Goal: Task Accomplishment & Management: Manage account settings

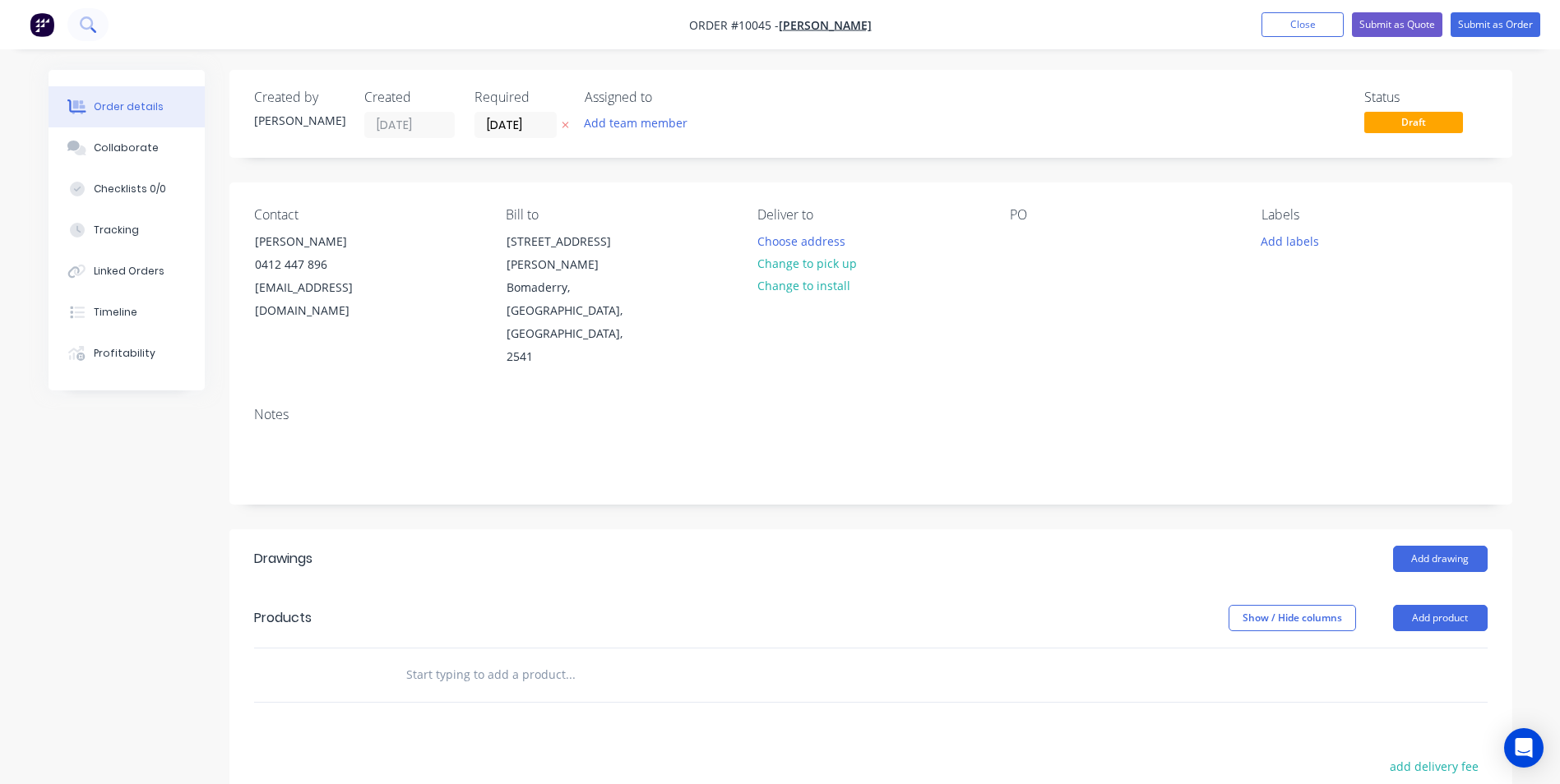
click at [100, 19] on button at bounding box center [88, 25] width 42 height 33
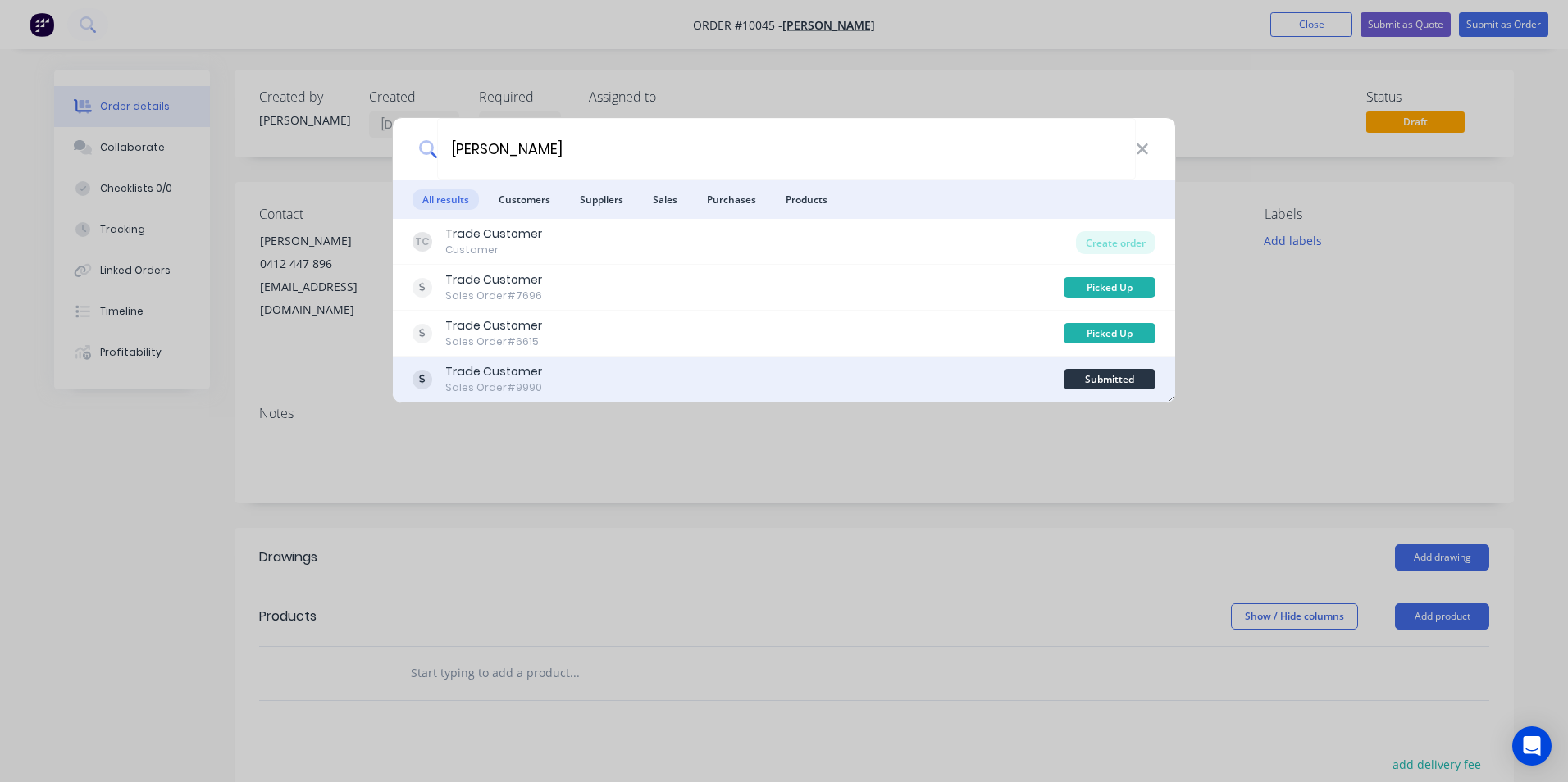
type input "josef"
click at [656, 372] on div "Trade Customer Sales Order #9990" at bounding box center [738, 379] width 651 height 32
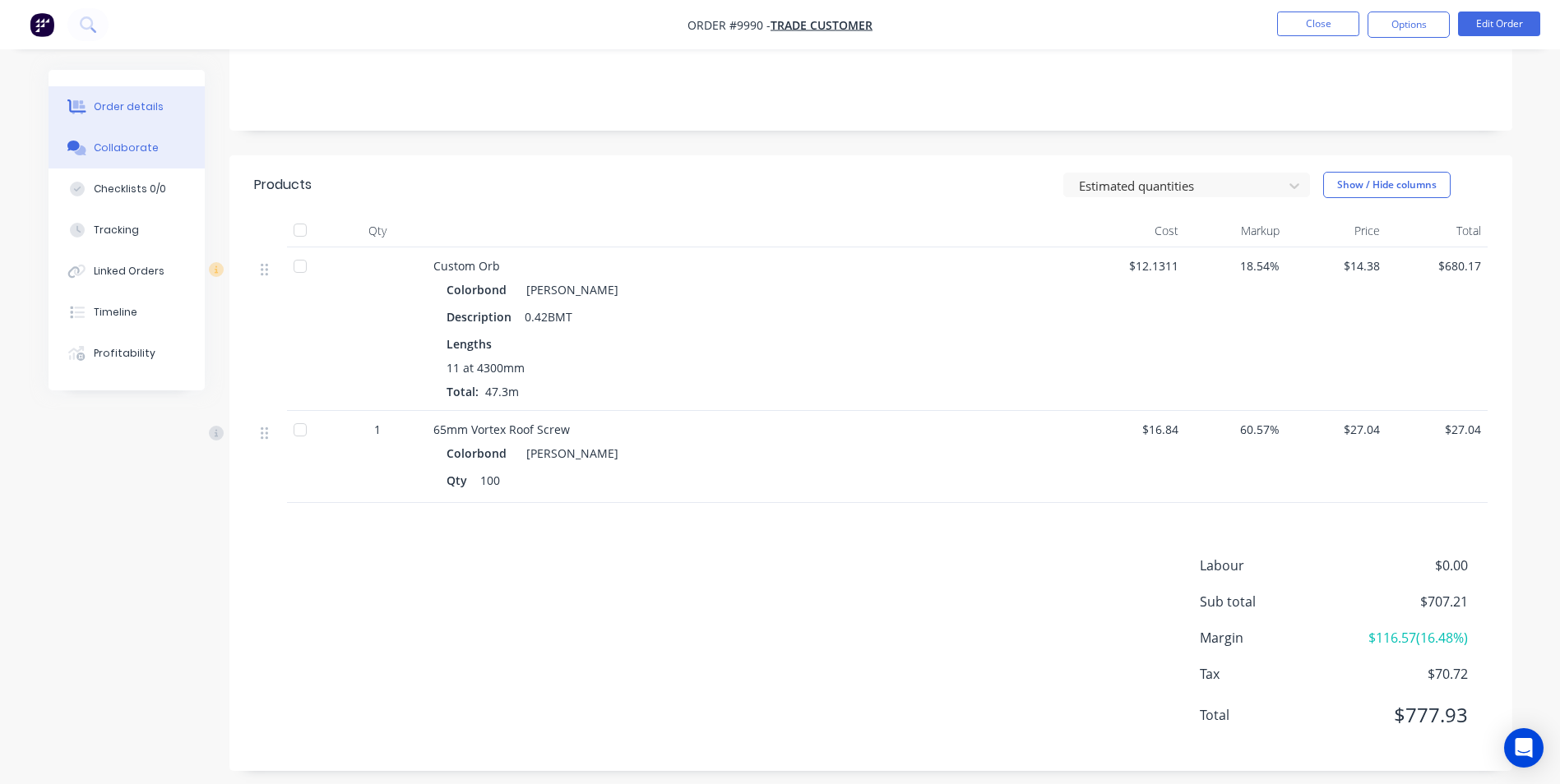
scroll to position [313, 0]
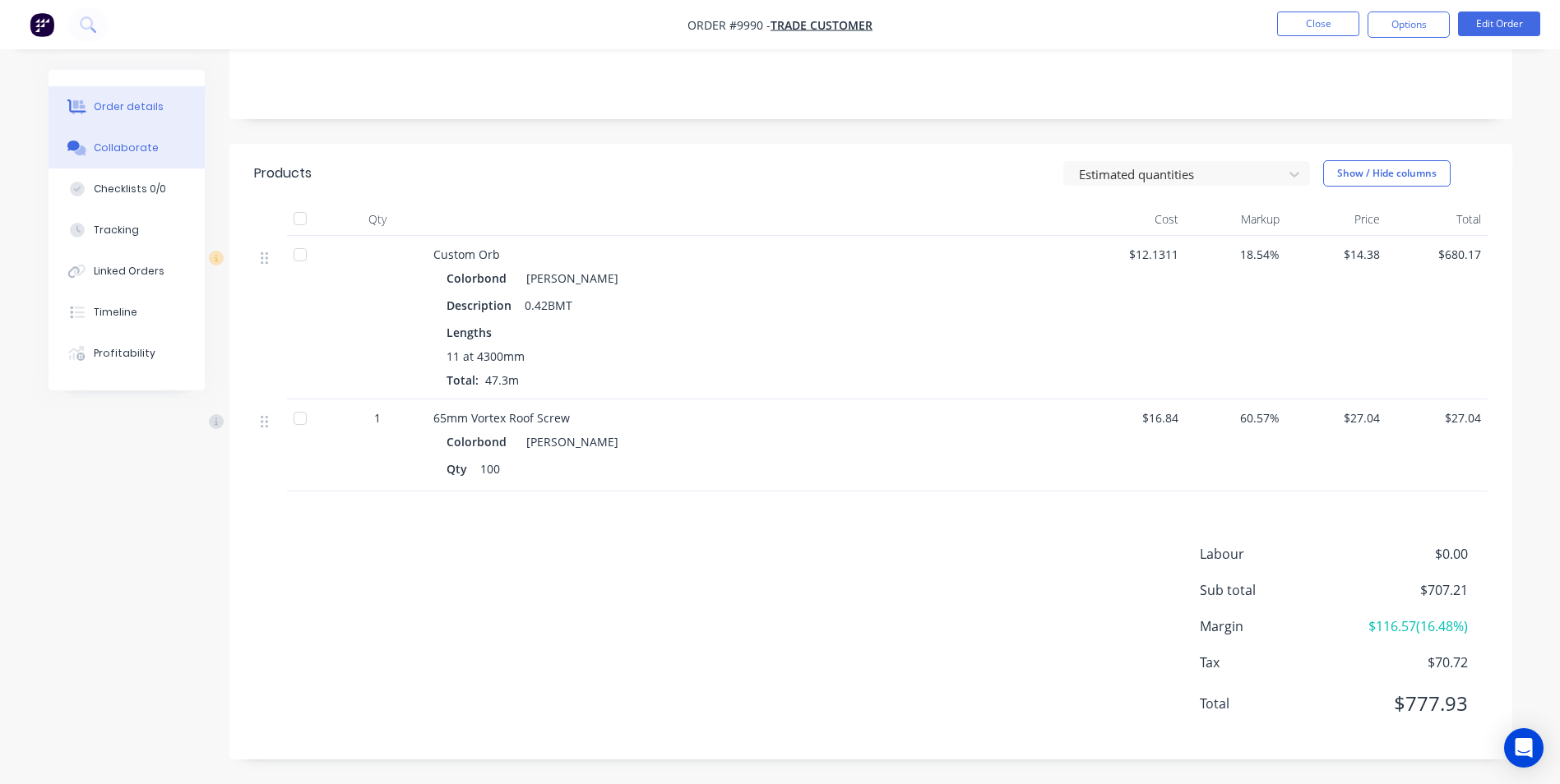
click at [156, 157] on button "Collaborate" at bounding box center [127, 148] width 157 height 42
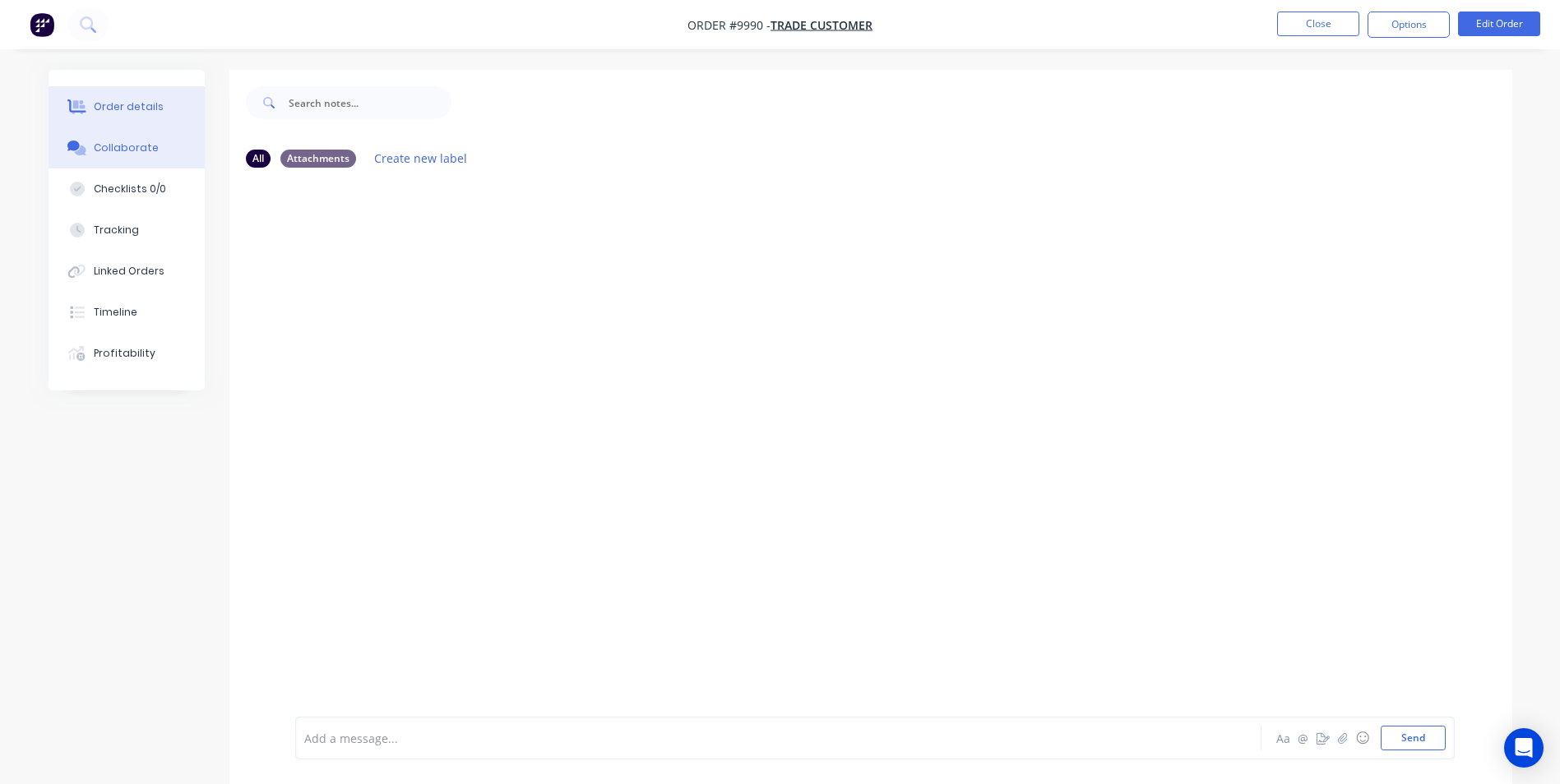
click at [167, 121] on button "Order details" at bounding box center [127, 106] width 157 height 42
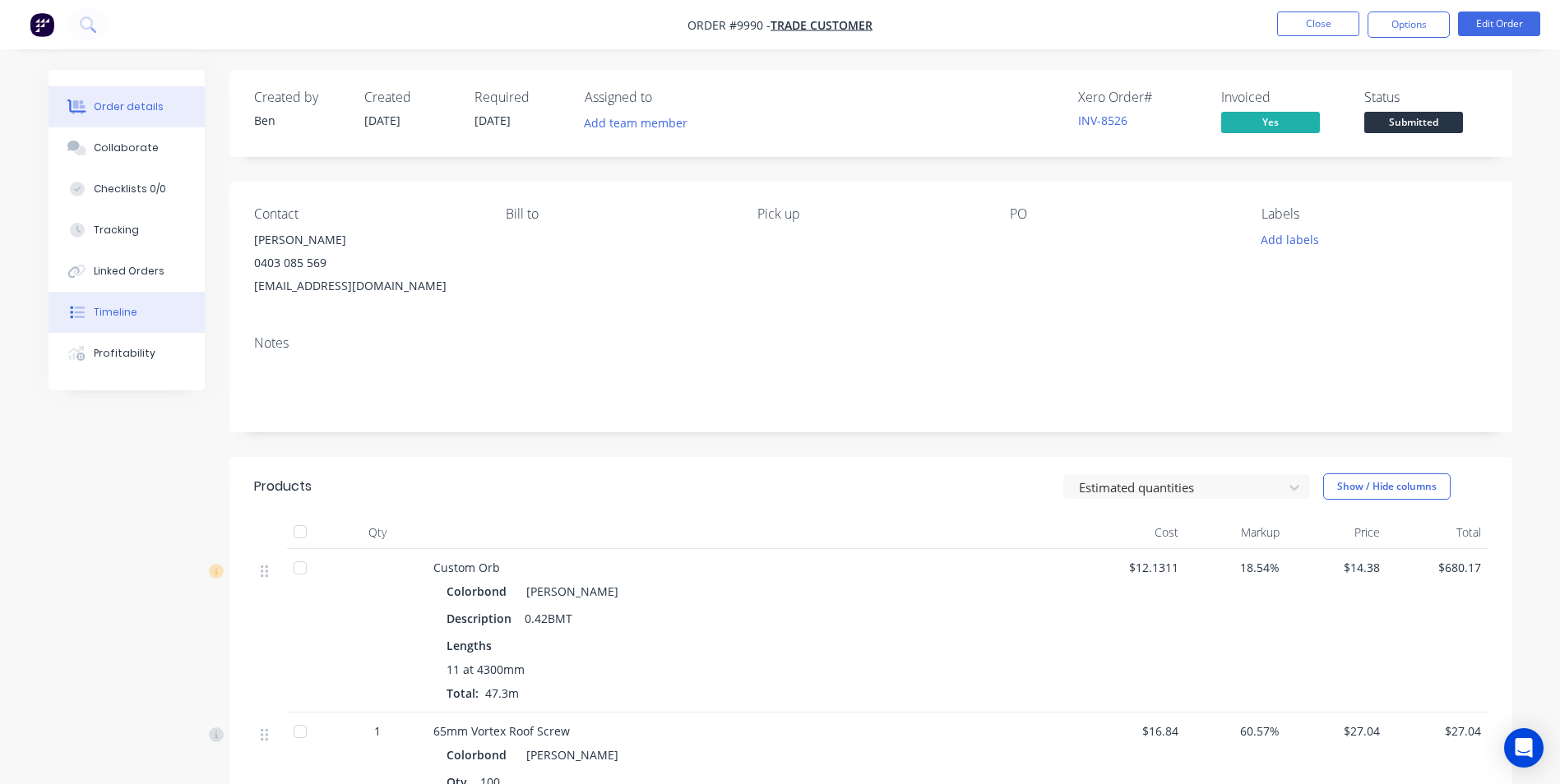
click at [155, 316] on button "Timeline" at bounding box center [127, 312] width 157 height 42
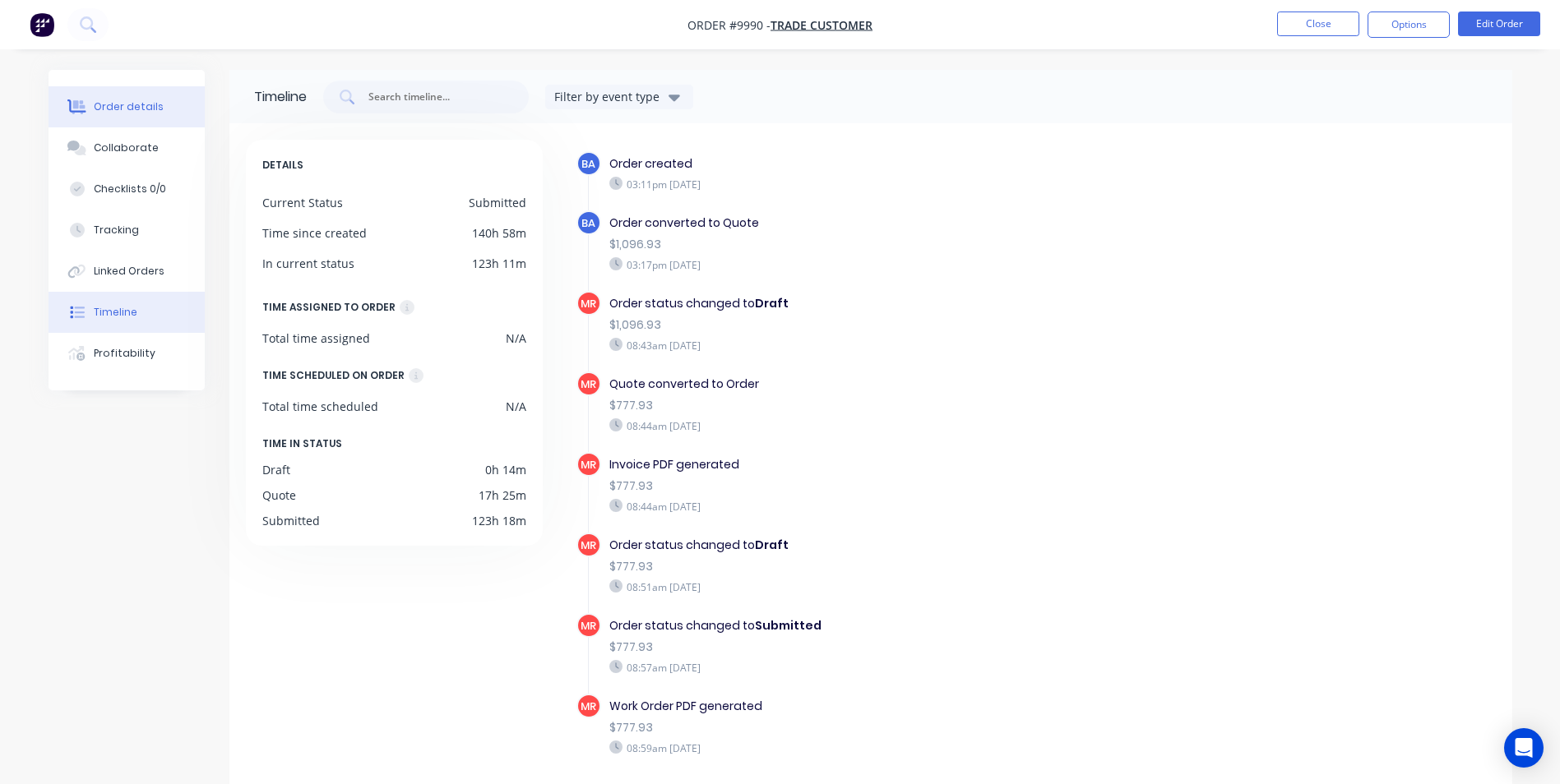
click at [124, 102] on div "Order details" at bounding box center [129, 106] width 70 height 15
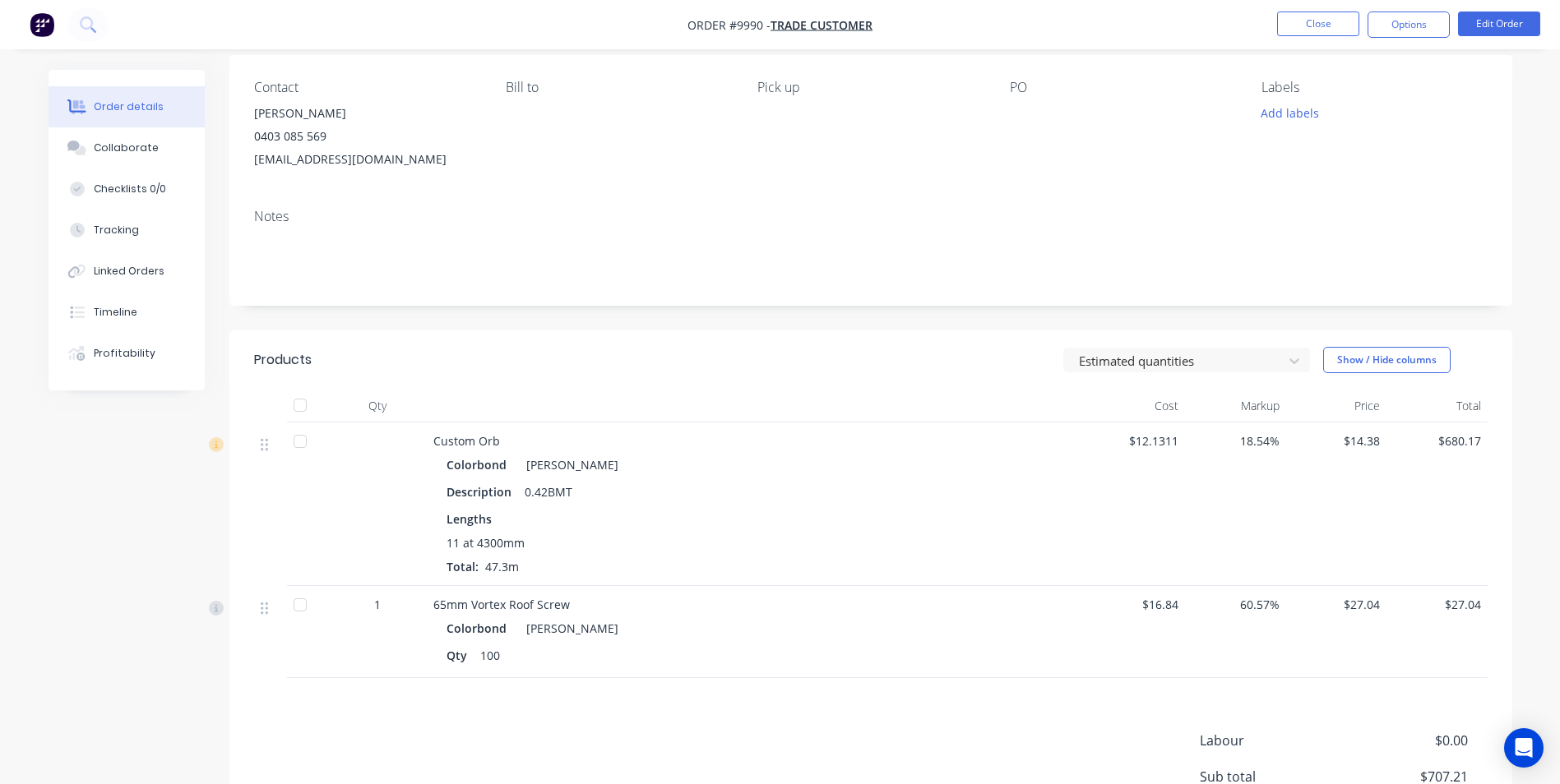
scroll to position [247, 0]
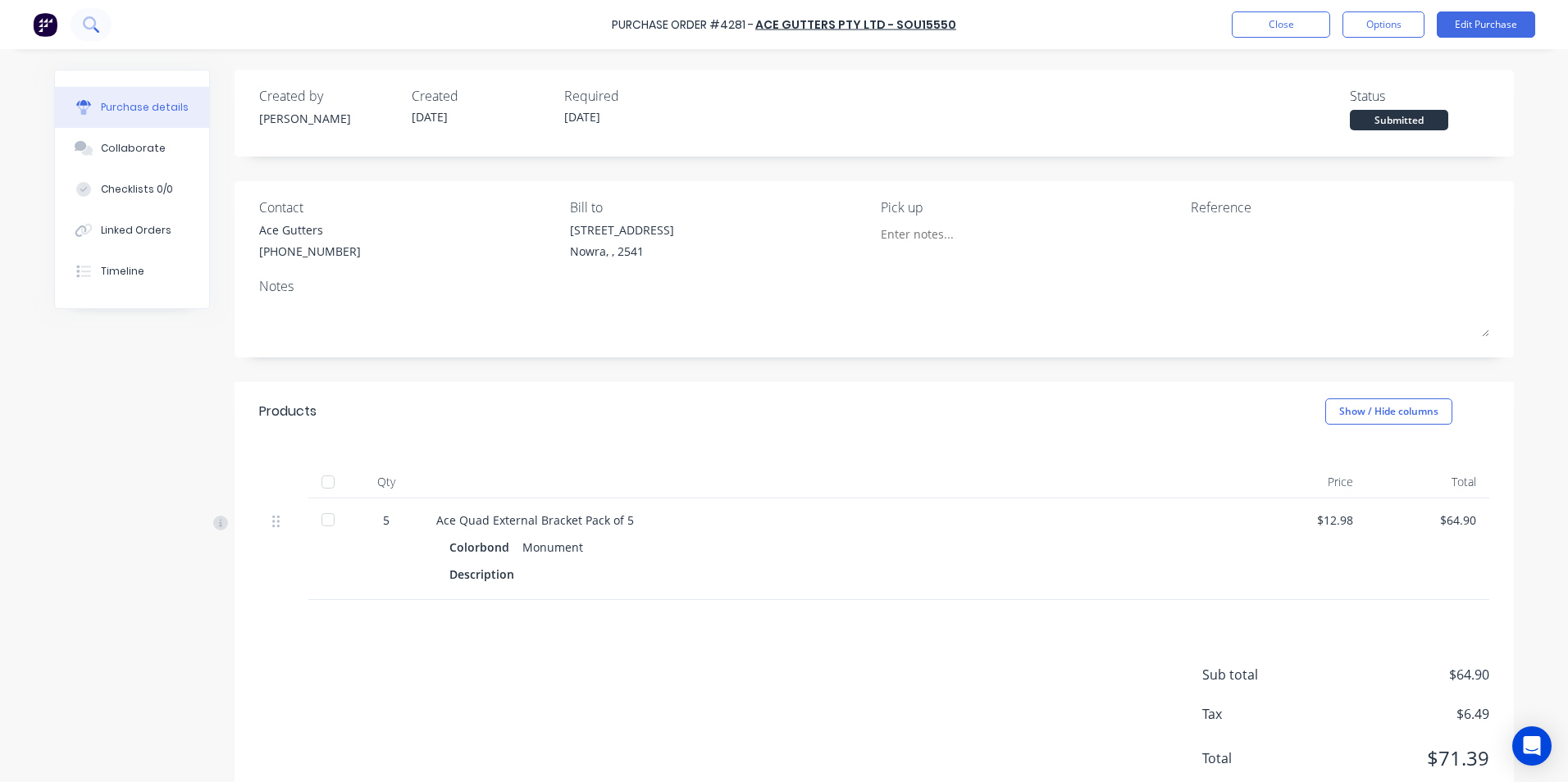
click at [95, 26] on icon at bounding box center [91, 24] width 15 height 15
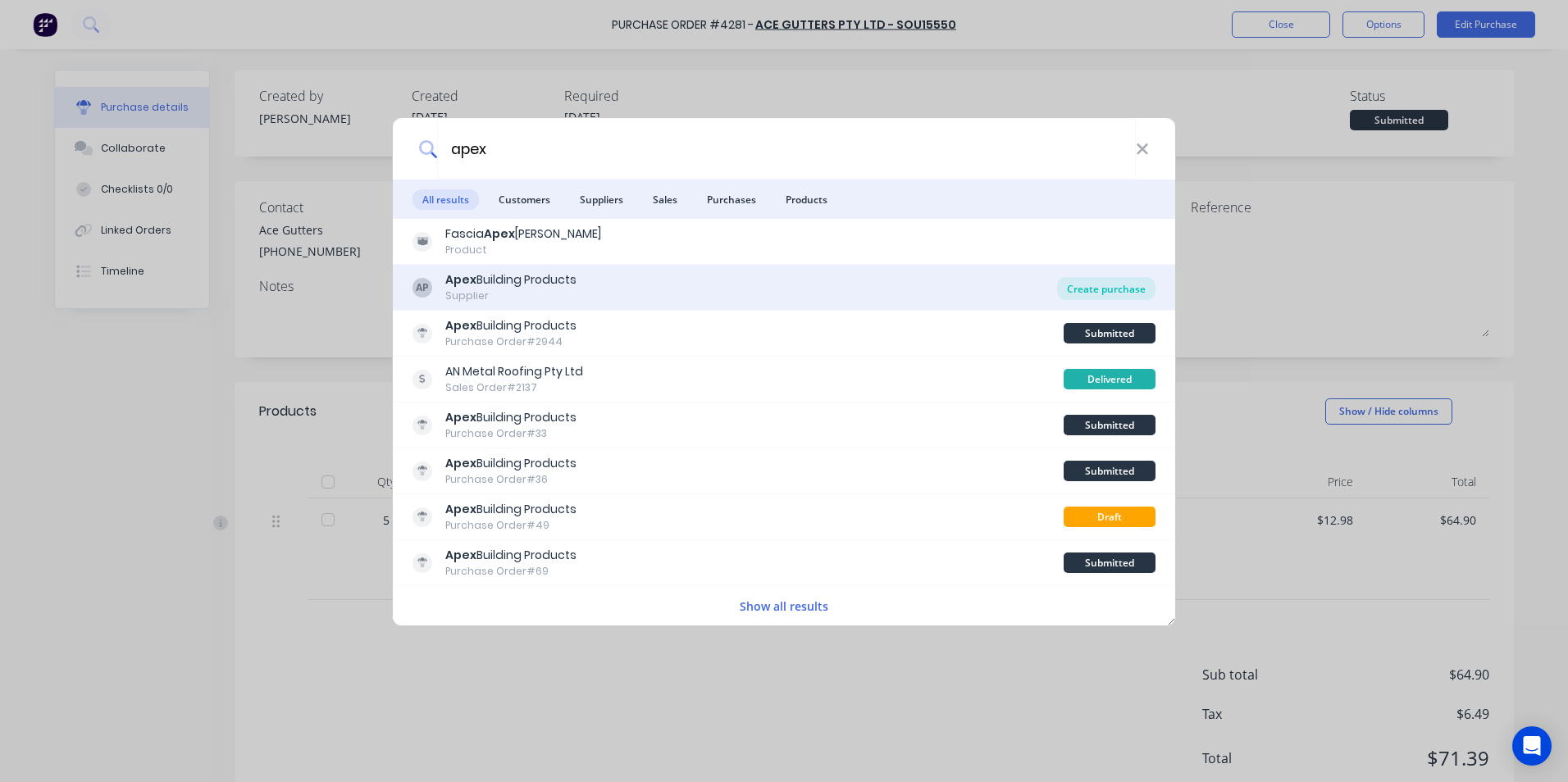
type input "apex"
click at [1129, 294] on div "Create purchase" at bounding box center [1106, 288] width 98 height 23
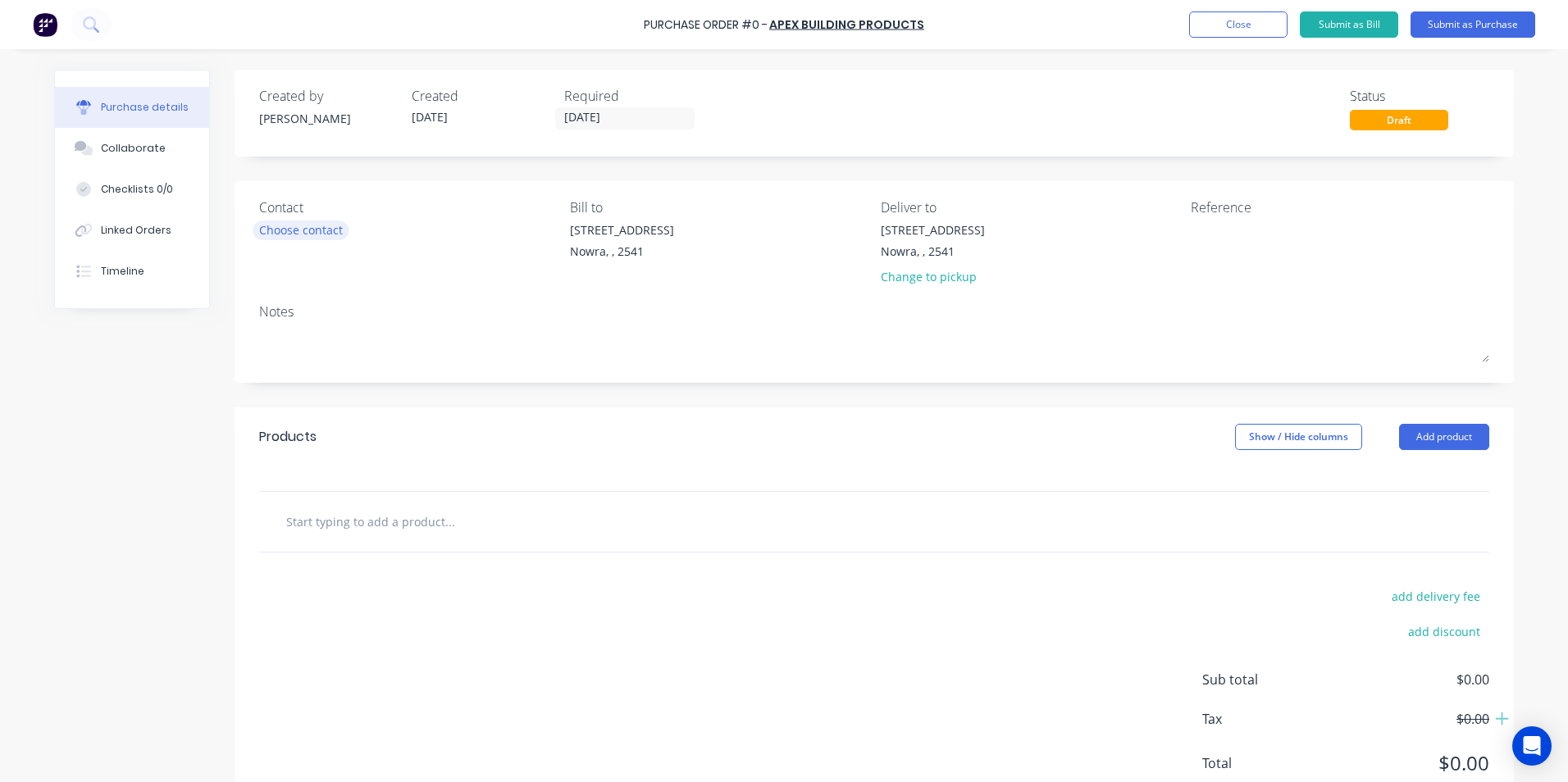
click at [304, 234] on div "Choose contact" at bounding box center [301, 230] width 84 height 17
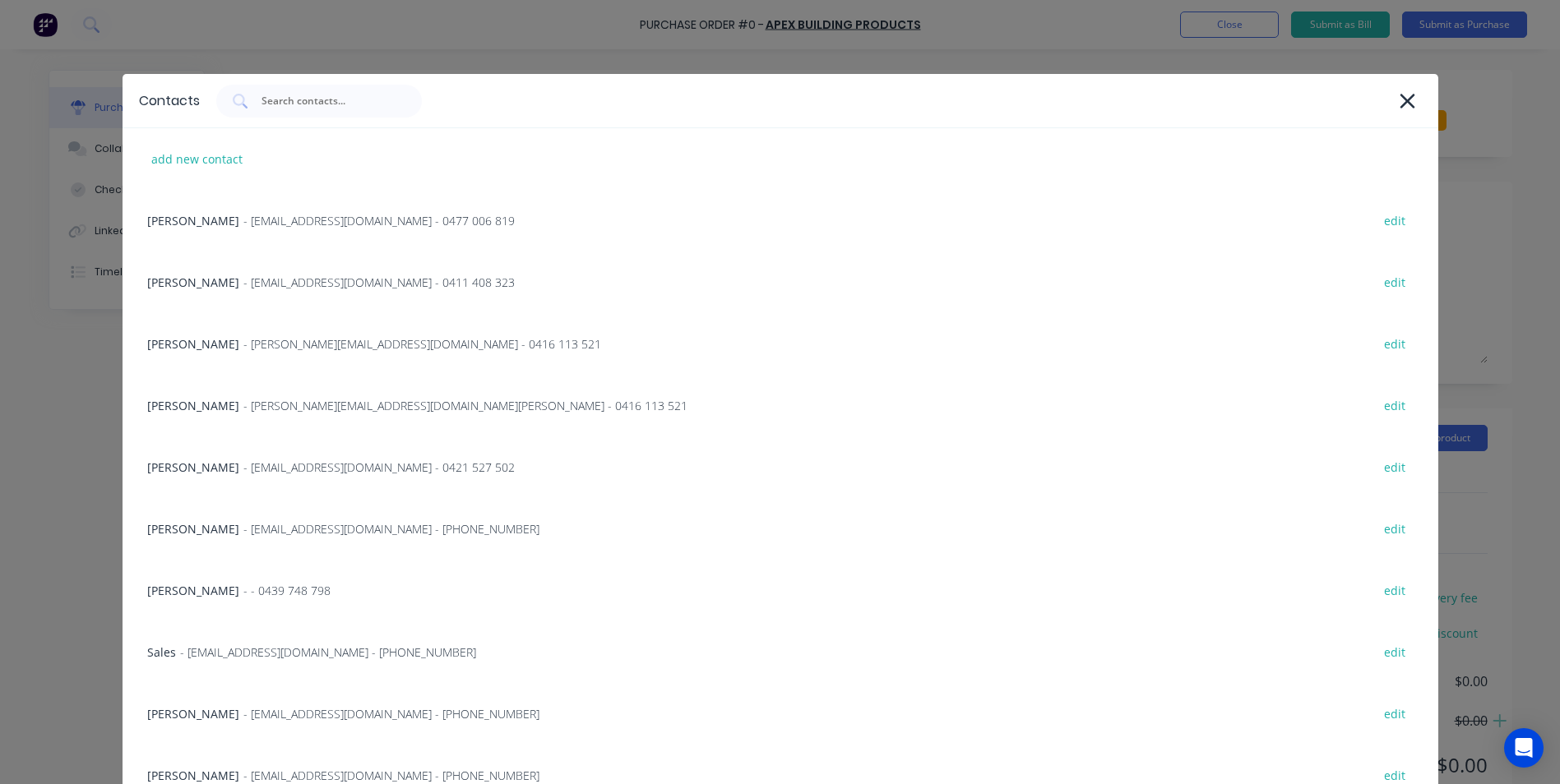
drag, startPoint x: 1397, startPoint y: 102, endPoint x: 1387, endPoint y: 102, distance: 10.0
click at [1398, 102] on icon at bounding box center [1407, 102] width 17 height 23
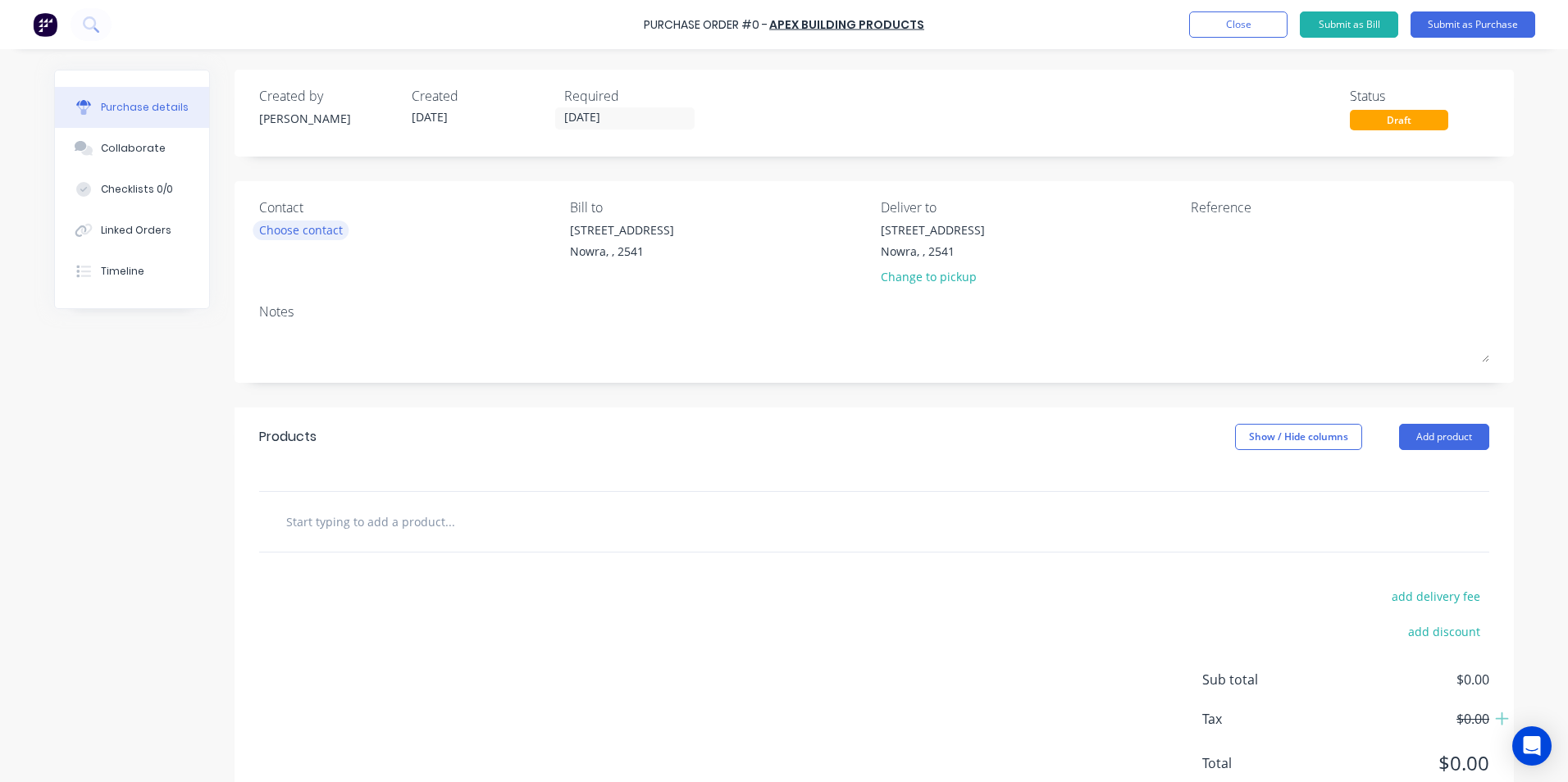
click at [305, 230] on div "Choose contact" at bounding box center [301, 230] width 84 height 17
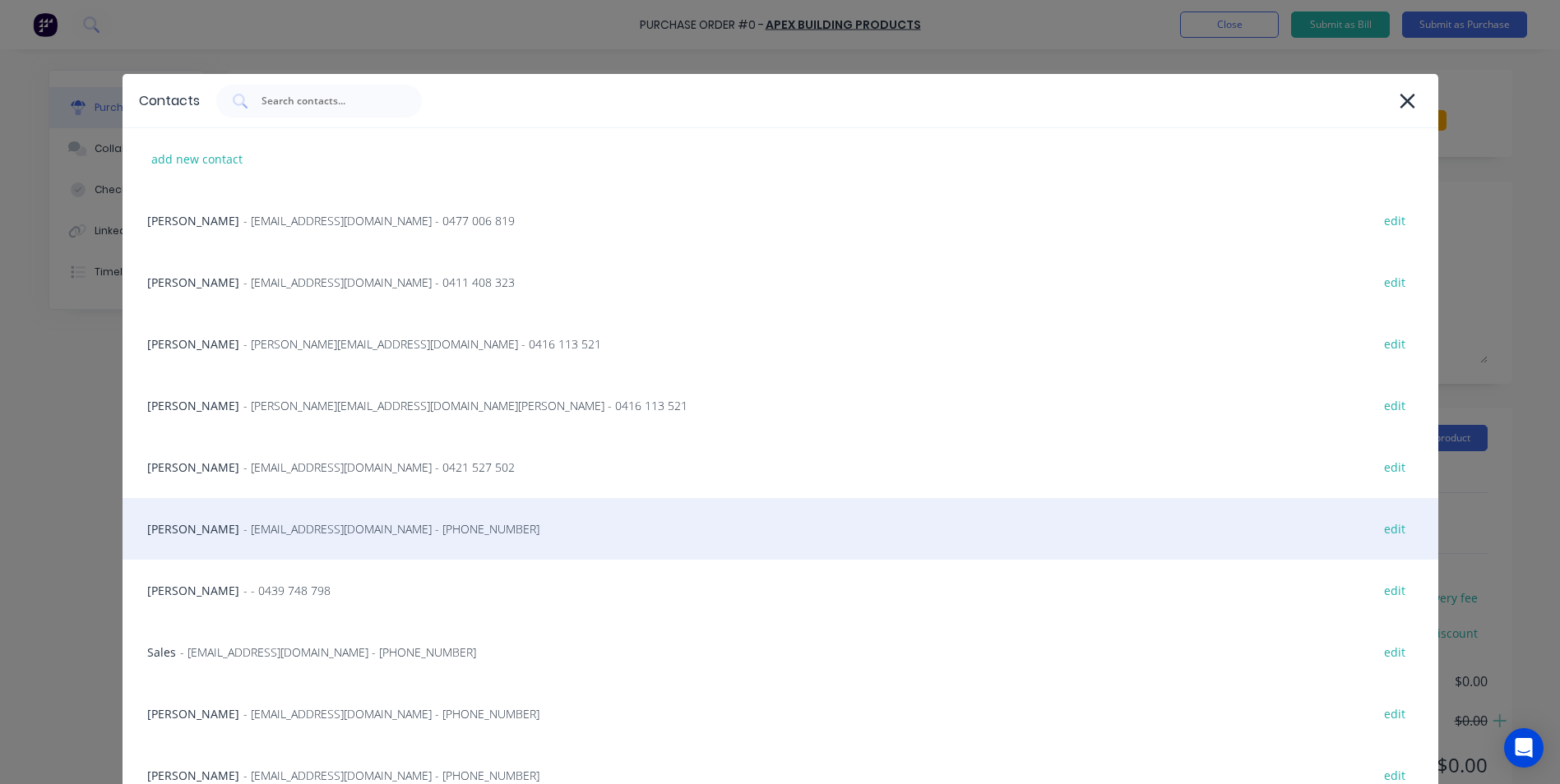
click at [244, 536] on span "- [EMAIL_ADDRESS][DOMAIN_NAME] - [PHONE_NUMBER]" at bounding box center [392, 529] width 296 height 17
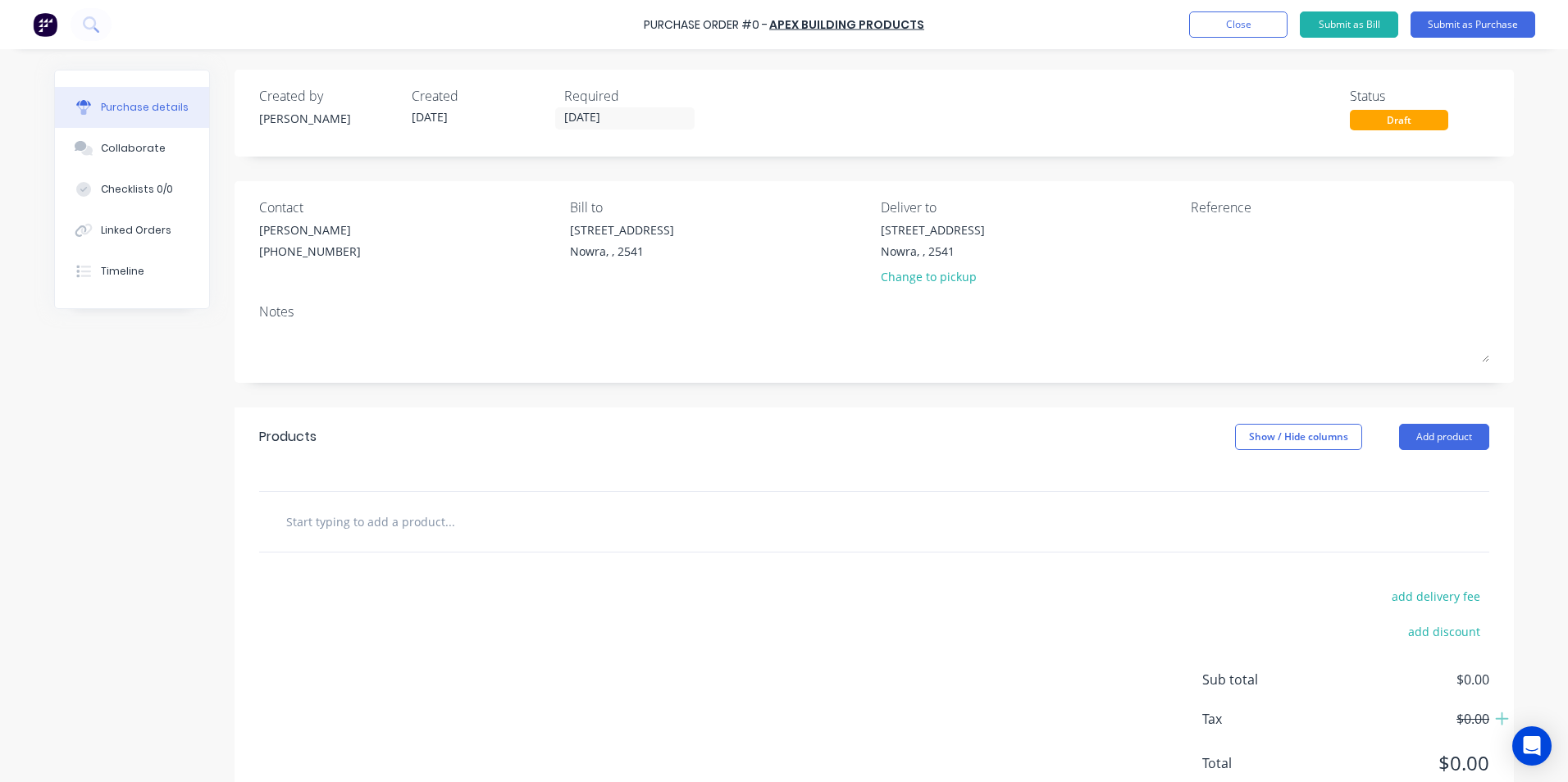
click at [421, 519] on input "text" at bounding box center [449, 522] width 328 height 33
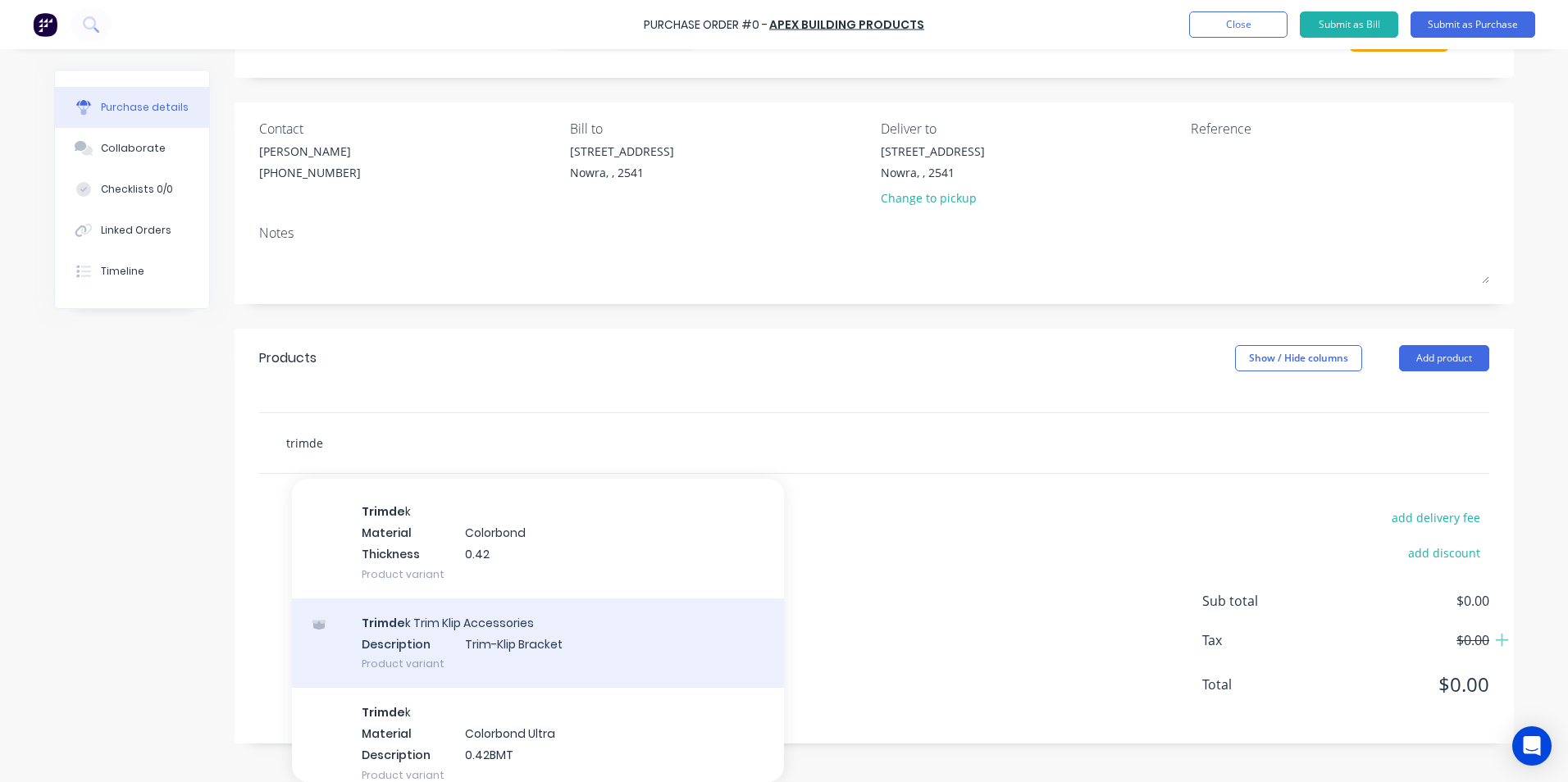
scroll to position [164, 0]
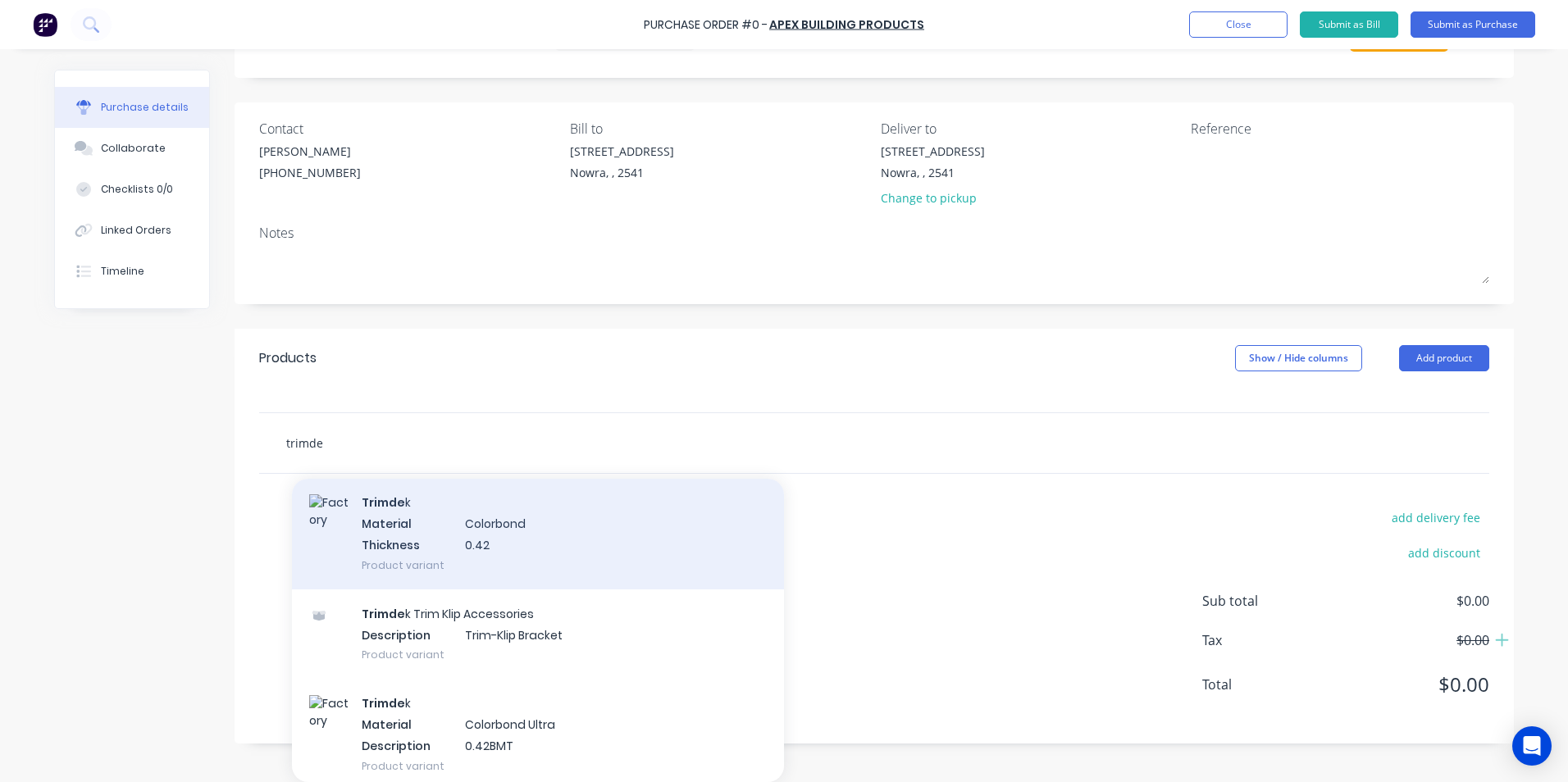
type input "trimde"
click at [430, 556] on div "Trimde k Material Colorbond Thickness 0.42 Product variant" at bounding box center [538, 533] width 492 height 111
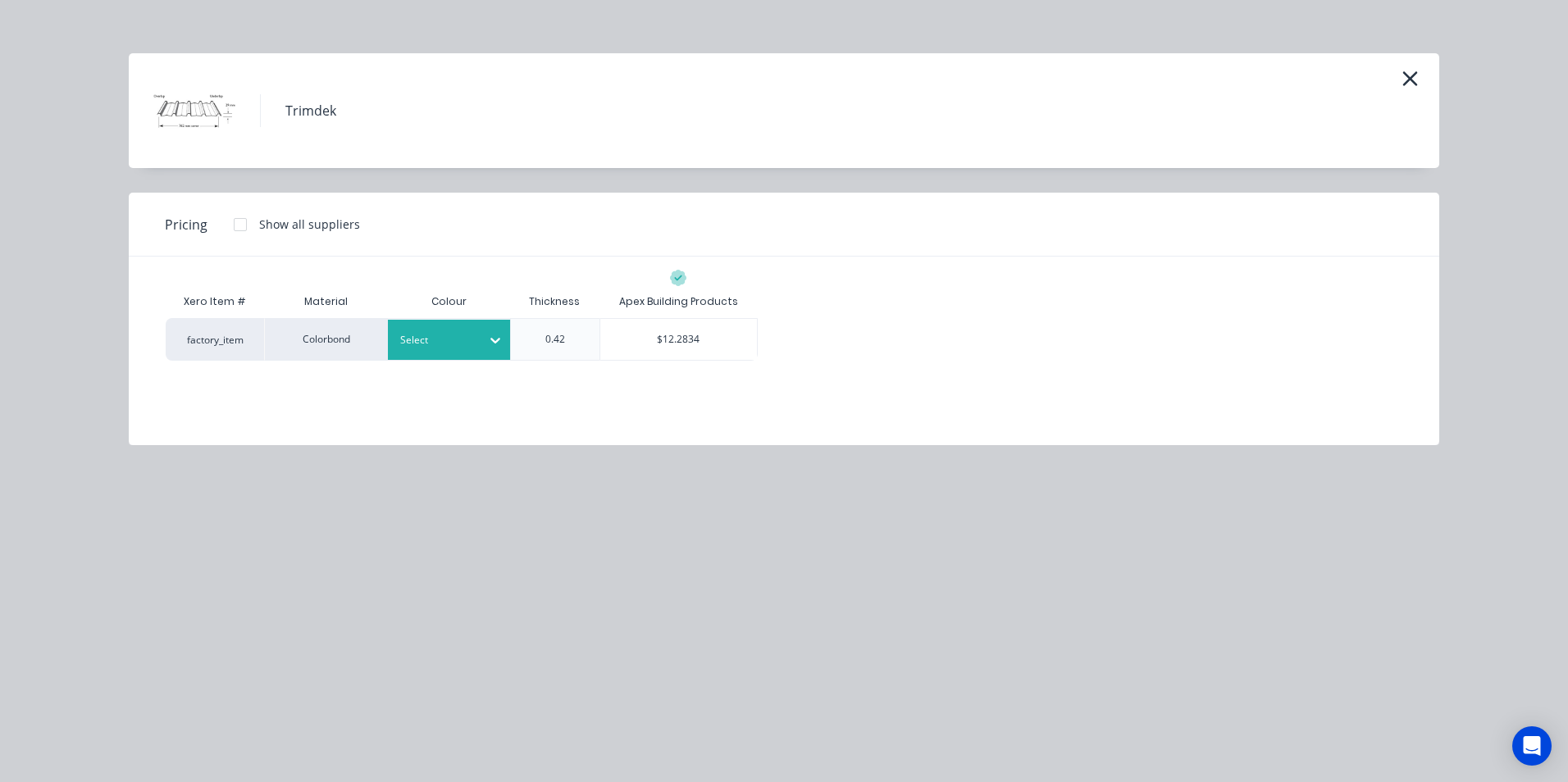
click at [419, 335] on div at bounding box center [437, 340] width 74 height 18
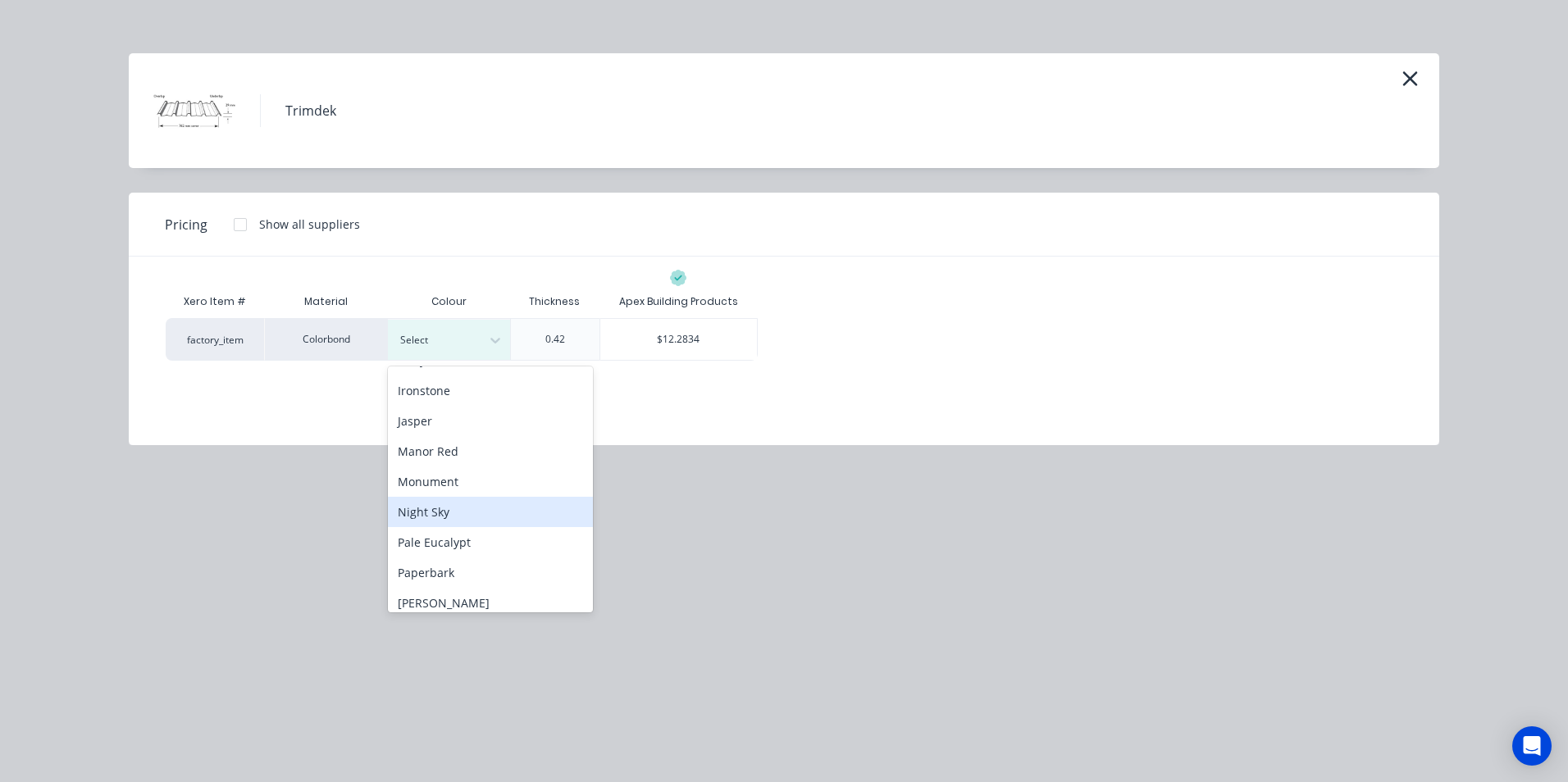
scroll to position [410, 0]
click at [462, 524] on div "[PERSON_NAME]" at bounding box center [490, 521] width 205 height 30
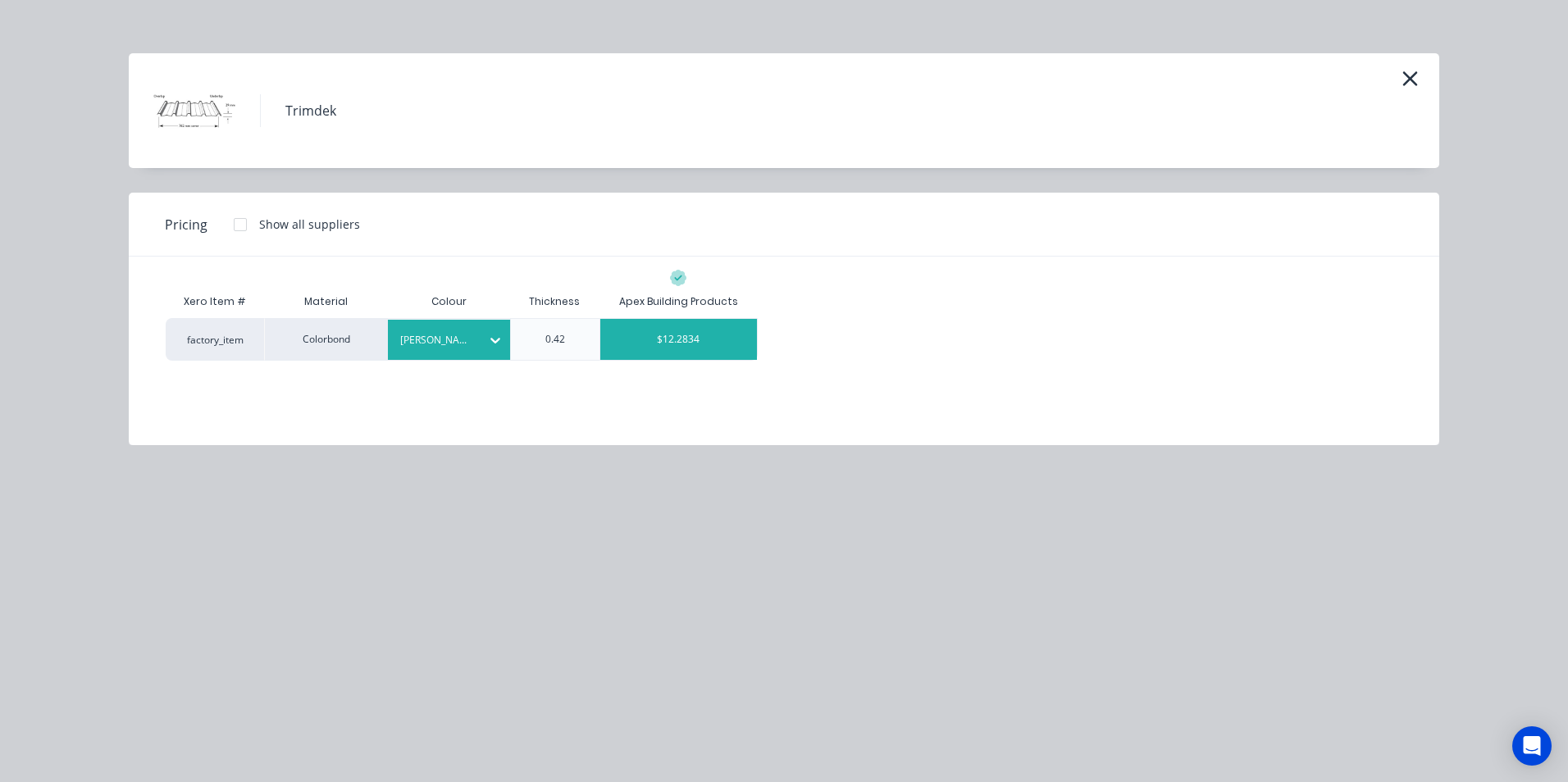
click at [674, 337] on div "$12.2834" at bounding box center [678, 339] width 156 height 41
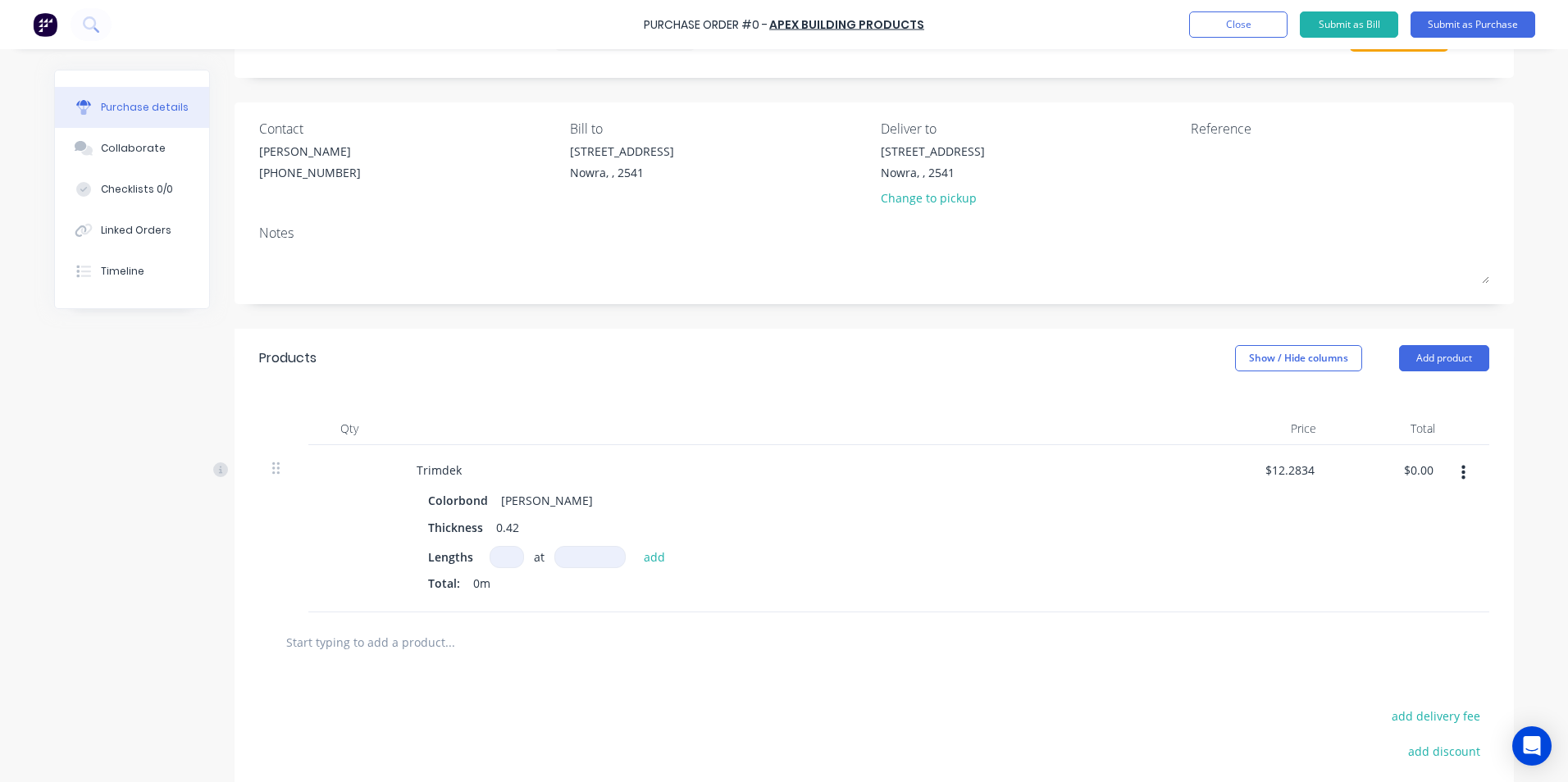
click at [496, 563] on input at bounding box center [507, 556] width 35 height 22
type input "11"
type input "4300"
type input "$581.00"
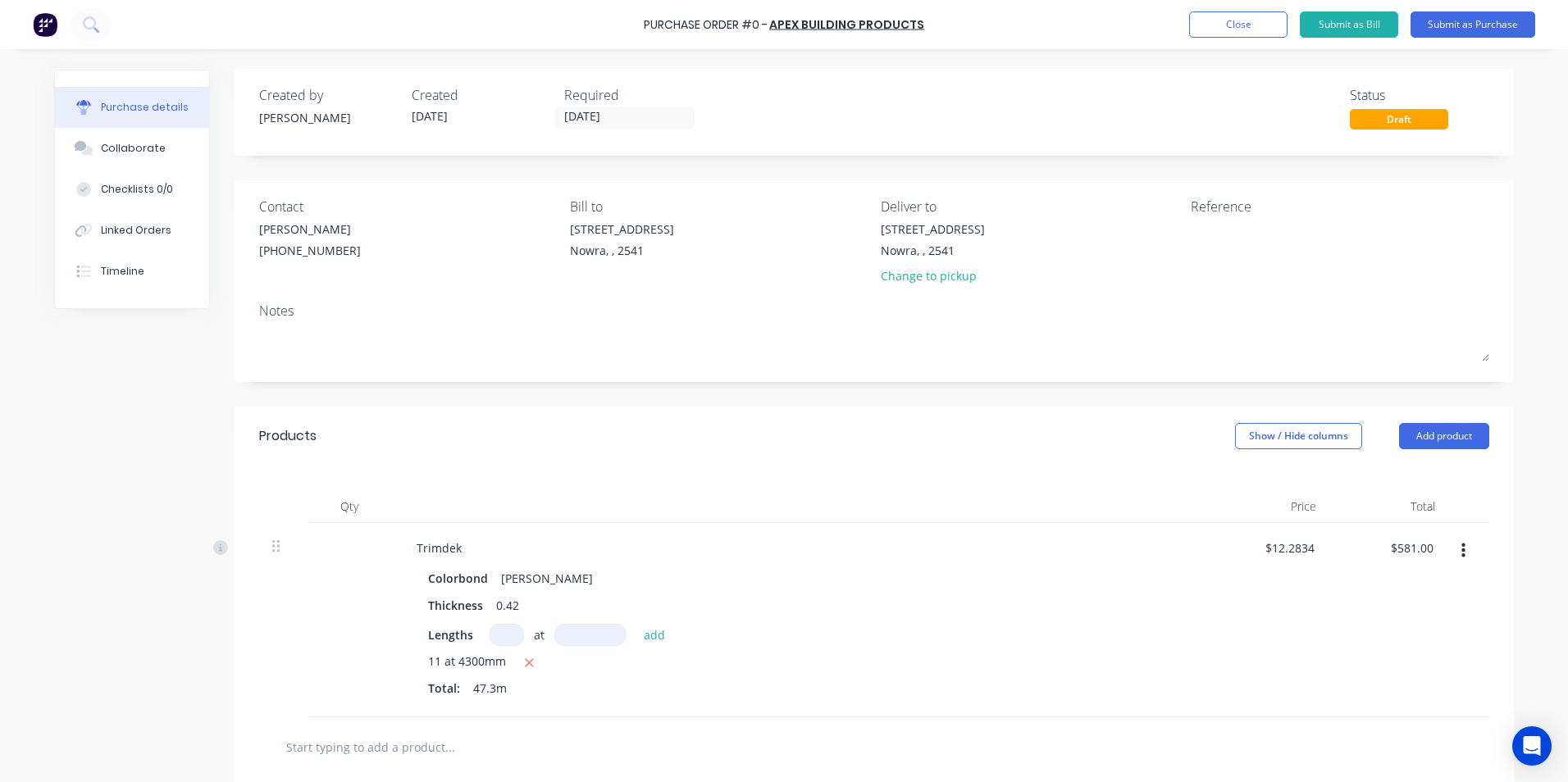
scroll to position [0, 0]
click at [585, 116] on input "[DATE]" at bounding box center [624, 118] width 138 height 20
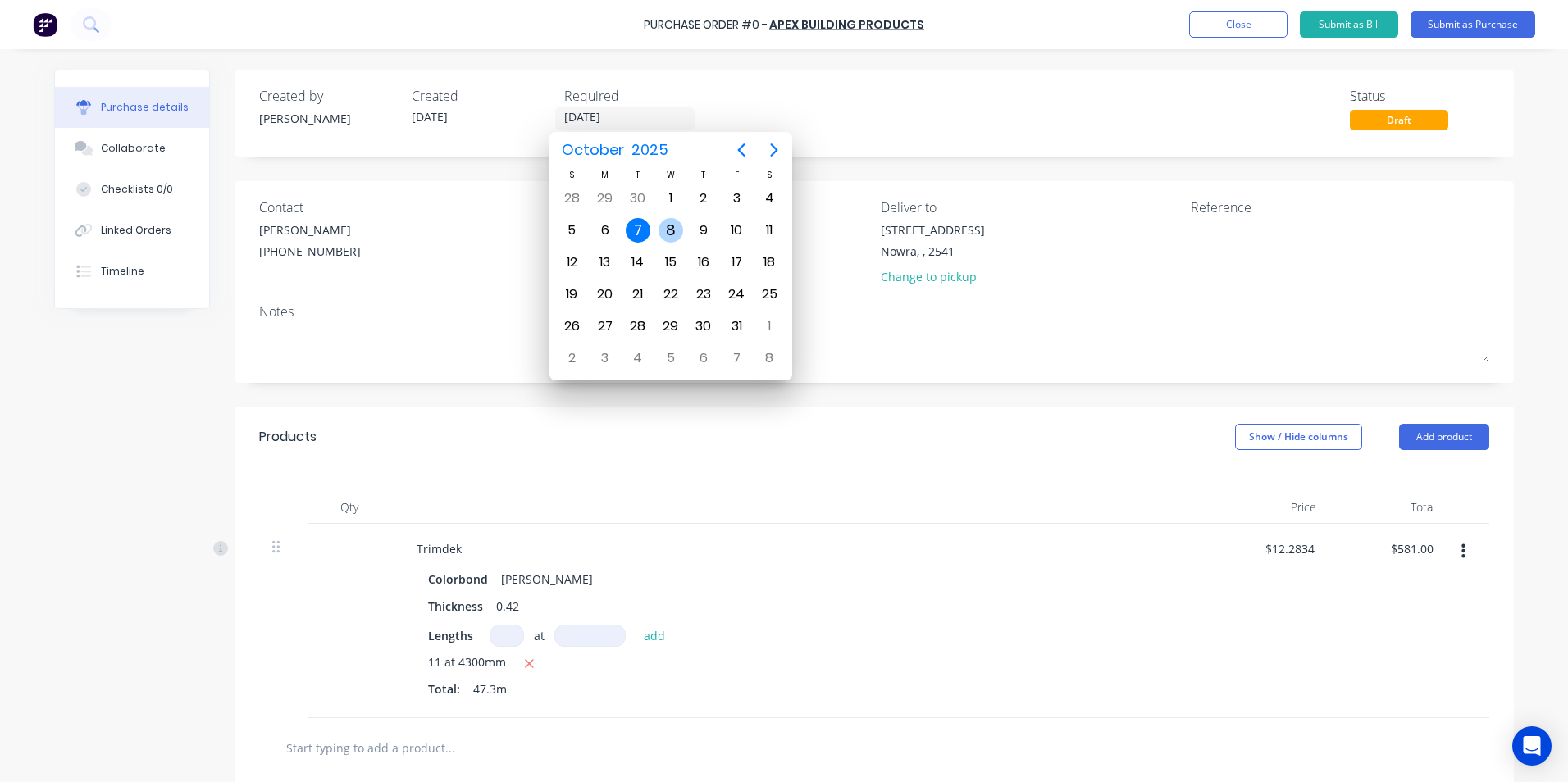
click at [666, 226] on div "8" at bounding box center [671, 230] width 25 height 25
type input "[DATE]"
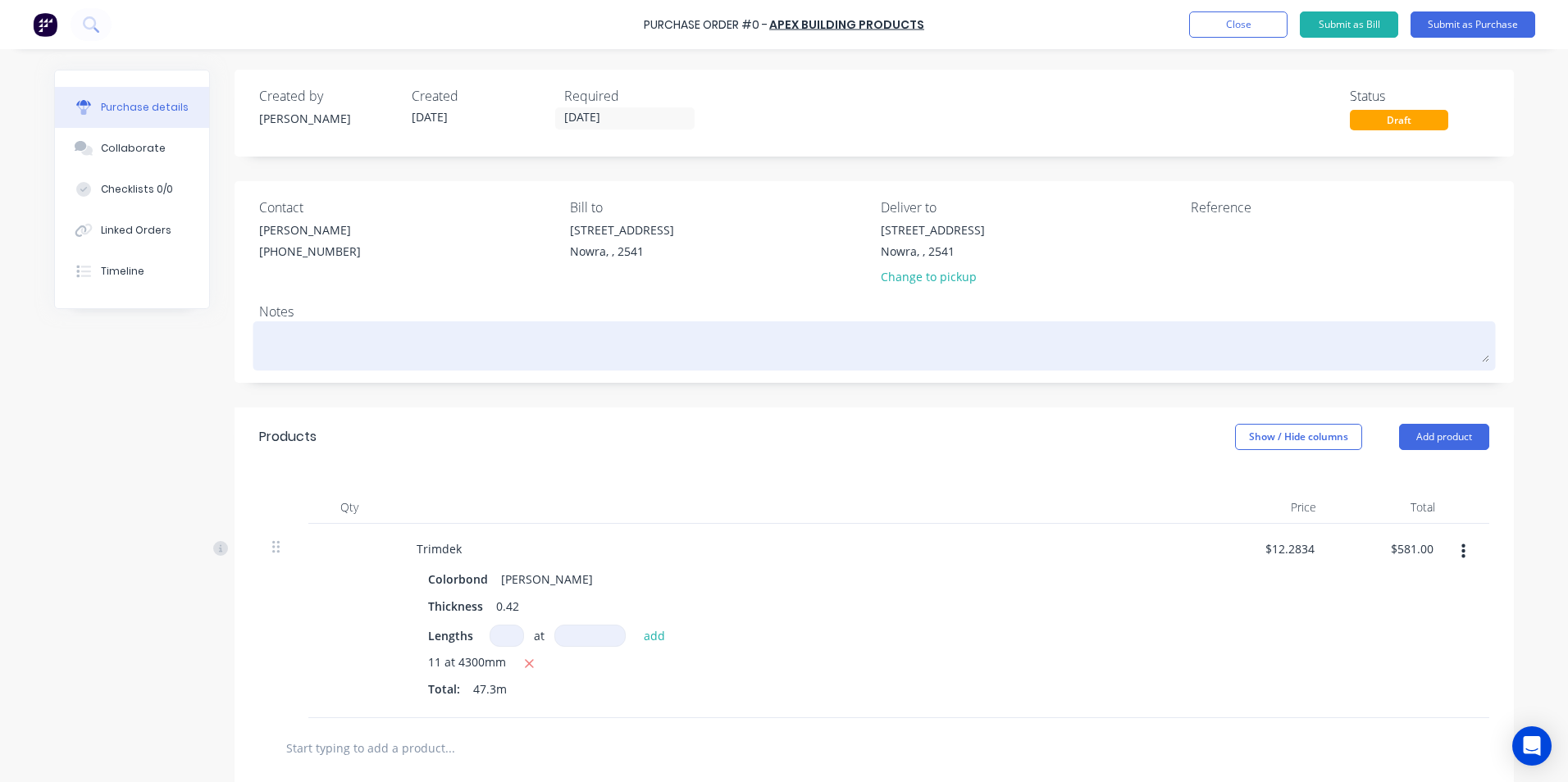
click at [305, 350] on textarea at bounding box center [874, 344] width 1230 height 37
type textarea "x"
type textarea "p"
type textarea "x"
type textarea "pl"
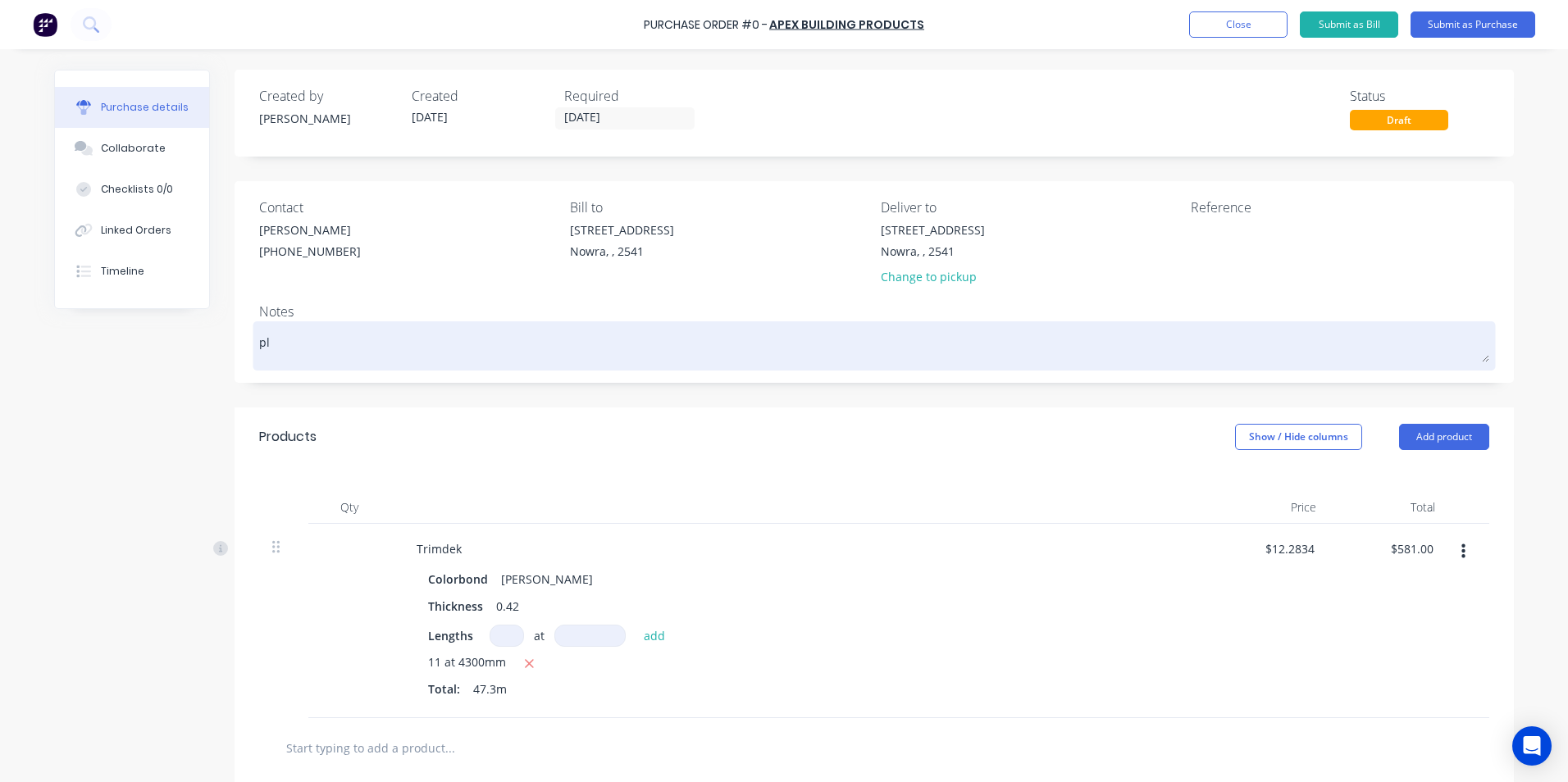
type textarea "x"
type textarea "ple"
type textarea "x"
type textarea "plea"
type textarea "x"
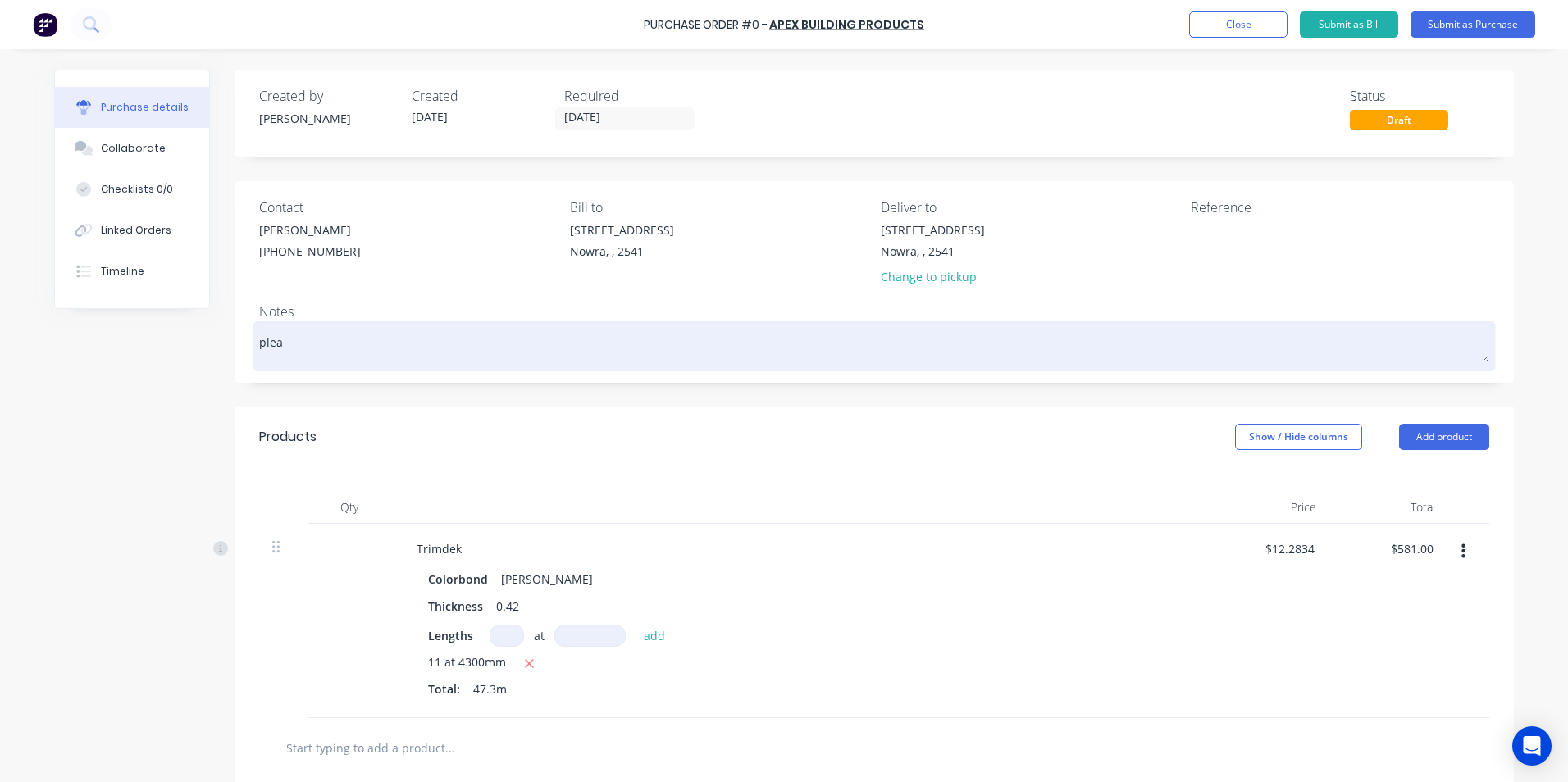
type textarea "plead"
type textarea "x"
type textarea "pleade"
type textarea "x"
type textarea "pleade"
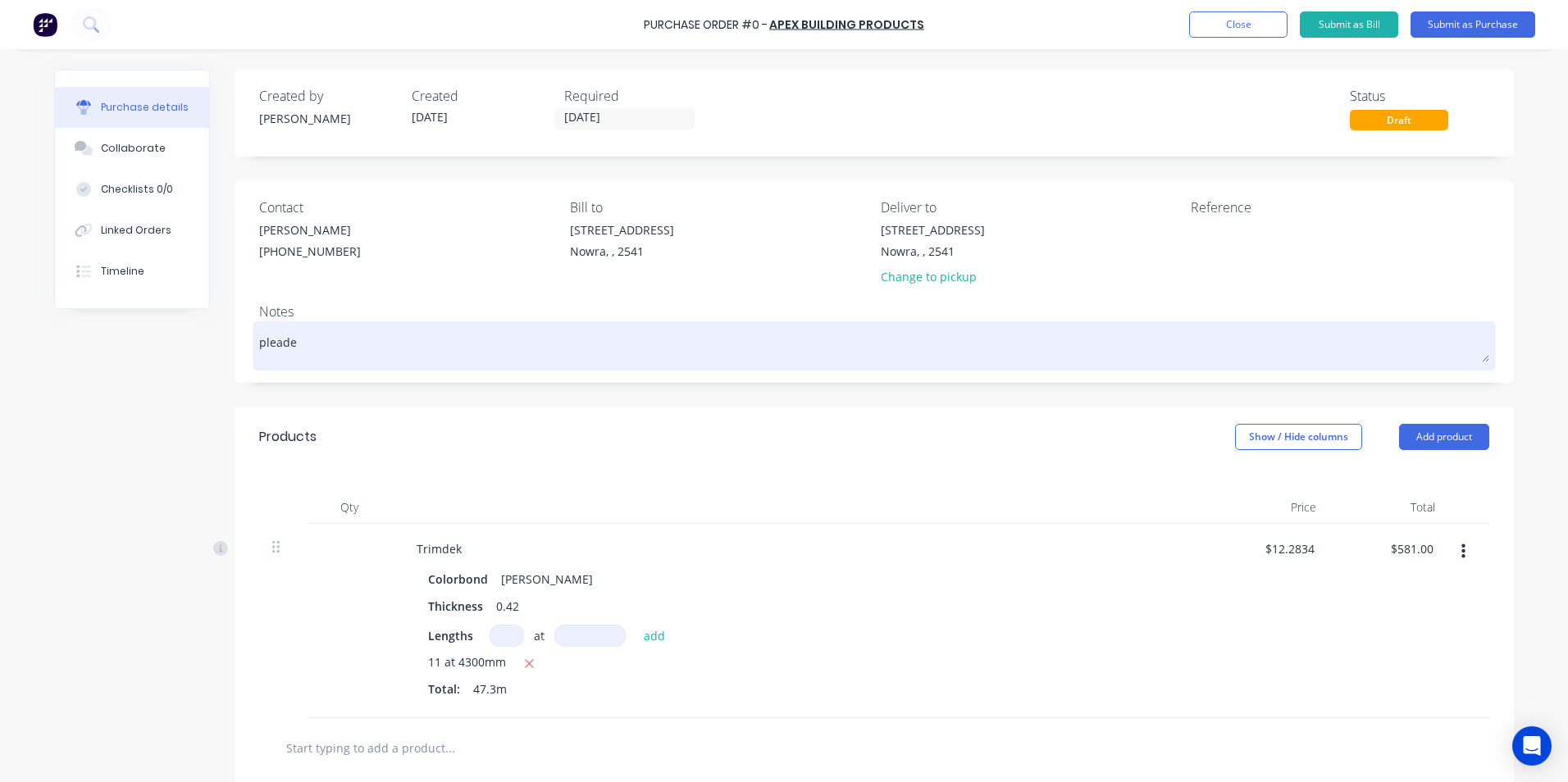
type textarea "x"
type textarea "pleade"
type textarea "x"
type textarea "plead"
type textarea "x"
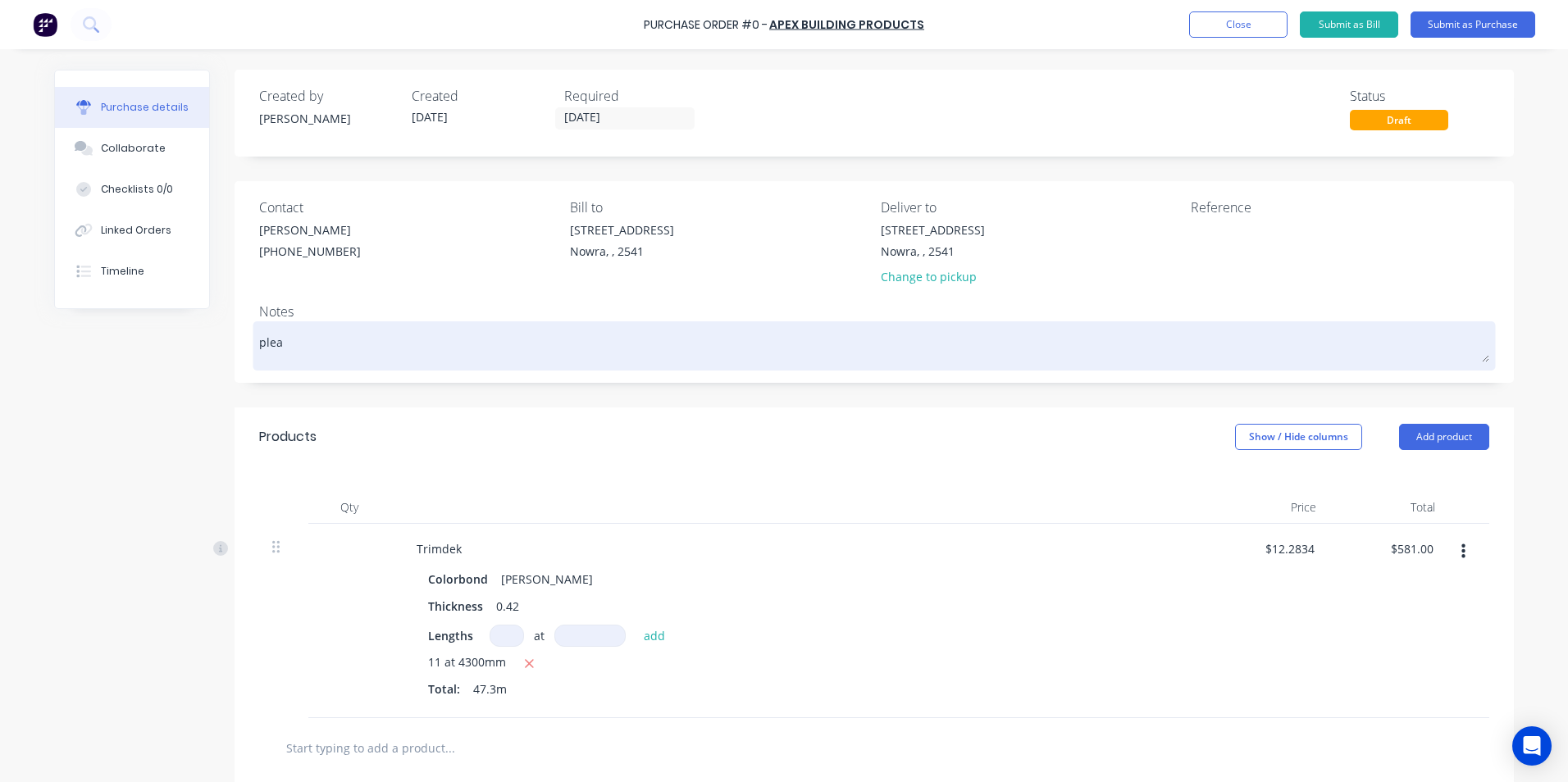
type textarea "pleas"
type textarea "x"
type textarea "please"
type textarea "x"
type textarea "please"
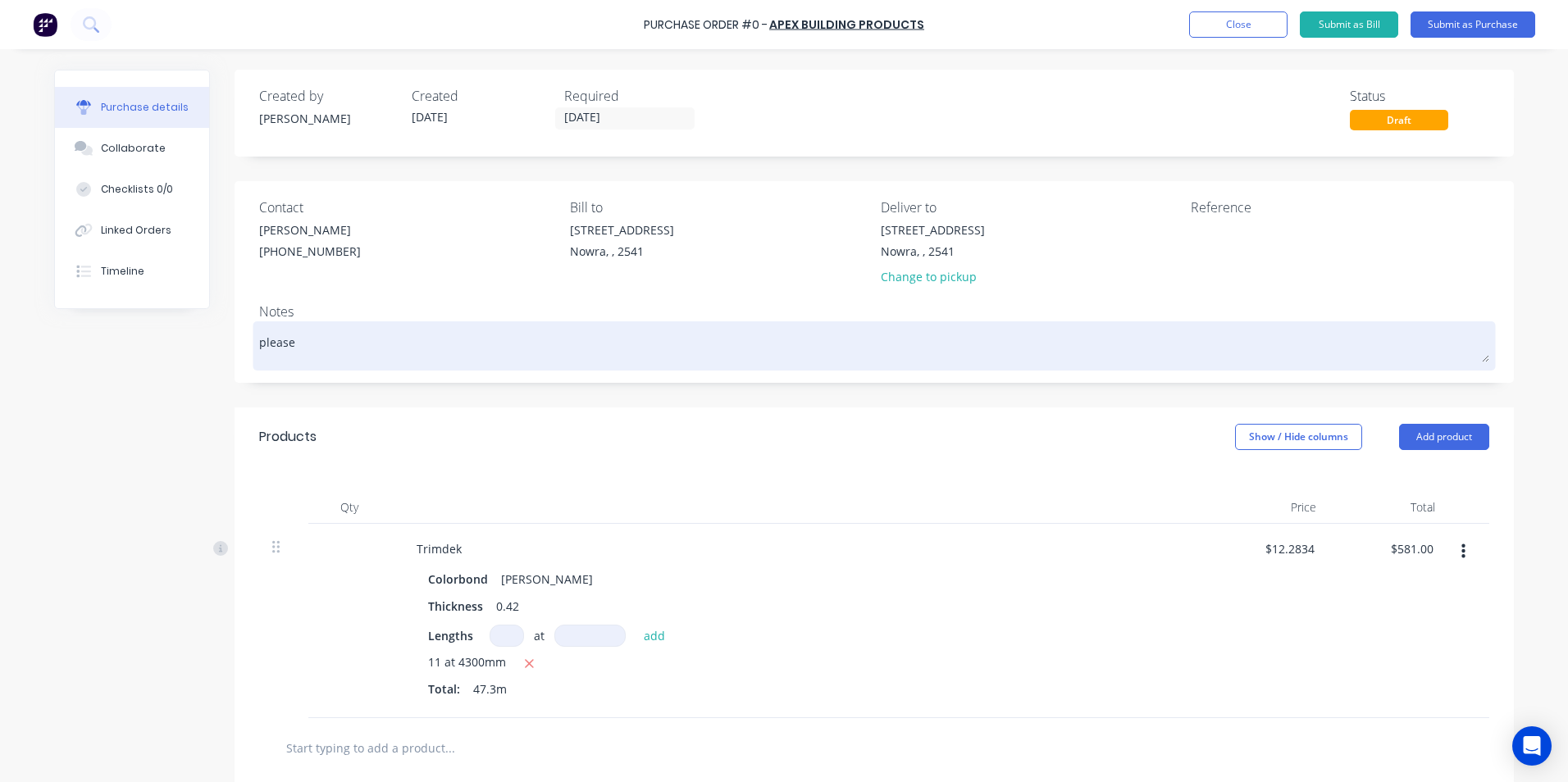
type textarea "x"
type textarea "please d"
type textarea "x"
type textarea "please de"
type textarea "x"
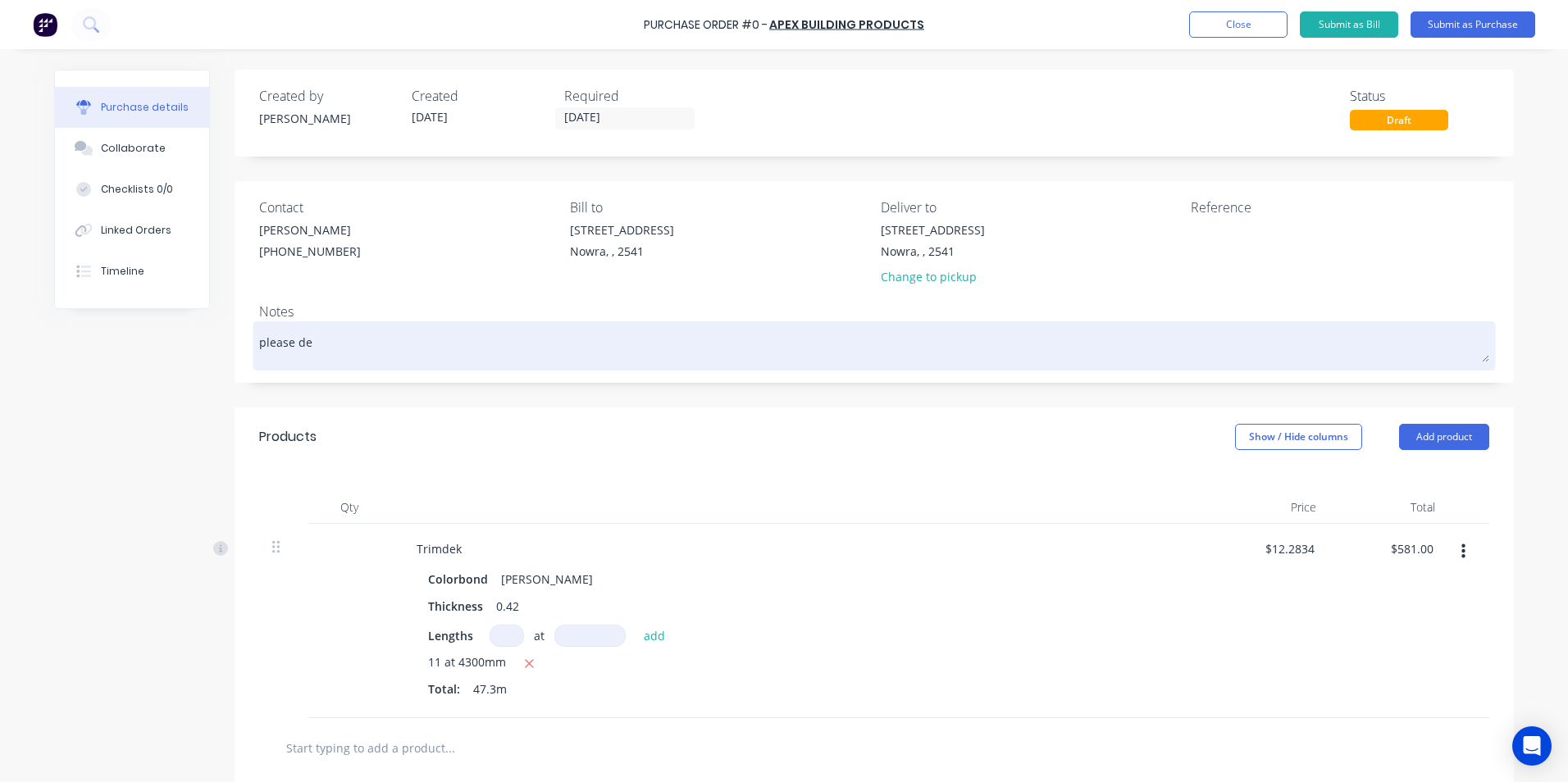
type textarea "please del"
type textarea "x"
type textarea "please delo"
type textarea "x"
type textarea "please deloi"
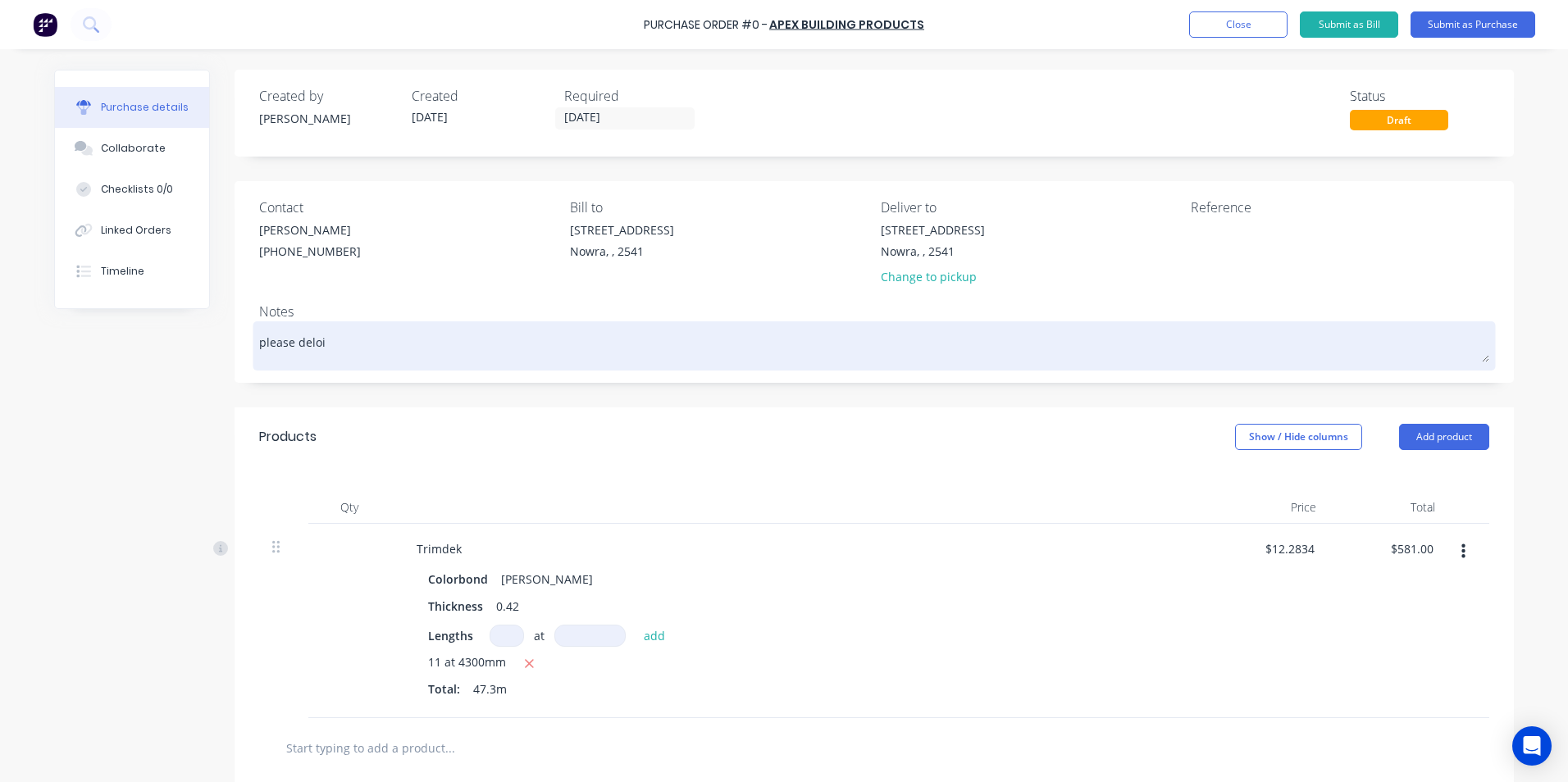
type textarea "x"
type textarea "please deloiv"
type textarea "x"
type textarea "please deloive"
type textarea "x"
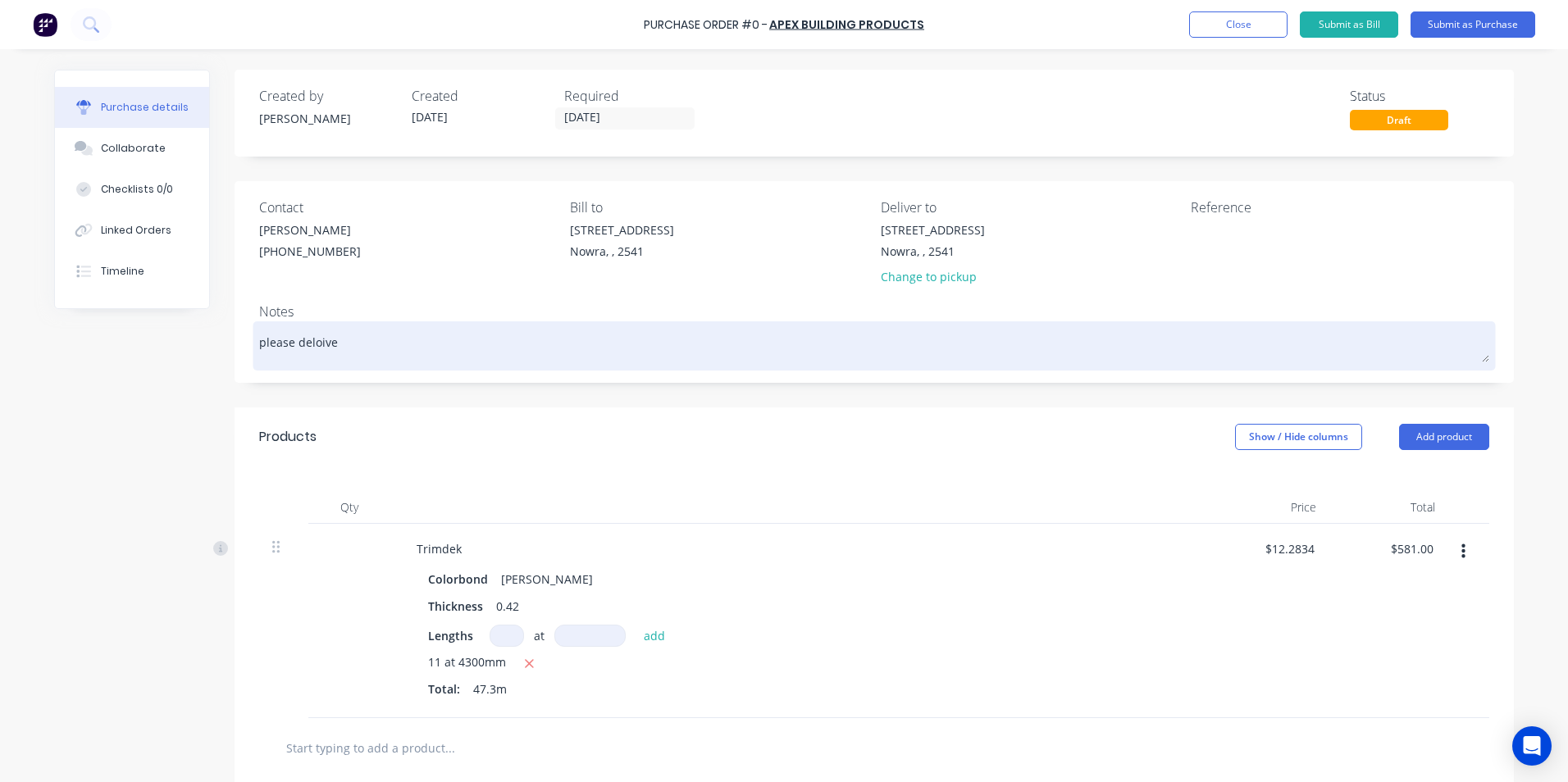
type textarea "please deloiver"
type textarea "x"
type textarea "please deloiverr"
type textarea "x"
type textarea "please deloiverrt"
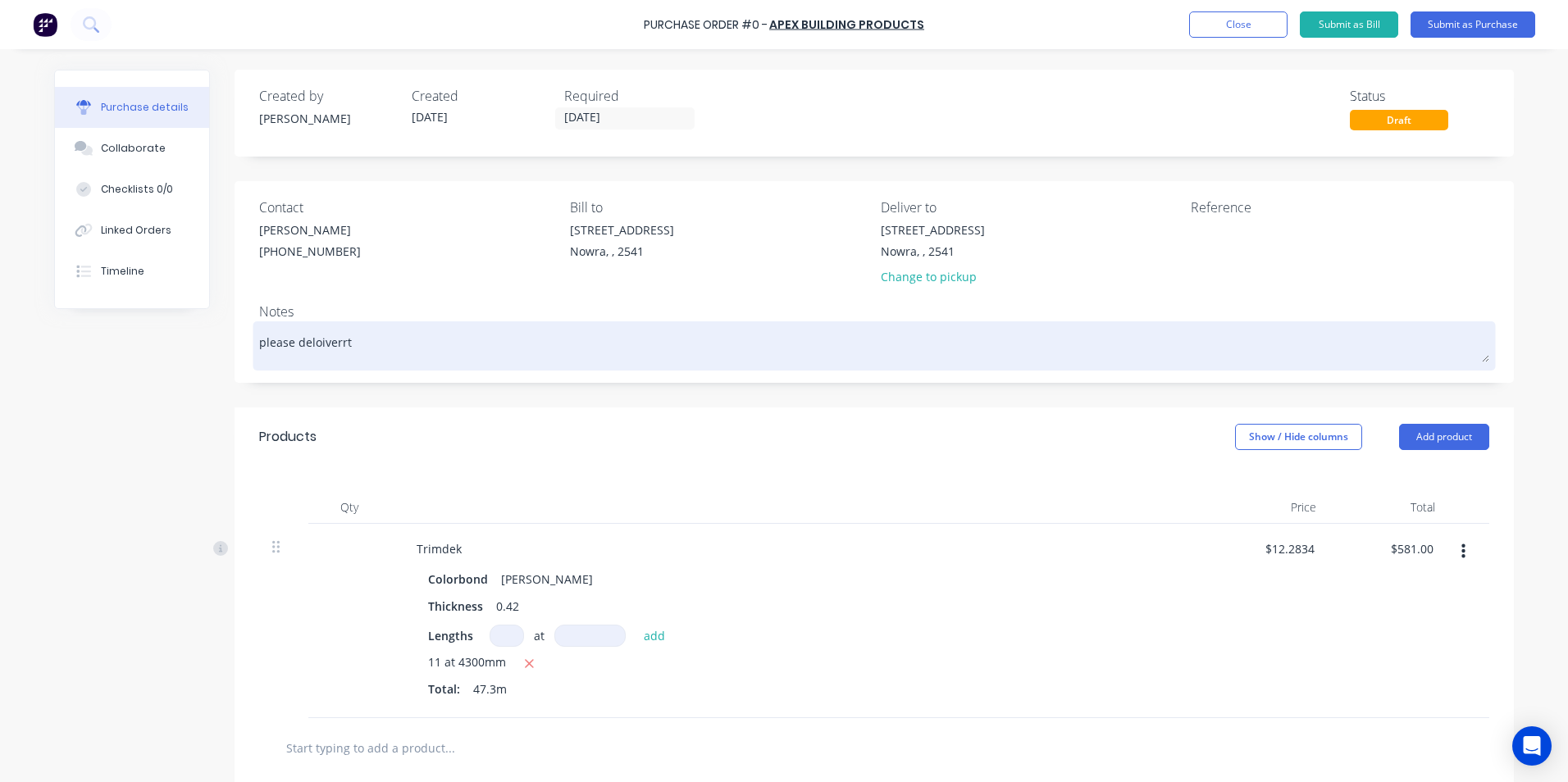
type textarea "x"
type textarea "please deloiverrt"
type textarea "x"
type textarea "please deloiverrt"
type textarea "x"
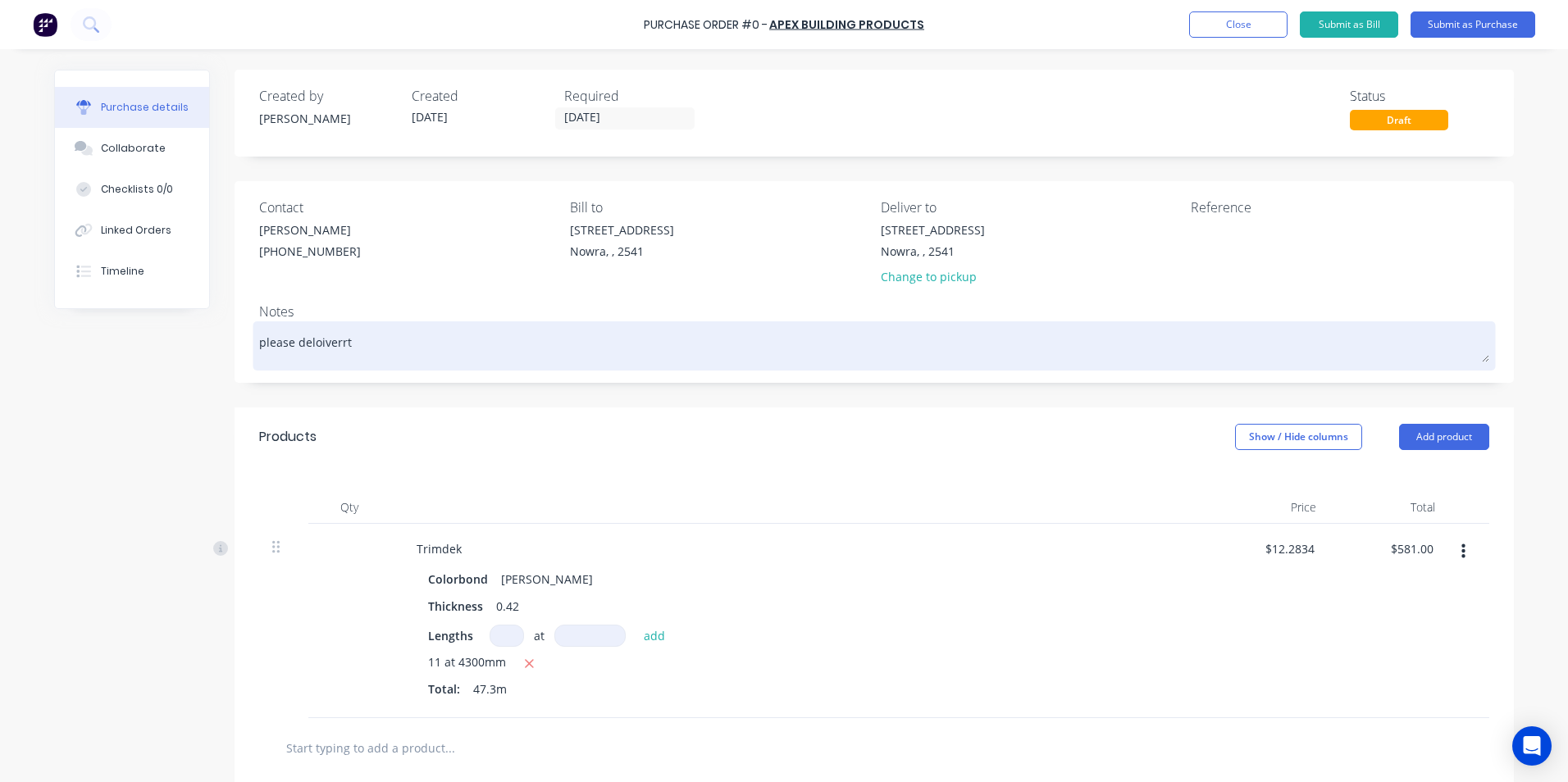
type textarea "please deloiverr"
type textarea "x"
type textarea "please deloiver"
type textarea "x"
type textarea "please deloive"
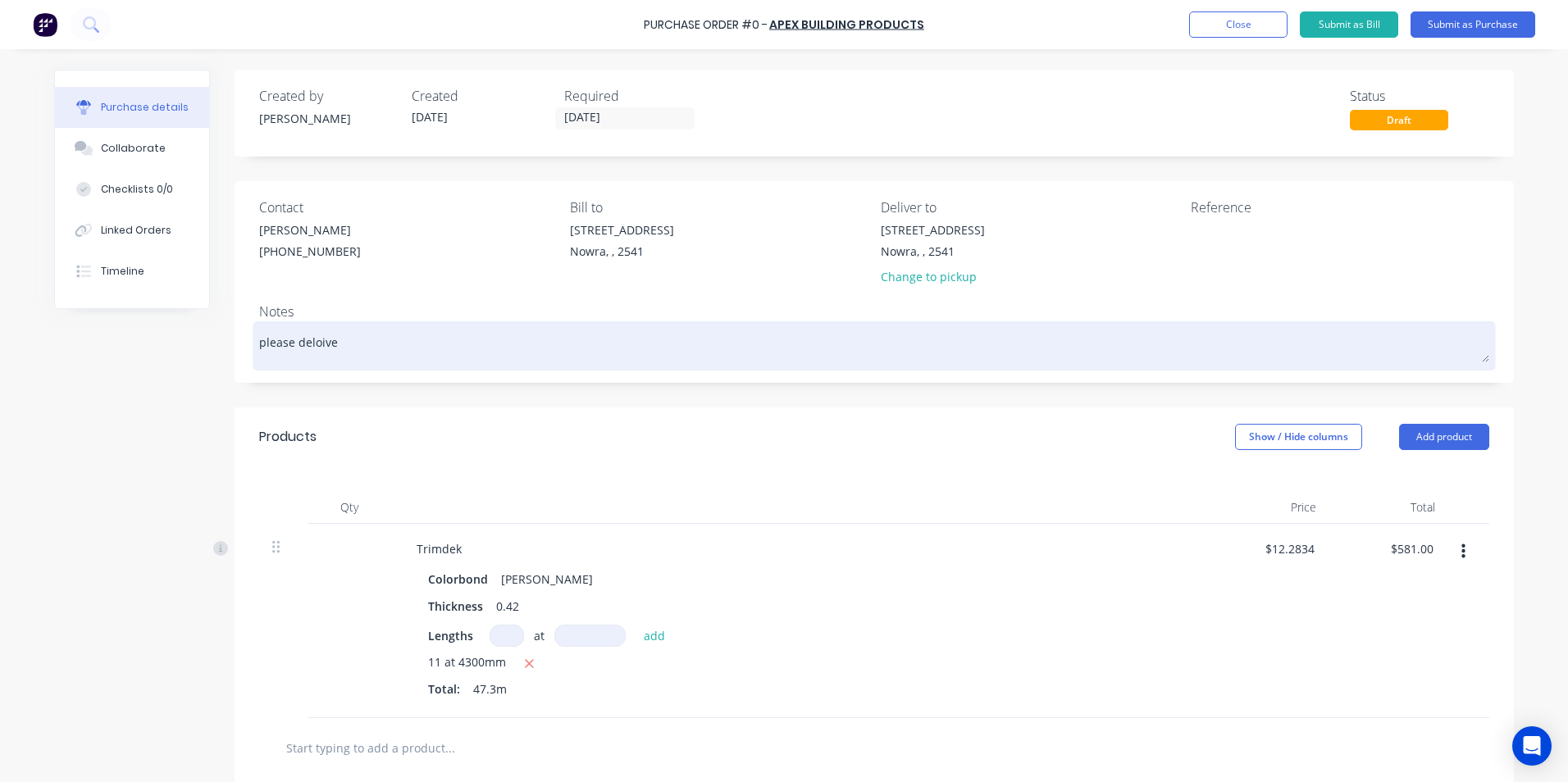
type textarea "x"
type textarea "please deloiv"
type textarea "x"
type textarea "please deloi"
type textarea "x"
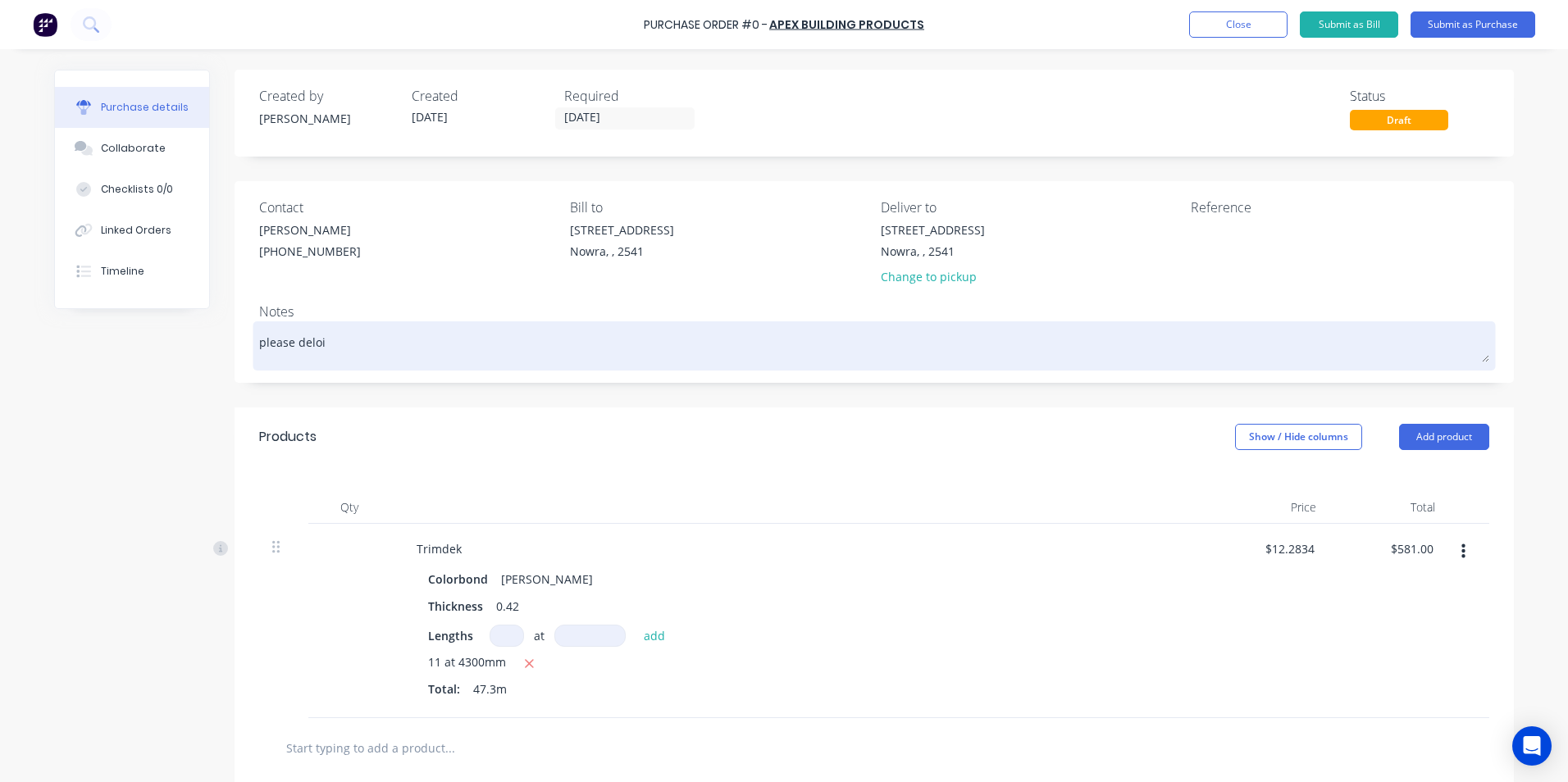
type textarea "please delo"
type textarea "x"
type textarea "please del"
type textarea "x"
type textarea "please deli"
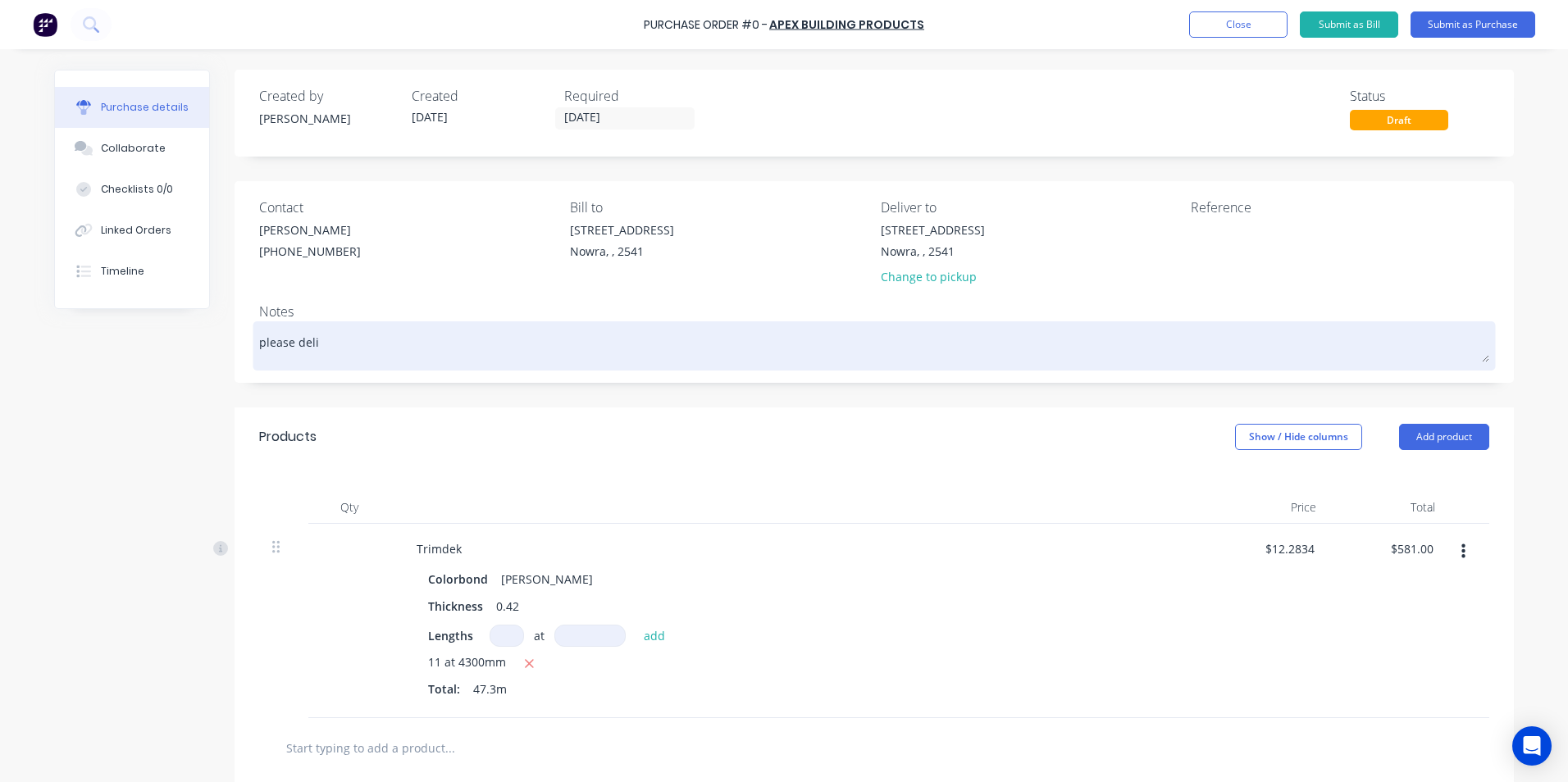
type textarea "x"
type textarea "please deliv"
type textarea "x"
type textarea "please delive"
type textarea "x"
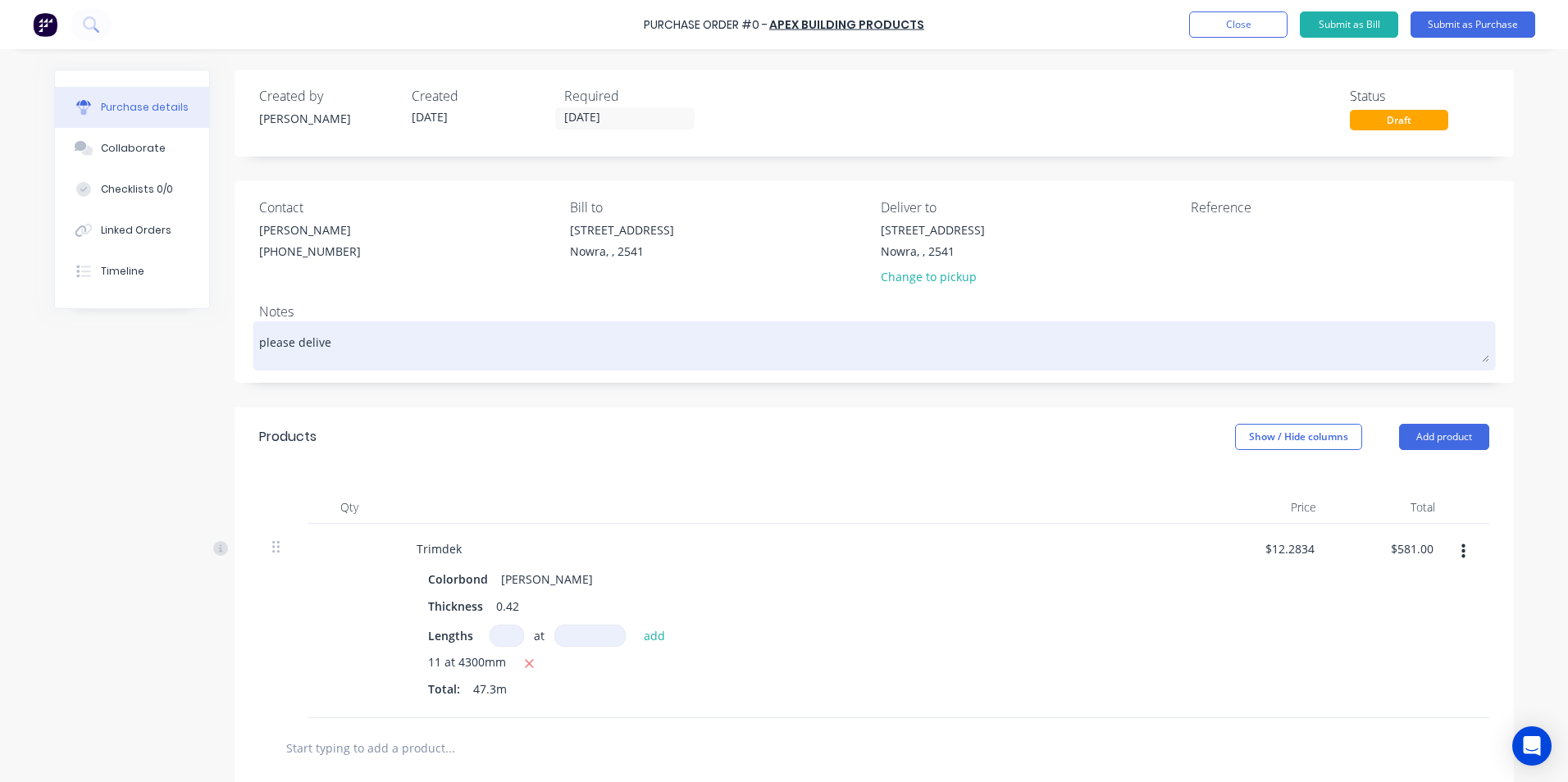
type textarea "please deliver"
type textarea "x"
type textarea "please deliver"
type textarea "x"
type textarea "please deliver -"
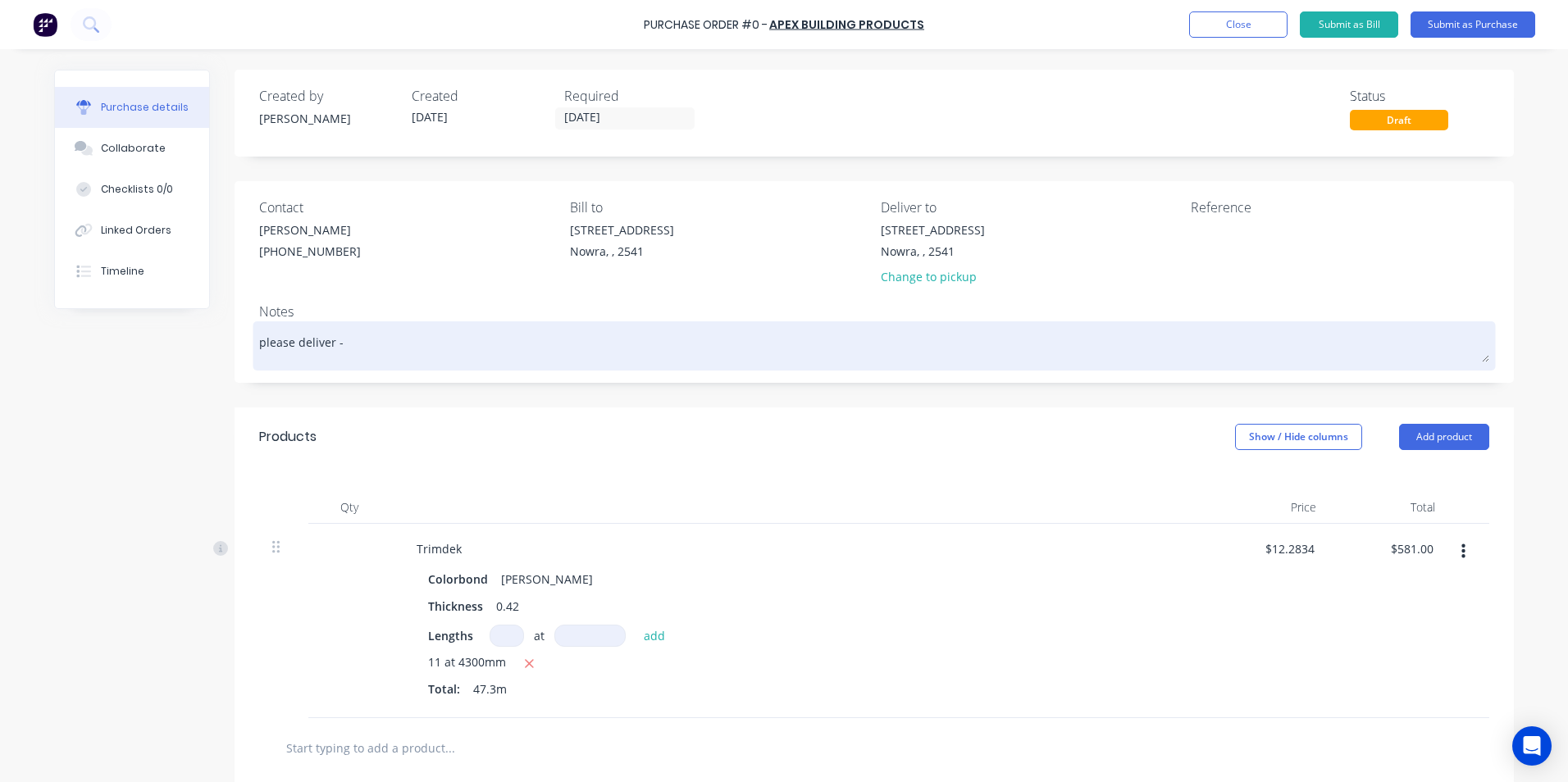
type textarea "x"
type textarea "please deliver -"
type textarea "x"
type textarea "please deliver - 0"
type textarea "x"
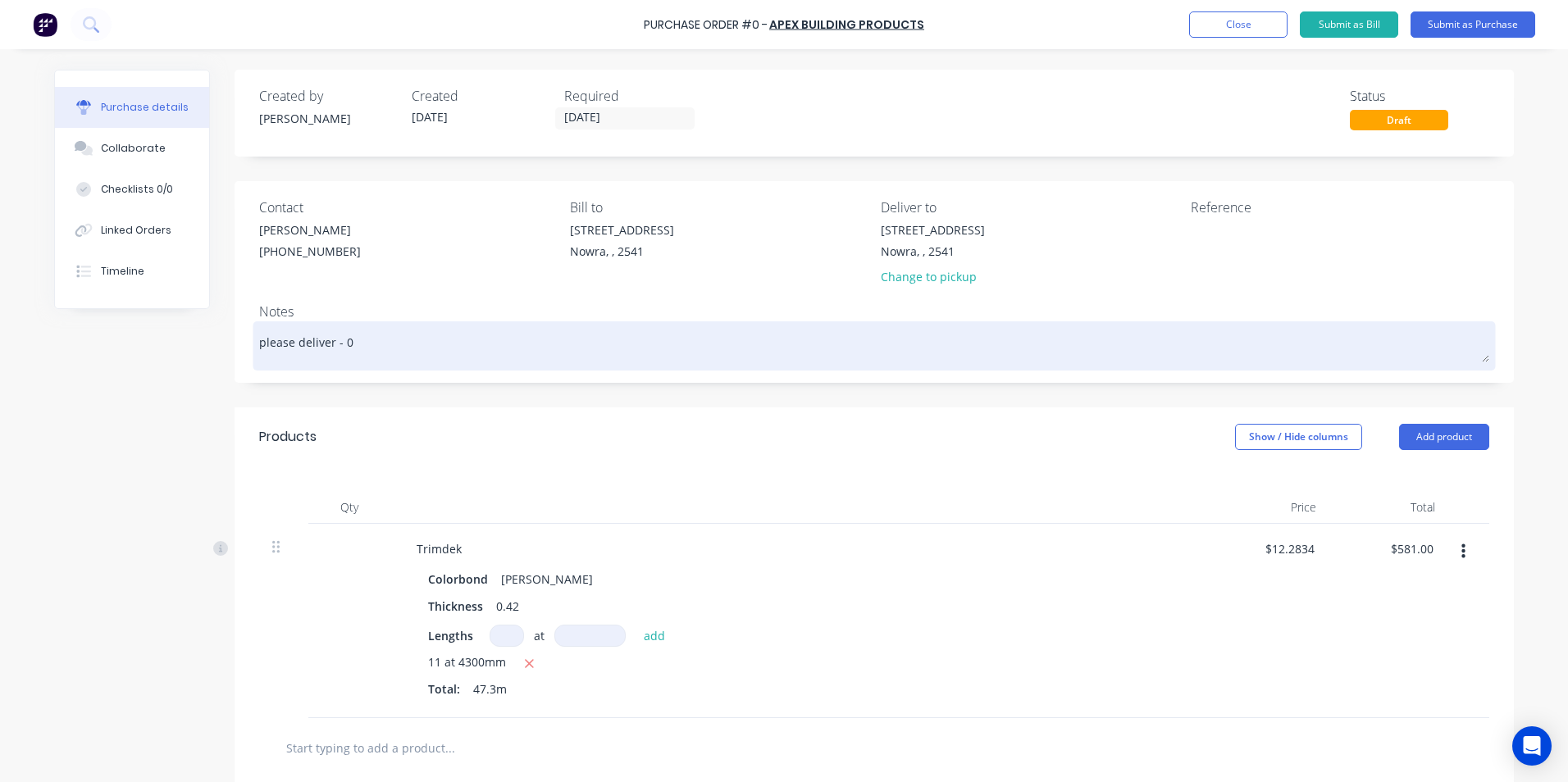
type textarea "please deliver - 08"
type textarea "x"
type textarea "please deliver - 08/"
type textarea "x"
type textarea "please deliver - 08/1"
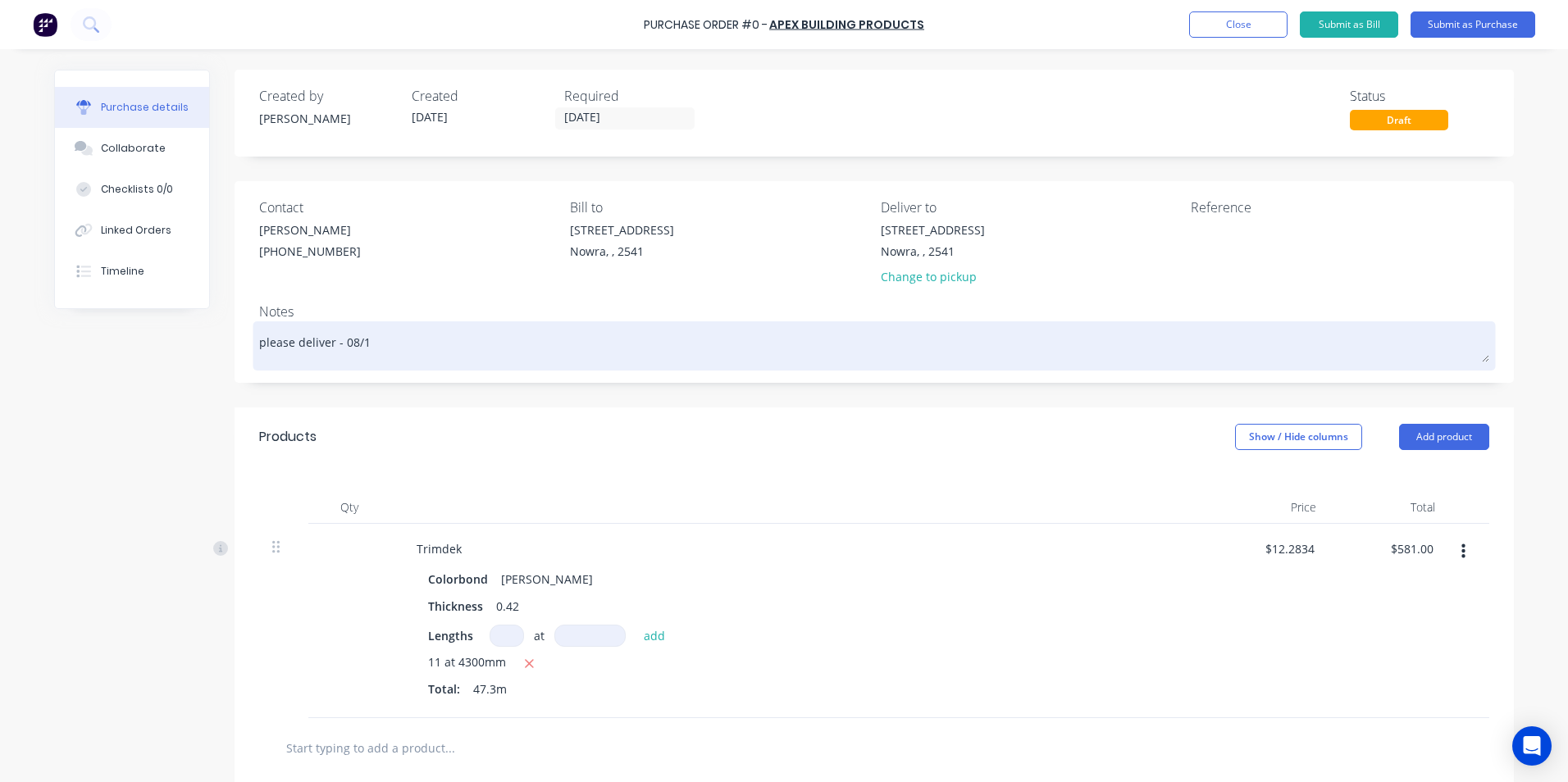
type textarea "x"
type textarea "please deliver - 08/10"
type textarea "x"
type textarea "please deliver - 08/10/"
type textarea "x"
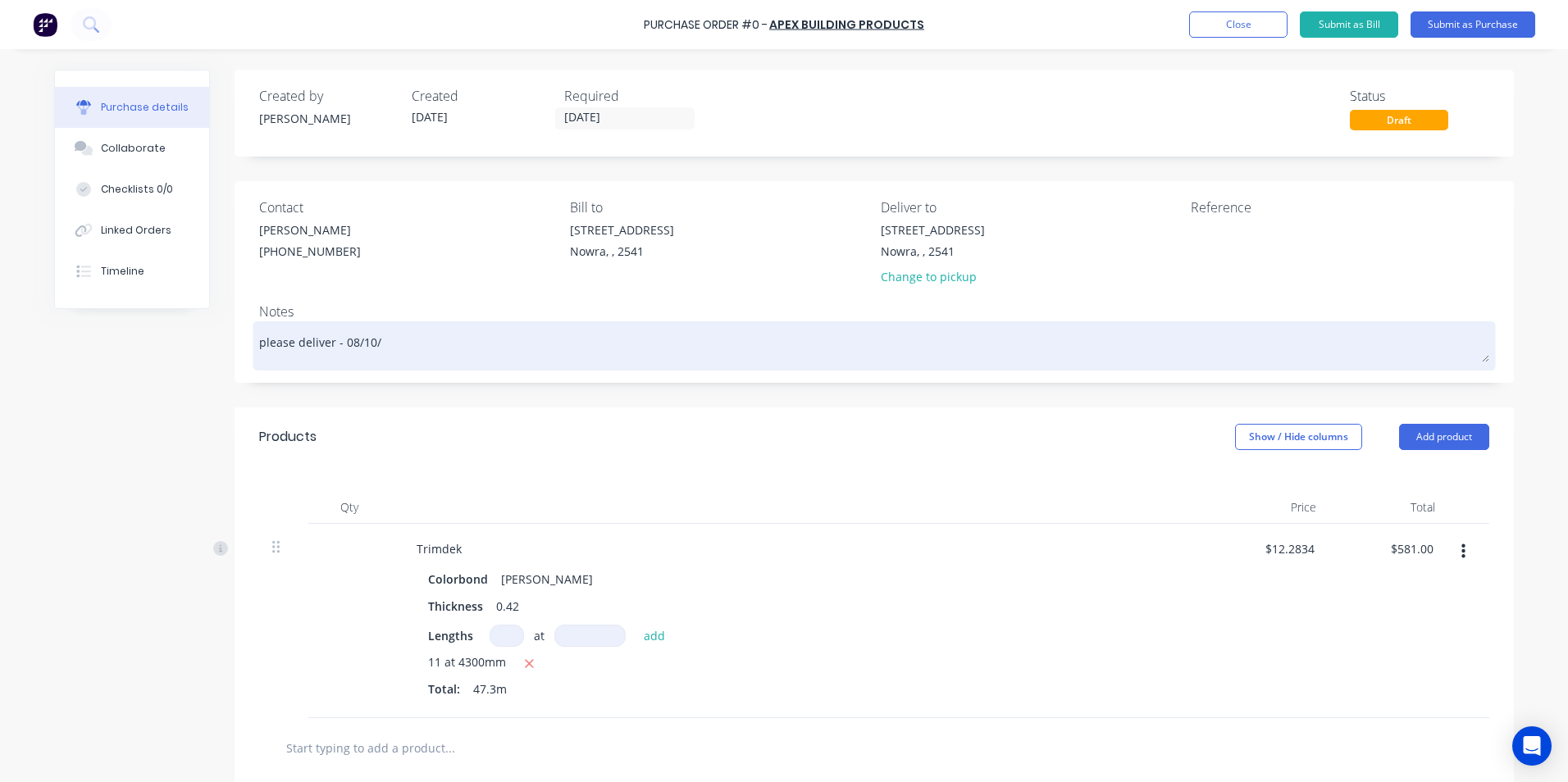
type textarea "please deliver - 08/10/2"
type textarea "x"
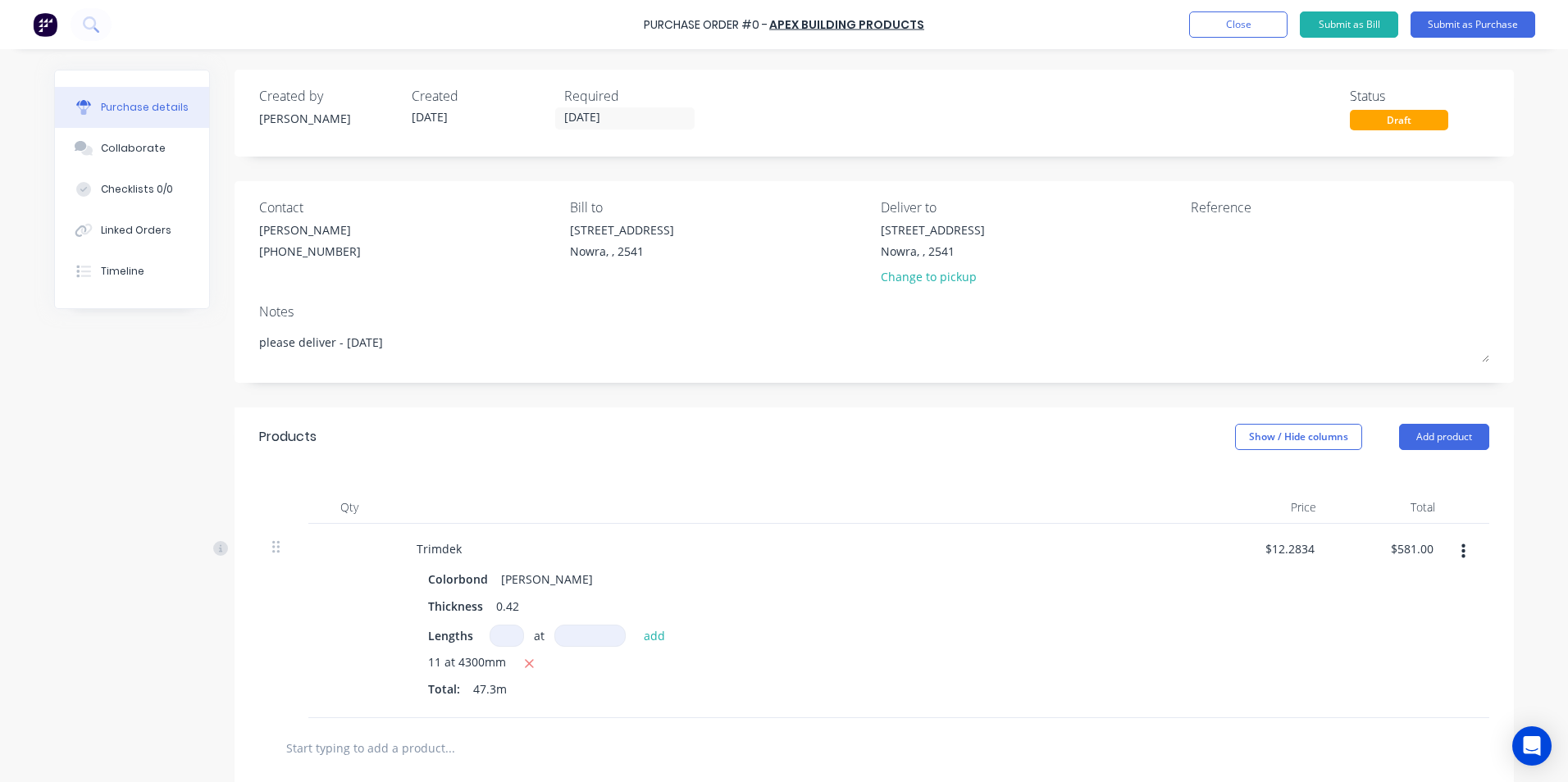
type textarea "please deliver - 08/10/25"
type textarea "x"
type textarea "please deliver - 08/10/25"
click at [630, 382] on div "Contact Matt (02) 4411 1090 Bill to Unit 6/53 Albatross Road Nowra, , 2541 Deli…" at bounding box center [874, 282] width 1279 height 202
click at [1475, 40] on div "Purchase Order #0 - Apex Building Products Add product Close Submit as Bill Sub…" at bounding box center [784, 24] width 1568 height 49
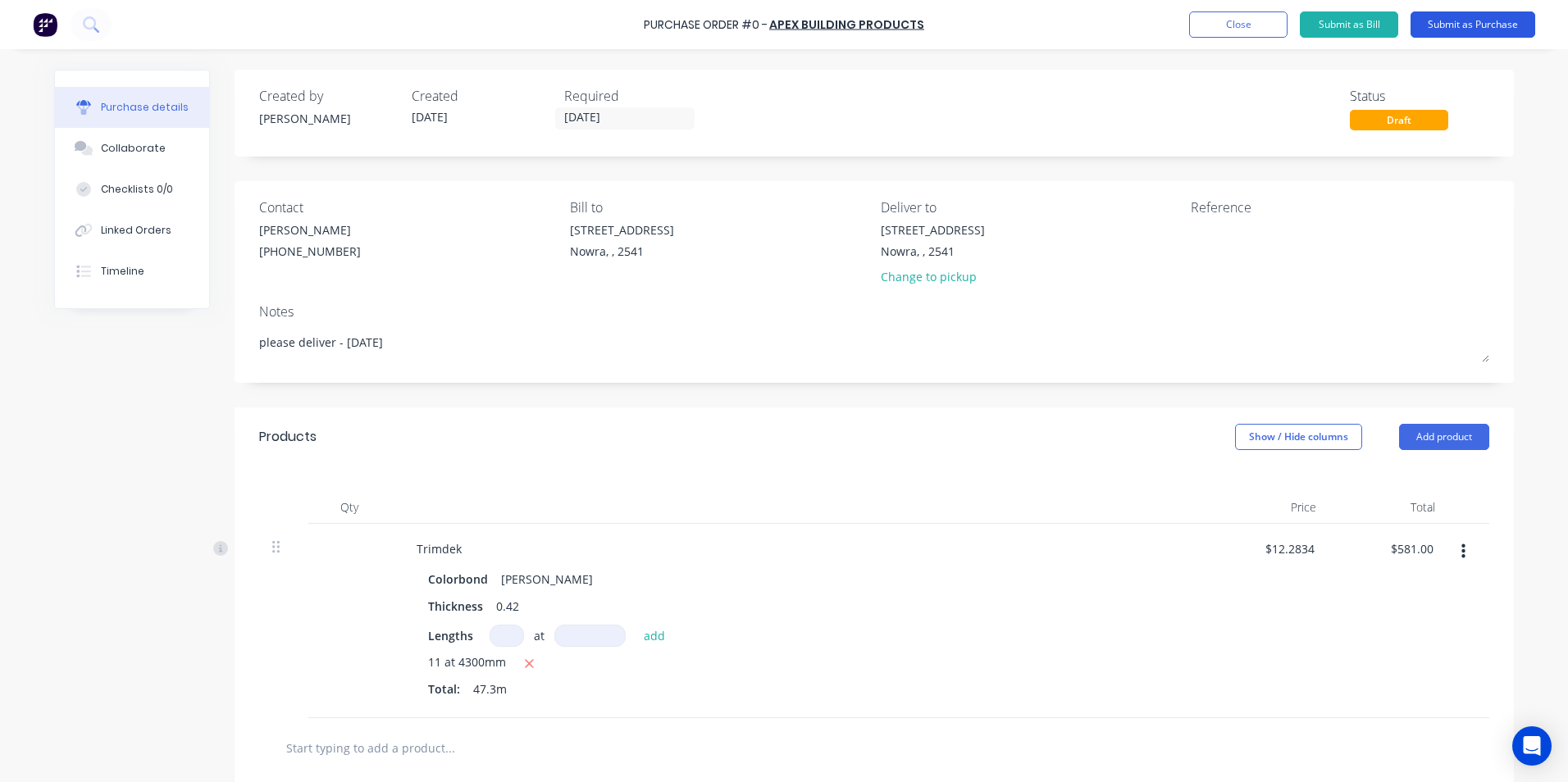
click at [1474, 36] on button "Submit as Purchase" at bounding box center [1472, 24] width 124 height 26
click at [1472, 25] on button "Submit as Purchase" at bounding box center [1472, 24] width 124 height 26
click at [1447, 36] on button "Submit as Purchase" at bounding box center [1472, 24] width 124 height 26
click at [1435, 22] on button "Submit as Purchase" at bounding box center [1472, 24] width 124 height 26
click at [1460, 20] on button "Submit as Purchase" at bounding box center [1472, 24] width 124 height 26
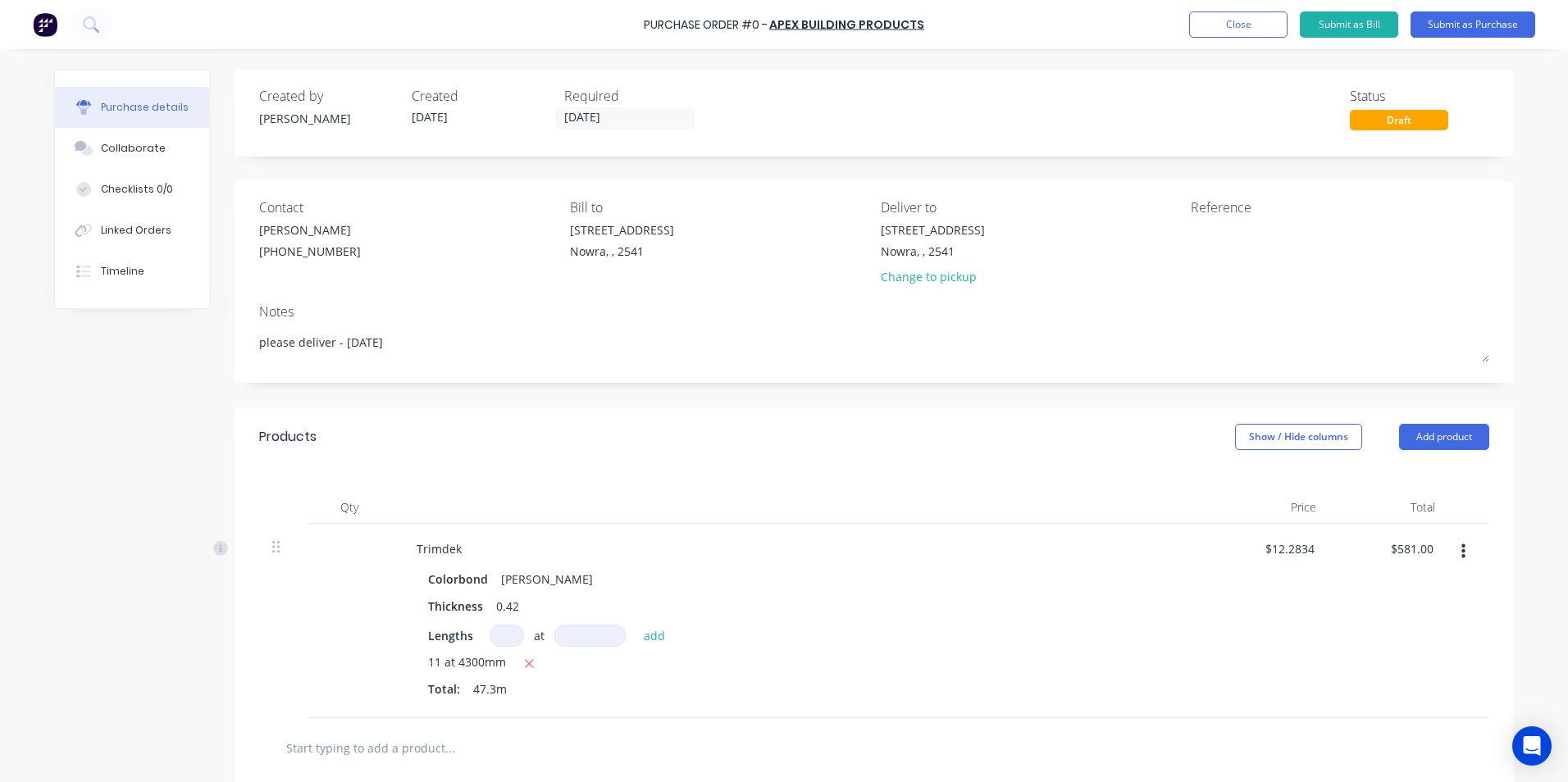
click at [1341, 70] on div "Created by Matt Created 07/10/25 Required 08/10/25 Status Draft" at bounding box center [874, 113] width 1279 height 87
click at [1422, 18] on button "Submit as Purchase" at bounding box center [1472, 24] width 124 height 26
click at [1426, 18] on button "Submit as Purchase" at bounding box center [1472, 24] width 124 height 26
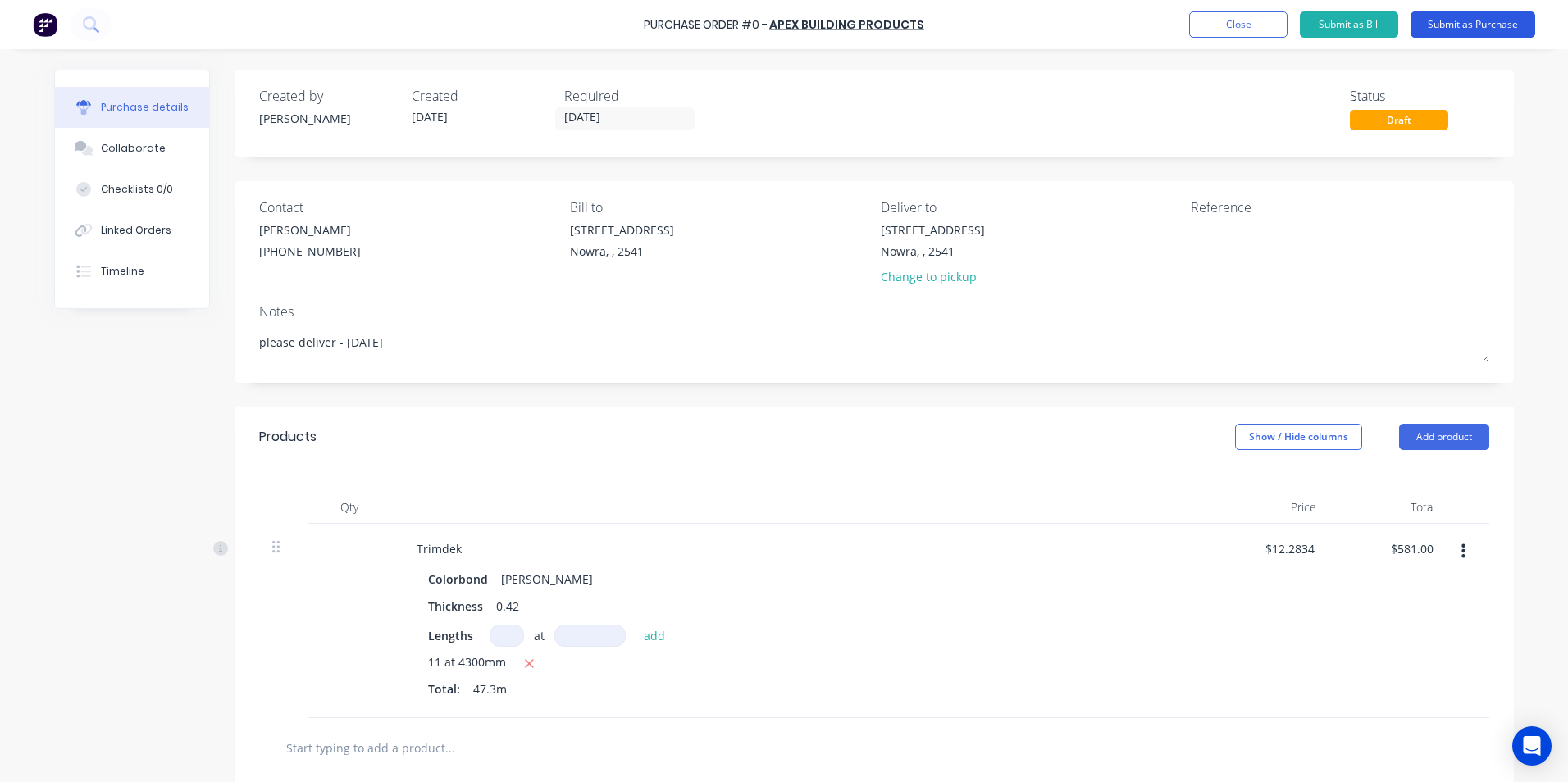
click at [1426, 19] on button "Submit as Purchase" at bounding box center [1472, 24] width 124 height 26
drag, startPoint x: 1426, startPoint y: 18, endPoint x: 1466, endPoint y: 29, distance: 41.5
click at [1454, 27] on button "Submit as Purchase" at bounding box center [1472, 24] width 124 height 26
drag, startPoint x: 1482, startPoint y: 32, endPoint x: 1567, endPoint y: 183, distance: 173.3
click at [1567, 156] on html "Purchase Order #0 - Apex Building Products Add product Close Submit as Bill Sub…" at bounding box center [784, 391] width 1568 height 782
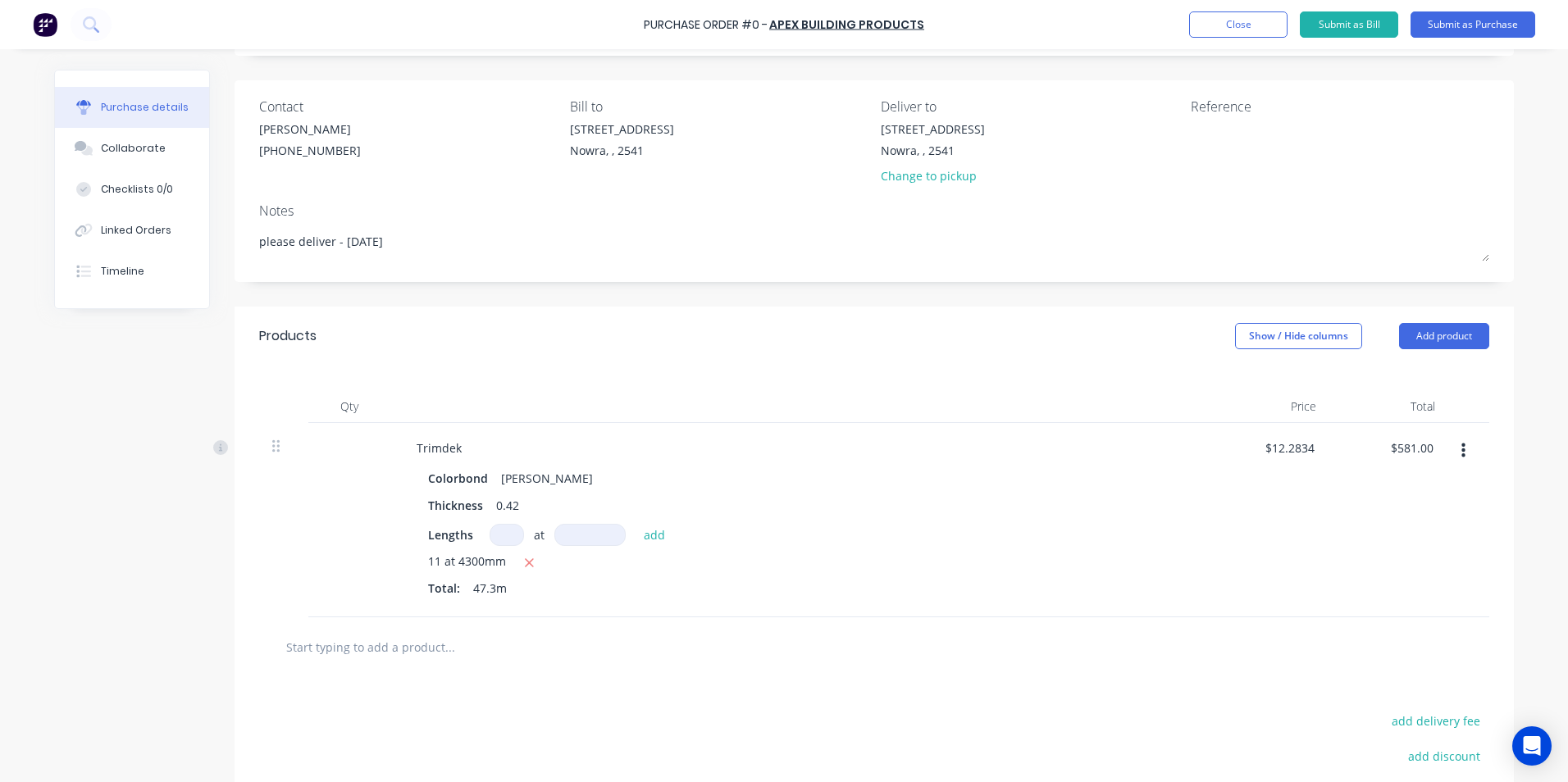
type textarea "x"
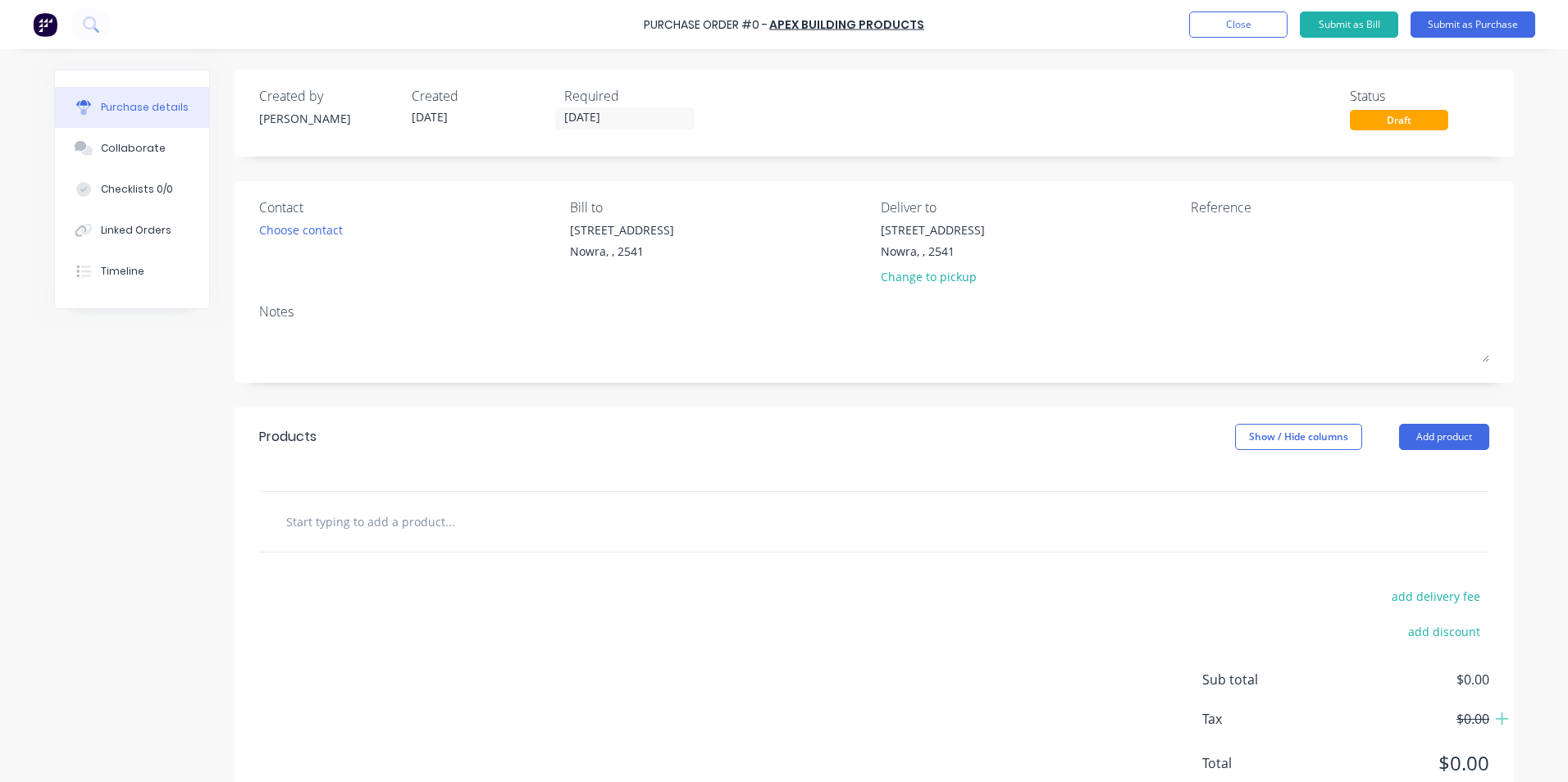
click at [294, 244] on div "Contact Choose contact" at bounding box center [409, 245] width 299 height 95
click at [295, 238] on div "Choose contact" at bounding box center [301, 230] width 84 height 17
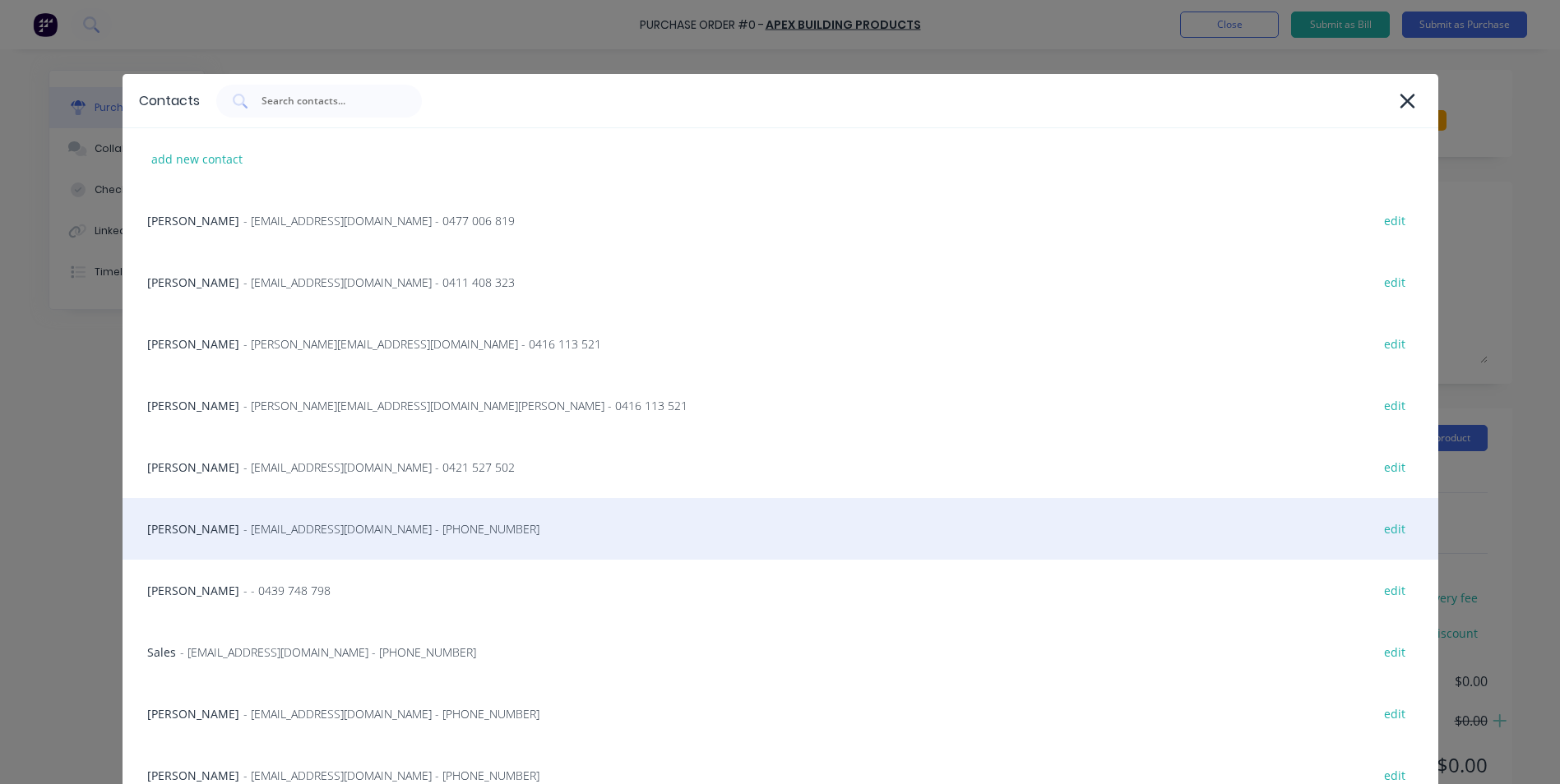
click at [285, 545] on div "Matt - [EMAIL_ADDRESS][DOMAIN_NAME] - [PHONE_NUMBER] edit" at bounding box center [780, 529] width 1315 height 62
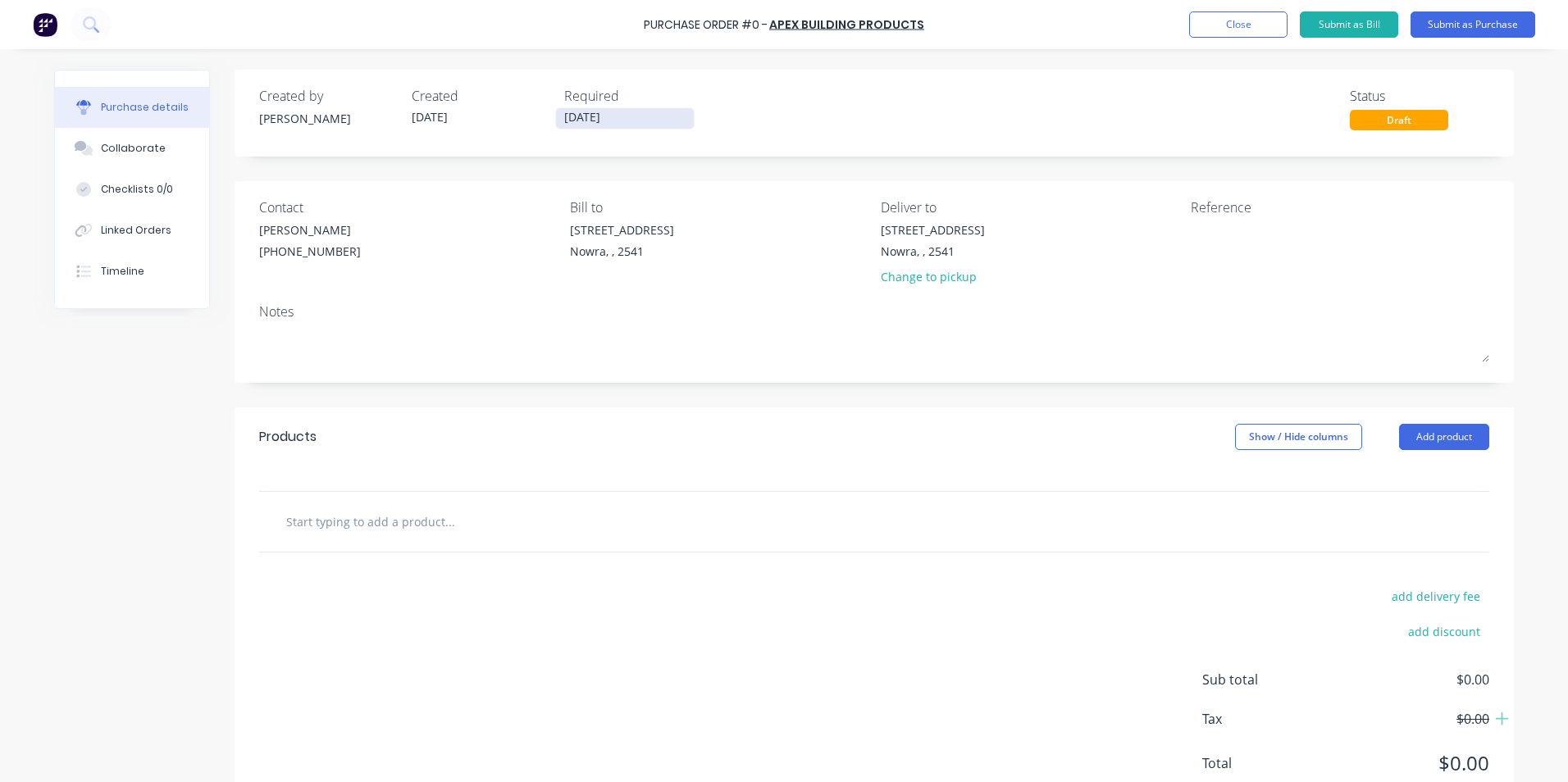
click at [611, 126] on input "[DATE]" at bounding box center [624, 118] width 138 height 20
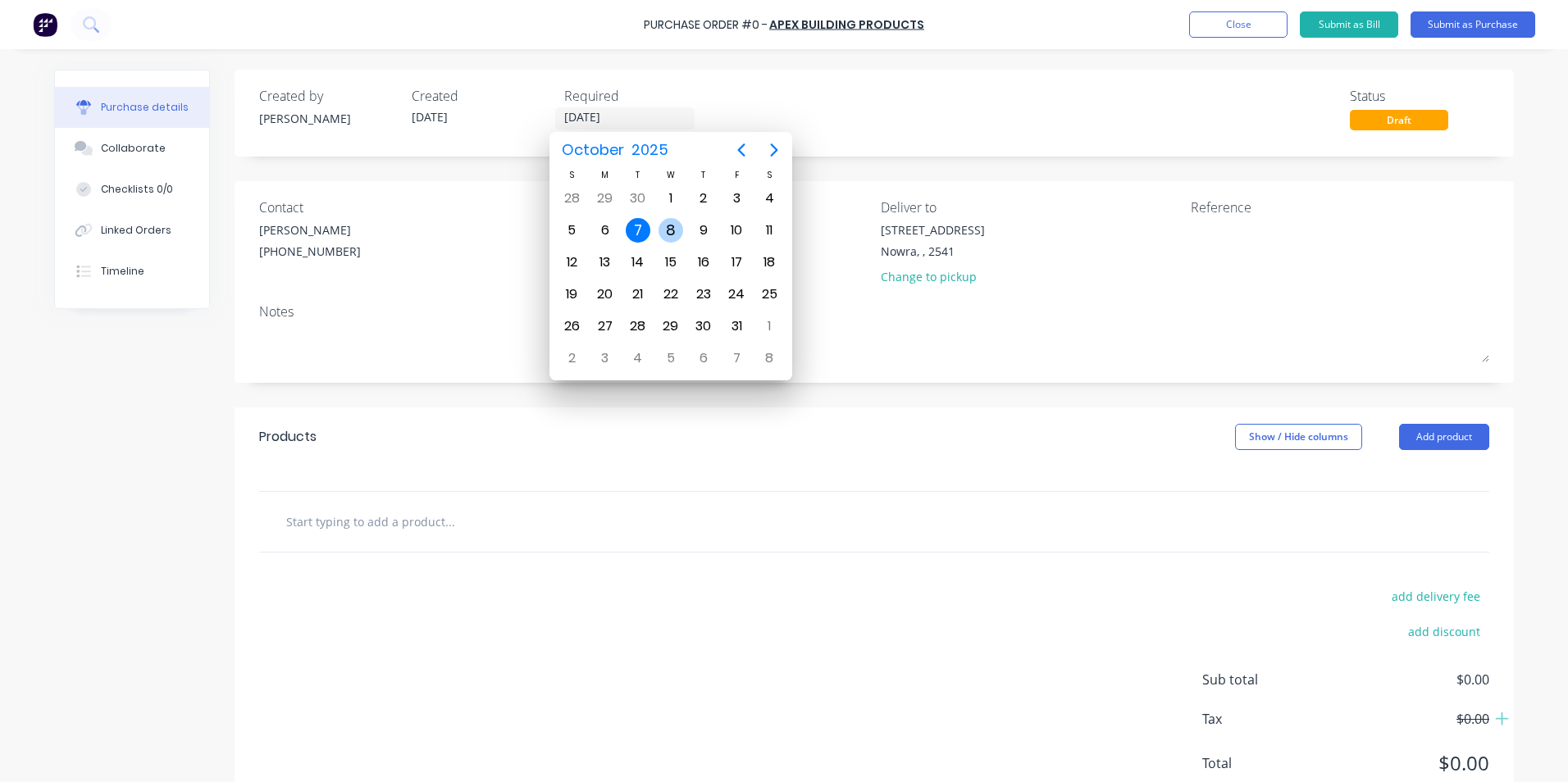
click at [680, 230] on div "8" at bounding box center [671, 230] width 25 height 25
type input "[DATE]"
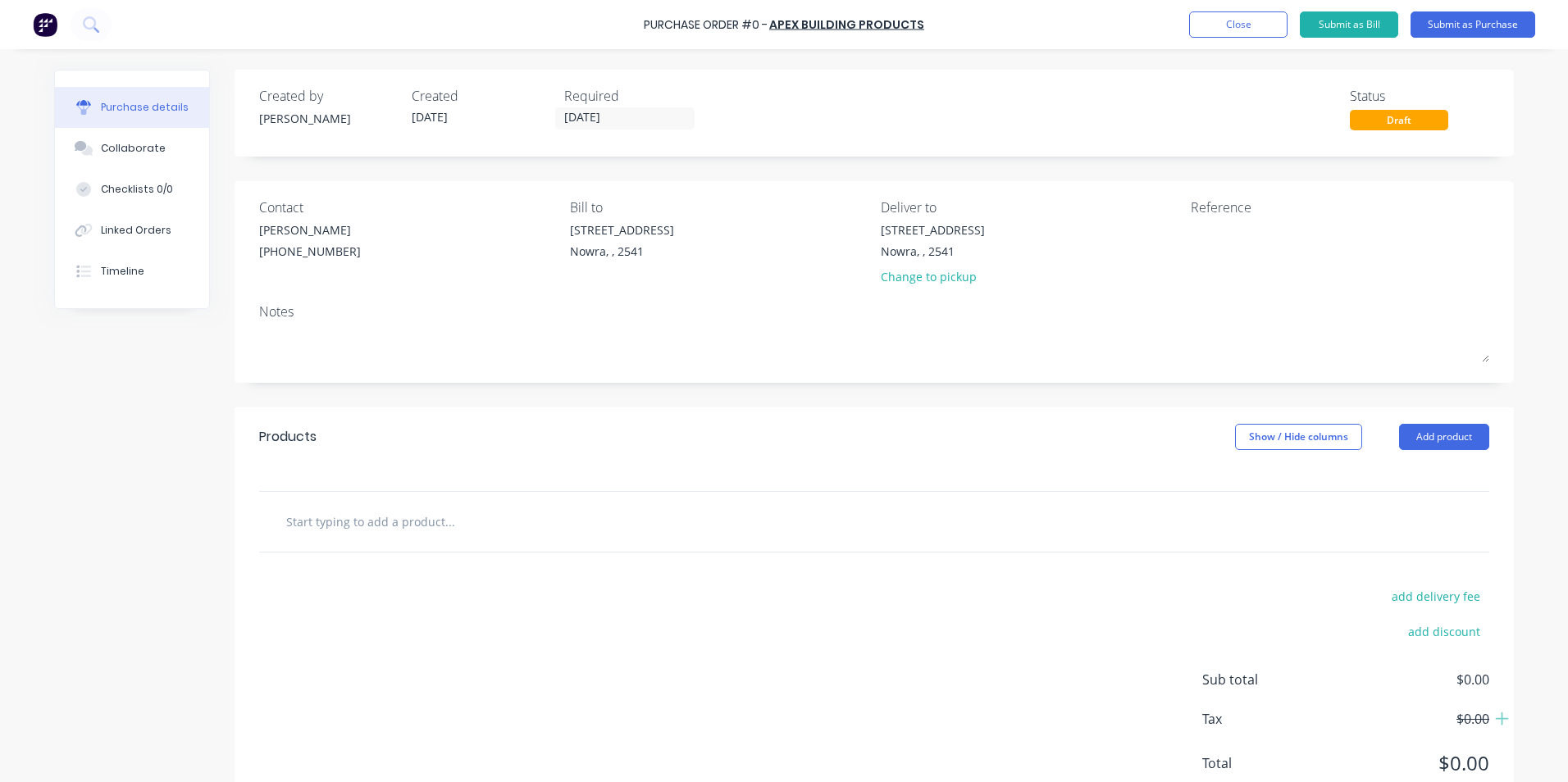
click at [419, 517] on input "text" at bounding box center [449, 522] width 328 height 33
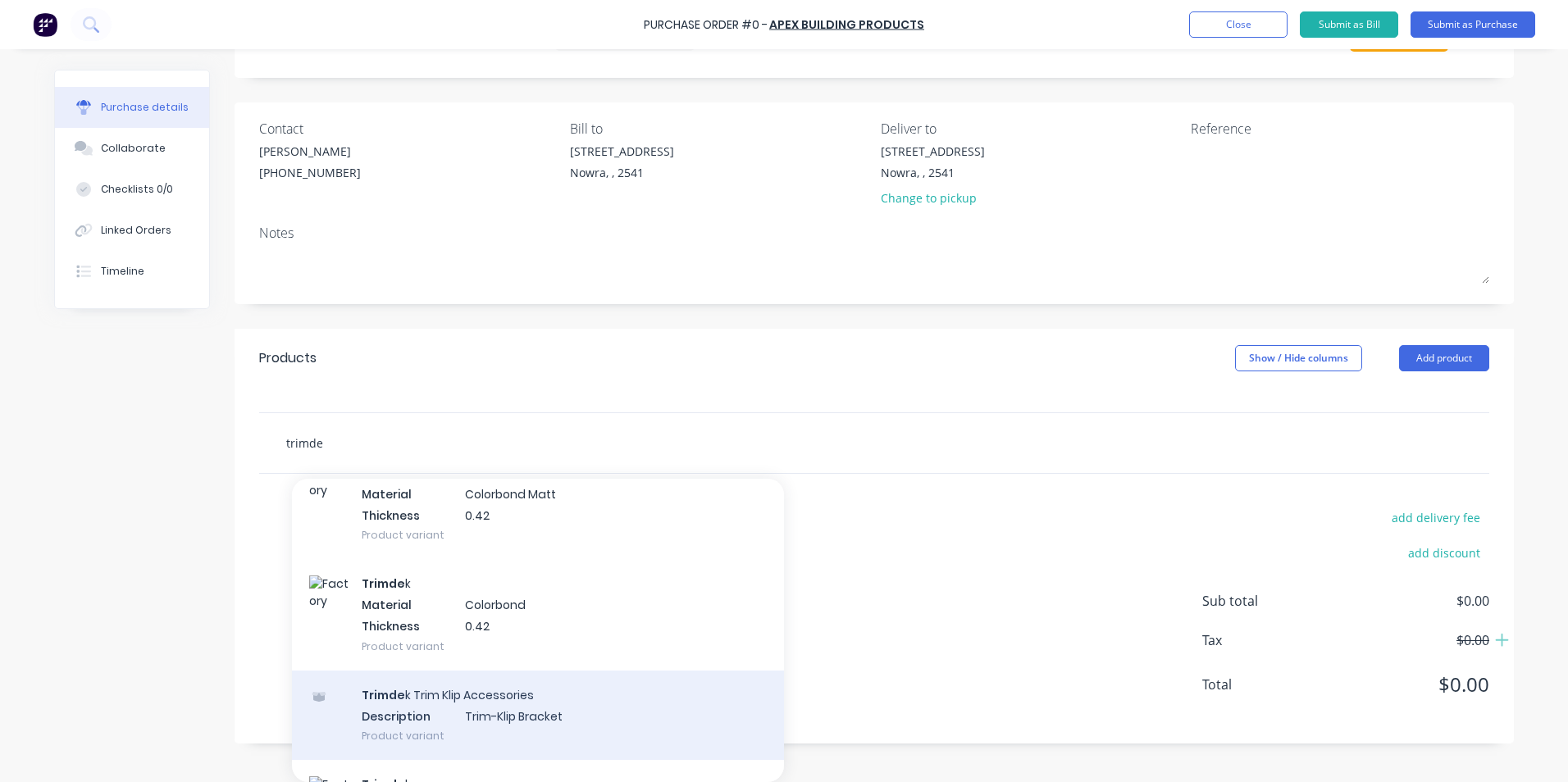
scroll to position [82, 0]
type input "trimde"
click at [466, 612] on div "Trimde k Material Colorbond Thickness 0.42 Product variant" at bounding box center [538, 615] width 492 height 111
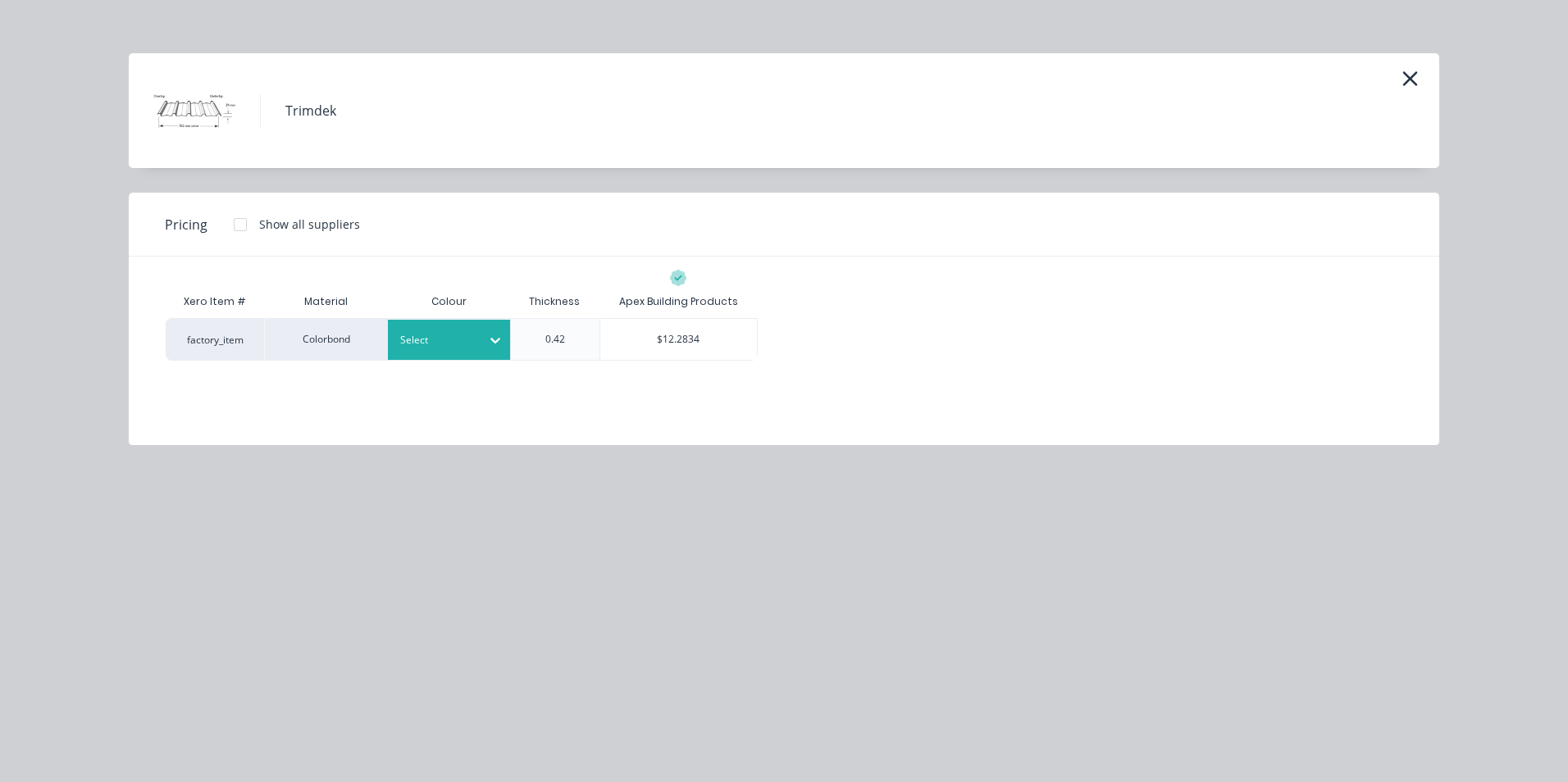
click at [436, 345] on div at bounding box center [437, 340] width 74 height 18
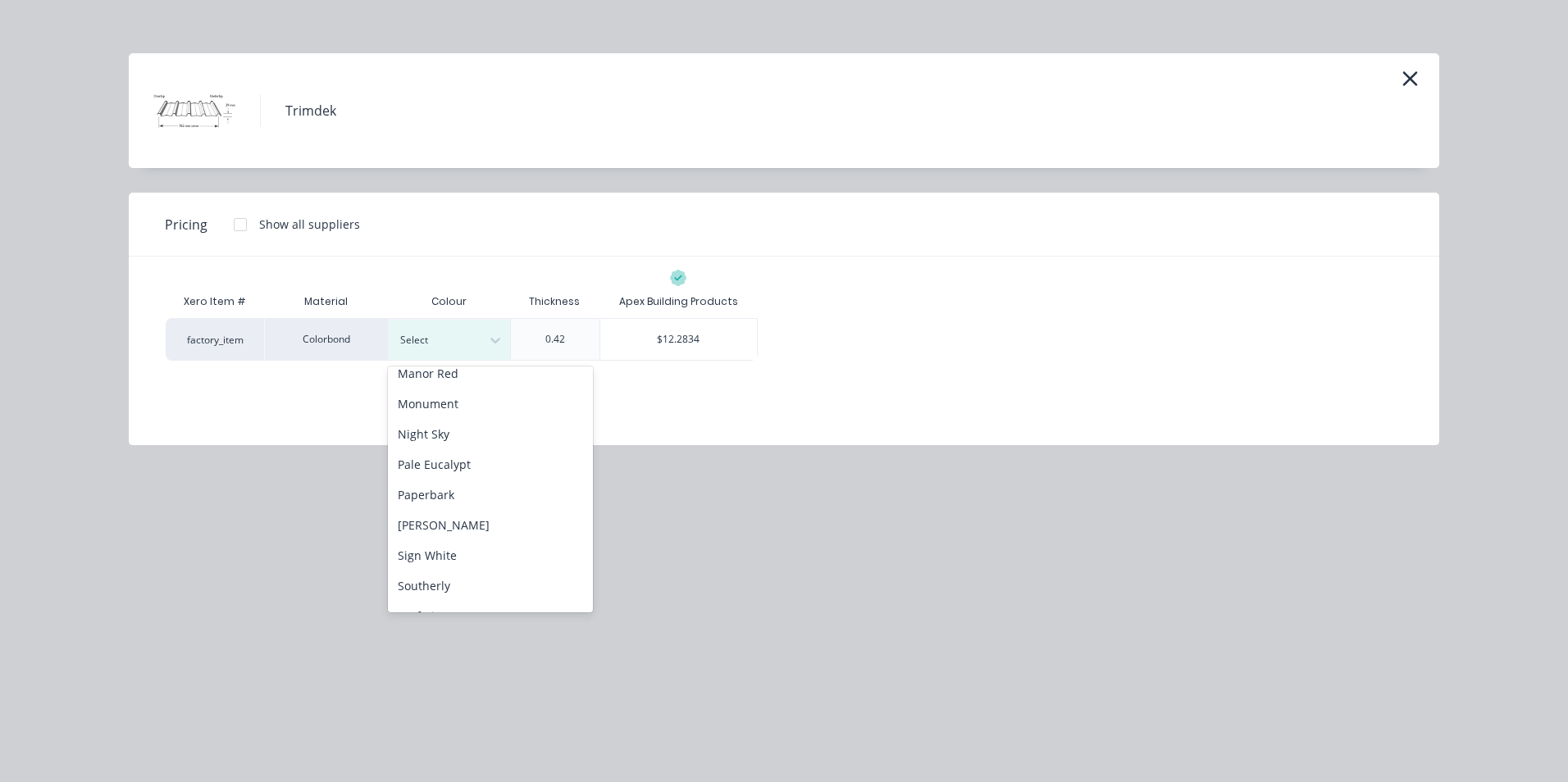
scroll to position [410, 0]
click at [442, 523] on div "[PERSON_NAME]" at bounding box center [490, 521] width 205 height 30
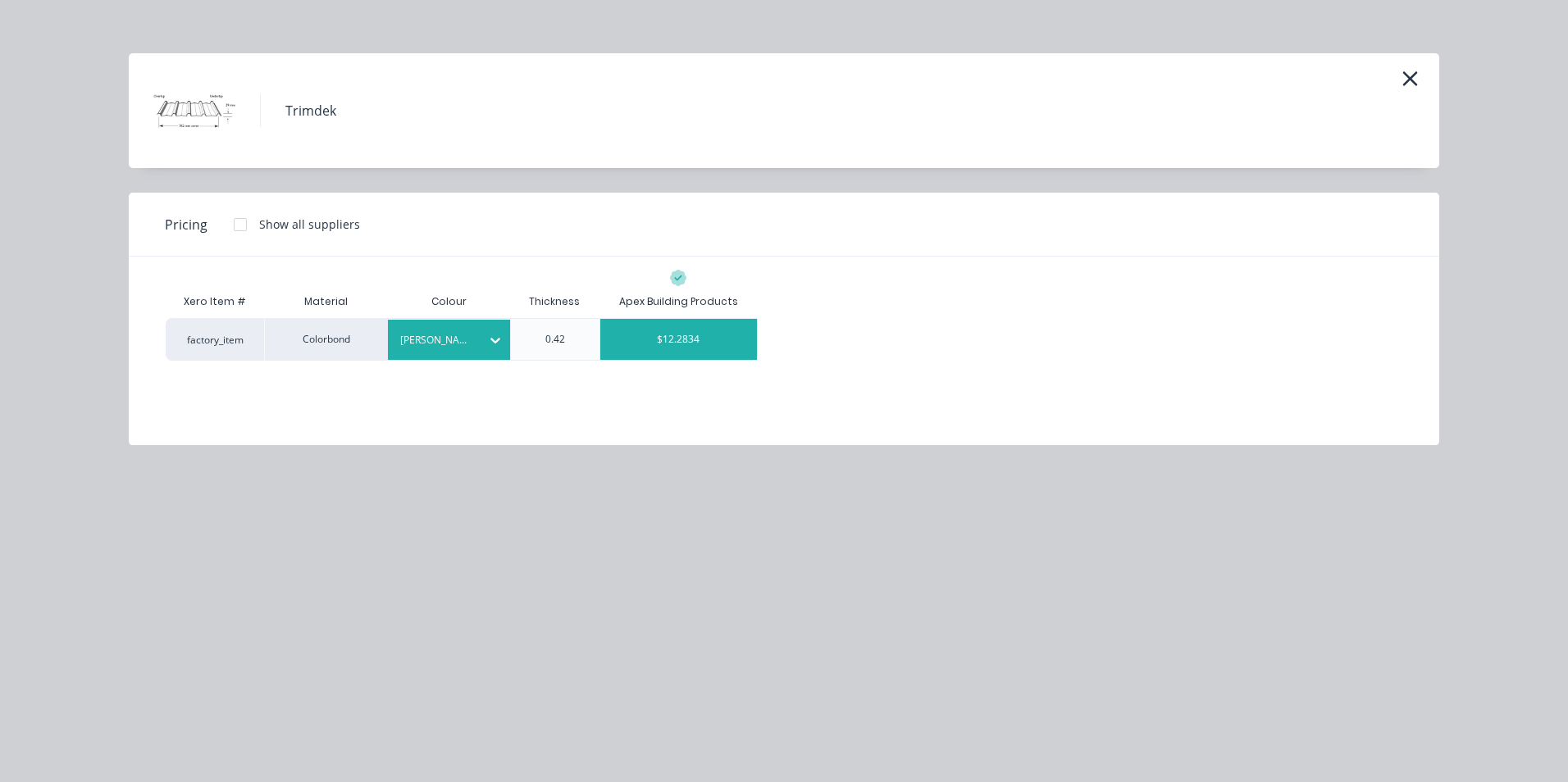
click at [724, 348] on div "$12.2834" at bounding box center [678, 339] width 156 height 41
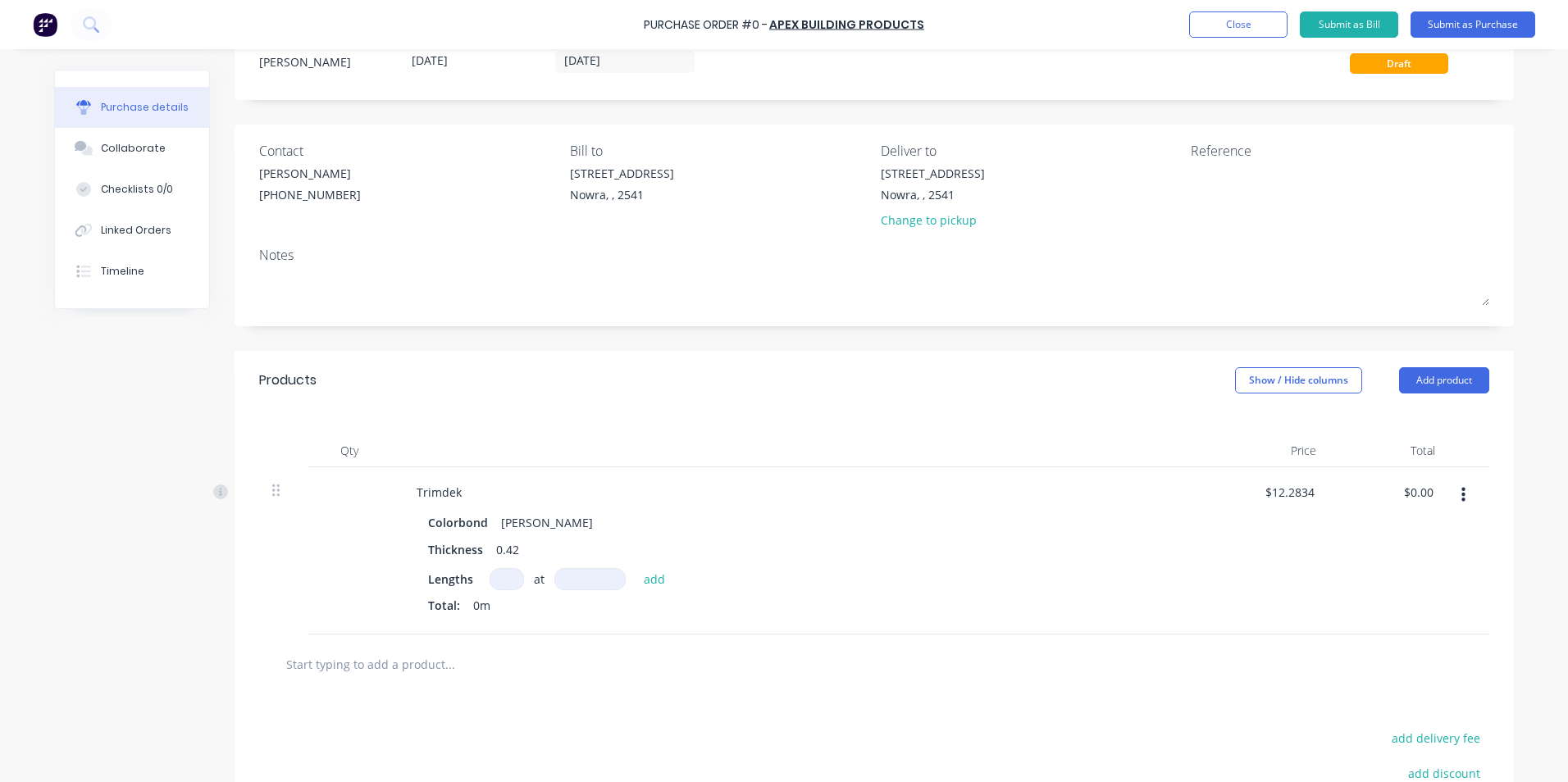
scroll to position [79, 0]
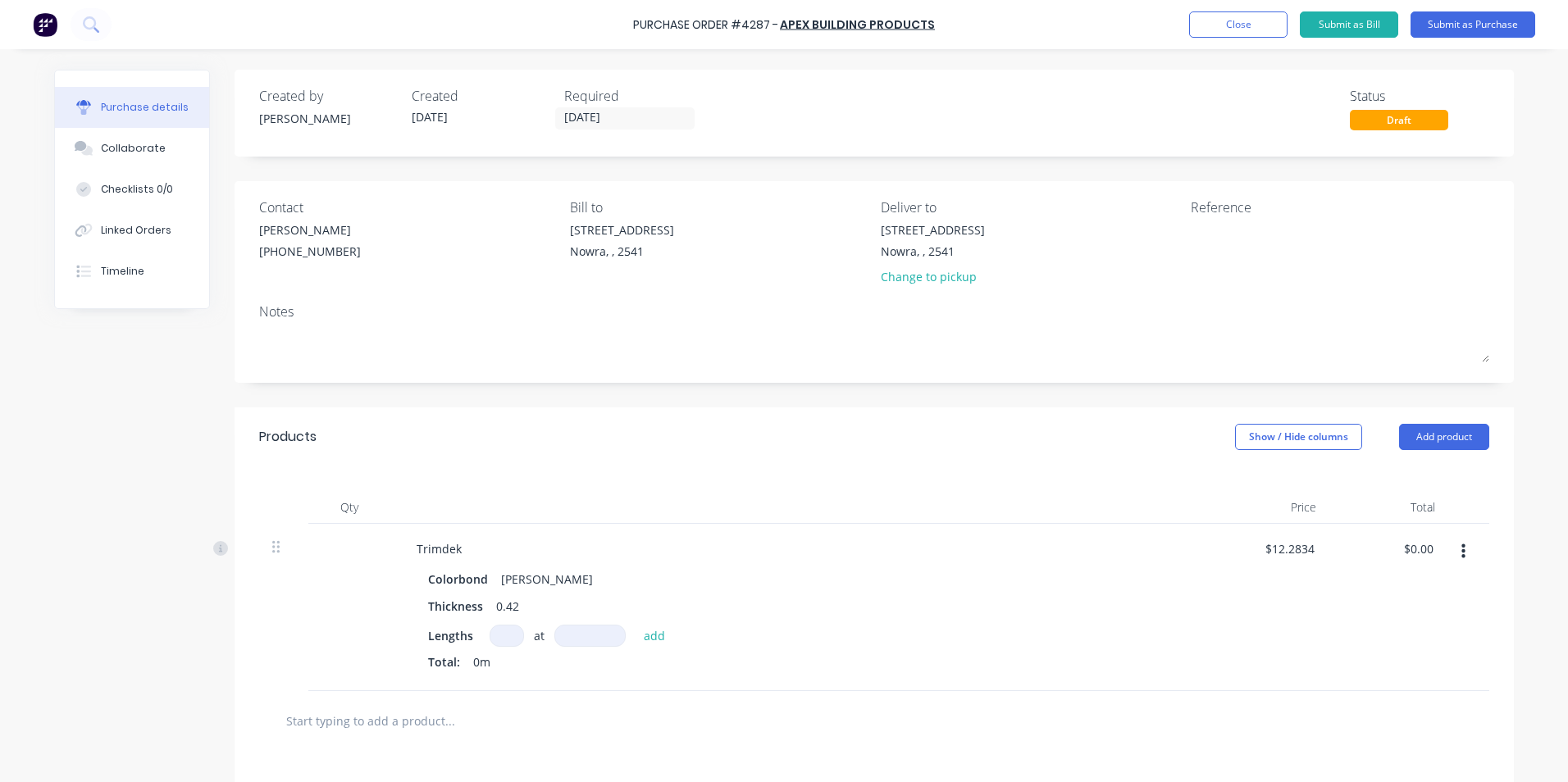
click at [490, 647] on div "Lengths at add Total: 0m" at bounding box center [800, 651] width 744 height 52
click at [493, 642] on input at bounding box center [507, 635] width 35 height 22
type input "11"
type input "4300mm"
click at [662, 637] on button "add" at bounding box center [655, 635] width 39 height 19
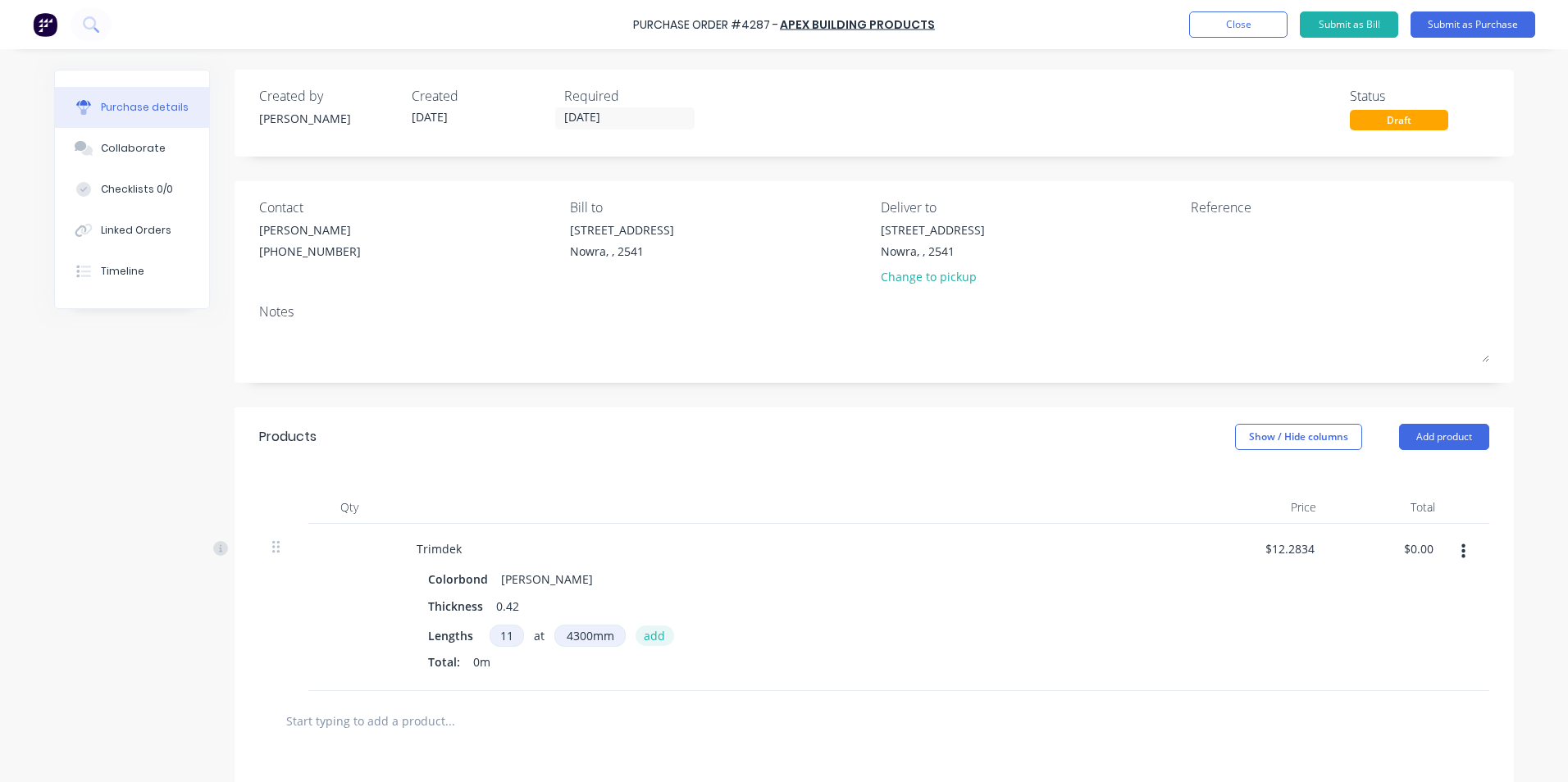
type input "$581.00"
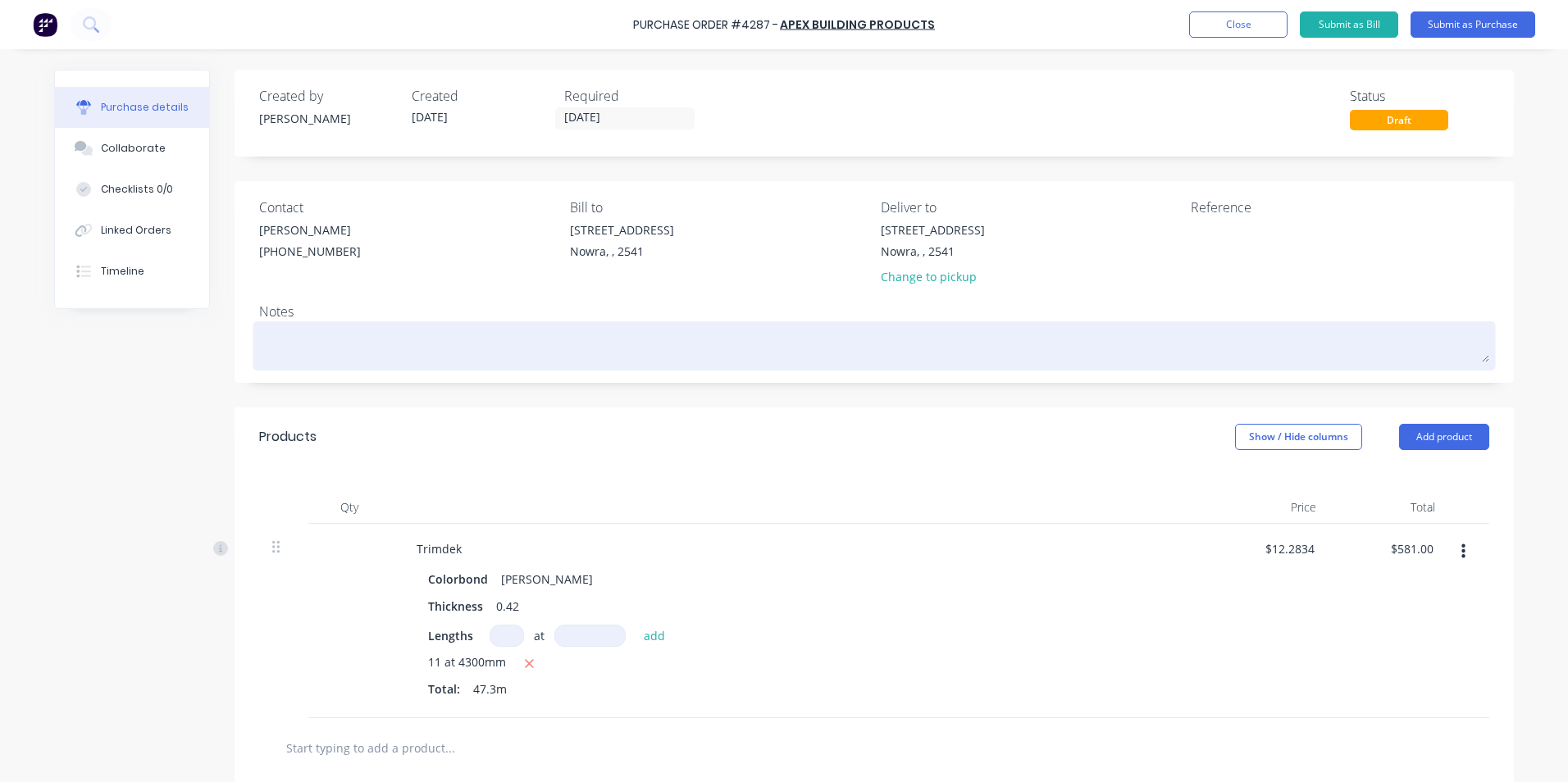
click at [292, 351] on textarea at bounding box center [874, 344] width 1230 height 37
type textarea "x"
type textarea "p"
type textarea "x"
type textarea "pl"
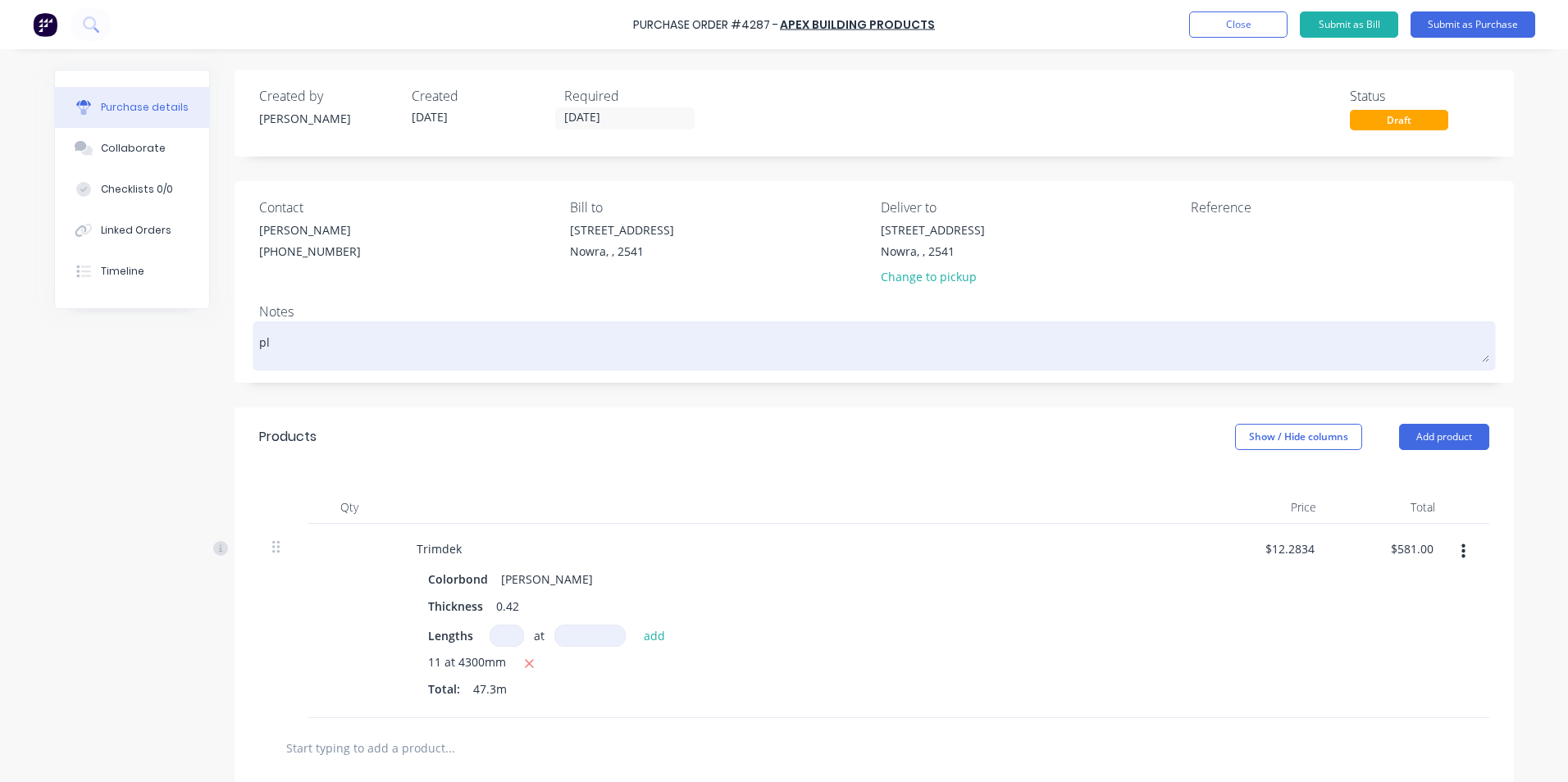
type textarea "x"
type textarea "ple"
type textarea "x"
type textarea "plea"
type textarea "x"
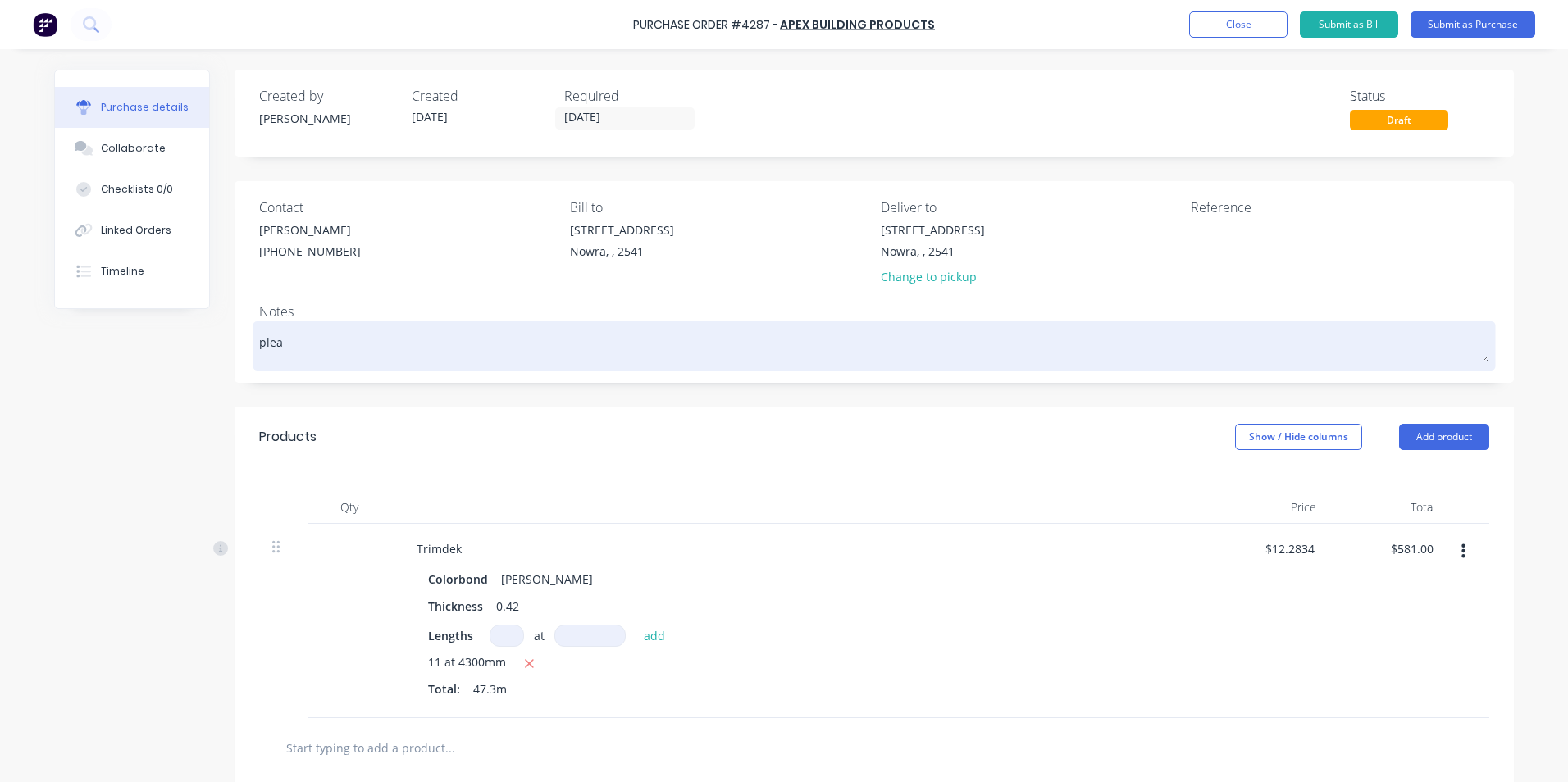
type textarea "pleas"
type textarea "x"
type textarea "please"
type textarea "x"
type textarea "please"
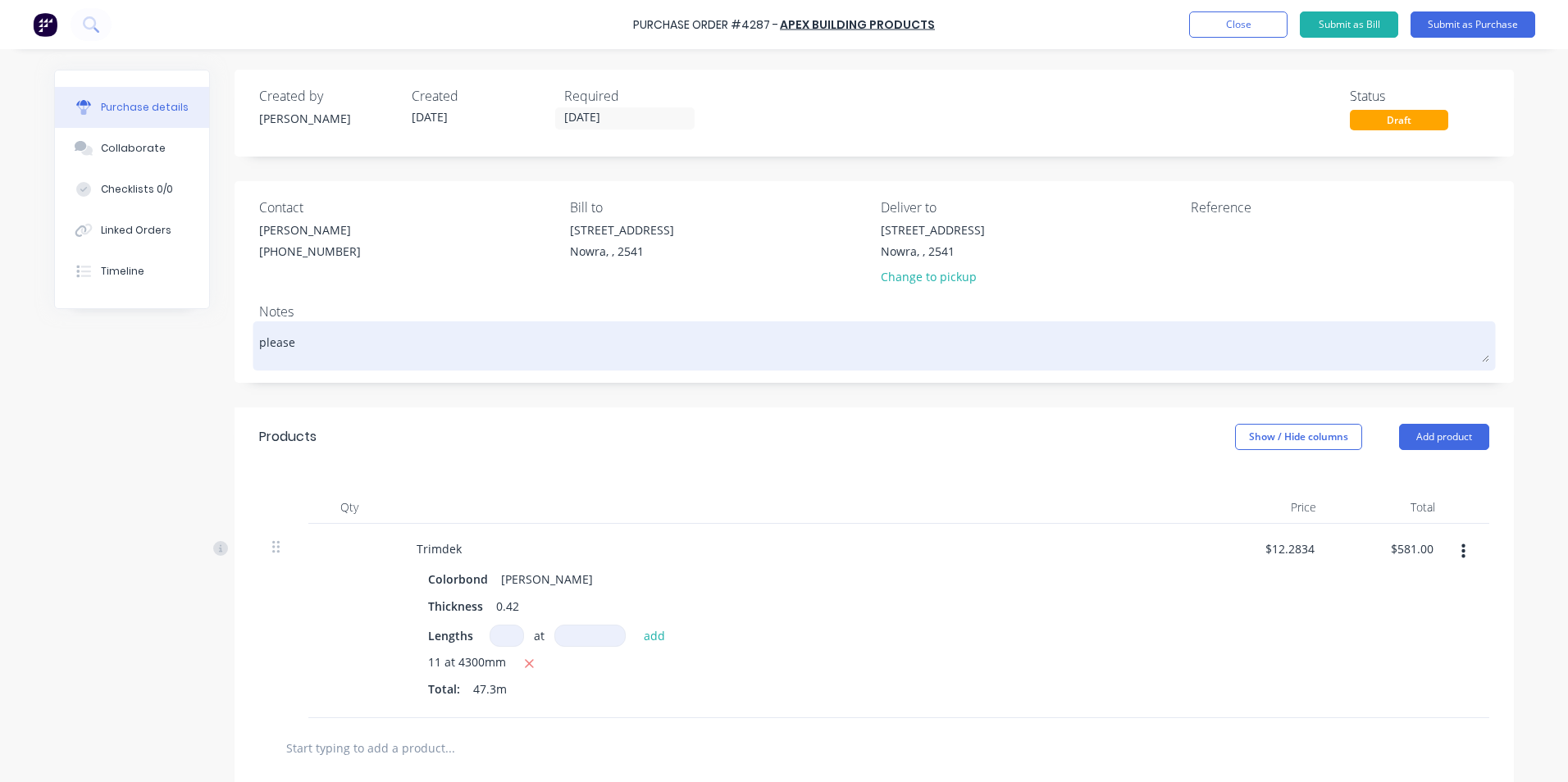
type textarea "x"
type textarea "please d"
type textarea "x"
type textarea "please de"
type textarea "x"
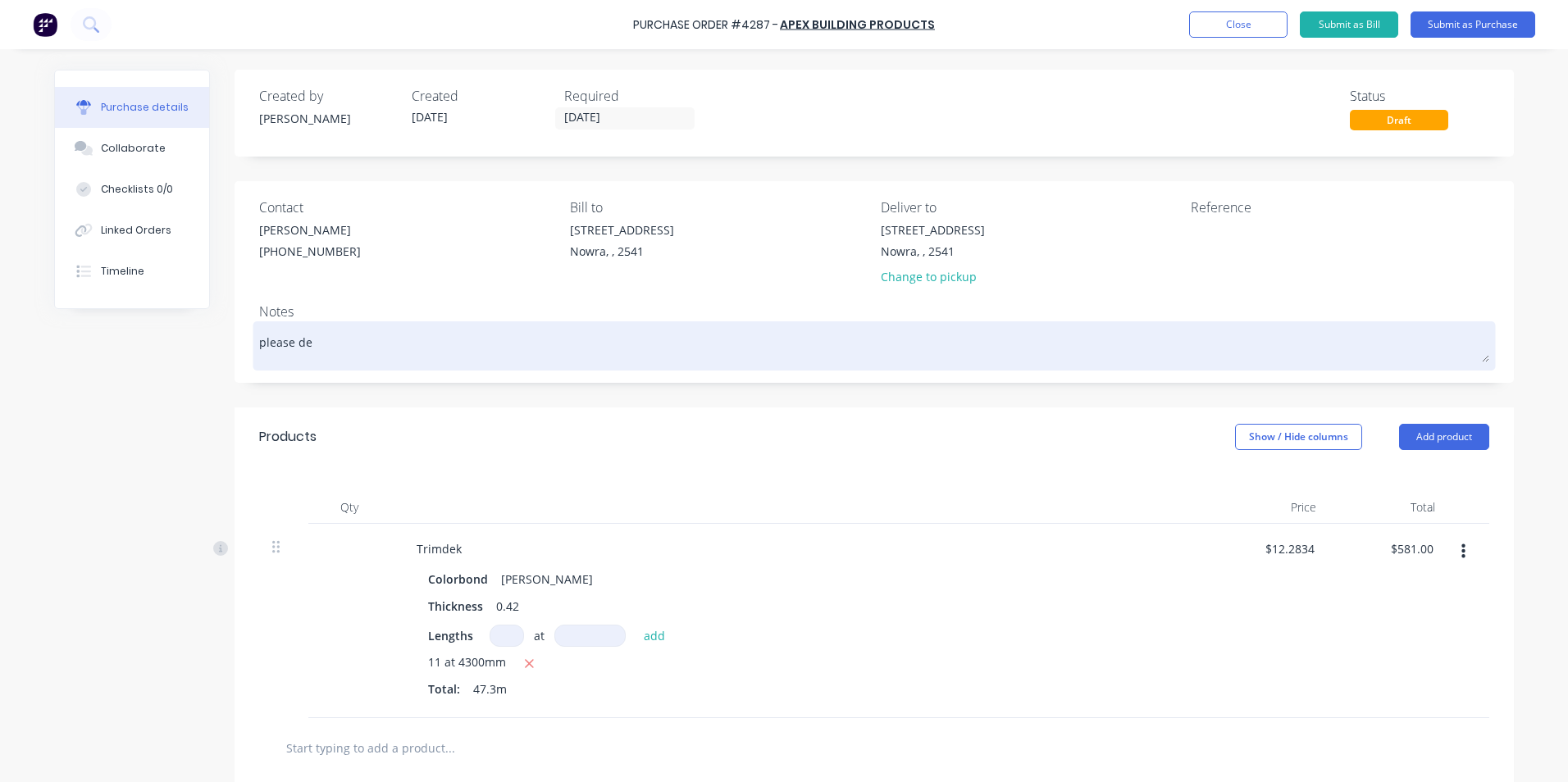
type textarea "please del"
type textarea "x"
type textarea "please del;"
type textarea "x"
type textarea "please del"
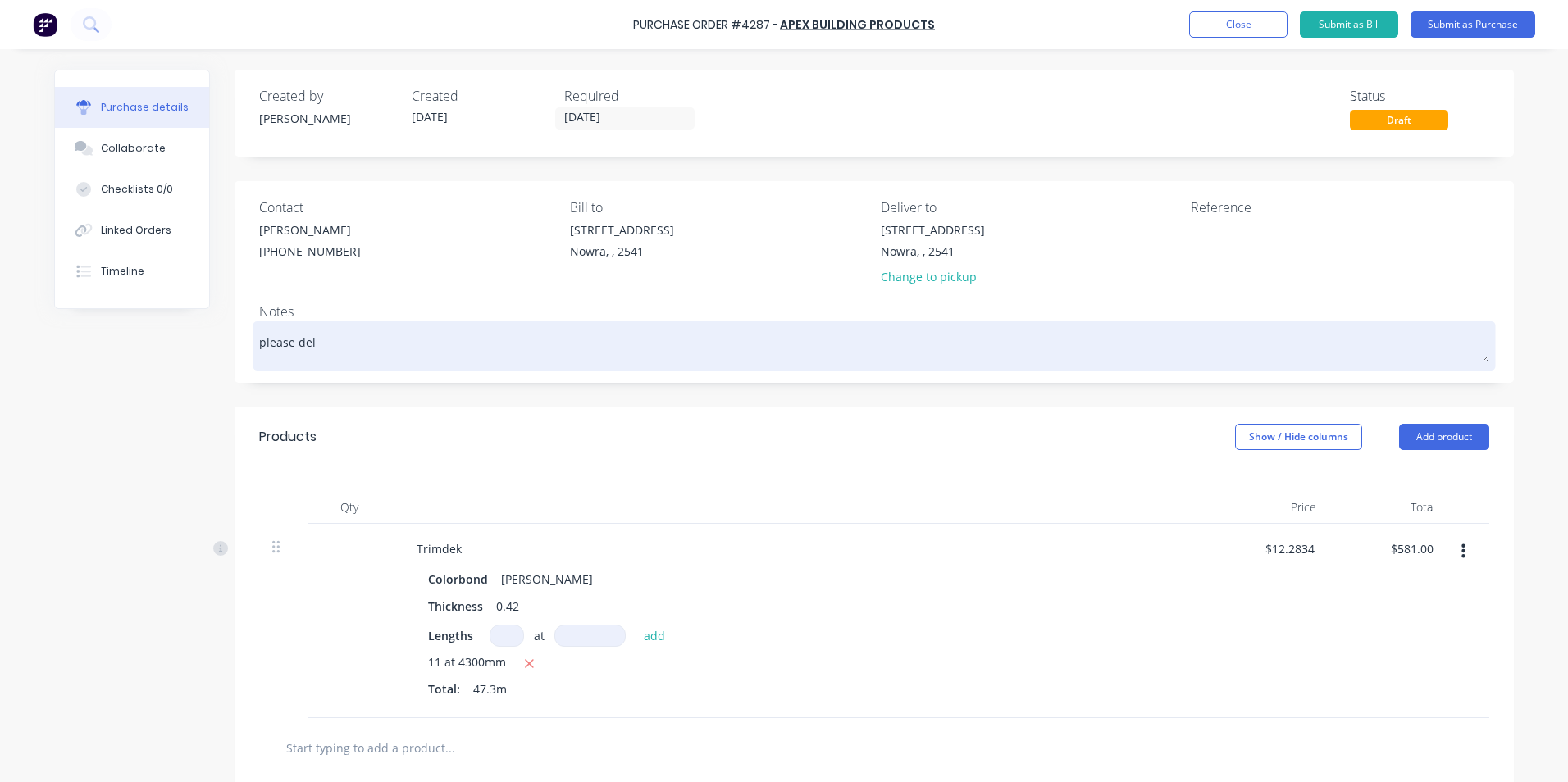
type textarea "x"
type textarea "please deli"
type textarea "x"
type textarea "please deliv"
type textarea "x"
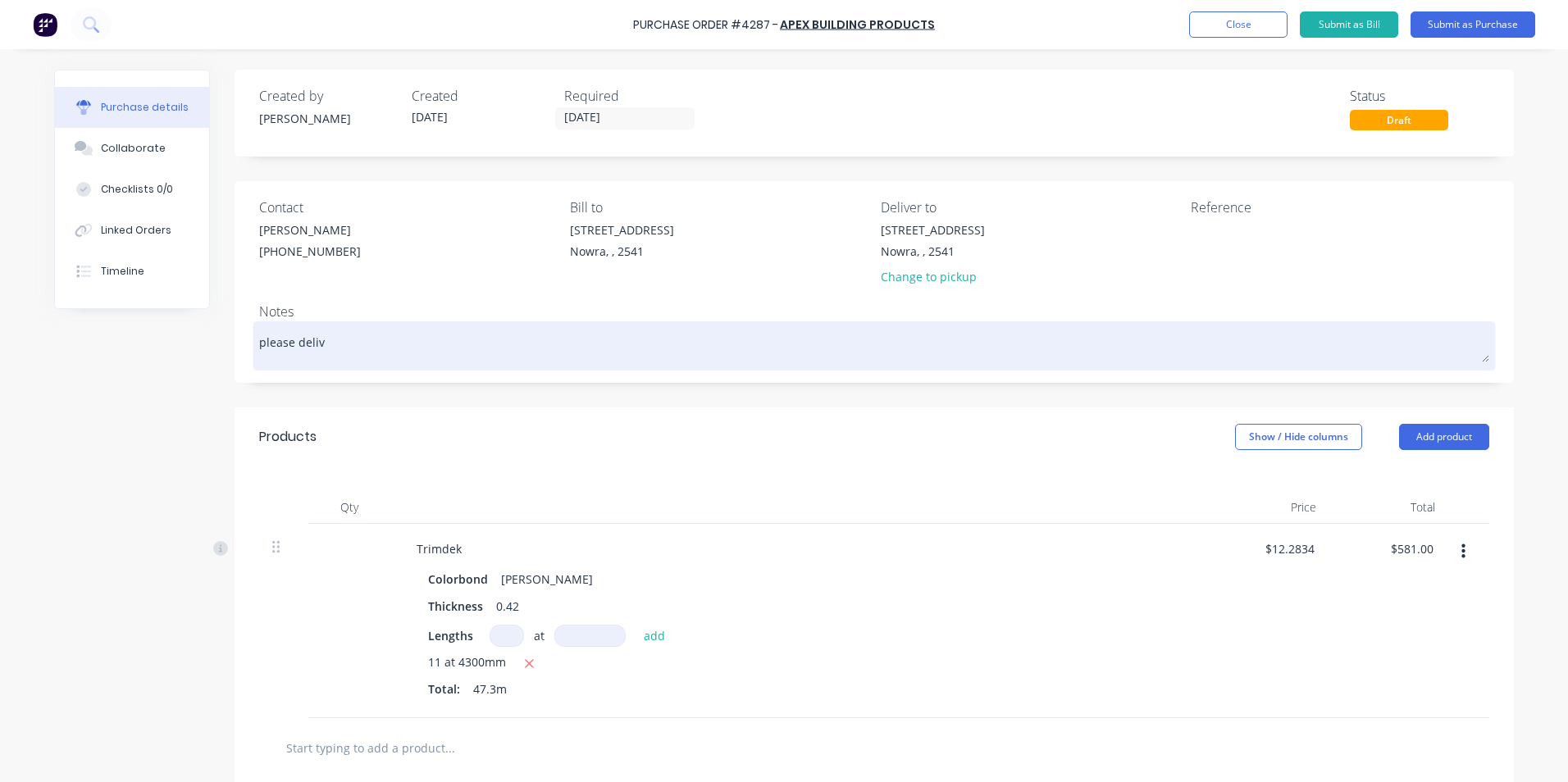
type textarea "please delive"
type textarea "x"
type textarea "please deliver"
type textarea "x"
type textarea "please deliver"
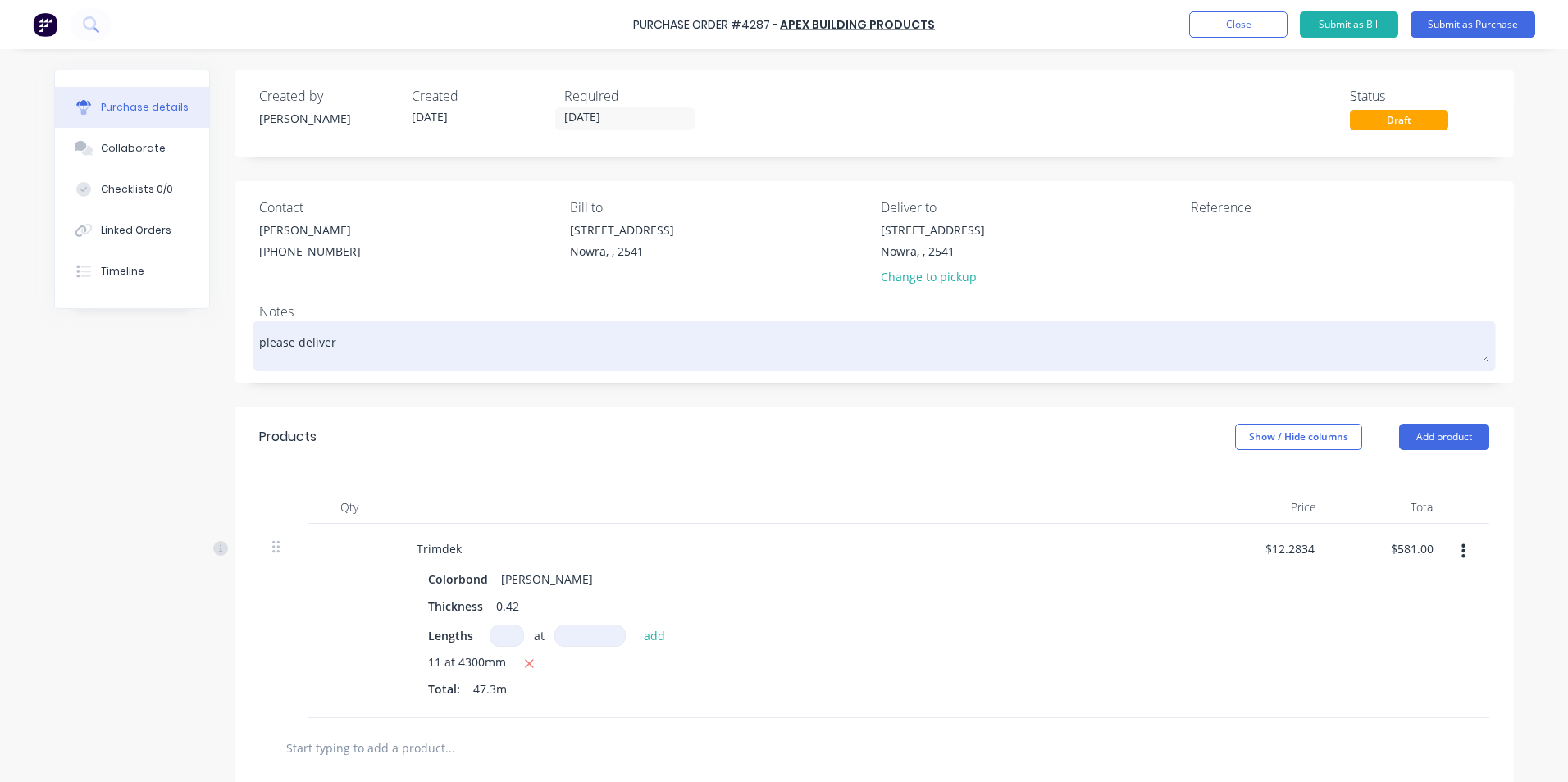
type textarea "x"
type textarea "please deliver 0"
type textarea "x"
type textarea "please deliver 08"
type textarea "x"
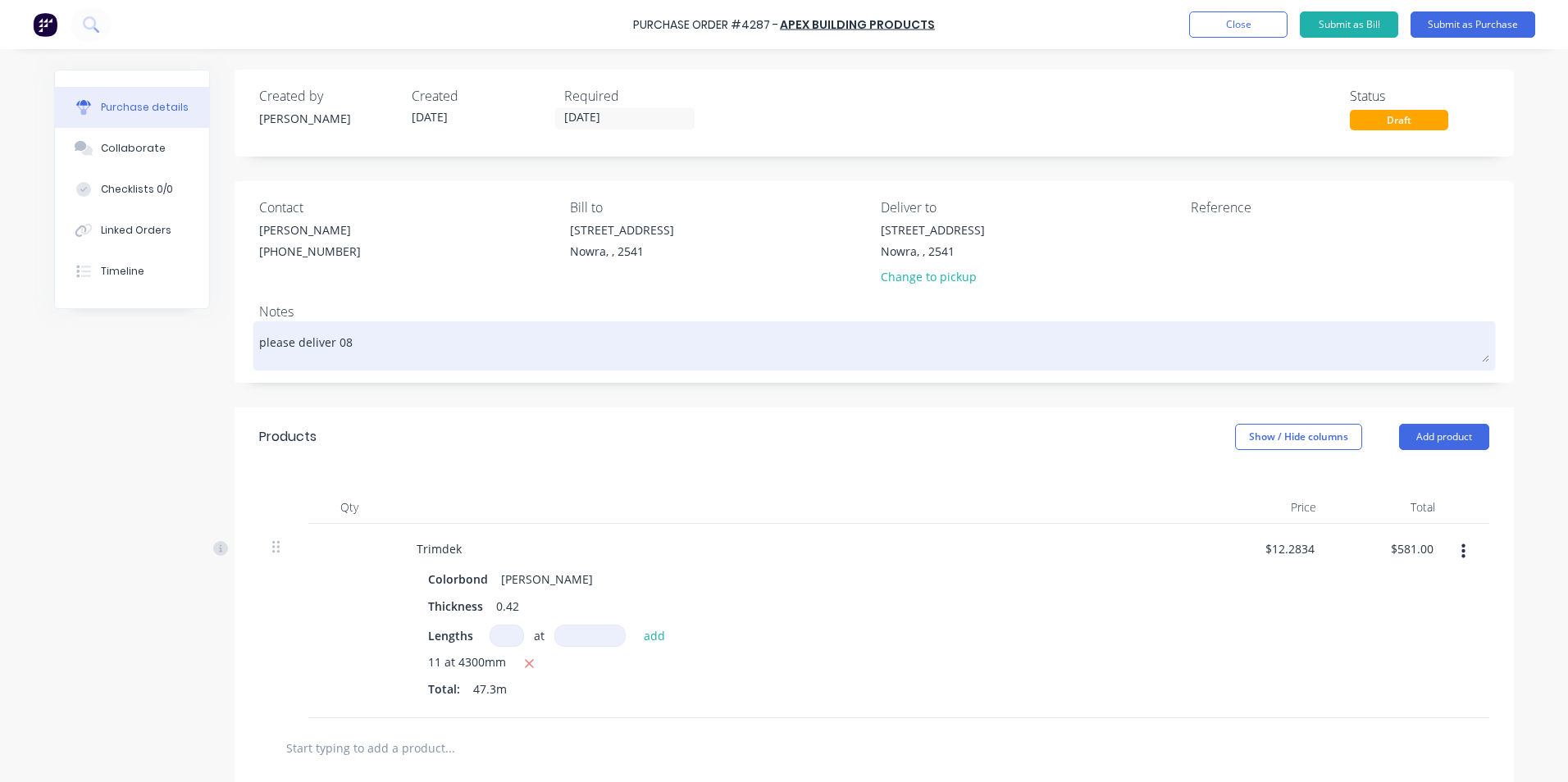
type textarea "please deliver 08/"
type textarea "x"
type textarea "please deliver 08/1"
type textarea "x"
type textarea "please deliver 08/10"
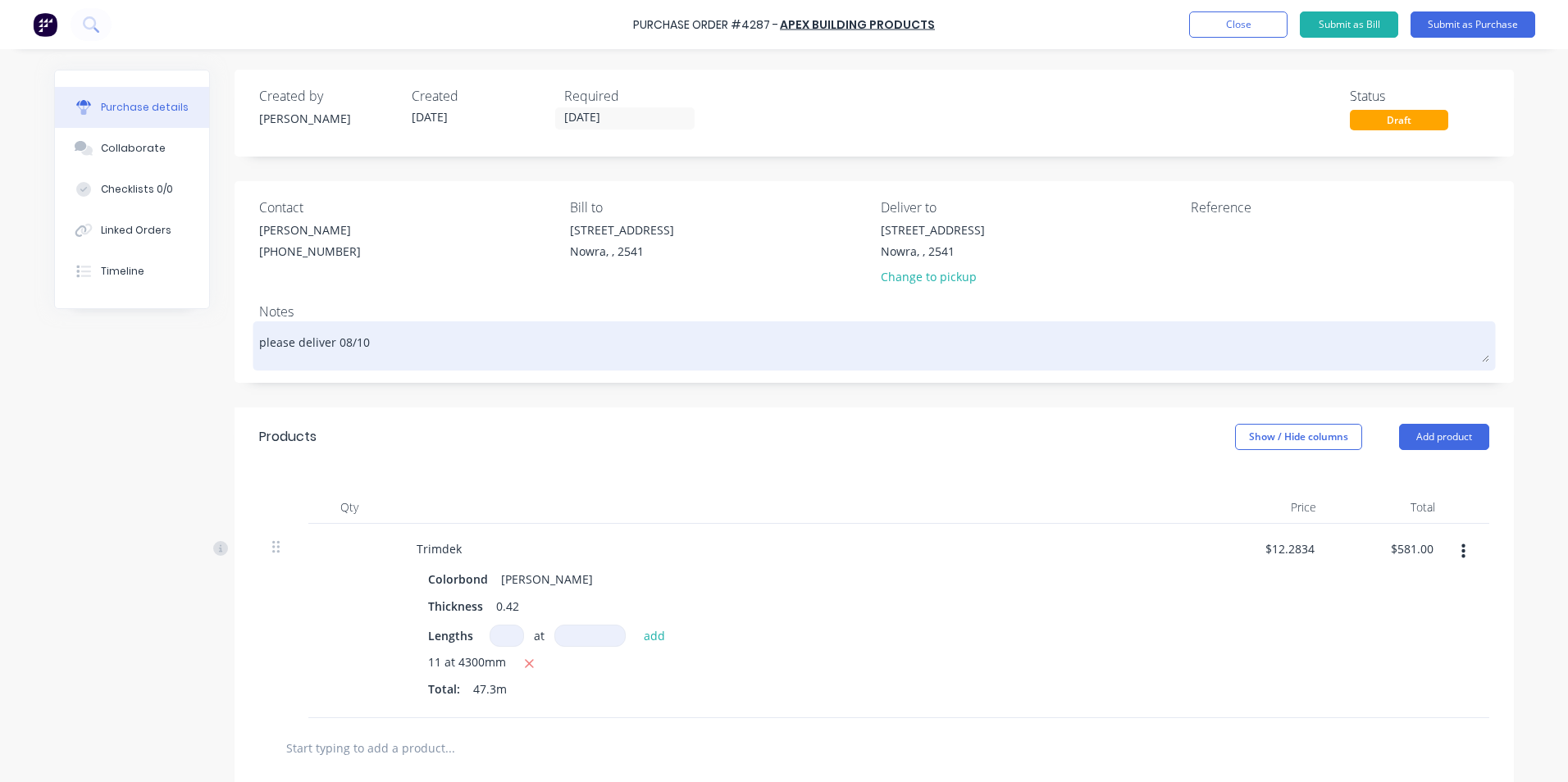
type textarea "x"
type textarea "please deliver 08/10/"
type textarea "x"
type textarea "please deliver 08/10/2"
type textarea "x"
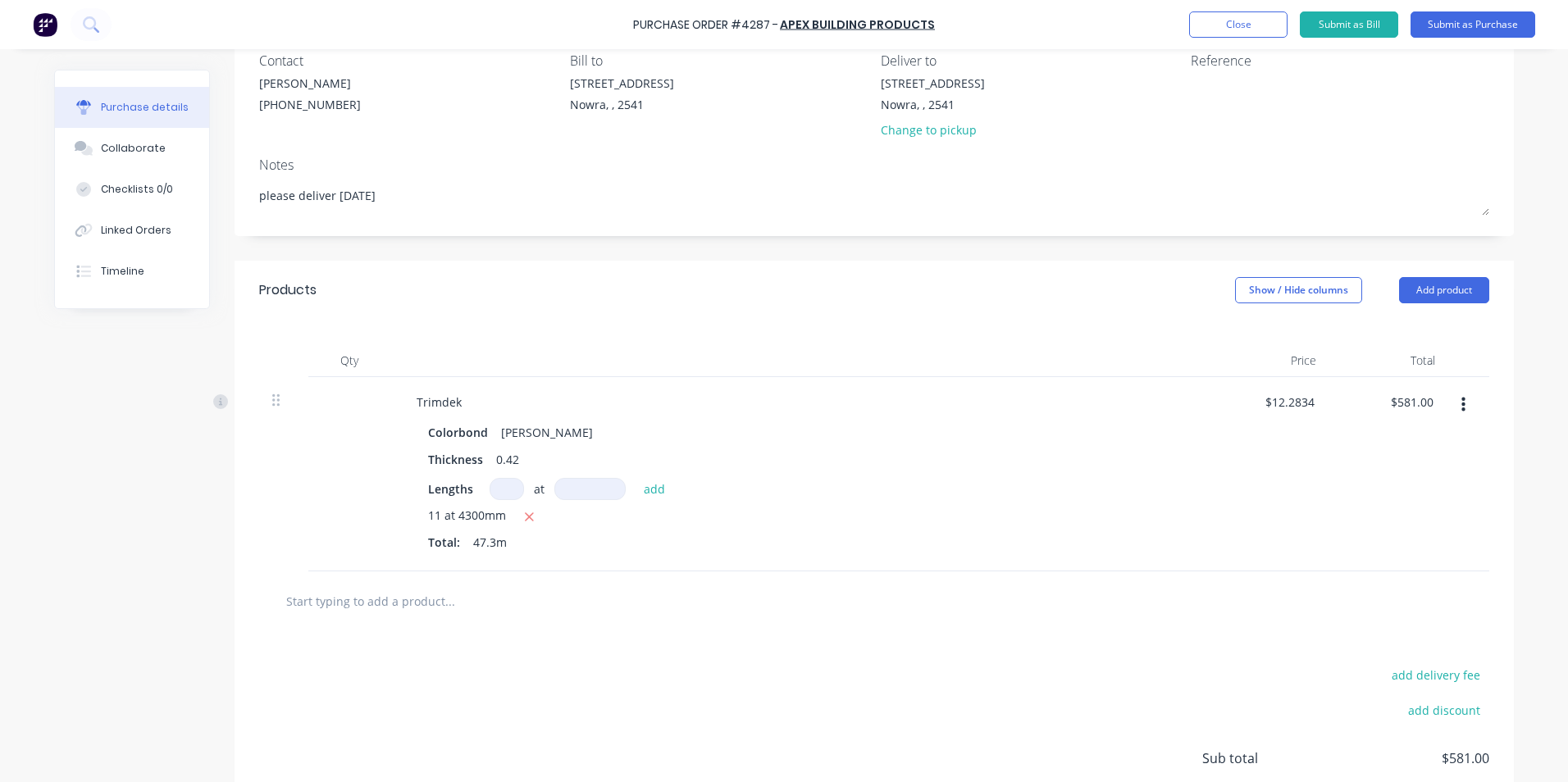
scroll to position [164, 0]
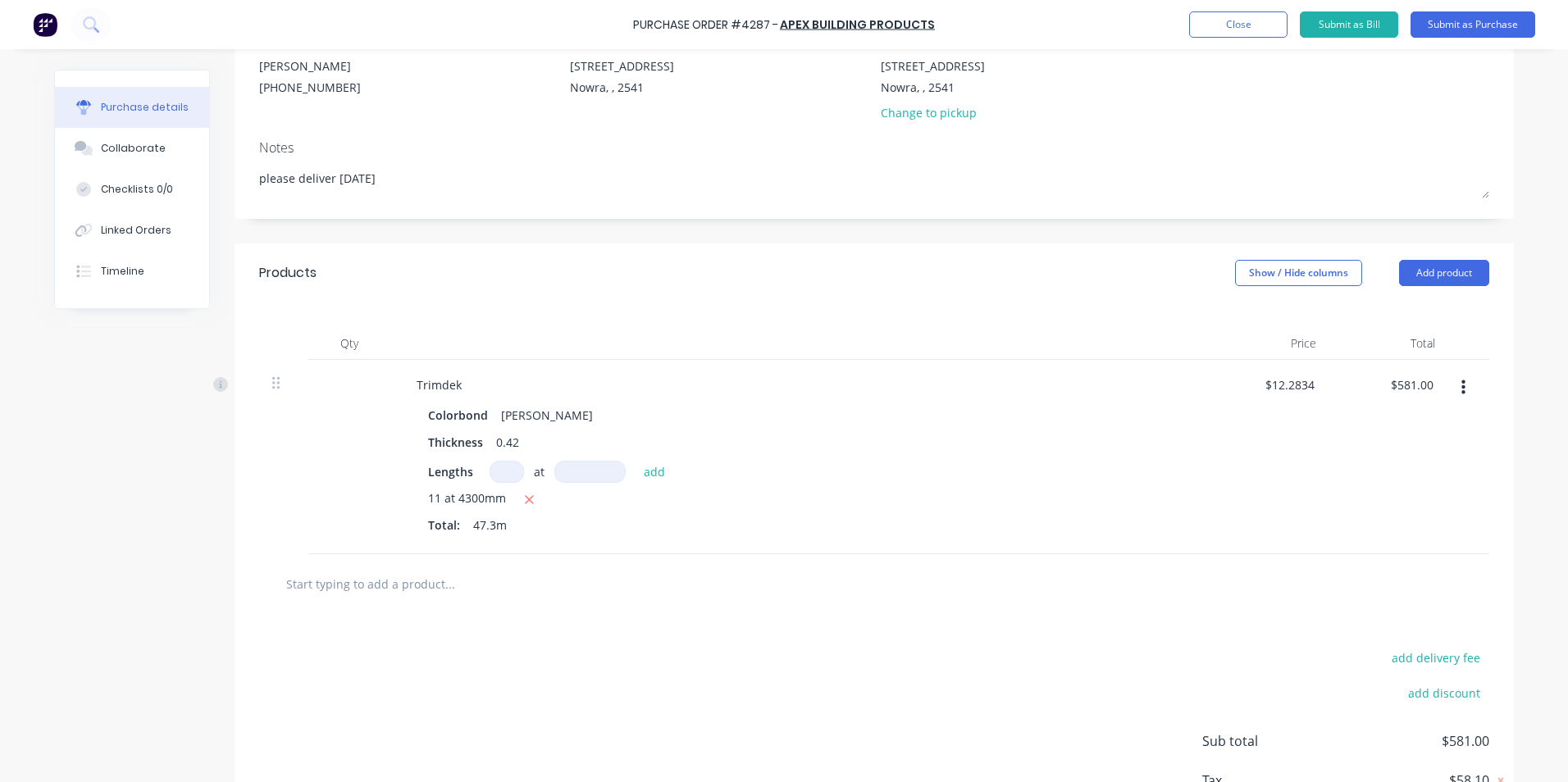
type textarea "please deliver 08/10/25"
type textarea "x"
type textarea "please deliver 08/10/25"
click at [465, 591] on input "text" at bounding box center [449, 583] width 328 height 33
type textarea "x"
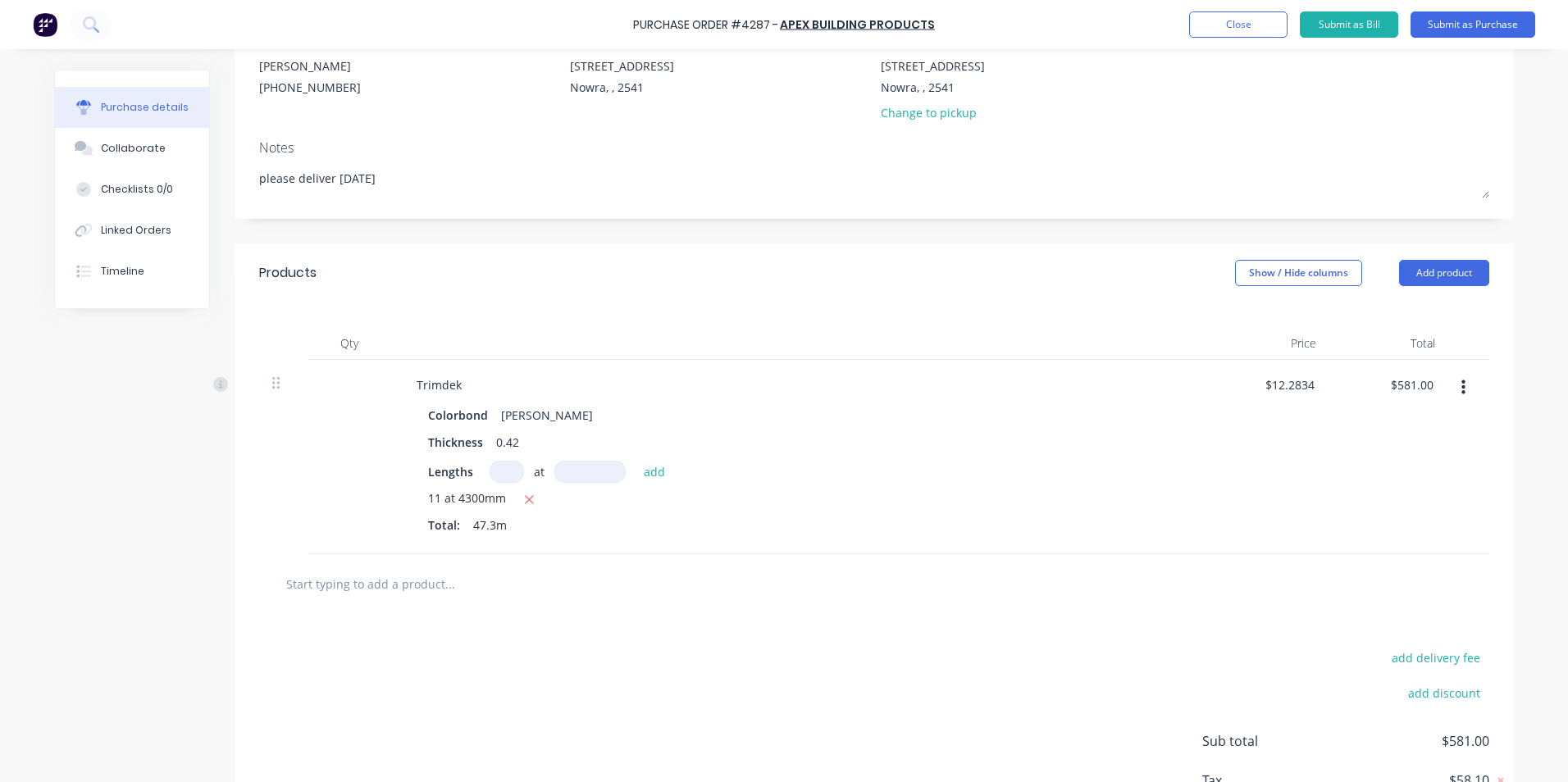
type input "s"
type textarea "x"
type input "sh"
type textarea "x"
type input "she"
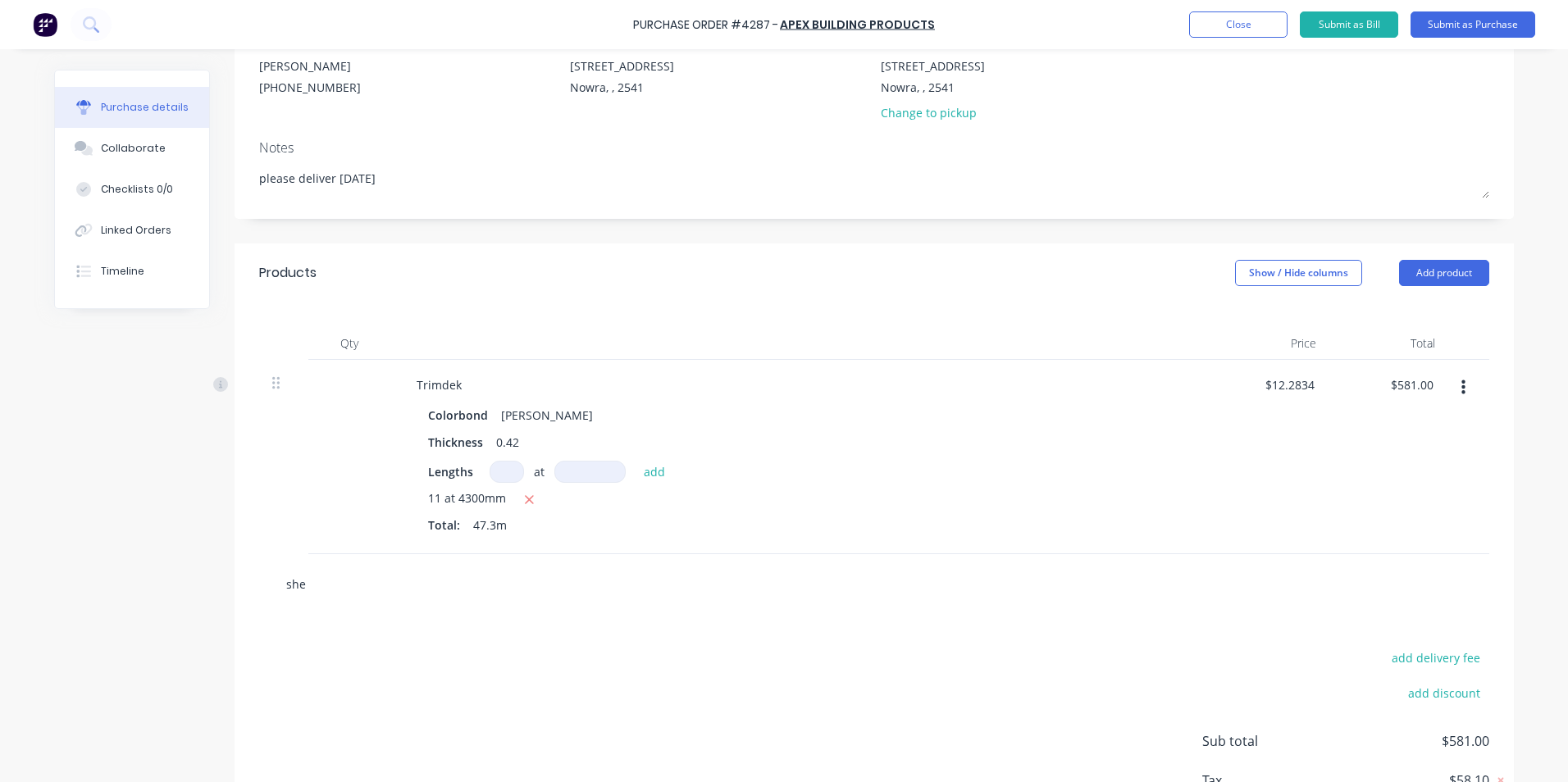
type textarea "x"
type input "shee"
type textarea "x"
type input "sheet"
type textarea "x"
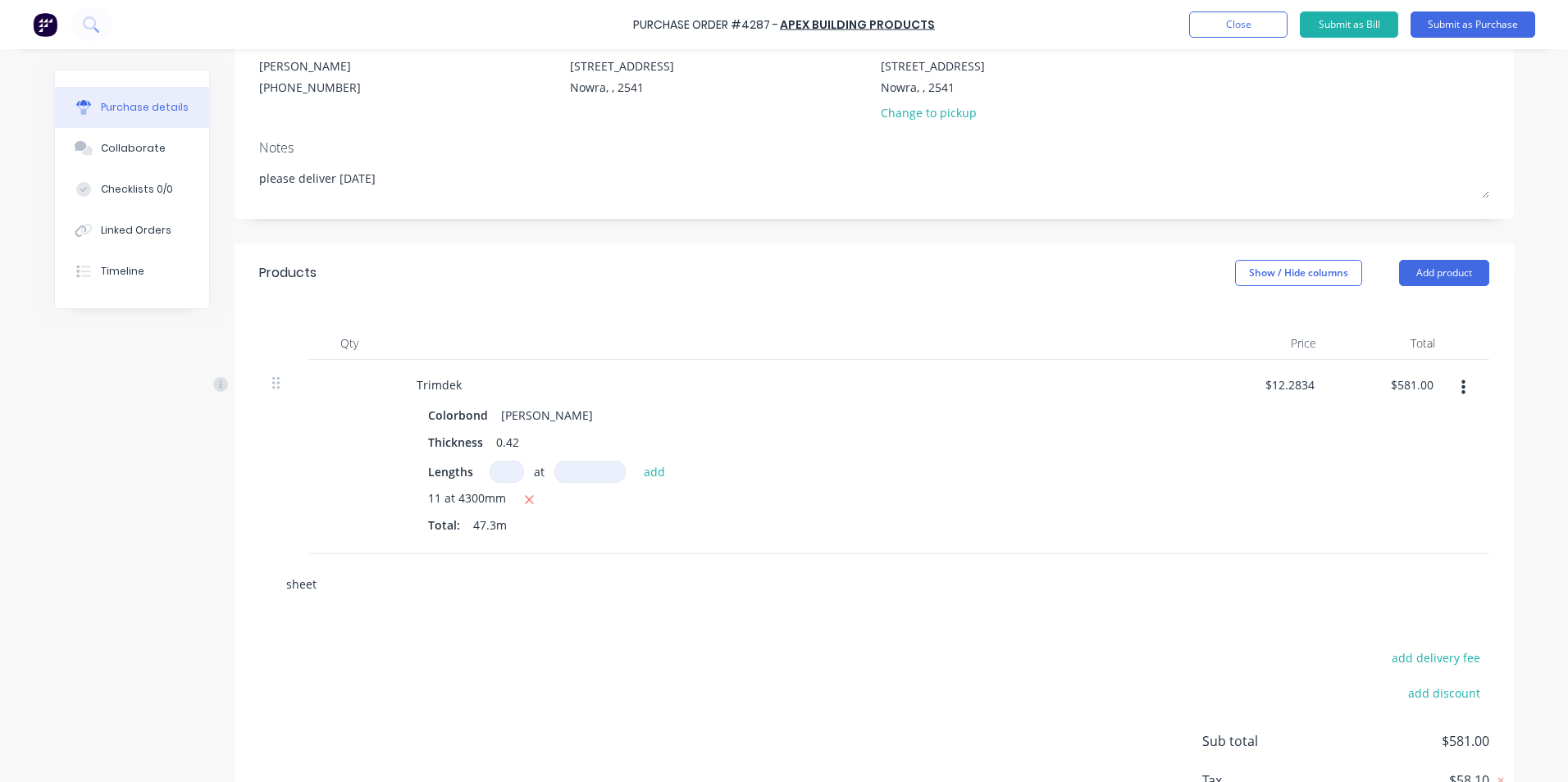
type input "sheeti"
type textarea "x"
type input "sheetin"
type textarea "x"
type input "sheeting"
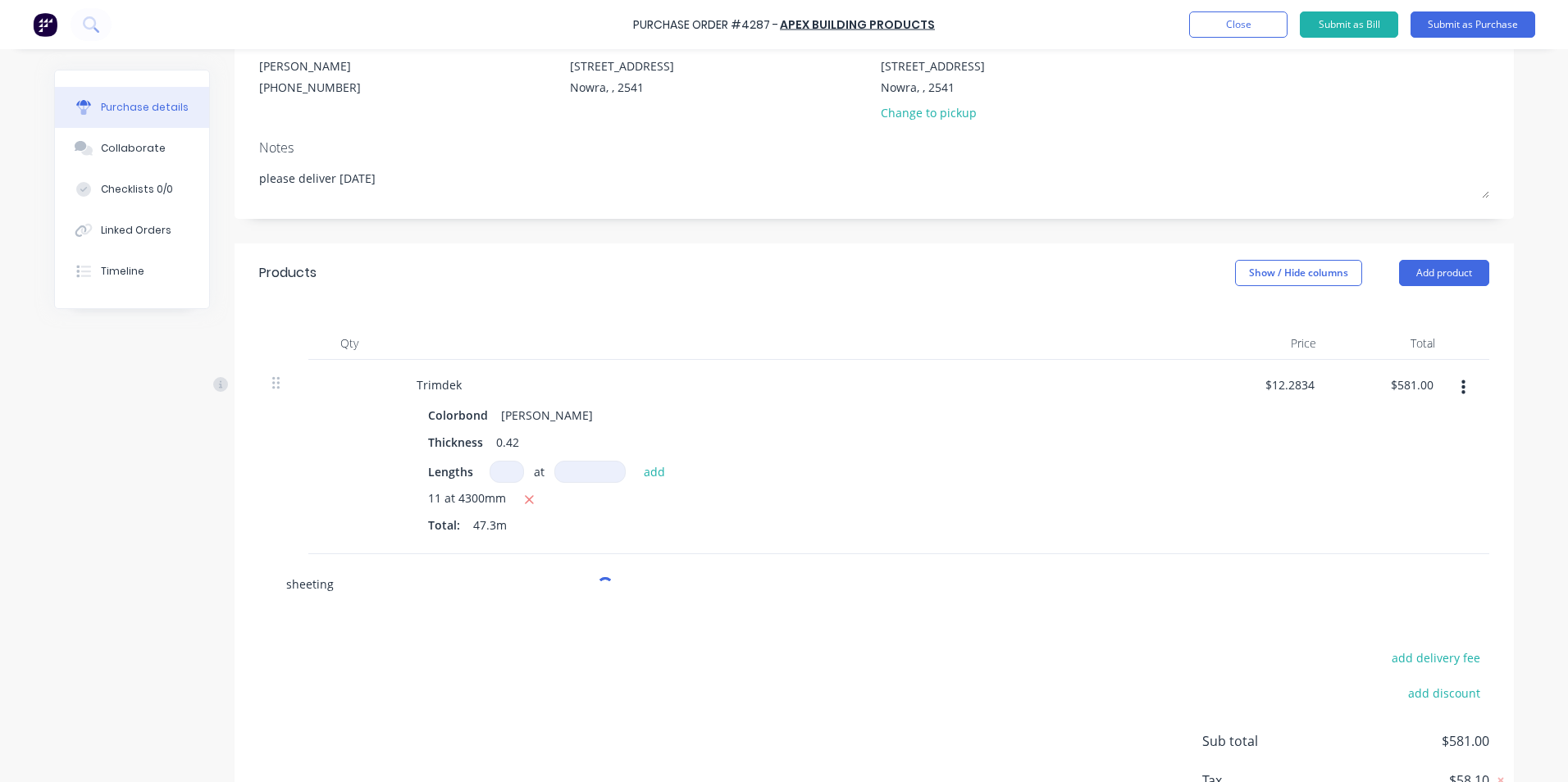
type textarea "x"
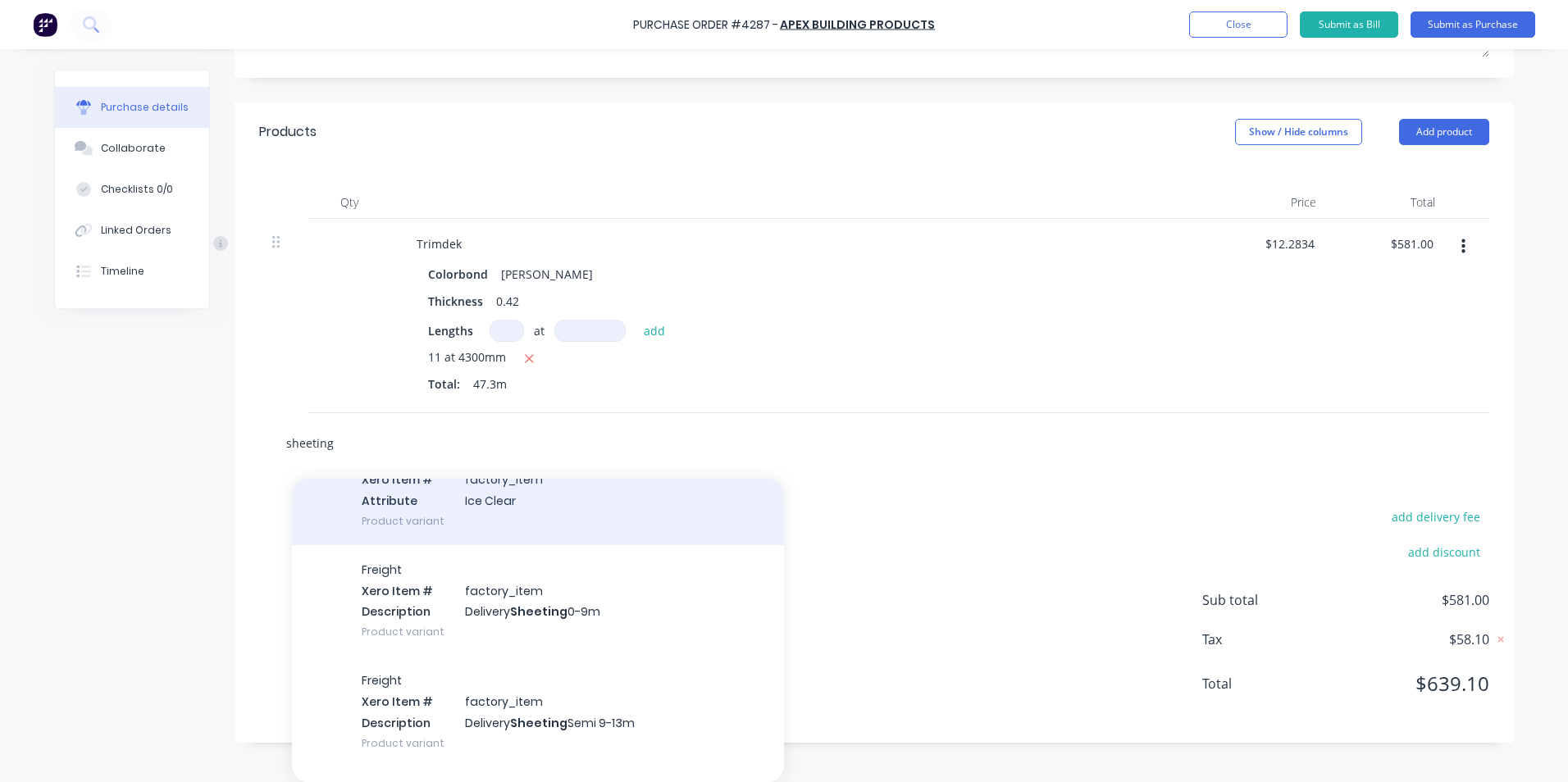
scroll to position [246, 0]
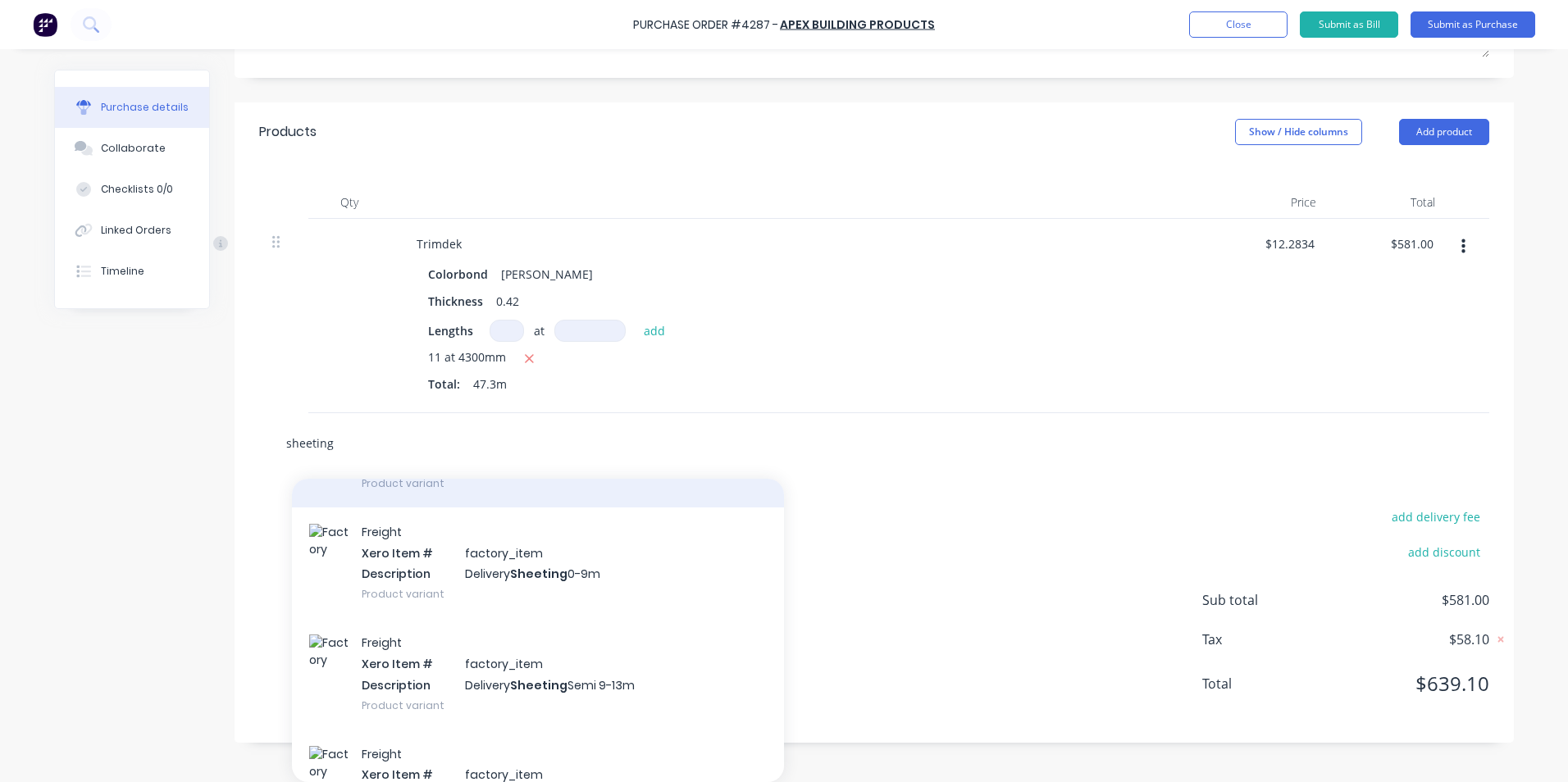
type input "sheeting"
click at [479, 562] on div "Freight Xero Item # factory_item Description Delivery Sheeting 0-9m Product var…" at bounding box center [538, 562] width 492 height 111
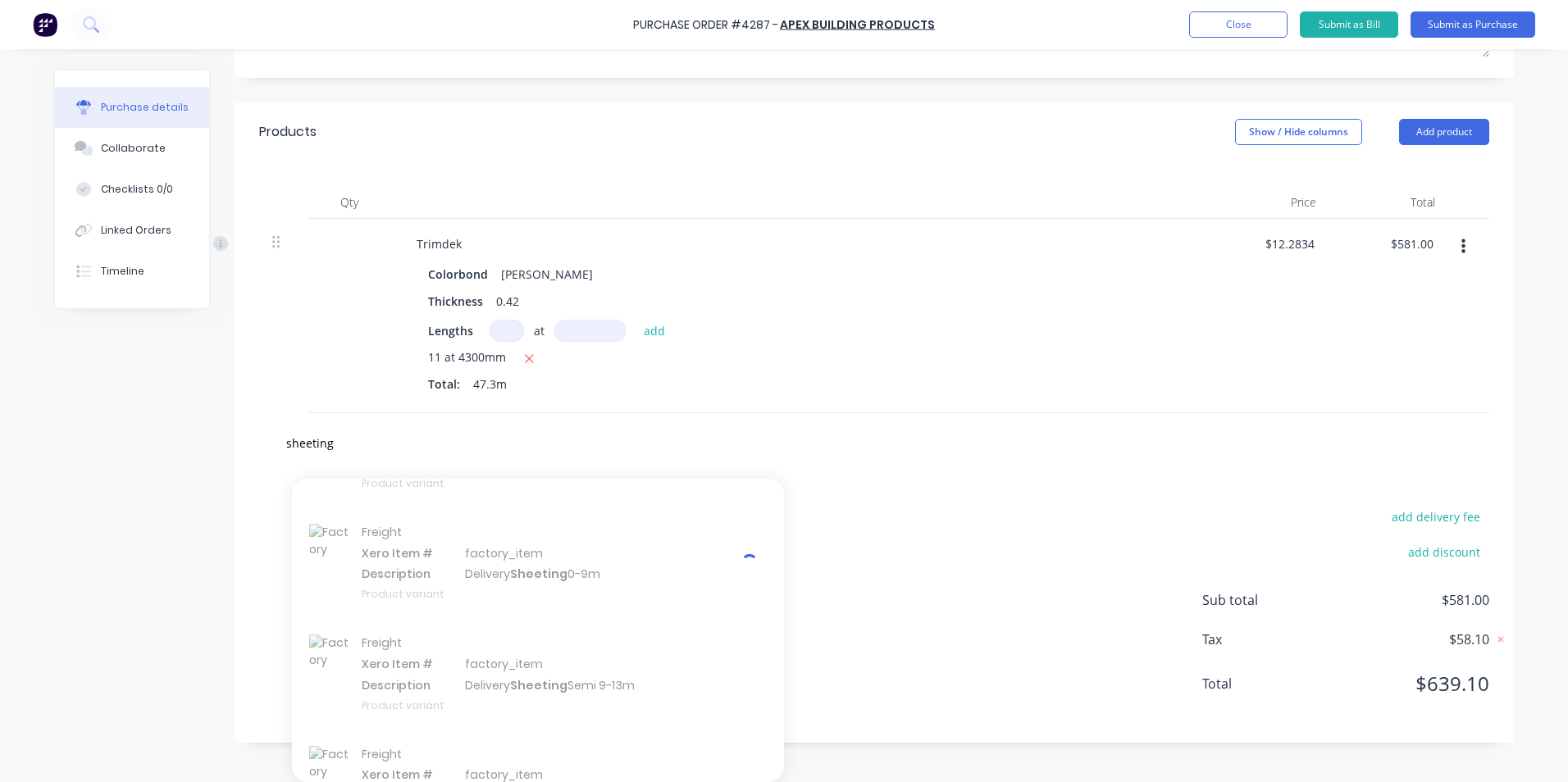
type textarea "x"
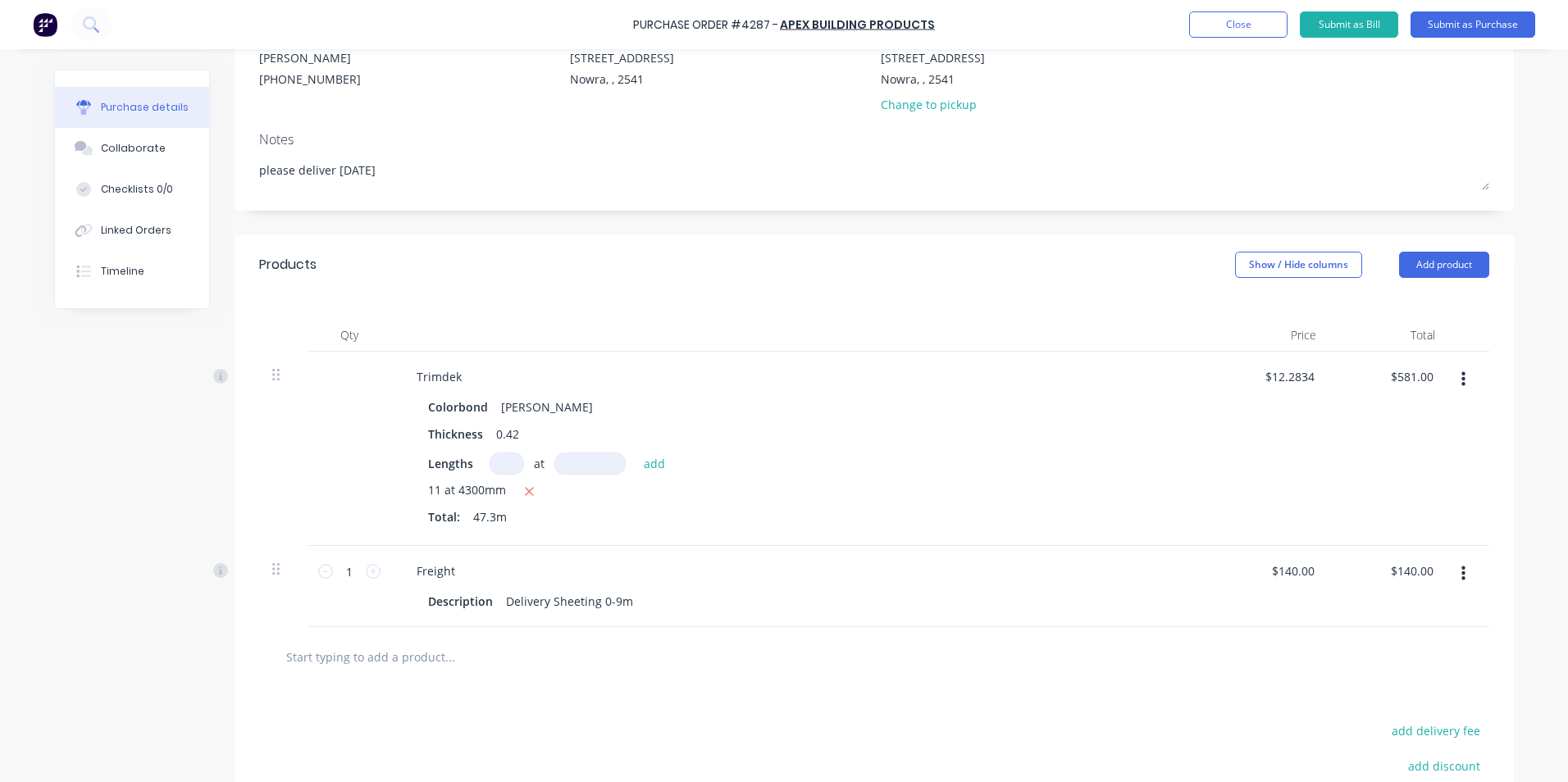
scroll to position [0, 0]
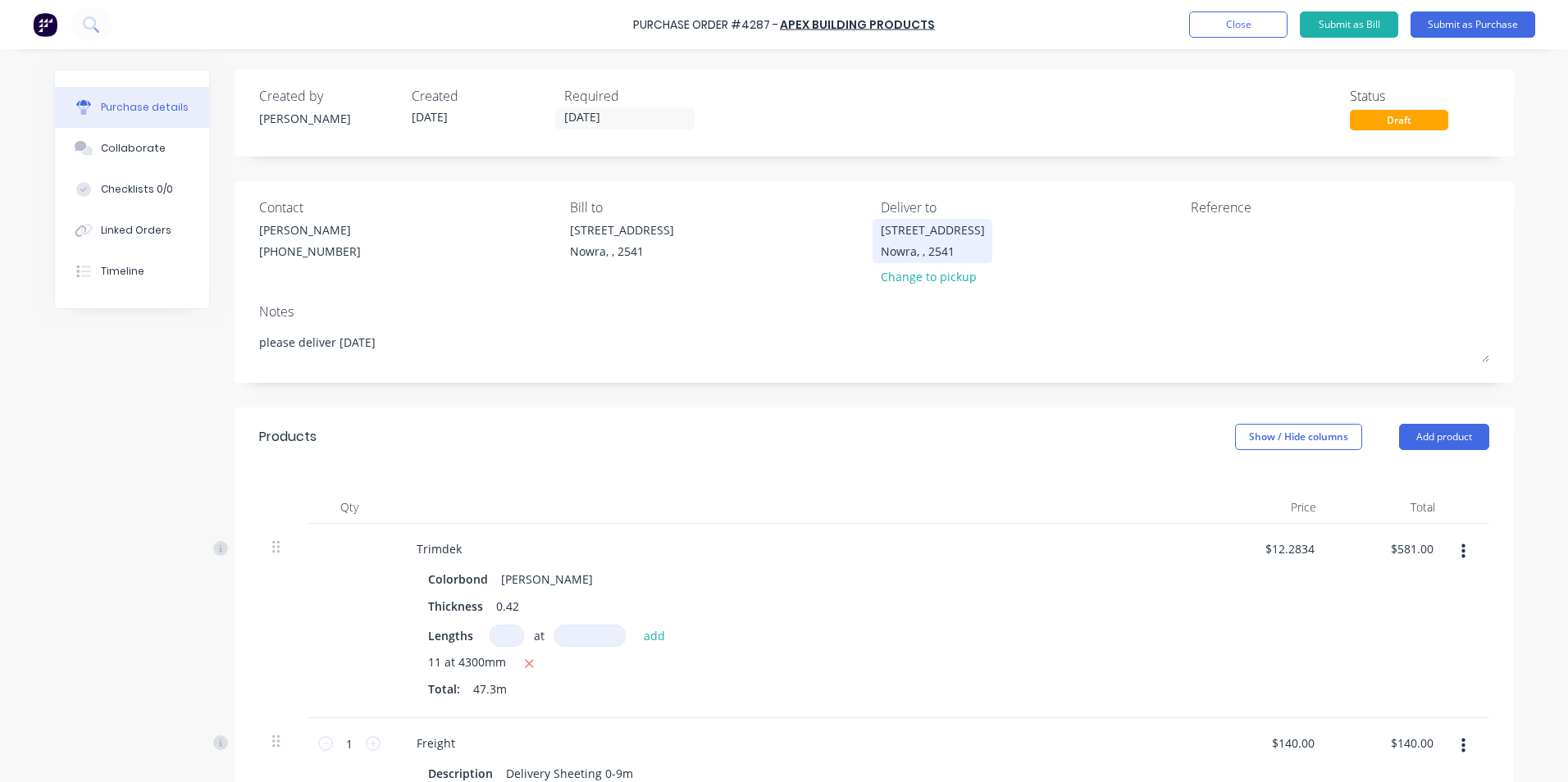
click at [911, 243] on div "Nowra, , 2541" at bounding box center [933, 252] width 104 height 17
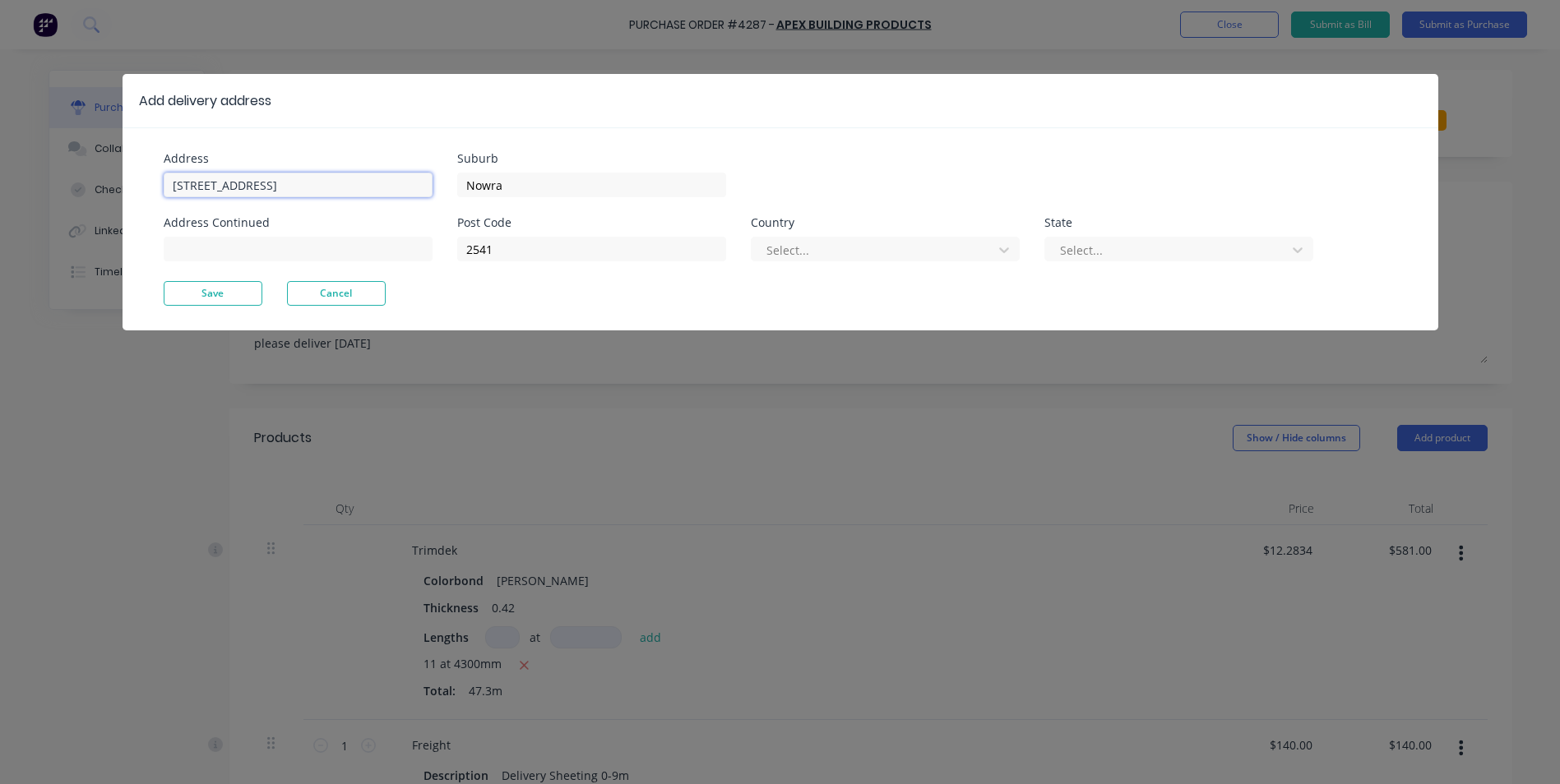
type textarea "x"
drag, startPoint x: 325, startPoint y: 179, endPoint x: 116, endPoint y: 191, distance: 209.3
click at [116, 191] on div "Add delivery address Address Unit 6/53 Albatross Road Address Continued Suburb …" at bounding box center [780, 392] width 1560 height 784
type input "18 dacres st"
type input "vincentia"
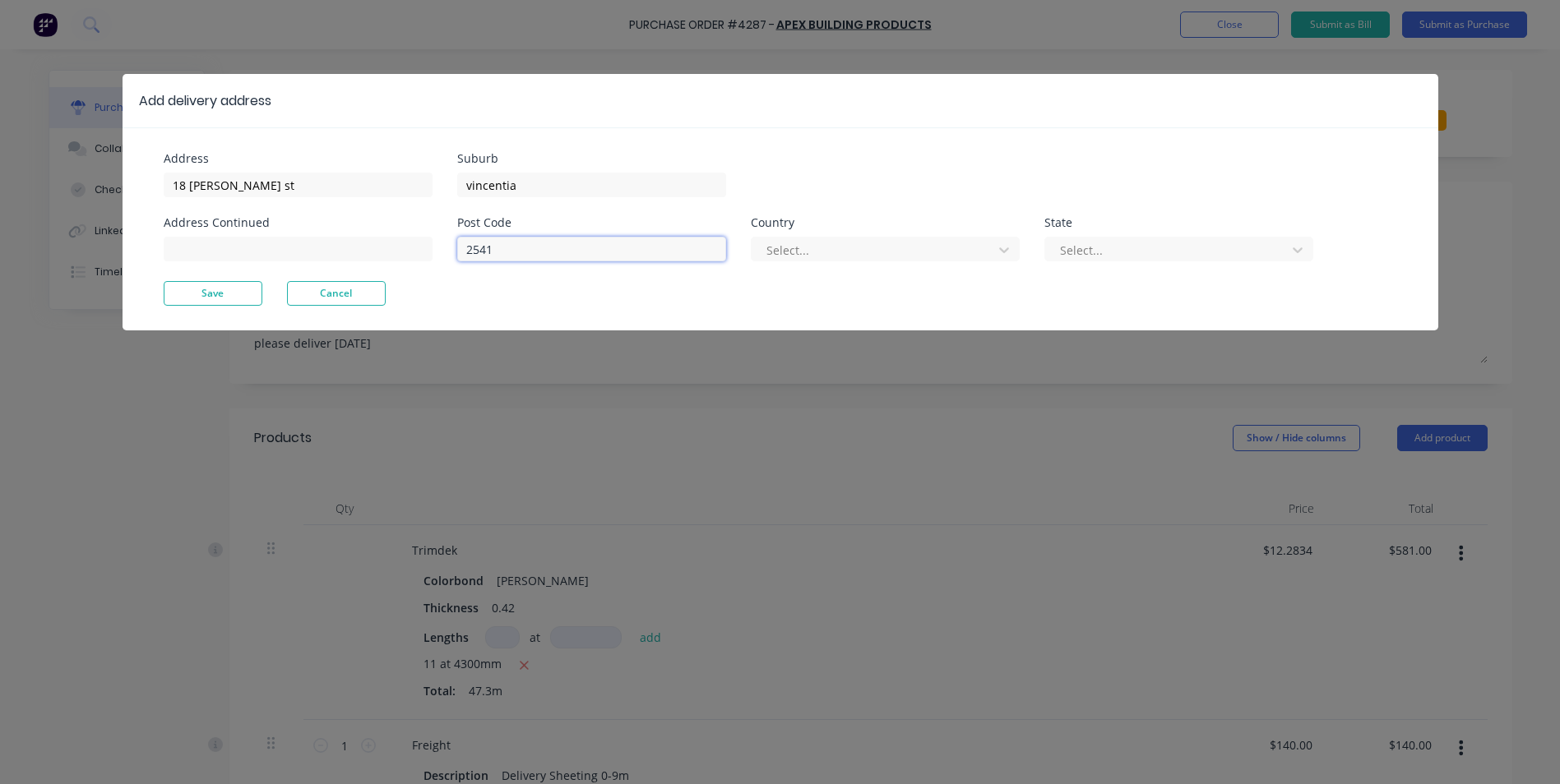
type textarea "x"
click at [504, 247] on input "2541" at bounding box center [592, 249] width 269 height 25
type input "2540"
click at [892, 242] on div at bounding box center [874, 249] width 220 height 20
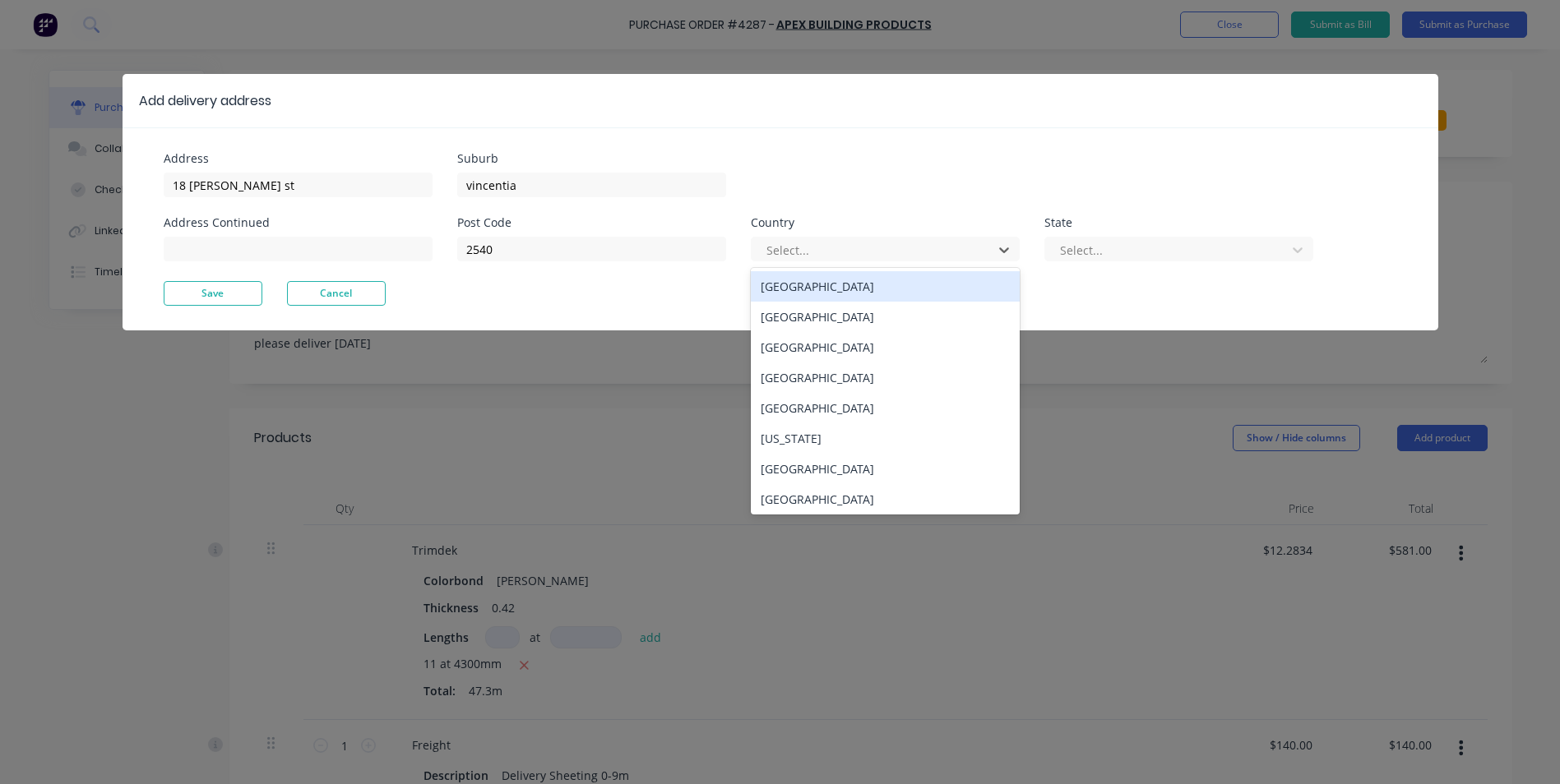
click at [880, 288] on div "Australia" at bounding box center [885, 286] width 269 height 30
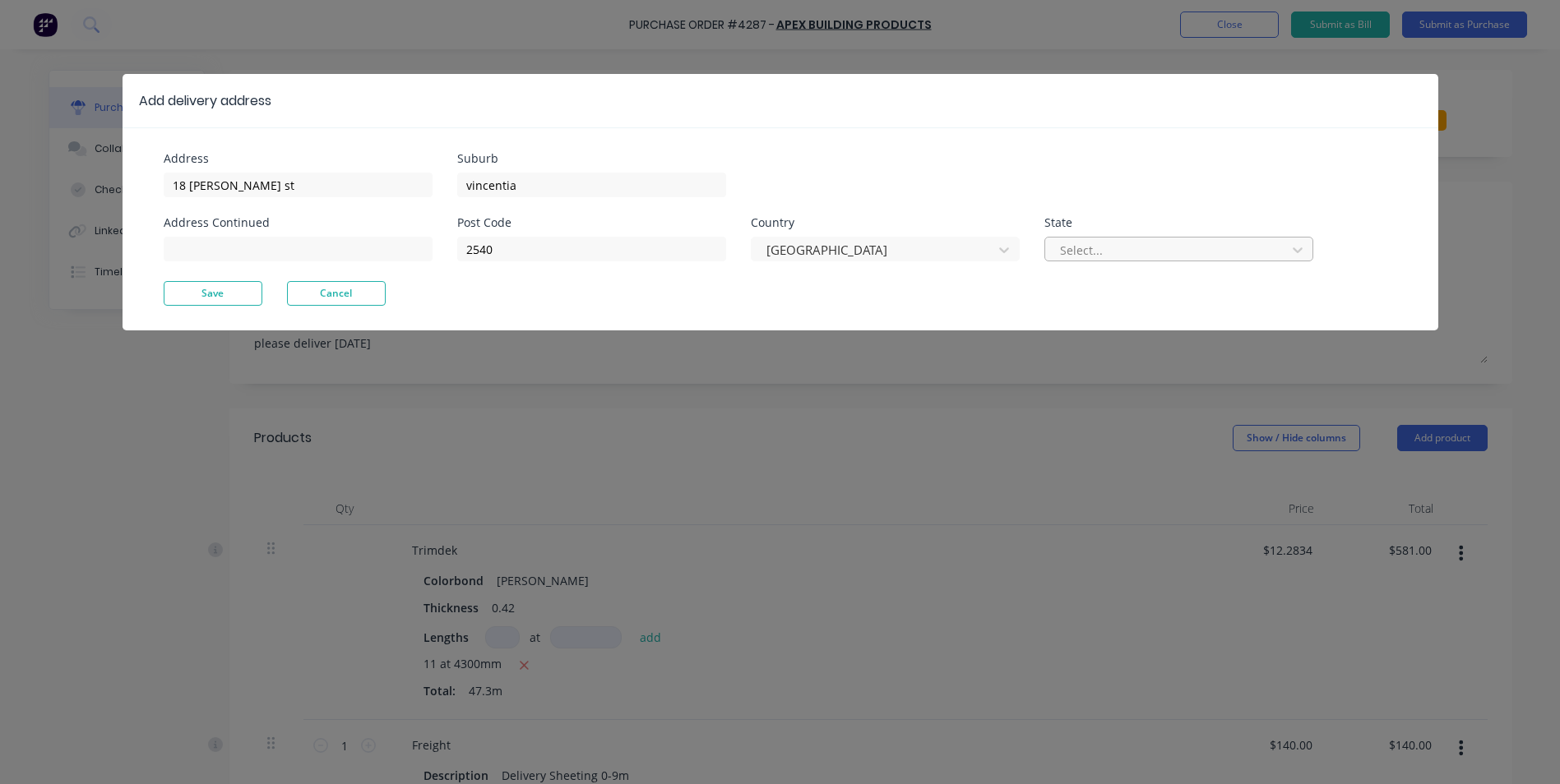
click at [1130, 252] on div at bounding box center [1167, 249] width 220 height 20
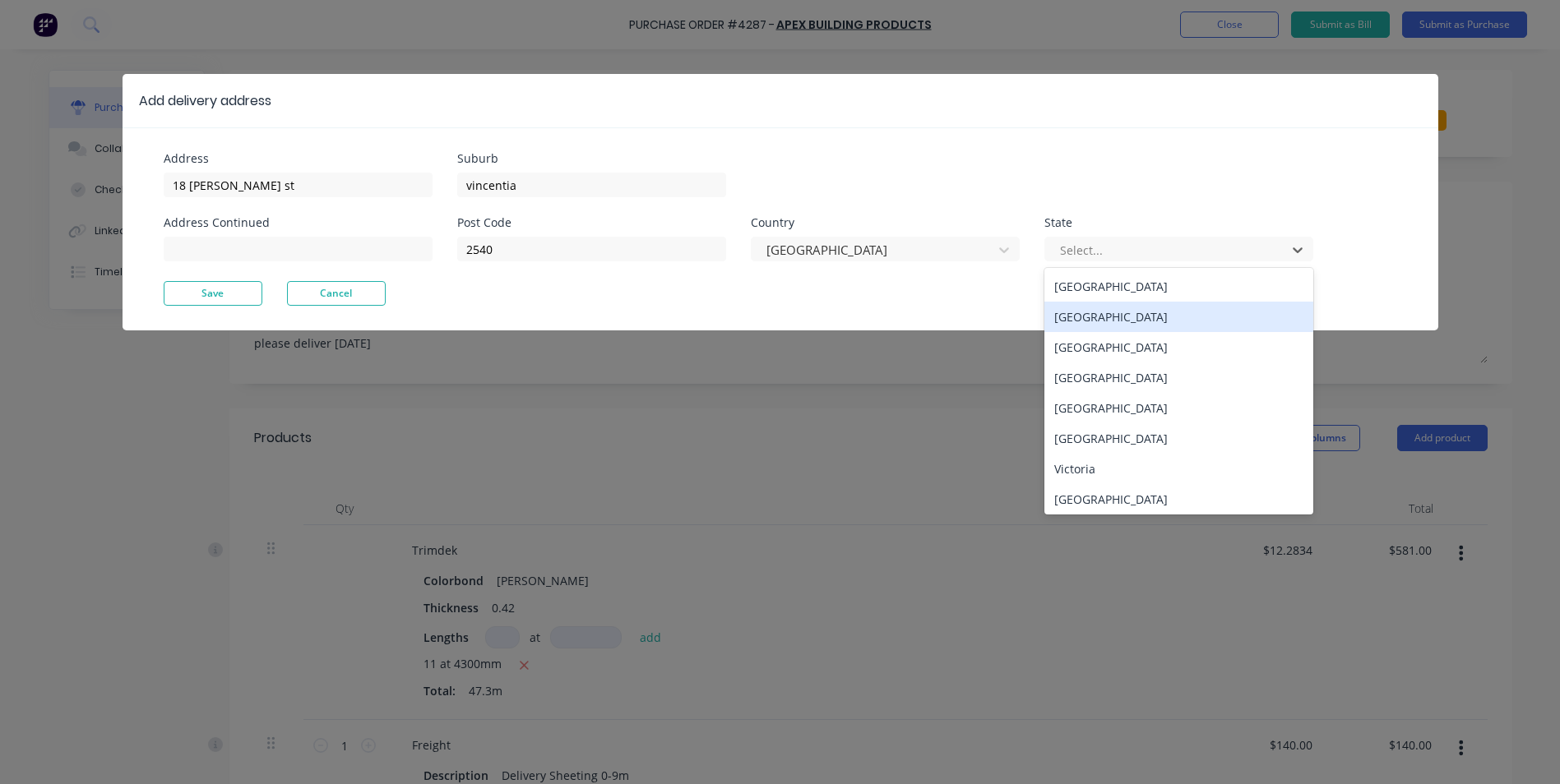
click at [1118, 311] on div "New South Wales" at bounding box center [1179, 316] width 269 height 30
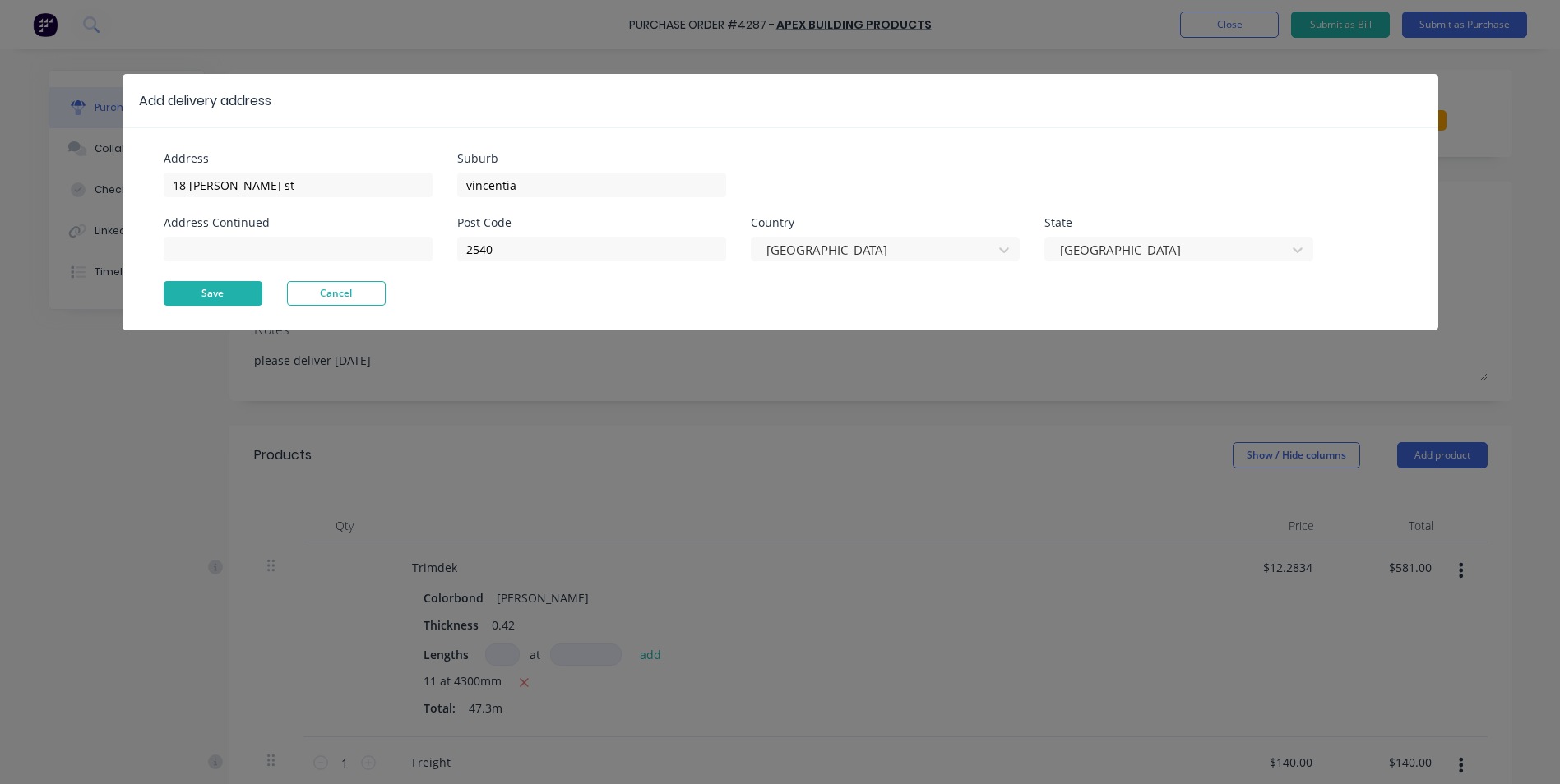
click at [212, 294] on button "Save" at bounding box center [213, 294] width 99 height 25
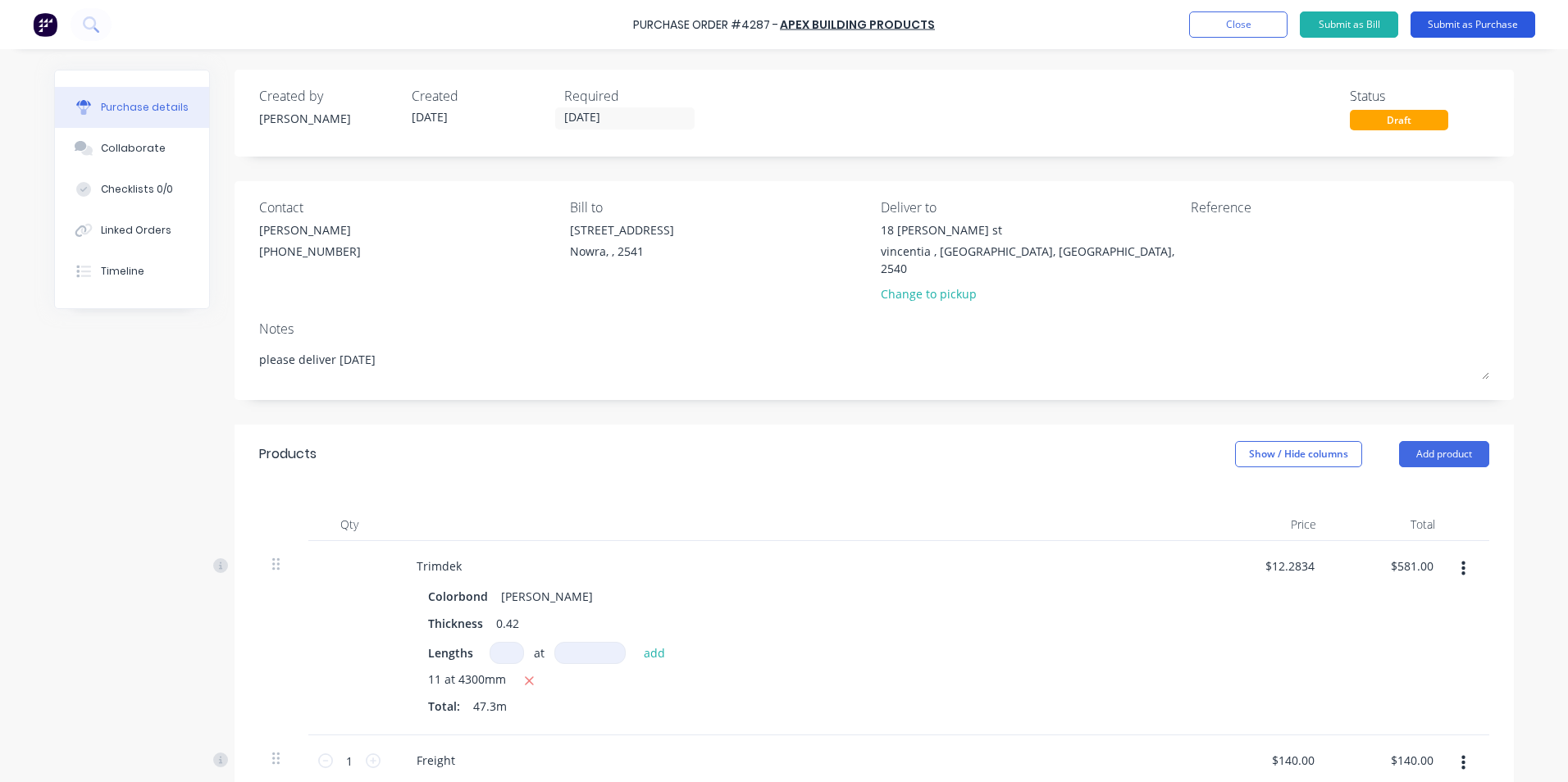
click at [1483, 20] on button "Submit as Purchase" at bounding box center [1472, 24] width 124 height 26
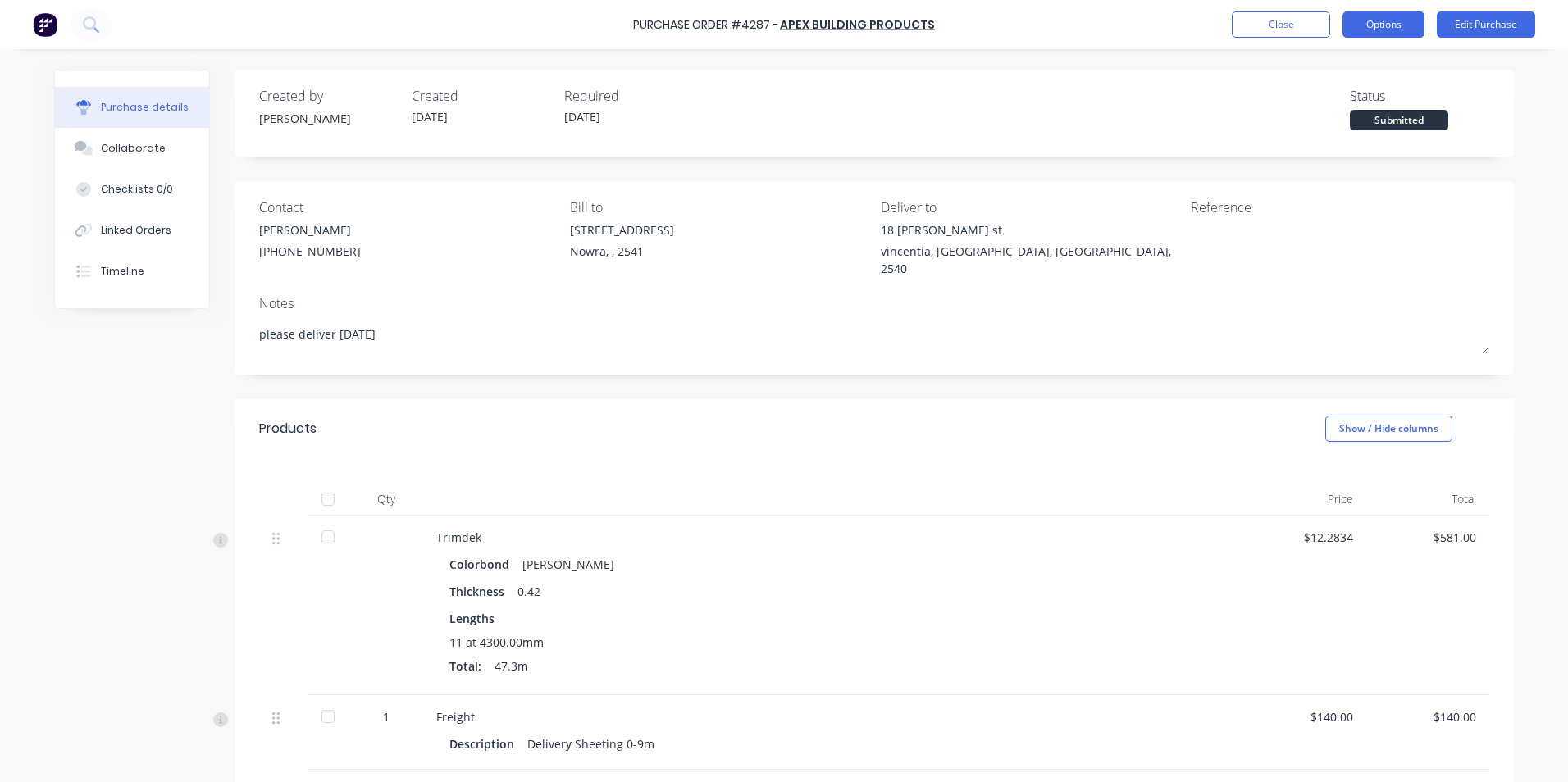
click at [1367, 31] on button "Options" at bounding box center [1383, 24] width 82 height 26
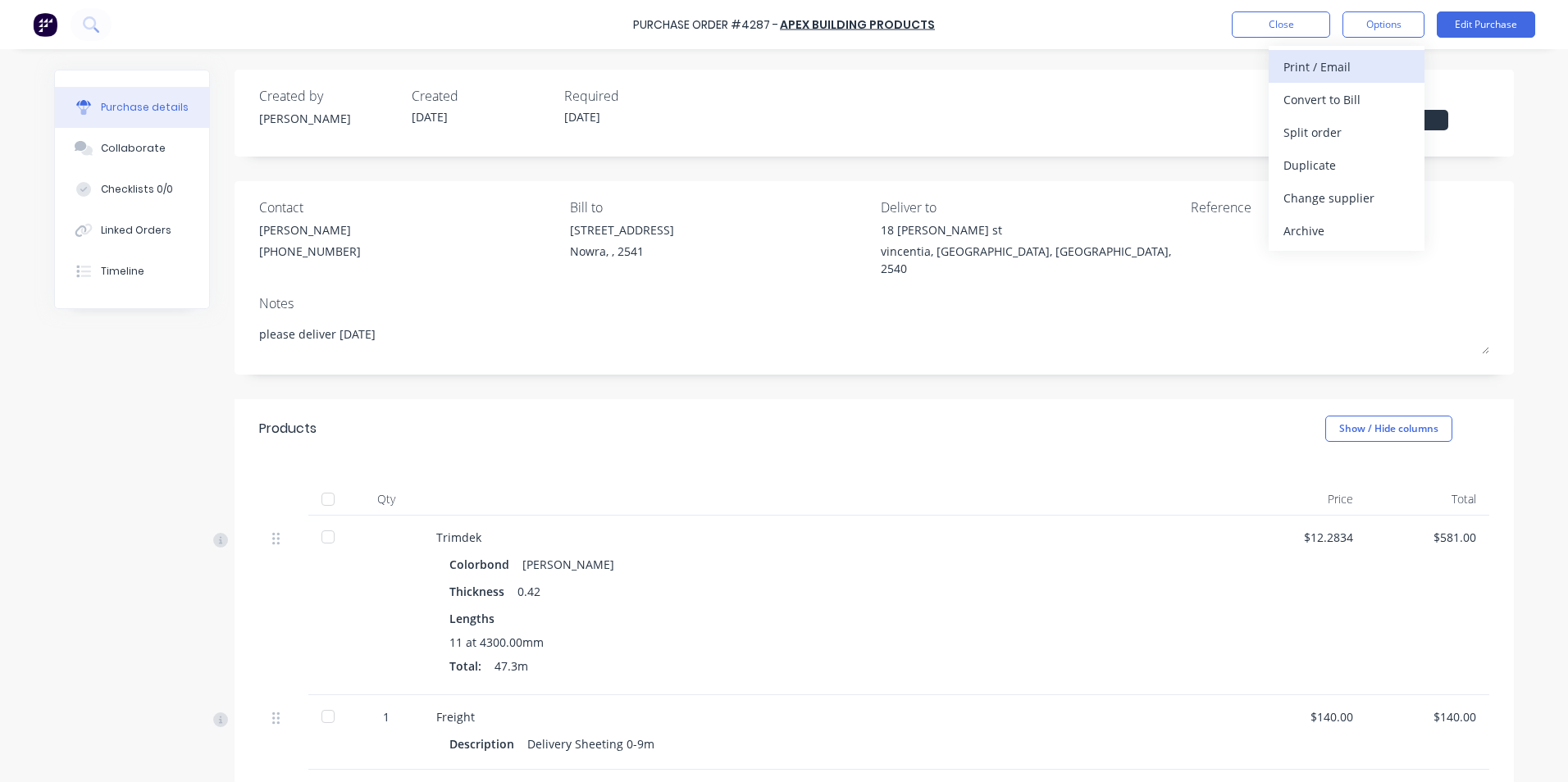
click at [1355, 55] on div "Print / Email" at bounding box center [1346, 67] width 126 height 24
click at [1352, 95] on div "With pricing" at bounding box center [1346, 99] width 126 height 24
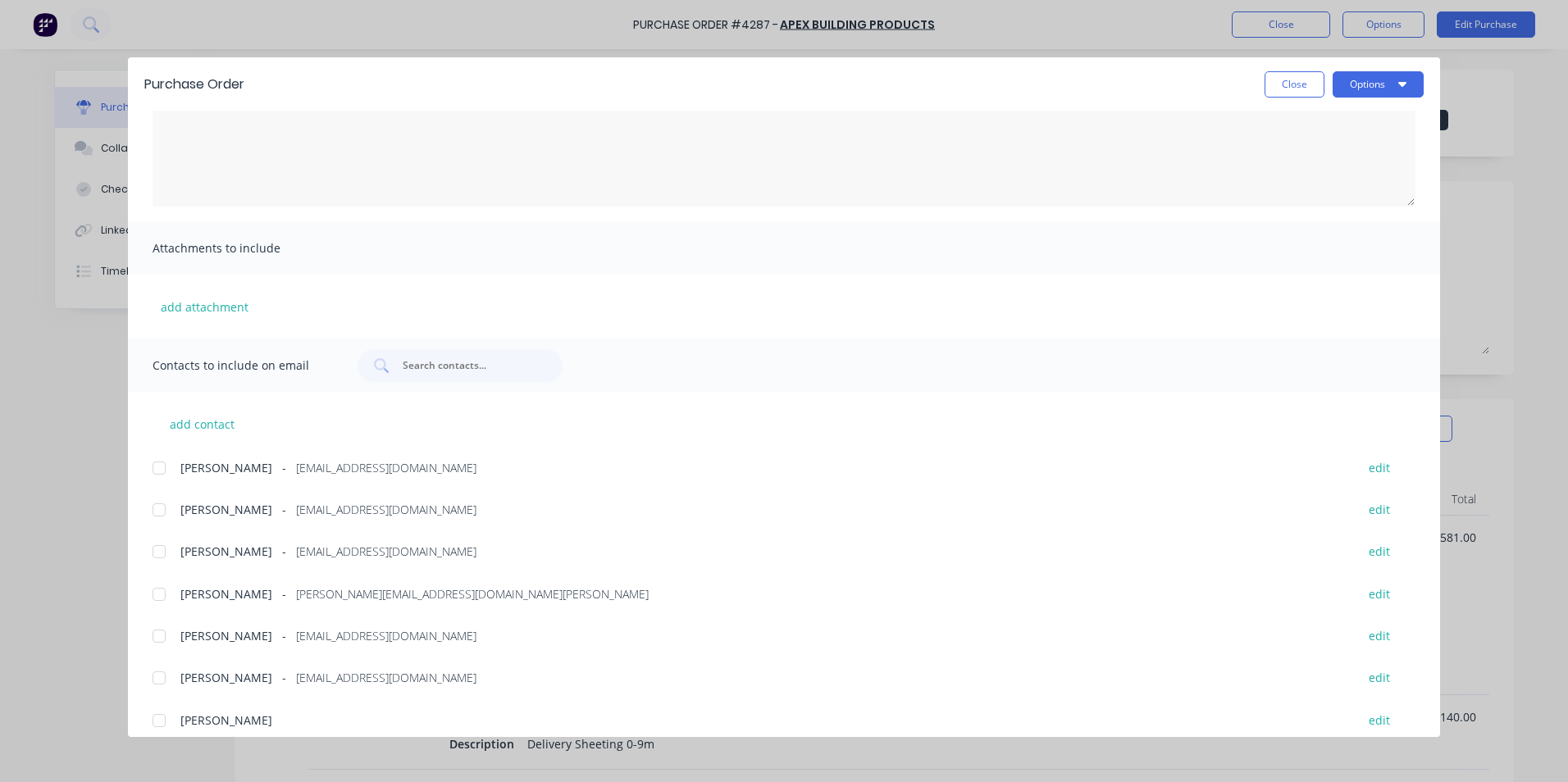
scroll to position [277, 0]
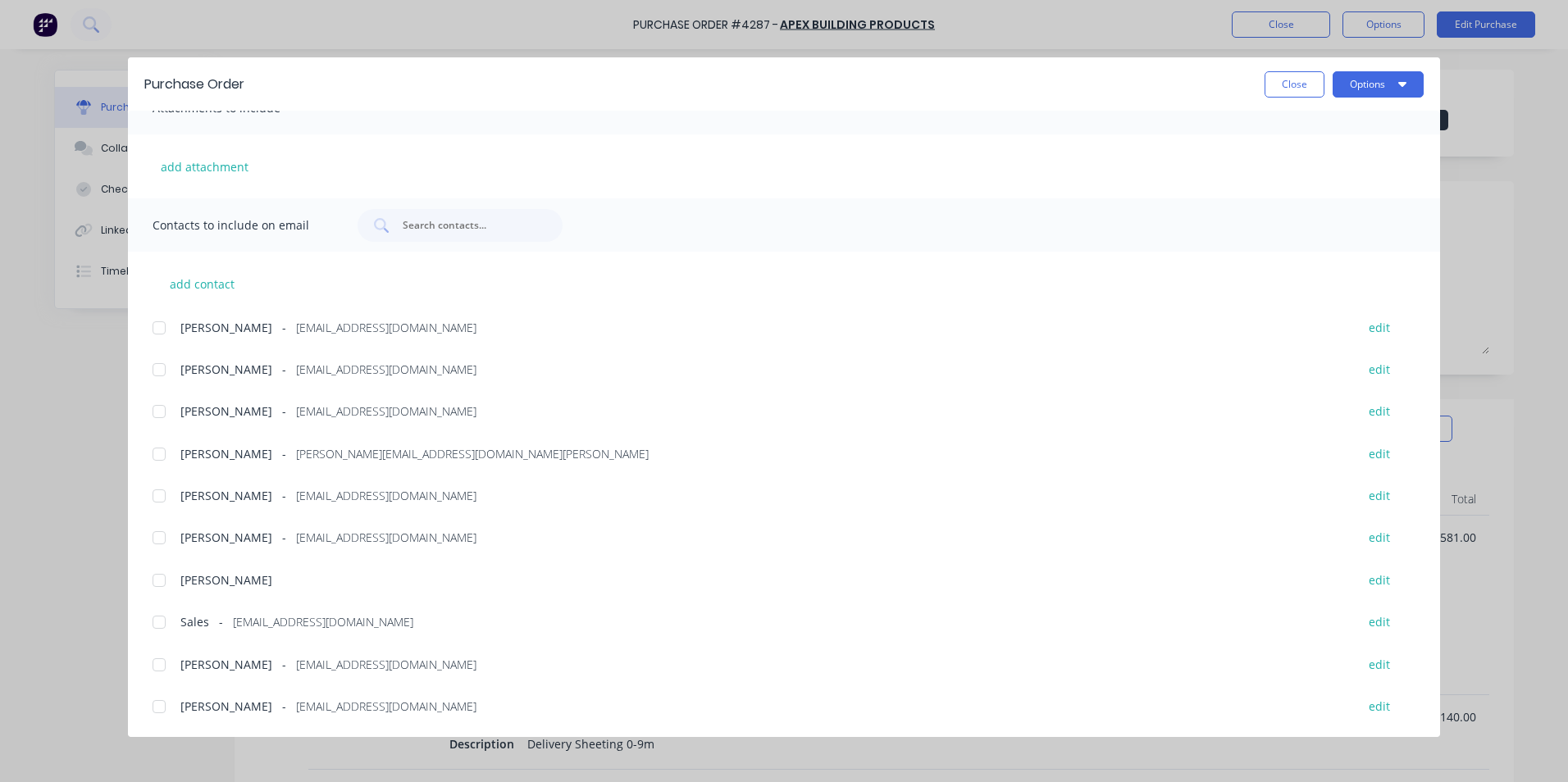
click at [156, 610] on div at bounding box center [159, 622] width 33 height 33
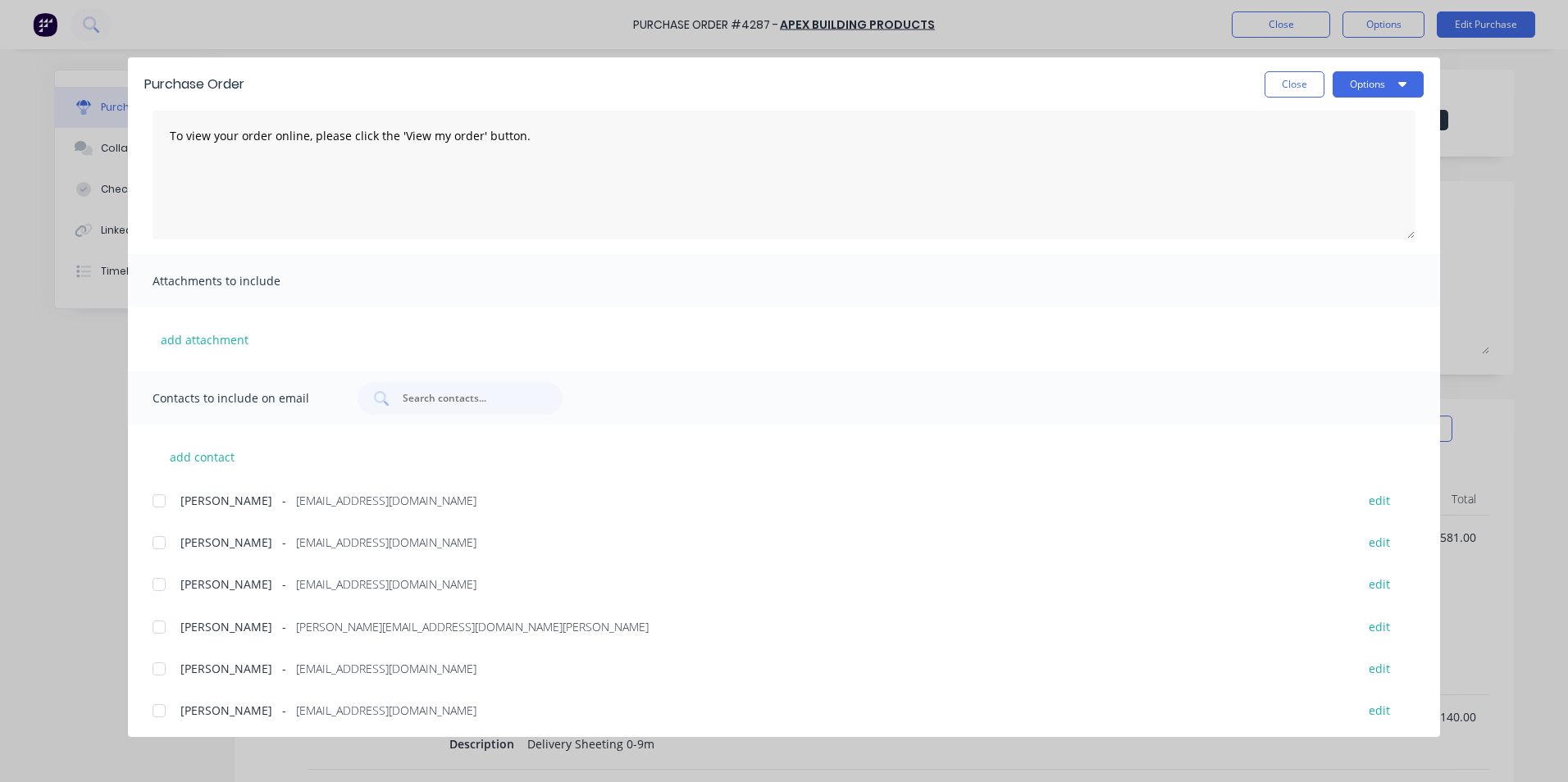
scroll to position [0, 0]
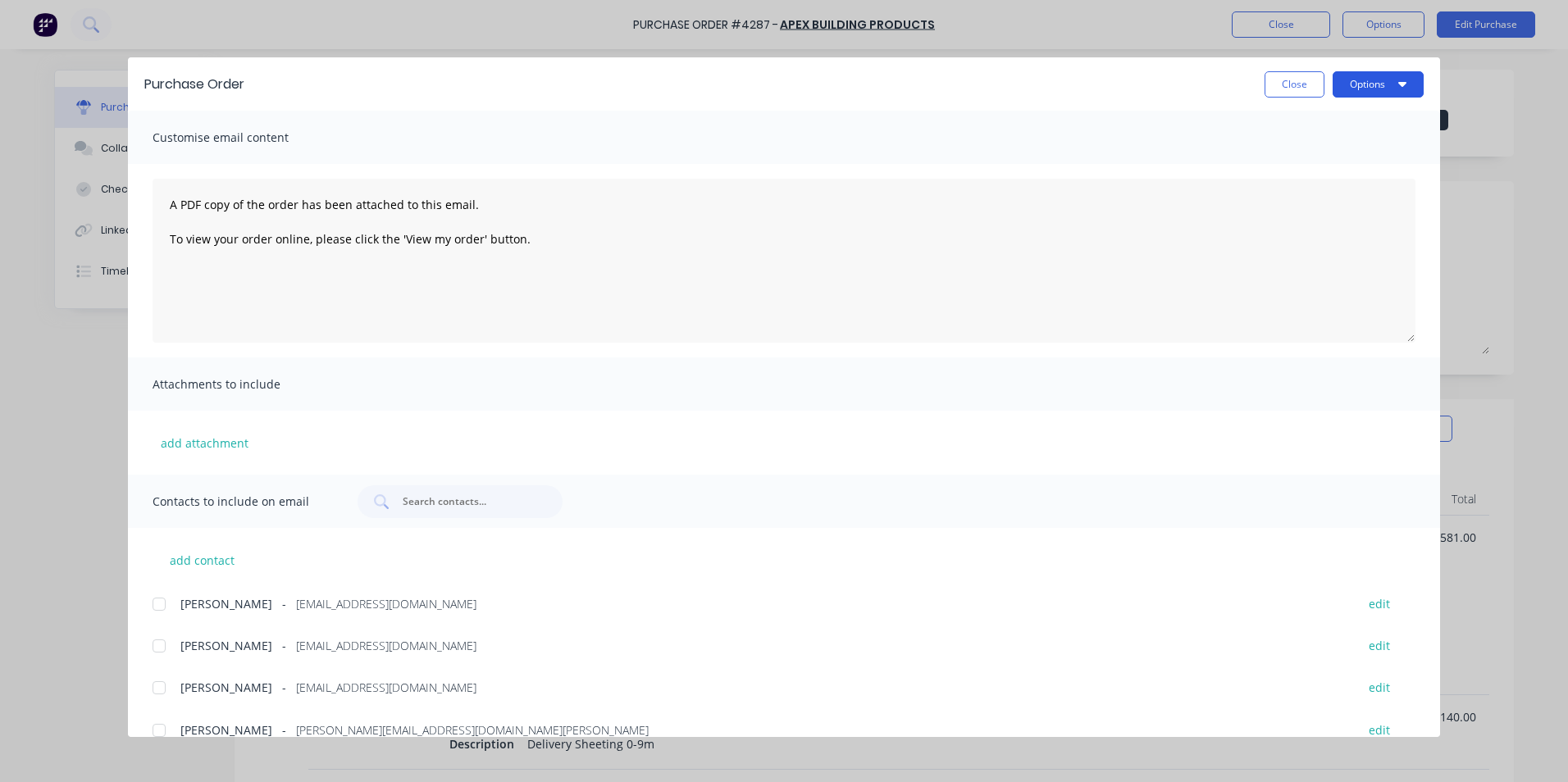
click at [1342, 91] on button "Options" at bounding box center [1378, 84] width 91 height 26
click at [1309, 181] on div "Email" at bounding box center [1345, 191] width 126 height 24
click at [1299, 92] on button "Close" at bounding box center [1294, 84] width 60 height 26
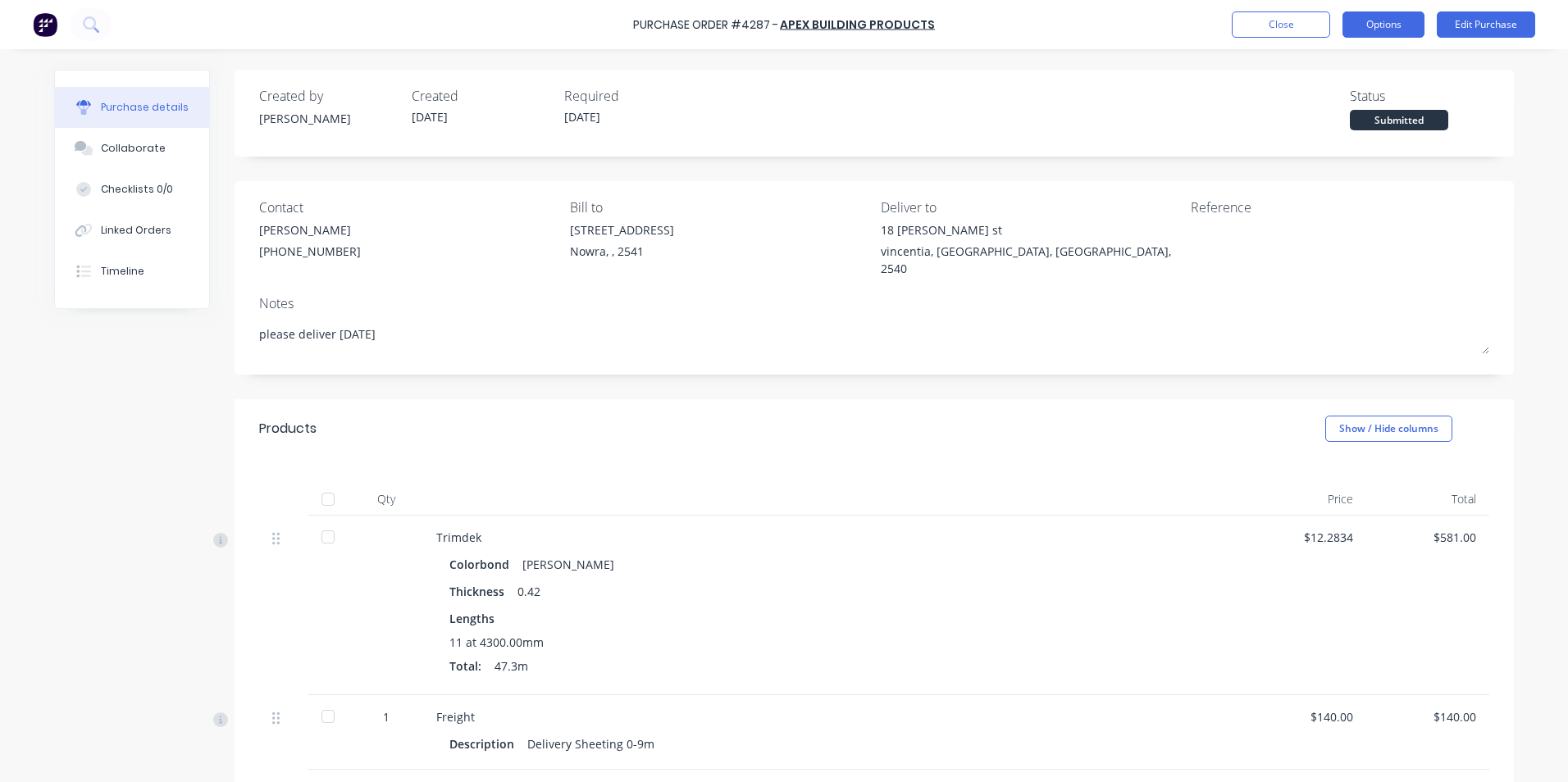
click at [1348, 22] on button "Options" at bounding box center [1383, 24] width 82 height 26
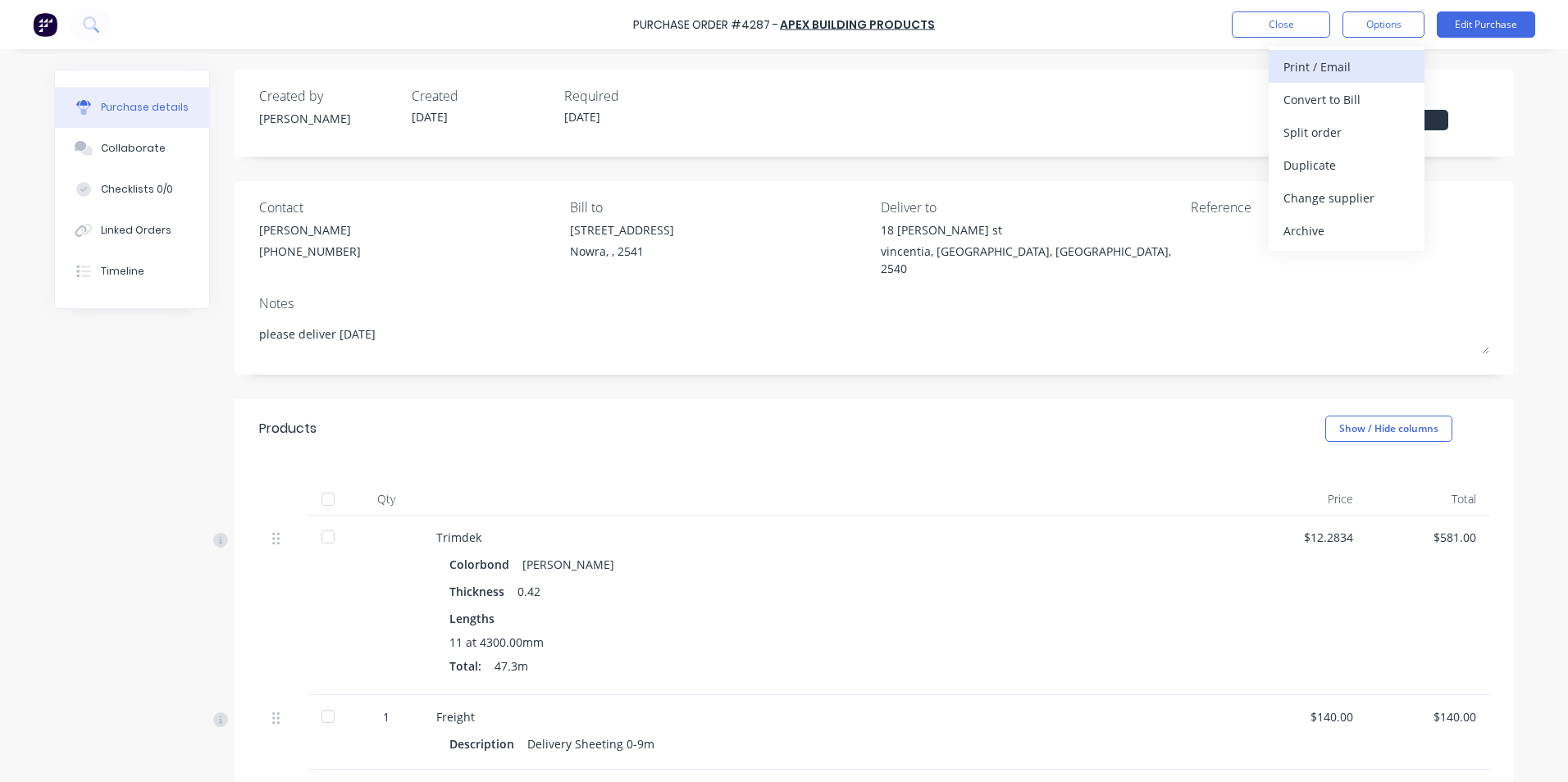
click at [1350, 64] on div "Print / Email" at bounding box center [1346, 67] width 126 height 24
click at [1344, 129] on div "Without pricing" at bounding box center [1346, 132] width 126 height 24
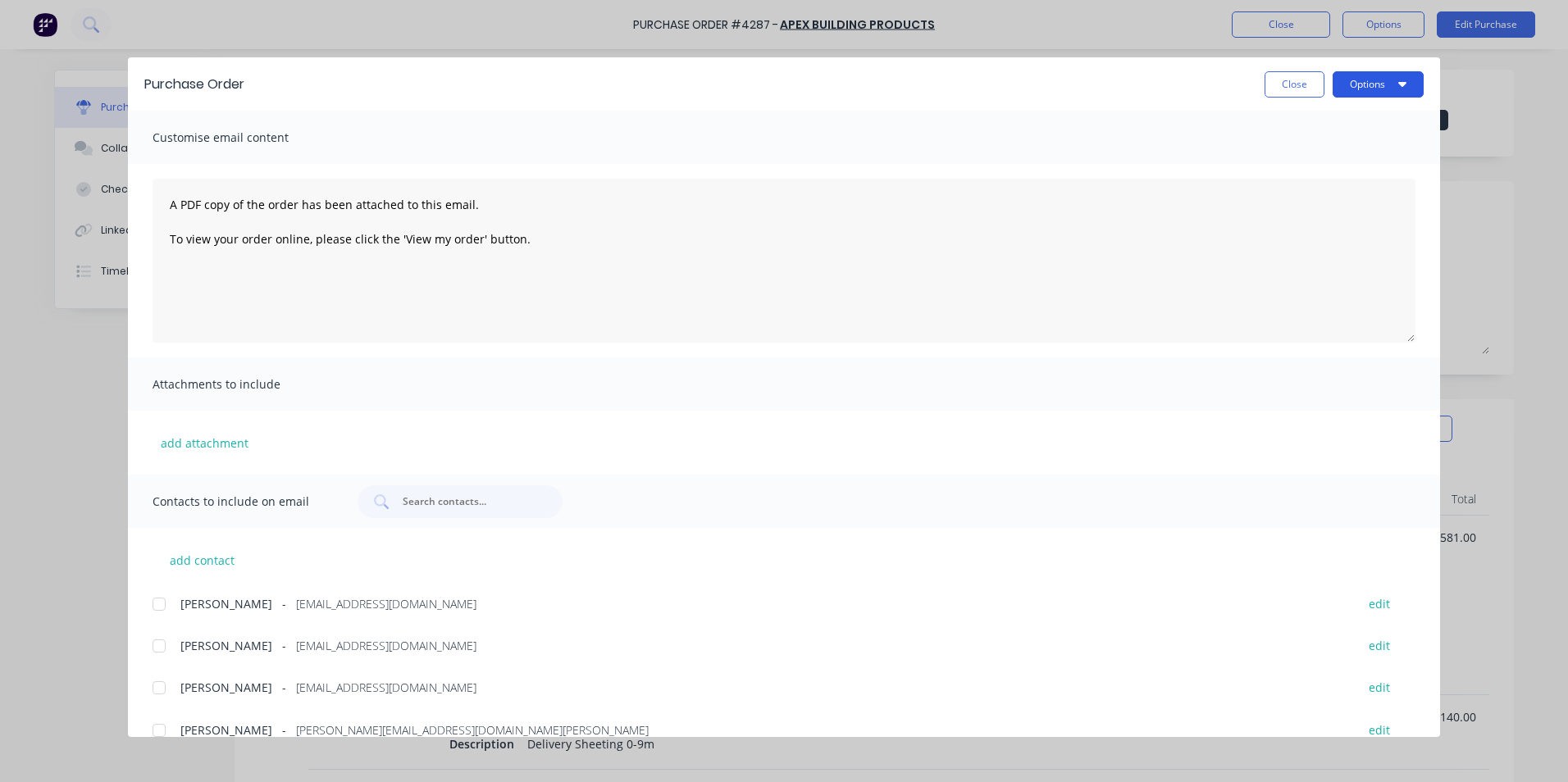
click at [1359, 82] on button "Options" at bounding box center [1378, 84] width 91 height 26
click at [1336, 155] on div "Print" at bounding box center [1345, 158] width 126 height 24
drag, startPoint x: 1288, startPoint y: 78, endPoint x: 1234, endPoint y: 79, distance: 54.0
click at [1288, 78] on button "Close" at bounding box center [1294, 84] width 60 height 26
type textarea "x"
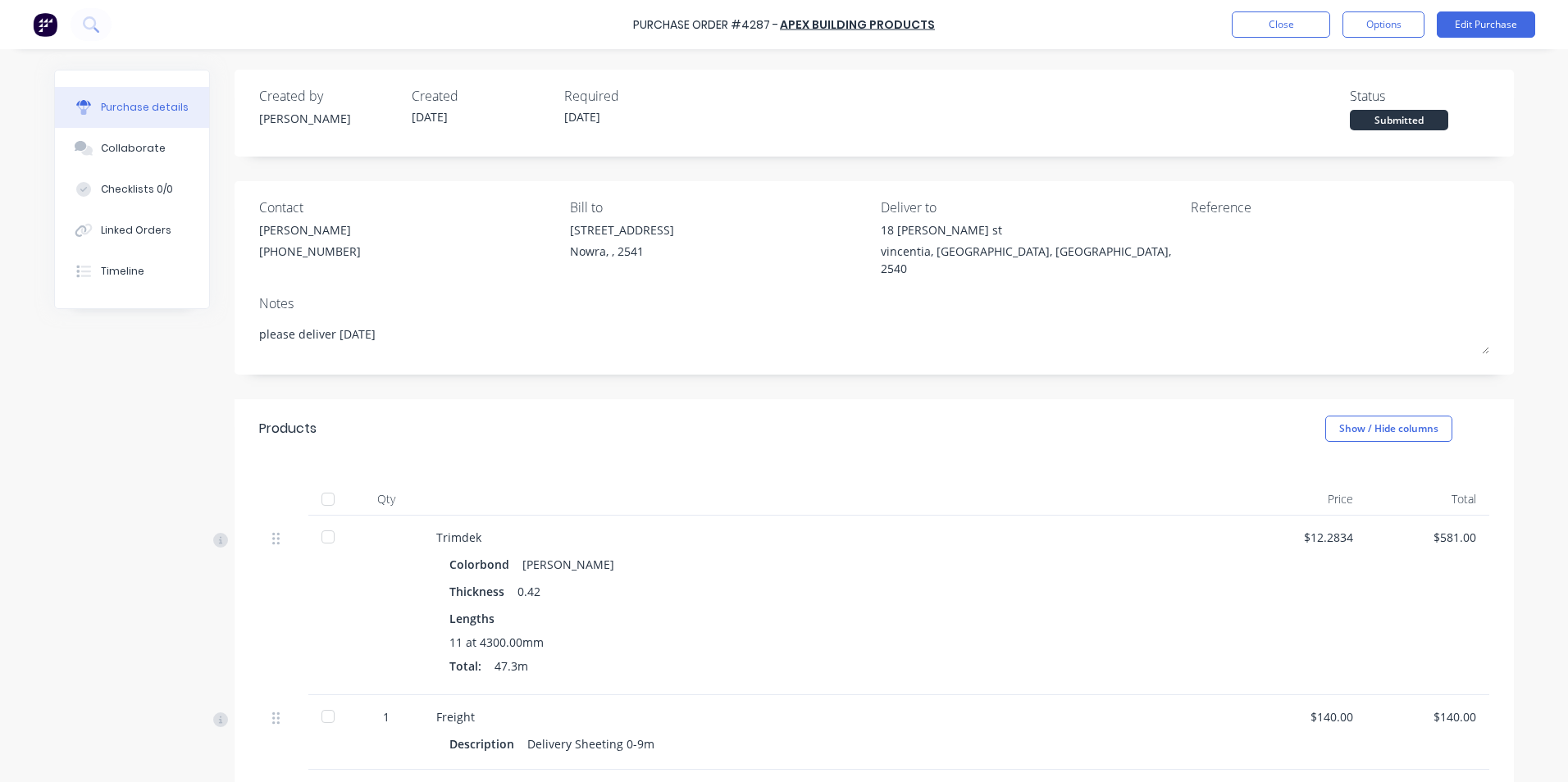
click at [40, 23] on img at bounding box center [45, 25] width 25 height 25
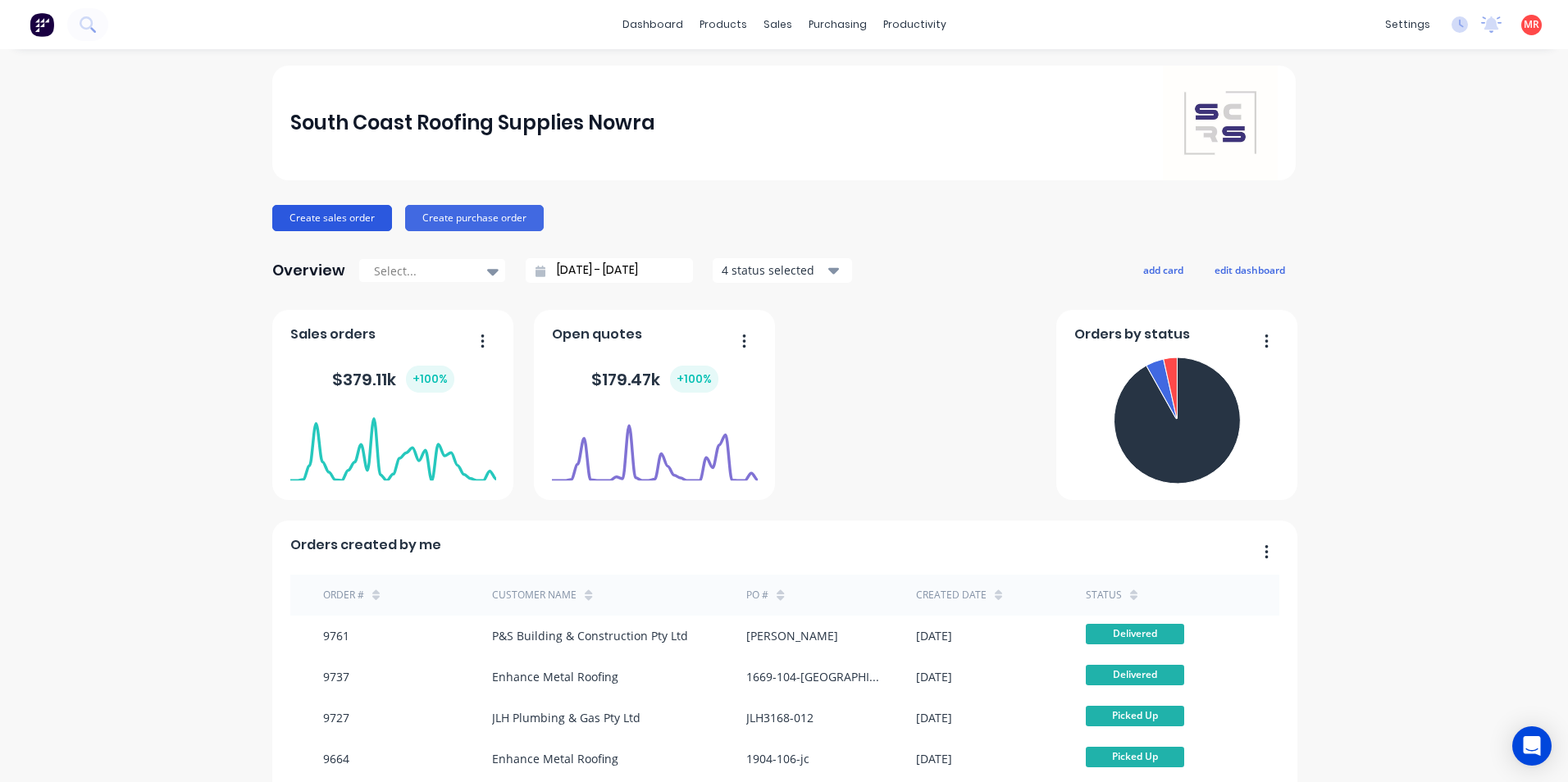
click at [320, 225] on button "Create sales order" at bounding box center [332, 218] width 120 height 26
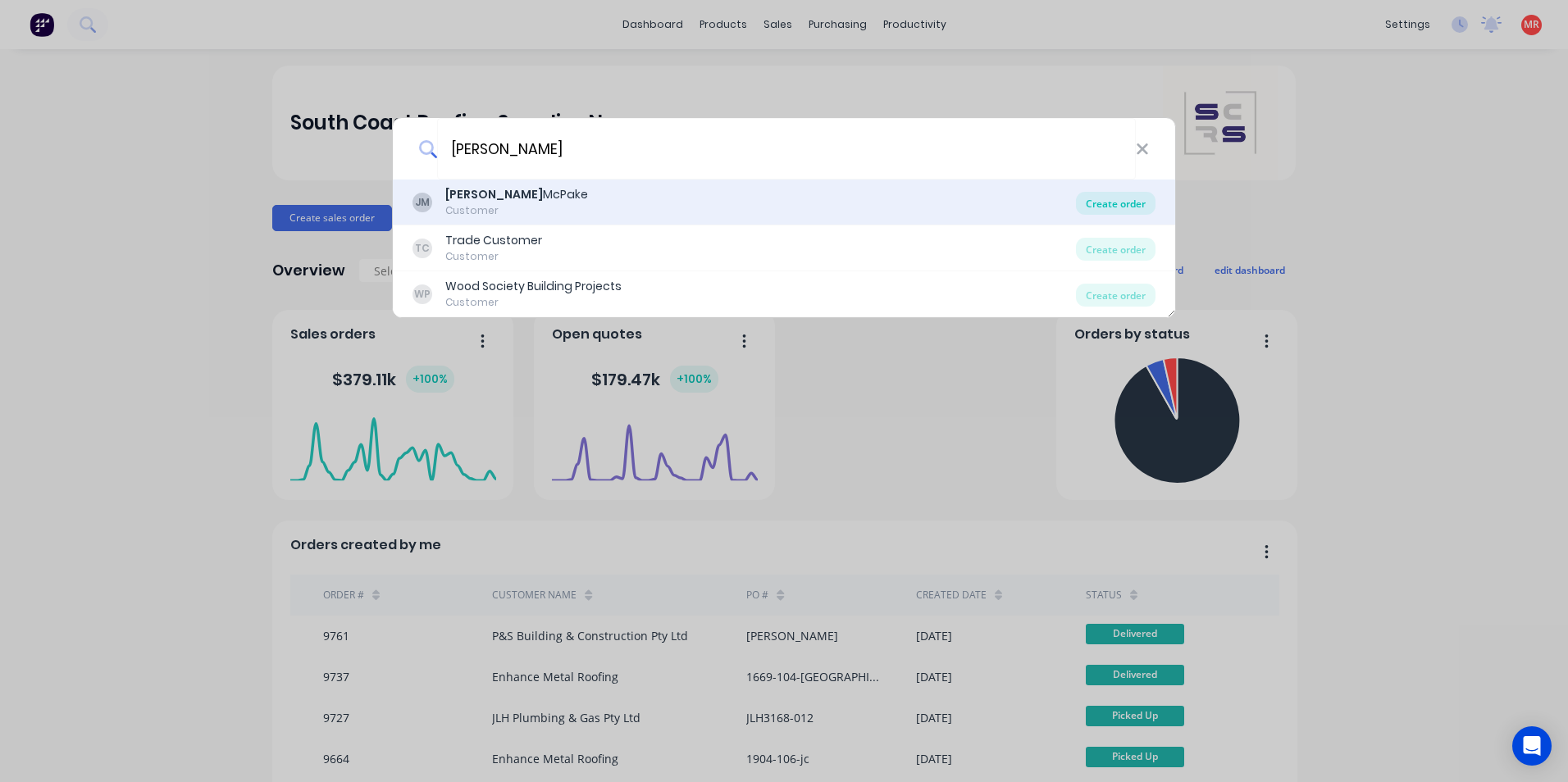
type input "[PERSON_NAME]"
click at [1100, 201] on div "Create order" at bounding box center [1116, 203] width 79 height 23
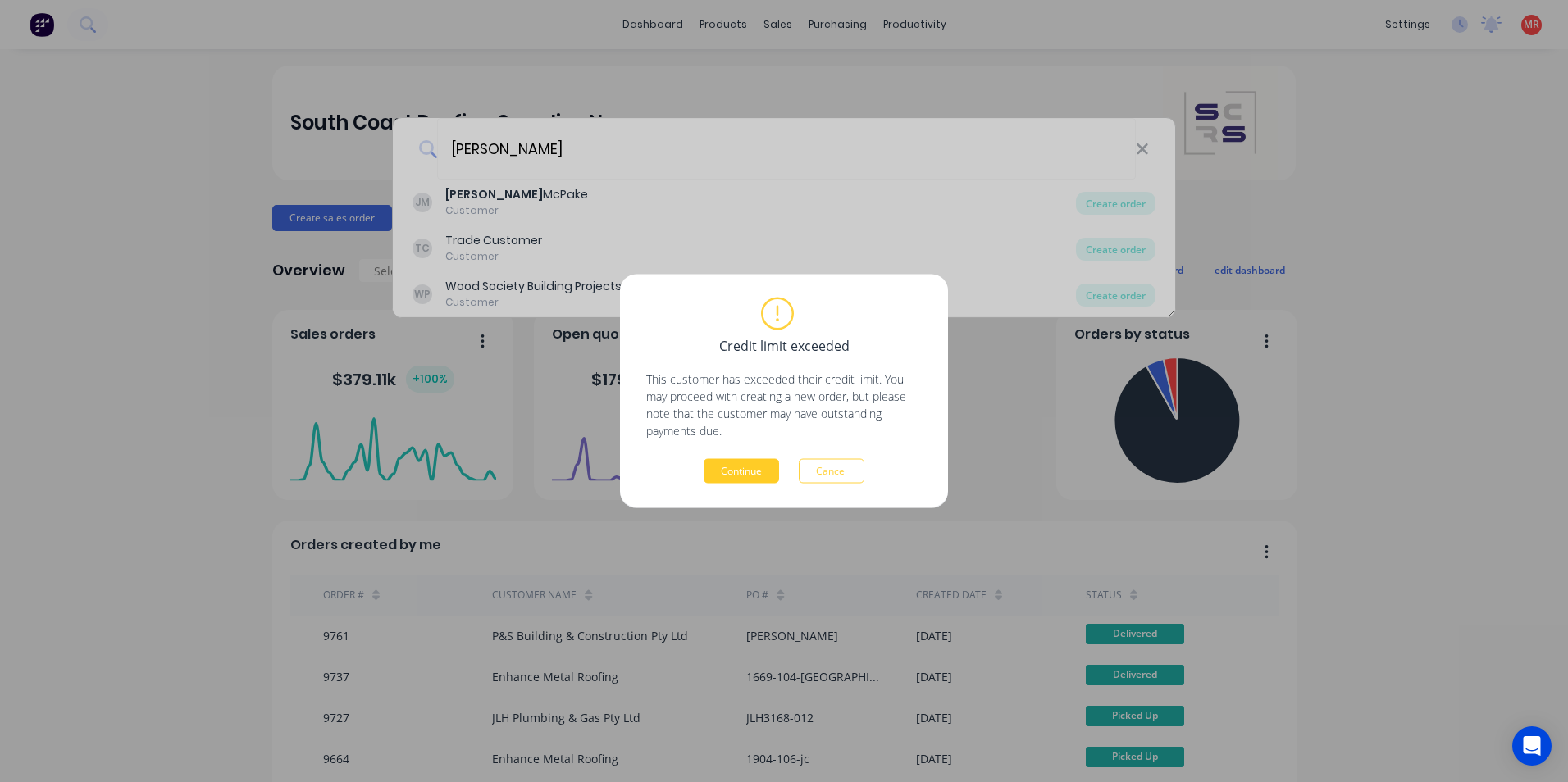
click at [720, 466] on button "Continue" at bounding box center [742, 472] width 75 height 25
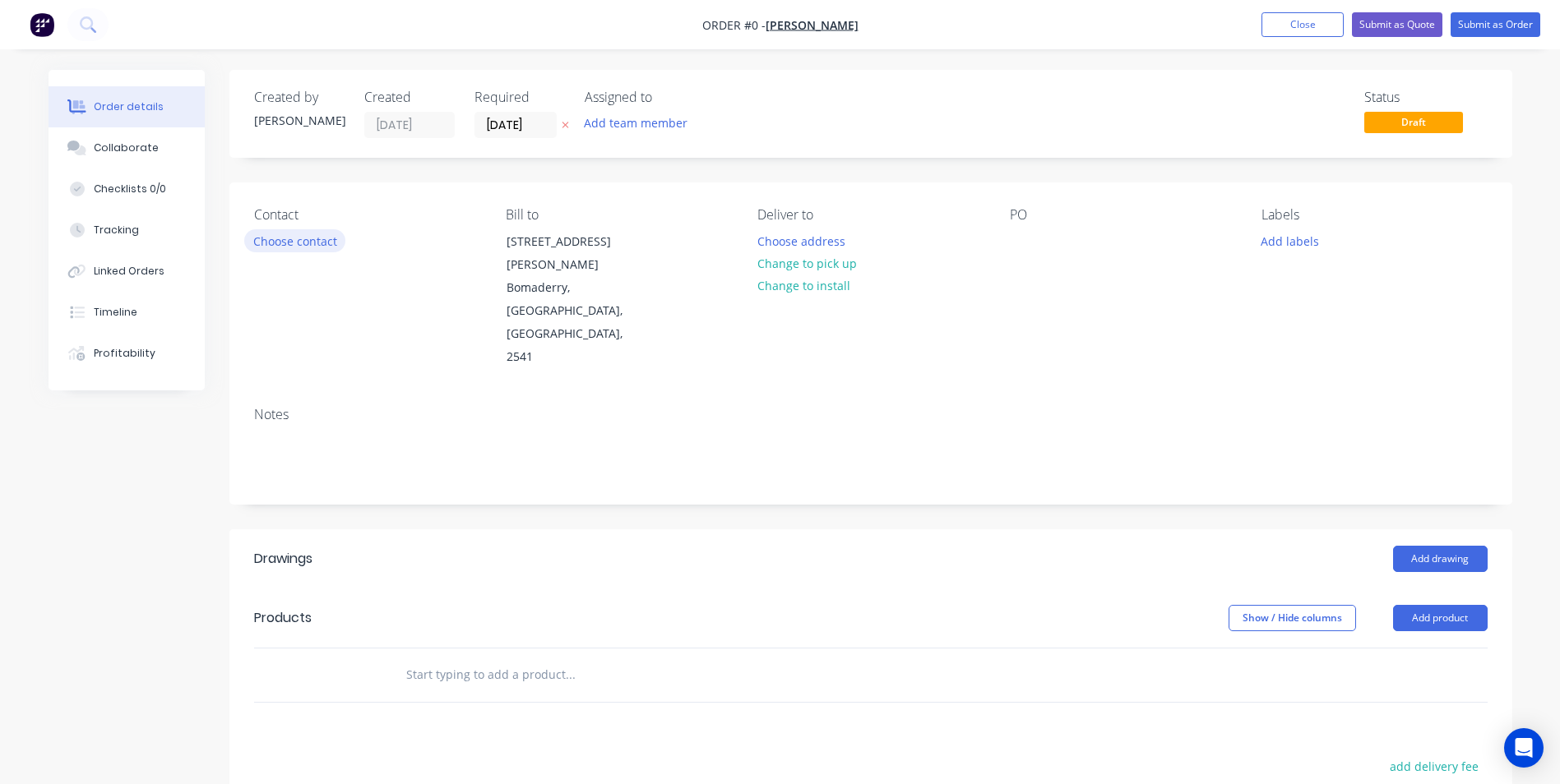
click at [283, 250] on button "Choose contact" at bounding box center [295, 240] width 102 height 22
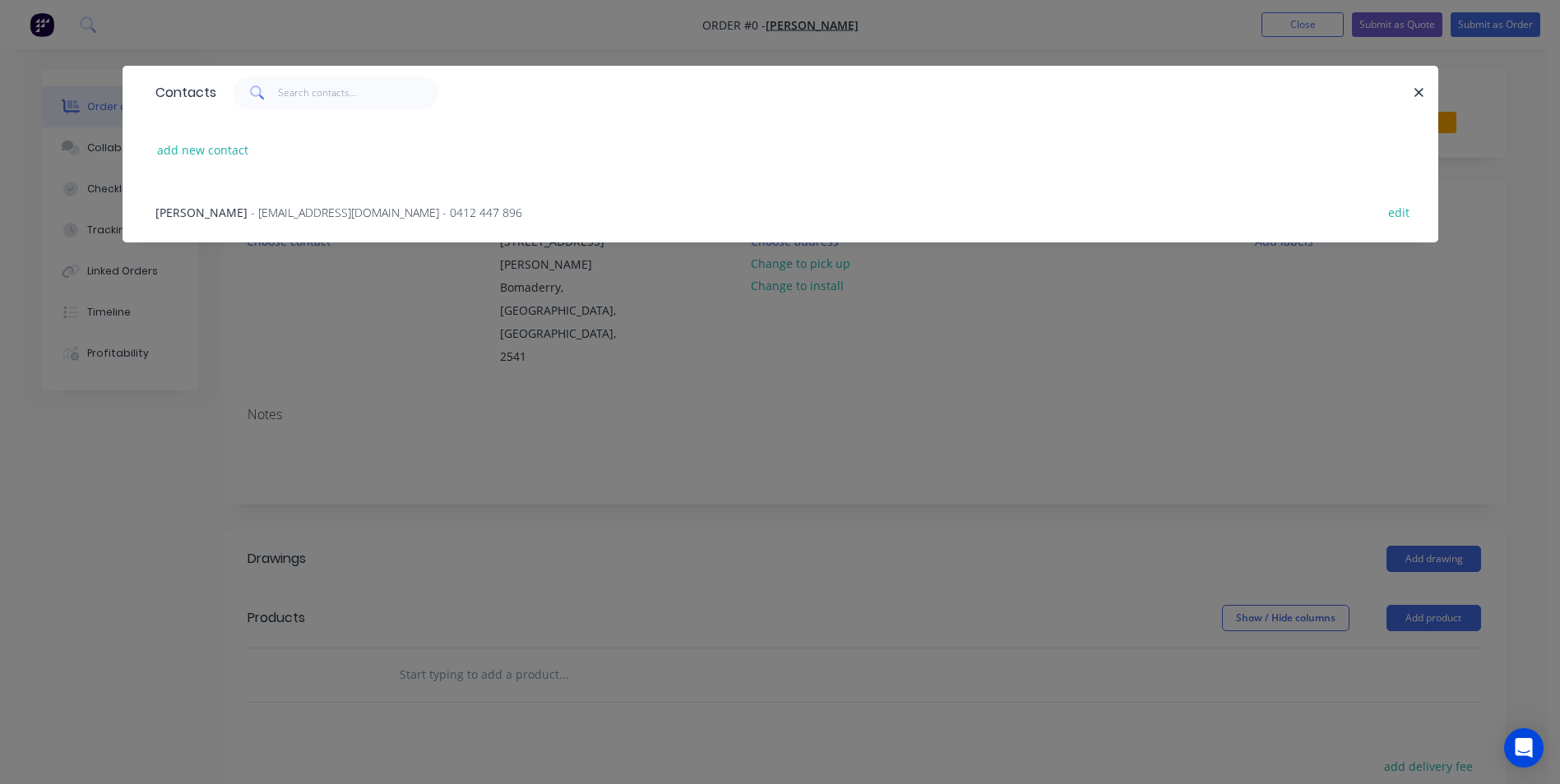
click at [282, 217] on span "- [EMAIL_ADDRESS][DOMAIN_NAME] - 0412 447 896" at bounding box center [386, 213] width 272 height 15
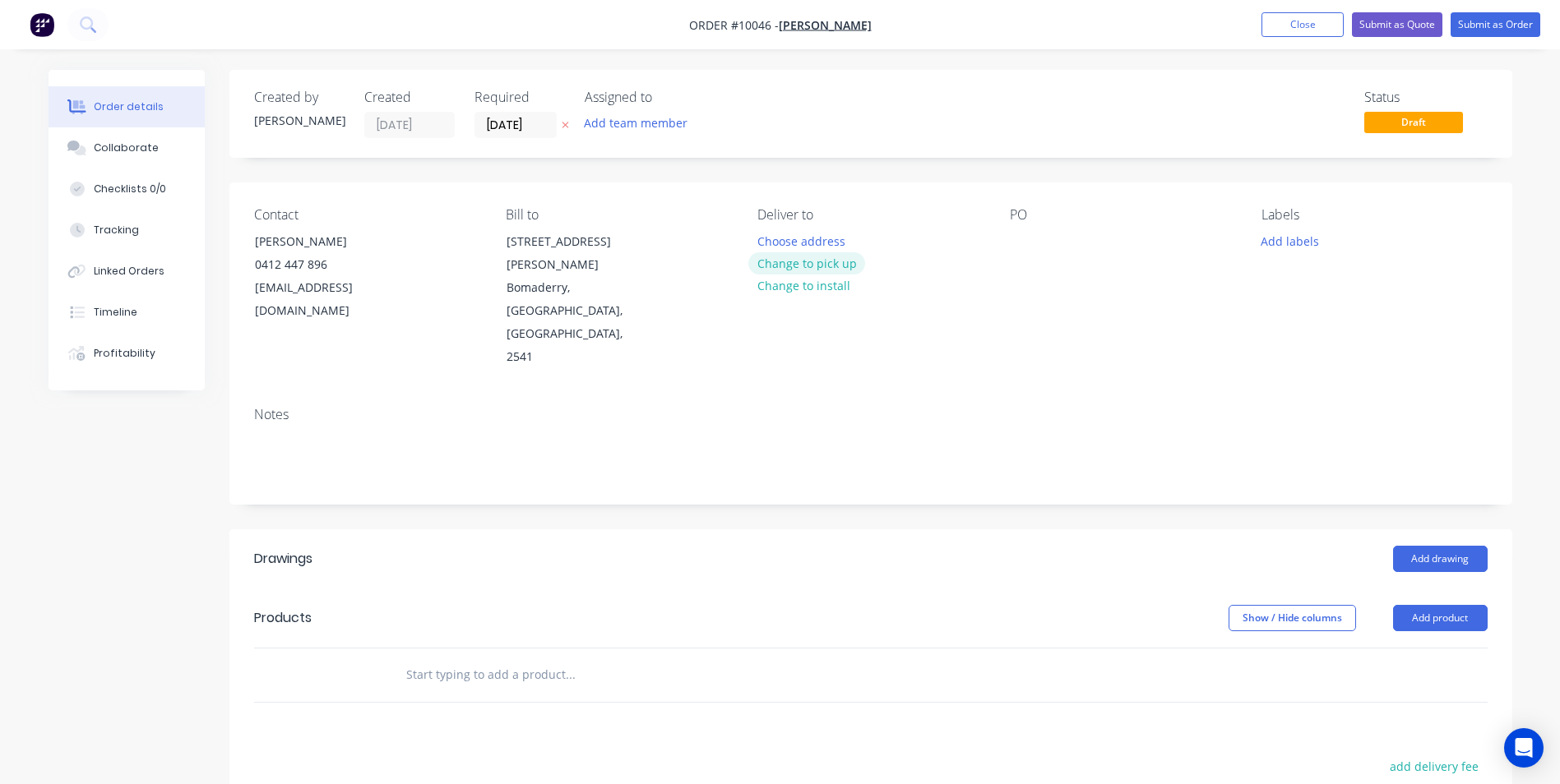
click at [808, 262] on button "Change to pick up" at bounding box center [807, 263] width 117 height 22
click at [454, 649] on div at bounding box center [682, 675] width 592 height 53
click at [442, 658] on input "text" at bounding box center [570, 675] width 329 height 33
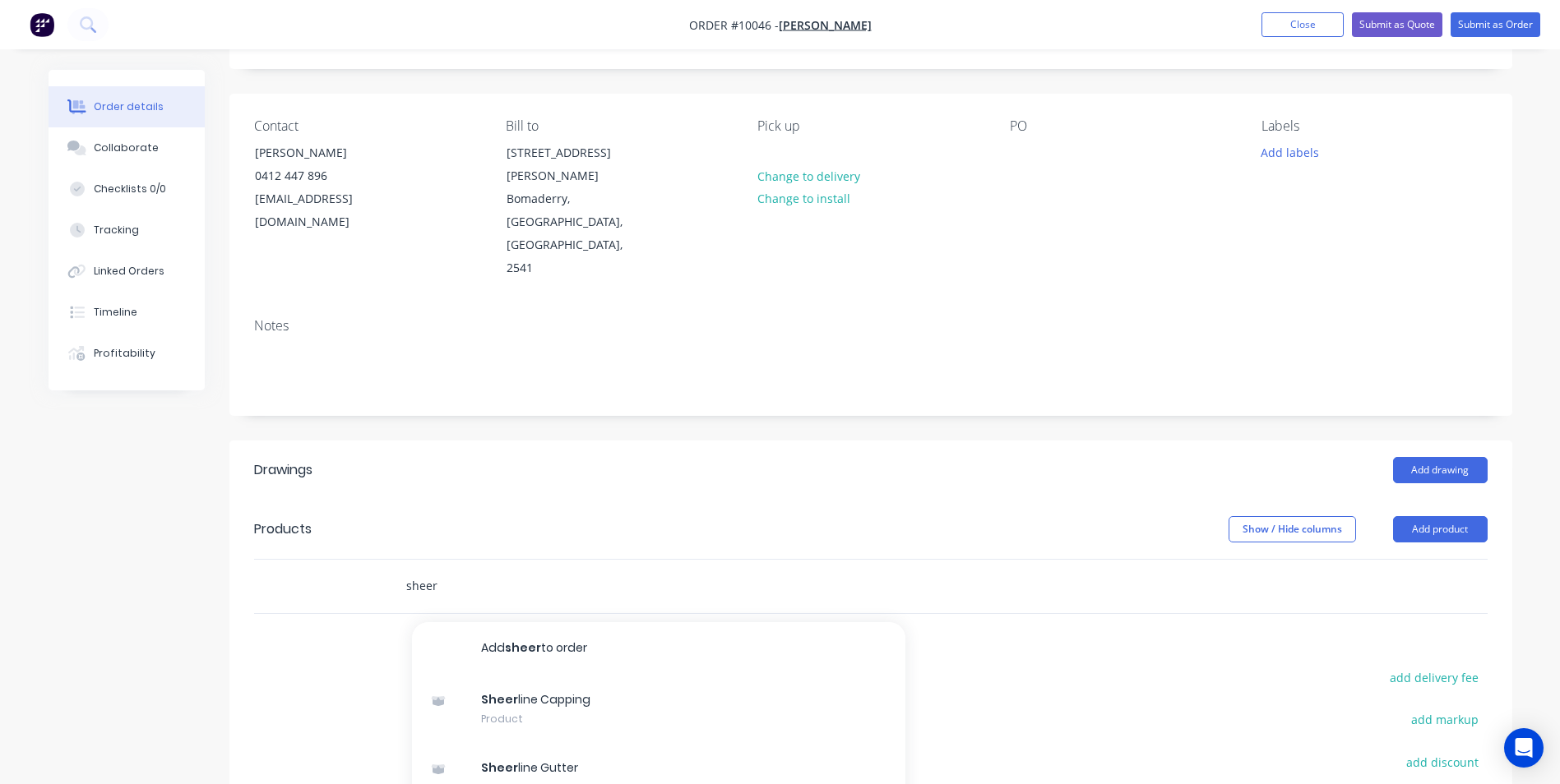
scroll to position [247, 0]
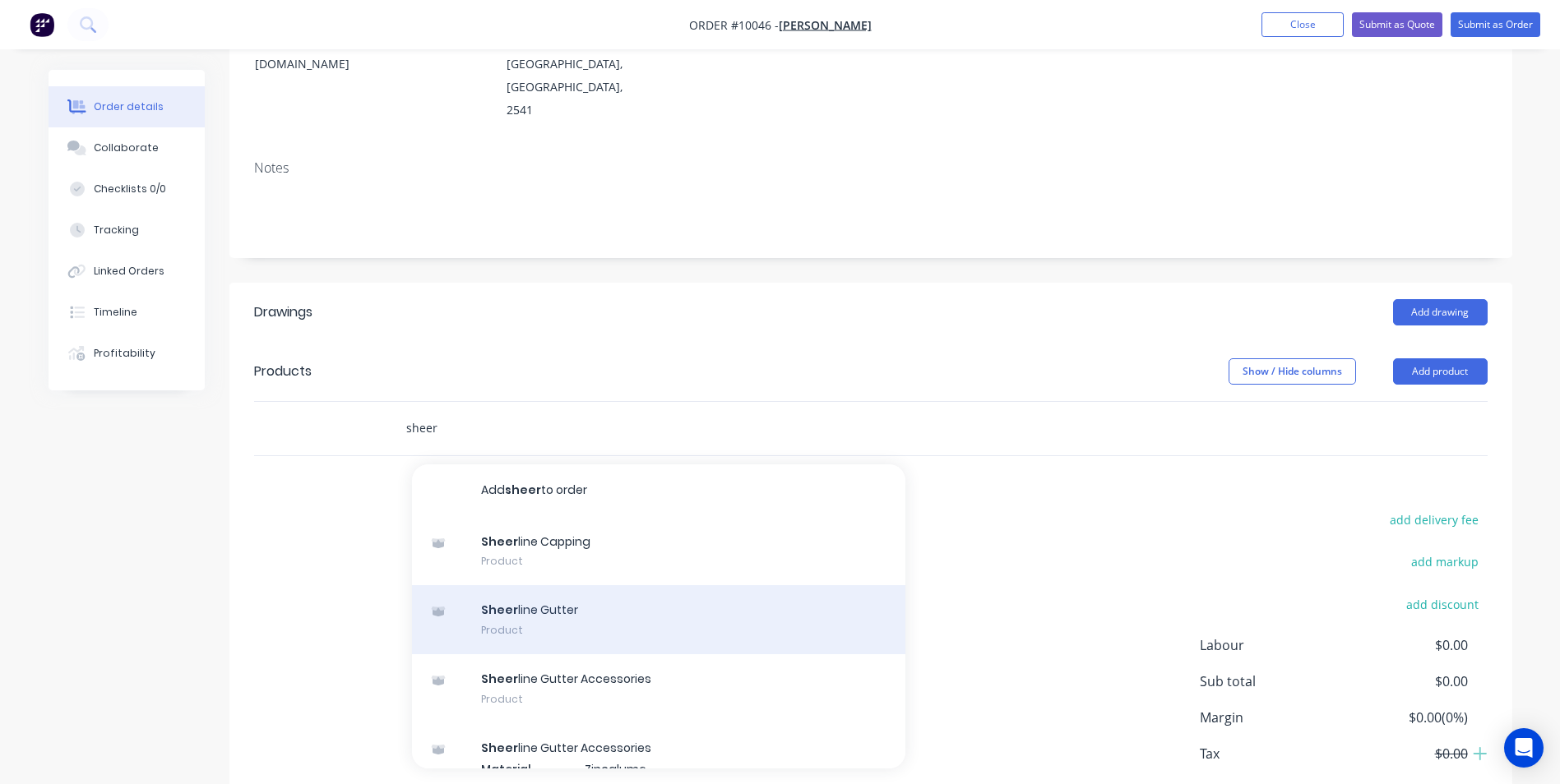
type input "sheer"
click at [565, 585] on div "Sheer line Gutter Product" at bounding box center [659, 619] width 493 height 69
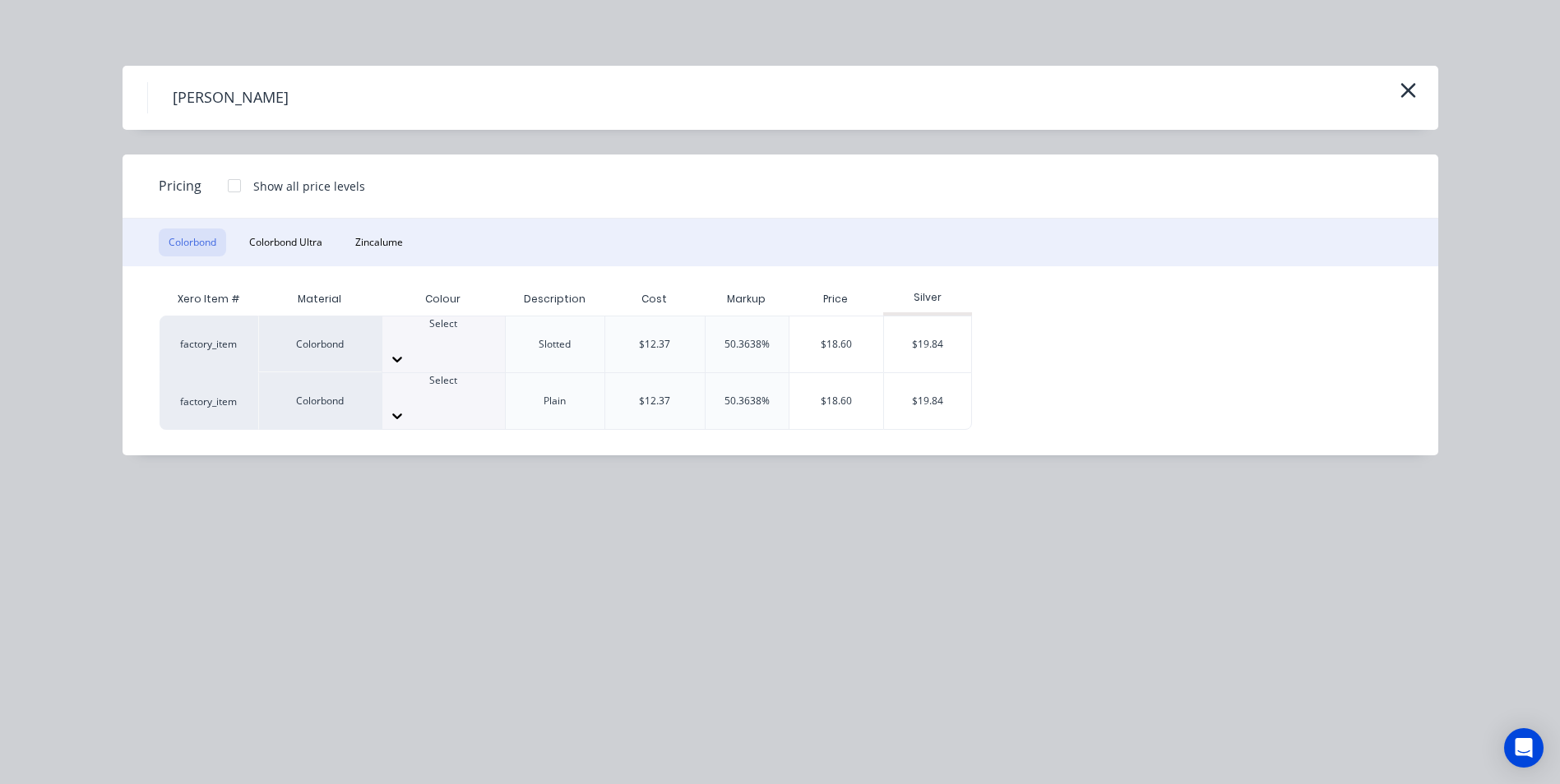
click at [454, 337] on div at bounding box center [443, 338] width 123 height 15
click at [940, 342] on div "$19.84" at bounding box center [927, 344] width 88 height 56
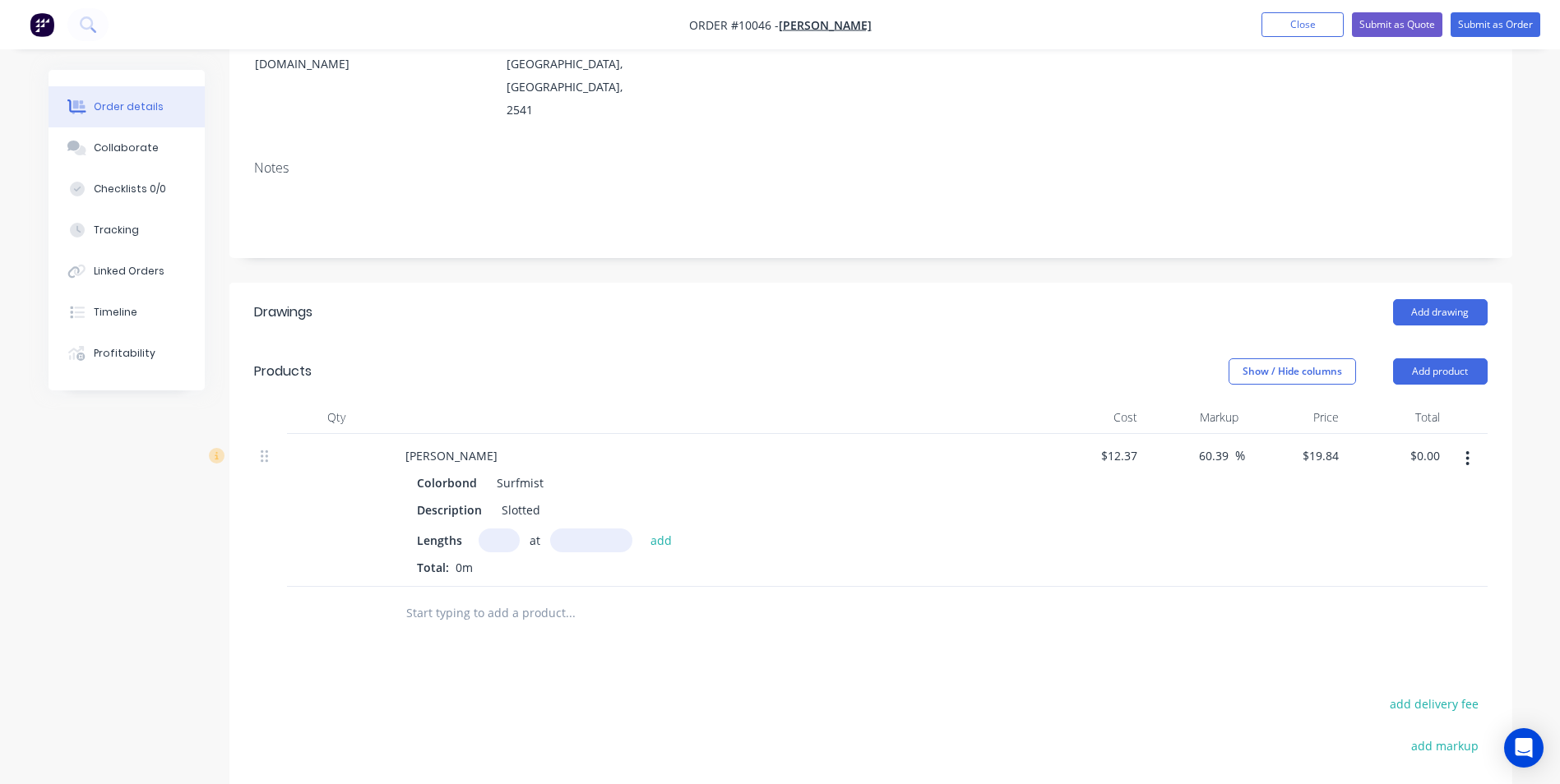
click at [486, 529] on input "text" at bounding box center [499, 540] width 42 height 24
type input "2"
type input "7100"
click at [642, 529] on button "add" at bounding box center [662, 539] width 39 height 22
type input "$281.73"
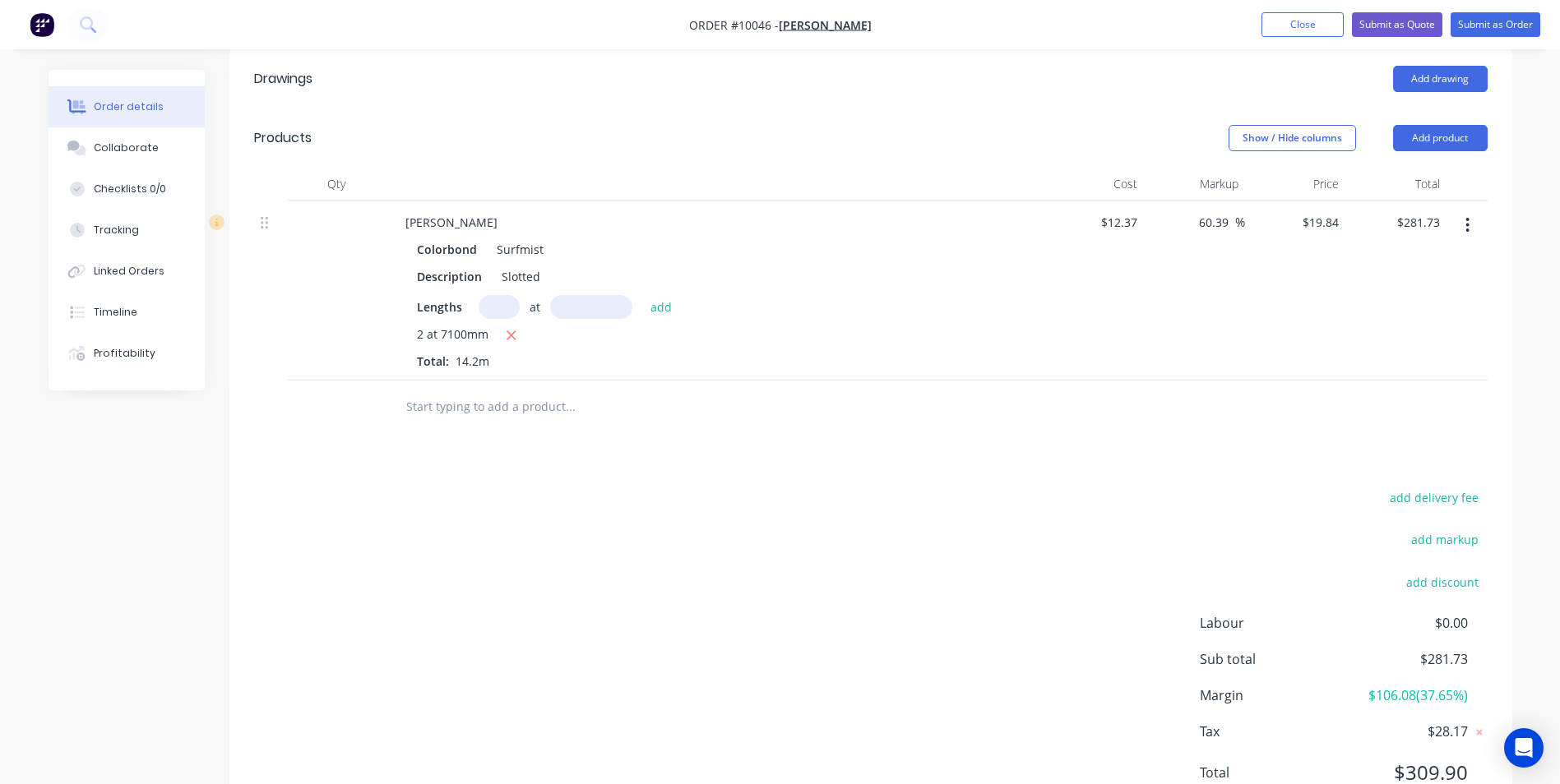
scroll to position [151, 0]
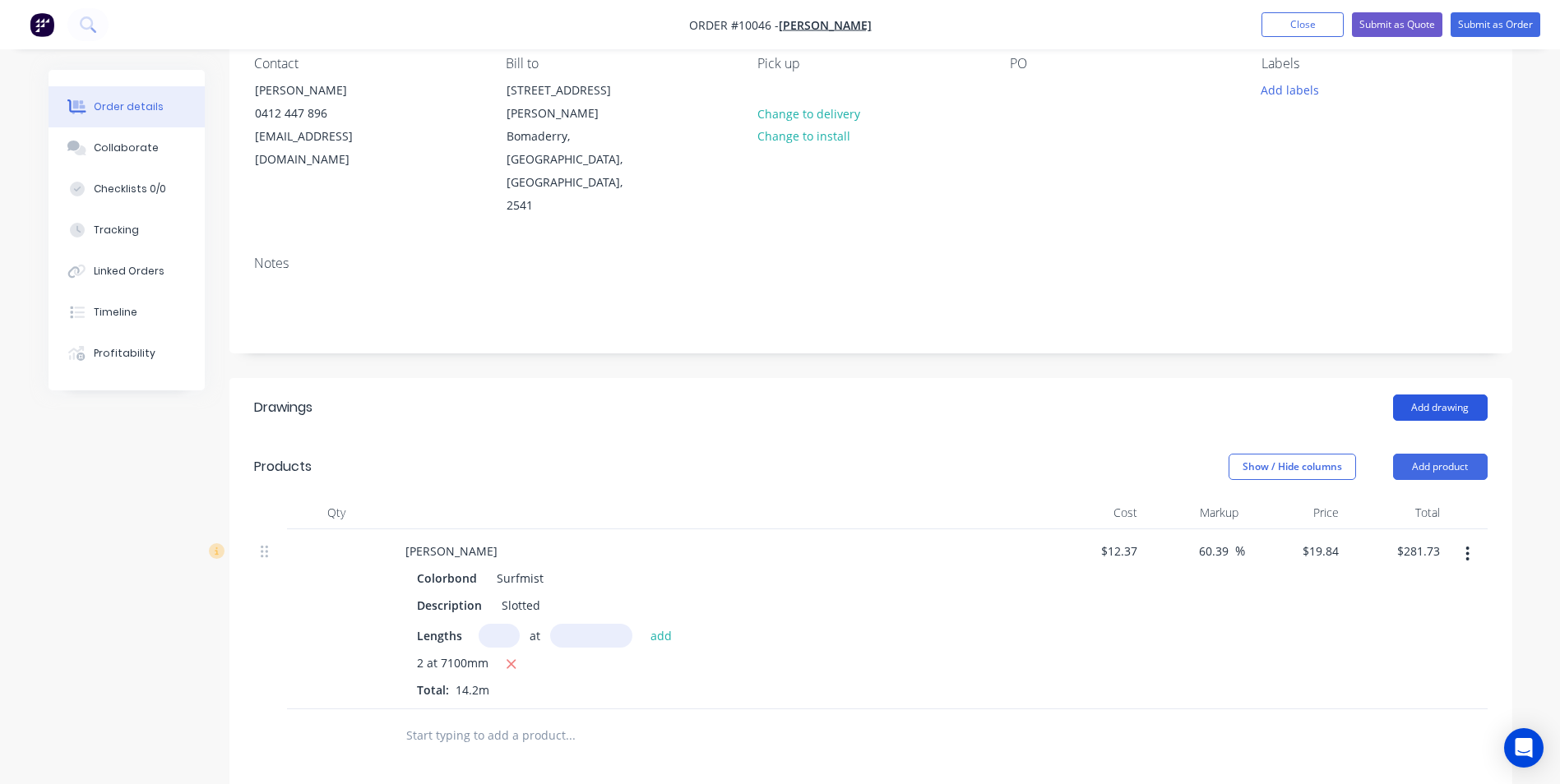
click at [1422, 394] on button "Add drawing" at bounding box center [1440, 407] width 95 height 26
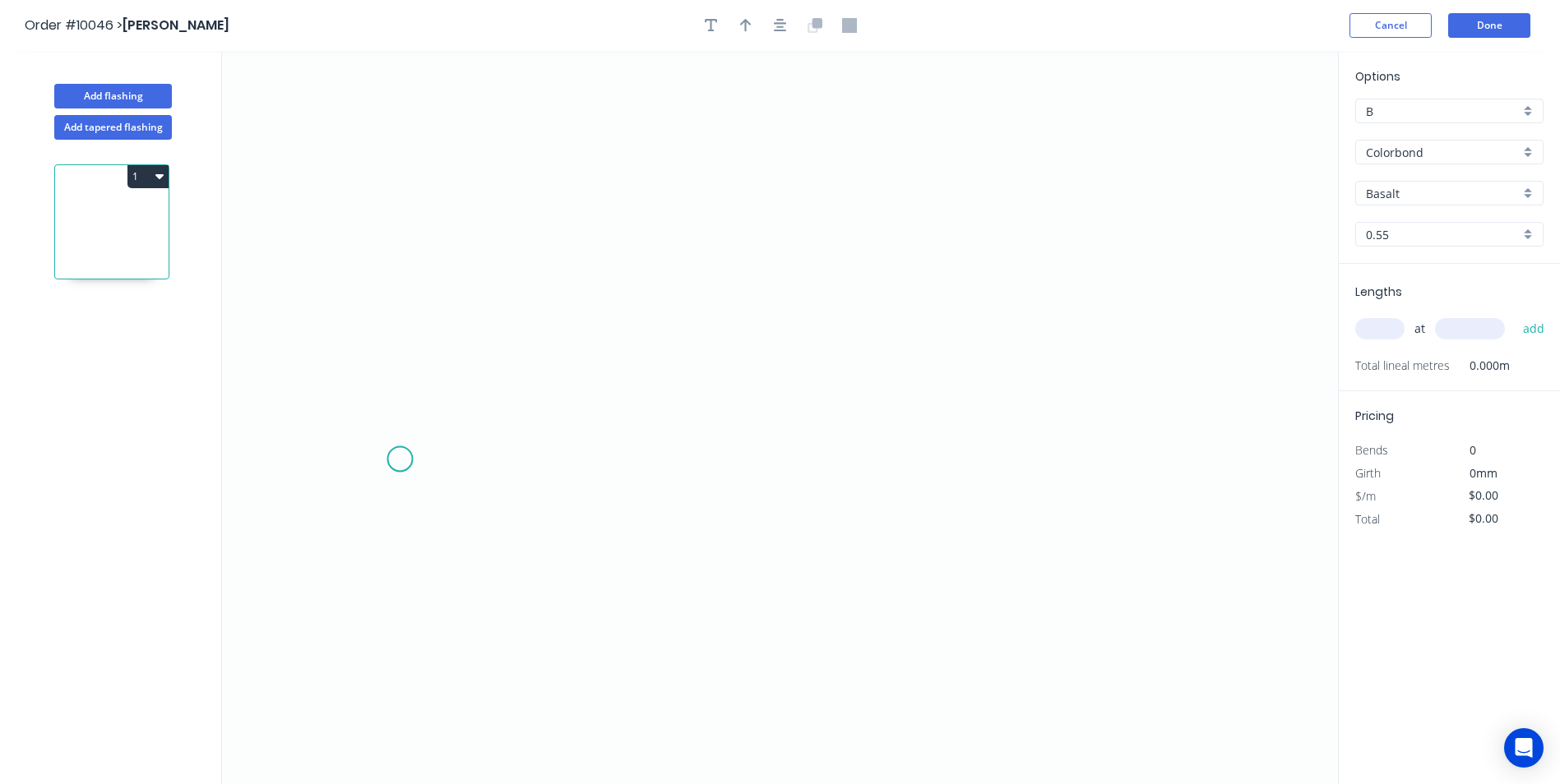
click at [399, 459] on icon "0" at bounding box center [780, 418] width 1116 height 733
click at [400, 357] on icon at bounding box center [400, 408] width 0 height 102
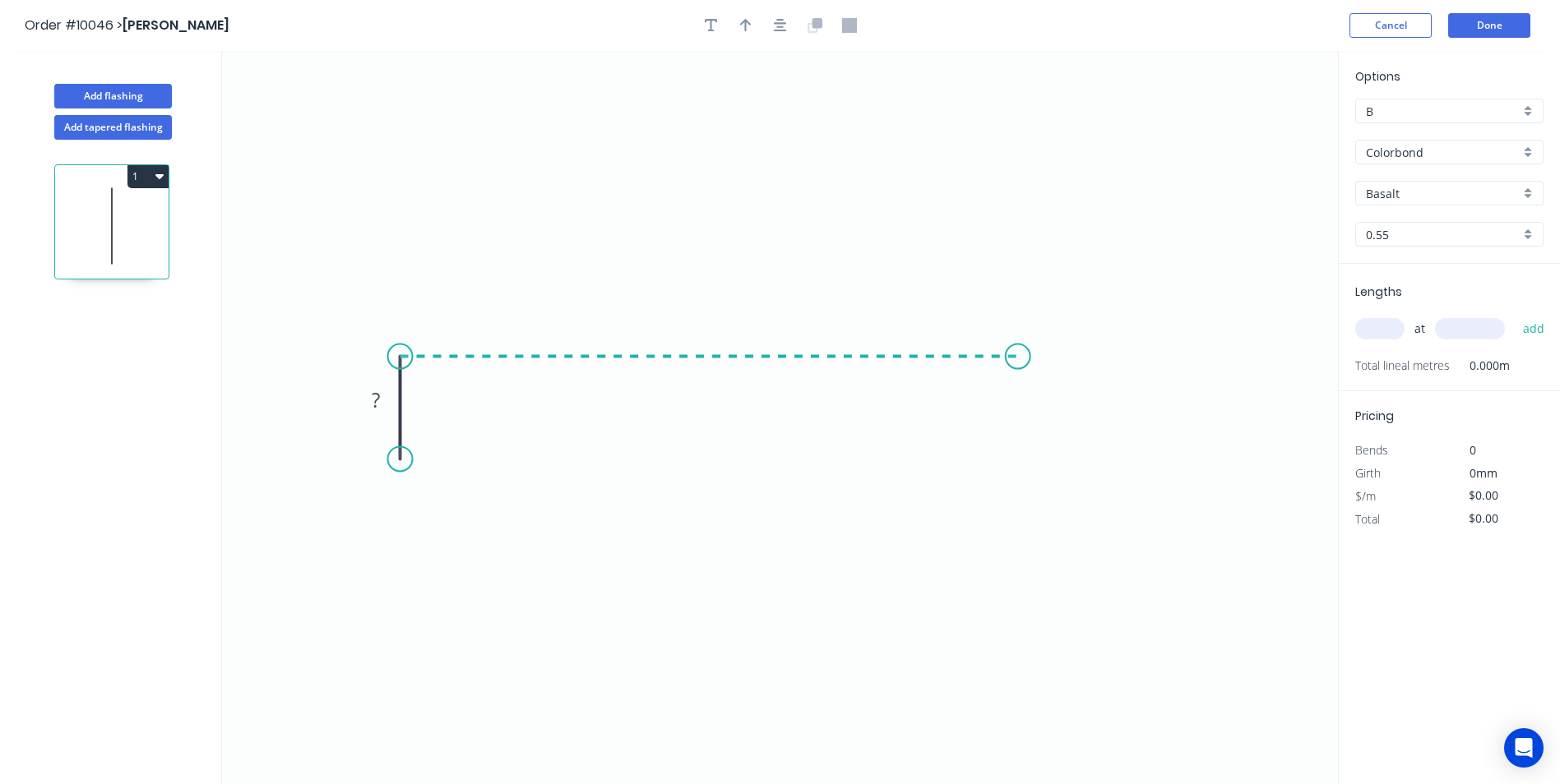
click at [1018, 343] on icon "0 ?" at bounding box center [780, 418] width 1116 height 733
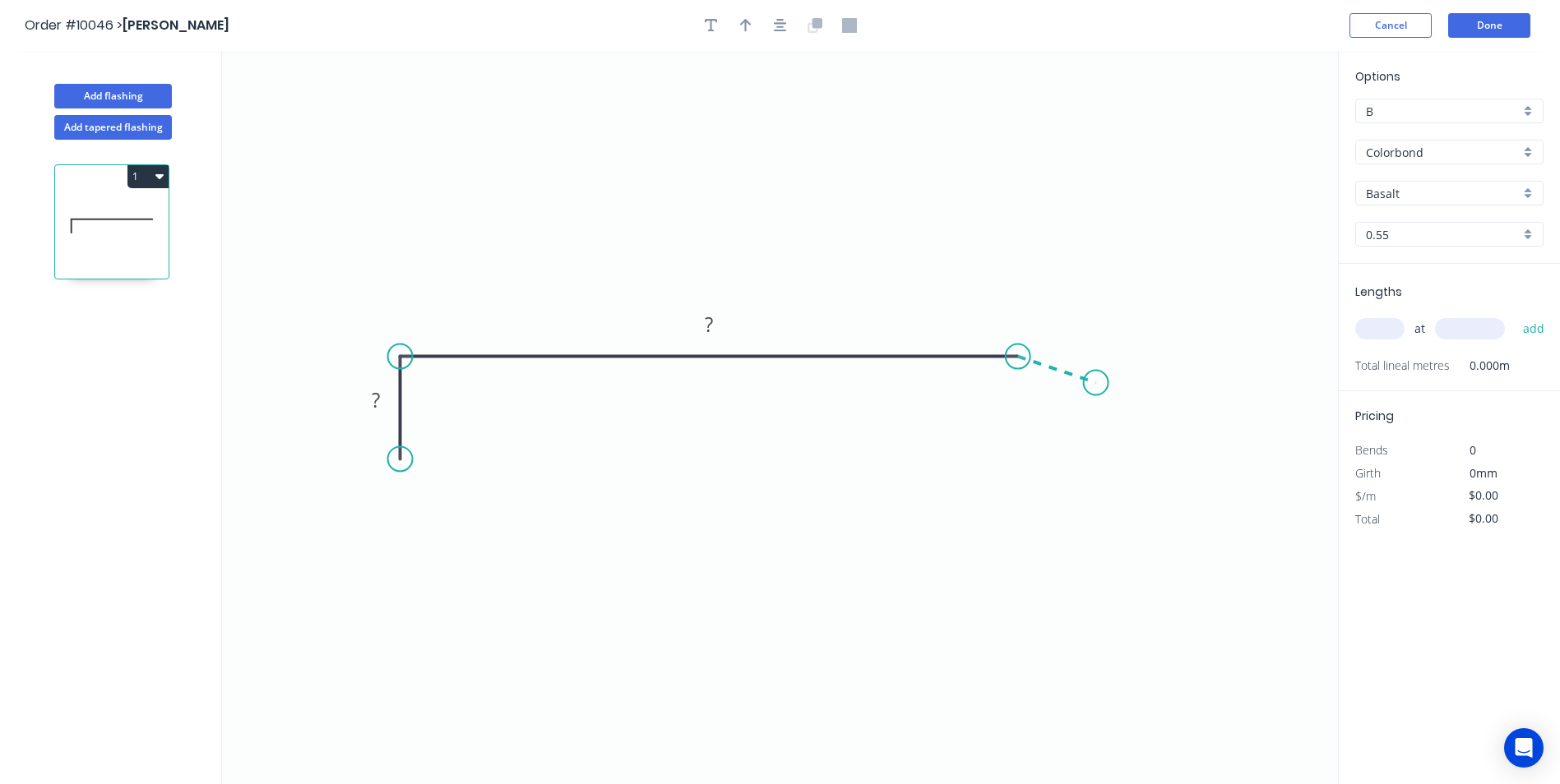
click at [1096, 383] on icon "0 ? ?" at bounding box center [780, 418] width 1116 height 733
click at [378, 401] on tspan "?" at bounding box center [375, 400] width 9 height 27
click at [685, 204] on icon "0 5 120 20 160 º" at bounding box center [780, 418] width 1116 height 733
type input "$7.57"
drag, startPoint x: 750, startPoint y: 26, endPoint x: 1030, endPoint y: 124, distance: 296.7
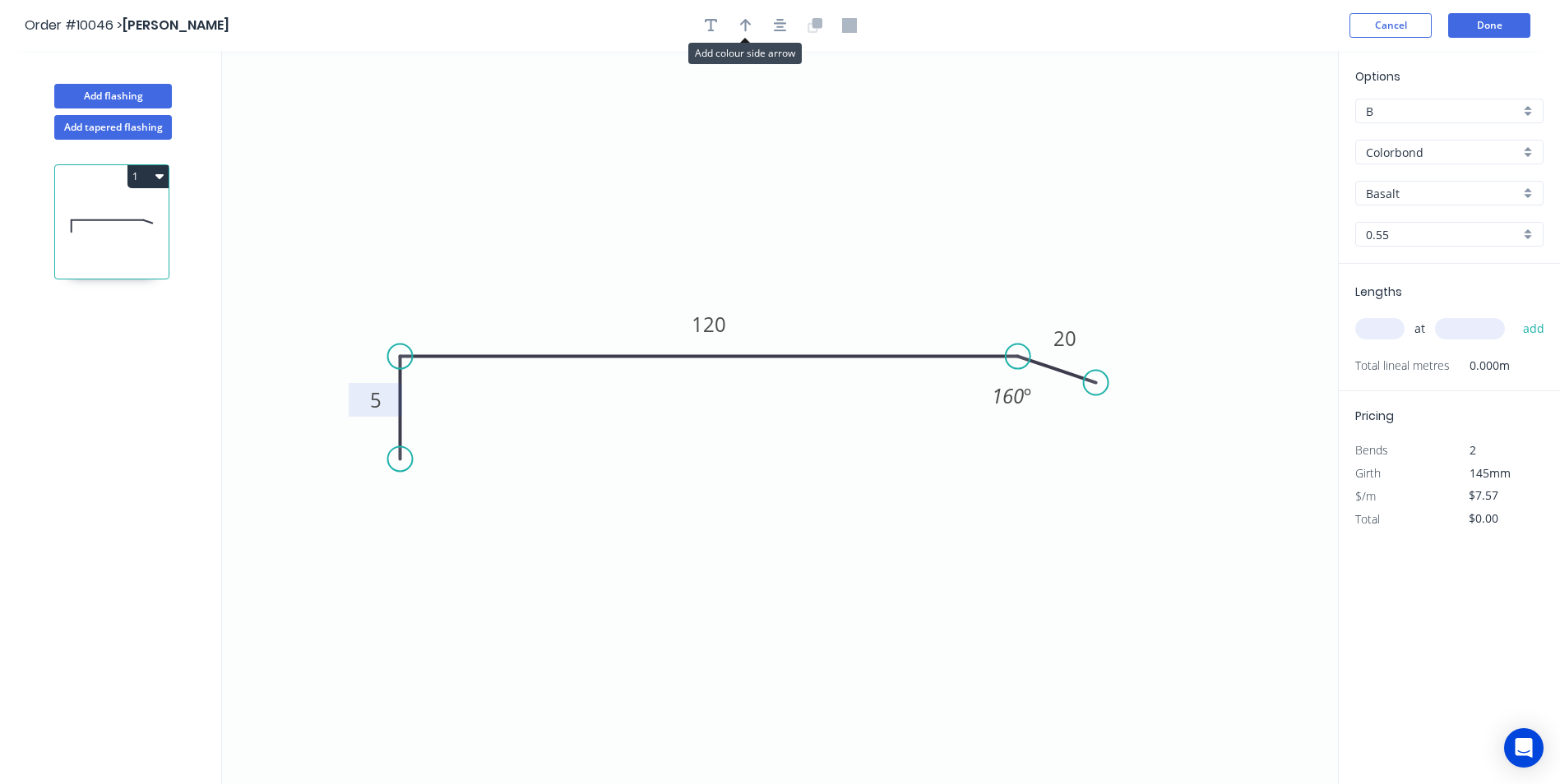
click at [751, 26] on icon "button" at bounding box center [746, 25] width 12 height 15
drag, startPoint x: 1254, startPoint y: 130, endPoint x: 810, endPoint y: 206, distance: 450.5
click at [810, 206] on icon at bounding box center [813, 186] width 15 height 52
click at [1383, 329] on input "text" at bounding box center [1379, 329] width 49 height 21
type input "1"
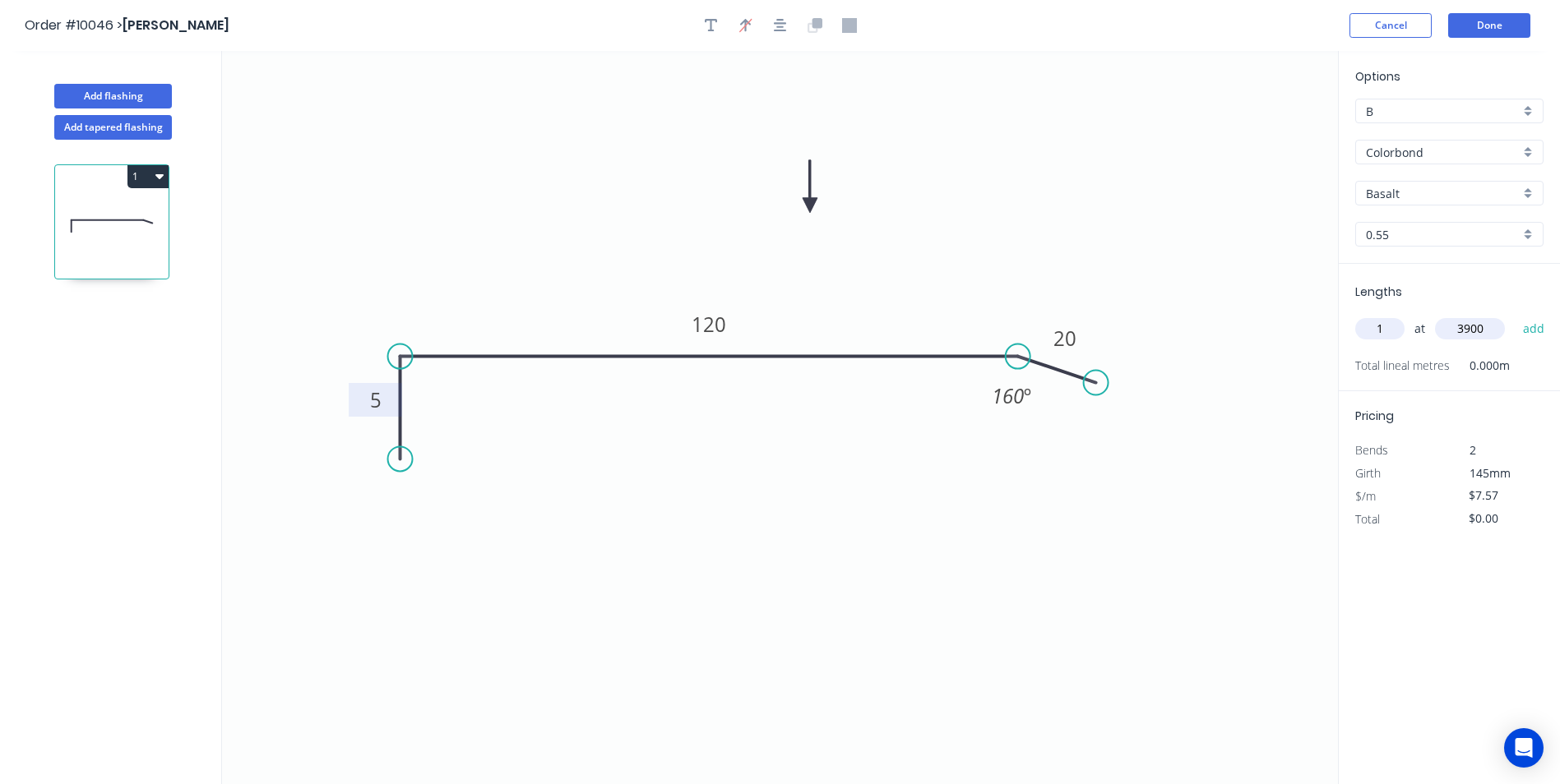
type input "3900"
click at [1515, 315] on button "add" at bounding box center [1534, 329] width 39 height 28
type input "$29.52"
click at [1484, 16] on button "Done" at bounding box center [1488, 26] width 82 height 25
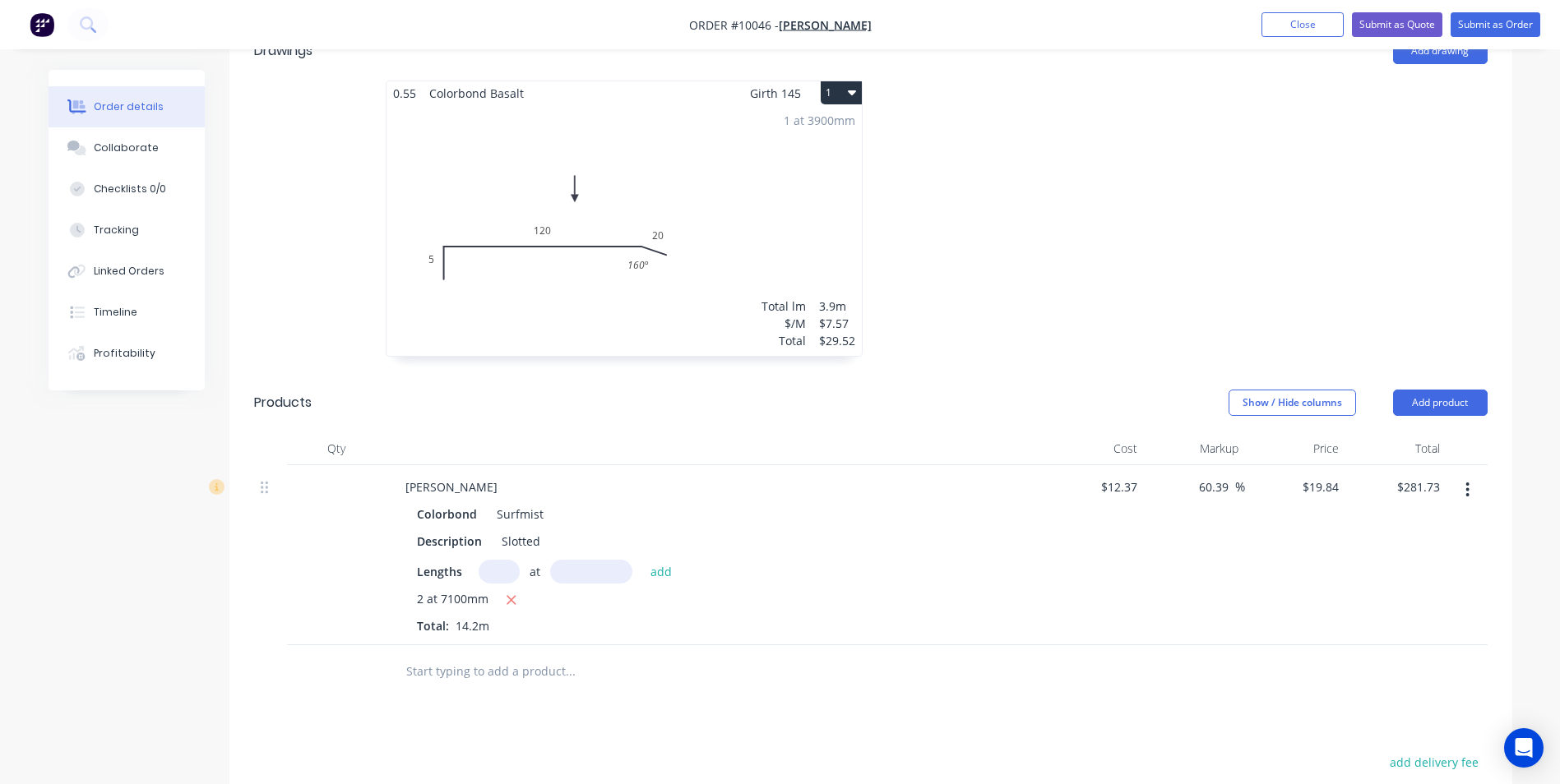
scroll to position [657, 0]
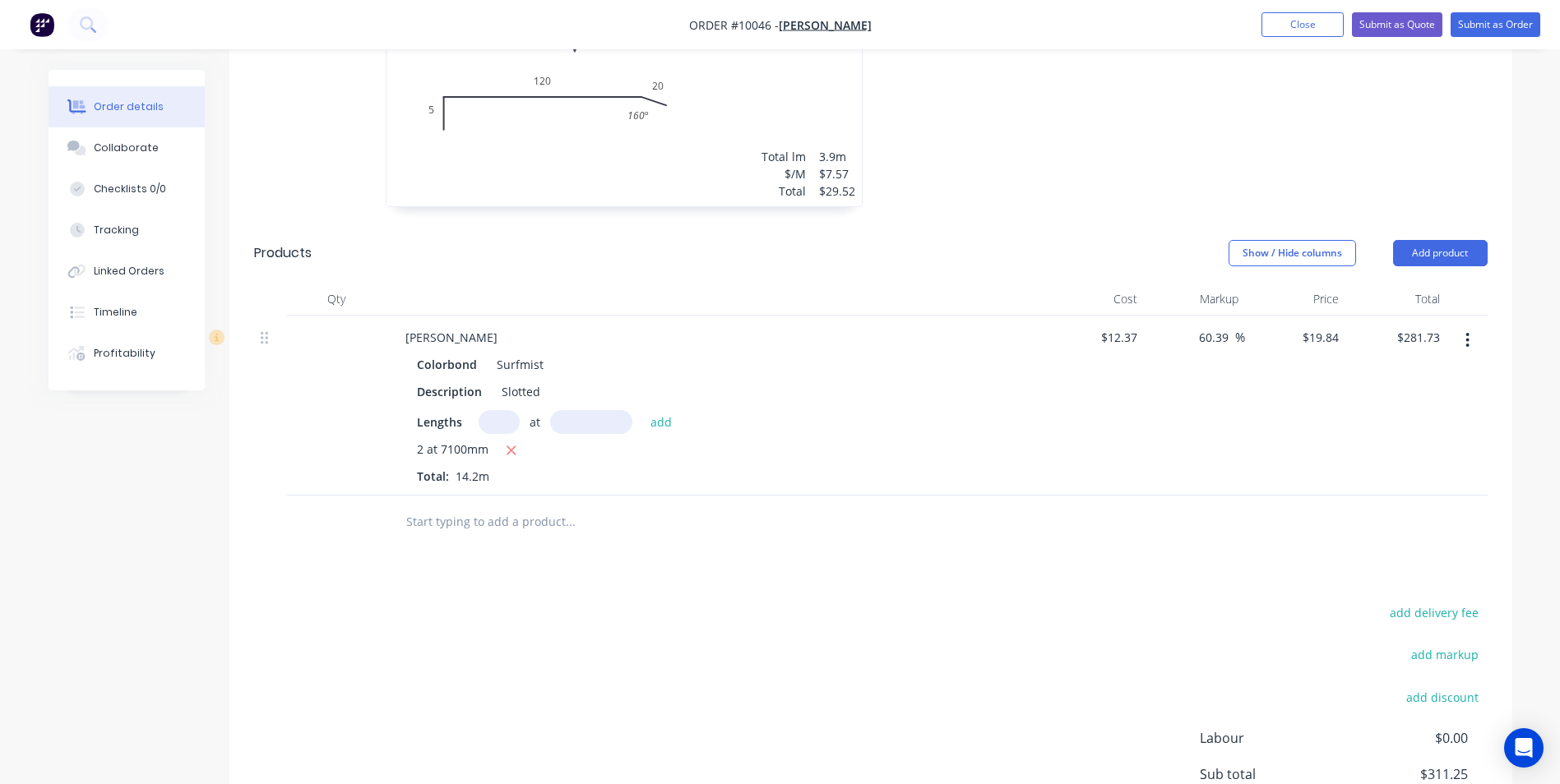
click at [495, 506] on input "text" at bounding box center [570, 522] width 329 height 33
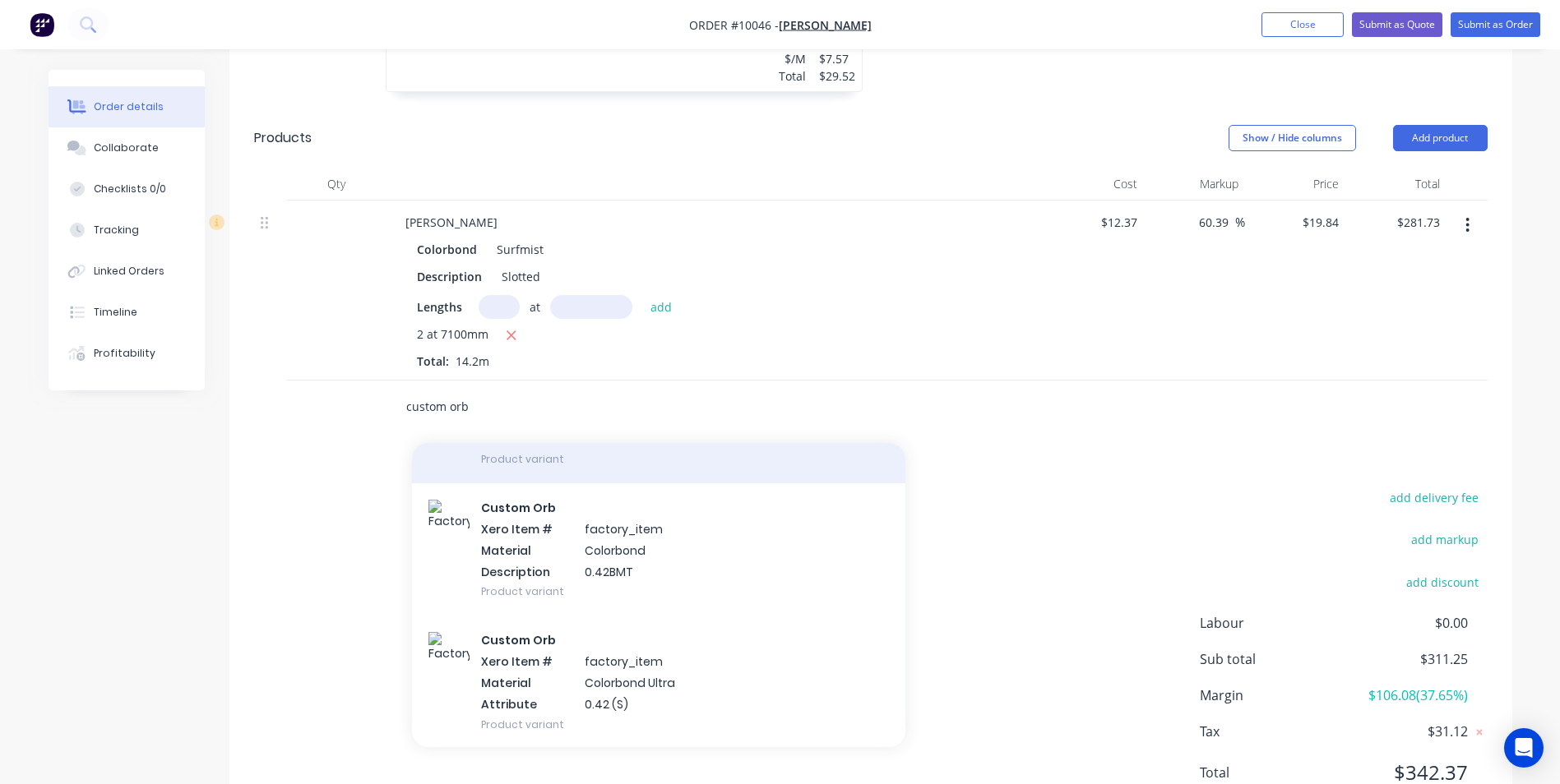
scroll to position [411, 0]
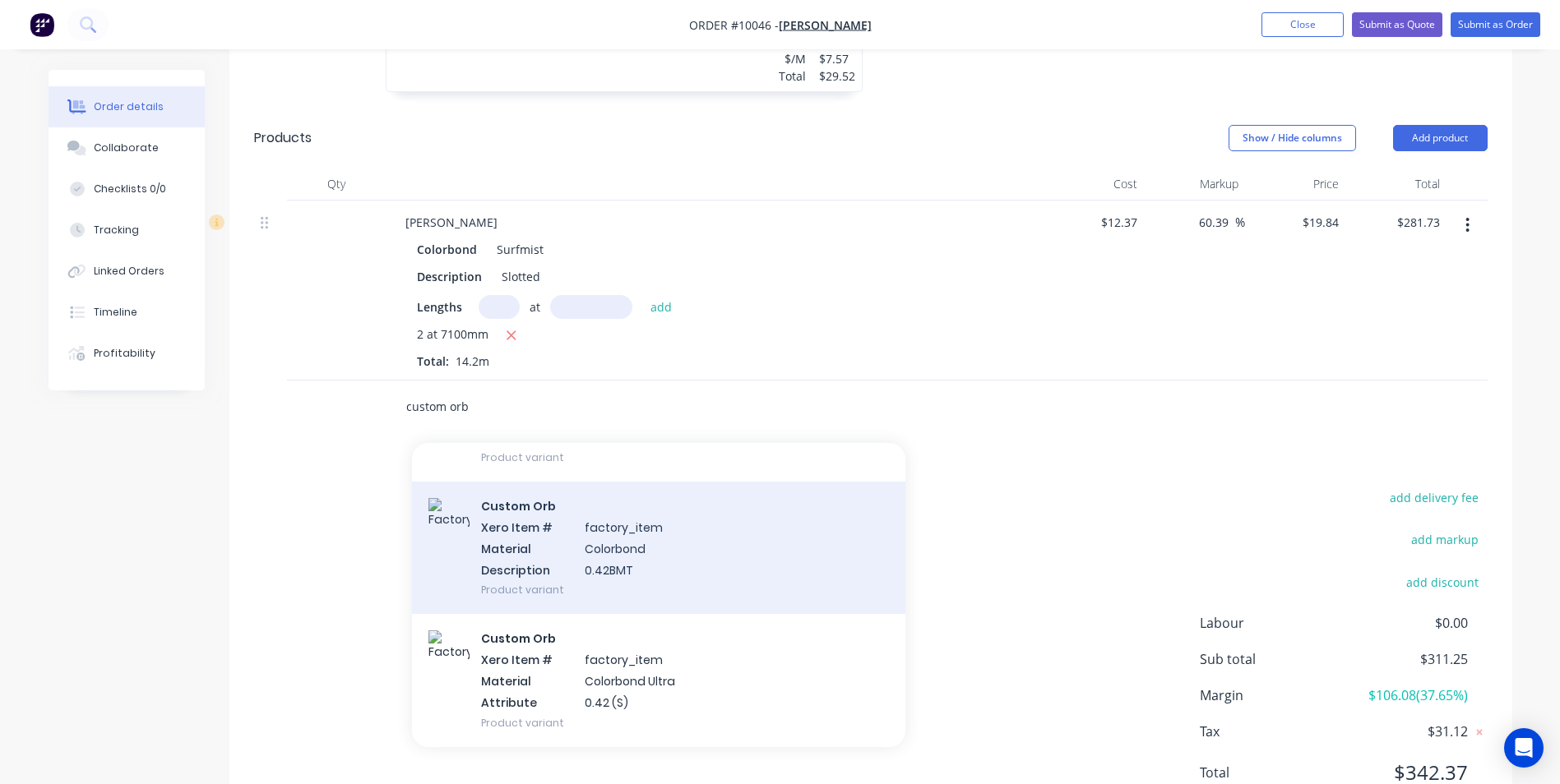
type input "custom orb"
click at [580, 505] on div "Custom Orb Xero Item # factory_item Material Colorbond Description 0.42BMT Prod…" at bounding box center [659, 547] width 493 height 132
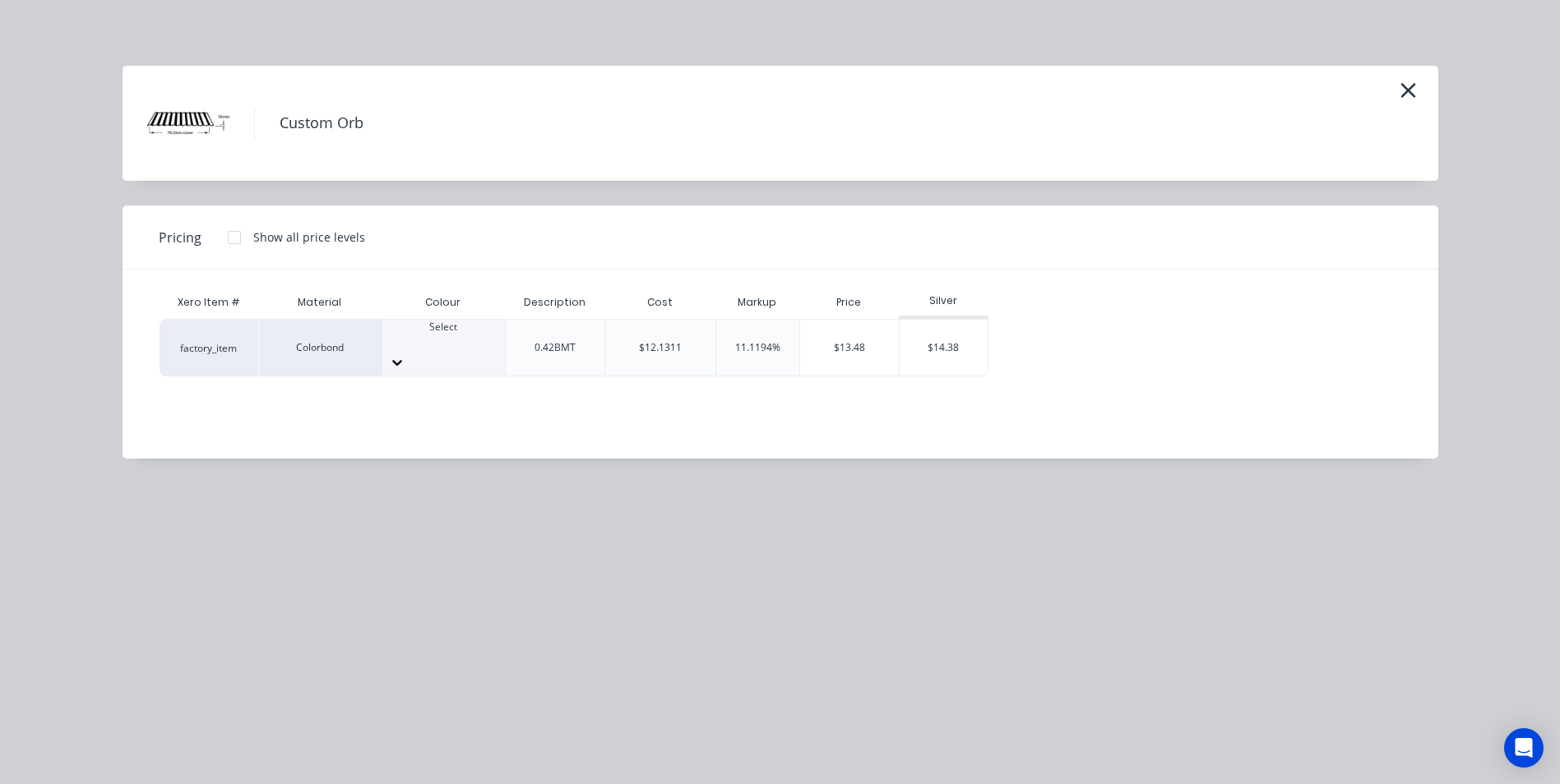
click at [415, 347] on div at bounding box center [443, 341] width 123 height 15
click at [936, 329] on div "$14.38" at bounding box center [943, 348] width 88 height 56
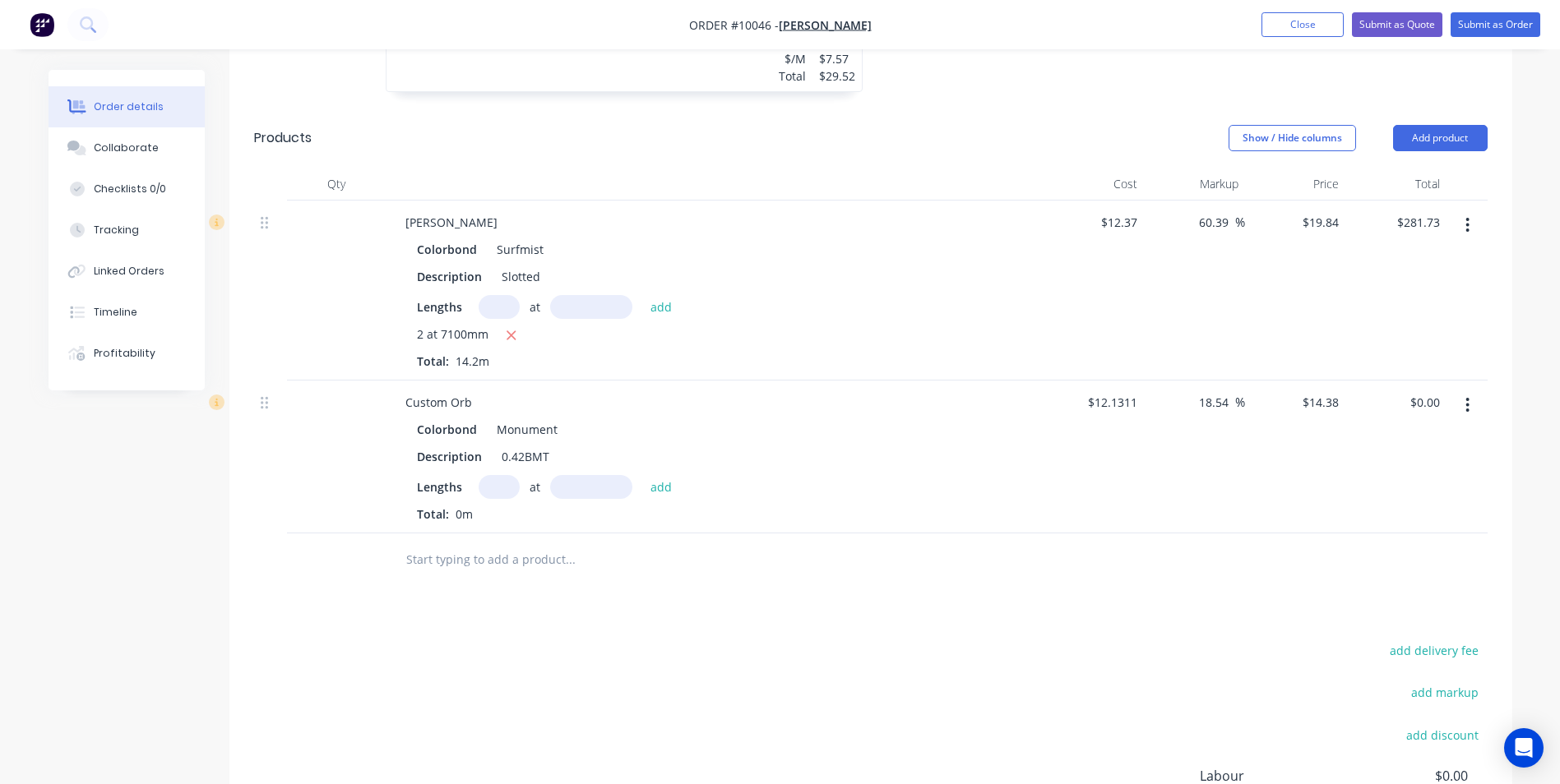
click at [486, 475] on input "text" at bounding box center [499, 486] width 42 height 24
type input "2"
type input "3000"
click at [642, 475] on button "add" at bounding box center [662, 485] width 39 height 22
type input "$86.28"
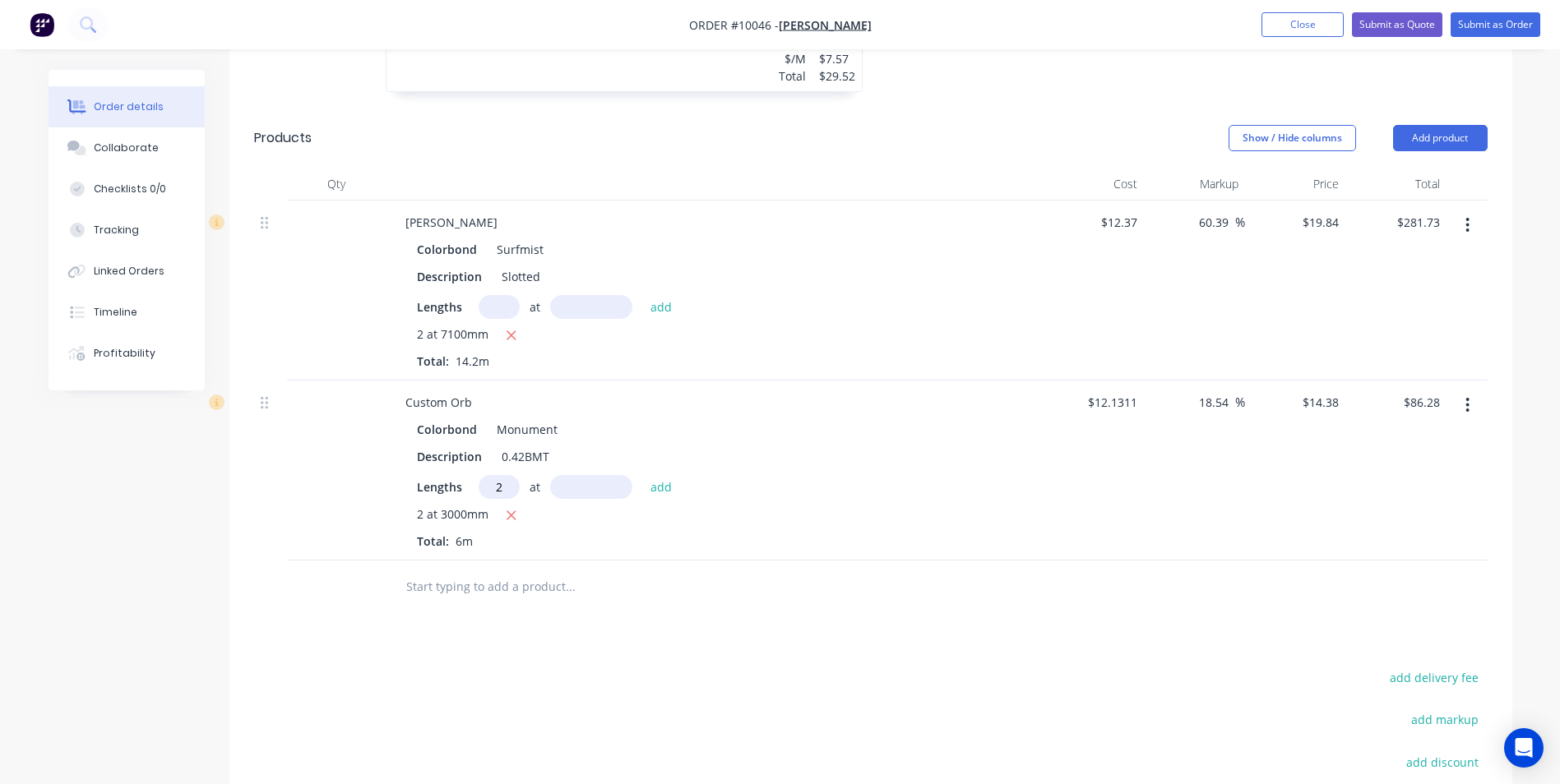
type input "2"
type input "1700"
click at [642, 475] on button "add" at bounding box center [662, 485] width 39 height 22
type input "$135.17"
type input "2"
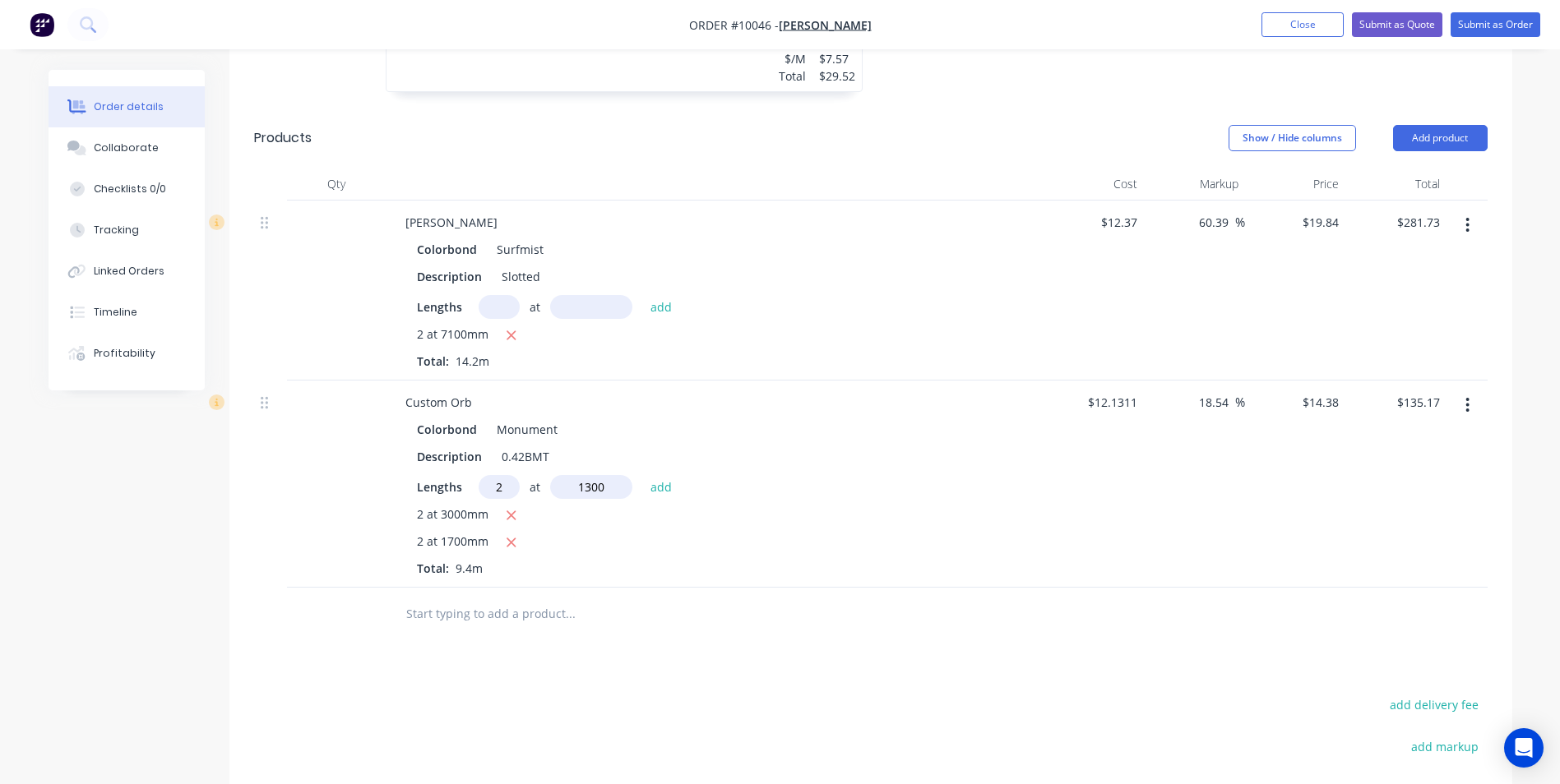
type input "1300"
click at [642, 475] on button "add" at bounding box center [662, 485] width 39 height 22
type input "$172.56"
type input "2"
type input "1100"
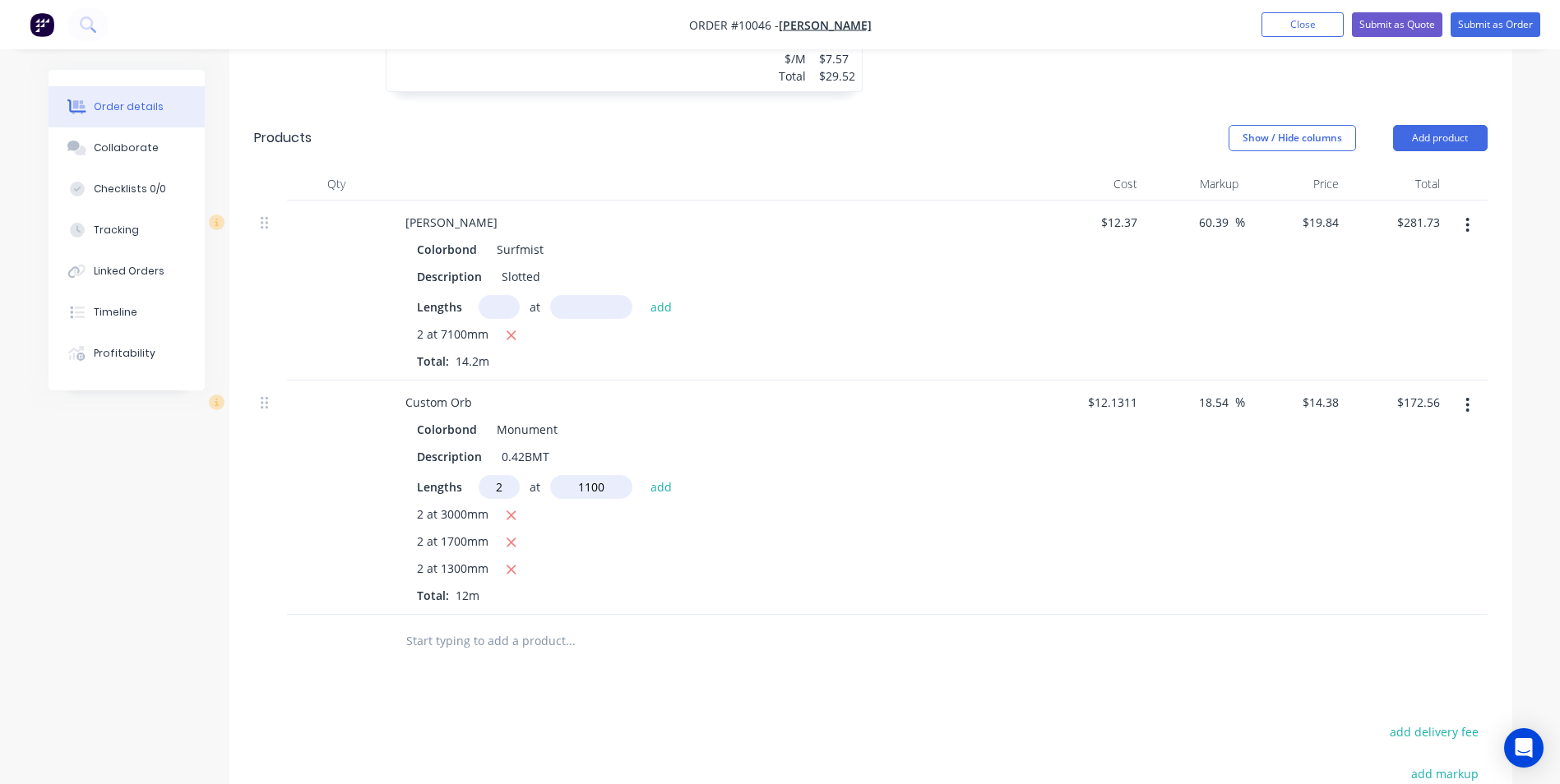
click at [642, 475] on button "add" at bounding box center [662, 485] width 39 height 22
type input "$204.20"
type input "2"
type input "1800"
click at [642, 475] on button "add" at bounding box center [662, 485] width 39 height 22
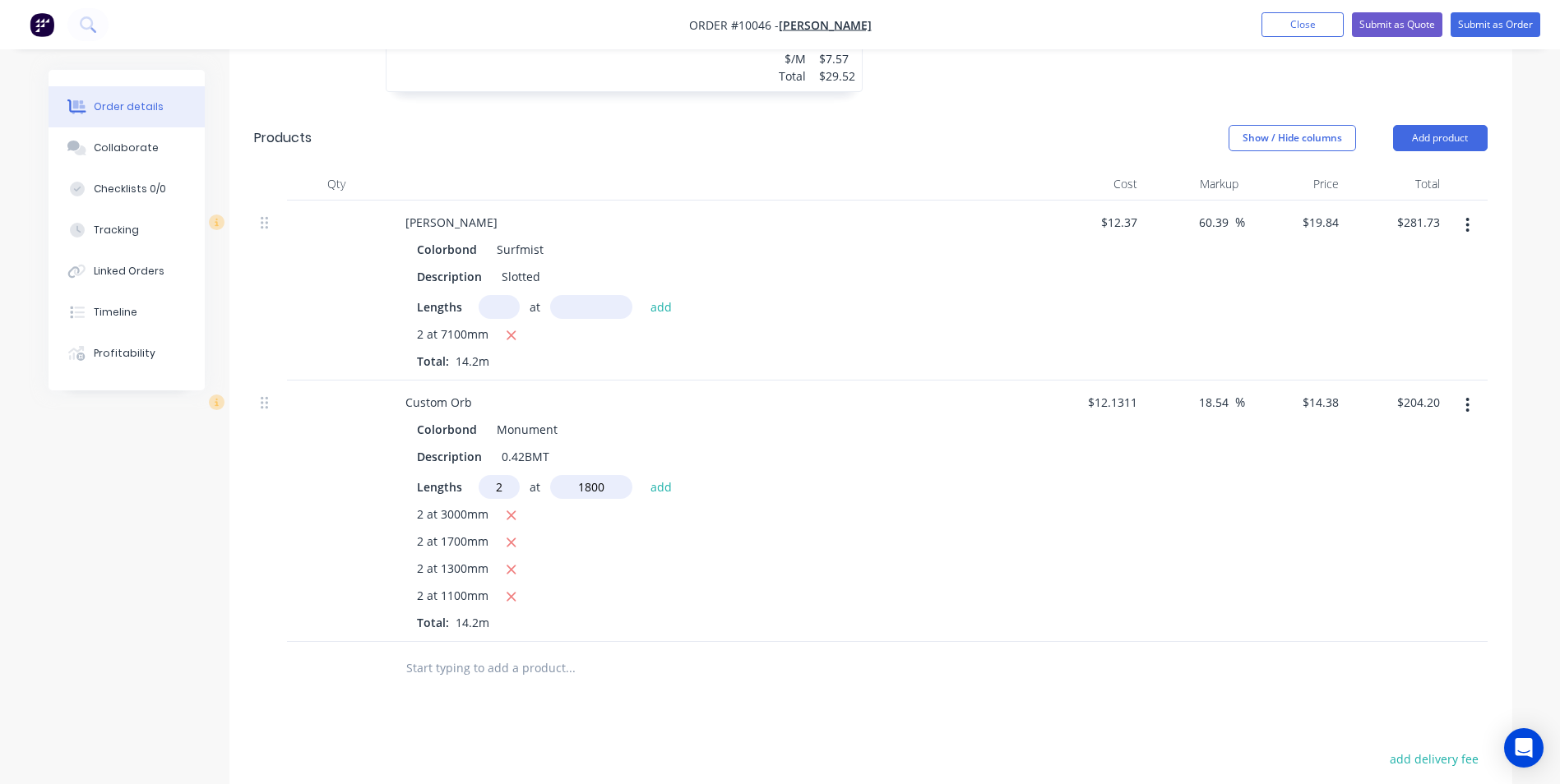
type input "$255.96"
type input "2"
type input "4000"
click at [642, 475] on button "add" at bounding box center [662, 485] width 39 height 22
type input "$371.00"
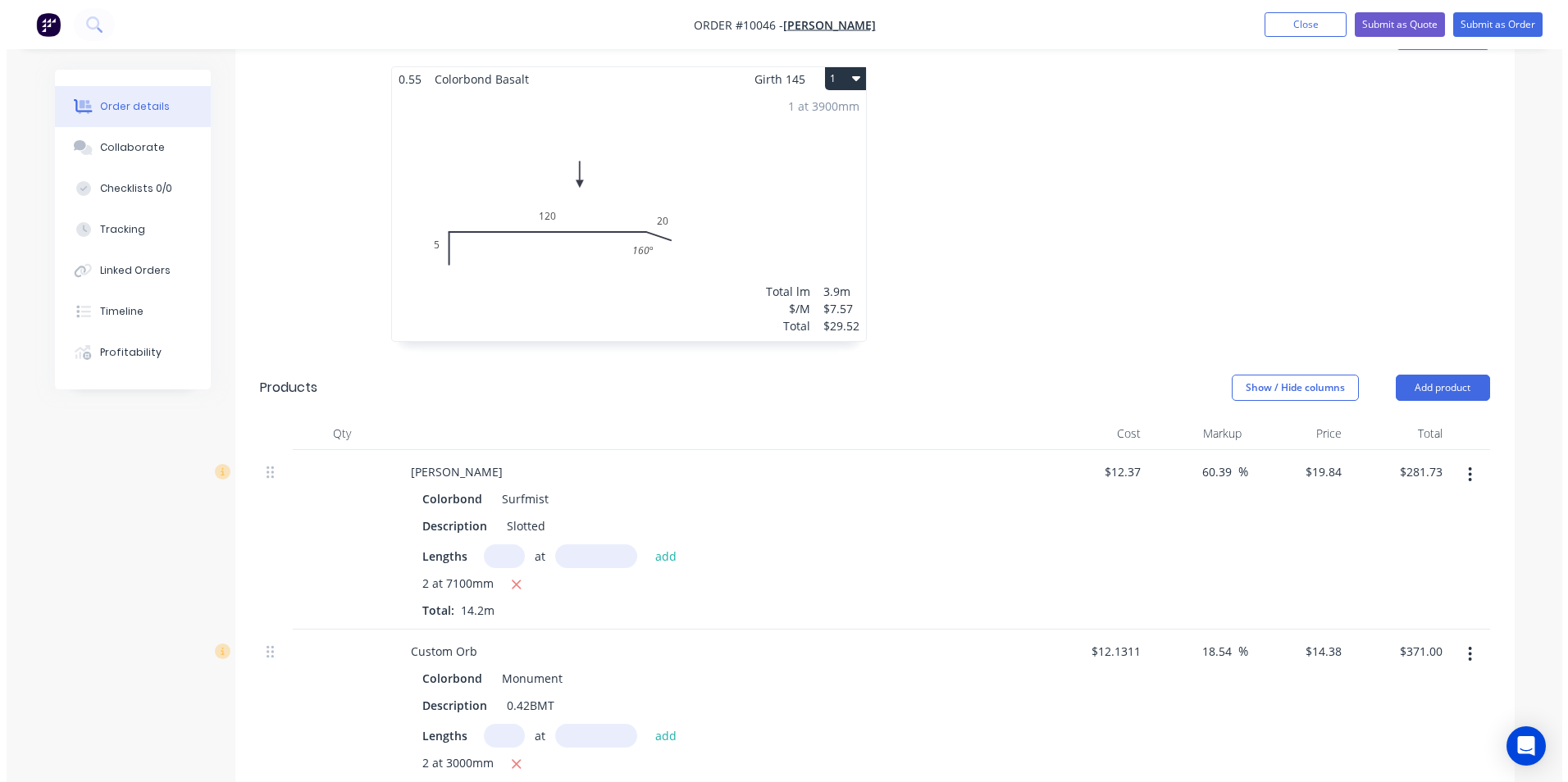
scroll to position [361, 0]
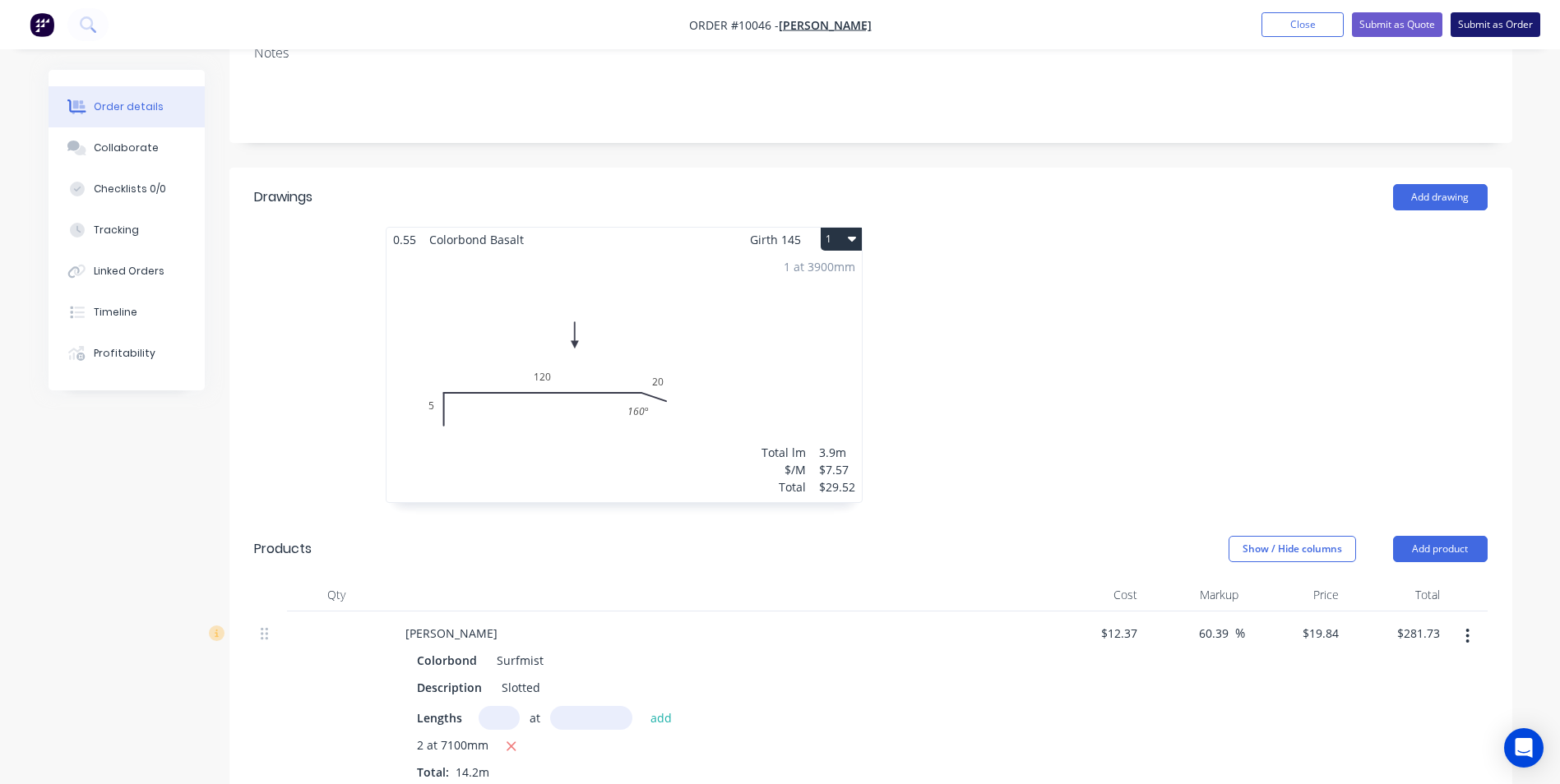
click at [1494, 16] on button "Submit as Order" at bounding box center [1495, 25] width 90 height 25
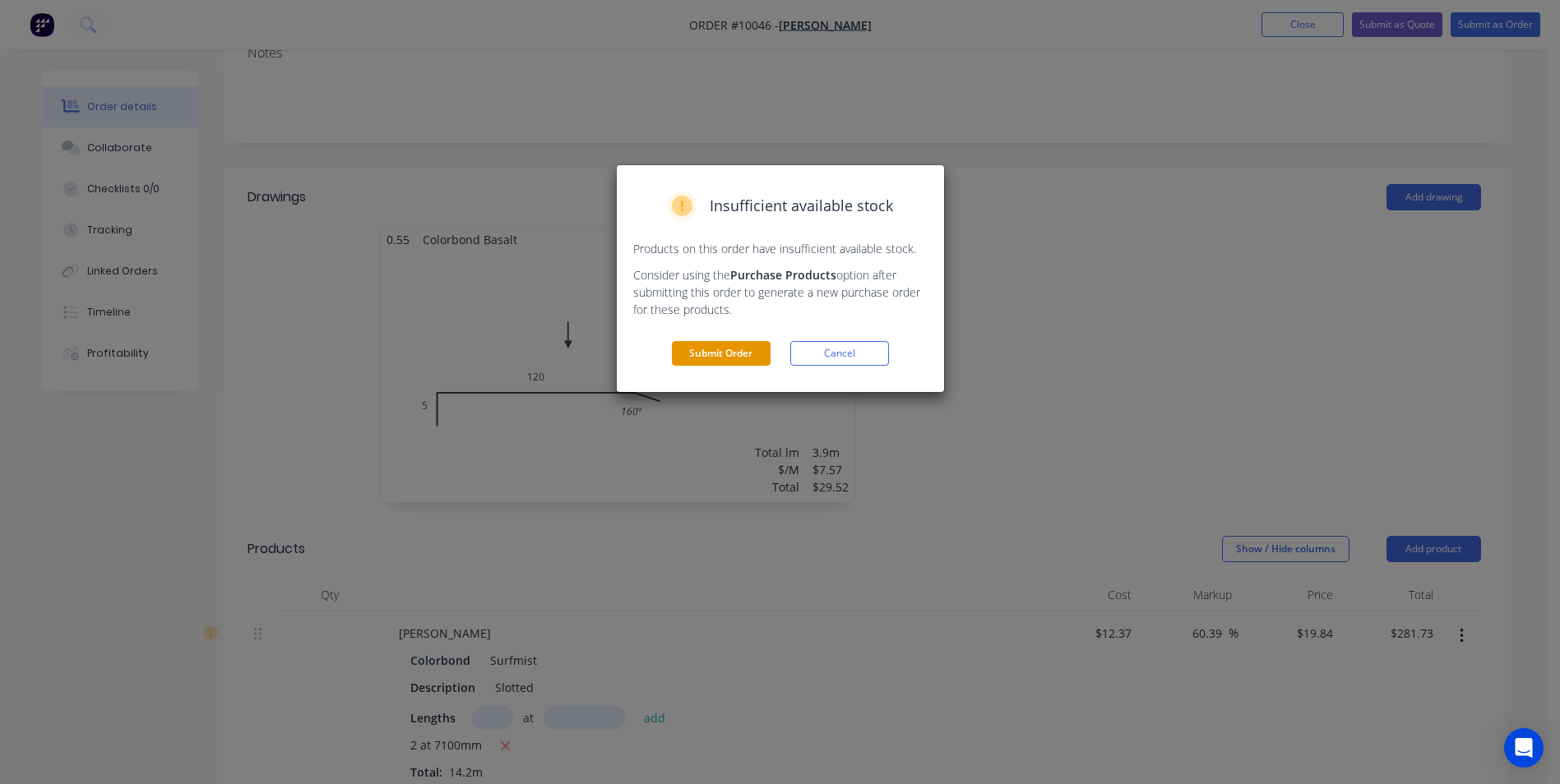
click at [716, 359] on button "Submit Order" at bounding box center [721, 354] width 99 height 25
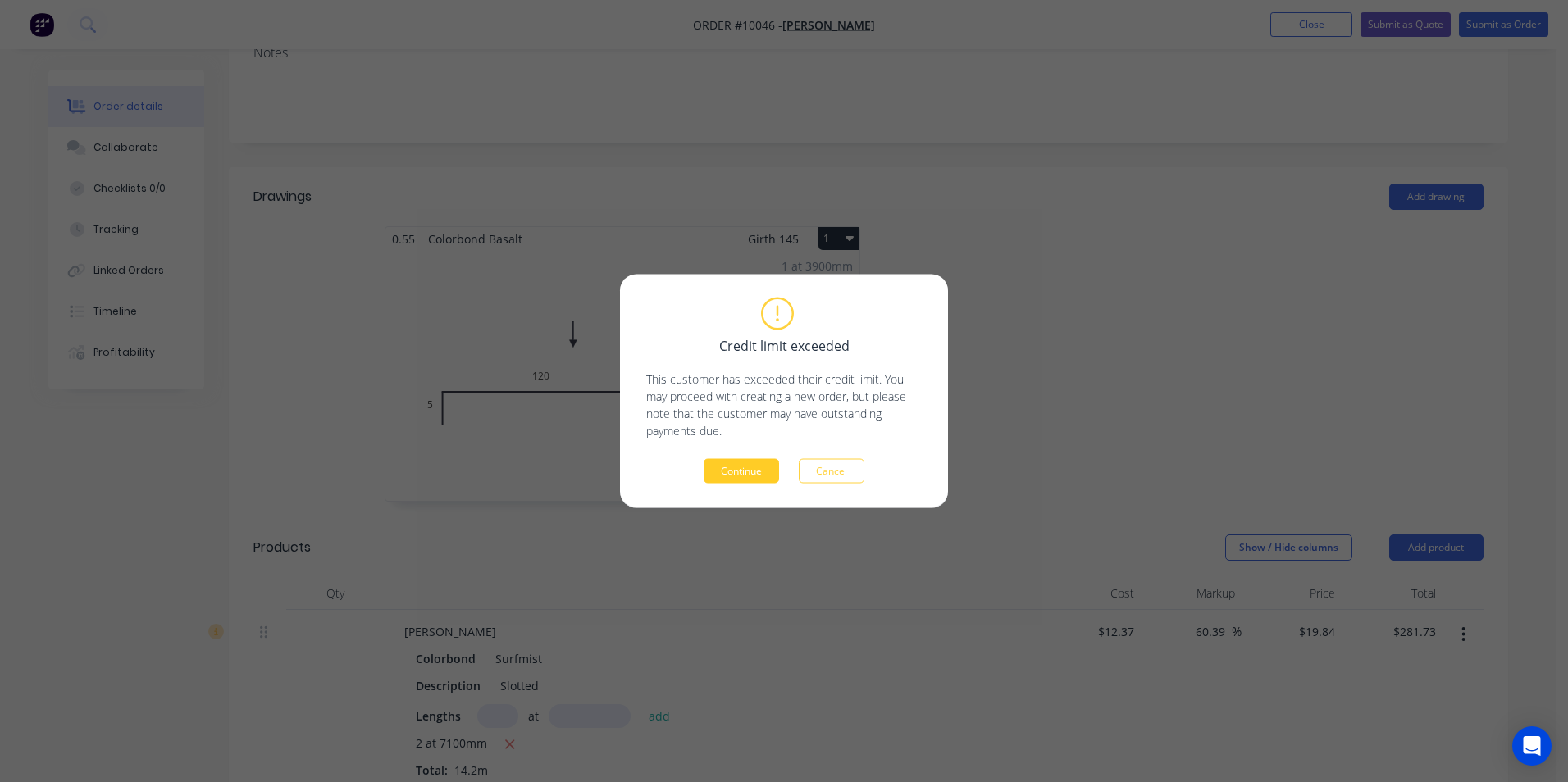
click at [760, 482] on button "Continue" at bounding box center [742, 472] width 75 height 25
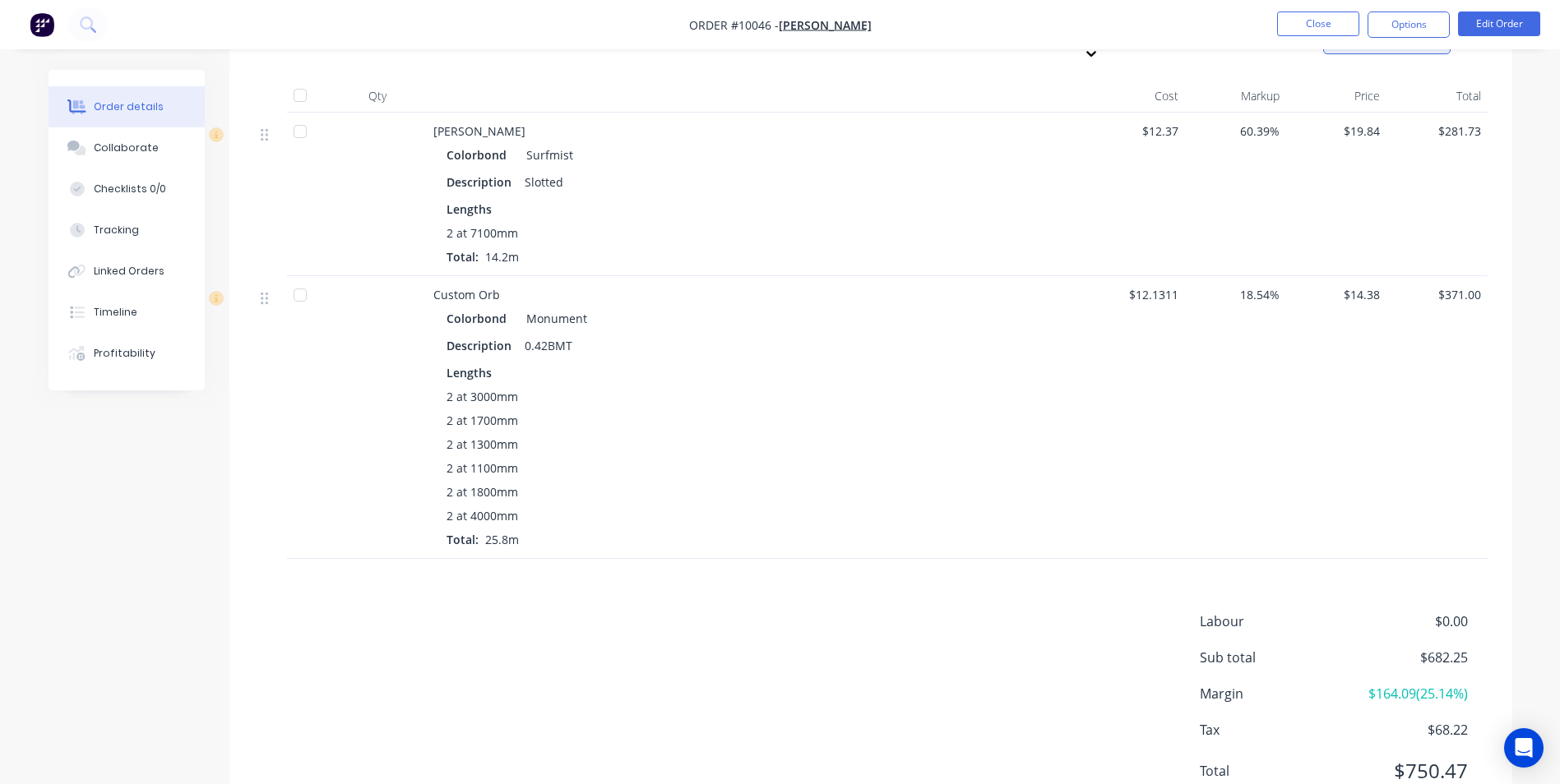
scroll to position [767, 0]
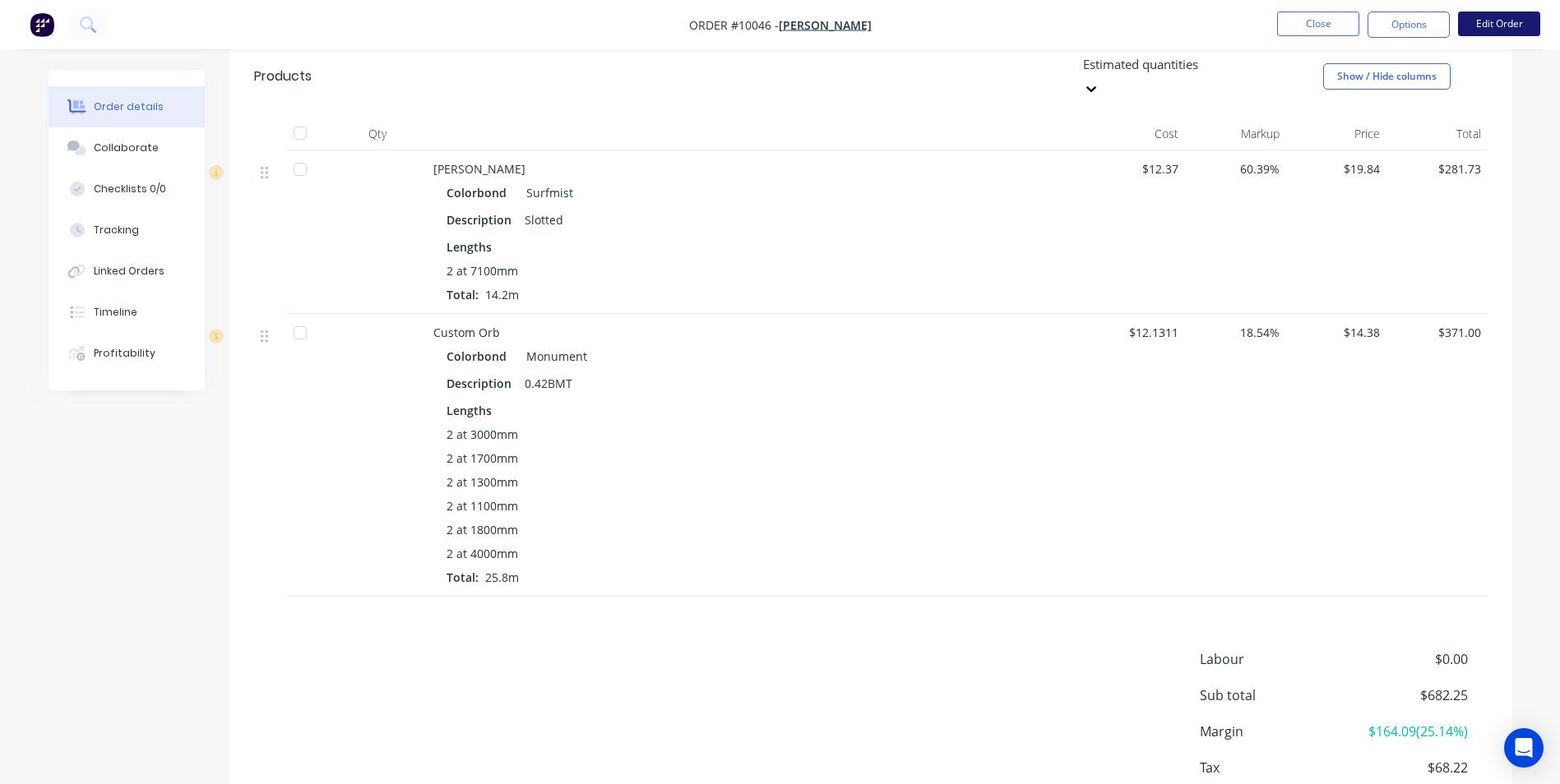
click at [1479, 23] on button "Edit Order" at bounding box center [1499, 24] width 82 height 25
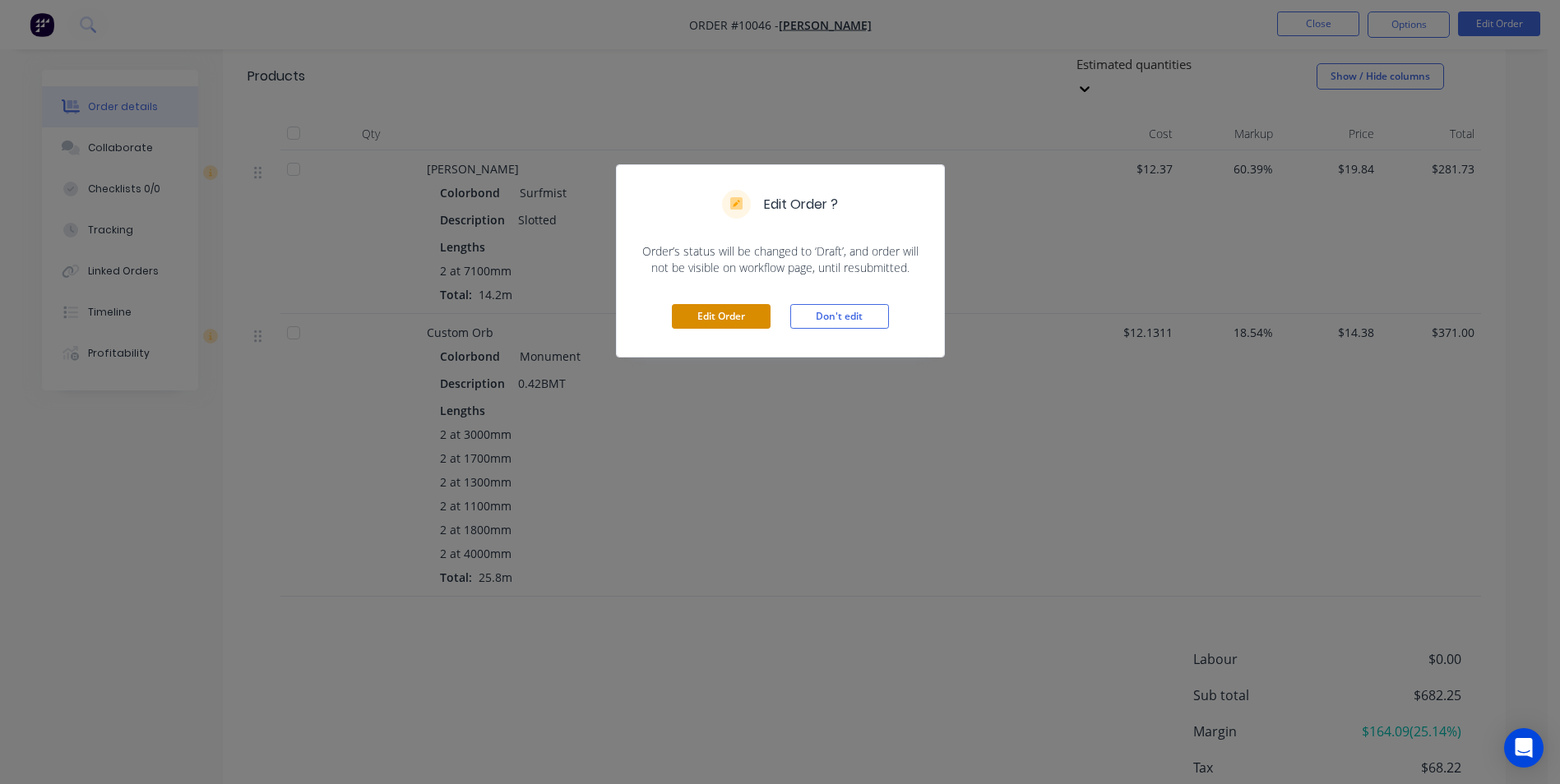
click at [727, 313] on button "Edit Order" at bounding box center [721, 317] width 99 height 25
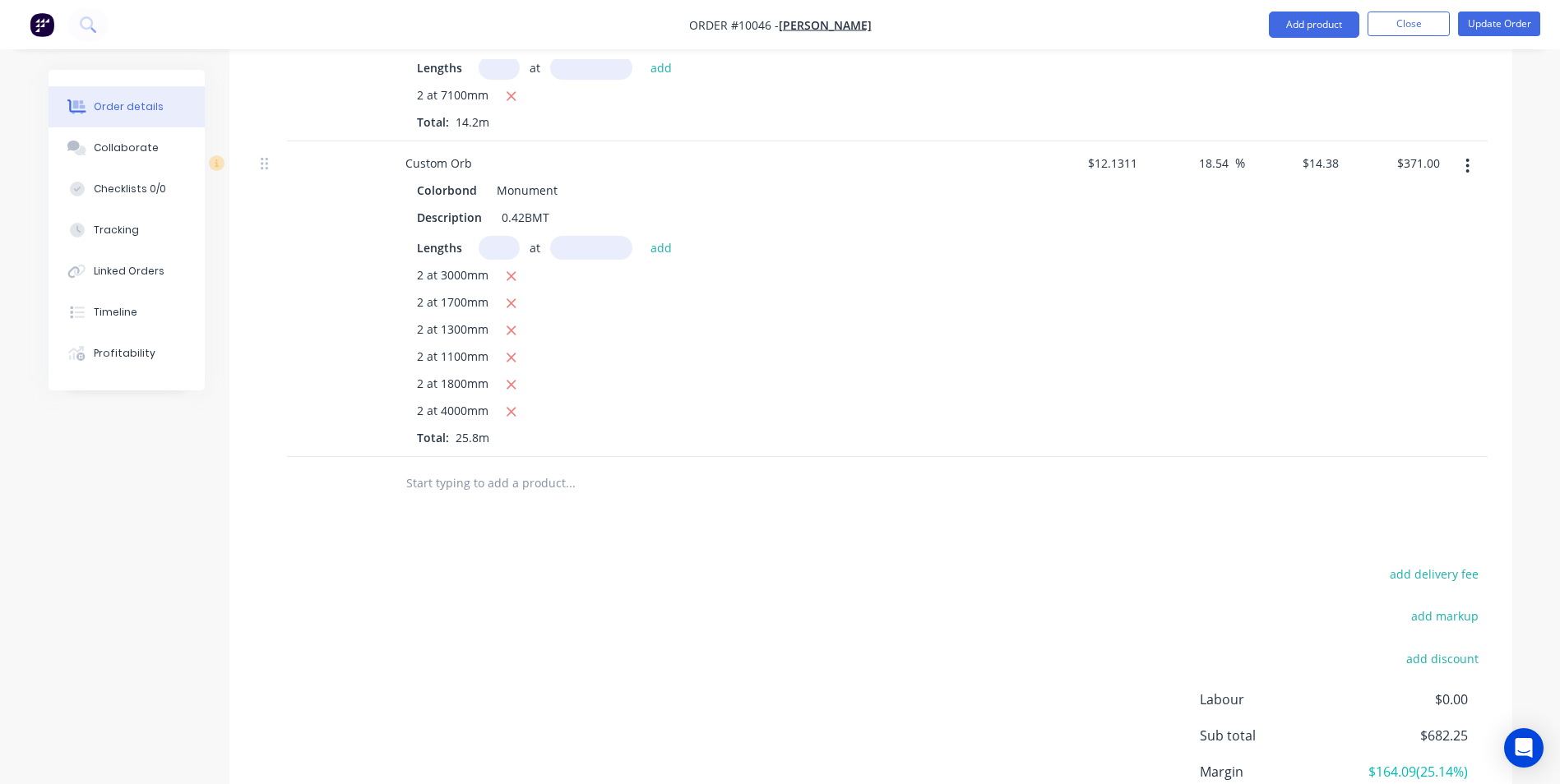
scroll to position [1089, 0]
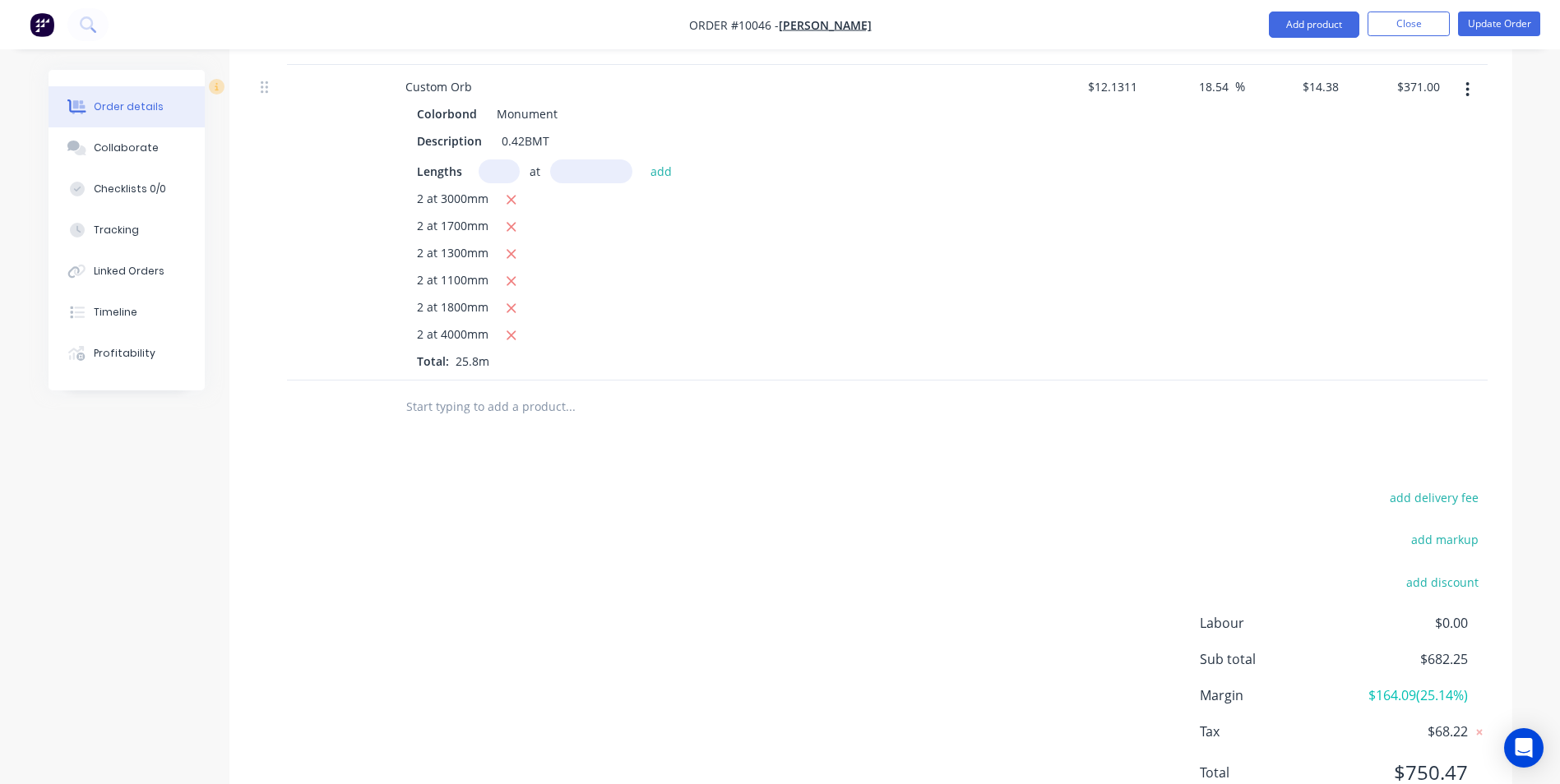
click at [458, 391] on input "text" at bounding box center [570, 407] width 329 height 33
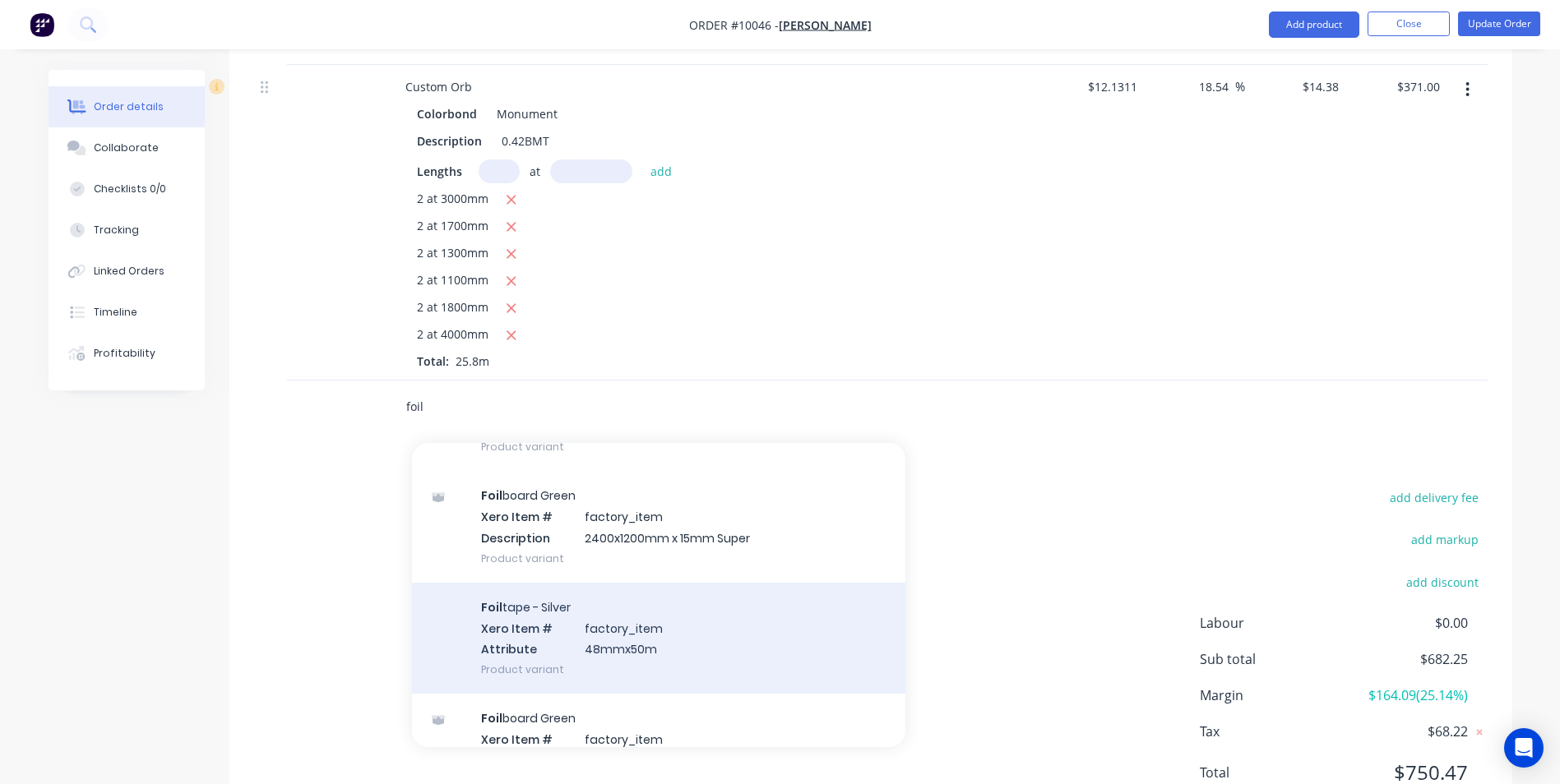
scroll to position [329, 0]
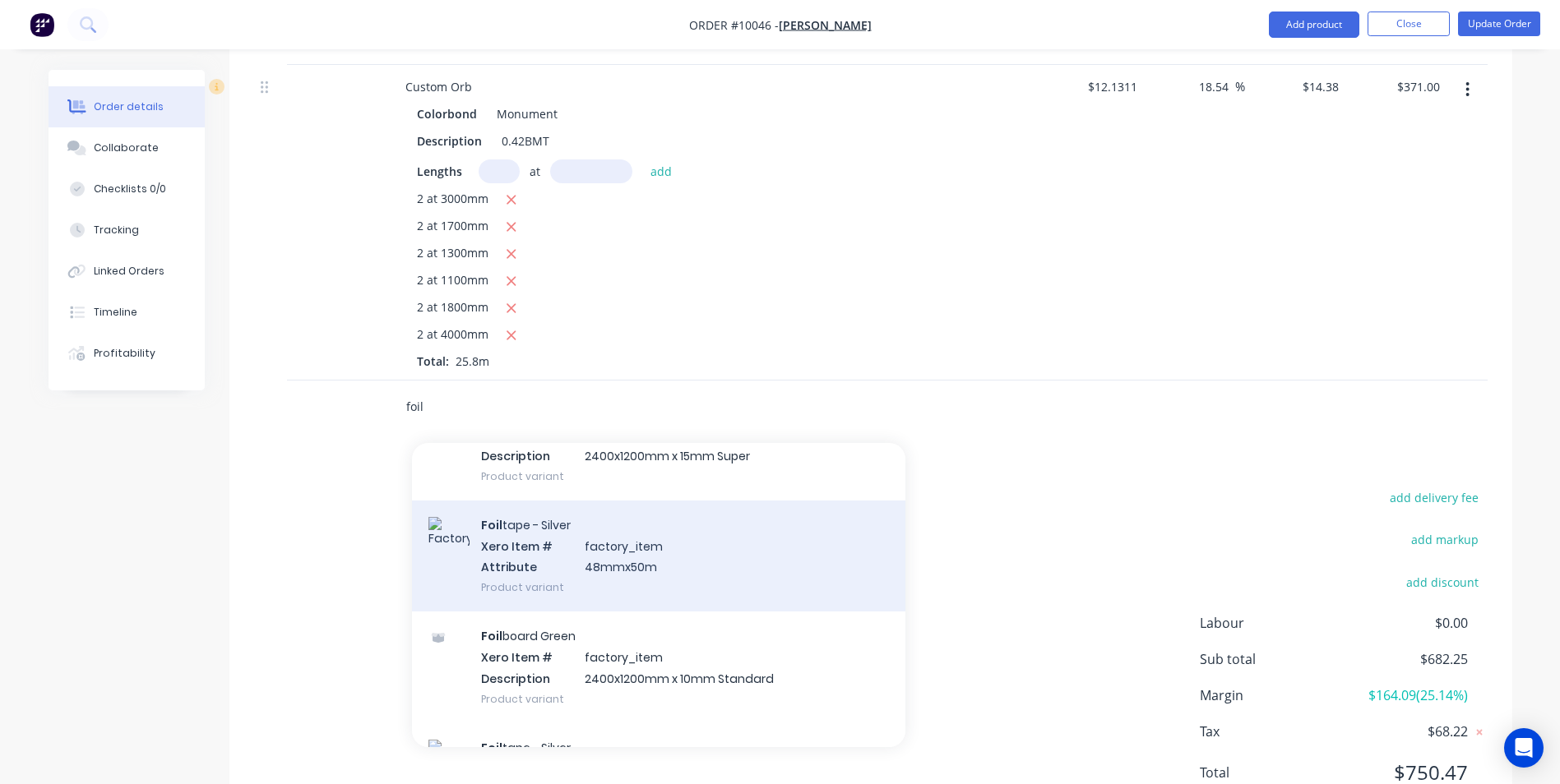
type input "foil"
click at [552, 501] on div "Foil tape - Silver Xero Item # factory_item Attribute 48mmx50m Product variant" at bounding box center [659, 556] width 493 height 111
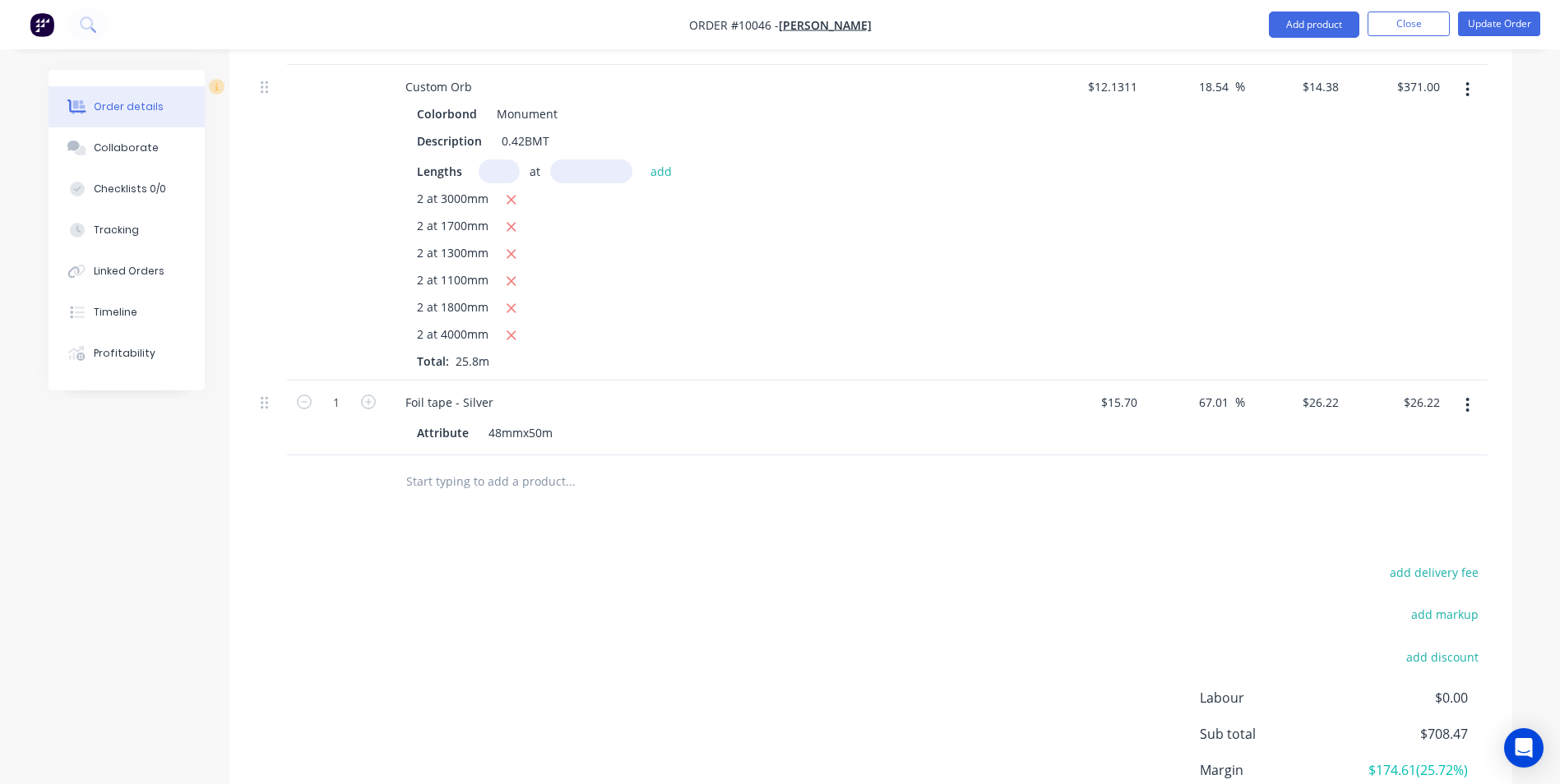
click at [1473, 391] on button "button" at bounding box center [1467, 405] width 39 height 30
click at [1417, 536] on div "Delete" at bounding box center [1409, 547] width 127 height 24
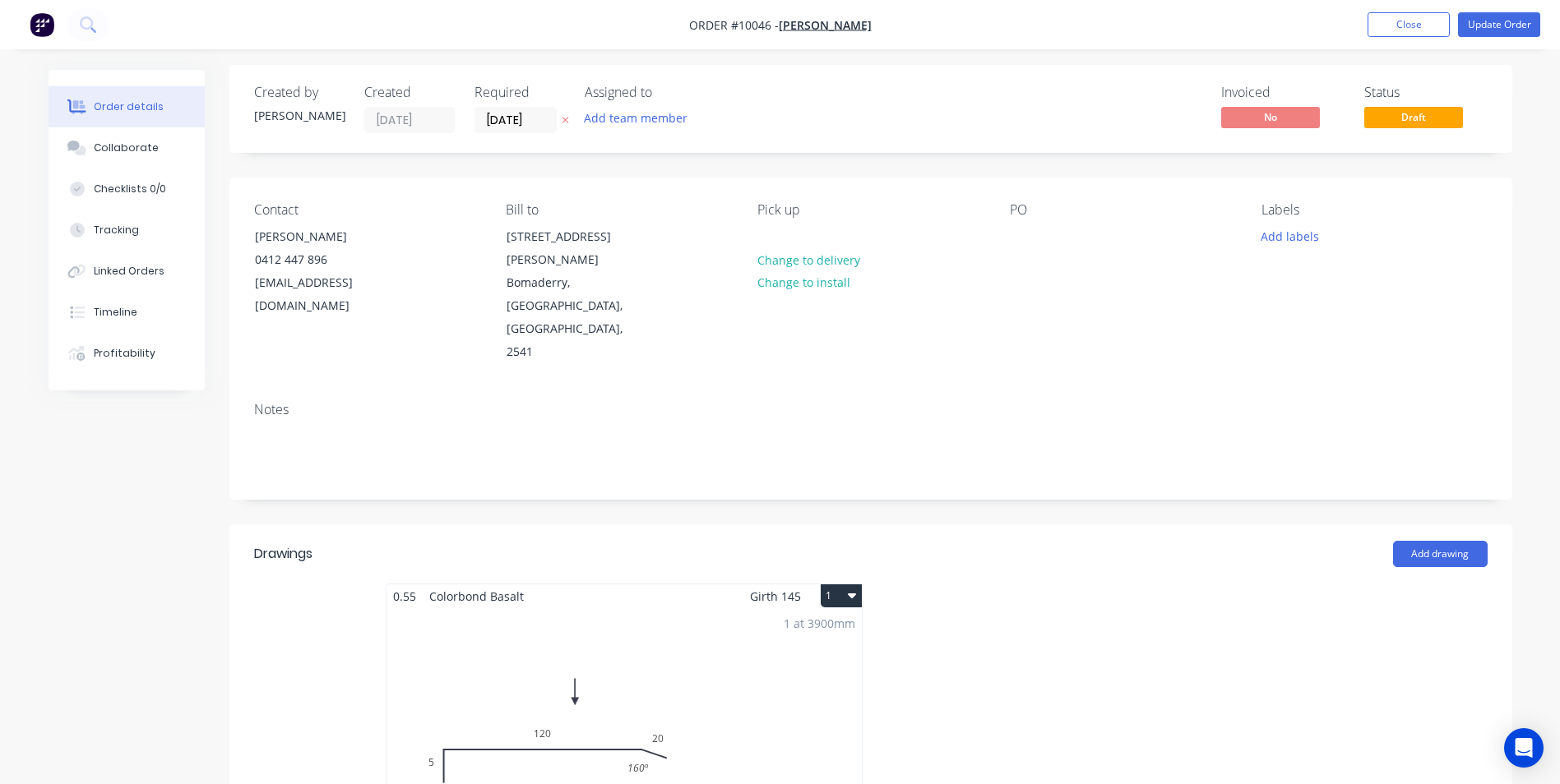
scroll to position [0, 0]
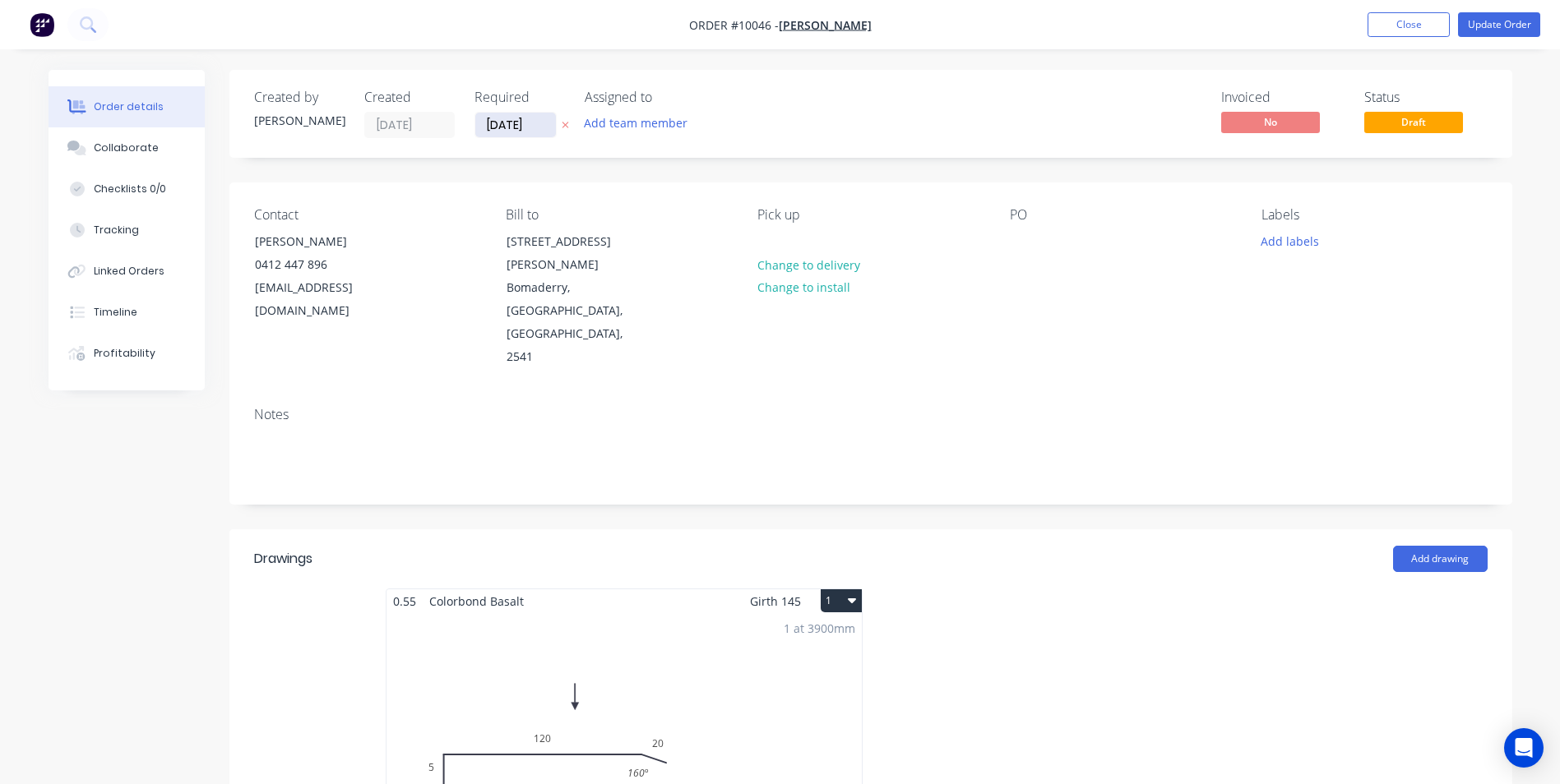
click at [519, 133] on input "[DATE]" at bounding box center [515, 125] width 80 height 25
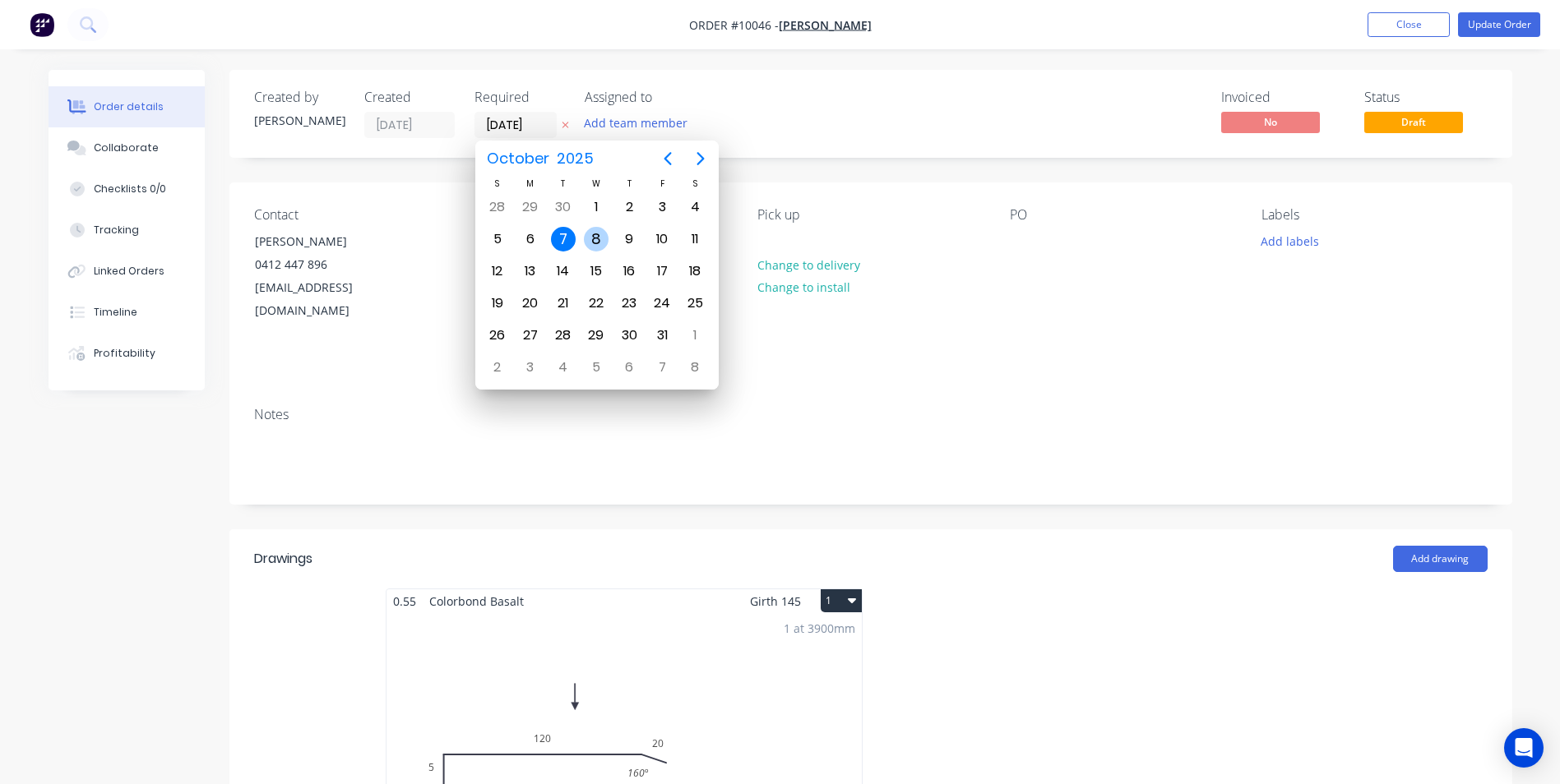
click at [590, 246] on div "8" at bounding box center [597, 240] width 25 height 25
type input "08/10/25"
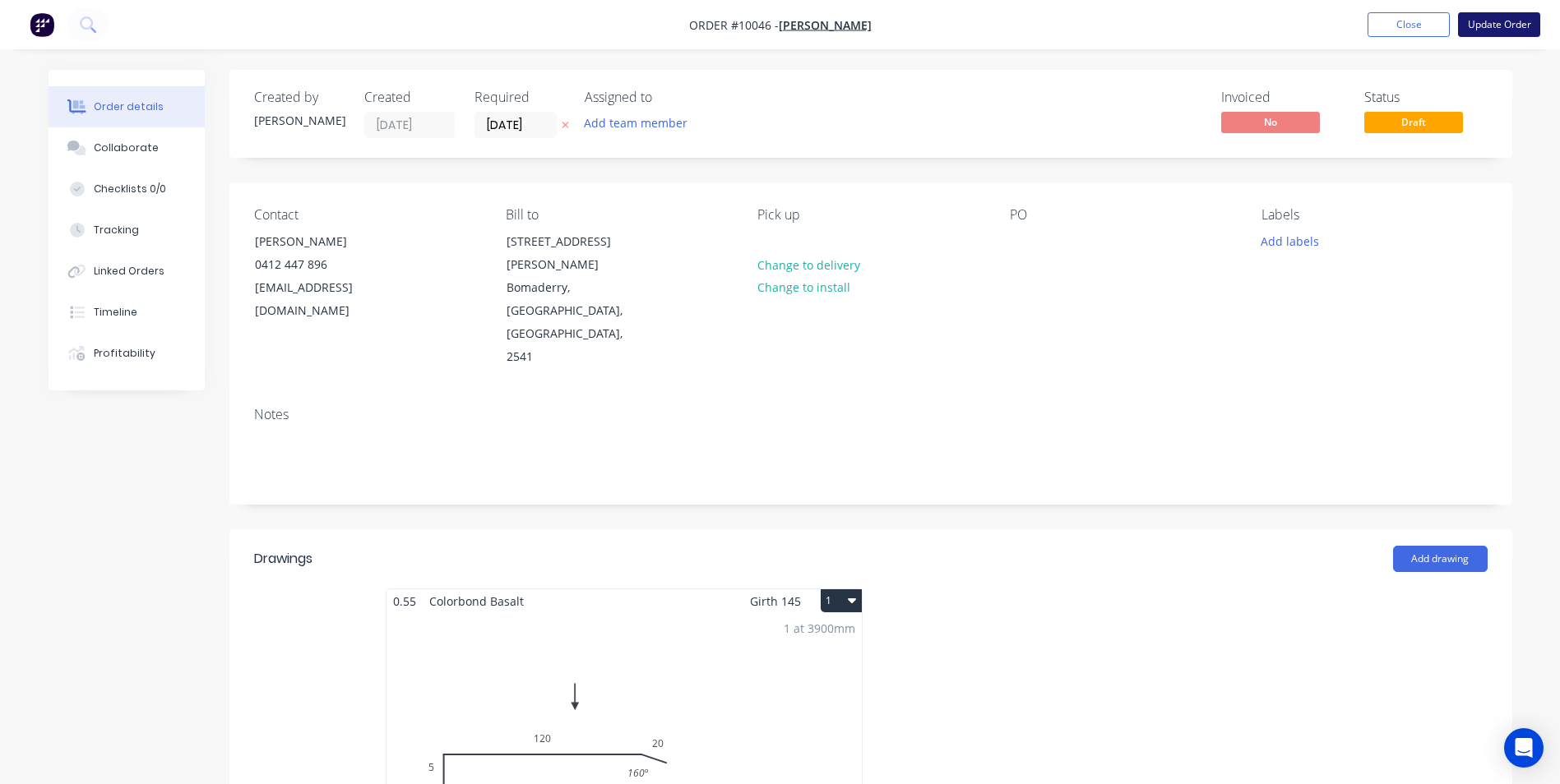
click at [1482, 30] on button "Update Order" at bounding box center [1499, 25] width 82 height 25
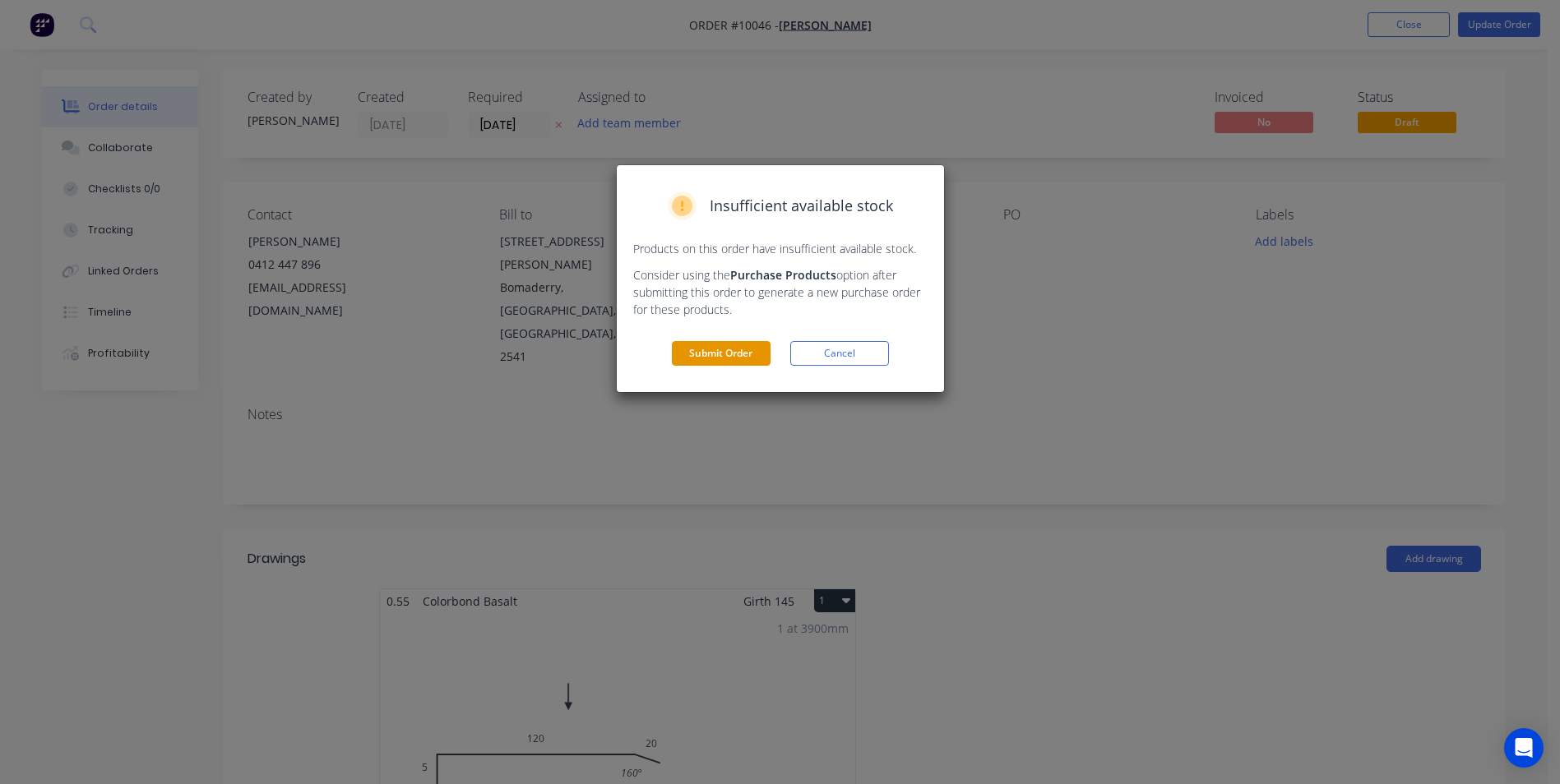
click at [723, 349] on button "Submit Order" at bounding box center [721, 354] width 99 height 25
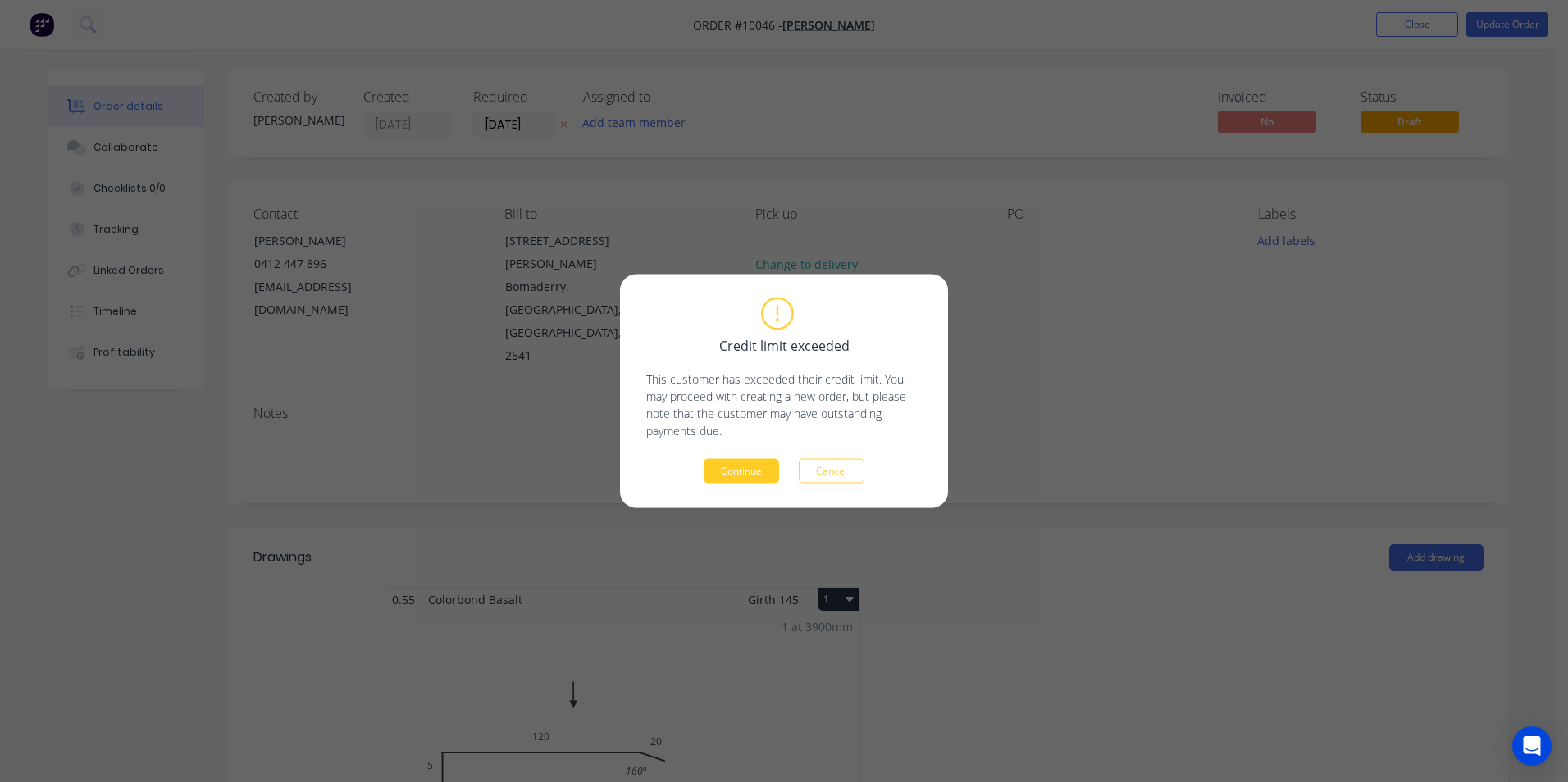
click at [750, 463] on button "Continue" at bounding box center [742, 472] width 75 height 25
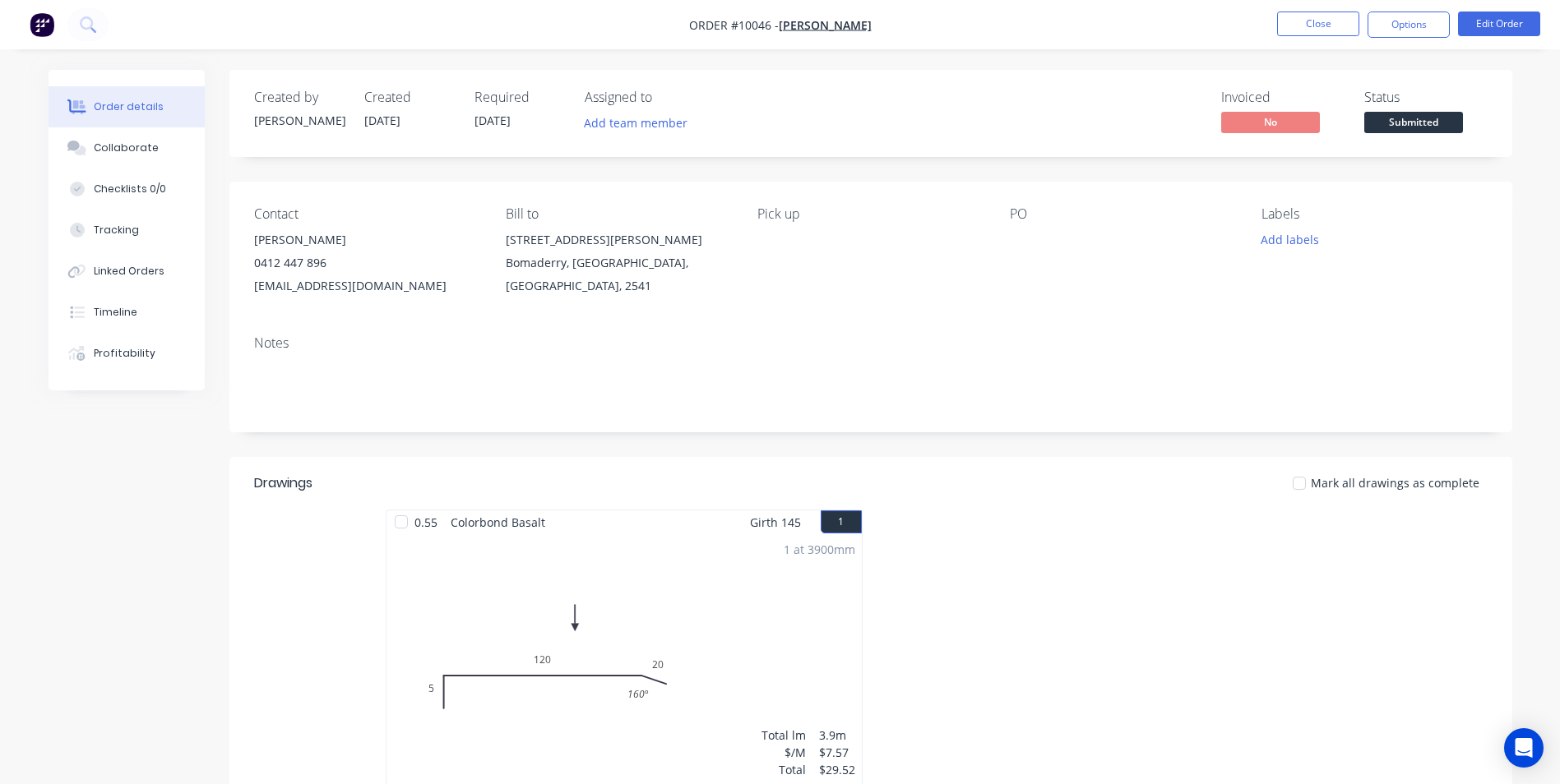
drag, startPoint x: 1419, startPoint y: 32, endPoint x: 1409, endPoint y: 41, distance: 13.5
click at [1419, 32] on button "Options" at bounding box center [1408, 24] width 82 height 26
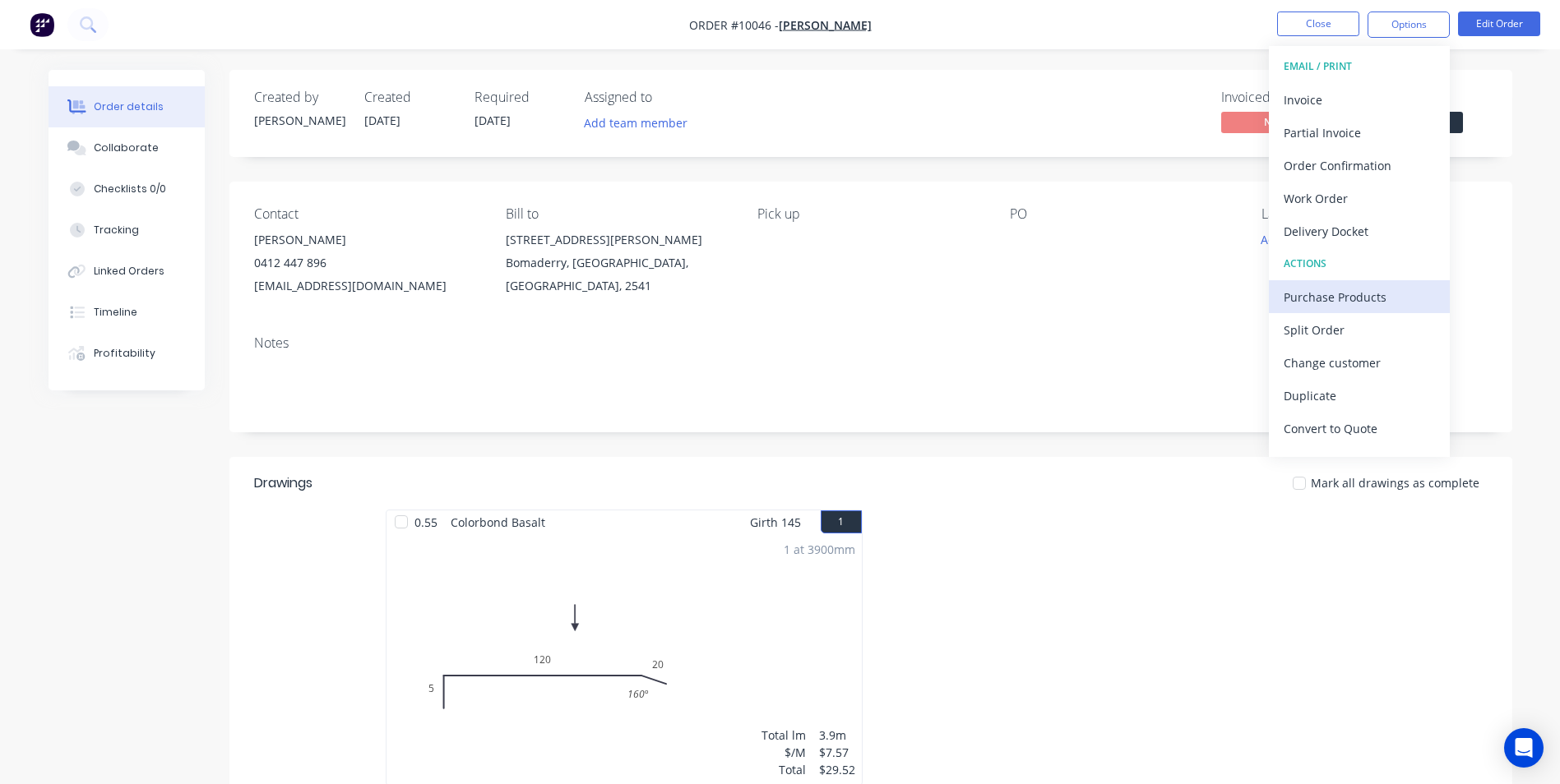
click at [1325, 287] on div "Purchase Products" at bounding box center [1359, 297] width 151 height 24
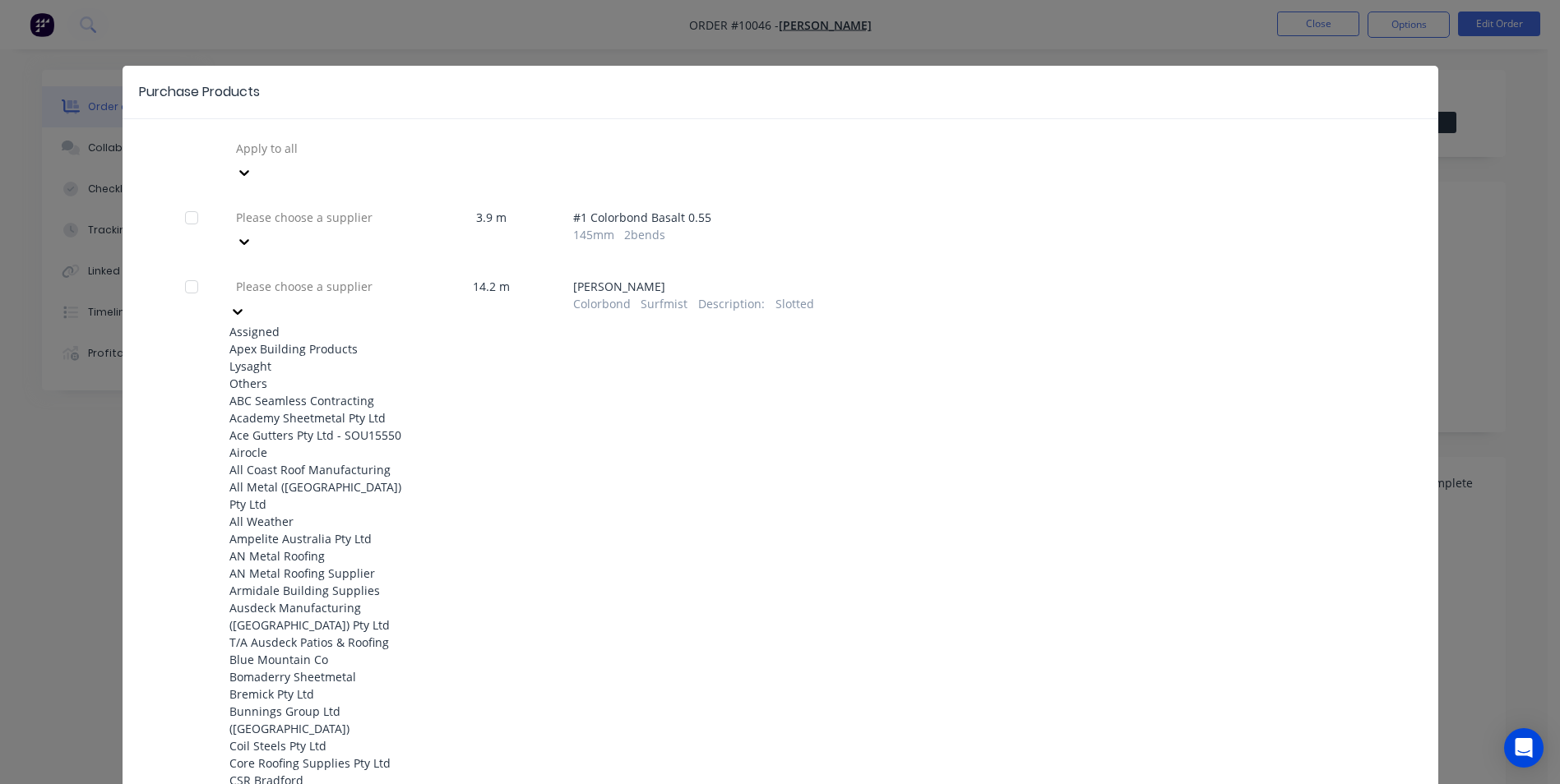
click at [357, 276] on div at bounding box center [352, 286] width 237 height 20
click at [333, 340] on div "Apex Building Products" at bounding box center [319, 349] width 181 height 17
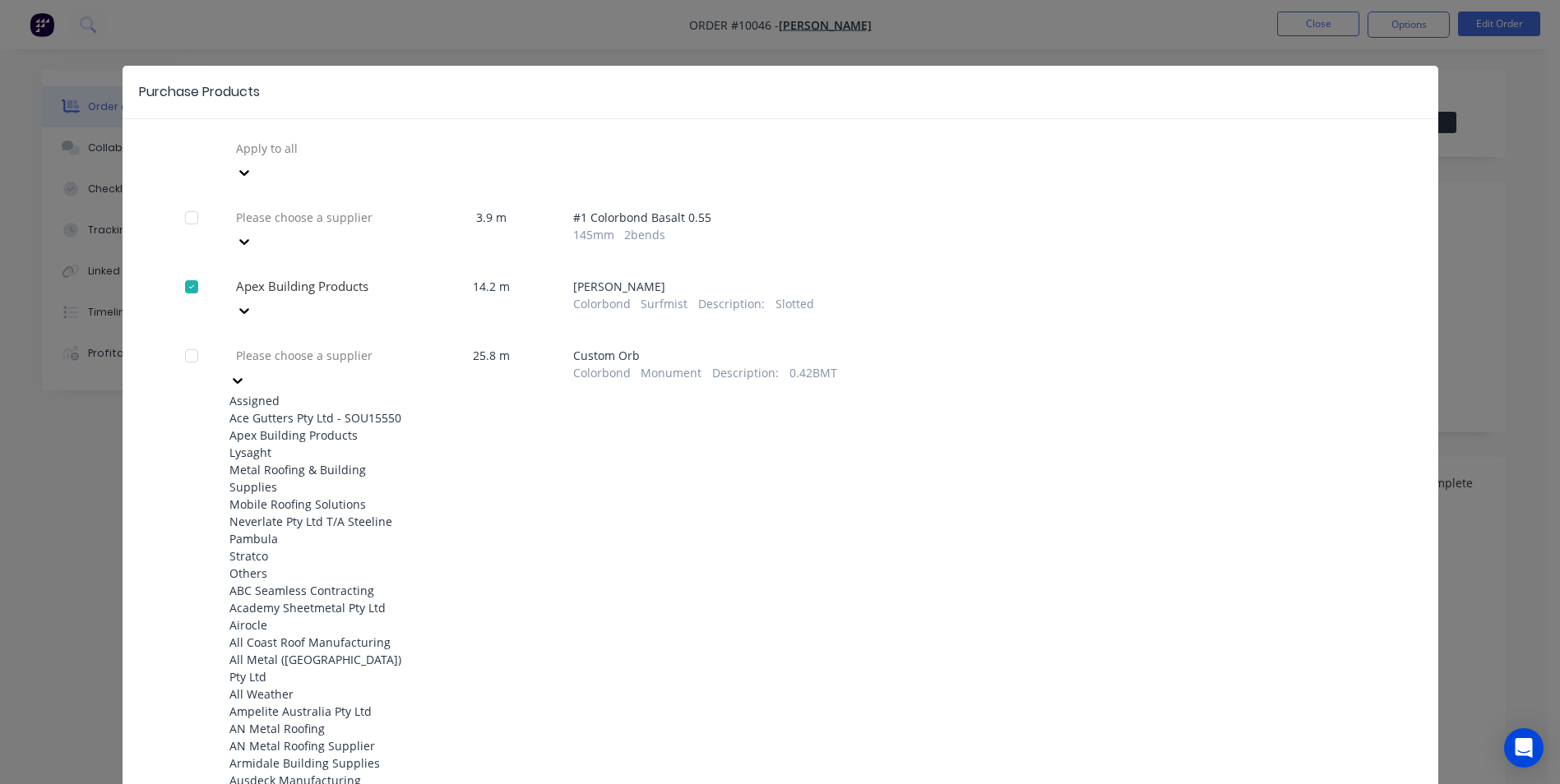
click at [365, 345] on div at bounding box center [352, 355] width 237 height 20
click at [281, 426] on div "Apex Building Products" at bounding box center [319, 435] width 181 height 17
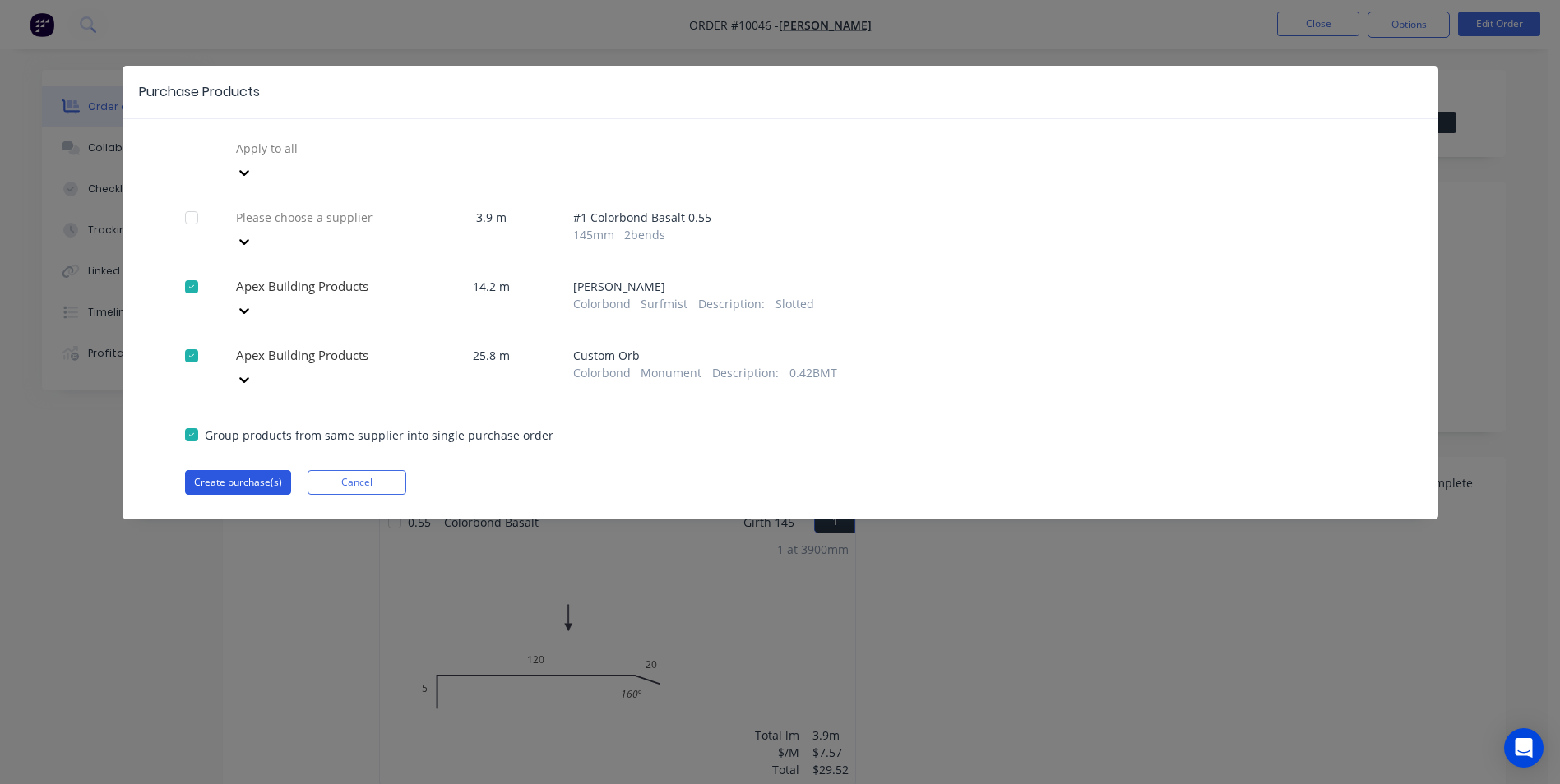
click at [238, 470] on button "Create purchase(s)" at bounding box center [238, 482] width 106 height 25
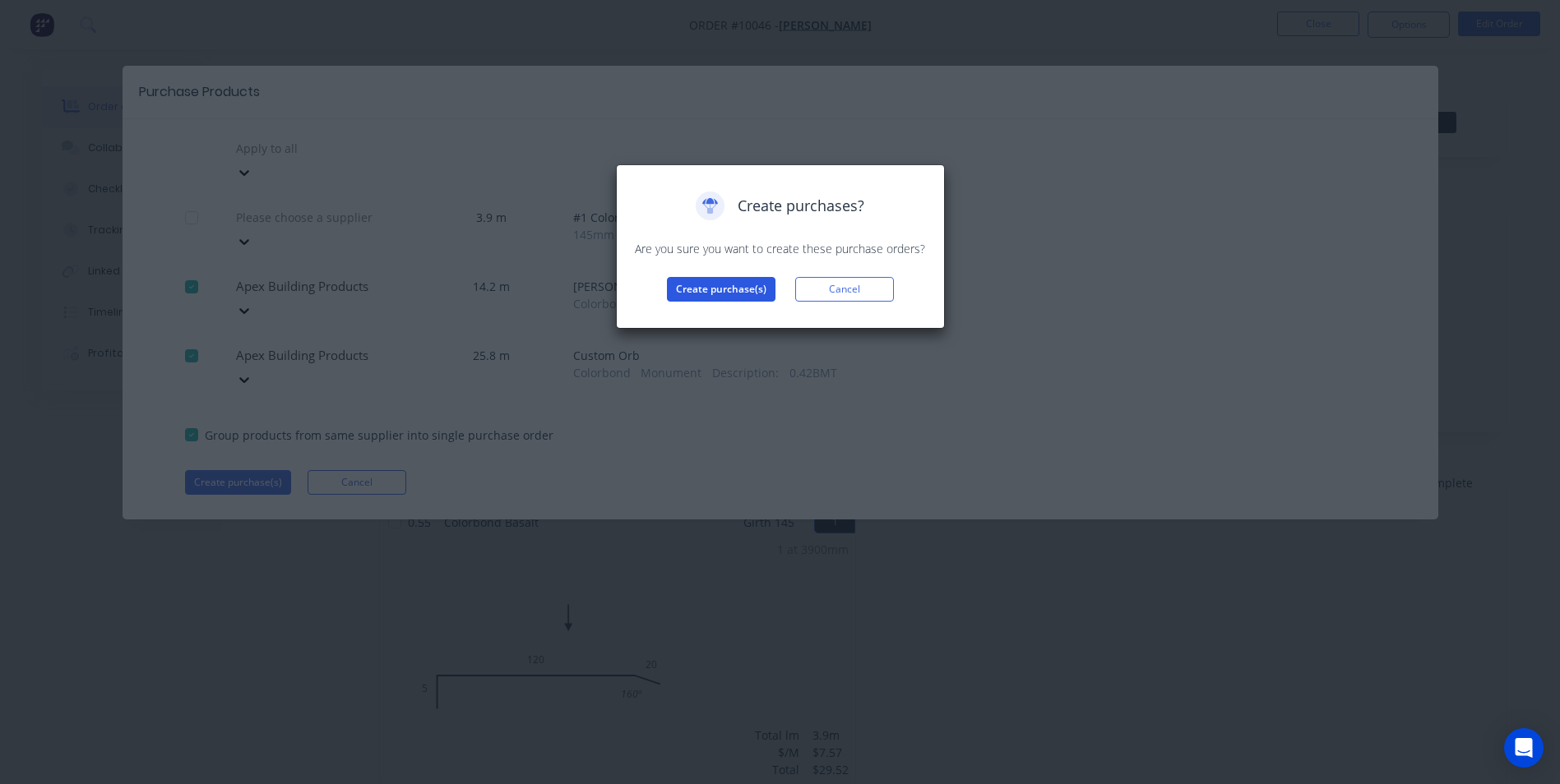
click at [730, 286] on button "Create purchase(s)" at bounding box center [721, 290] width 108 height 25
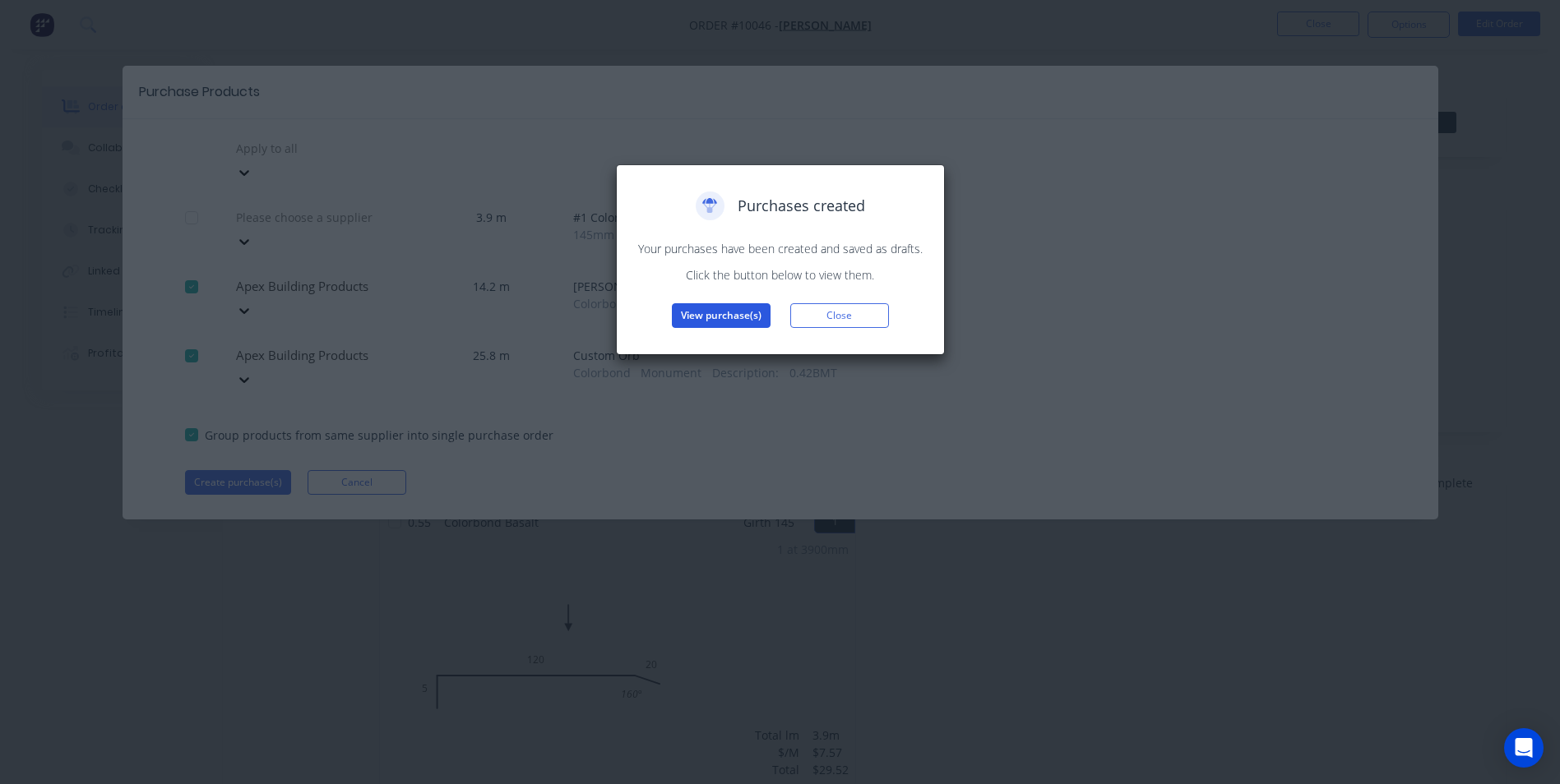
click at [721, 310] on button "View purchase(s)" at bounding box center [721, 316] width 99 height 25
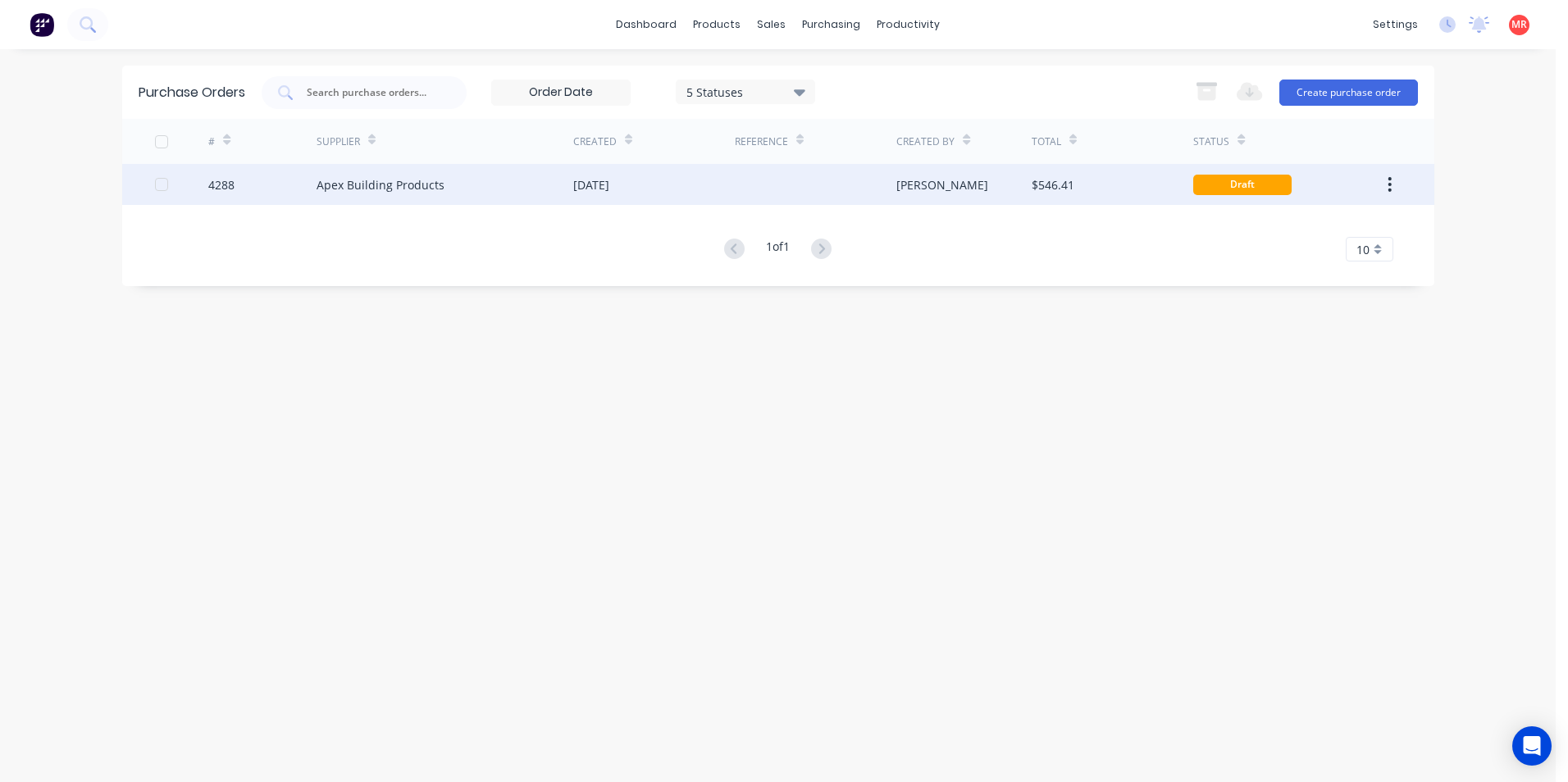
click at [870, 196] on div at bounding box center [816, 184] width 162 height 41
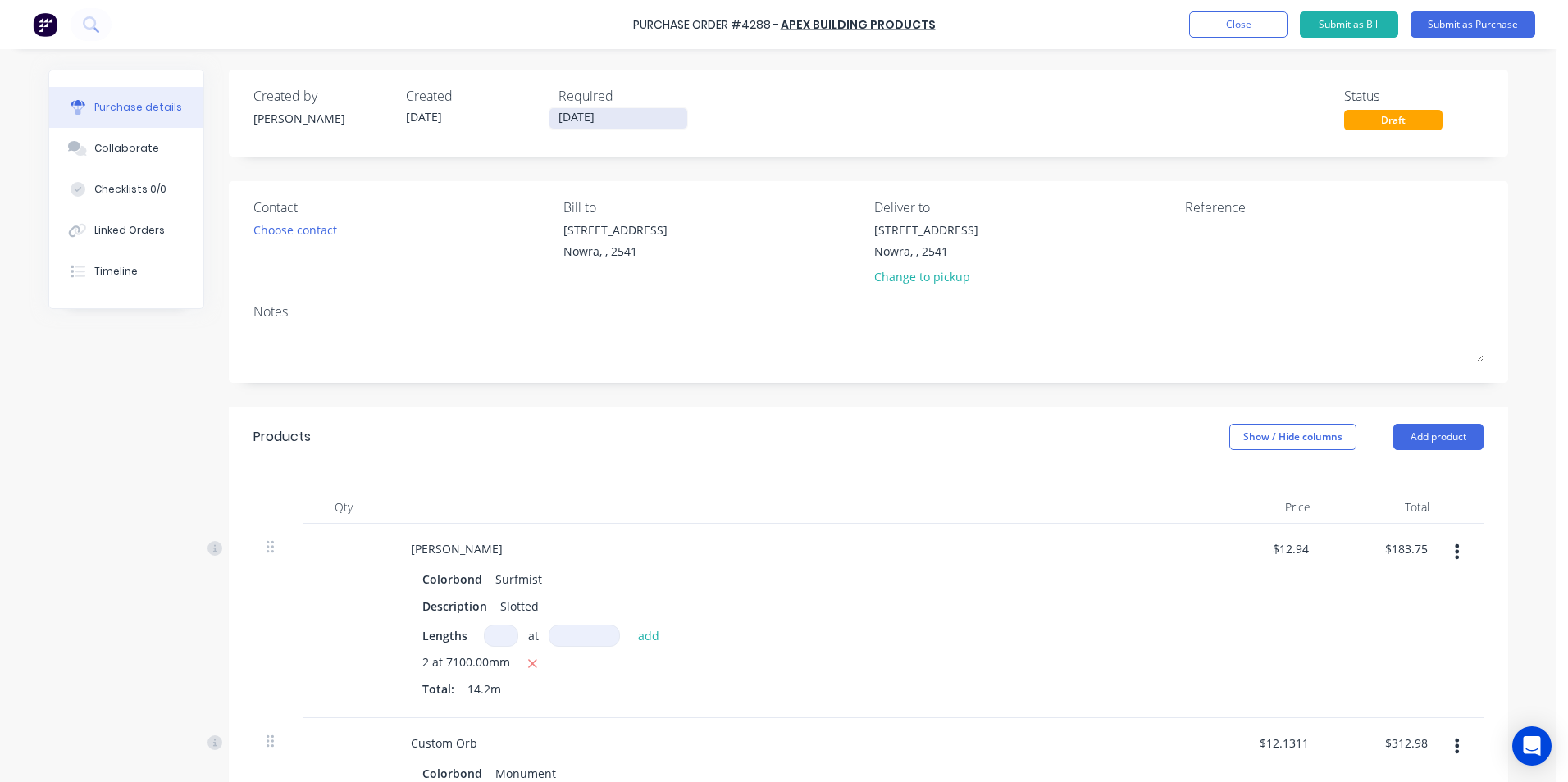
click at [592, 117] on input "[DATE]" at bounding box center [618, 118] width 138 height 20
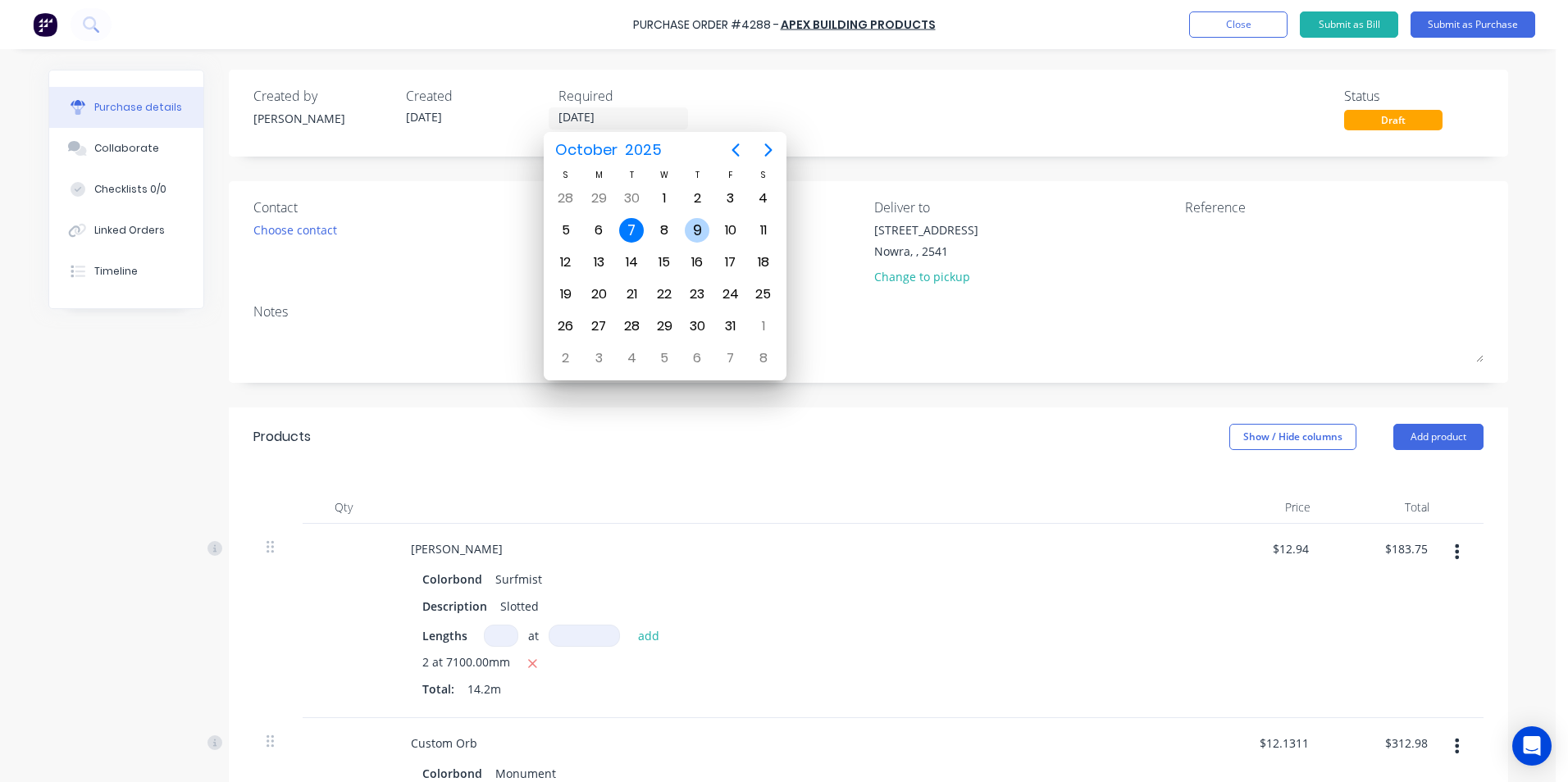
click at [683, 233] on div "9" at bounding box center [697, 230] width 33 height 31
type input "[DATE]"
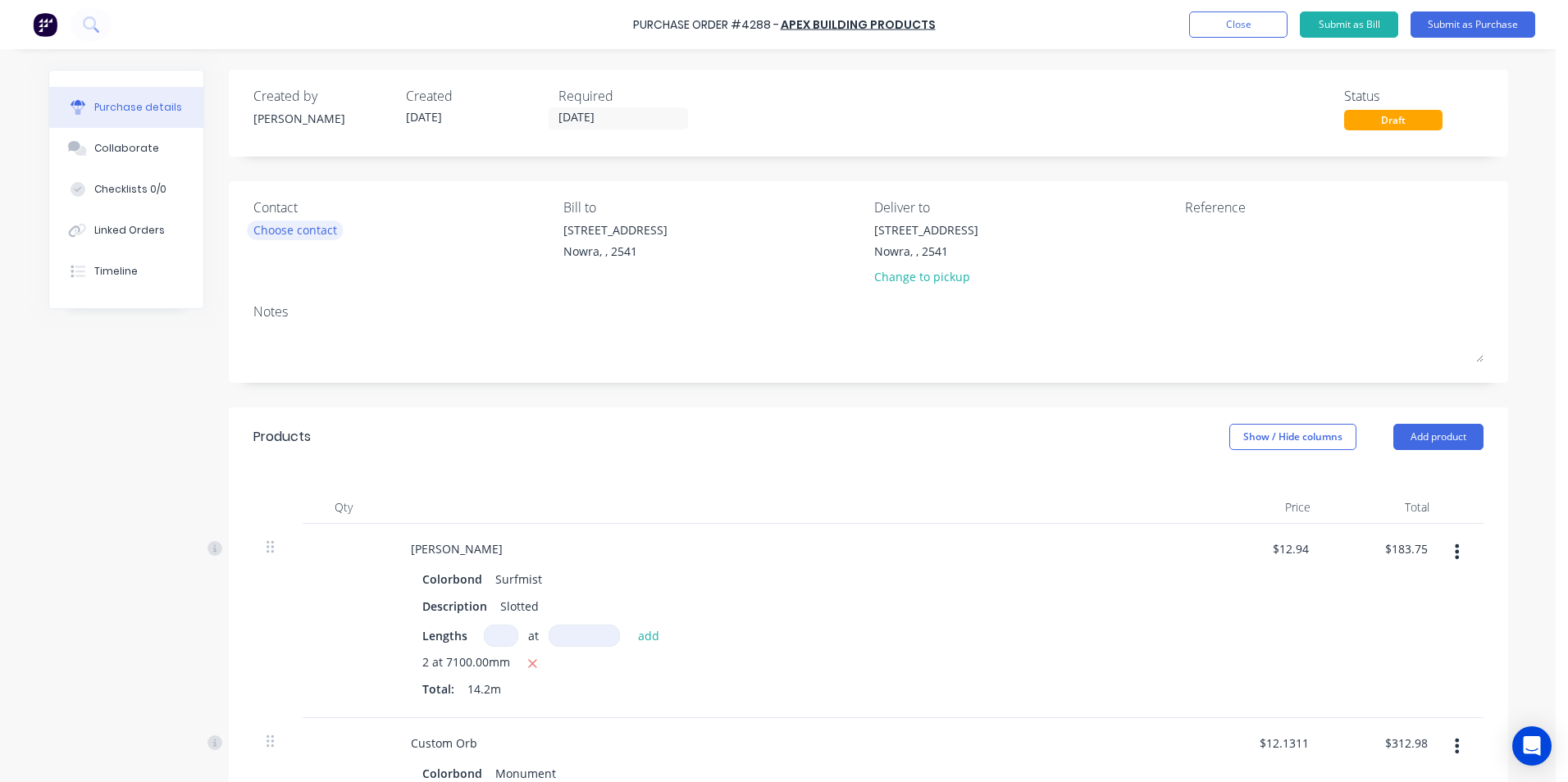
click at [319, 231] on div "Choose contact" at bounding box center [295, 230] width 84 height 17
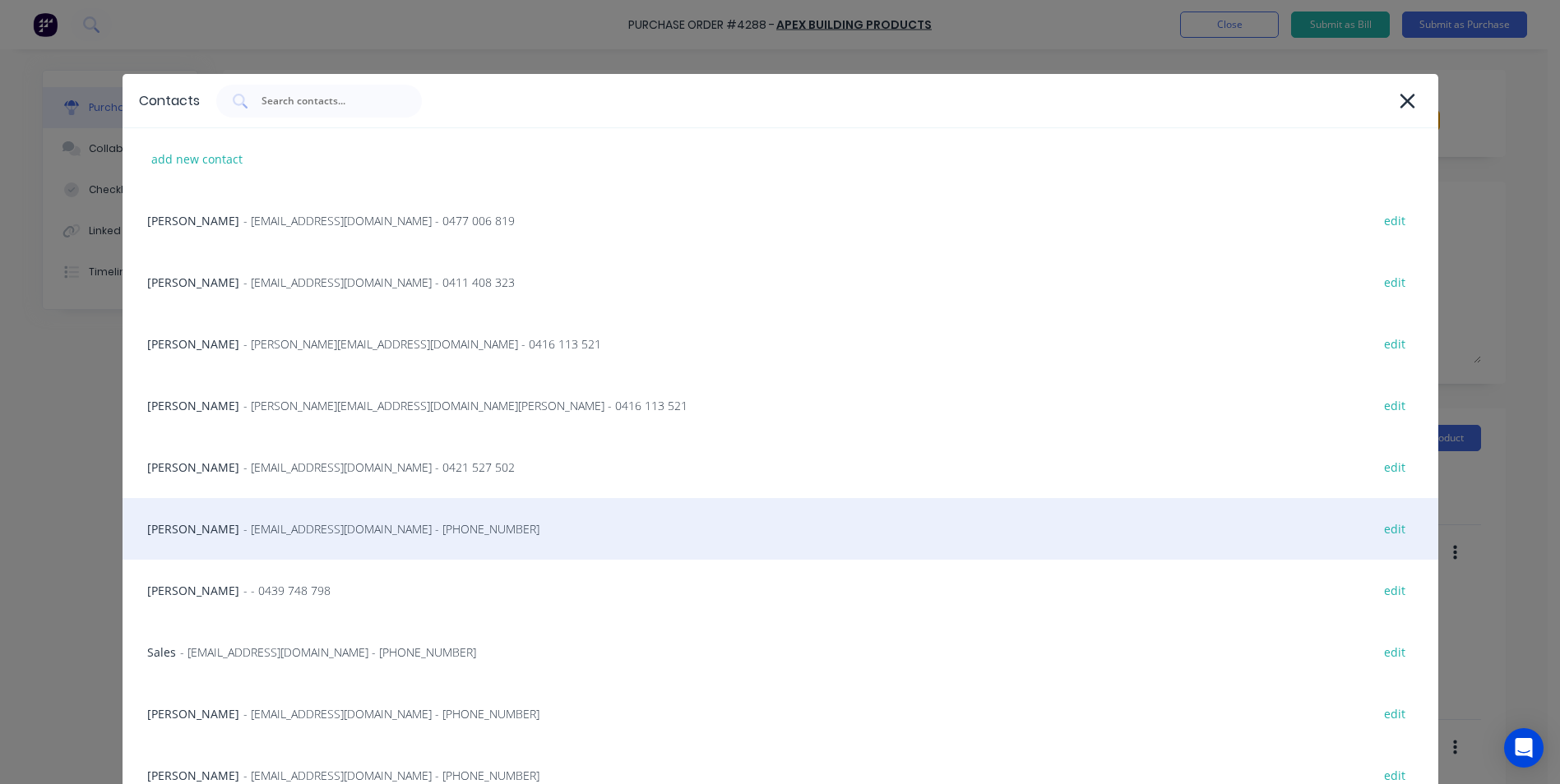
click at [250, 543] on div "Matt - info@SCRS.net.au - (02) 4411 1090 edit" at bounding box center [780, 529] width 1315 height 62
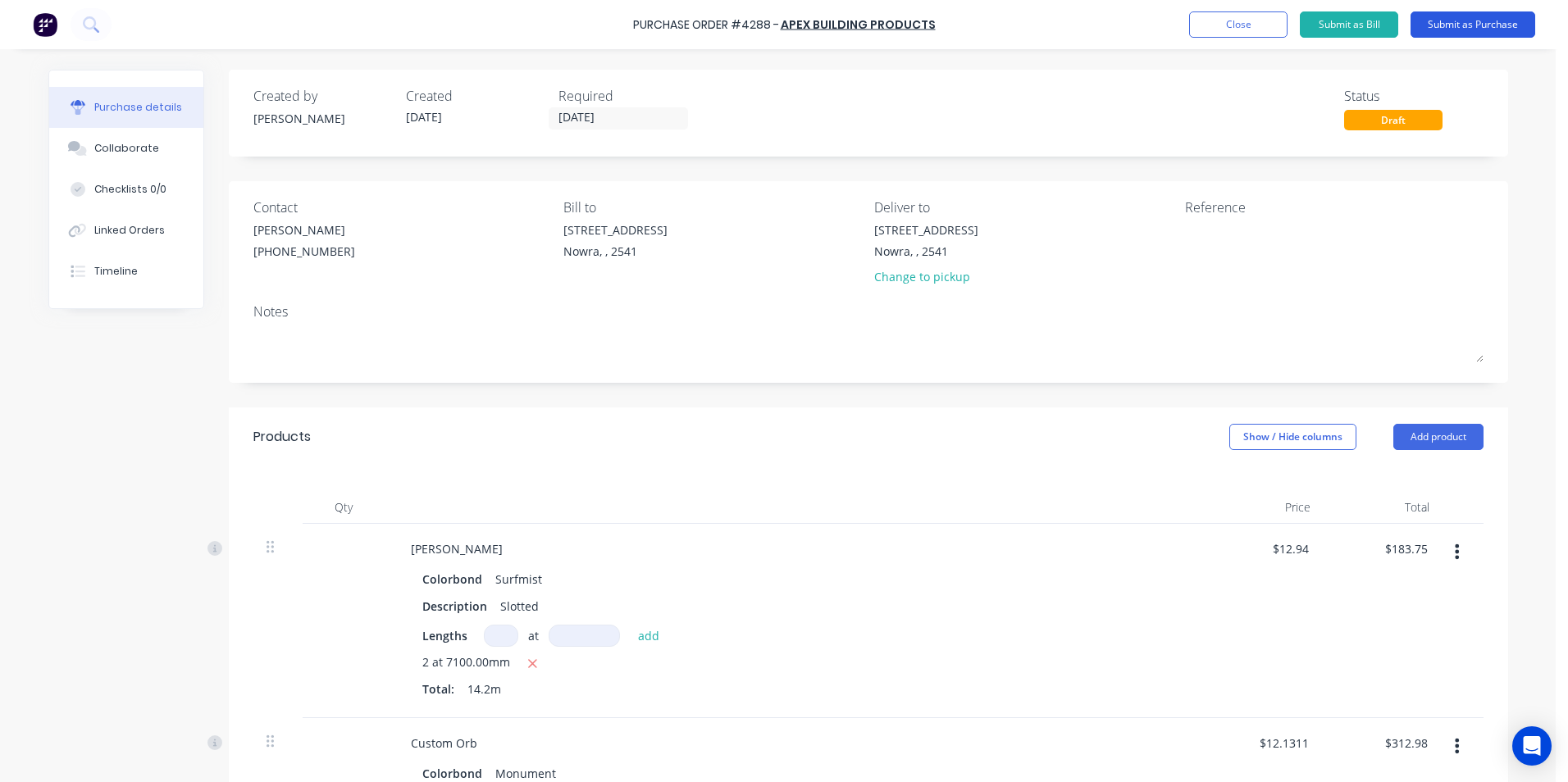
click at [1446, 22] on button "Submit as Purchase" at bounding box center [1472, 24] width 124 height 26
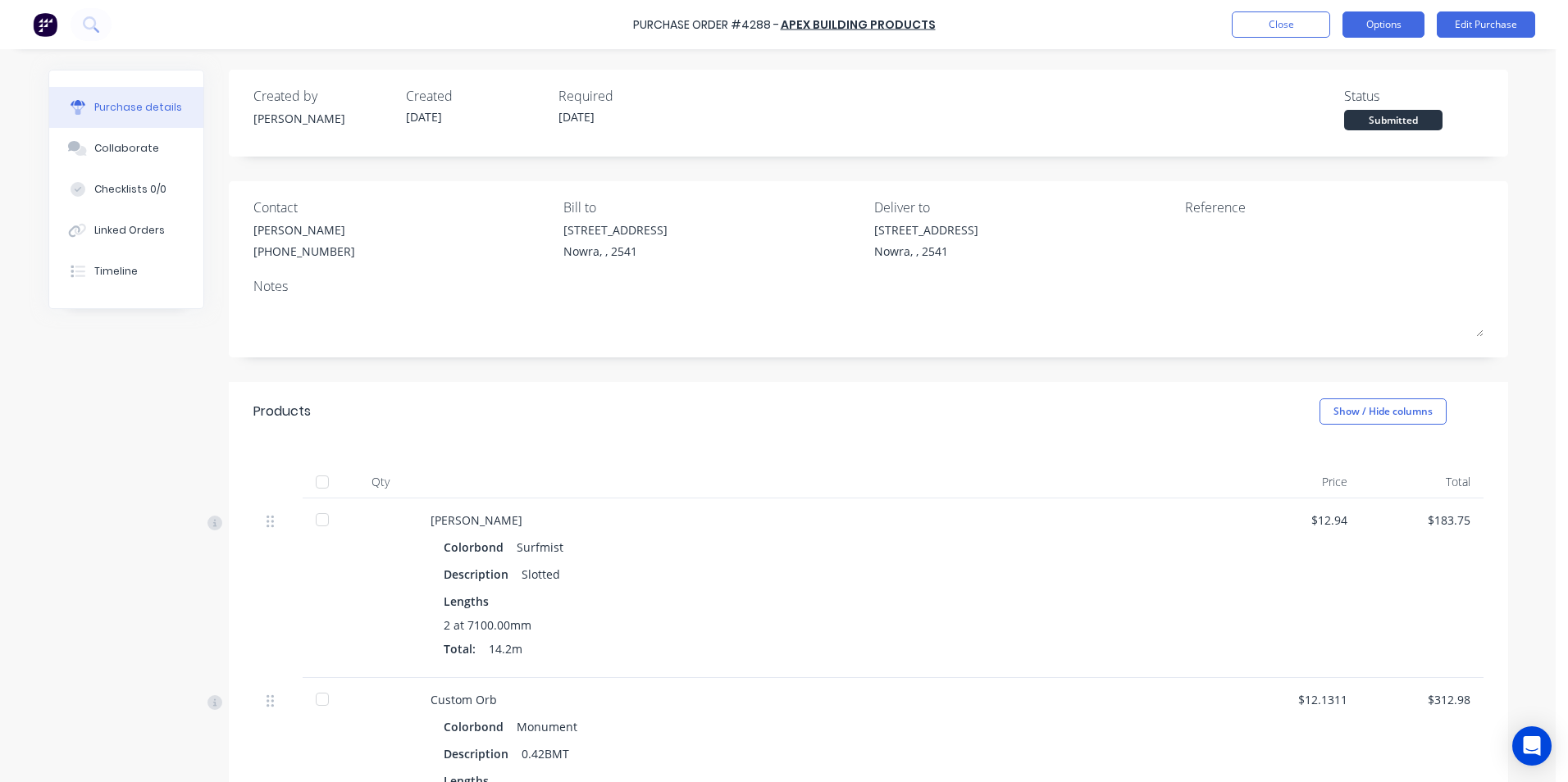
click at [1358, 25] on button "Options" at bounding box center [1383, 24] width 82 height 26
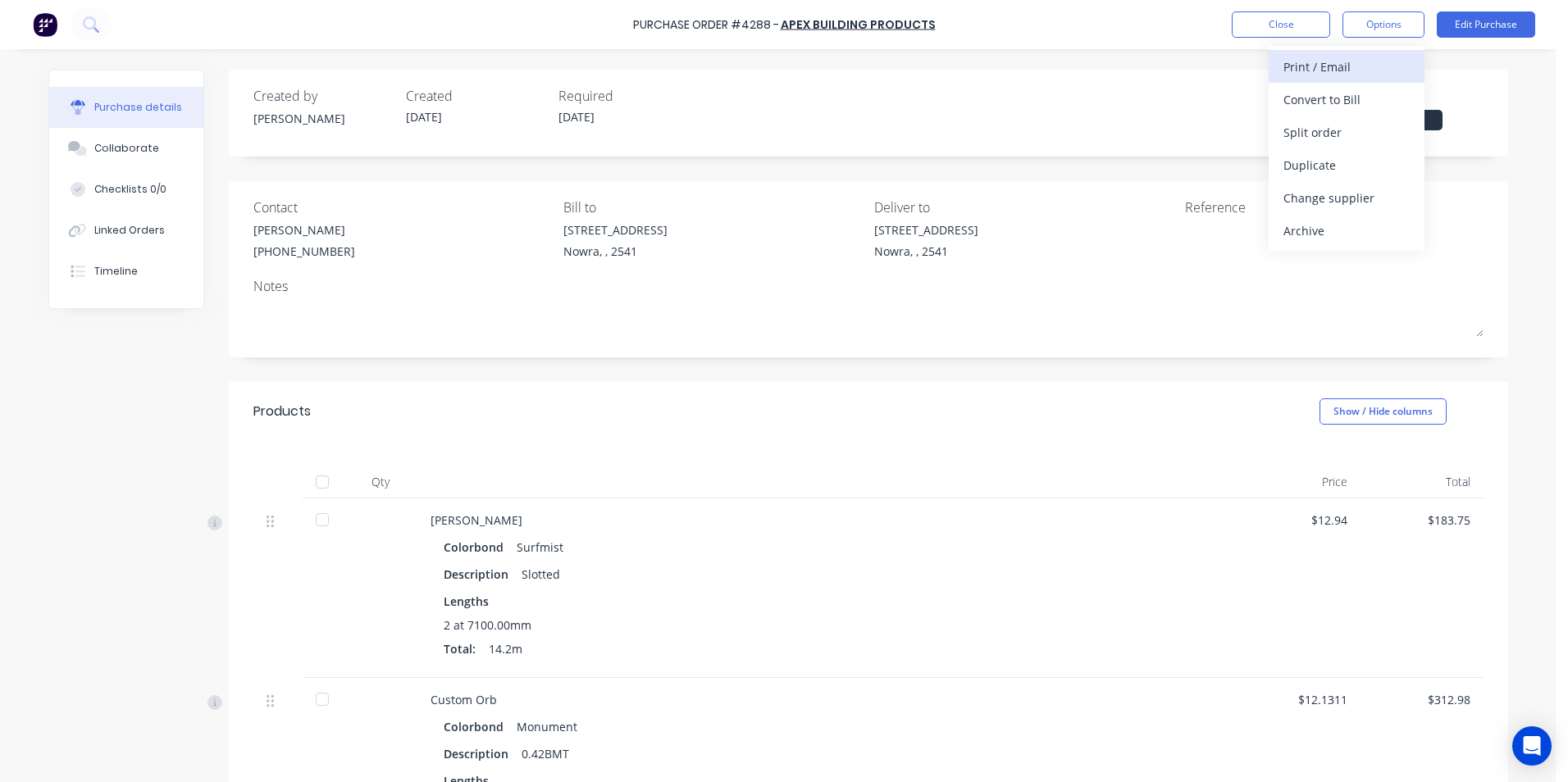
click at [1350, 66] on div "Print / Email" at bounding box center [1346, 67] width 126 height 24
click at [1338, 101] on div "With pricing" at bounding box center [1346, 99] width 126 height 24
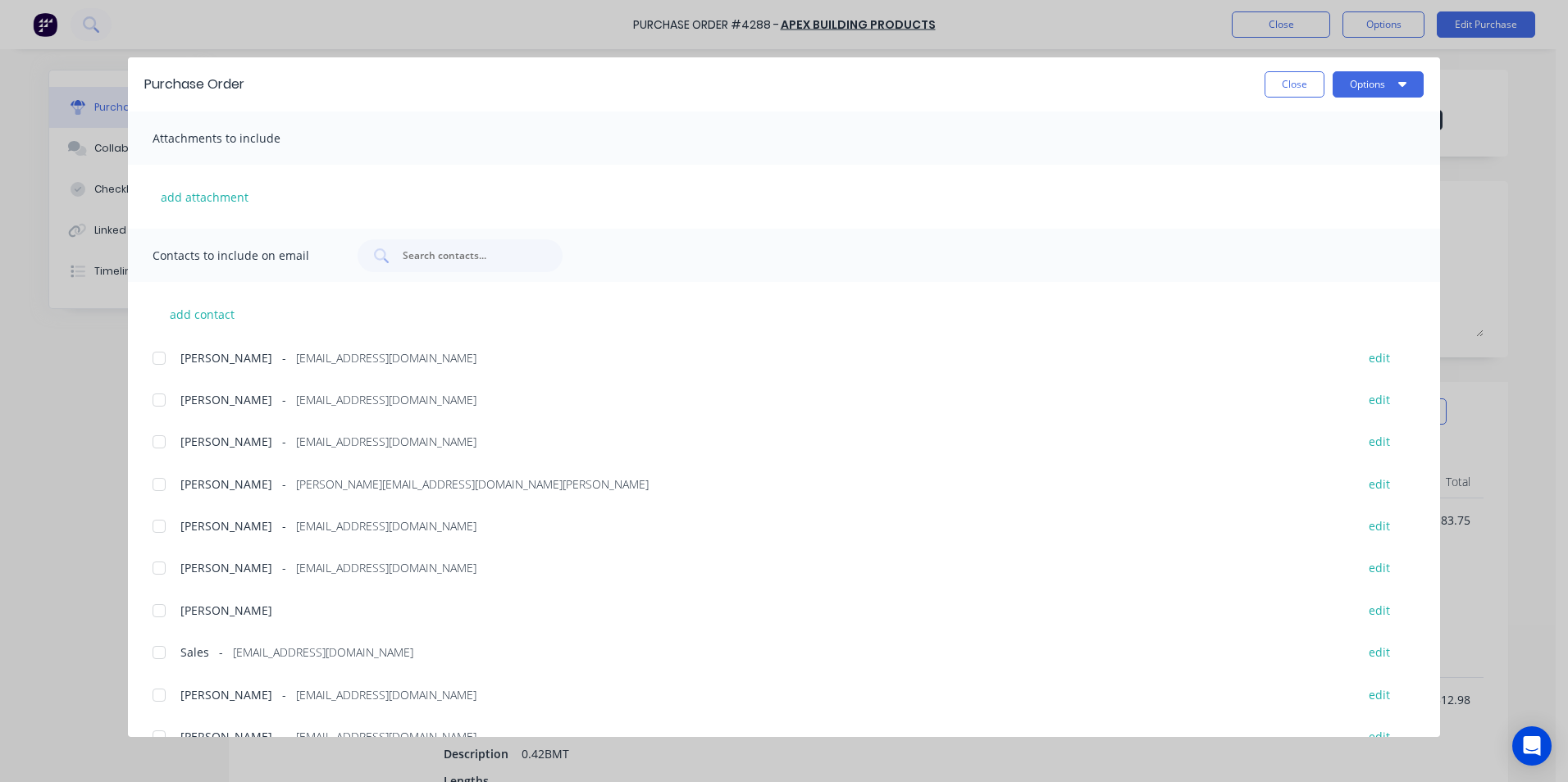
scroll to position [277, 0]
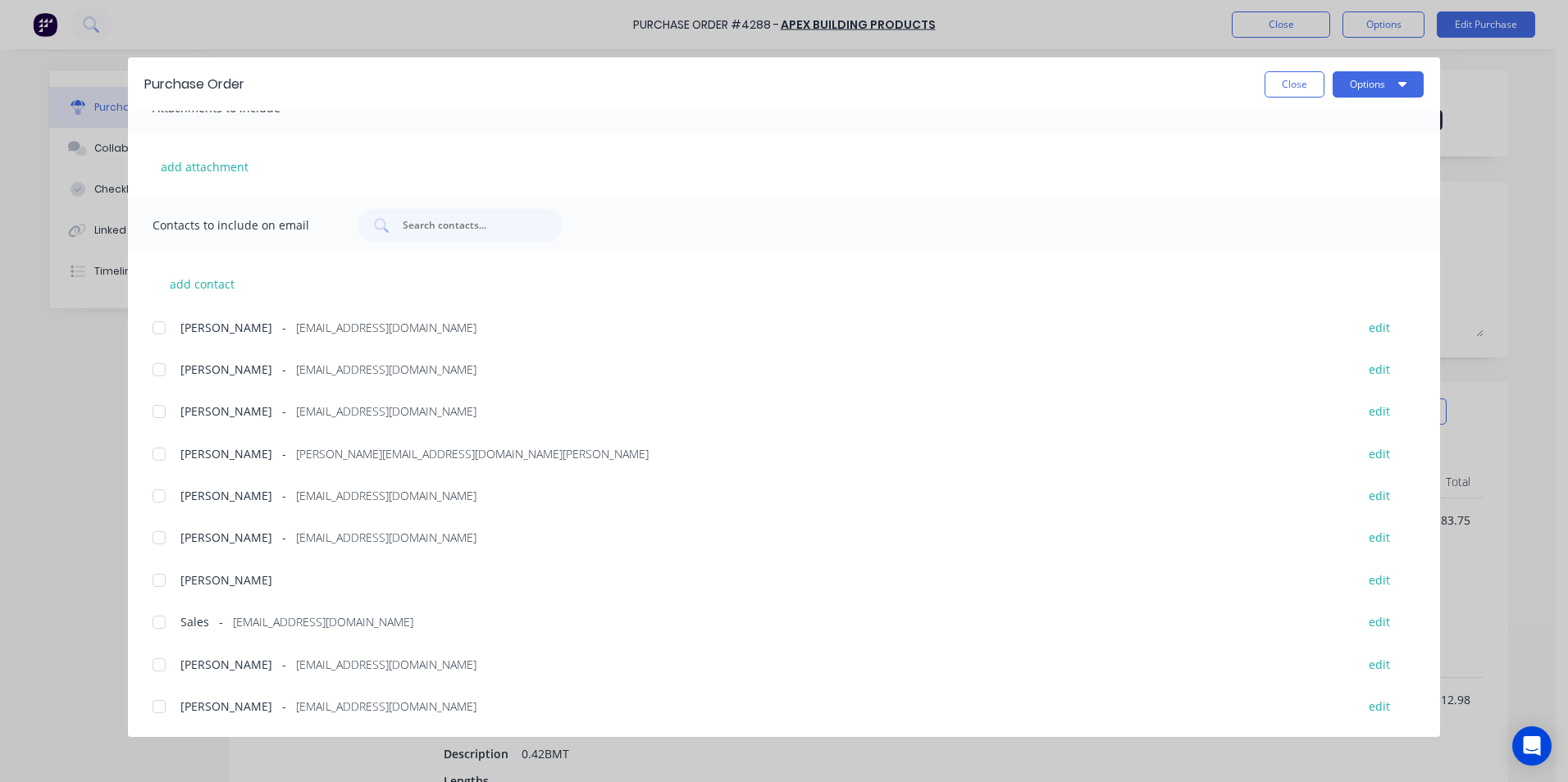
click at [158, 624] on div at bounding box center [159, 622] width 33 height 33
click at [1372, 77] on button "Options" at bounding box center [1378, 84] width 91 height 26
click at [1324, 186] on div "Email" at bounding box center [1345, 191] width 126 height 24
click at [1273, 79] on button "Close" at bounding box center [1294, 84] width 60 height 26
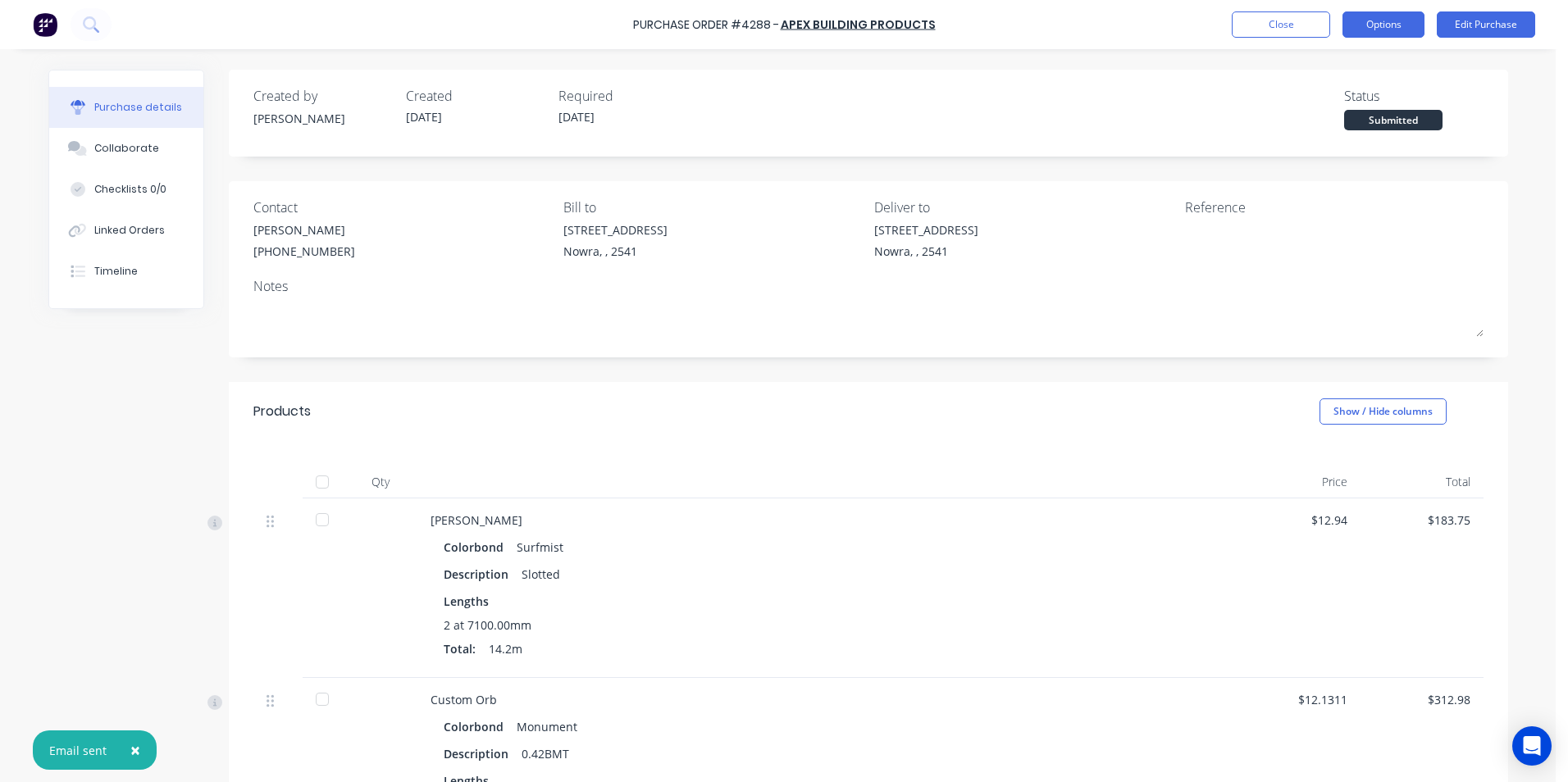
click at [1386, 19] on button "Options" at bounding box center [1383, 24] width 82 height 26
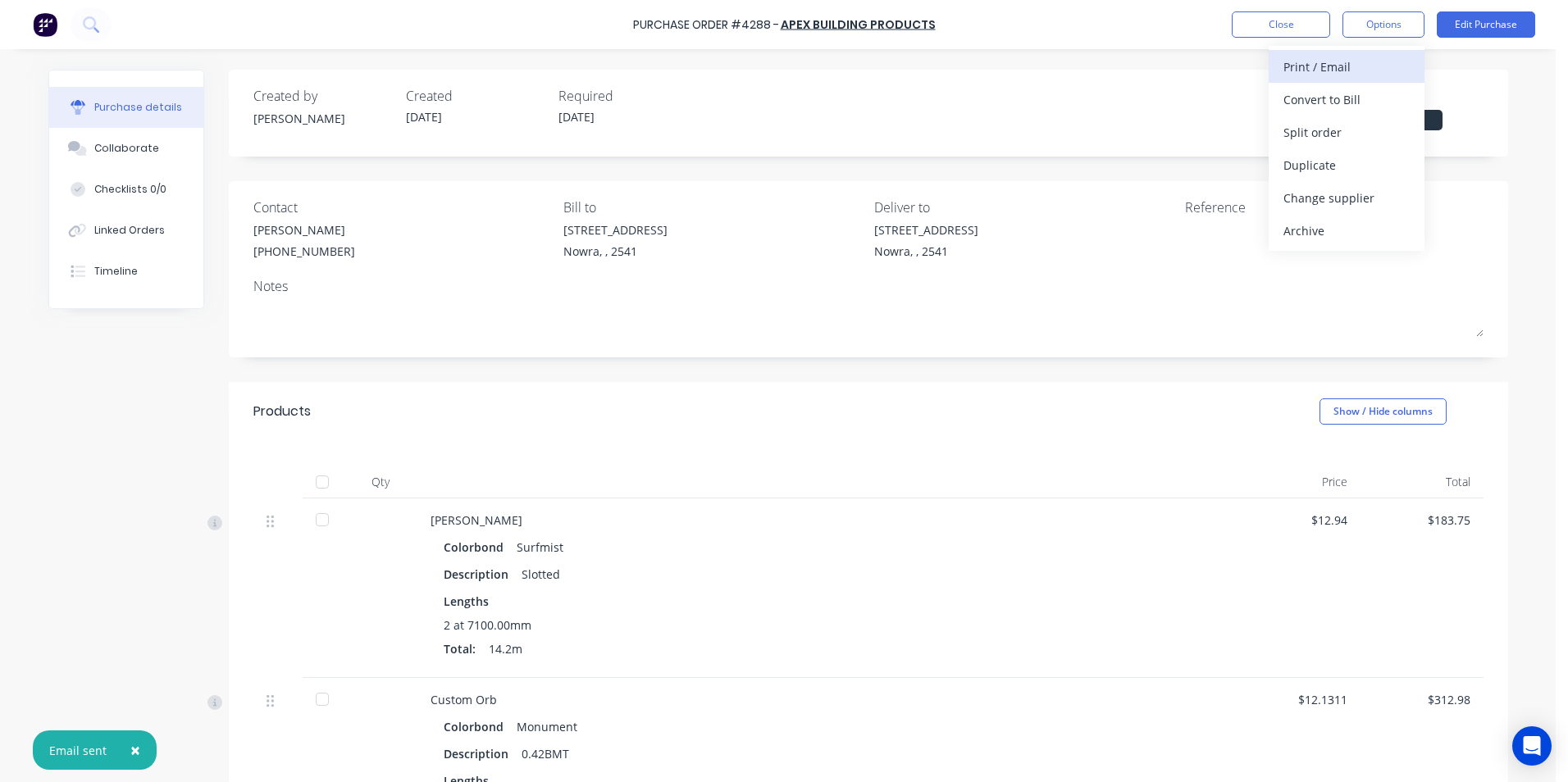
click at [1344, 64] on div "Print / Email" at bounding box center [1346, 67] width 126 height 24
click at [1337, 136] on div "Without pricing" at bounding box center [1346, 132] width 126 height 24
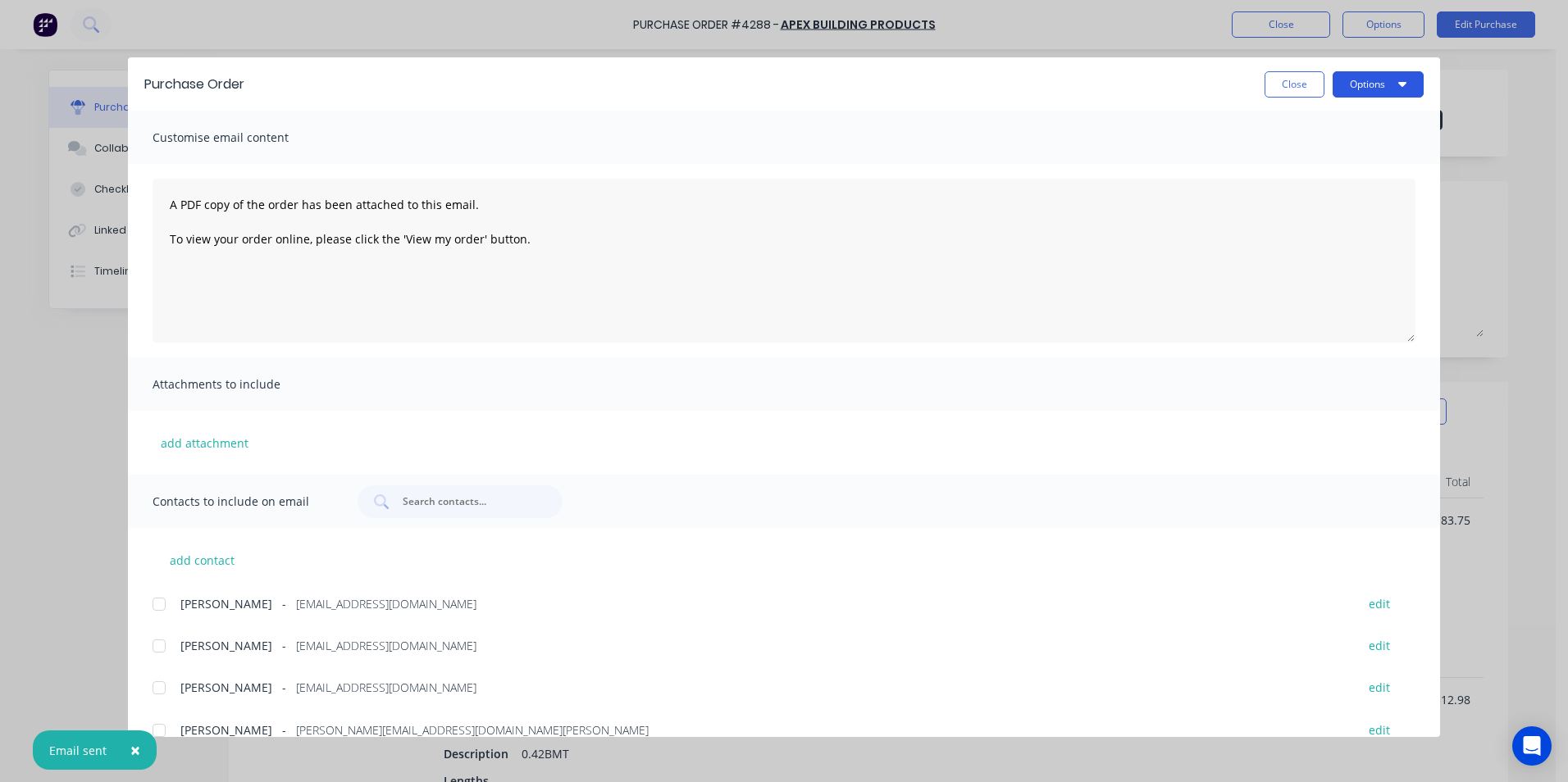
click at [1356, 79] on button "Options" at bounding box center [1378, 84] width 91 height 26
click at [1315, 169] on div "Print" at bounding box center [1345, 158] width 126 height 24
click at [1271, 74] on button "Close" at bounding box center [1294, 84] width 60 height 26
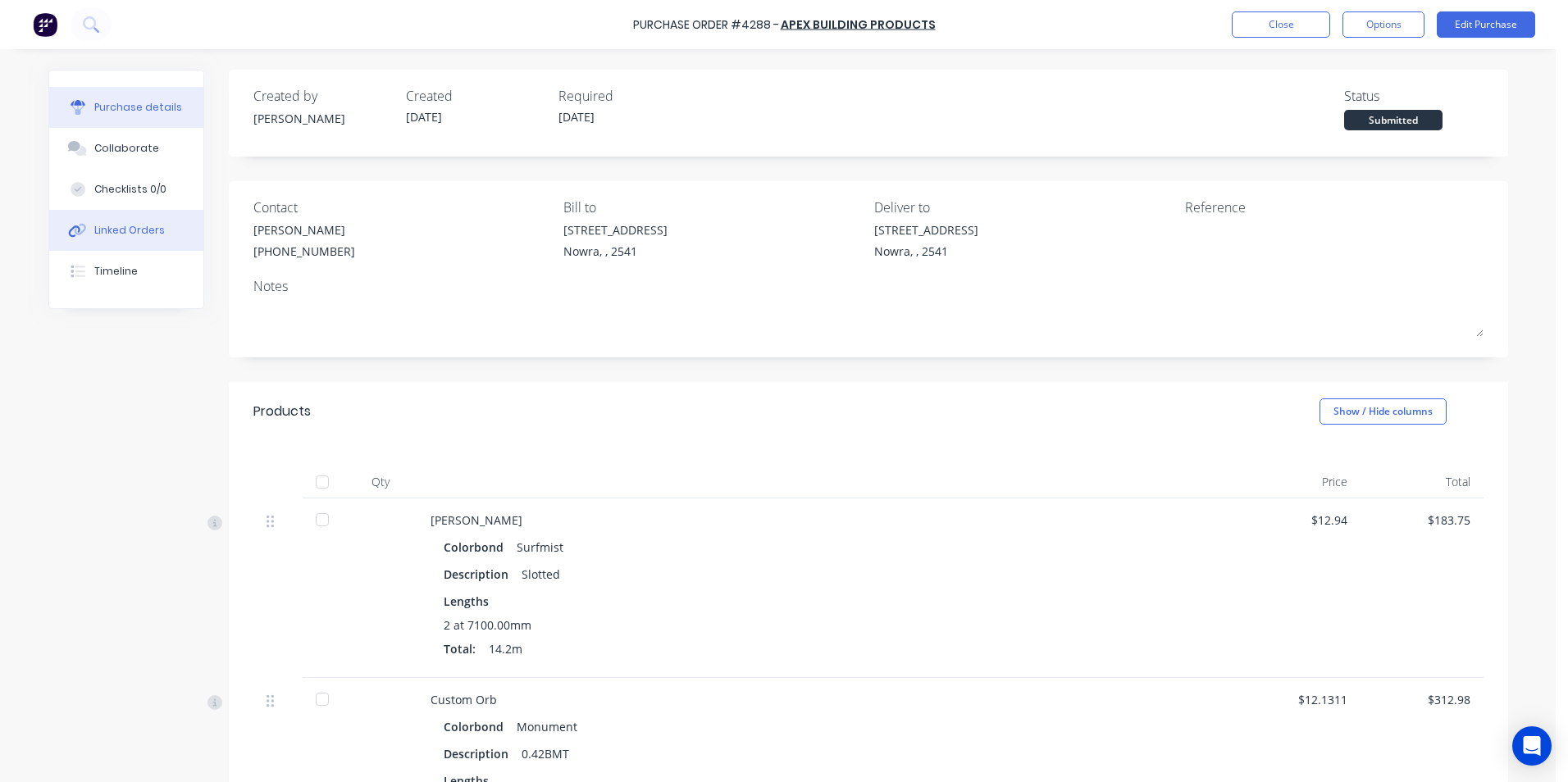
click at [146, 229] on div "Linked Orders" at bounding box center [129, 229] width 70 height 14
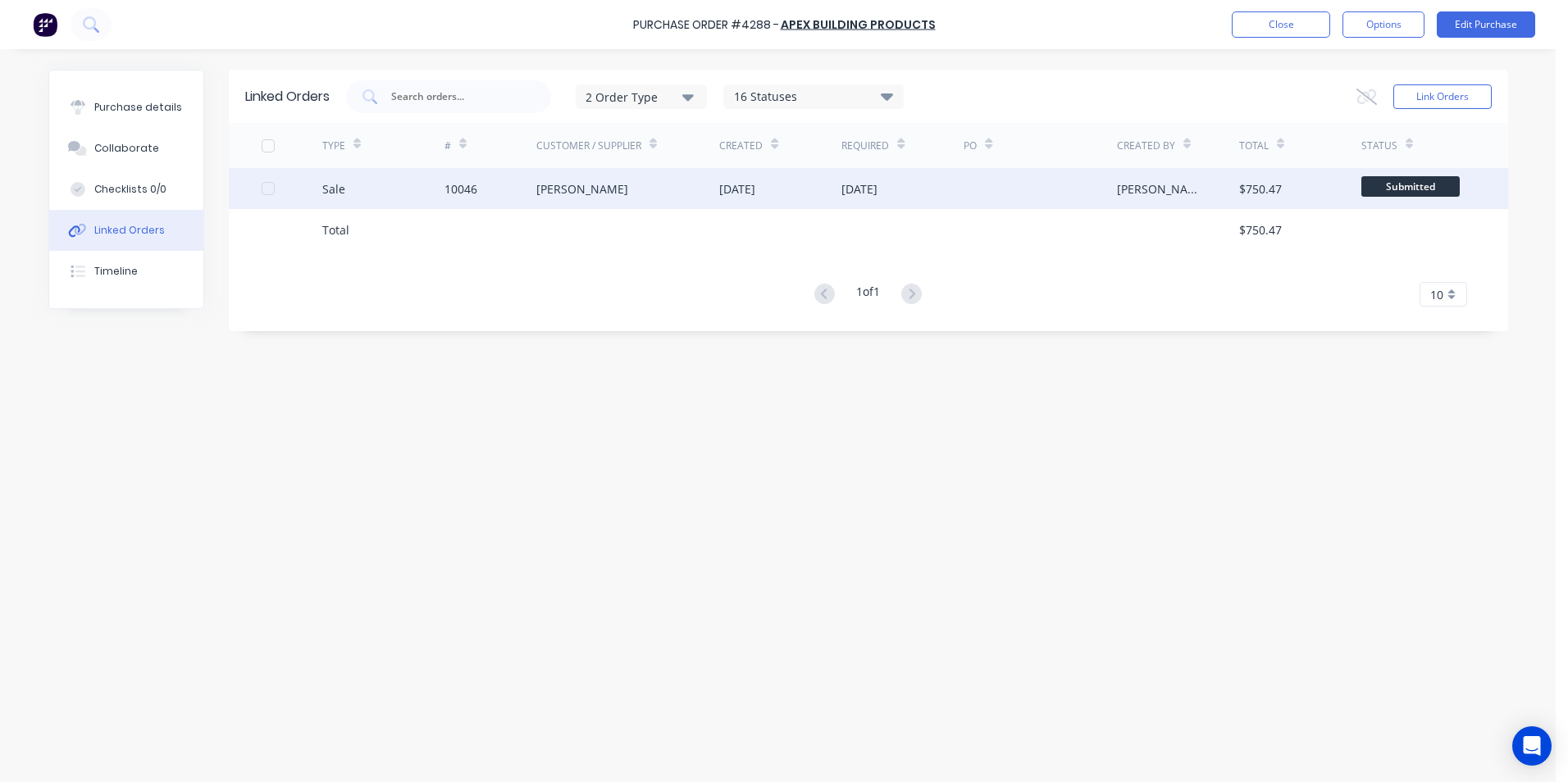
click at [615, 193] on div "[PERSON_NAME]" at bounding box center [628, 188] width 183 height 41
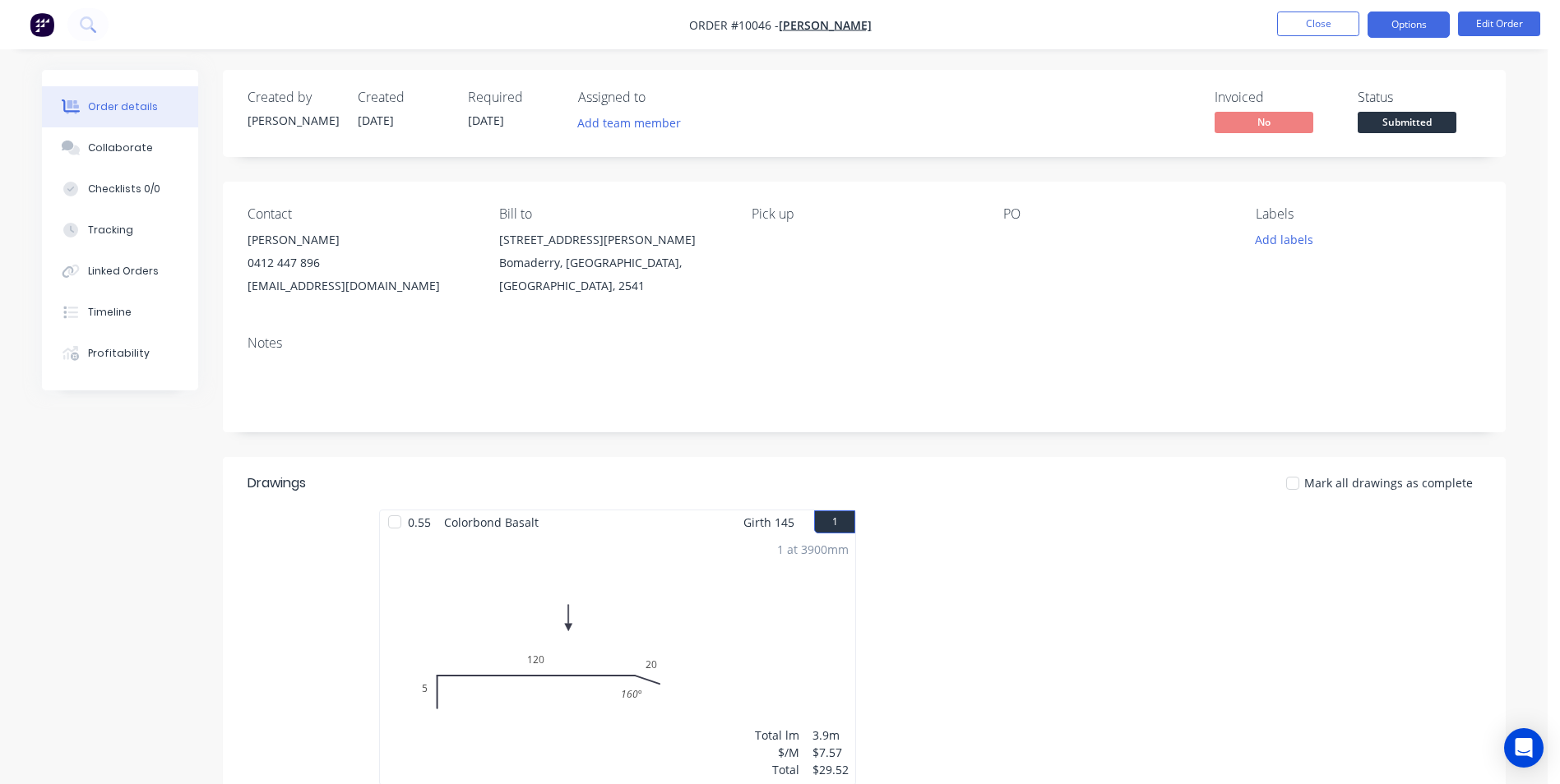
click at [1415, 25] on button "Options" at bounding box center [1408, 24] width 82 height 26
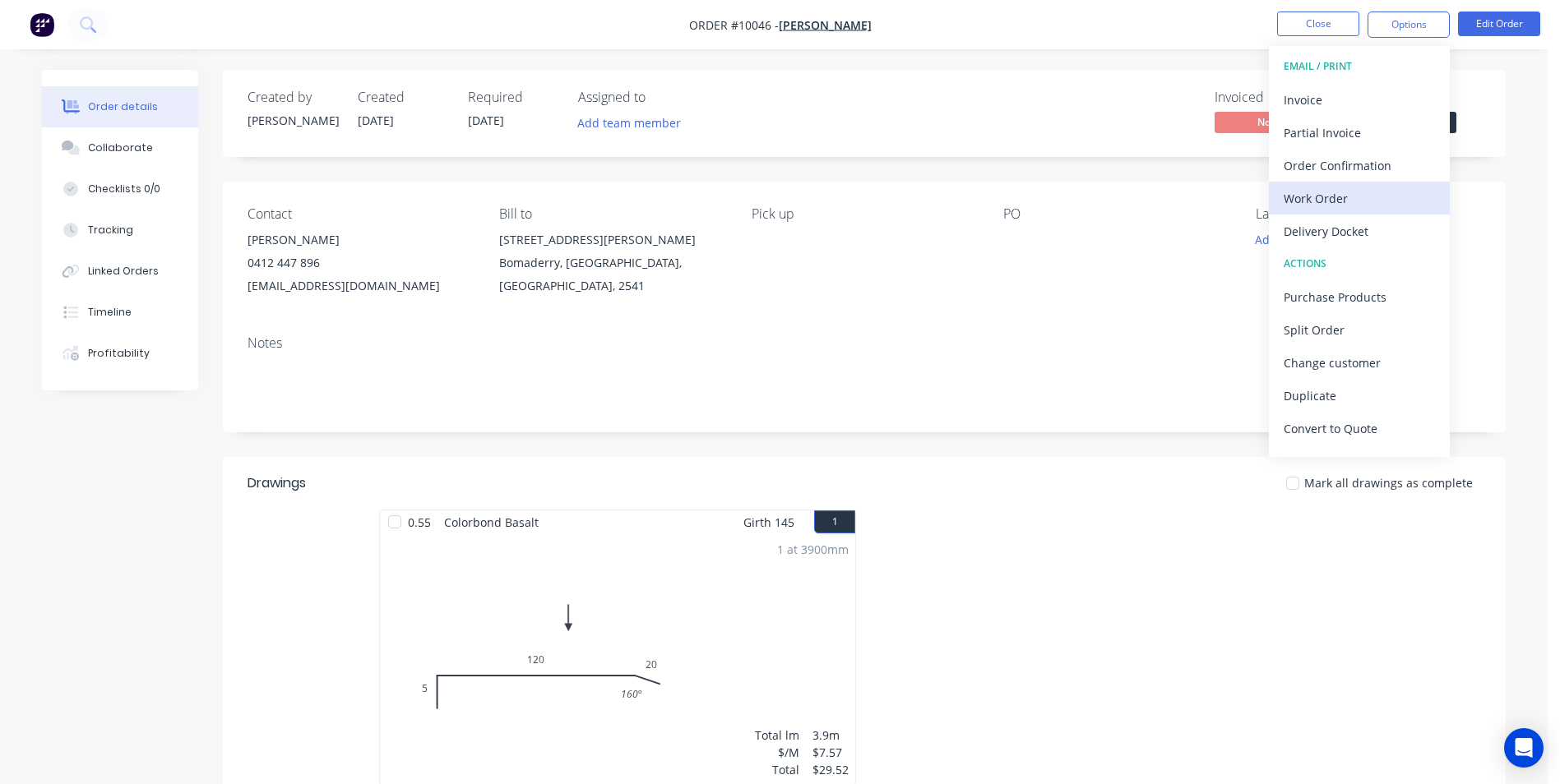
click at [1310, 198] on div "Work Order" at bounding box center [1359, 198] width 151 height 24
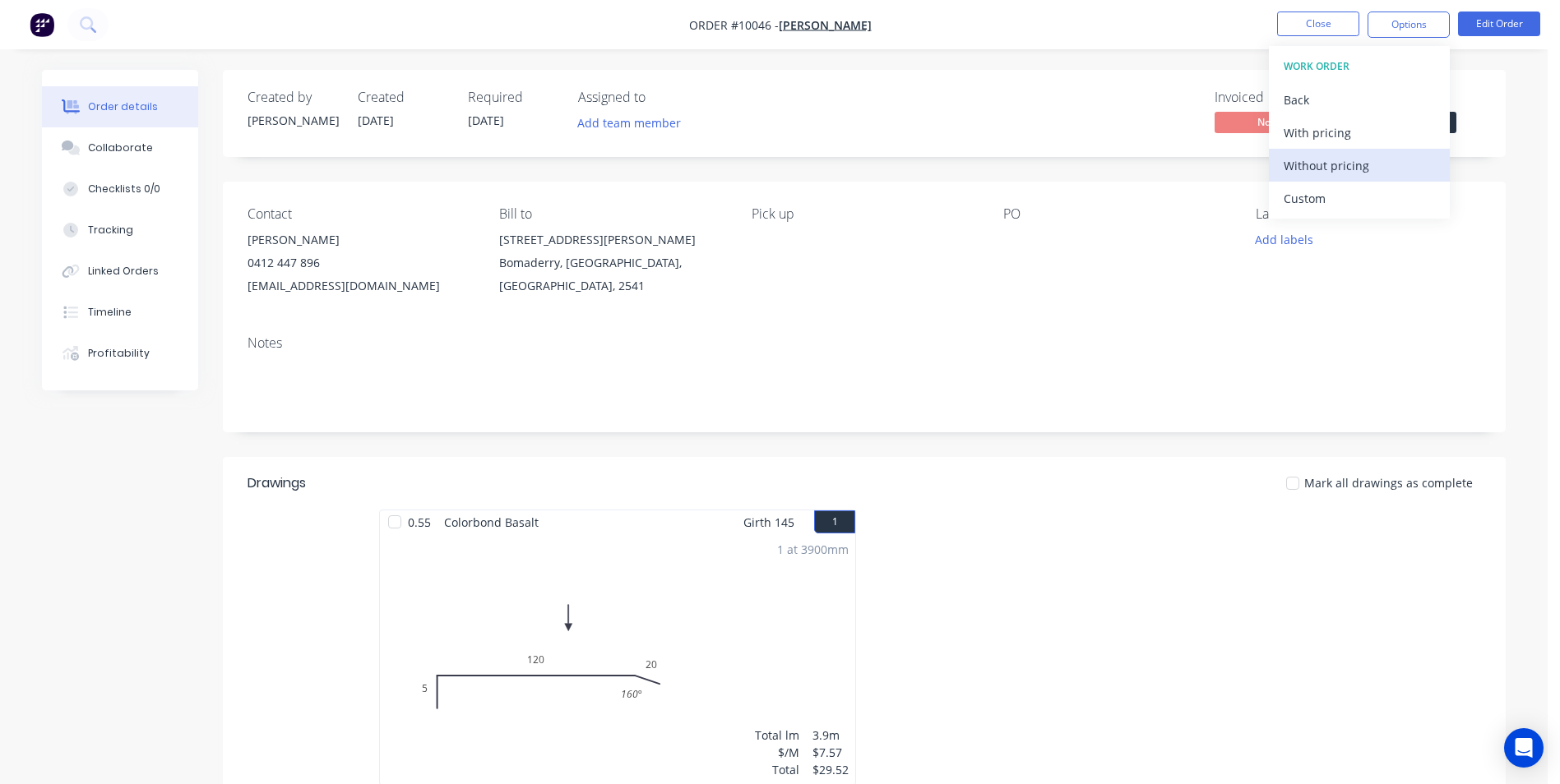
click at [1305, 167] on div "Without pricing" at bounding box center [1359, 165] width 151 height 24
click at [965, 27] on nav "Order #10046 - Jarred McPake Close Options EMAIL / PRINT Invoice Partial Invoic…" at bounding box center [780, 24] width 1560 height 49
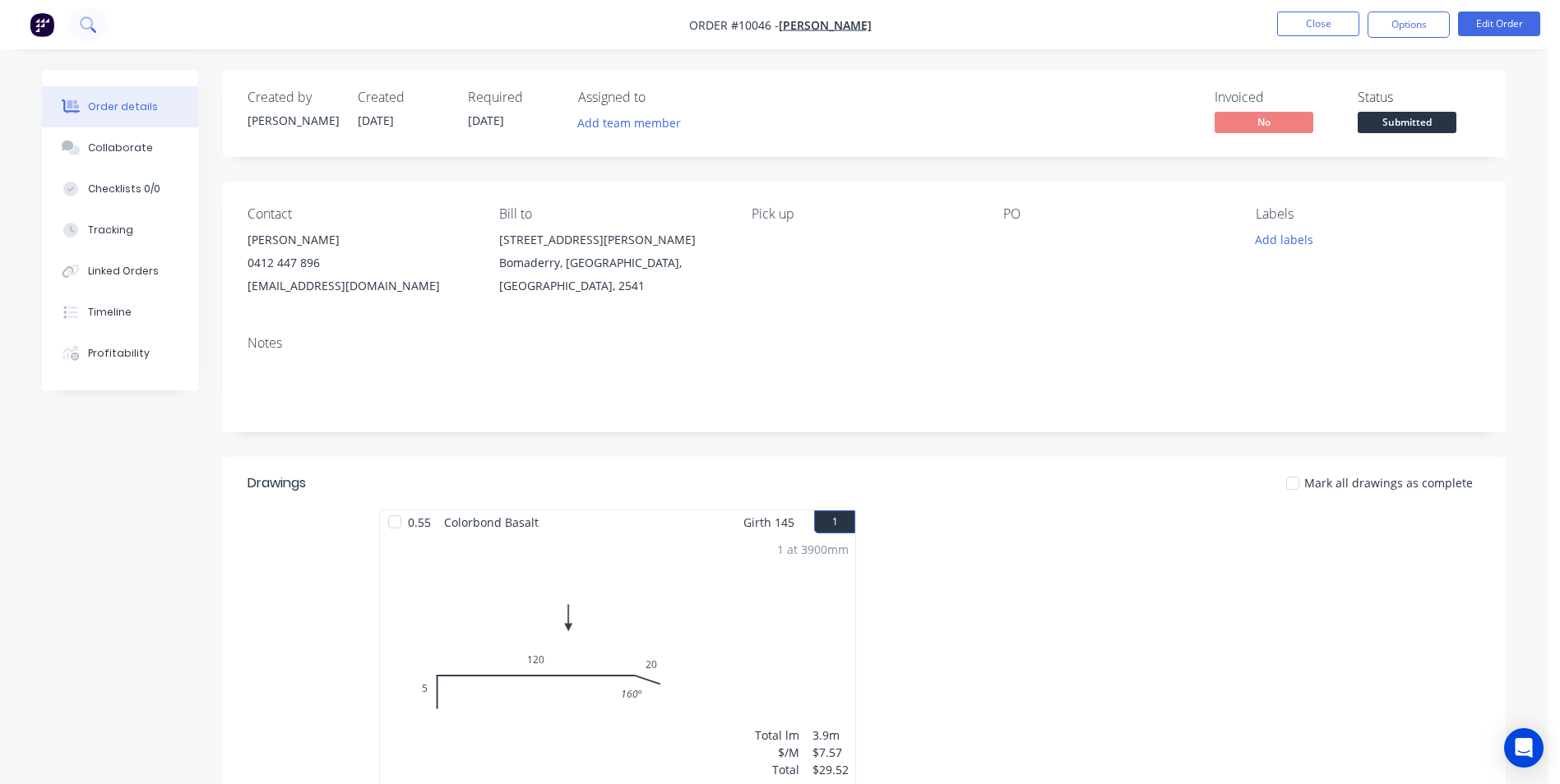
click at [77, 27] on button at bounding box center [88, 25] width 42 height 33
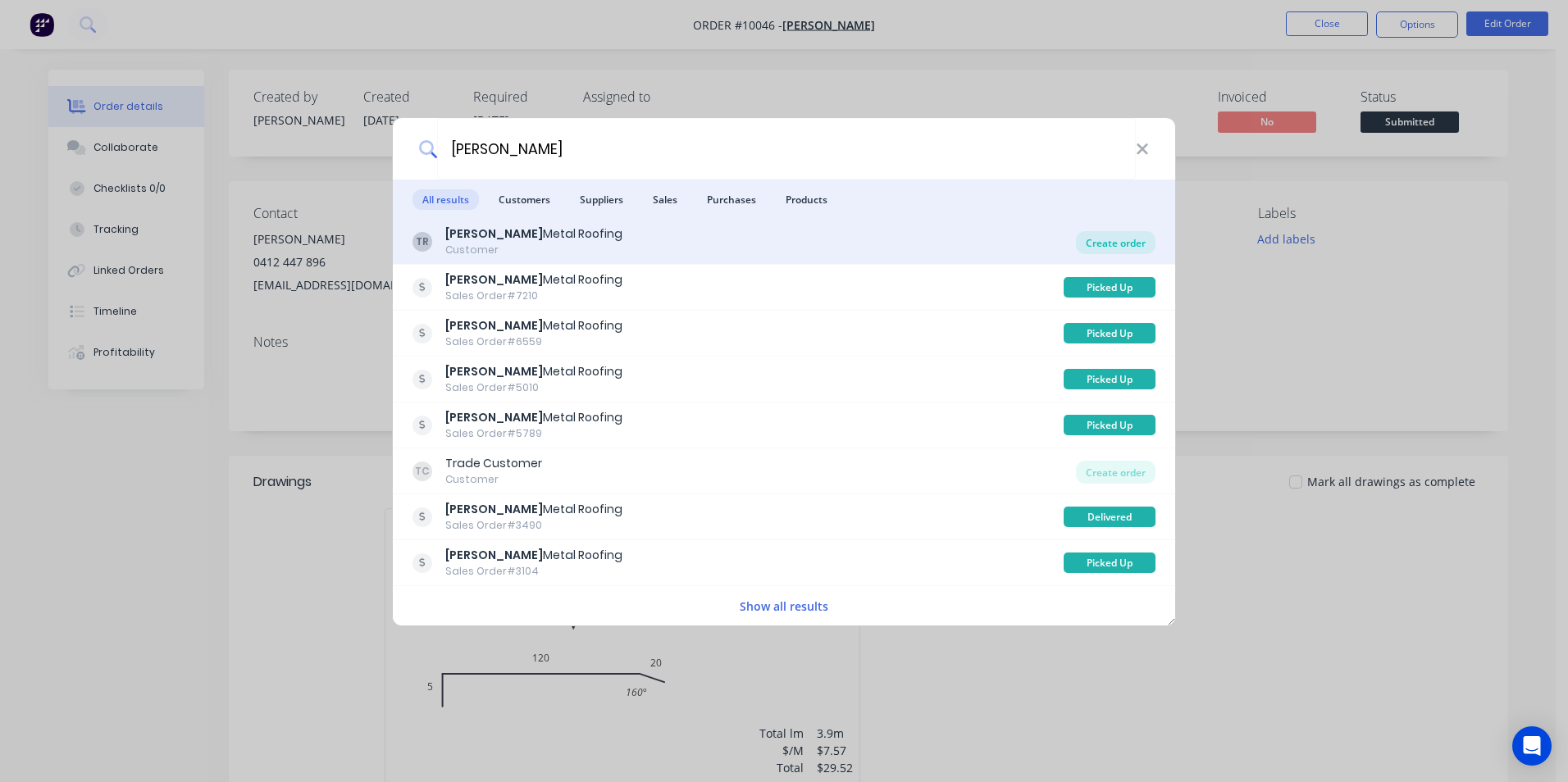
type input "tait"
click at [1092, 243] on div "Create order" at bounding box center [1116, 243] width 79 height 23
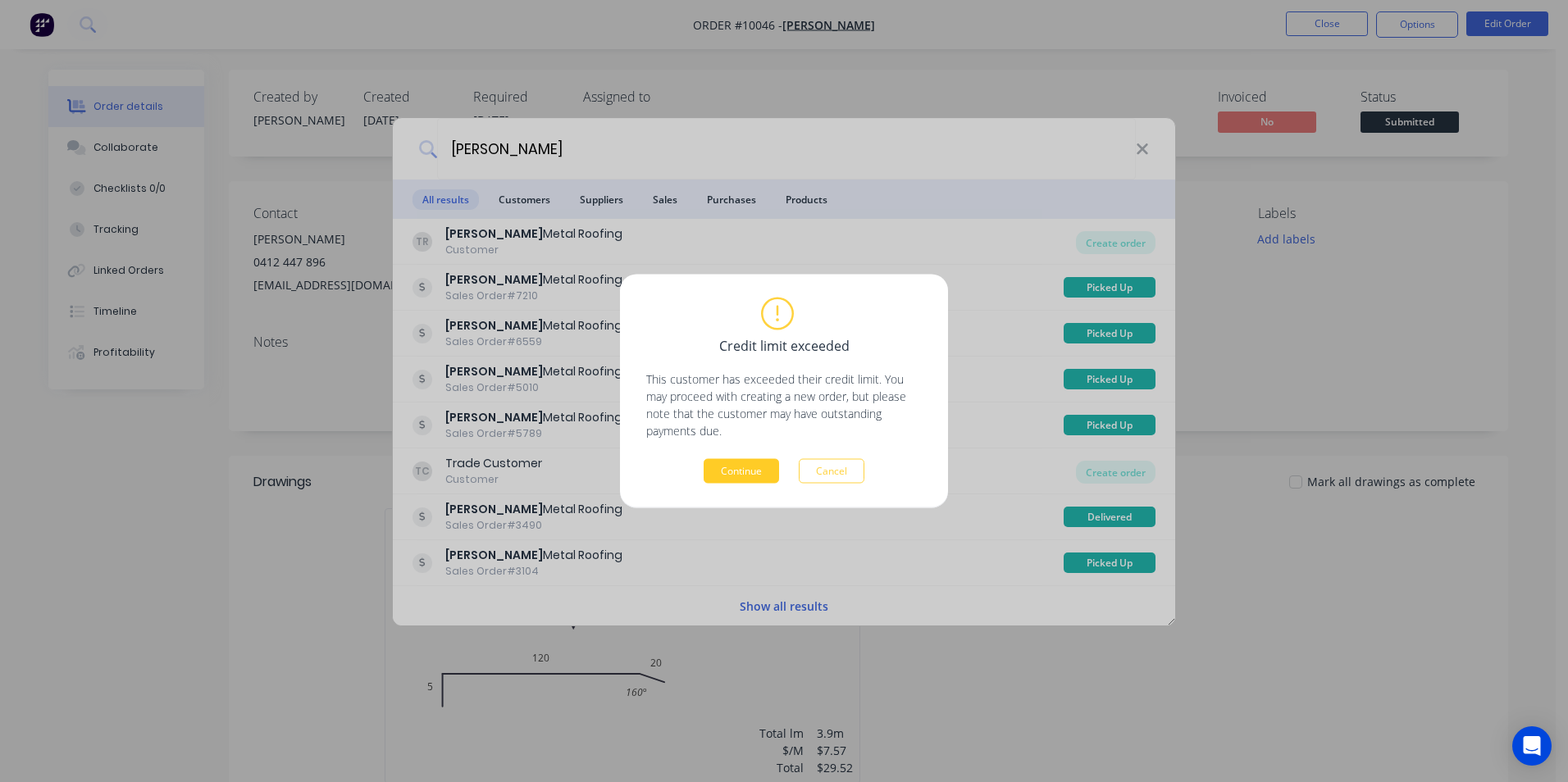
click at [733, 469] on button "Continue" at bounding box center [742, 472] width 75 height 25
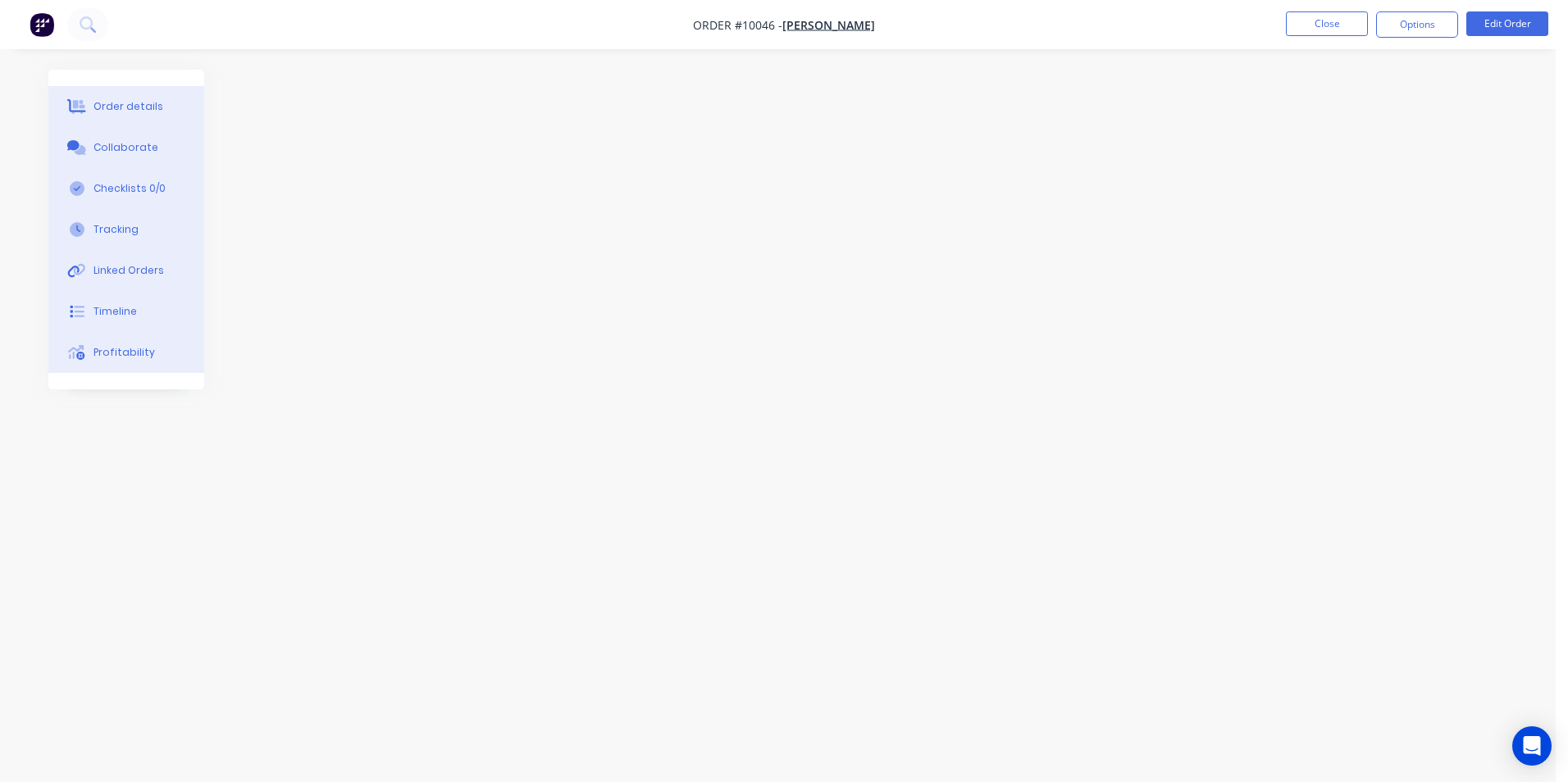
click at [567, 192] on div at bounding box center [778, 360] width 1460 height 580
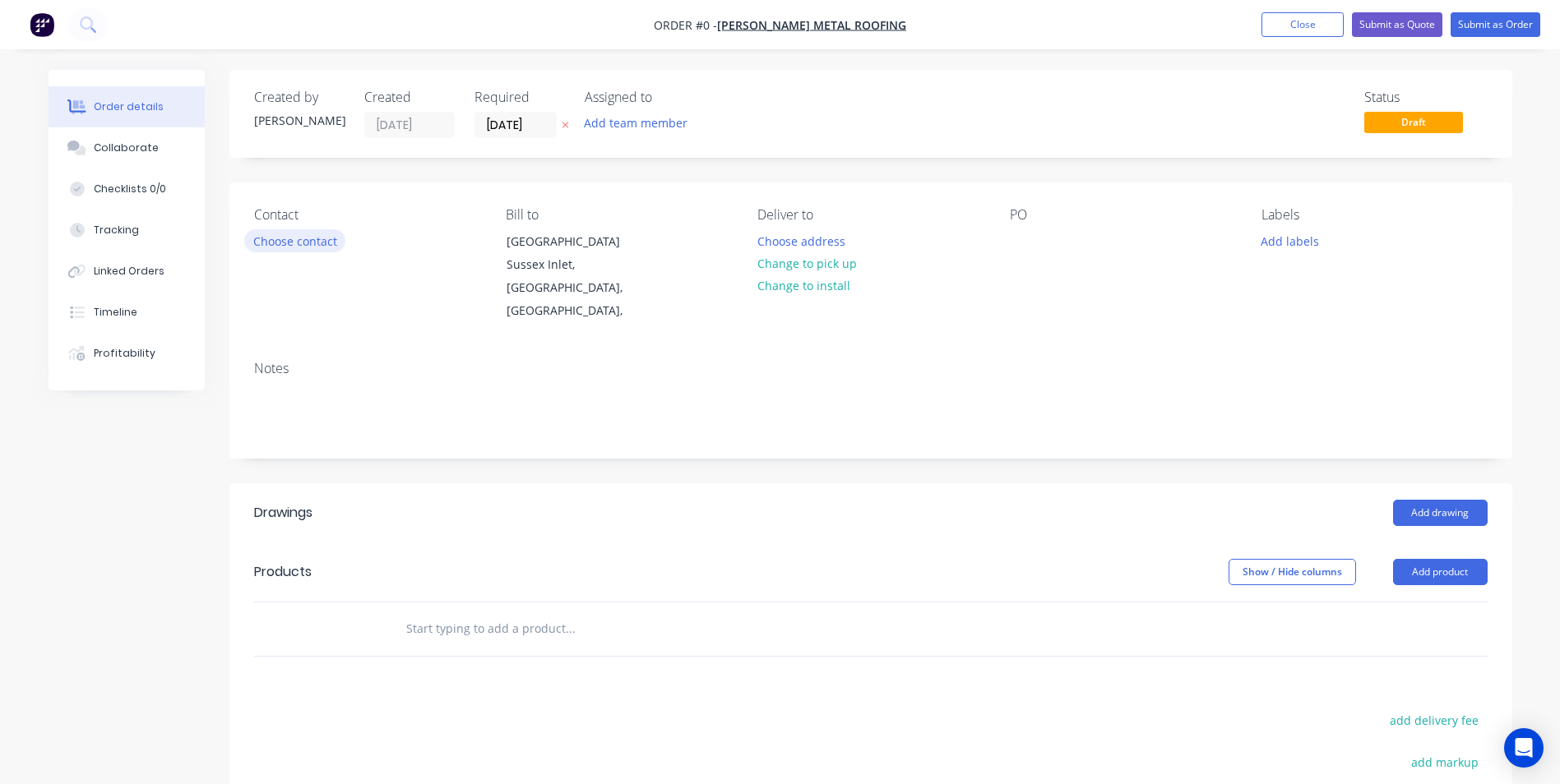
click at [332, 245] on button "Choose contact" at bounding box center [295, 240] width 102 height 22
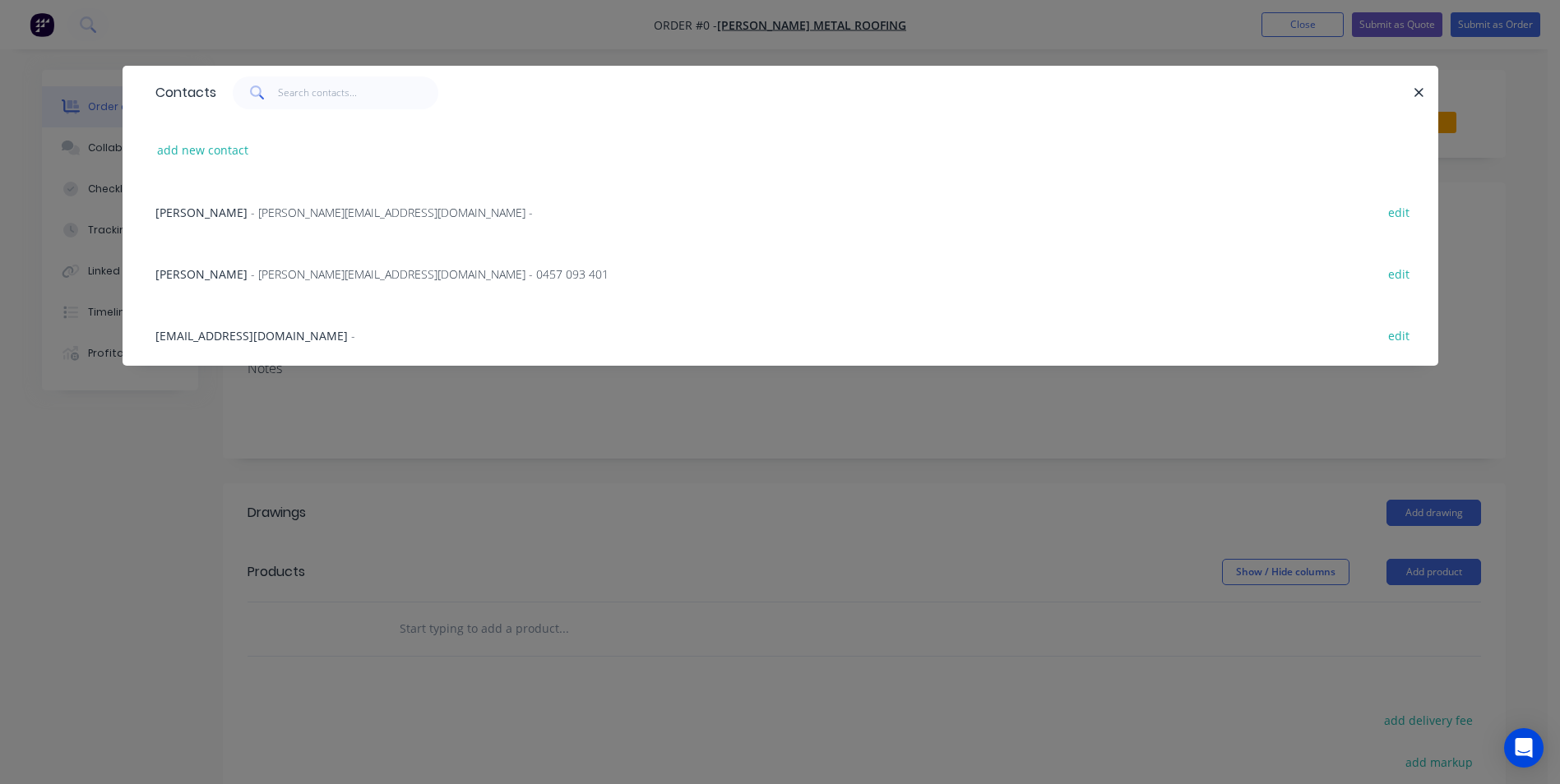
click at [282, 280] on span "- [PERSON_NAME][EMAIL_ADDRESS][DOMAIN_NAME] - 0457 093 401" at bounding box center [429, 274] width 358 height 15
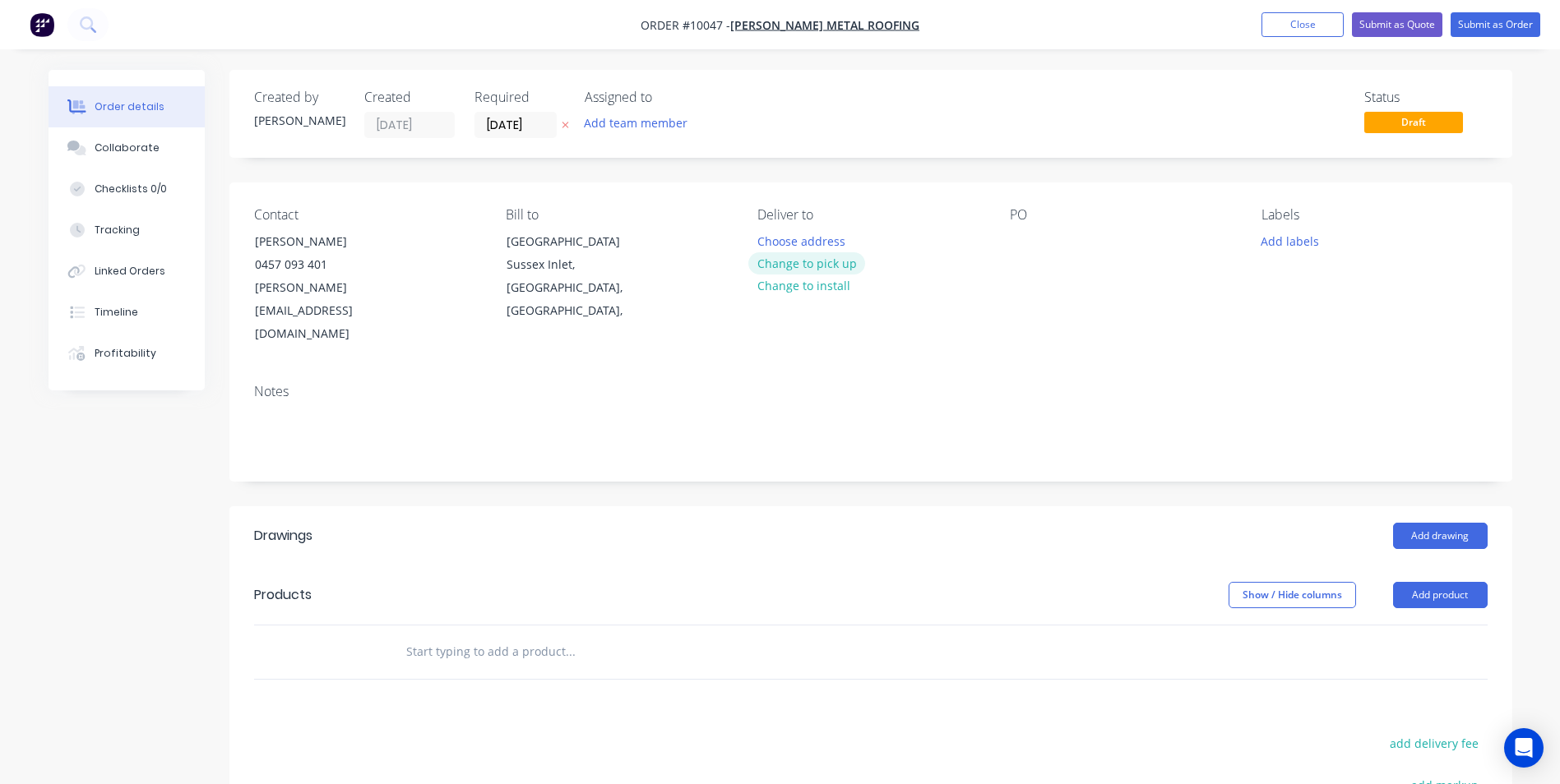
click at [814, 261] on button "Change to pick up" at bounding box center [807, 263] width 117 height 22
click at [1014, 242] on div at bounding box center [1022, 241] width 26 height 24
click at [540, 635] on input "text" at bounding box center [570, 652] width 329 height 33
type input "vortex"
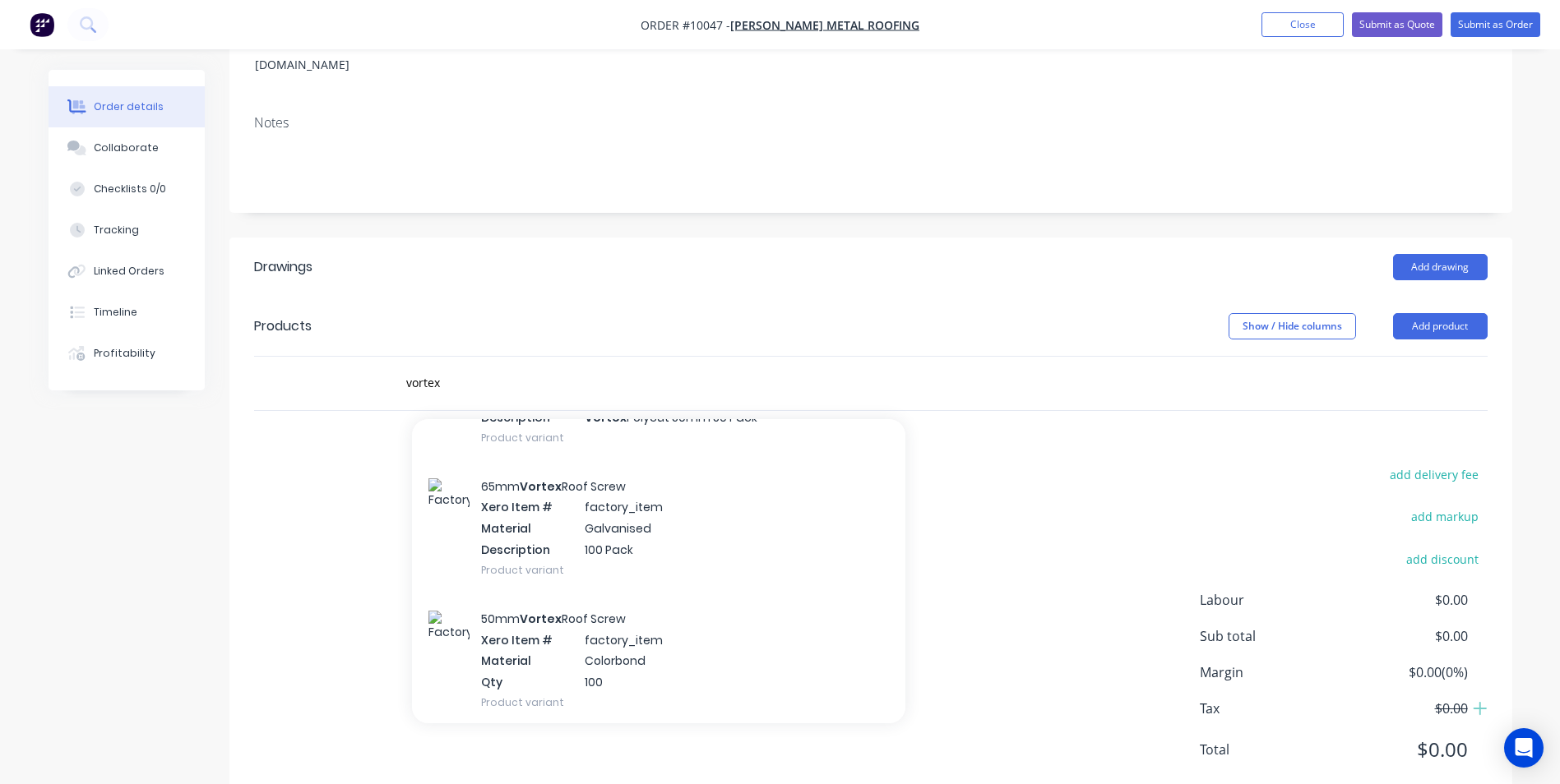
scroll to position [575, 0]
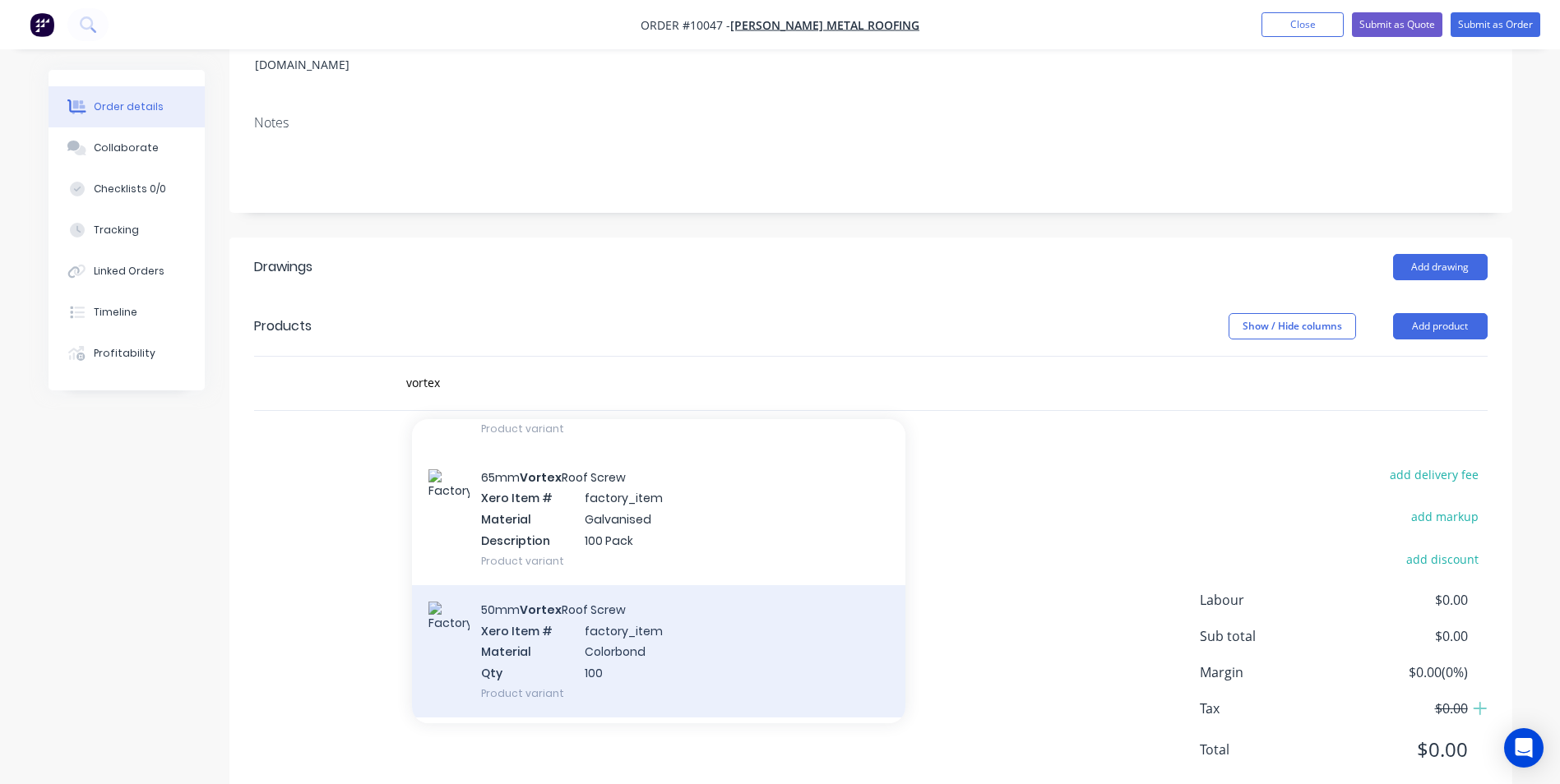
click at [597, 586] on div "50mm Vortex Roof Screw Xero Item # factory_item Material Colorbond Qty 100 Prod…" at bounding box center [659, 651] width 493 height 132
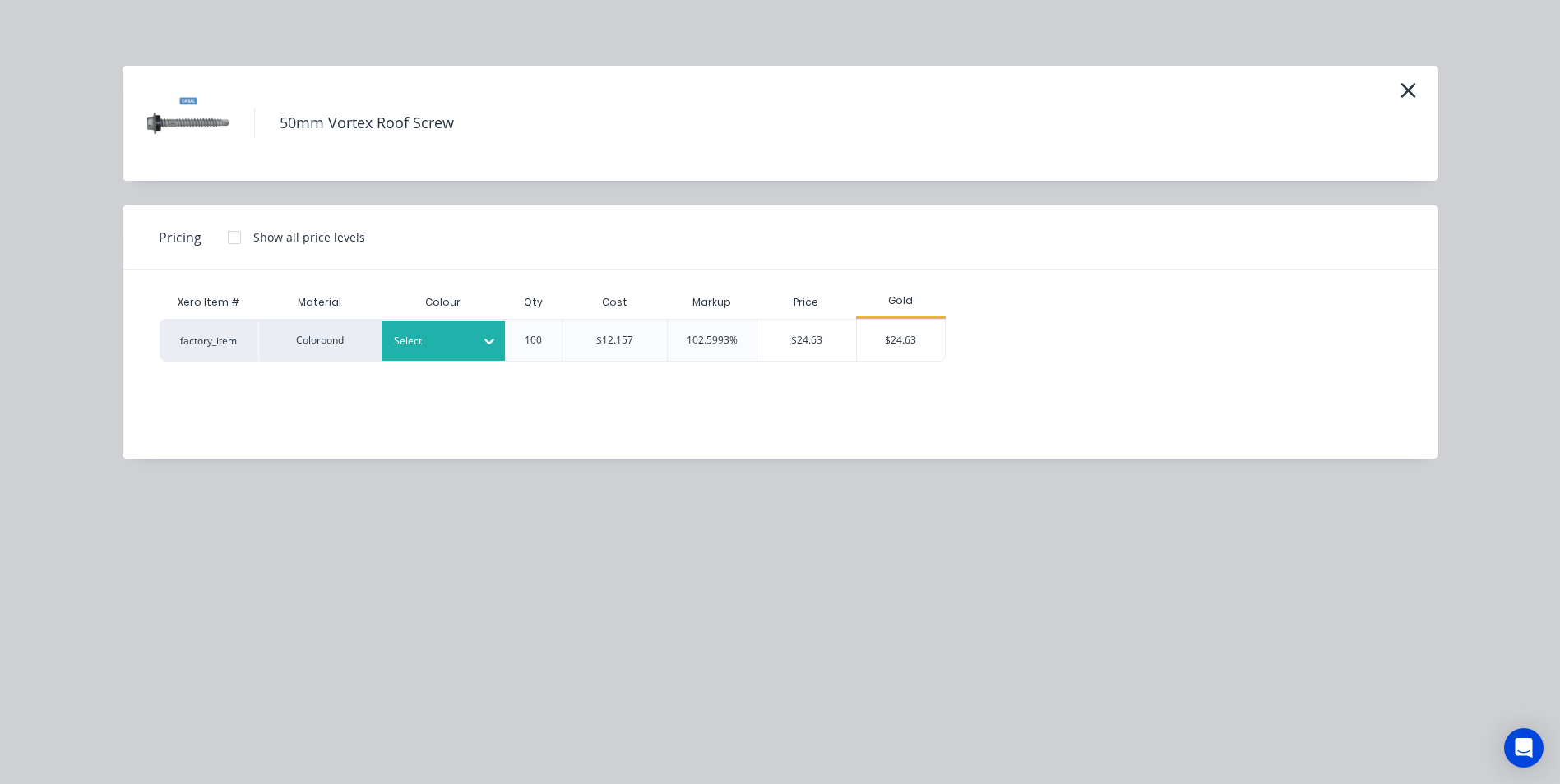
click at [462, 350] on div "Select" at bounding box center [427, 341] width 92 height 21
click at [475, 343] on div at bounding box center [489, 340] width 30 height 26
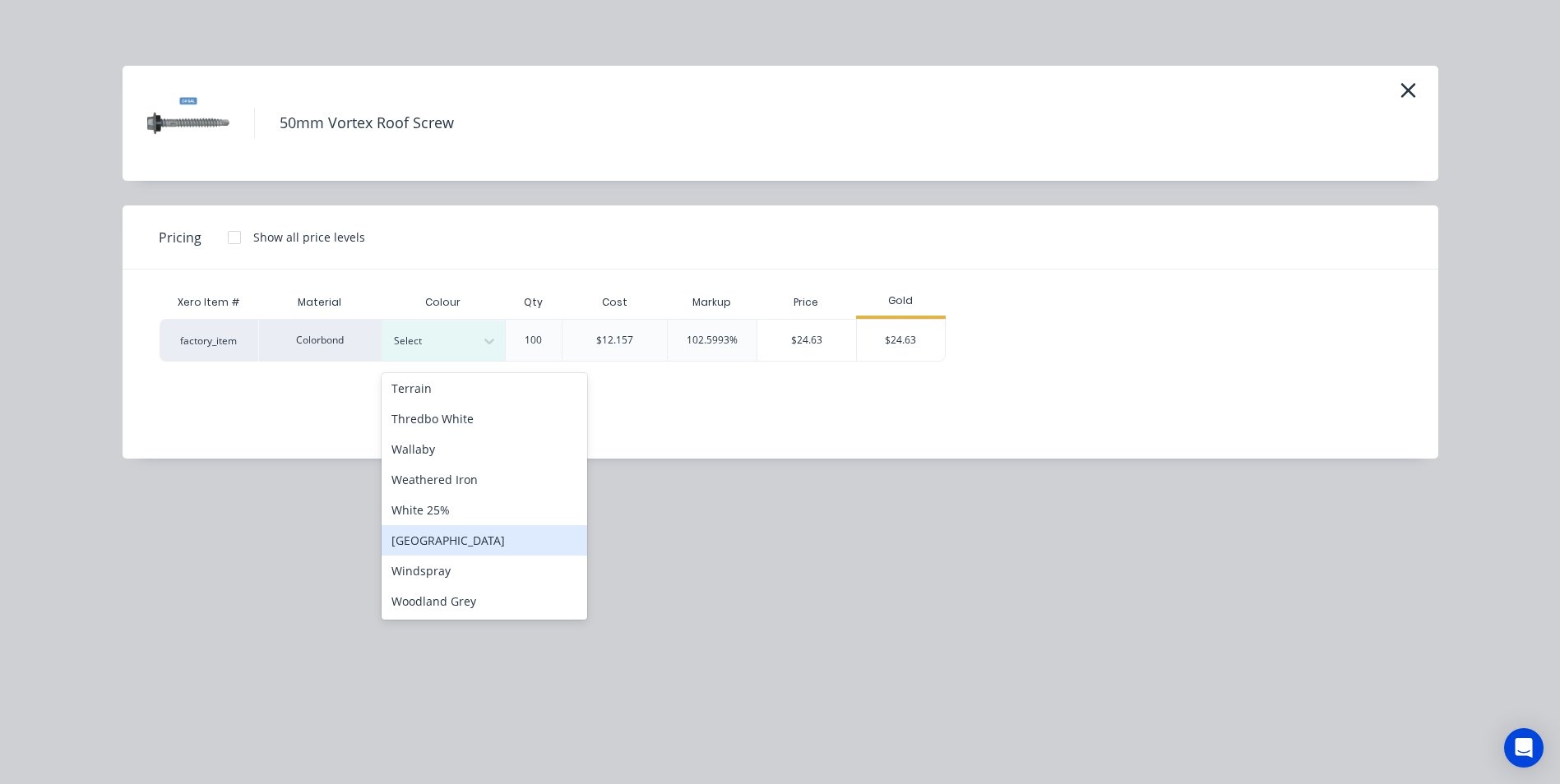
scroll to position [292, 0]
click at [459, 598] on div "Woodland Grey" at bounding box center [485, 595] width 206 height 30
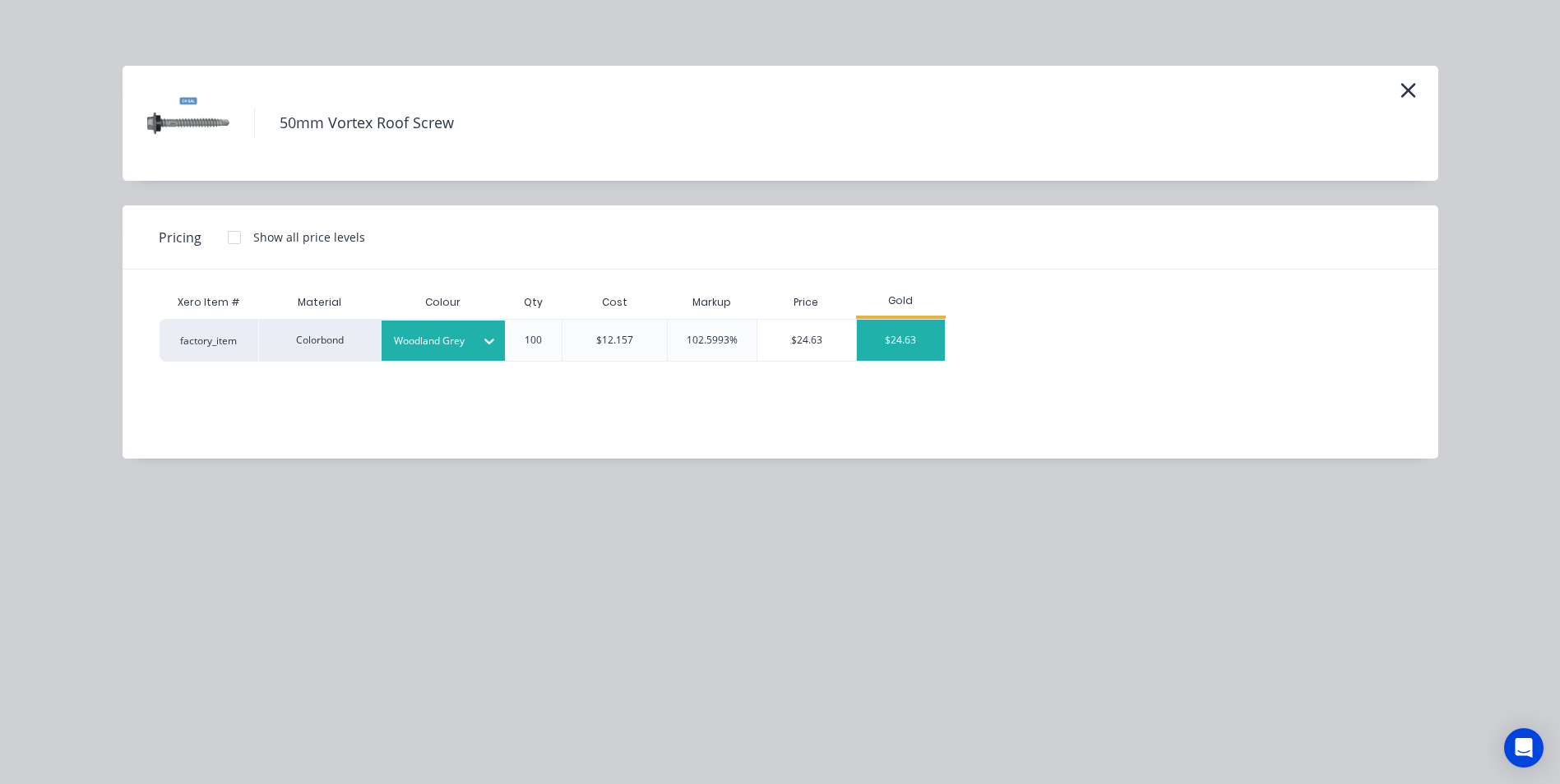
click at [894, 337] on div "$24.63" at bounding box center [900, 340] width 88 height 42
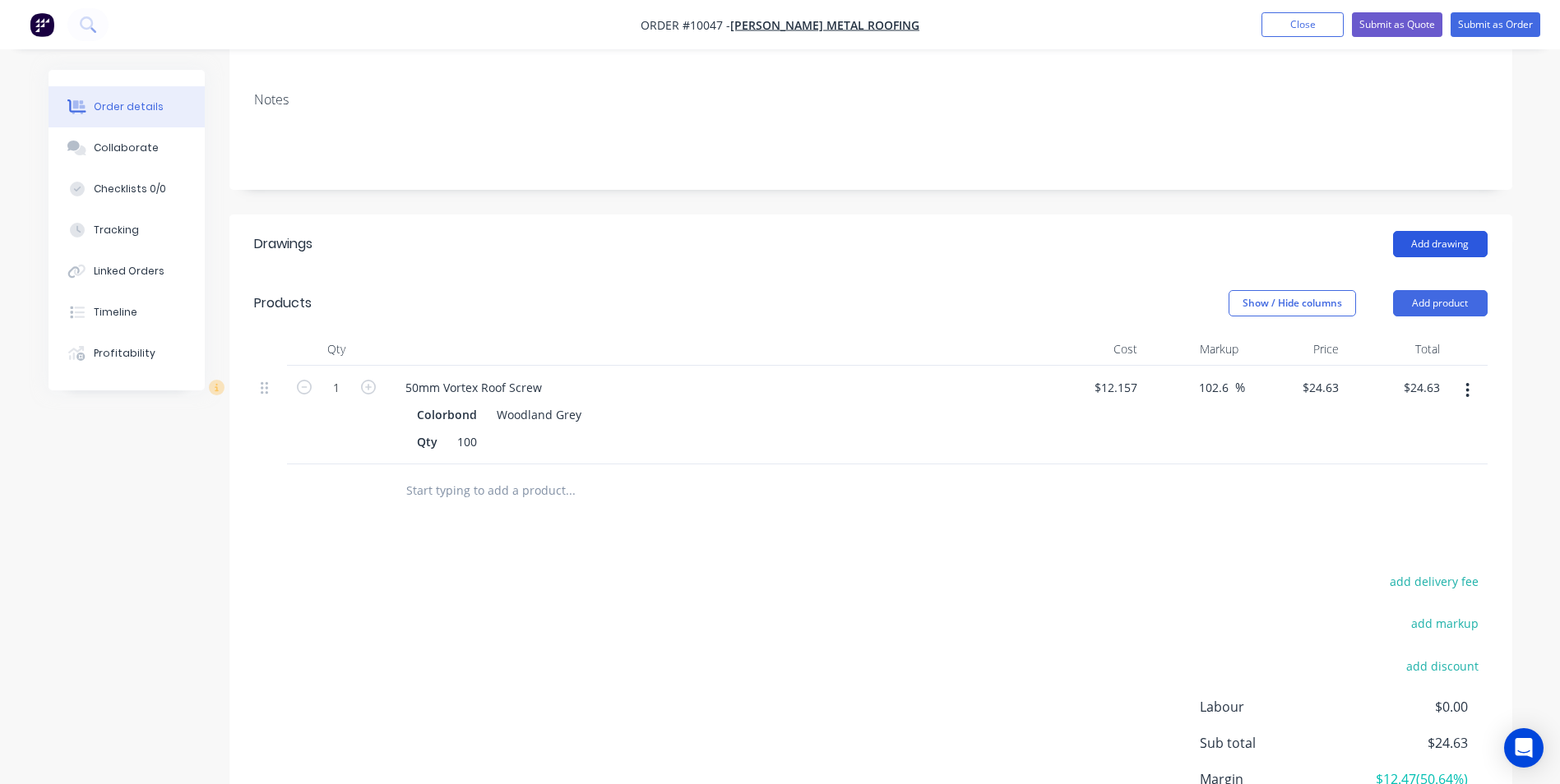
click at [1447, 231] on button "Add drawing" at bounding box center [1440, 244] width 95 height 26
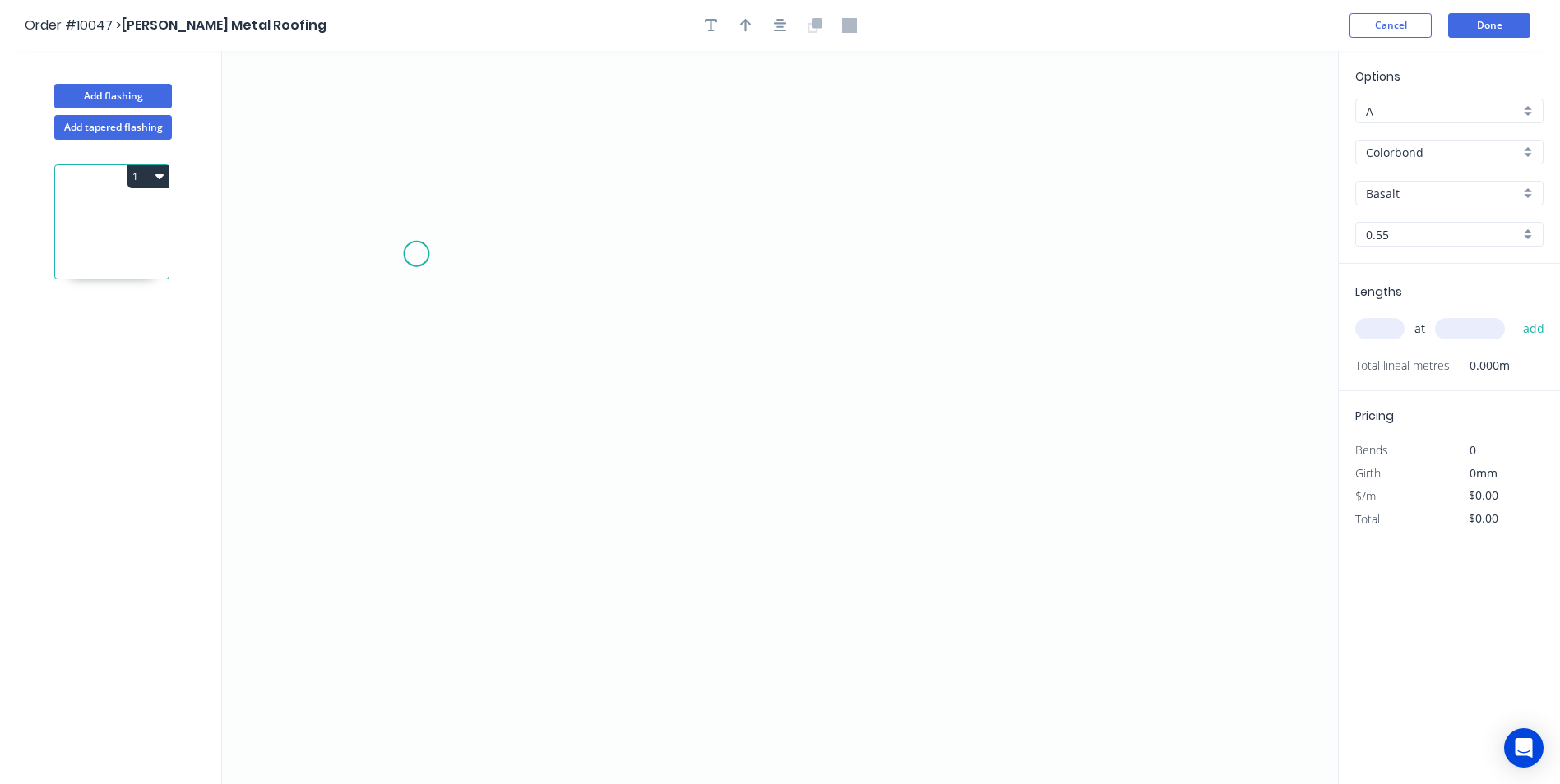
click at [418, 255] on icon "0" at bounding box center [780, 418] width 1116 height 733
click at [456, 219] on icon at bounding box center [436, 236] width 38 height 38
click at [1088, 221] on icon "0 ?" at bounding box center [780, 418] width 1116 height 733
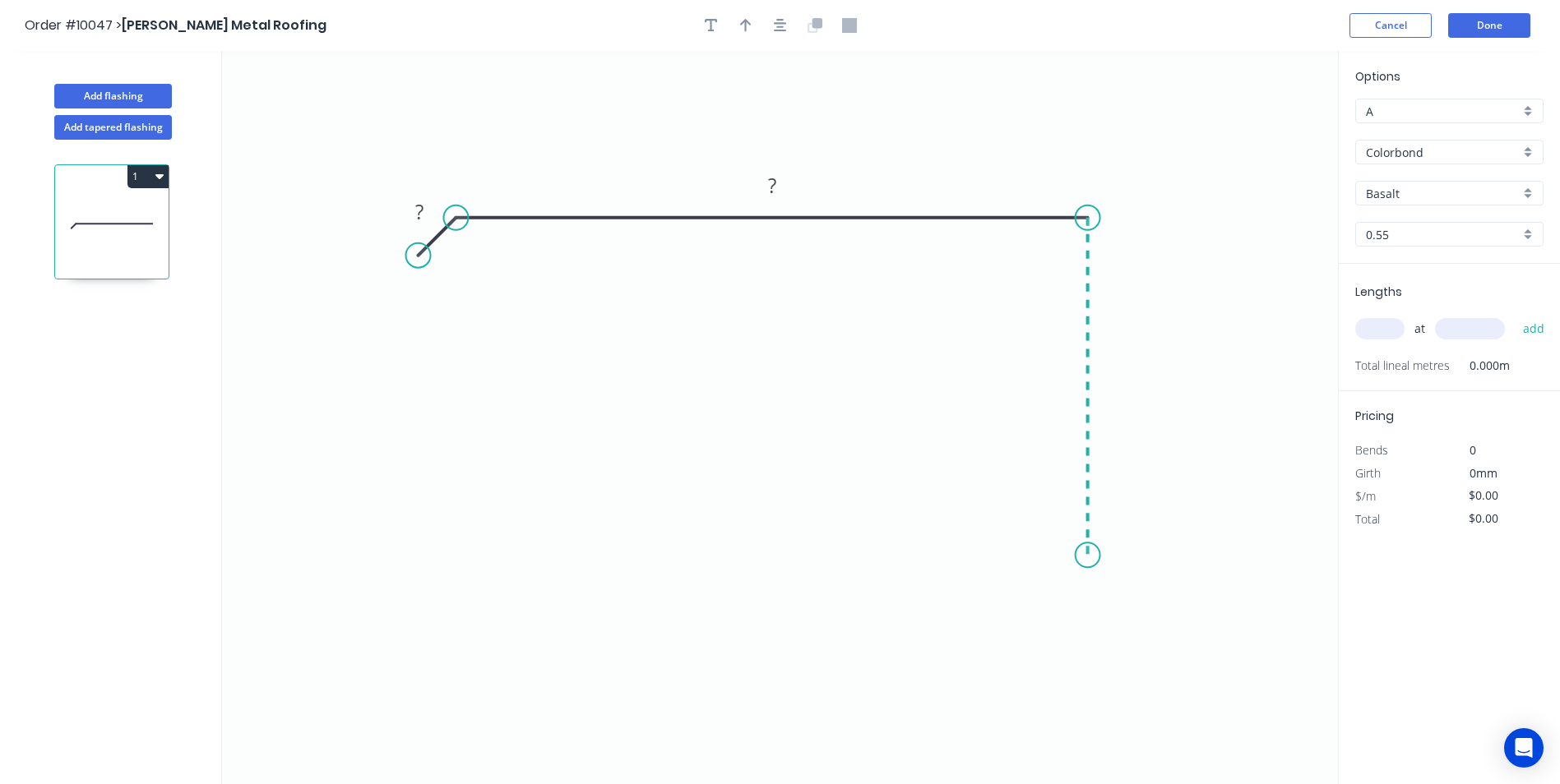
click at [1082, 556] on icon "0 ? ?" at bounding box center [780, 418] width 1116 height 733
click at [999, 553] on icon "0 ? ? ?" at bounding box center [780, 418] width 1116 height 733
click at [1001, 550] on circle at bounding box center [999, 555] width 25 height 25
drag, startPoint x: 1000, startPoint y: 553, endPoint x: 1047, endPoint y: 509, distance: 64.4
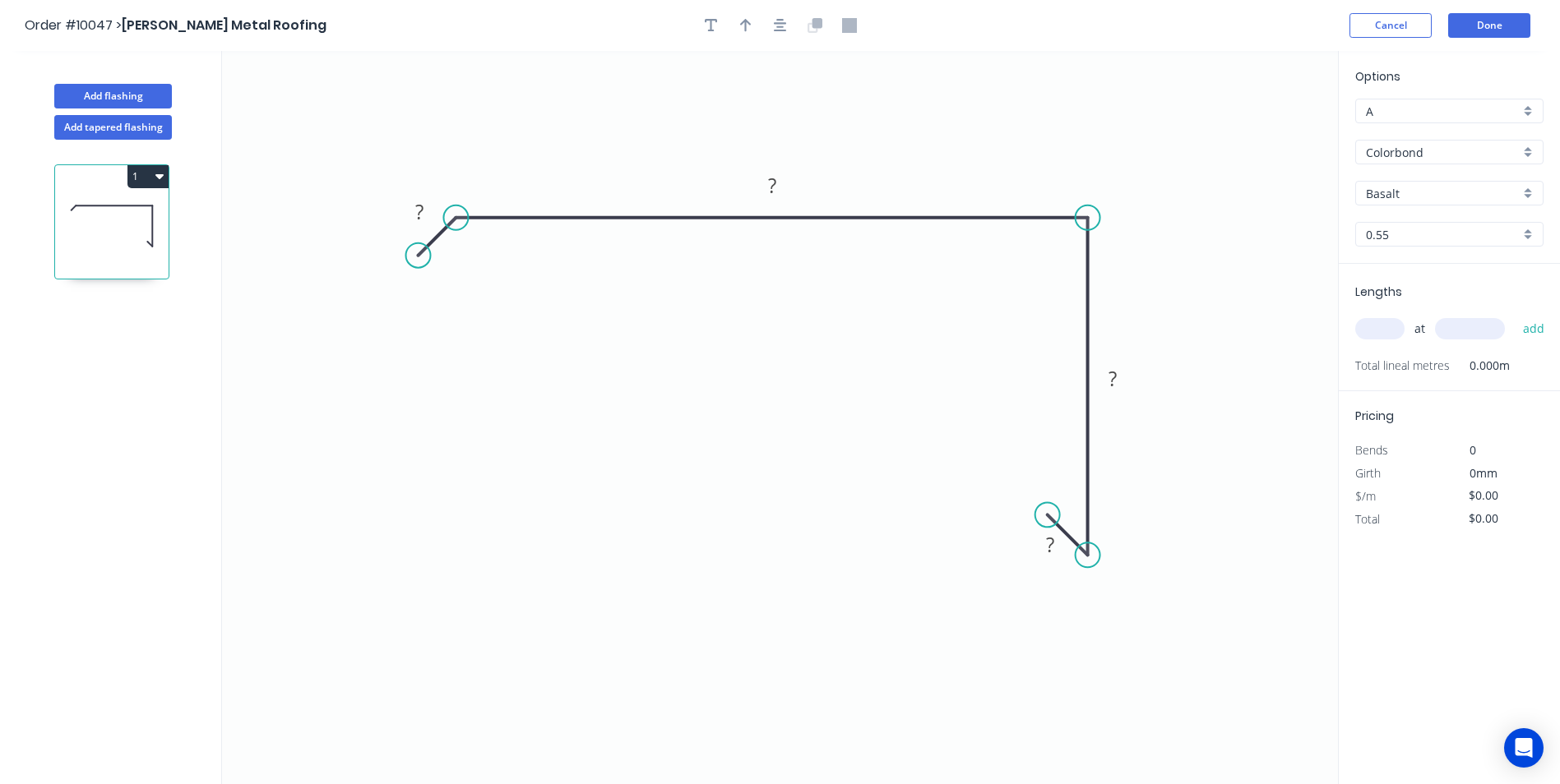
click at [1047, 509] on circle at bounding box center [1048, 515] width 25 height 25
click at [430, 207] on rect at bounding box center [420, 213] width 33 height 23
click at [1274, 278] on icon "0 15 195 80 15" at bounding box center [780, 418] width 1116 height 733
type input "$12.45"
click at [1524, 189] on div "Basalt" at bounding box center [1449, 193] width 189 height 25
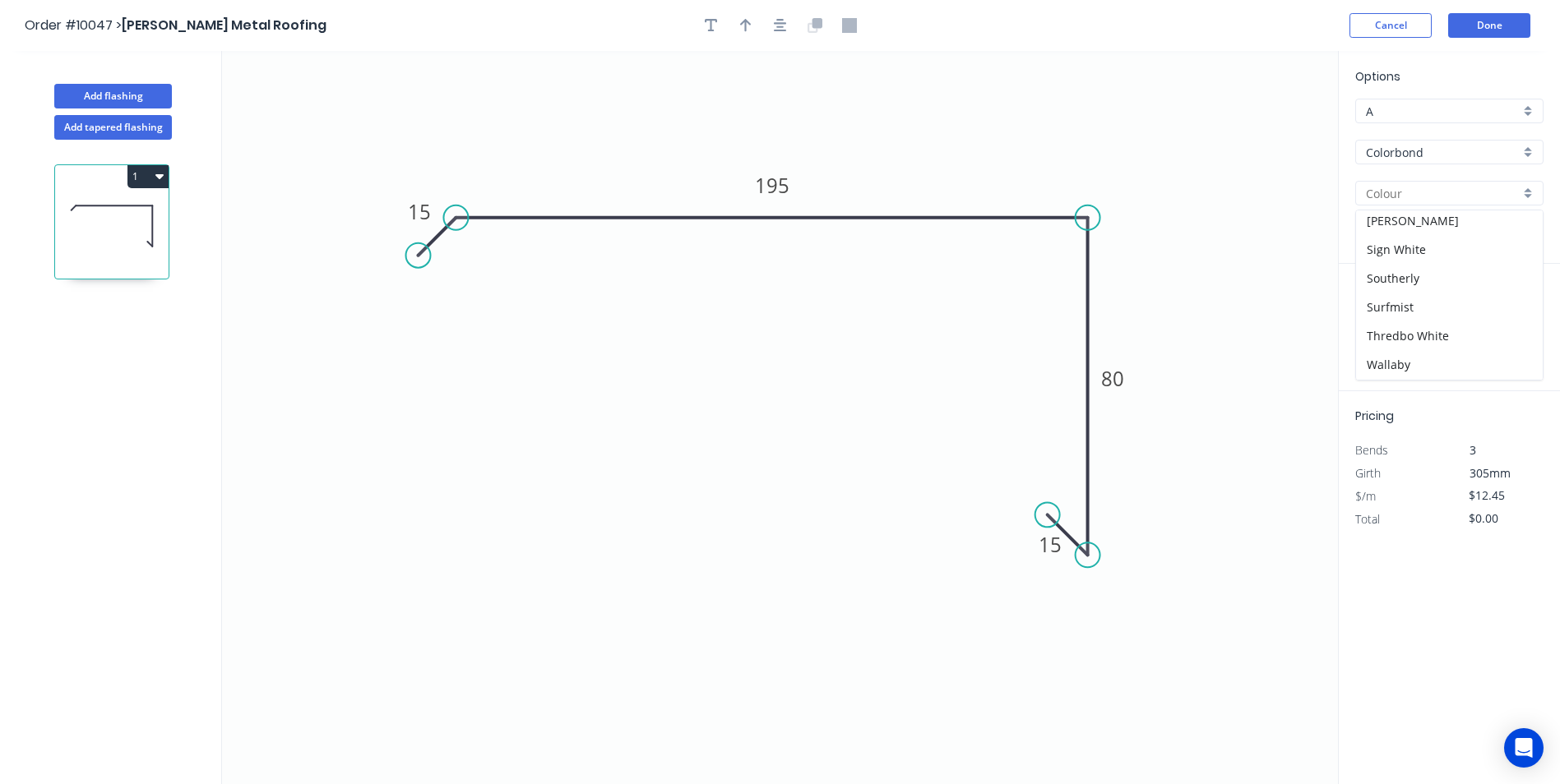
scroll to position [607, 0]
click at [1430, 363] on div "Woodland Grey" at bounding box center [1449, 365] width 187 height 29
type input "Woodland Grey"
click at [1387, 339] on input "text" at bounding box center [1379, 329] width 49 height 21
type input "1"
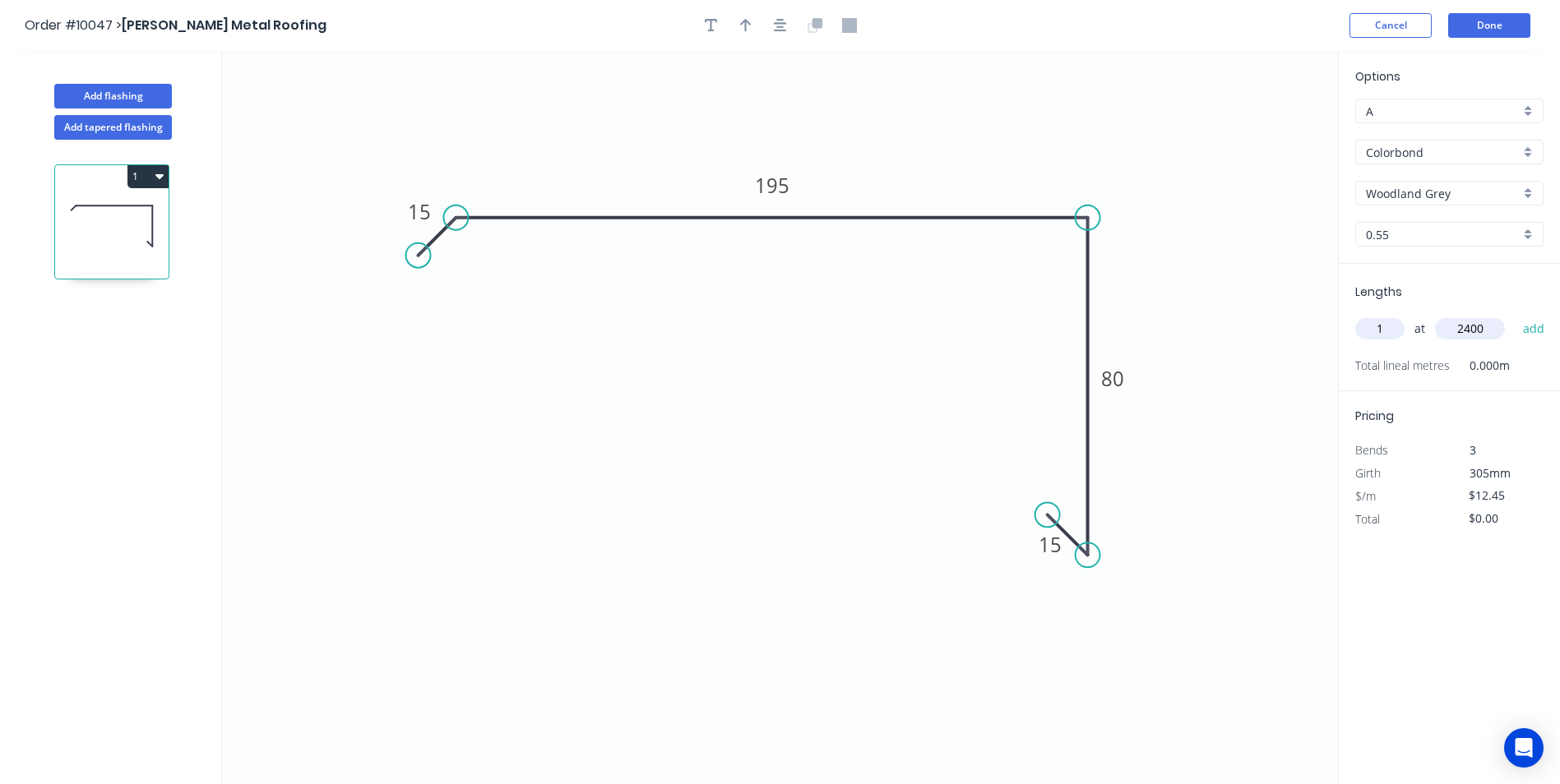
type input "2400"
click at [1515, 315] on button "add" at bounding box center [1534, 329] width 39 height 28
click at [155, 167] on button "1" at bounding box center [148, 177] width 42 height 23
click at [134, 222] on div "Duplicate" at bounding box center [90, 218] width 127 height 24
type input "$0.00"
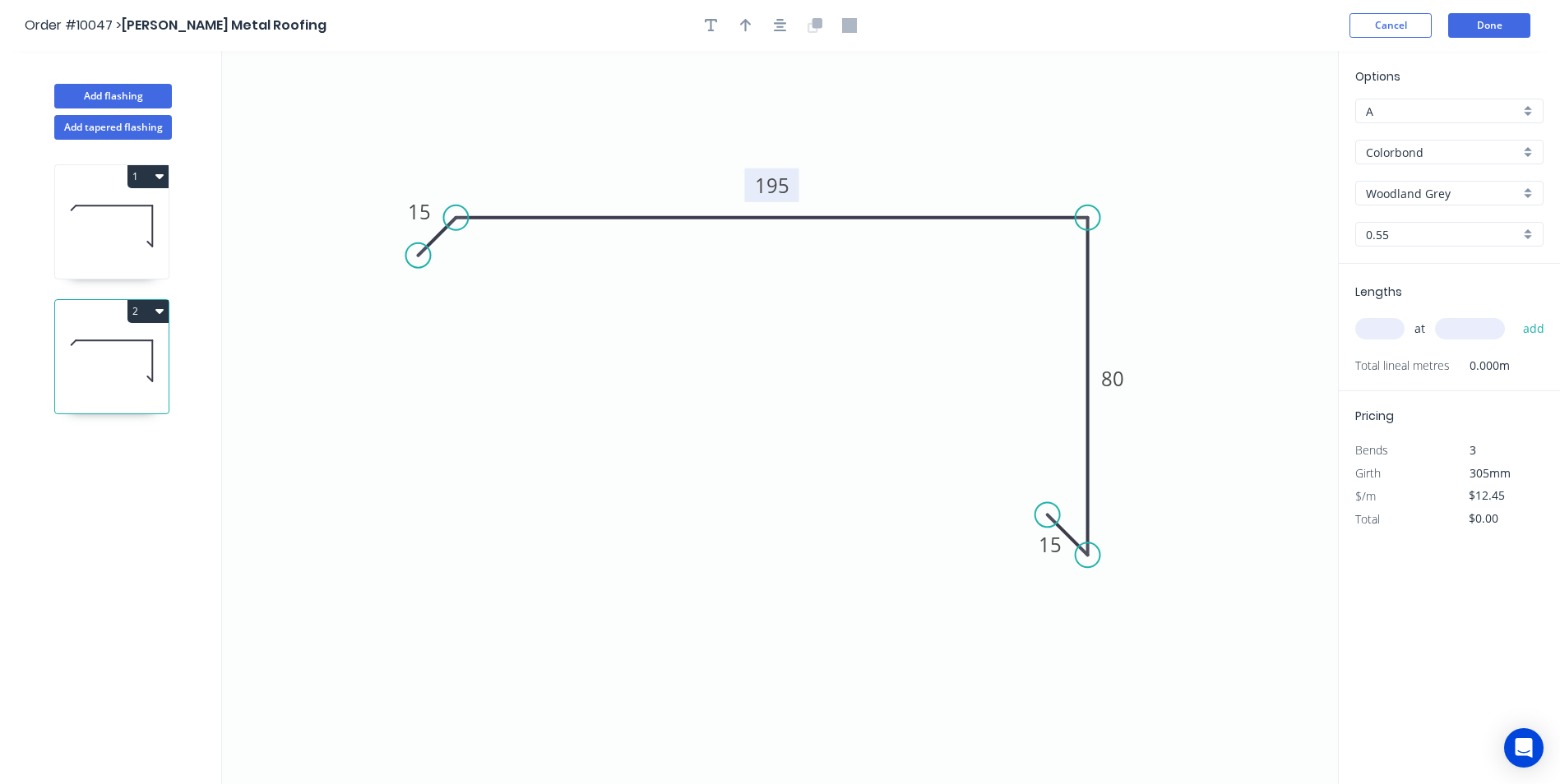
click at [774, 186] on tspan "195" at bounding box center [773, 186] width 35 height 27
click at [1382, 330] on input "text" at bounding box center [1379, 329] width 49 height 21
type input "$10.14"
type input "1"
type input "2400"
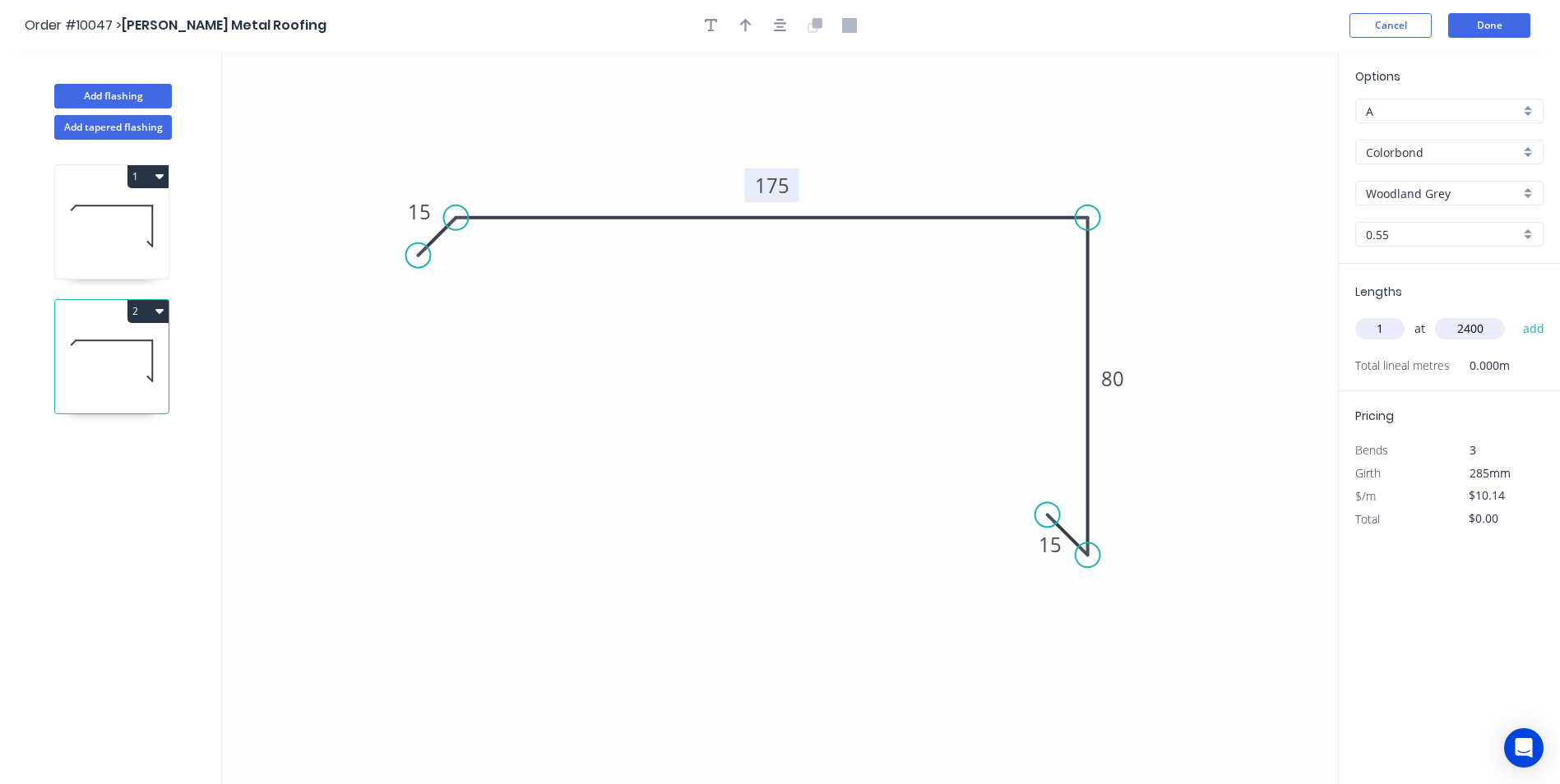
click at [1515, 315] on button "add" at bounding box center [1534, 329] width 39 height 28
type input "$24.34"
click at [1489, 36] on button "Done" at bounding box center [1488, 26] width 82 height 25
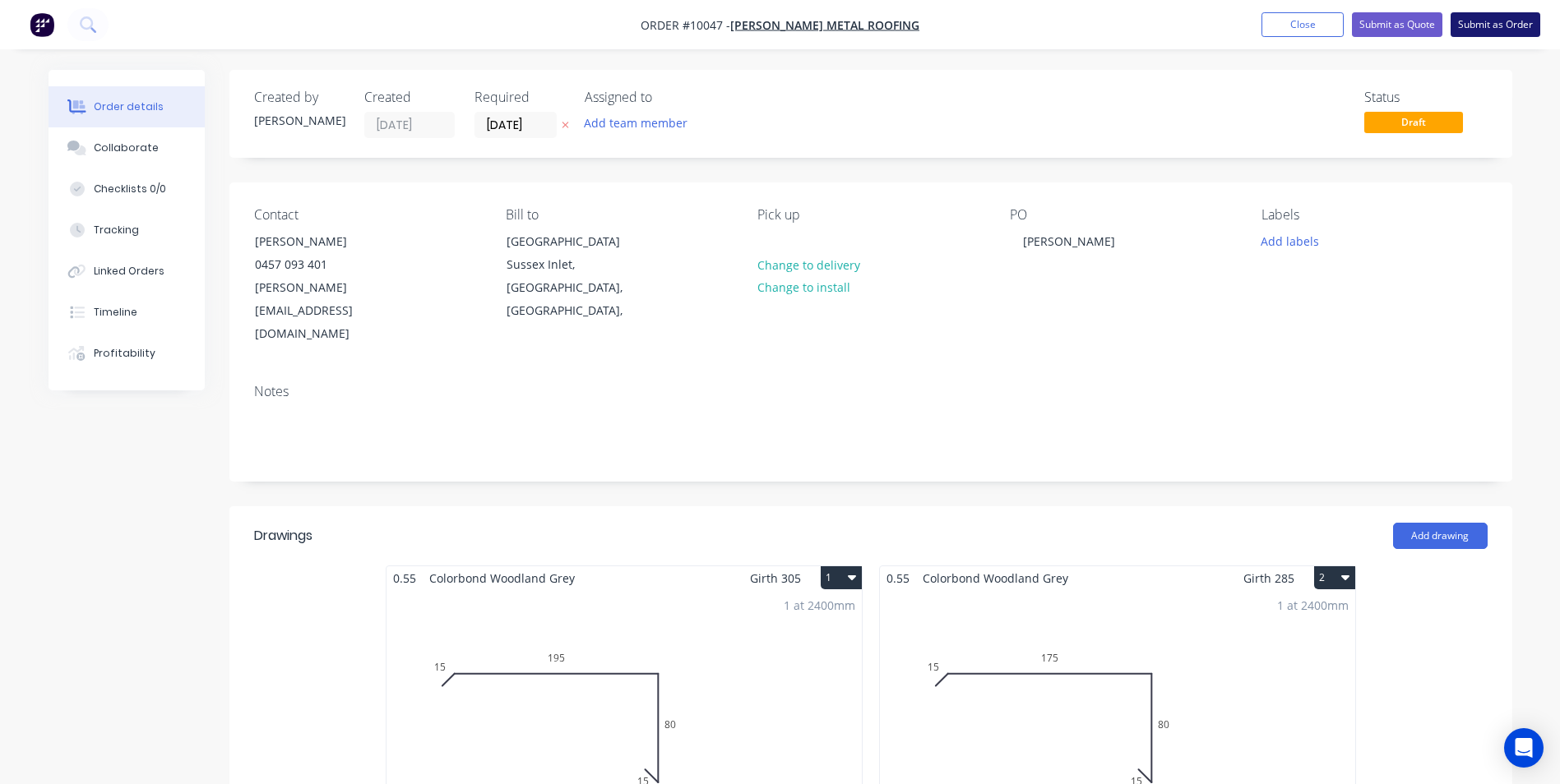
click at [1491, 32] on button "Submit as Order" at bounding box center [1495, 25] width 90 height 25
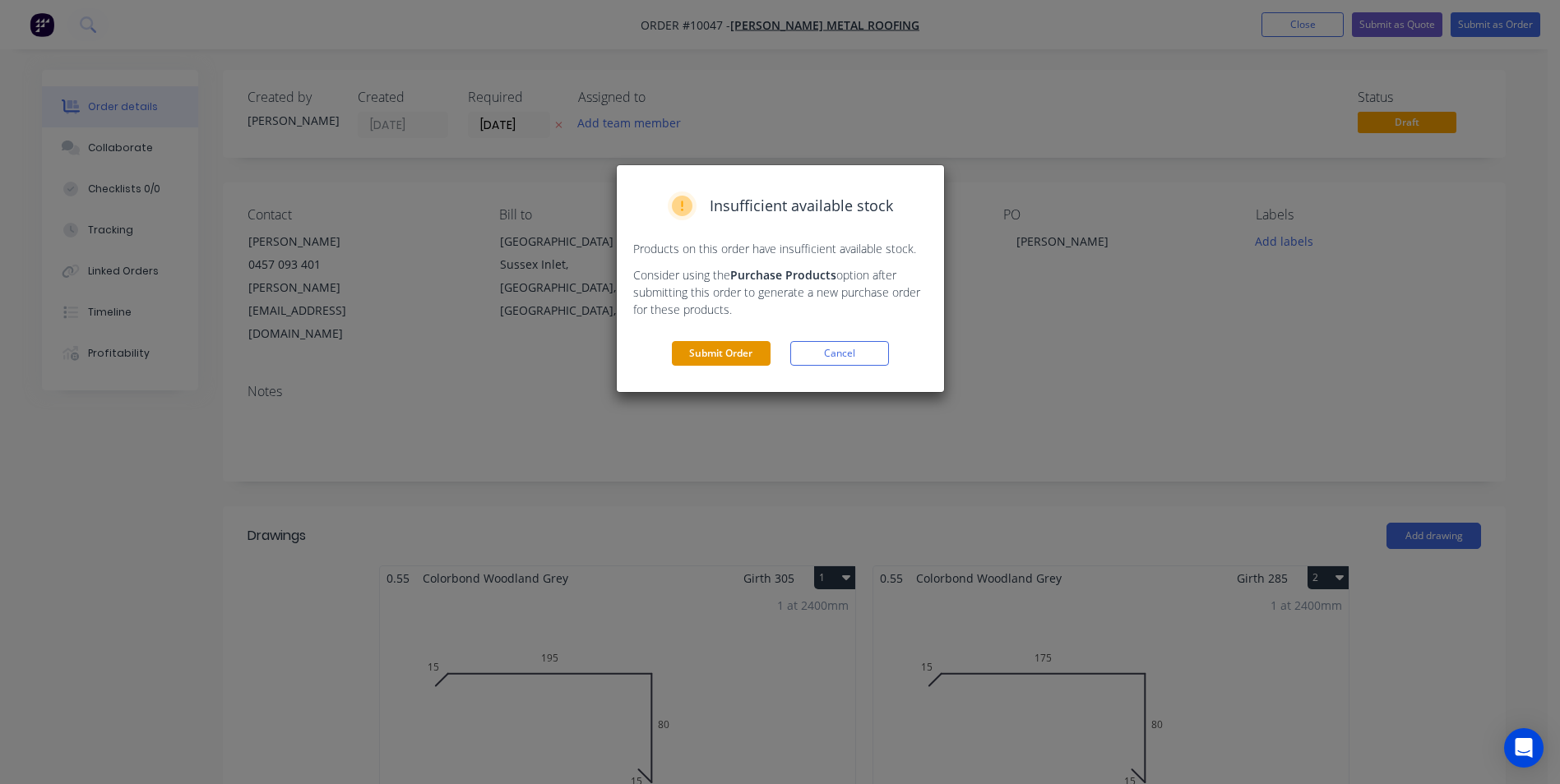
click at [732, 356] on button "Submit Order" at bounding box center [721, 354] width 99 height 25
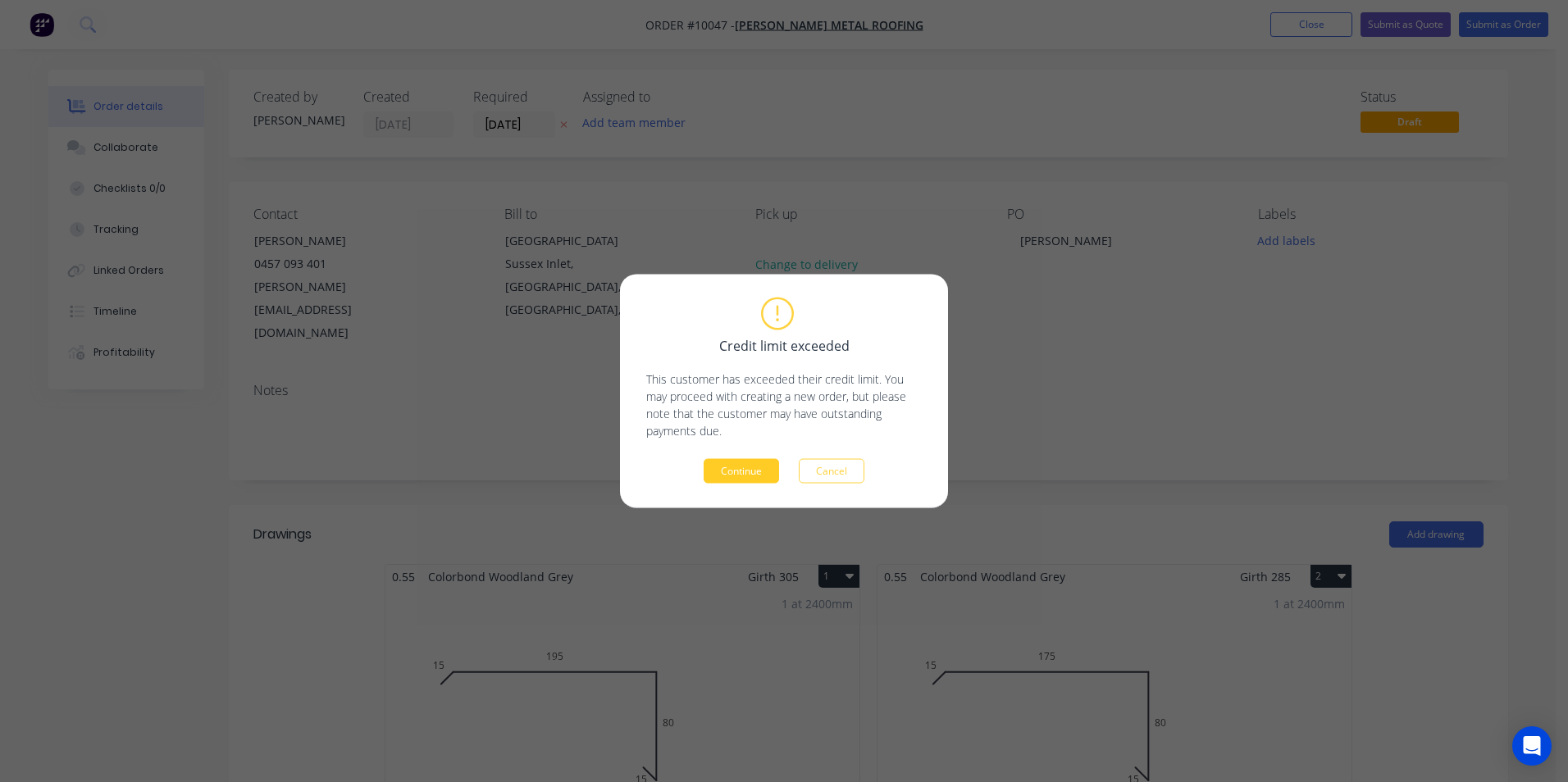
click at [738, 471] on button "Continue" at bounding box center [742, 472] width 75 height 25
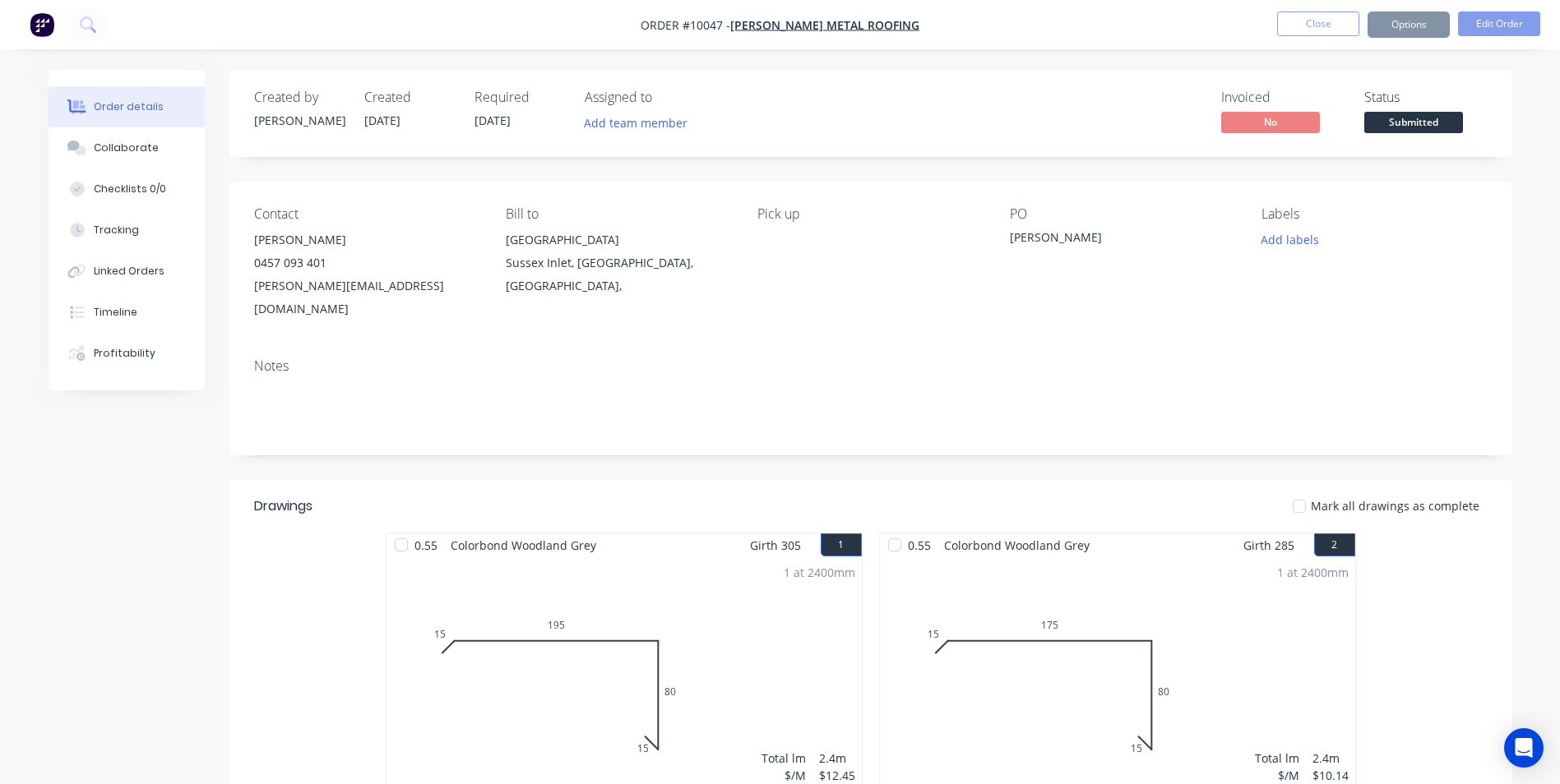
click at [1418, 24] on button "Options" at bounding box center [1408, 24] width 82 height 26
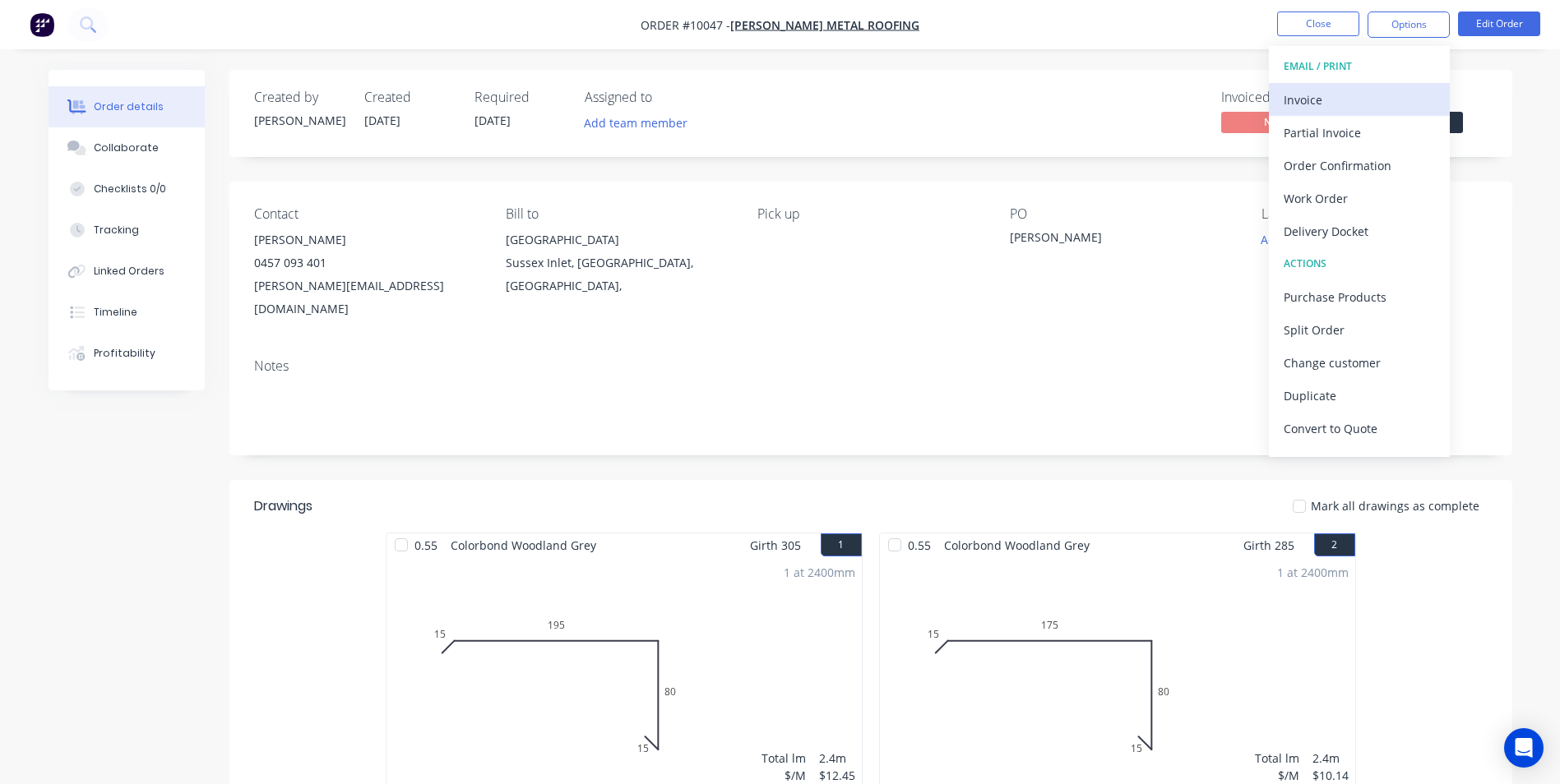
click at [1361, 91] on div "Invoice" at bounding box center [1359, 100] width 151 height 24
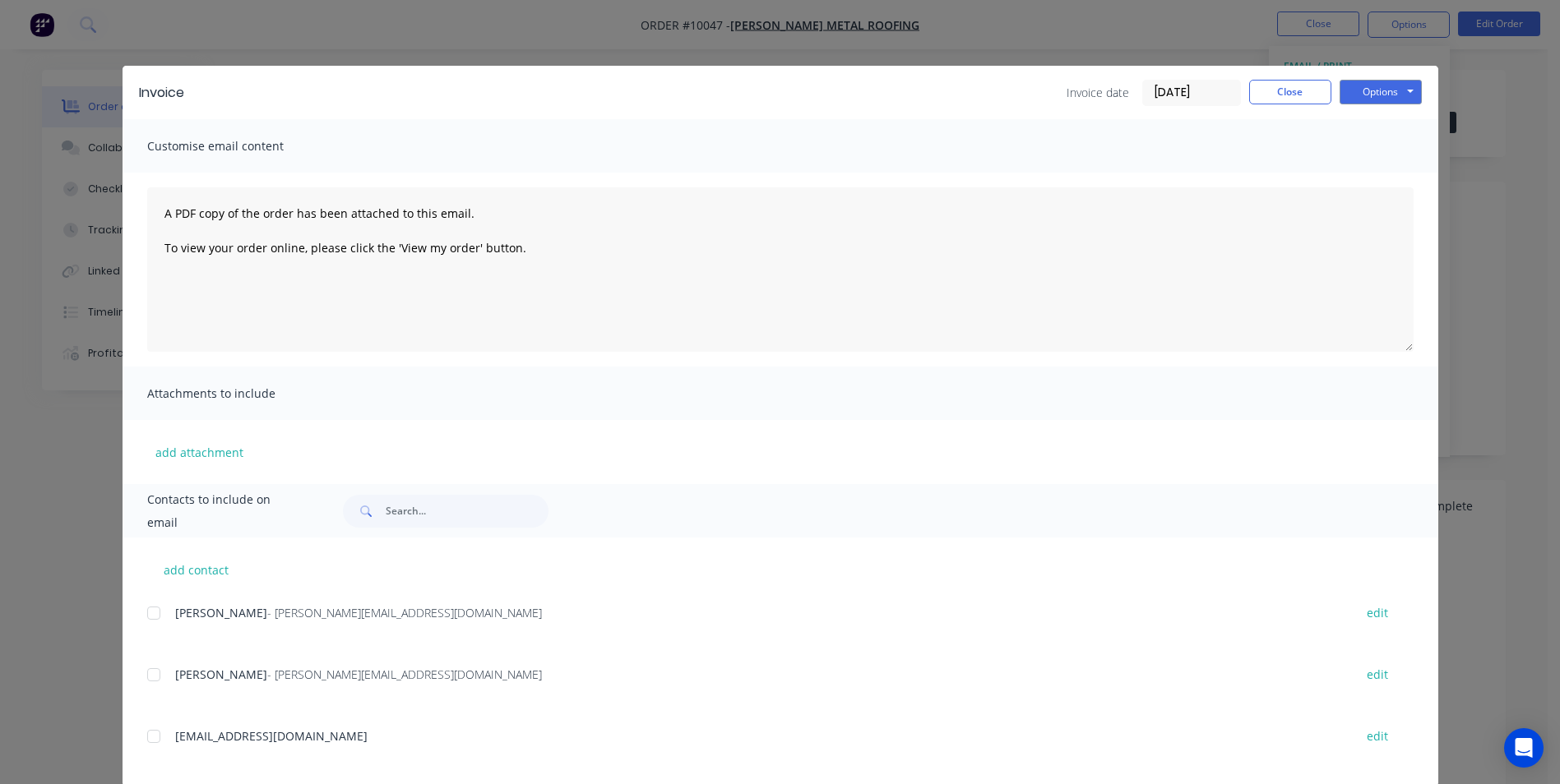
click at [141, 674] on div at bounding box center [154, 675] width 33 height 33
click at [1386, 85] on button "Options" at bounding box center [1380, 92] width 82 height 25
click at [1376, 180] on button "Email" at bounding box center [1392, 176] width 105 height 27
click at [1274, 99] on button "Close" at bounding box center [1290, 92] width 82 height 25
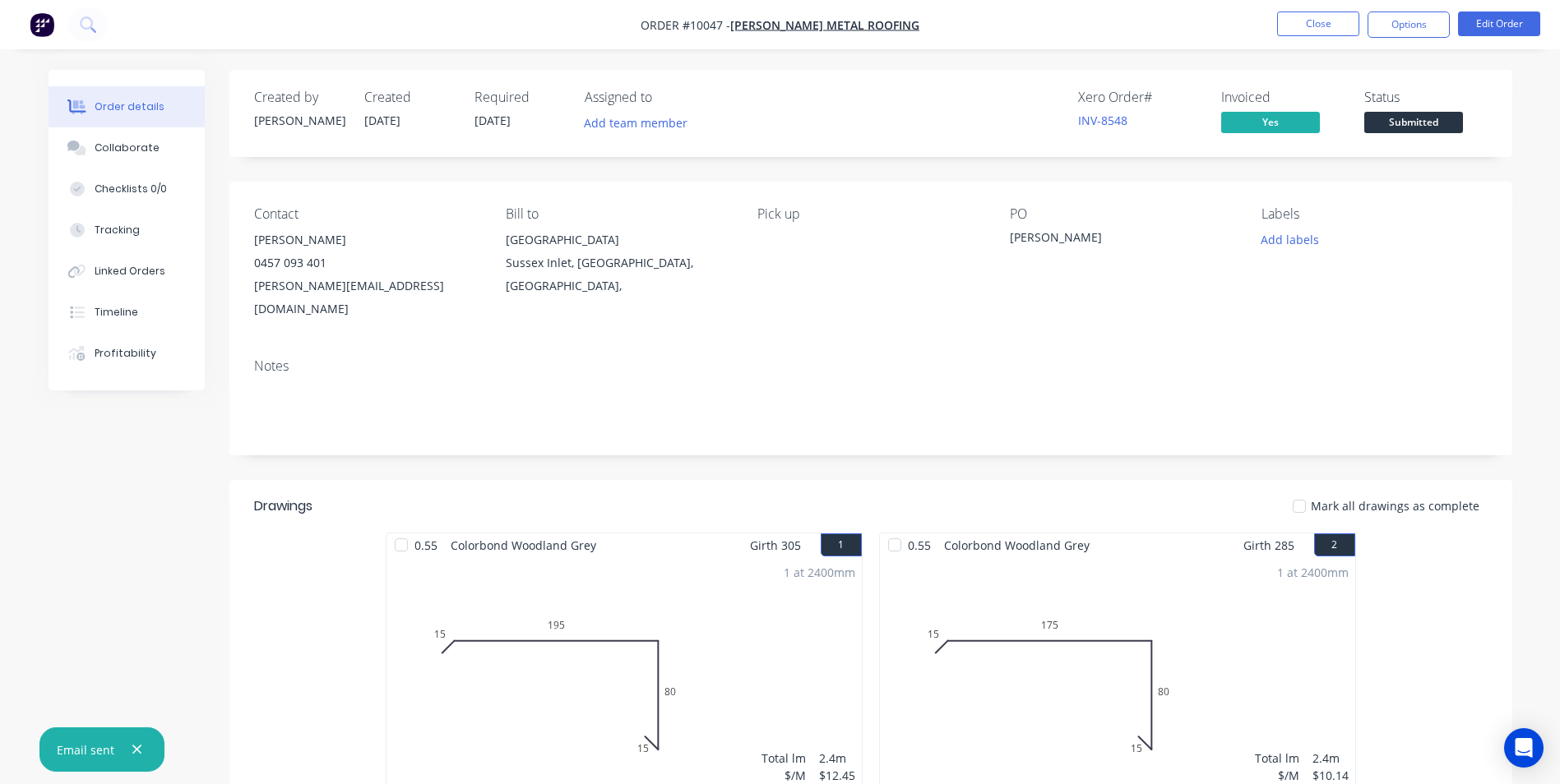
click at [1382, 118] on span "Submitted" at bounding box center [1414, 122] width 99 height 20
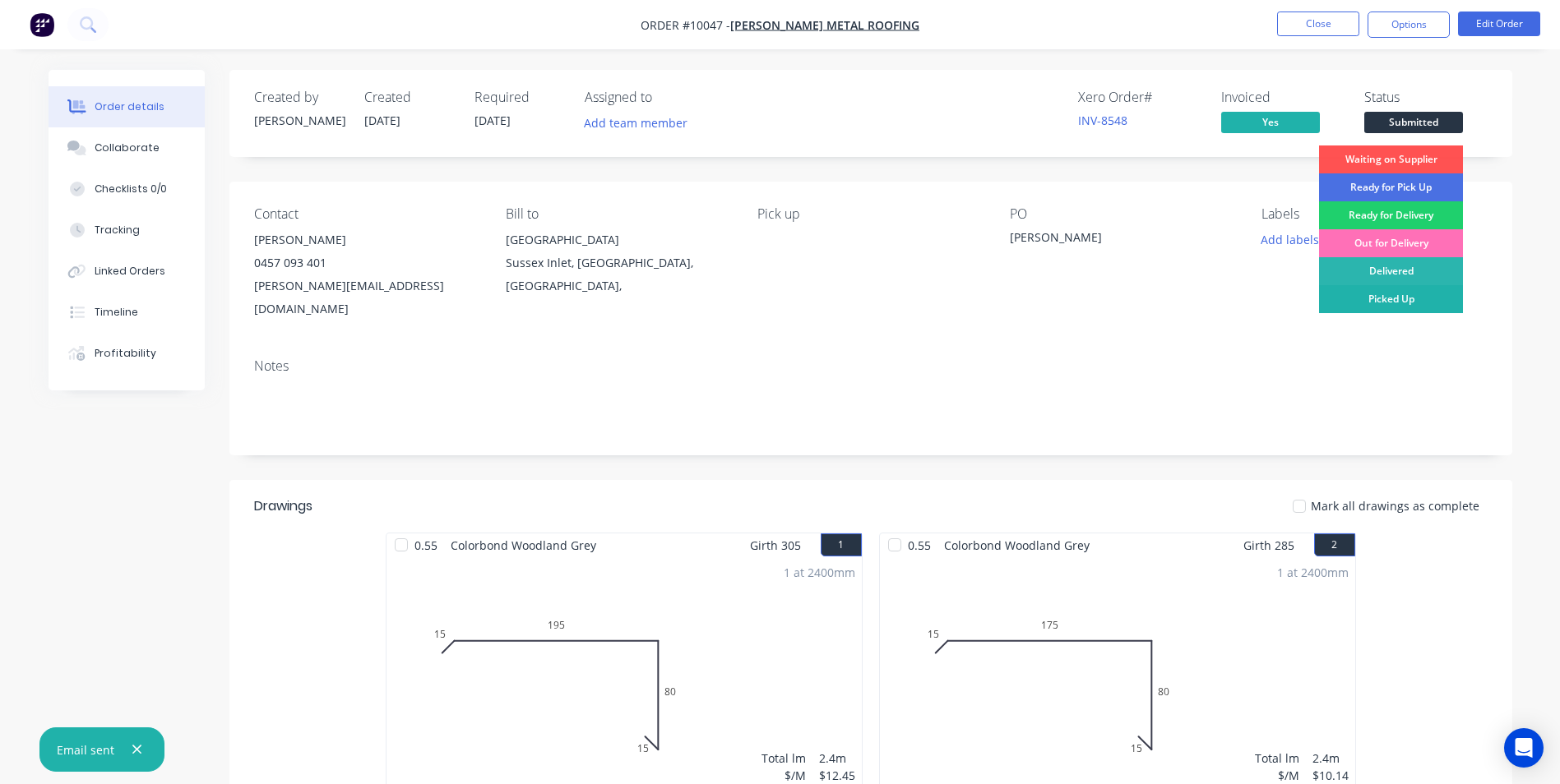
click at [1405, 296] on div "Picked Up" at bounding box center [1391, 299] width 144 height 28
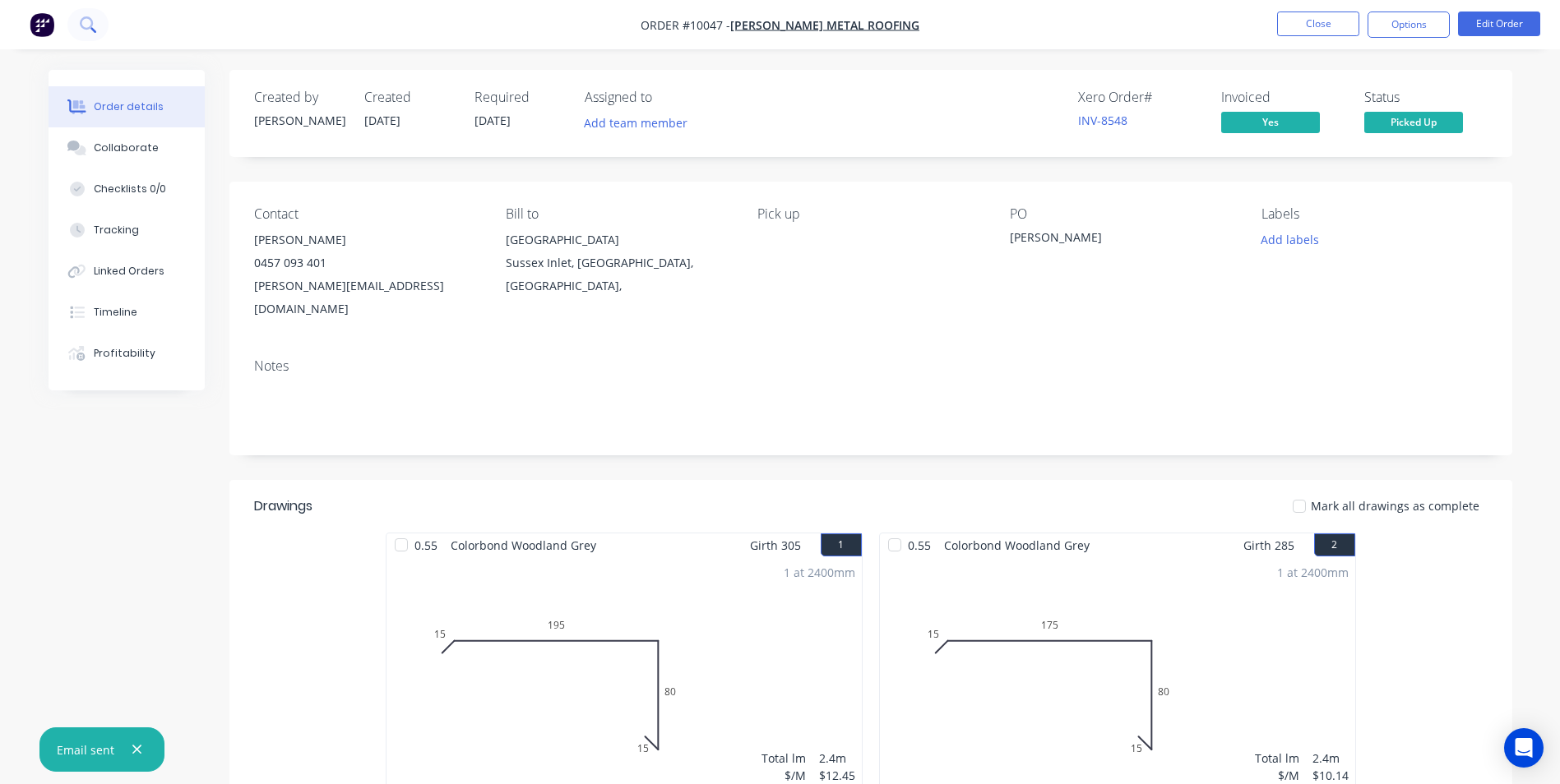
click at [74, 25] on button at bounding box center [88, 25] width 42 height 33
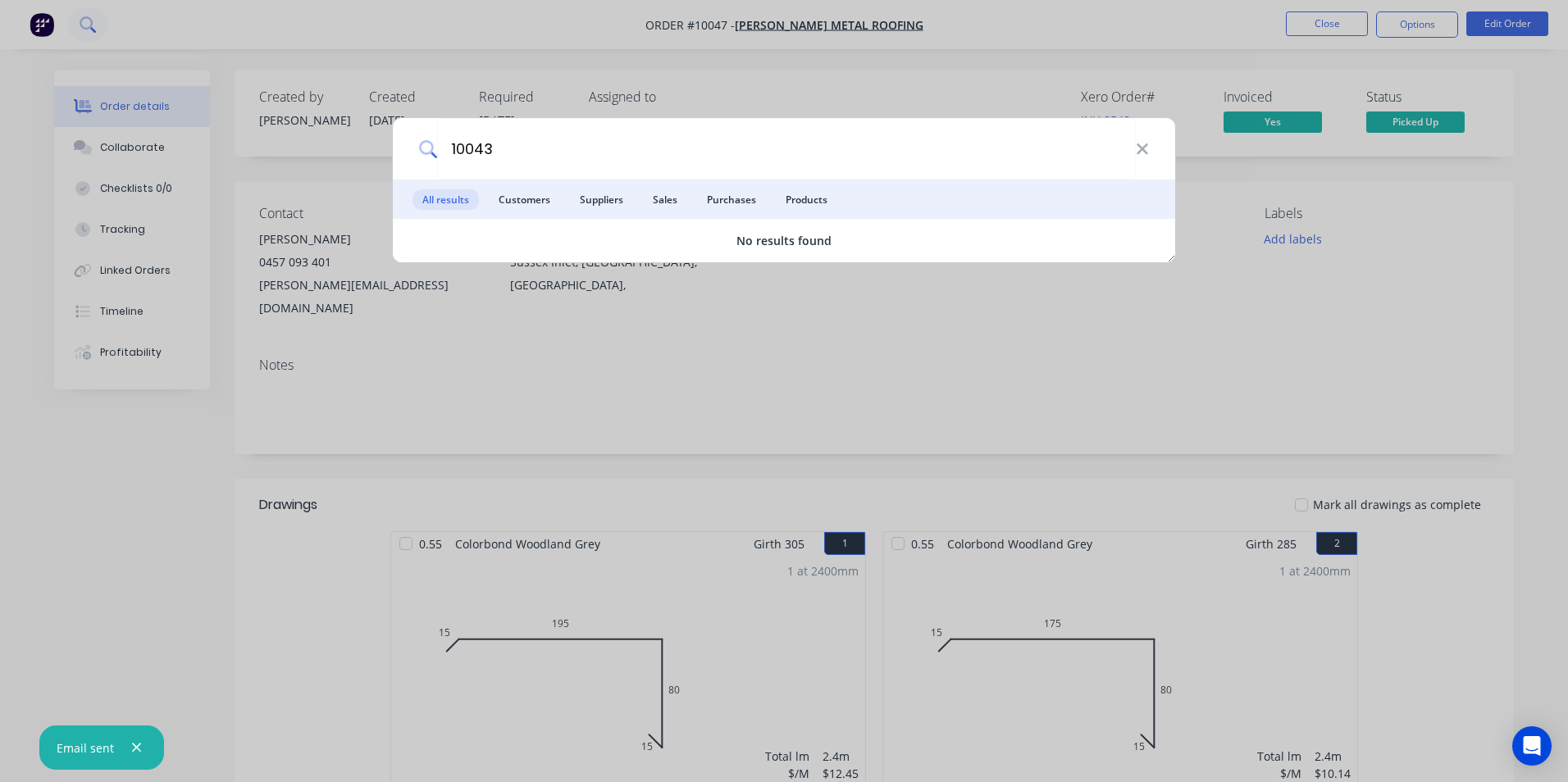
type input "10043"
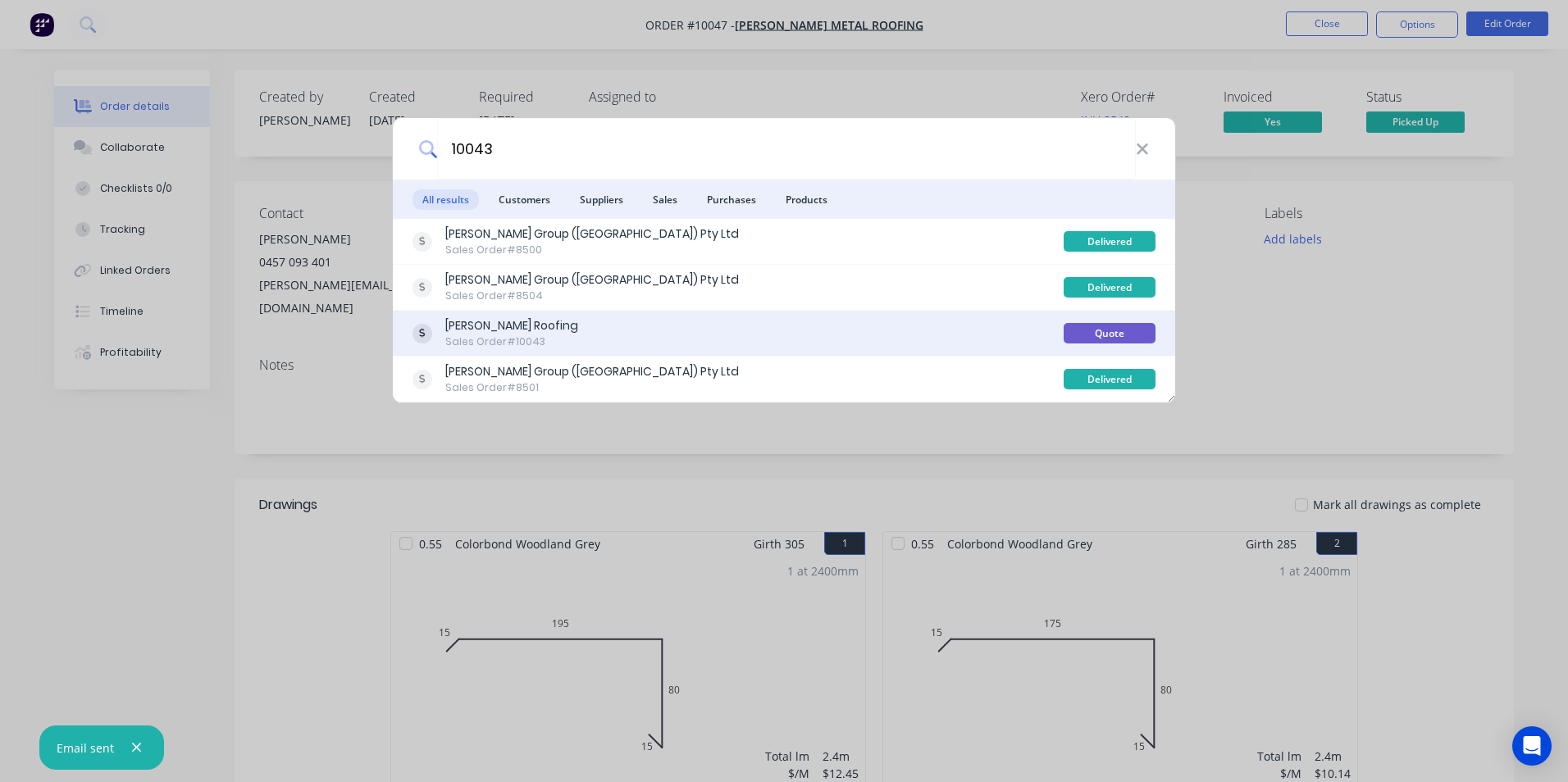
click at [888, 337] on div "Luke Austin Roofing Sales Order #10043" at bounding box center [738, 333] width 651 height 32
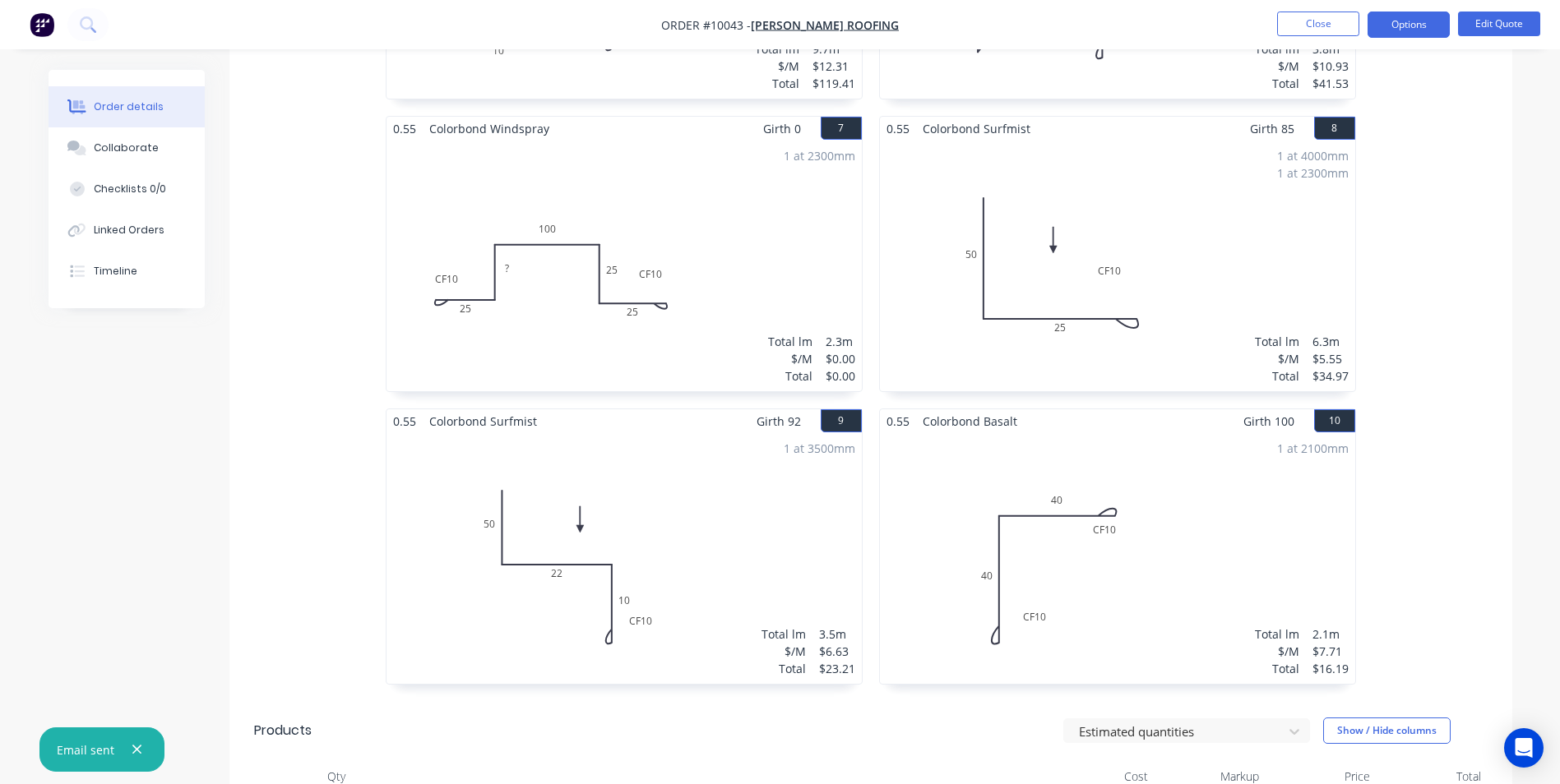
scroll to position [1315, 0]
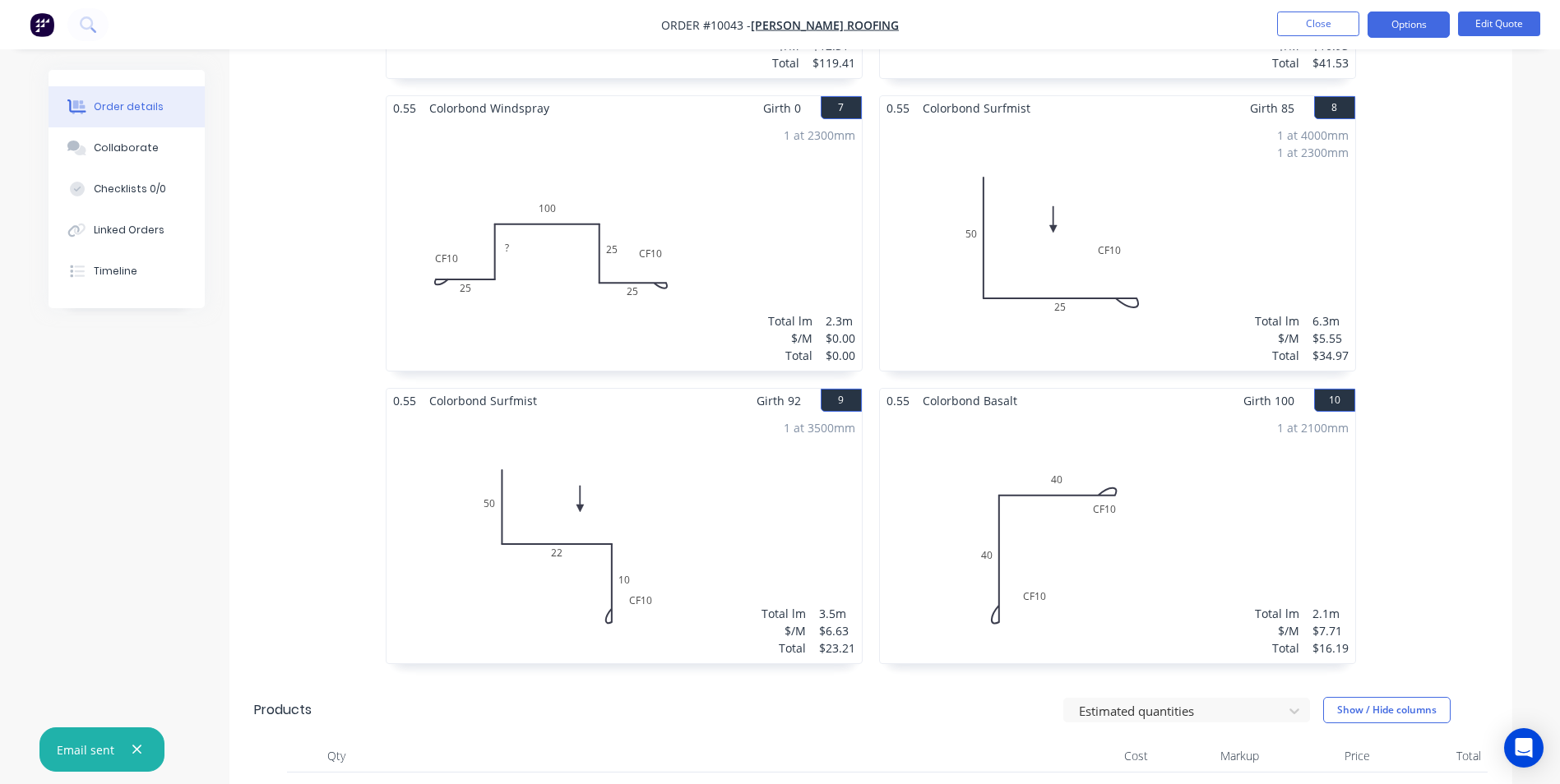
click at [662, 120] on div "1 at 2300mm Total lm $/M Total 2.3m $0.00 $0.00" at bounding box center [624, 245] width 475 height 250
click at [656, 155] on div "1 at 2300mm Total lm $/M Total 2.3m $0.00 $0.00" at bounding box center [624, 245] width 475 height 250
click at [1496, 29] on button "Edit Quote" at bounding box center [1499, 24] width 82 height 25
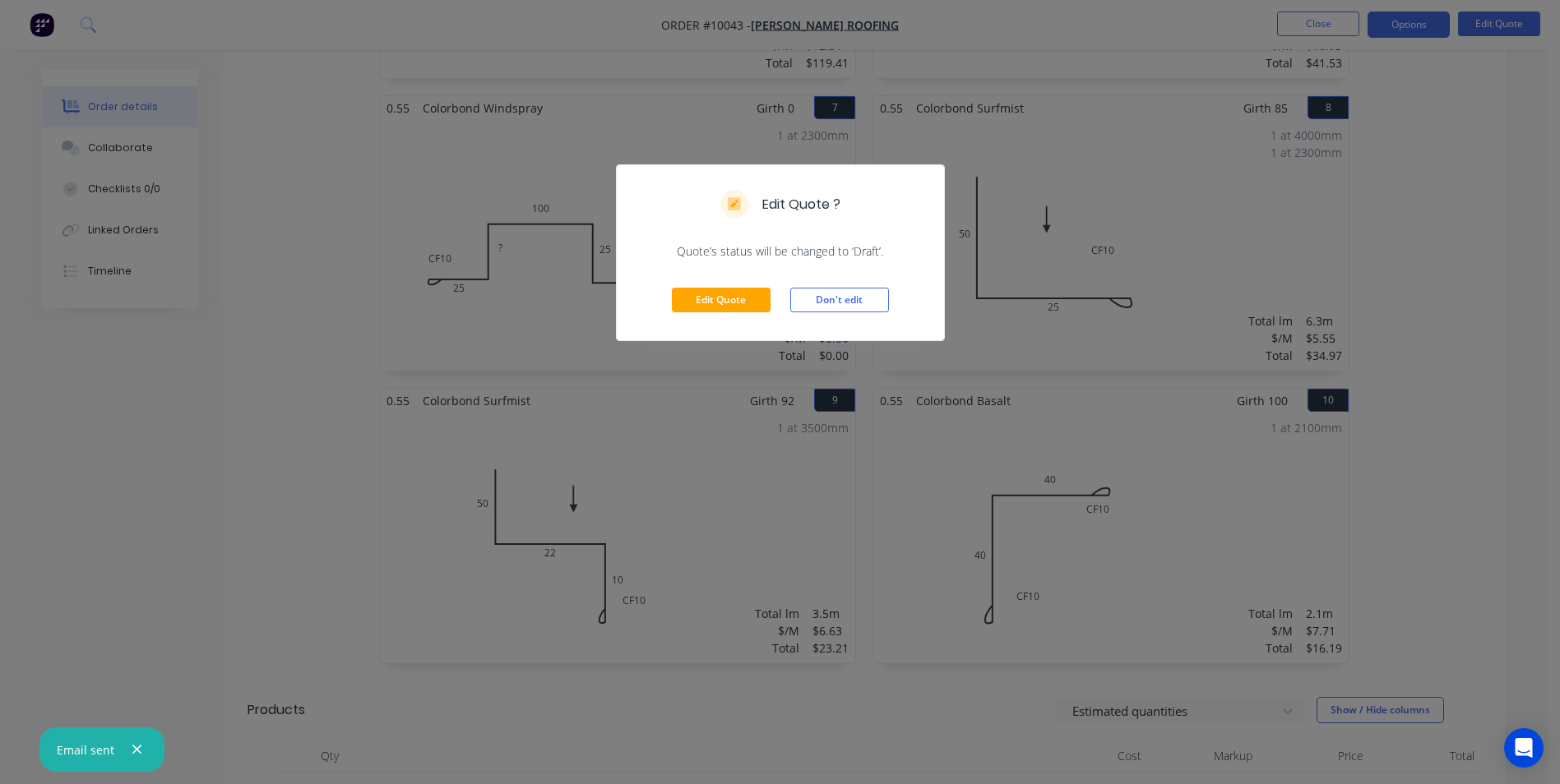
click at [734, 315] on div "Edit Quote Don't edit" at bounding box center [780, 300] width 327 height 80
click at [722, 292] on button "Edit Quote" at bounding box center [721, 301] width 99 height 25
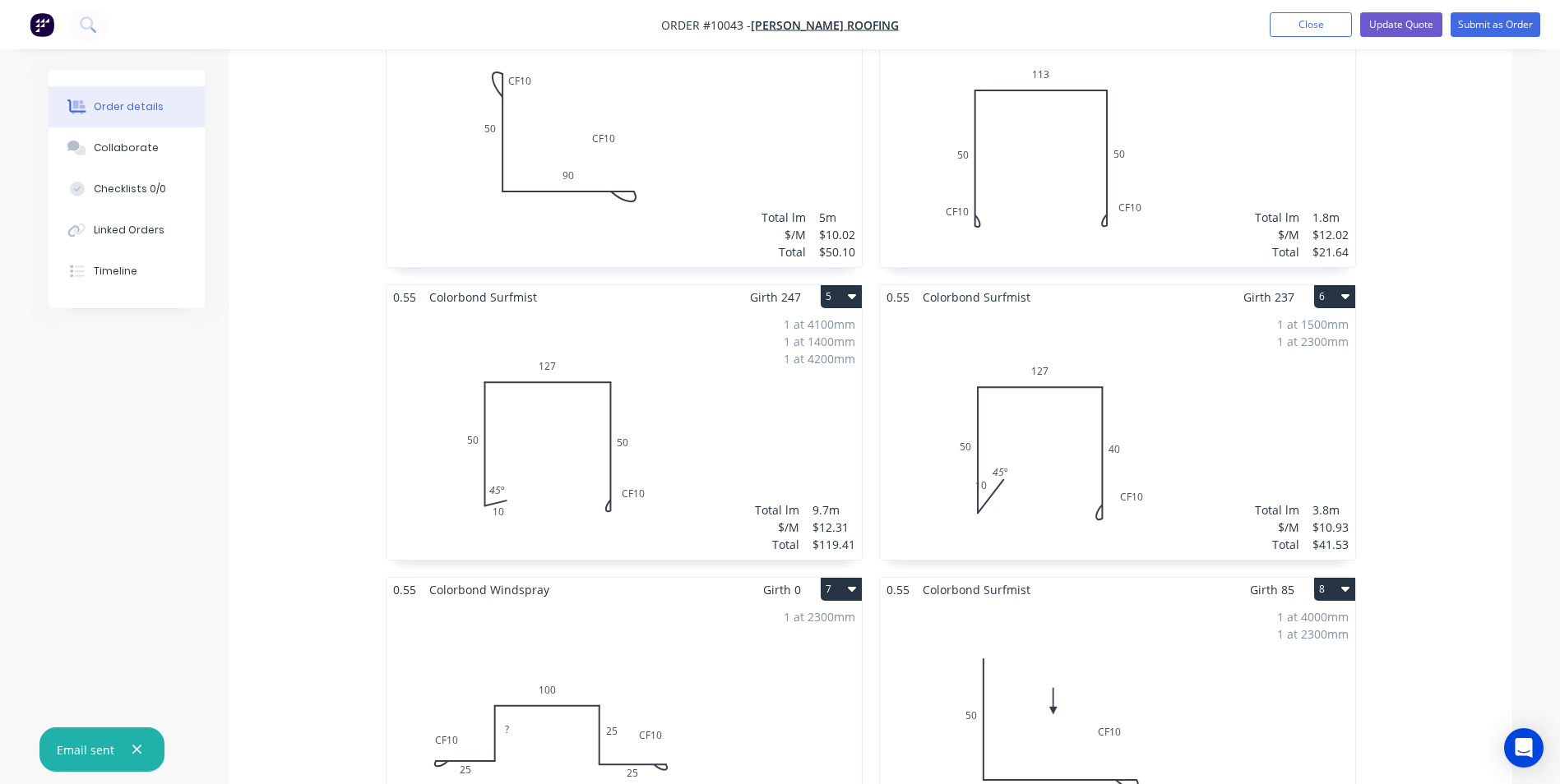
scroll to position [1150, 0]
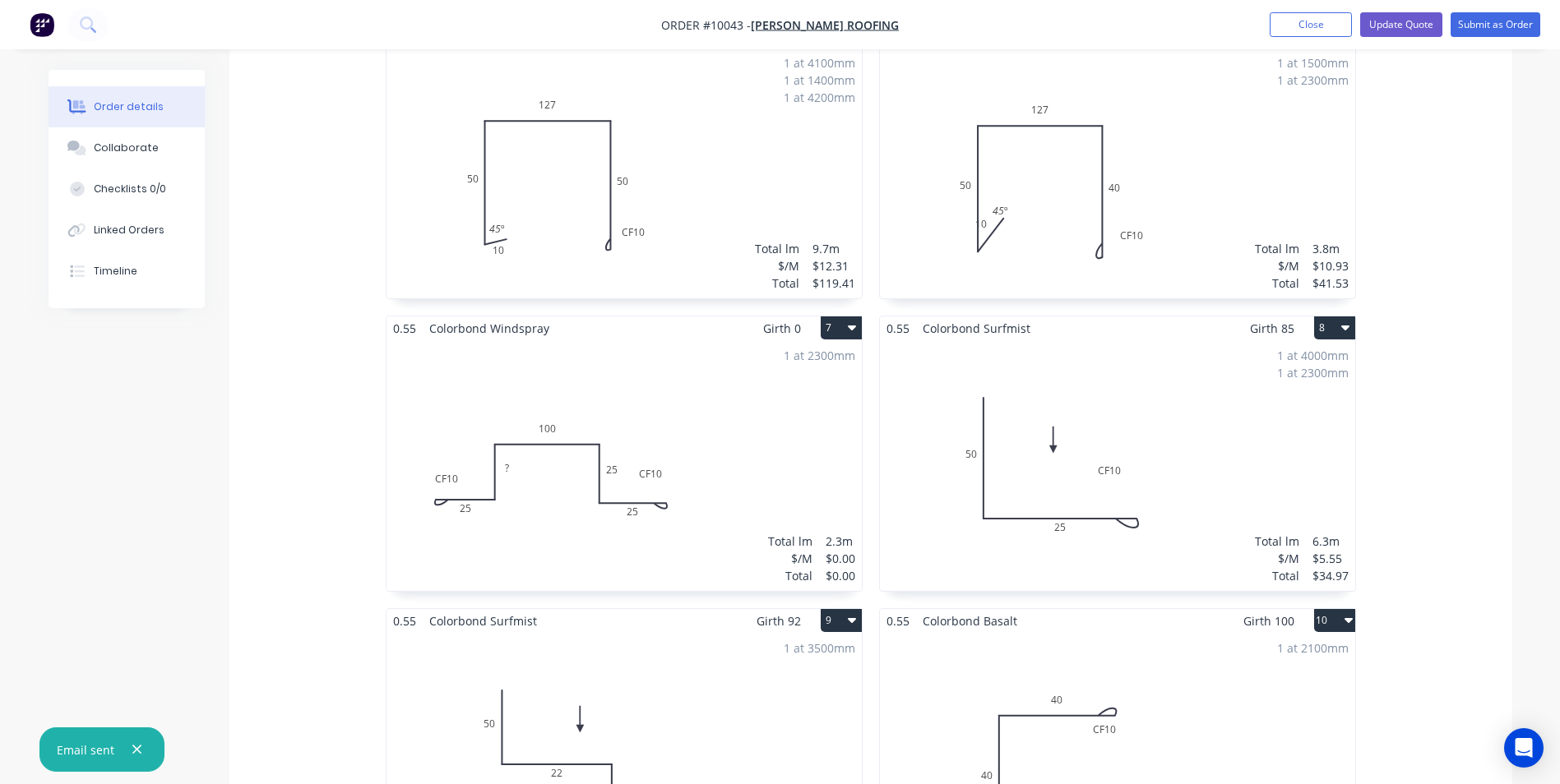
click at [629, 362] on div "1 at 2300mm Total lm $/M Total 2.3m $0.00 $0.00" at bounding box center [624, 465] width 475 height 250
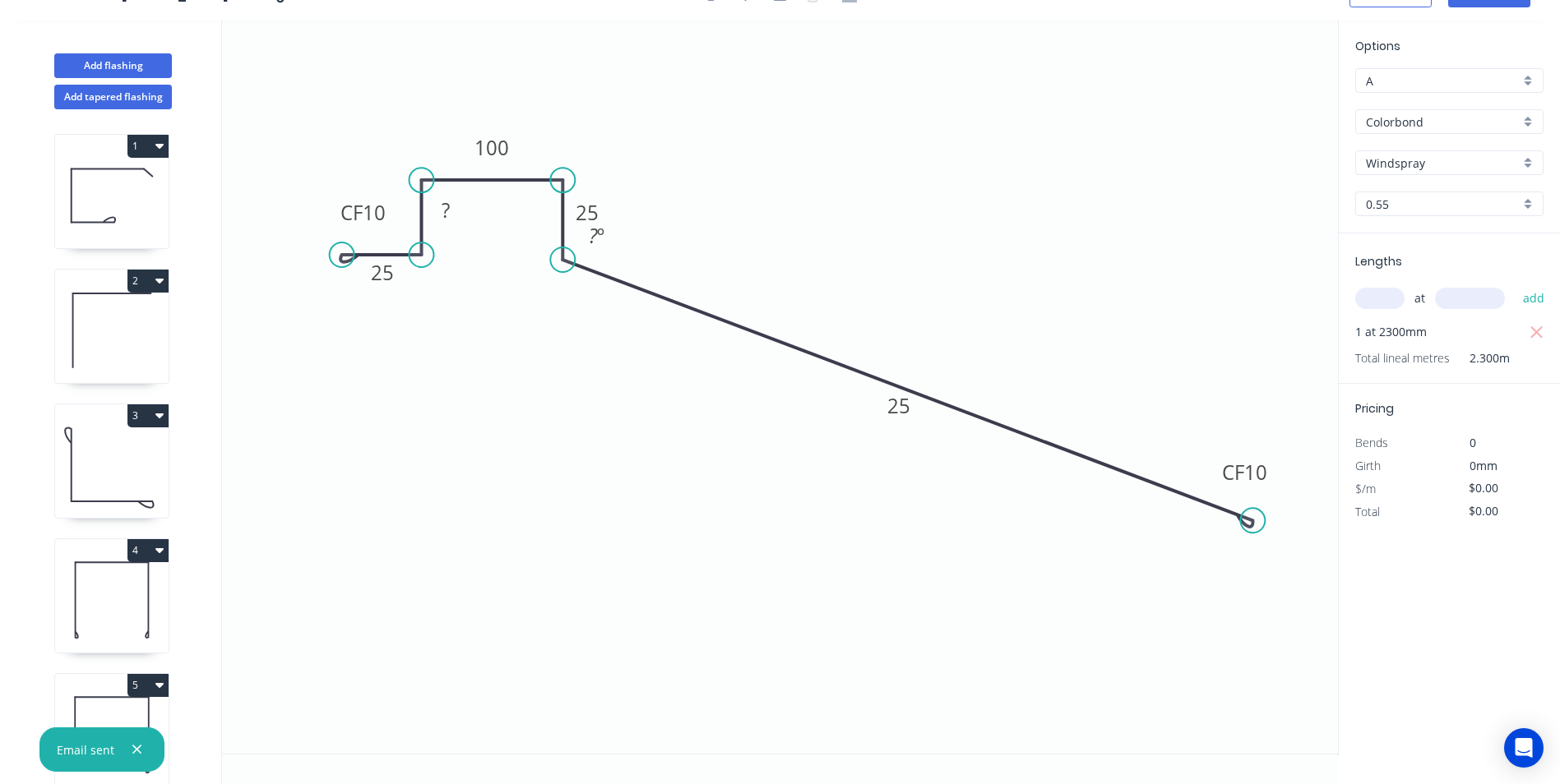
drag, startPoint x: 658, startPoint y: 266, endPoint x: 1253, endPoint y: 521, distance: 647.3
click at [1253, 521] on circle at bounding box center [1252, 520] width 25 height 25
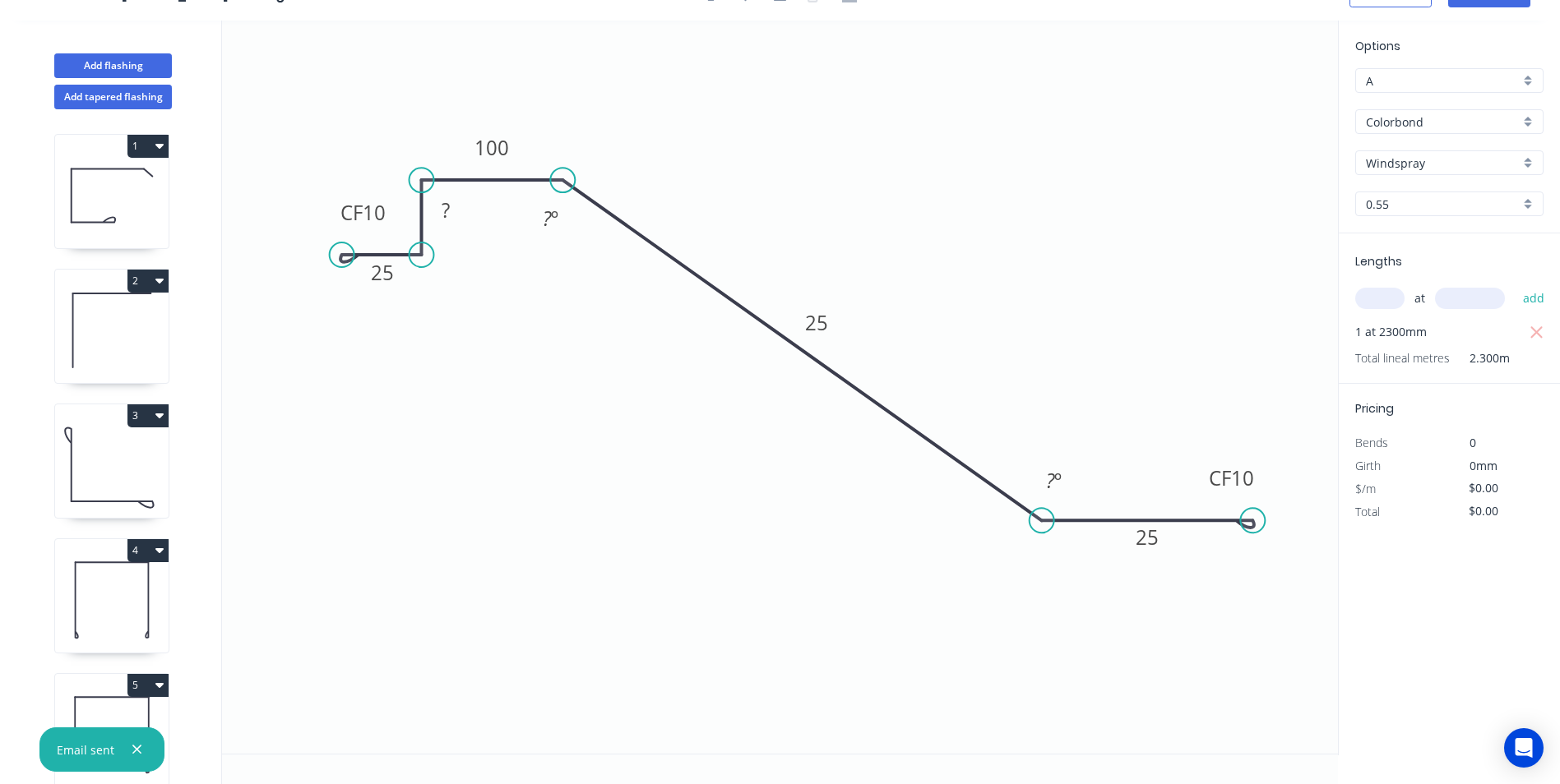
drag, startPoint x: 801, startPoint y: 410, endPoint x: 1042, endPoint y: 514, distance: 262.5
click at [1042, 514] on circle at bounding box center [1043, 520] width 25 height 25
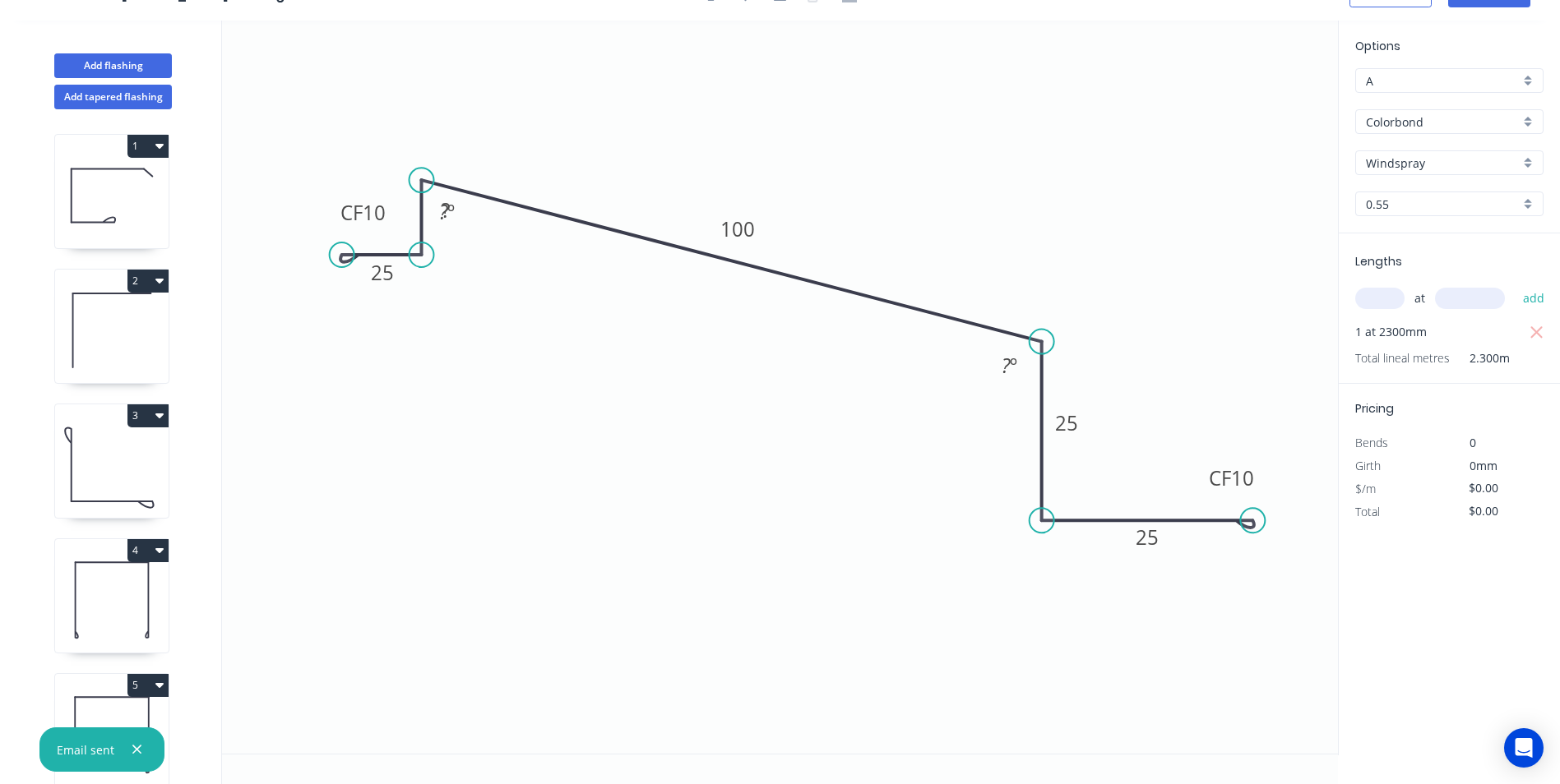
drag, startPoint x: 564, startPoint y: 183, endPoint x: 1041, endPoint y: 342, distance: 502.8
click at [1041, 342] on circle at bounding box center [1043, 342] width 25 height 25
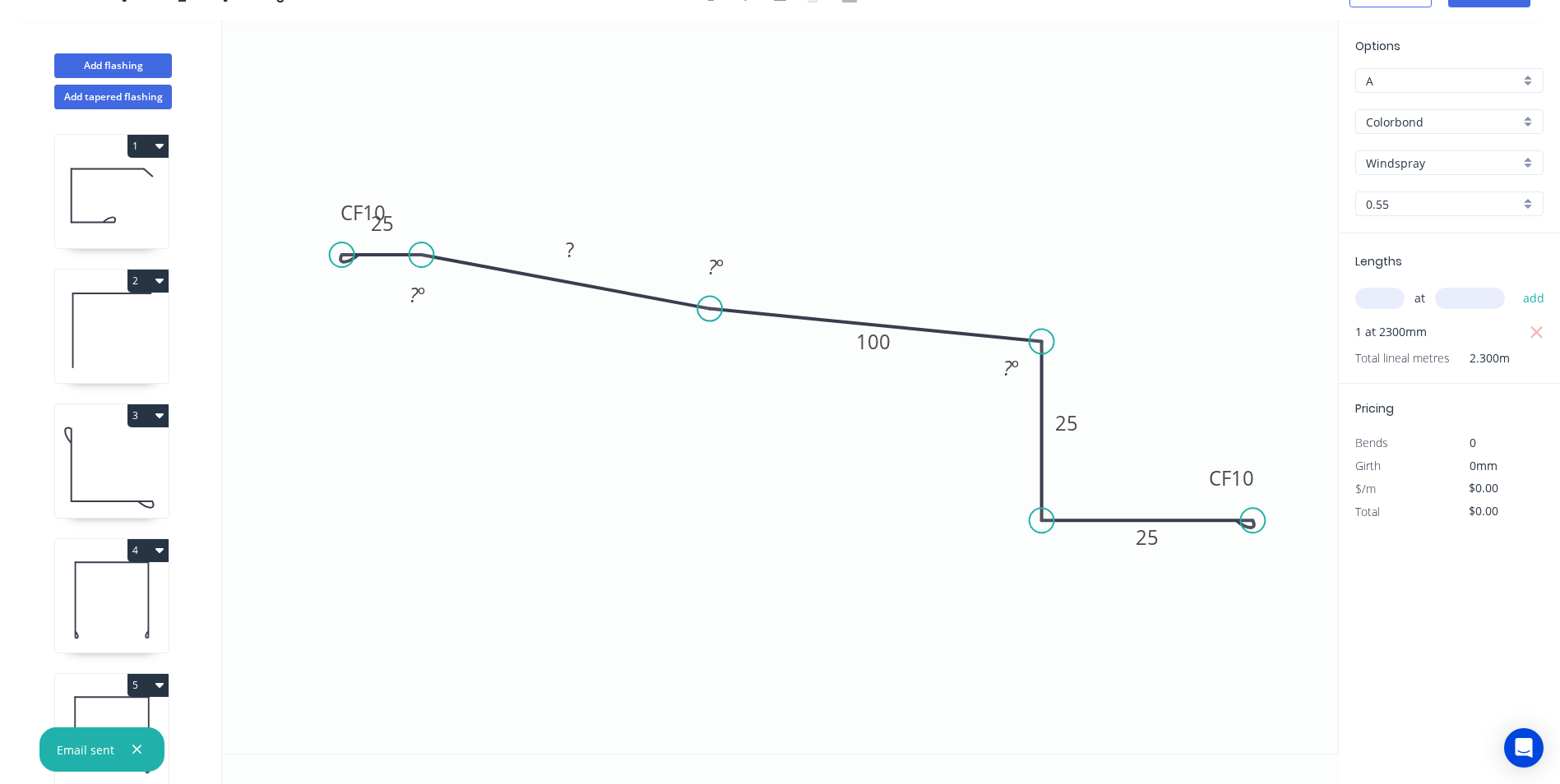
drag, startPoint x: 433, startPoint y: 179, endPoint x: 710, endPoint y: 309, distance: 306.0
click at [710, 309] on circle at bounding box center [710, 309] width 25 height 25
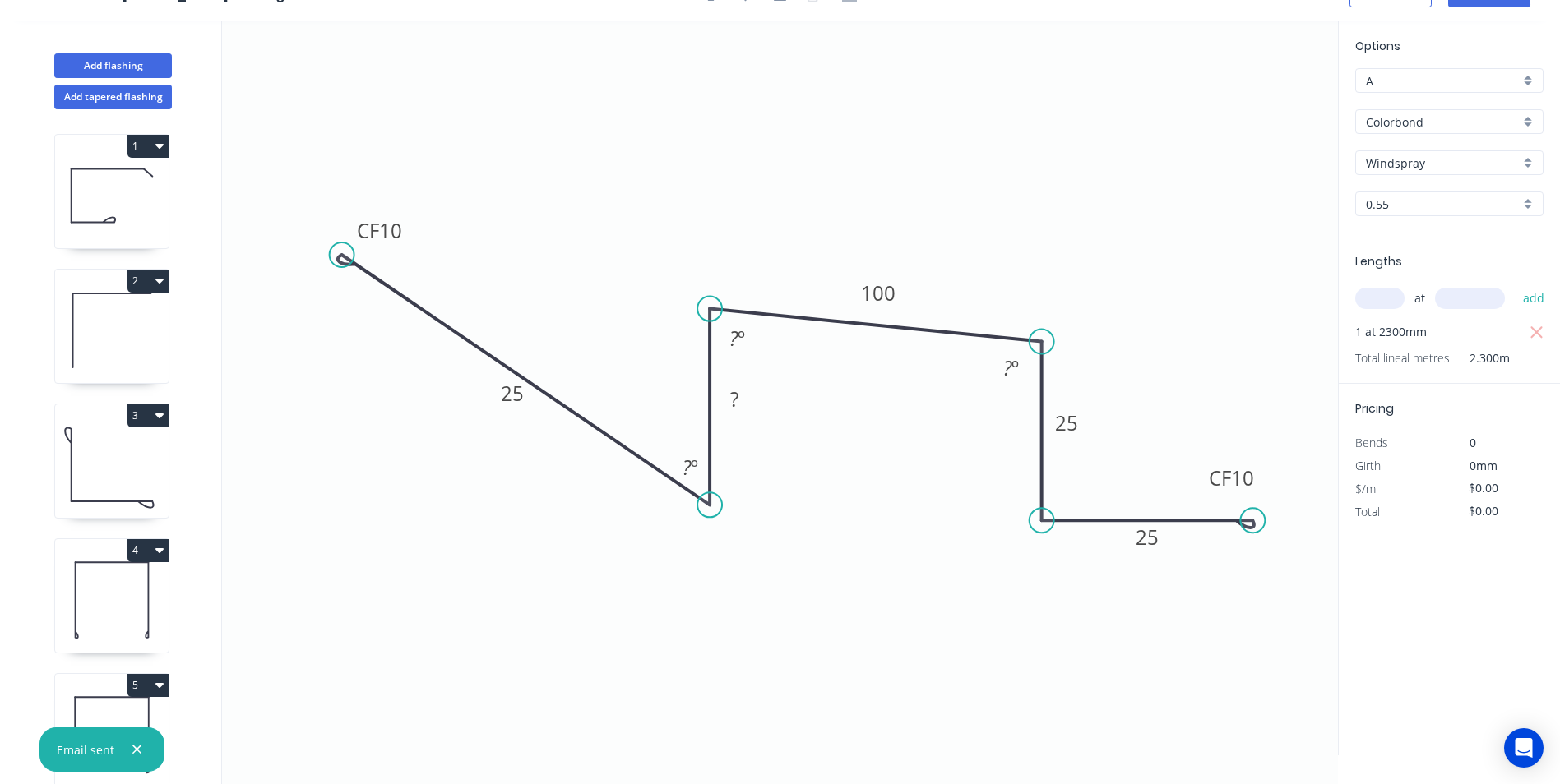
drag, startPoint x: 426, startPoint y: 261, endPoint x: 717, endPoint y: 506, distance: 380.4
click at [717, 506] on circle at bounding box center [710, 505] width 25 height 25
drag, startPoint x: 715, startPoint y: 316, endPoint x: 715, endPoint y: 331, distance: 15.0
click at [715, 331] on circle at bounding box center [710, 342] width 25 height 25
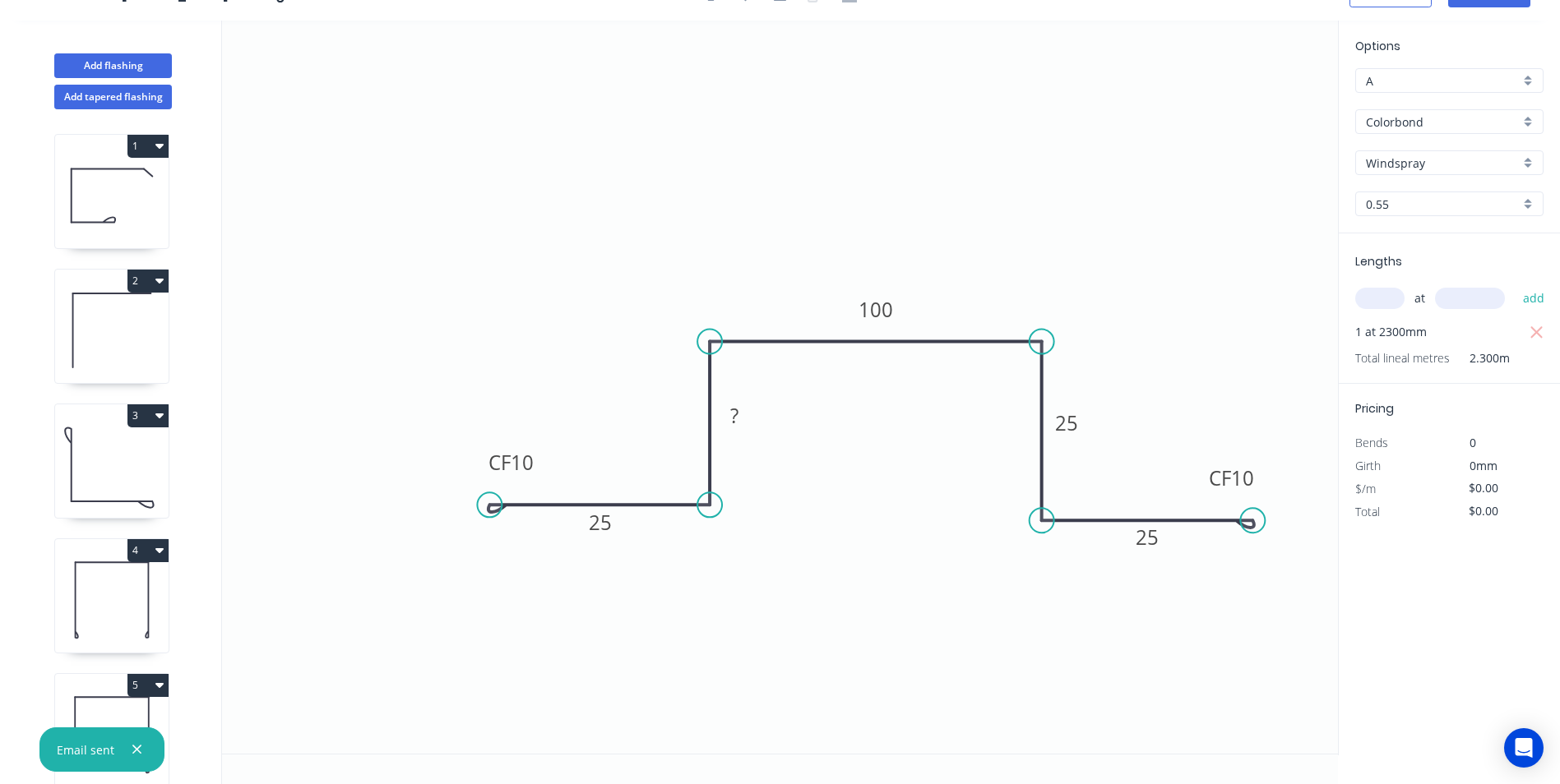
drag, startPoint x: 343, startPoint y: 255, endPoint x: 489, endPoint y: 500, distance: 285.2
click at [489, 500] on circle at bounding box center [489, 505] width 25 height 25
click at [984, 175] on icon "0 CF 10 25 ? 100 25 CF 10 25" at bounding box center [780, 387] width 1116 height 733
click at [745, 415] on rect at bounding box center [734, 417] width 33 height 23
type input "$15.56"
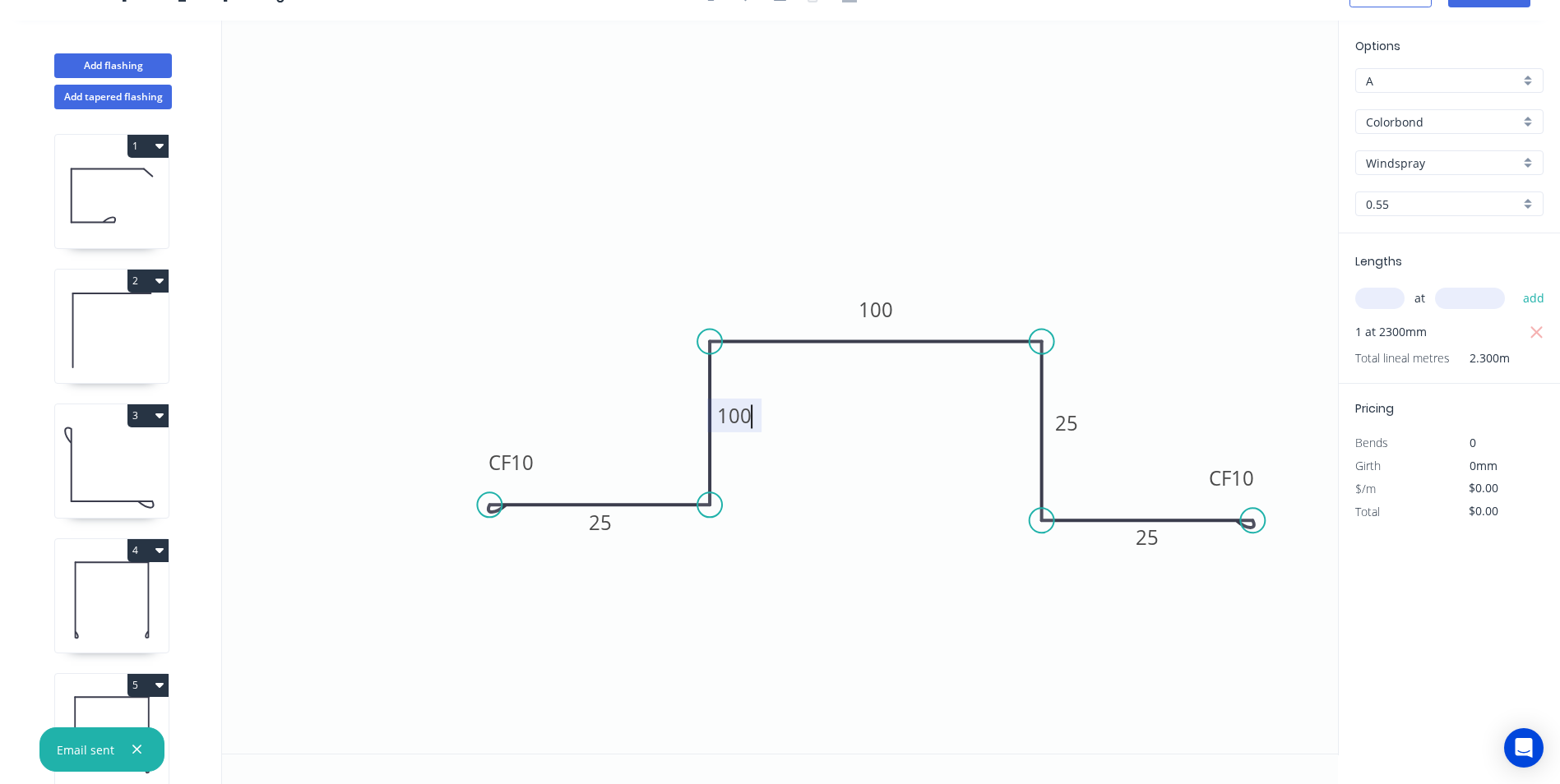
type input "$35.79"
click at [996, 255] on icon "0 CF 10 25 100 100 100 CF 10 25" at bounding box center [780, 387] width 1116 height 733
type input "$17.87"
type input "$41.10"
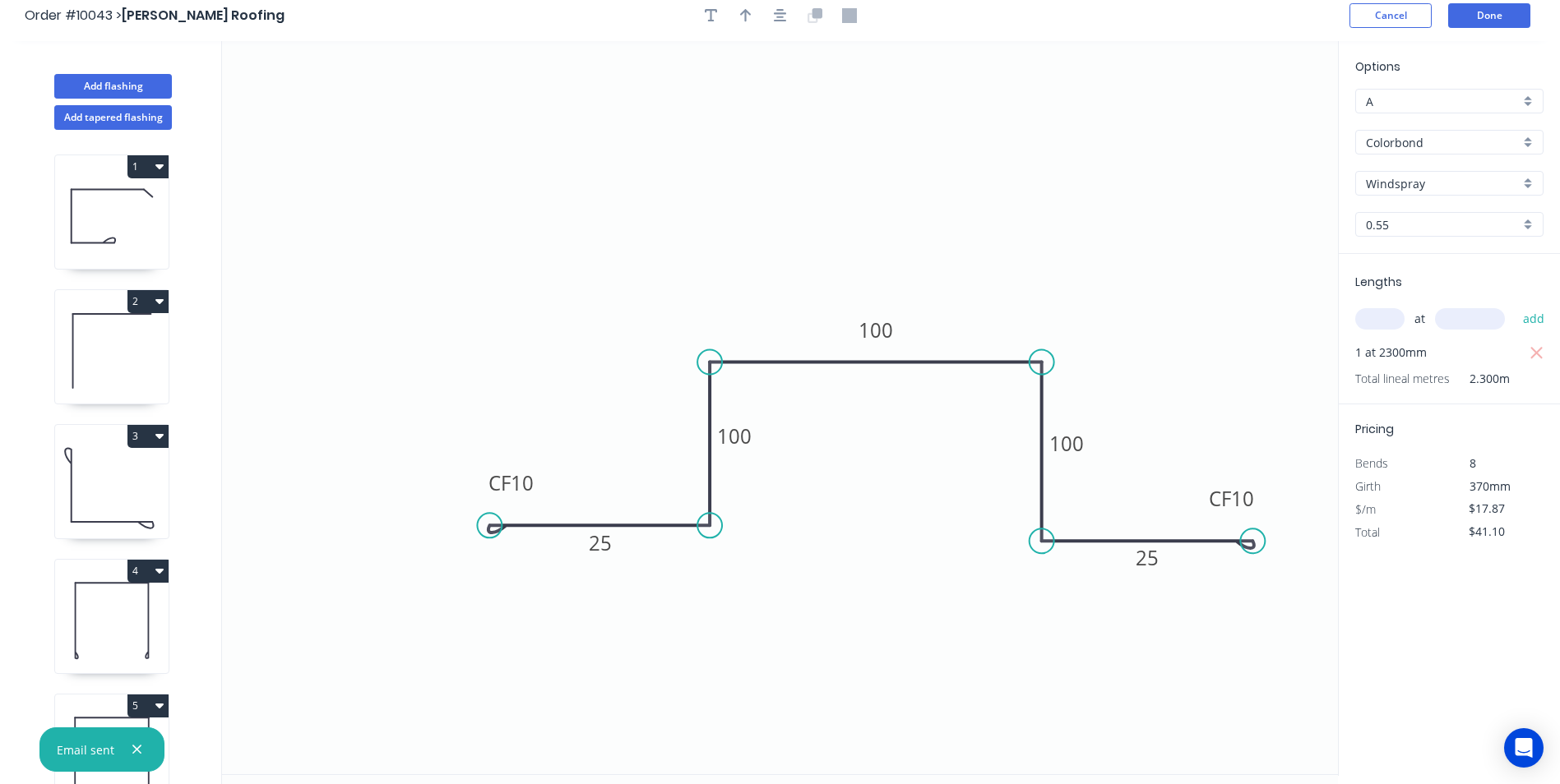
scroll to position [0, 0]
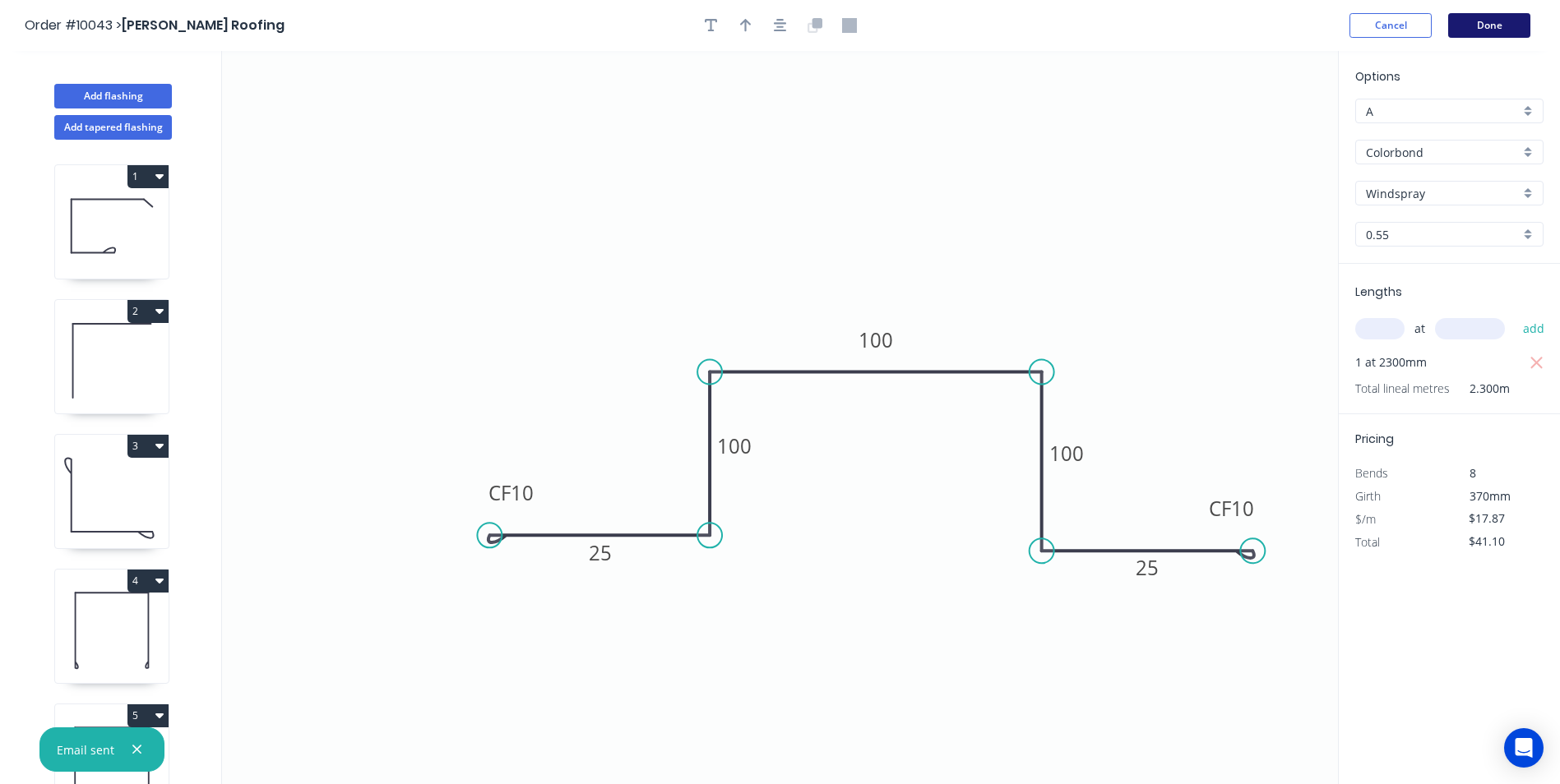
click at [1481, 23] on button "Done" at bounding box center [1488, 26] width 82 height 25
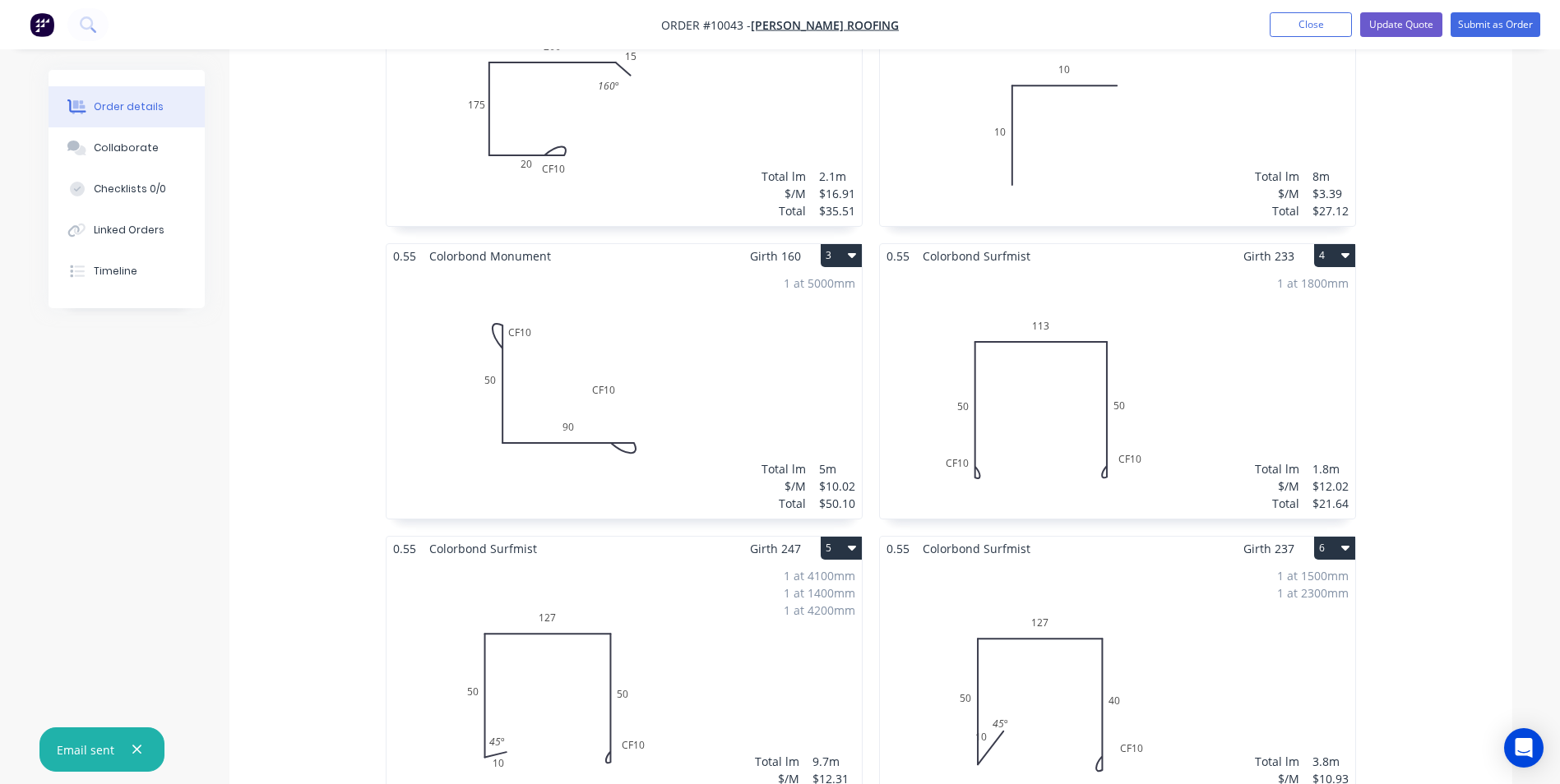
scroll to position [227, 0]
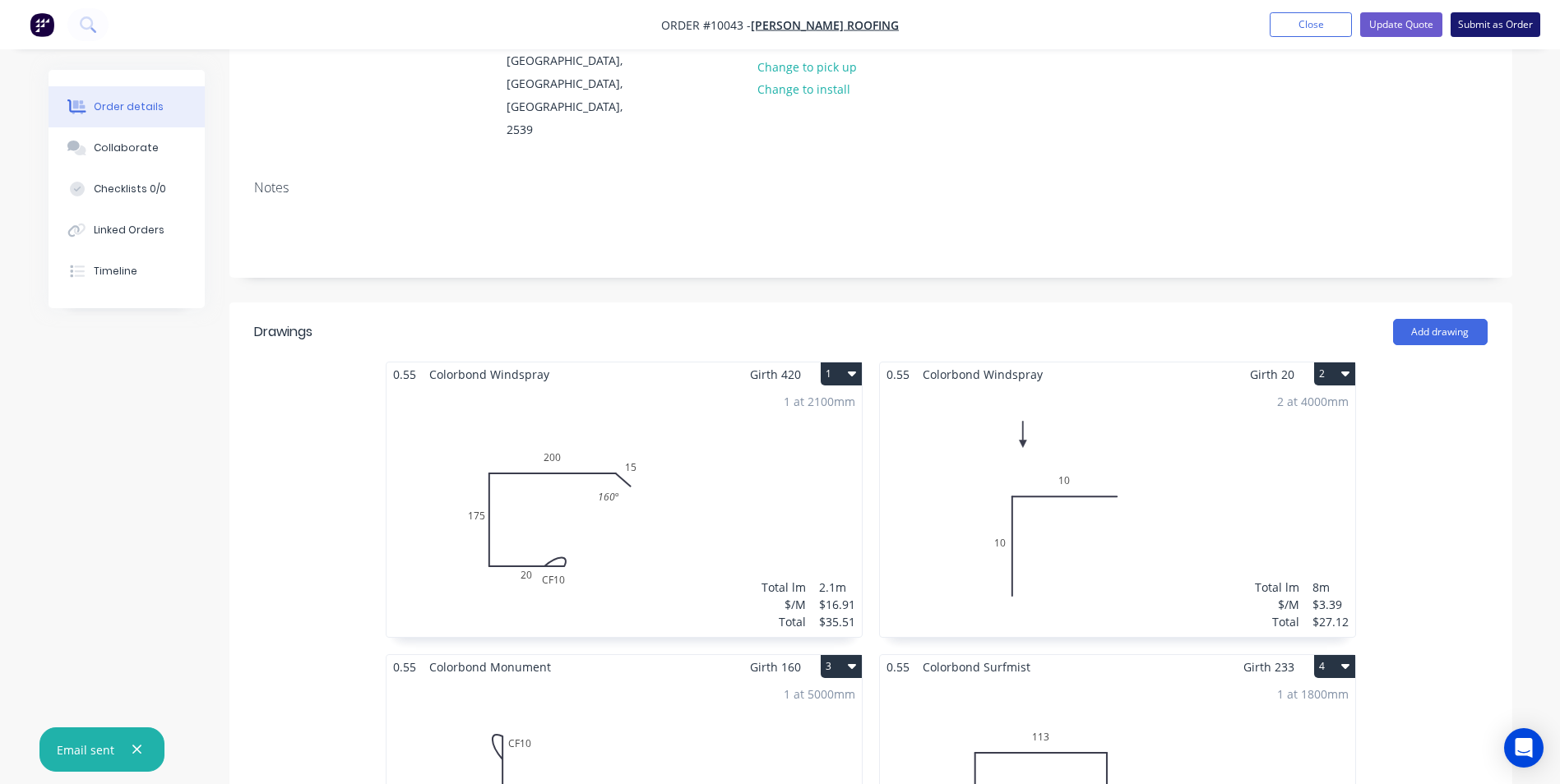
click at [1487, 27] on button "Submit as Order" at bounding box center [1495, 25] width 90 height 25
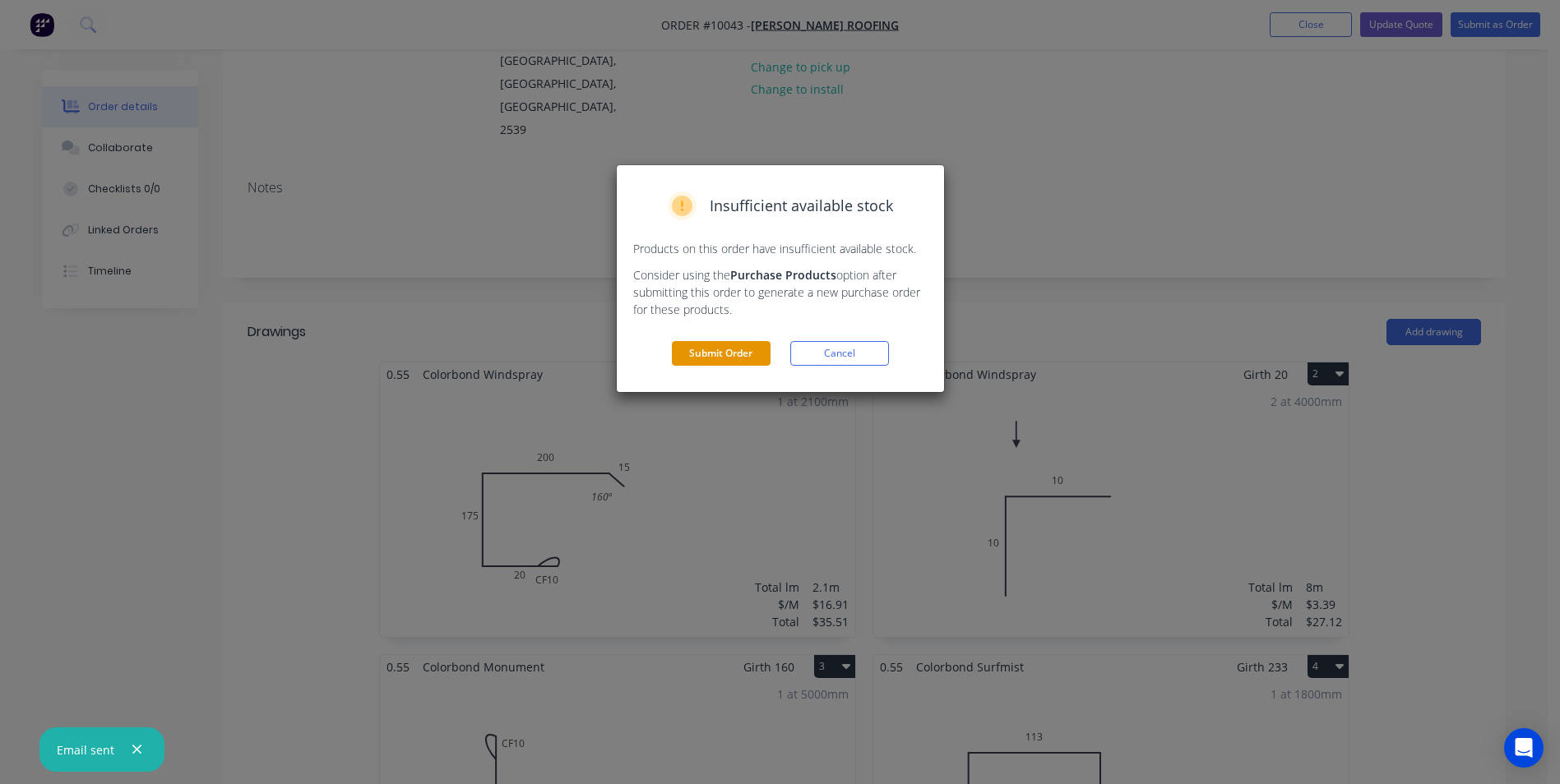
click at [745, 358] on button "Submit Order" at bounding box center [721, 354] width 99 height 25
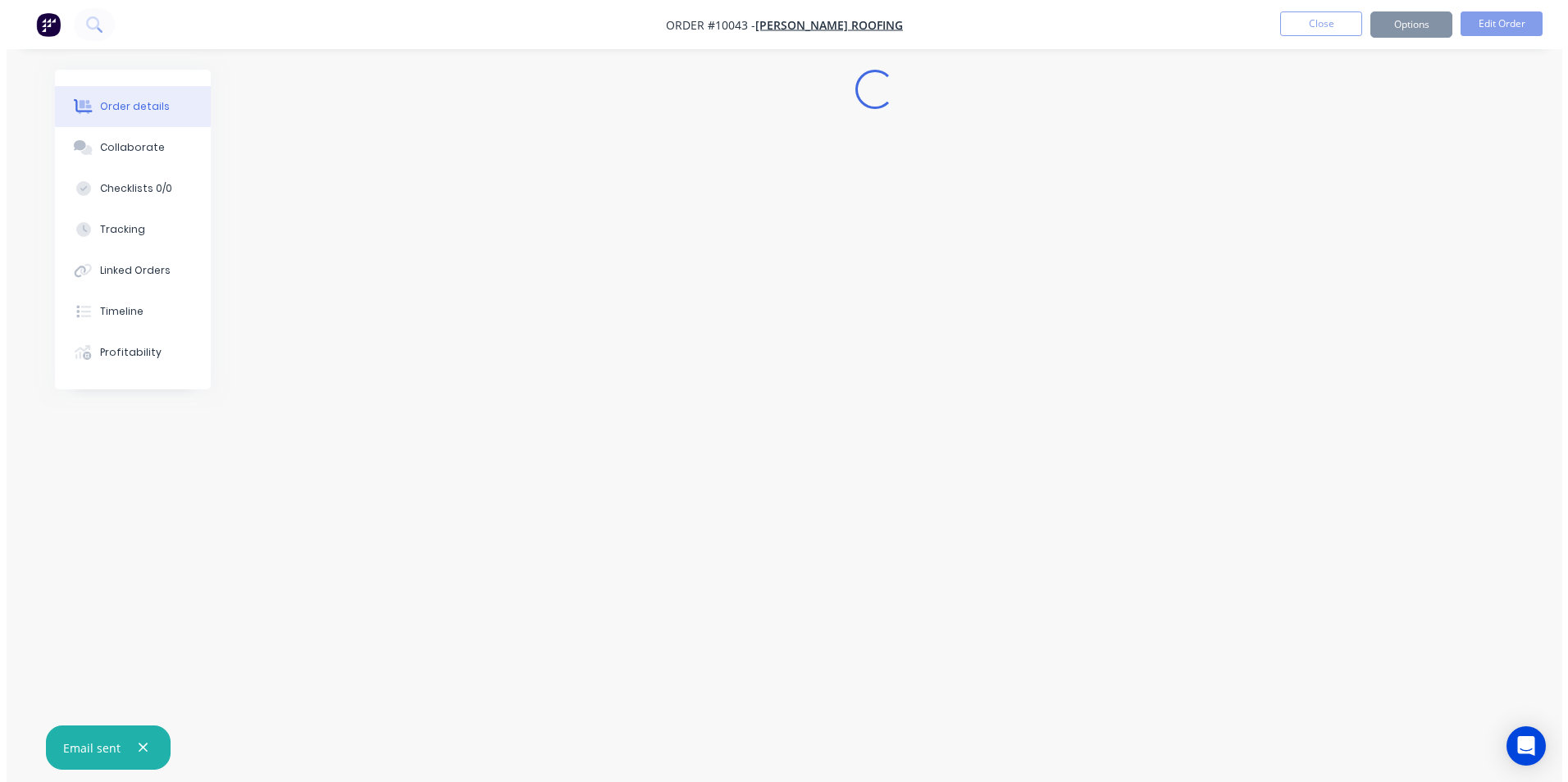
scroll to position [0, 0]
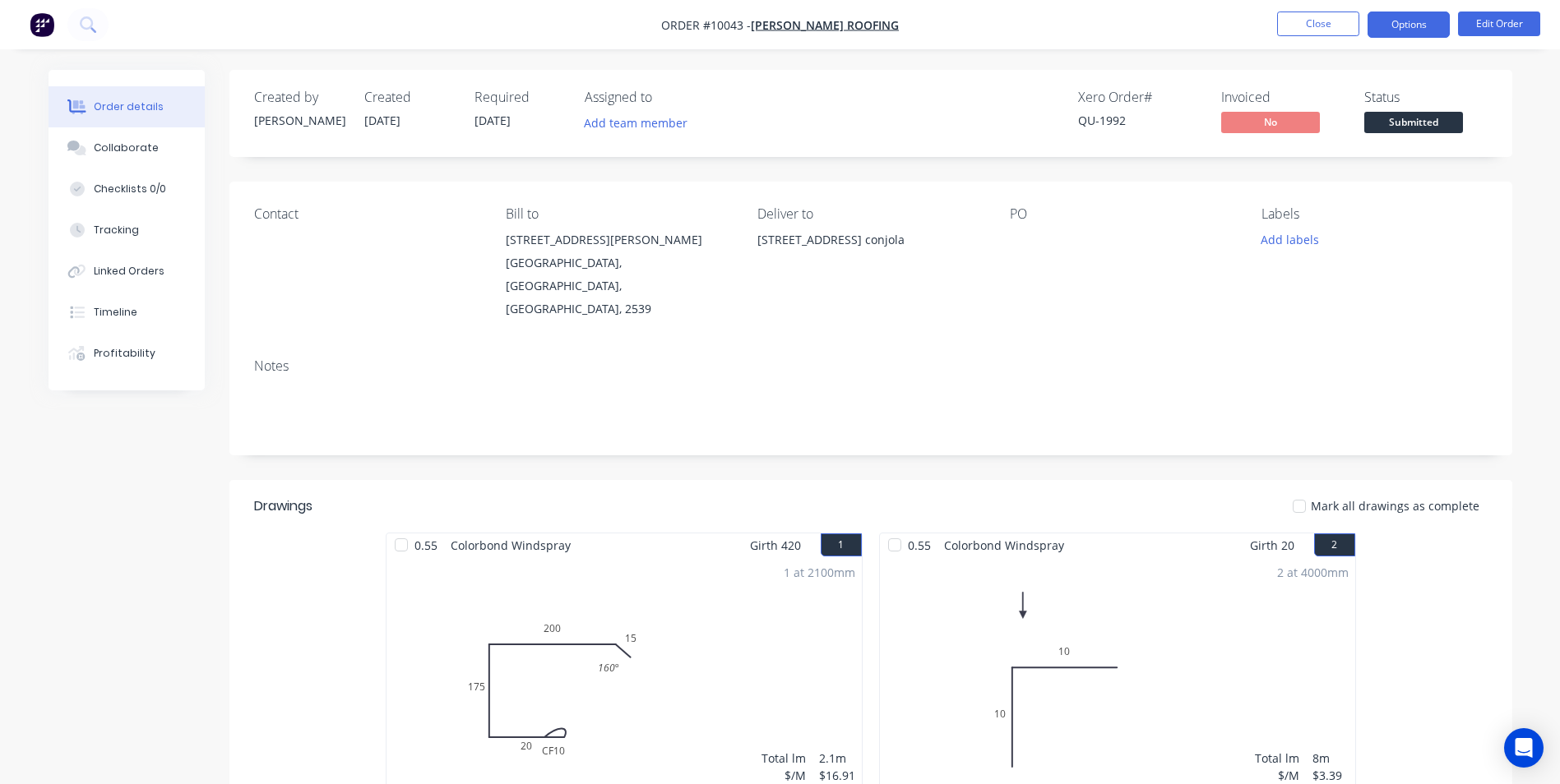
click at [1403, 22] on button "Options" at bounding box center [1408, 24] width 82 height 26
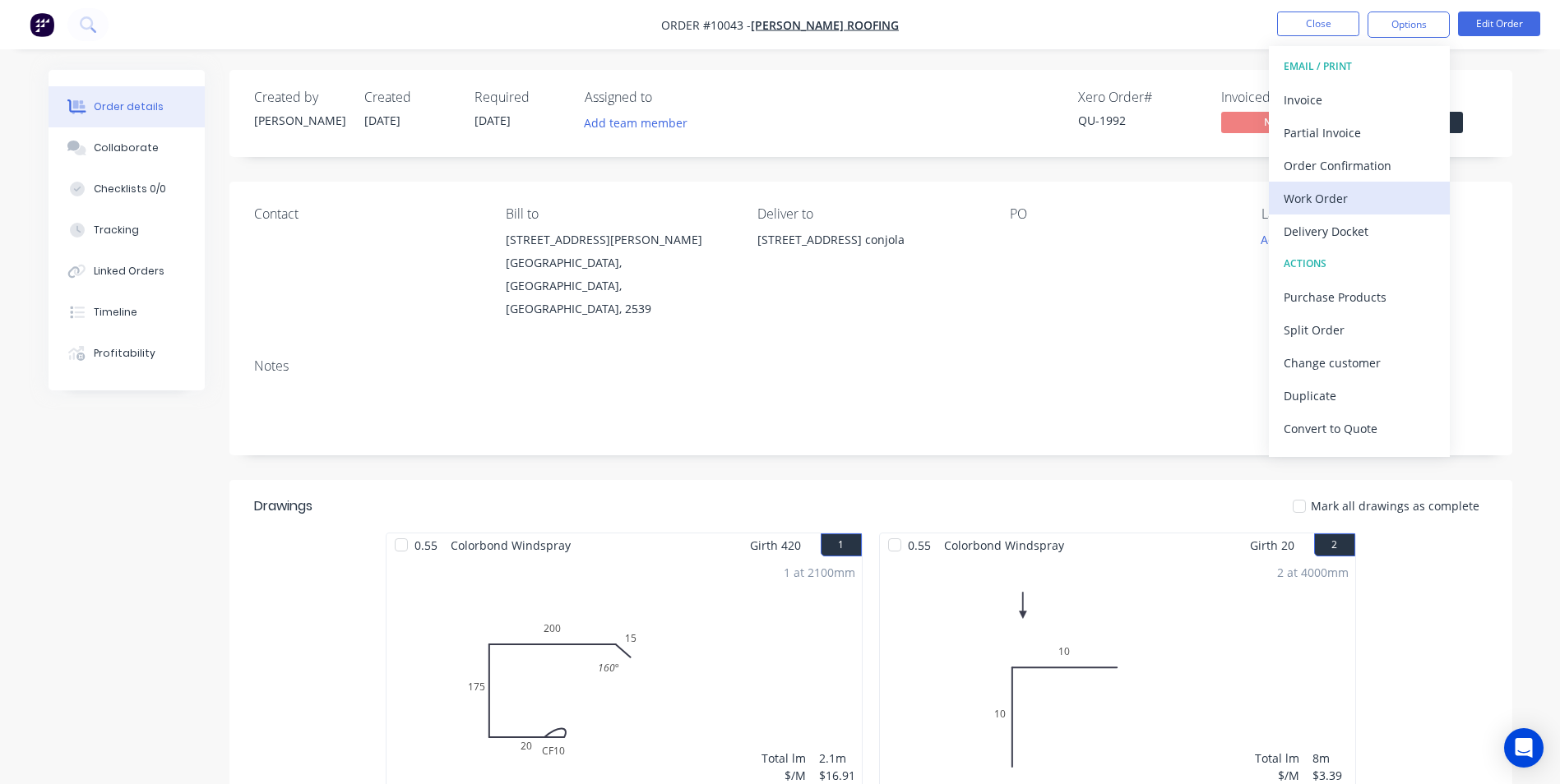
click at [1333, 211] on button "Work Order" at bounding box center [1359, 198] width 181 height 33
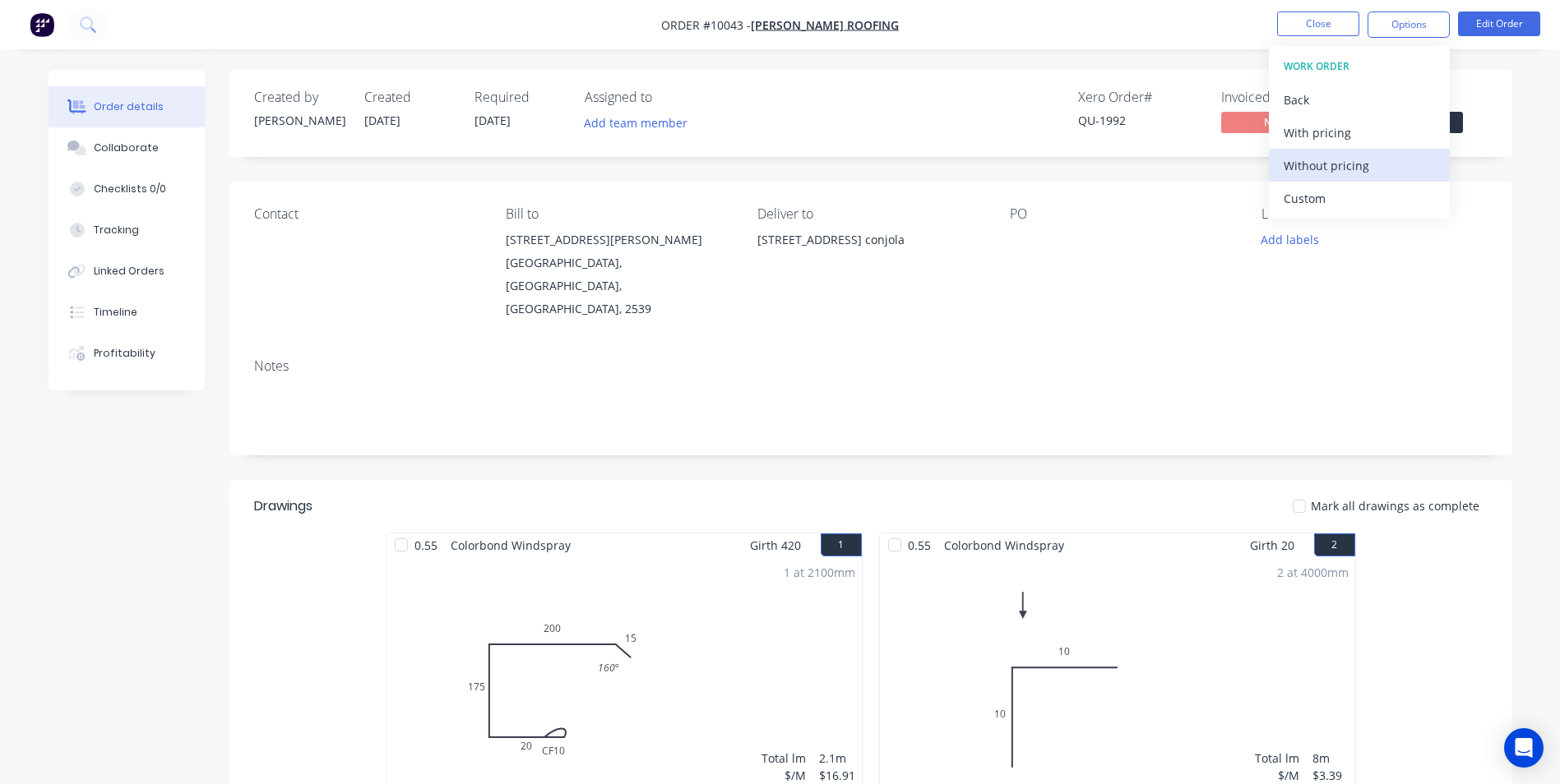
click at [1329, 176] on div "Without pricing" at bounding box center [1359, 165] width 151 height 24
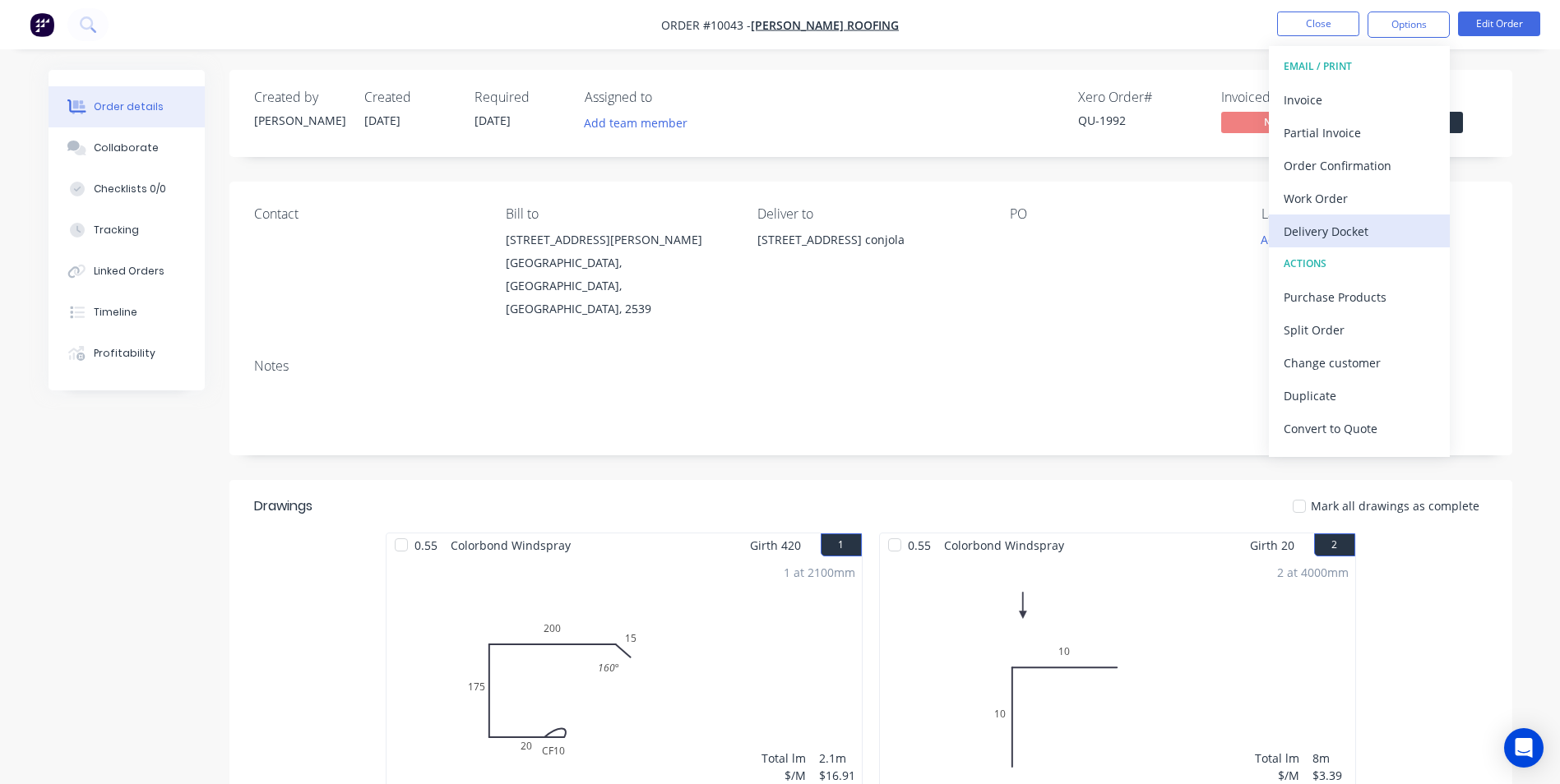
click at [1387, 229] on div "Delivery Docket" at bounding box center [1359, 231] width 151 height 24
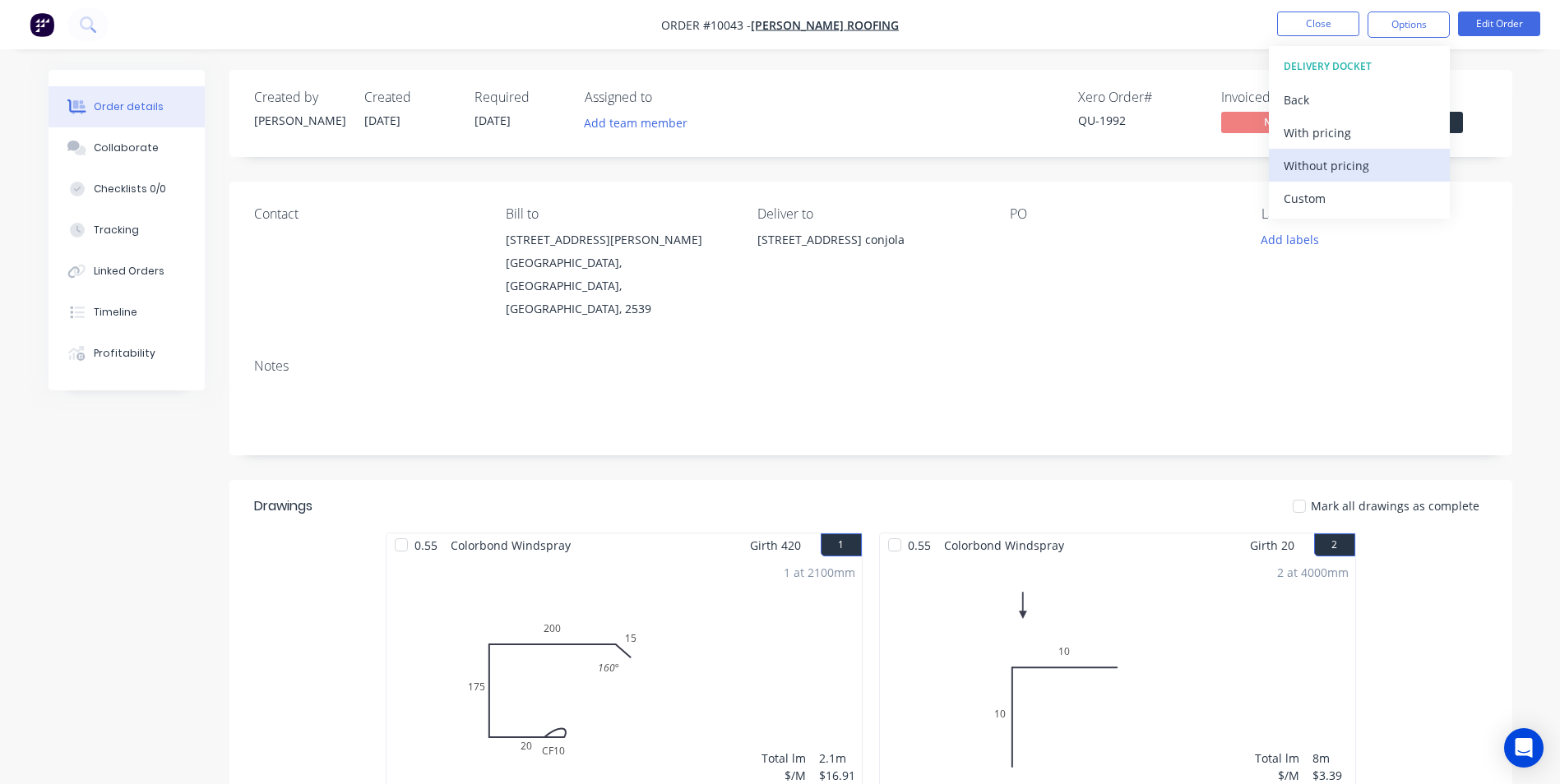
click at [1392, 151] on button "Without pricing" at bounding box center [1359, 165] width 181 height 33
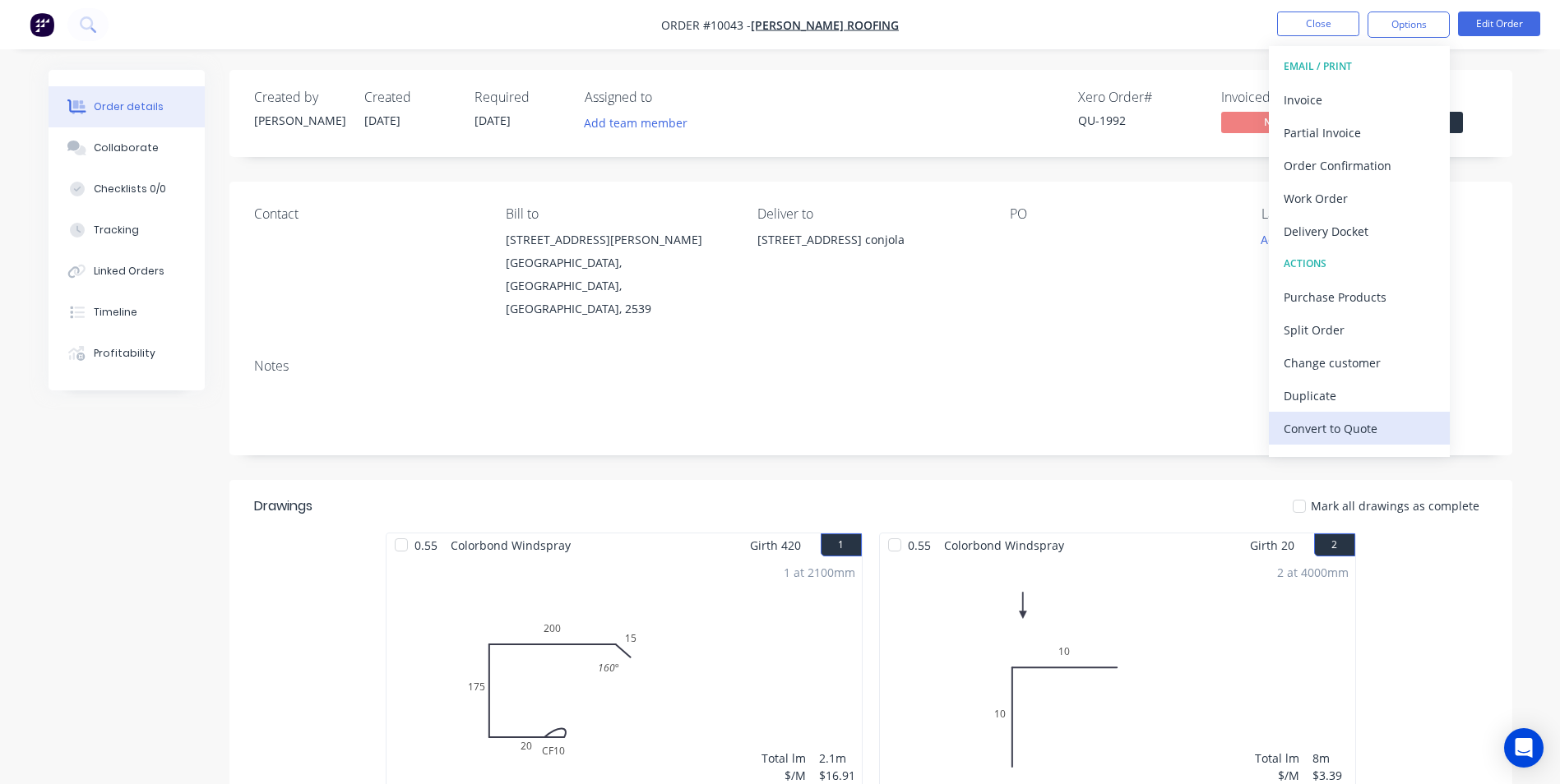
click at [1330, 423] on div "Convert to Quote" at bounding box center [1359, 428] width 151 height 24
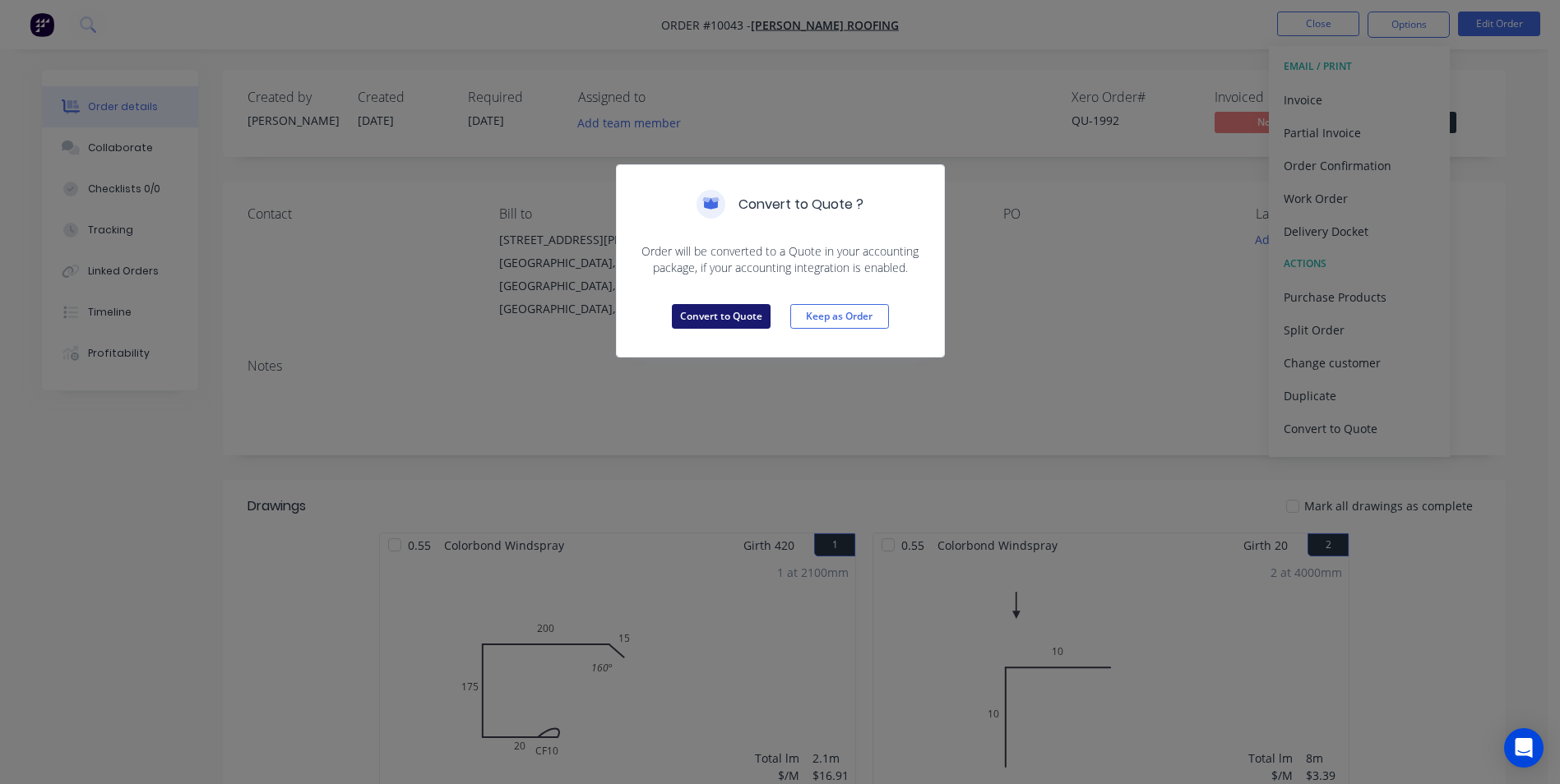
click at [737, 316] on button "Convert to Quote" at bounding box center [721, 317] width 99 height 25
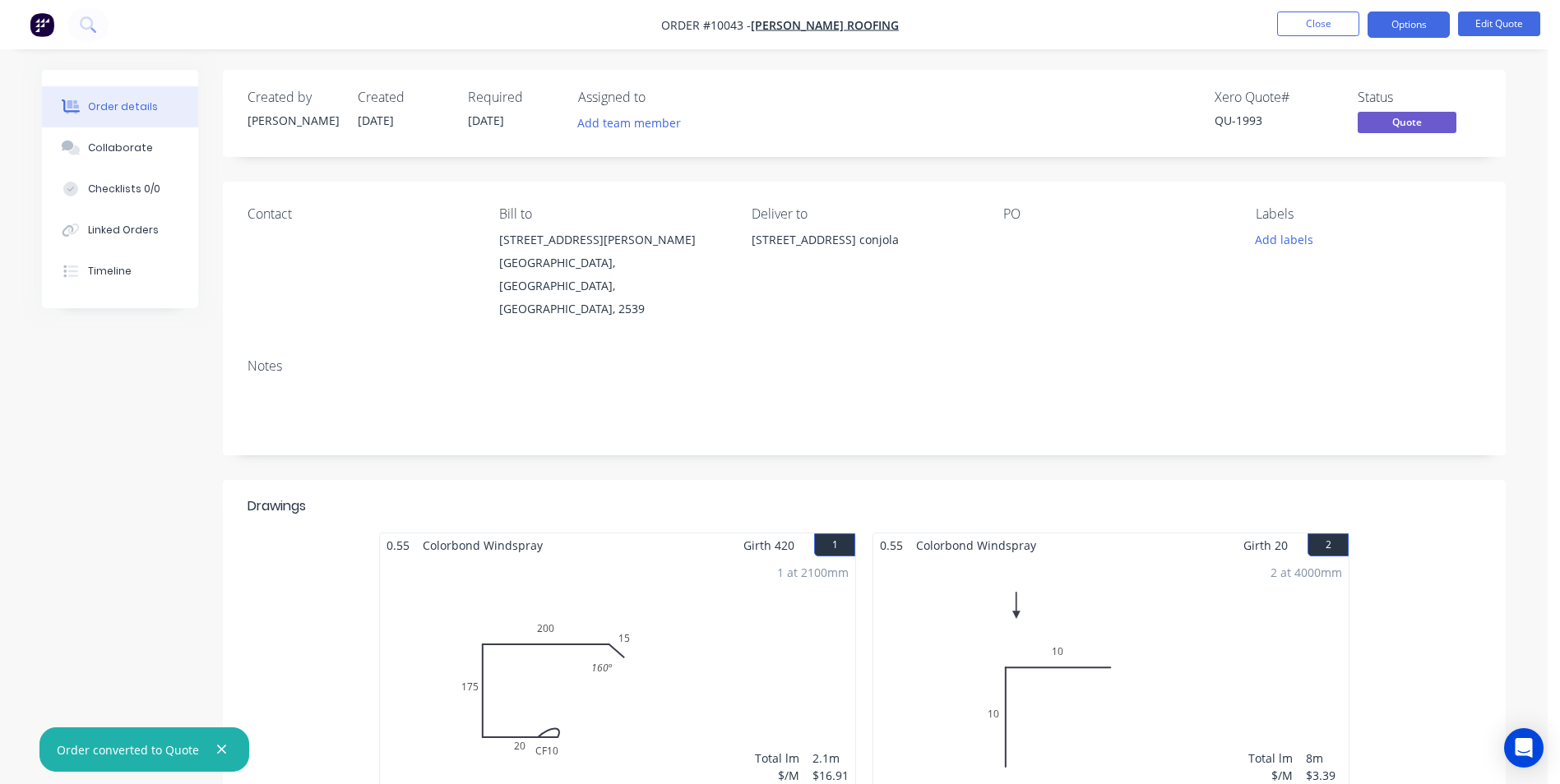
click at [47, 21] on img "button" at bounding box center [43, 25] width 25 height 25
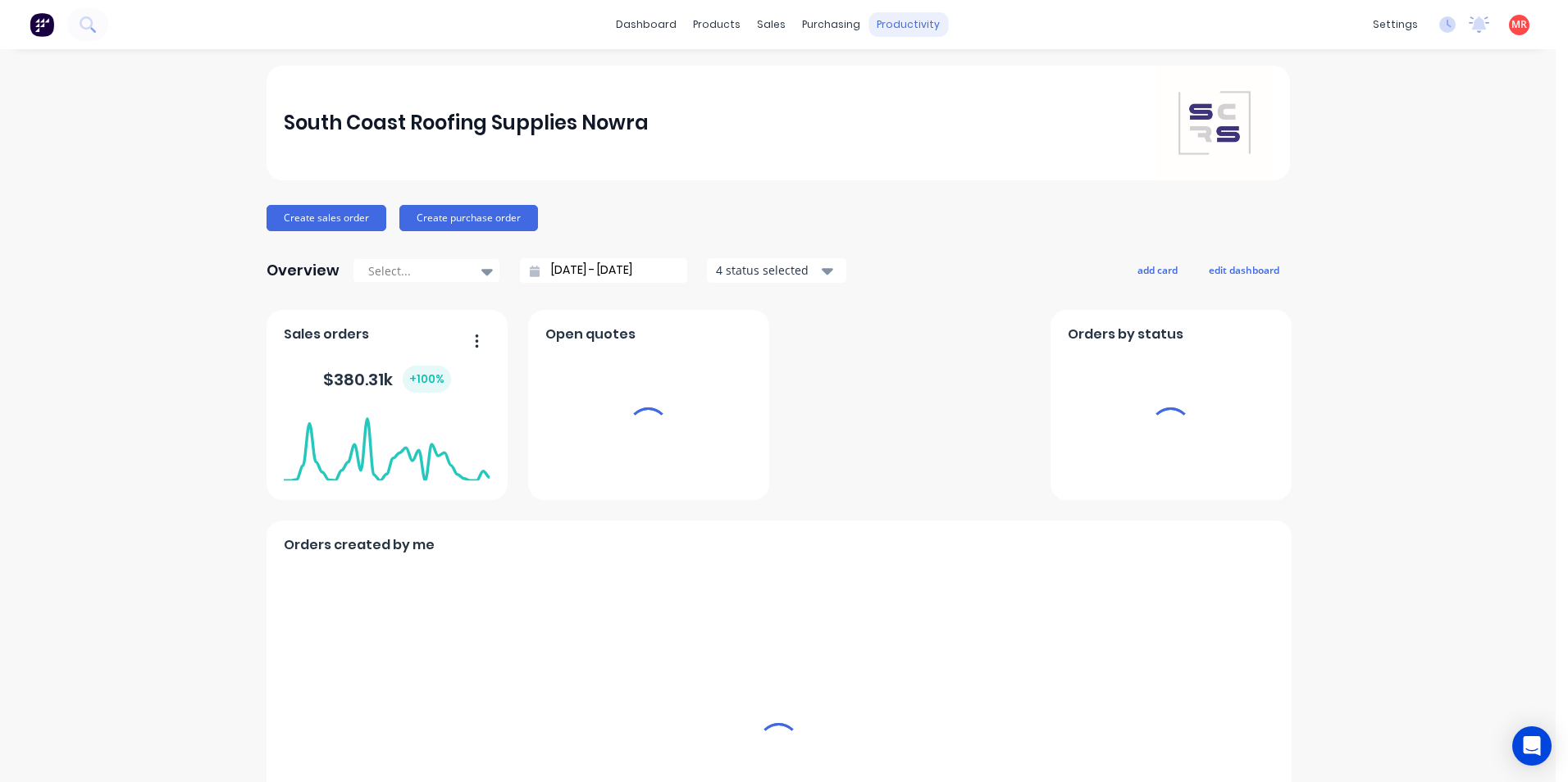
click at [874, 24] on div "productivity" at bounding box center [907, 25] width 79 height 25
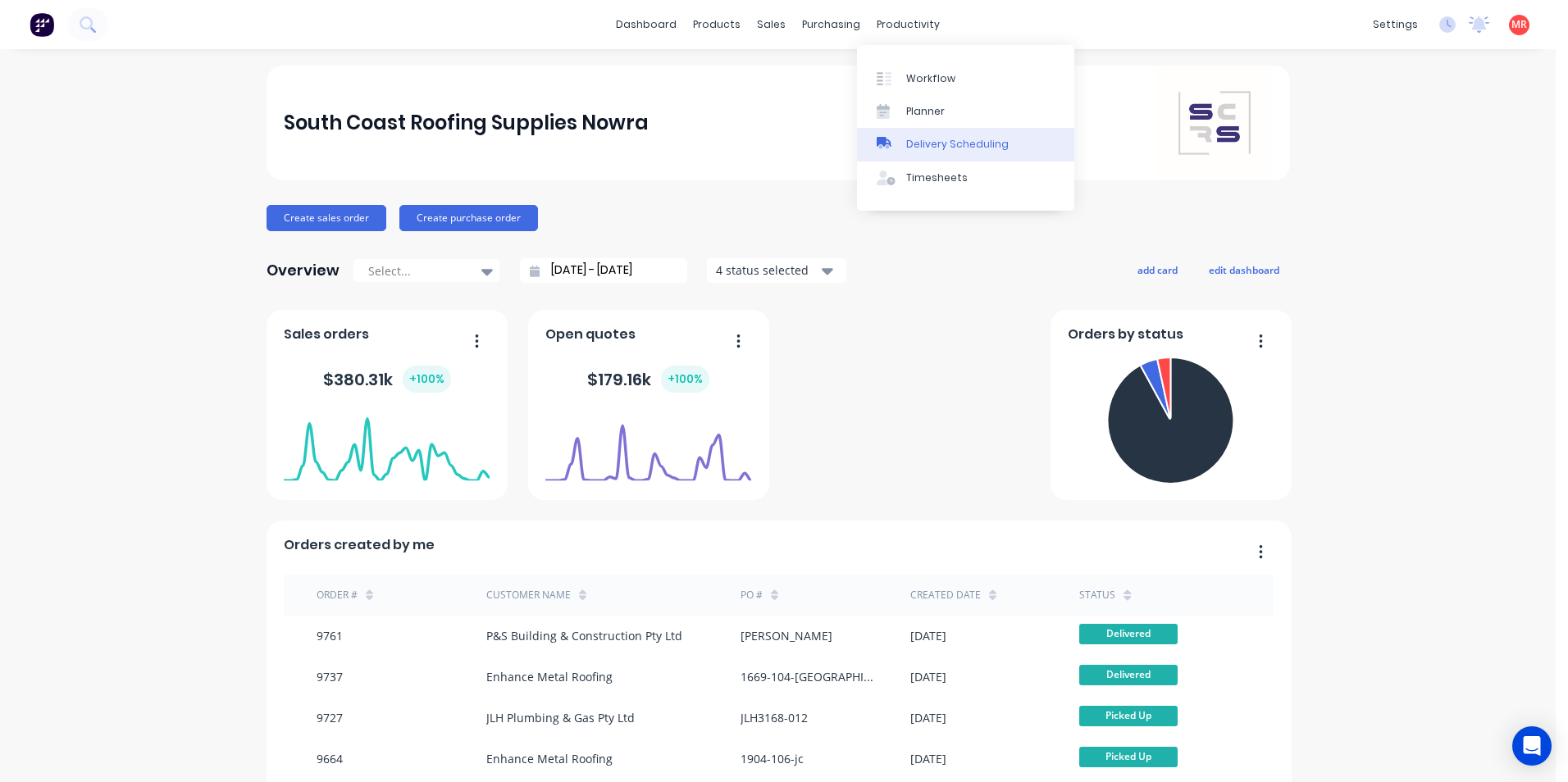
click at [898, 140] on div at bounding box center [889, 144] width 25 height 14
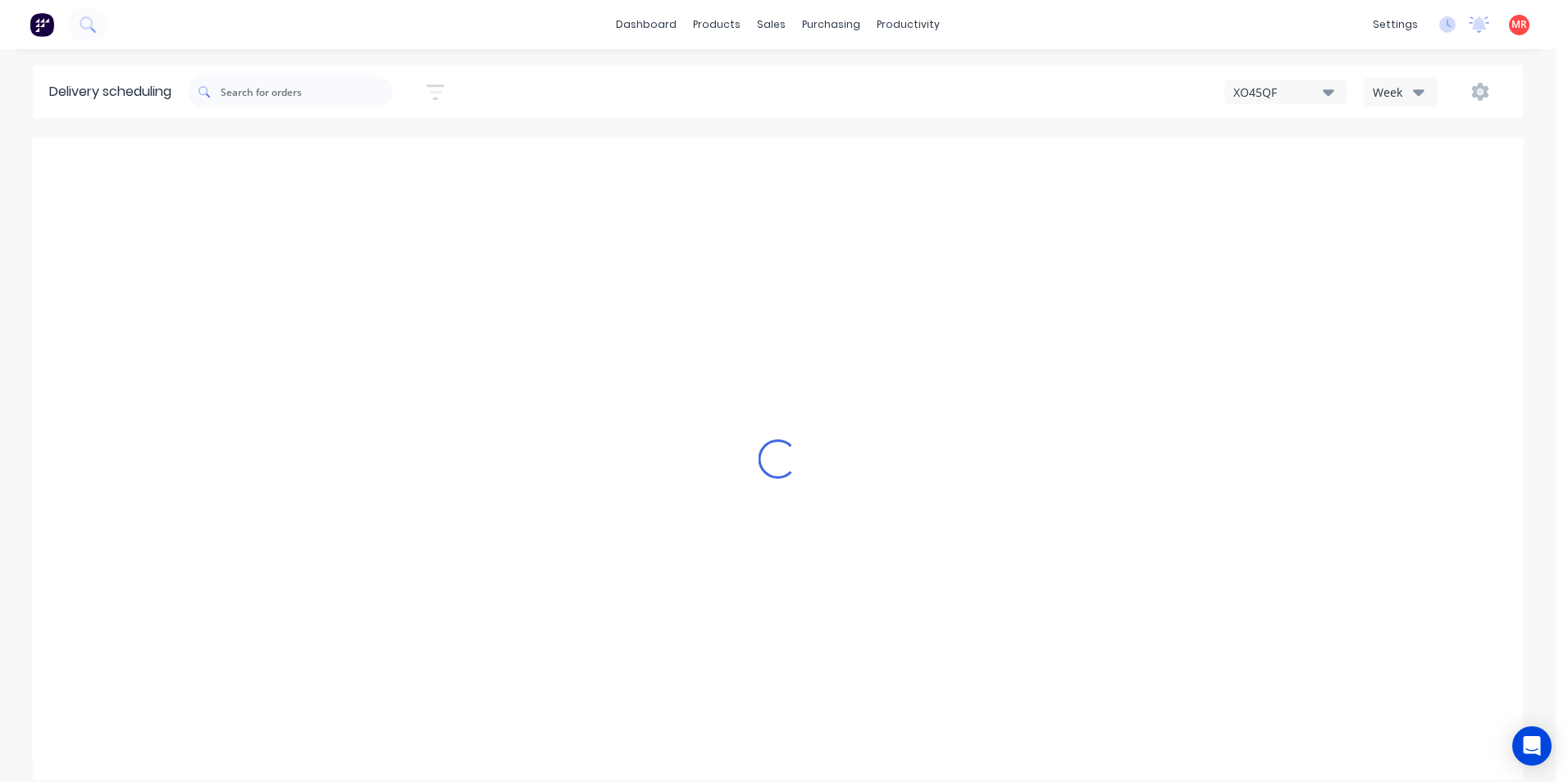
type input "[DATE] - [DATE]"
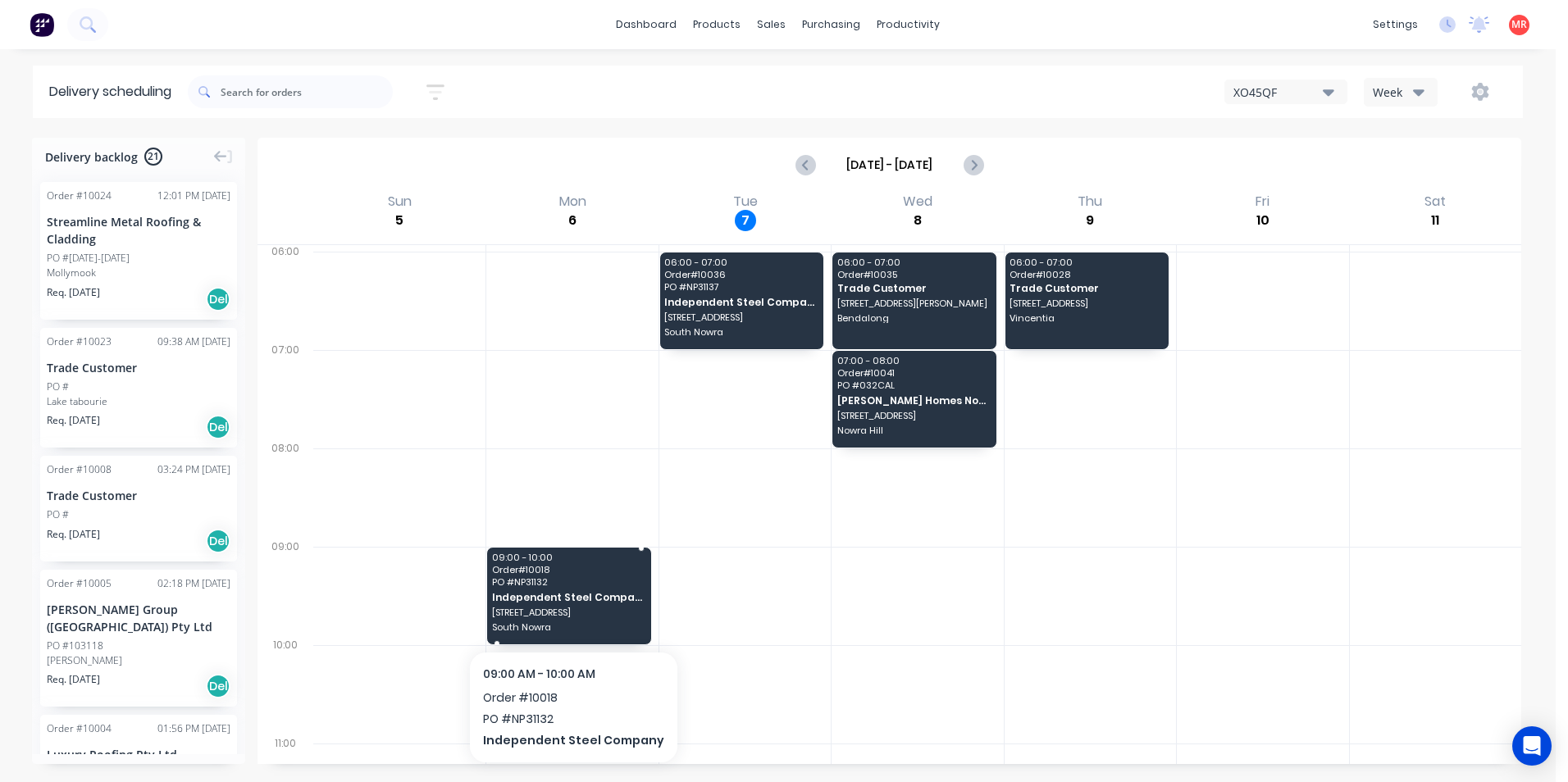
click at [577, 605] on div "09:00 - 10:00 Order # 10018 PO # NP31132 Independent Steel Company 12 Cumberlan…" at bounding box center [568, 596] width 163 height 96
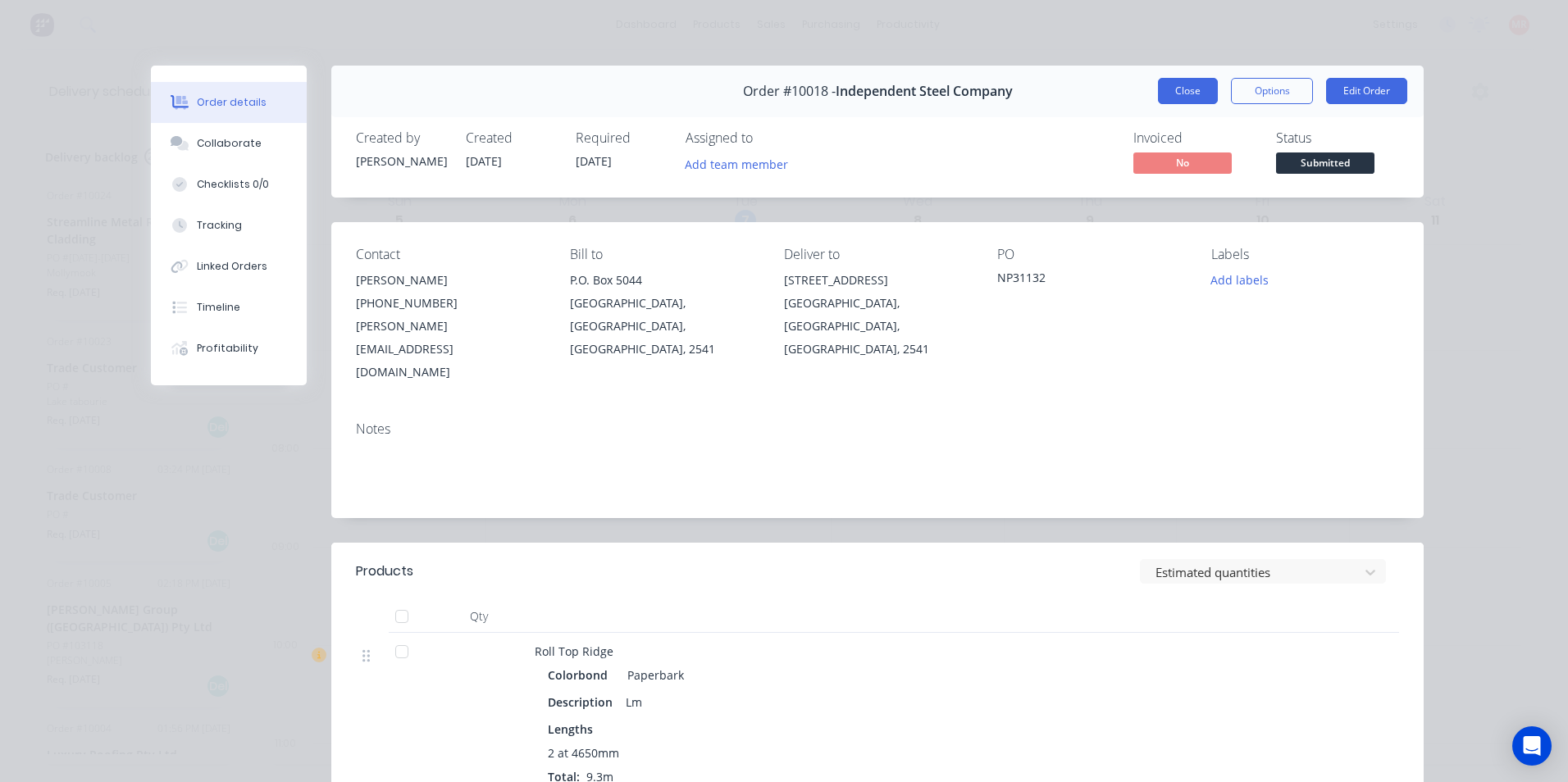
click at [1163, 95] on button "Close" at bounding box center [1188, 91] width 60 height 26
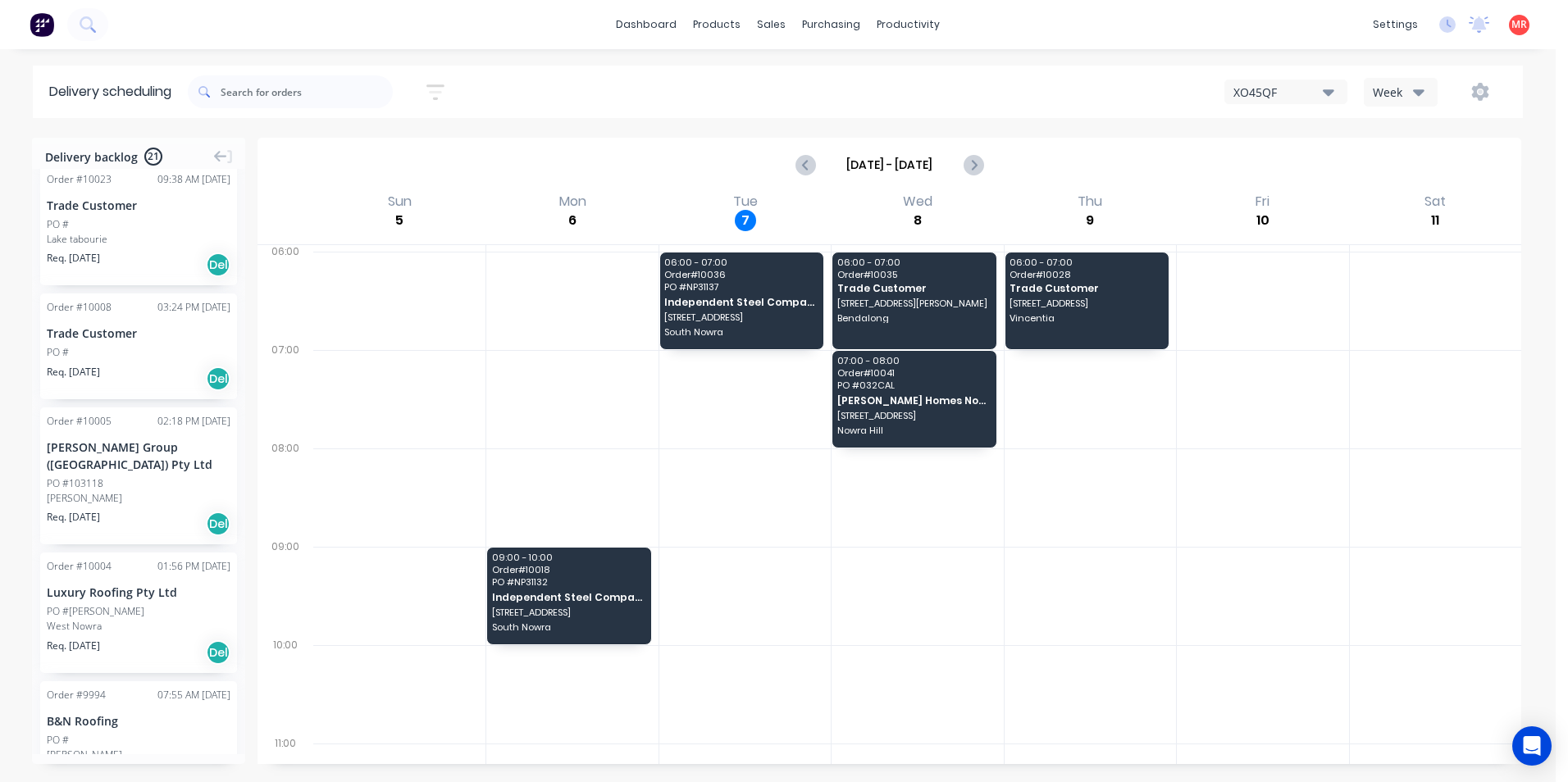
scroll to position [164, 0]
click at [139, 490] on div "[PERSON_NAME]" at bounding box center [138, 497] width 183 height 14
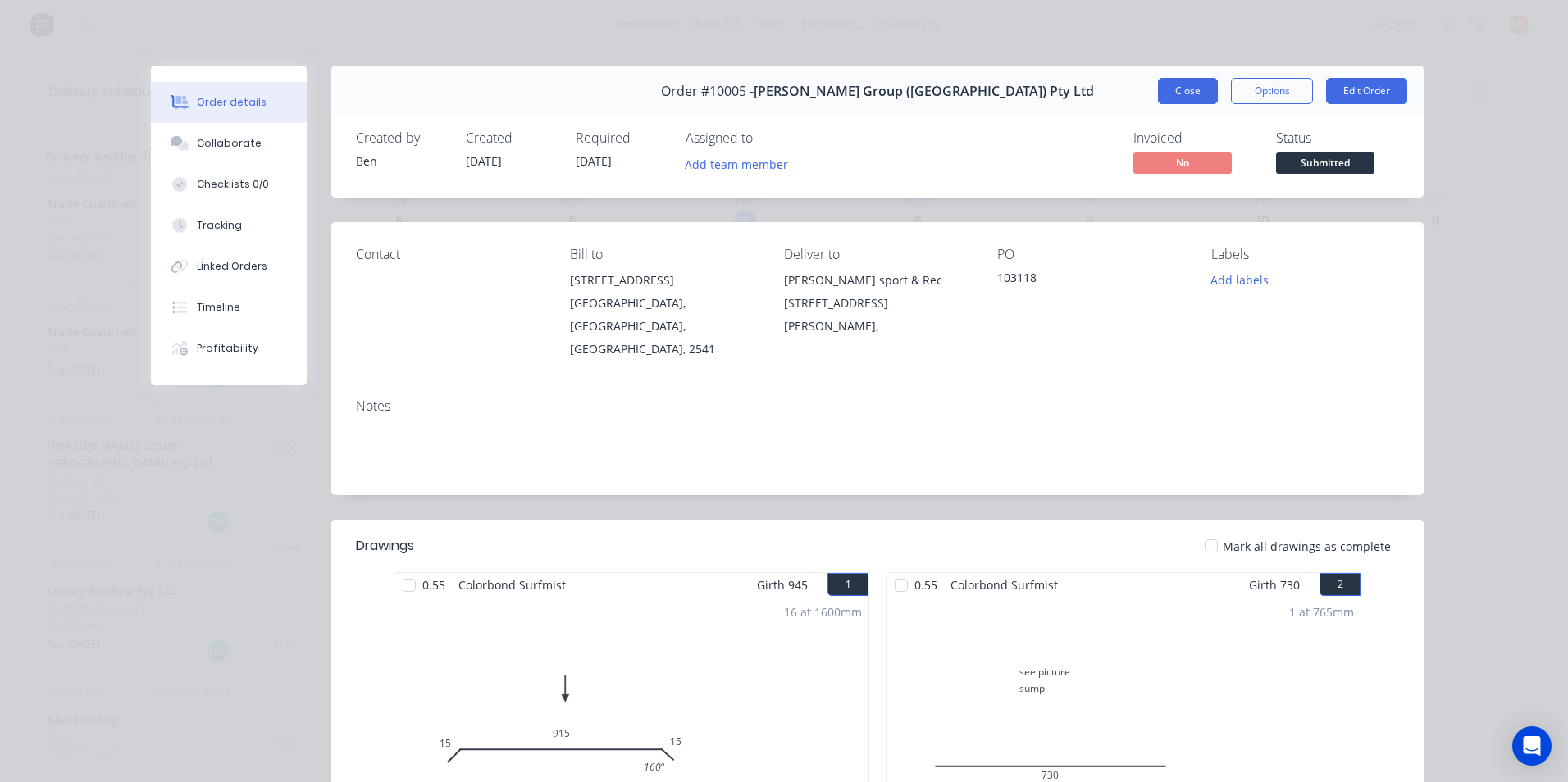
click at [1180, 97] on button "Close" at bounding box center [1188, 91] width 60 height 26
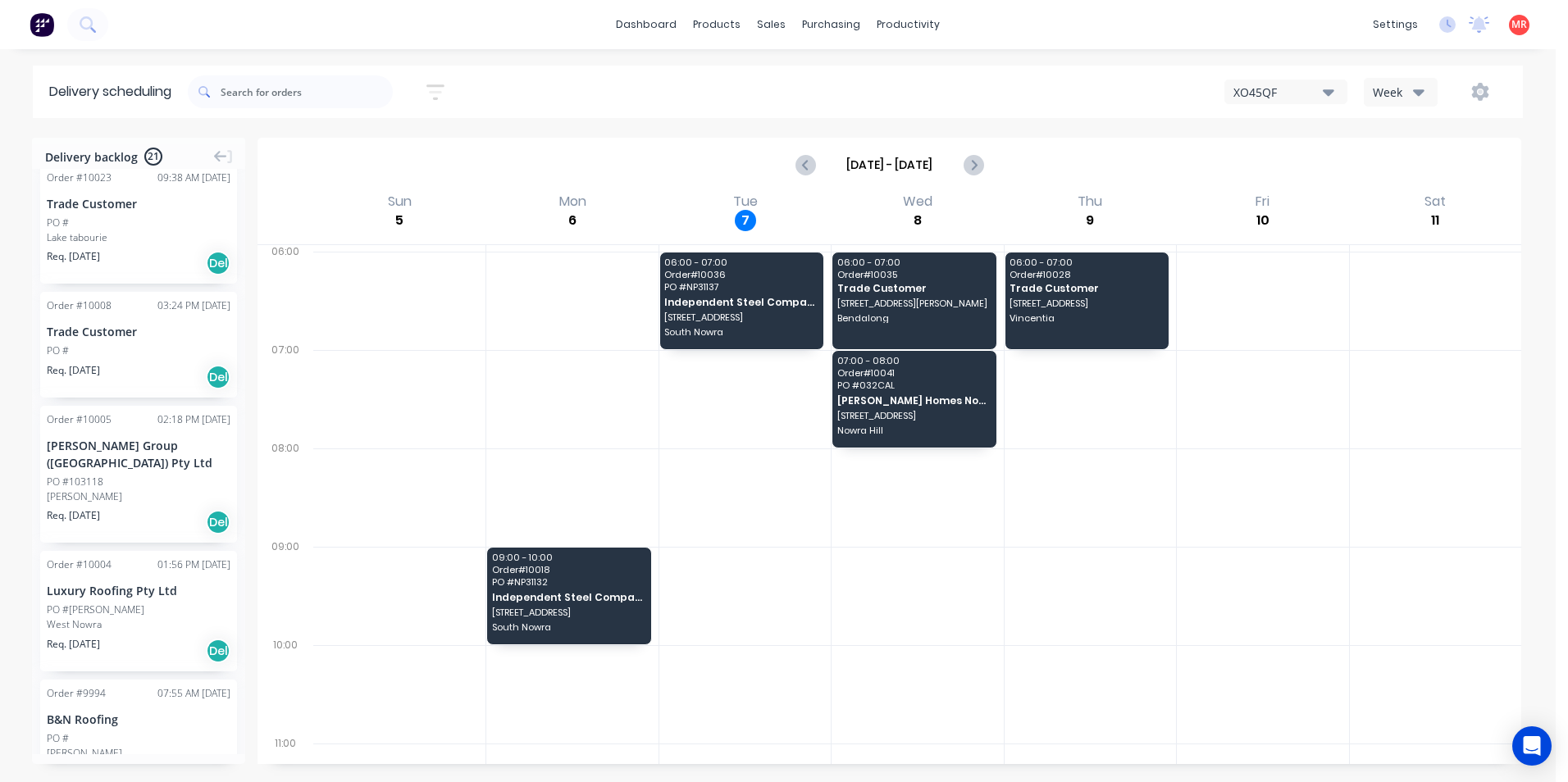
click at [41, 18] on img at bounding box center [42, 25] width 25 height 25
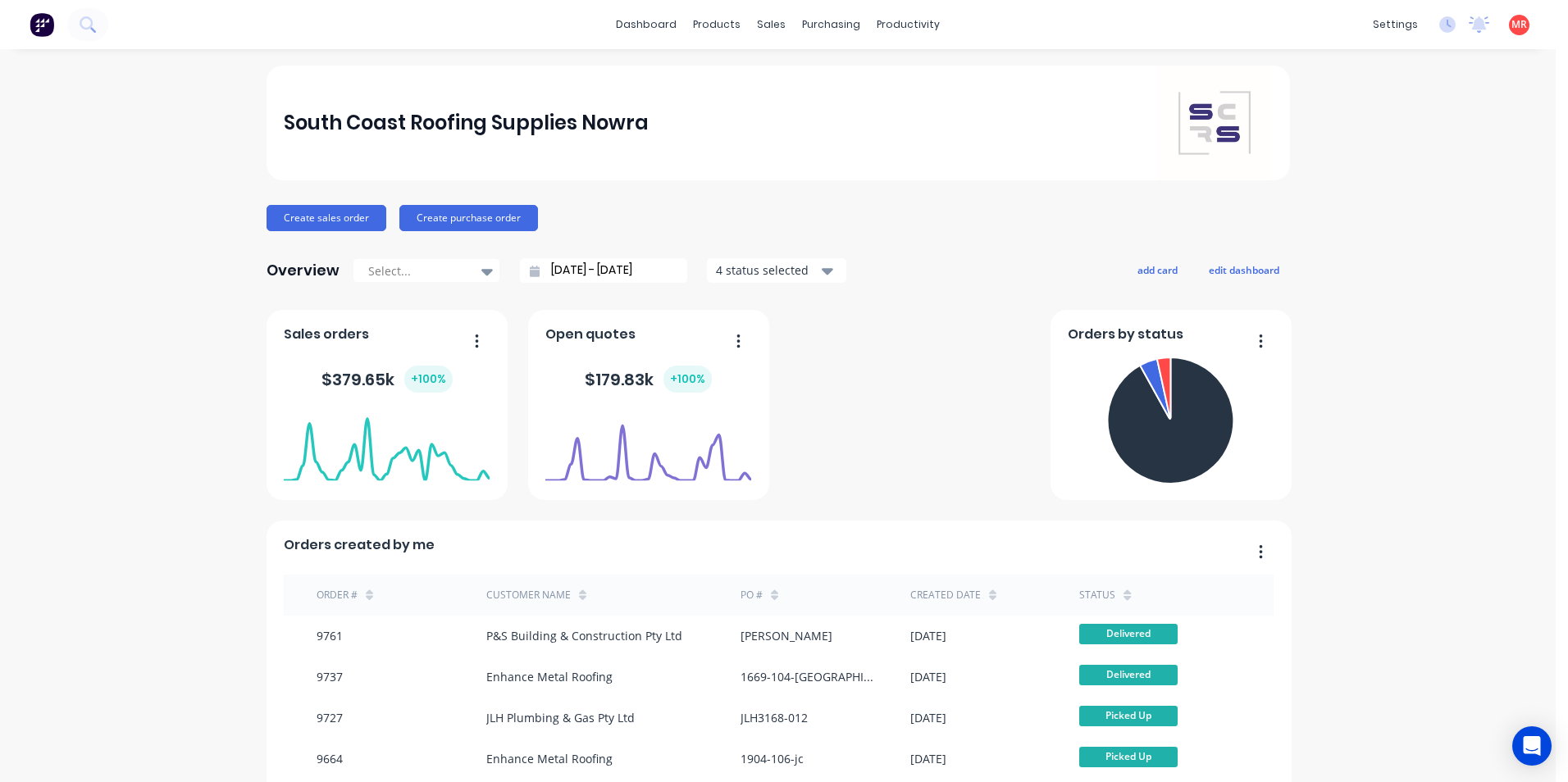
click at [45, 18] on img at bounding box center [42, 25] width 25 height 25
click at [698, 25] on div "products" at bounding box center [716, 25] width 64 height 25
click at [776, 73] on icon at bounding box center [770, 78] width 14 height 14
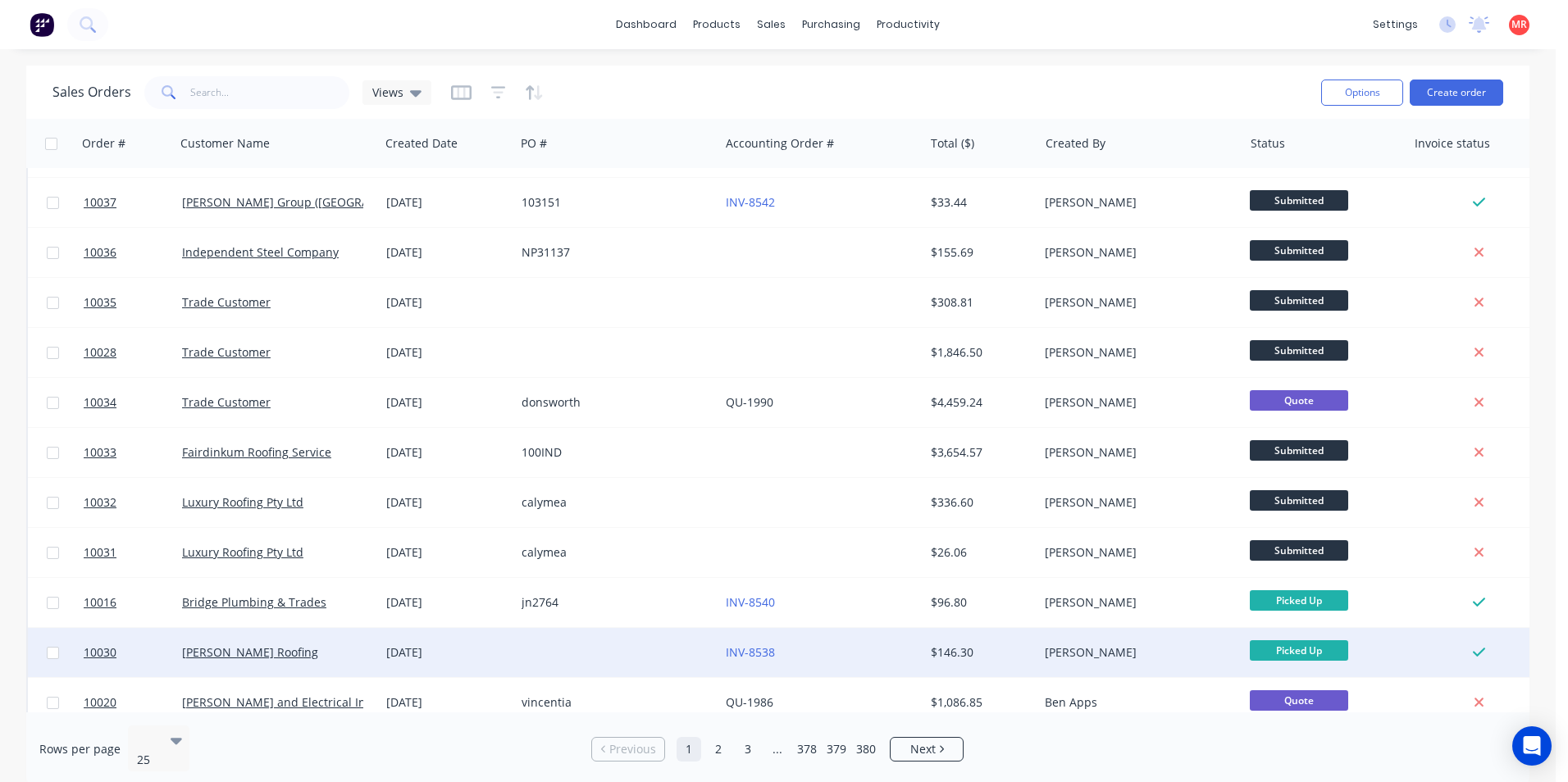
scroll to position [715, 0]
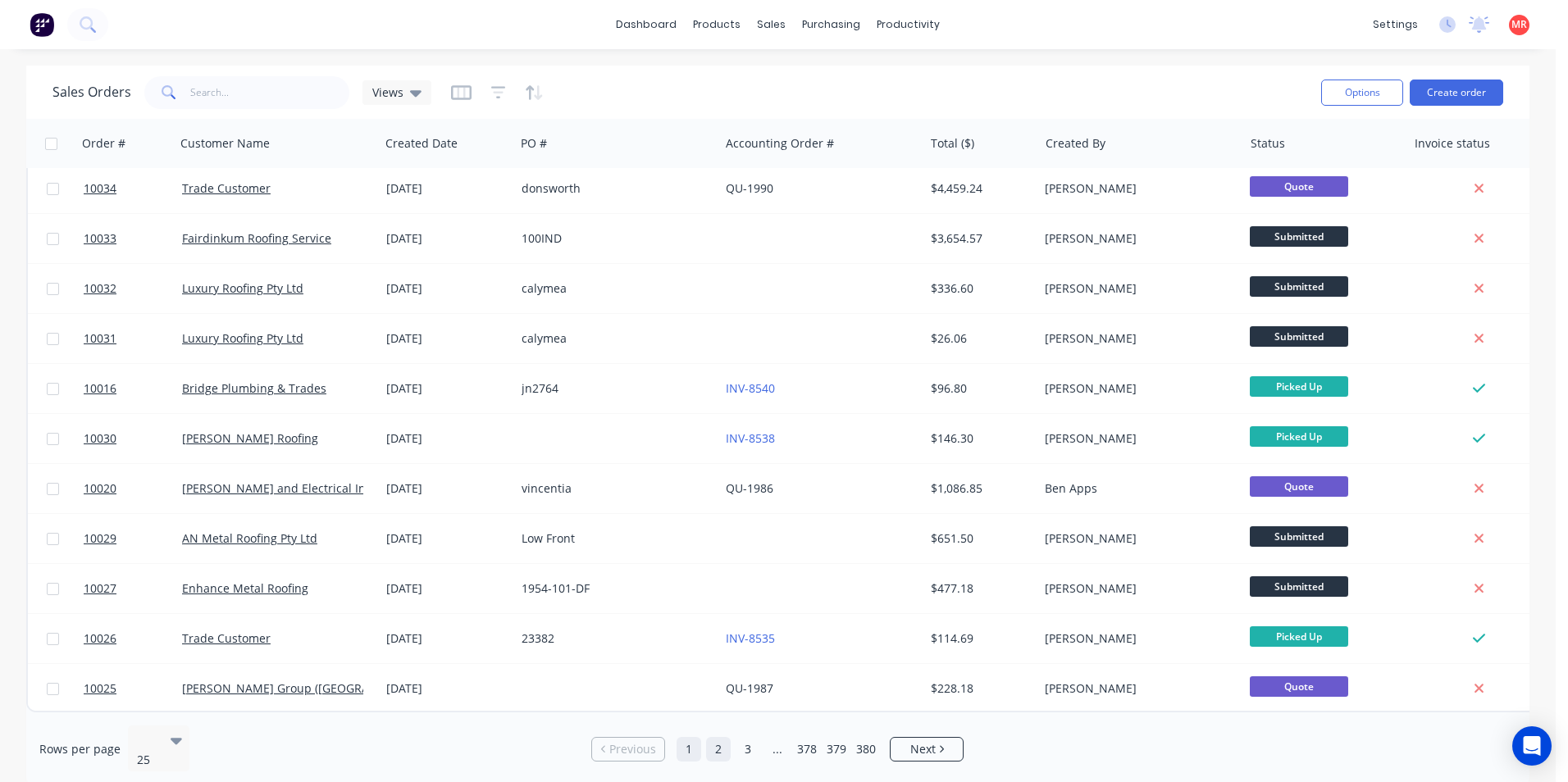
click at [720, 737] on link "2" at bounding box center [718, 749] width 25 height 25
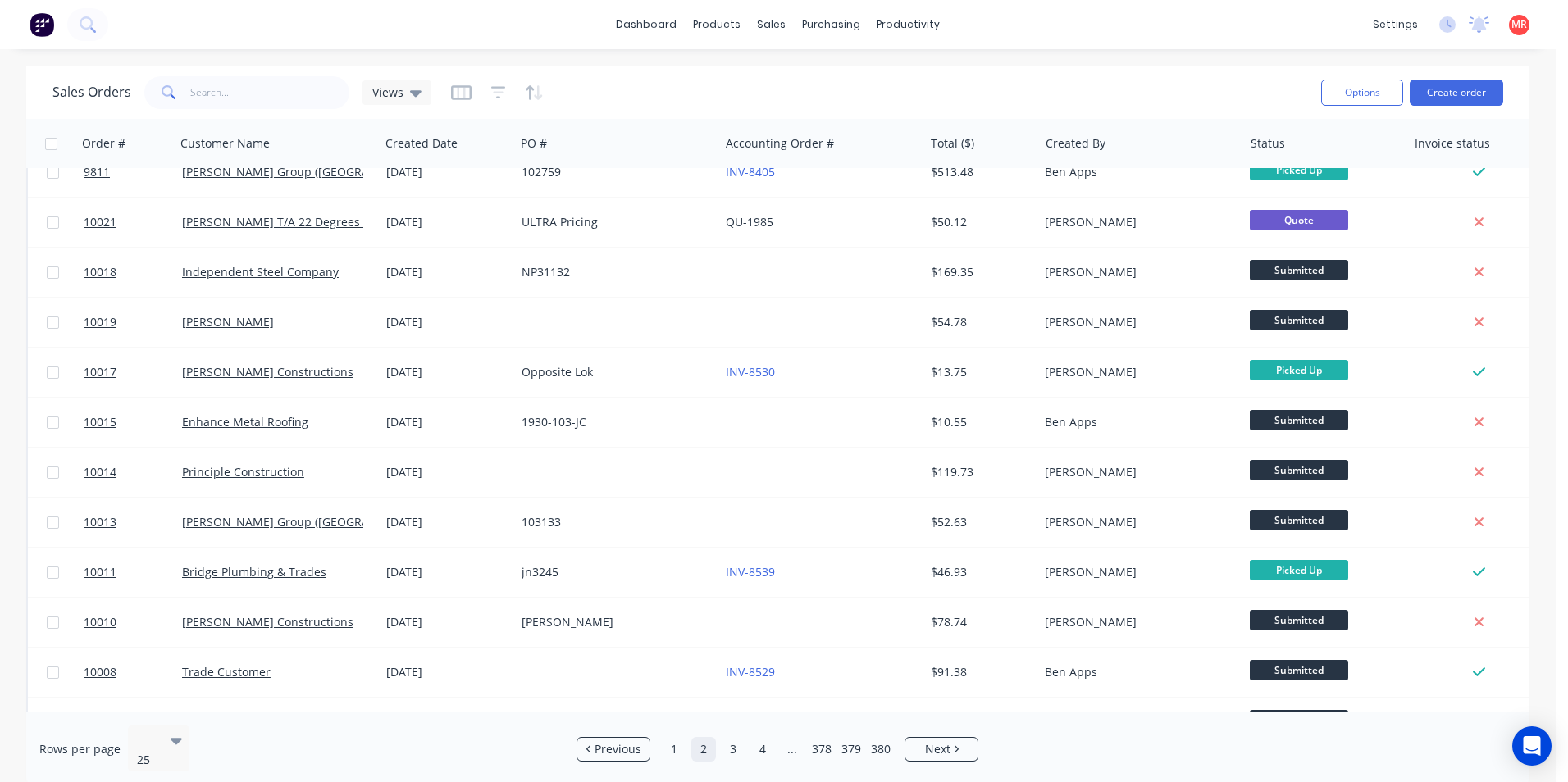
scroll to position [0, 0]
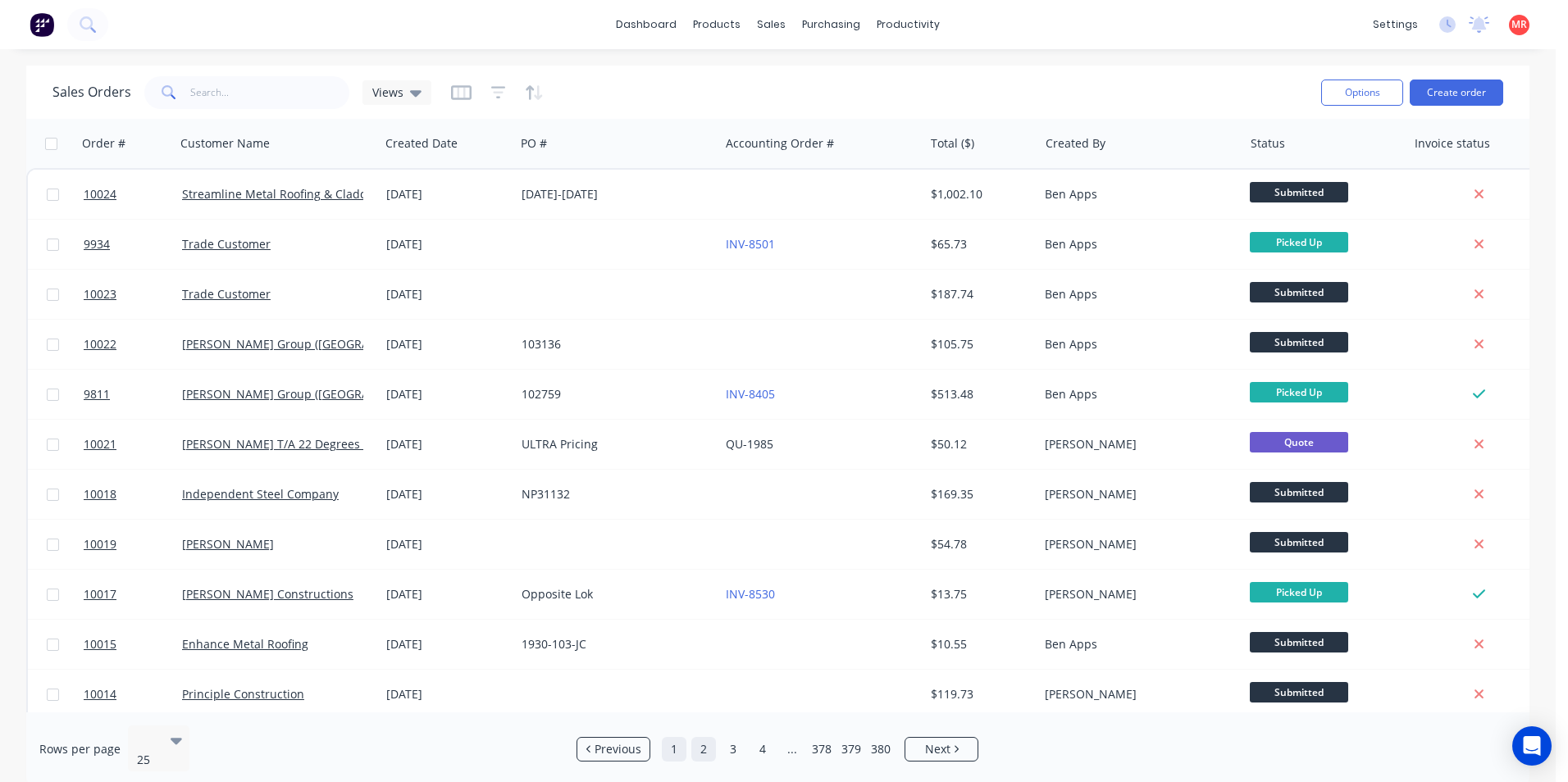
click at [668, 740] on link "1" at bounding box center [674, 749] width 25 height 25
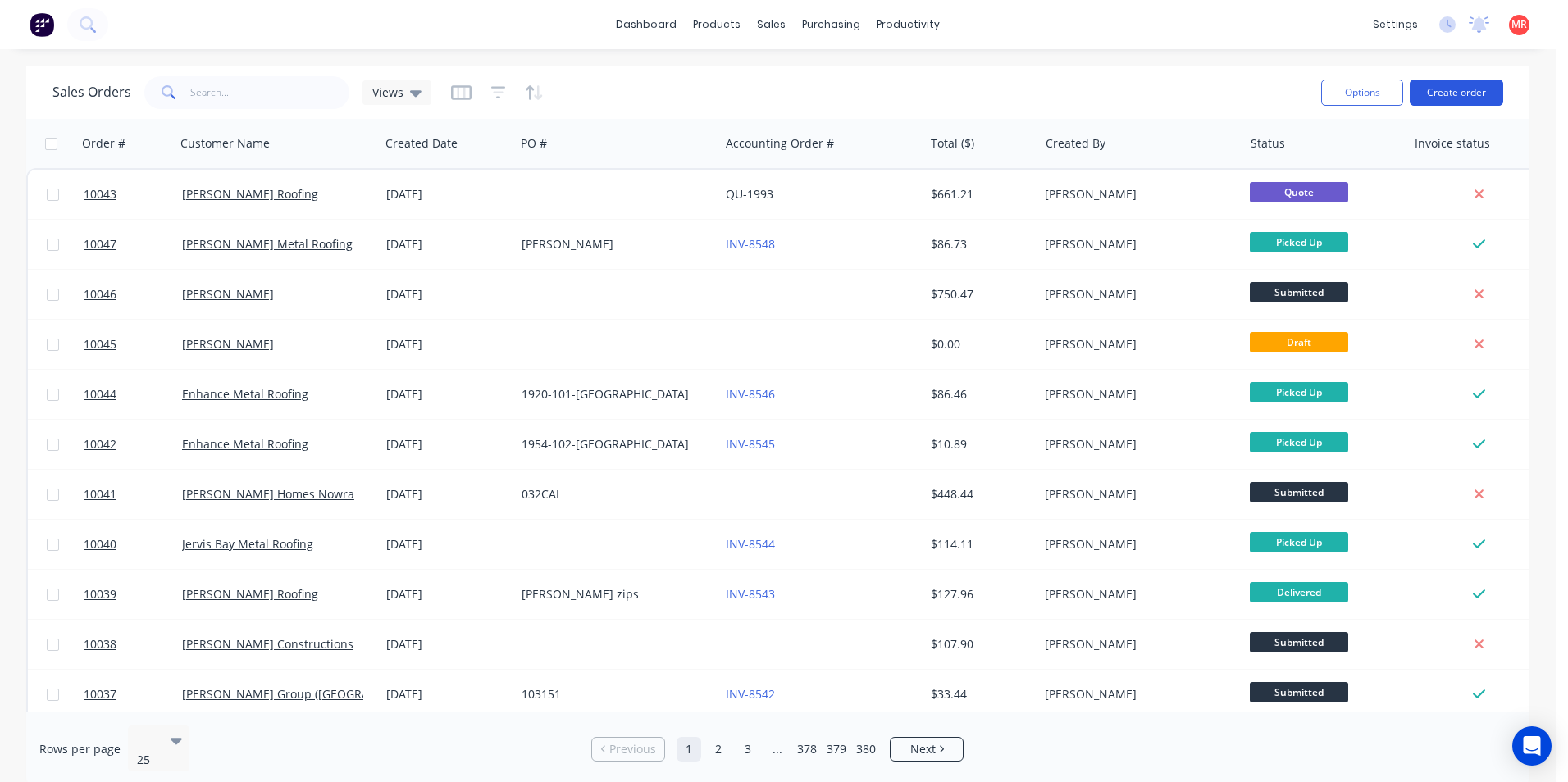
click at [1444, 89] on button "Create order" at bounding box center [1456, 92] width 94 height 26
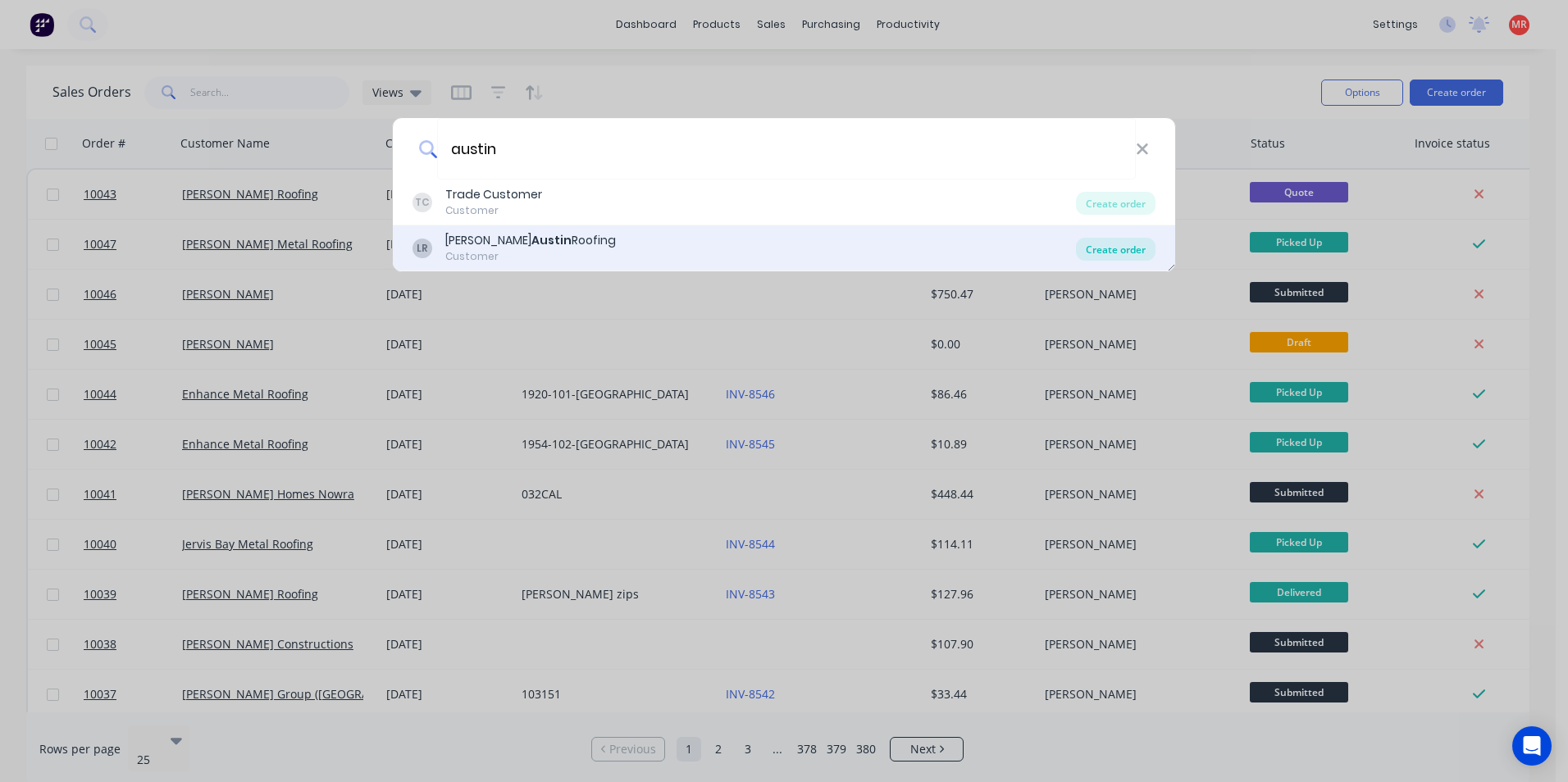
type input "austin"
click at [1096, 253] on div "Create order" at bounding box center [1116, 250] width 79 height 23
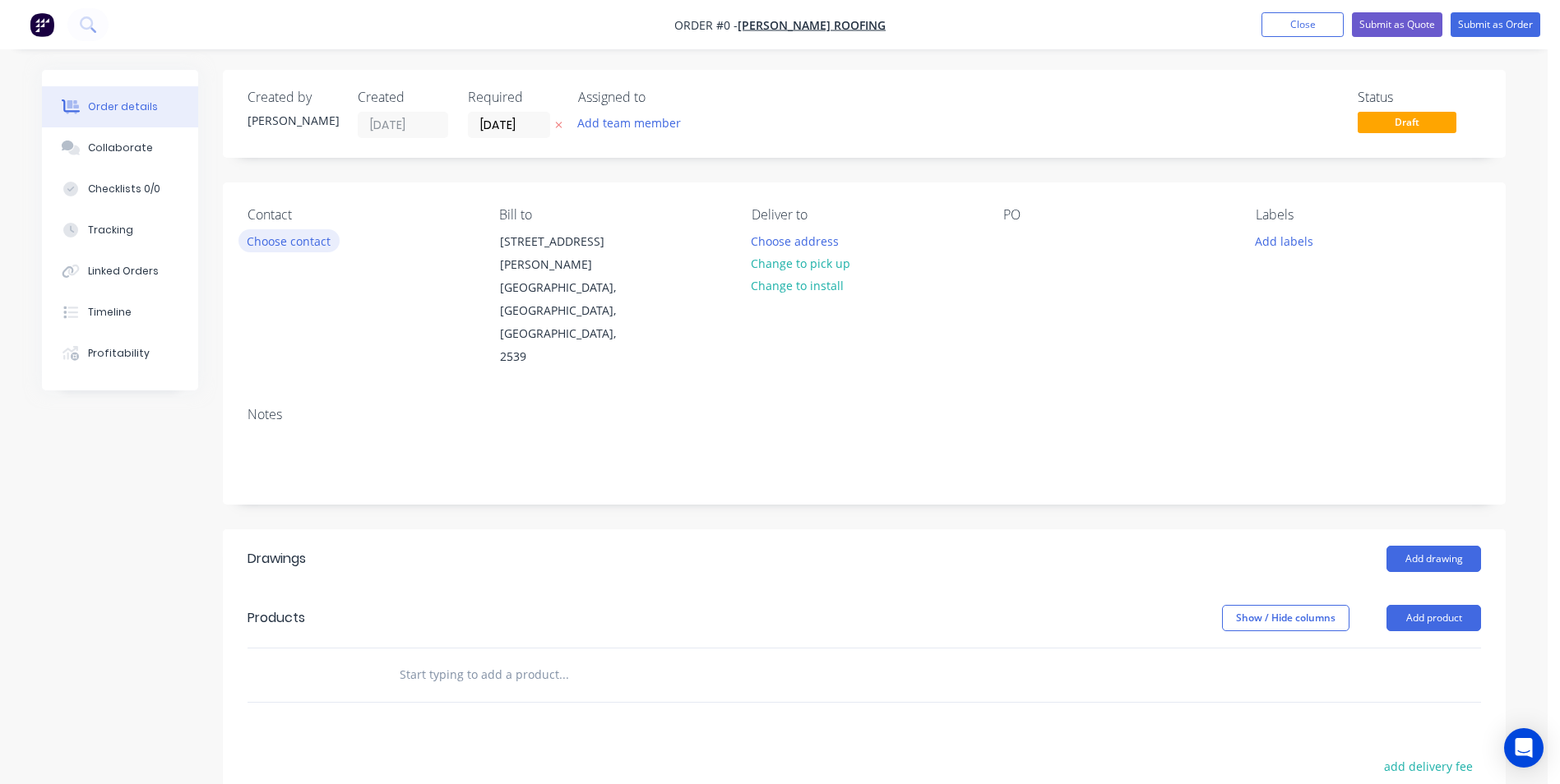
click at [299, 245] on button "Choose contact" at bounding box center [289, 240] width 102 height 22
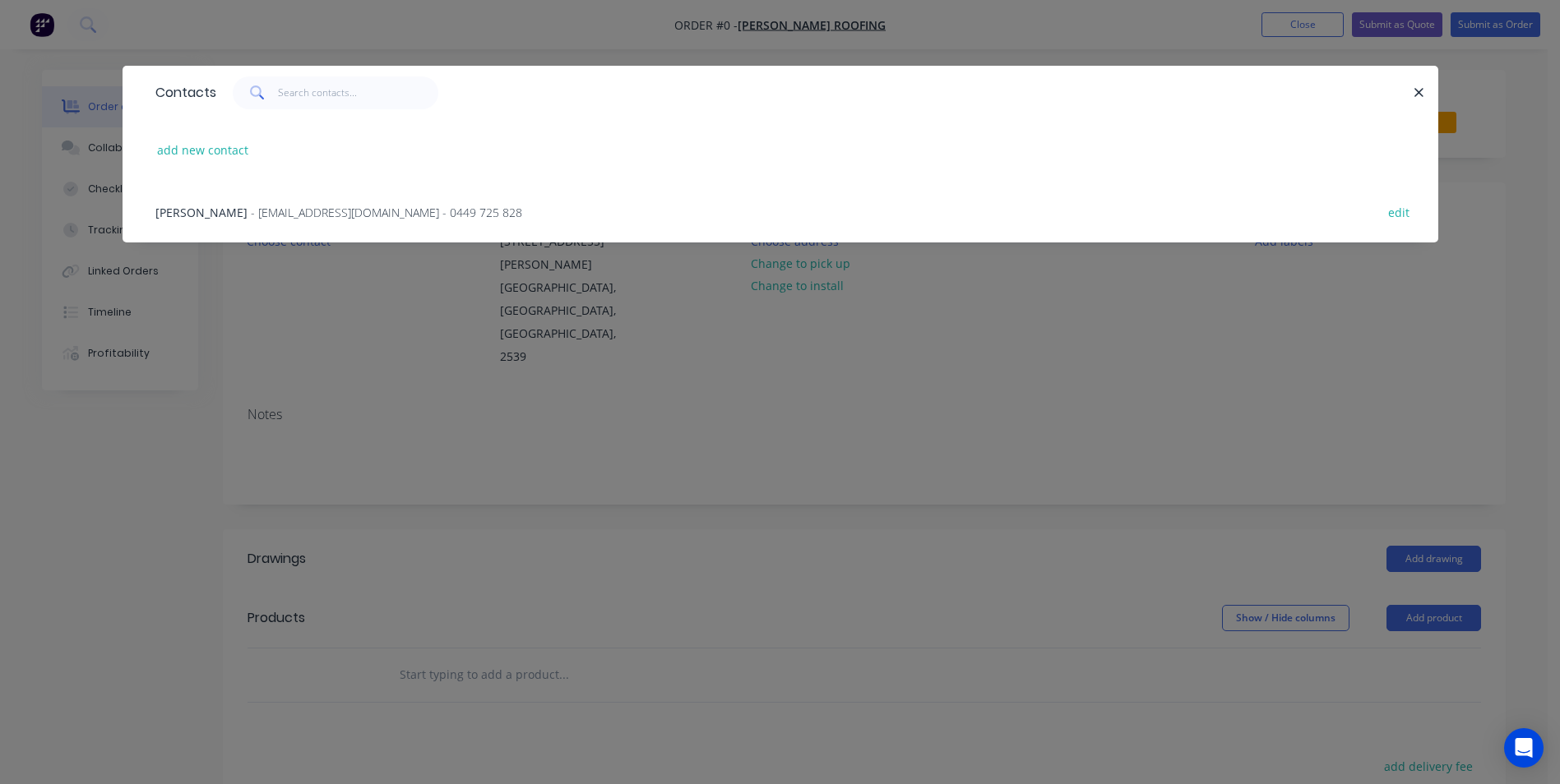
click at [295, 207] on span "- [EMAIL_ADDRESS][DOMAIN_NAME] - 0449 725 828" at bounding box center [386, 213] width 272 height 15
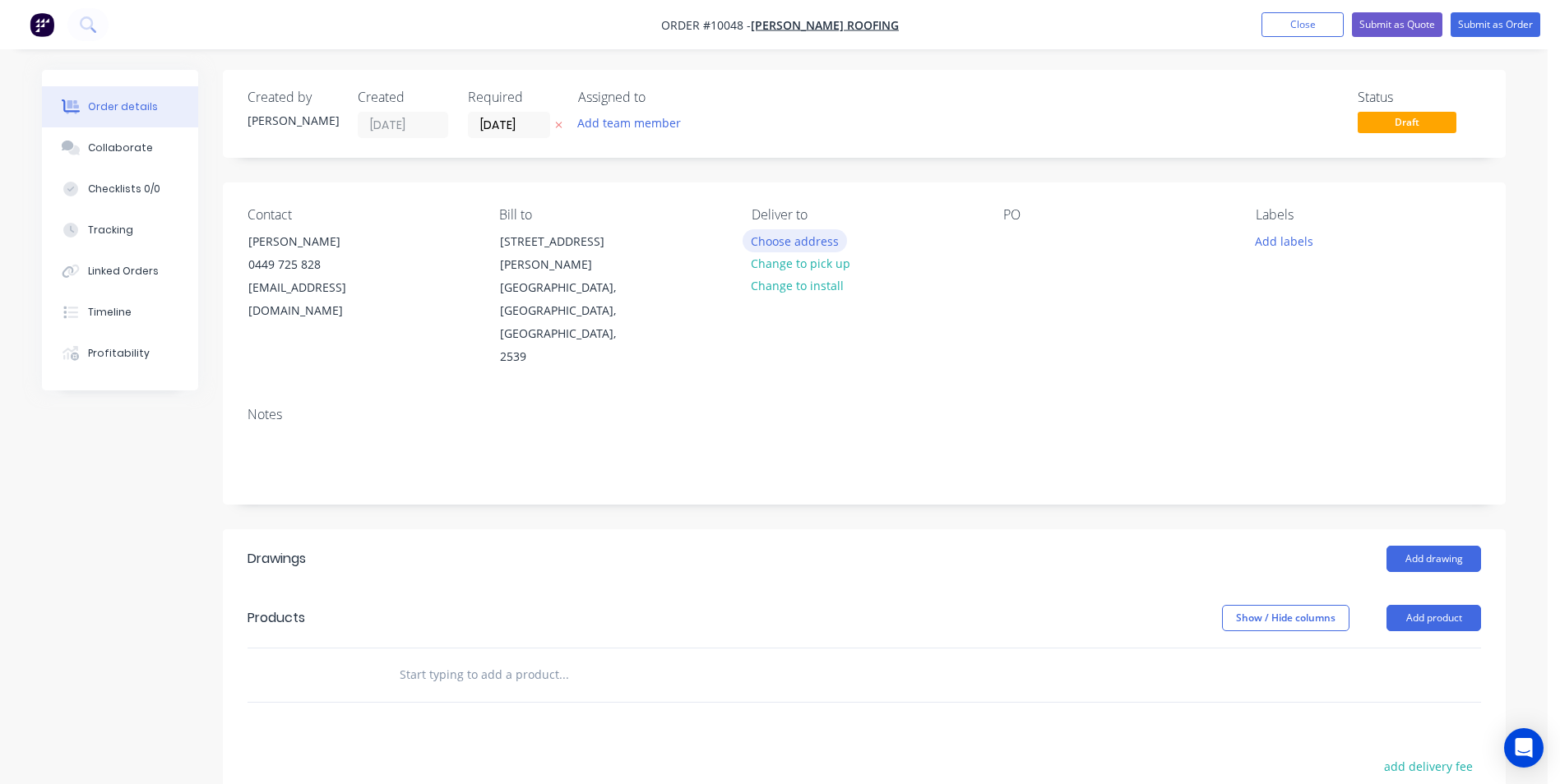
click at [781, 245] on button "Choose address" at bounding box center [795, 240] width 105 height 22
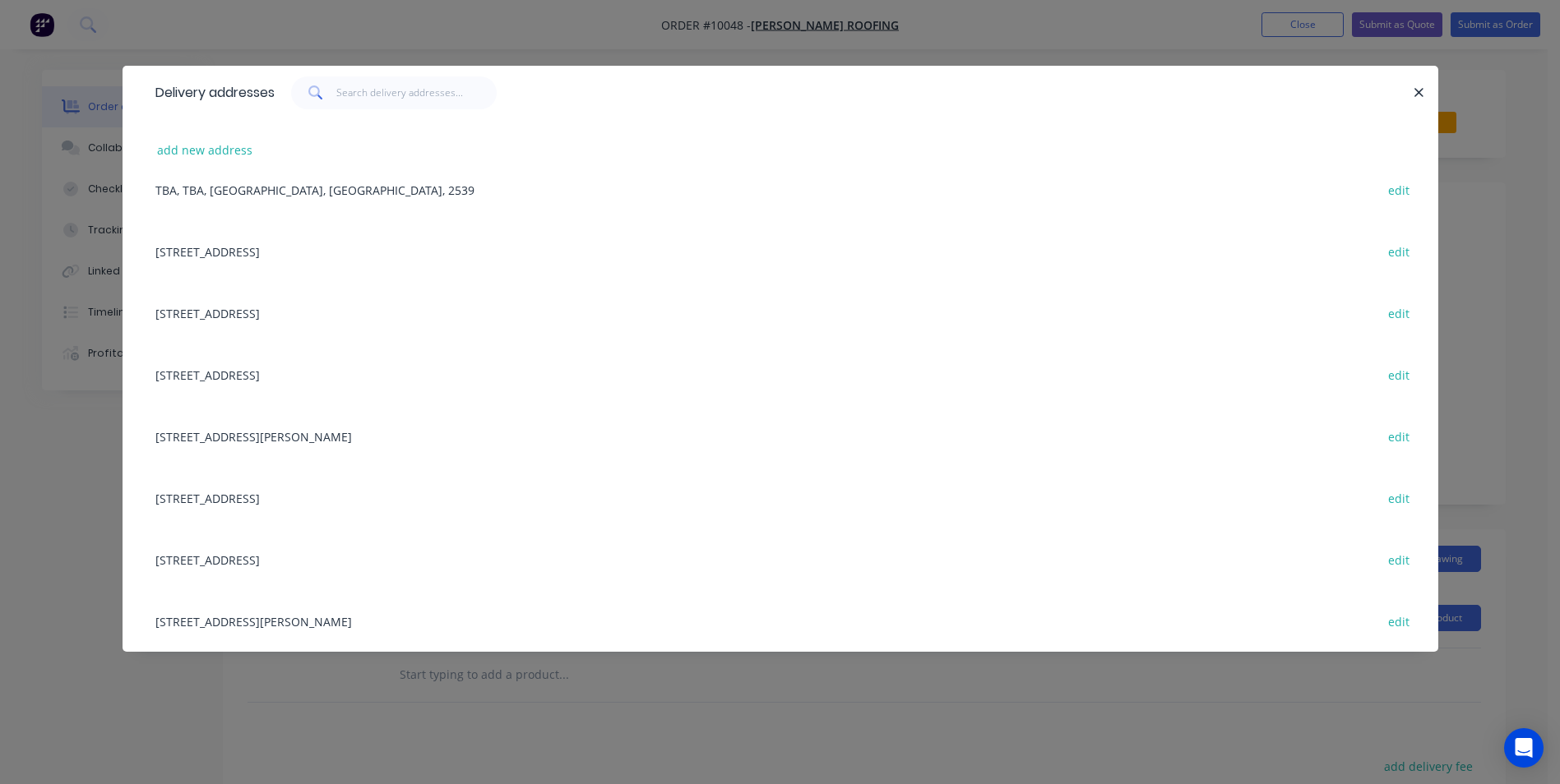
scroll to position [270, 0]
click at [238, 560] on div "13 Kurrajong Crescent, Conjola Park, New South Wales, Australia, 2539 edit" at bounding box center [780, 559] width 1266 height 62
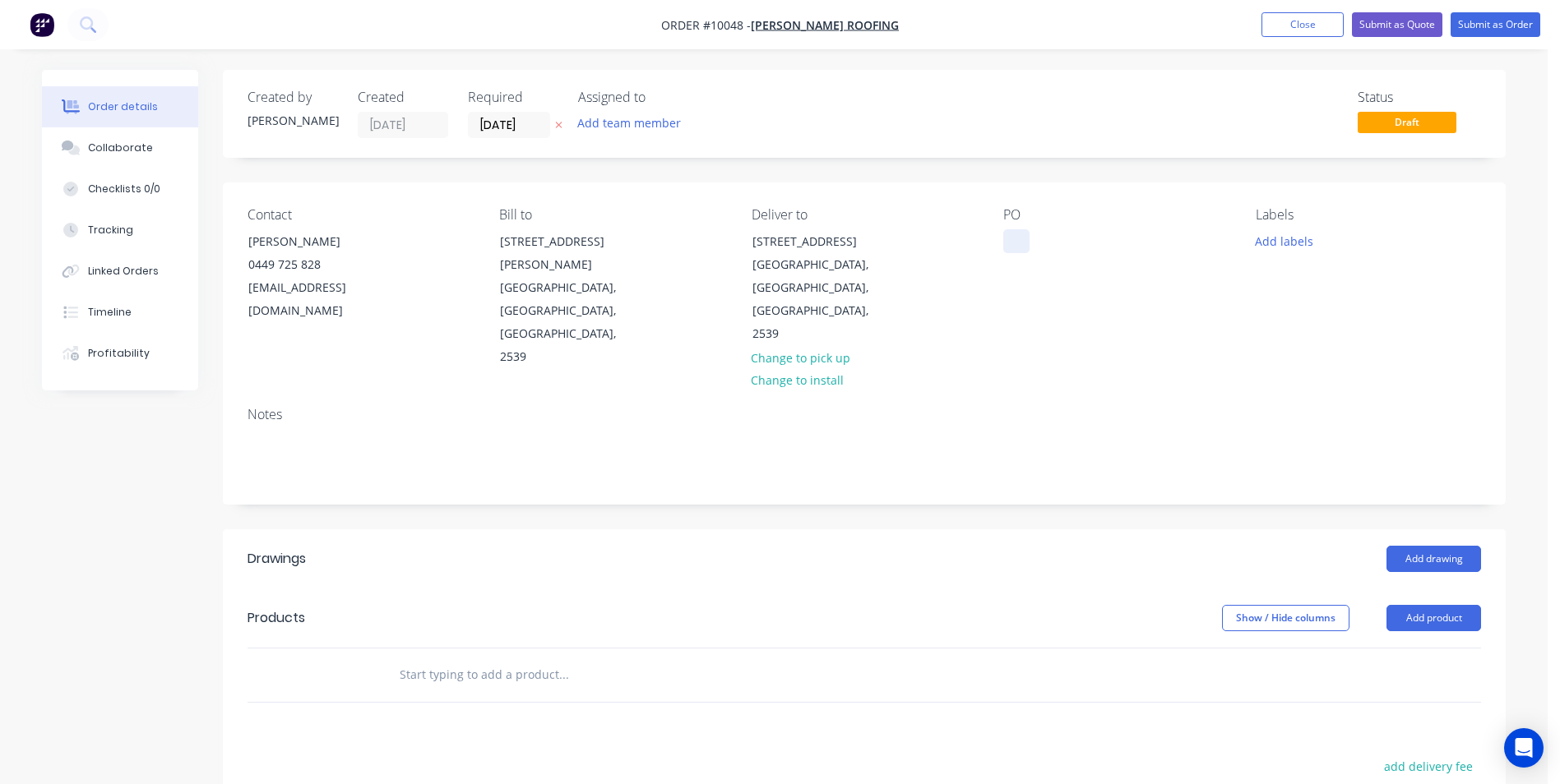
click at [1018, 245] on div at bounding box center [1015, 241] width 26 height 24
click at [504, 658] on input "text" at bounding box center [563, 675] width 329 height 33
click at [1410, 546] on button "Add drawing" at bounding box center [1434, 559] width 95 height 26
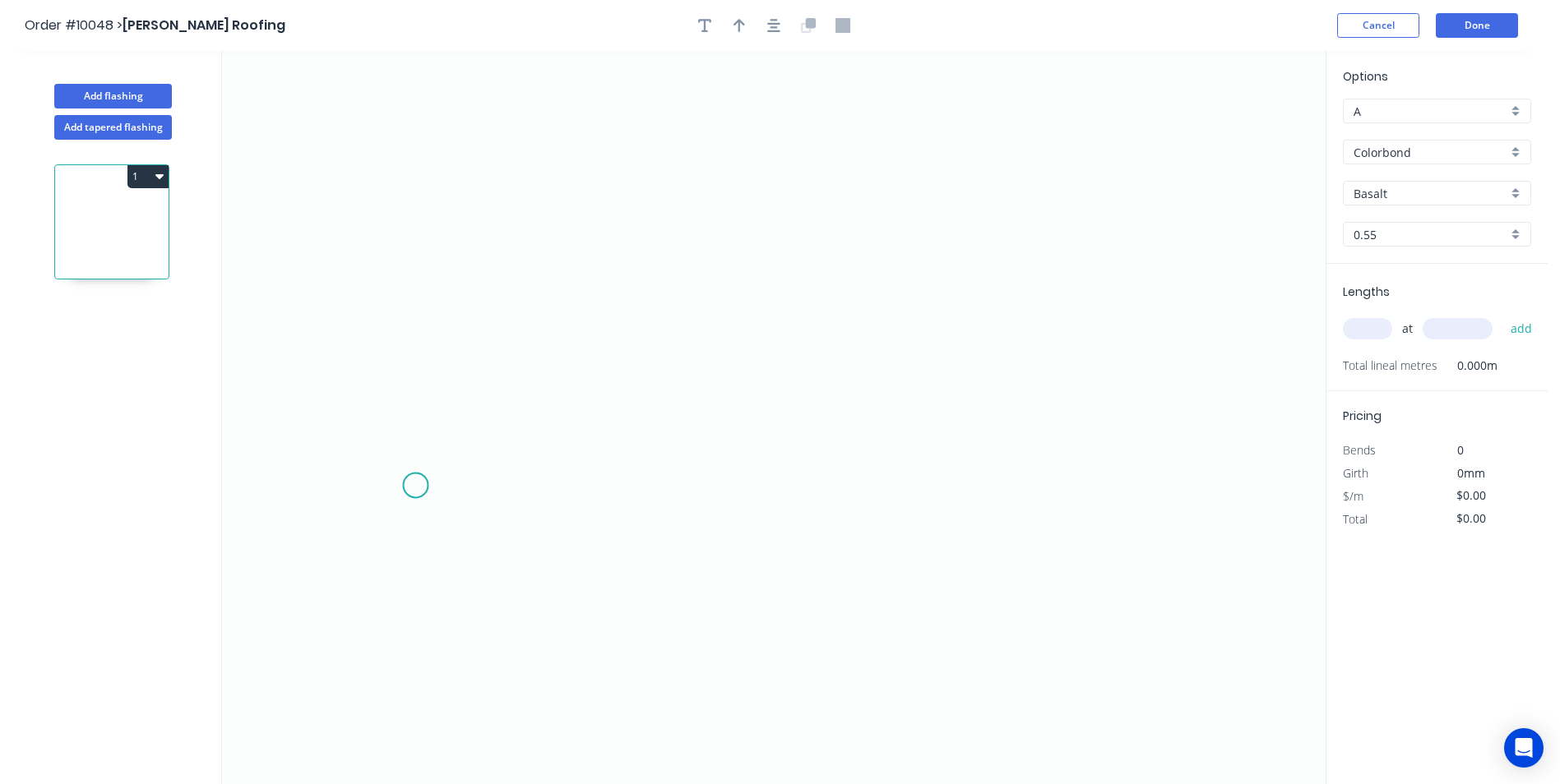
click at [415, 486] on icon "0" at bounding box center [774, 418] width 1104 height 733
click at [413, 365] on icon "0" at bounding box center [774, 418] width 1104 height 733
click at [692, 363] on icon "0 ?" at bounding box center [774, 418] width 1104 height 733
click at [700, 240] on icon "0 ? ?" at bounding box center [774, 418] width 1104 height 733
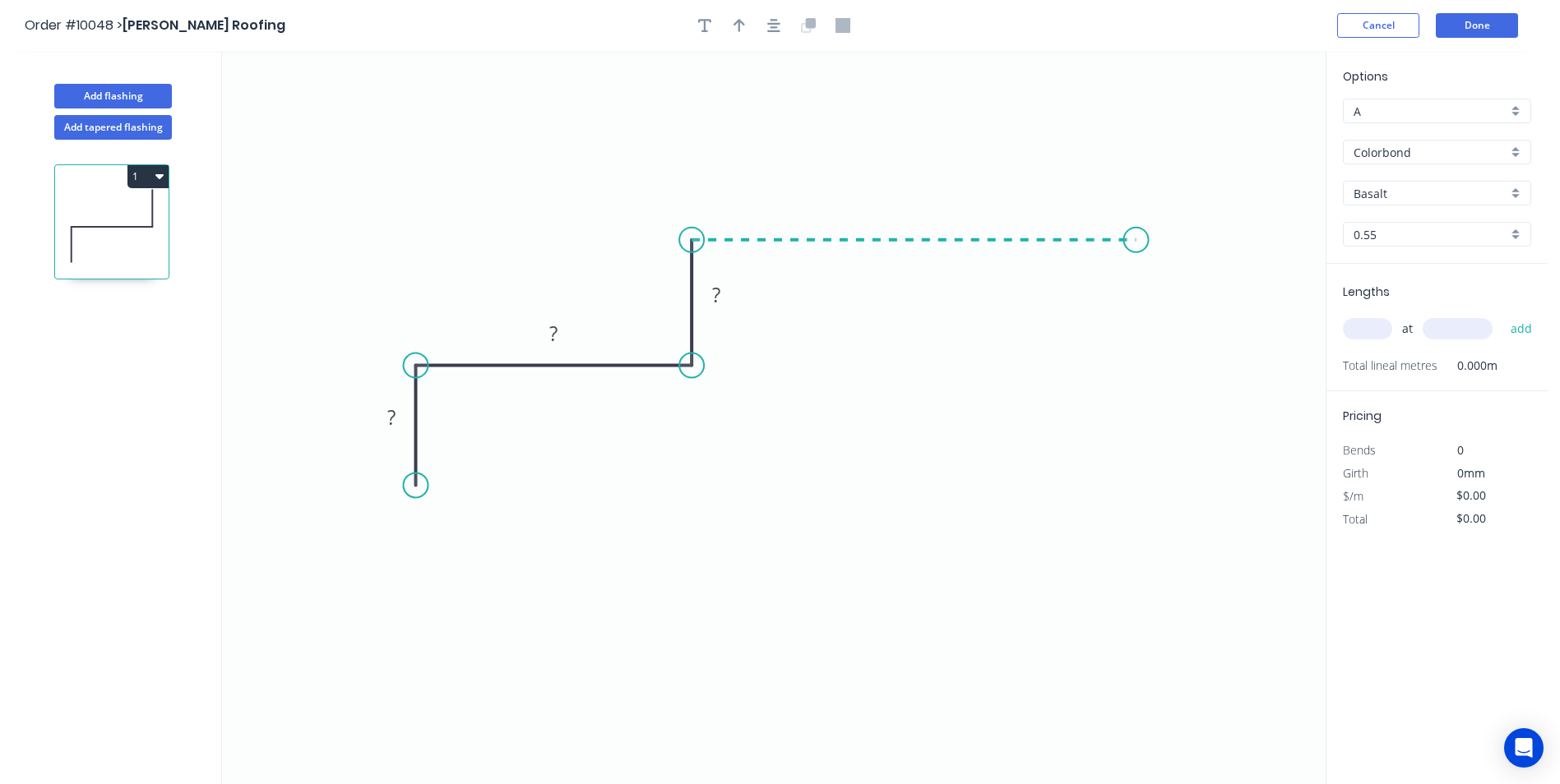
click at [1136, 237] on icon "0 ? ? ?" at bounding box center [774, 418] width 1104 height 733
click at [1175, 268] on icon "0 ? ? ? ?" at bounding box center [774, 418] width 1104 height 733
click at [390, 415] on tspan "?" at bounding box center [391, 417] width 9 height 27
click at [797, 397] on icon "0 38 50 16 60 5 160 º" at bounding box center [774, 418] width 1104 height 733
type input "$8.93"
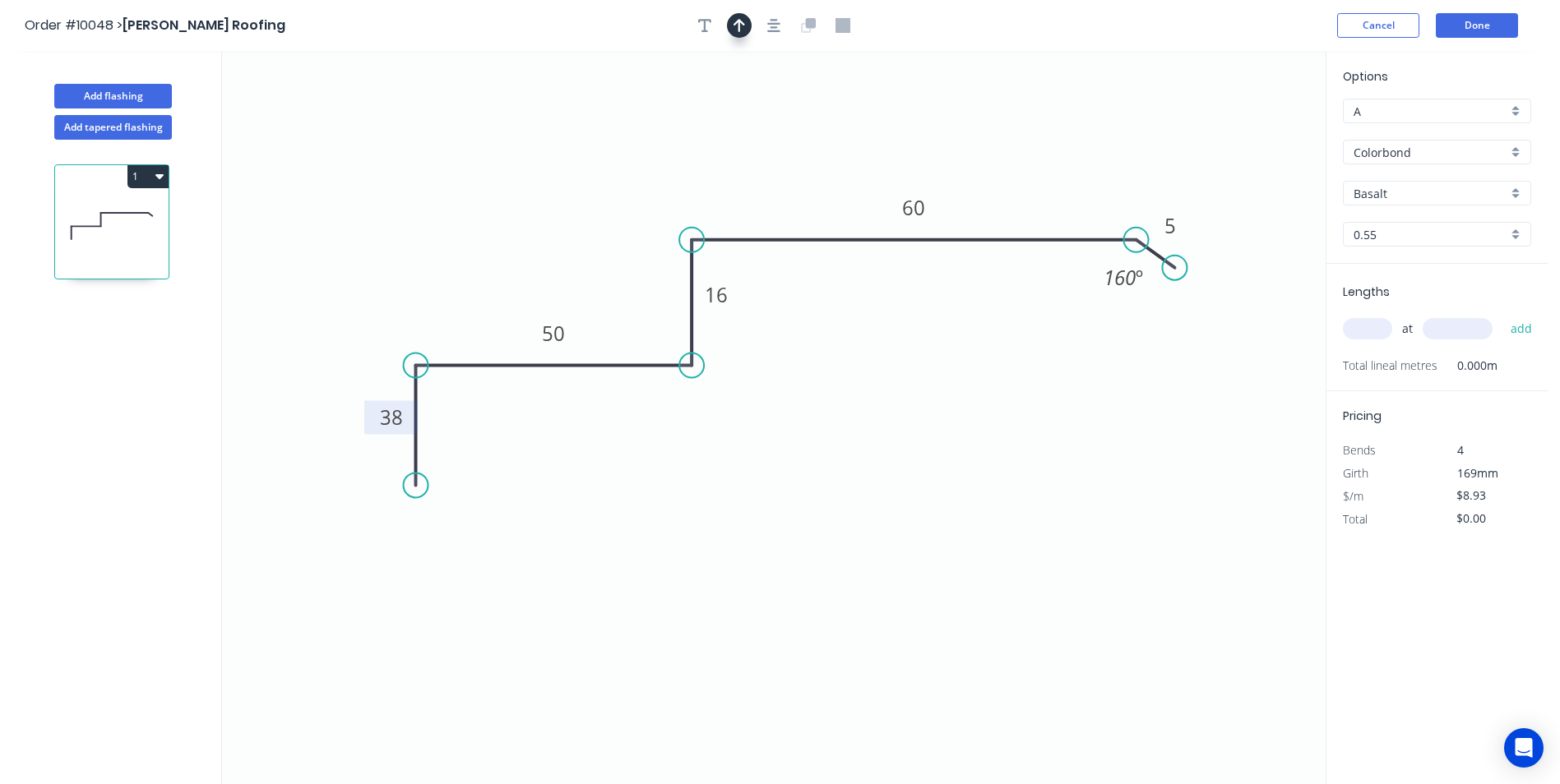
click at [741, 29] on icon "button" at bounding box center [739, 25] width 12 height 15
click at [1241, 131] on icon at bounding box center [1242, 114] width 15 height 52
click at [1241, 131] on icon at bounding box center [1261, 132] width 52 height 15
drag, startPoint x: 1243, startPoint y: 134, endPoint x: 841, endPoint y: 445, distance: 508.3
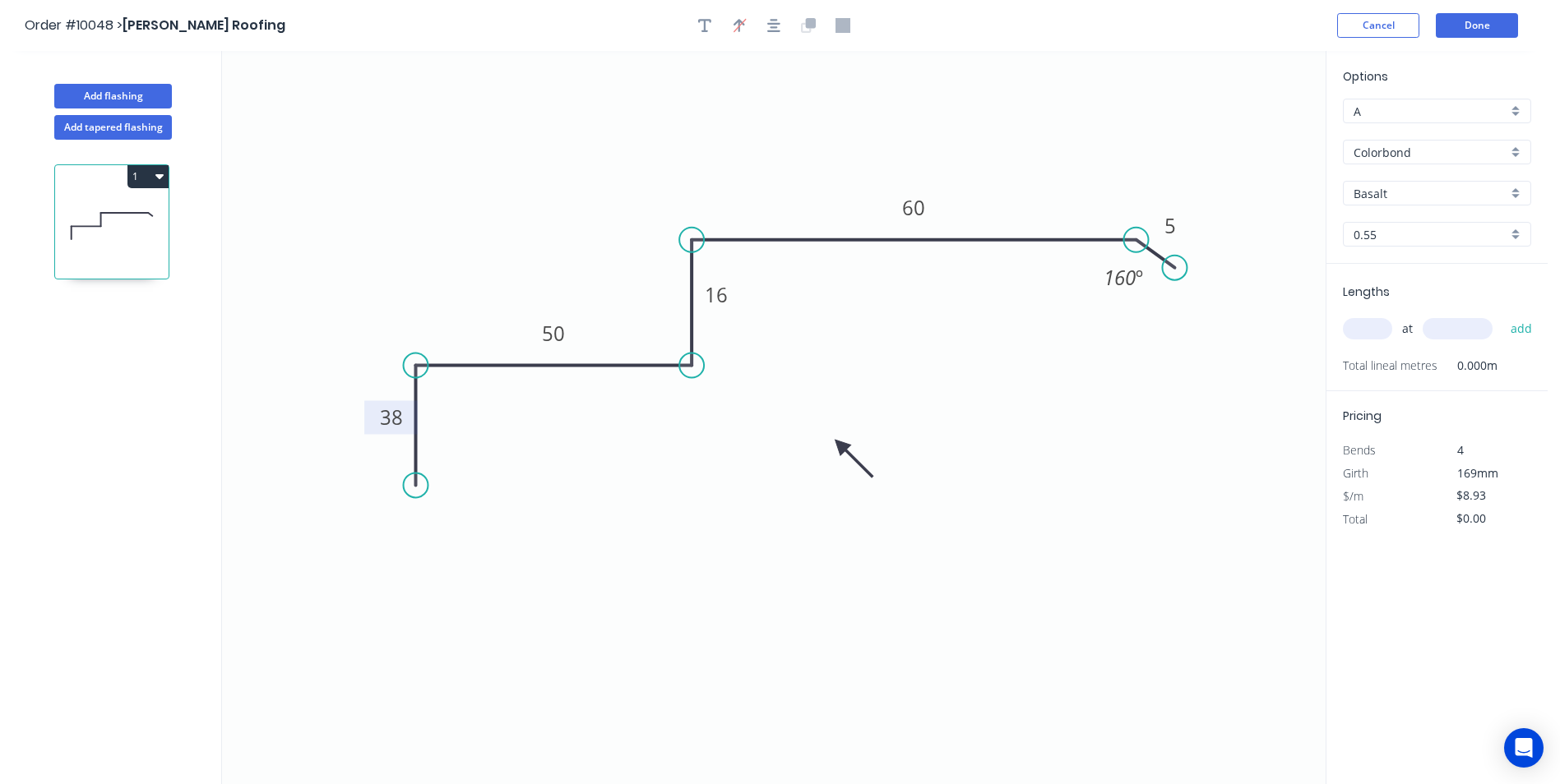
click at [841, 445] on icon at bounding box center [853, 458] width 47 height 47
click at [1376, 325] on input "text" at bounding box center [1368, 329] width 49 height 21
type input "1"
type input "2600"
click at [1502, 315] on button "add" at bounding box center [1521, 329] width 39 height 28
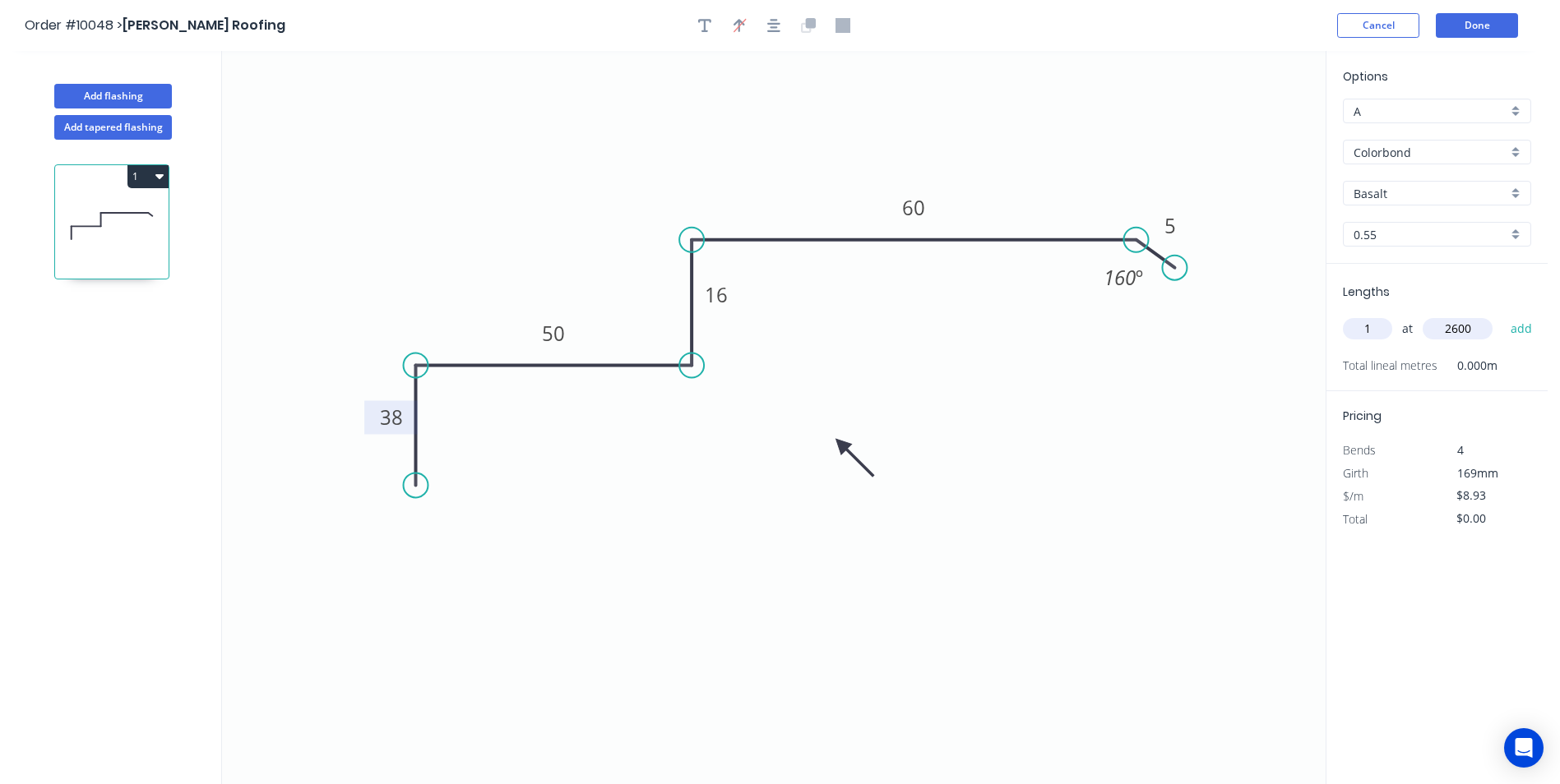
type input "$23.22"
click at [136, 89] on button "Add flashing" at bounding box center [113, 97] width 118 height 25
type input "$0.00"
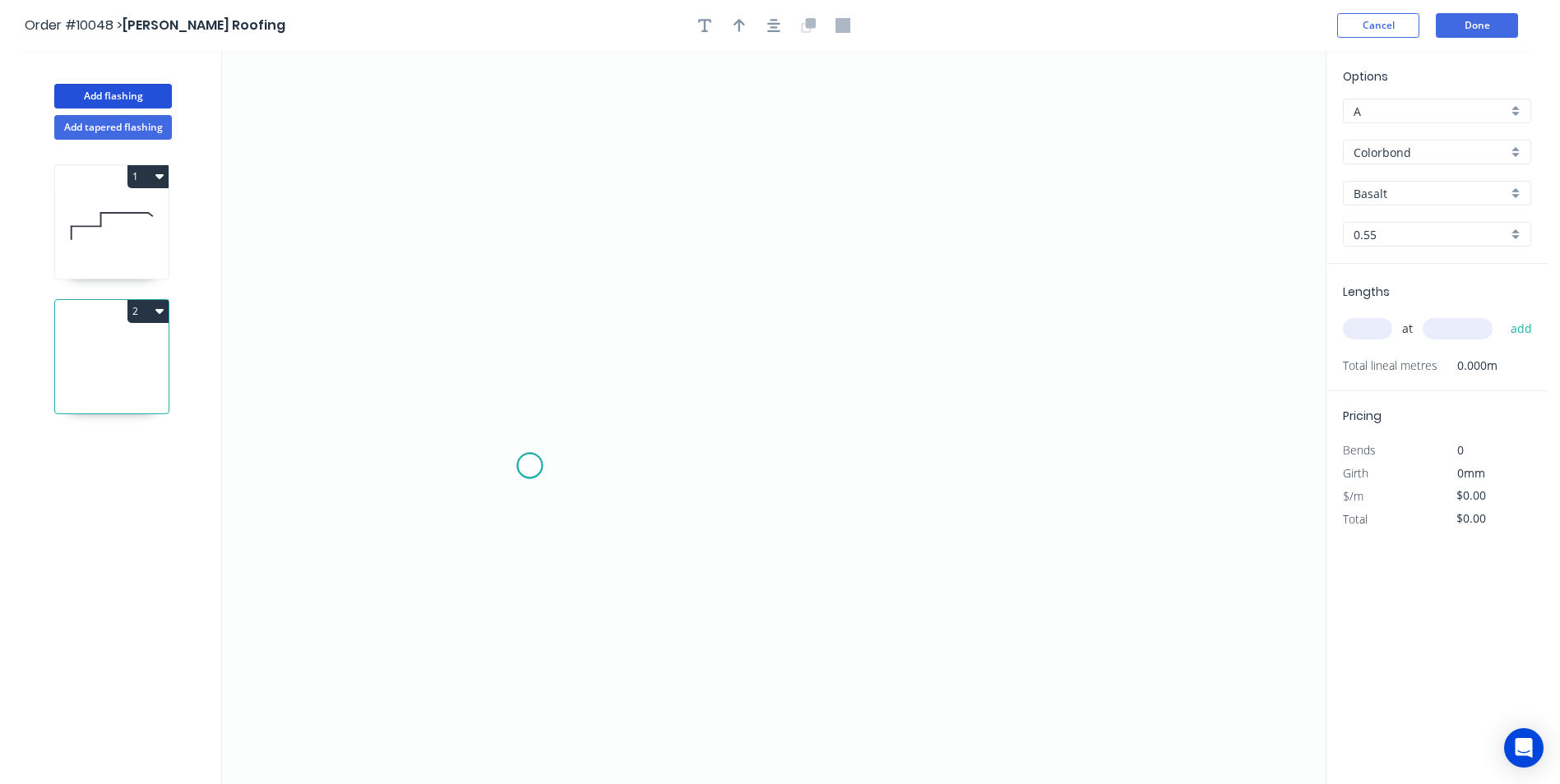
click at [530, 466] on icon "0" at bounding box center [774, 418] width 1104 height 733
drag, startPoint x: 524, startPoint y: 264, endPoint x: 551, endPoint y: 262, distance: 27.1
click at [527, 264] on icon "0" at bounding box center [774, 418] width 1104 height 733
click at [873, 268] on icon "0 ?" at bounding box center [774, 418] width 1104 height 733
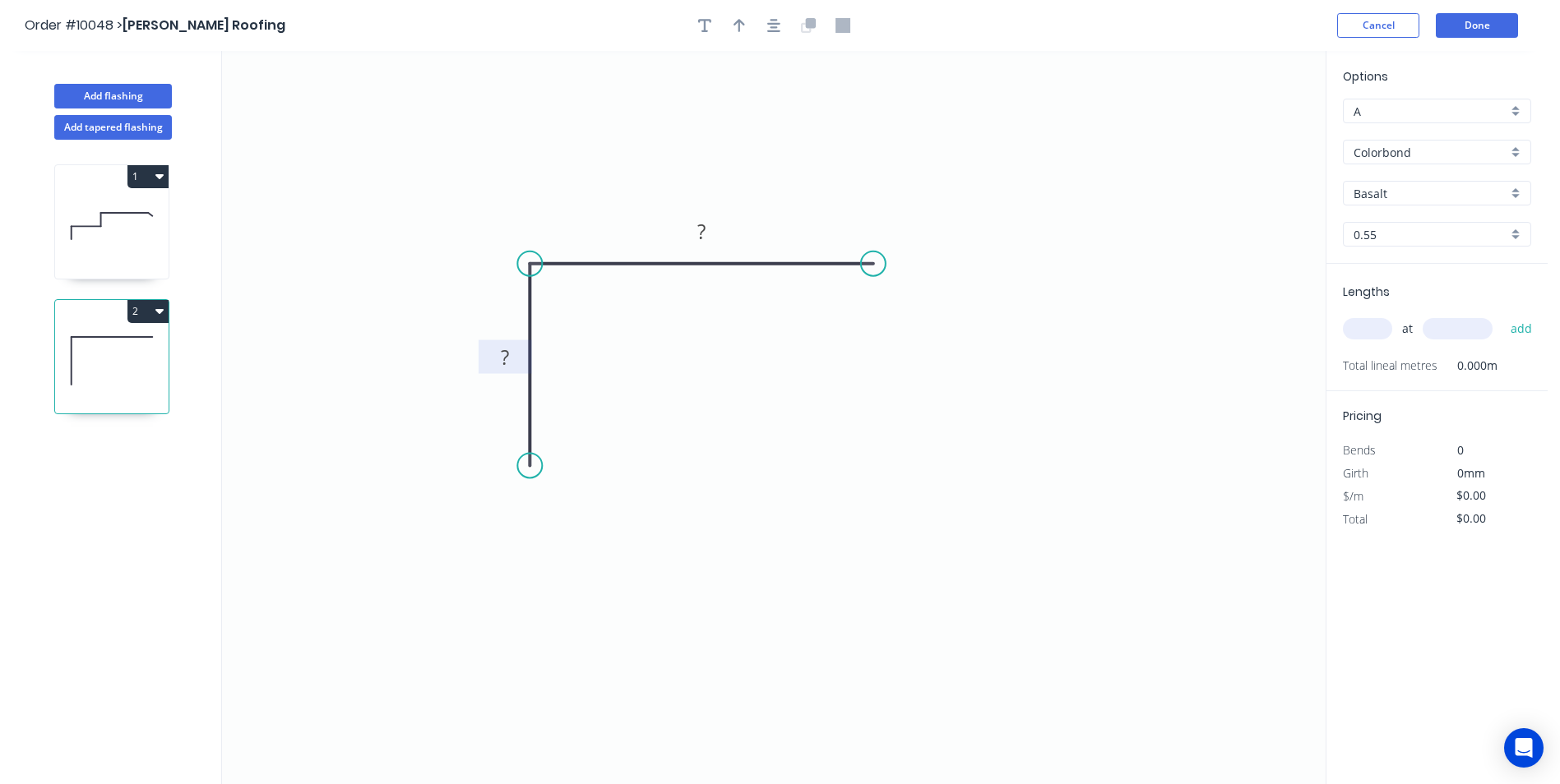
click at [502, 358] on tspan "?" at bounding box center [505, 357] width 9 height 27
drag, startPoint x: 761, startPoint y: 120, endPoint x: 728, endPoint y: 45, distance: 81.9
click at [761, 118] on icon "0 25 33" at bounding box center [774, 418] width 1104 height 733
type input "$3.39"
click at [740, 18] on icon "button" at bounding box center [739, 25] width 12 height 15
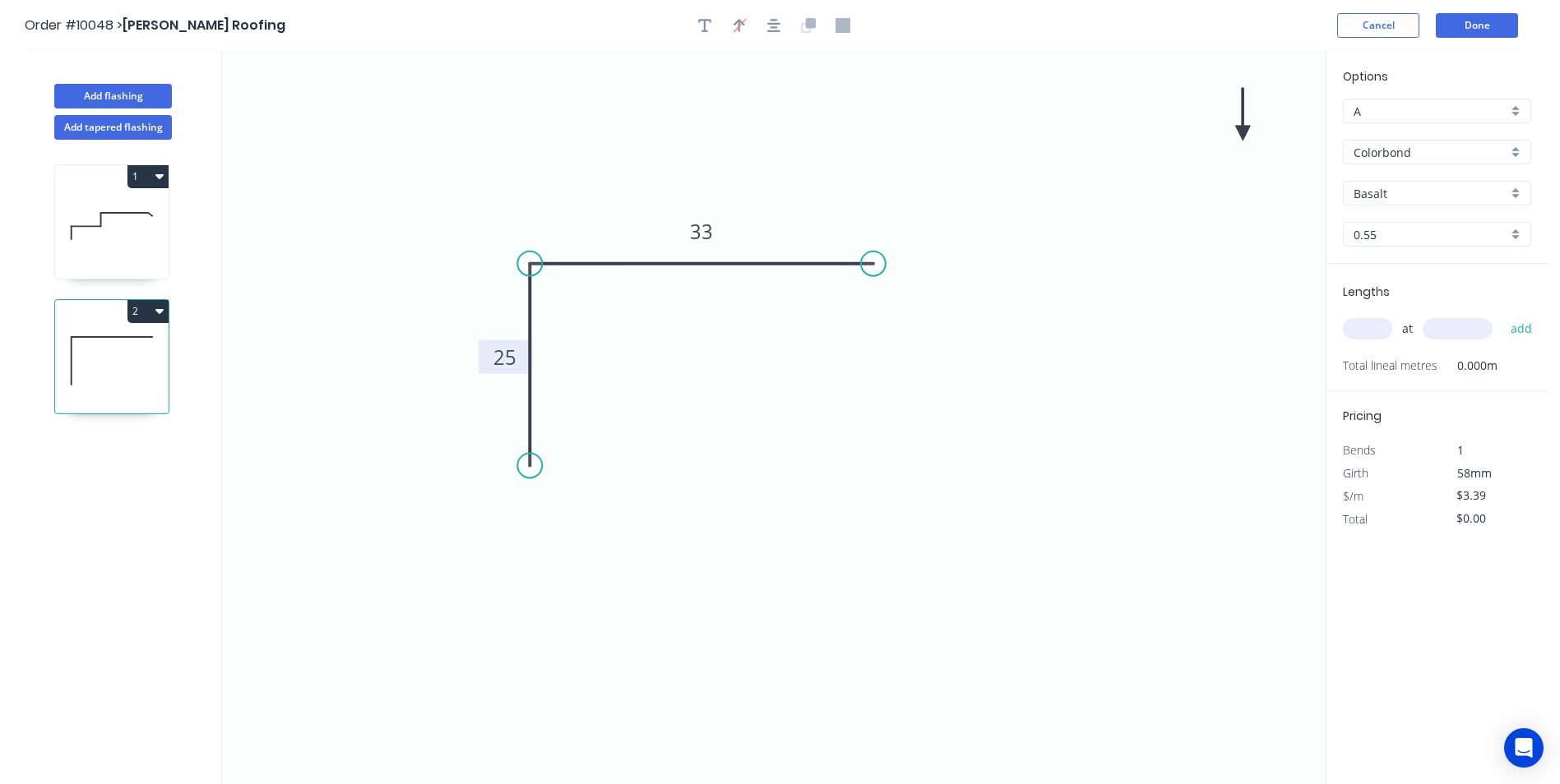
click at [1244, 127] on icon at bounding box center [1242, 114] width 15 height 52
click at [1244, 127] on icon "0 25 33" at bounding box center [774, 418] width 1104 height 733
click at [1242, 137] on icon "0 25 33" at bounding box center [774, 418] width 1104 height 733
click at [1247, 136] on icon at bounding box center [1261, 132] width 52 height 15
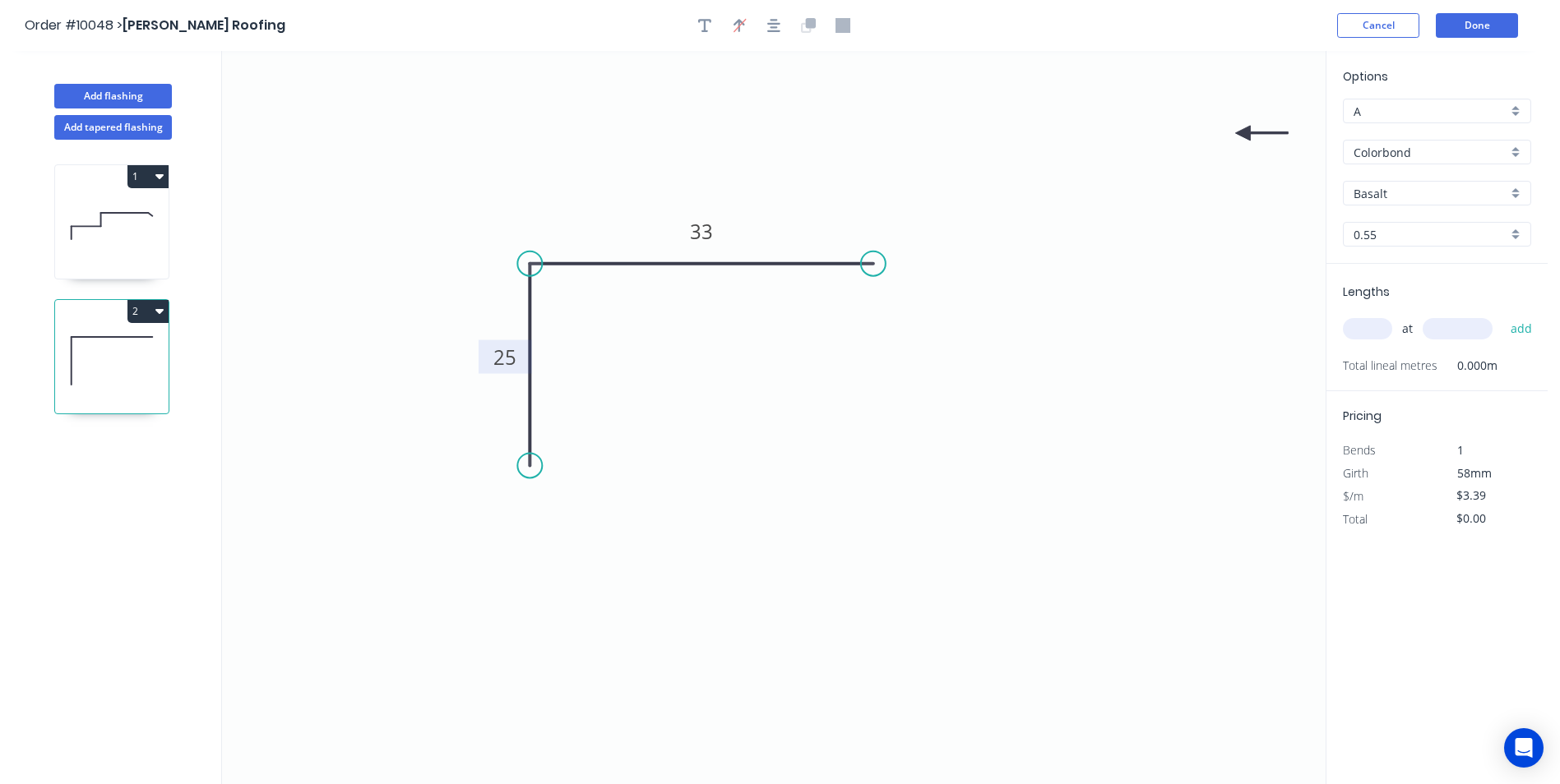
click at [1248, 136] on icon at bounding box center [1261, 132] width 52 height 15
drag, startPoint x: 1248, startPoint y: 136, endPoint x: 773, endPoint y: 388, distance: 537.7
click at [773, 388] on icon at bounding box center [785, 400] width 47 height 47
click at [1522, 194] on div "Basalt" at bounding box center [1437, 193] width 189 height 25
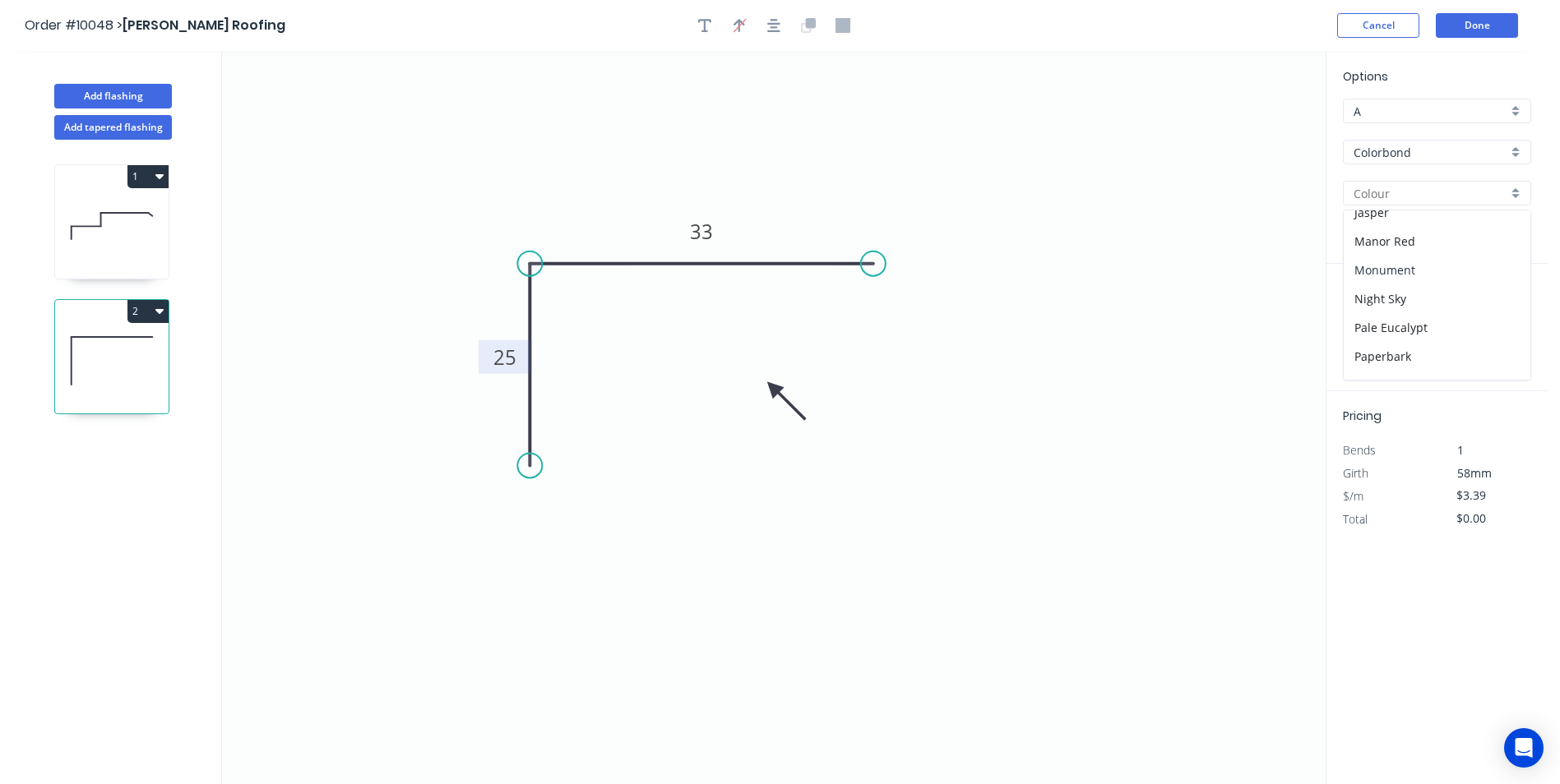
click at [1426, 270] on div "Monument" at bounding box center [1436, 270] width 187 height 29
click at [99, 228] on icon at bounding box center [111, 225] width 113 height 105
type input "Basalt"
type input "$8.93"
type input "$23.22"
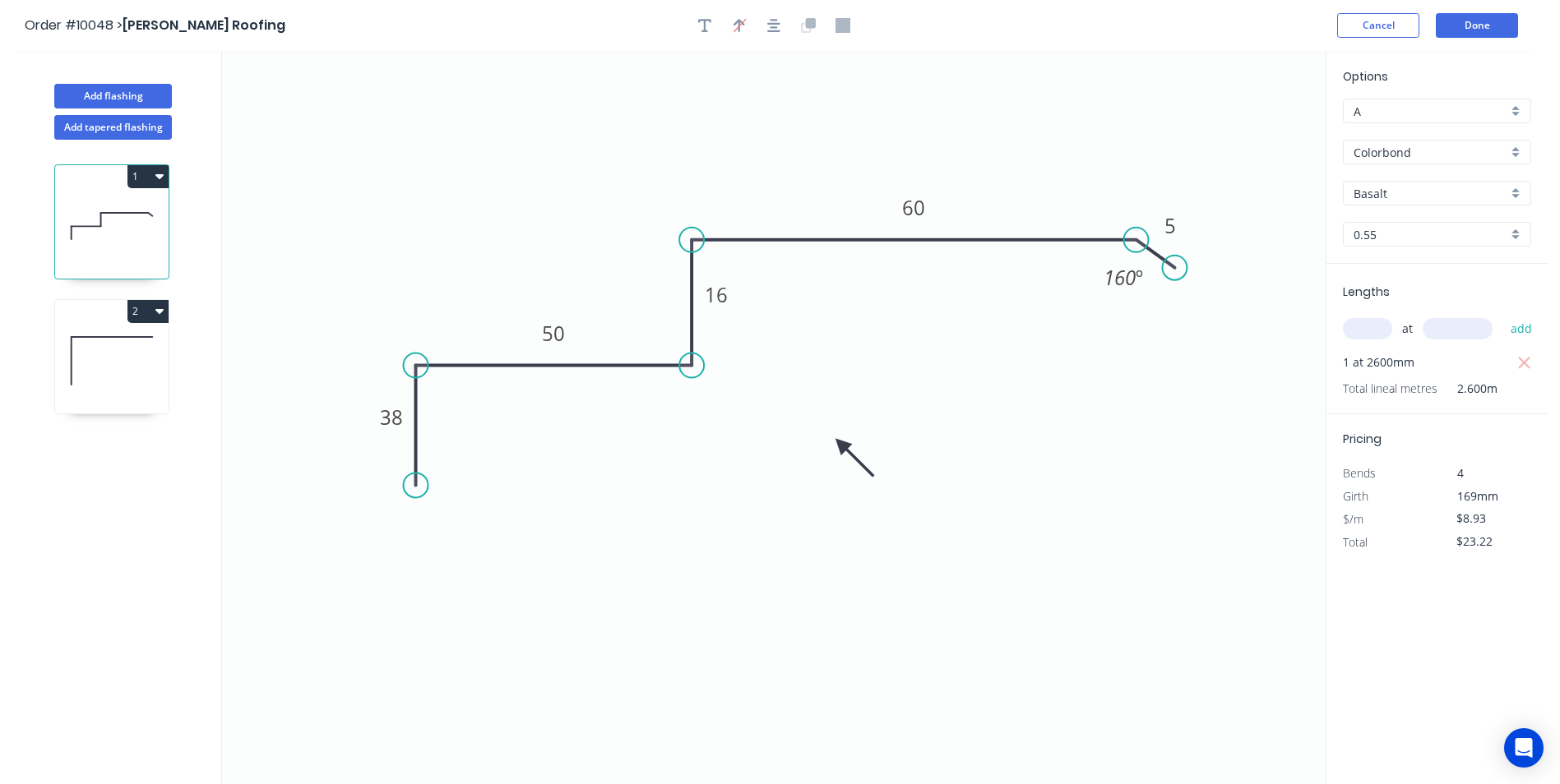
click at [1515, 191] on div "Basalt" at bounding box center [1437, 193] width 189 height 25
click at [1425, 269] on div "Monument" at bounding box center [1436, 270] width 187 height 29
type input "Monument"
click at [118, 378] on icon at bounding box center [111, 361] width 113 height 105
type input "$3.39"
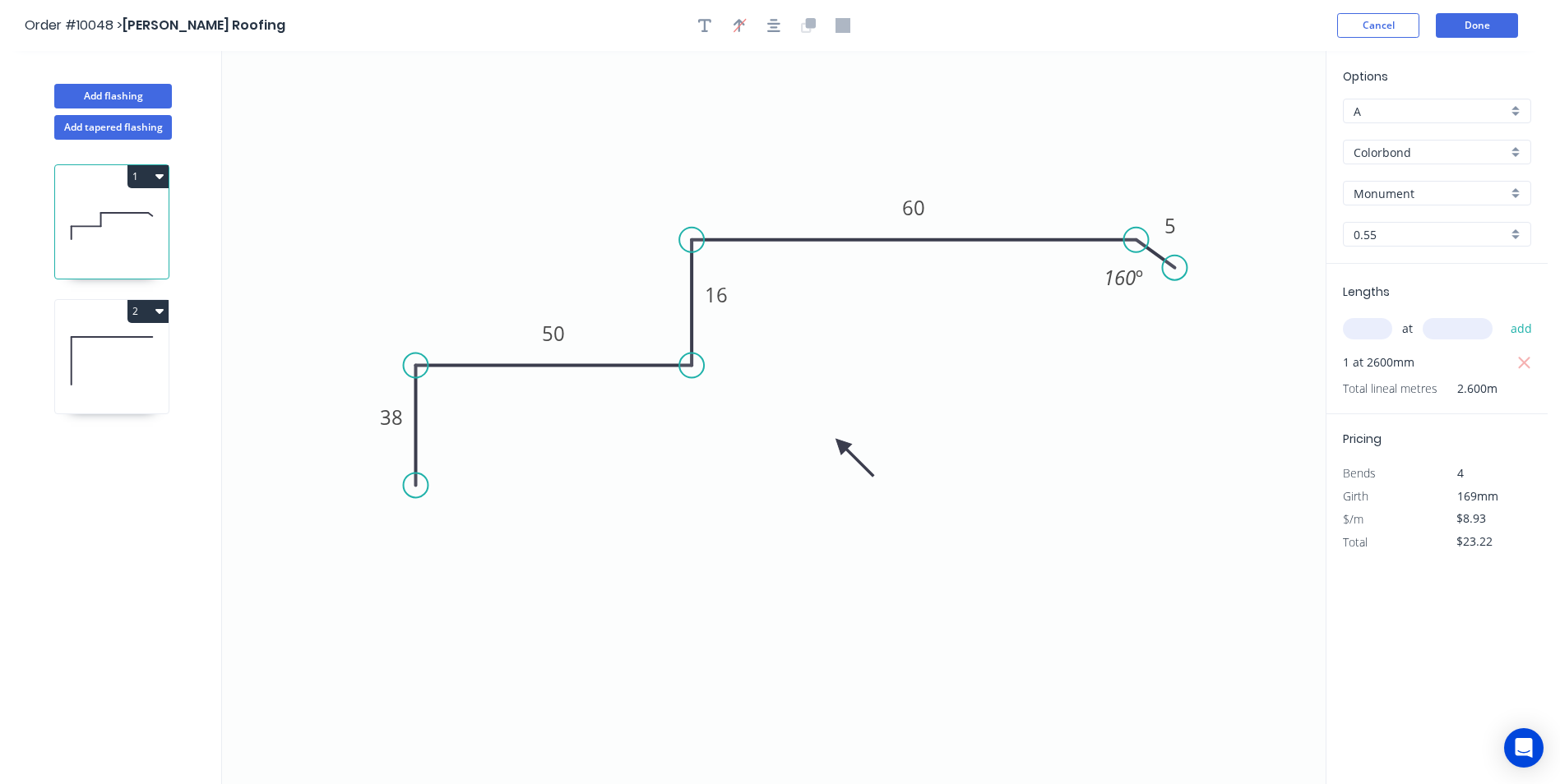
type input "$0.00"
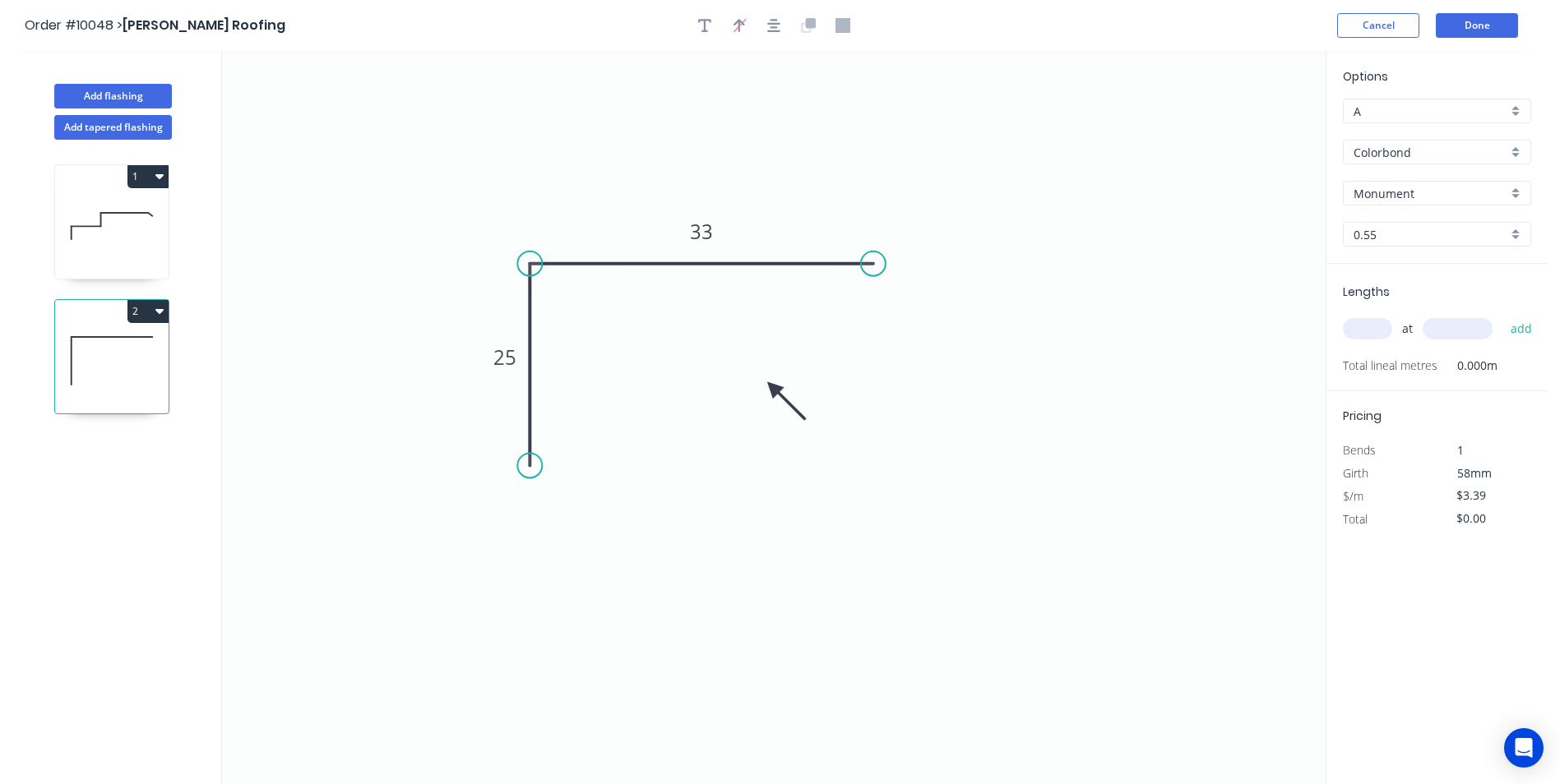
click at [1367, 325] on input "text" at bounding box center [1368, 329] width 49 height 21
type input "2"
type input "800"
click at [1502, 315] on button "add" at bounding box center [1521, 329] width 39 height 28
type input "$6.78"
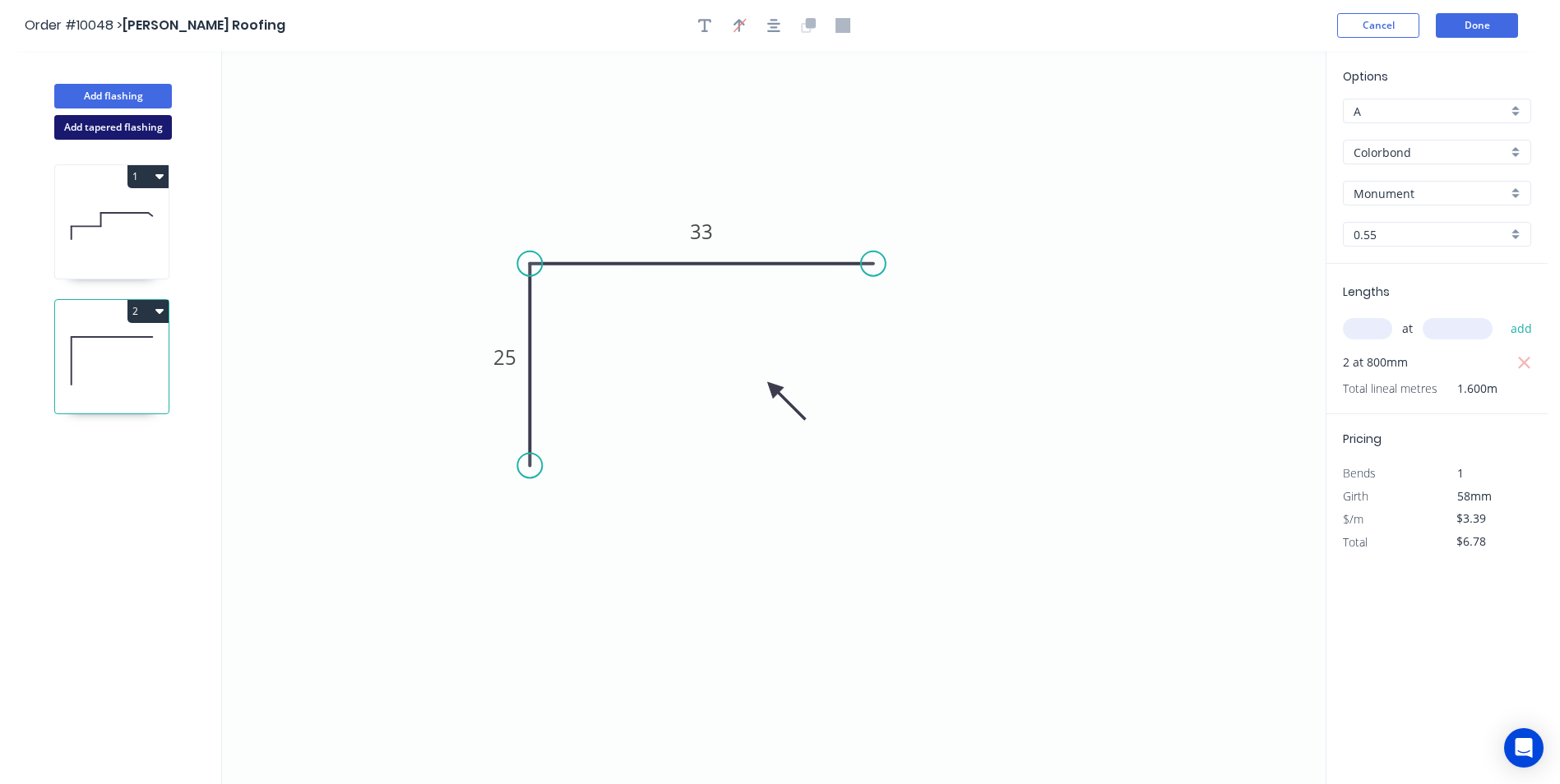
click at [126, 133] on button "Add tapered flashing" at bounding box center [113, 128] width 118 height 25
type input "$0.00"
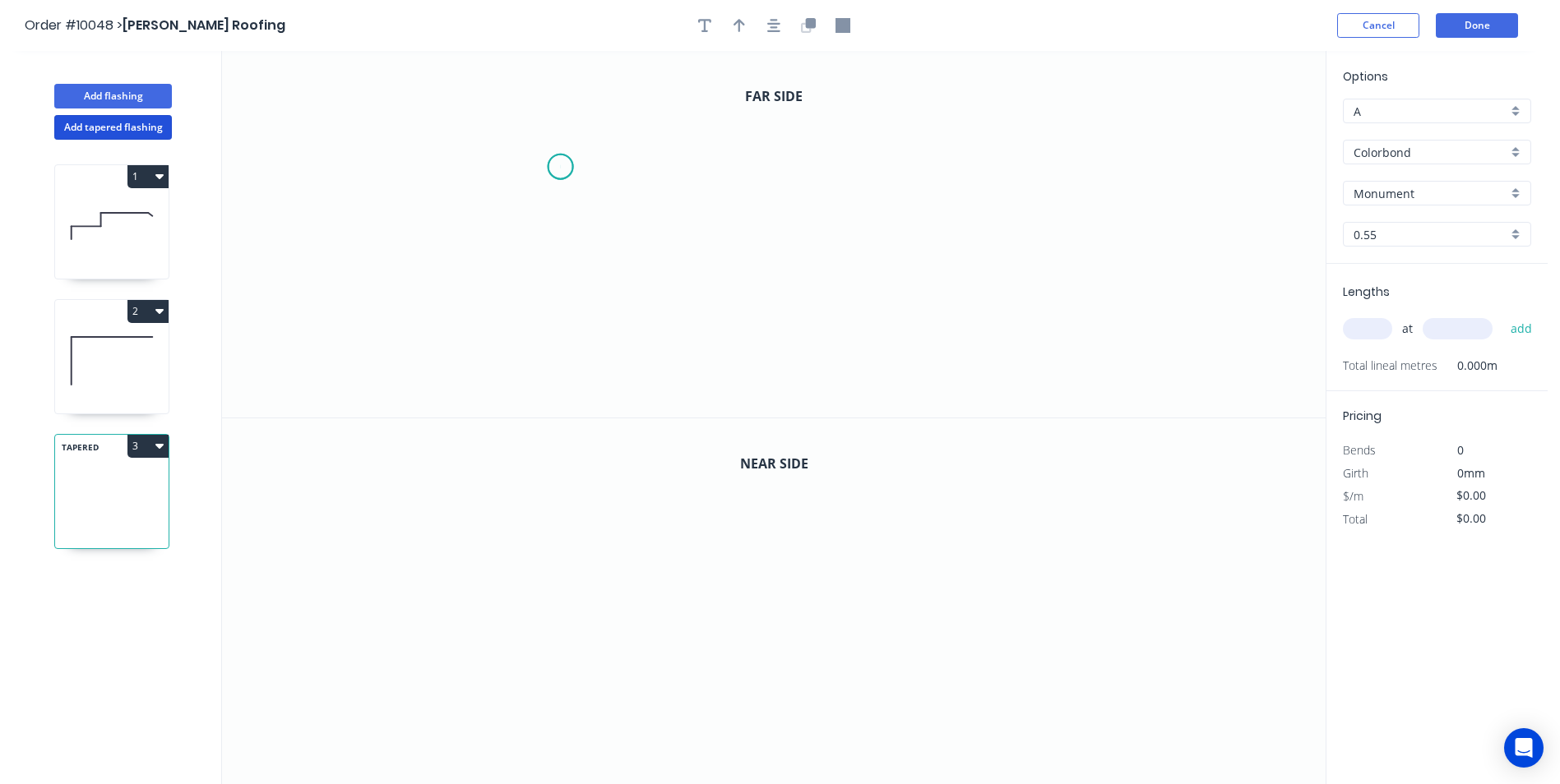
click at [560, 167] on icon "0" at bounding box center [774, 234] width 1104 height 366
click at [559, 259] on icon "0" at bounding box center [774, 234] width 1104 height 366
click at [930, 245] on icon "0 ?" at bounding box center [774, 234] width 1104 height 366
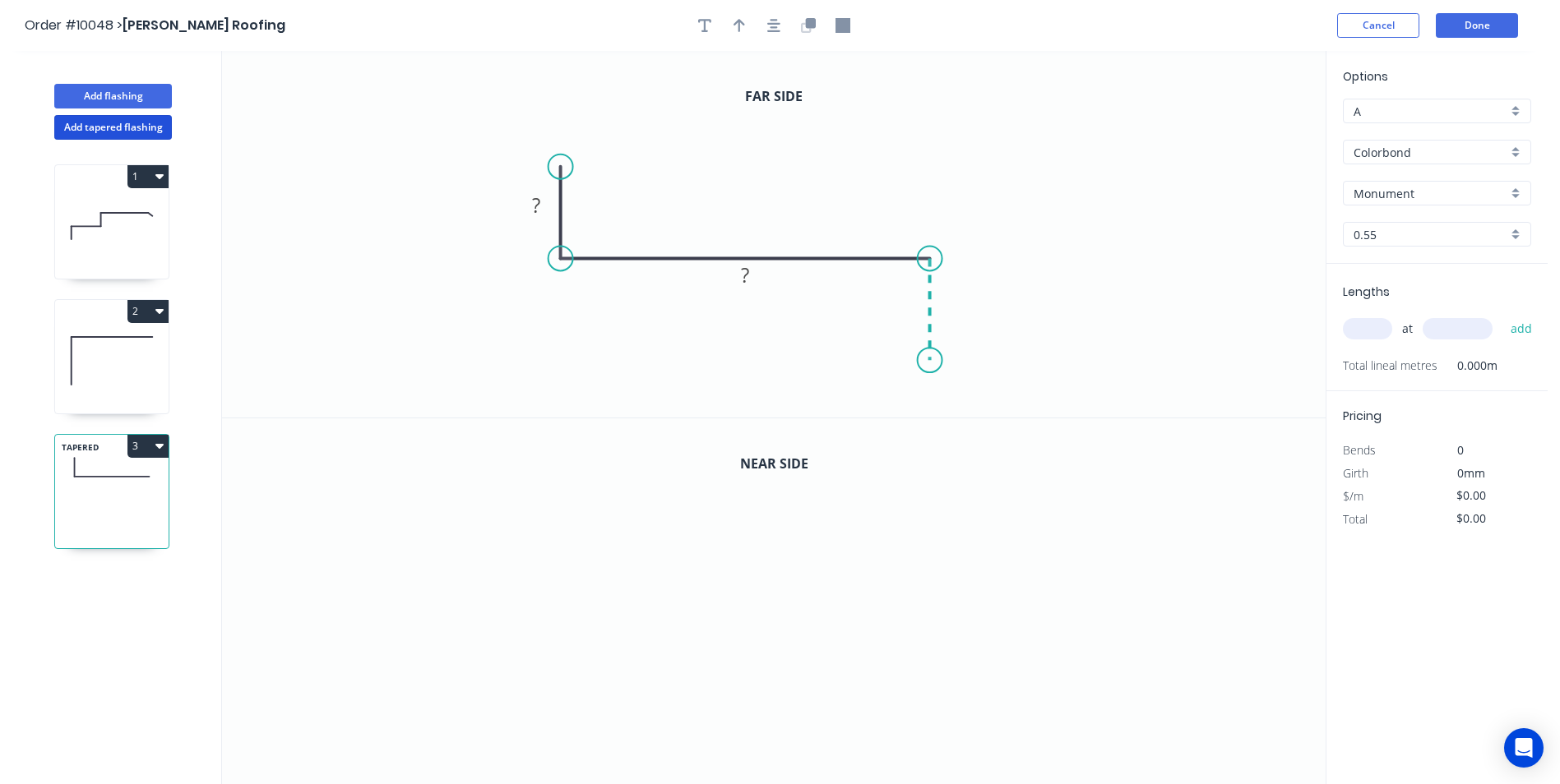
click at [926, 361] on icon "0 ? ?" at bounding box center [774, 234] width 1104 height 366
click at [900, 335] on icon at bounding box center [915, 347] width 30 height 25
click at [905, 335] on circle at bounding box center [905, 335] width 25 height 25
click at [956, 316] on div "Show angle" at bounding box center [1012, 323] width 165 height 34
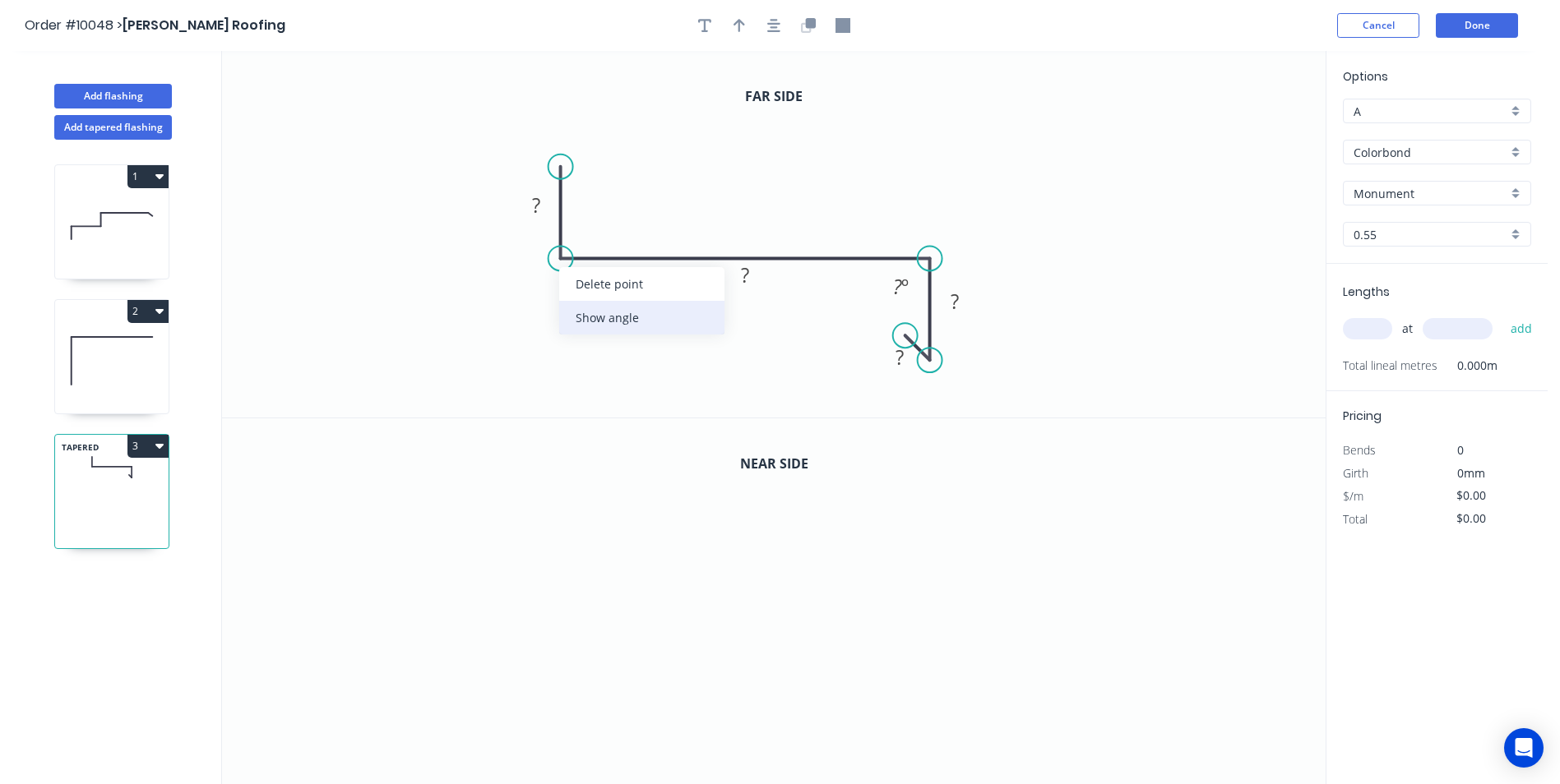
click at [607, 311] on div "Show angle" at bounding box center [641, 317] width 165 height 34
click at [542, 200] on rect at bounding box center [536, 207] width 33 height 23
click at [918, 137] on icon "0 60 250 50 10 95 º 95 º" at bounding box center [774, 234] width 1104 height 366
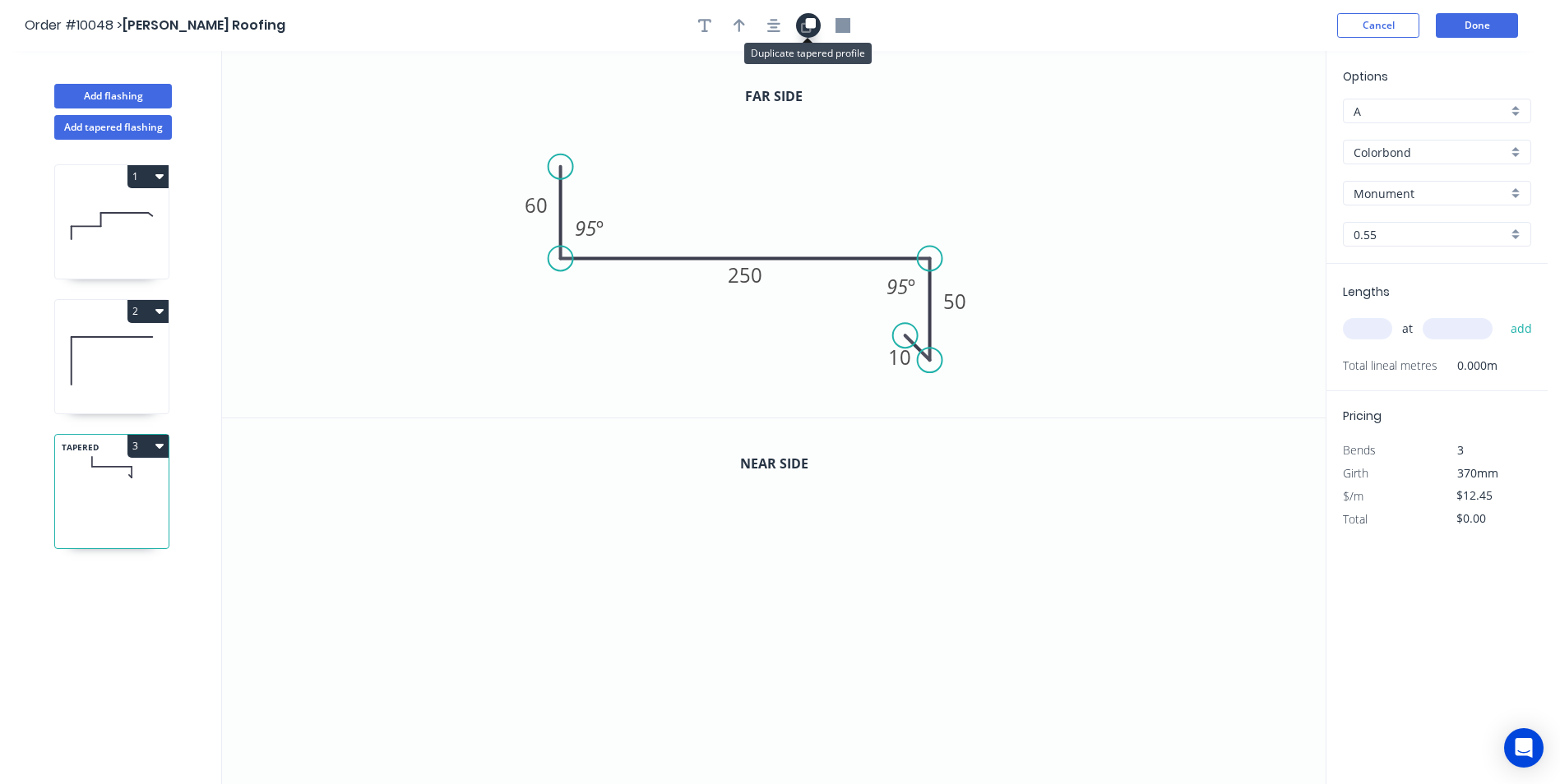
click at [815, 33] on button "button" at bounding box center [809, 26] width 25 height 25
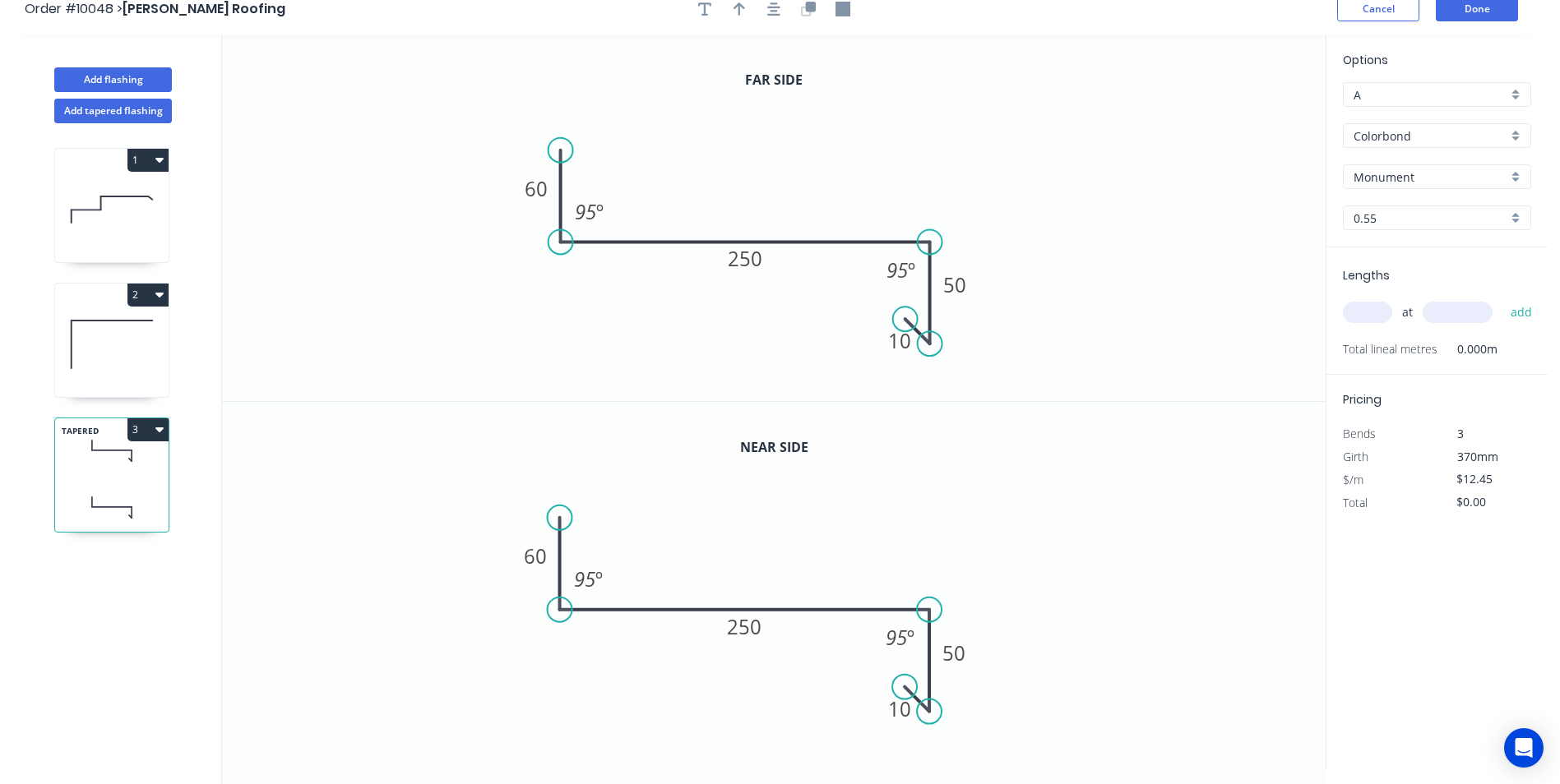
scroll to position [30, 0]
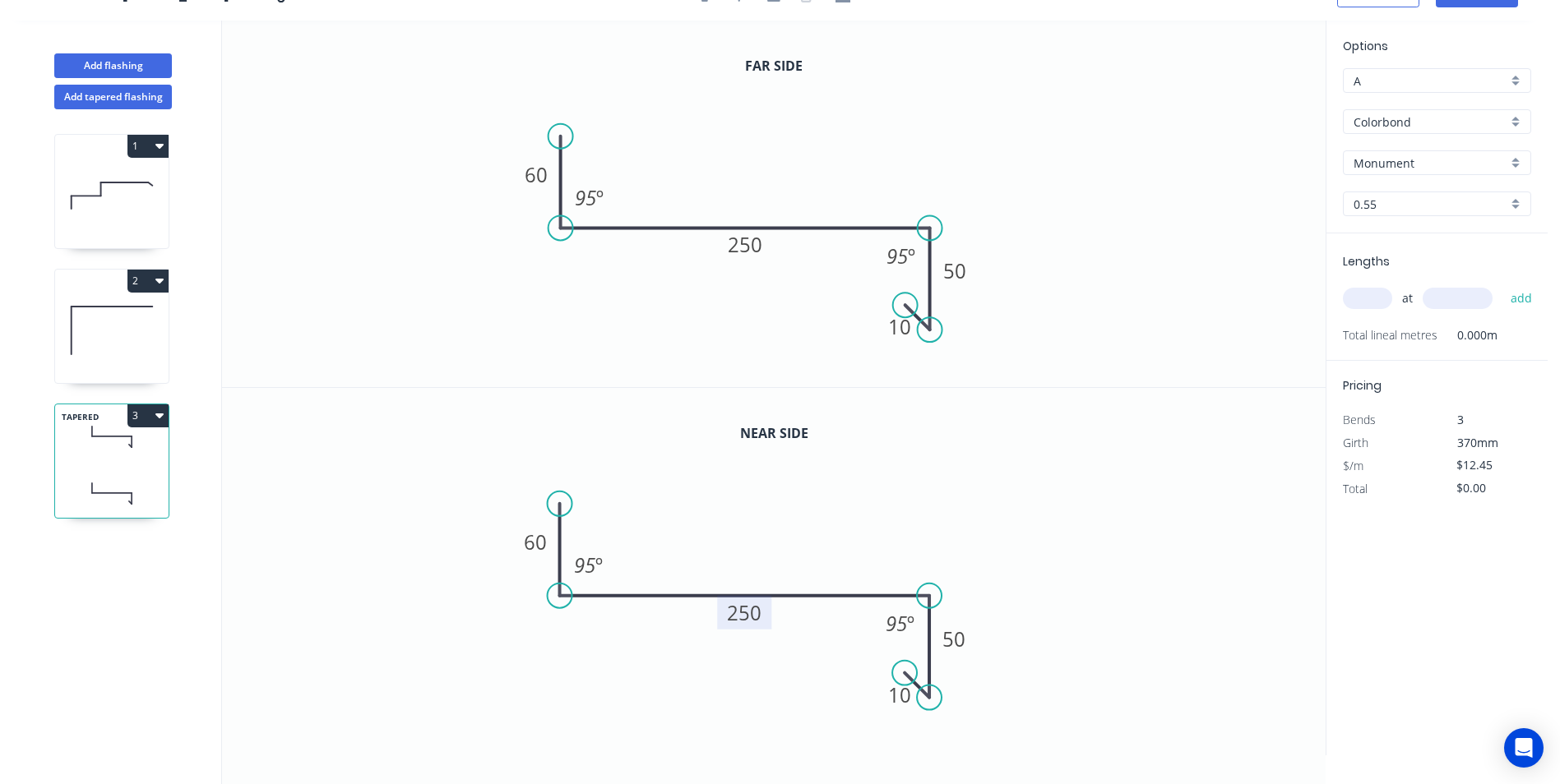
click at [756, 615] on tspan "250" at bounding box center [746, 613] width 35 height 27
click at [926, 489] on icon "0 60 260 50 10 95 º 95 º" at bounding box center [774, 571] width 1104 height 367
type input "$13.45"
click at [1383, 294] on input "text" at bounding box center [1368, 299] width 49 height 21
click at [761, 608] on tspan "260" at bounding box center [746, 613] width 35 height 27
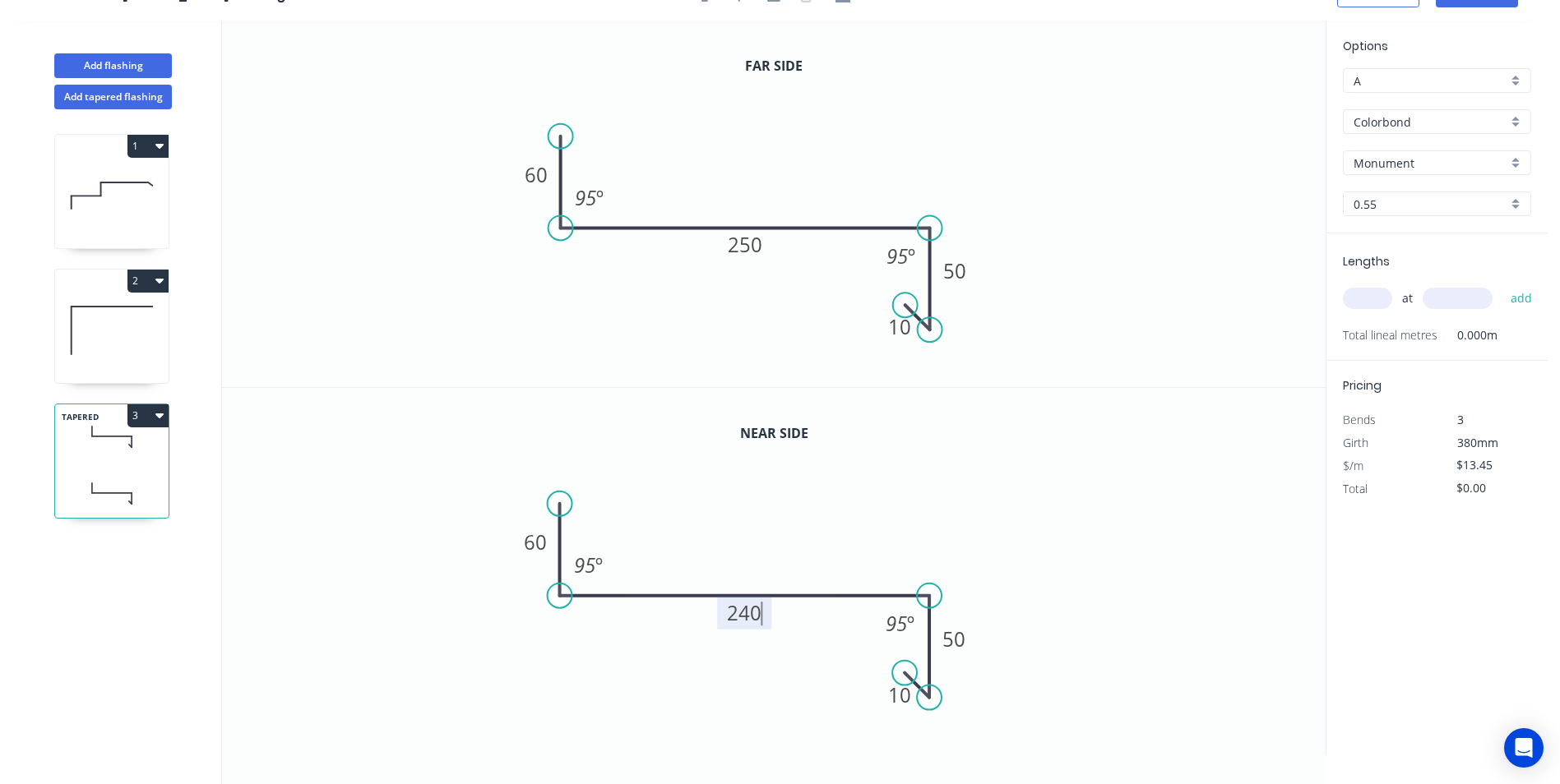
click at [1365, 293] on input "text" at bounding box center [1368, 299] width 49 height 21
type input "1"
type input "3800"
click at [1502, 284] on button "add" at bounding box center [1521, 298] width 39 height 28
type input "$51.11"
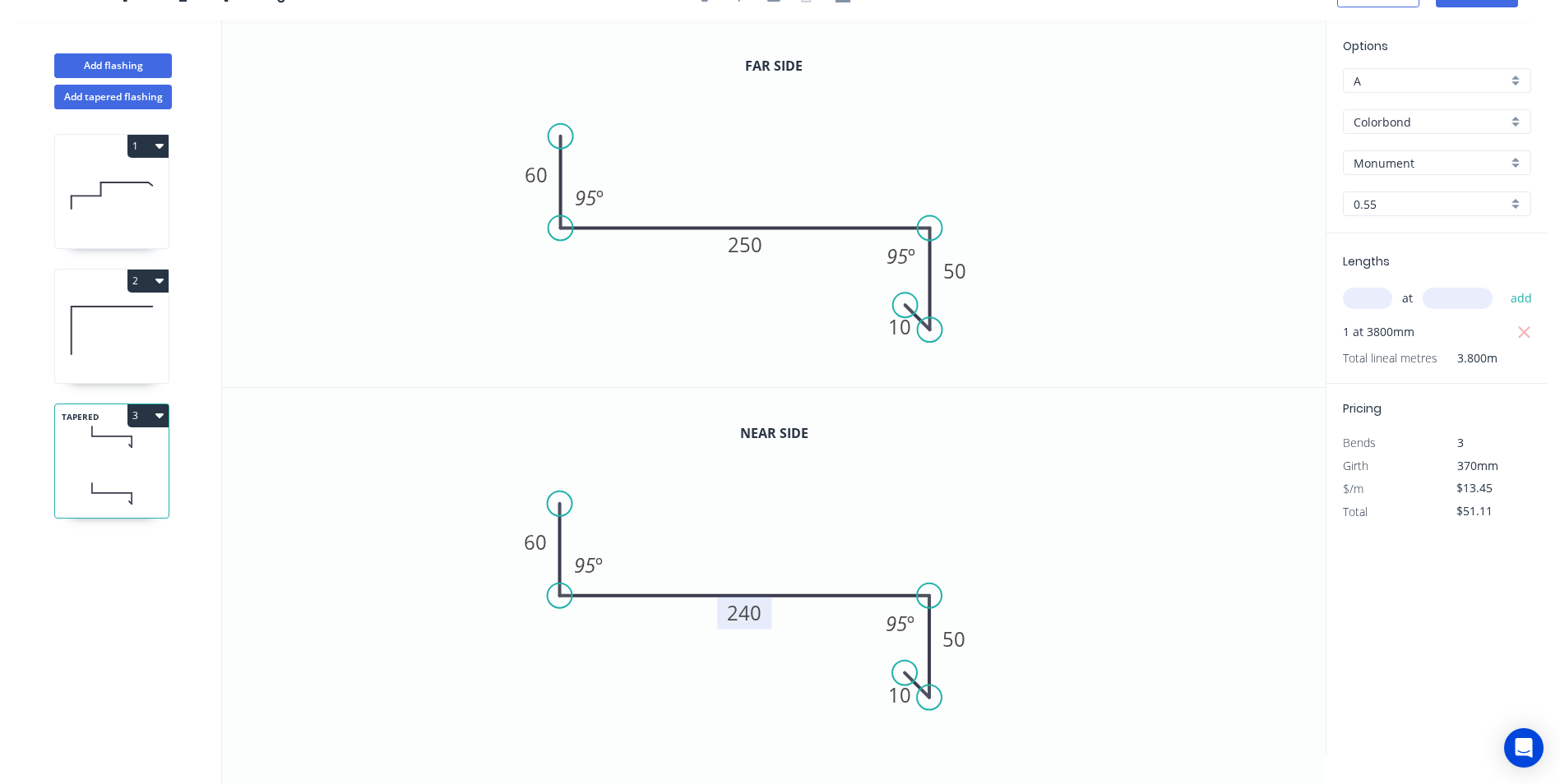
click at [1512, 169] on div "Monument" at bounding box center [1437, 163] width 189 height 25
click at [1427, 248] on div "Southerly" at bounding box center [1436, 247] width 187 height 29
type input "Southerly"
click at [153, 424] on button "3" at bounding box center [148, 416] width 42 height 23
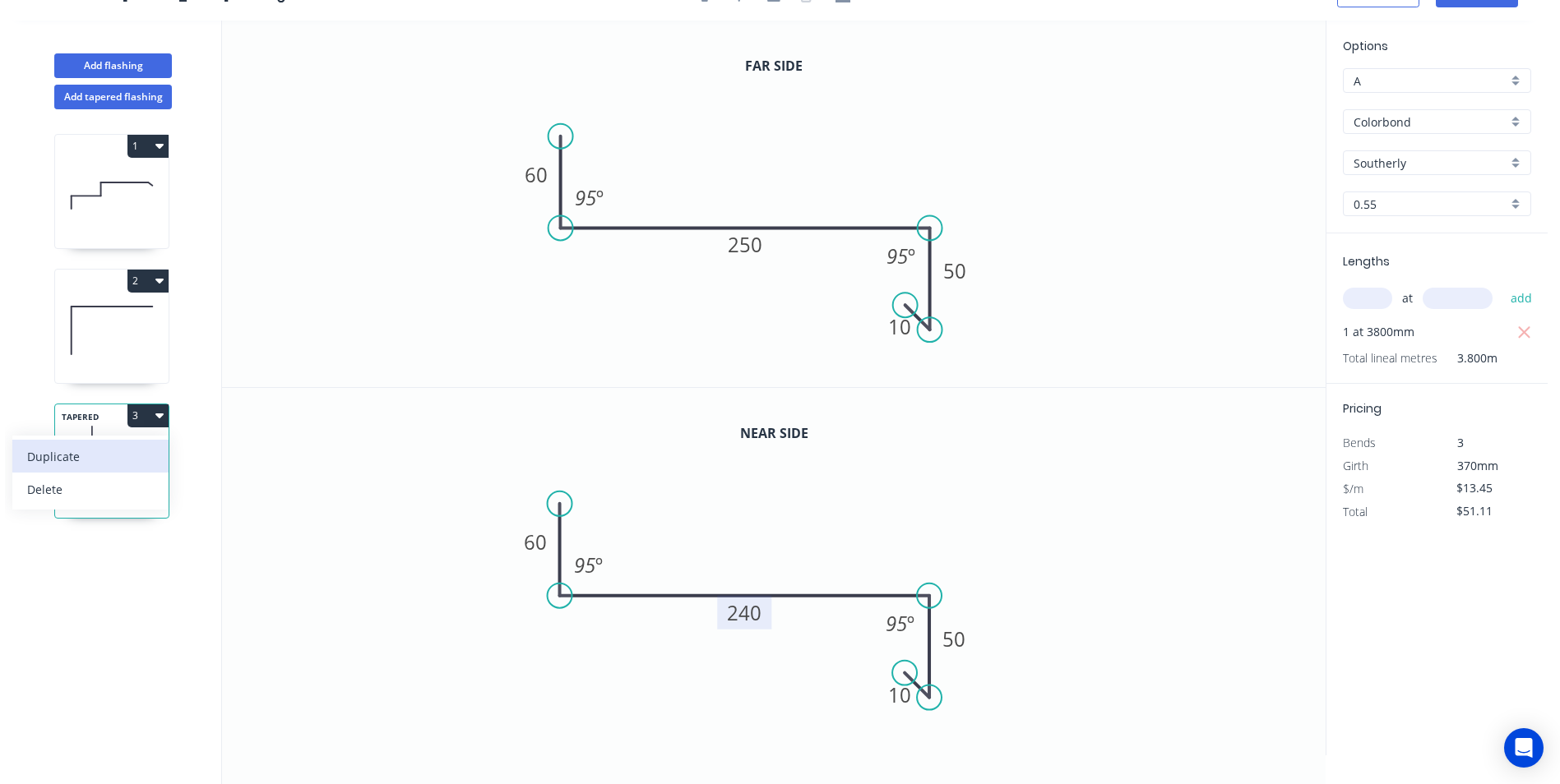
click at [103, 454] on div "Duplicate" at bounding box center [90, 456] width 127 height 24
type input "$0.00"
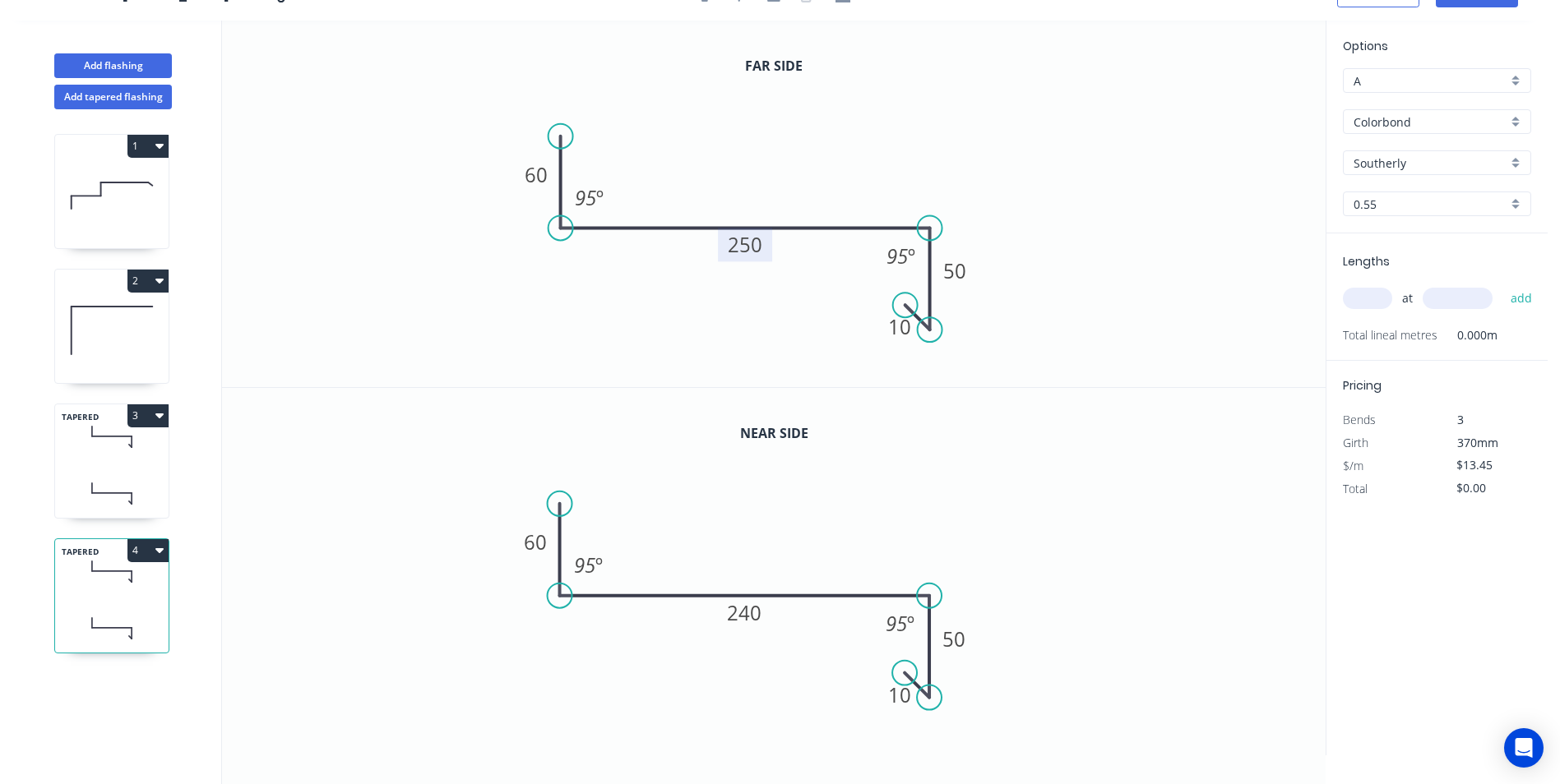
click at [750, 260] on rect at bounding box center [745, 245] width 54 height 34
click at [755, 247] on tspan "250" at bounding box center [746, 245] width 35 height 27
click at [755, 605] on tspan "240" at bounding box center [746, 613] width 35 height 27
type input "$17.61"
click at [1118, 508] on icon "0 60 410 50 10 95 º 95 º" at bounding box center [774, 571] width 1104 height 367
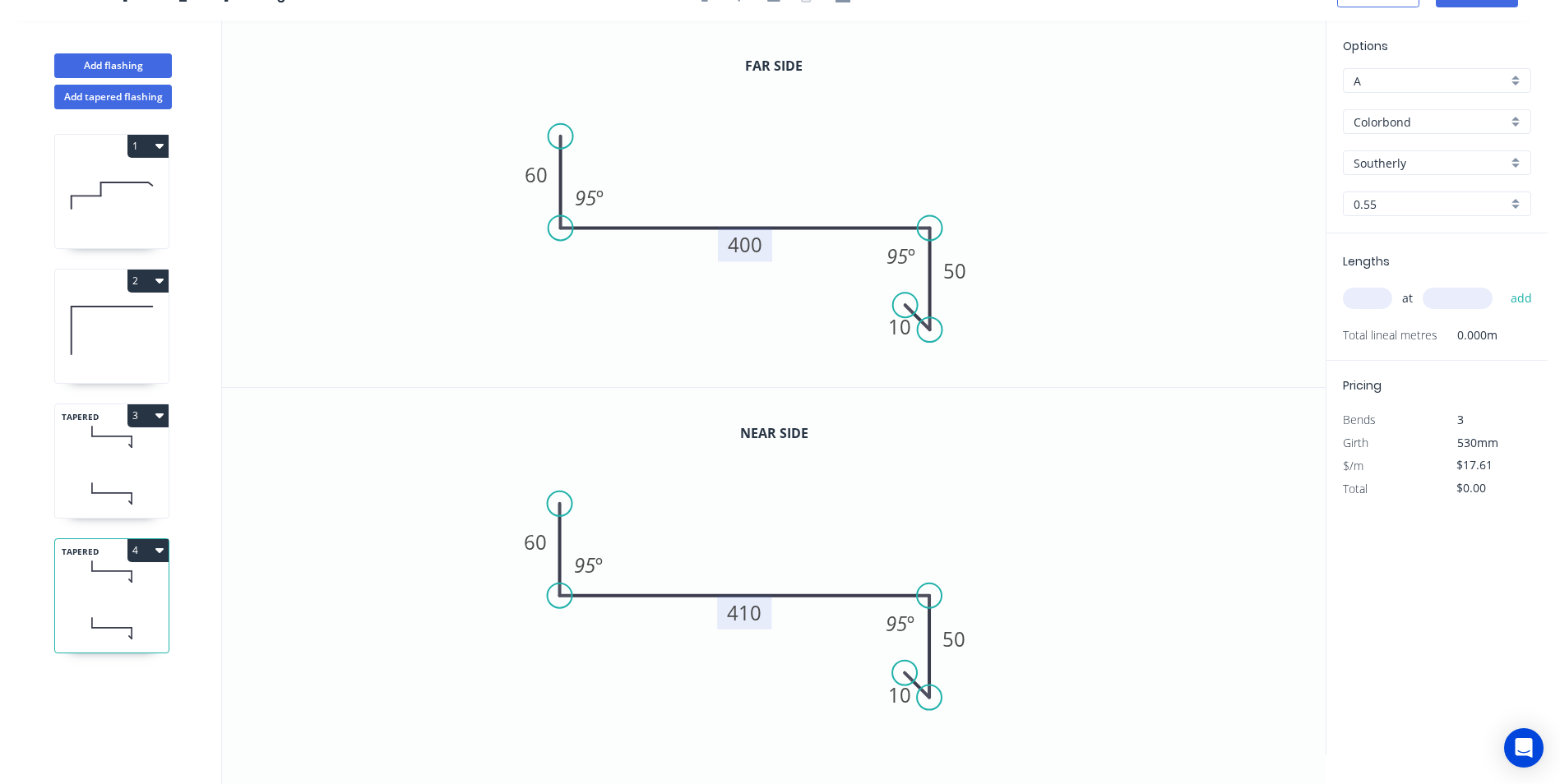
click at [1355, 302] on input "text" at bounding box center [1368, 299] width 49 height 21
type input "1"
type input "2000"
click at [1502, 284] on button "add" at bounding box center [1521, 298] width 39 height 28
type input "$35.22"
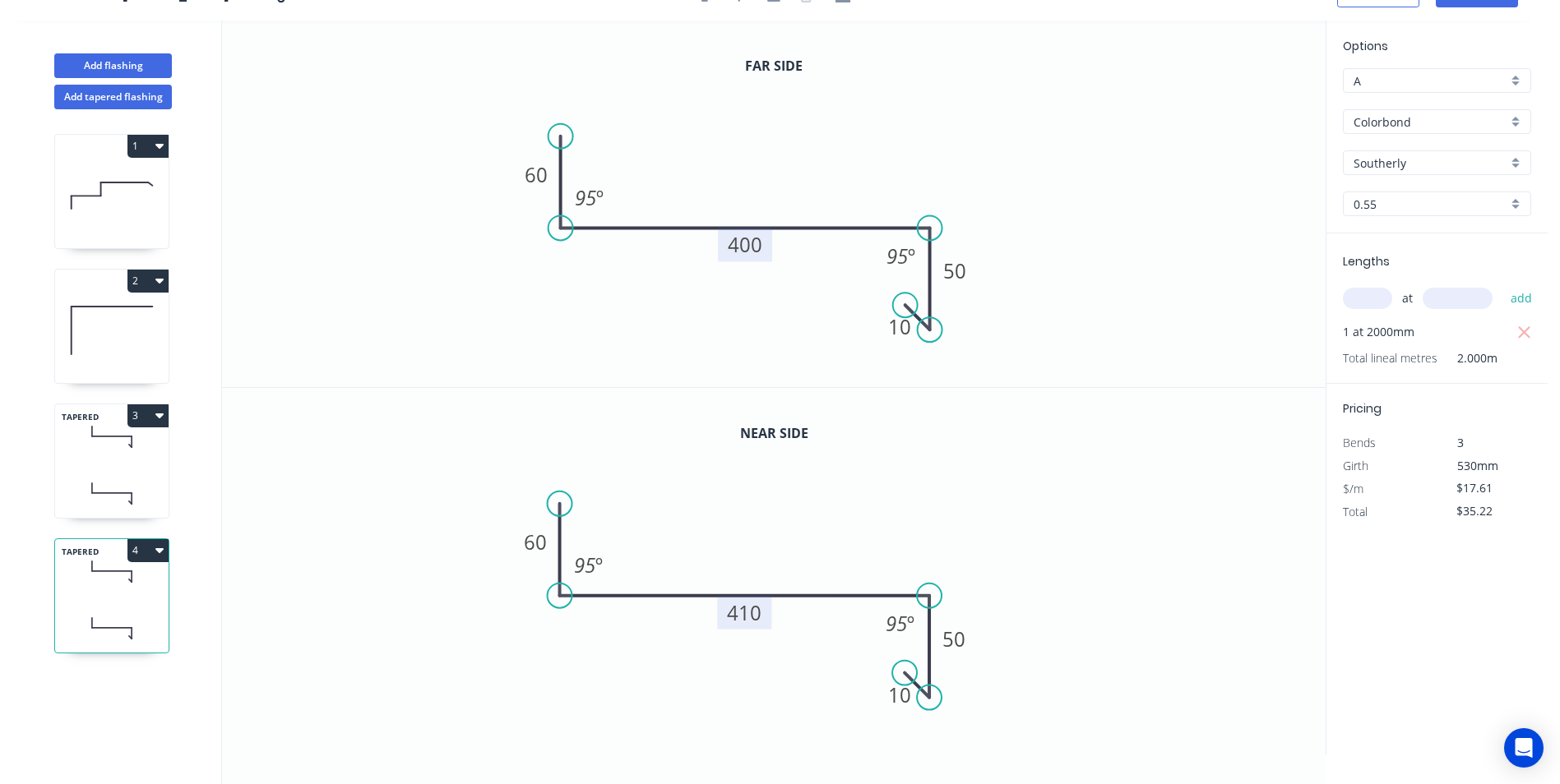
scroll to position [0, 0]
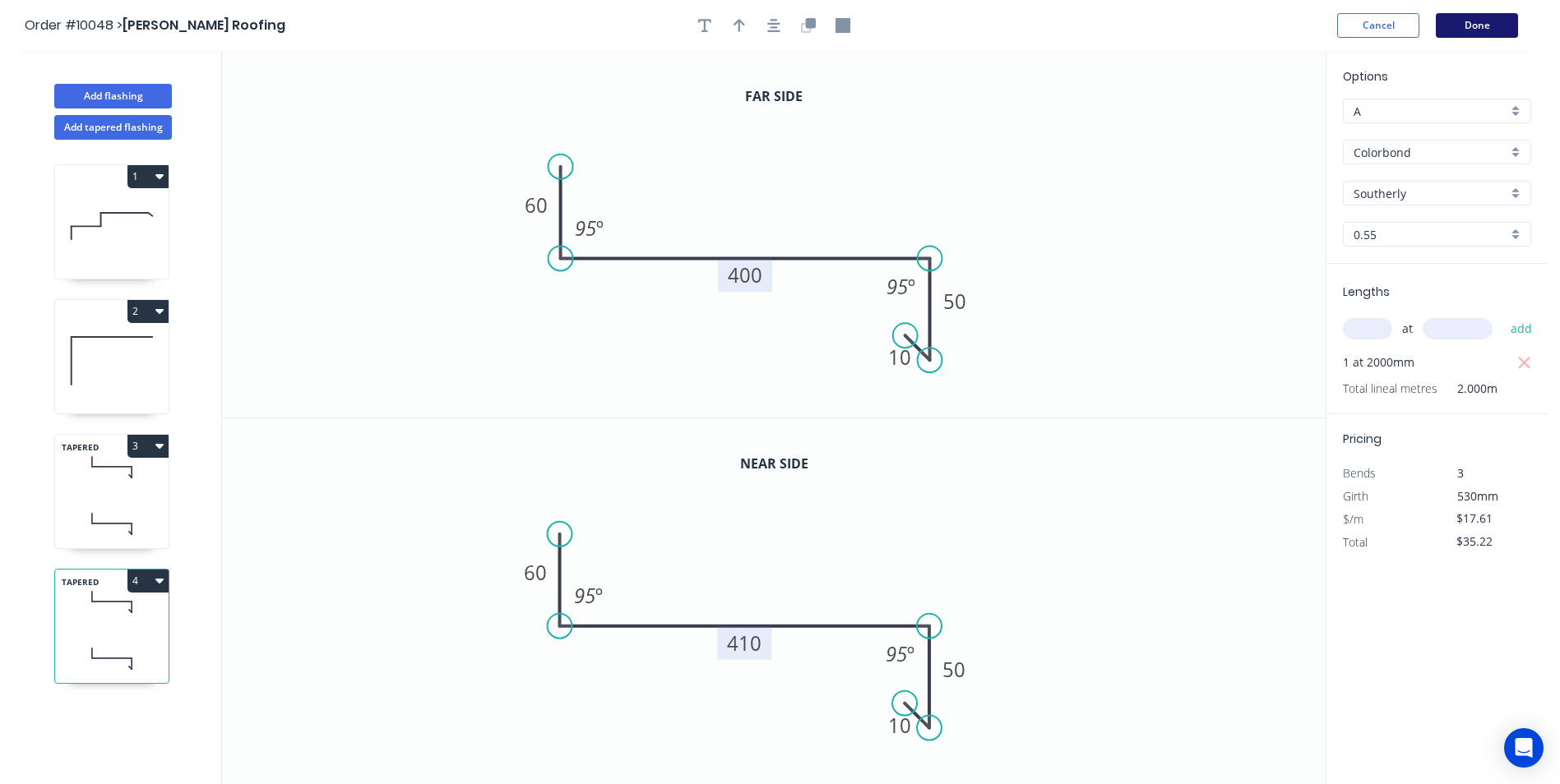
click at [1458, 36] on button "Done" at bounding box center [1477, 26] width 82 height 25
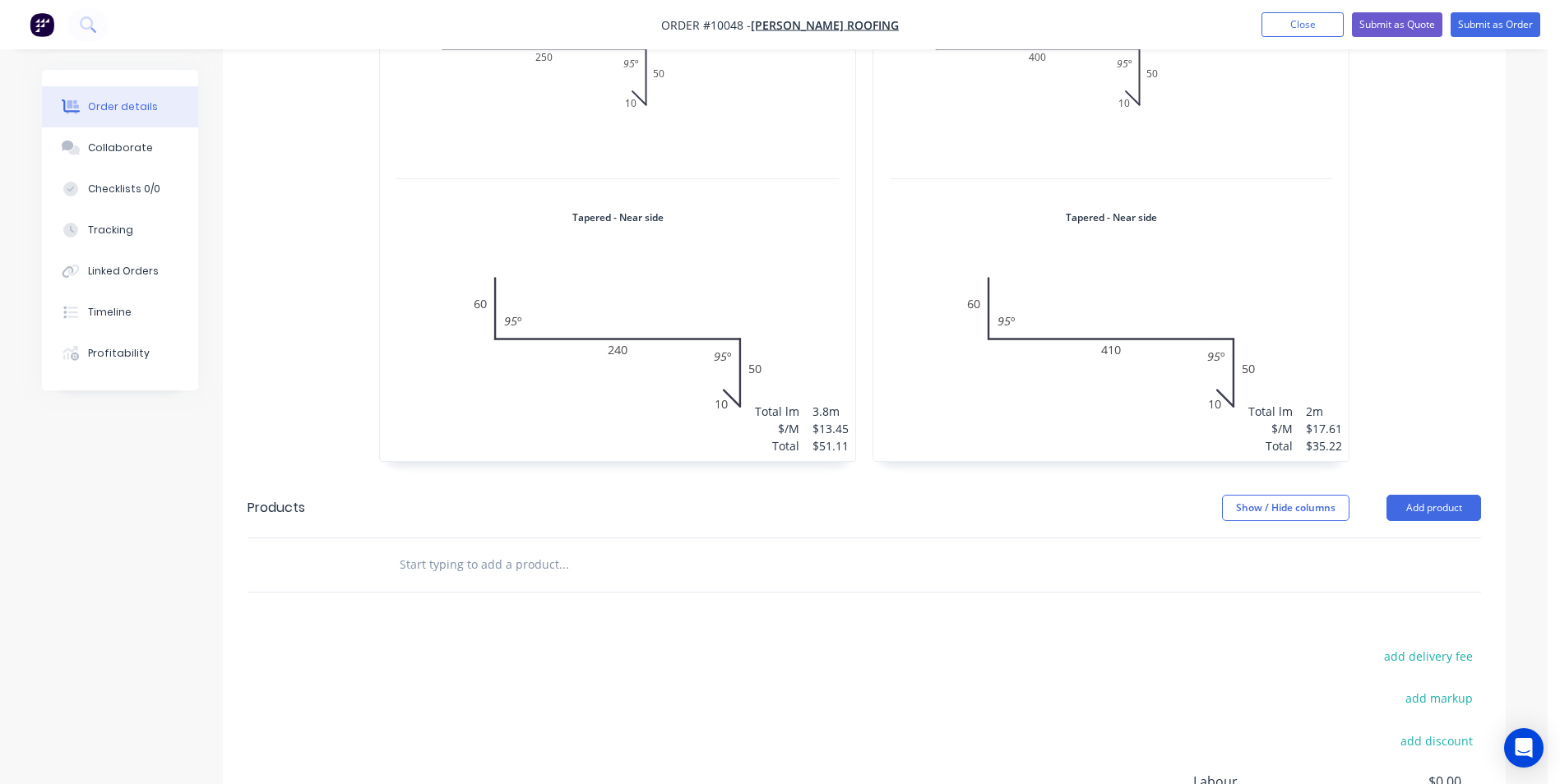
scroll to position [740, 0]
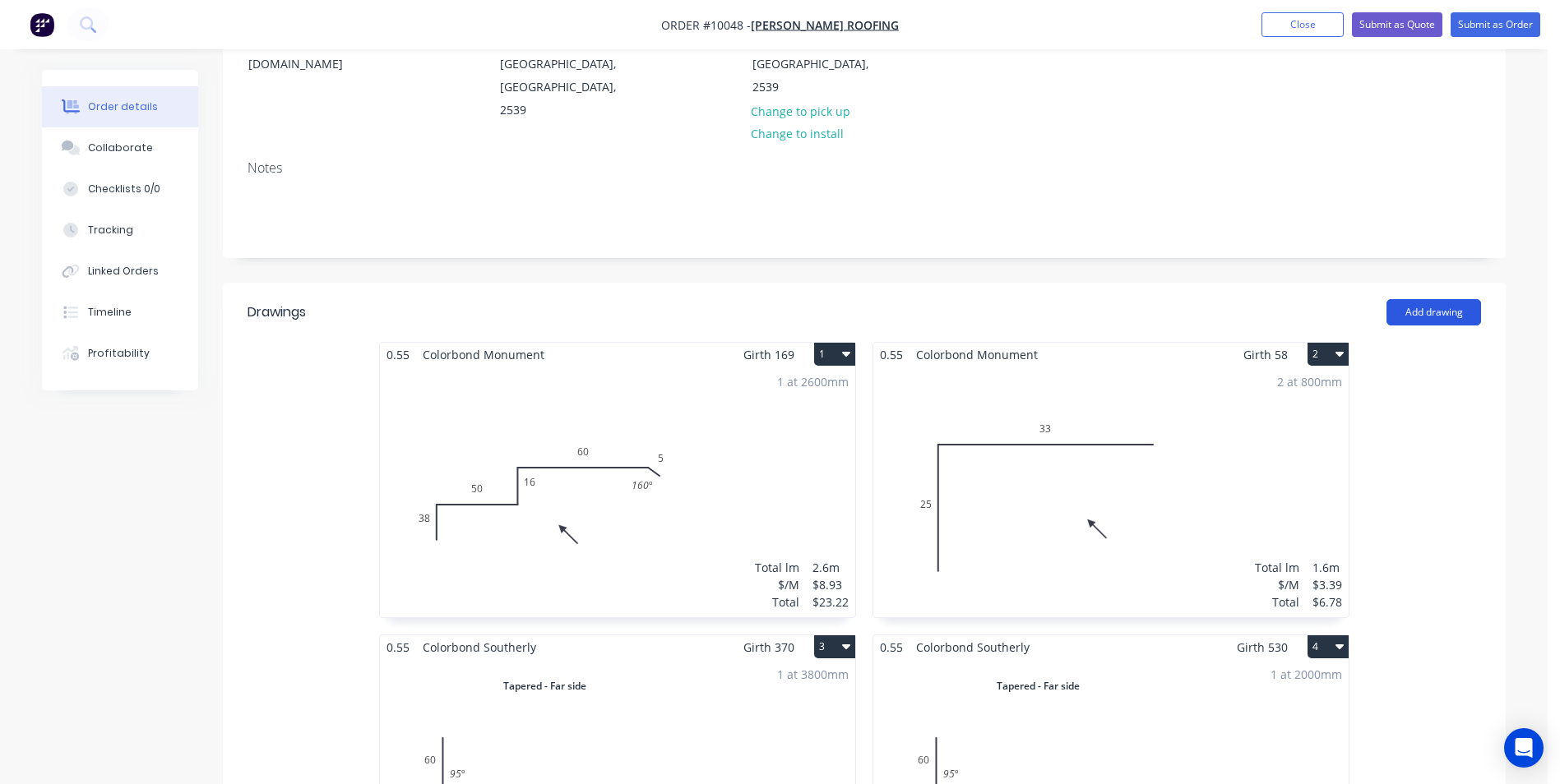
click at [1427, 300] on button "Add drawing" at bounding box center [1434, 312] width 95 height 26
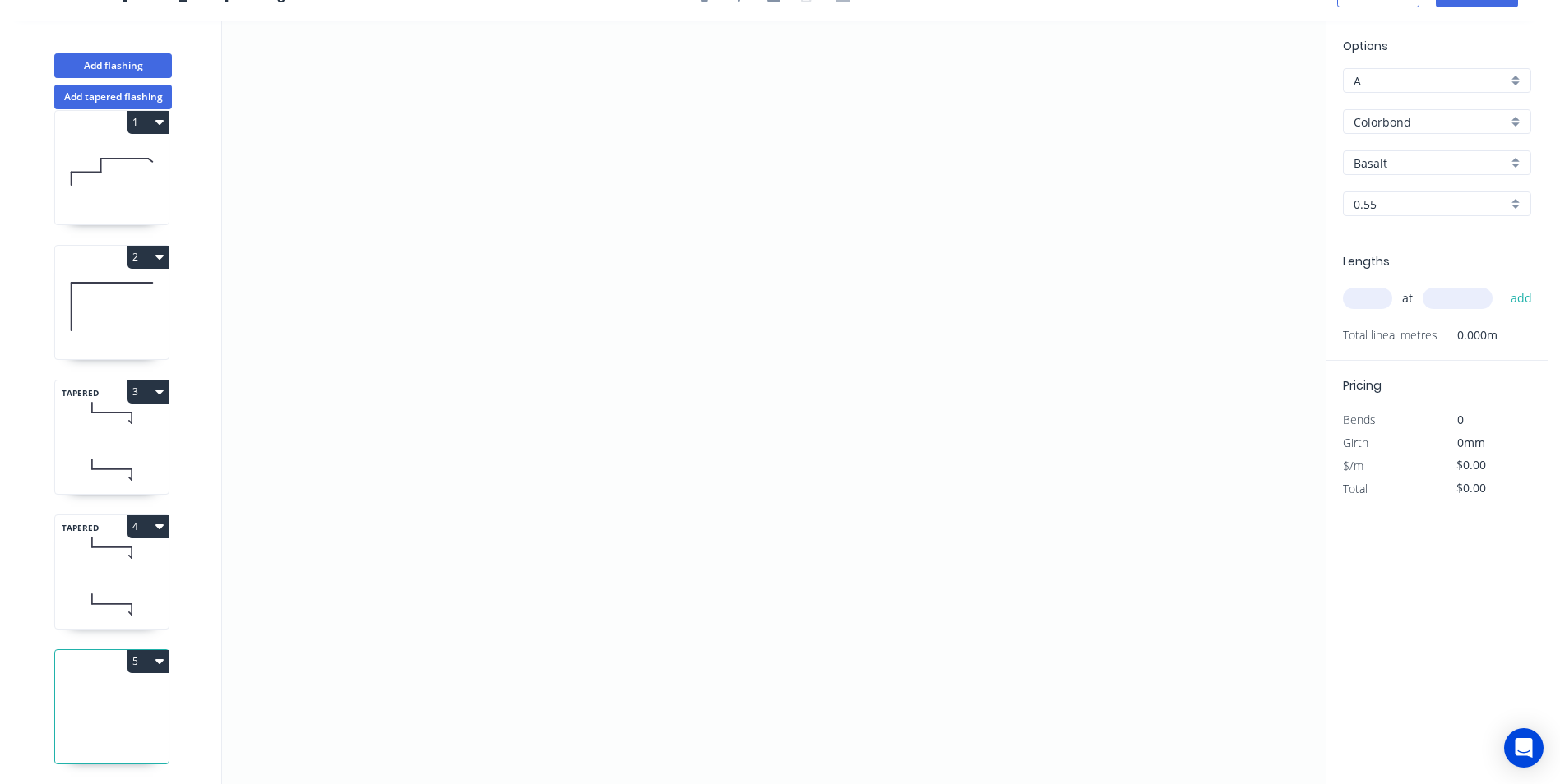
scroll to position [36, 0]
click at [136, 654] on button "5" at bounding box center [148, 662] width 42 height 23
click at [106, 732] on div "Delete" at bounding box center [90, 735] width 127 height 24
type input "Southerly"
type input "$17.61"
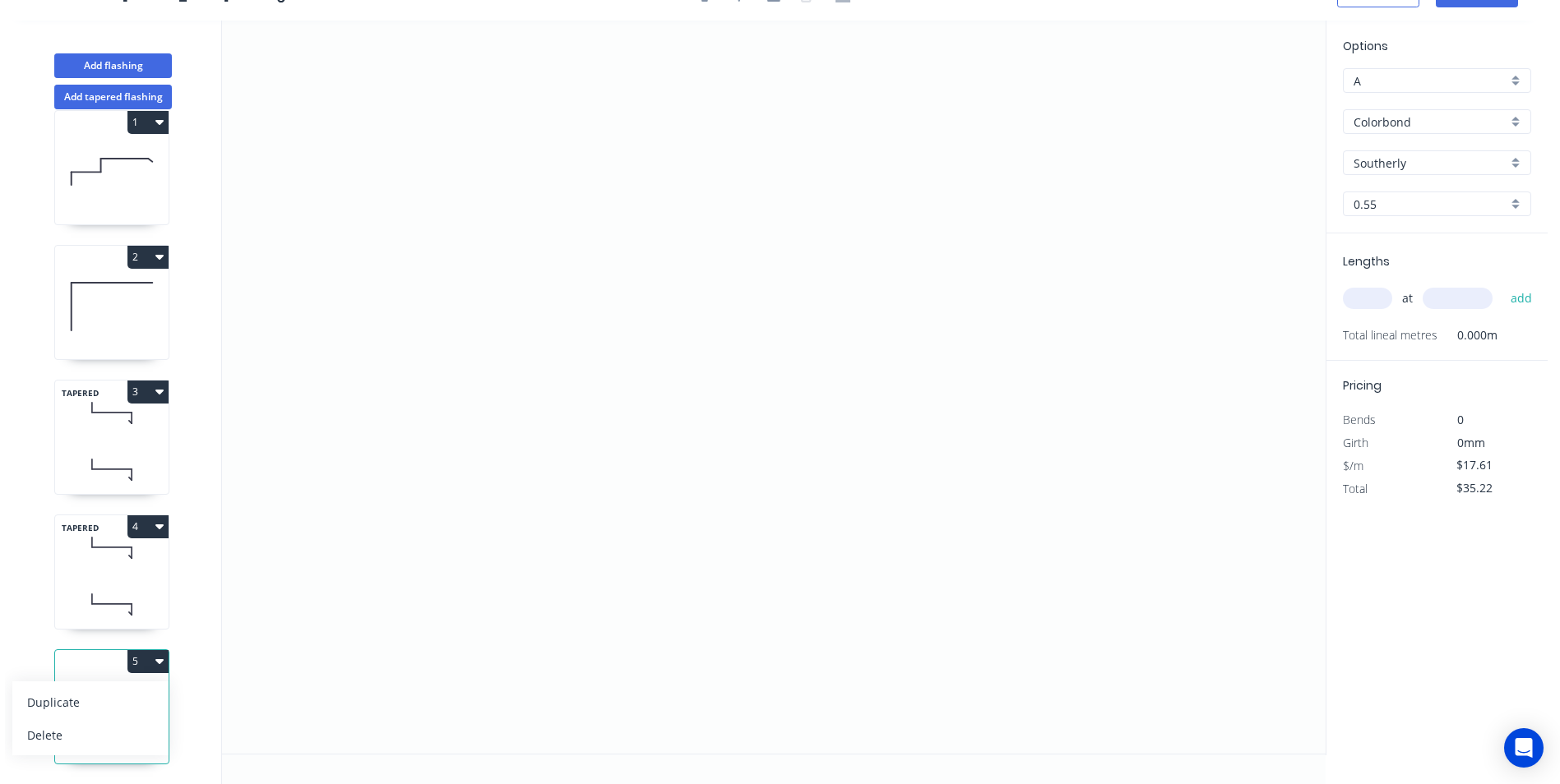
scroll to position [0, 0]
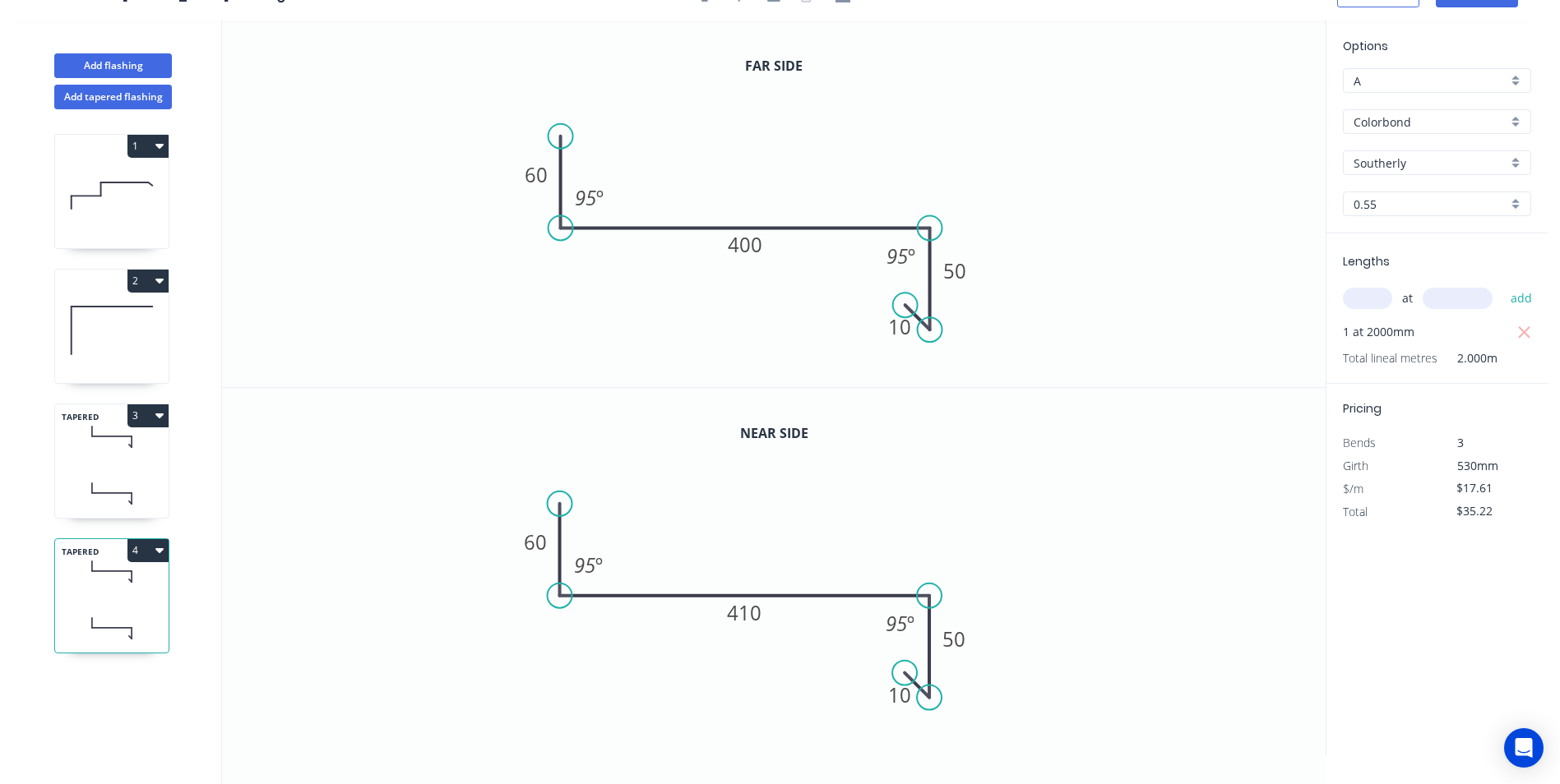
click at [151, 543] on button "4" at bounding box center [148, 551] width 42 height 23
click at [128, 588] on div "Duplicate" at bounding box center [90, 591] width 127 height 24
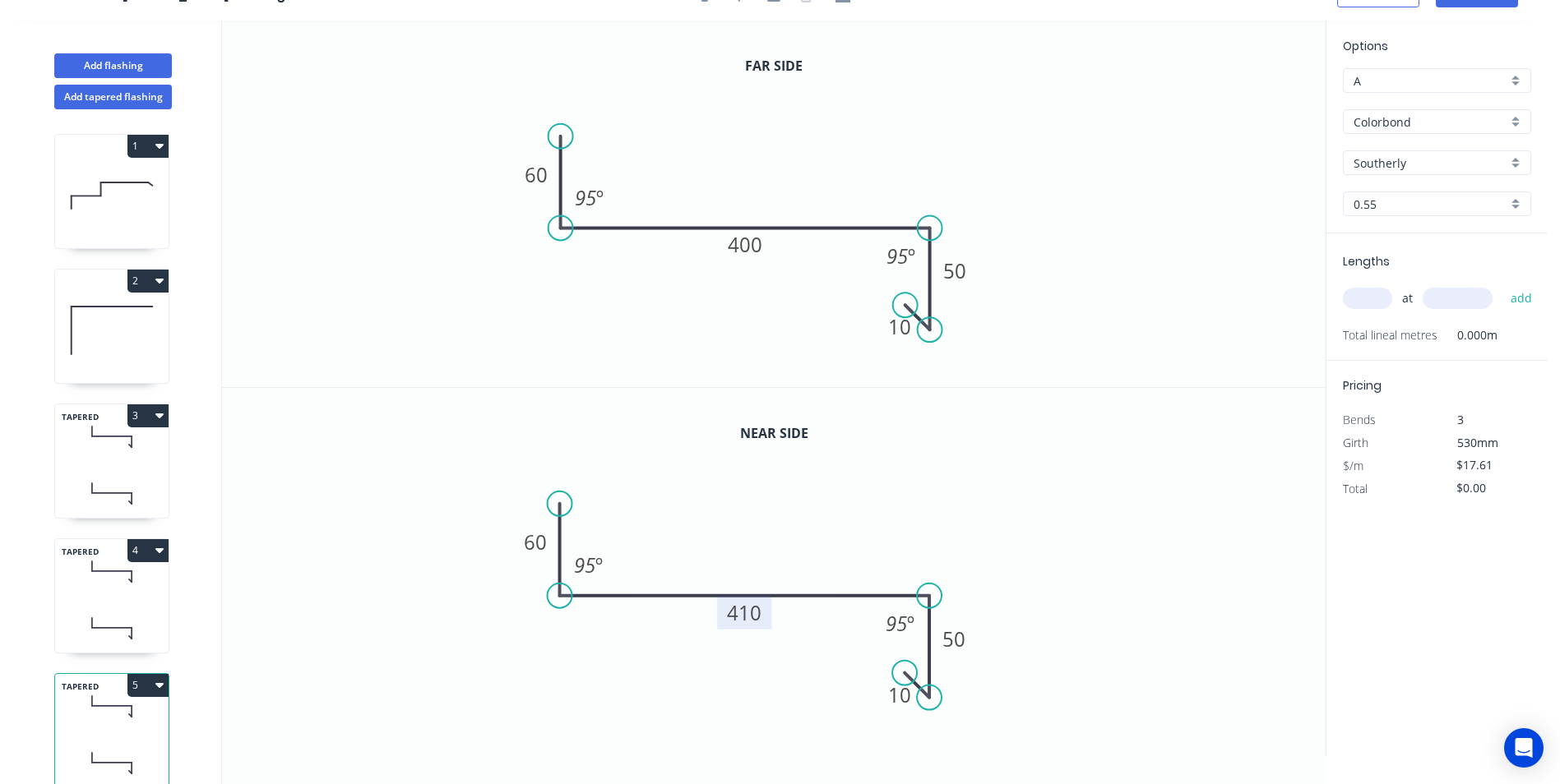
click at [741, 614] on tspan "410" at bounding box center [746, 613] width 35 height 27
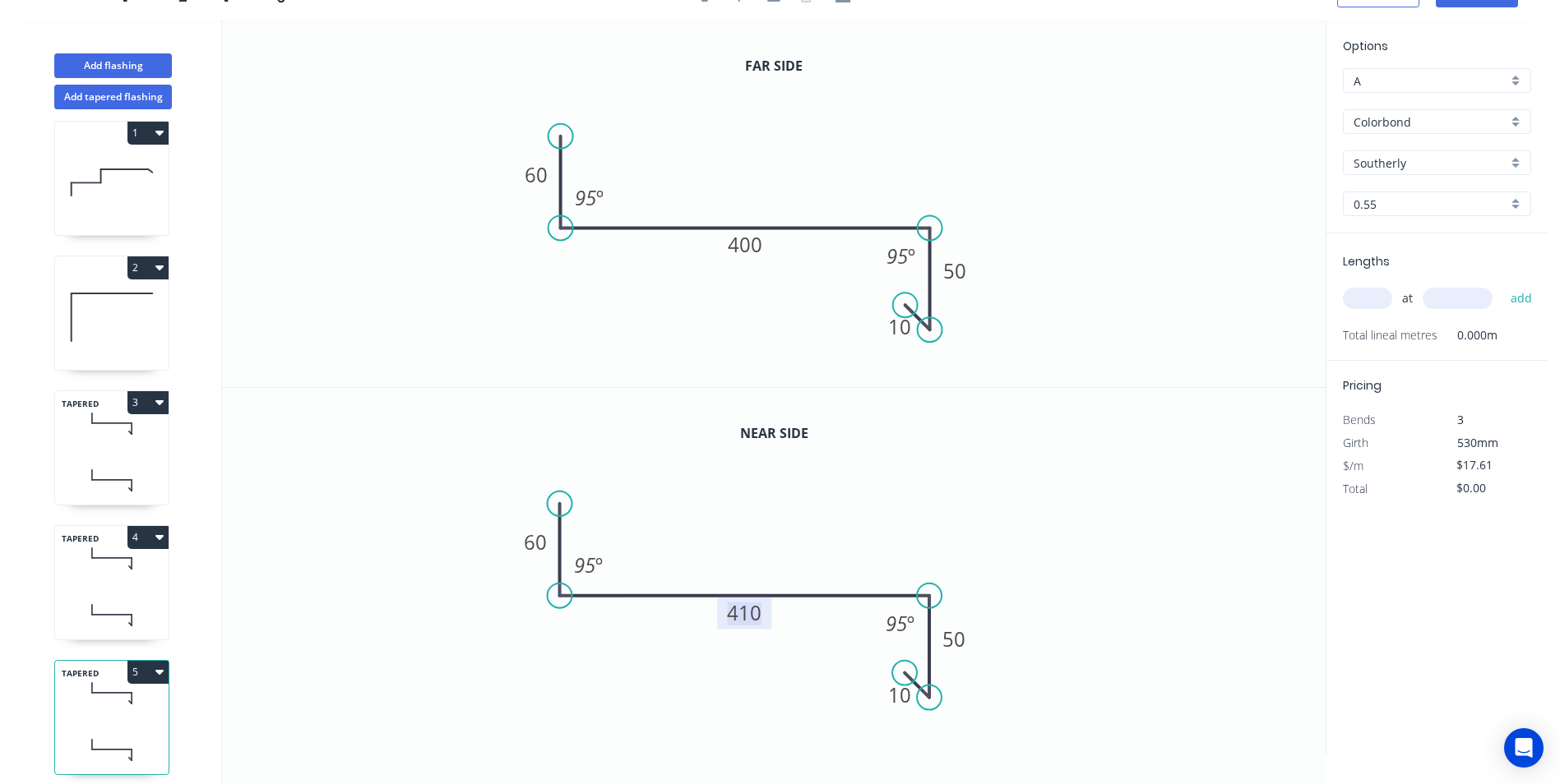
scroll to position [36, 0]
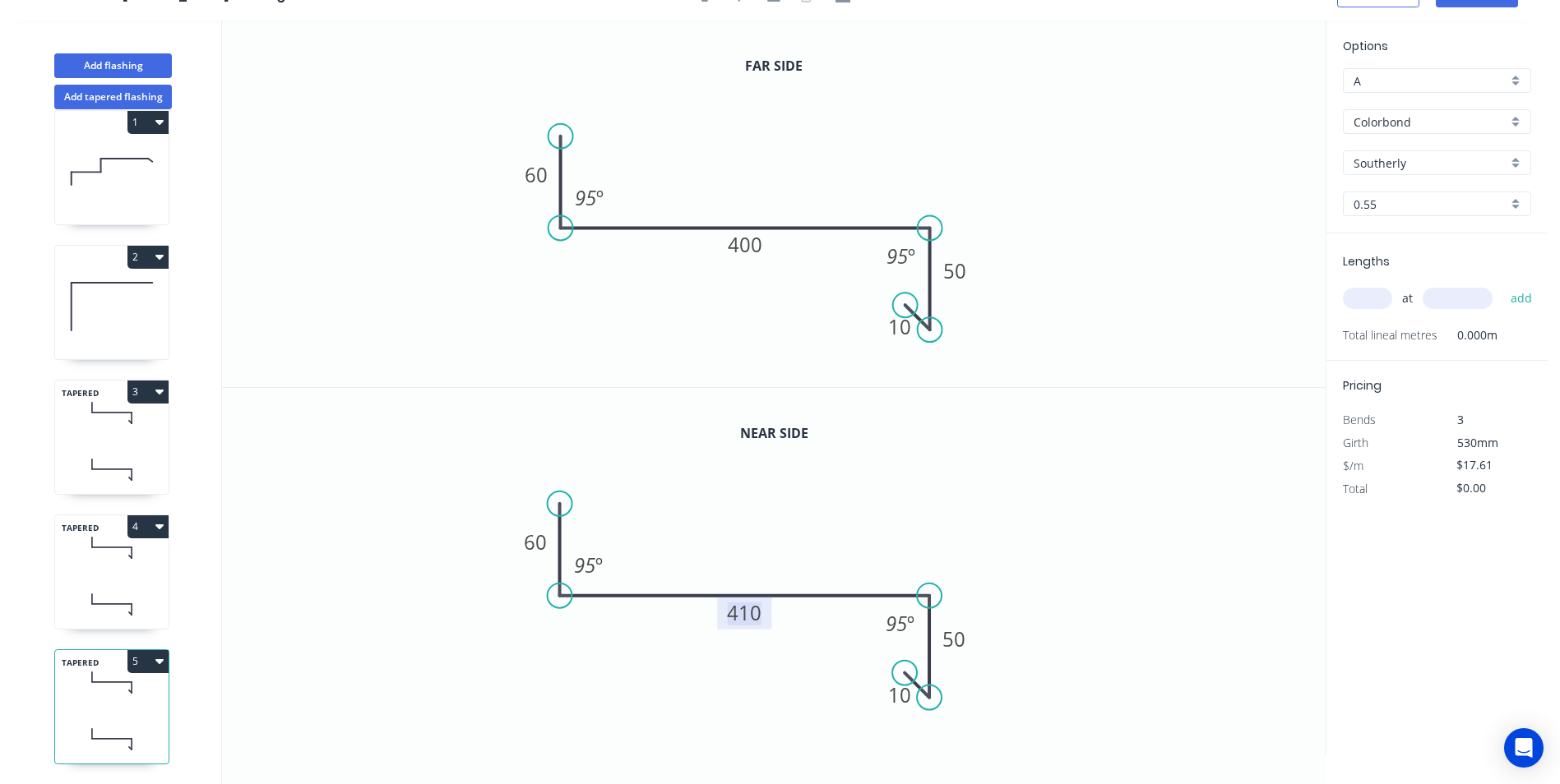
click at [148, 651] on button "5" at bounding box center [148, 662] width 42 height 23
click at [84, 723] on div "Delete" at bounding box center [90, 735] width 127 height 24
type input "$35.22"
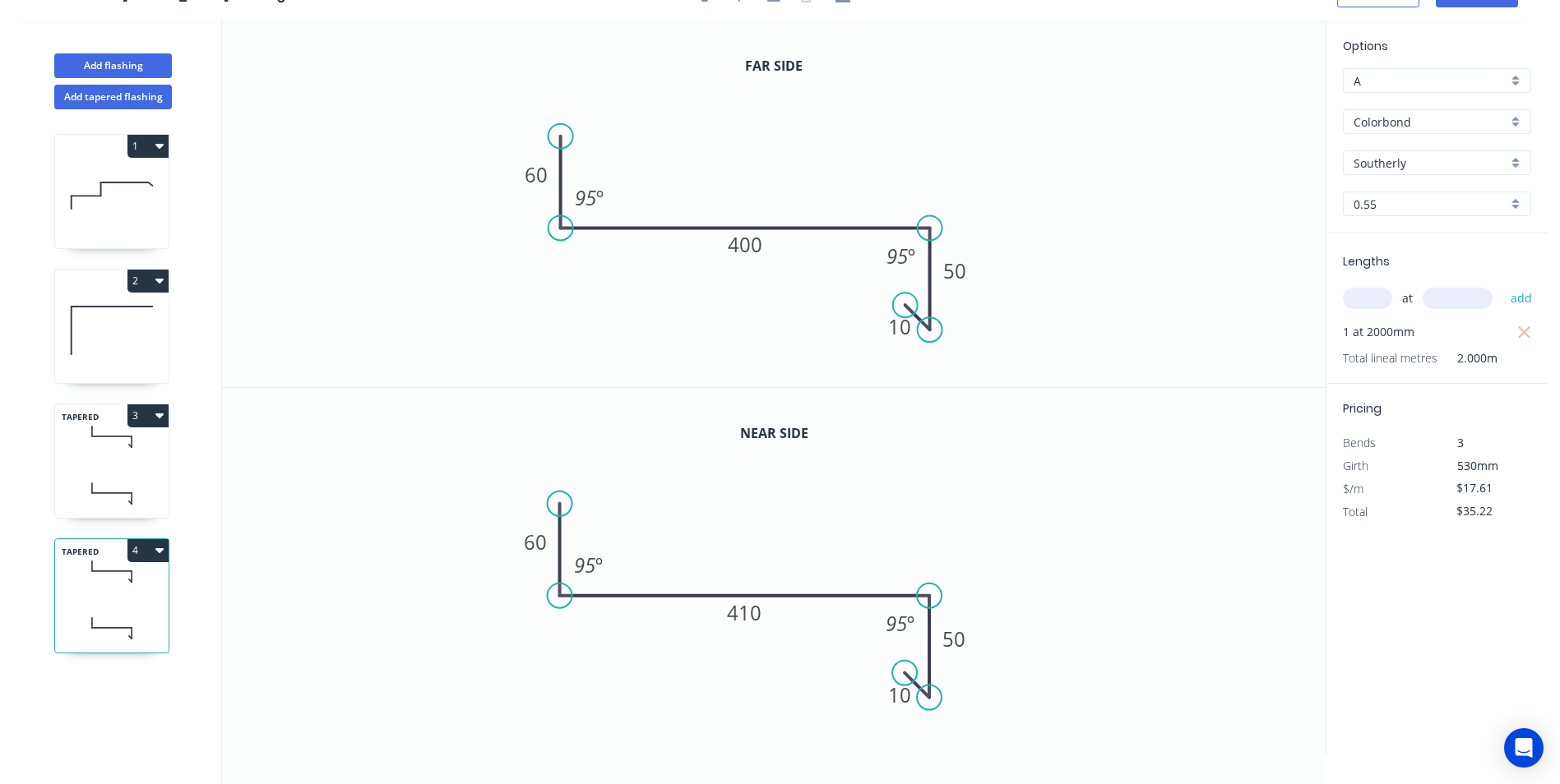
scroll to position [0, 0]
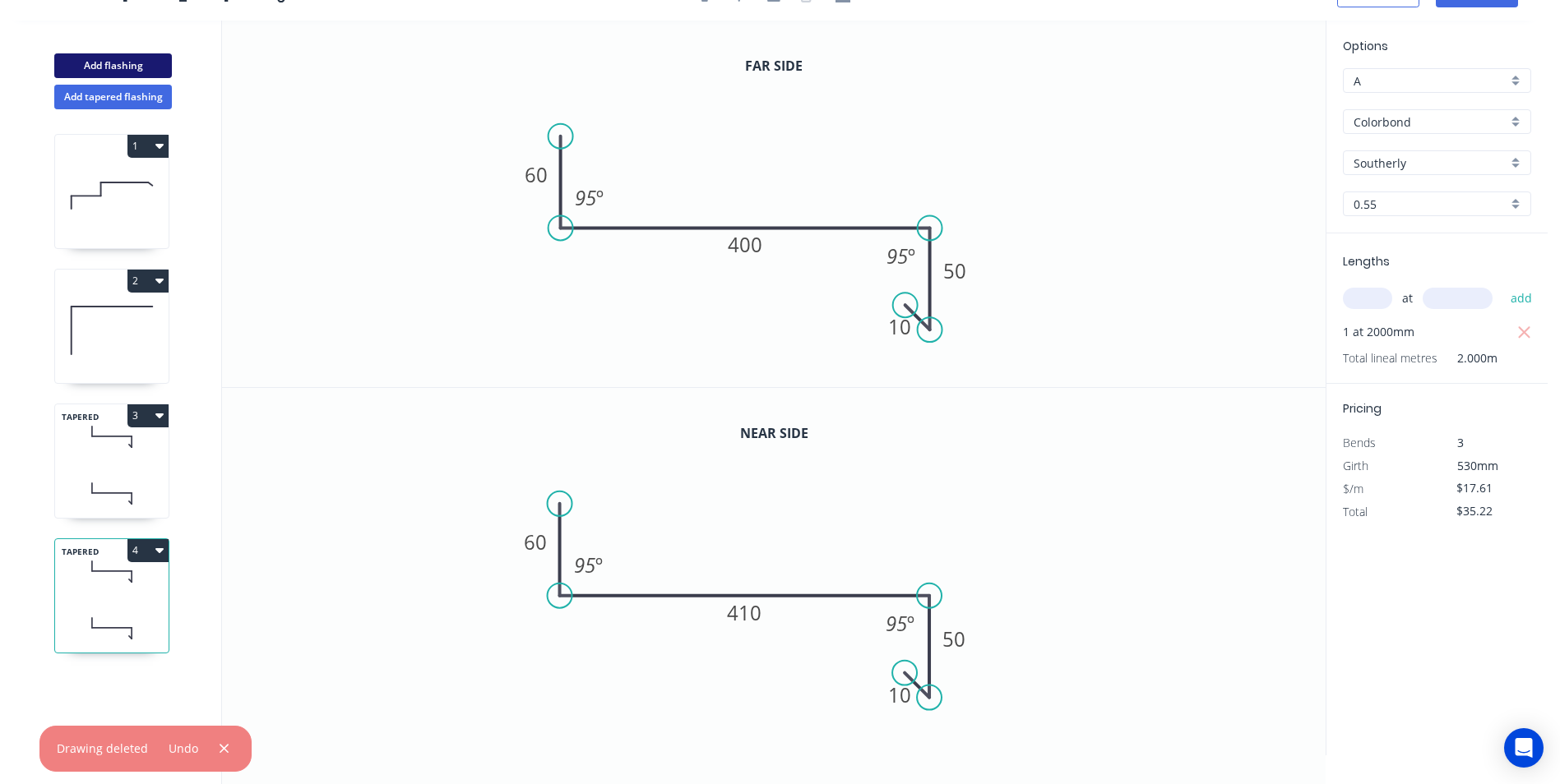
click at [153, 69] on button "Add flashing" at bounding box center [113, 66] width 118 height 25
type input "$0.00"
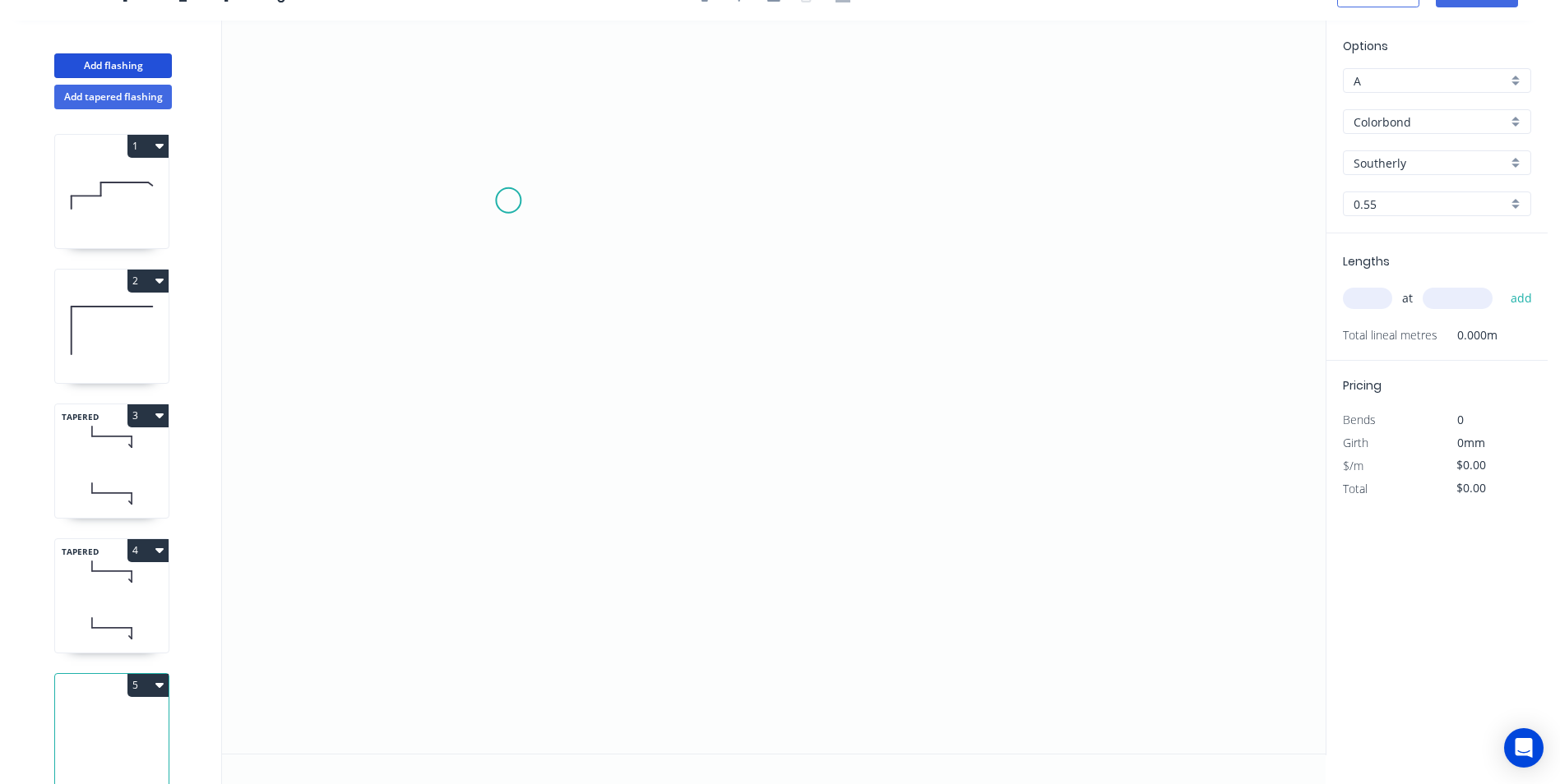
click at [508, 200] on icon "0" at bounding box center [774, 387] width 1104 height 733
click at [511, 432] on icon "0" at bounding box center [774, 387] width 1104 height 733
click at [1010, 442] on icon "0 ?" at bounding box center [774, 387] width 1104 height 733
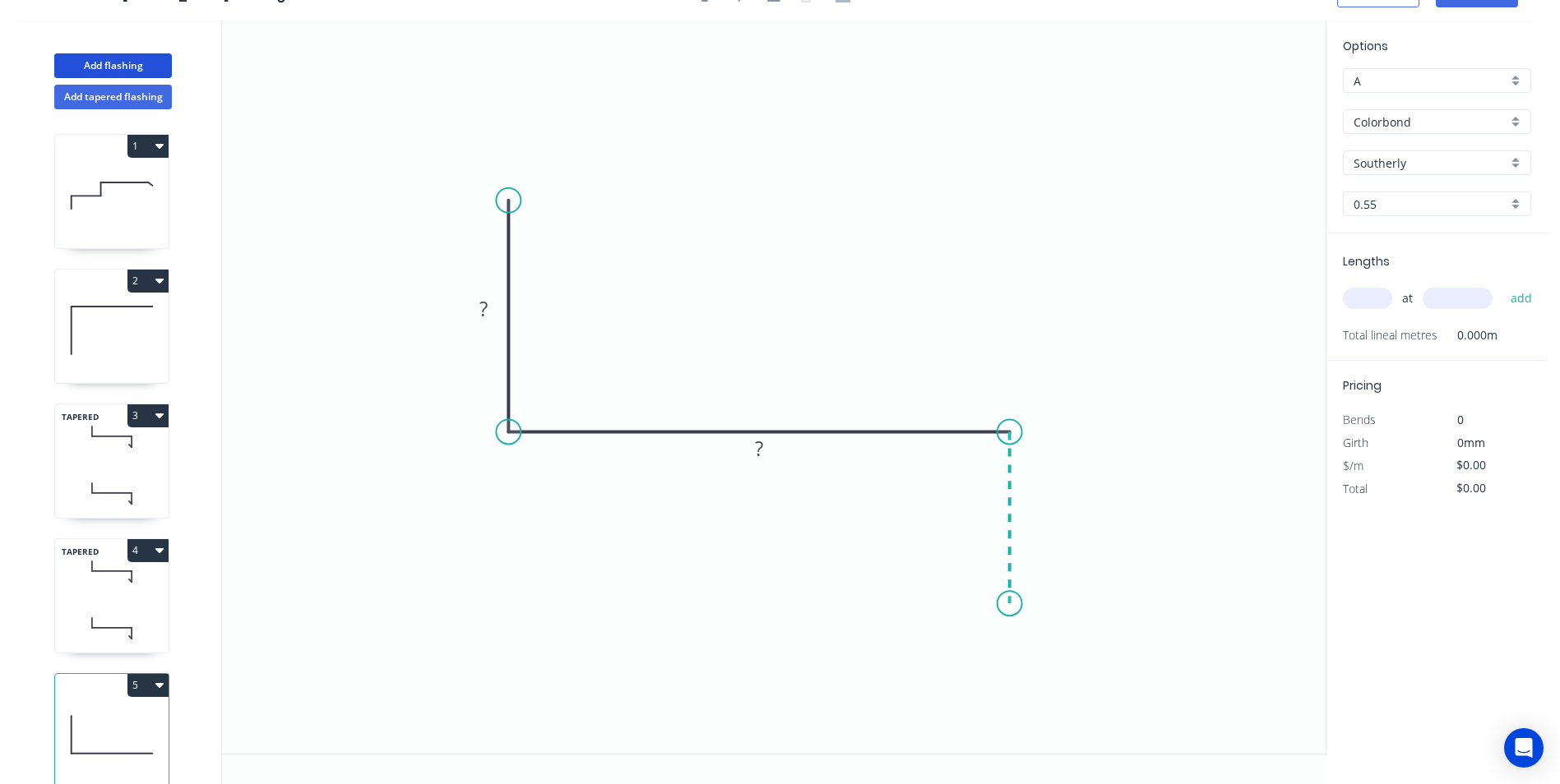
click at [1008, 604] on icon "0 ? ?" at bounding box center [774, 387] width 1104 height 733
click at [982, 575] on icon at bounding box center [995, 589] width 28 height 28
click at [489, 310] on rect at bounding box center [484, 310] width 33 height 23
click at [826, 93] on icon "0 60 400 50 10" at bounding box center [774, 387] width 1104 height 733
type input "$16.61"
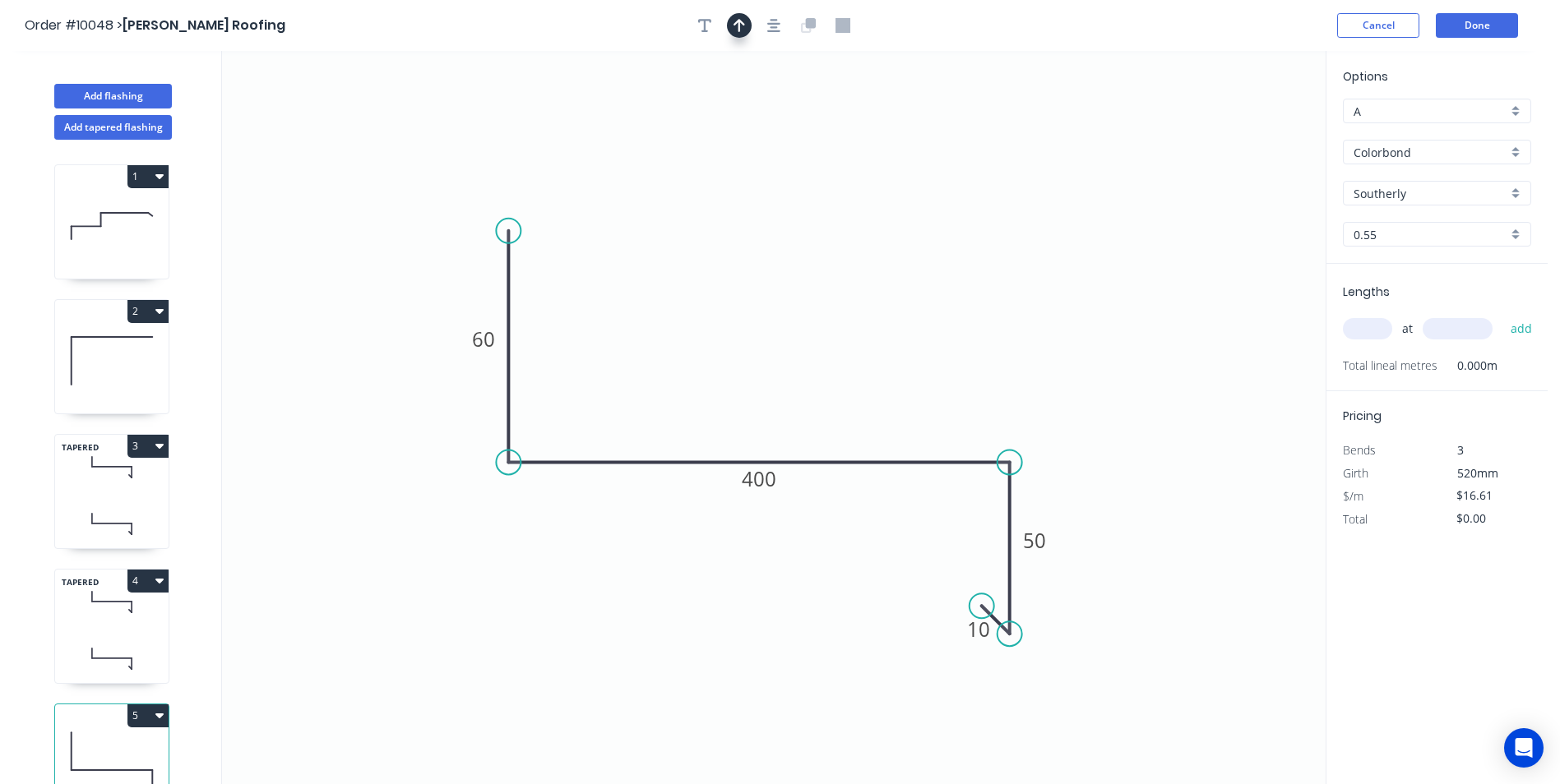
click at [743, 24] on icon "button" at bounding box center [739, 26] width 12 height 14
click at [1244, 134] on icon at bounding box center [1242, 114] width 15 height 52
drag, startPoint x: 1244, startPoint y: 134, endPoint x: 773, endPoint y: 330, distance: 510.2
click at [773, 330] on icon at bounding box center [785, 315] width 47 height 47
click at [1371, 333] on input "text" at bounding box center [1368, 329] width 49 height 21
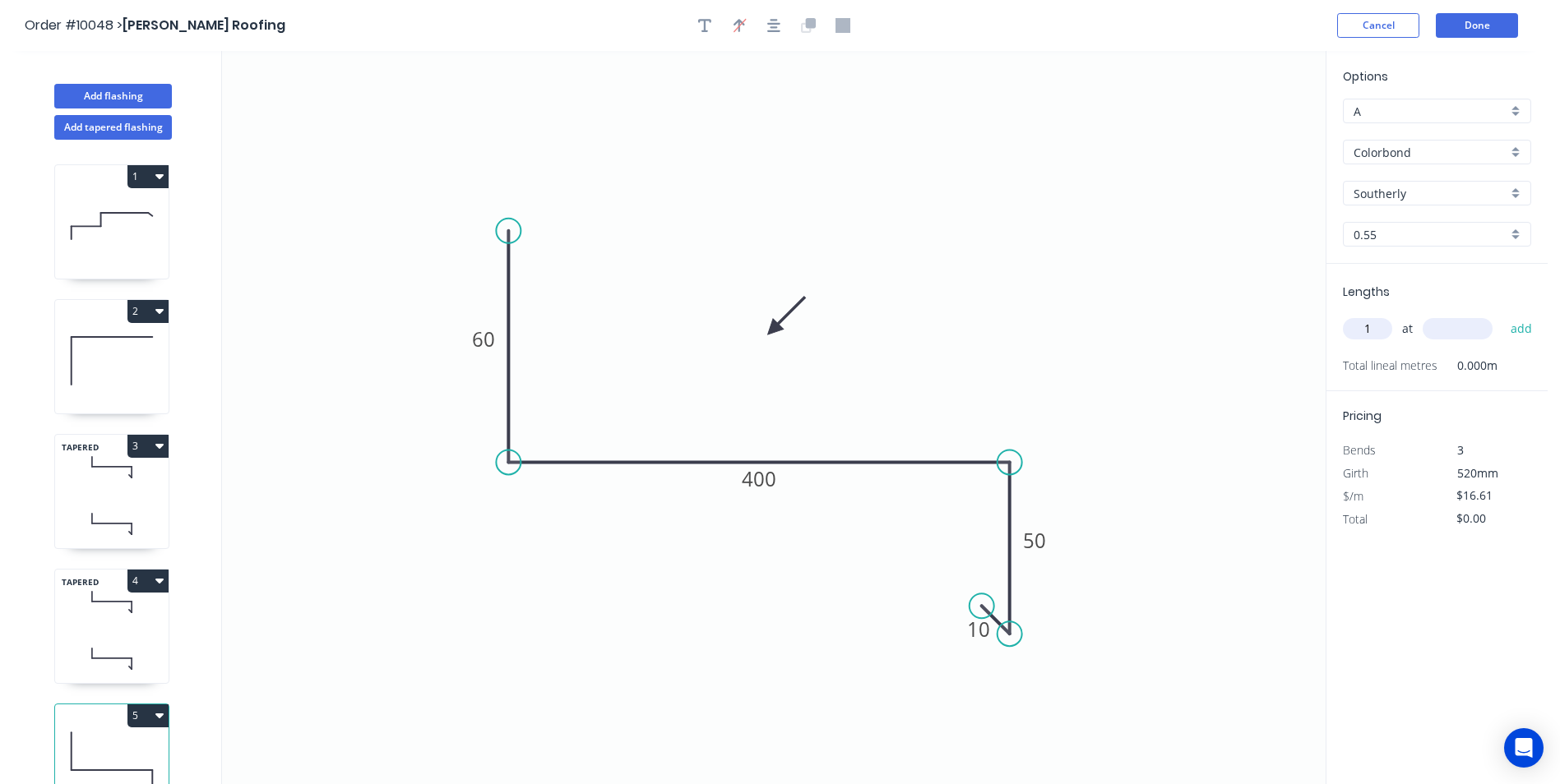
type input "1"
type input "600"
click at [1502, 315] on button "add" at bounding box center [1521, 329] width 39 height 28
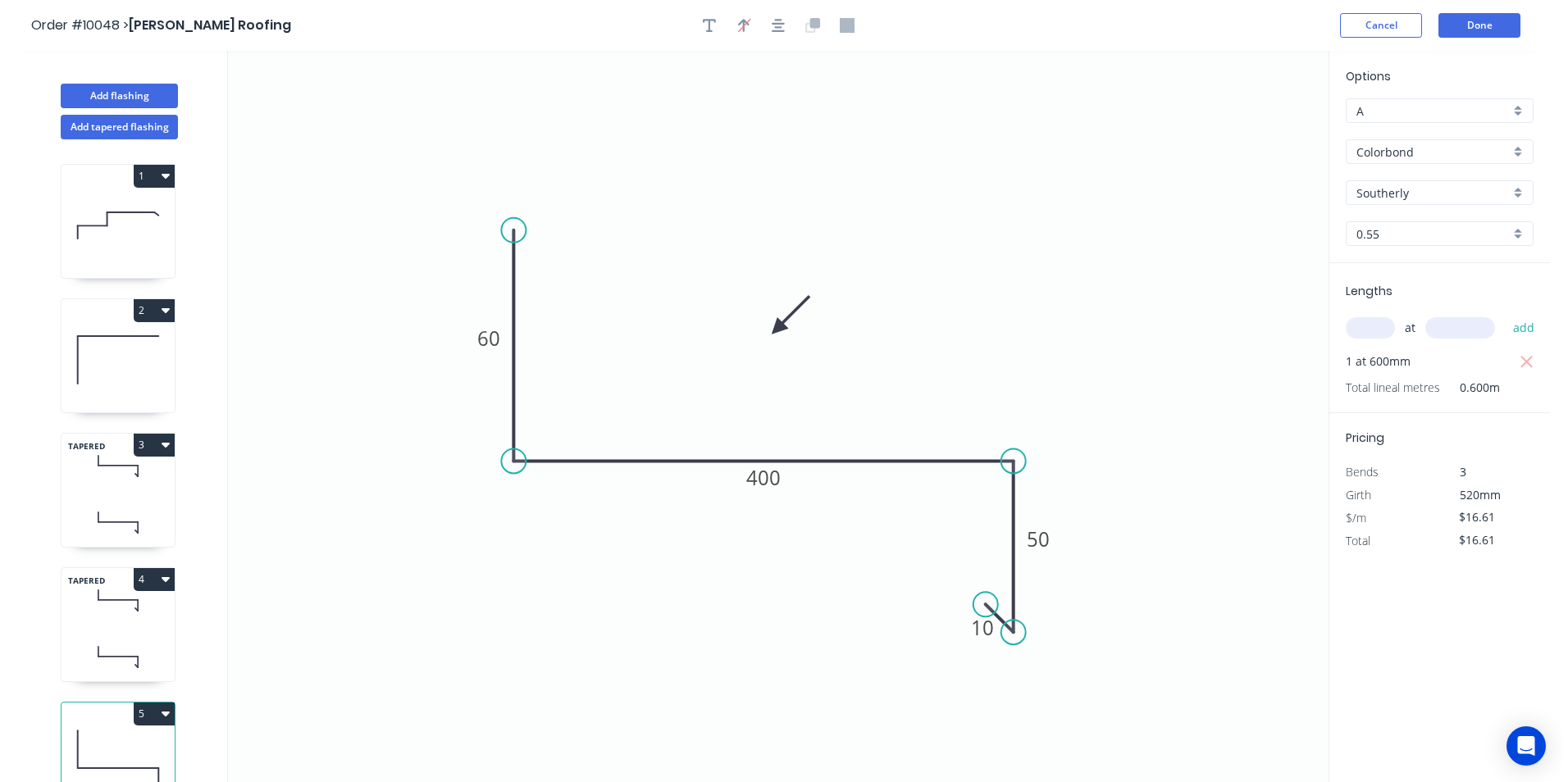
scroll to position [36, 0]
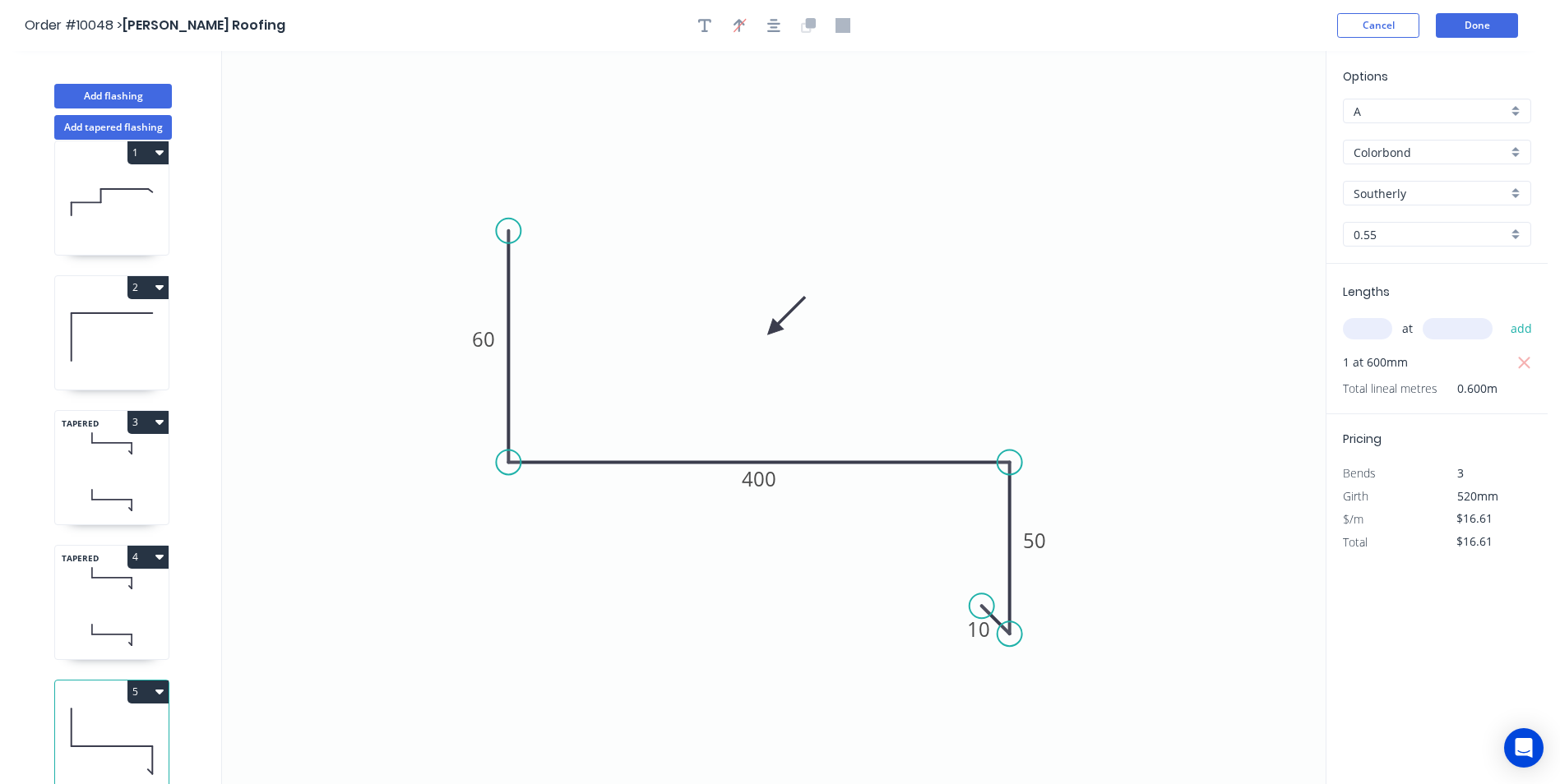
click at [145, 681] on button "5" at bounding box center [148, 692] width 42 height 23
click at [91, 721] on div "Duplicate" at bounding box center [90, 733] width 127 height 24
type input "$0.00"
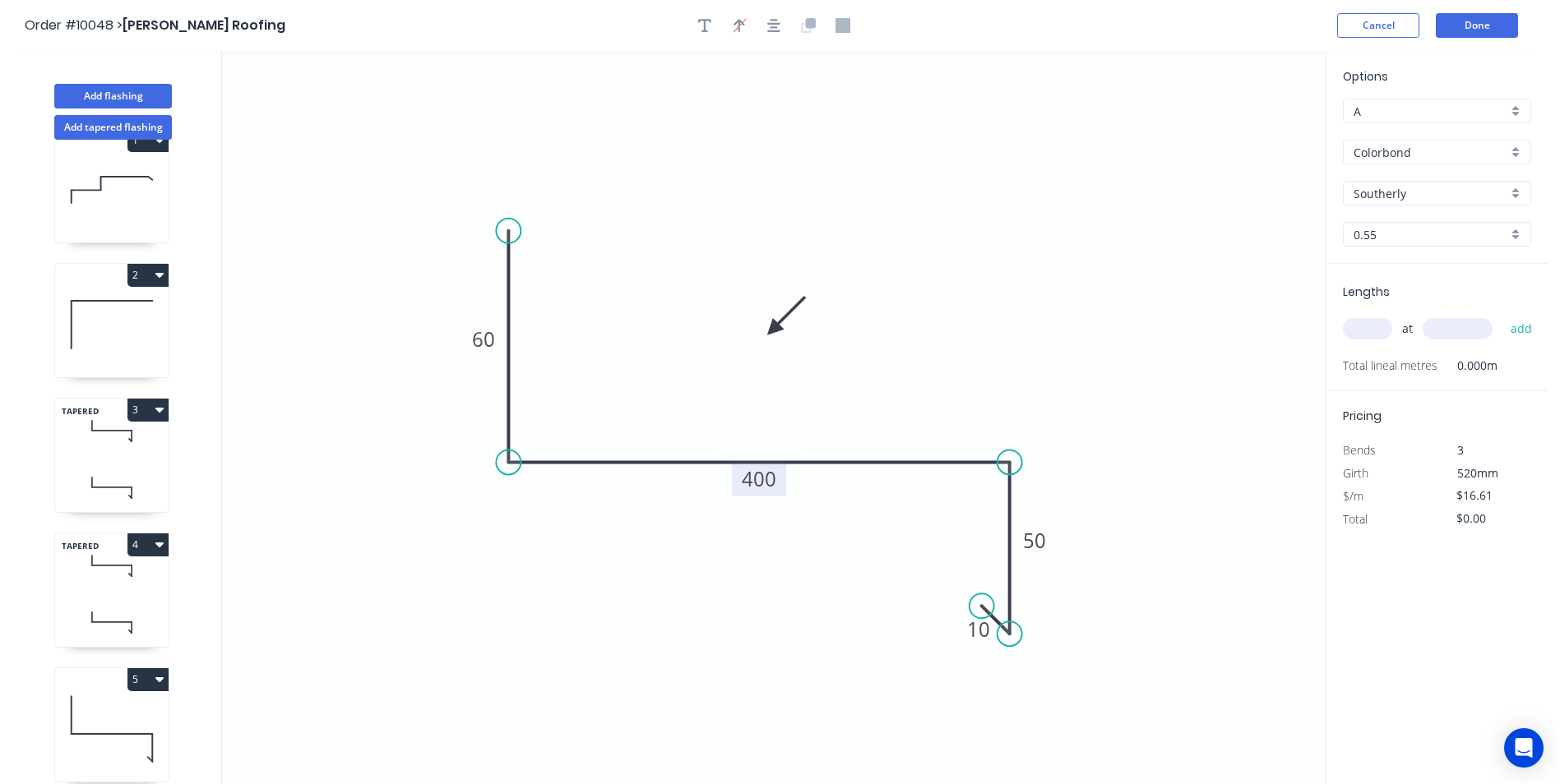
click at [756, 479] on tspan "400" at bounding box center [759, 479] width 35 height 27
click at [925, 328] on icon "0 60 232 50 10" at bounding box center [774, 418] width 1104 height 733
type input "$12.45"
click at [1369, 321] on input "text" at bounding box center [1368, 329] width 49 height 21
type input "1"
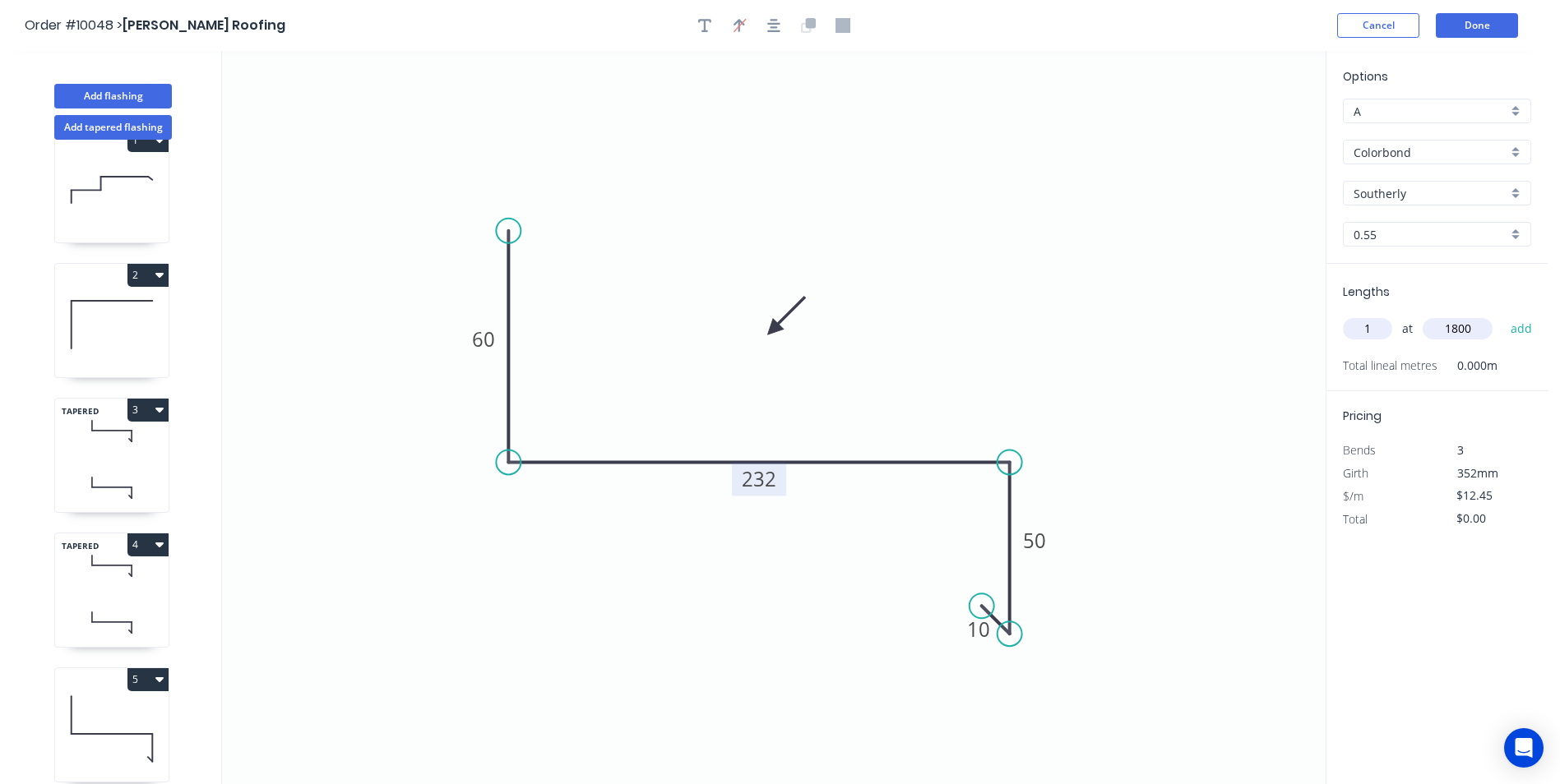
type input "1800"
click at [1502, 315] on button "add" at bounding box center [1521, 329] width 39 height 28
type input "$22.41"
click at [1480, 27] on button "Done" at bounding box center [1477, 26] width 82 height 25
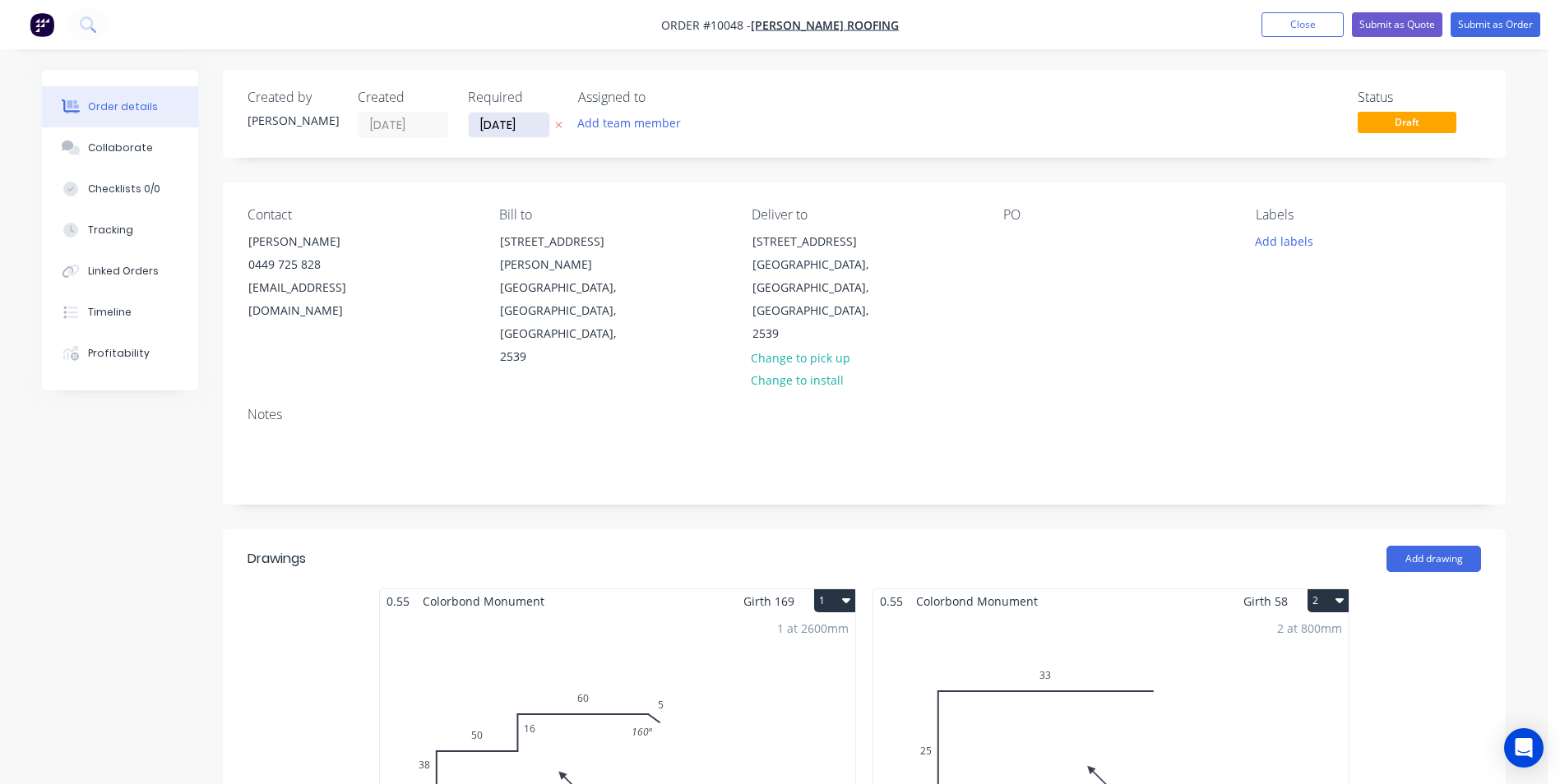
click at [501, 118] on input "[DATE]" at bounding box center [509, 125] width 80 height 25
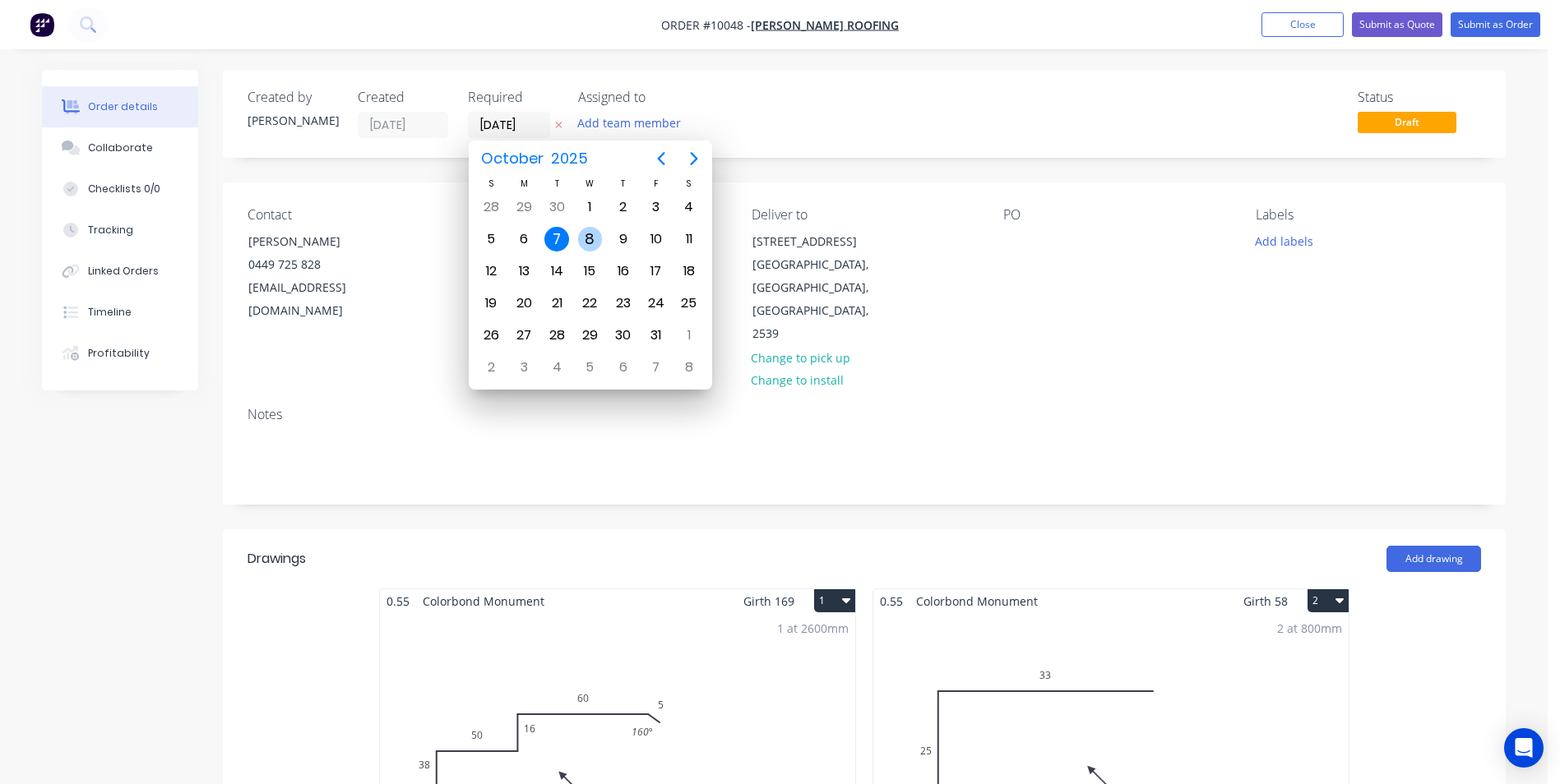
click at [596, 230] on div "8" at bounding box center [591, 240] width 25 height 25
type input "[DATE]"
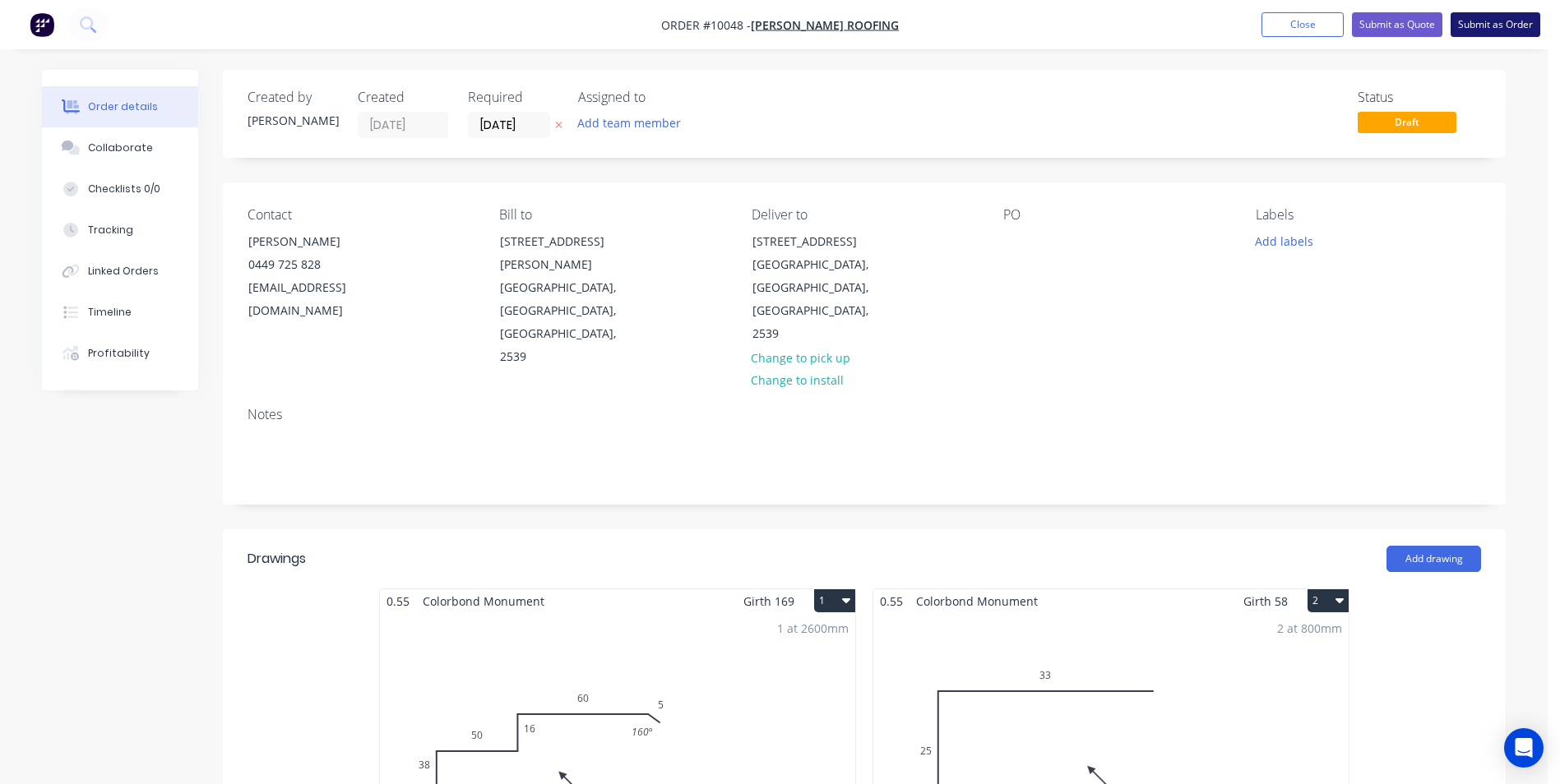
click at [1516, 22] on button "Submit as Order" at bounding box center [1495, 25] width 90 height 25
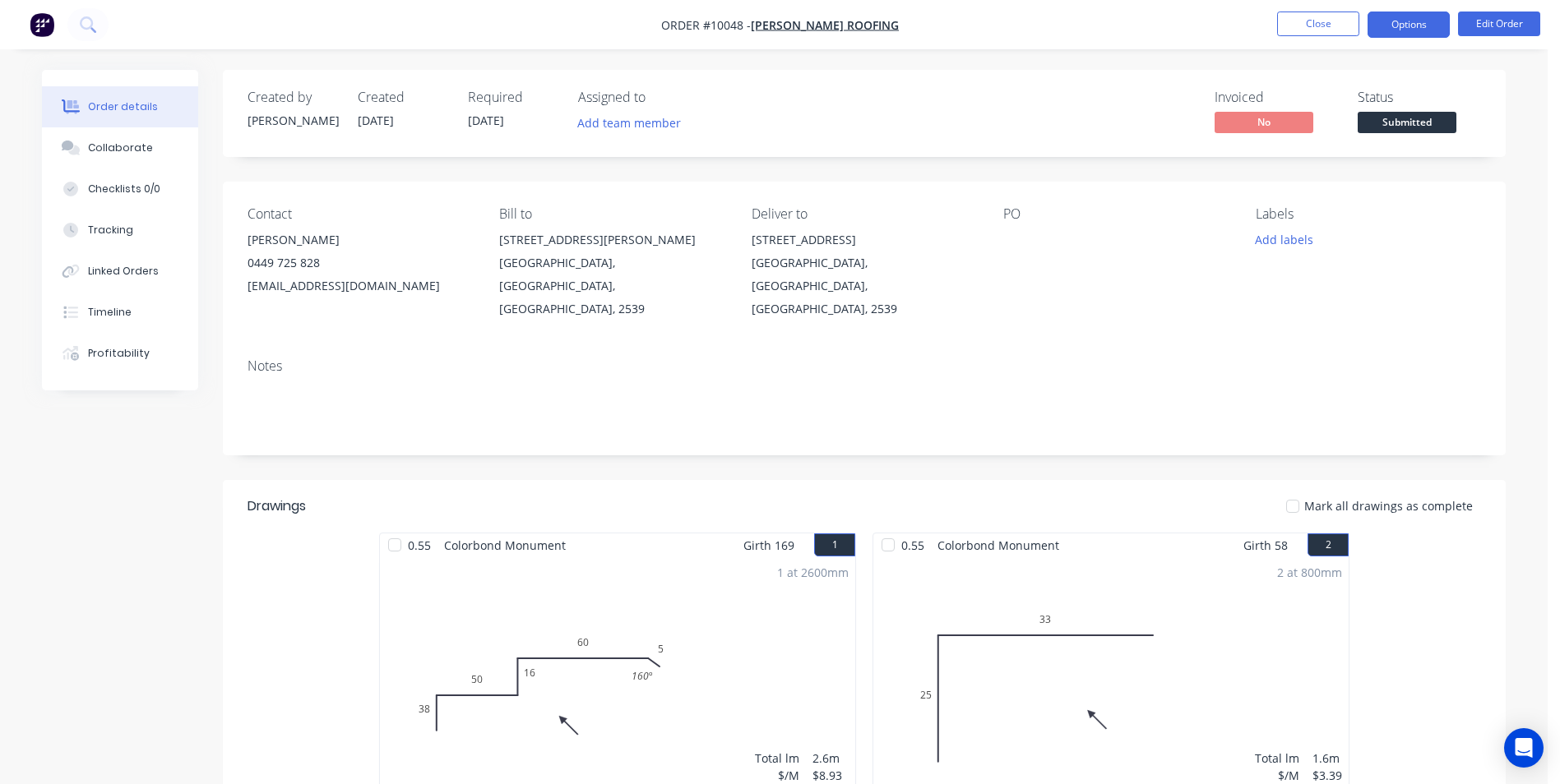
click at [1422, 32] on button "Options" at bounding box center [1408, 24] width 82 height 26
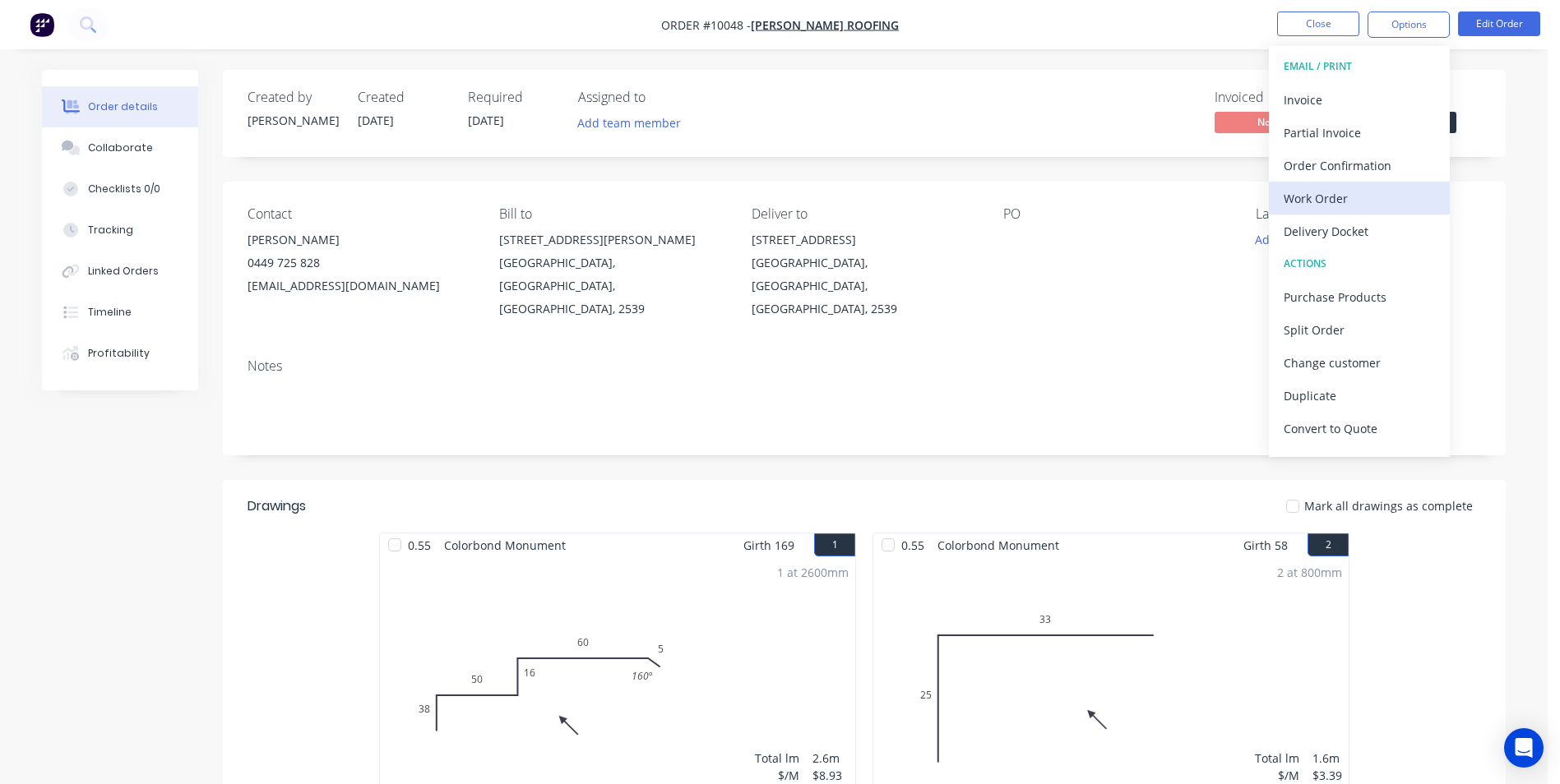
click at [1323, 189] on div "Work Order" at bounding box center [1359, 198] width 151 height 24
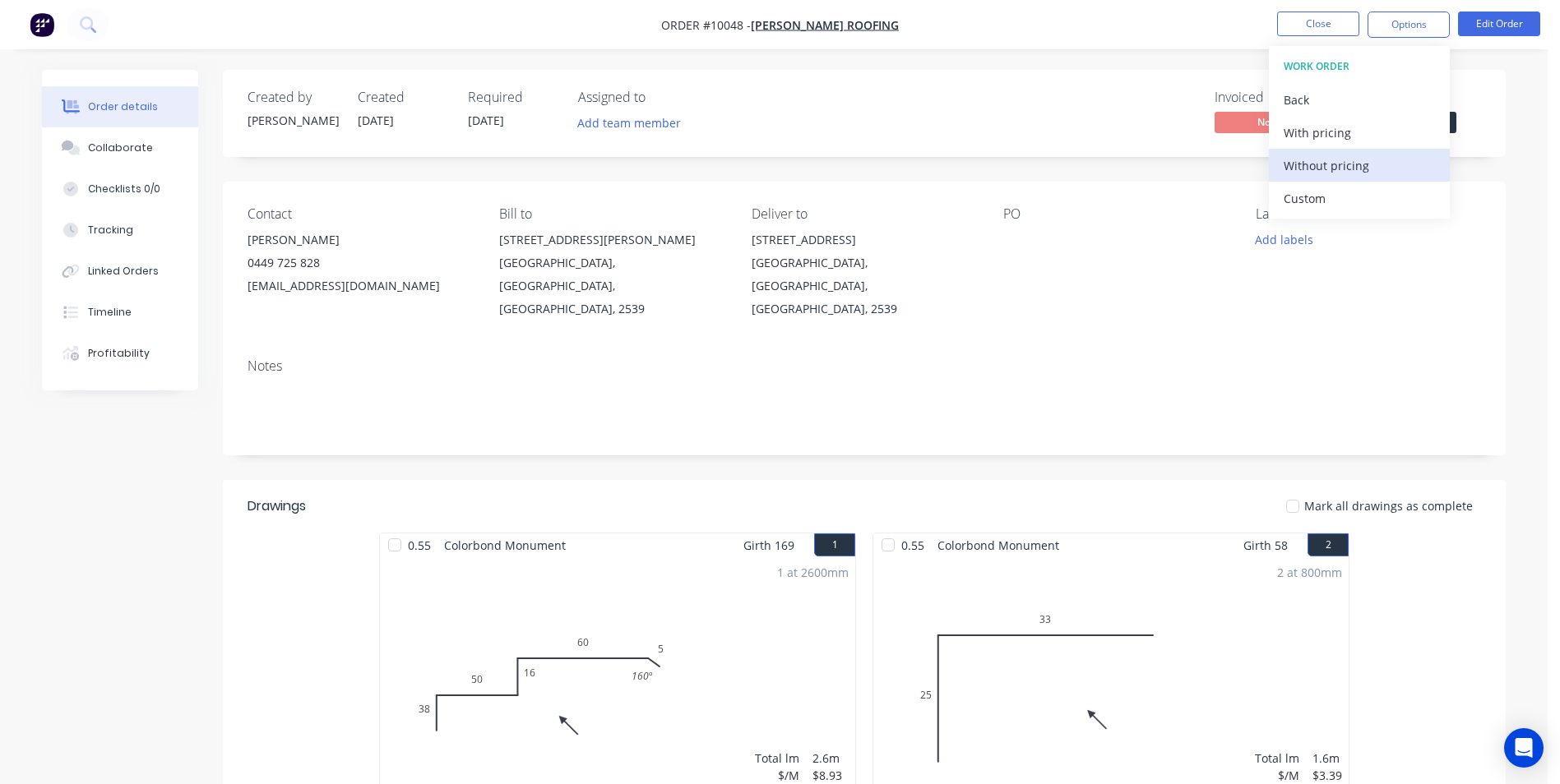
click at [1327, 173] on div "Without pricing" at bounding box center [1359, 165] width 151 height 24
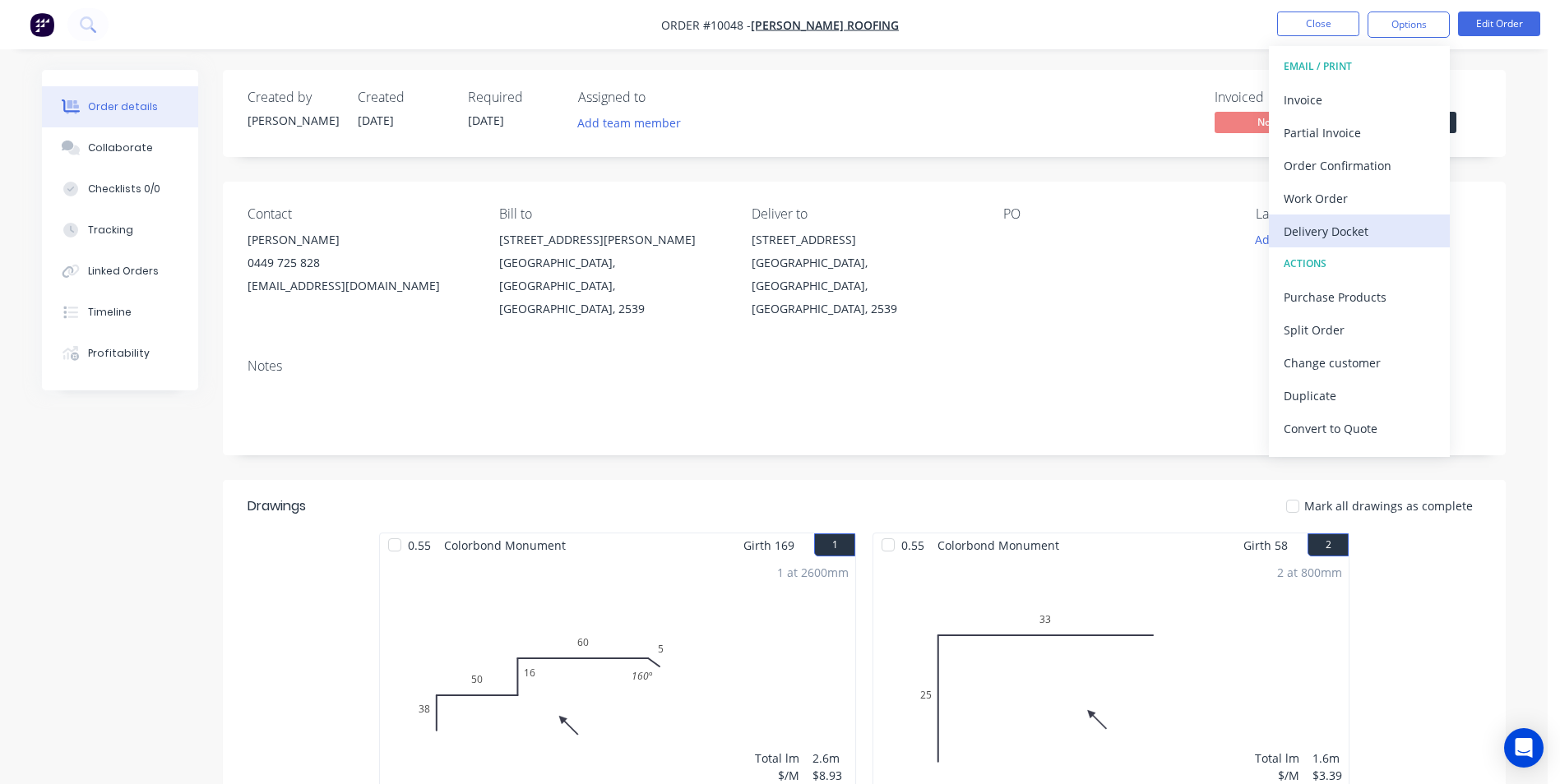
click at [1310, 228] on div "Delivery Docket" at bounding box center [1359, 231] width 151 height 24
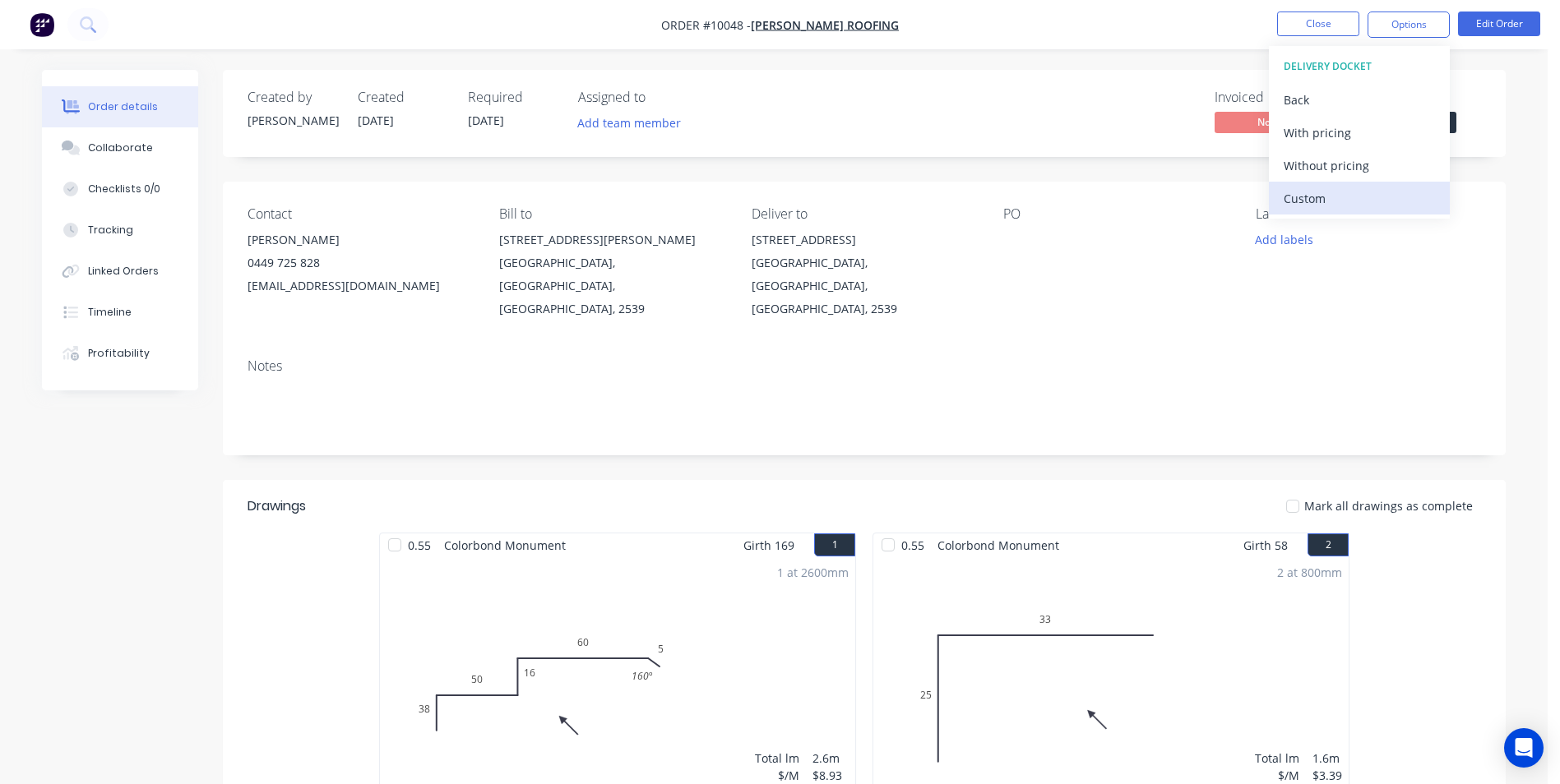
click at [1311, 198] on div "Custom" at bounding box center [1359, 198] width 151 height 24
click at [1298, 104] on div "Back" at bounding box center [1359, 100] width 151 height 24
click at [1319, 163] on div "Without pricing" at bounding box center [1359, 165] width 151 height 24
click at [37, 18] on img "button" at bounding box center [43, 25] width 25 height 25
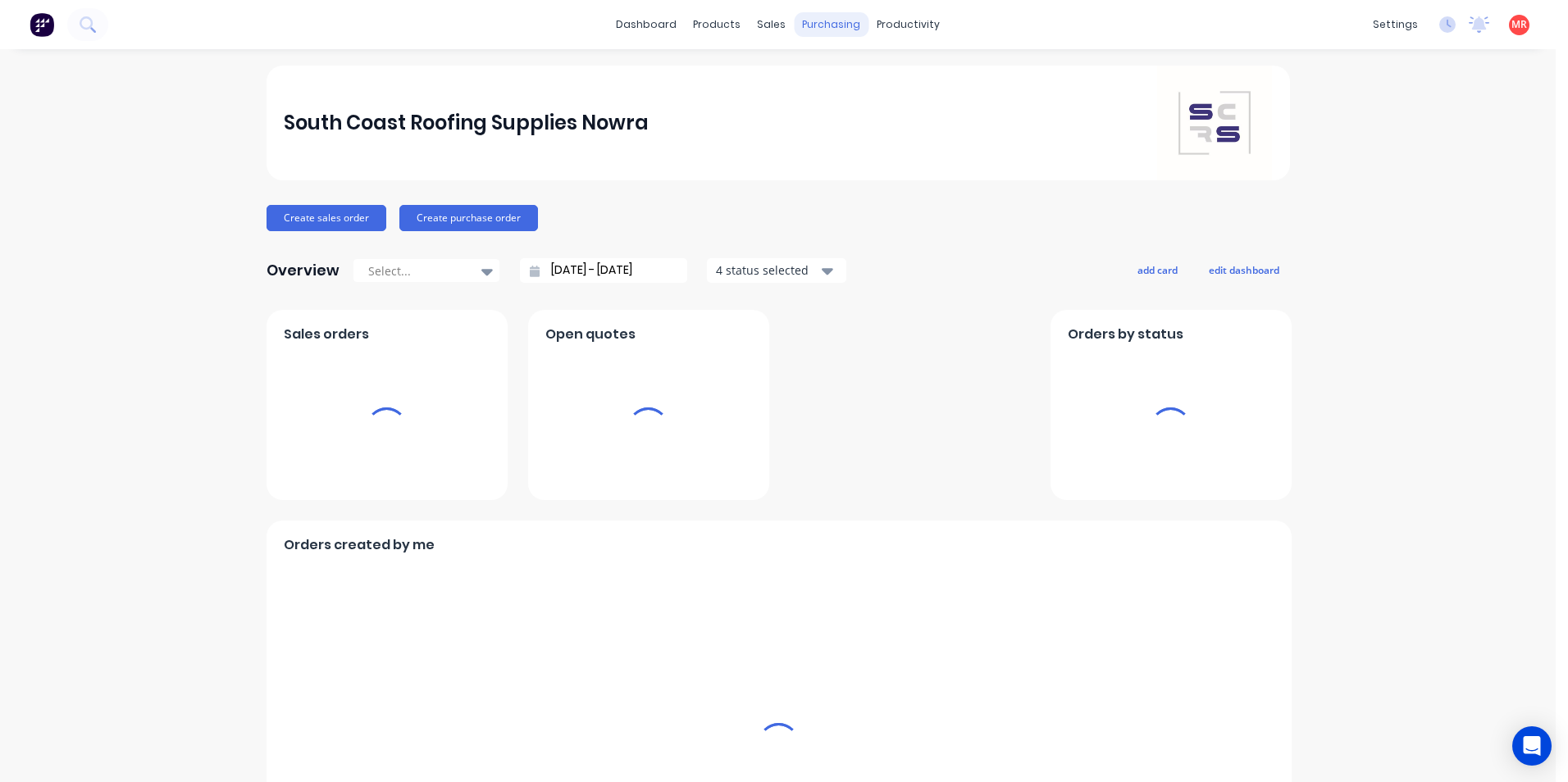
click at [816, 25] on div "purchasing" at bounding box center [830, 25] width 74 height 25
click at [895, 22] on div "productivity" at bounding box center [907, 25] width 79 height 25
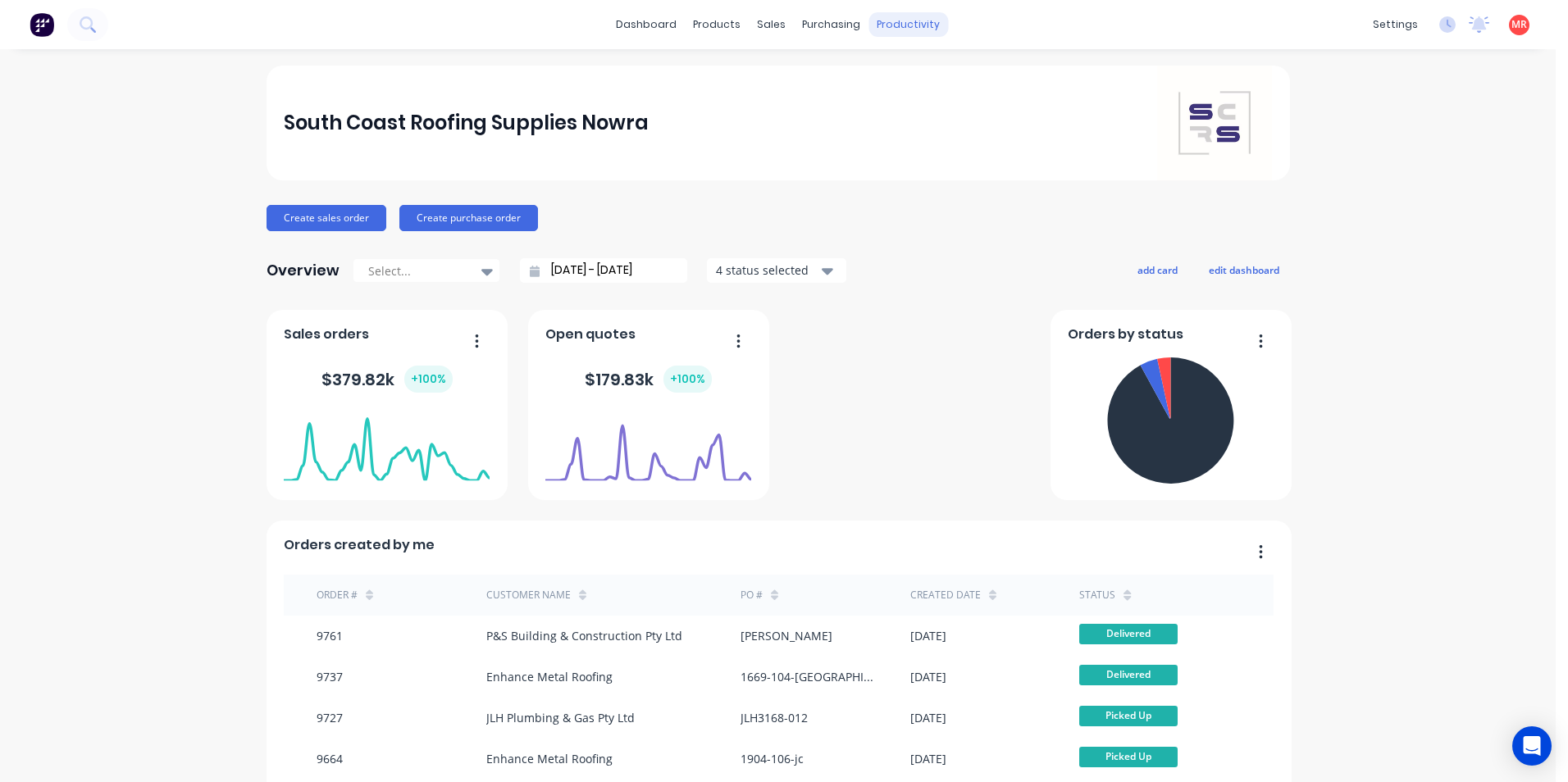
click at [902, 26] on div "productivity" at bounding box center [907, 25] width 79 height 25
click at [927, 140] on div "Delivery Scheduling" at bounding box center [958, 144] width 102 height 14
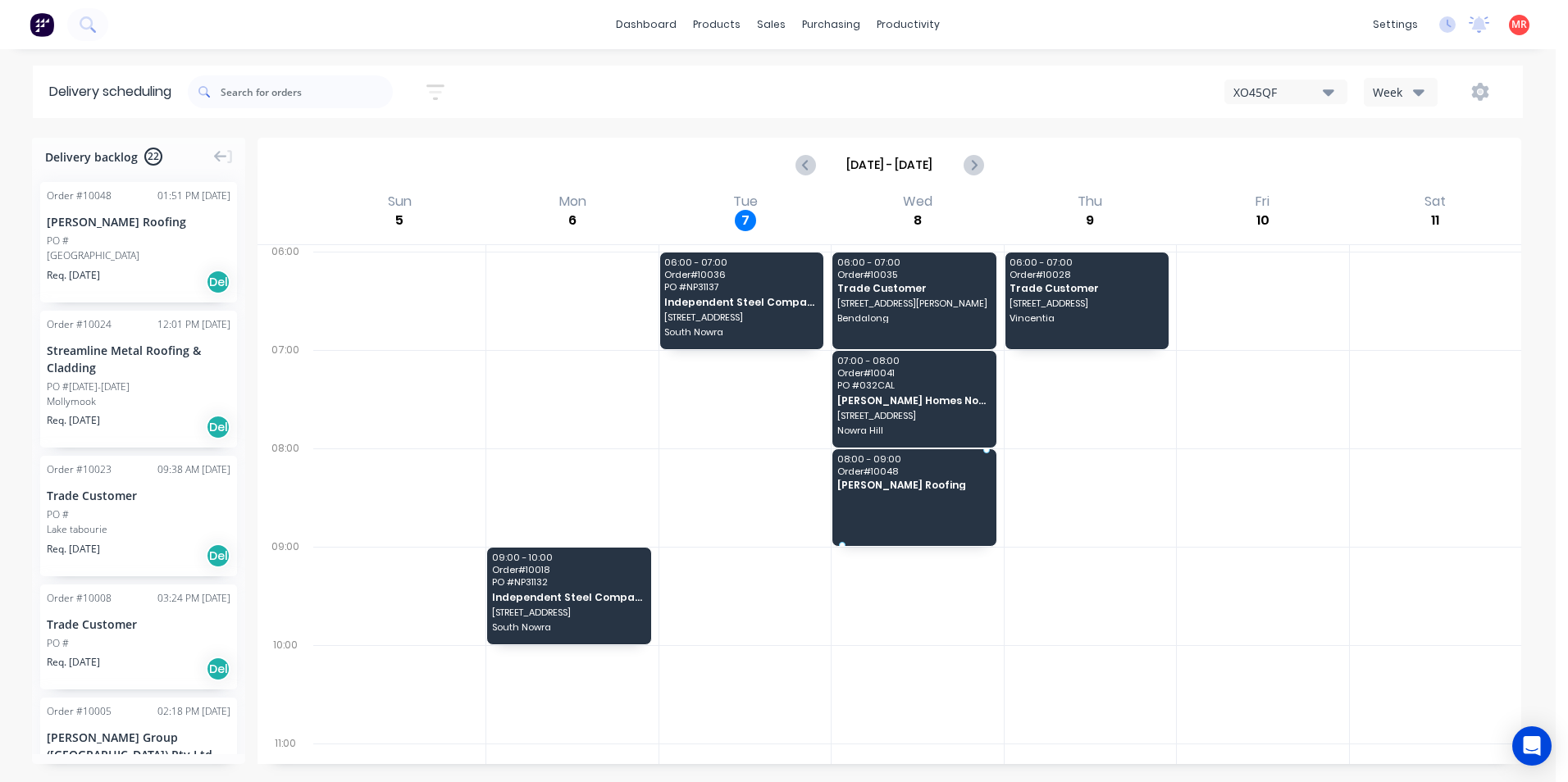
drag, startPoint x: 146, startPoint y: 211, endPoint x: 923, endPoint y: 463, distance: 816.8
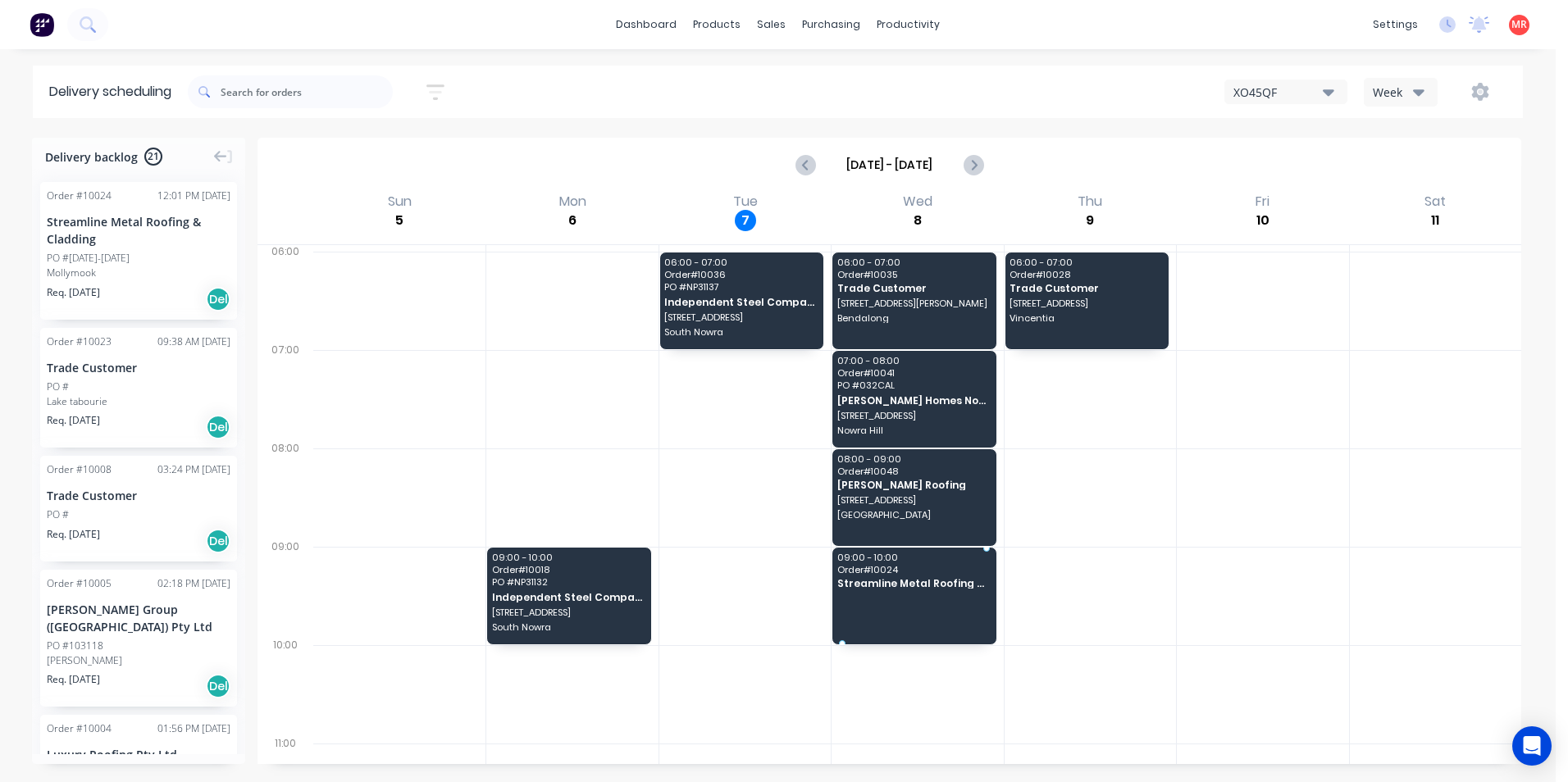
drag, startPoint x: 123, startPoint y: 258, endPoint x: 897, endPoint y: 586, distance: 840.6
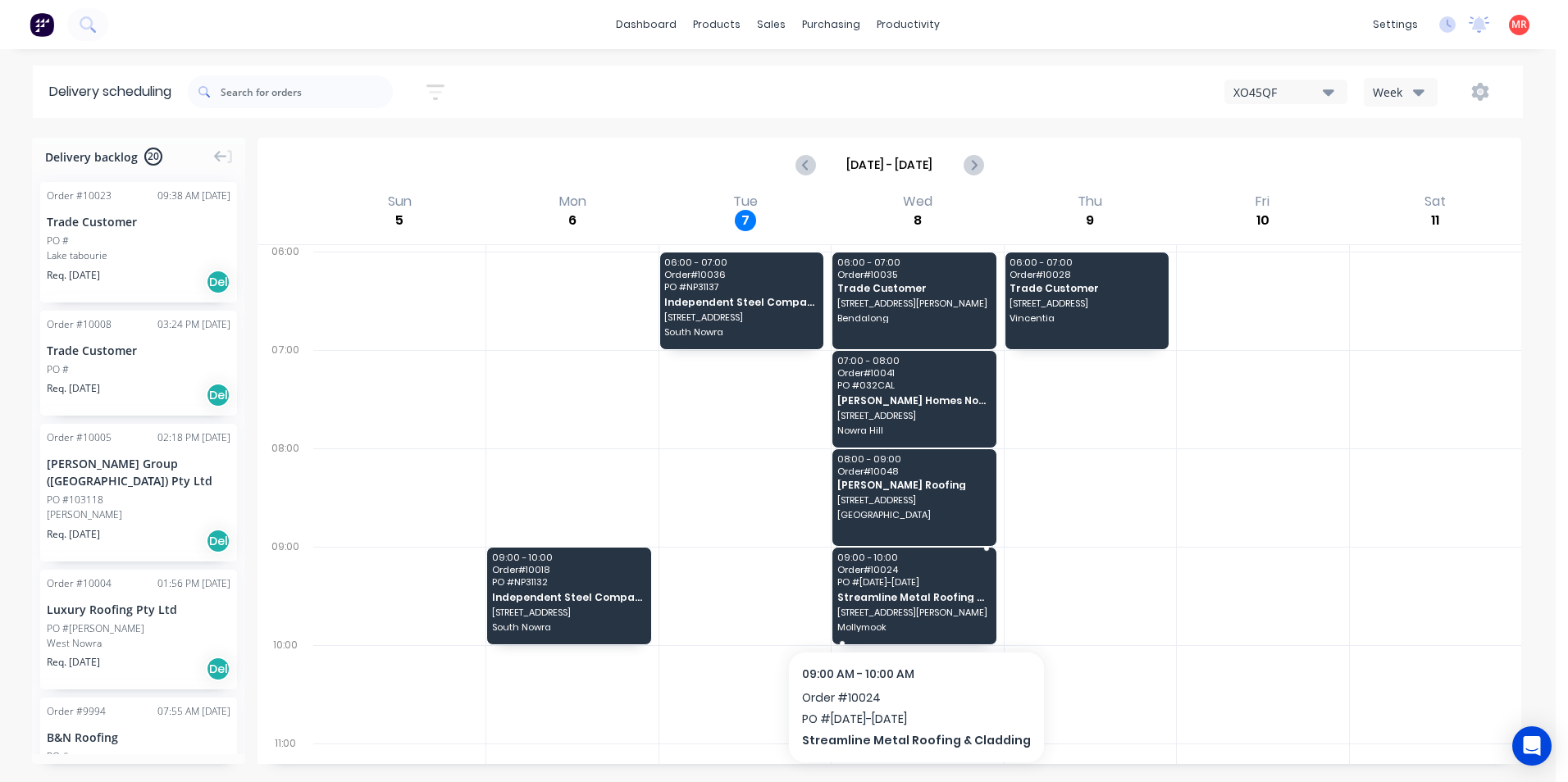
click at [897, 586] on span "PO # 1108-1210" at bounding box center [913, 582] width 152 height 10
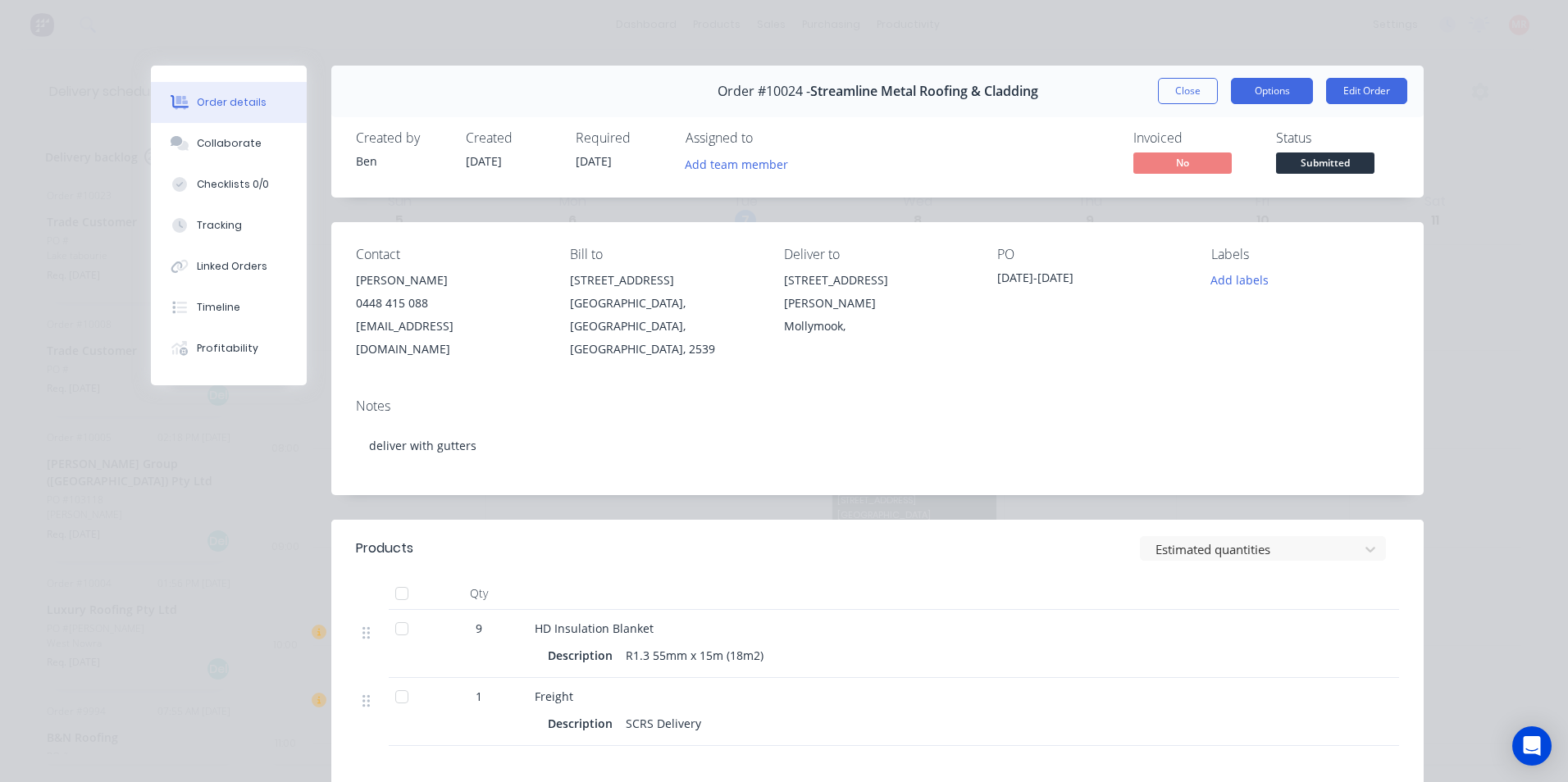
click at [1268, 95] on button "Options" at bounding box center [1271, 91] width 82 height 26
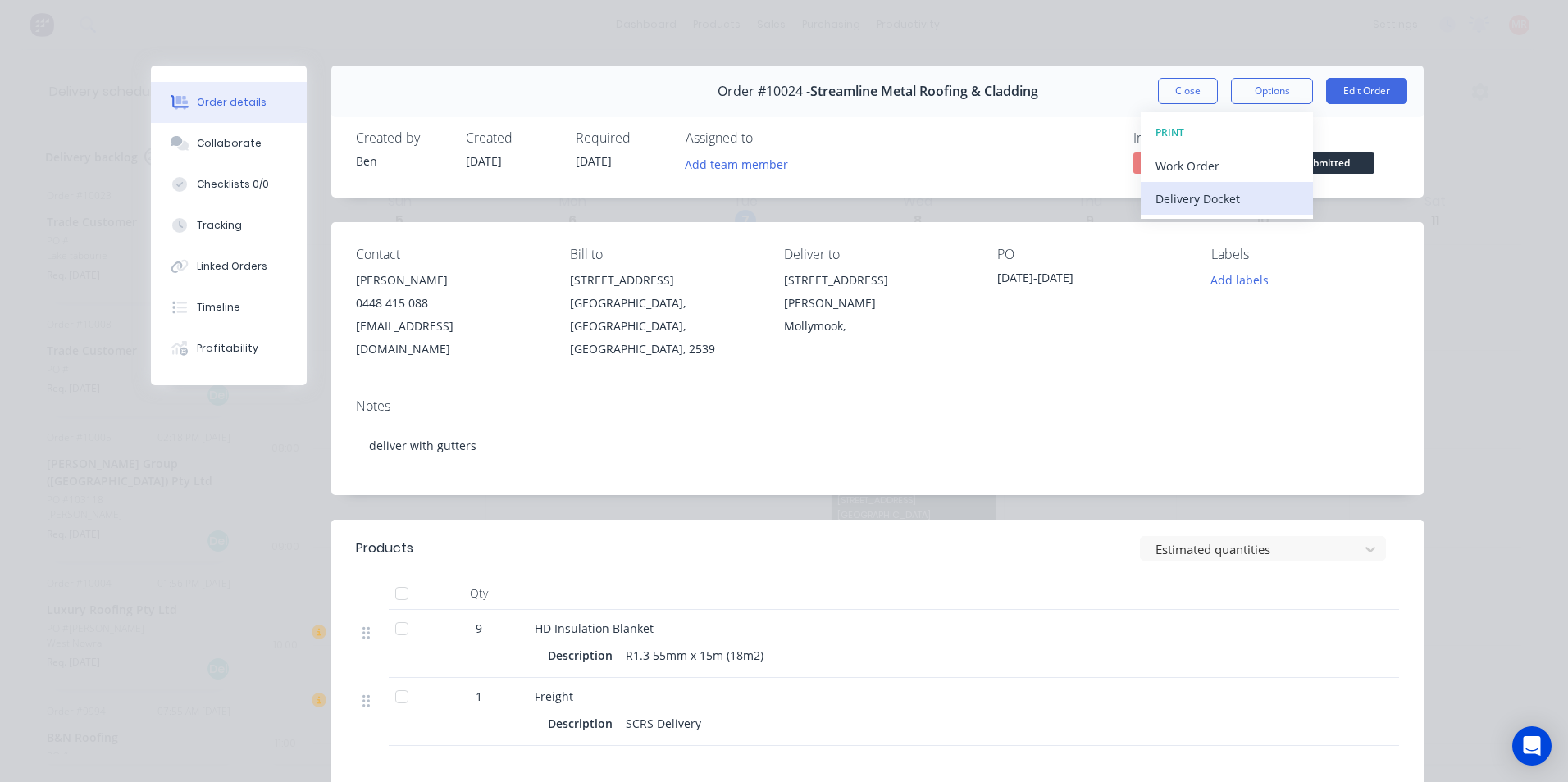
click at [1232, 199] on div "Delivery Docket" at bounding box center [1227, 199] width 143 height 24
click at [1200, 234] on div "Custom" at bounding box center [1227, 231] width 143 height 24
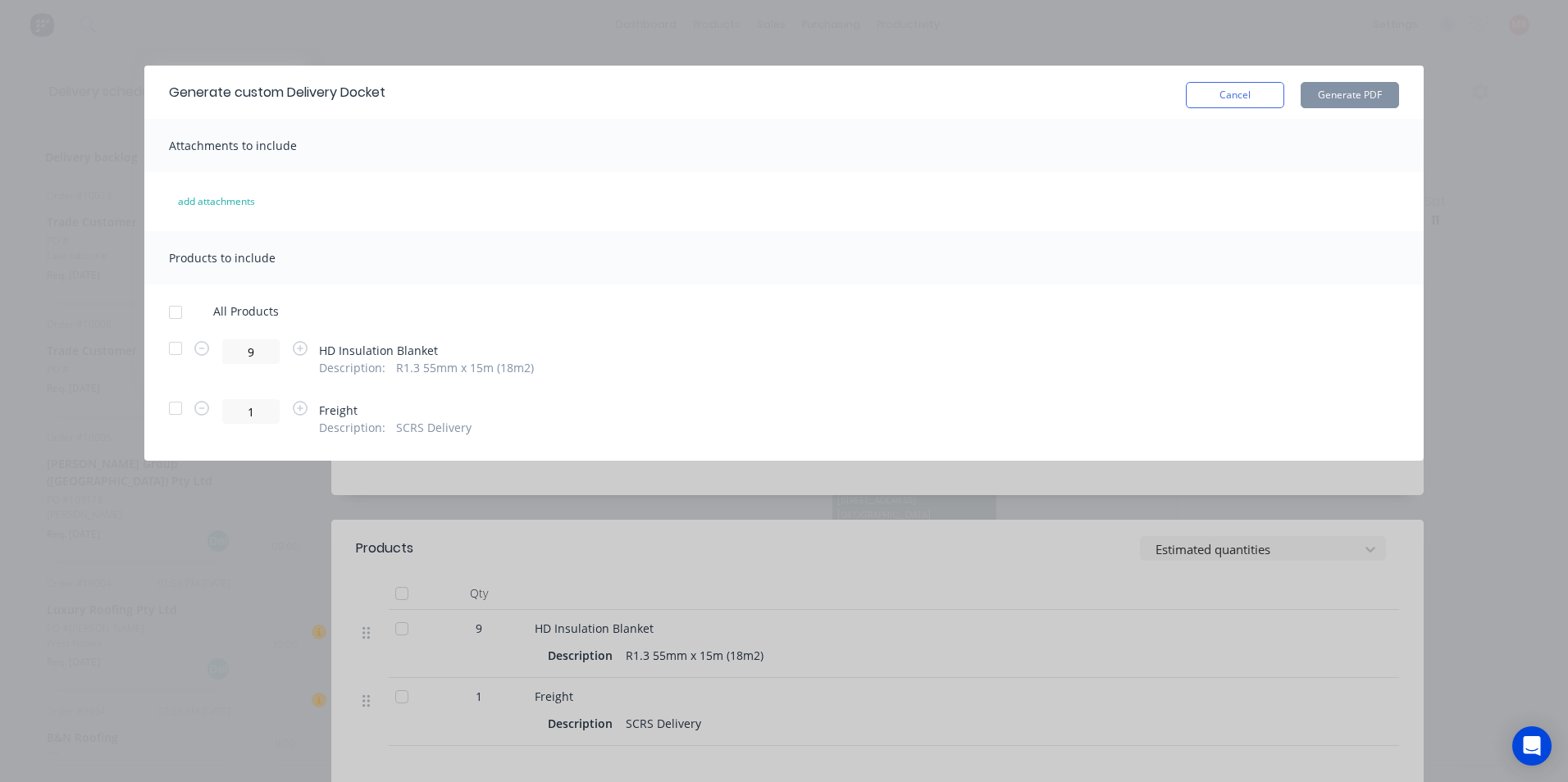
click at [177, 341] on div at bounding box center [176, 348] width 33 height 33
click at [180, 404] on div at bounding box center [176, 408] width 33 height 33
click at [1320, 102] on button "Generate PDF" at bounding box center [1350, 94] width 98 height 26
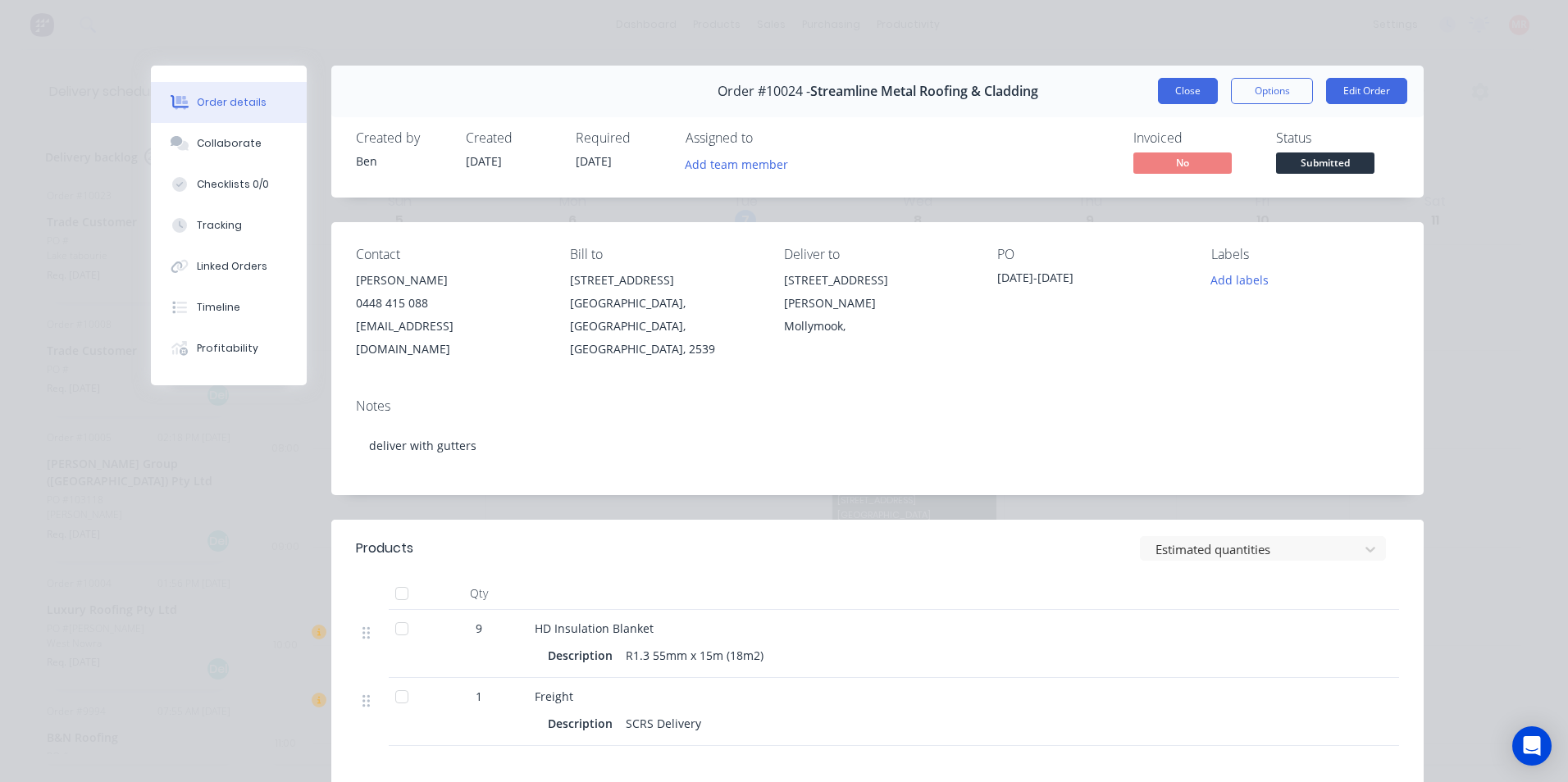
click at [1164, 96] on button "Close" at bounding box center [1188, 91] width 60 height 26
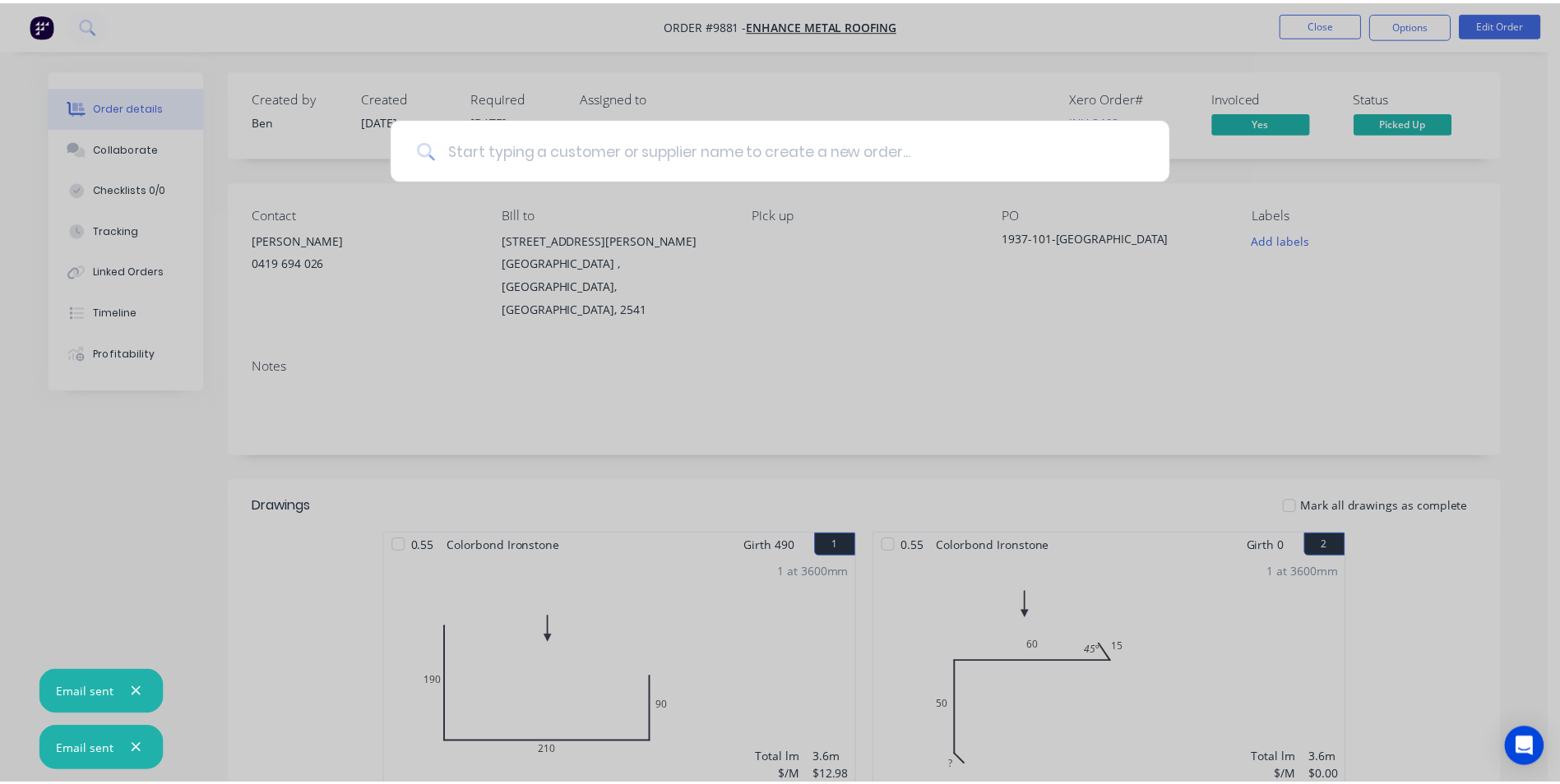
scroll to position [740, 0]
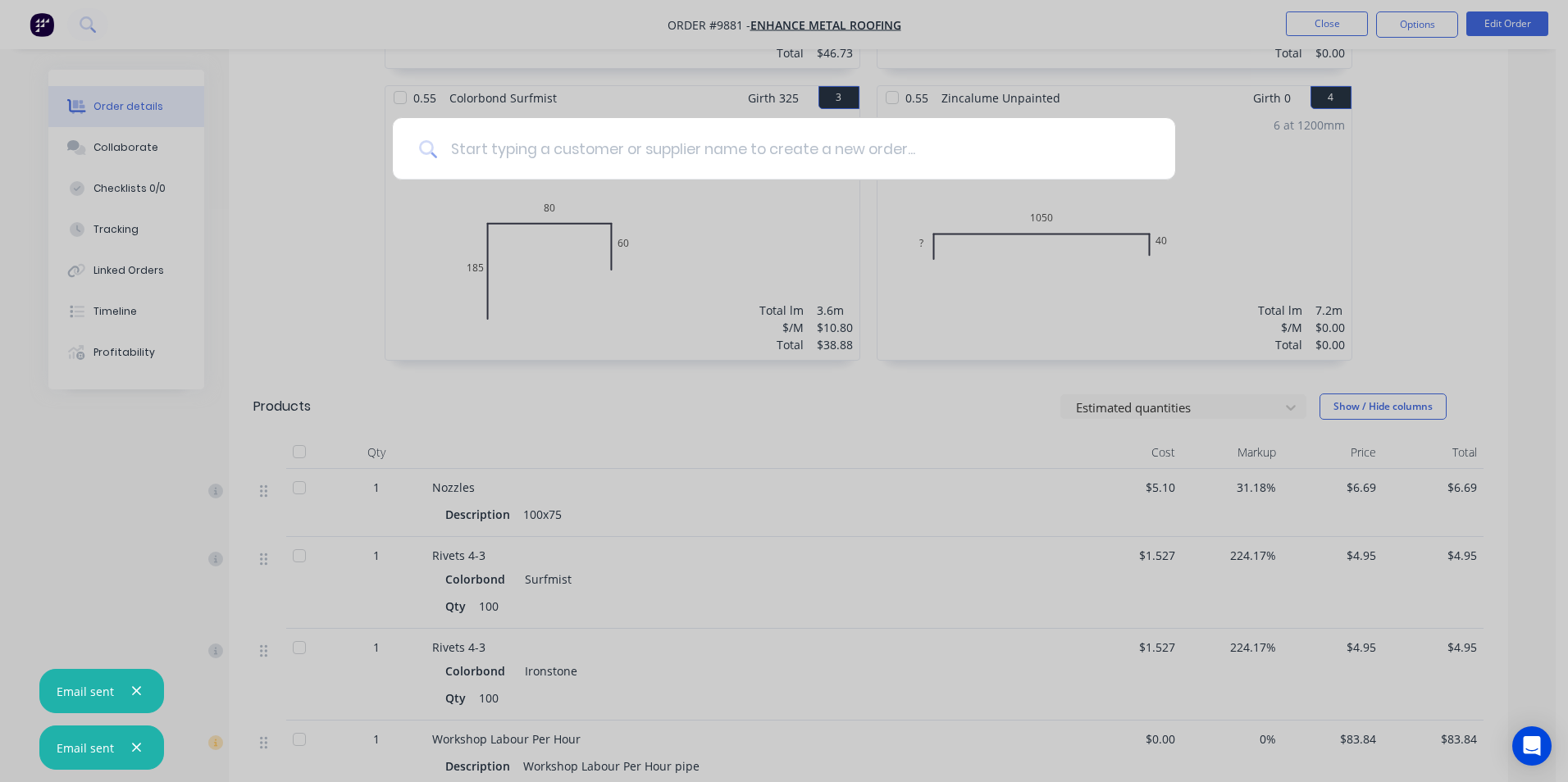
click at [646, 136] on input at bounding box center [793, 148] width 712 height 62
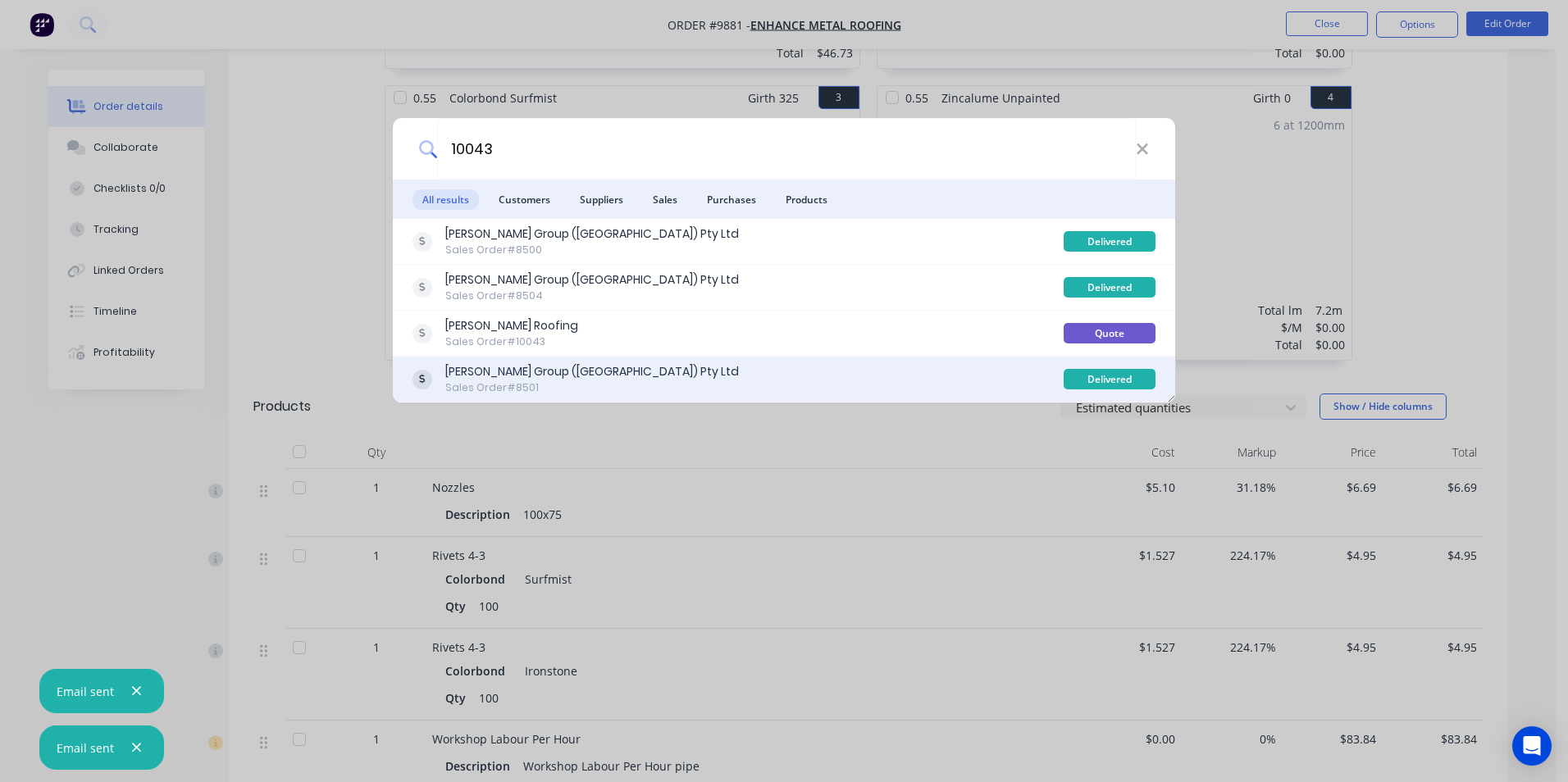
type input "10043"
click at [743, 369] on div "[PERSON_NAME] Group ([GEOGRAPHIC_DATA]) Pty Ltd Sales Order #8501" at bounding box center [738, 379] width 651 height 32
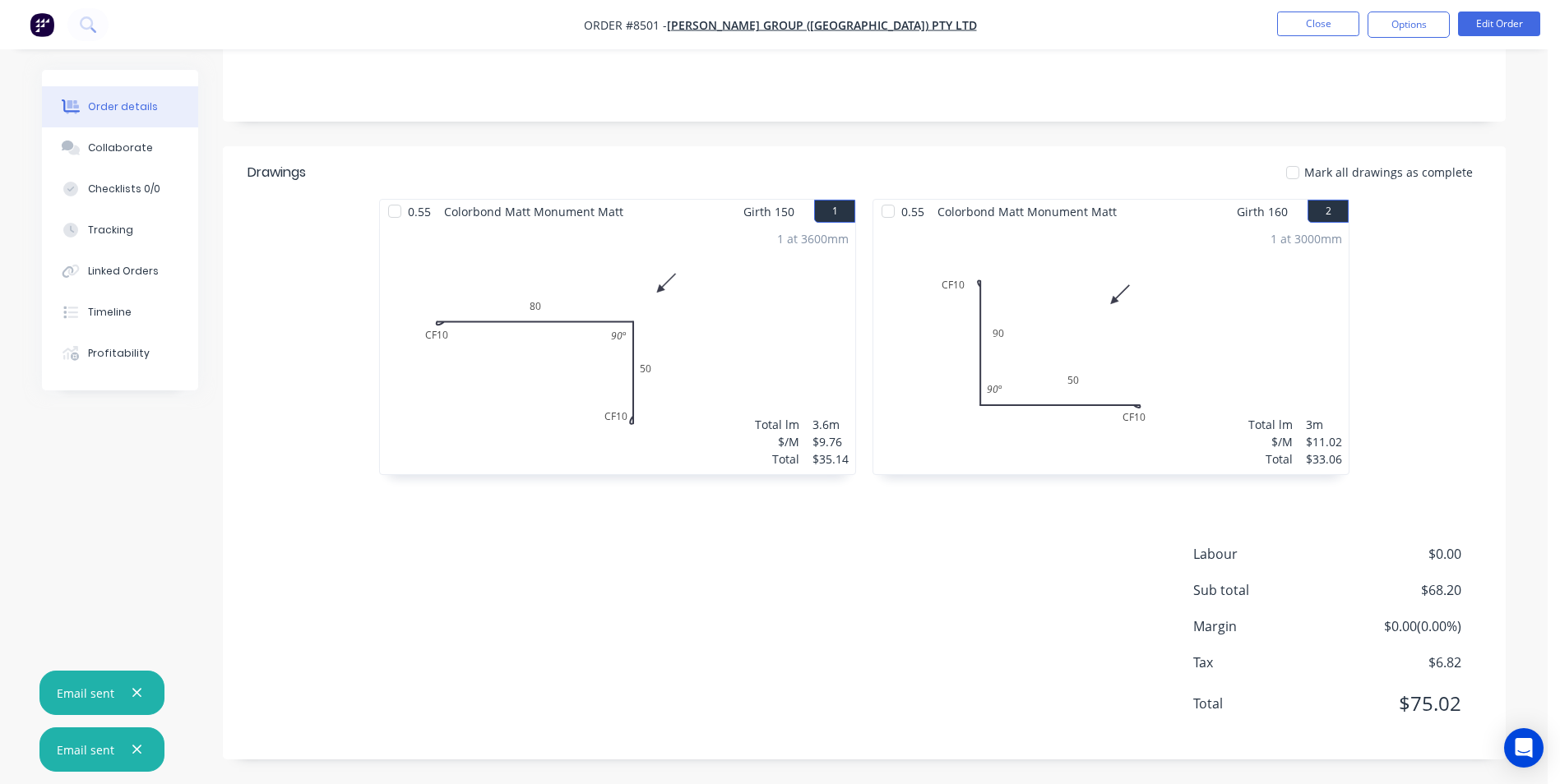
scroll to position [310, 0]
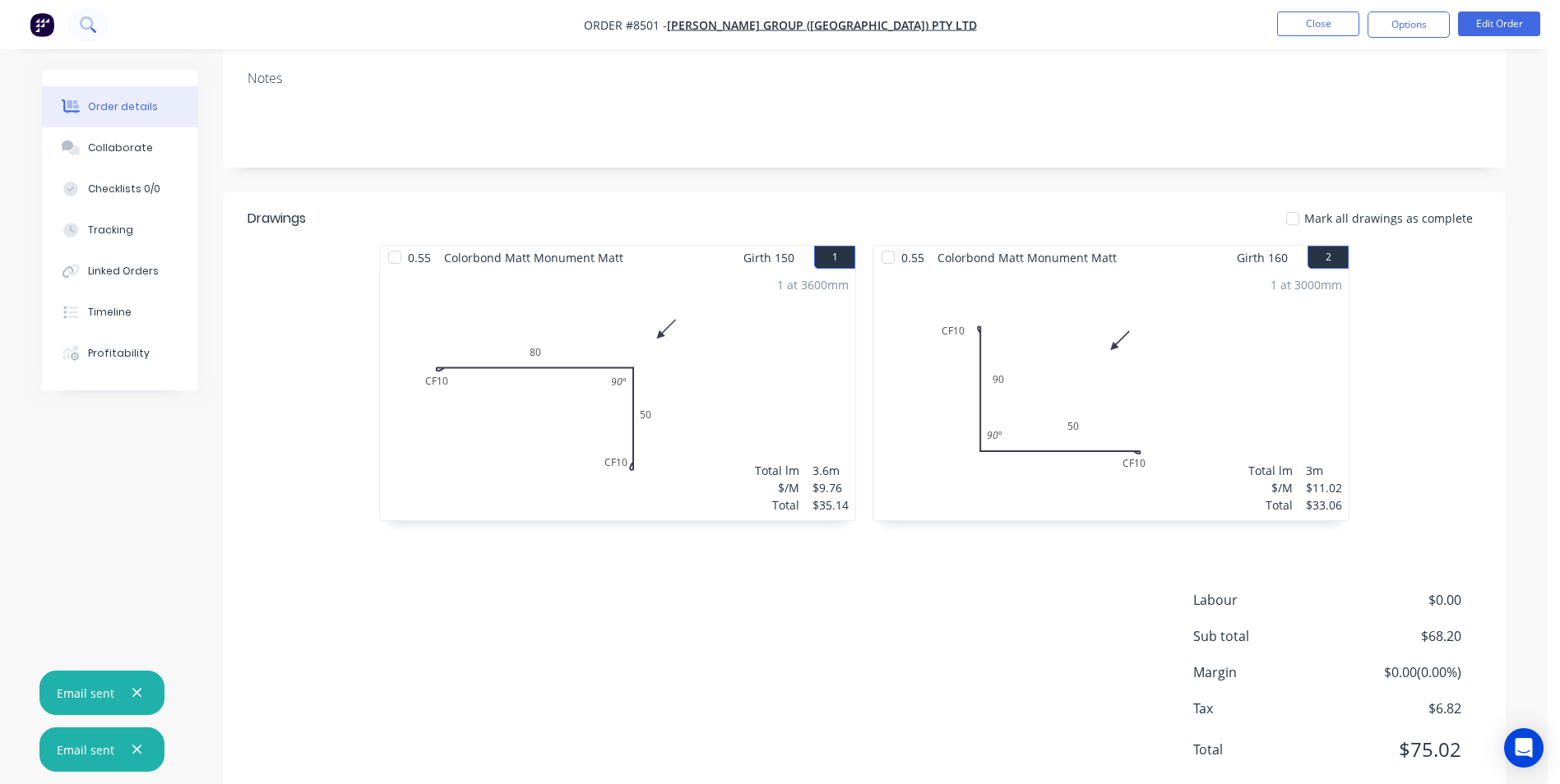
click at [72, 31] on button at bounding box center [88, 25] width 42 height 33
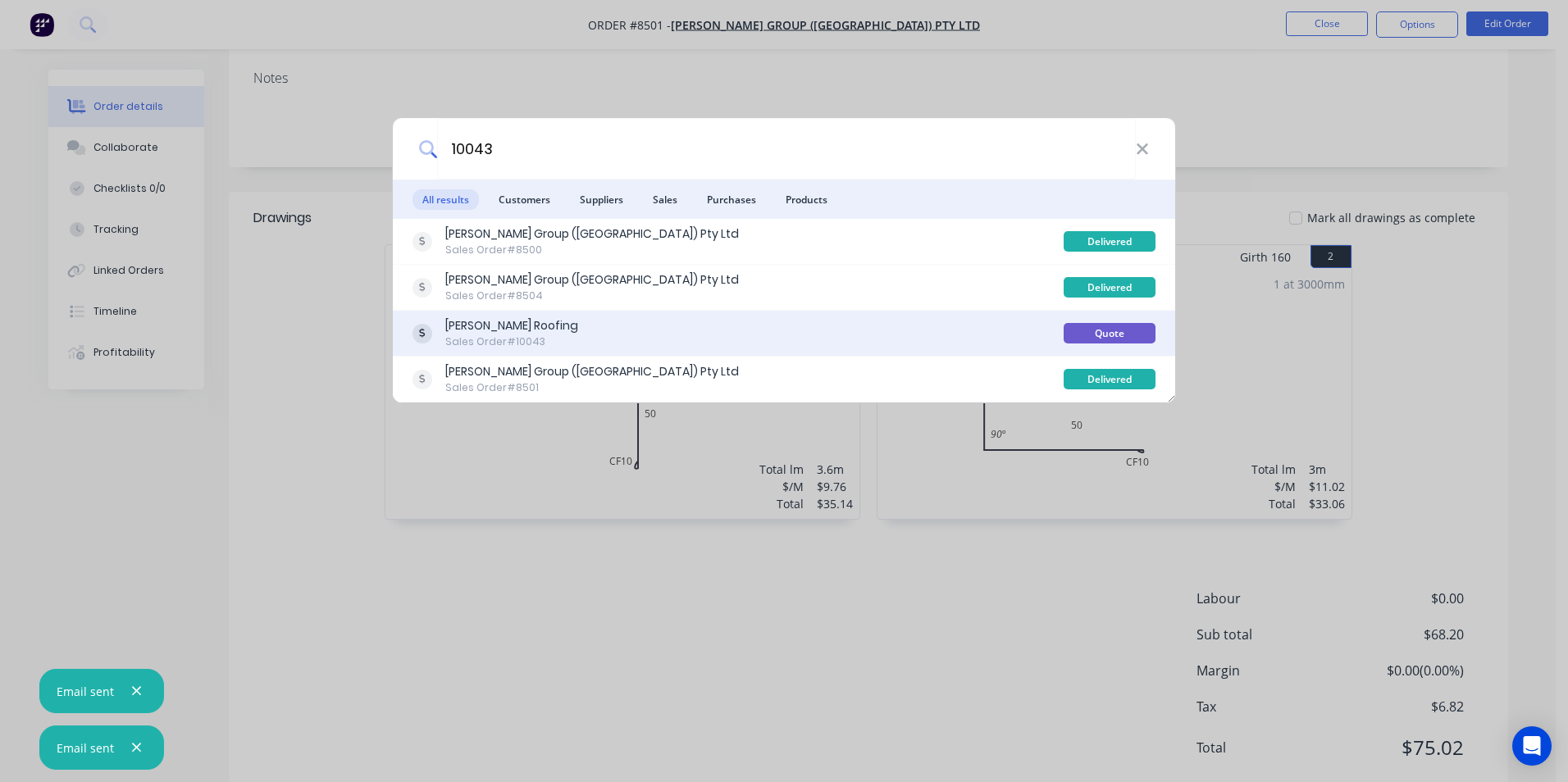
type input "10043"
click at [702, 319] on div "[PERSON_NAME] Roofing Sales Order #10043" at bounding box center [738, 333] width 651 height 32
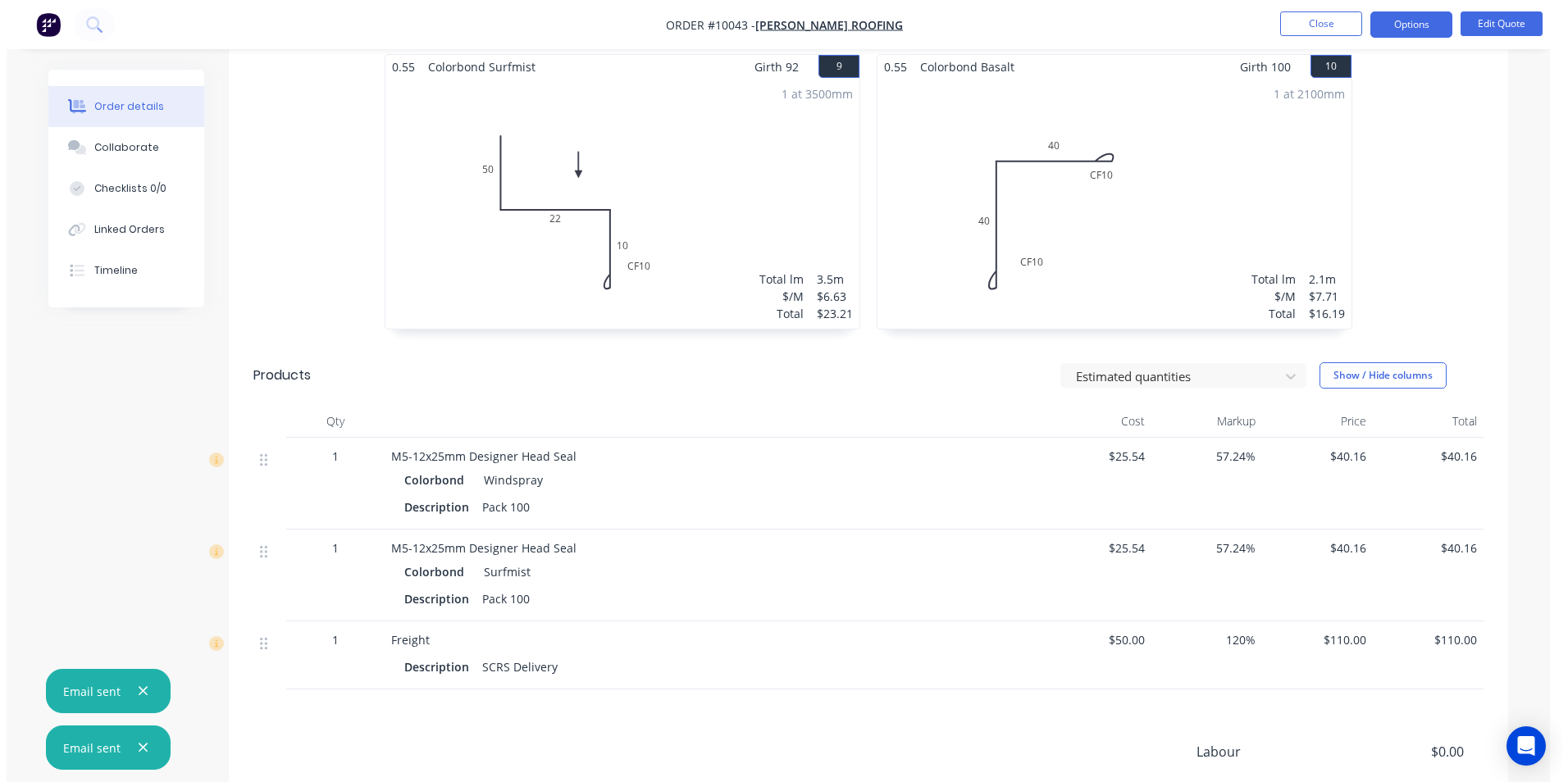
scroll to position [1820, 0]
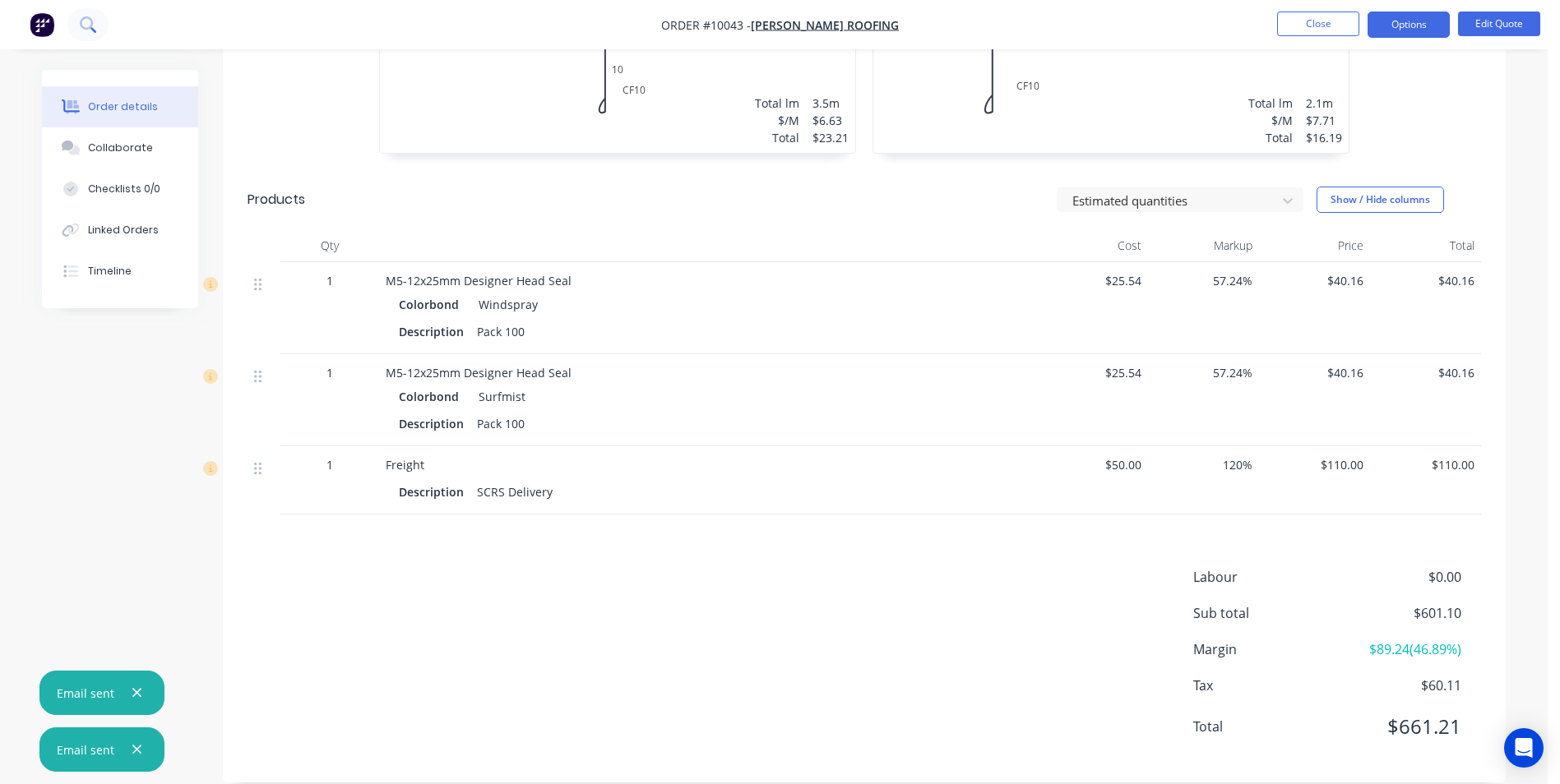
click at [96, 19] on icon at bounding box center [87, 24] width 15 height 15
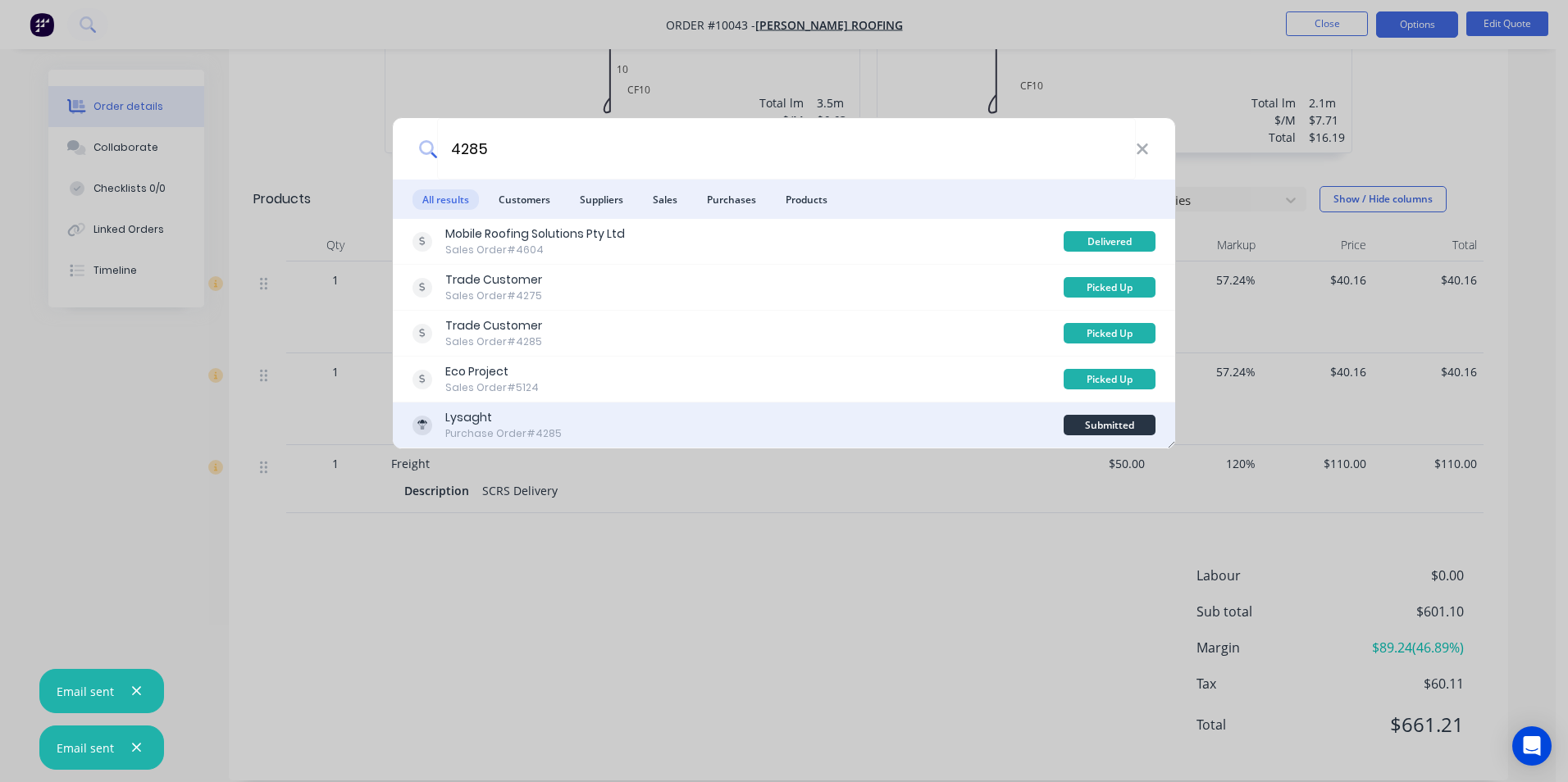
type input "4285"
click at [790, 422] on div "Lysaght Purchase Order #4285" at bounding box center [738, 424] width 651 height 32
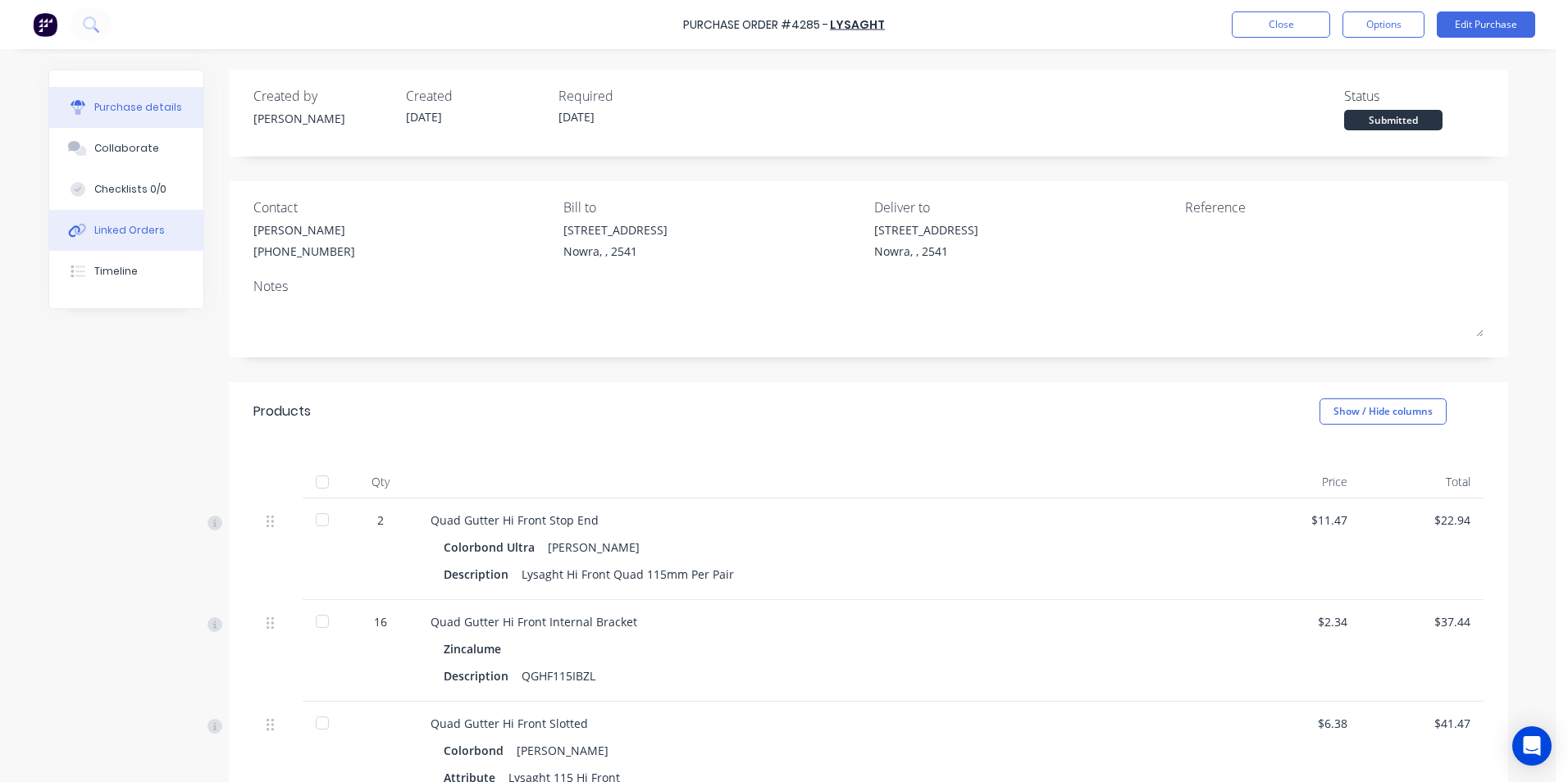
click at [113, 226] on div "Linked Orders" at bounding box center [129, 229] width 70 height 14
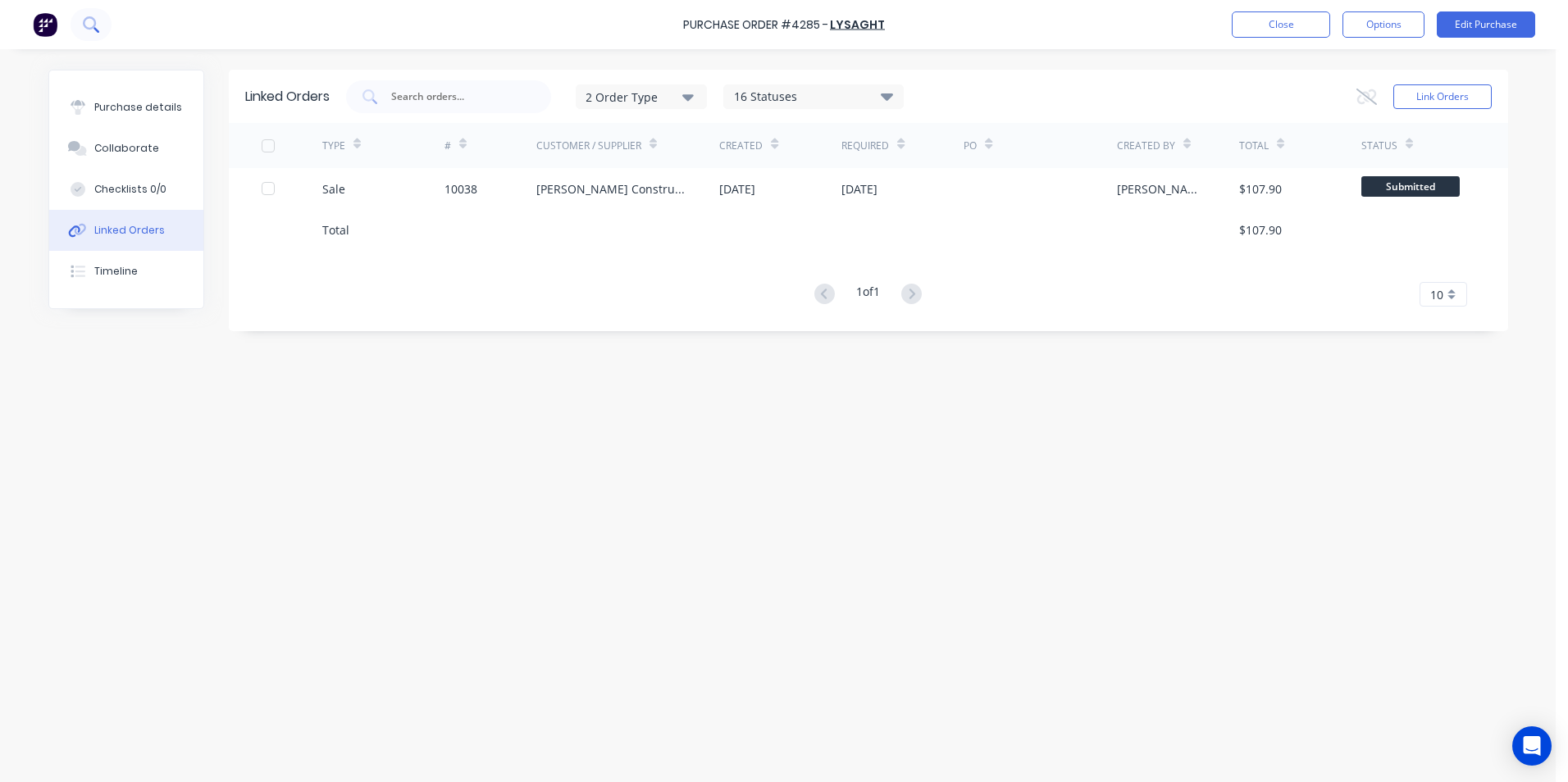
click at [88, 33] on button at bounding box center [91, 25] width 41 height 33
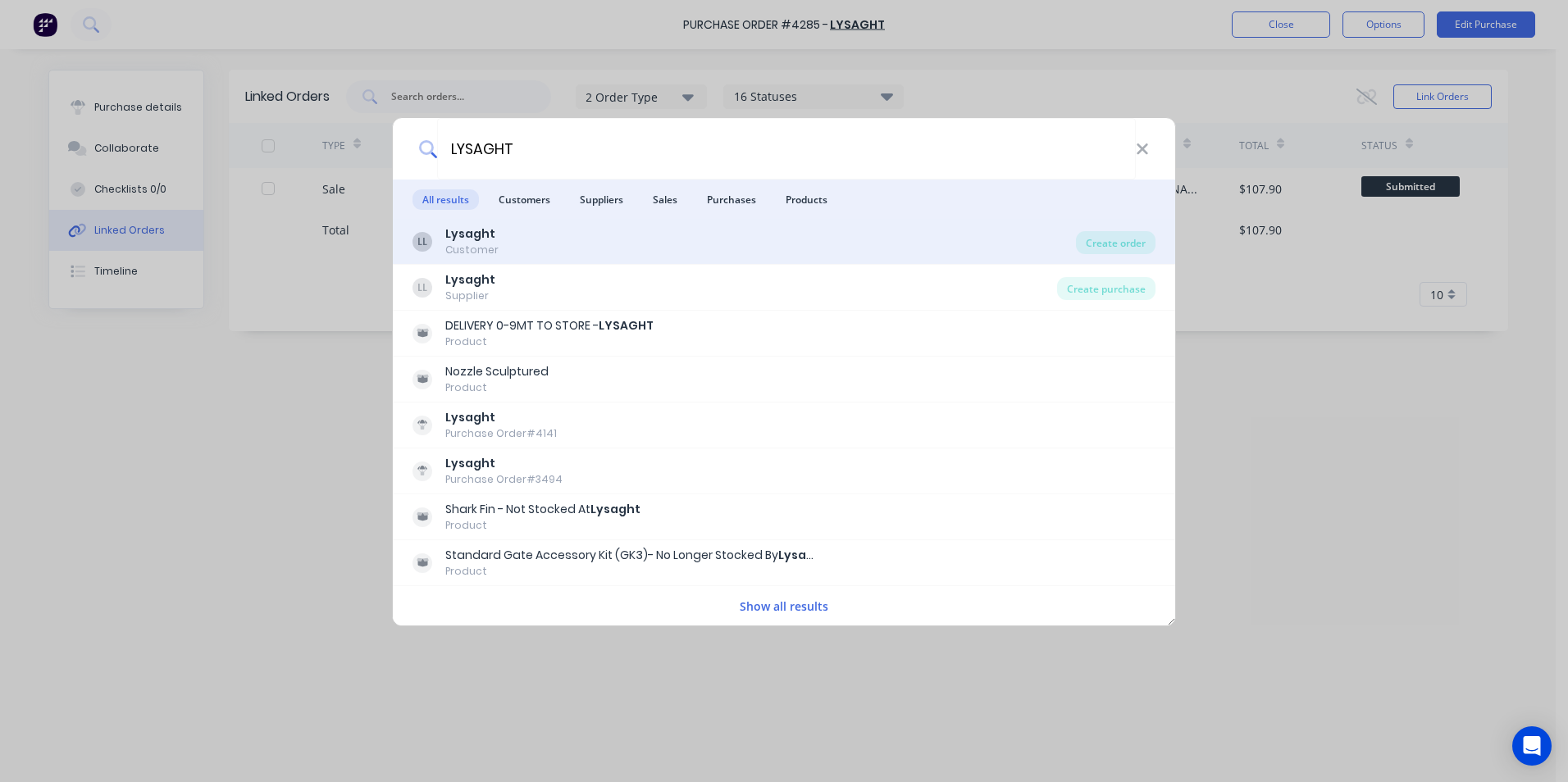
type input "LYSAGHT"
click at [750, 249] on div "LL Lysaght Customer" at bounding box center [744, 241] width 663 height 32
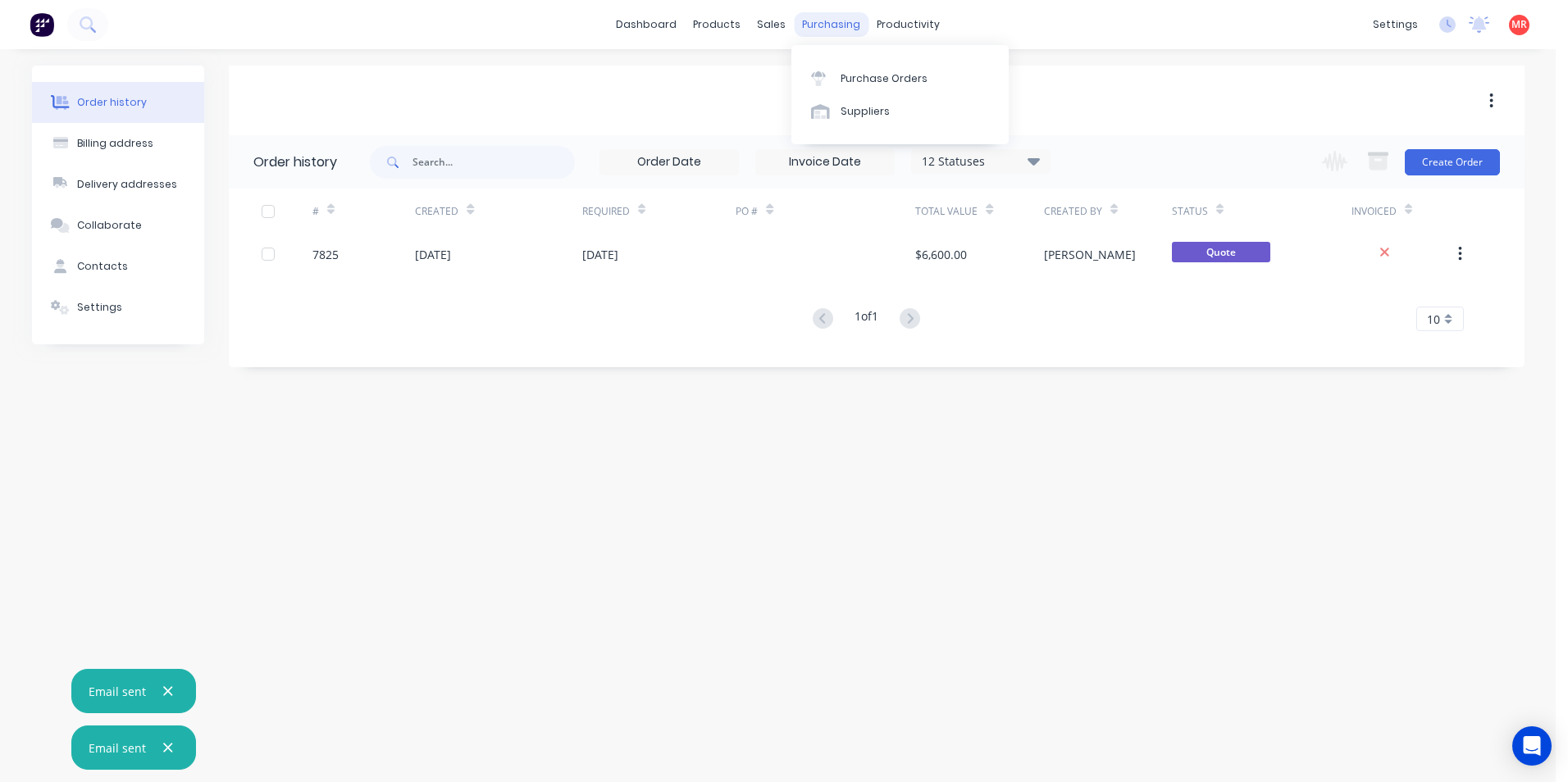
click at [802, 31] on div "purchasing" at bounding box center [830, 25] width 74 height 25
click at [848, 86] on link "Purchase Orders" at bounding box center [900, 78] width 217 height 33
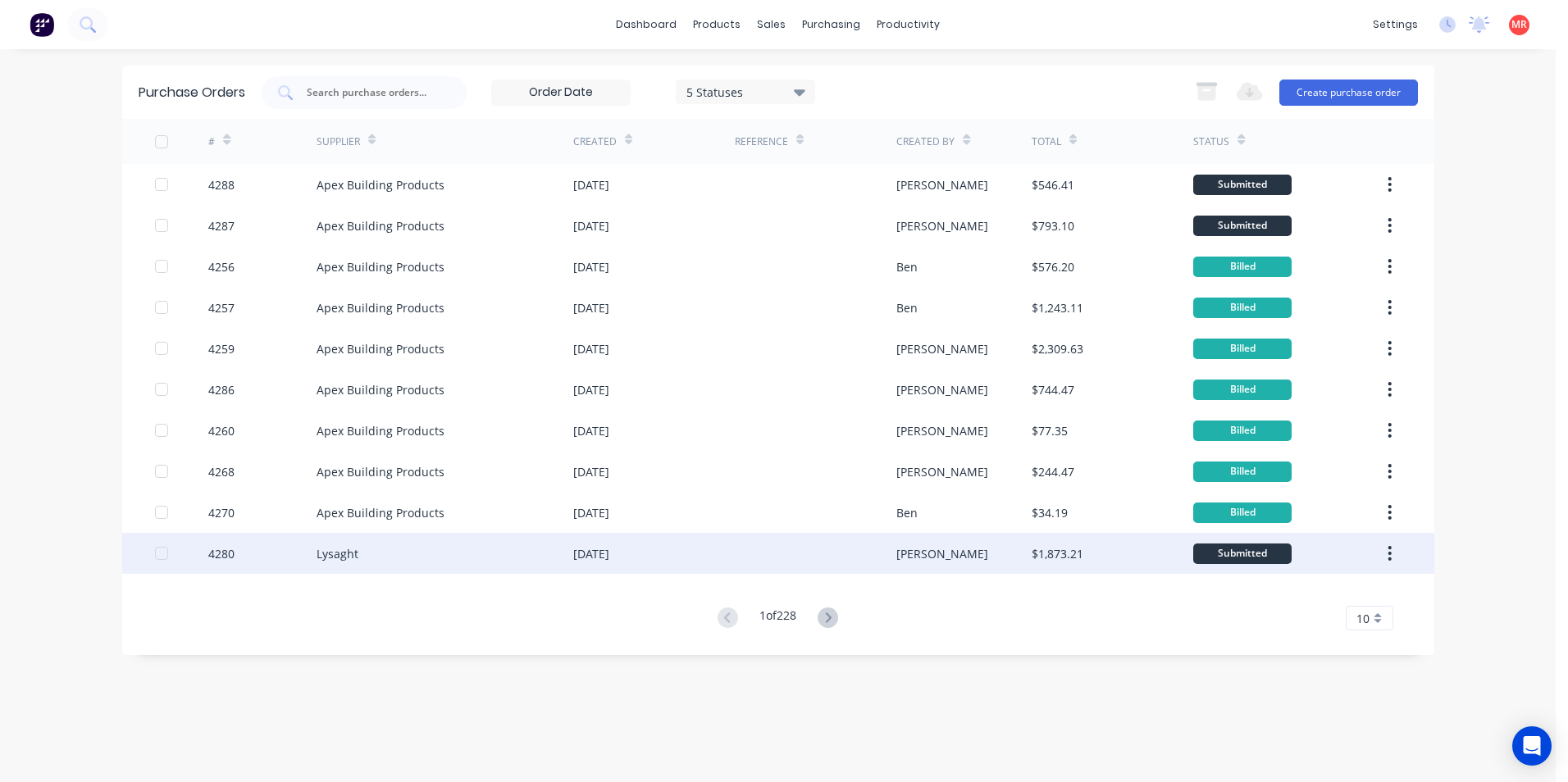
click at [797, 556] on div at bounding box center [816, 553] width 162 height 41
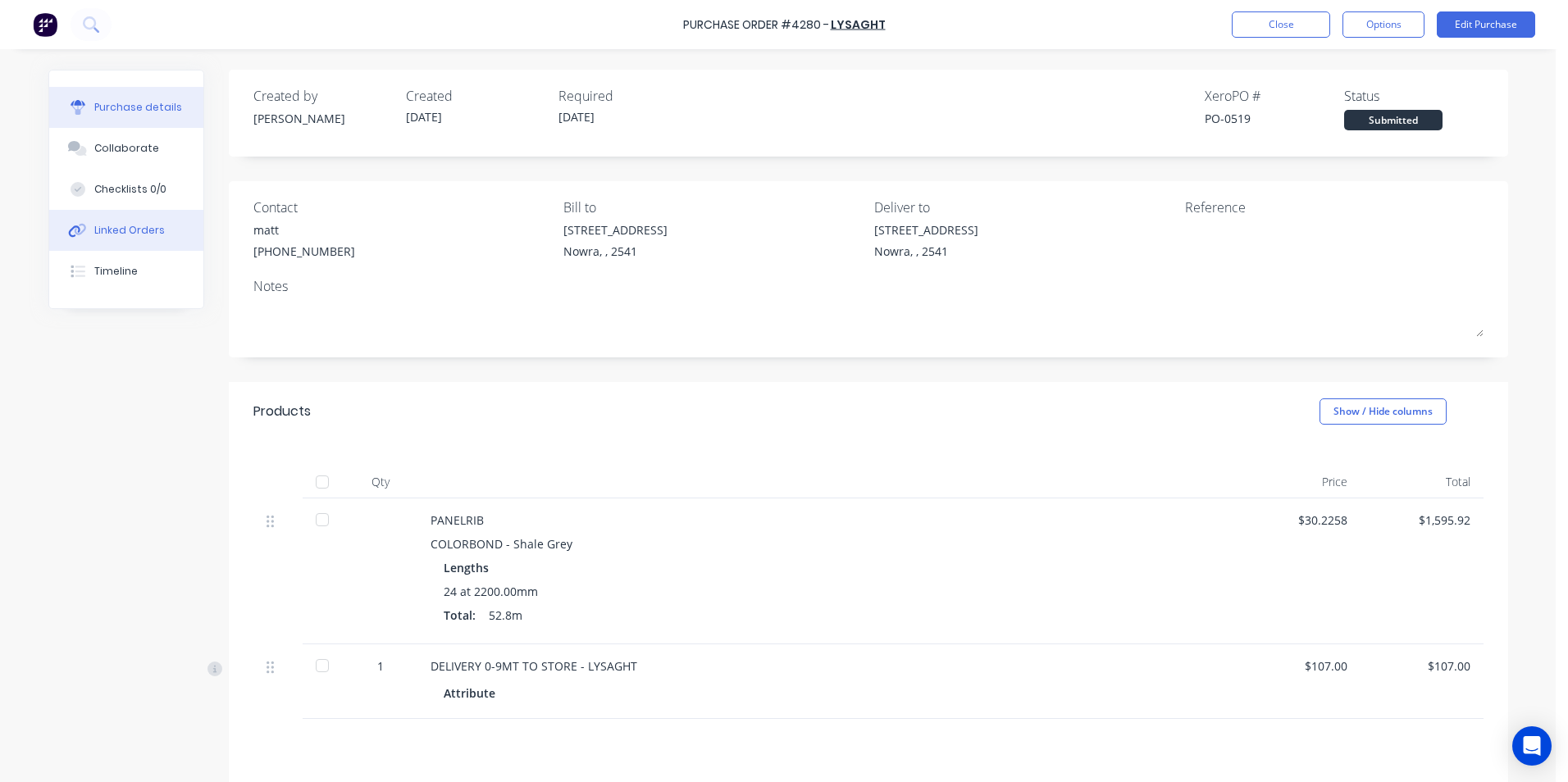
click at [155, 238] on button "Linked Orders" at bounding box center [126, 230] width 154 height 41
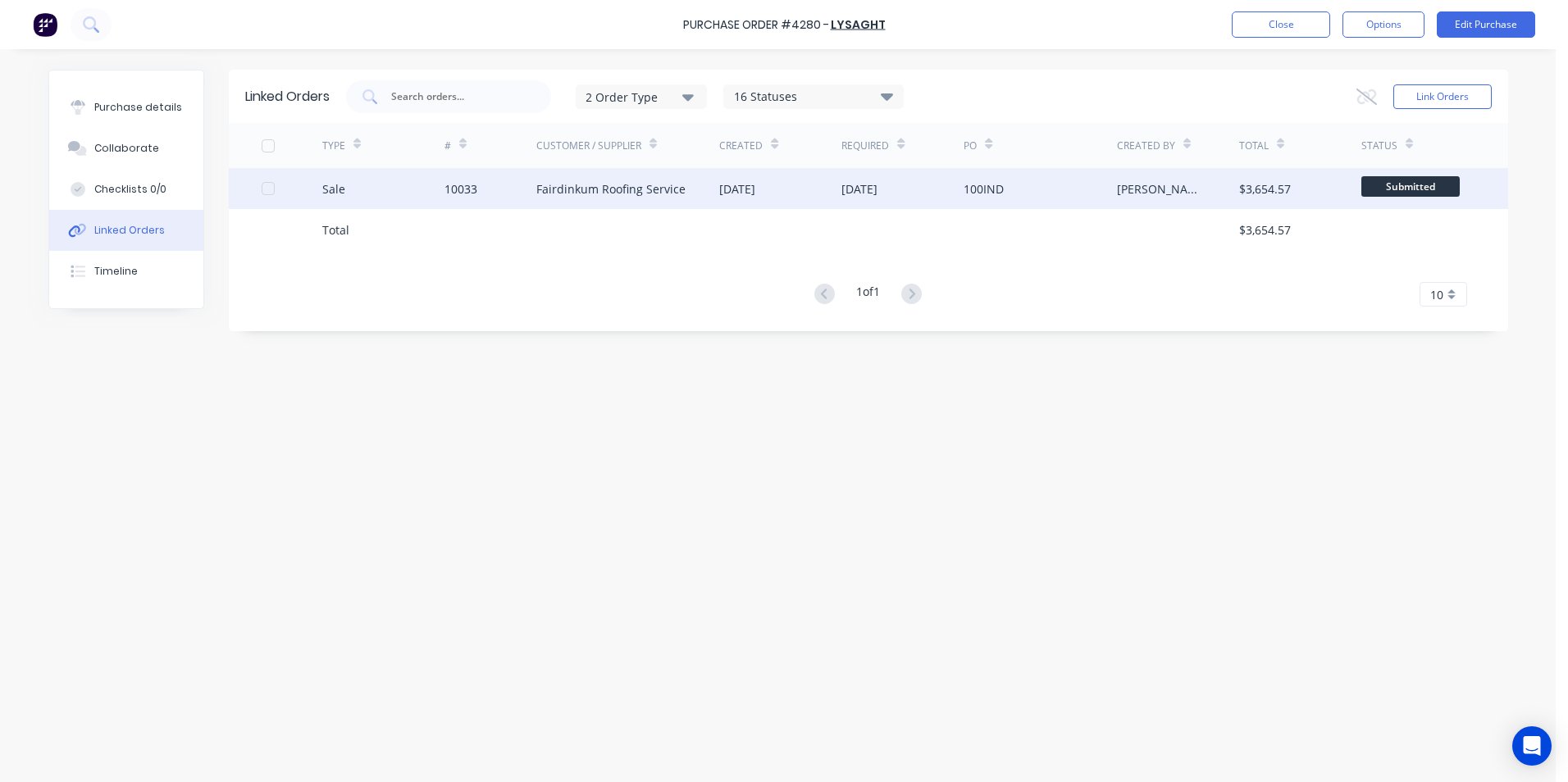
click at [648, 191] on div "Fairdinkum Roofing Service" at bounding box center [610, 189] width 149 height 17
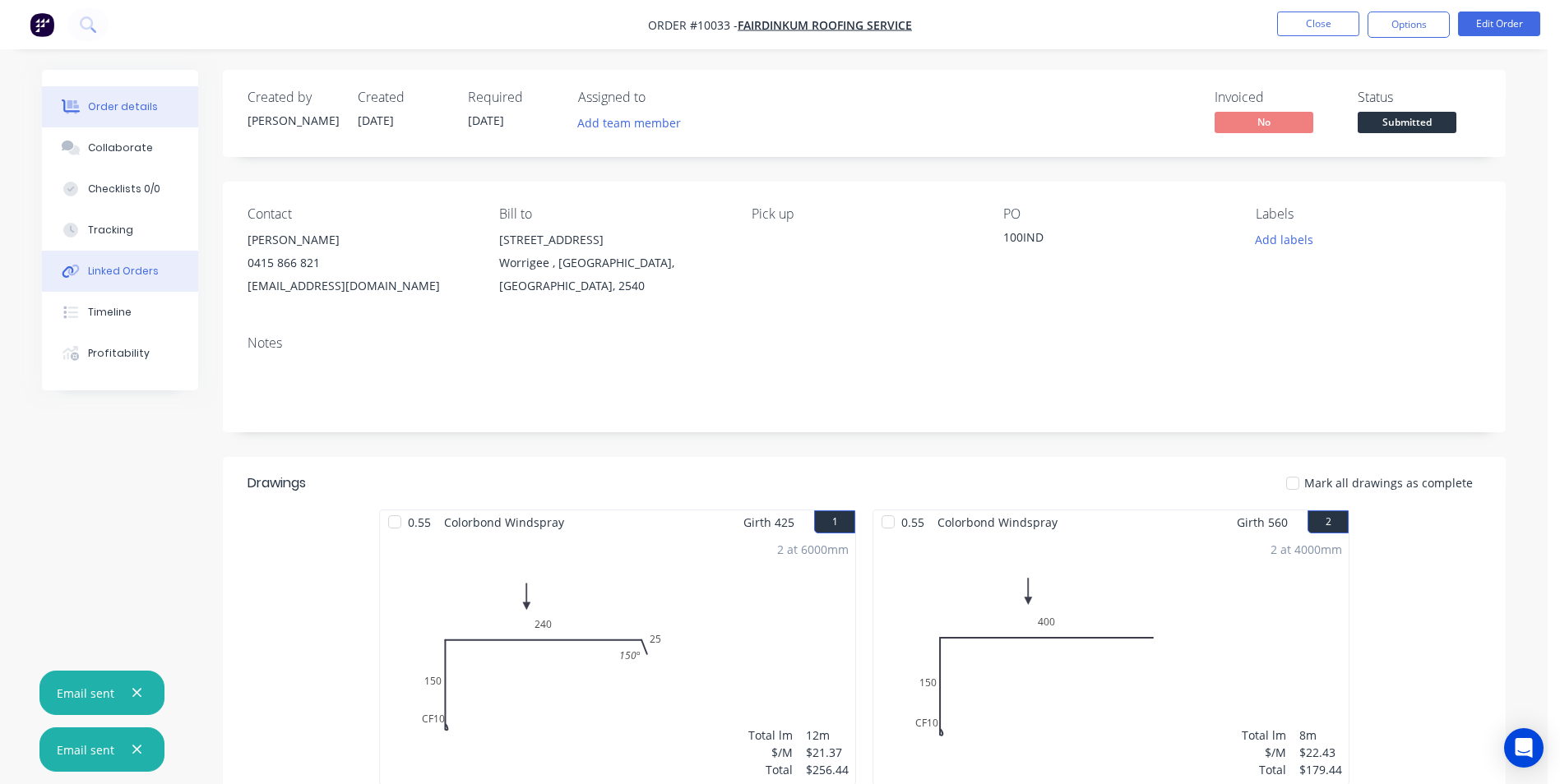
click at [170, 274] on button "Linked Orders" at bounding box center [120, 271] width 157 height 42
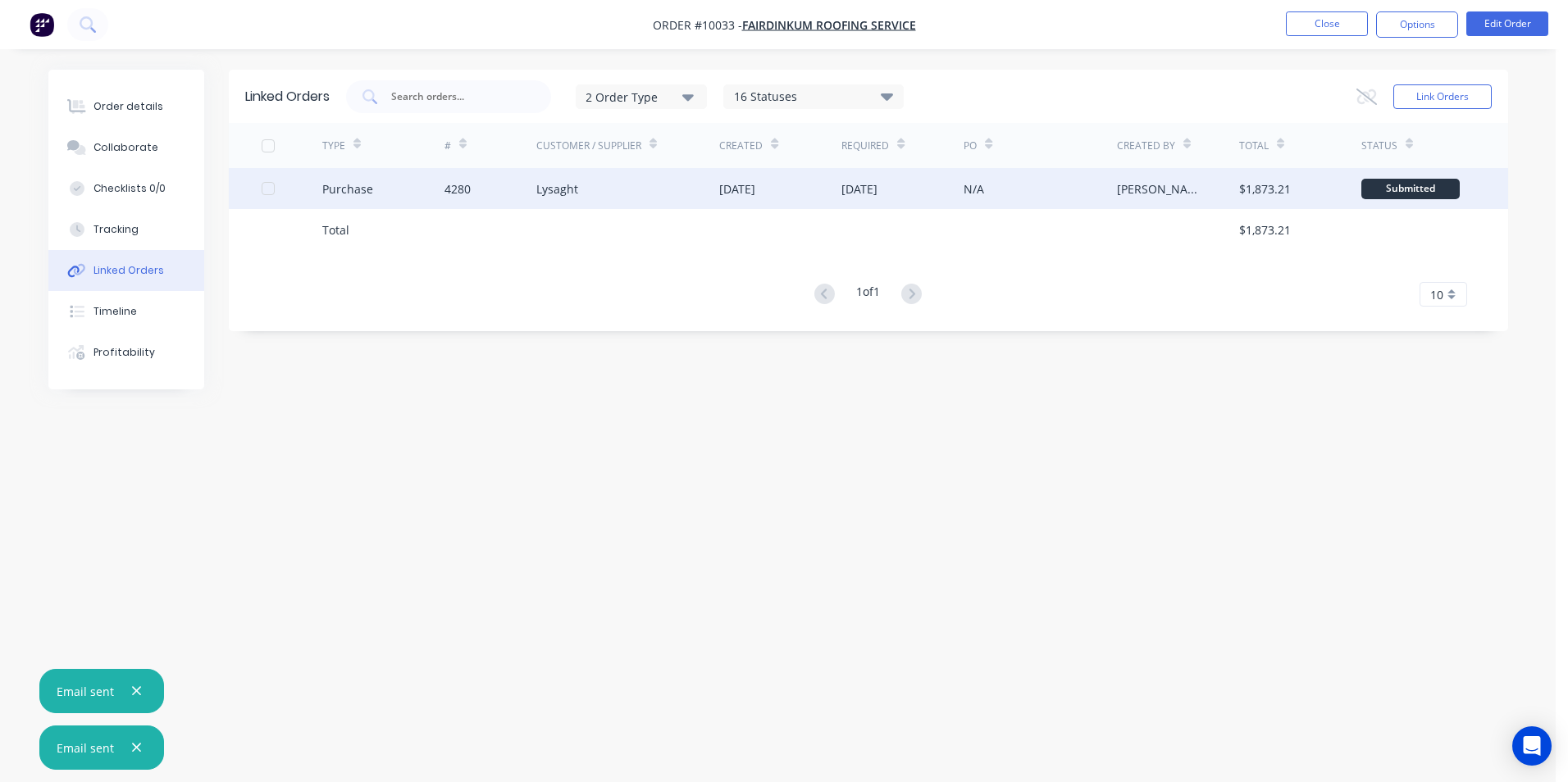
click at [601, 195] on div "Lysaght" at bounding box center [628, 188] width 183 height 41
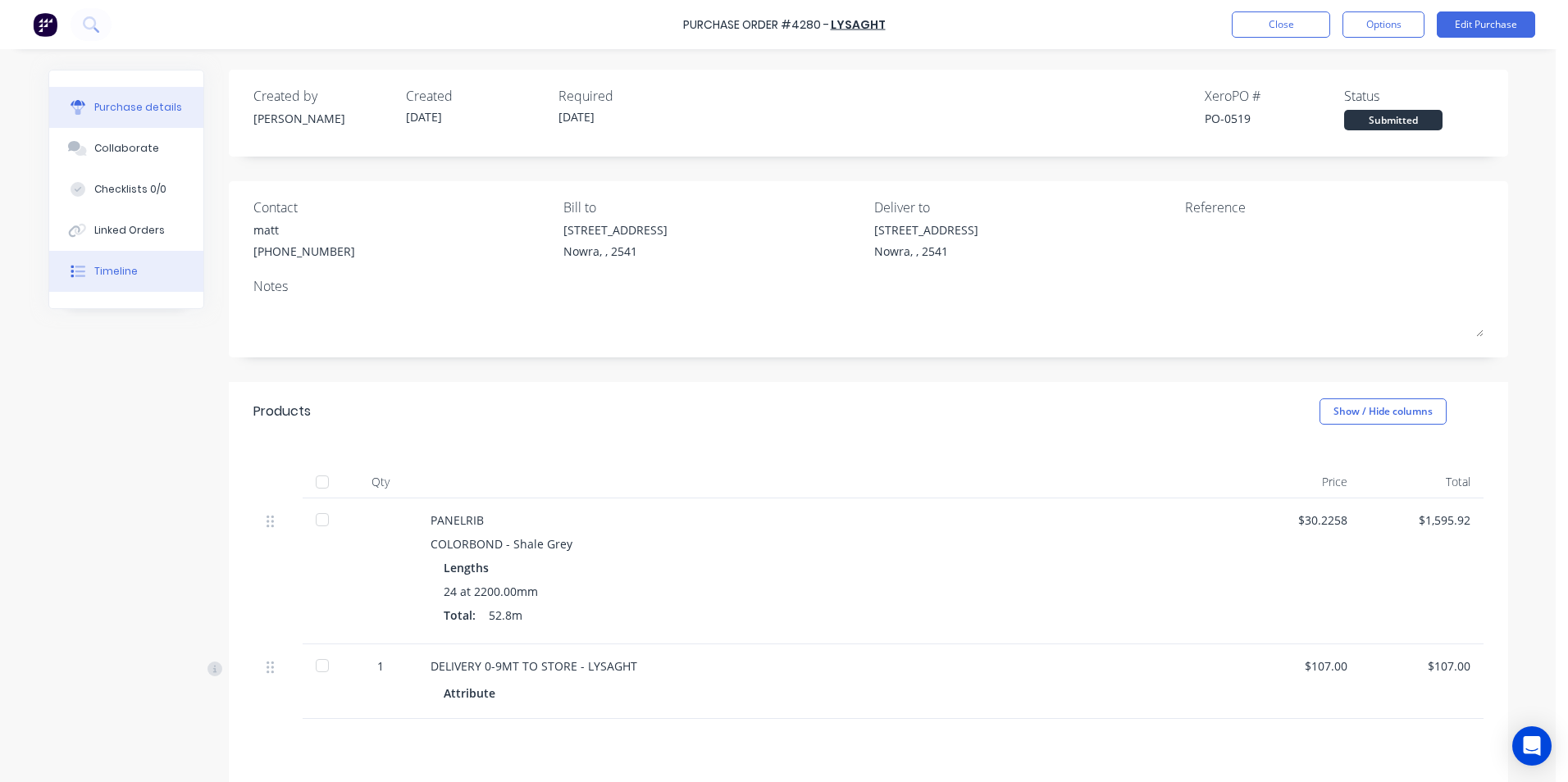
click at [140, 263] on button "Timeline" at bounding box center [126, 271] width 154 height 41
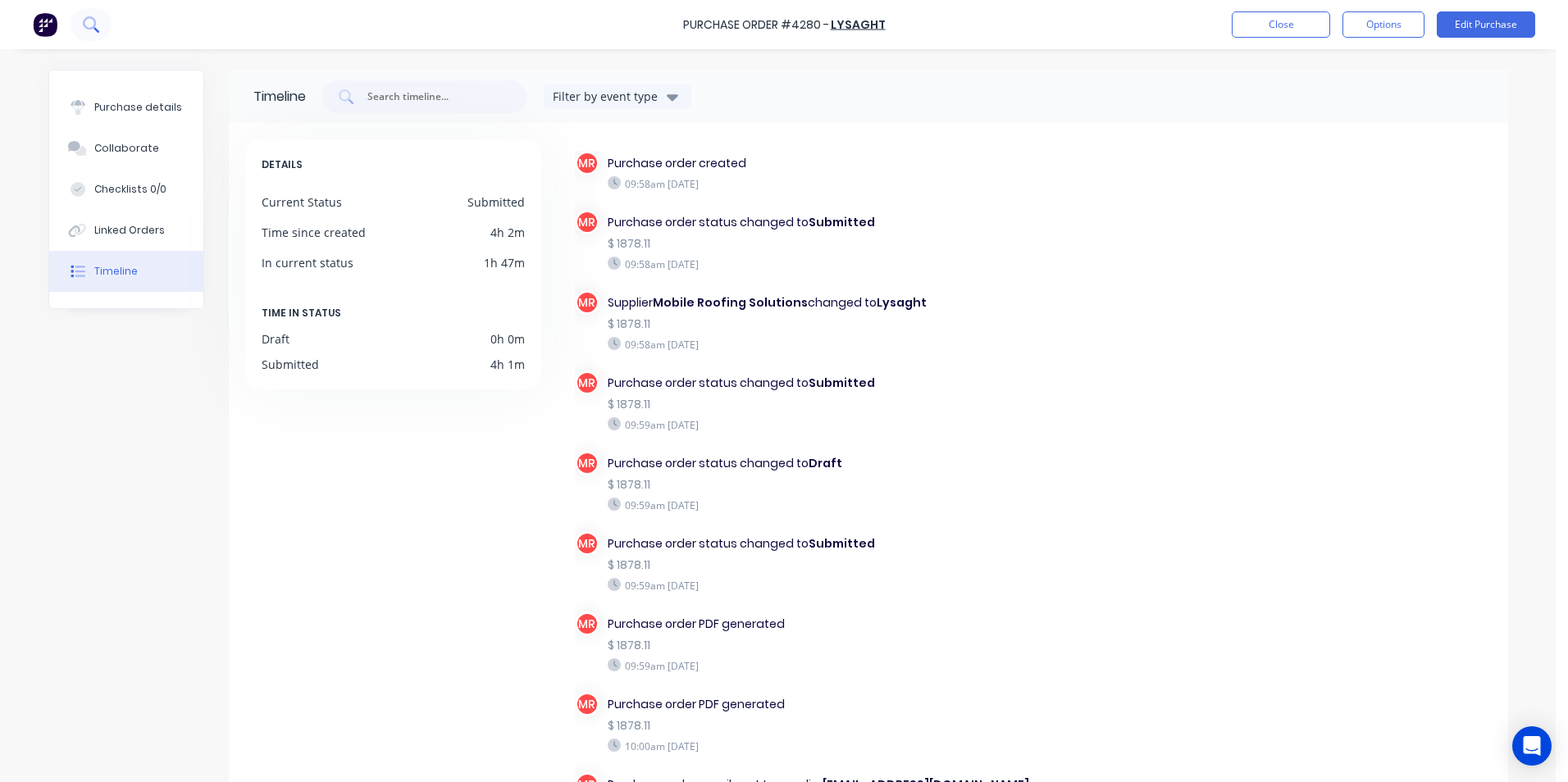
click at [88, 23] on icon at bounding box center [91, 24] width 15 height 15
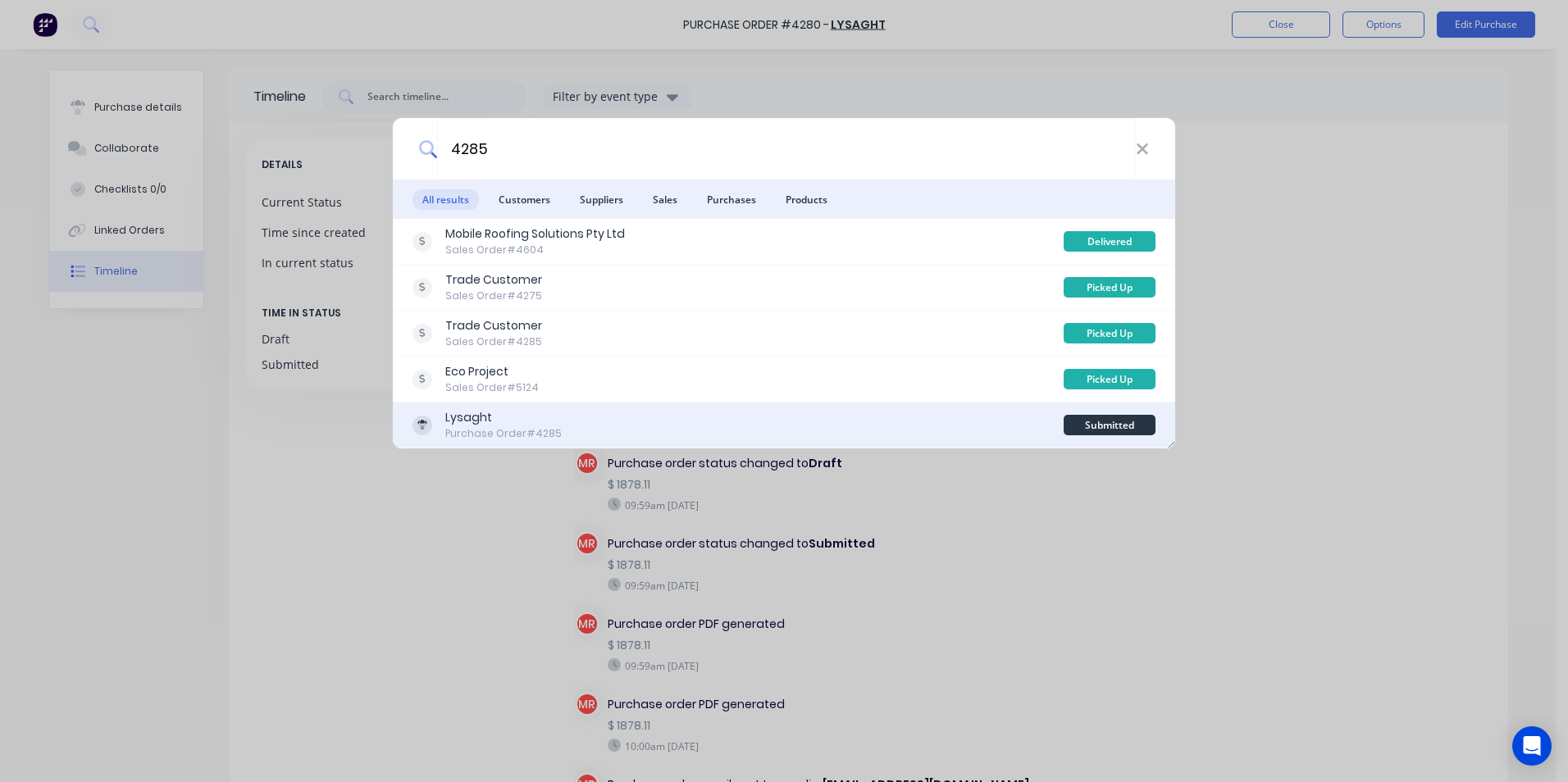
type input "4285"
click at [703, 418] on div "Lysaght Purchase Order #4285" at bounding box center [738, 424] width 651 height 32
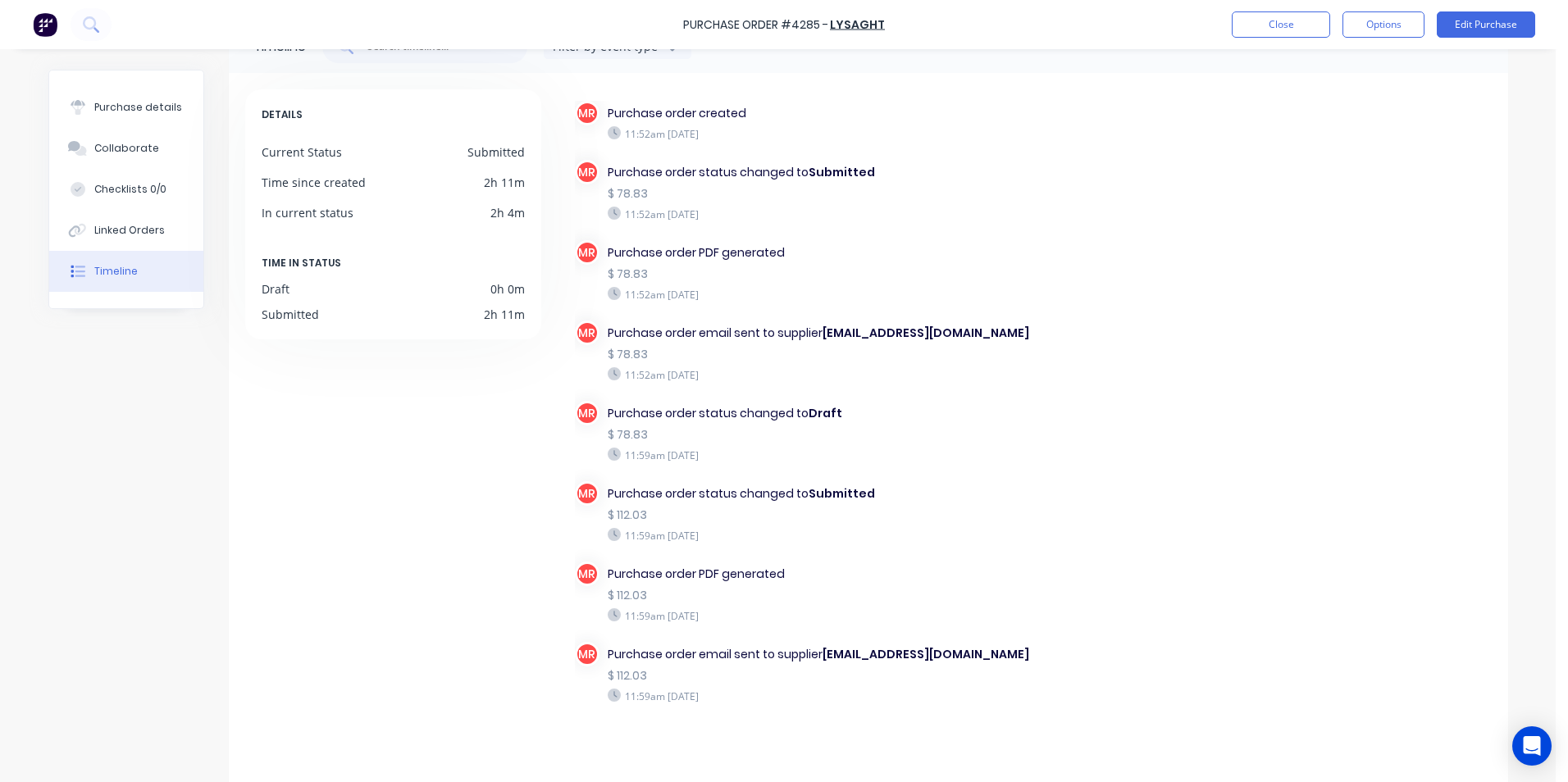
scroll to position [77, 0]
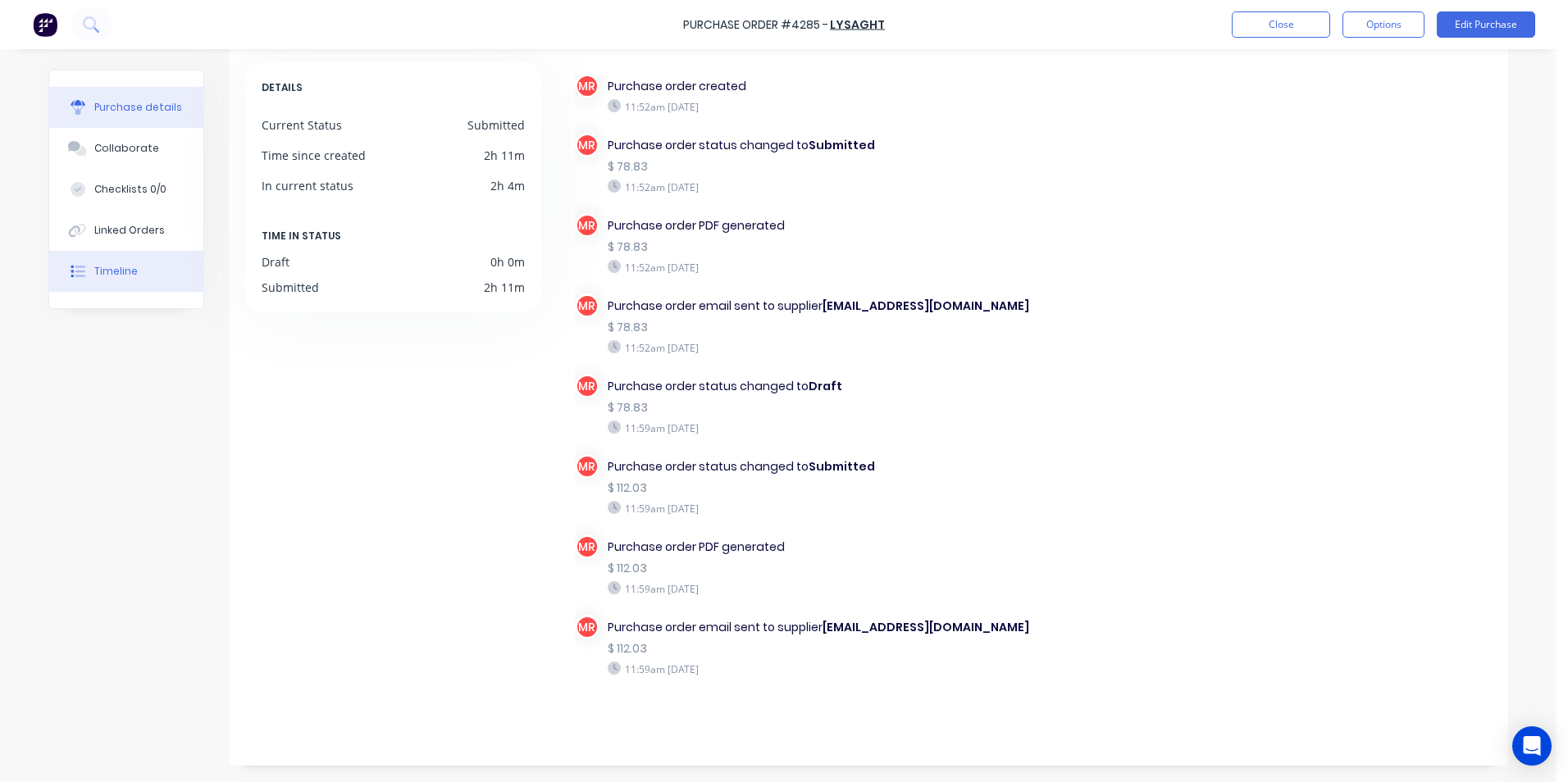
click at [149, 118] on button "Purchase details" at bounding box center [126, 107] width 154 height 41
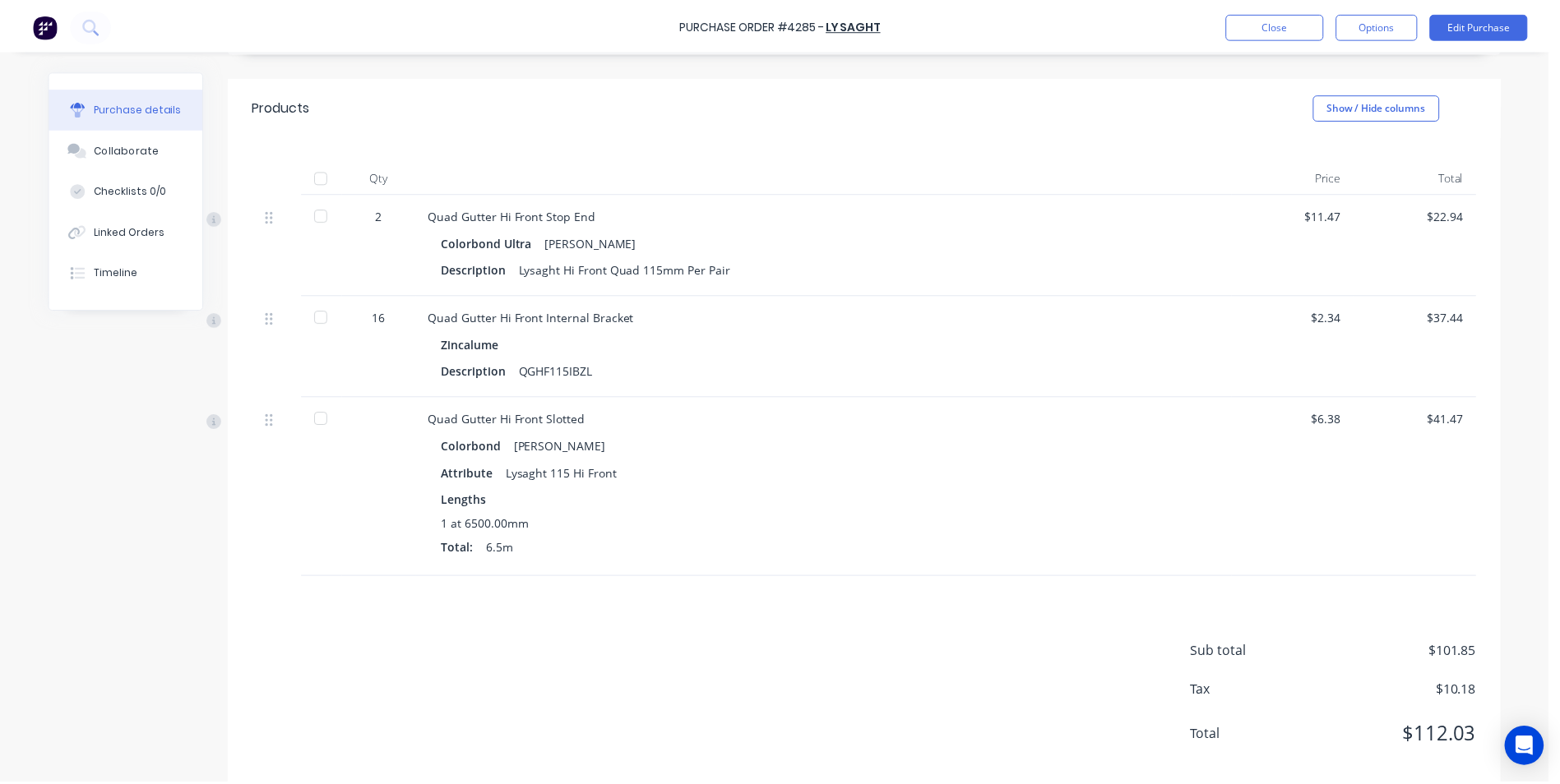
scroll to position [334, 0]
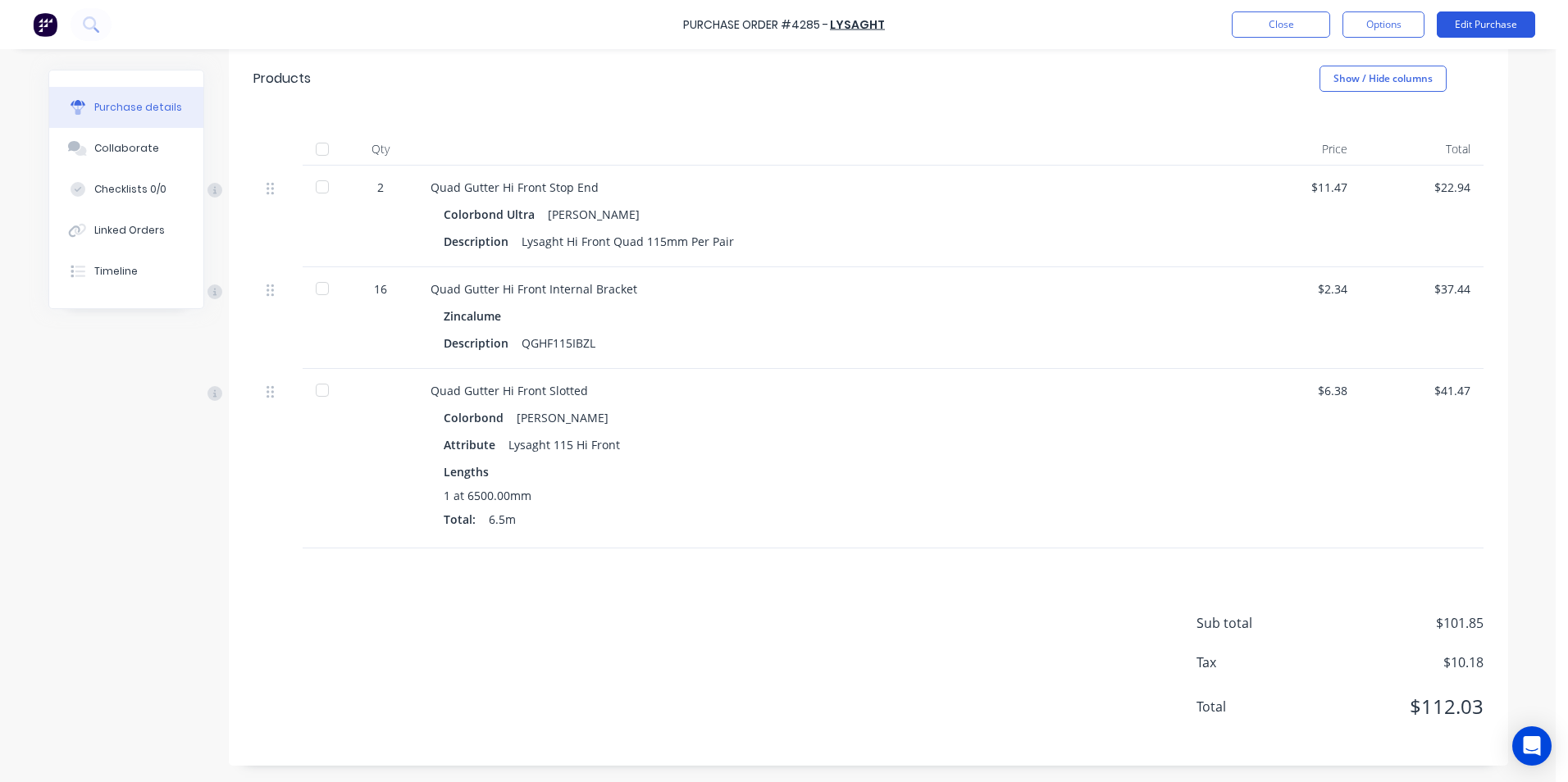
click at [1476, 13] on button "Edit Purchase" at bounding box center [1486, 24] width 98 height 26
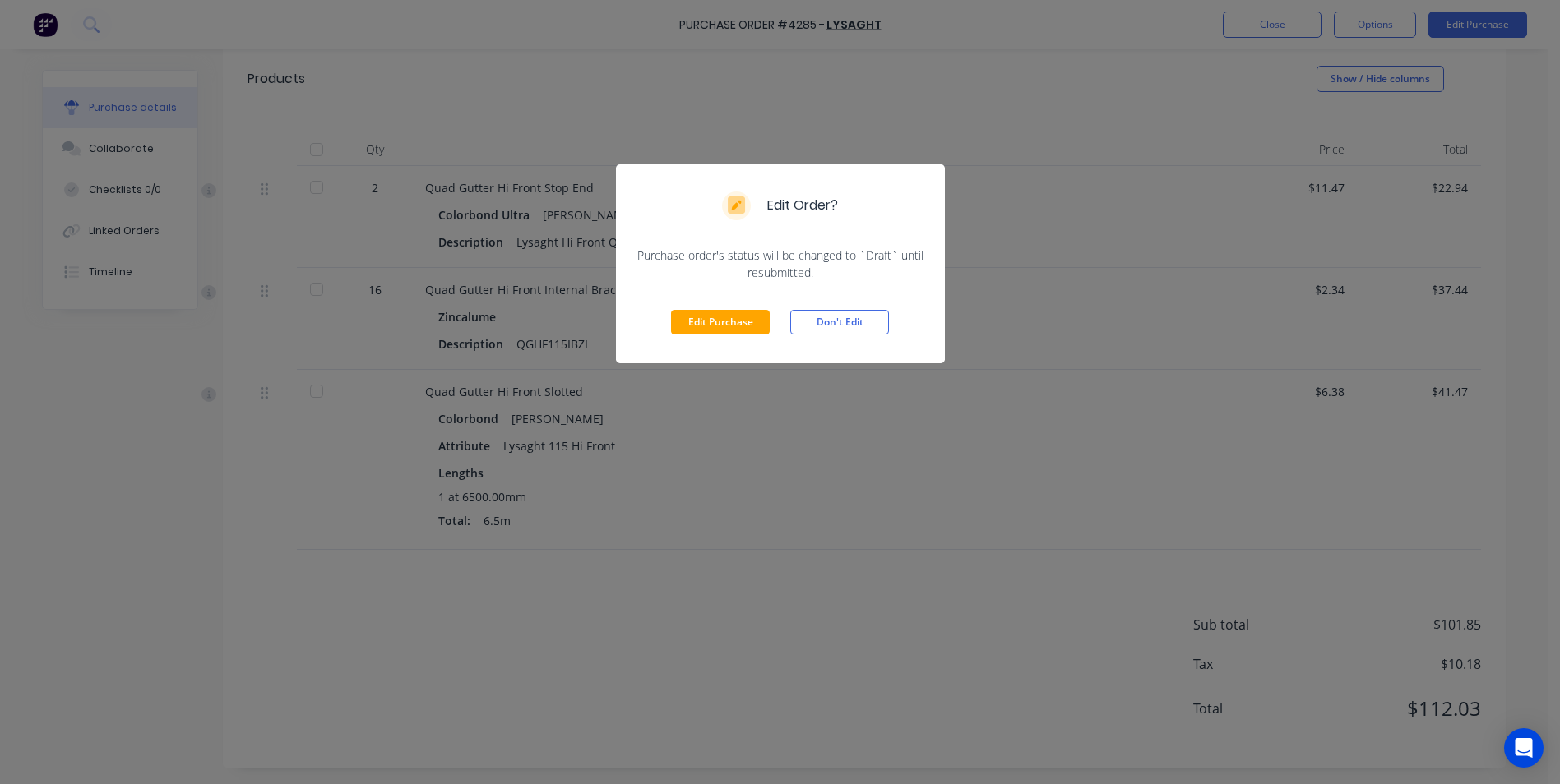
click at [684, 334] on div "Edit Purchase Don't Edit" at bounding box center [780, 322] width 329 height 82
click at [712, 315] on button "Edit Purchase" at bounding box center [721, 323] width 99 height 25
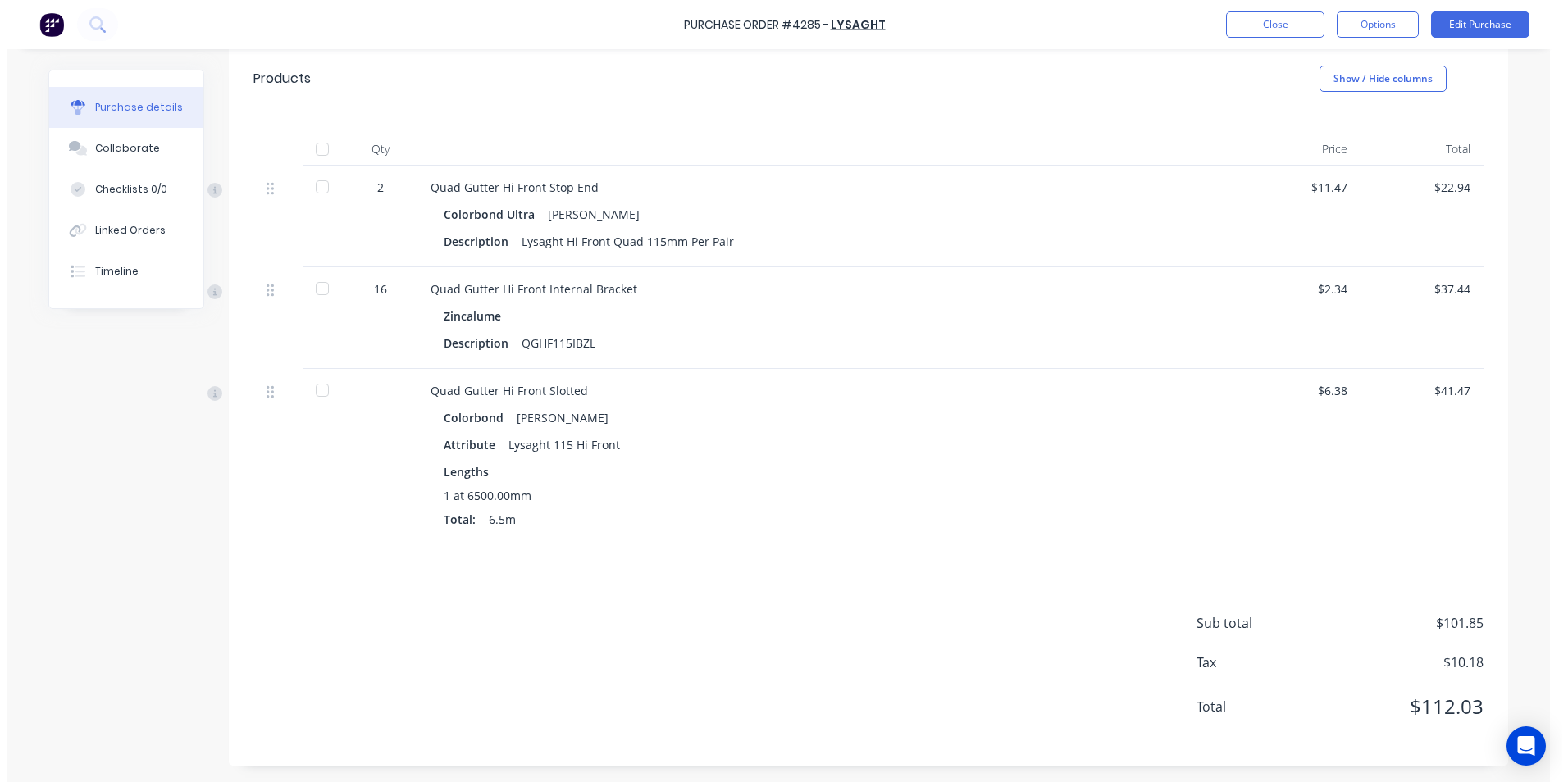
scroll to position [359, 0]
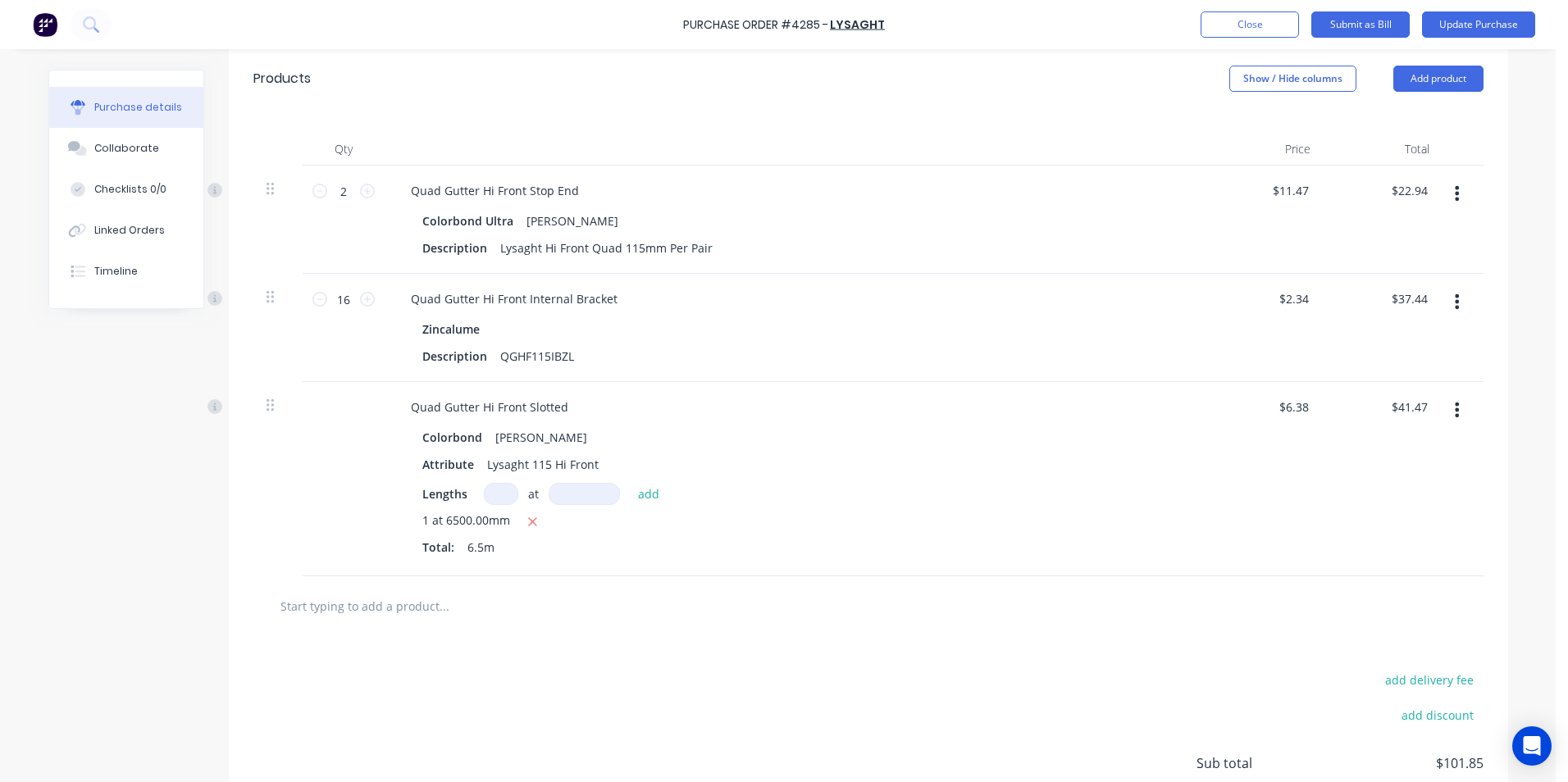
click at [387, 611] on input "text" at bounding box center [444, 606] width 328 height 33
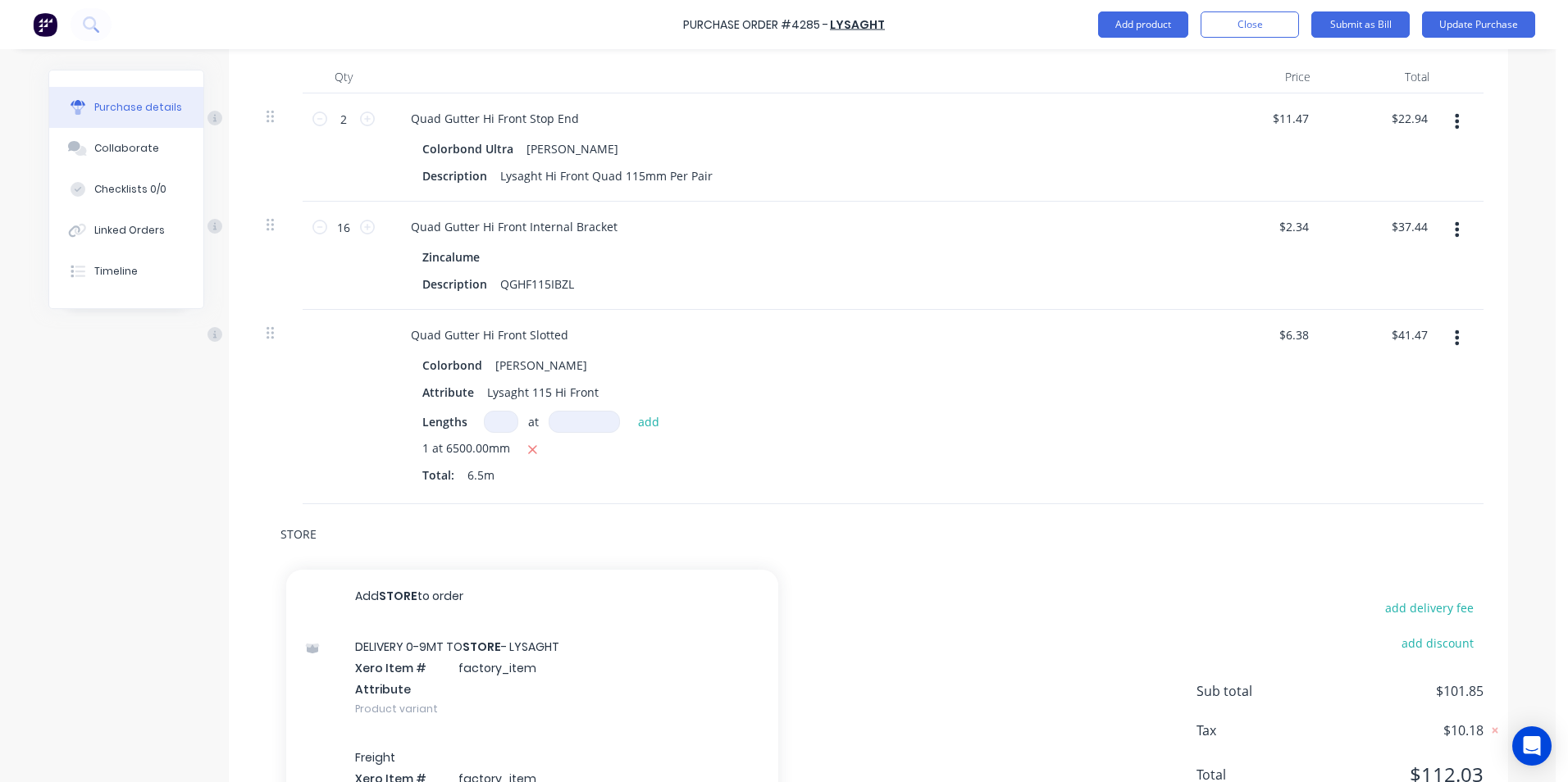
scroll to position [522, 0]
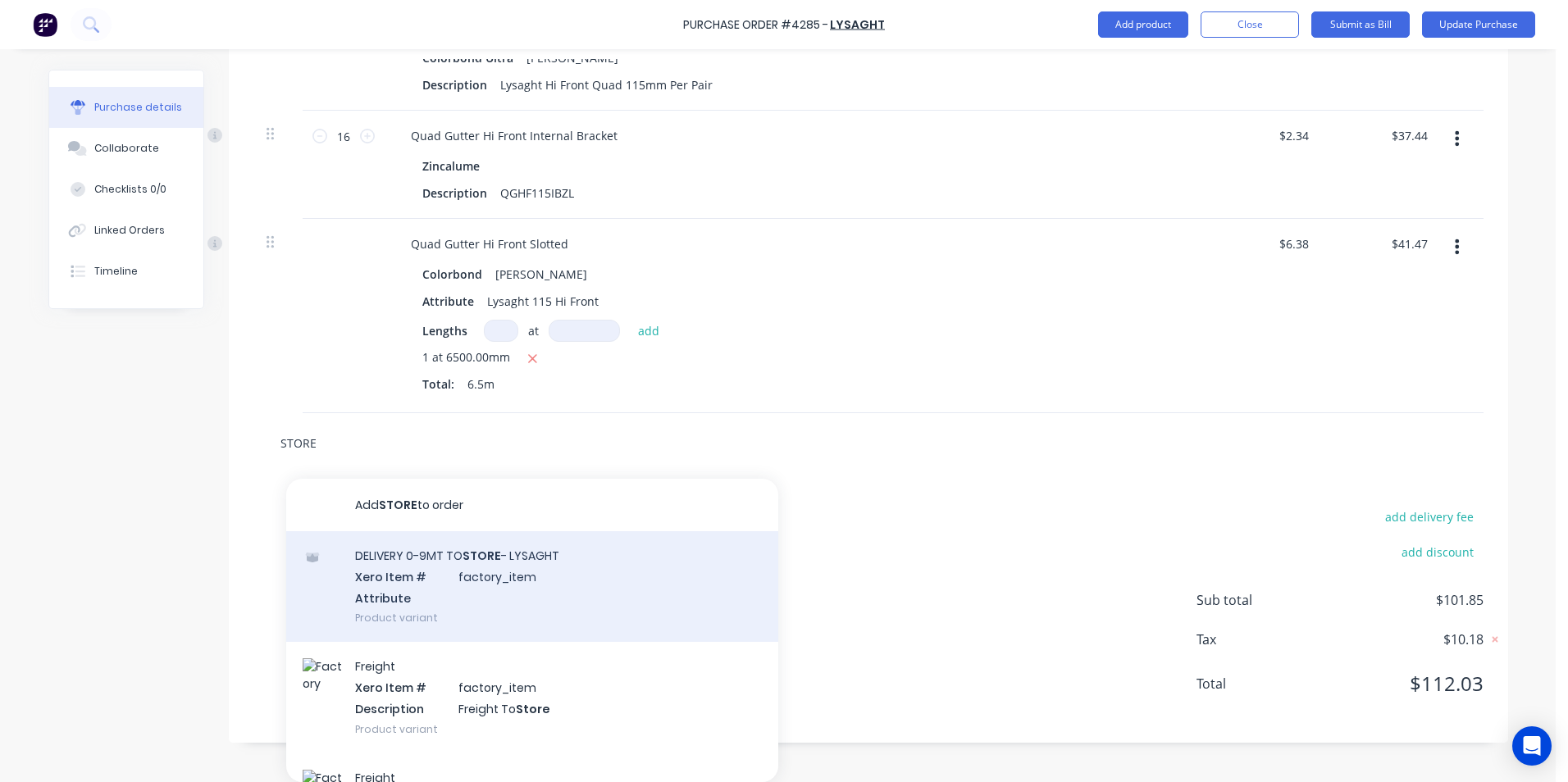
type input "STORE"
click at [446, 584] on div "DELIVERY 0-9MT TO STORE - LYSAGHT Xero Item # factory_item Attribute Product va…" at bounding box center [532, 586] width 492 height 111
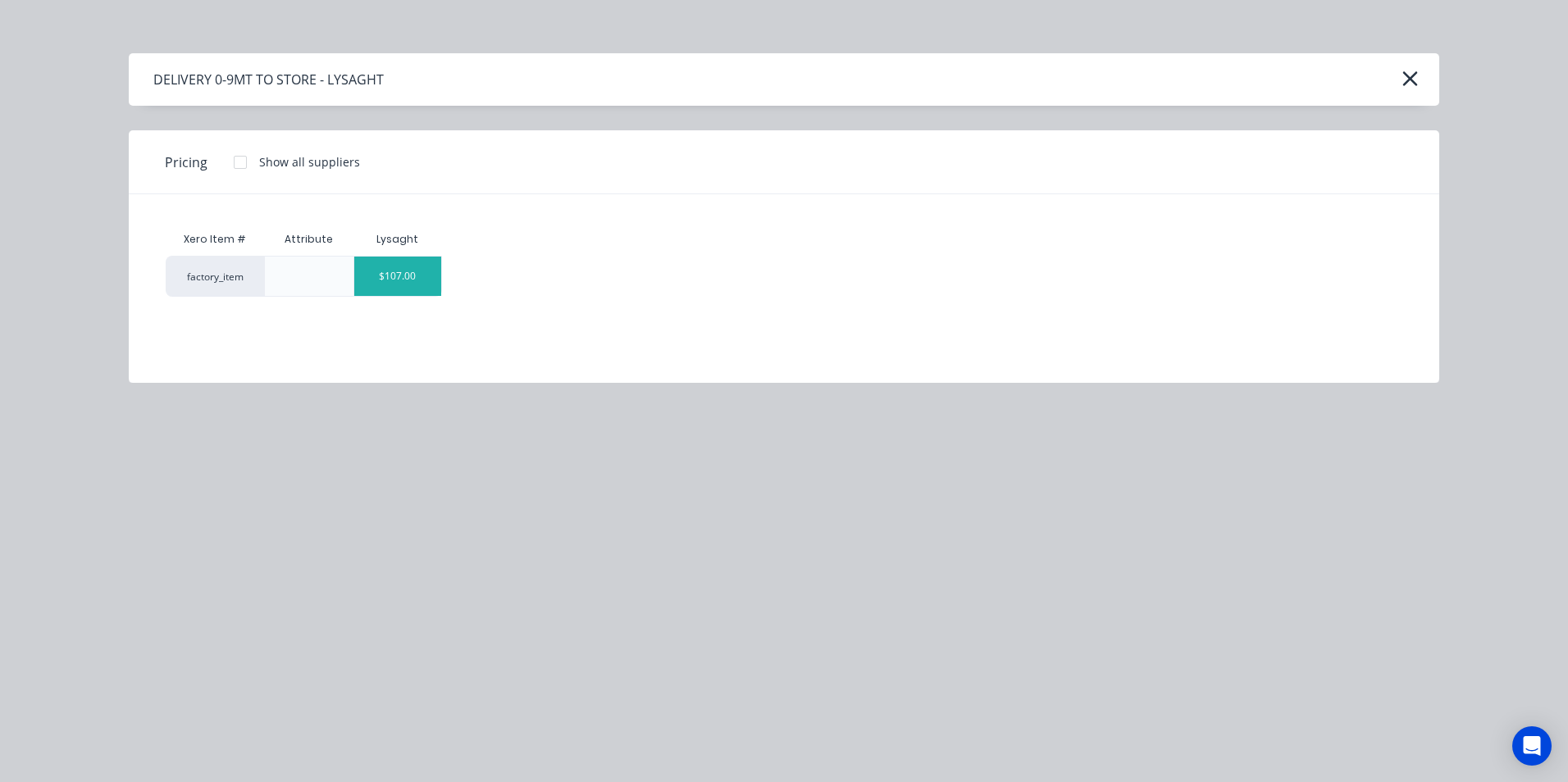
click at [399, 271] on div "$107.00" at bounding box center [397, 276] width 88 height 40
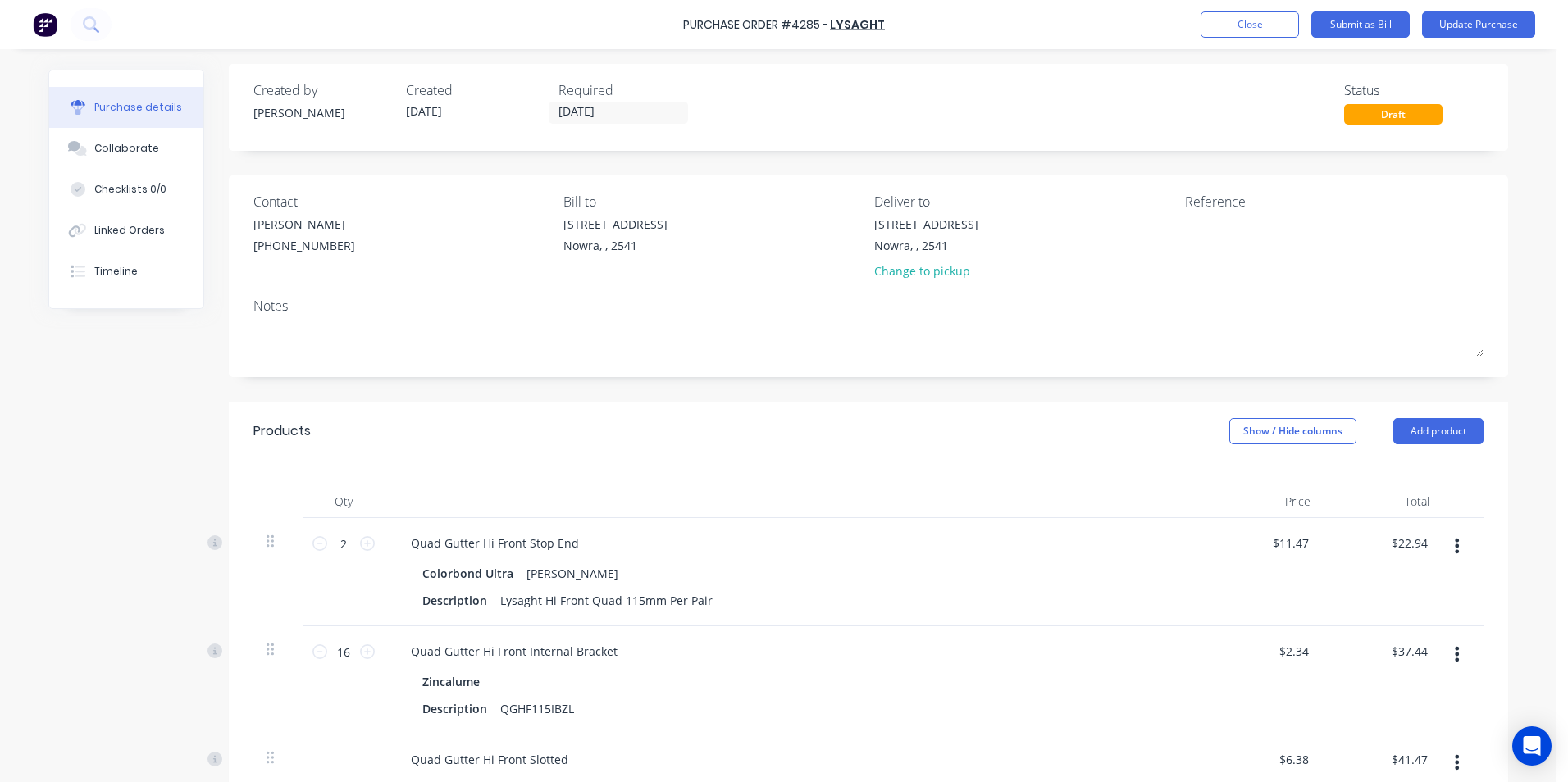
scroll to position [170, 0]
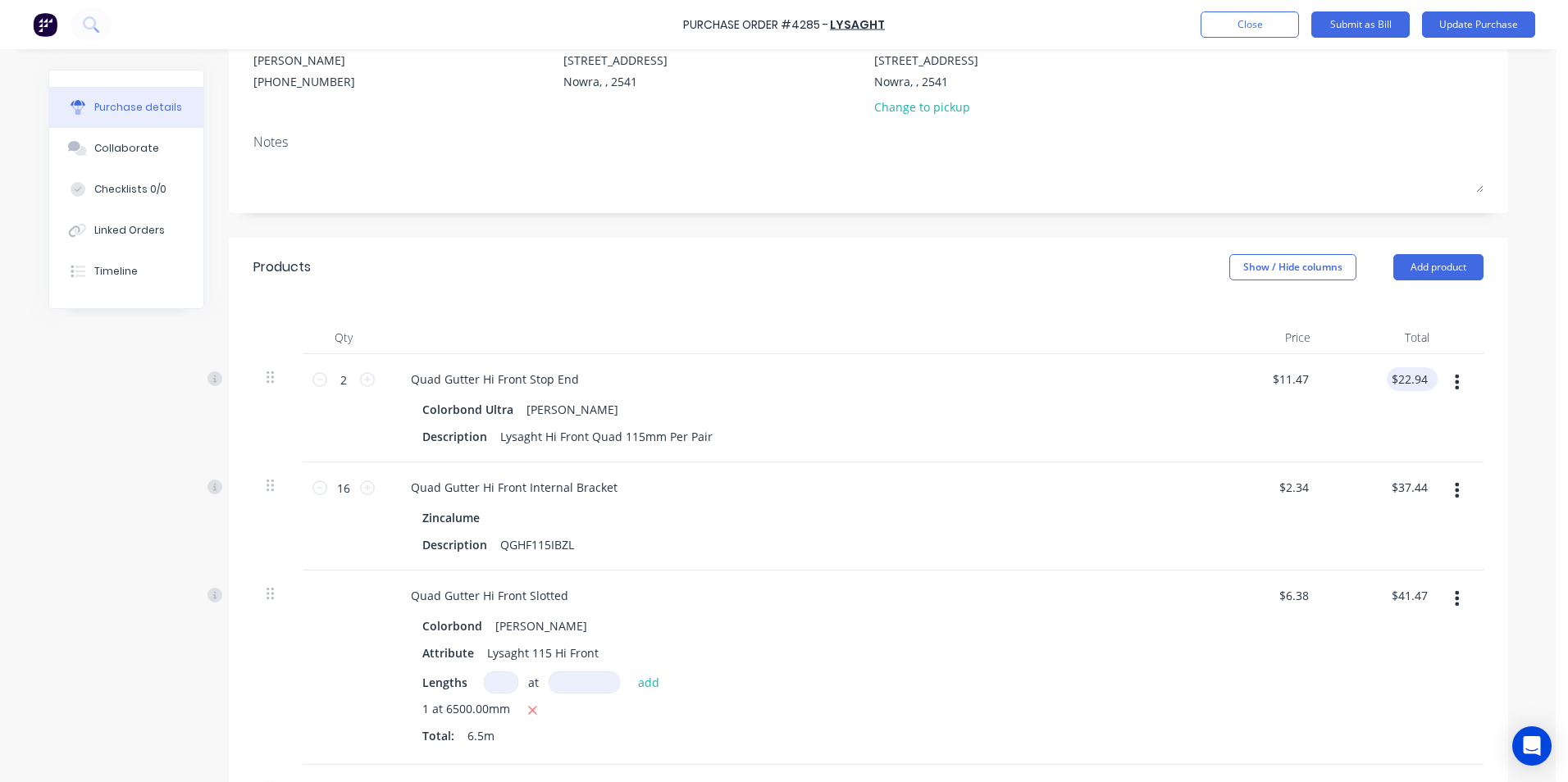
click at [1424, 378] on div "$22.94 $22.94" at bounding box center [1409, 379] width 44 height 24
click at [1405, 385] on input "22.94" at bounding box center [1409, 379] width 44 height 24
type input "2"
type input "13.14"
type input "$6.57"
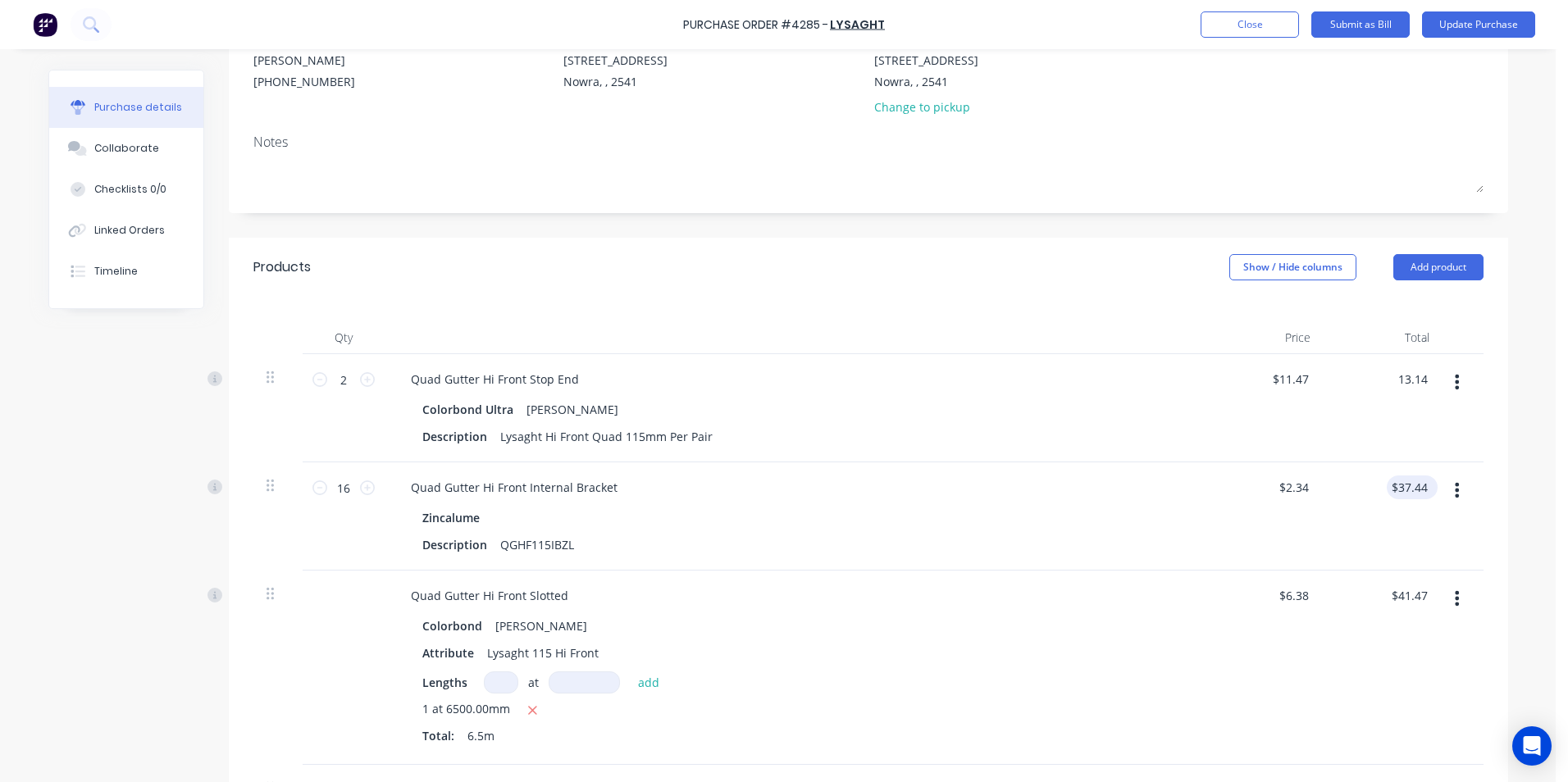
type input "$13.14"
click at [1408, 489] on input "37.44" at bounding box center [1409, 487] width 44 height 24
click at [1422, 488] on input "37.44" at bounding box center [1412, 487] width 38 height 24
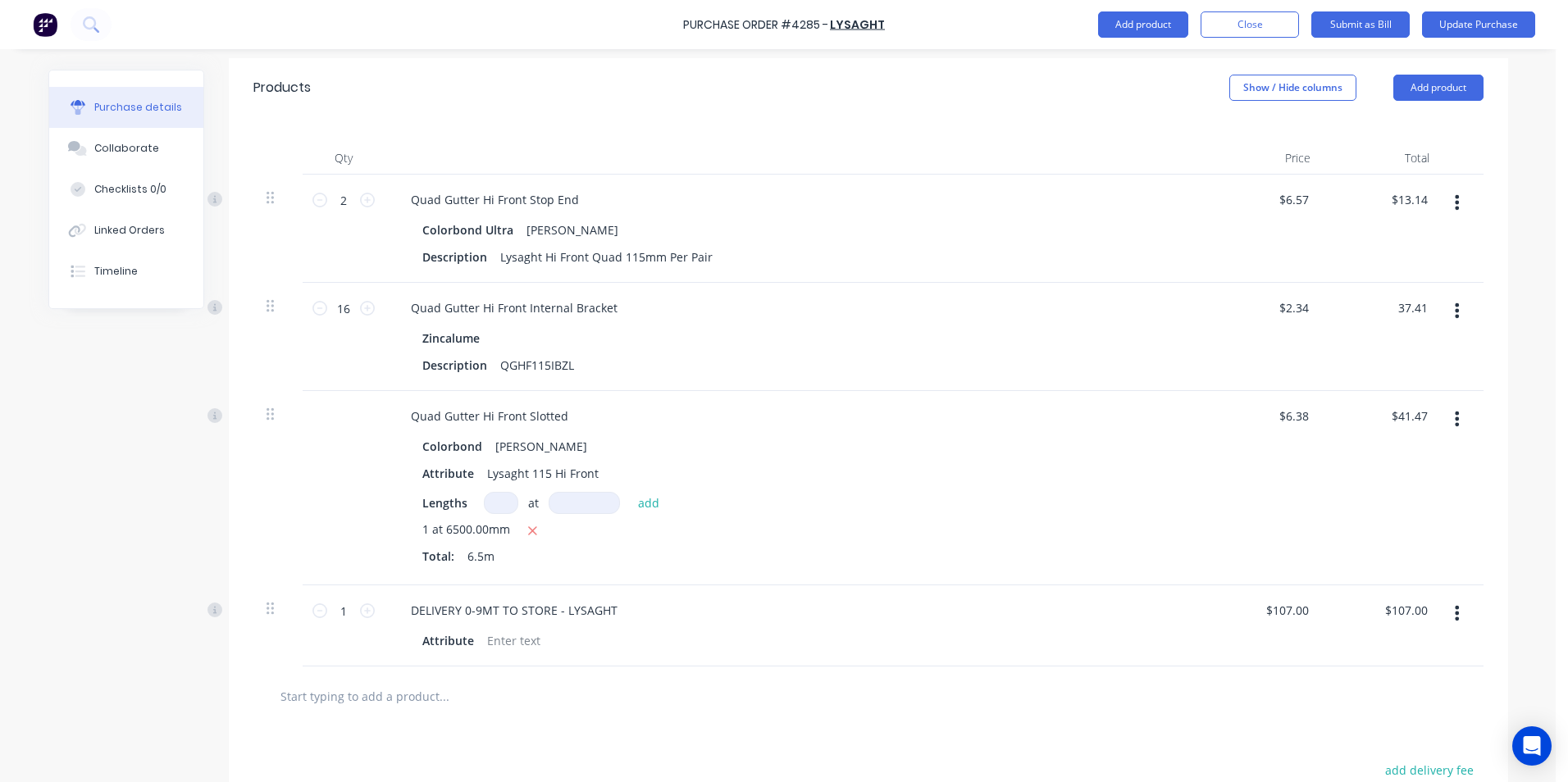
scroll to position [580, 0]
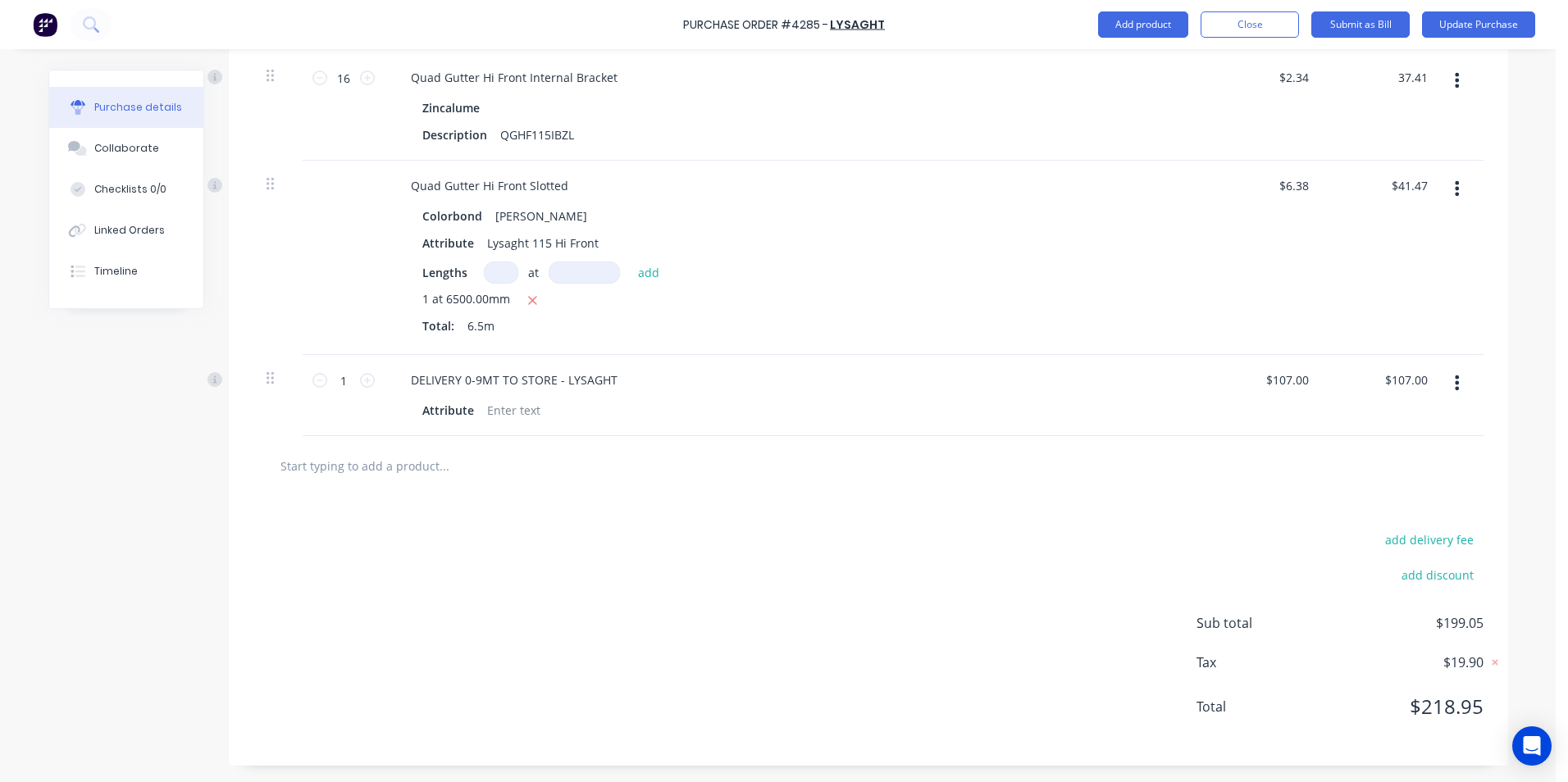
type input "37.41"
type input "$2.3381"
type input "$37.41"
click at [1143, 531] on div "add delivery fee add discount Sub total $199.05 Tax $19.90 Total $218.95" at bounding box center [868, 631] width 1279 height 270
click at [423, 458] on input "text" at bounding box center [444, 466] width 328 height 33
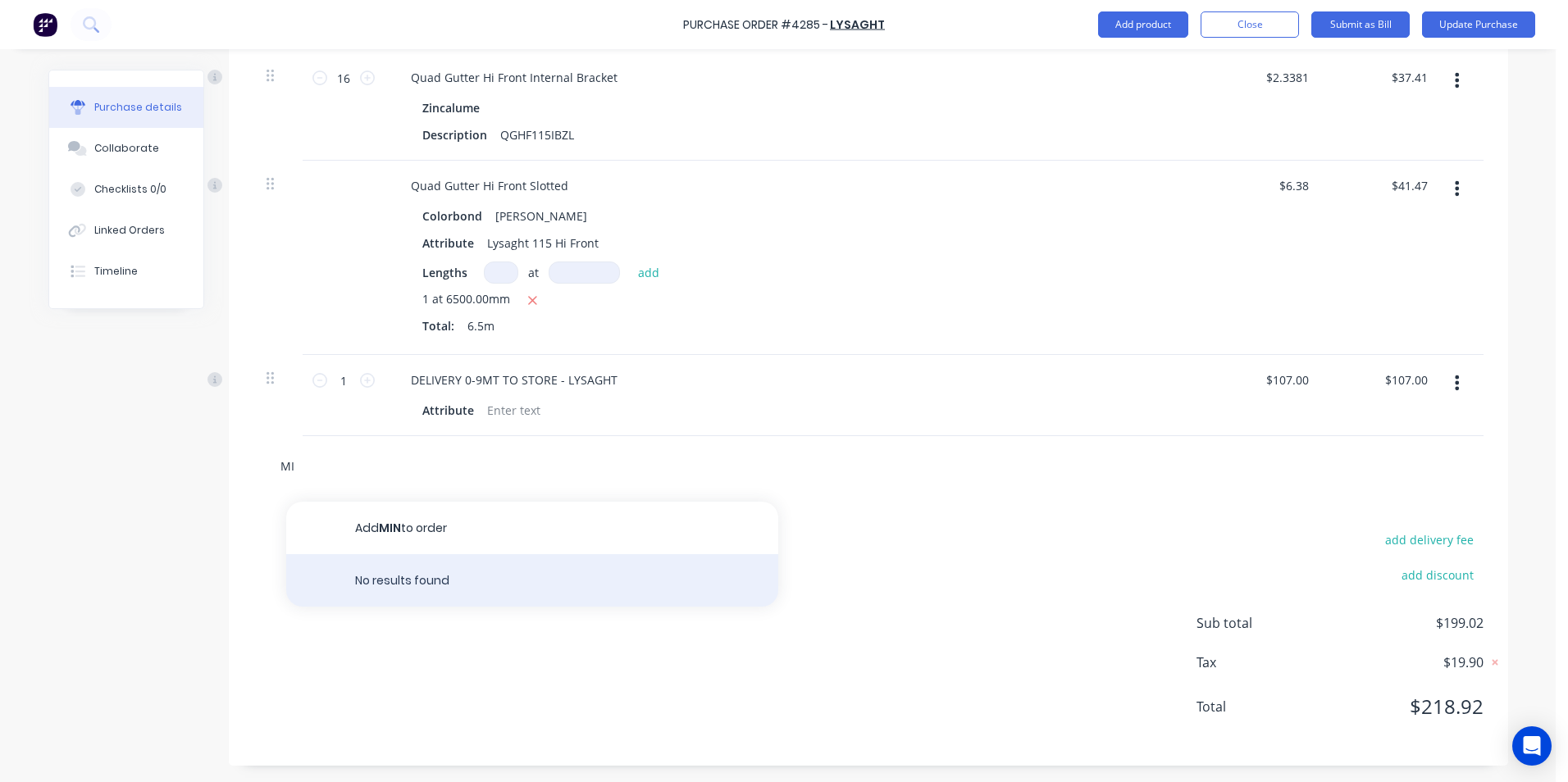
type input "M"
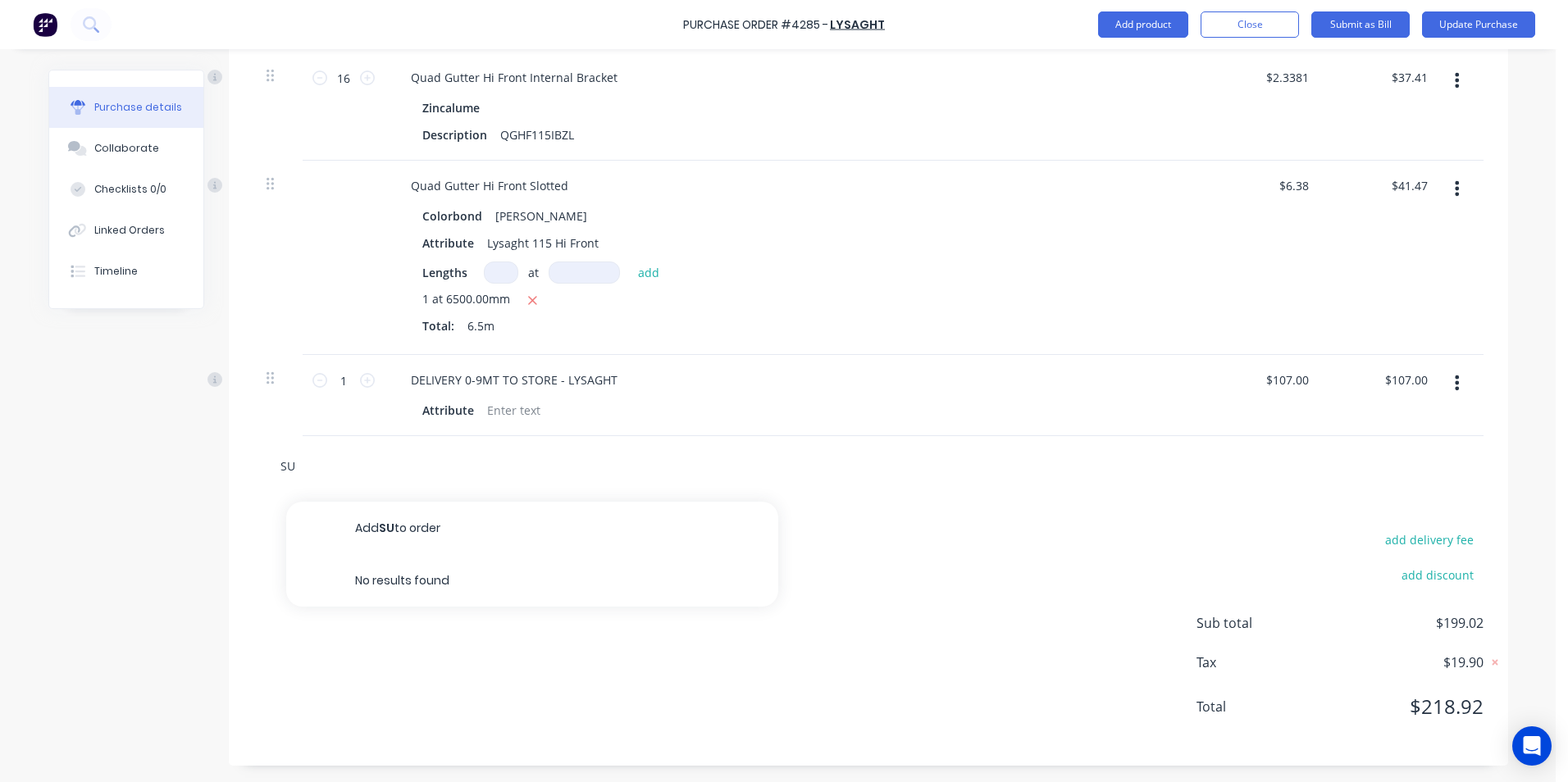
type input "S"
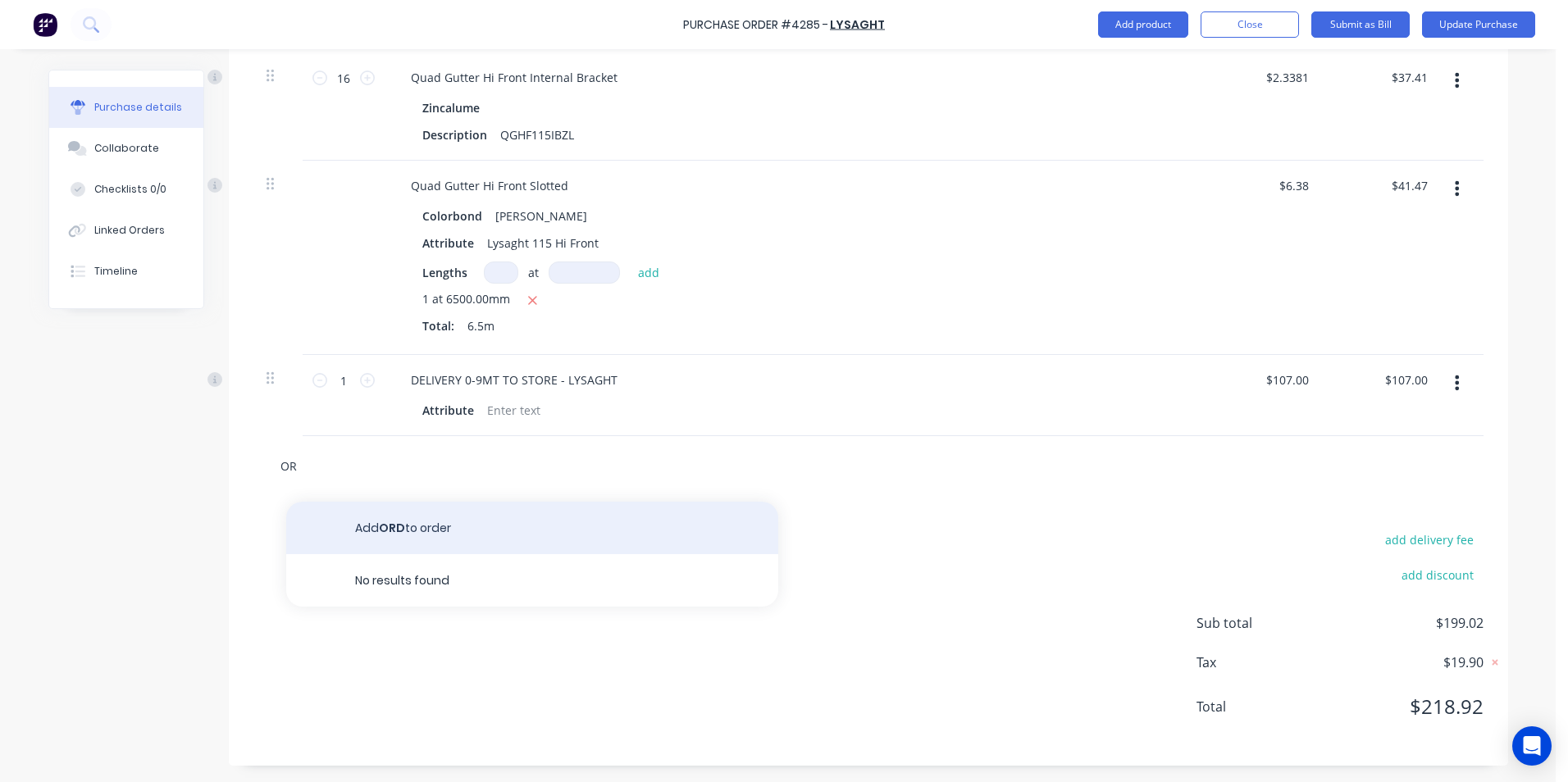
type input "O"
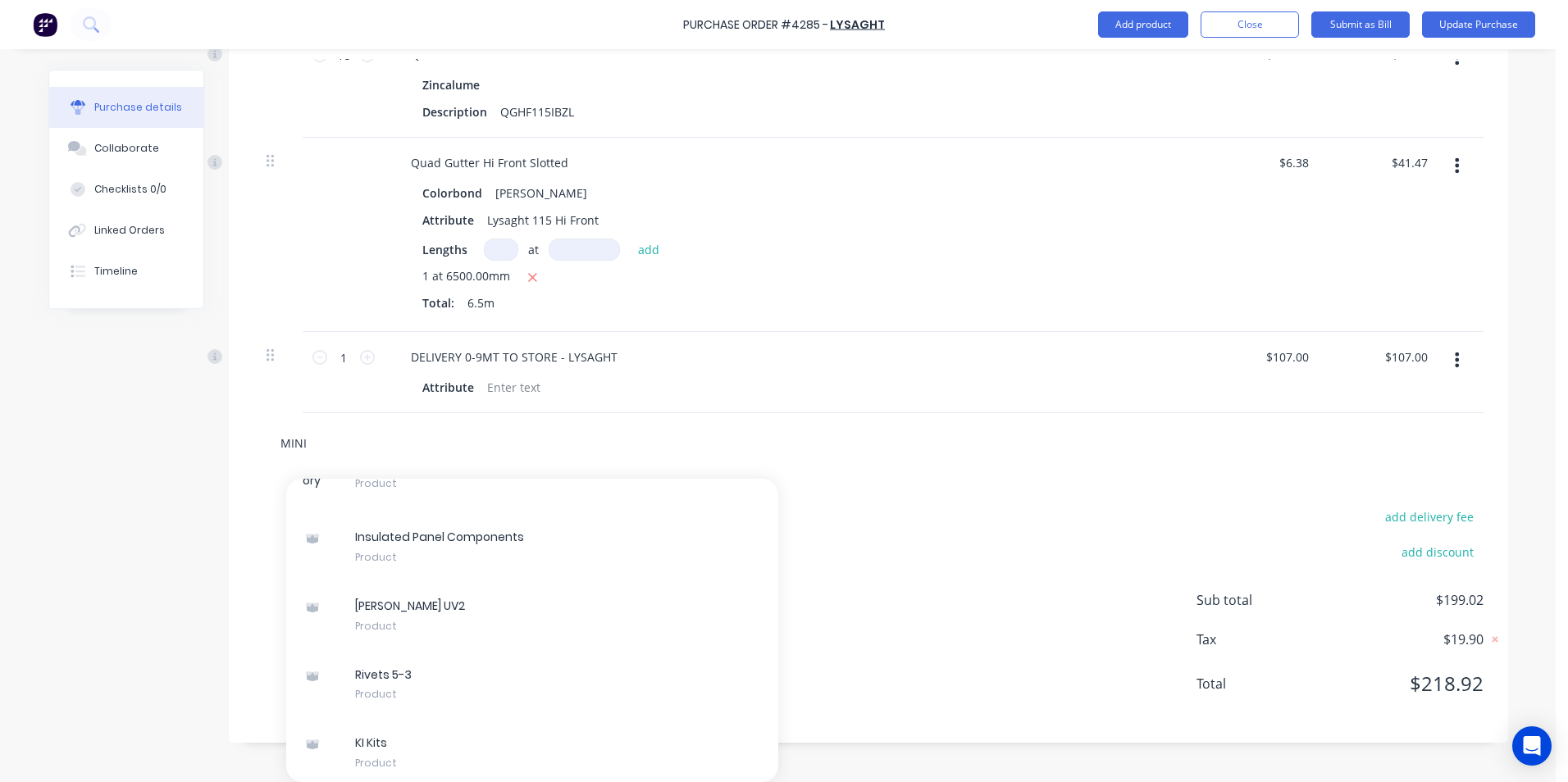
scroll to position [7566, 0]
type input "MINI"
click at [1126, 458] on div "MINI Add MINI to order Fence Rail Xero Item # factory_item Material Colorbond D…" at bounding box center [868, 443] width 1203 height 33
drag, startPoint x: 825, startPoint y: 586, endPoint x: 804, endPoint y: 671, distance: 87.6
click at [825, 585] on div "add delivery fee add discount Sub total $199.02 Tax $19.90 Total $218.92" at bounding box center [868, 608] width 1279 height 270
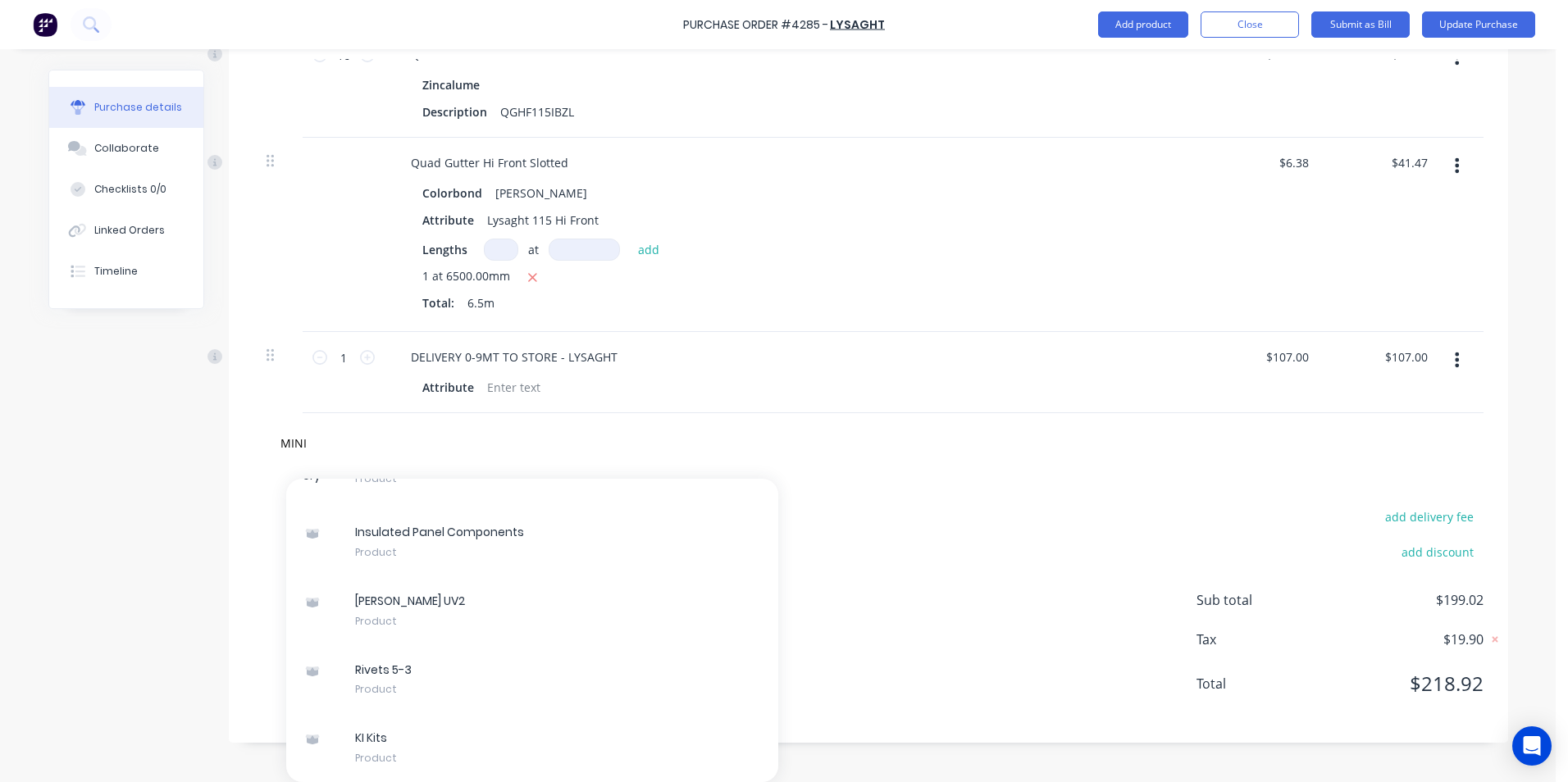
scroll to position [580, 0]
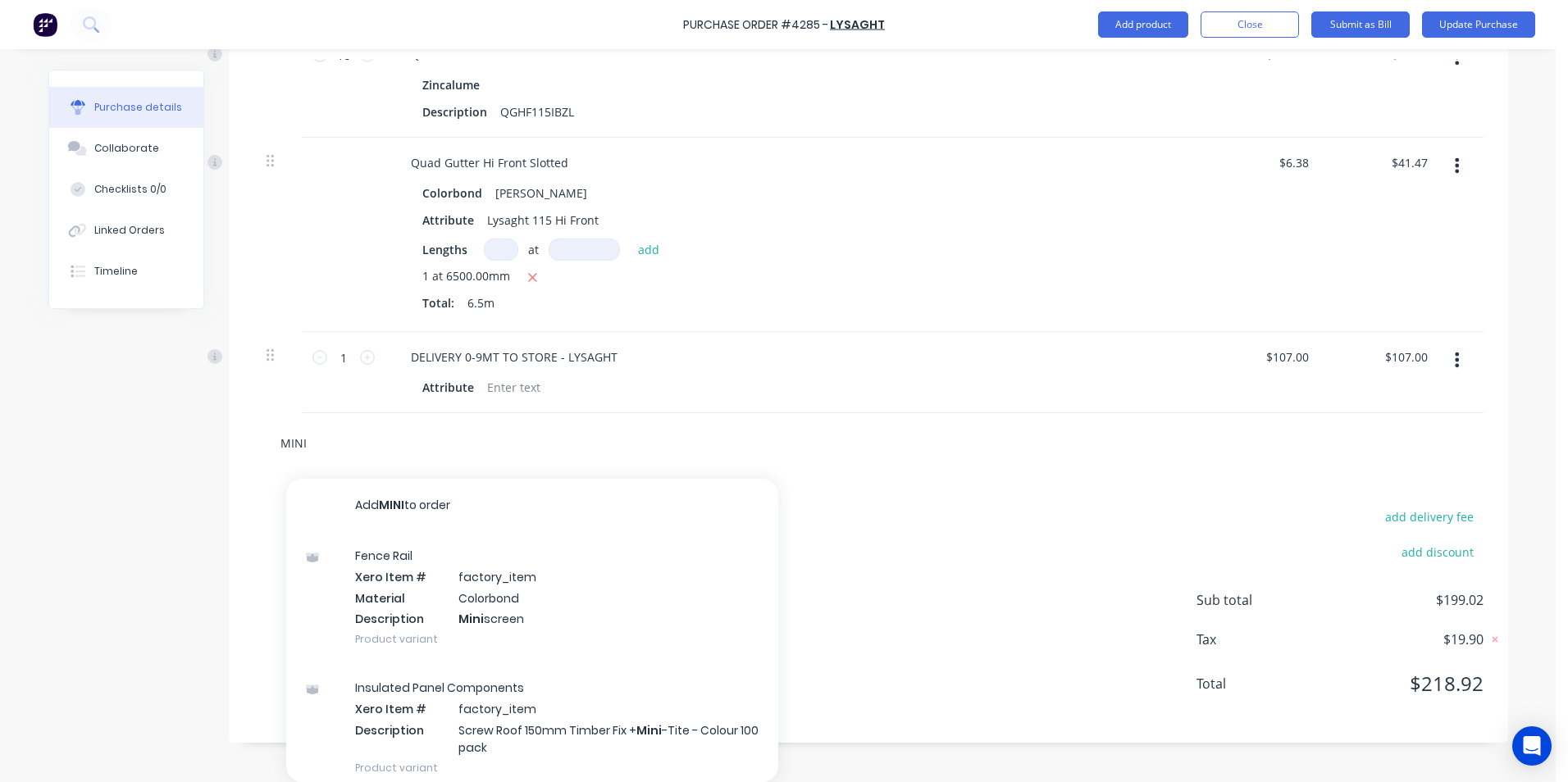
drag, startPoint x: 312, startPoint y: 472, endPoint x: 216, endPoint y: 478, distance: 96.2
click at [216, 478] on div "Created by Matt Created 07/10/25 Required 08/10/25 Status Draft Contact Matt (0…" at bounding box center [778, 104] width 1460 height 1276
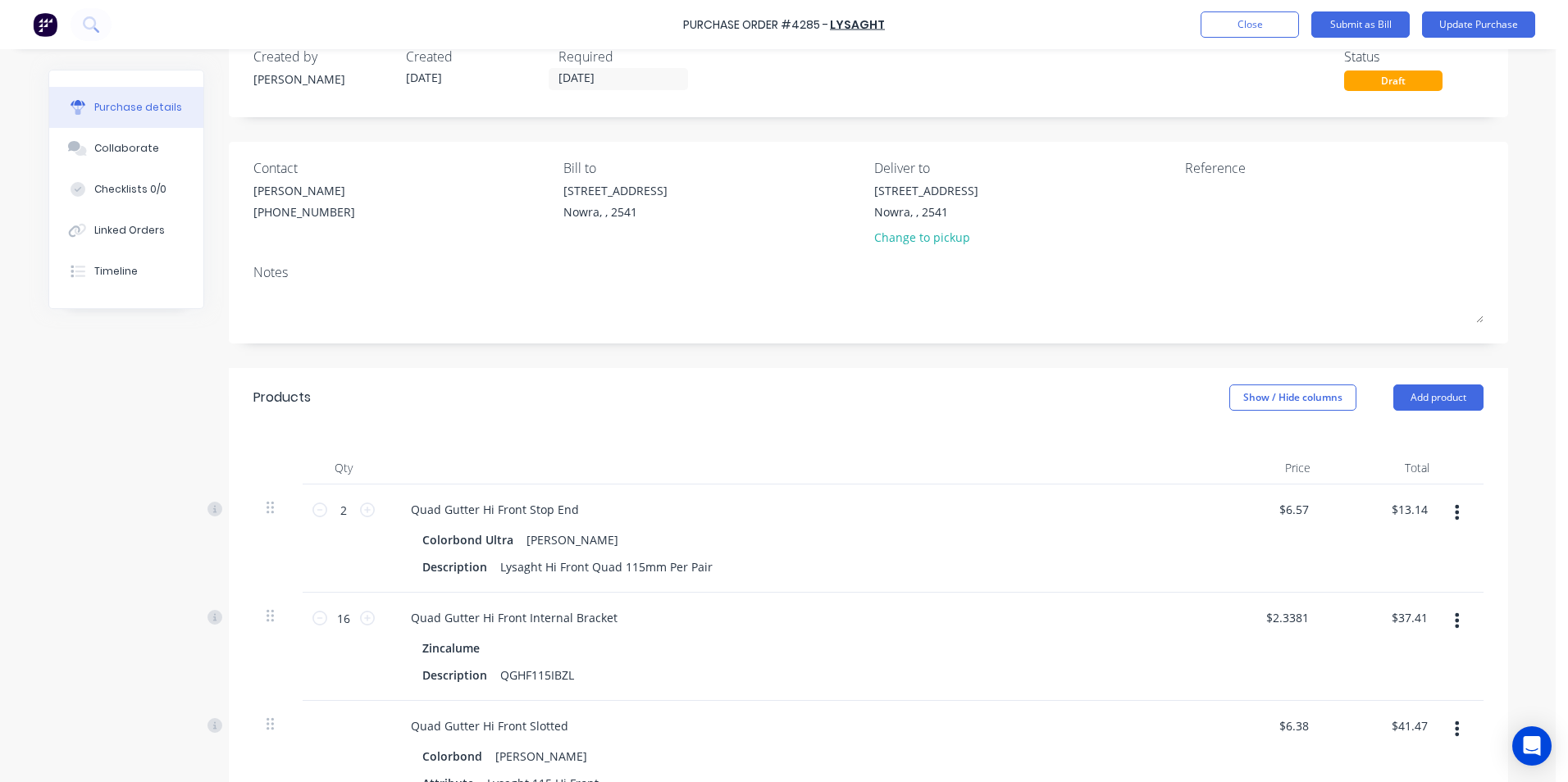
scroll to position [0, 0]
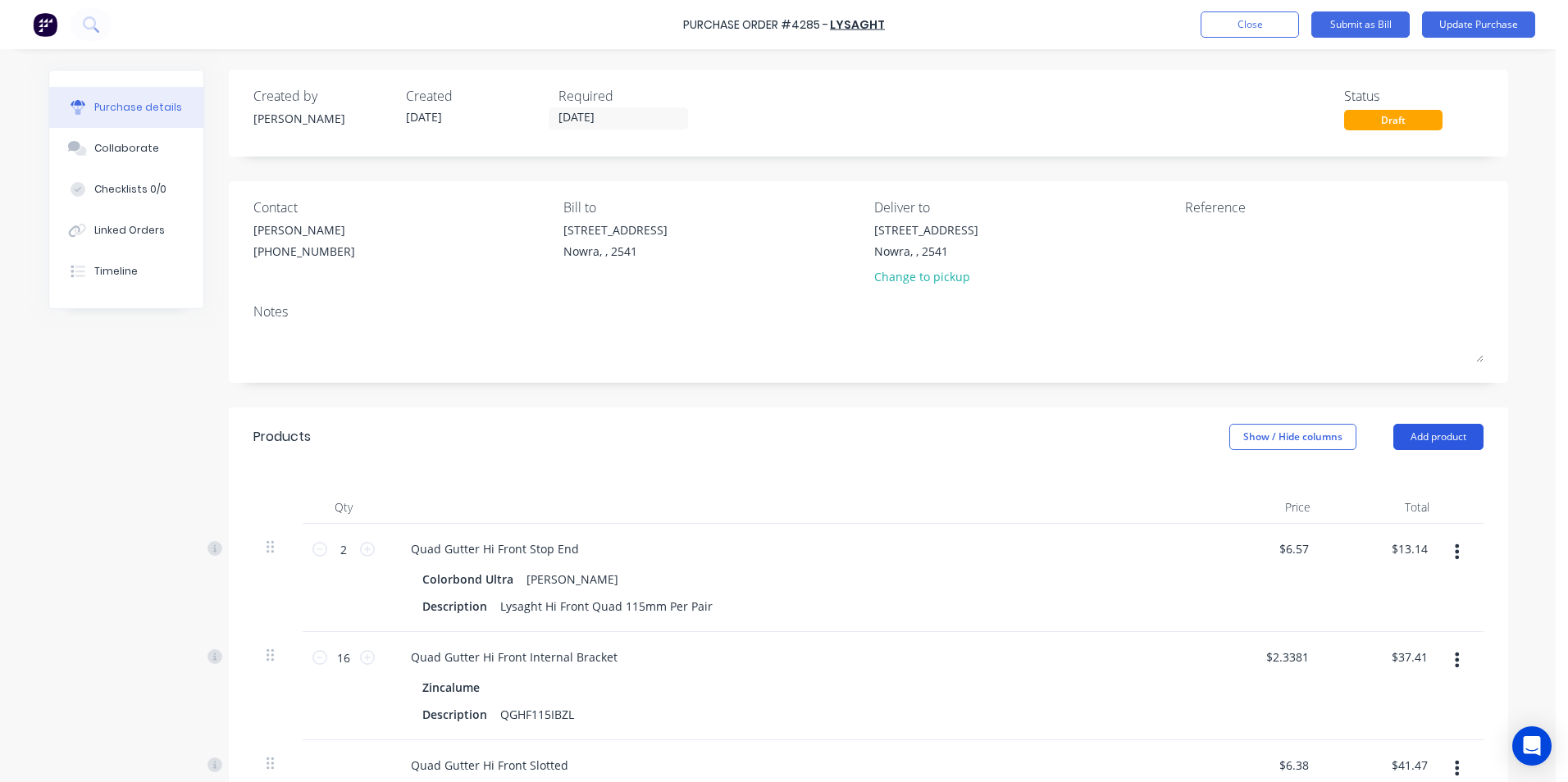
click at [1444, 445] on button "Add product" at bounding box center [1439, 437] width 91 height 26
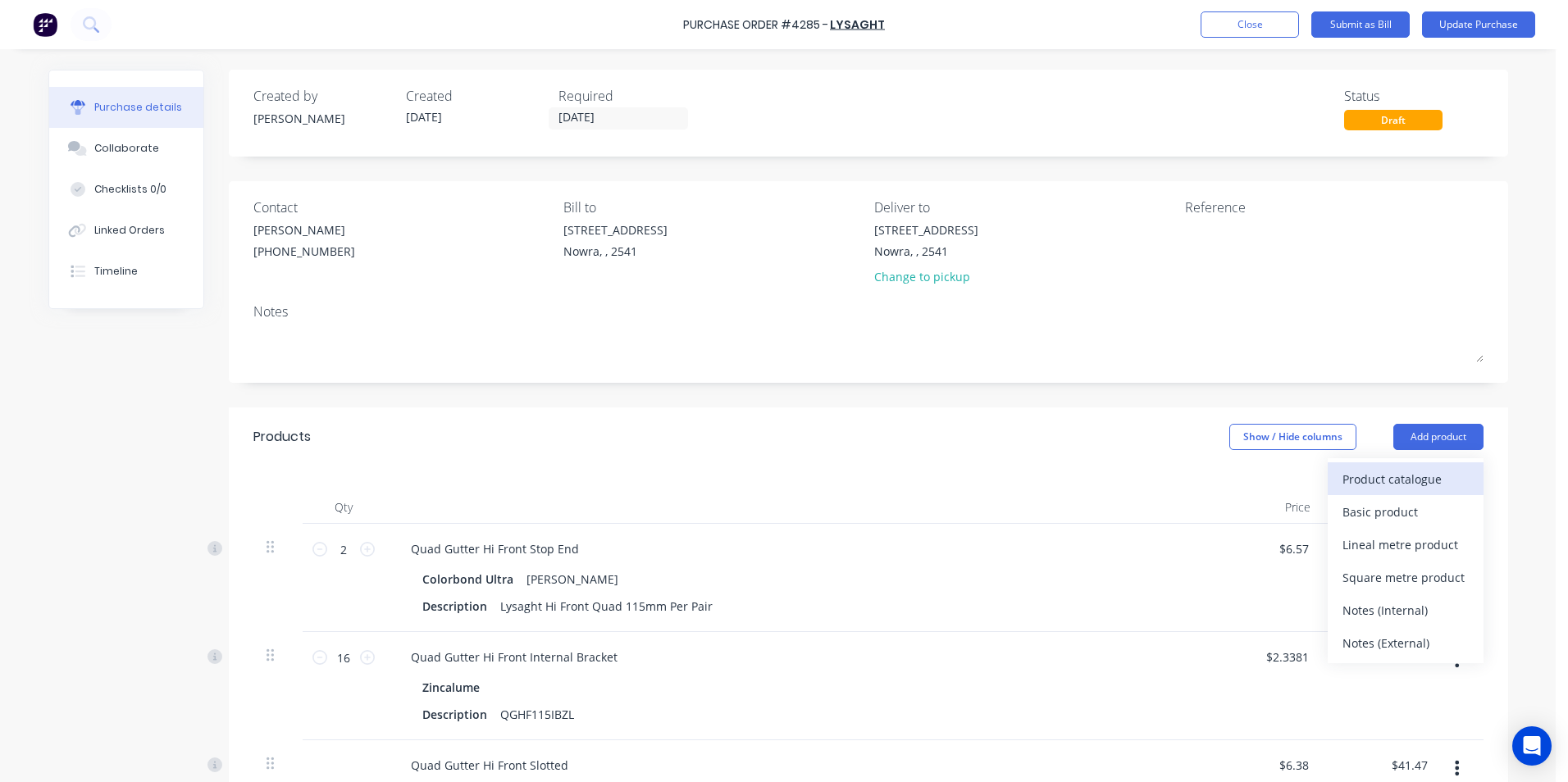
click at [1421, 471] on div "Product catalogue" at bounding box center [1405, 479] width 126 height 24
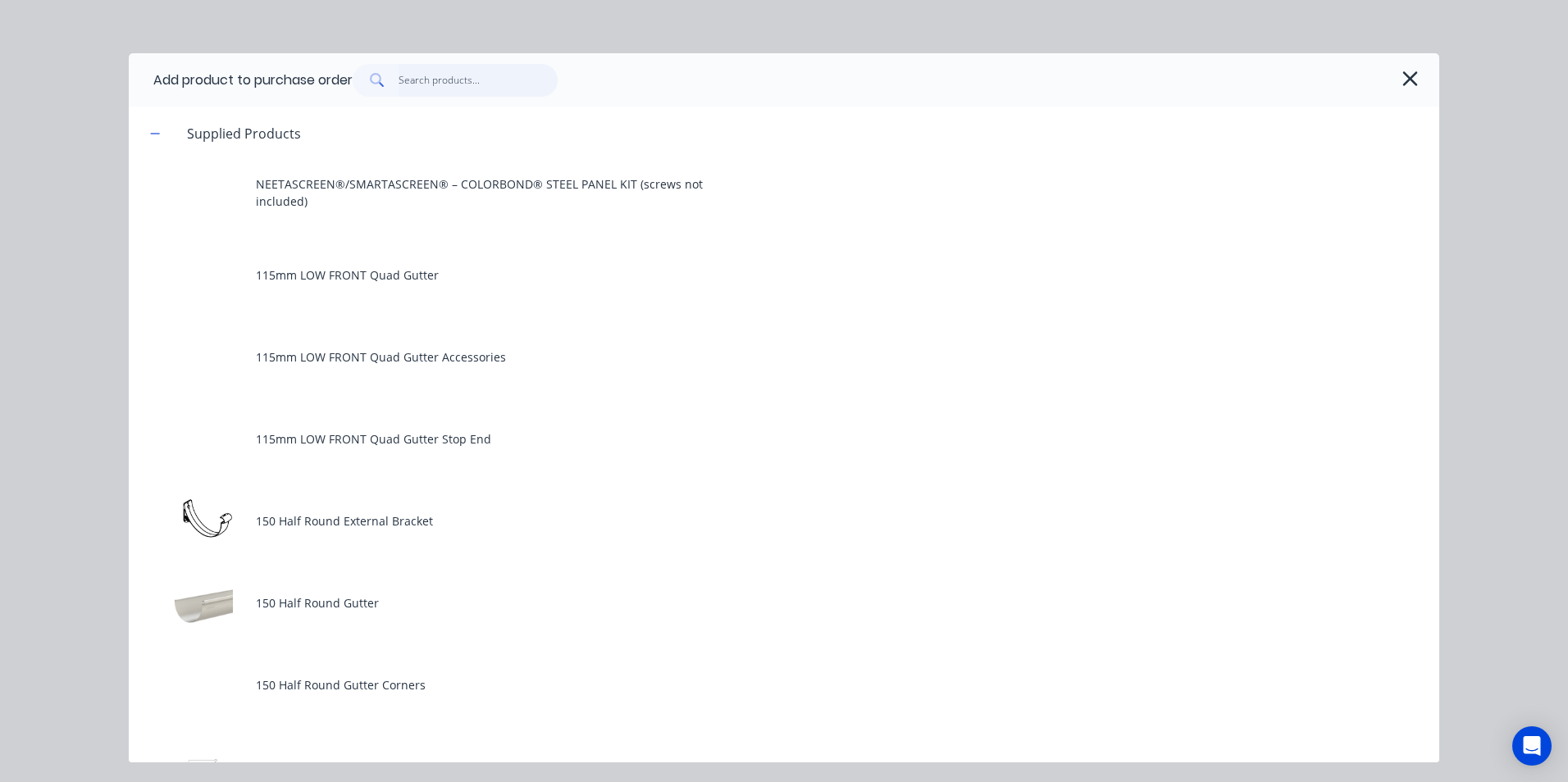
click at [441, 80] on input "text" at bounding box center [478, 80] width 160 height 33
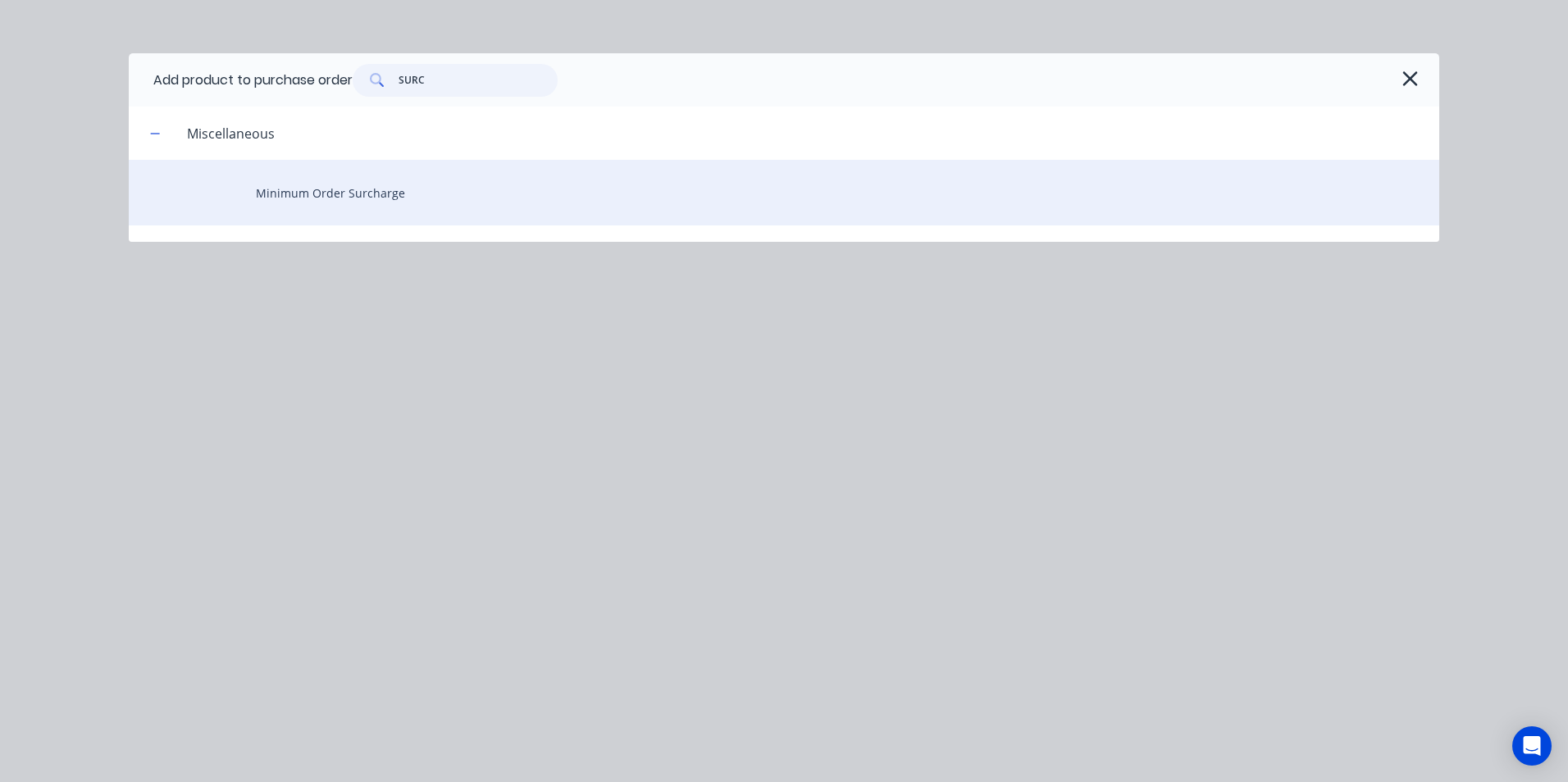
type input "SURC"
click at [289, 189] on div "Minimum Order Surcharge" at bounding box center [783, 193] width 1311 height 66
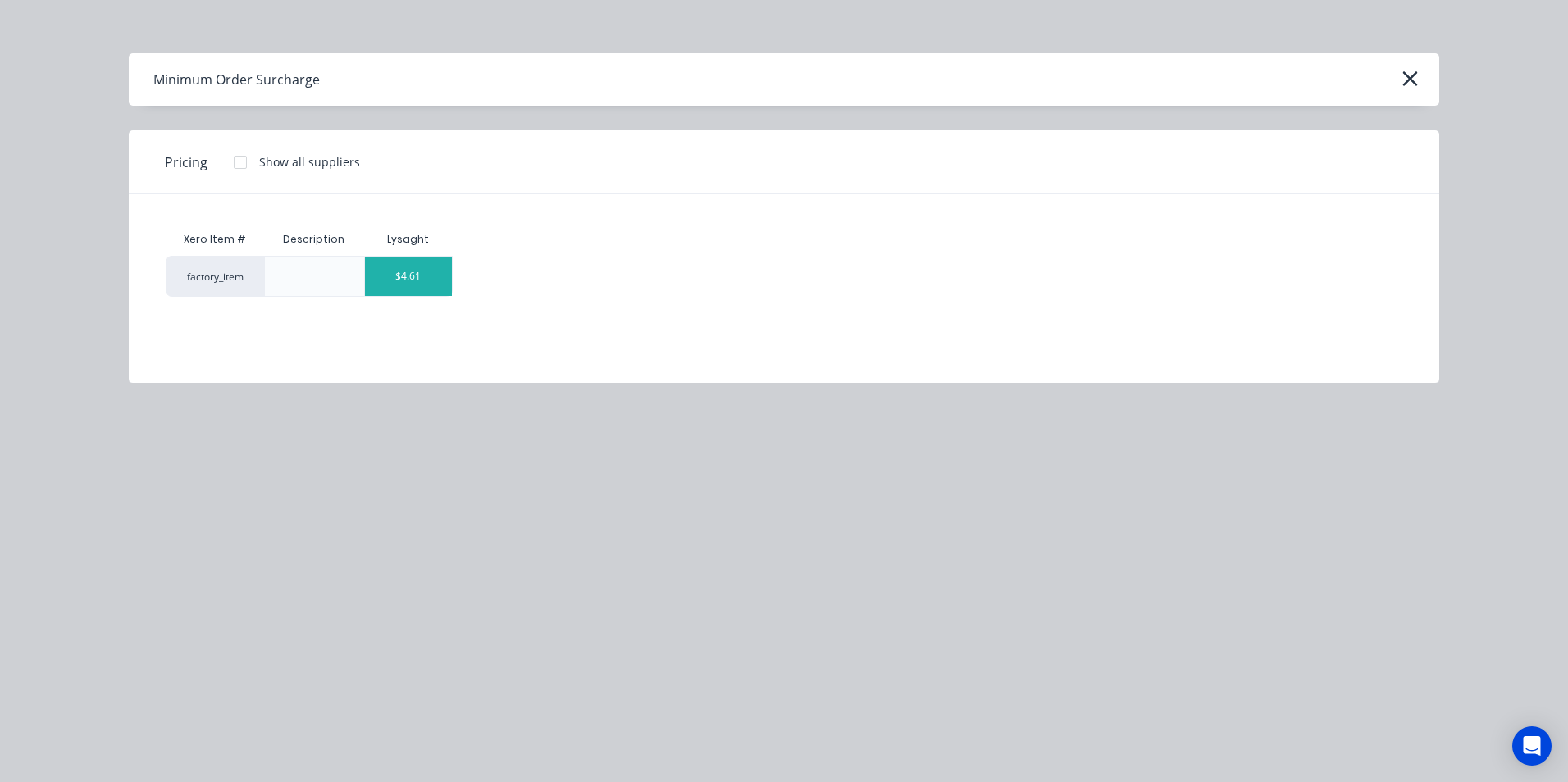
click at [433, 279] on div "$4.61" at bounding box center [408, 276] width 88 height 40
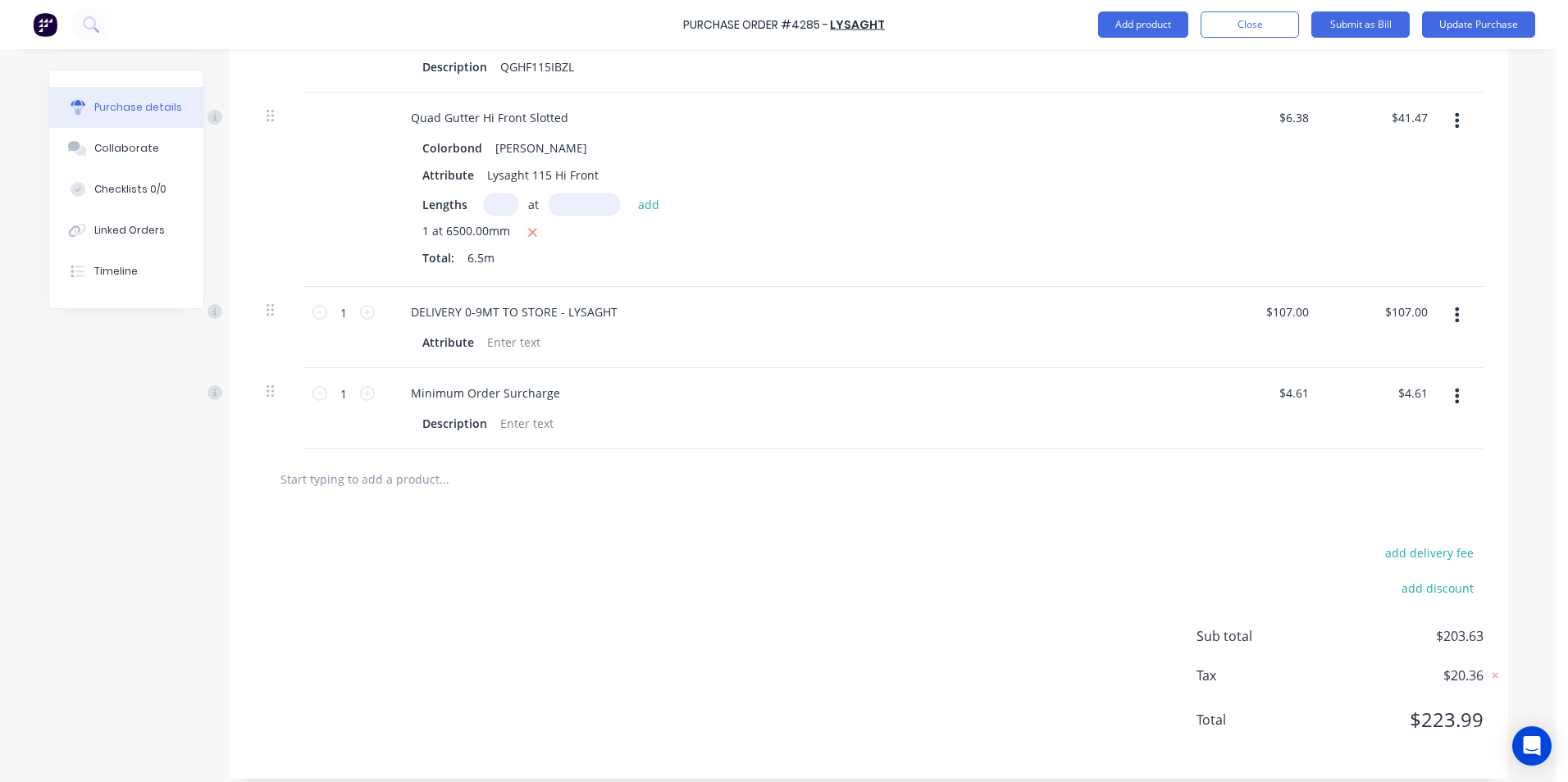
scroll to position [656, 0]
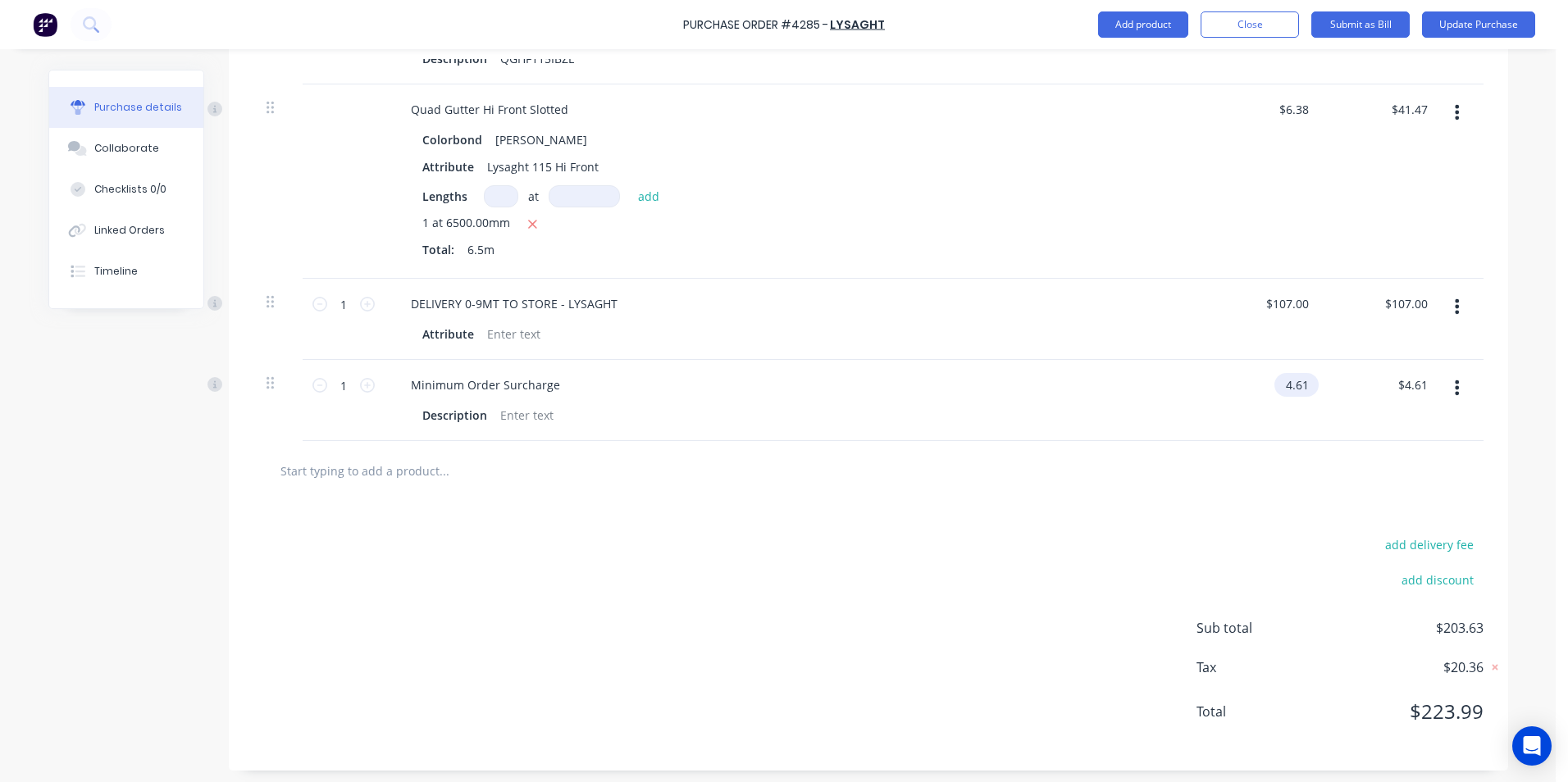
click at [1305, 382] on input "4.61" at bounding box center [1292, 385] width 38 height 24
type input "4"
type input "$9.20"
click at [1144, 512] on div "add delivery fee add discount Sub total $203.63 Tax $20.36 Total $223.99" at bounding box center [868, 636] width 1279 height 270
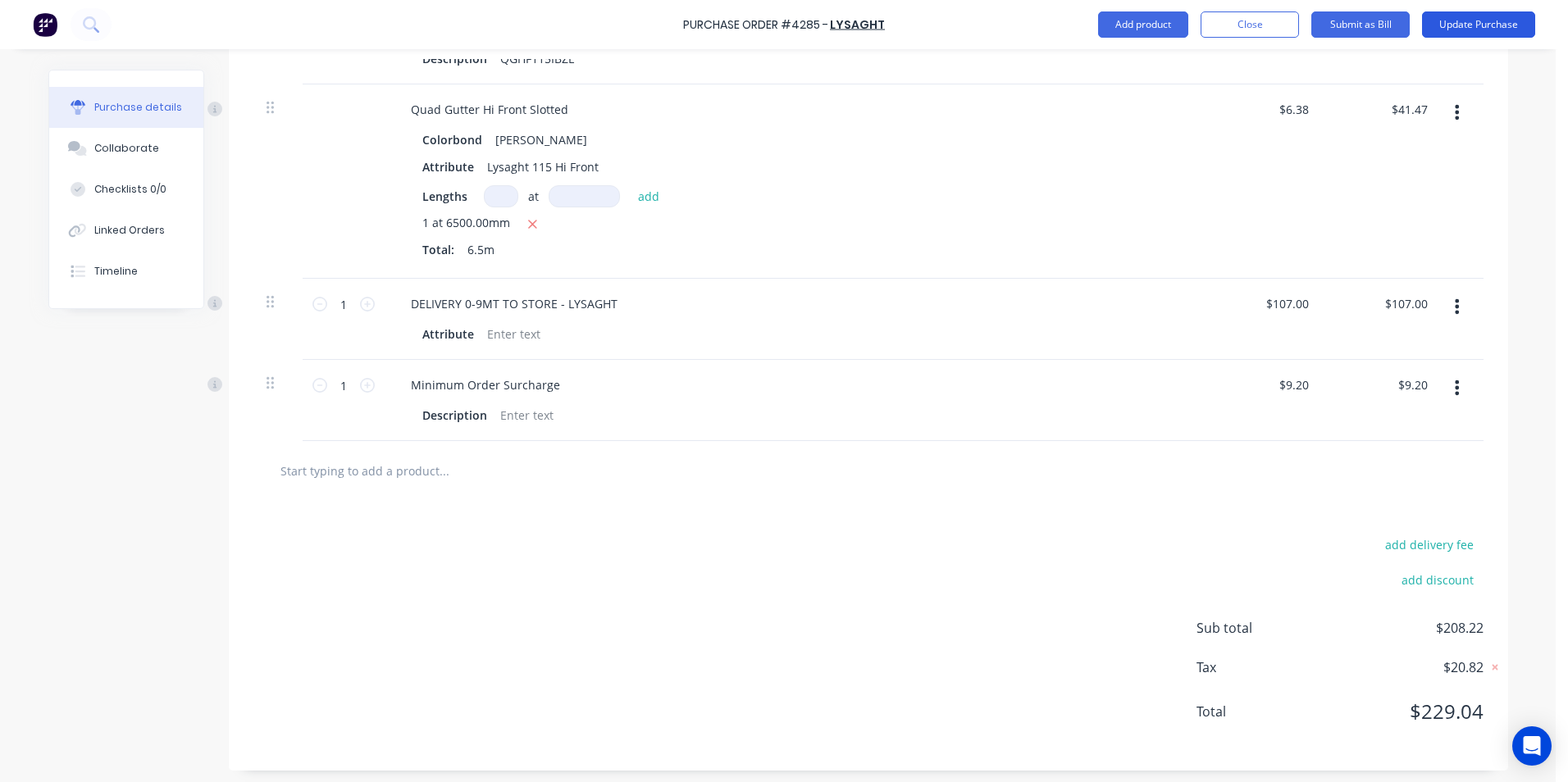
click at [1454, 14] on button "Update Purchase" at bounding box center [1477, 24] width 113 height 26
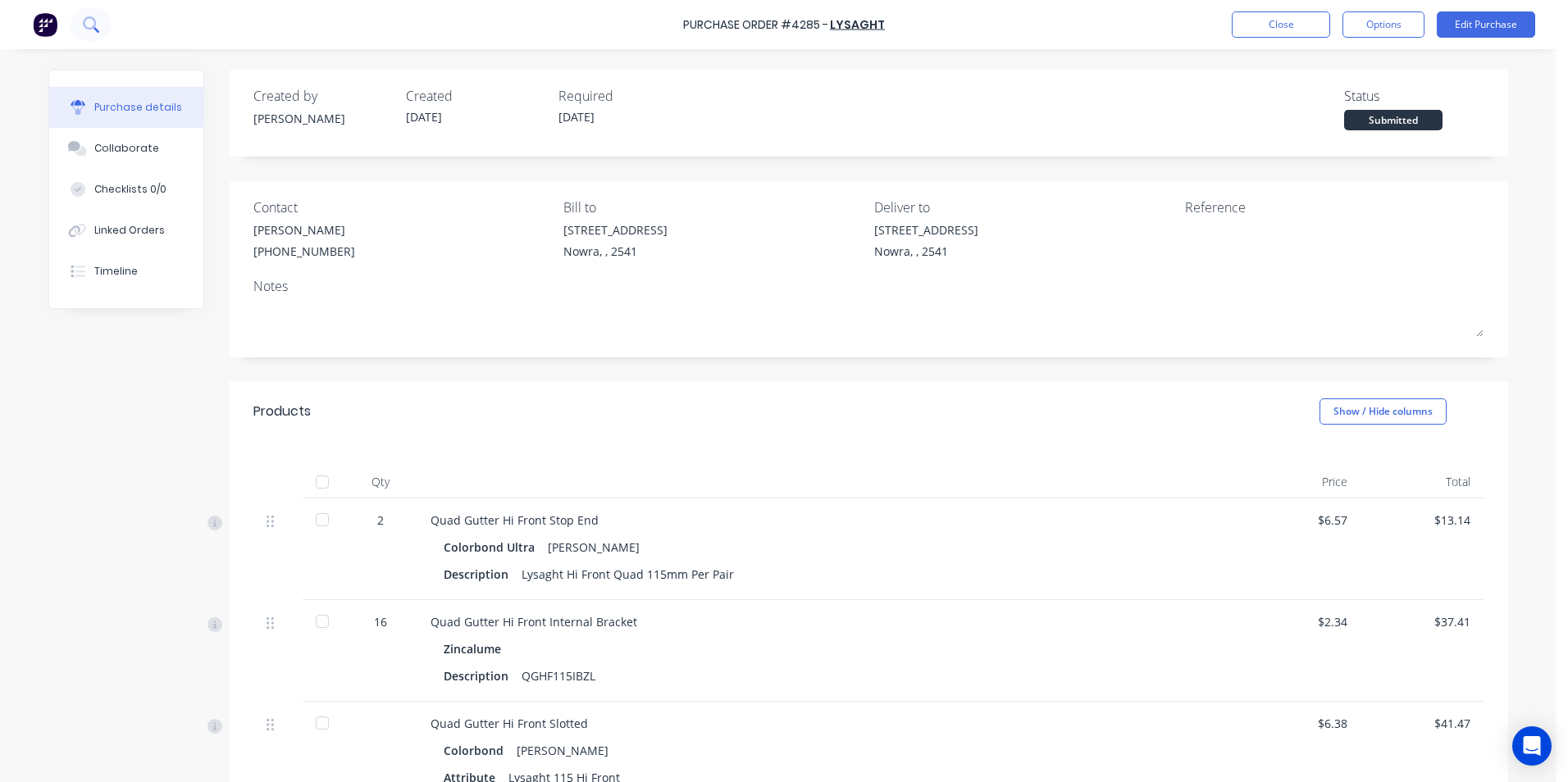
click at [79, 23] on button at bounding box center [91, 25] width 41 height 33
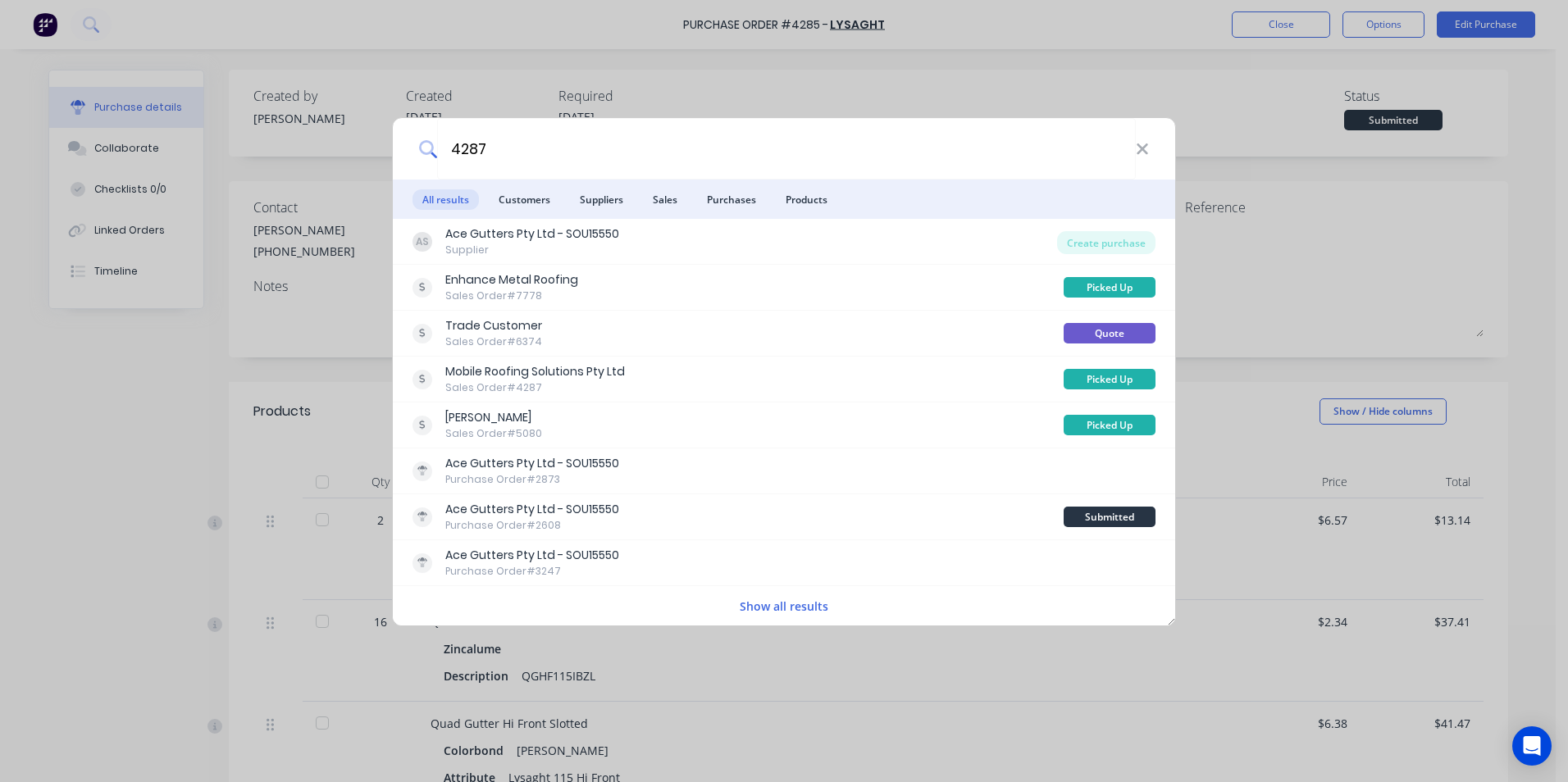
type input "4287"
click at [781, 606] on button "Show all results" at bounding box center [784, 607] width 98 height 19
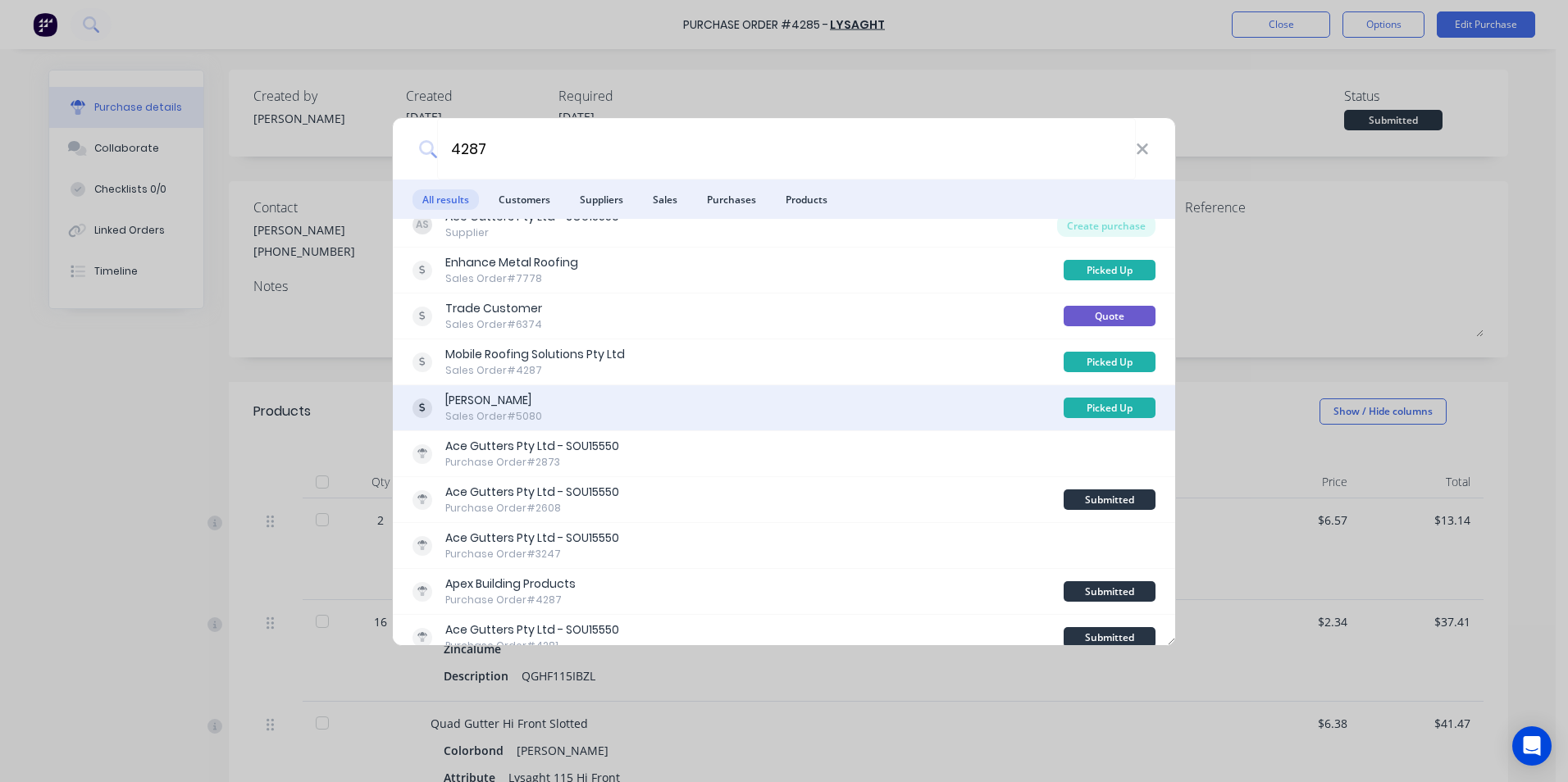
scroll to position [33, 0]
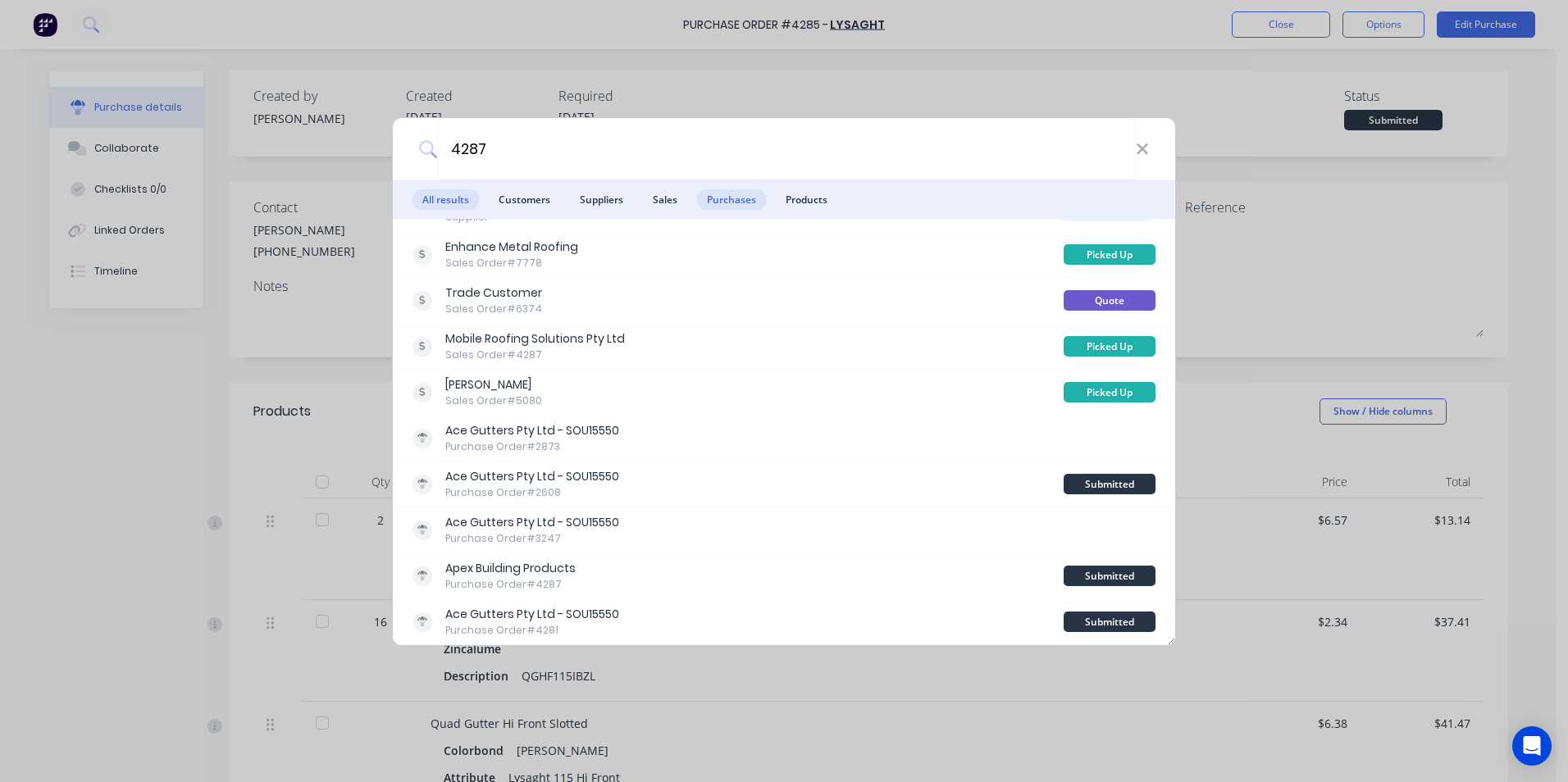
click at [753, 196] on span "Purchases" at bounding box center [731, 199] width 68 height 20
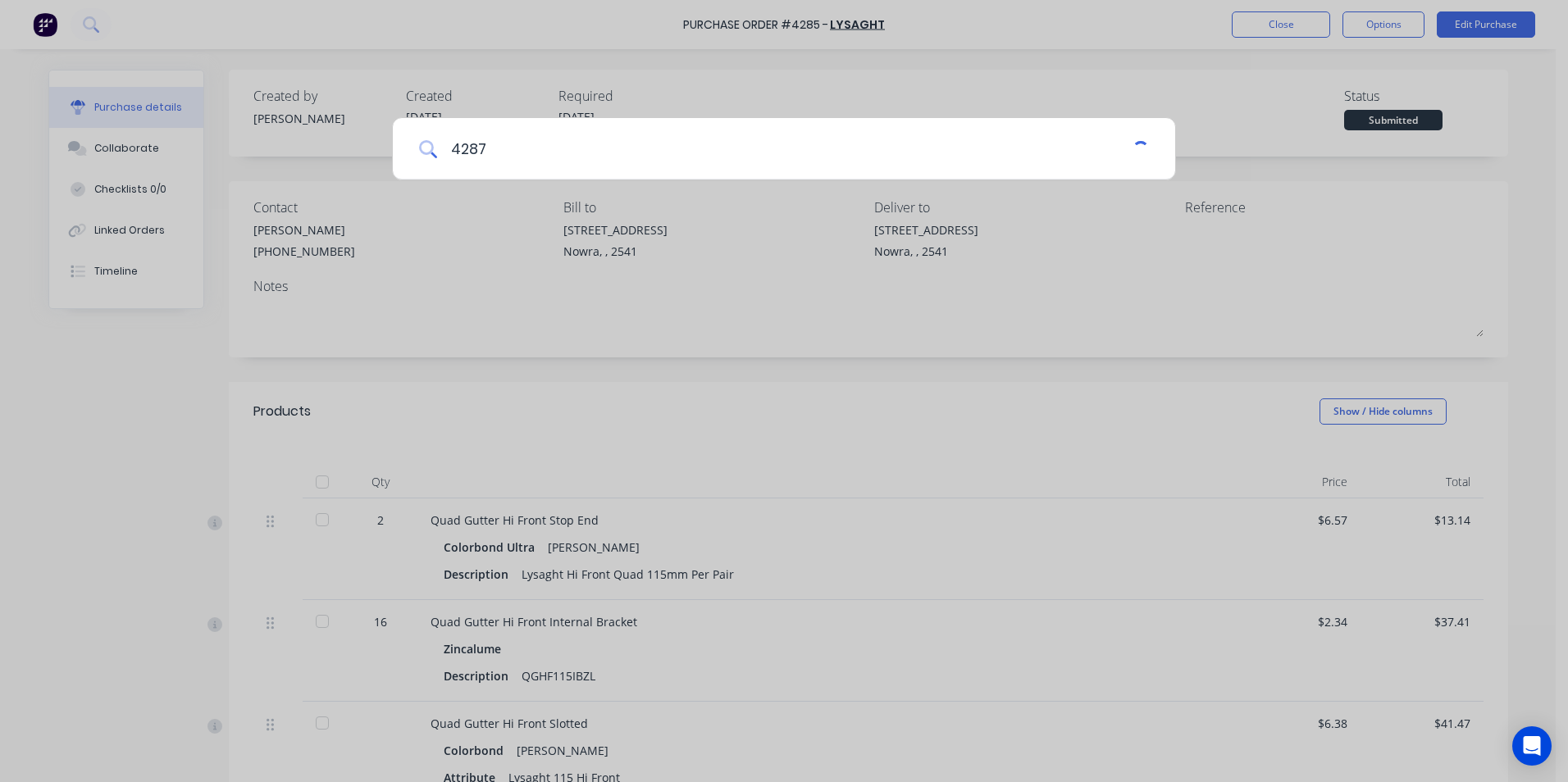
scroll to position [0, 0]
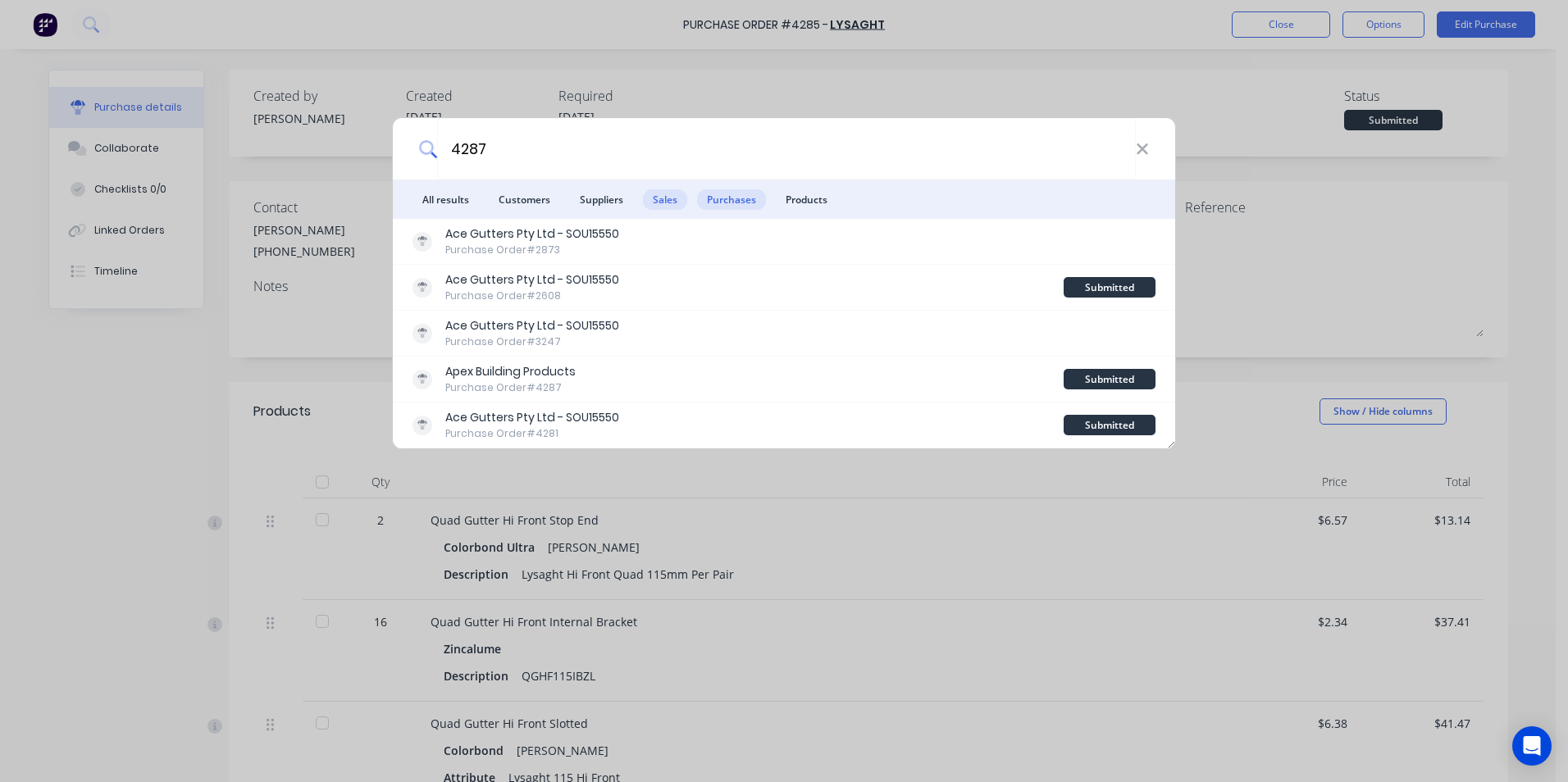
click at [674, 190] on span "Sales" at bounding box center [665, 199] width 44 height 20
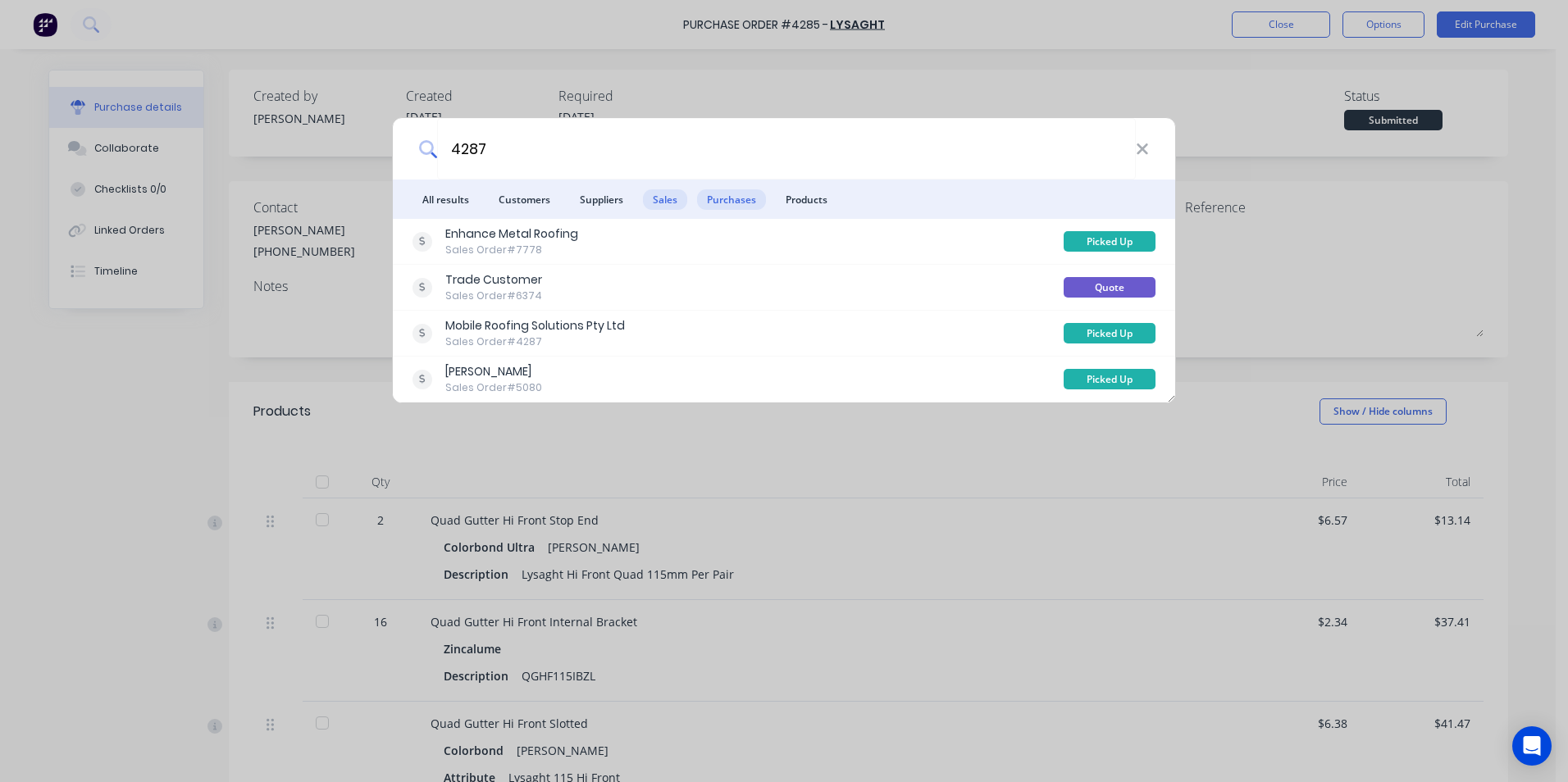
click at [737, 193] on span "Purchases" at bounding box center [731, 199] width 68 height 20
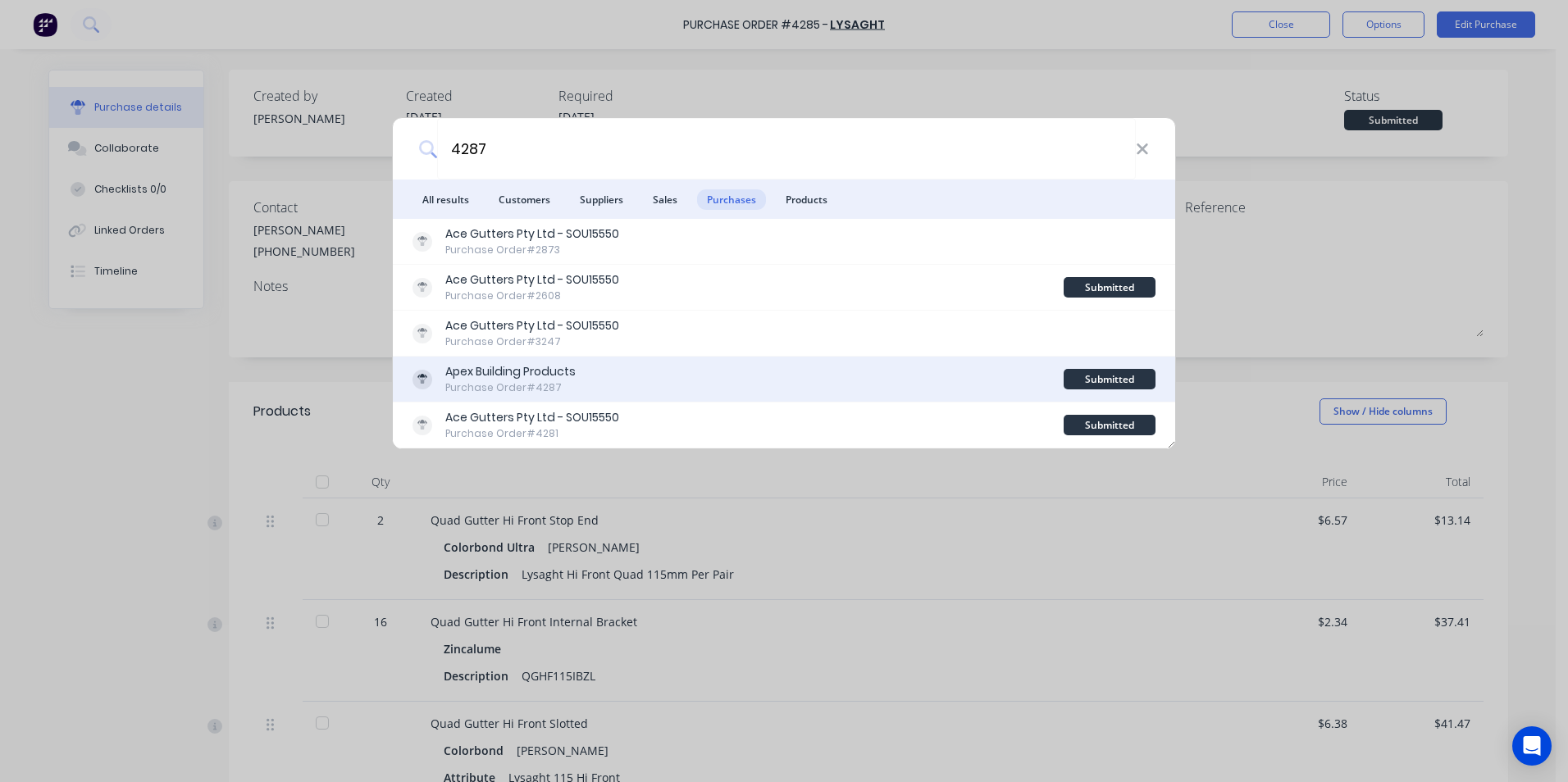
click at [737, 382] on div "Apex Building Products Purchase Order #4287" at bounding box center [738, 379] width 651 height 32
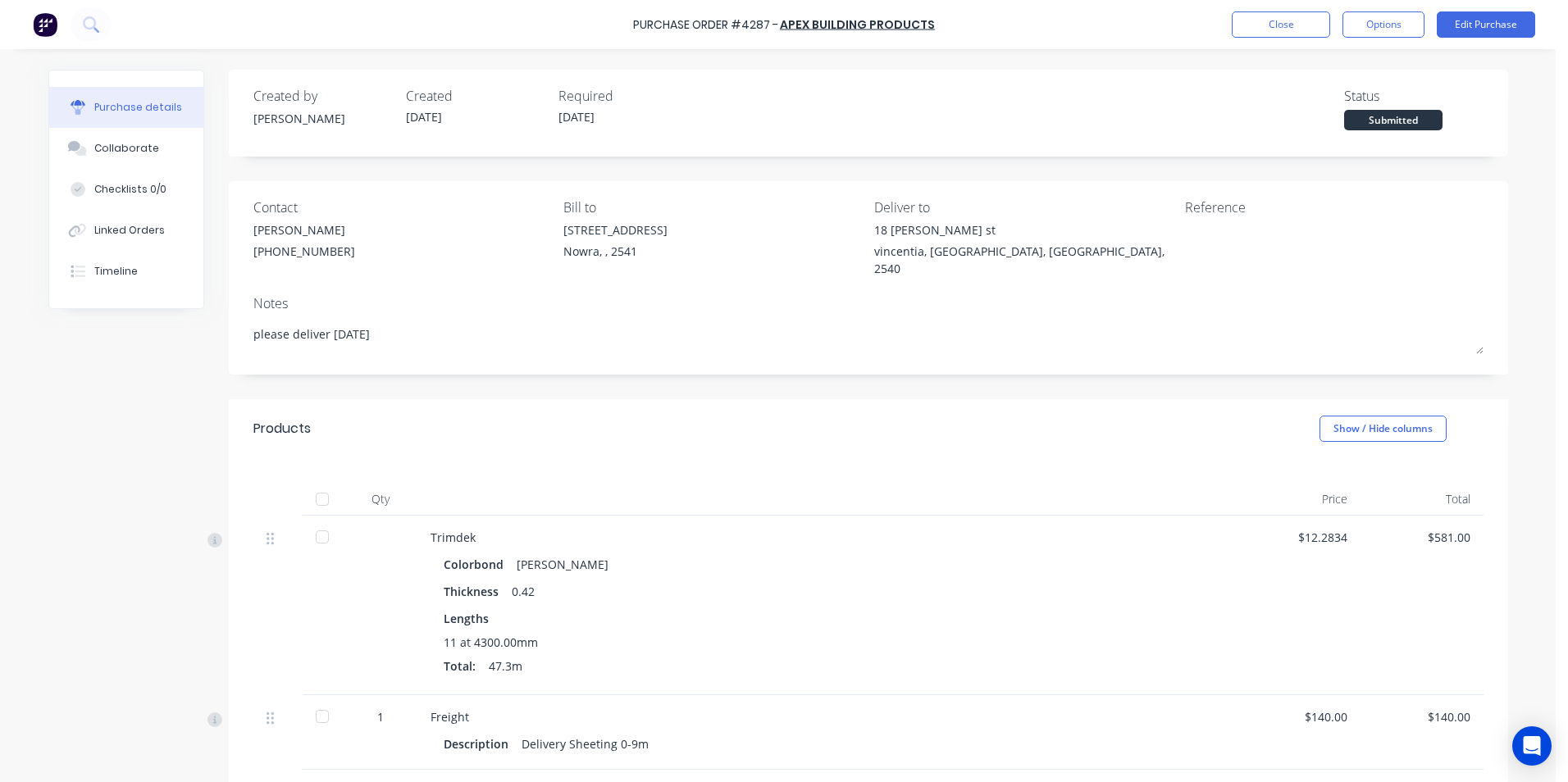
scroll to position [204, 0]
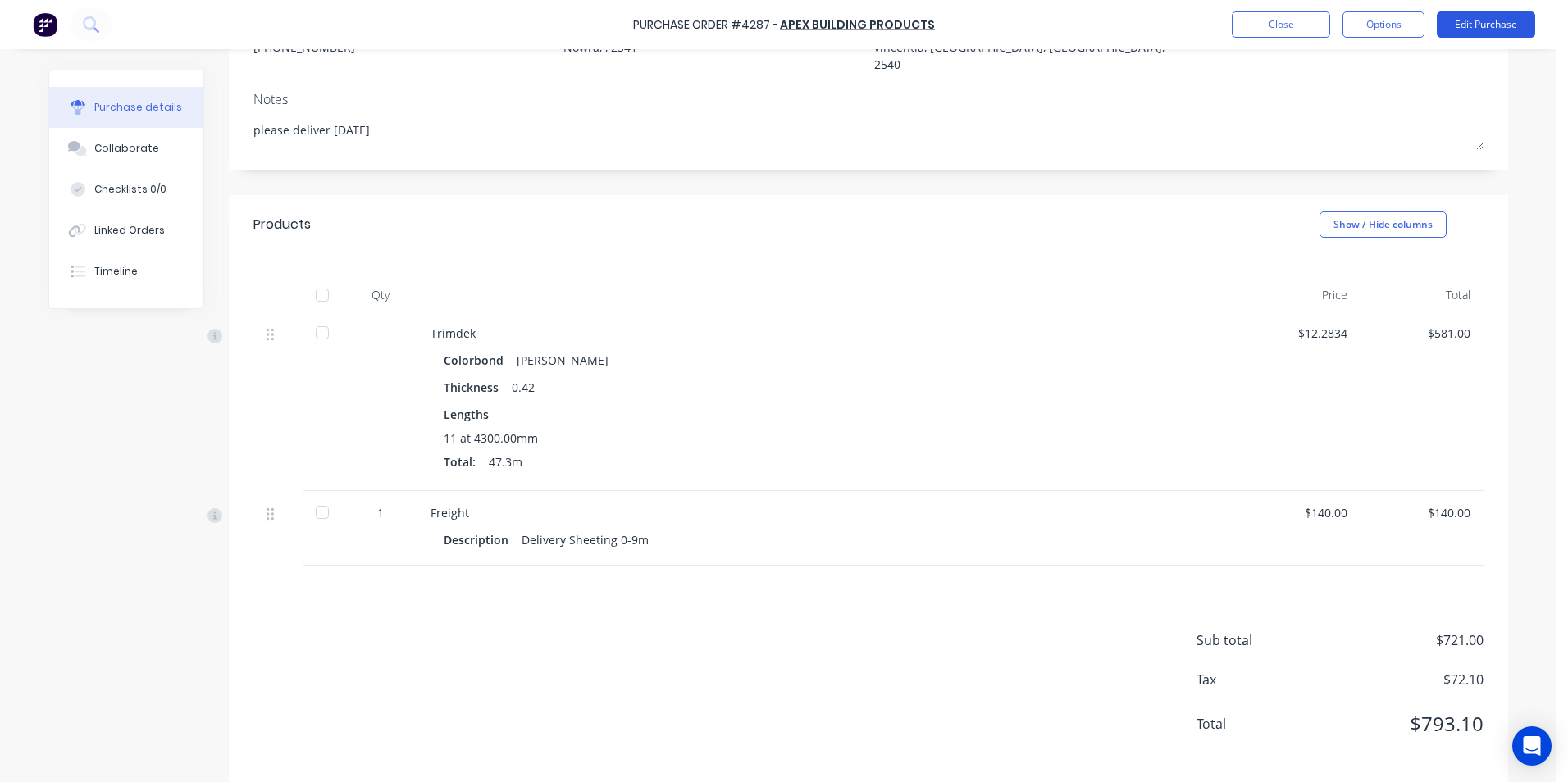
click at [1458, 27] on button "Edit Purchase" at bounding box center [1486, 24] width 98 height 26
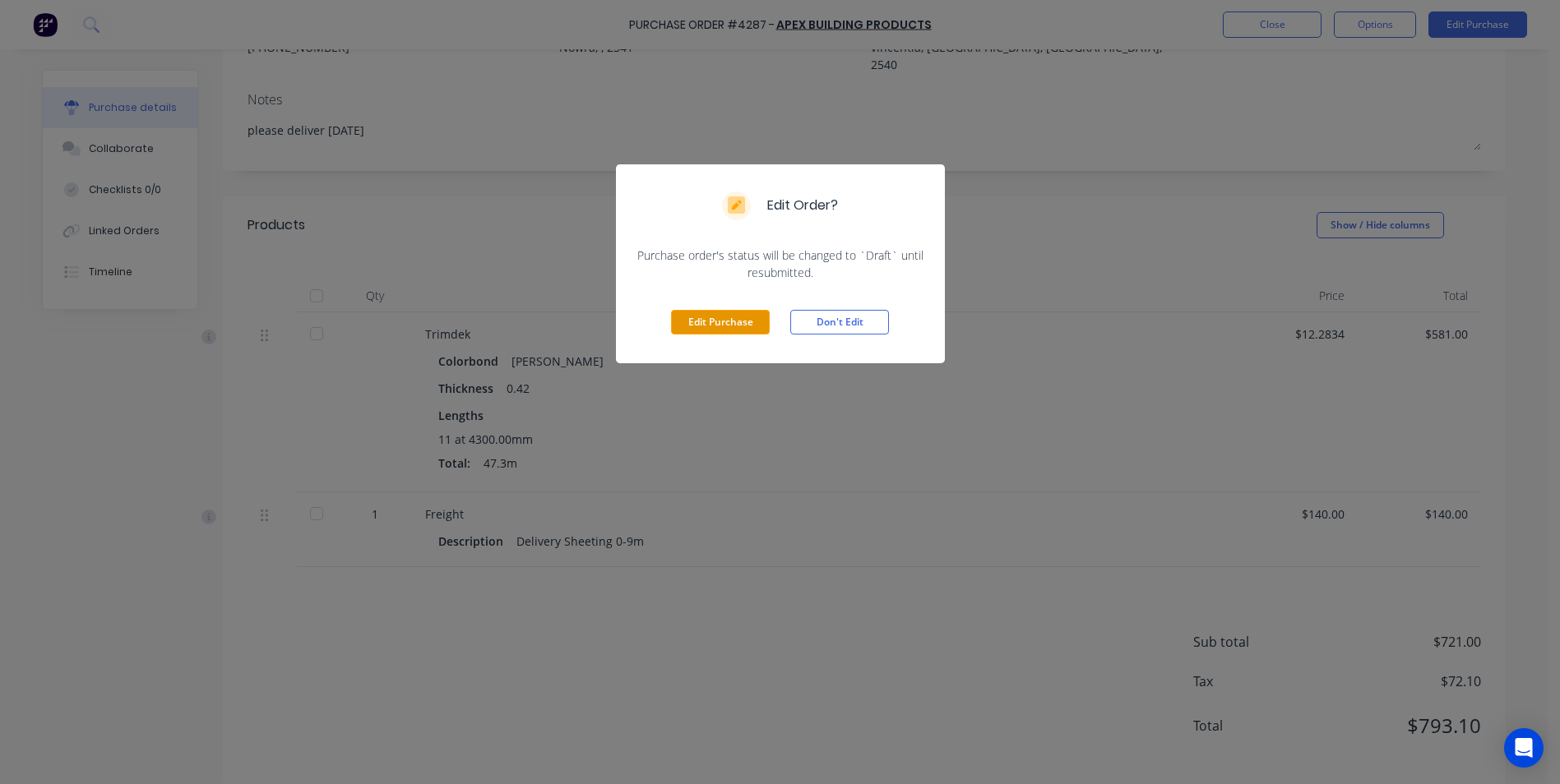
click at [738, 313] on button "Edit Purchase" at bounding box center [721, 323] width 99 height 25
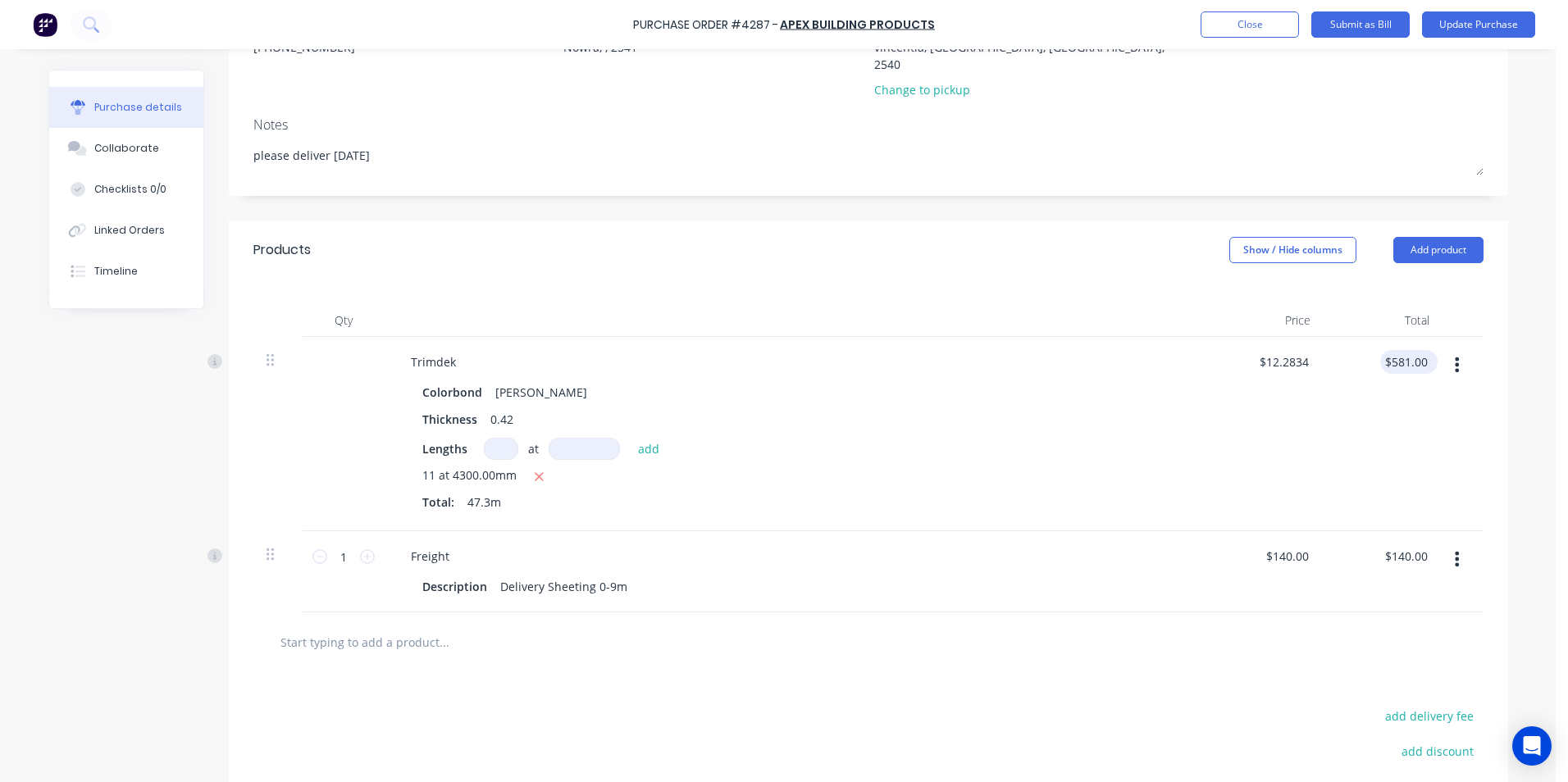
type textarea "x"
click at [1415, 350] on input "581.00" at bounding box center [1409, 362] width 44 height 24
type input "5"
type input "573.8"
type textarea "x"
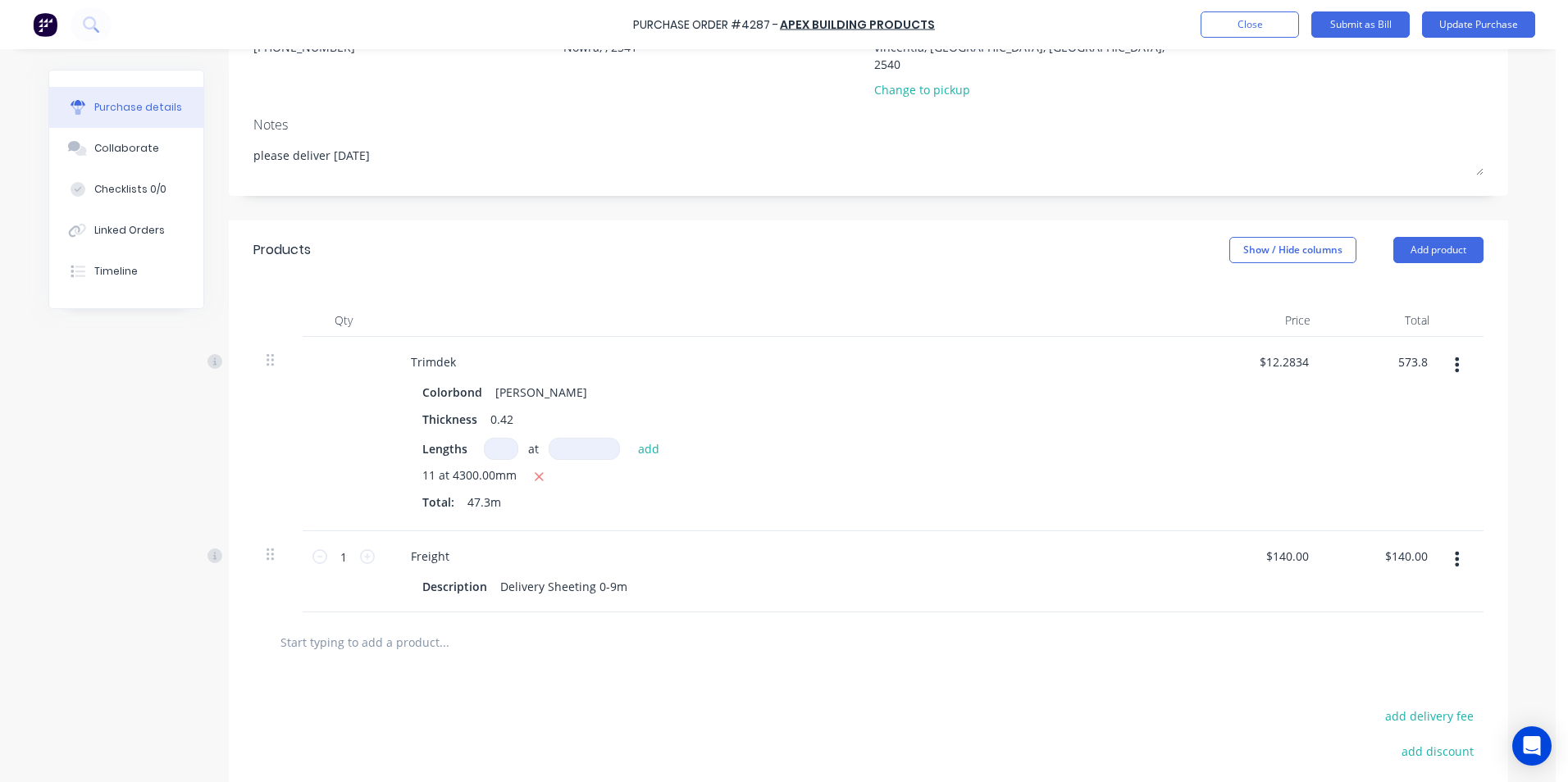
type input "$12.1311"
type input "$573.80"
click at [1223, 410] on div "$12.1311 $12.2834" at bounding box center [1263, 434] width 119 height 195
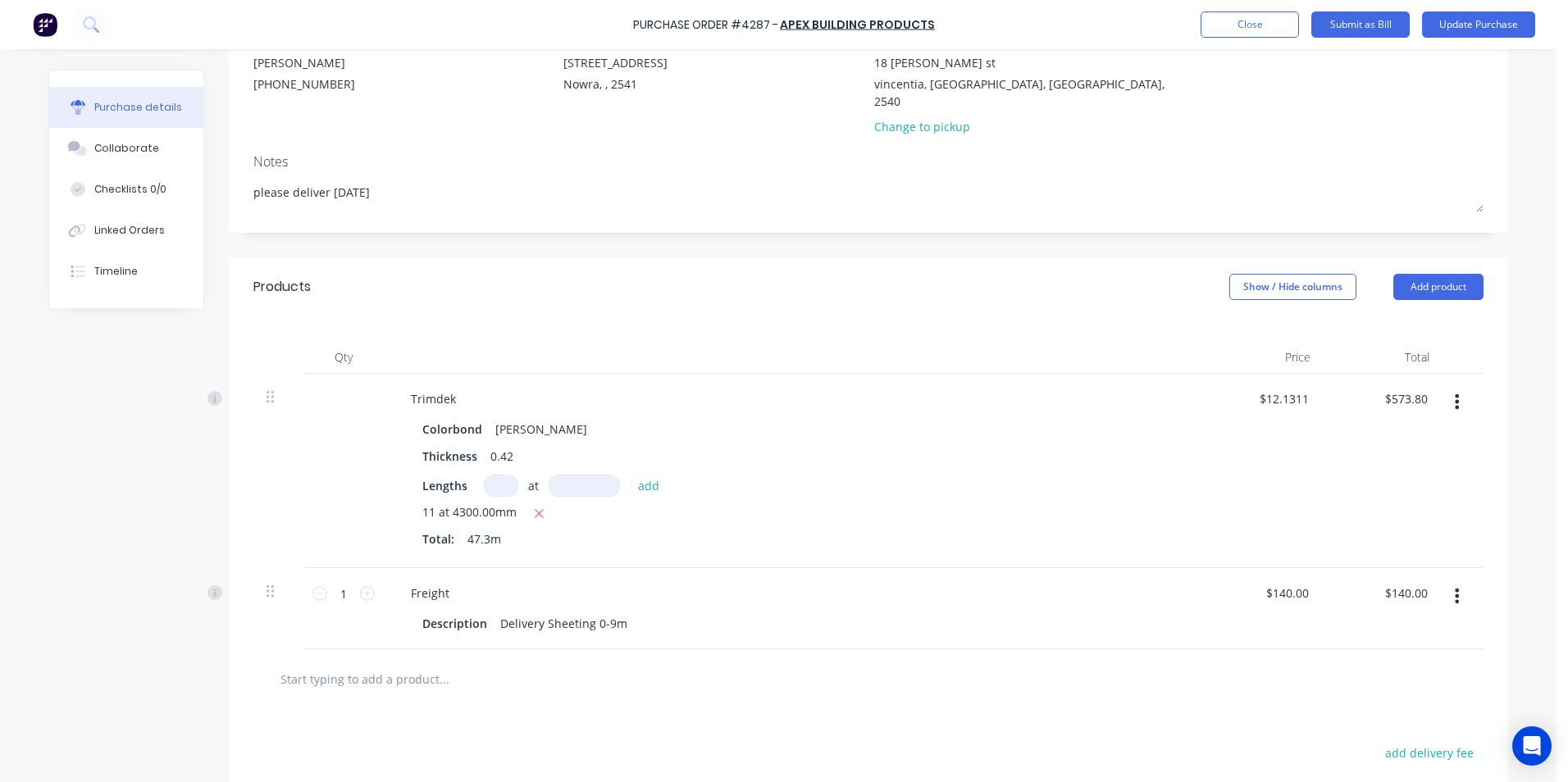
scroll to position [0, 0]
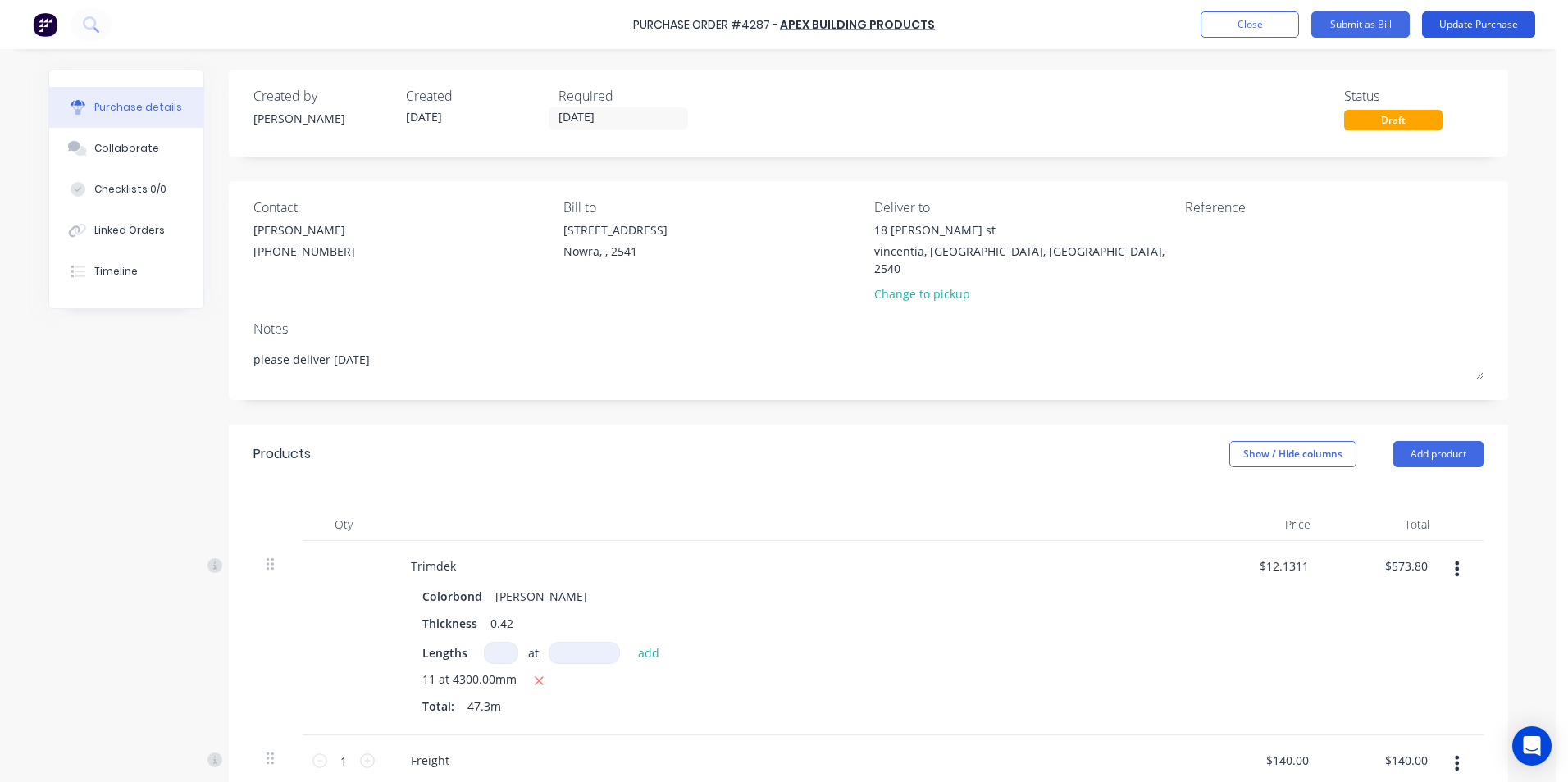
click at [1462, 25] on button "Update Purchase" at bounding box center [1477, 24] width 113 height 26
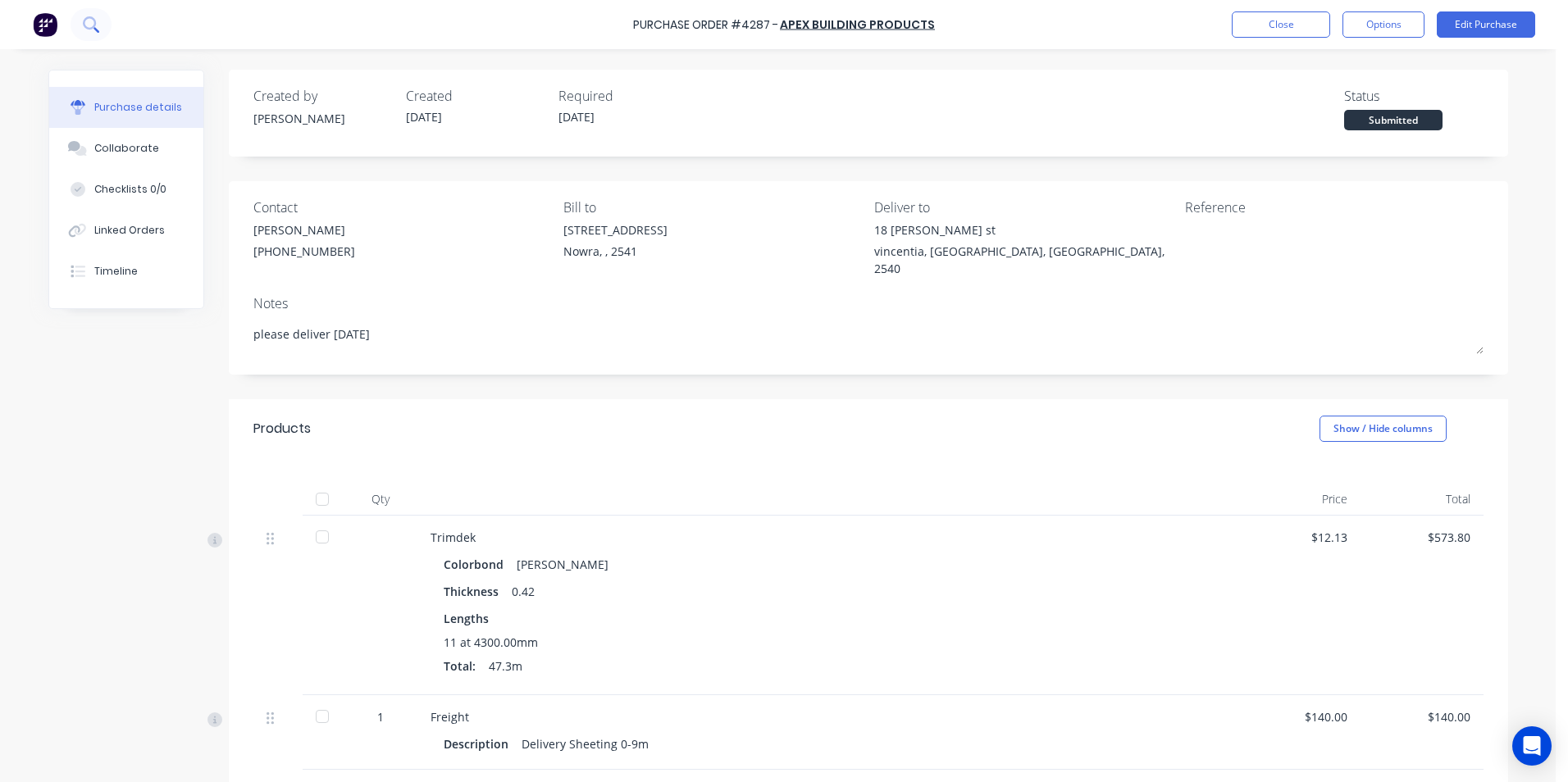
click at [95, 17] on icon at bounding box center [91, 24] width 15 height 15
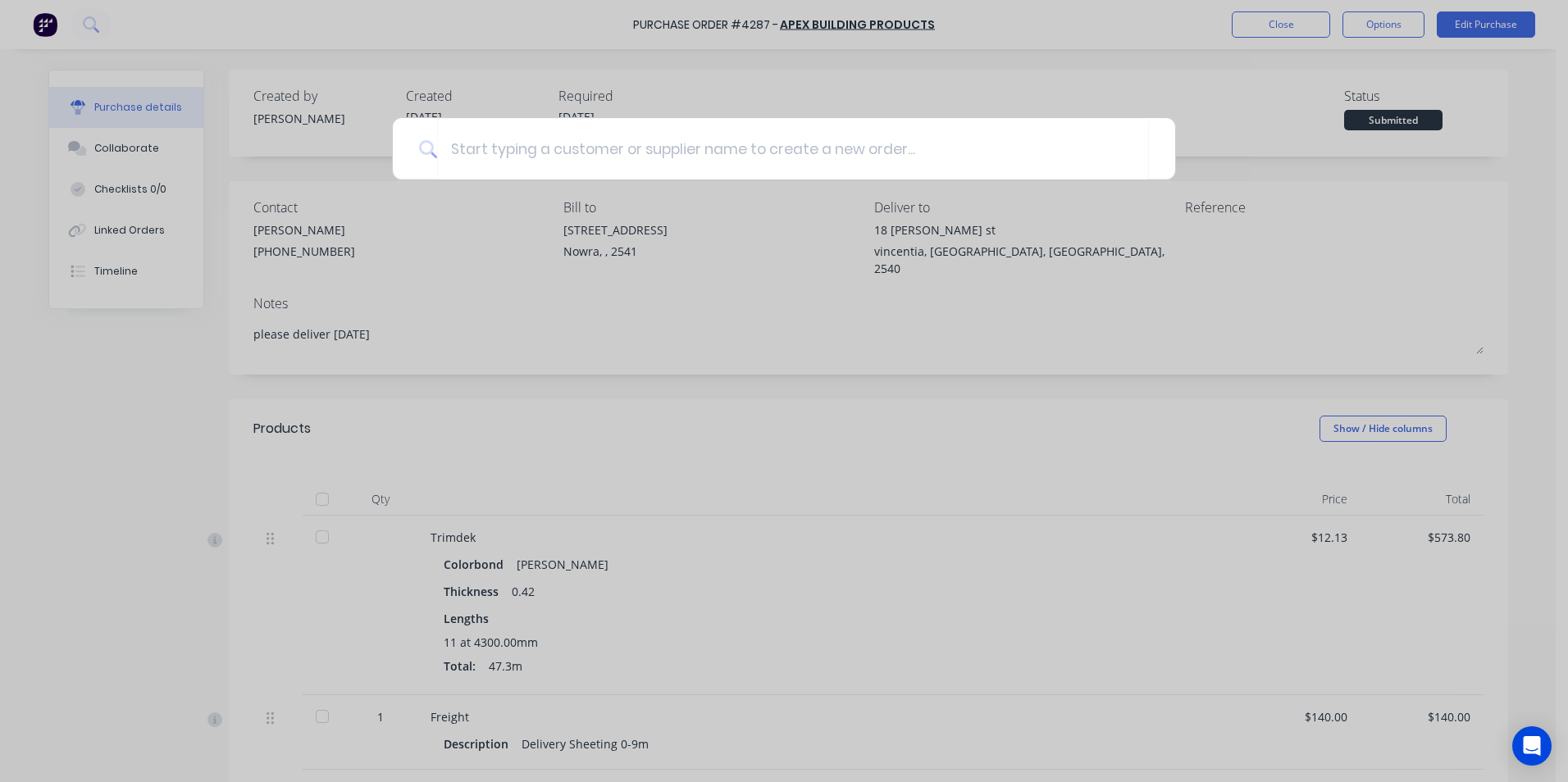
type textarea "x"
type input "4"
type textarea "x"
type input "42"
type textarea "x"
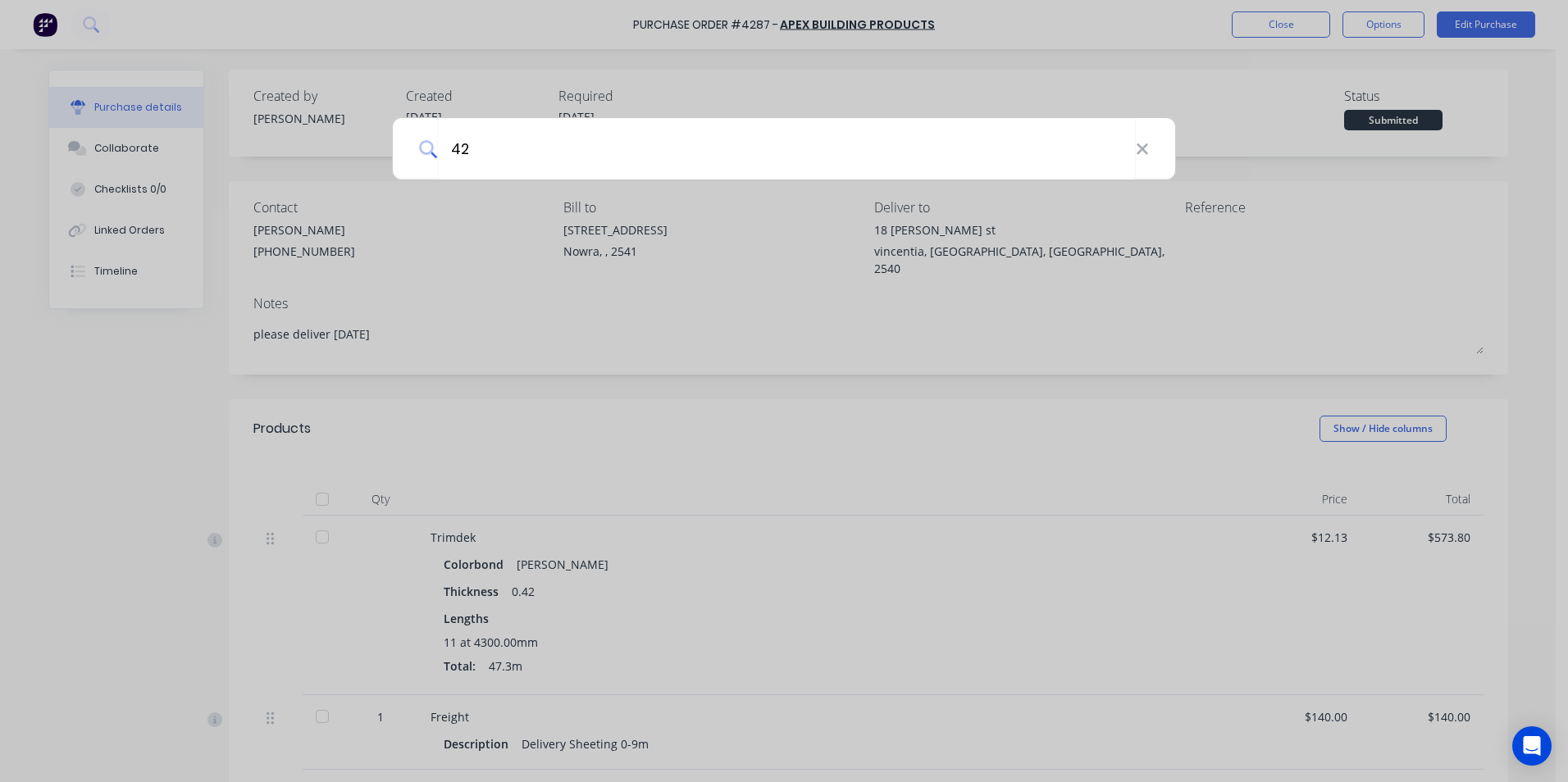
type input "428"
type textarea "x"
type input "4280"
type textarea "x"
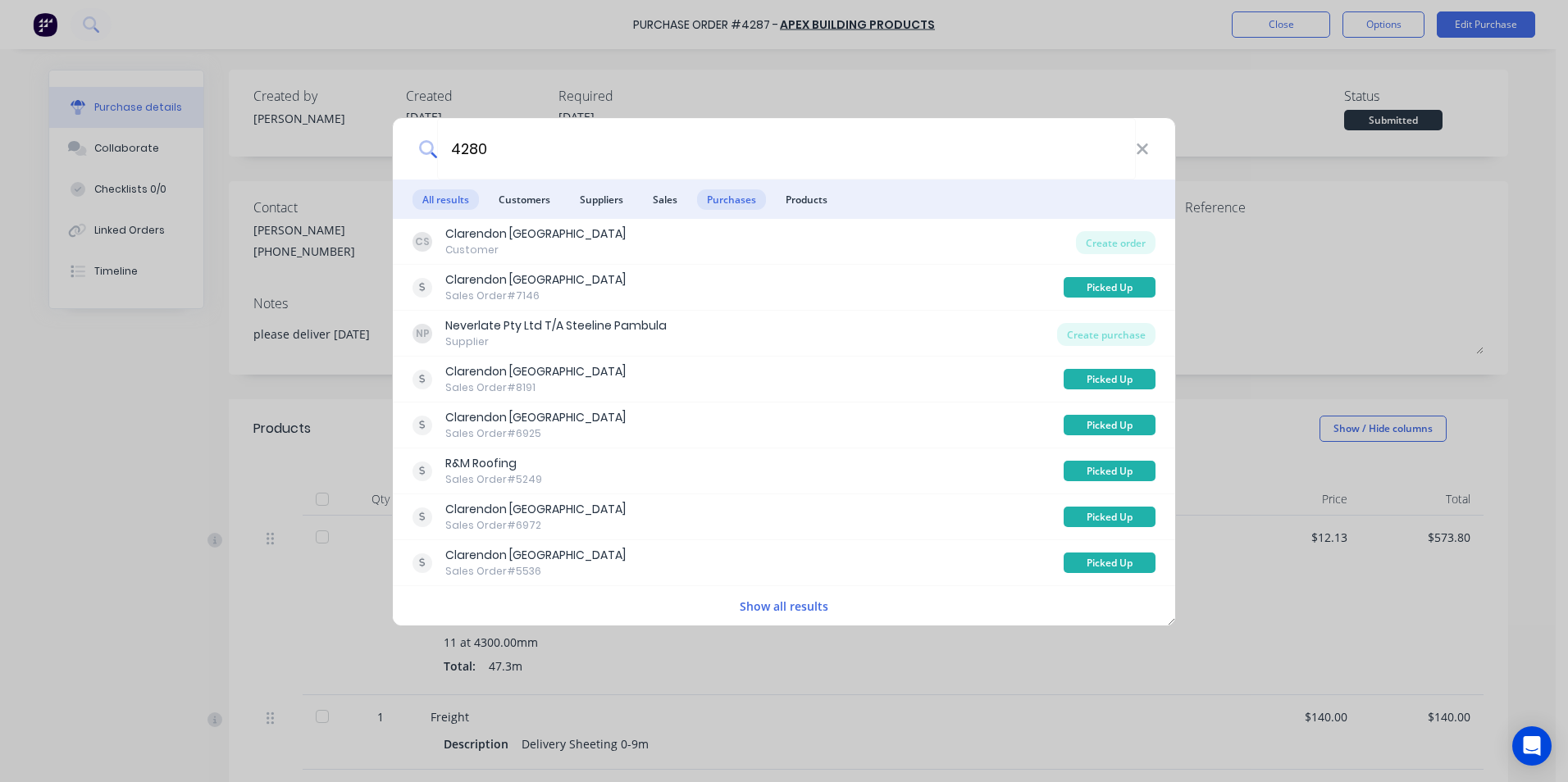
type input "4280"
click at [730, 192] on span "Purchases" at bounding box center [731, 199] width 68 height 20
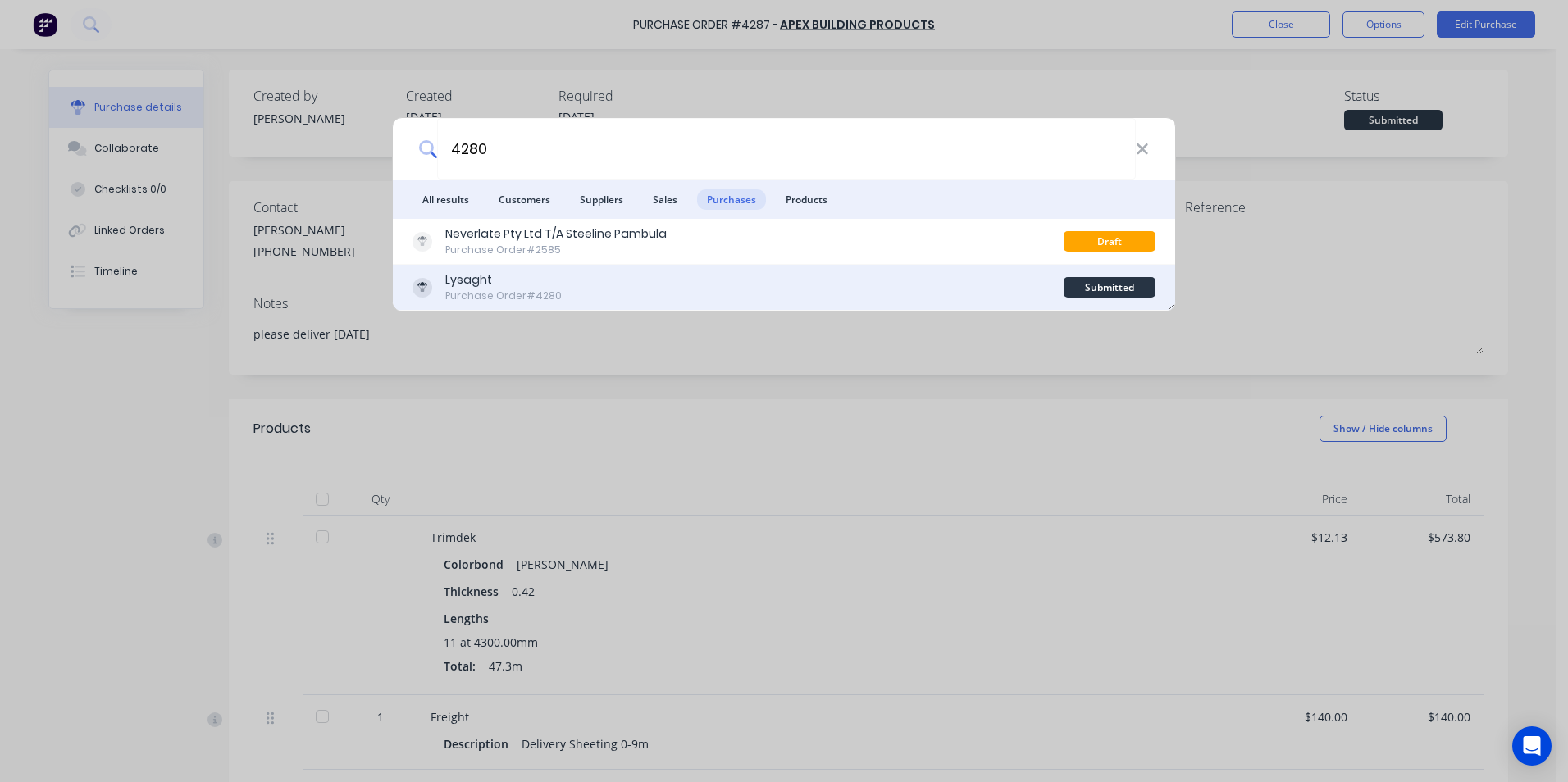
click at [717, 283] on div "Lysaght Purchase Order #4280" at bounding box center [738, 286] width 651 height 32
type textarea "x"
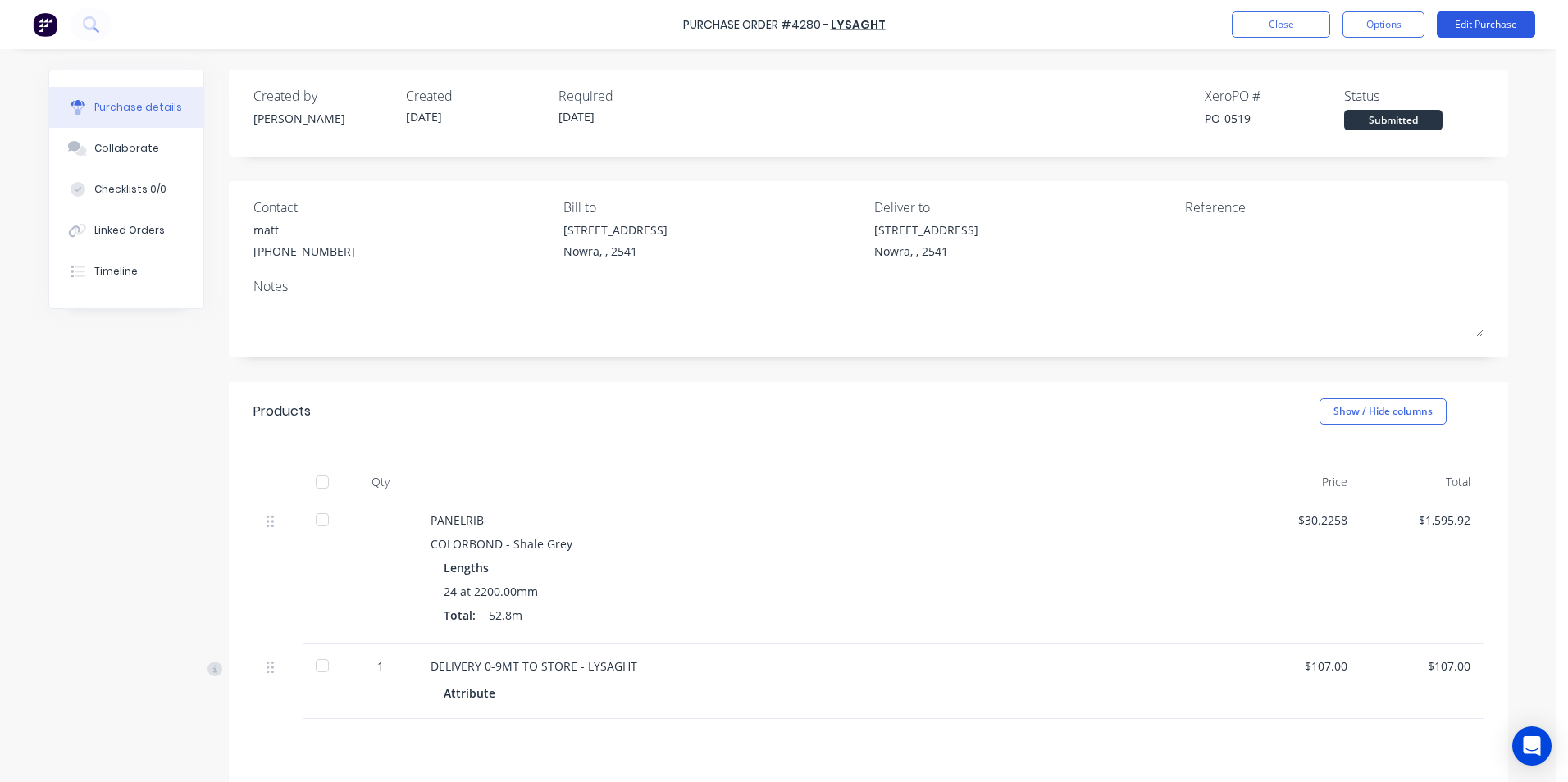
click at [1503, 30] on button "Edit Purchase" at bounding box center [1486, 24] width 98 height 26
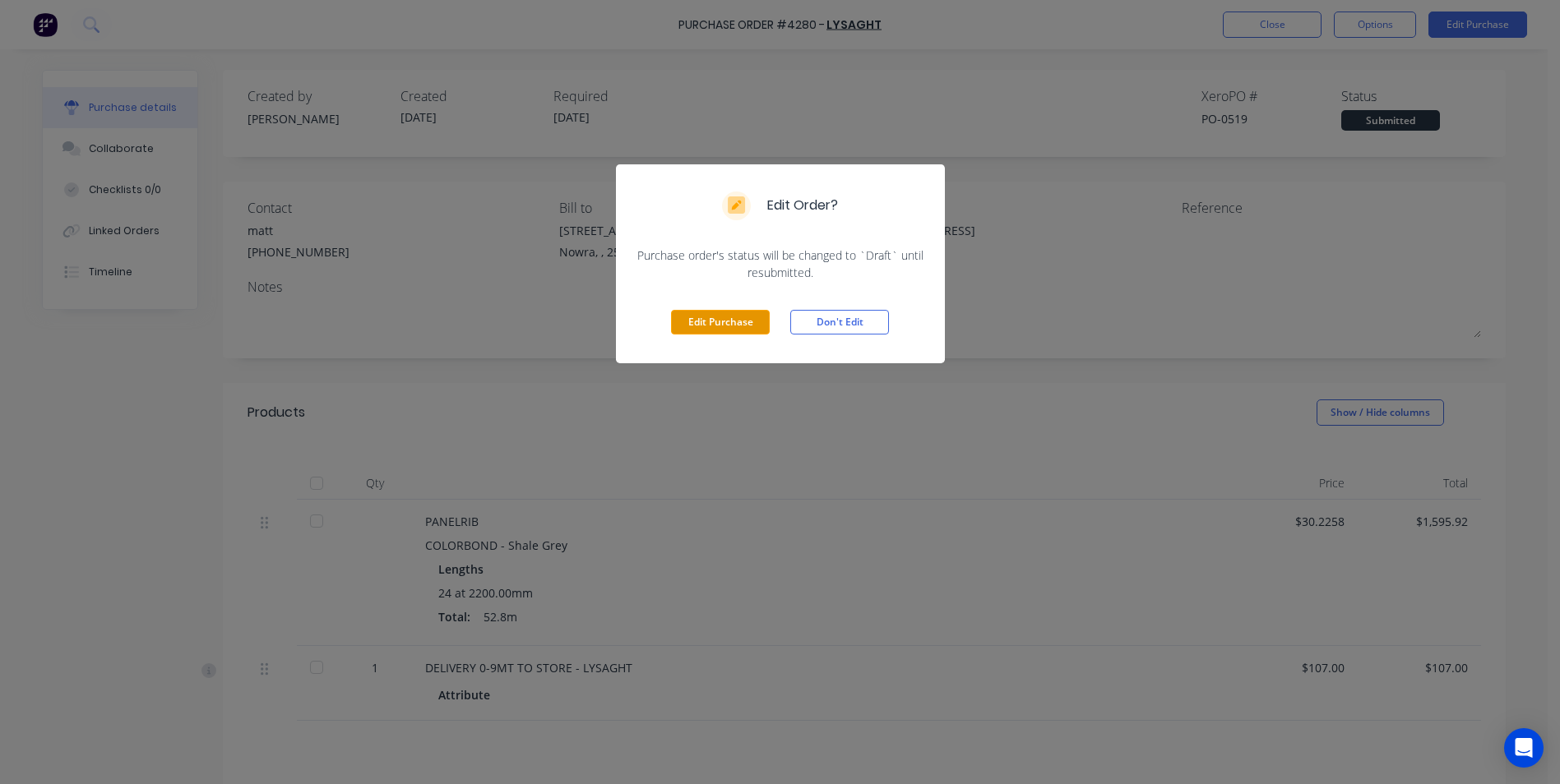
click at [721, 317] on button "Edit Purchase" at bounding box center [721, 323] width 99 height 25
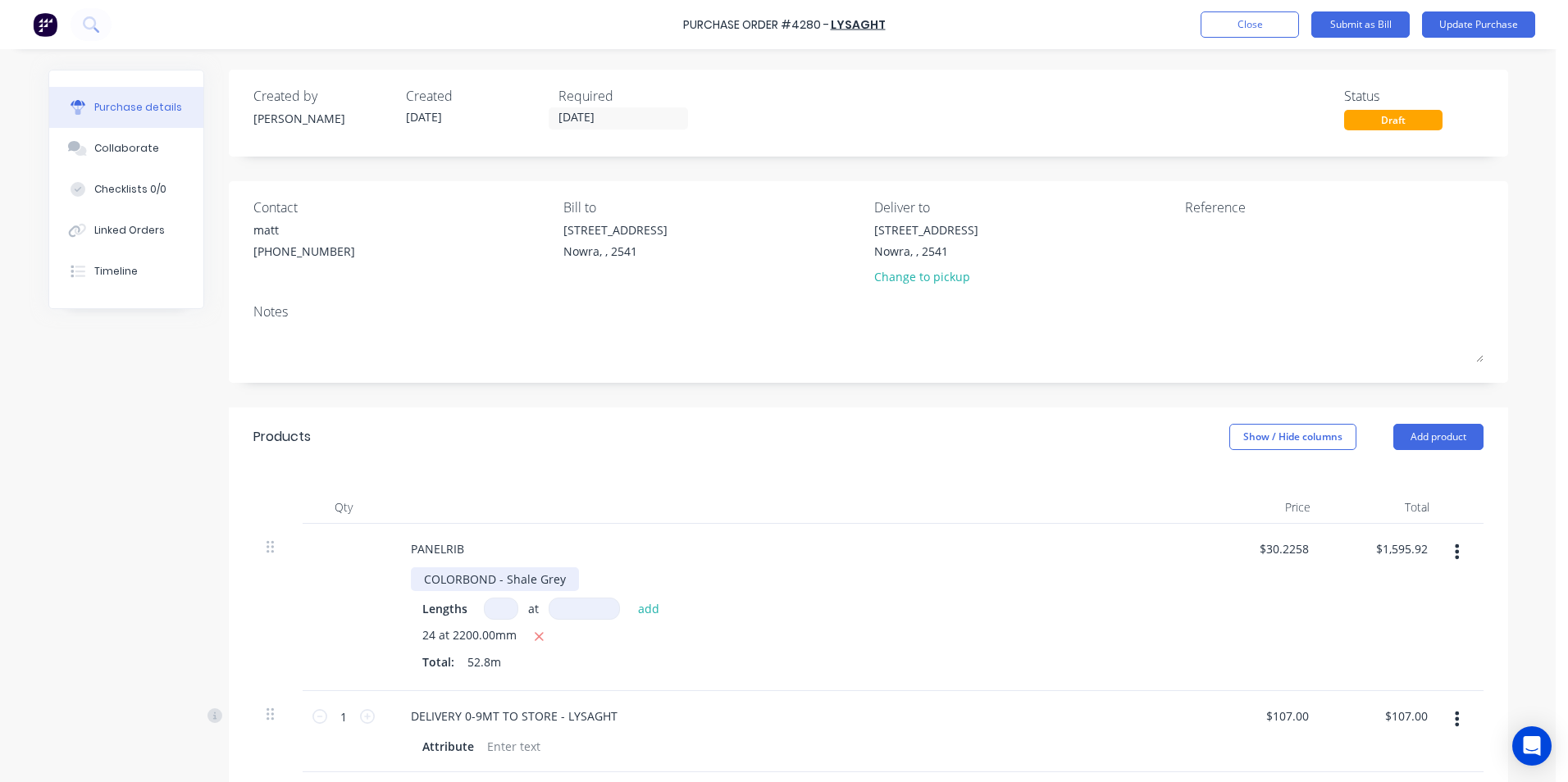
click at [558, 584] on div "COLORBOND - Shale Grey" at bounding box center [495, 579] width 168 height 24
drag, startPoint x: 556, startPoint y: 578, endPoint x: 501, endPoint y: 577, distance: 55.0
click at [501, 577] on div "COLORBOND - Shale Grey" at bounding box center [495, 579] width 168 height 24
click at [700, 492] on div at bounding box center [795, 507] width 820 height 33
click at [1500, 20] on button "Update Purchase" at bounding box center [1477, 24] width 113 height 26
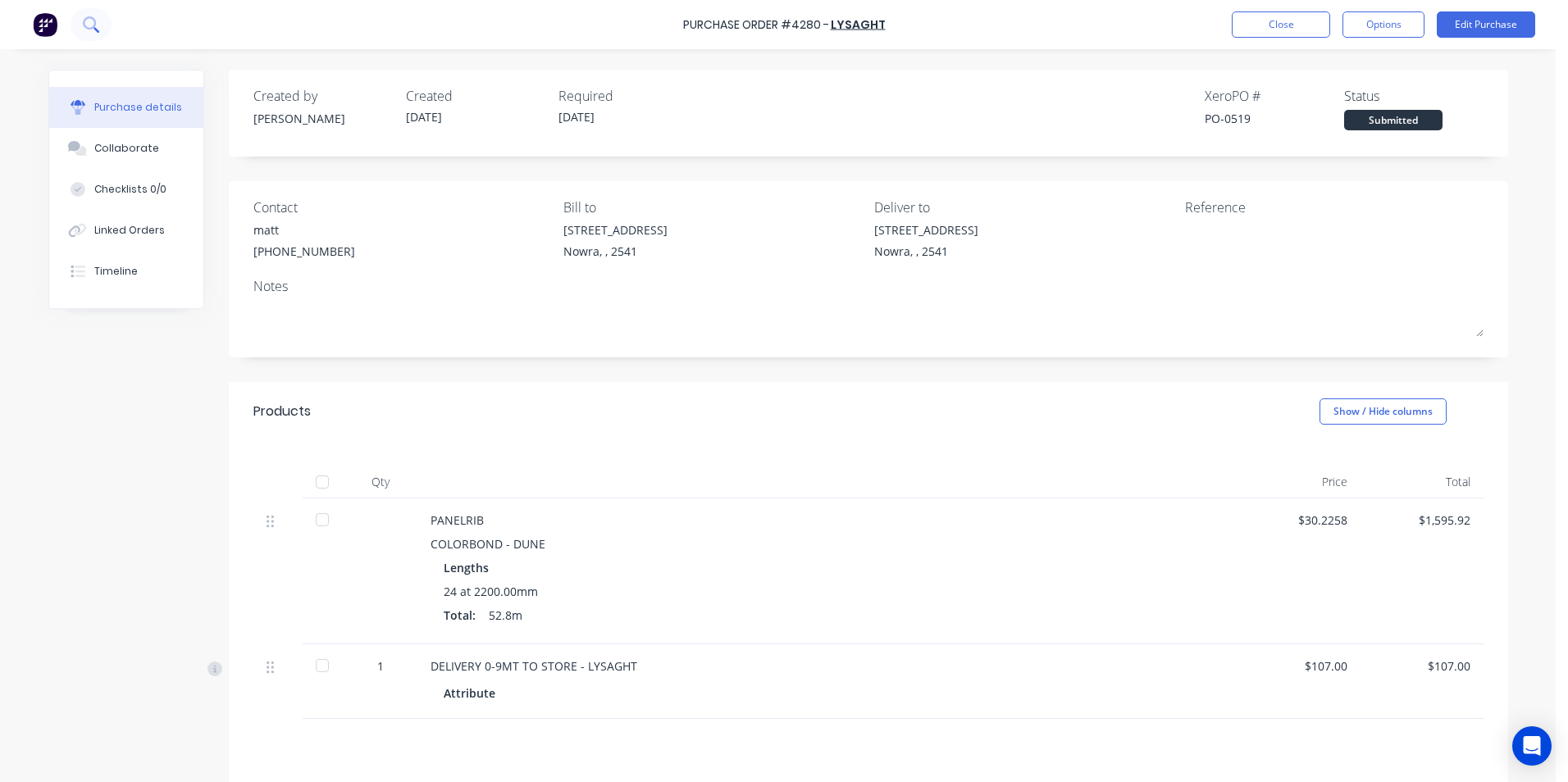
click at [94, 31] on icon at bounding box center [91, 24] width 15 height 15
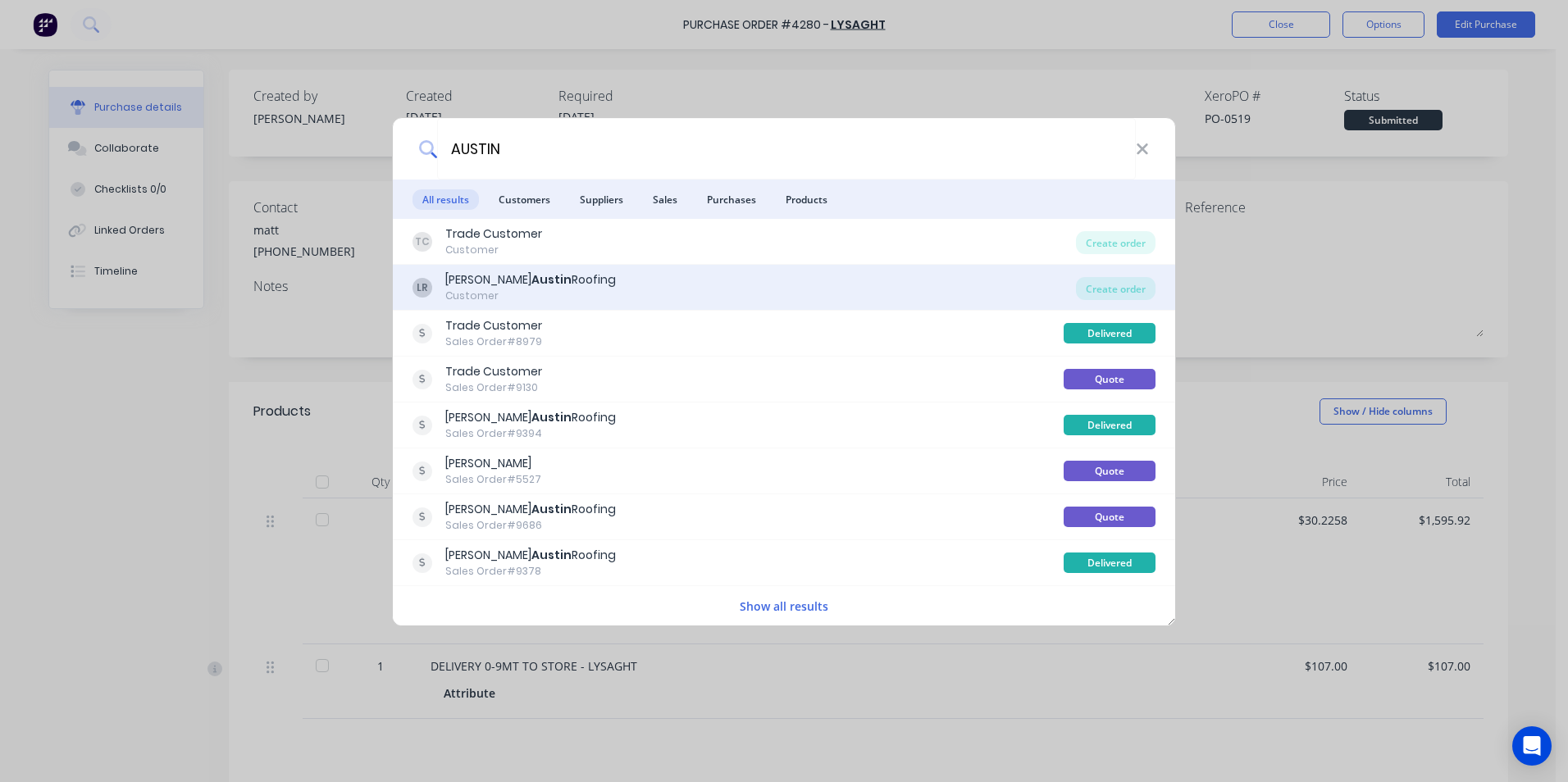
type input "AUSTIN"
click at [819, 278] on div "LR Luke Austin Roofing Customer" at bounding box center [744, 286] width 663 height 32
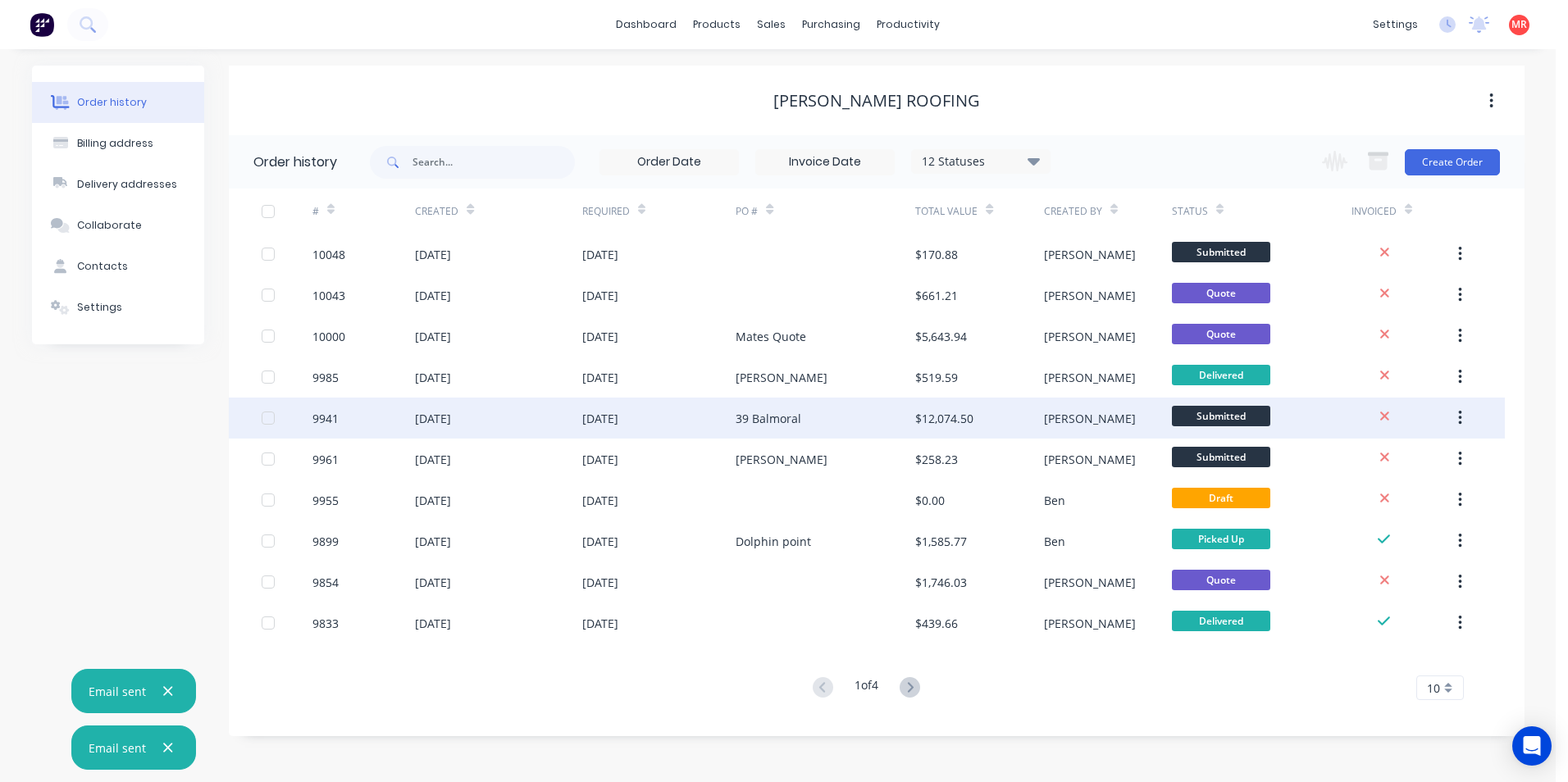
click at [814, 424] on div "39 Balmoral" at bounding box center [825, 418] width 179 height 41
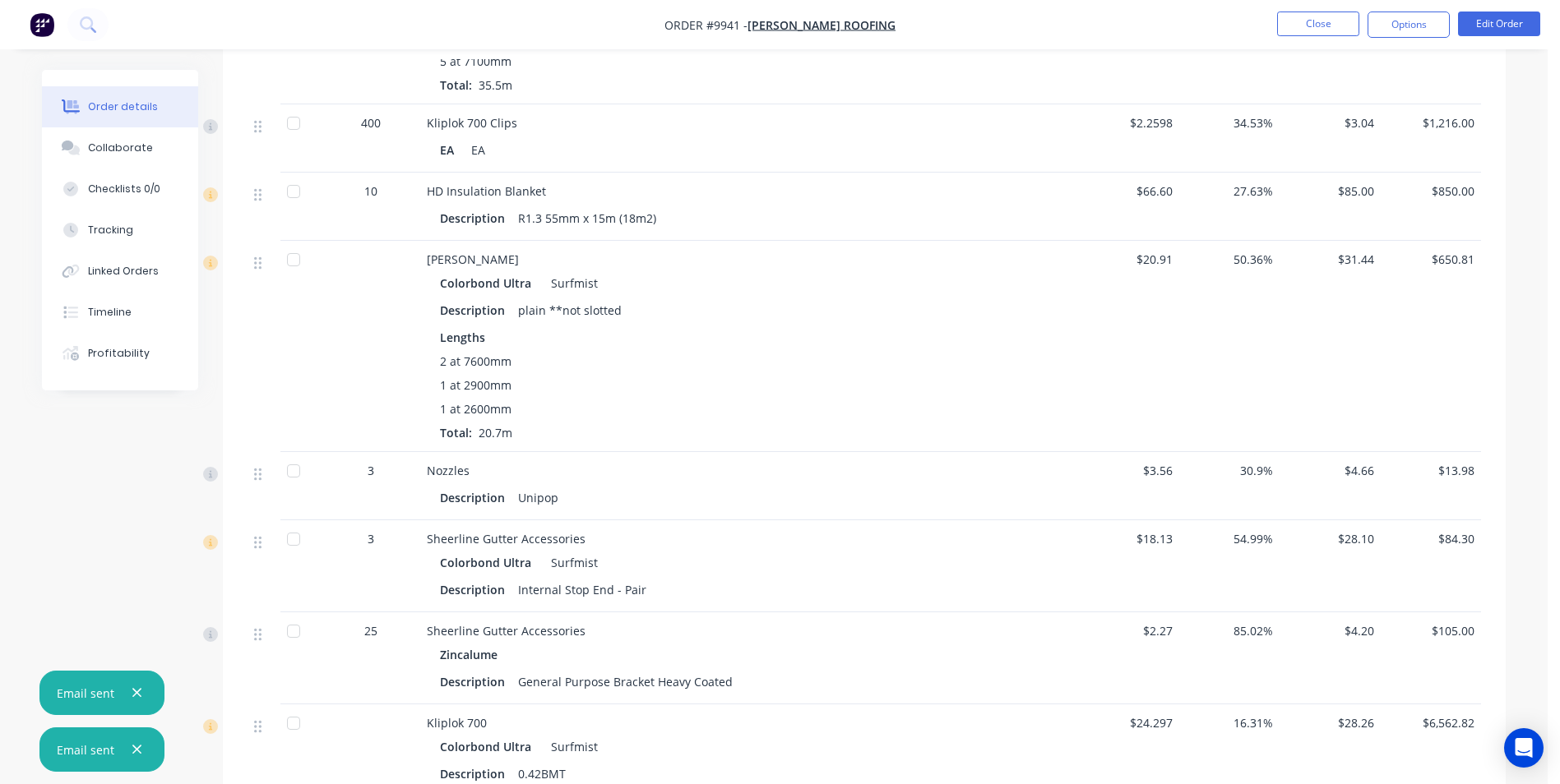
scroll to position [740, 0]
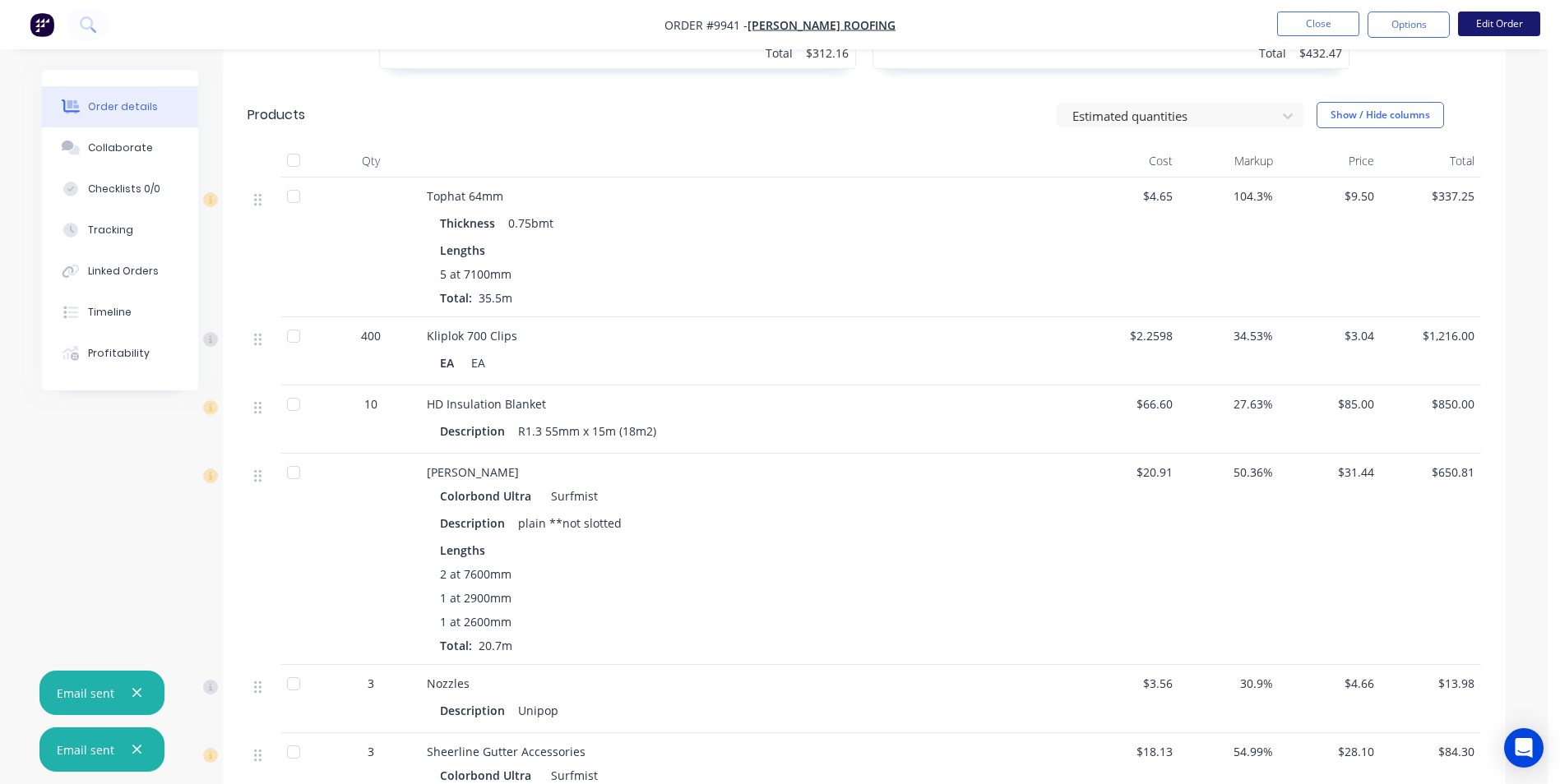
click at [1489, 19] on button "Edit Order" at bounding box center [1499, 24] width 82 height 25
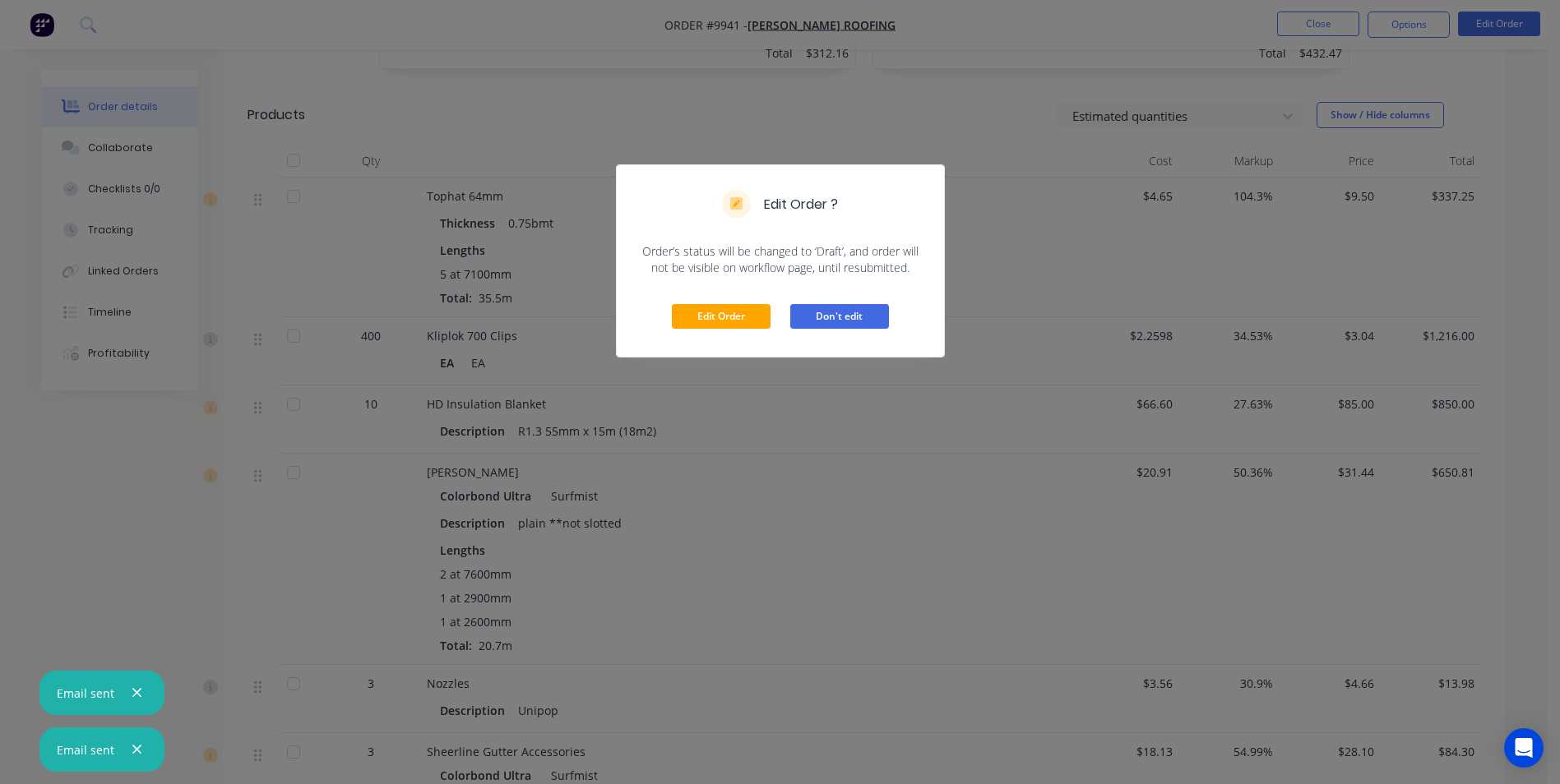
click at [827, 316] on button "Don't edit" at bounding box center [839, 317] width 99 height 25
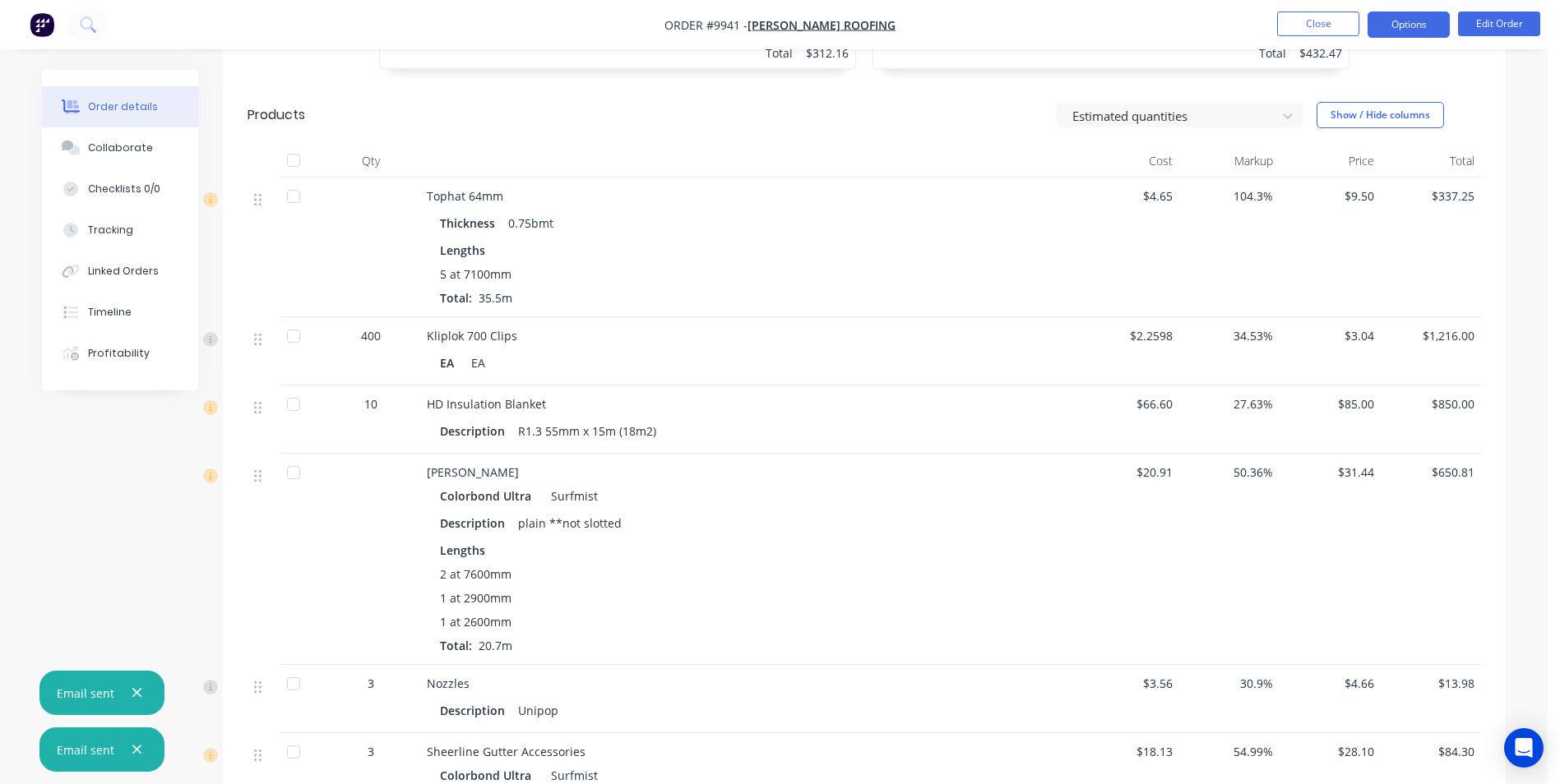
click at [1430, 36] on button "Options" at bounding box center [1408, 24] width 82 height 26
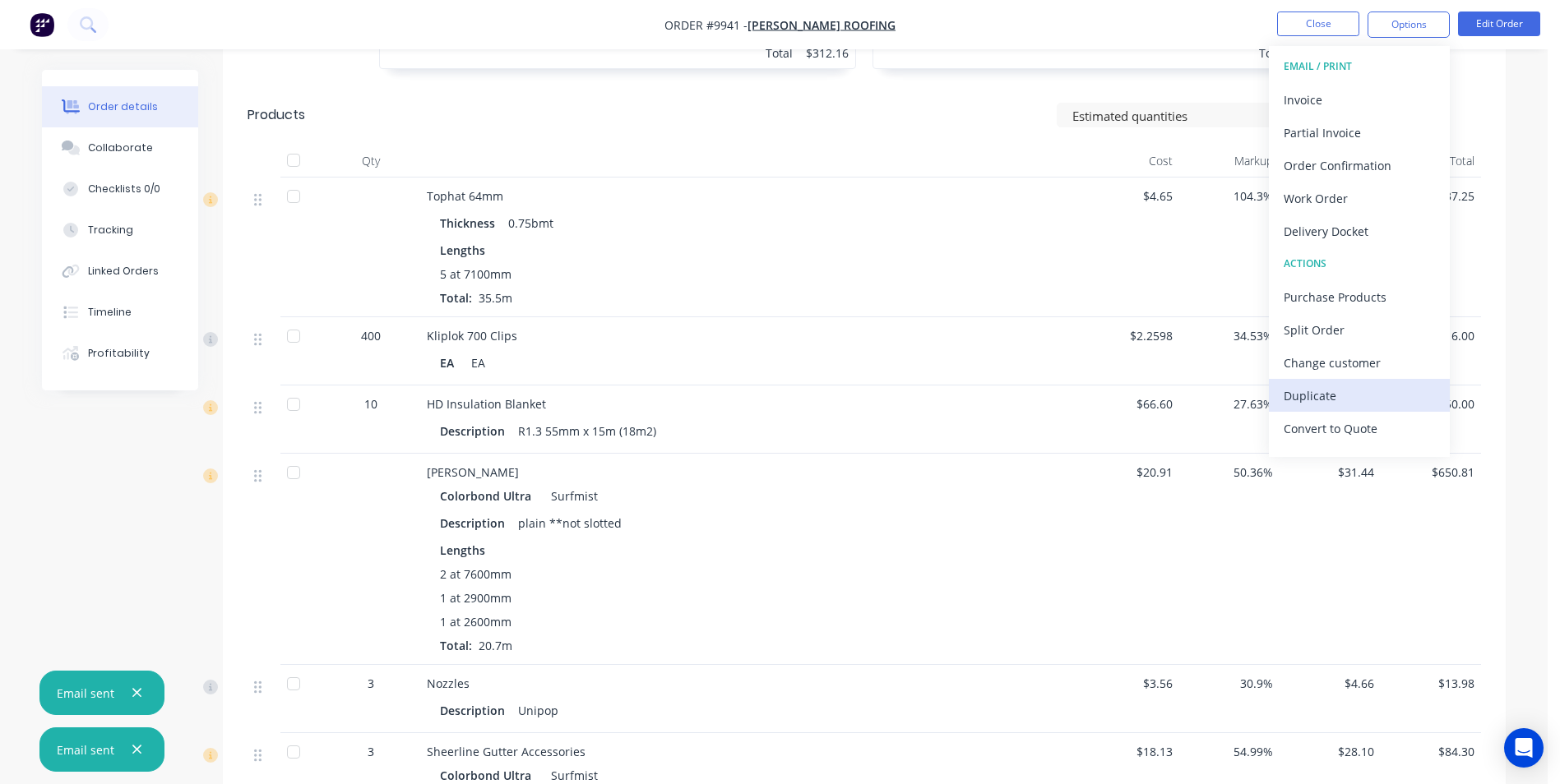
click at [1306, 387] on div "Duplicate" at bounding box center [1359, 395] width 151 height 24
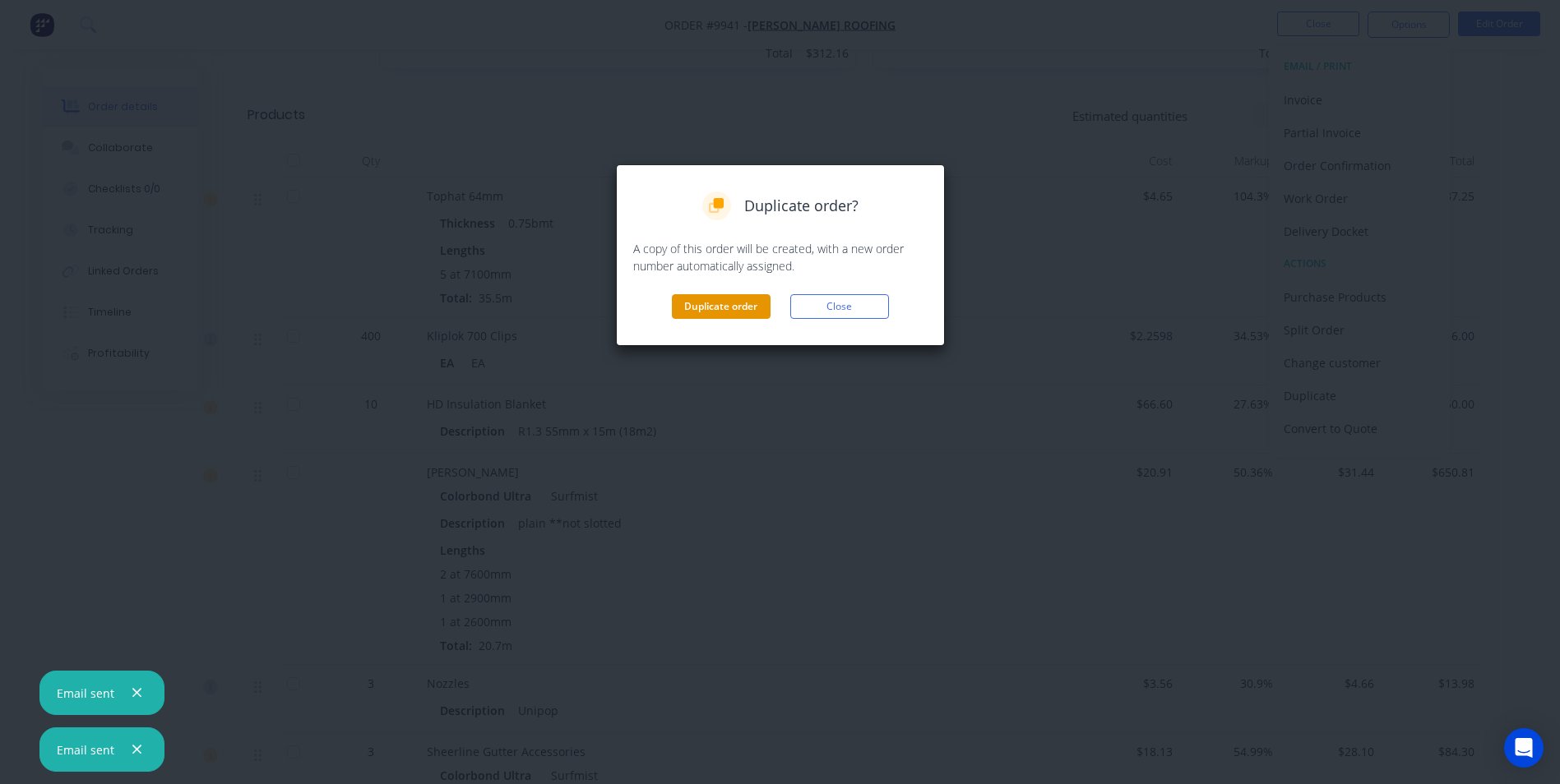
click at [722, 311] on button "Duplicate order" at bounding box center [721, 306] width 99 height 25
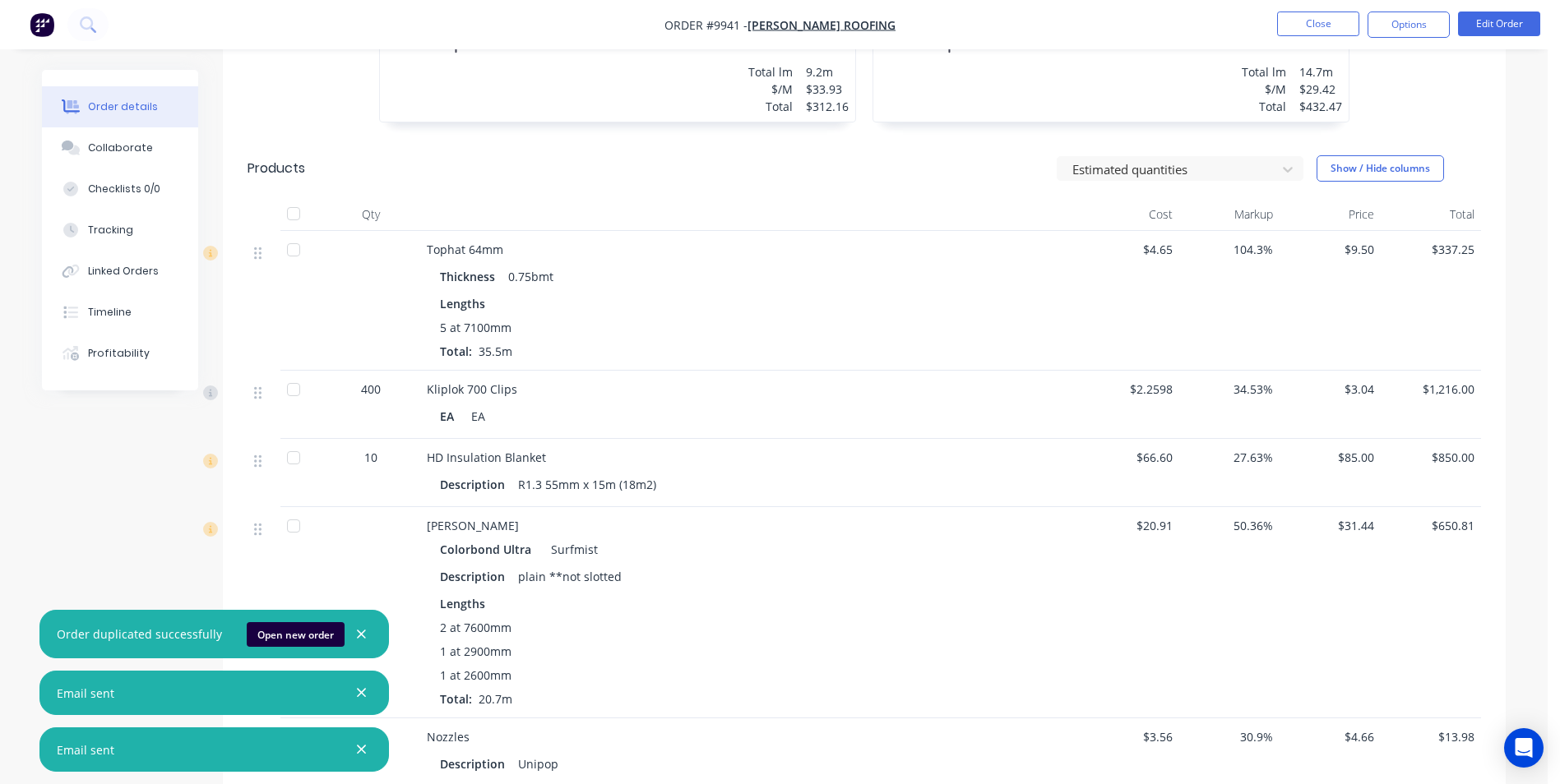
scroll to position [657, 0]
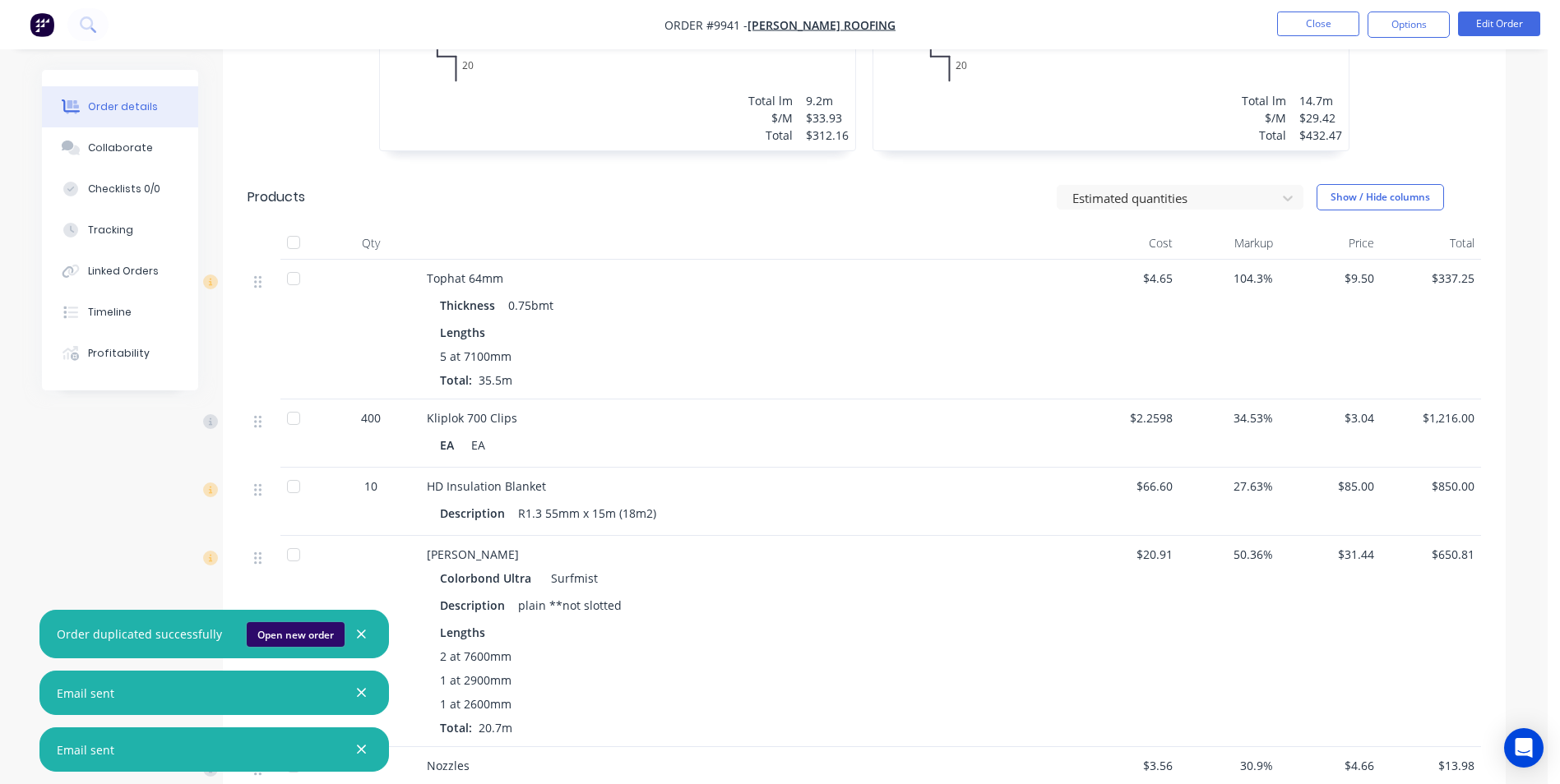
click at [300, 633] on button "Open new order" at bounding box center [295, 635] width 98 height 25
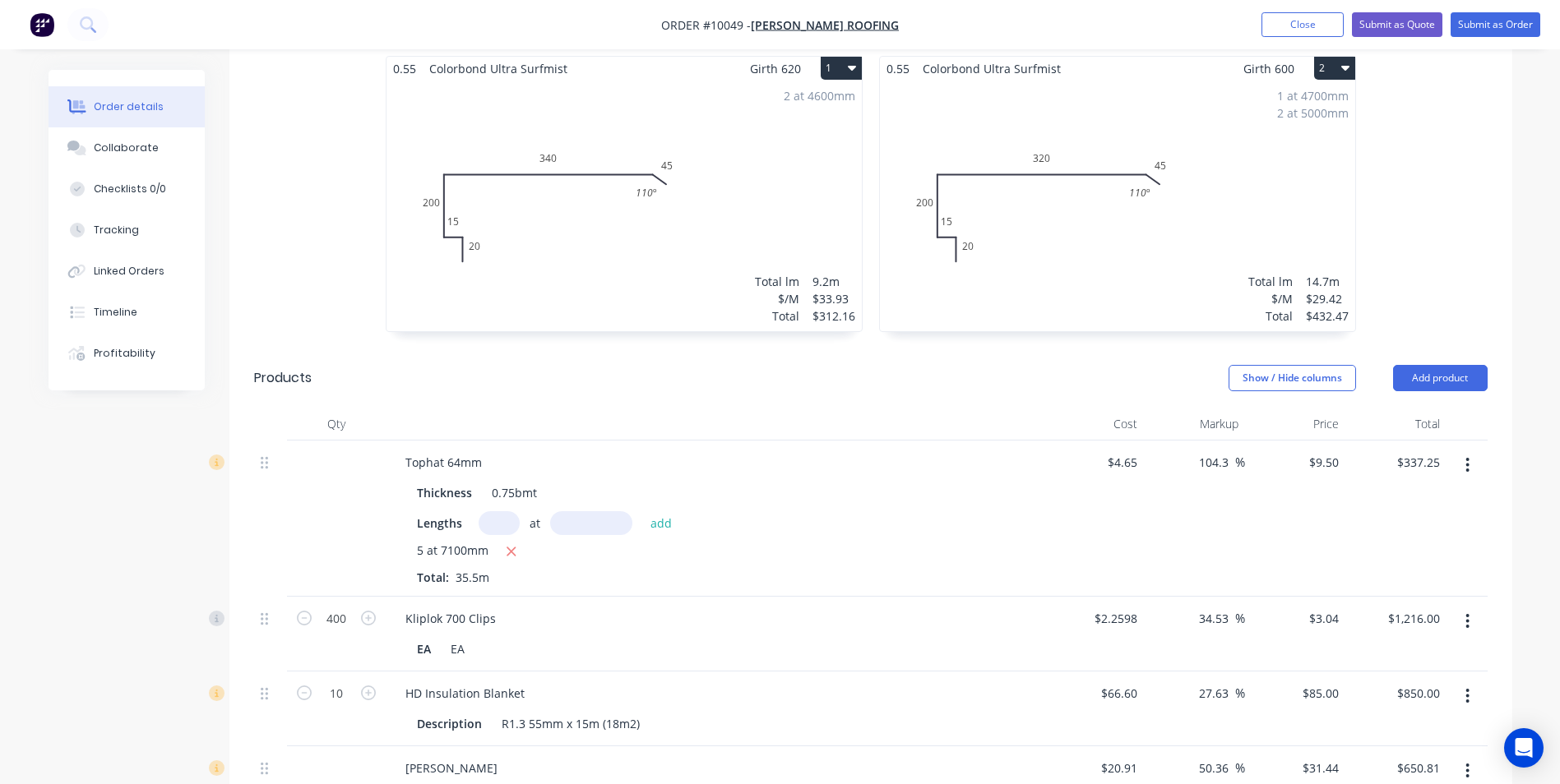
scroll to position [575, 0]
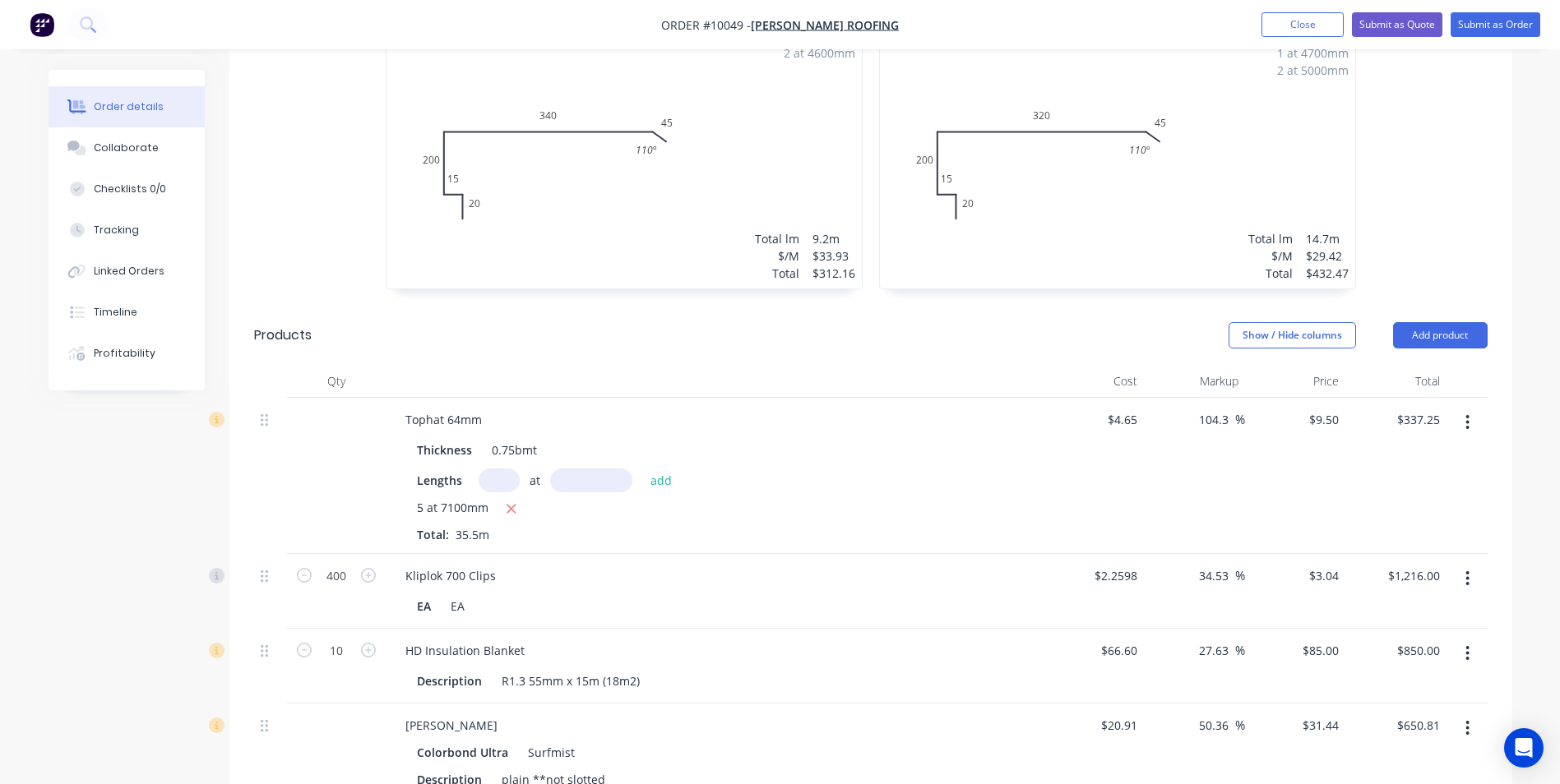
click at [1473, 408] on button "button" at bounding box center [1467, 422] width 39 height 30
click at [1427, 552] on div "Delete" at bounding box center [1409, 564] width 127 height 24
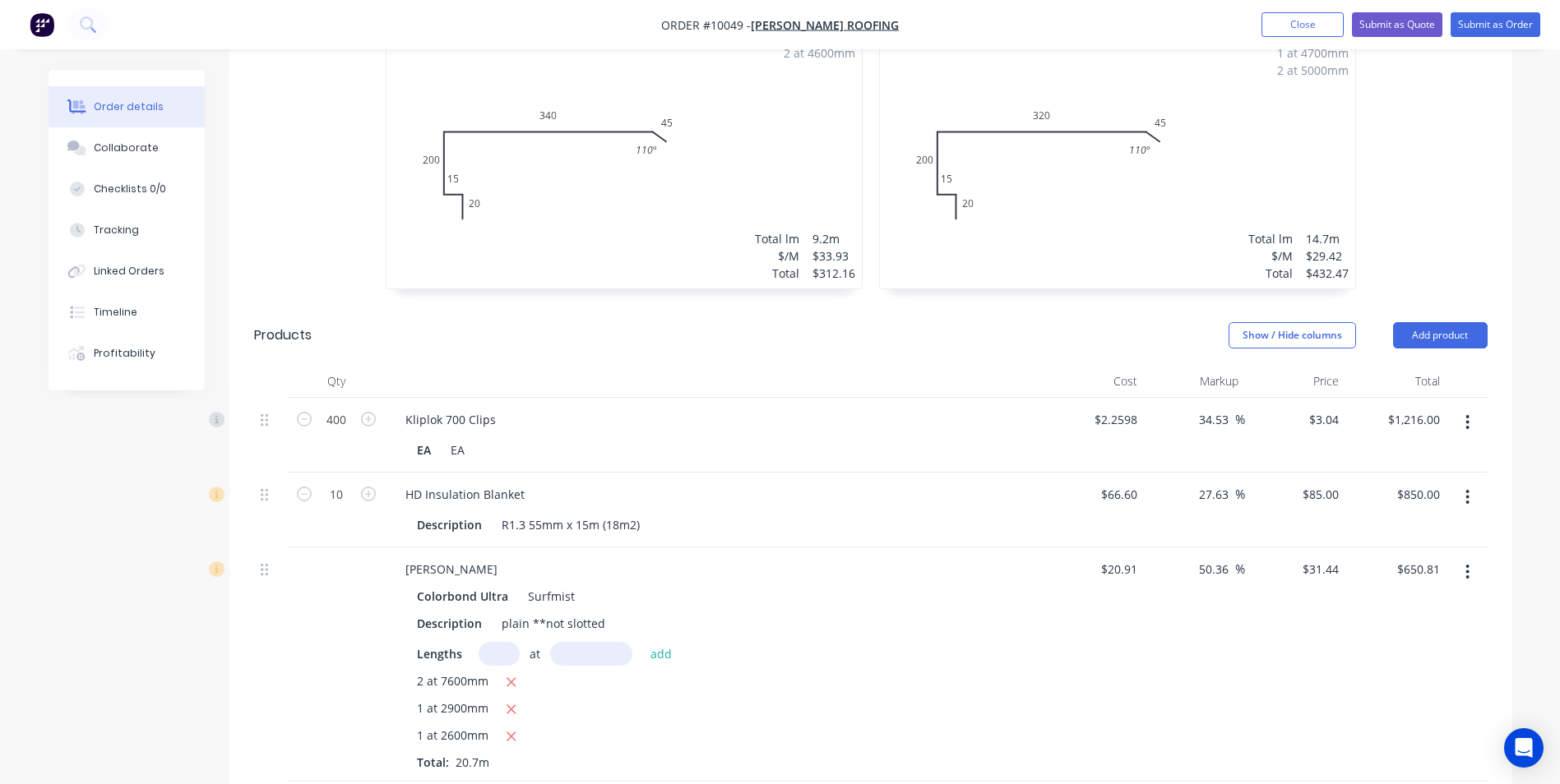
click at [1472, 408] on button "button" at bounding box center [1467, 422] width 39 height 30
click at [1388, 552] on div "Delete" at bounding box center [1409, 564] width 127 height 24
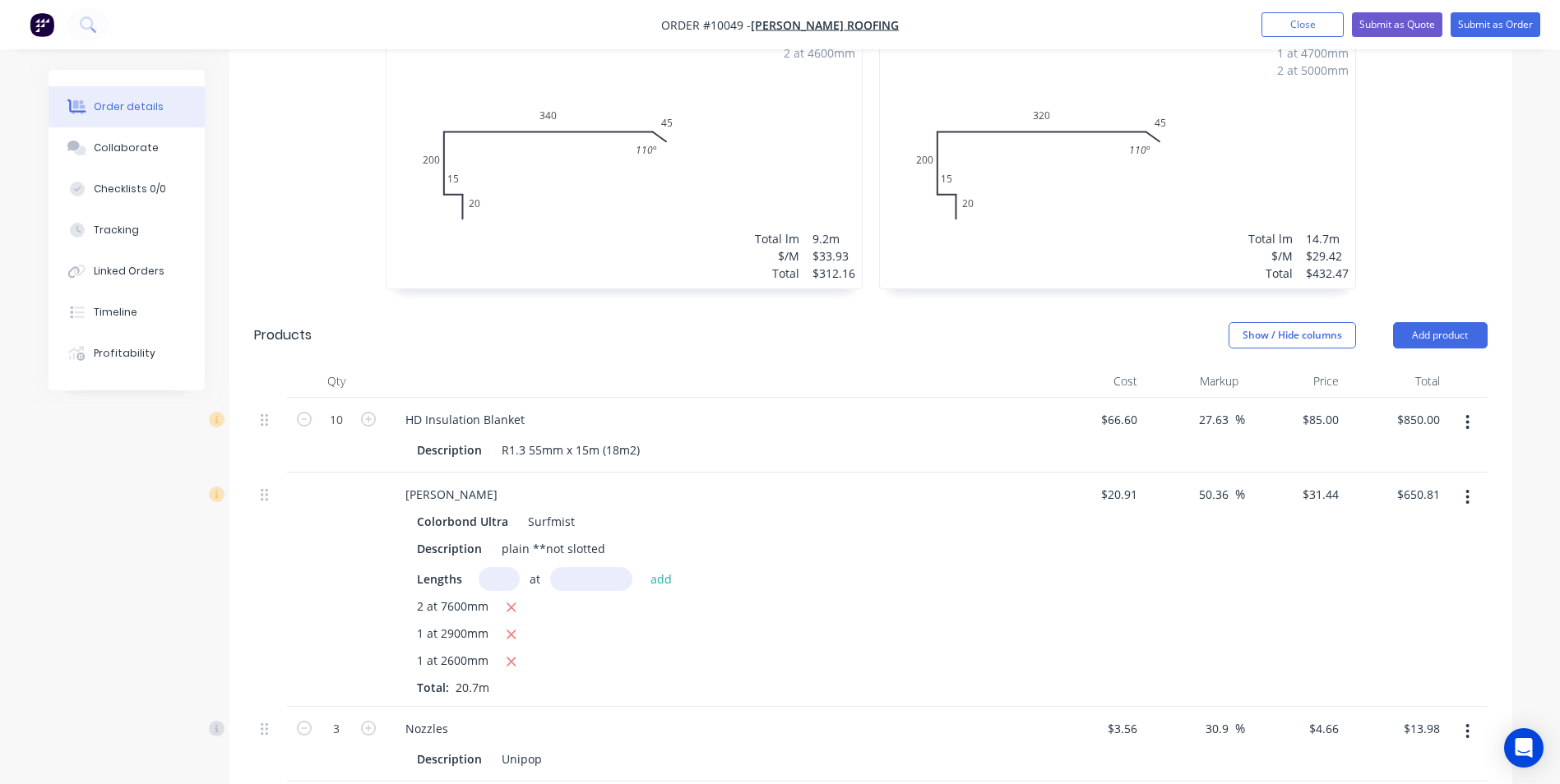
click at [1469, 414] on icon "button" at bounding box center [1467, 422] width 4 height 18
click at [1405, 552] on div "Delete" at bounding box center [1409, 564] width 127 height 24
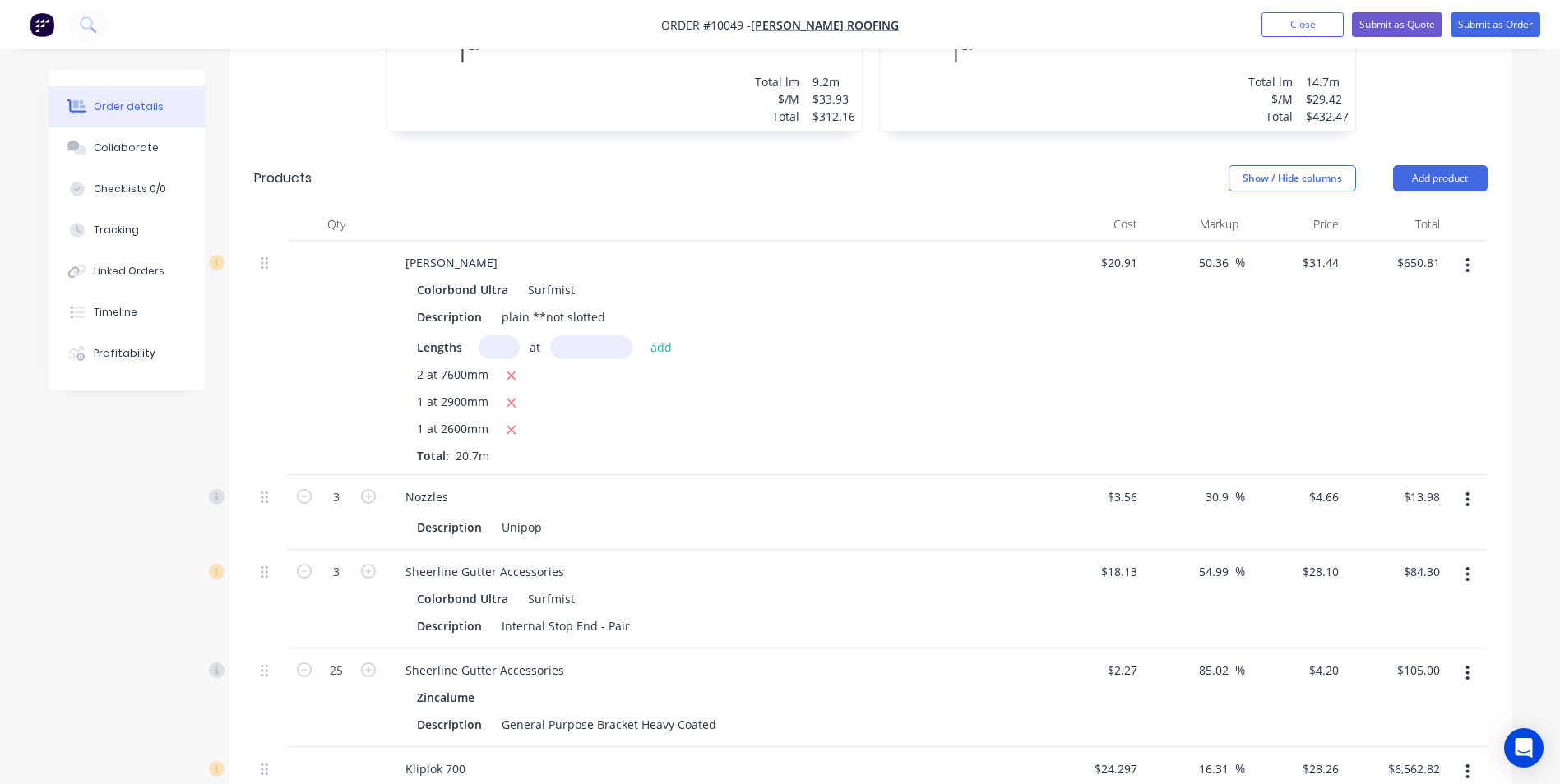
scroll to position [740, 0]
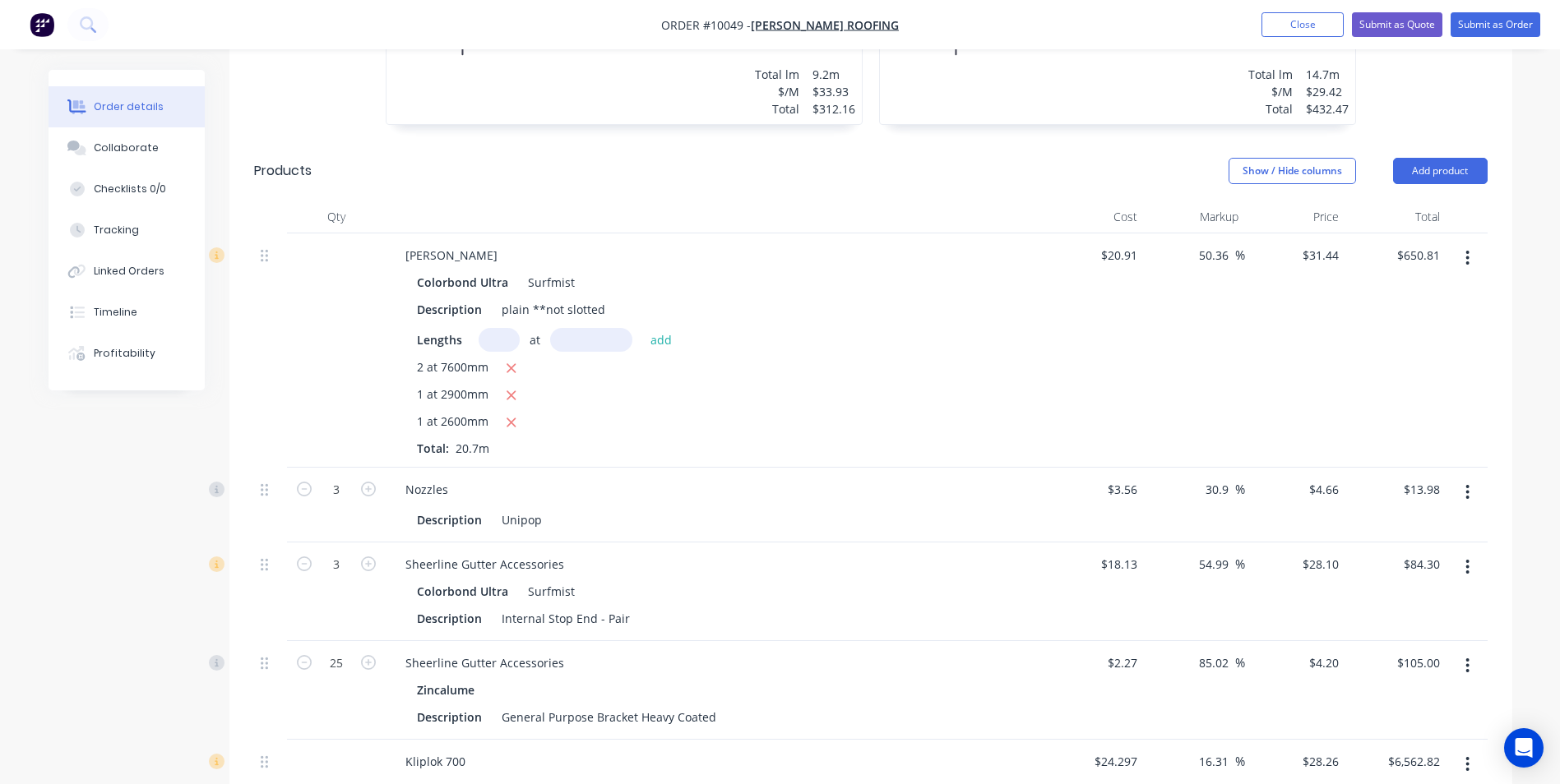
click at [1460, 478] on button "button" at bounding box center [1467, 492] width 39 height 30
click at [1375, 623] on div "Delete" at bounding box center [1409, 634] width 127 height 24
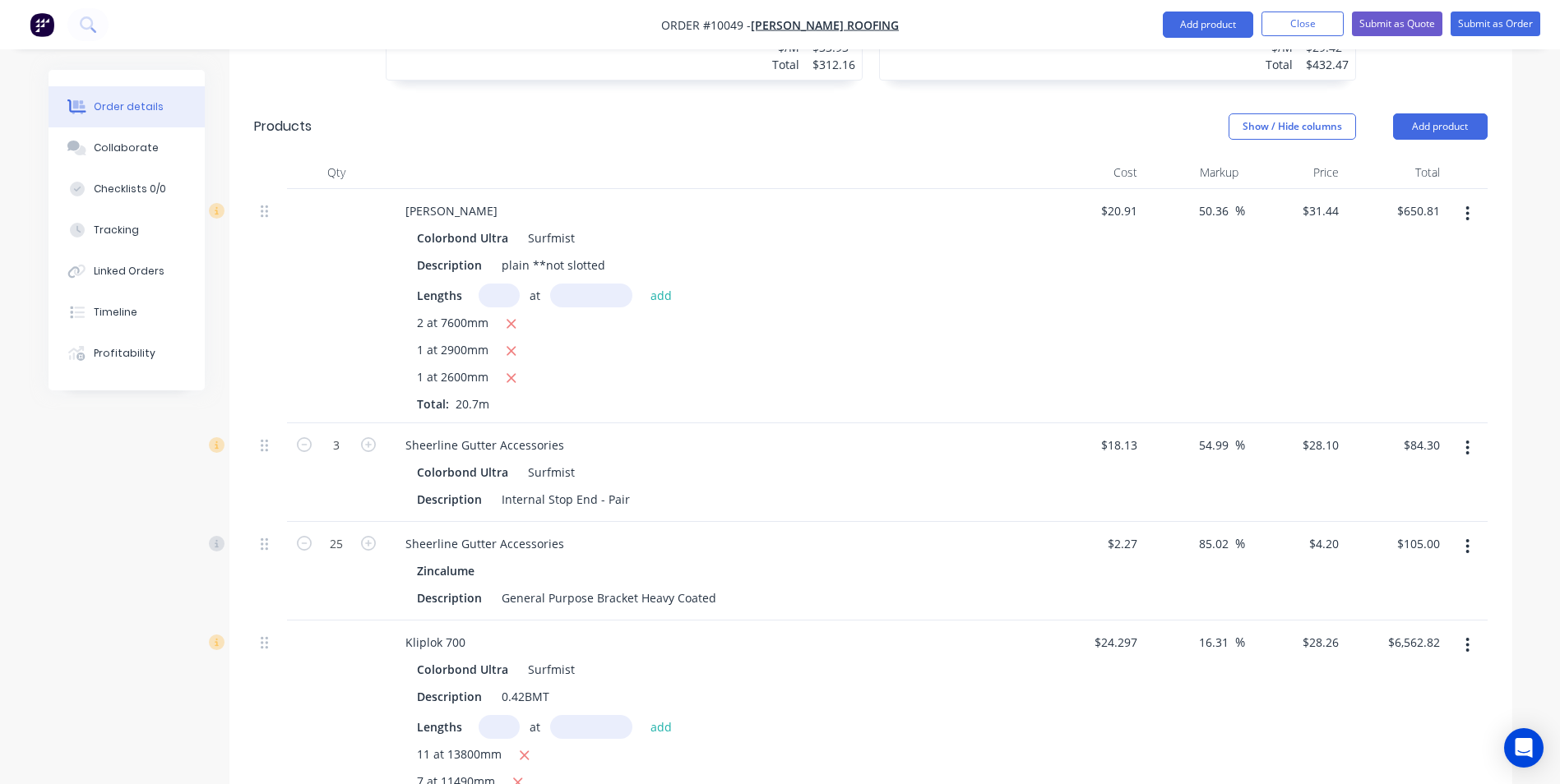
scroll to position [822, 0]
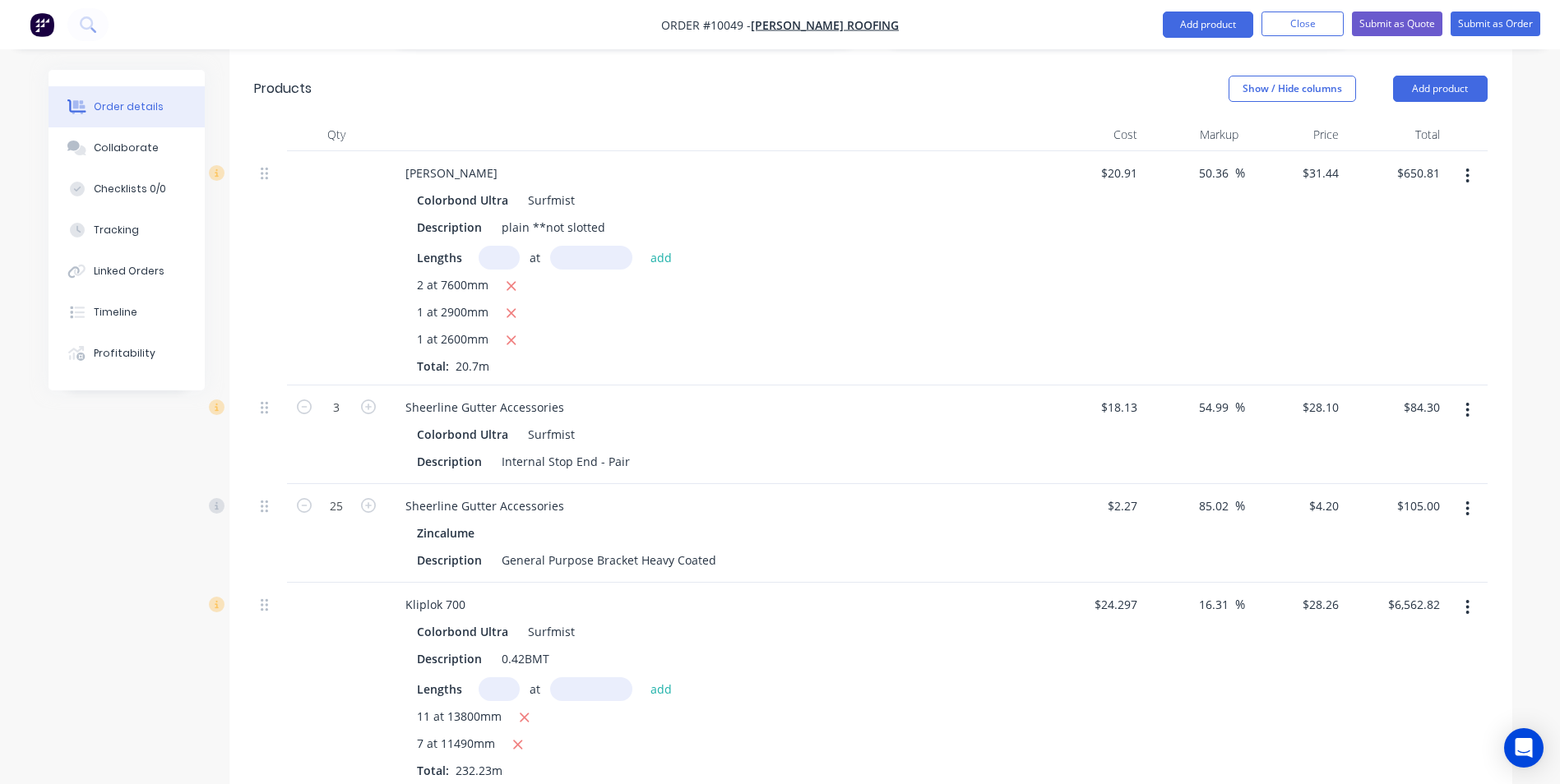
click at [1475, 494] on button "button" at bounding box center [1467, 508] width 39 height 30
click at [1403, 639] on div "Delete" at bounding box center [1409, 651] width 127 height 24
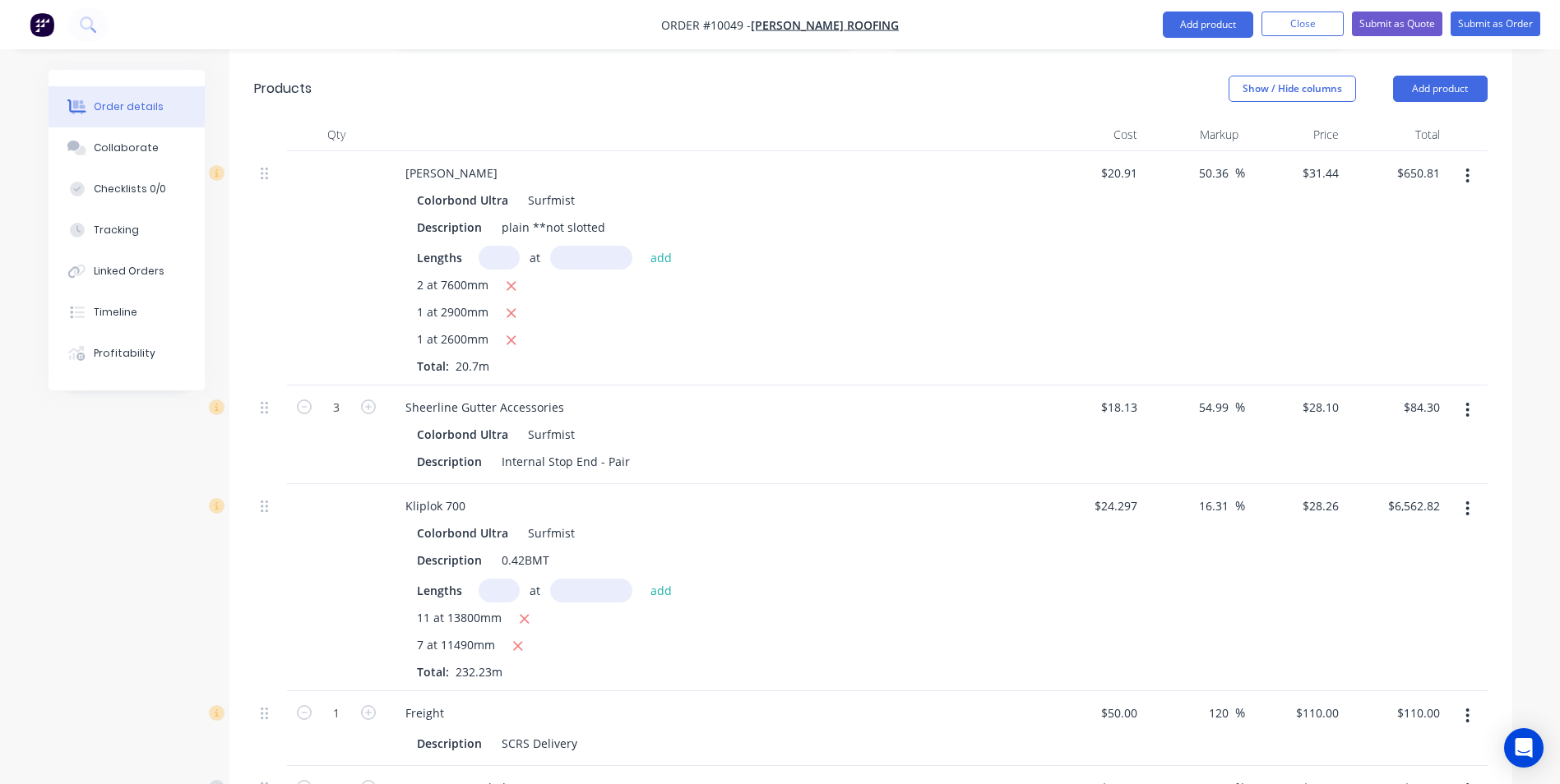
drag, startPoint x: 1470, startPoint y: 442, endPoint x: 1467, endPoint y: 453, distance: 11.4
click at [1470, 494] on button "button" at bounding box center [1467, 508] width 39 height 30
click at [1413, 639] on div "Delete" at bounding box center [1409, 651] width 127 height 24
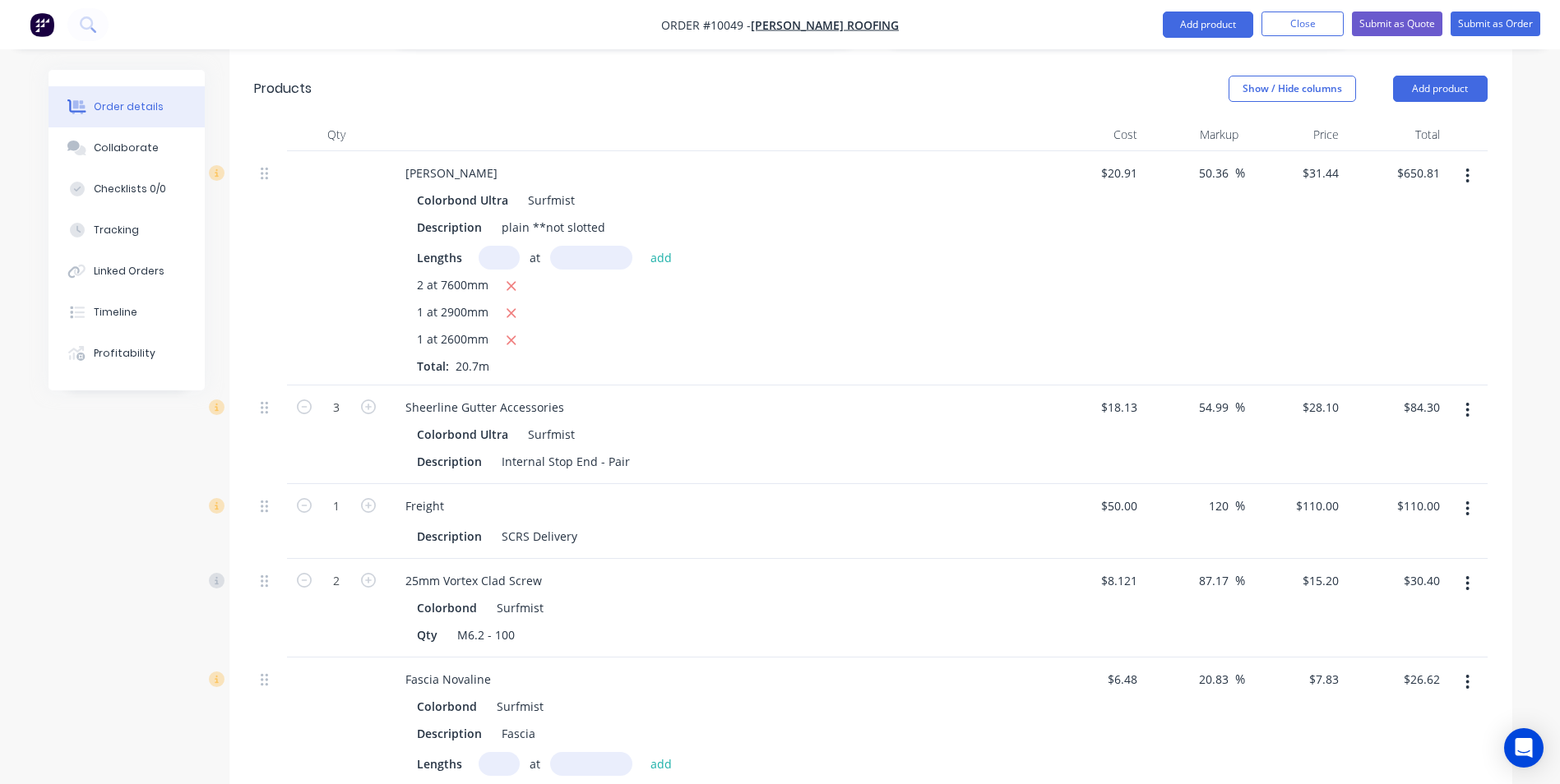
click at [1469, 494] on button "button" at bounding box center [1467, 508] width 39 height 30
click at [1415, 639] on div "Delete" at bounding box center [1409, 651] width 127 height 24
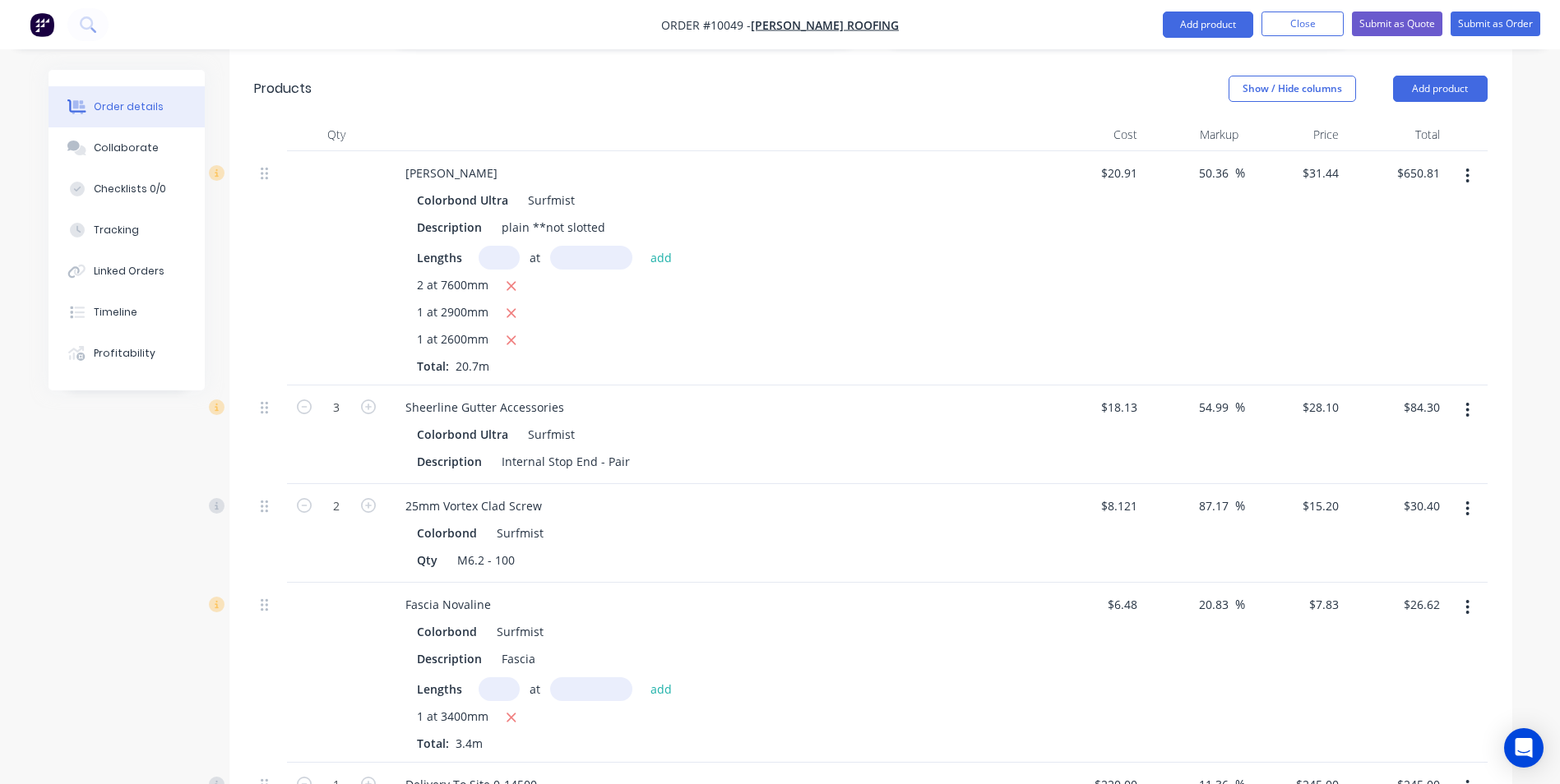
click at [1477, 494] on button "button" at bounding box center [1467, 508] width 39 height 30
click at [1403, 639] on div "Delete" at bounding box center [1409, 651] width 127 height 24
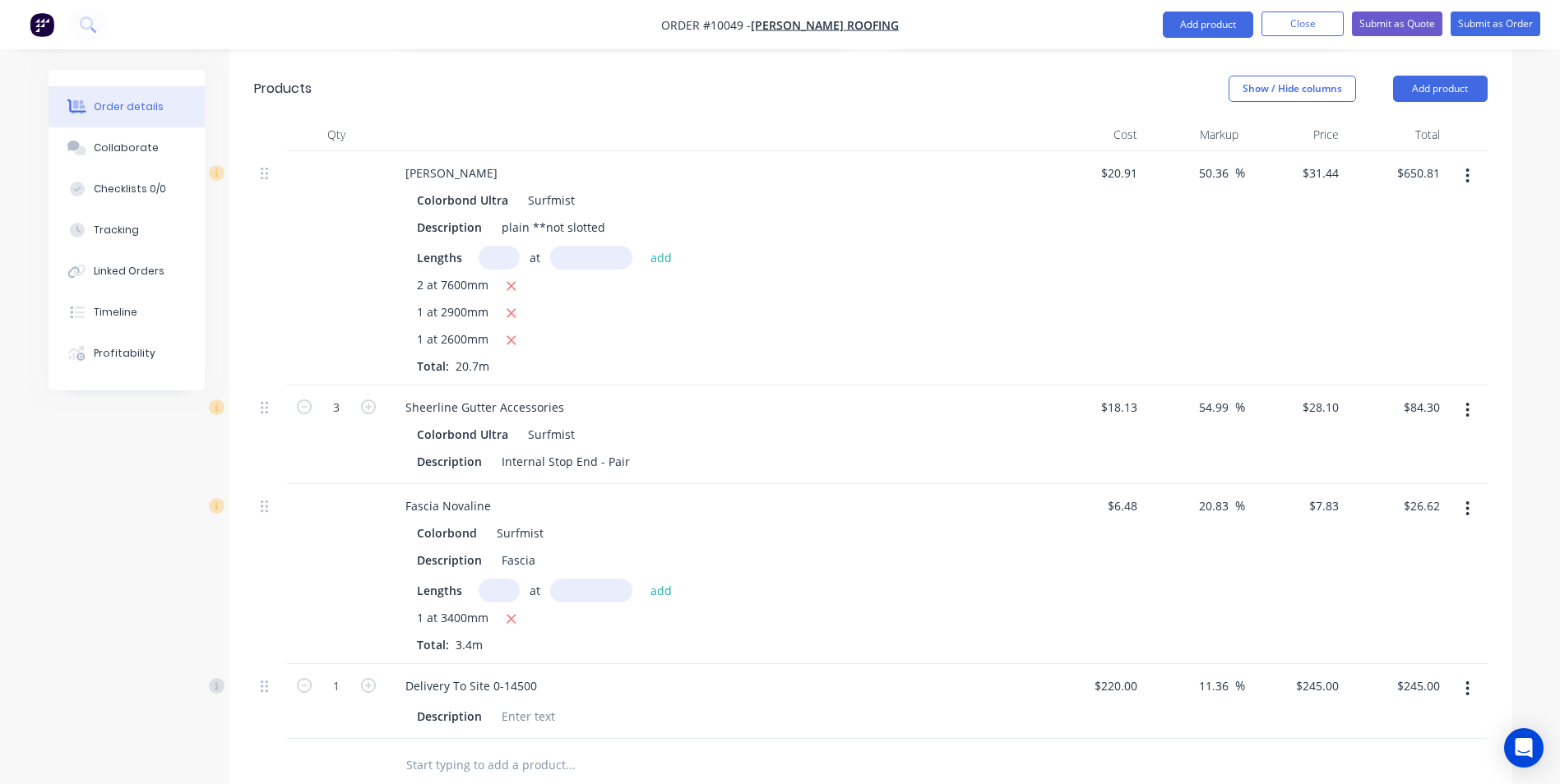
click at [1469, 494] on button "button" at bounding box center [1467, 508] width 39 height 30
click at [1406, 639] on div "Delete" at bounding box center [1409, 651] width 127 height 24
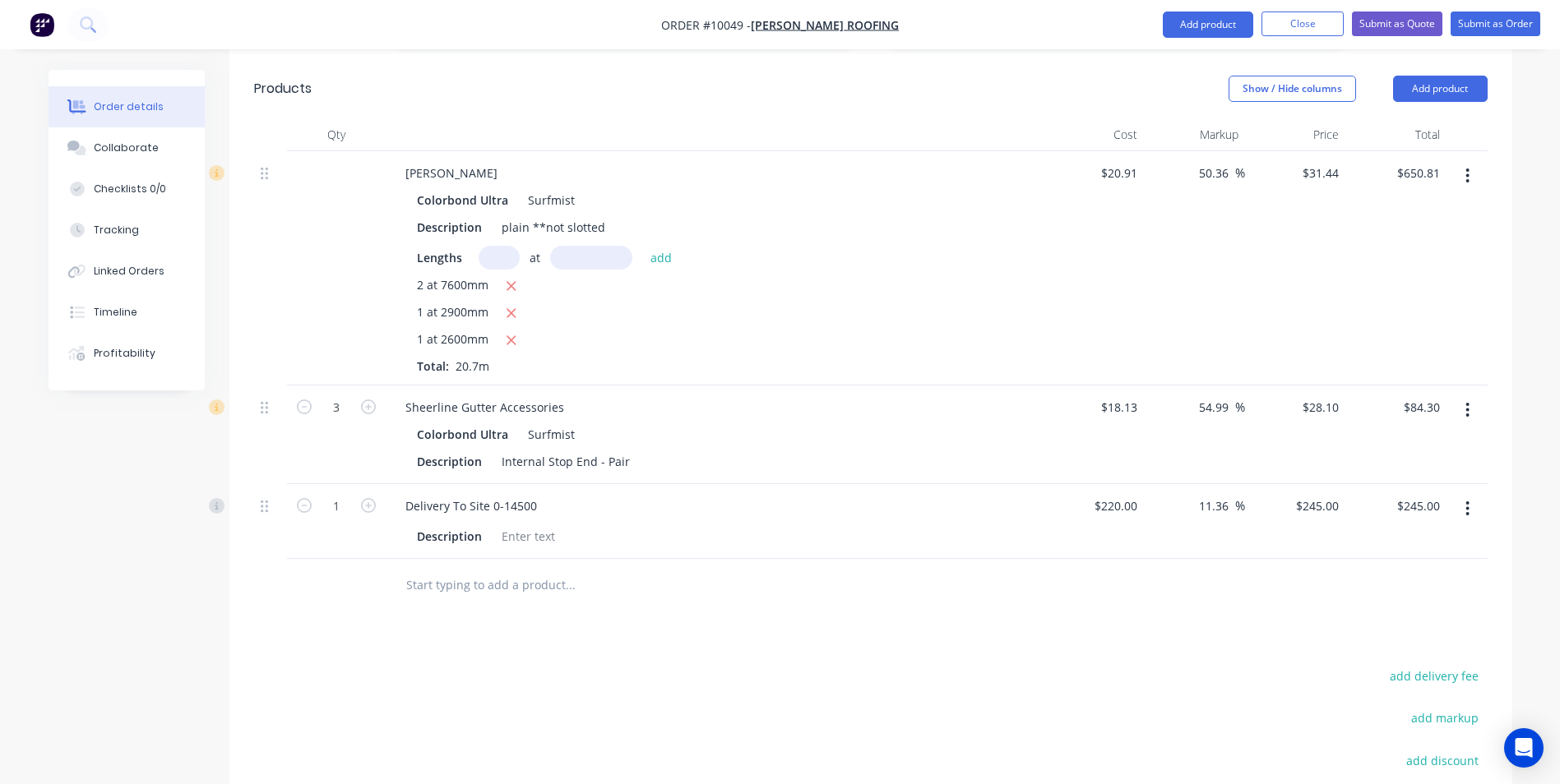
click at [1469, 500] on icon "button" at bounding box center [1467, 508] width 4 height 18
click at [1359, 639] on div "Delete" at bounding box center [1409, 651] width 127 height 24
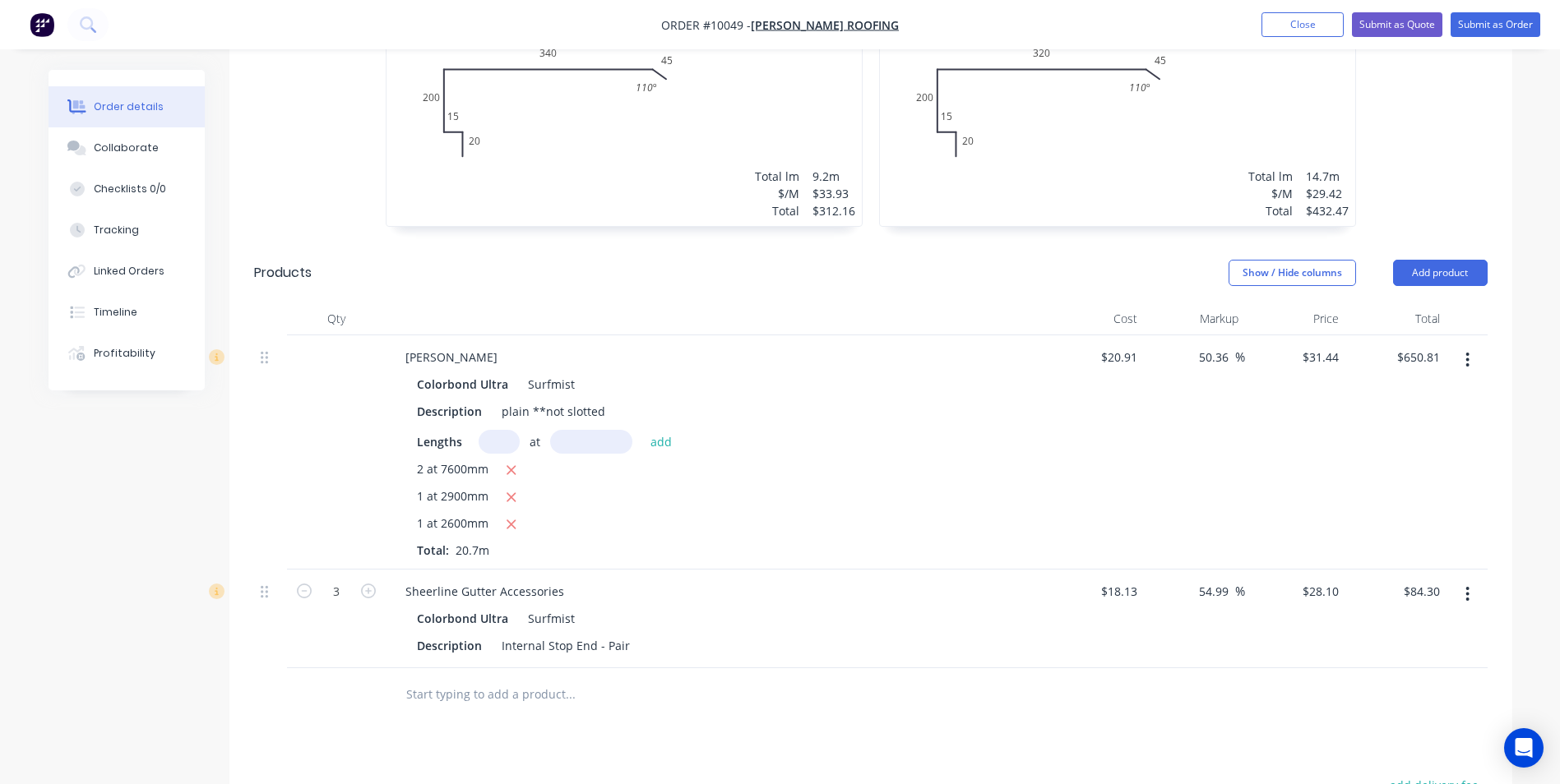
scroll to position [657, 0]
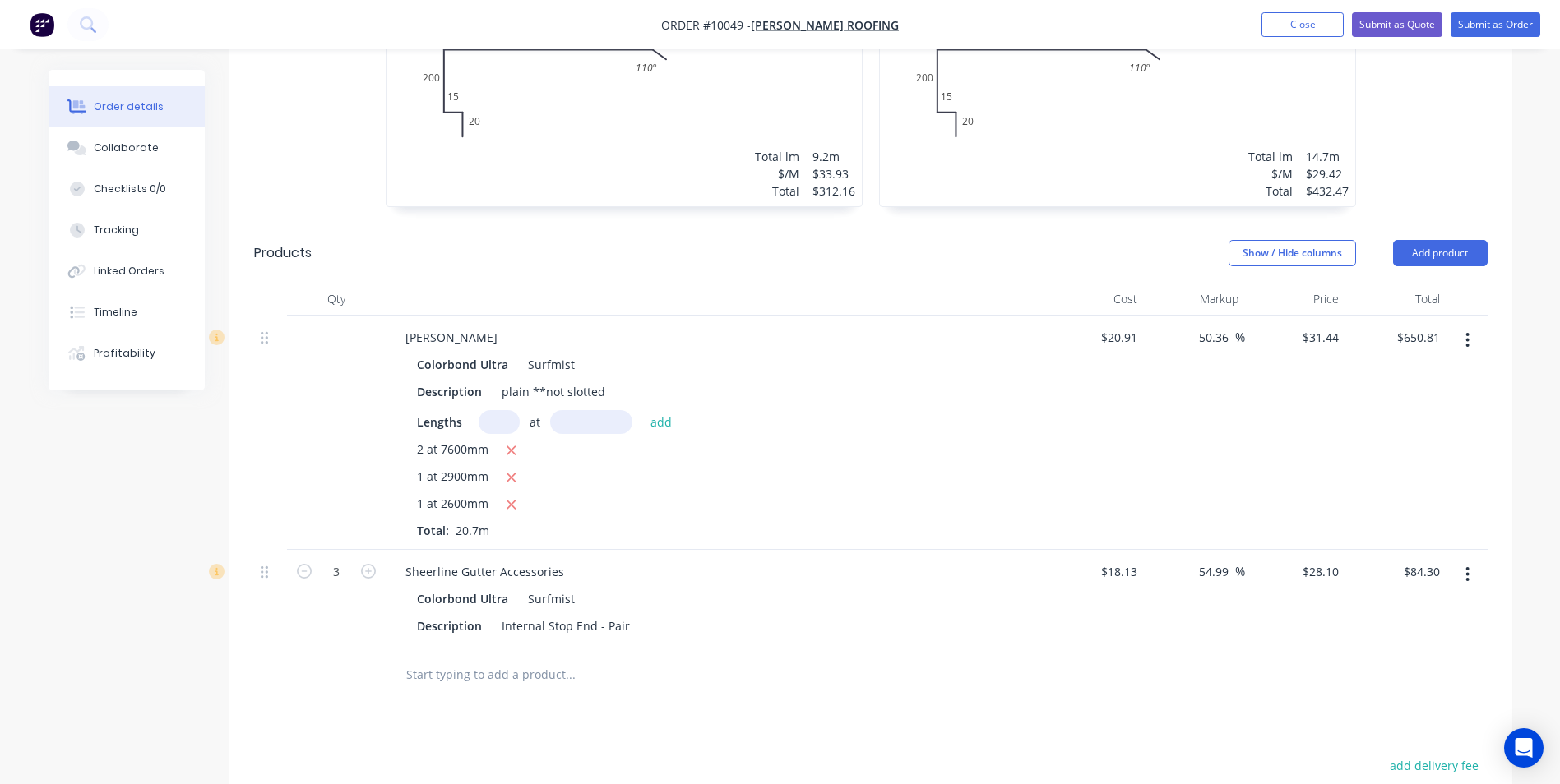
click at [477, 658] on input "text" at bounding box center [570, 675] width 329 height 33
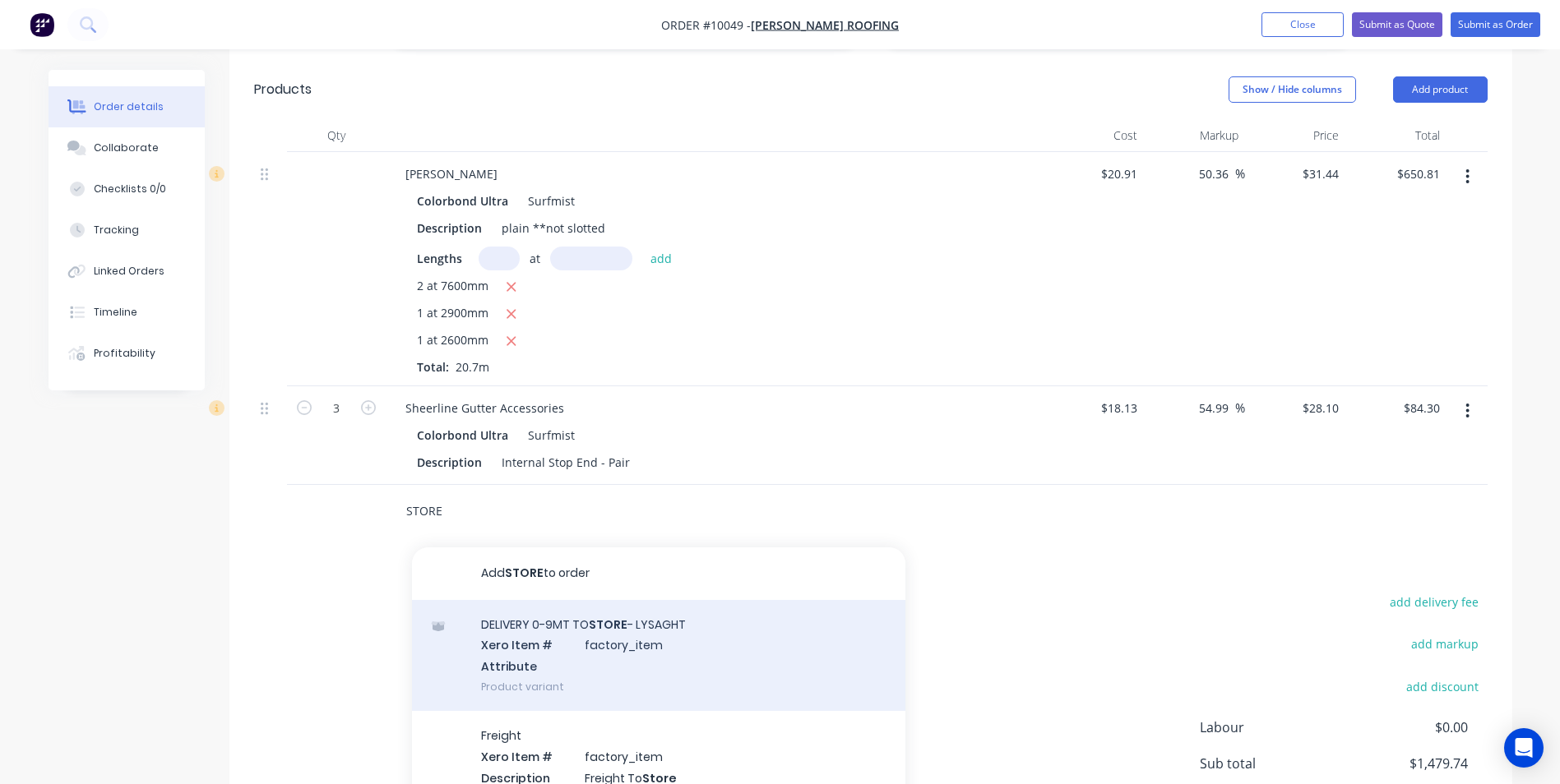
scroll to position [822, 0]
type input "STORE"
click at [486, 624] on div "DELIVERY 0-9MT TO STORE - LYSAGHT Xero Item # factory_item Attribute Product va…" at bounding box center [659, 654] width 493 height 111
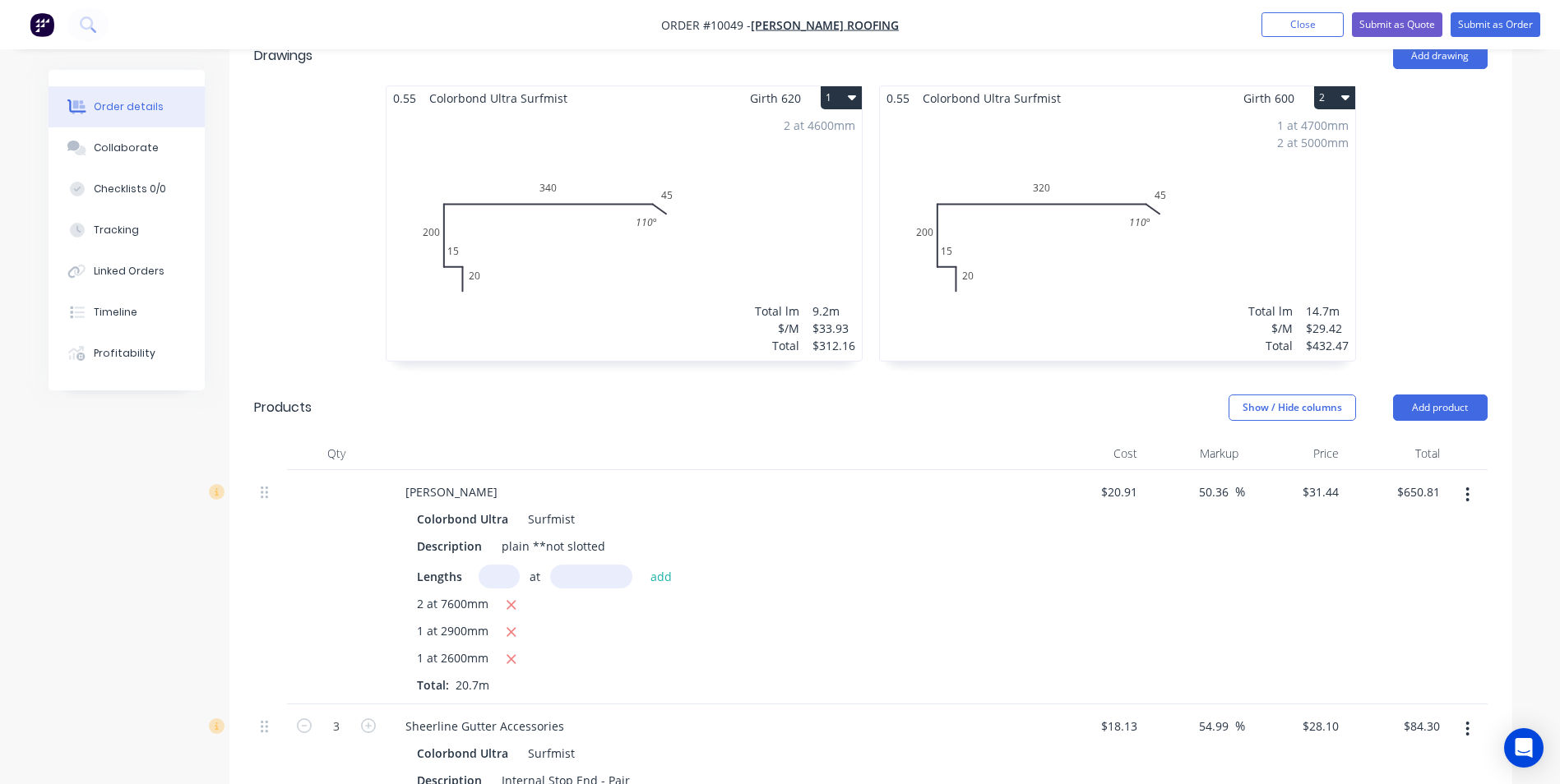
scroll to position [493, 0]
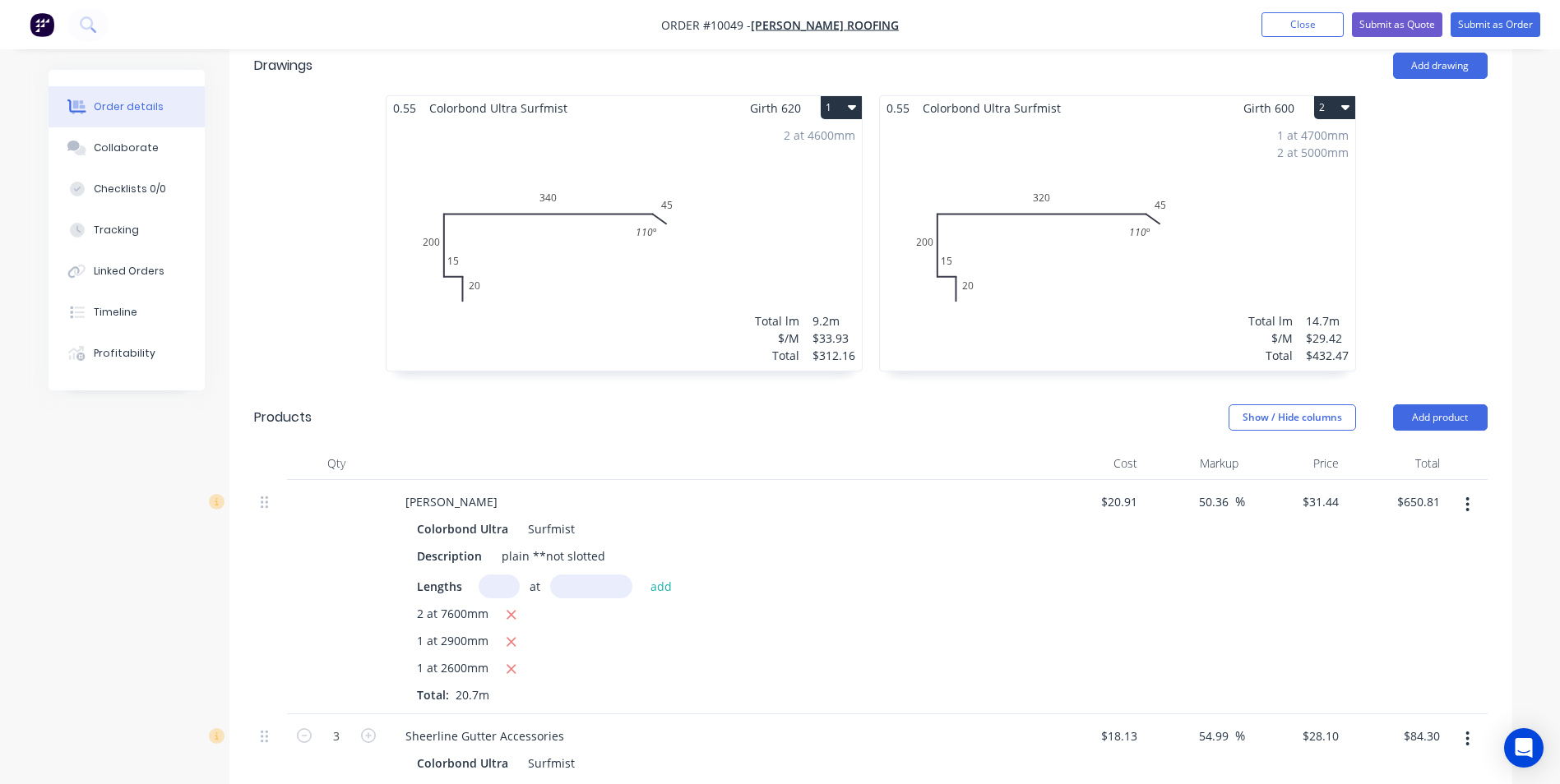
click at [1472, 490] on button "button" at bounding box center [1467, 505] width 39 height 30
click at [1375, 536] on div "Edit" at bounding box center [1409, 547] width 127 height 24
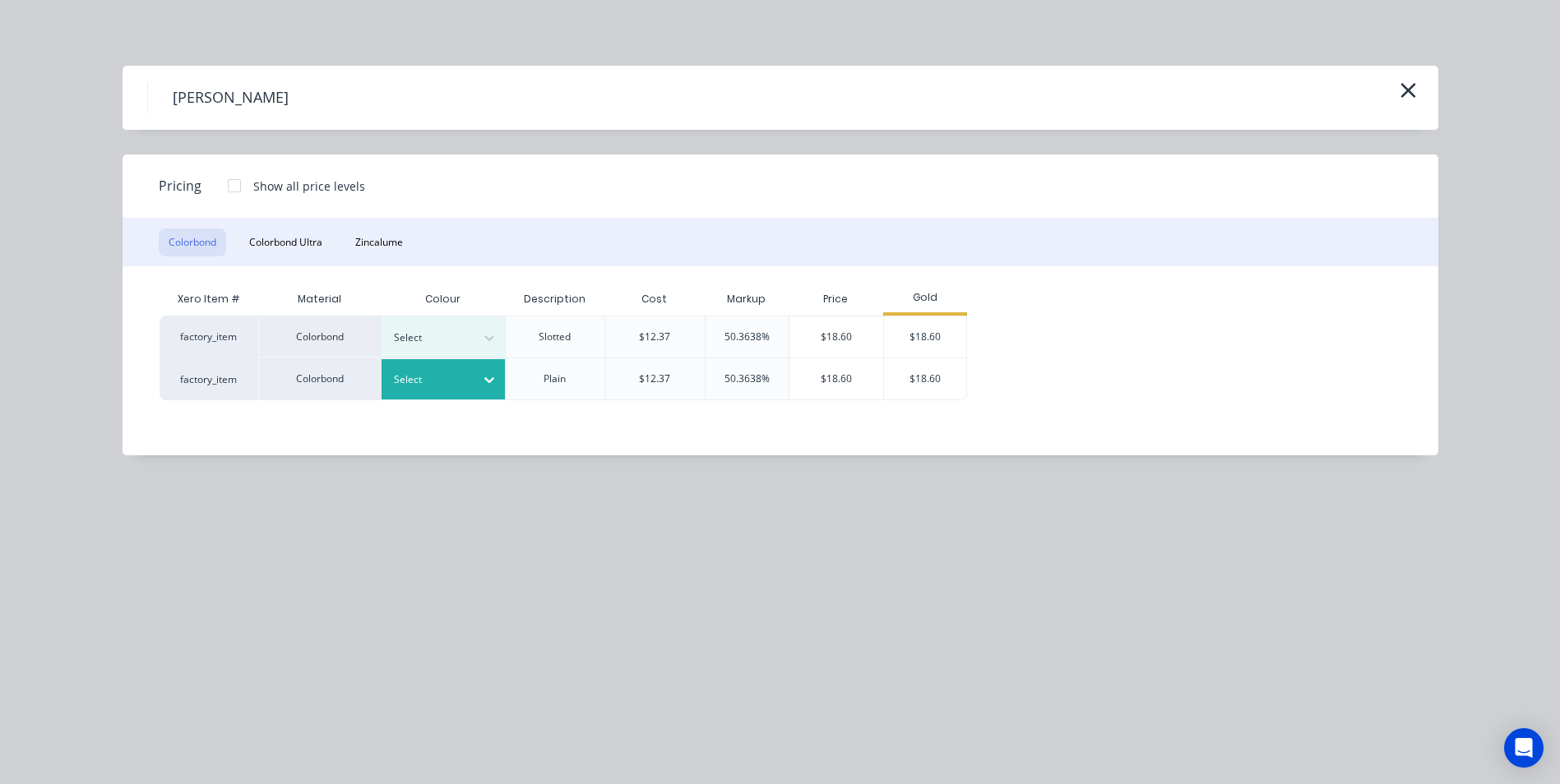
click at [486, 369] on div at bounding box center [489, 379] width 30 height 26
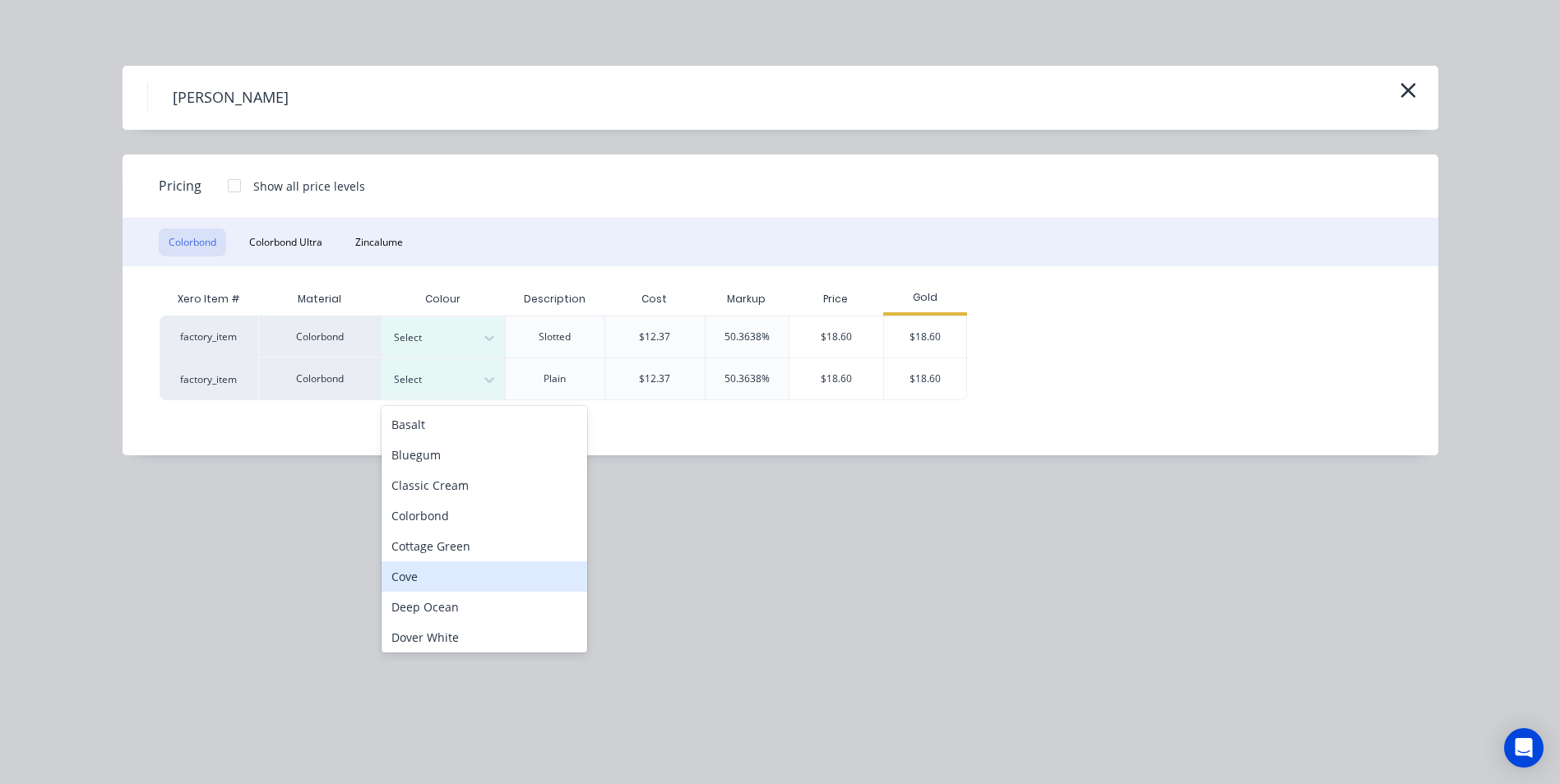
scroll to position [164, 0]
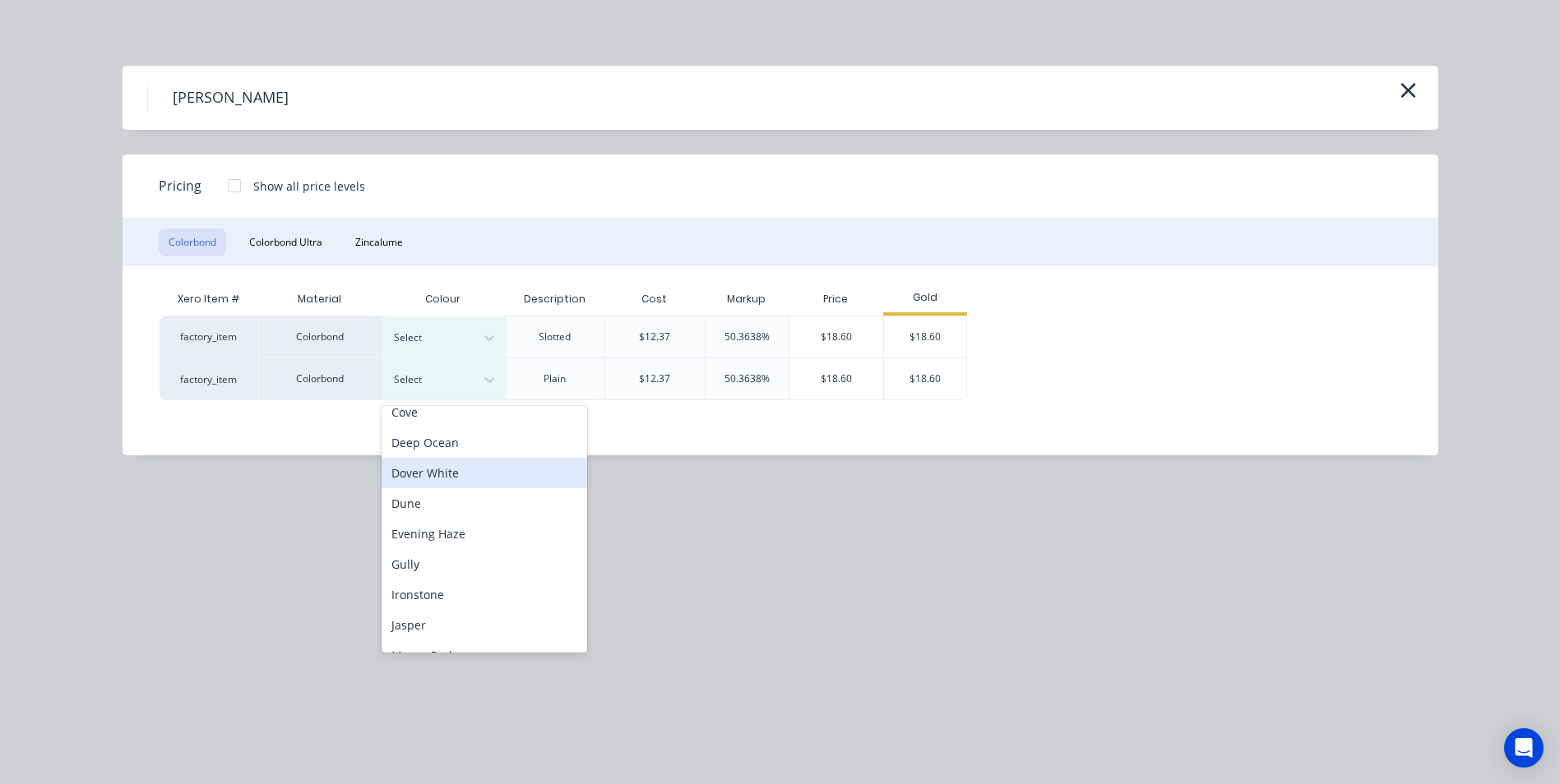
click at [455, 479] on div "Dover White" at bounding box center [485, 473] width 206 height 30
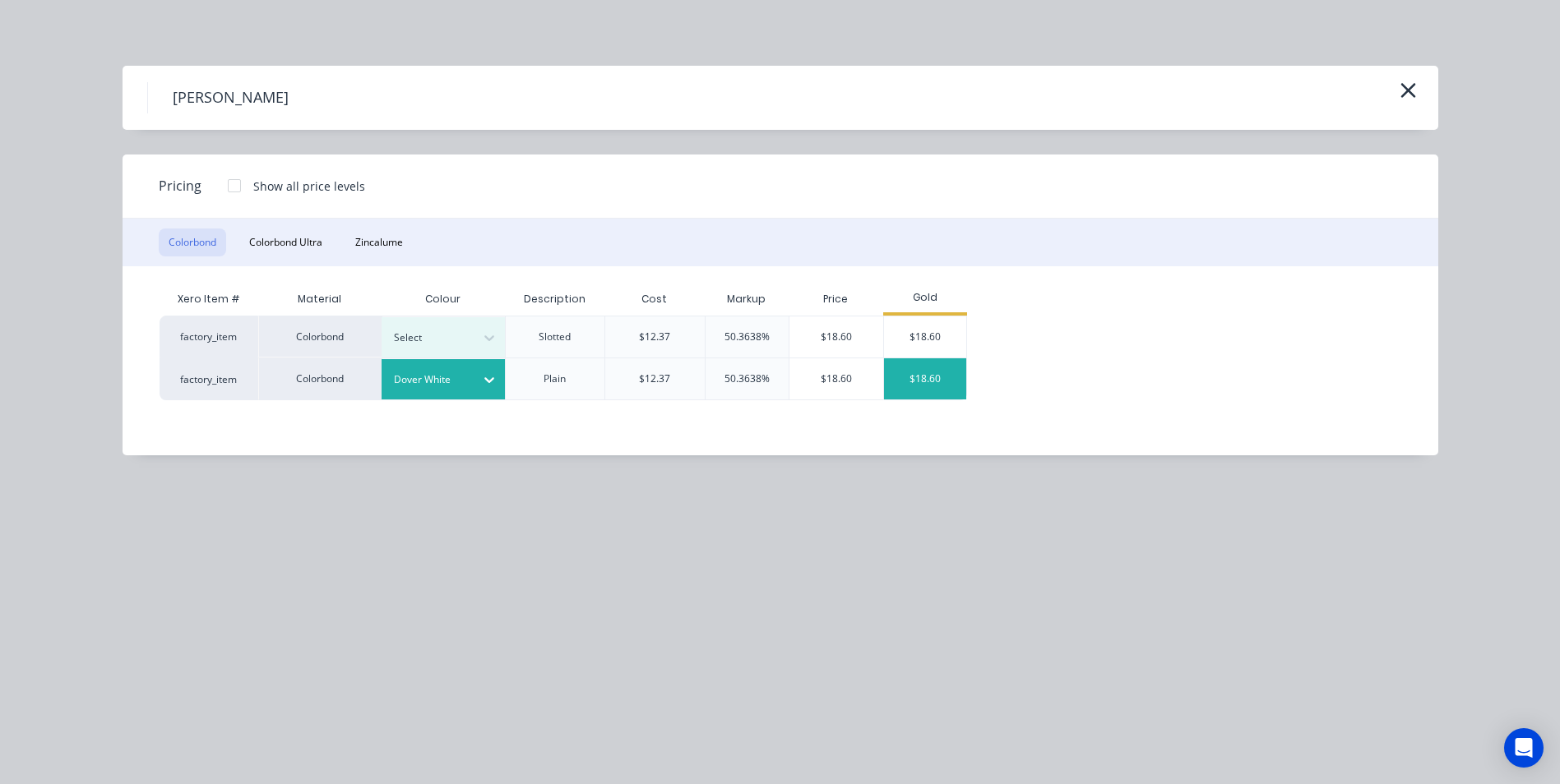
click at [899, 374] on div "$18.60" at bounding box center [925, 379] width 82 height 42
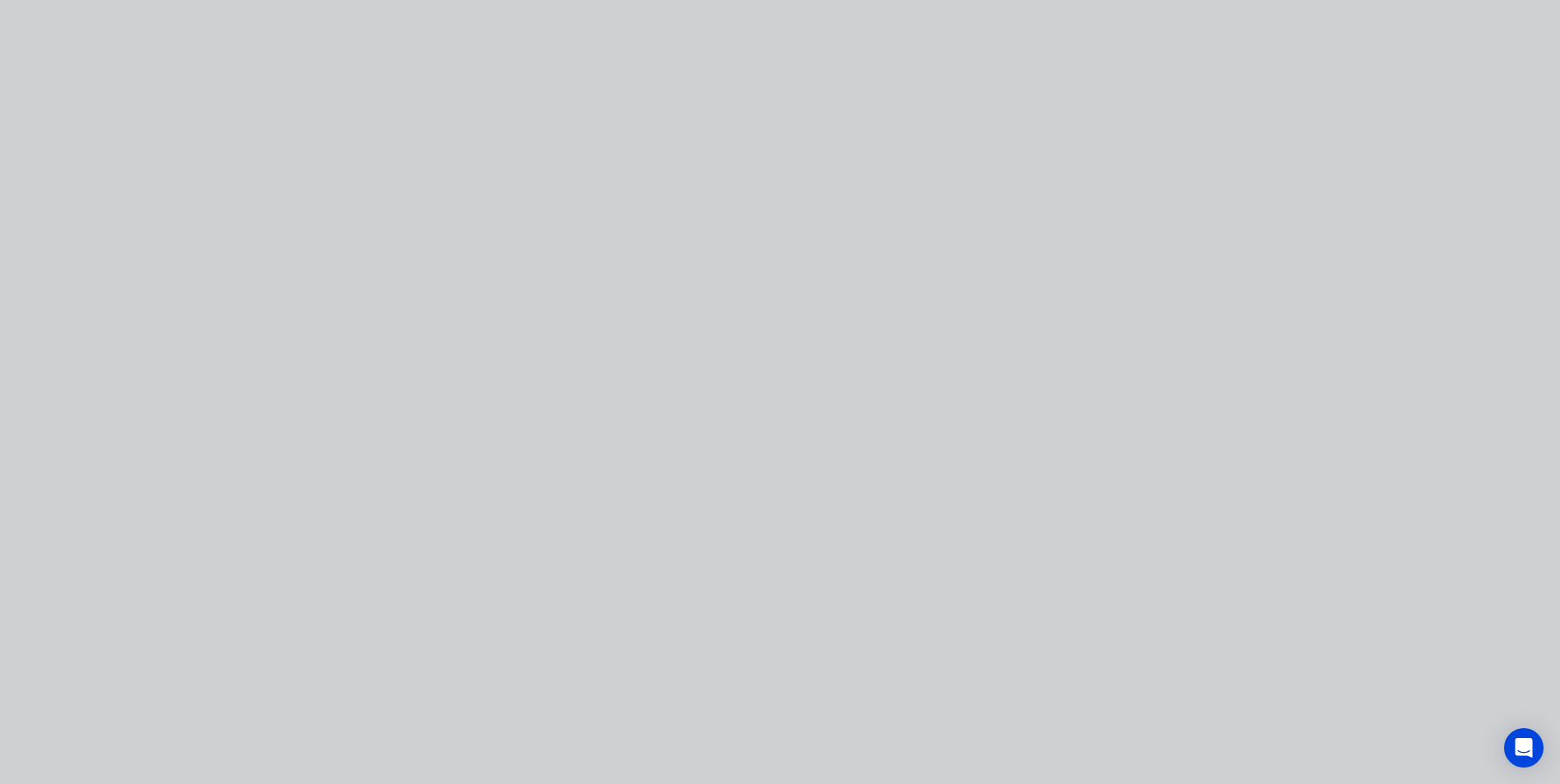
type input "-11.05"
type input "$18.60"
type input "$385.02"
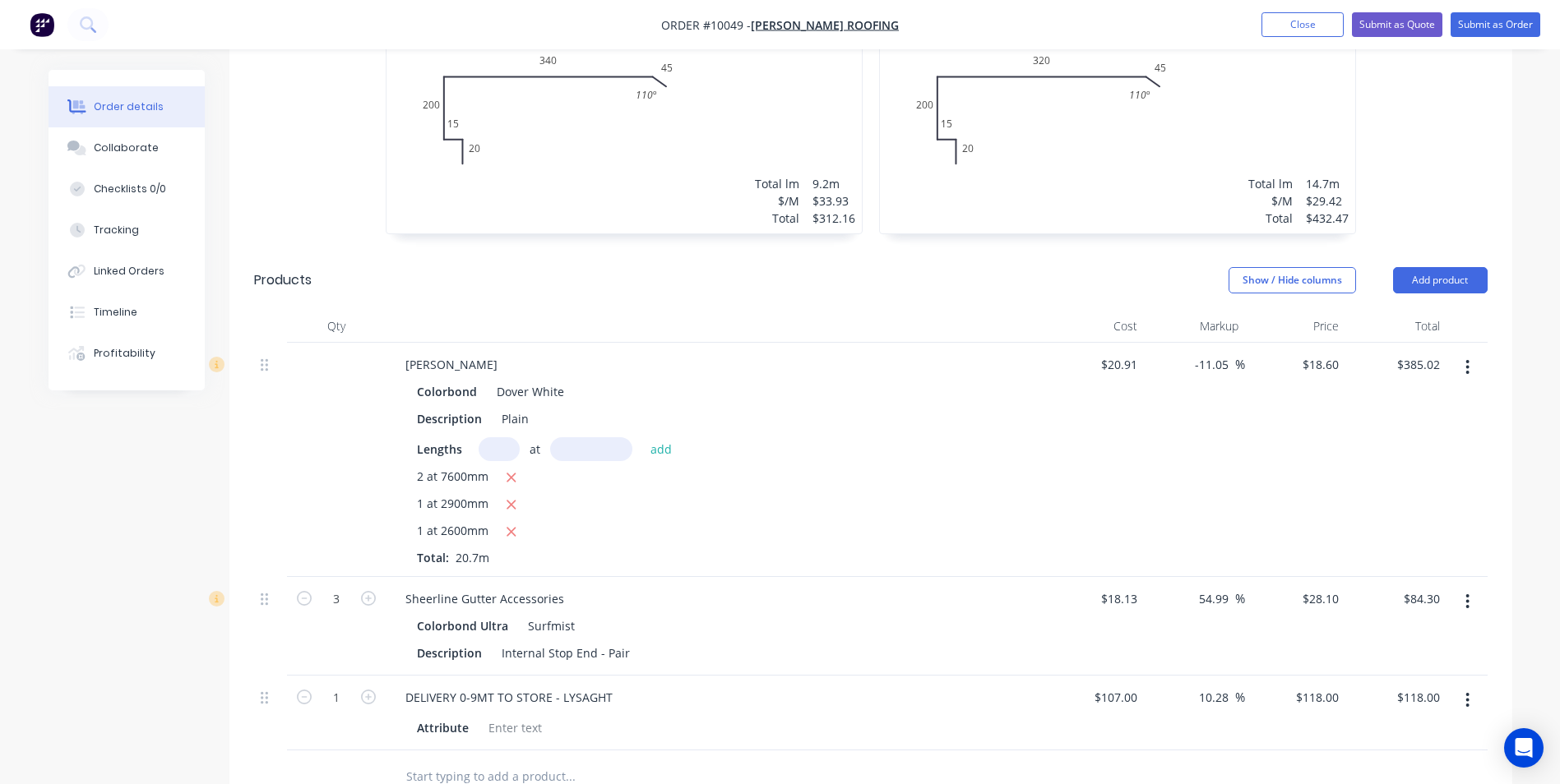
scroll to position [740, 0]
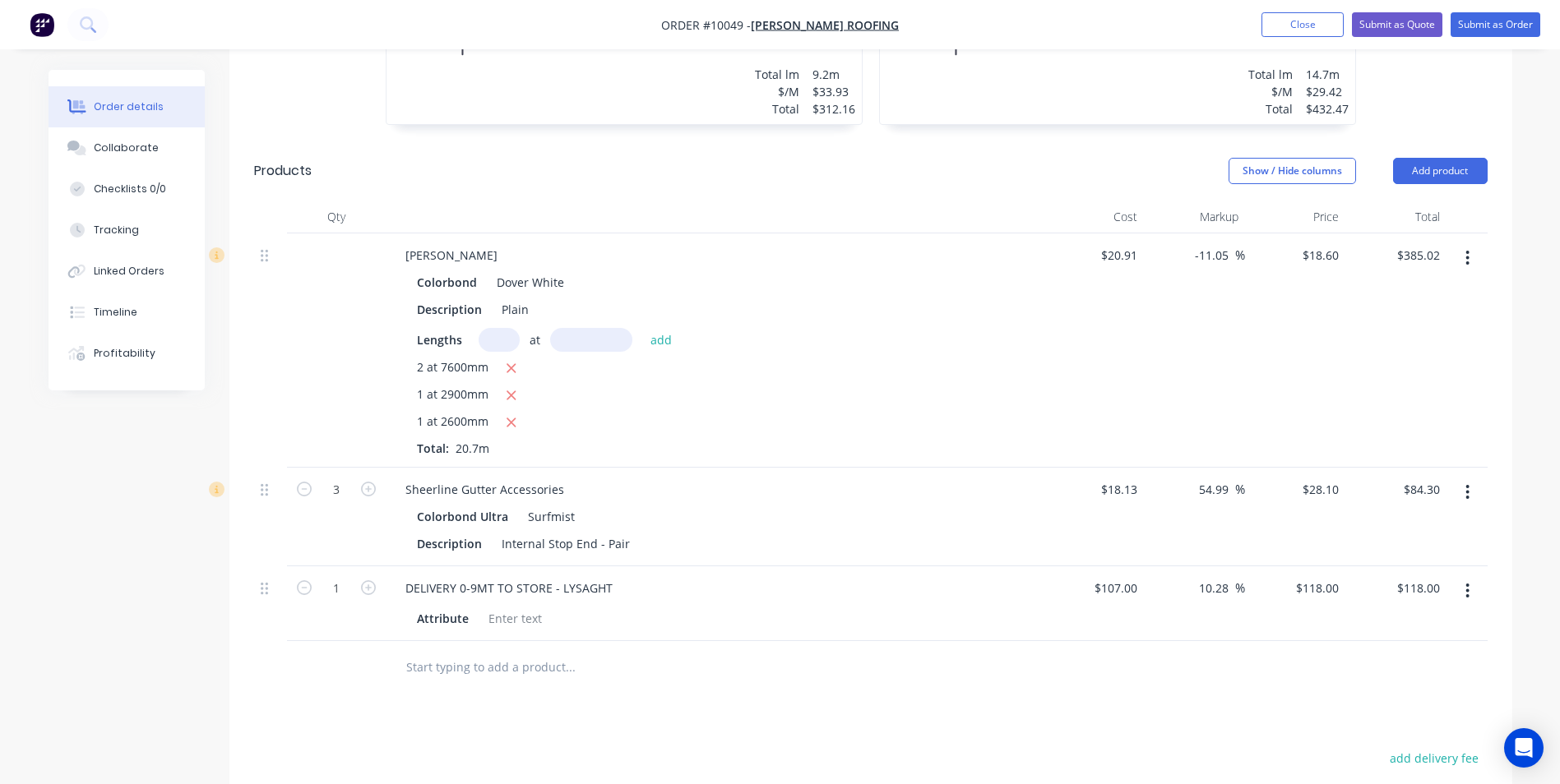
click at [1465, 478] on button "button" at bounding box center [1467, 492] width 39 height 30
click at [1424, 524] on div "Edit" at bounding box center [1409, 536] width 127 height 24
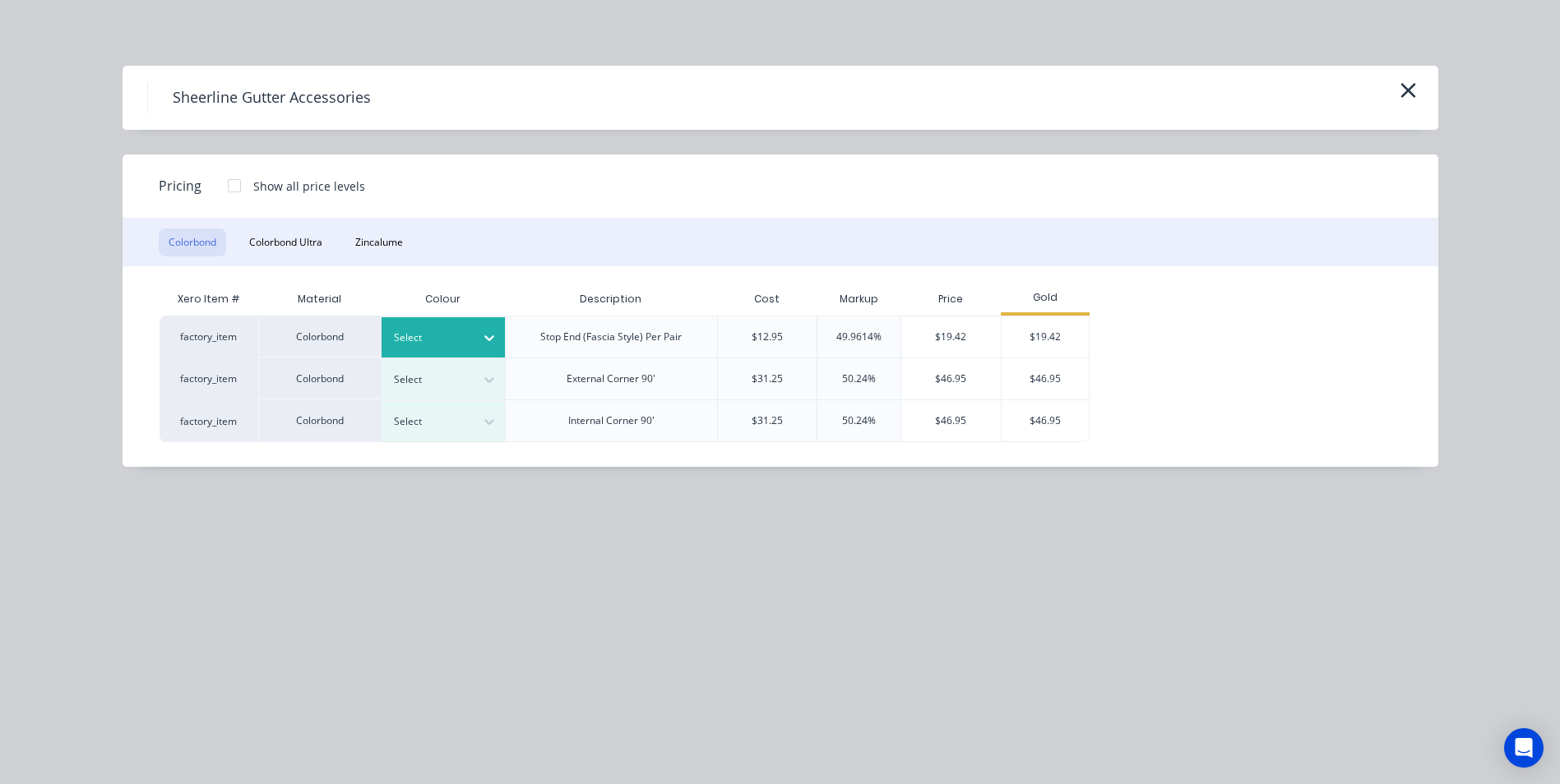
click at [475, 345] on div at bounding box center [489, 337] width 30 height 26
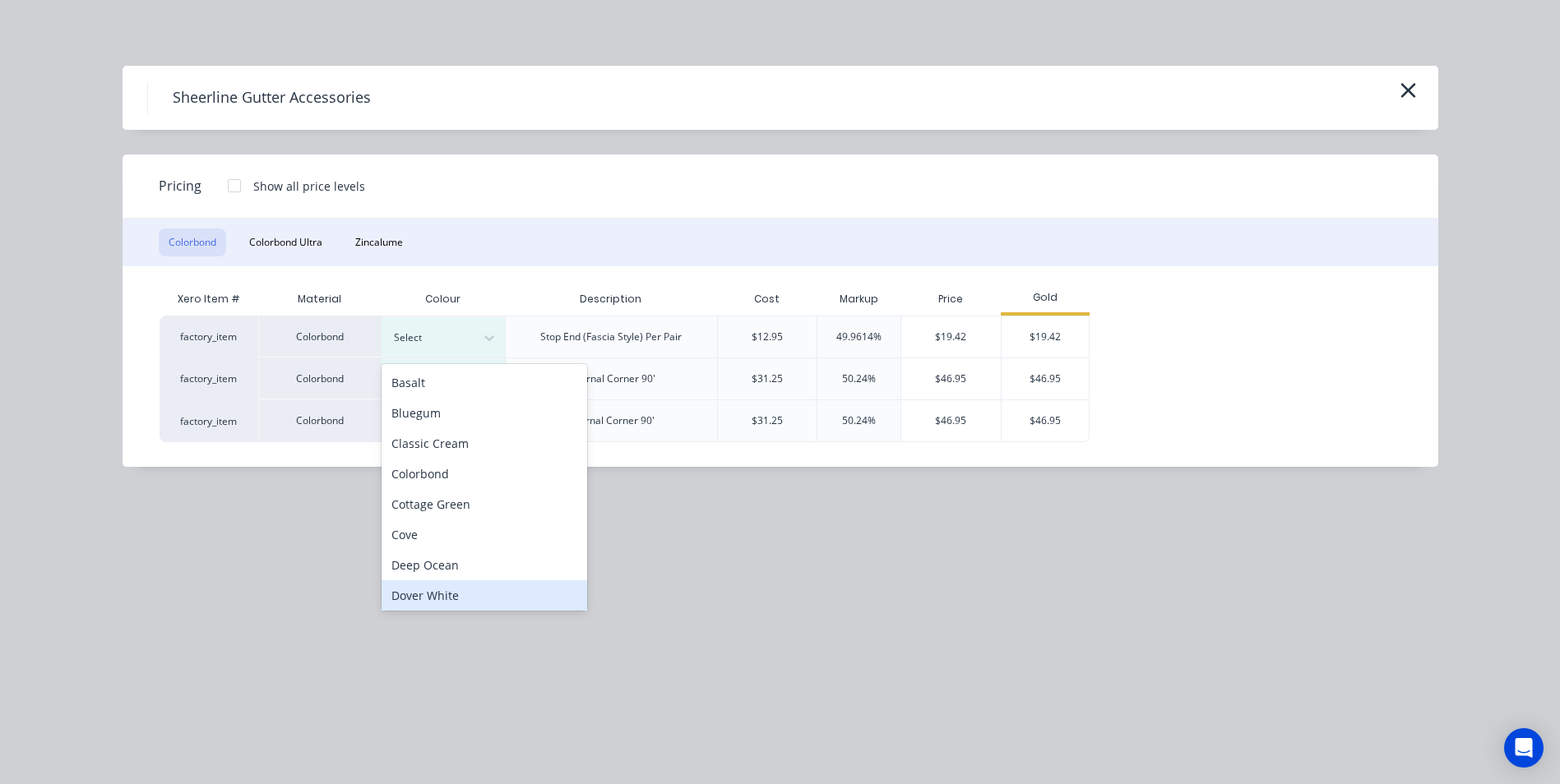
click at [461, 594] on div "Dover White" at bounding box center [485, 595] width 206 height 30
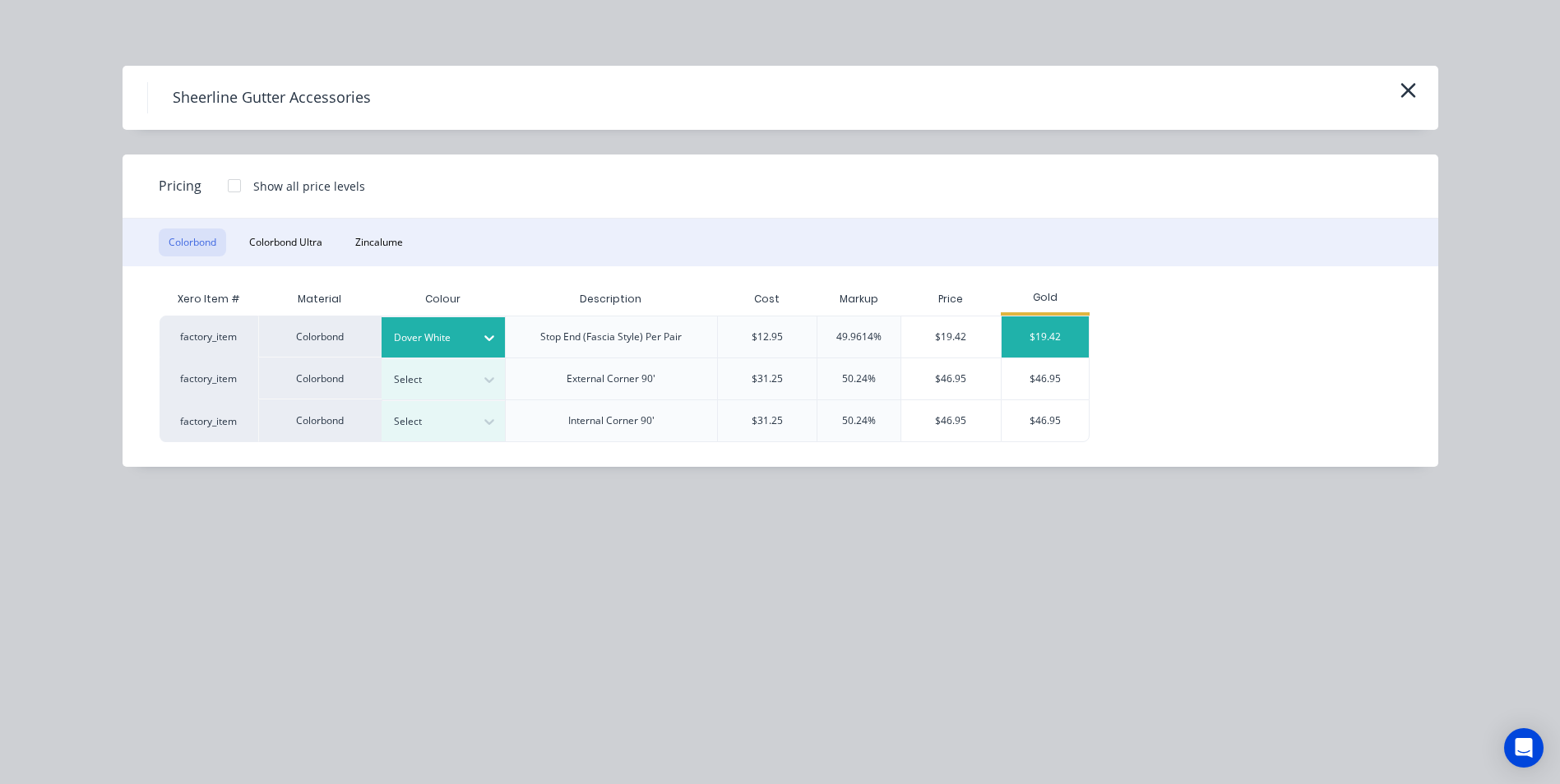
click at [1052, 324] on div "$19.42" at bounding box center [1045, 336] width 88 height 42
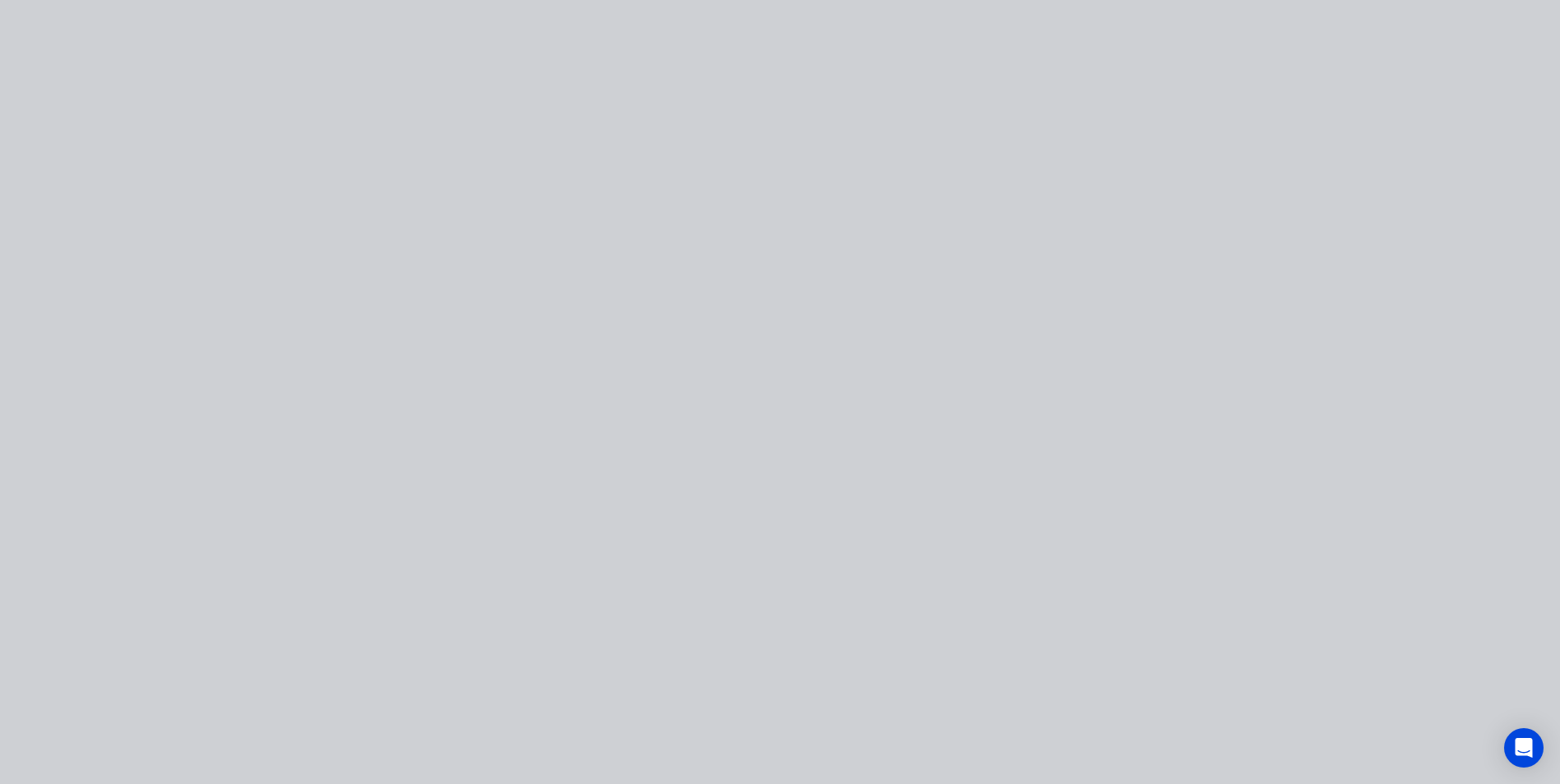
type input "7.12"
type input "$19.42"
type input "$58.26"
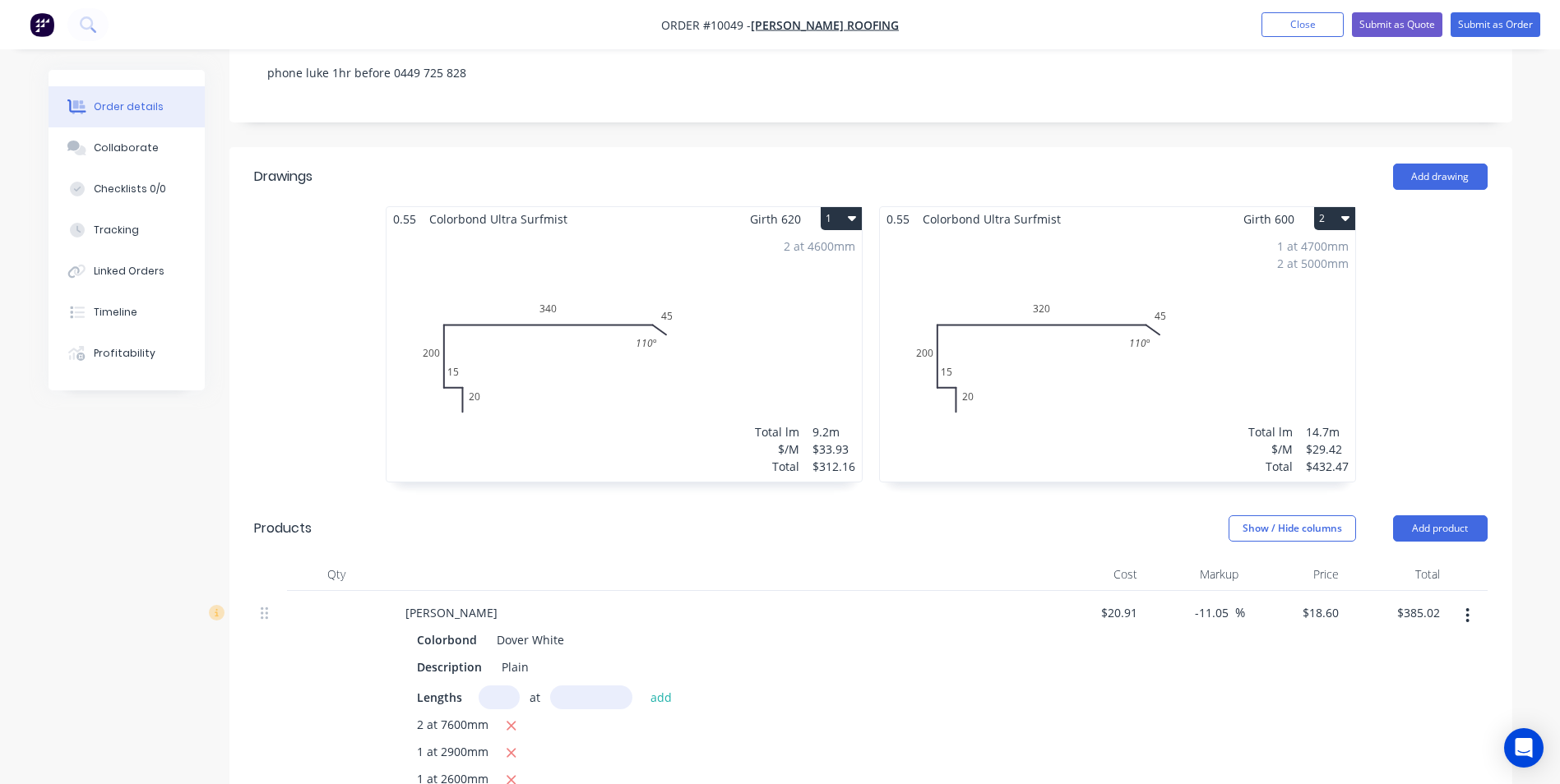
scroll to position [247, 0]
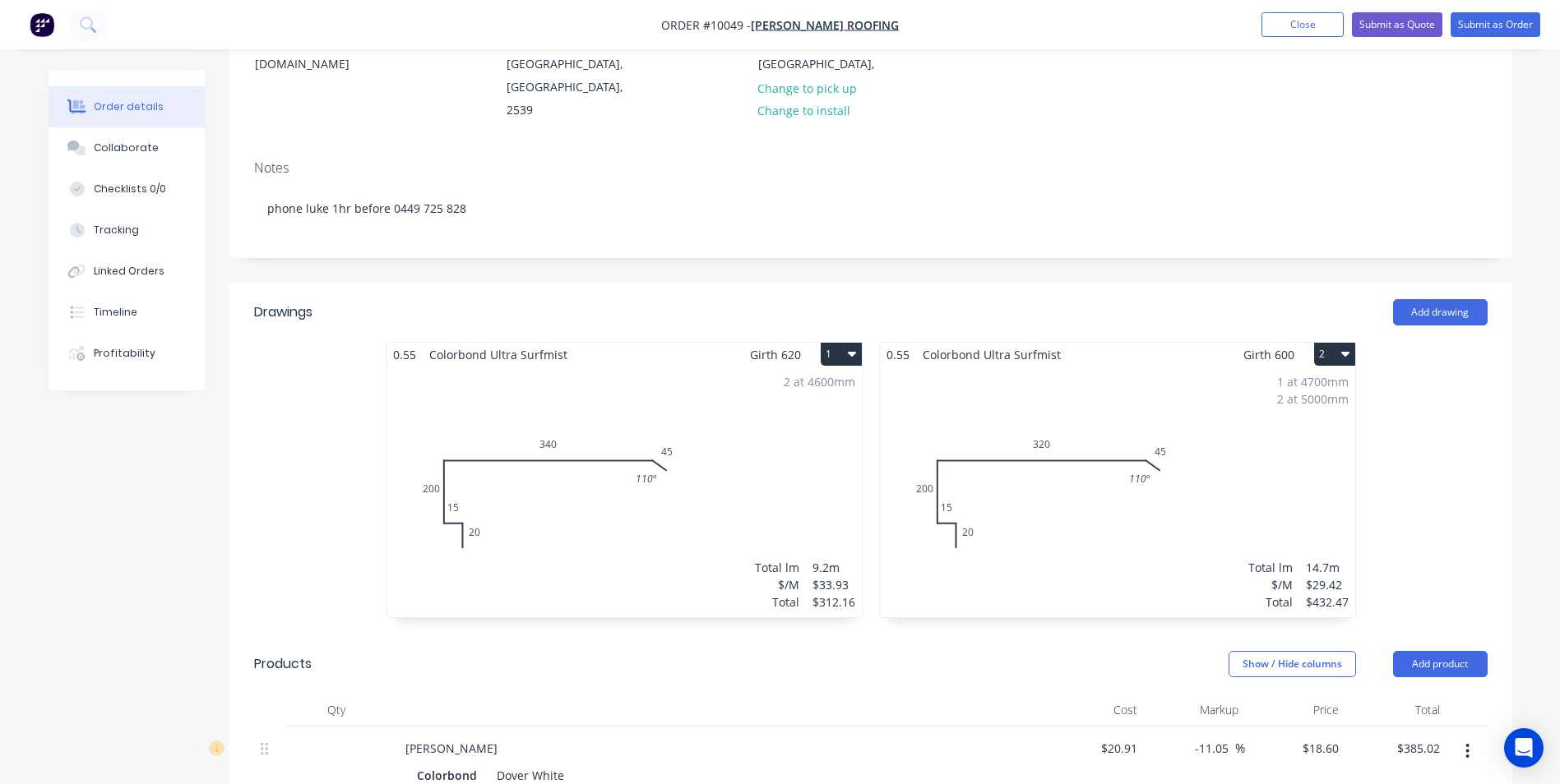
click at [789, 419] on div "2 at 4600mm Total lm $/M Total 9.2m $33.93 $312.16" at bounding box center [624, 491] width 475 height 250
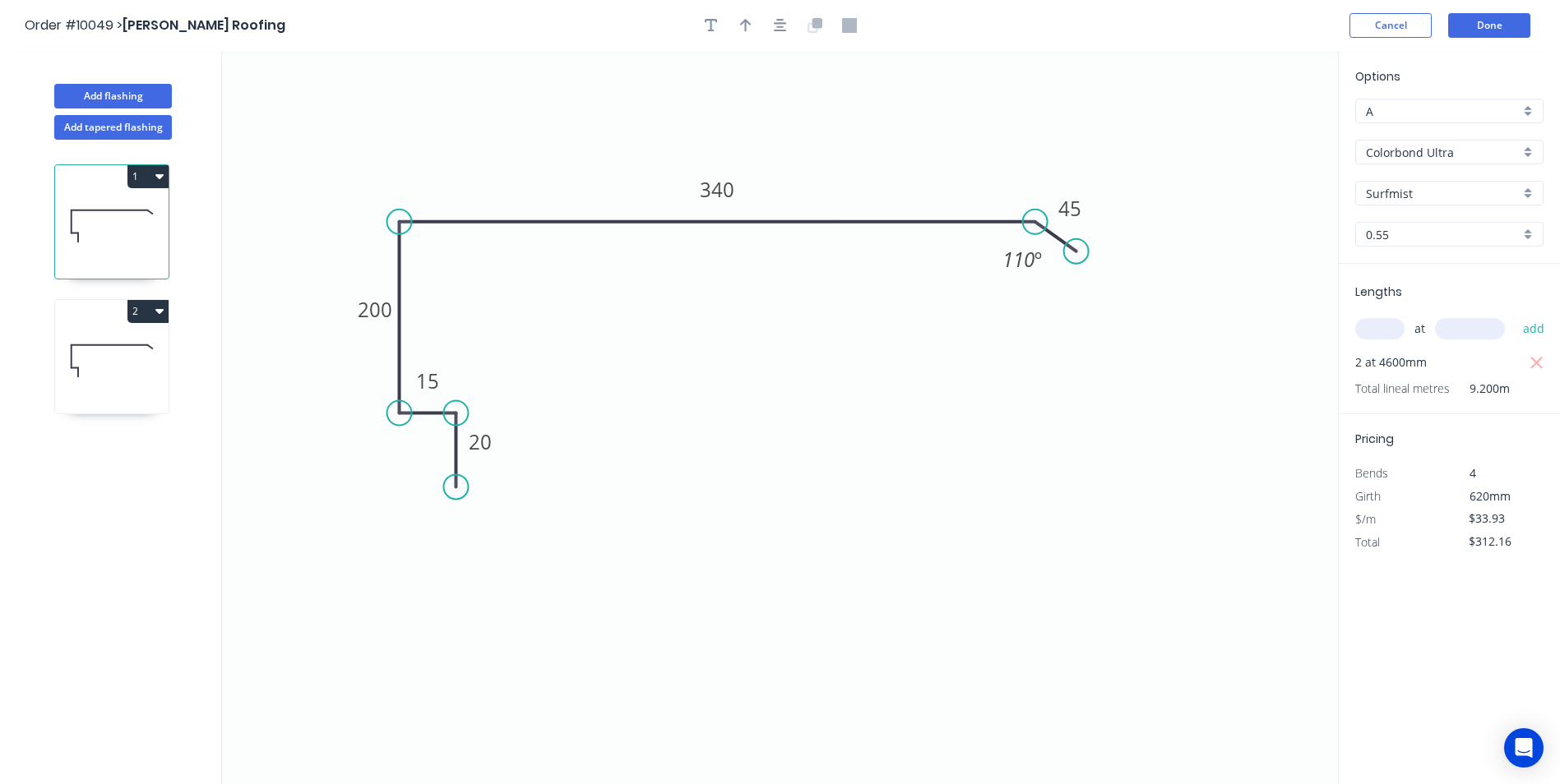
click at [1523, 197] on div "Surfmist" at bounding box center [1449, 193] width 189 height 25
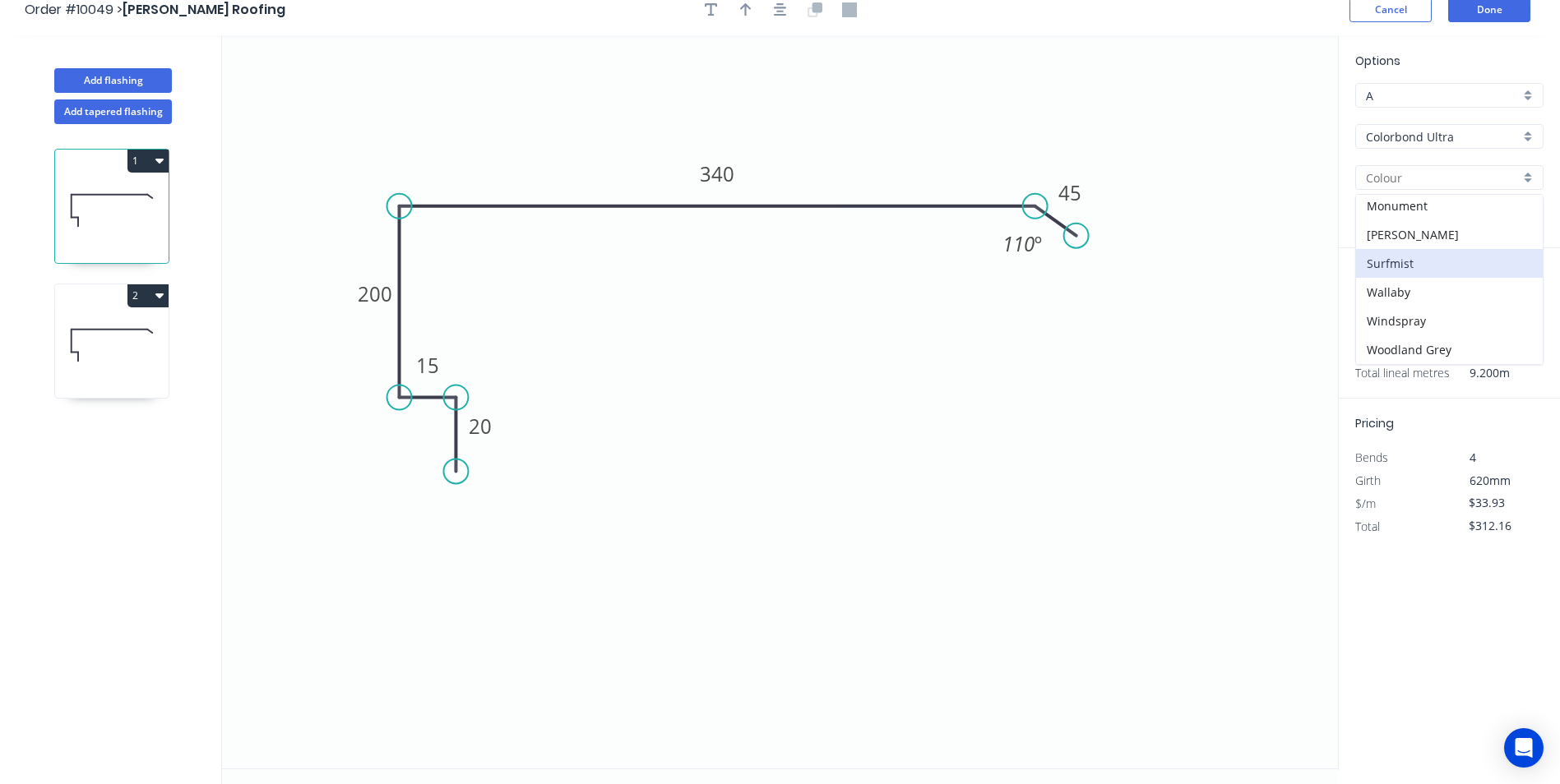
scroll to position [30, 0]
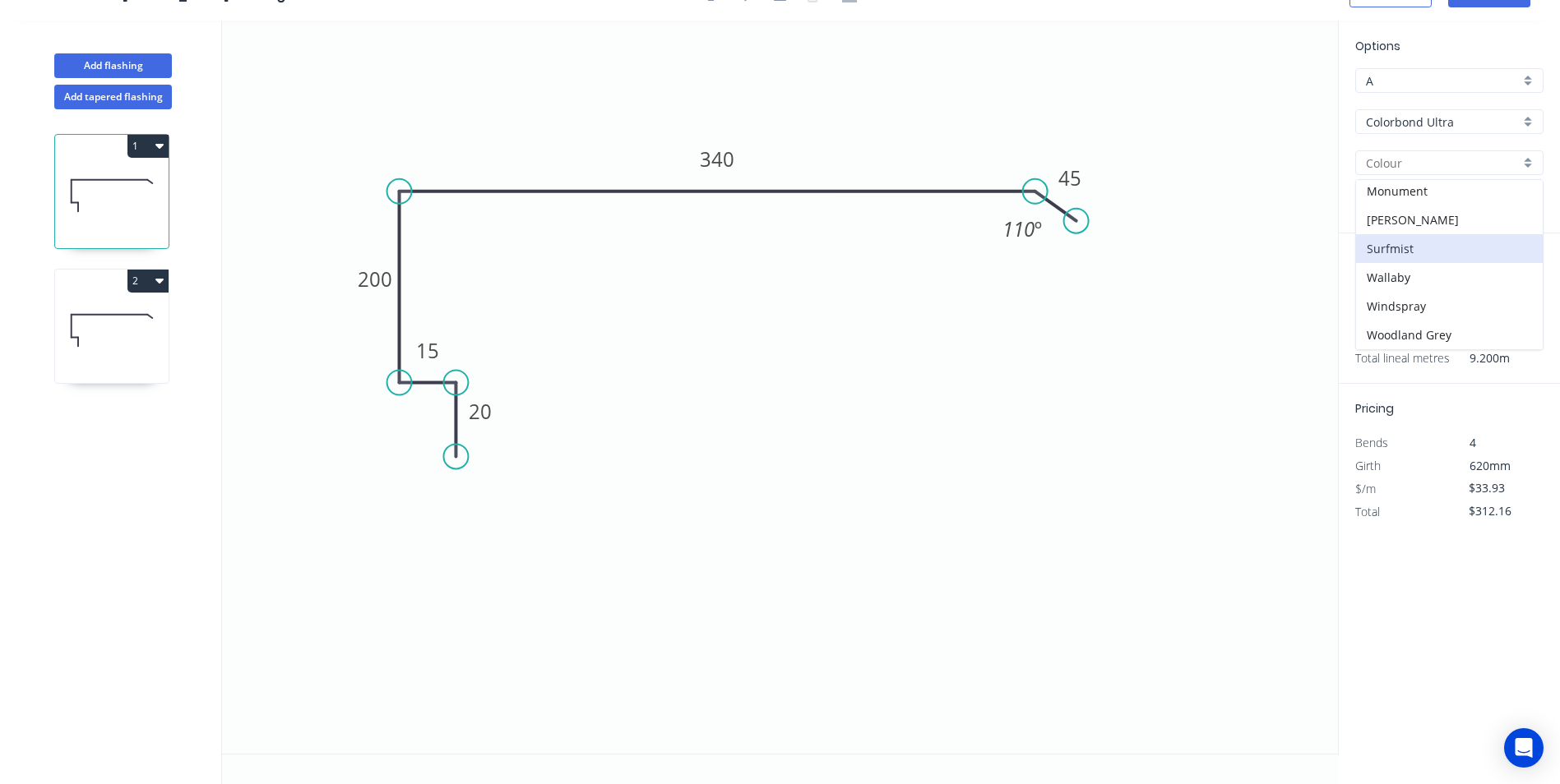
drag, startPoint x: 1254, startPoint y: 217, endPoint x: 1504, endPoint y: 113, distance: 270.8
click at [1255, 217] on icon "0 20 15 200 340 45 110 º" at bounding box center [780, 387] width 1116 height 733
type input "Surfmist"
click at [1537, 123] on div "Colorbond Ultra" at bounding box center [1449, 122] width 189 height 25
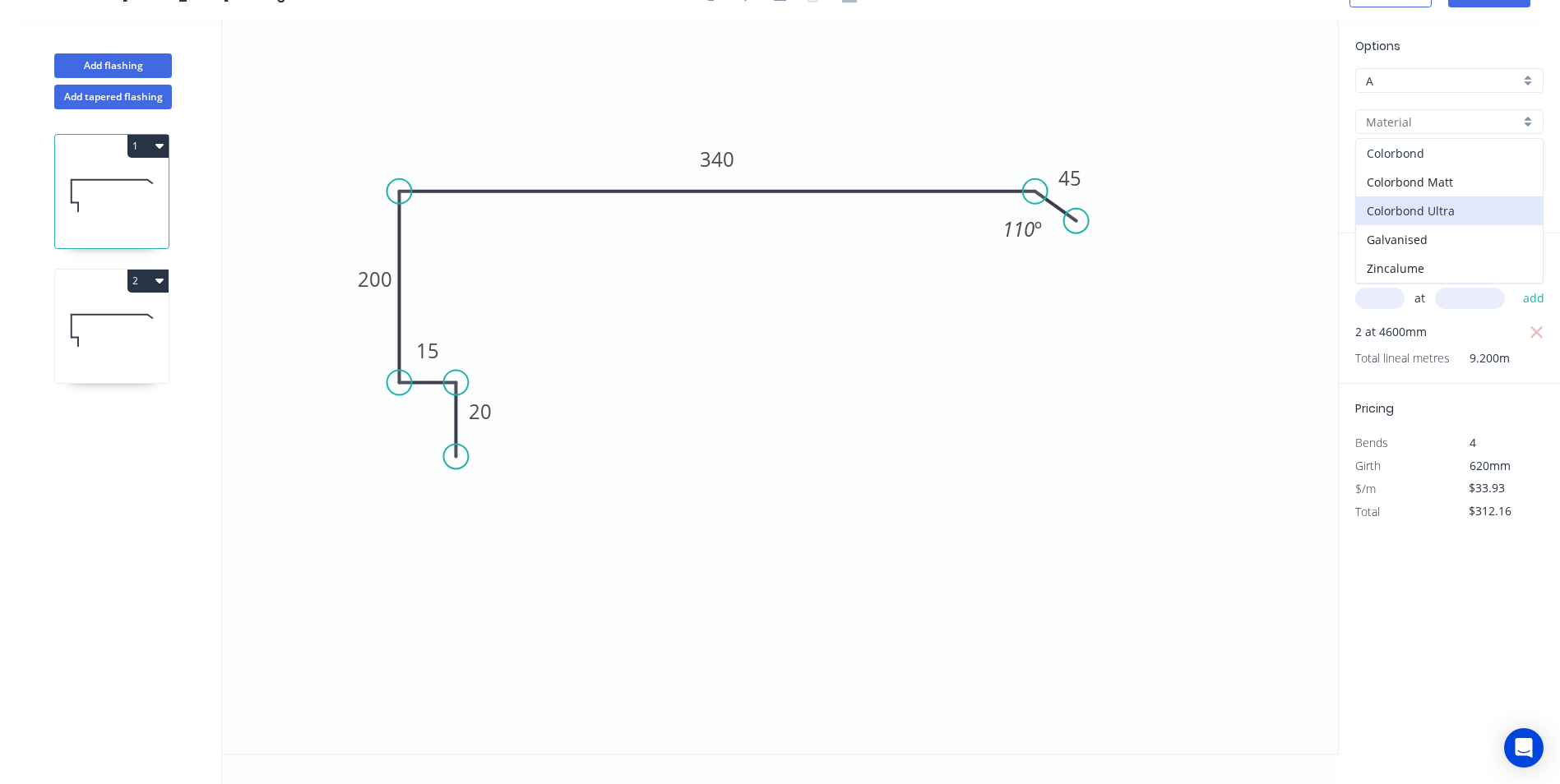
click at [1411, 162] on div "Colorbond" at bounding box center [1449, 154] width 187 height 29
type input "Colorbond"
type input "$21.02"
type input "$193.38"
click at [1528, 160] on div "Surfmist" at bounding box center [1449, 163] width 189 height 25
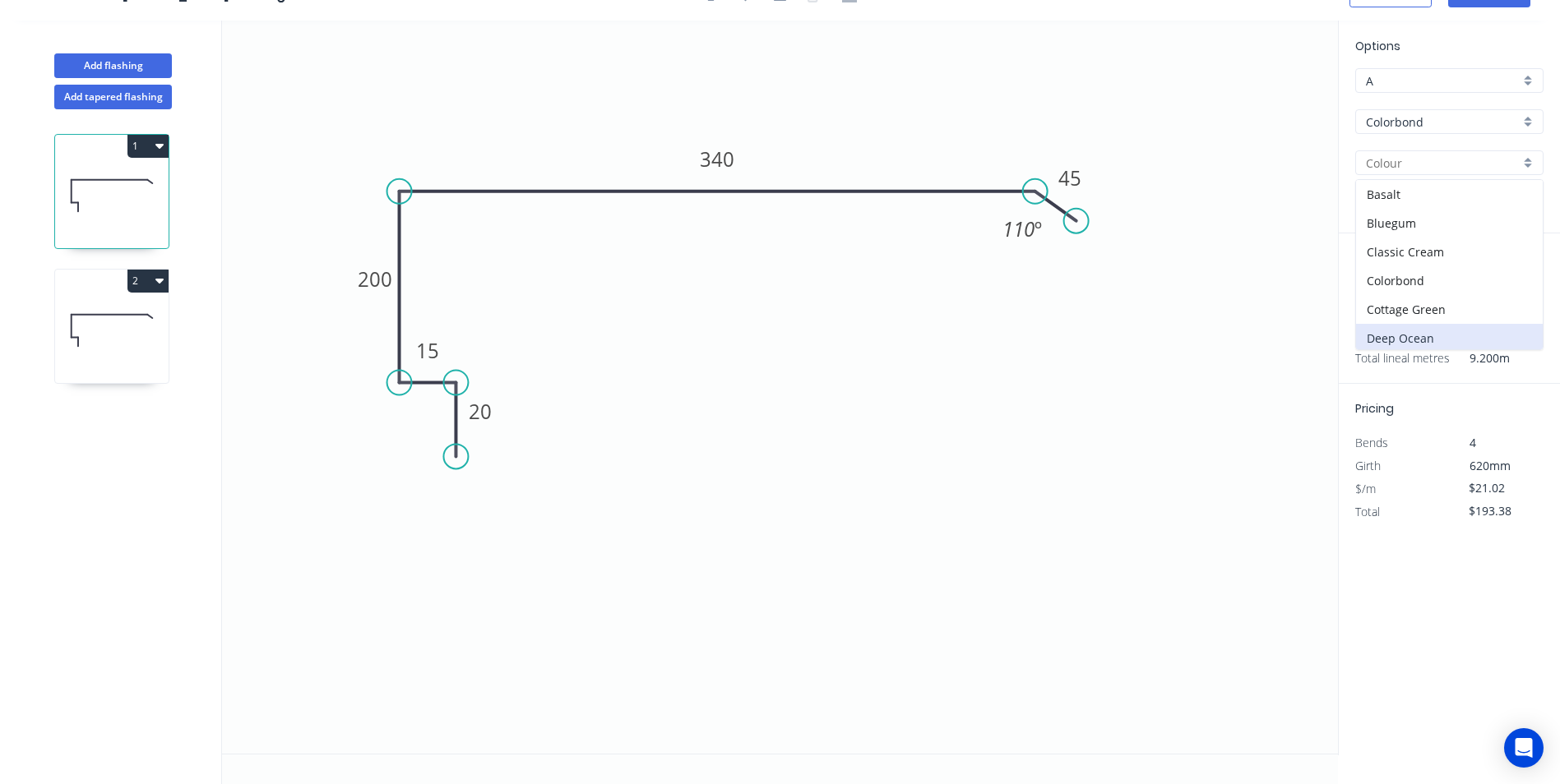
scroll to position [82, 0]
click at [1406, 292] on div "Dover White" at bounding box center [1449, 285] width 187 height 29
type input "Dover White"
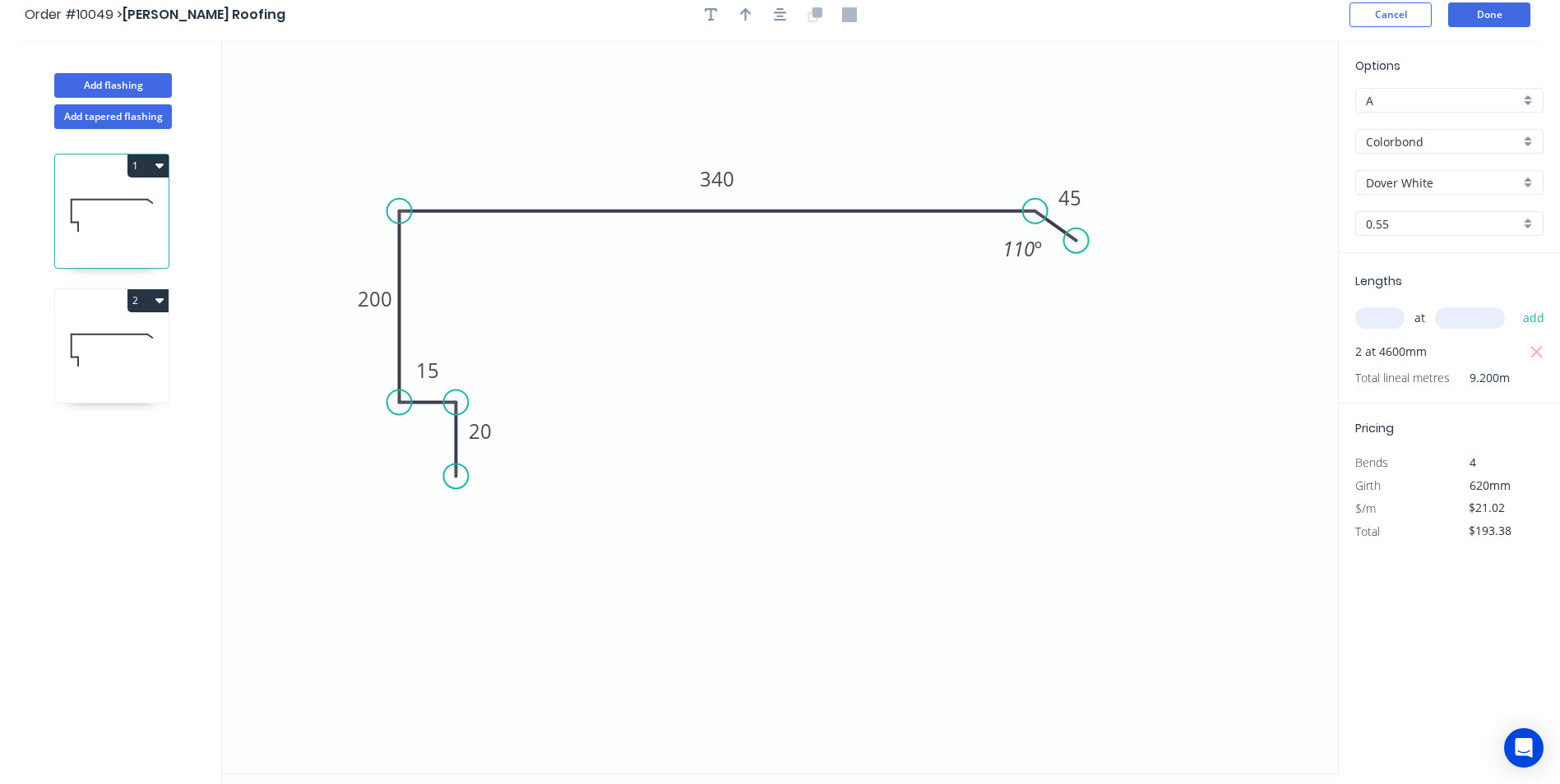
scroll to position [0, 0]
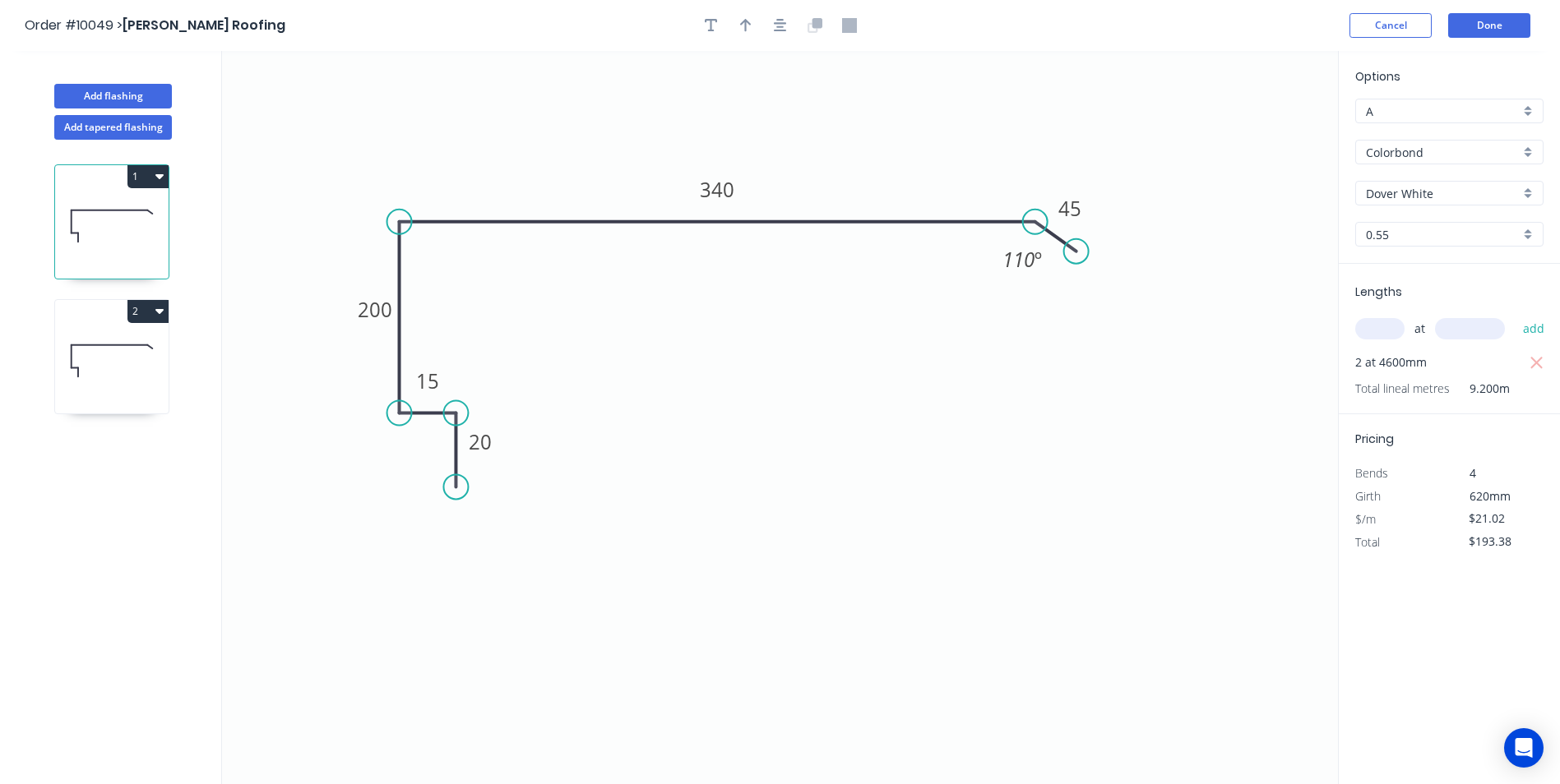
click at [101, 389] on icon at bounding box center [111, 361] width 113 height 105
type input "$29.42"
type input "$432.47"
click at [1524, 152] on div "Colorbond Ultra" at bounding box center [1449, 153] width 189 height 25
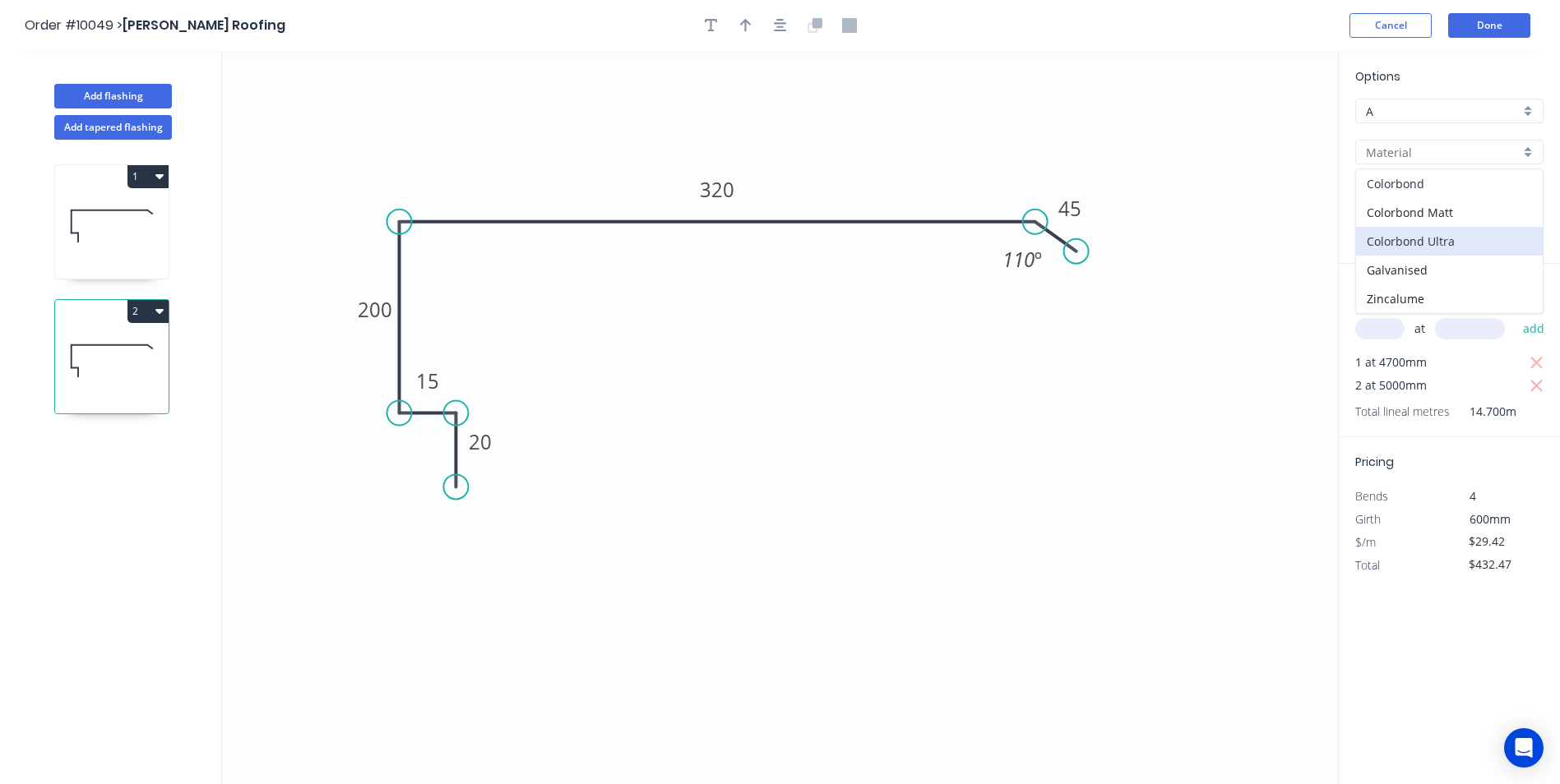
click at [1439, 189] on div "Colorbond" at bounding box center [1449, 184] width 187 height 29
type input "Colorbond"
type input "$17.69"
type input "$260.04"
click at [1521, 188] on div "Surfmist" at bounding box center [1449, 193] width 189 height 25
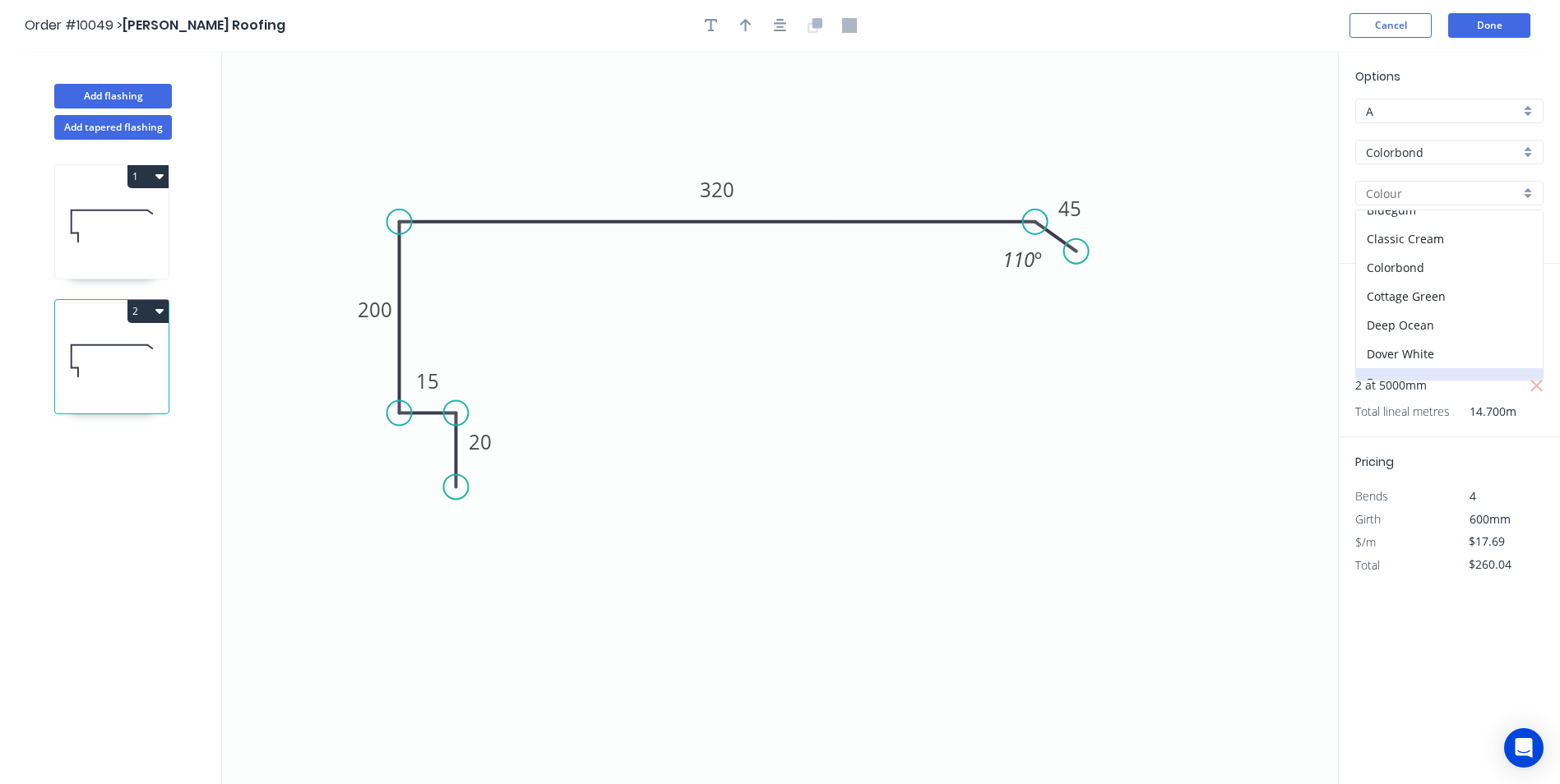
scroll to position [82, 0]
click at [1404, 323] on div "Dover White" at bounding box center [1449, 315] width 187 height 29
type input "Dover White"
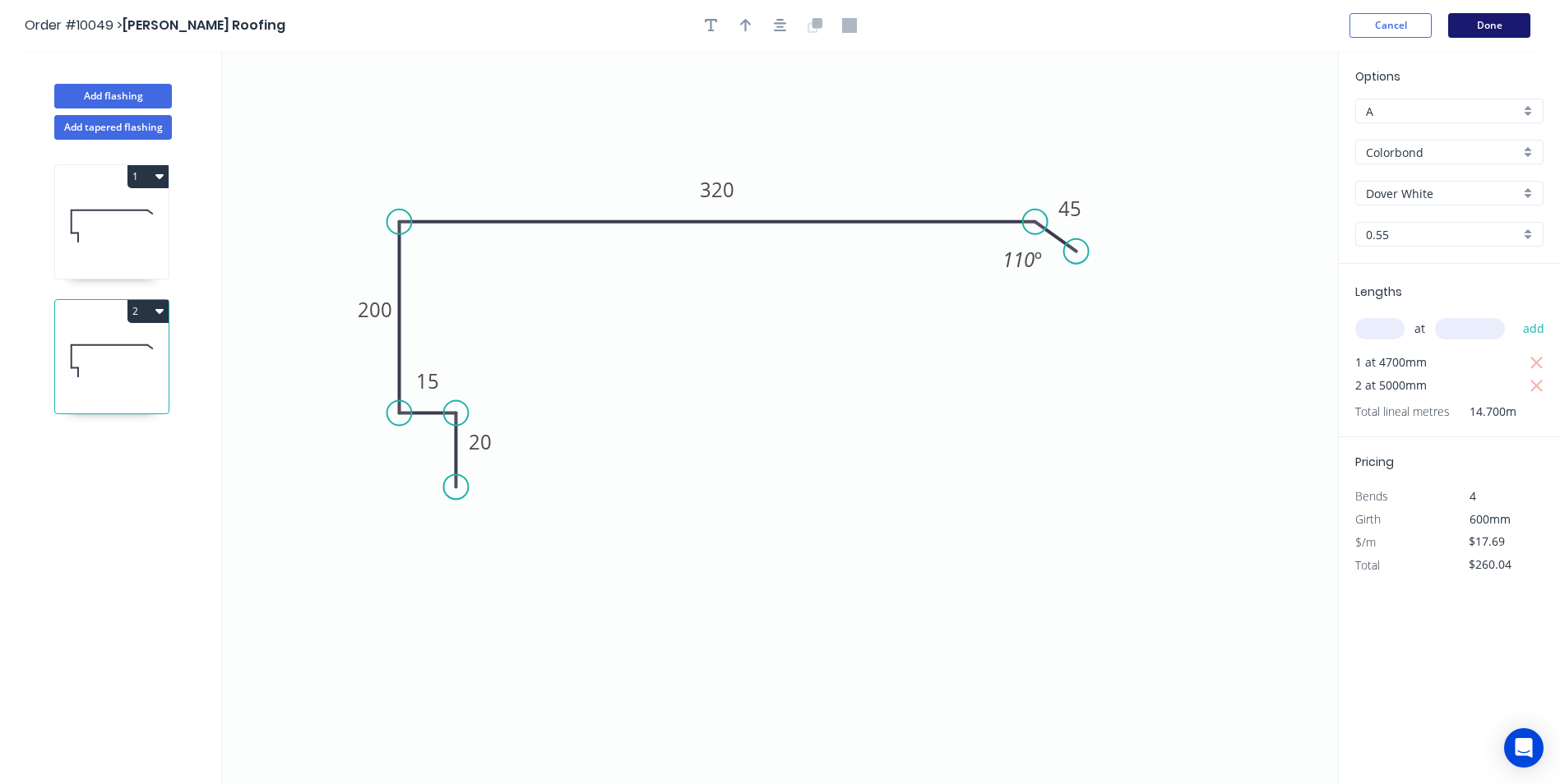
click at [1528, 20] on button "Done" at bounding box center [1488, 26] width 82 height 25
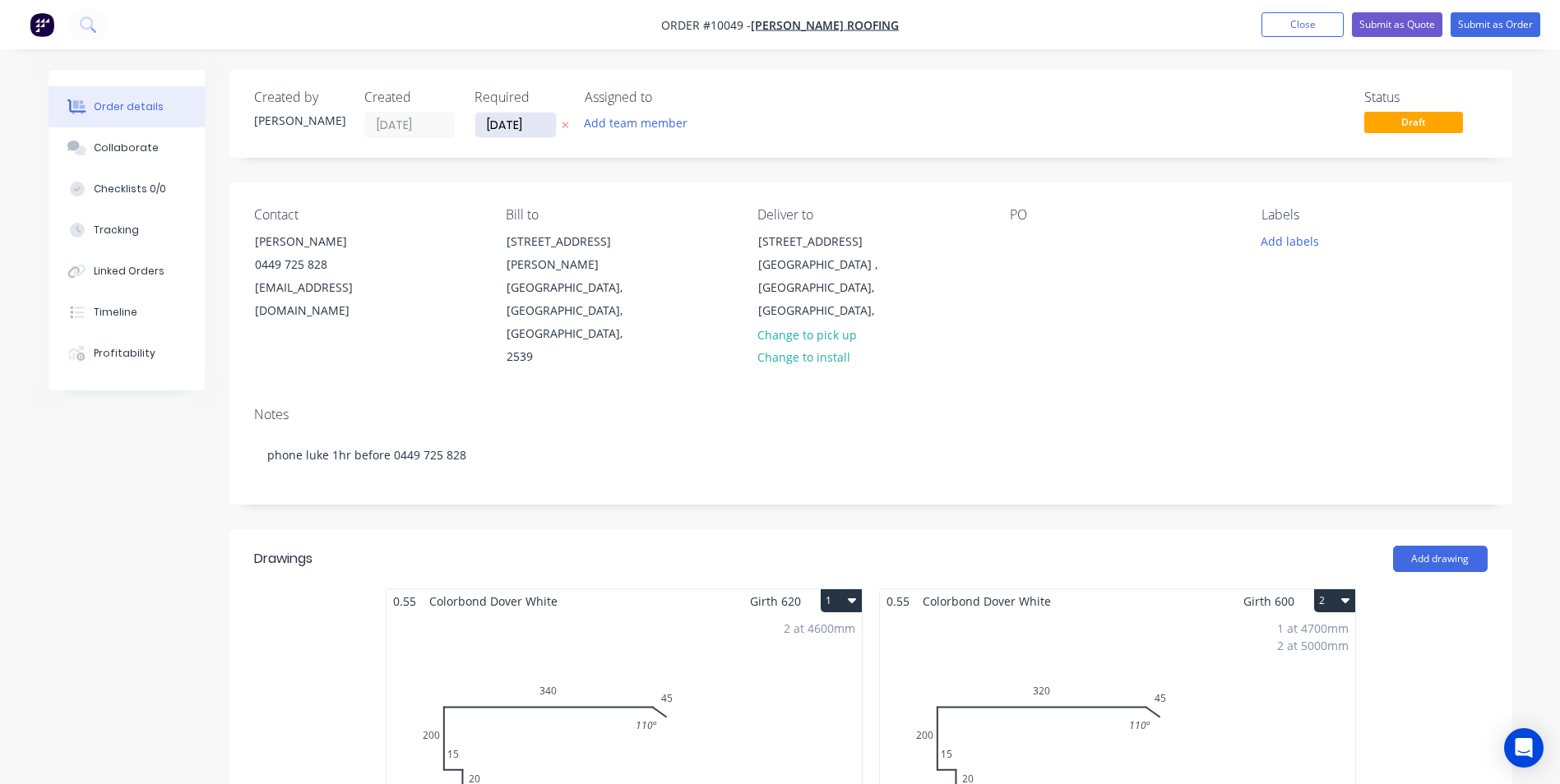
click at [528, 128] on input "[DATE]" at bounding box center [515, 125] width 80 height 25
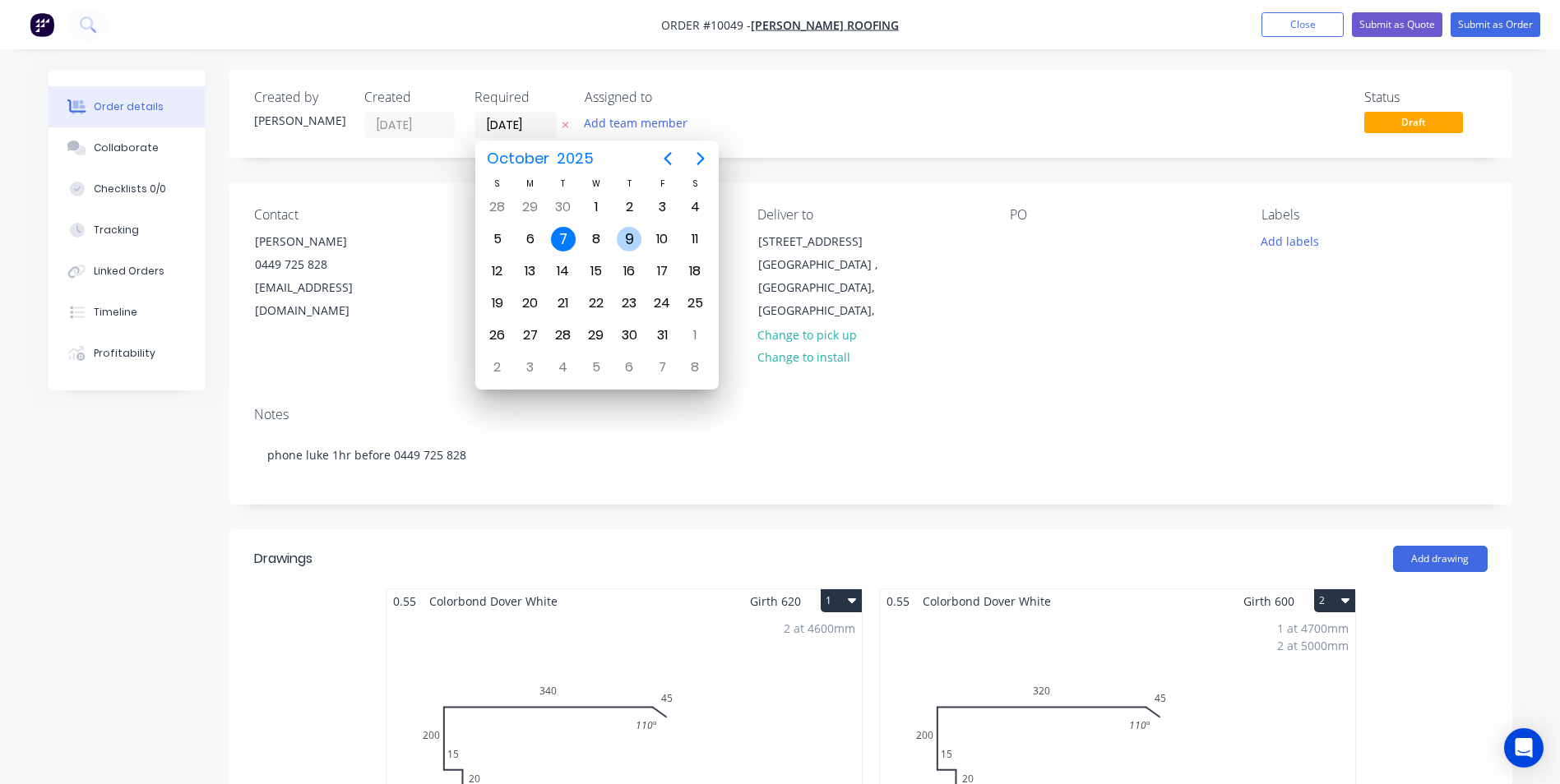
click at [619, 238] on div "9" at bounding box center [630, 240] width 25 height 25
type input "[DATE]"
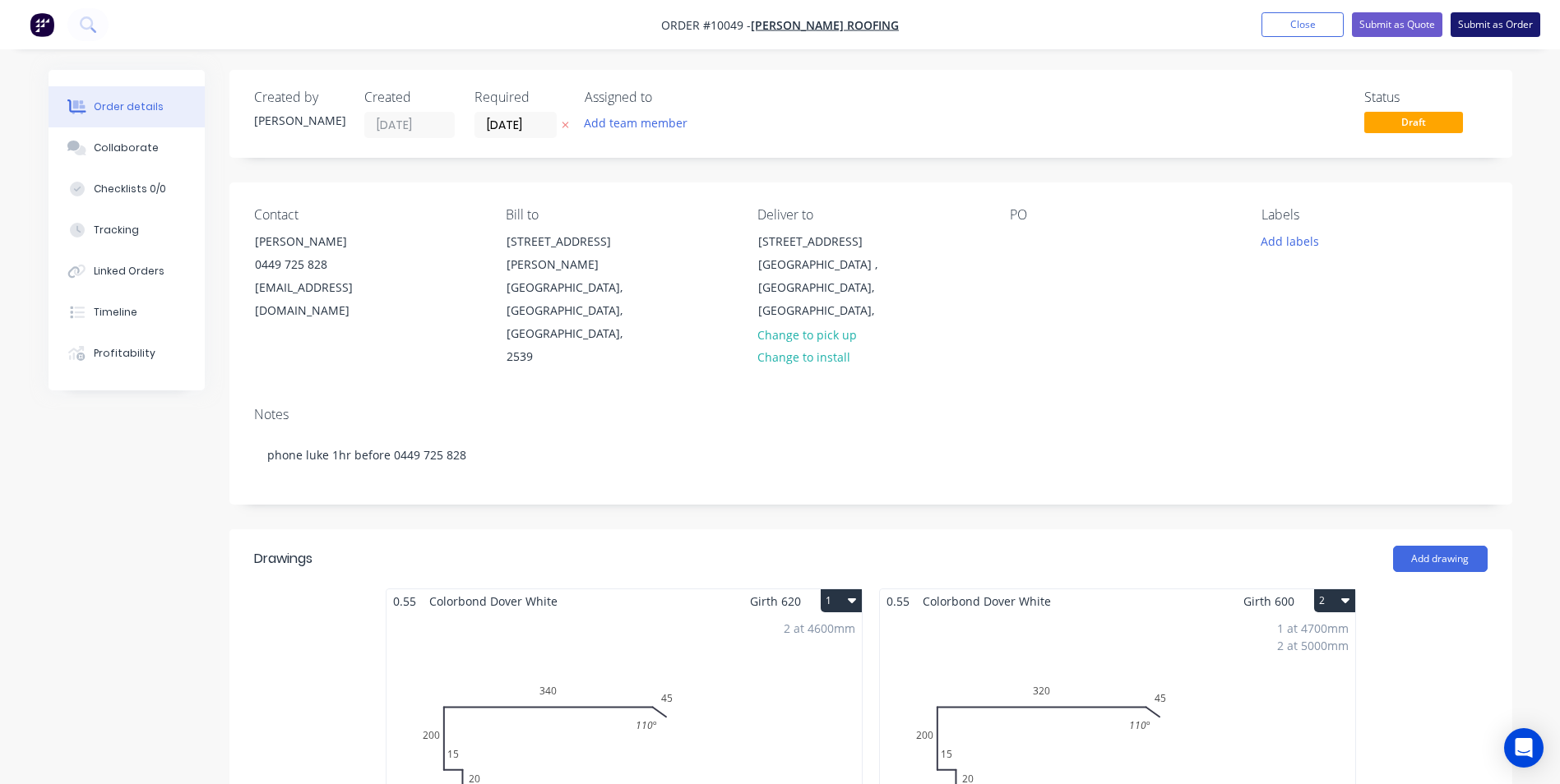
click at [1500, 27] on button "Submit as Order" at bounding box center [1495, 25] width 90 height 25
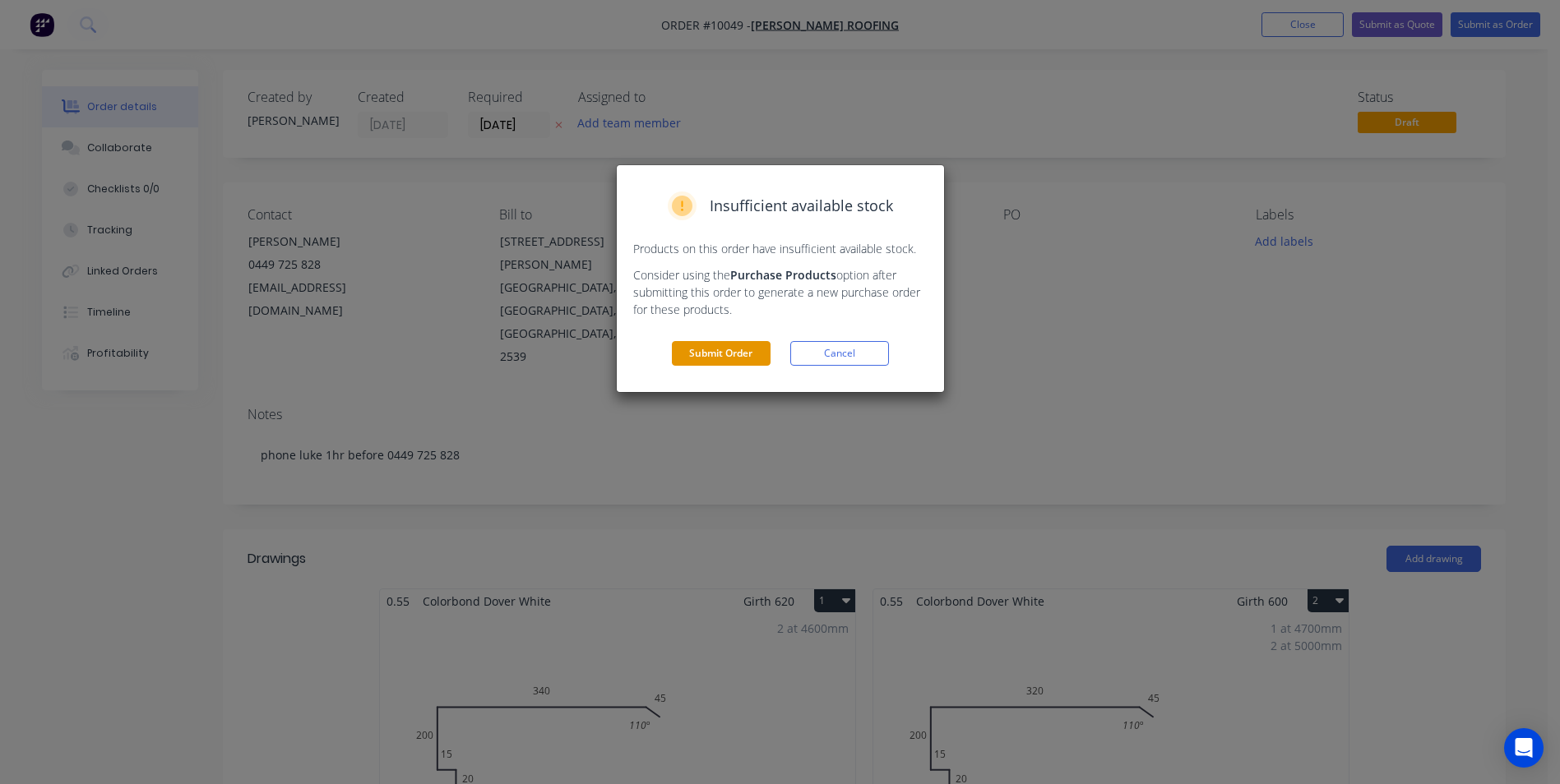
click at [743, 352] on button "Submit Order" at bounding box center [721, 354] width 99 height 25
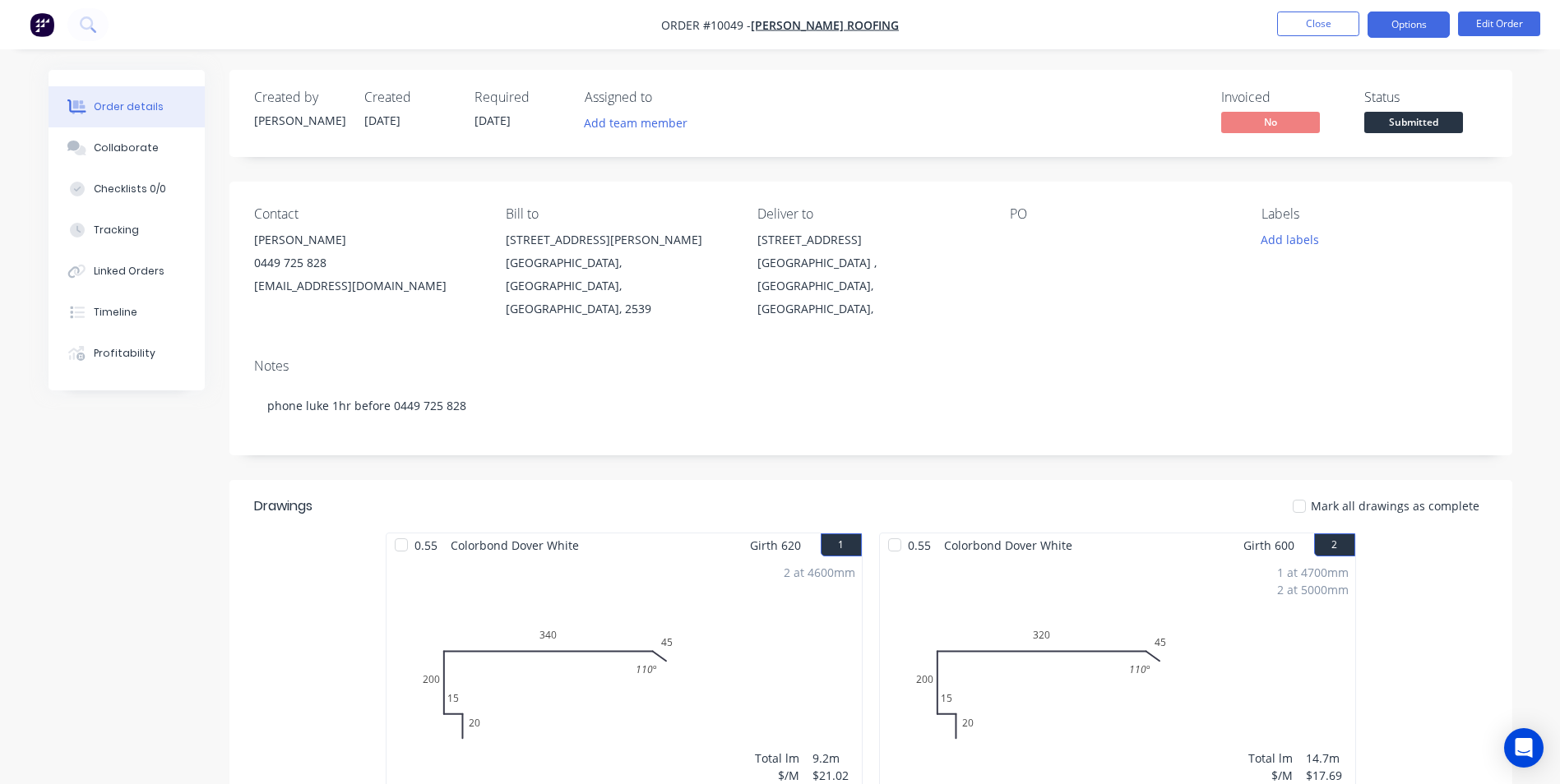
click at [1422, 31] on button "Options" at bounding box center [1408, 24] width 82 height 26
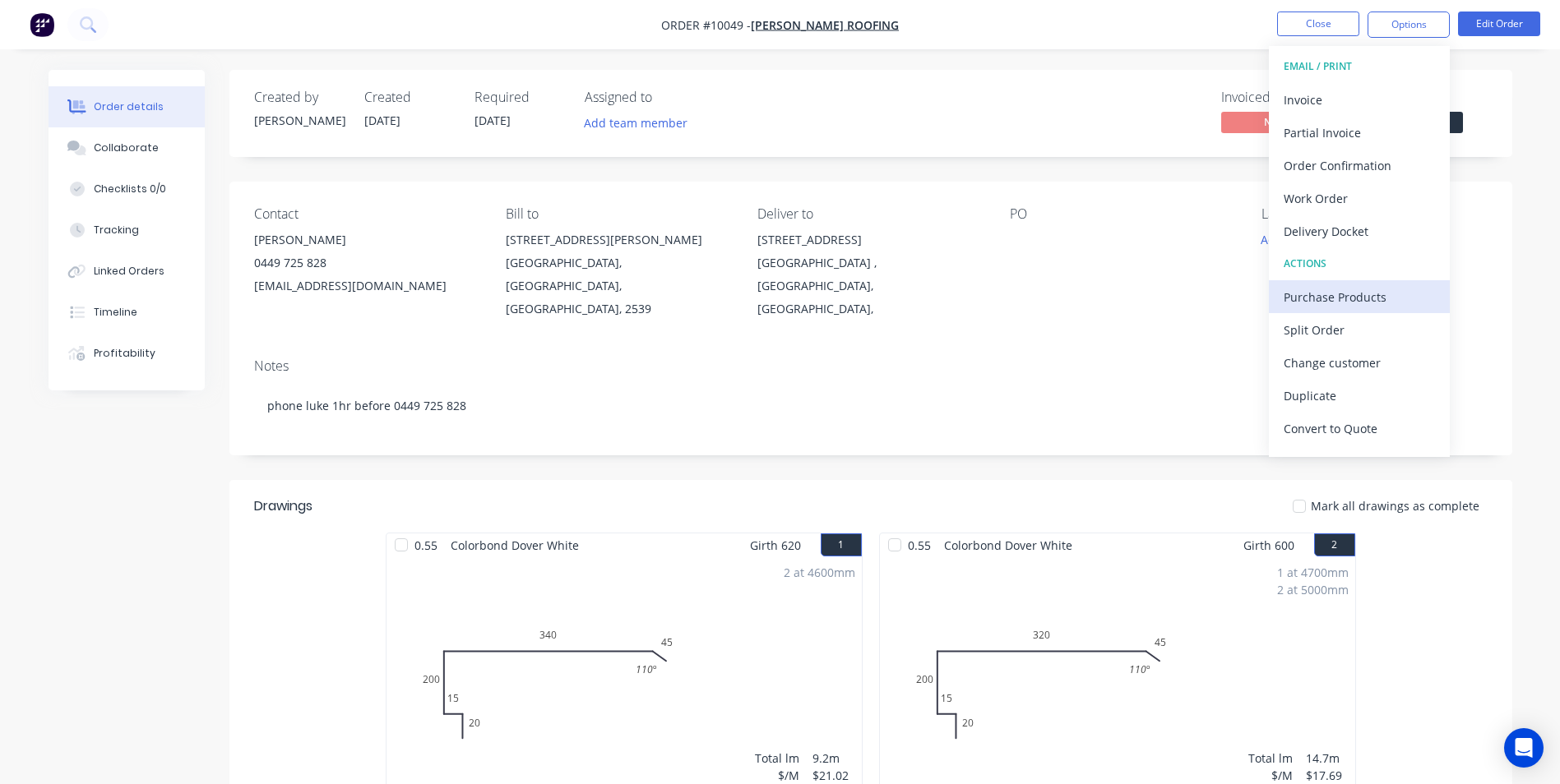
click at [1310, 299] on div "Purchase Products" at bounding box center [1359, 297] width 151 height 24
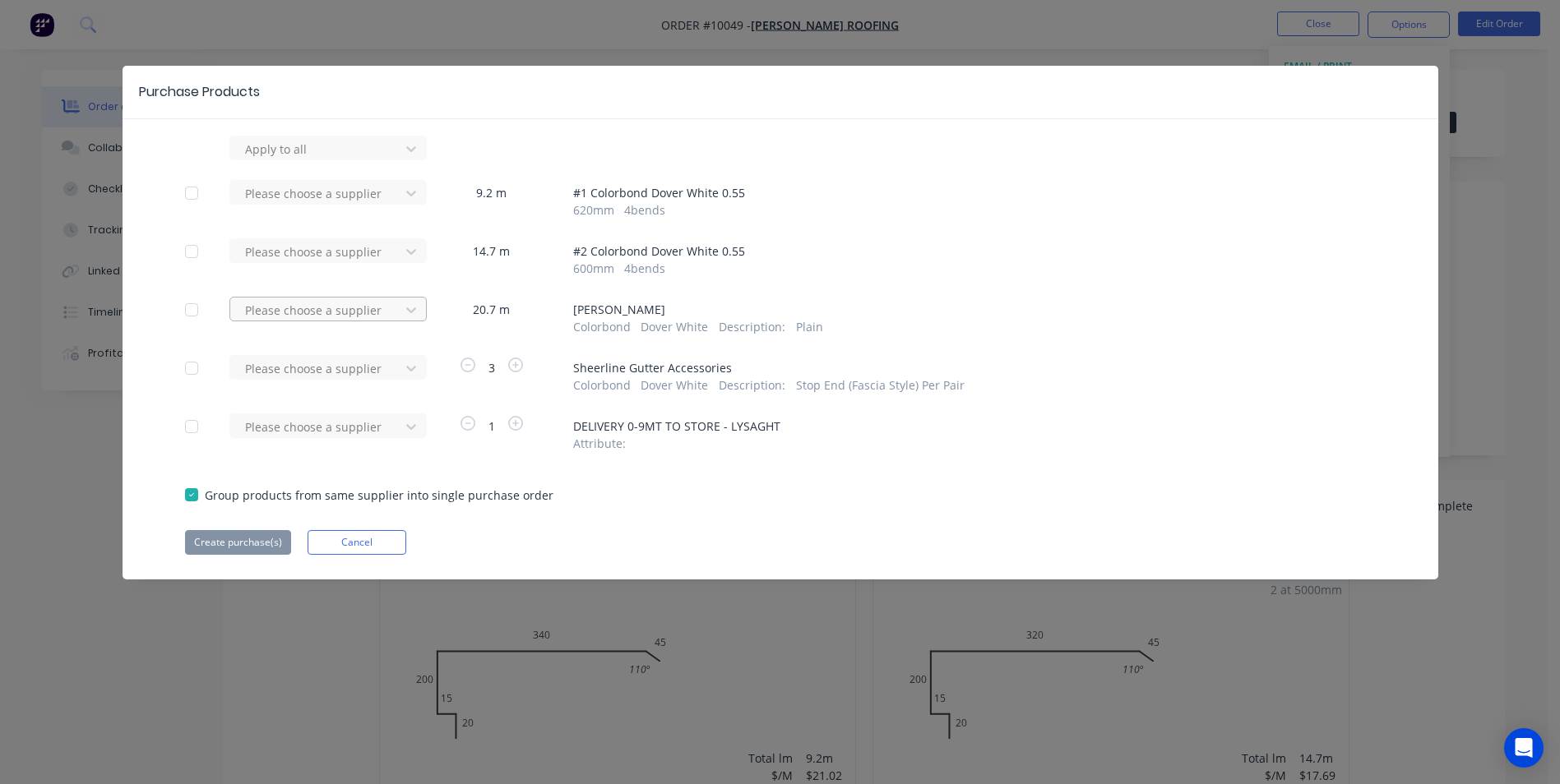
click at [382, 310] on div at bounding box center [317, 309] width 148 height 20
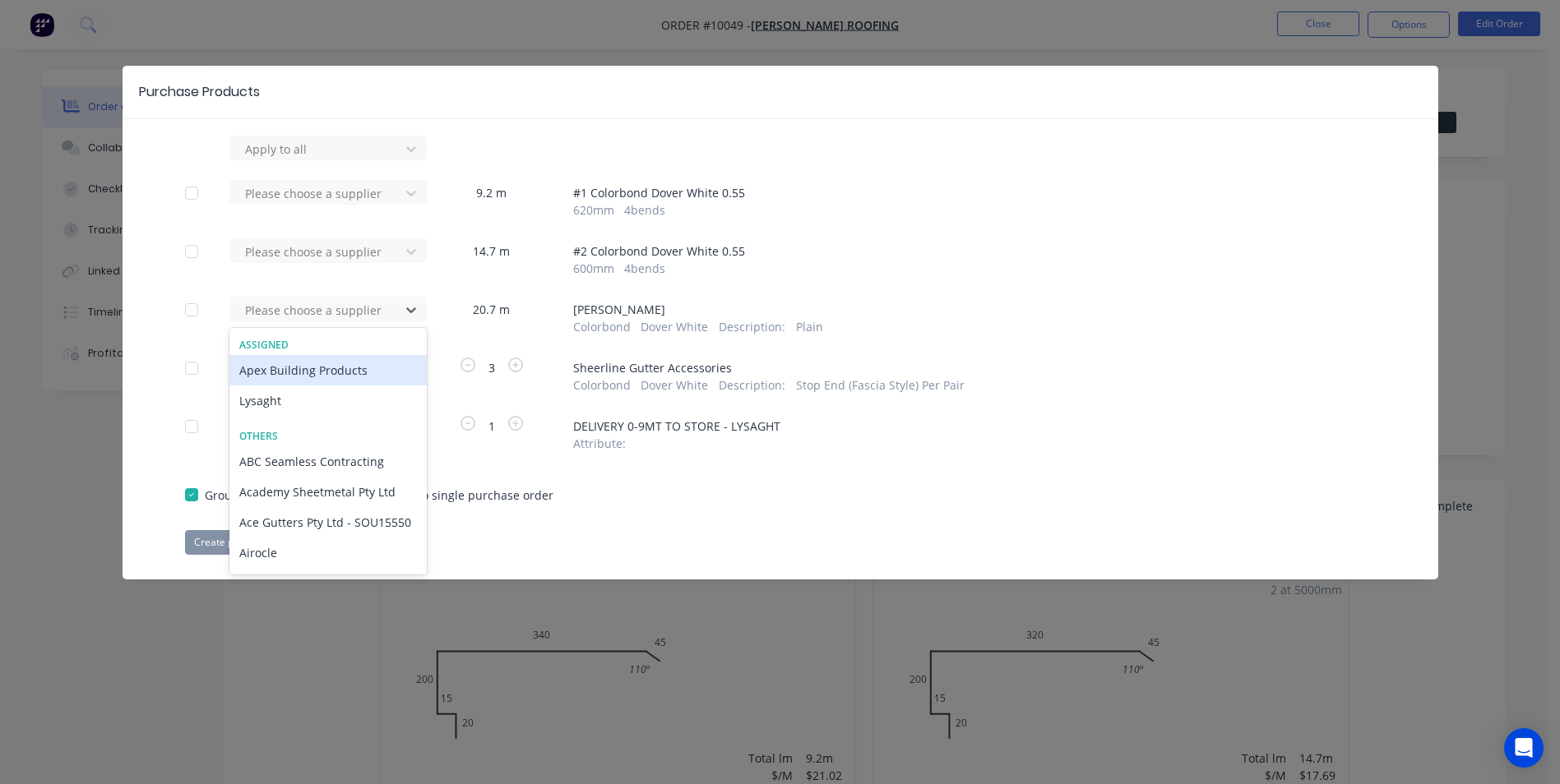
click at [328, 383] on div "Apex Building Products" at bounding box center [328, 369] width 197 height 30
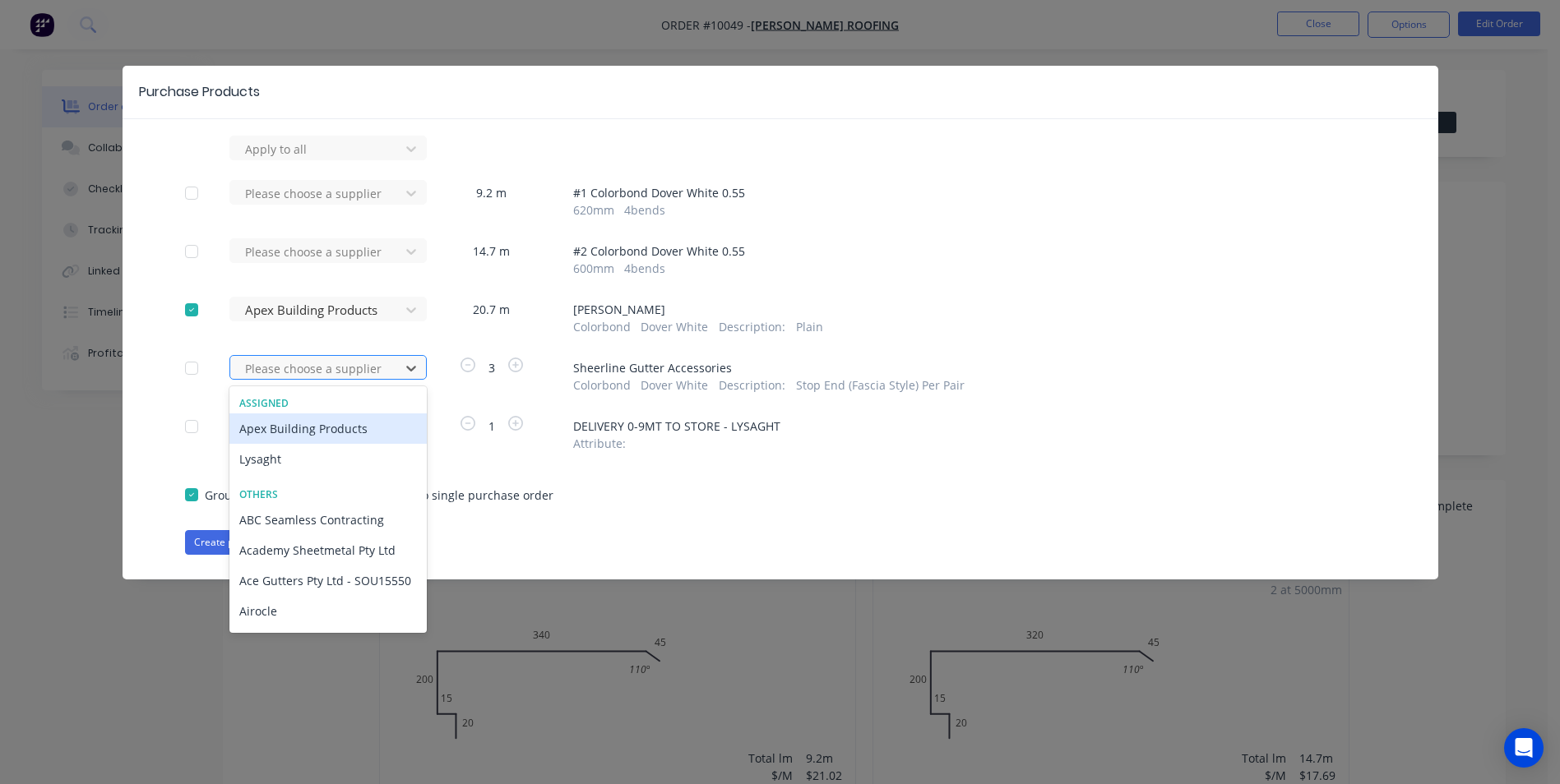
click at [335, 374] on div at bounding box center [317, 368] width 148 height 20
click at [310, 433] on div "Apex Building Products" at bounding box center [328, 428] width 197 height 30
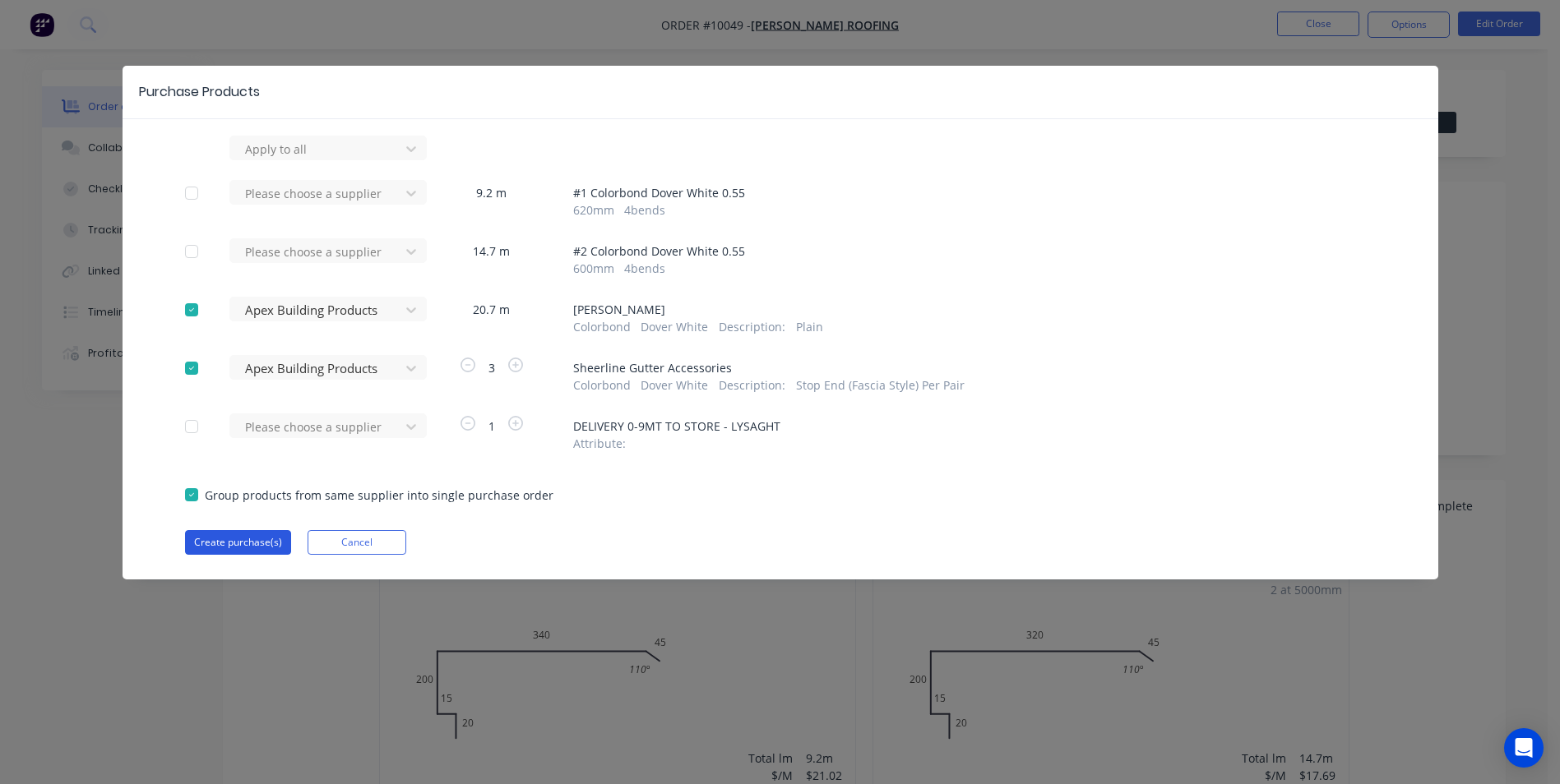
click at [221, 536] on button "Create purchase(s)" at bounding box center [238, 542] width 106 height 25
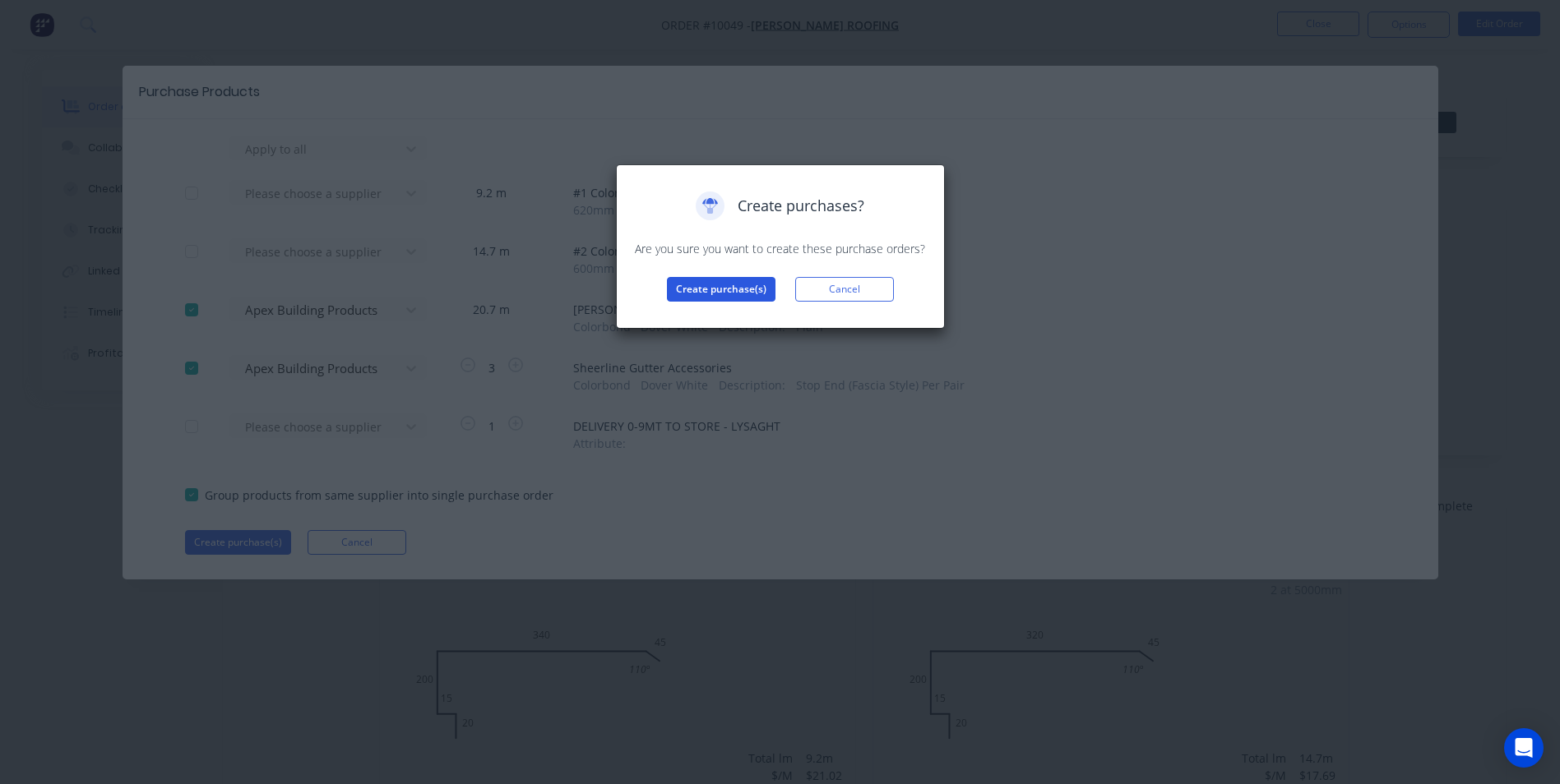
click at [714, 278] on button "Create purchase(s)" at bounding box center [721, 290] width 108 height 25
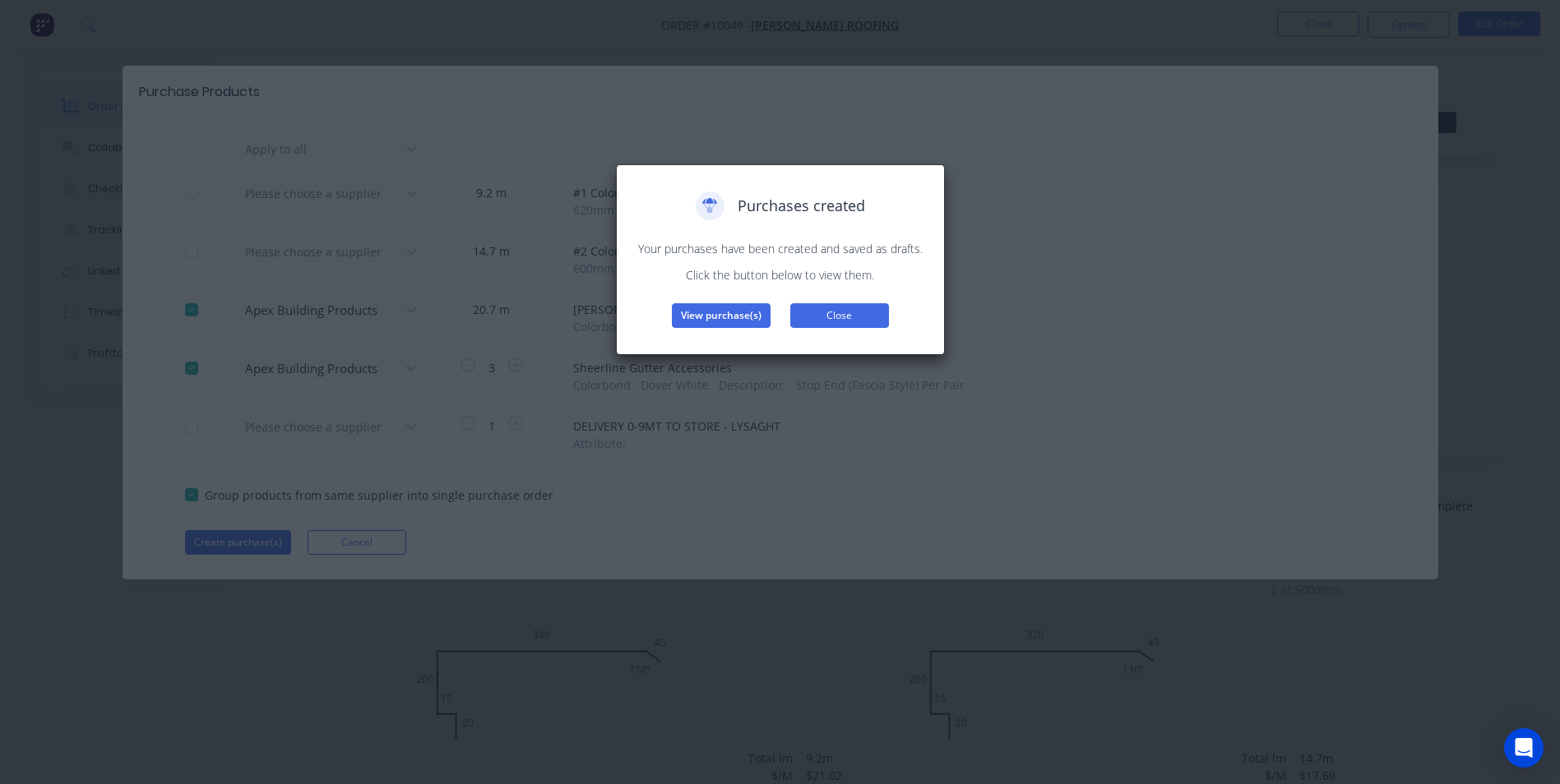
click at [809, 309] on button "Close" at bounding box center [839, 316] width 99 height 25
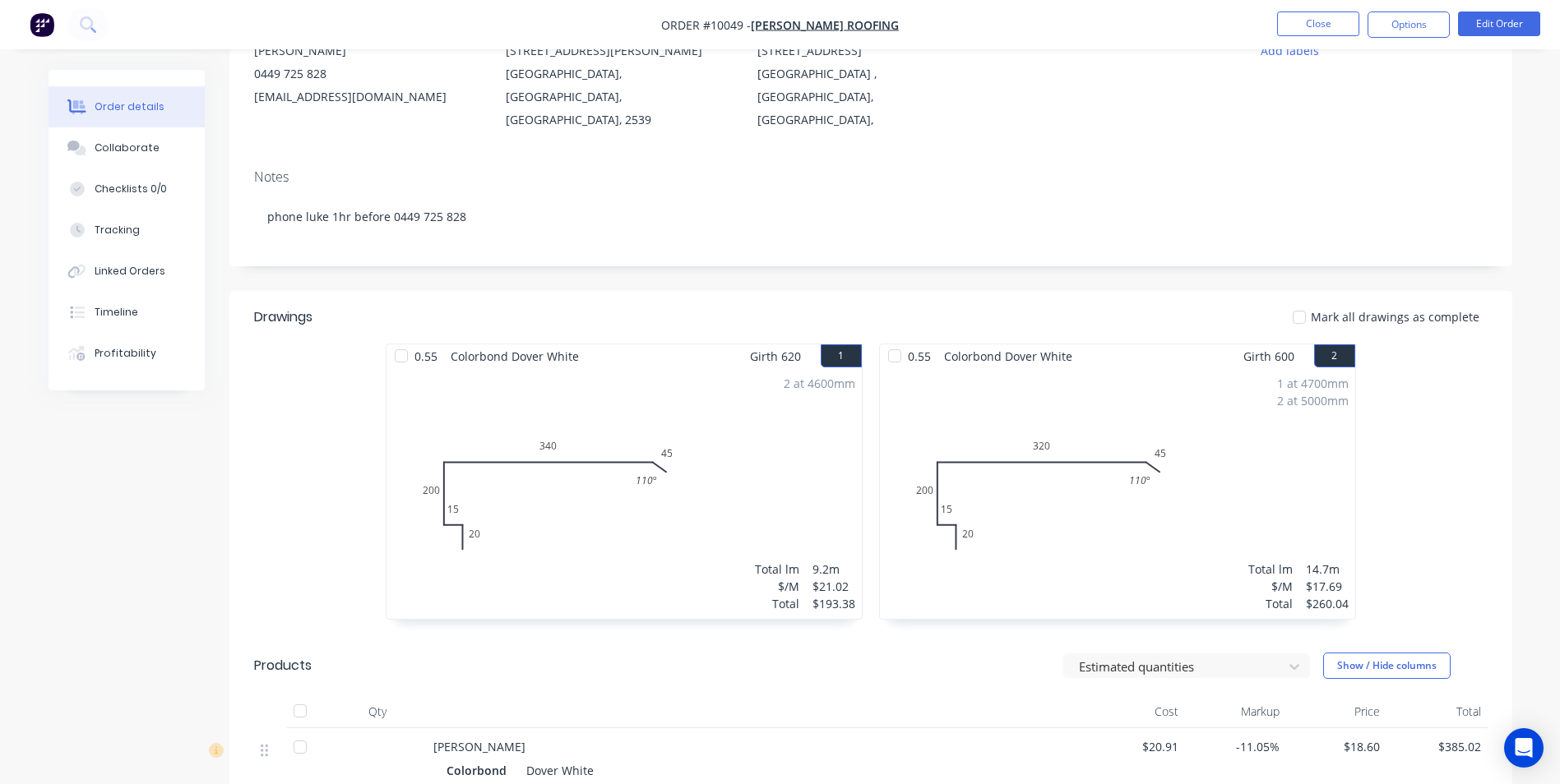
scroll to position [411, 0]
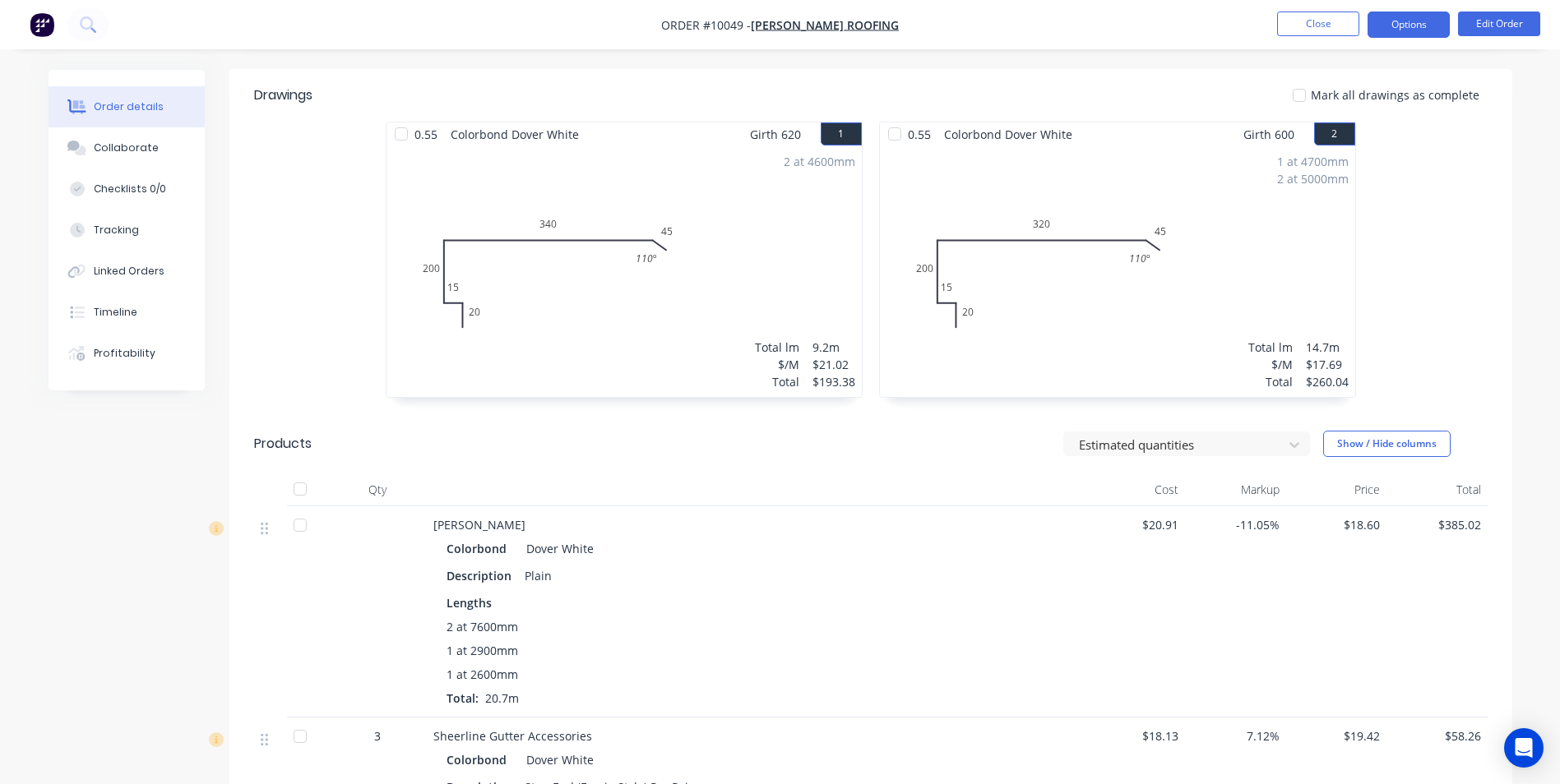
click at [1381, 36] on button "Options" at bounding box center [1408, 24] width 82 height 26
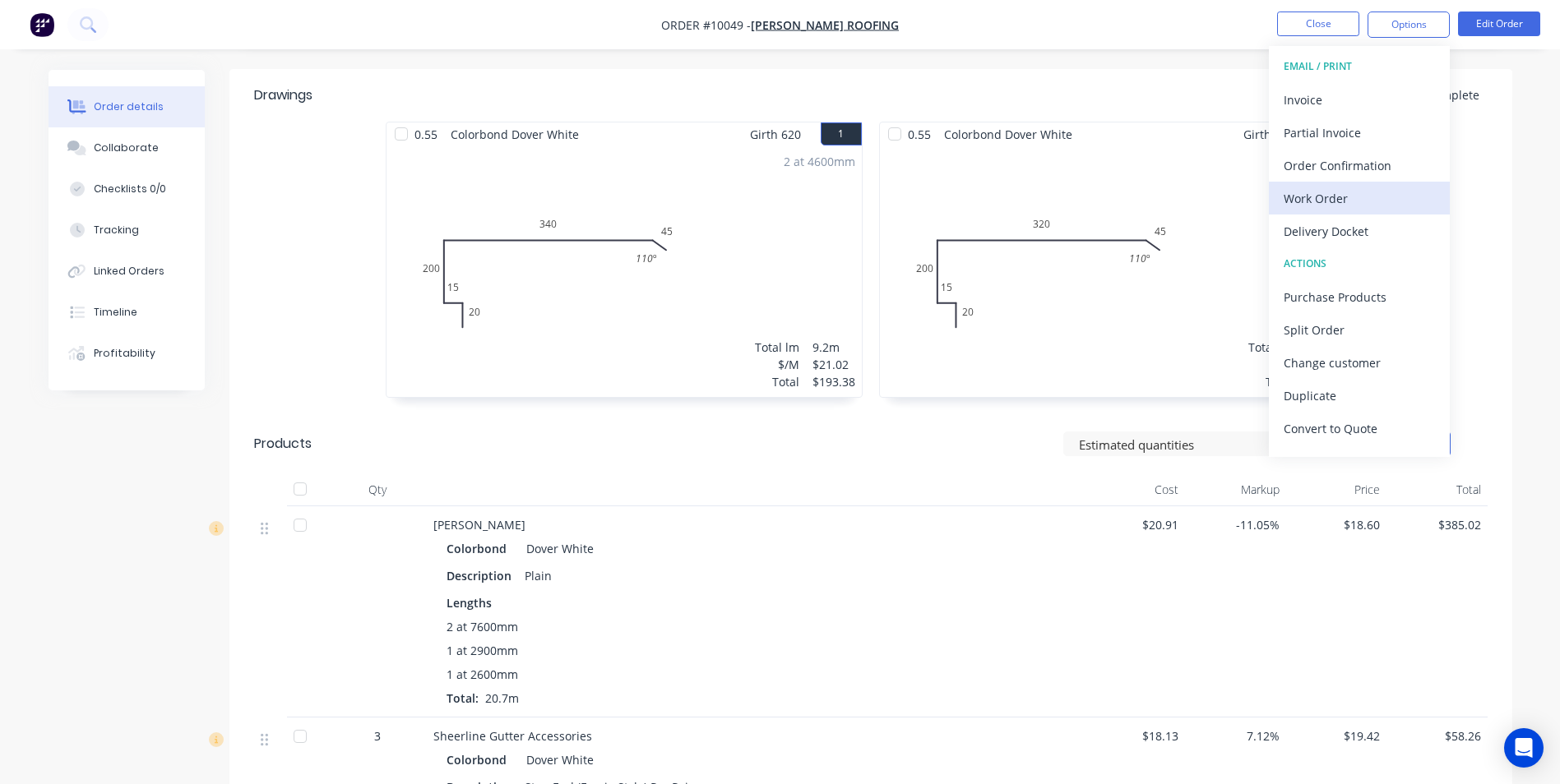
click at [1310, 195] on div "Work Order" at bounding box center [1359, 198] width 151 height 24
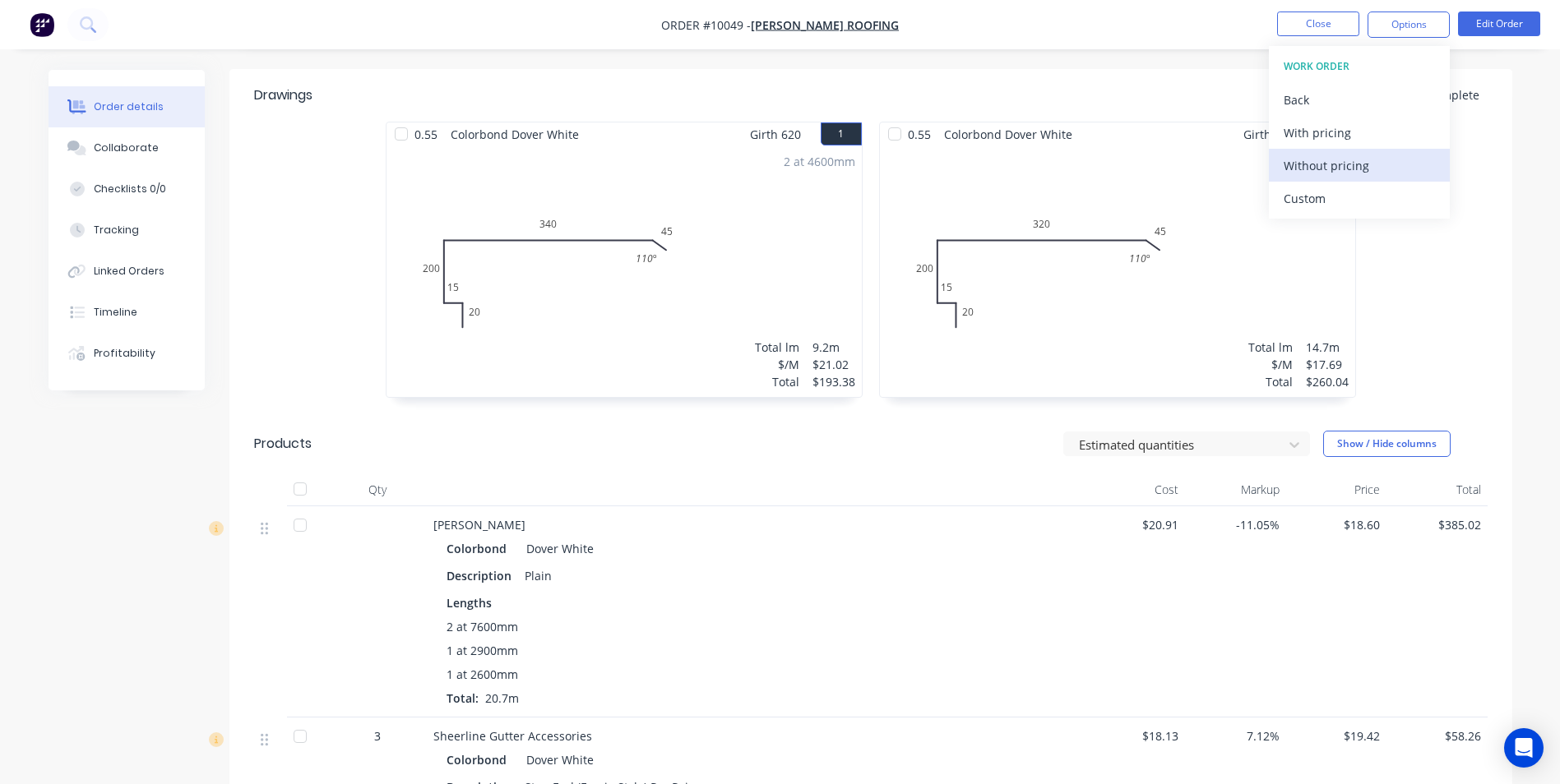
click at [1305, 171] on div "Without pricing" at bounding box center [1359, 165] width 151 height 24
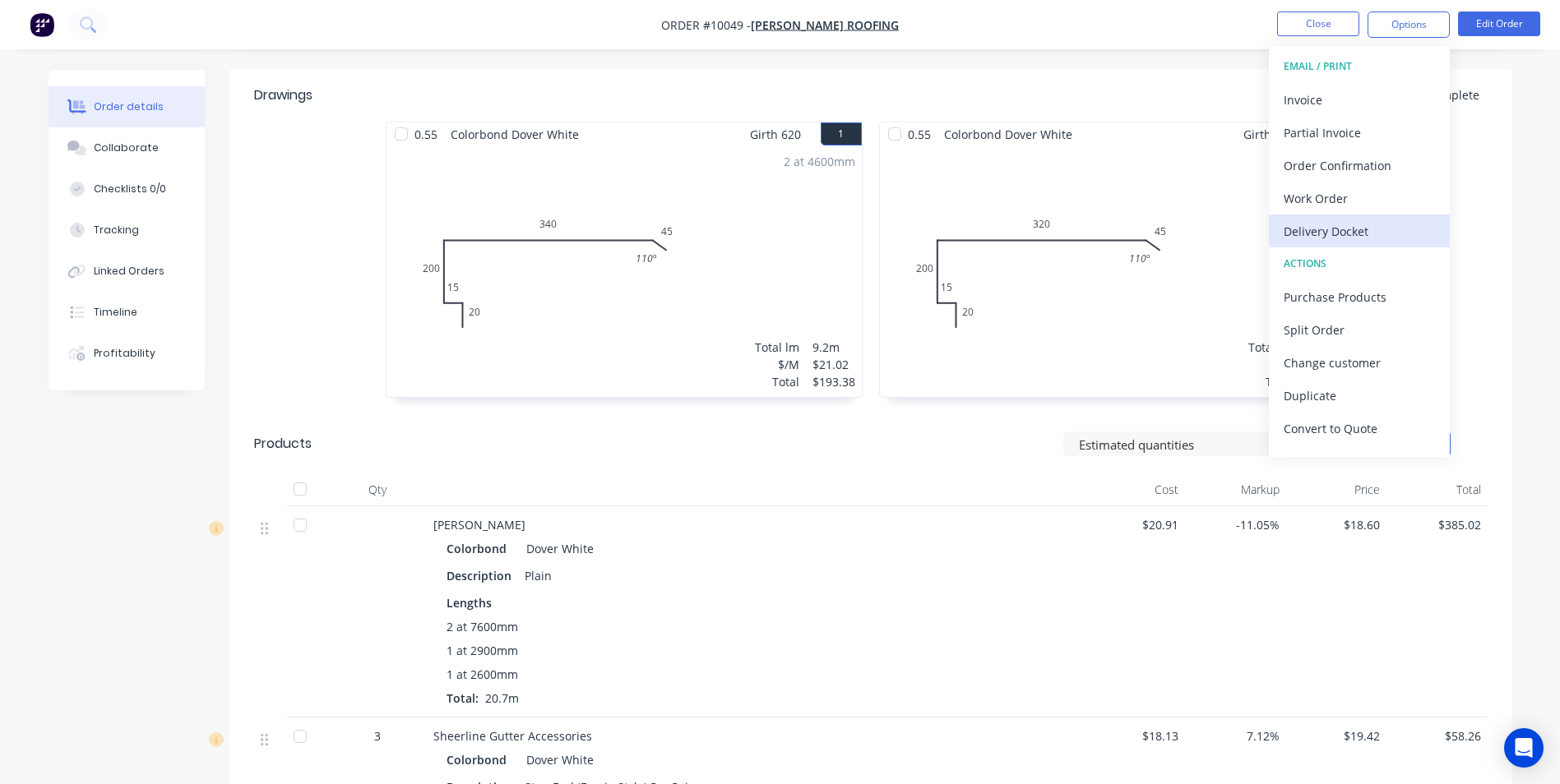
click at [1339, 231] on div "Delivery Docket" at bounding box center [1359, 231] width 151 height 24
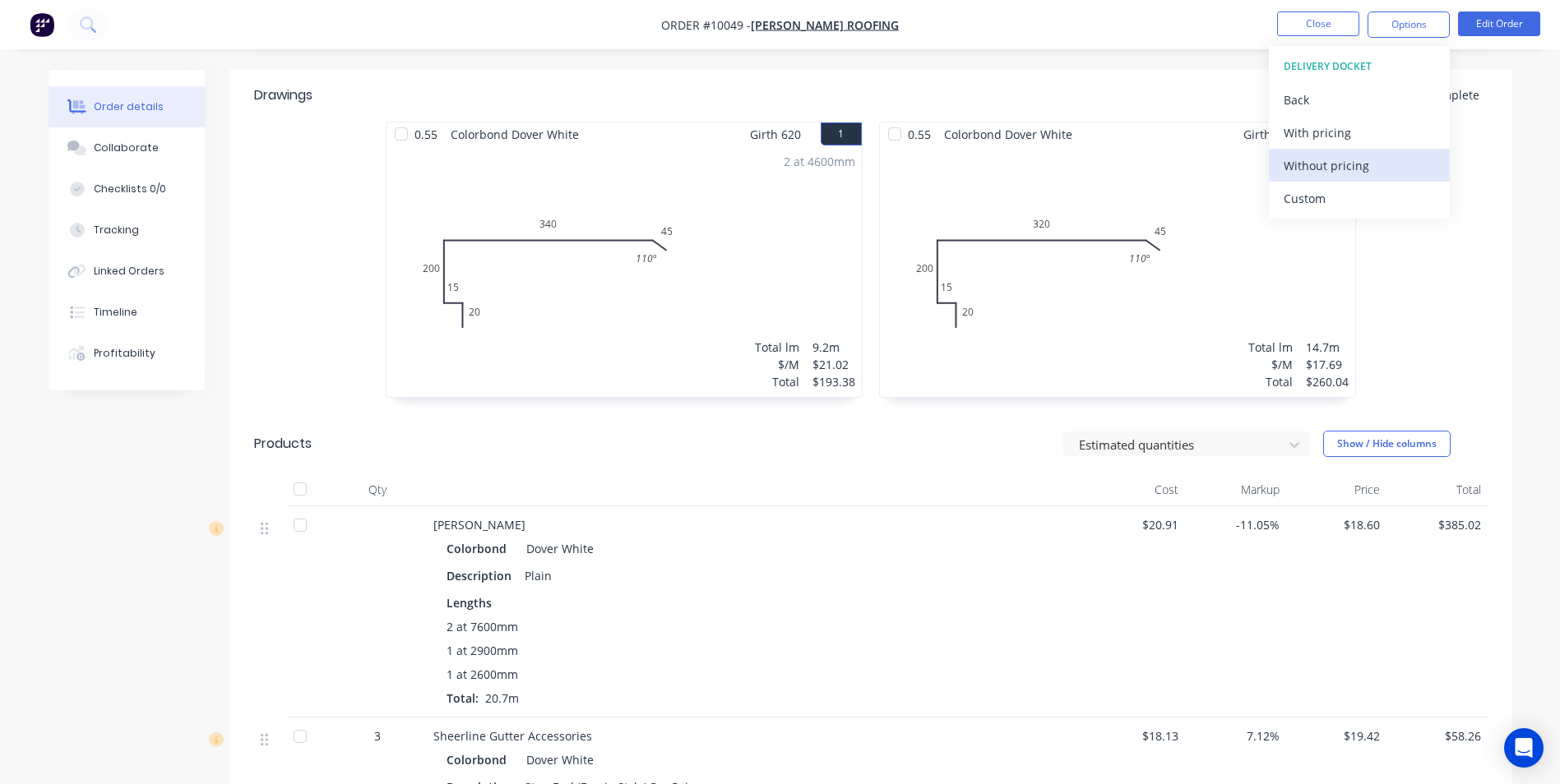
click at [1334, 170] on div "Without pricing" at bounding box center [1359, 165] width 151 height 24
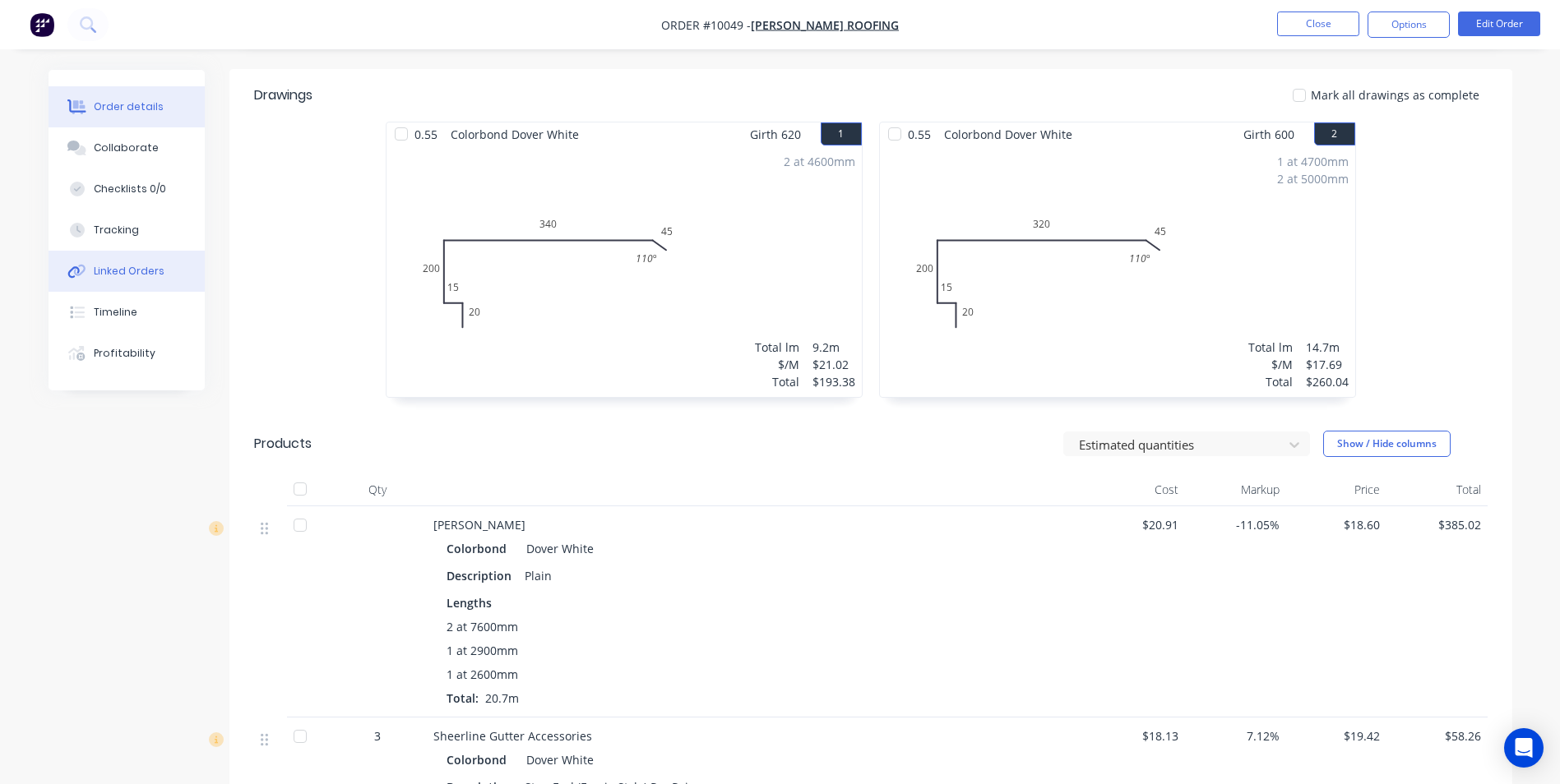
click at [135, 272] on div "Linked Orders" at bounding box center [129, 271] width 71 height 15
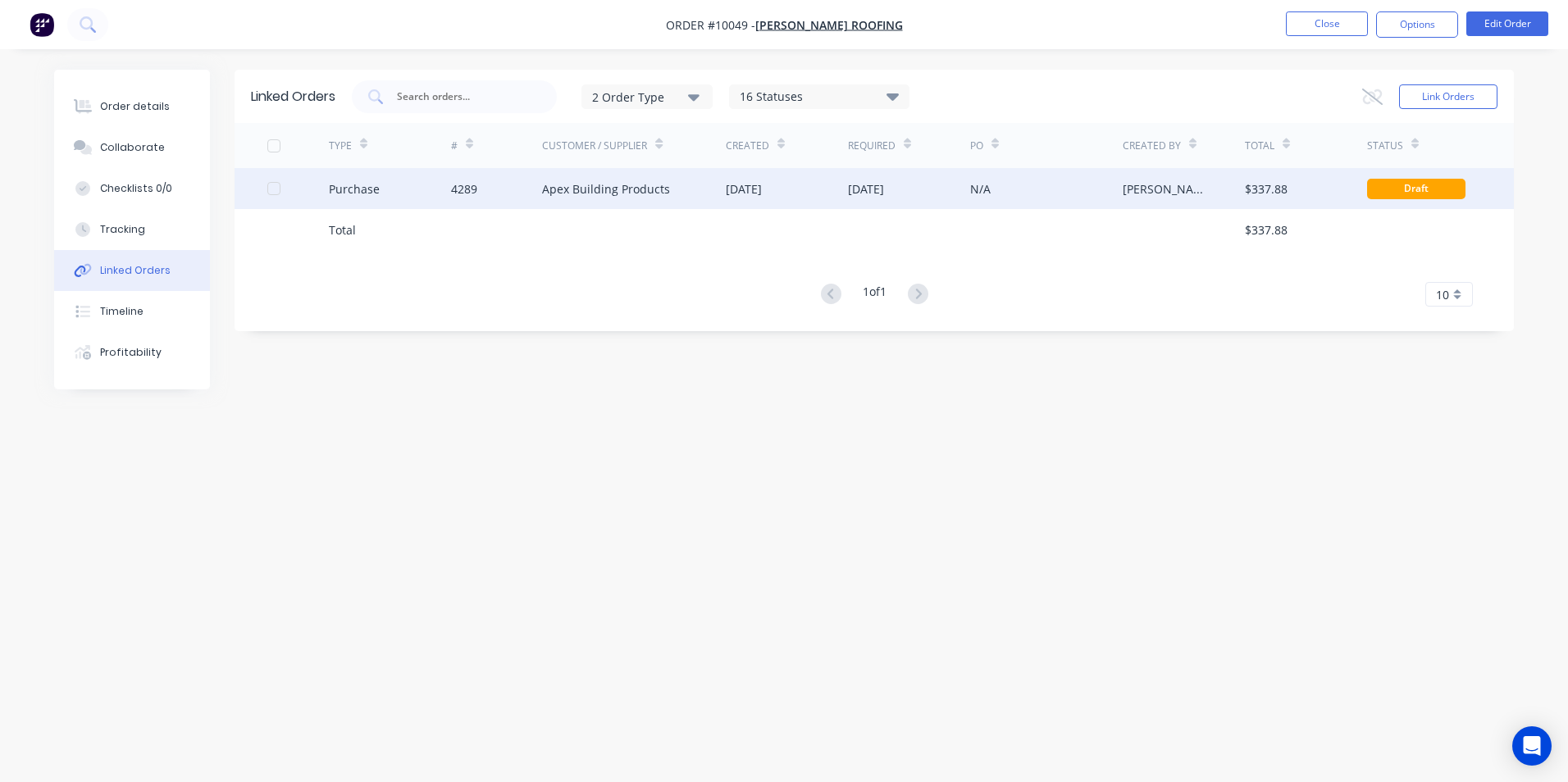
click at [758, 182] on div "[DATE]" at bounding box center [743, 189] width 36 height 17
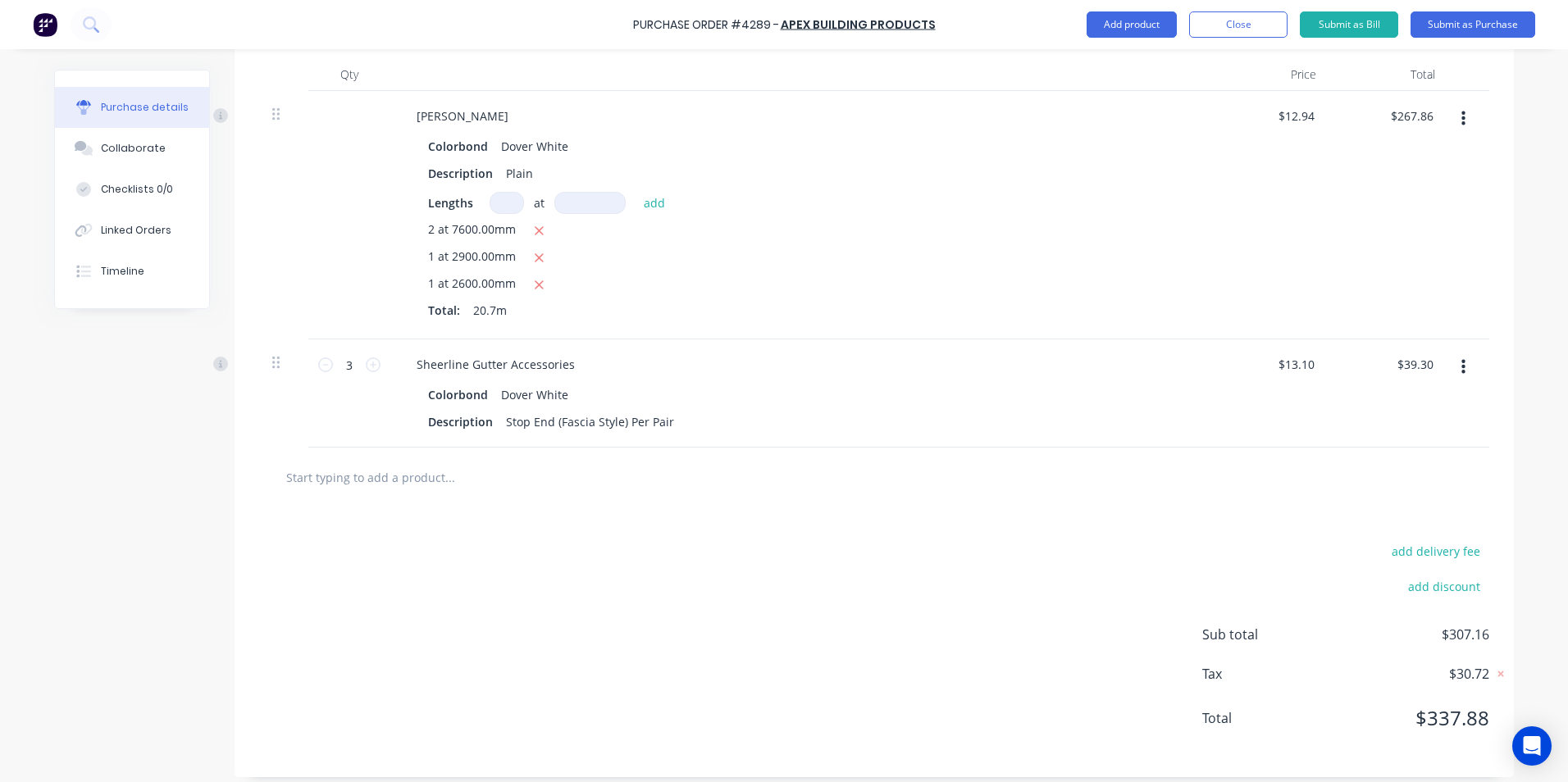
scroll to position [445, 0]
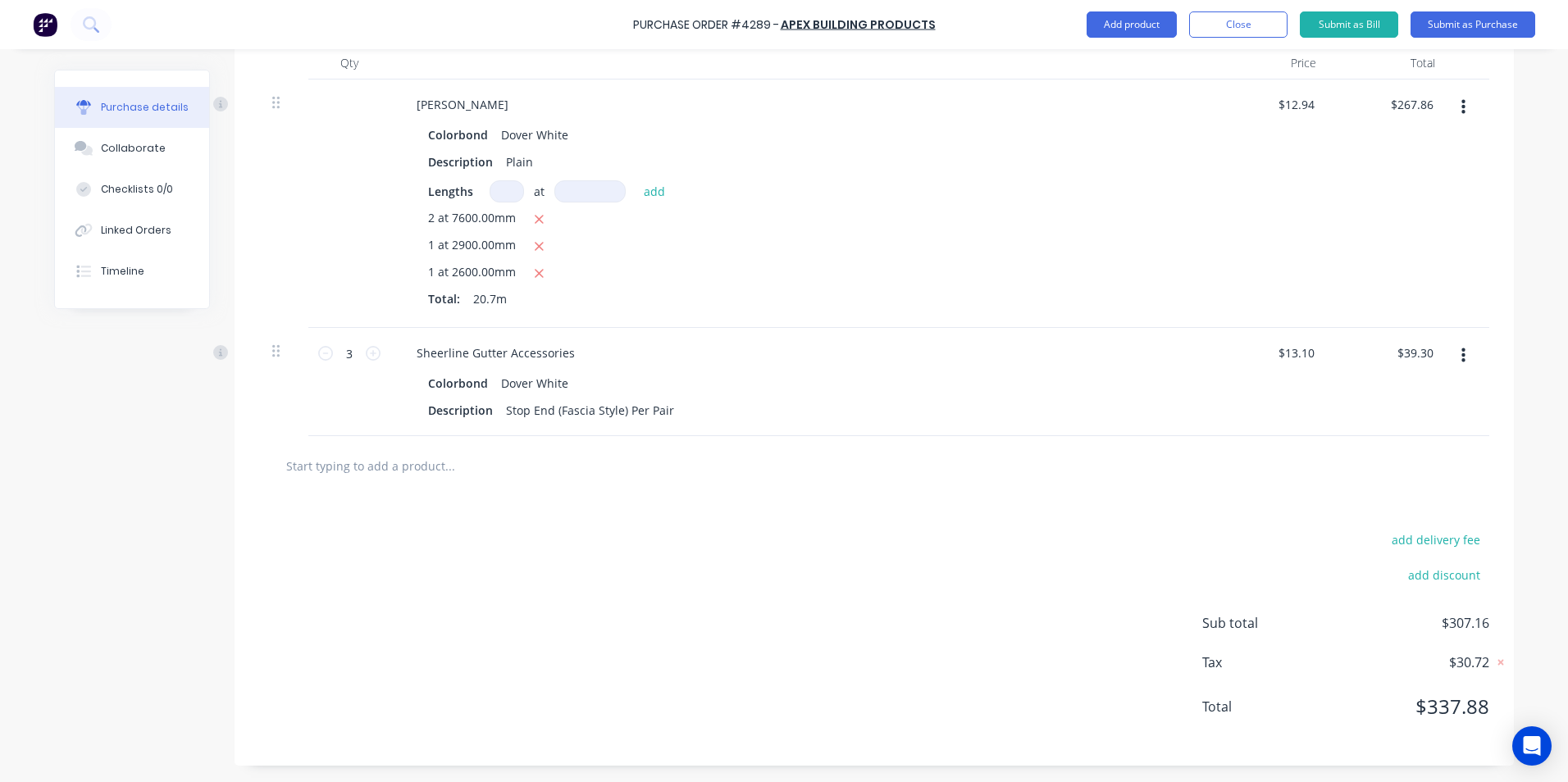
click at [413, 469] on input "text" at bounding box center [449, 466] width 328 height 33
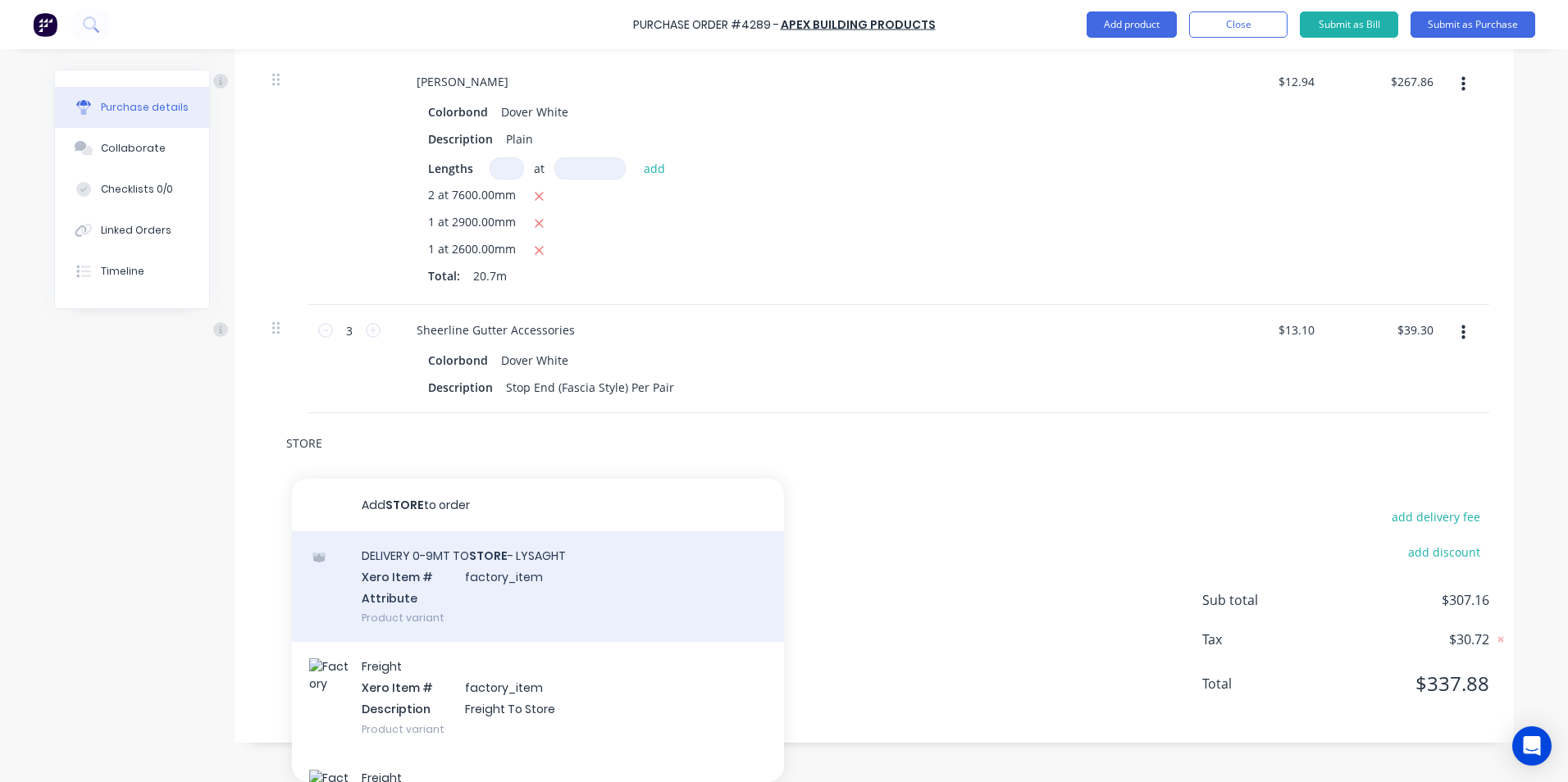
type input "STORE"
click at [436, 576] on div "DELIVERY 0-9MT TO STORE - LYSAGHT Xero Item # factory_item Attribute Product va…" at bounding box center [538, 586] width 492 height 111
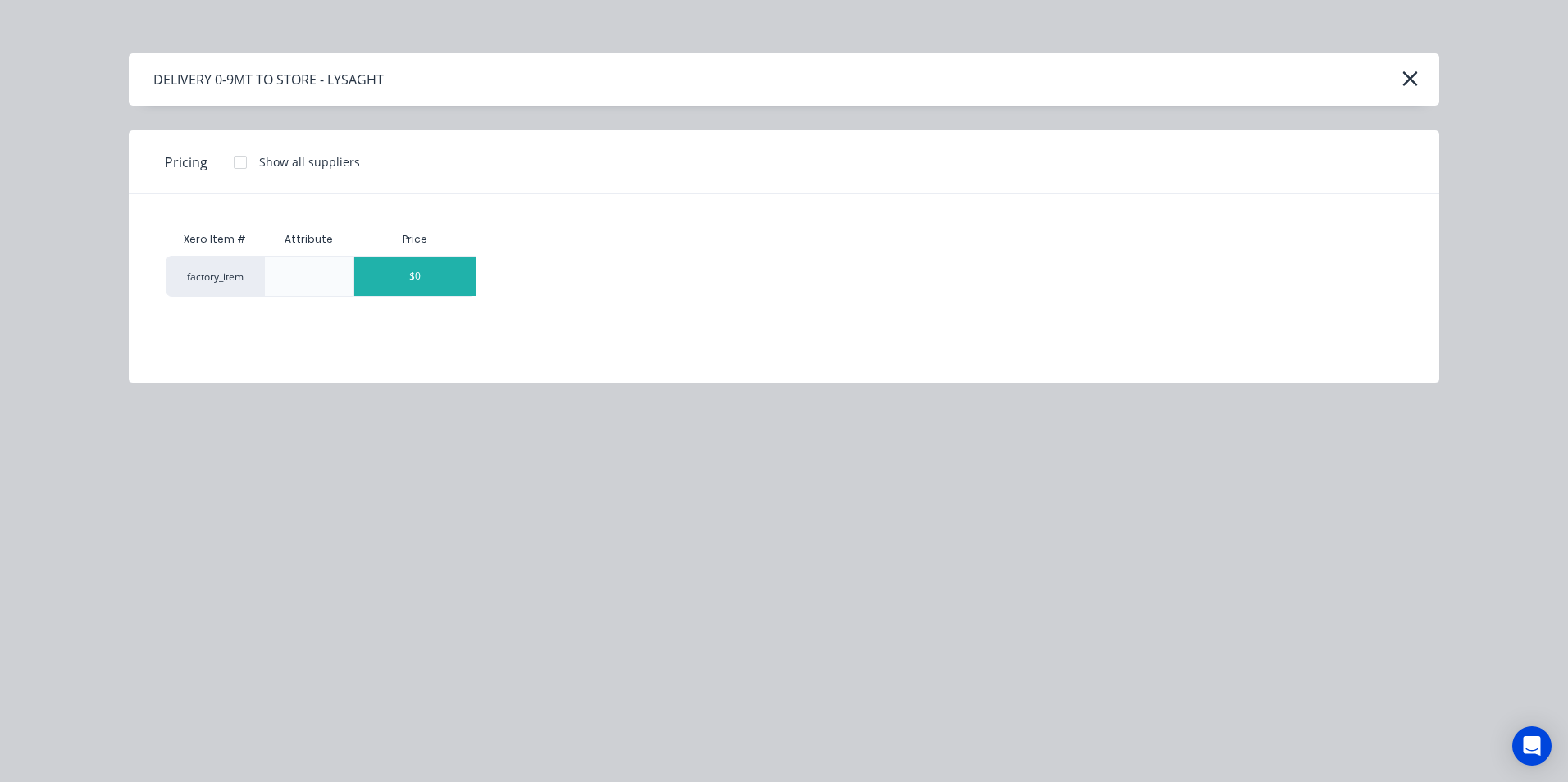
click at [407, 276] on div "$0" at bounding box center [415, 276] width 122 height 40
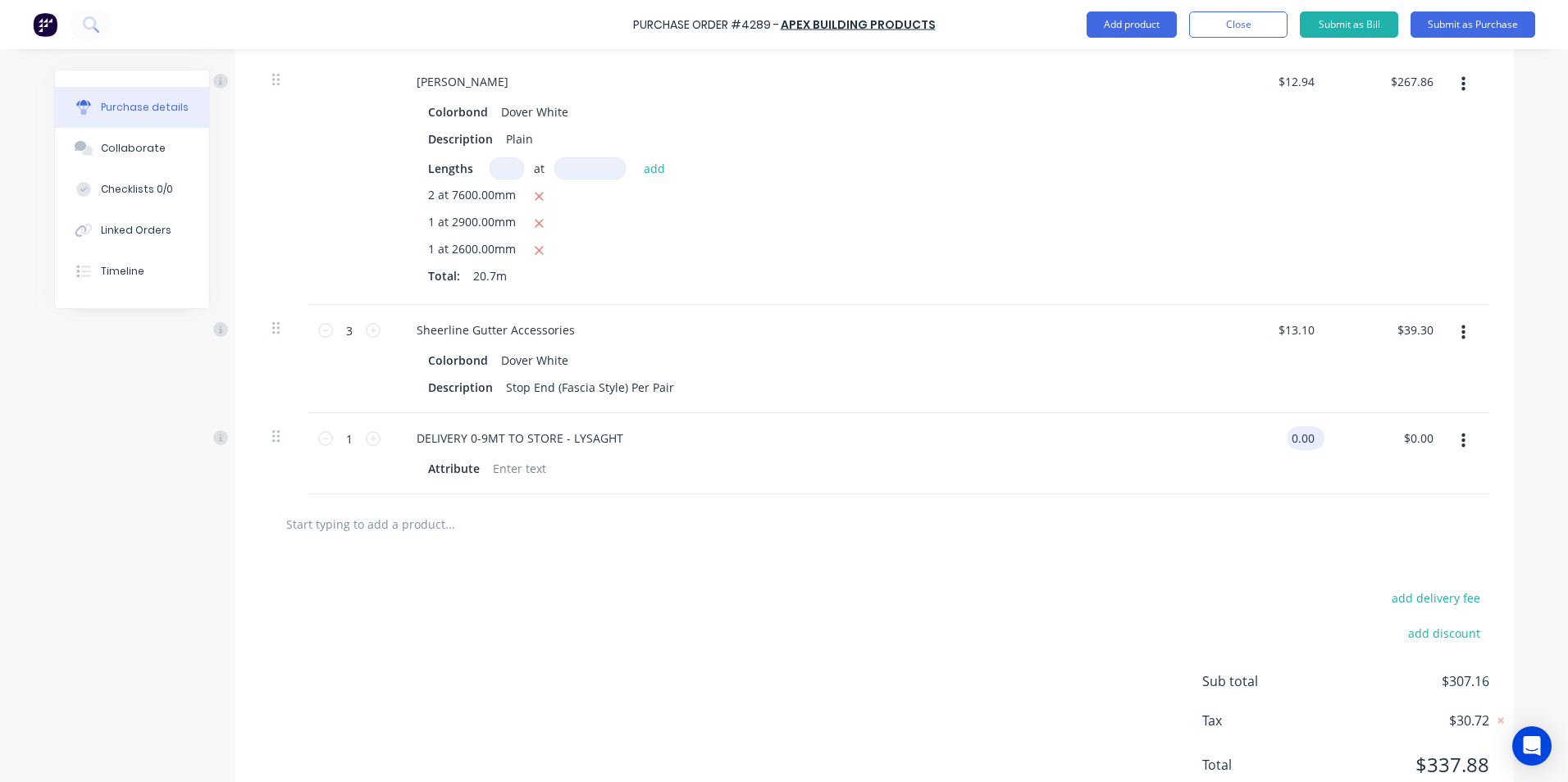
click at [1300, 438] on input "0.00" at bounding box center [1302, 438] width 31 height 24
type input "0"
type input "$107.00"
click at [1285, 500] on div at bounding box center [874, 525] width 1230 height 60
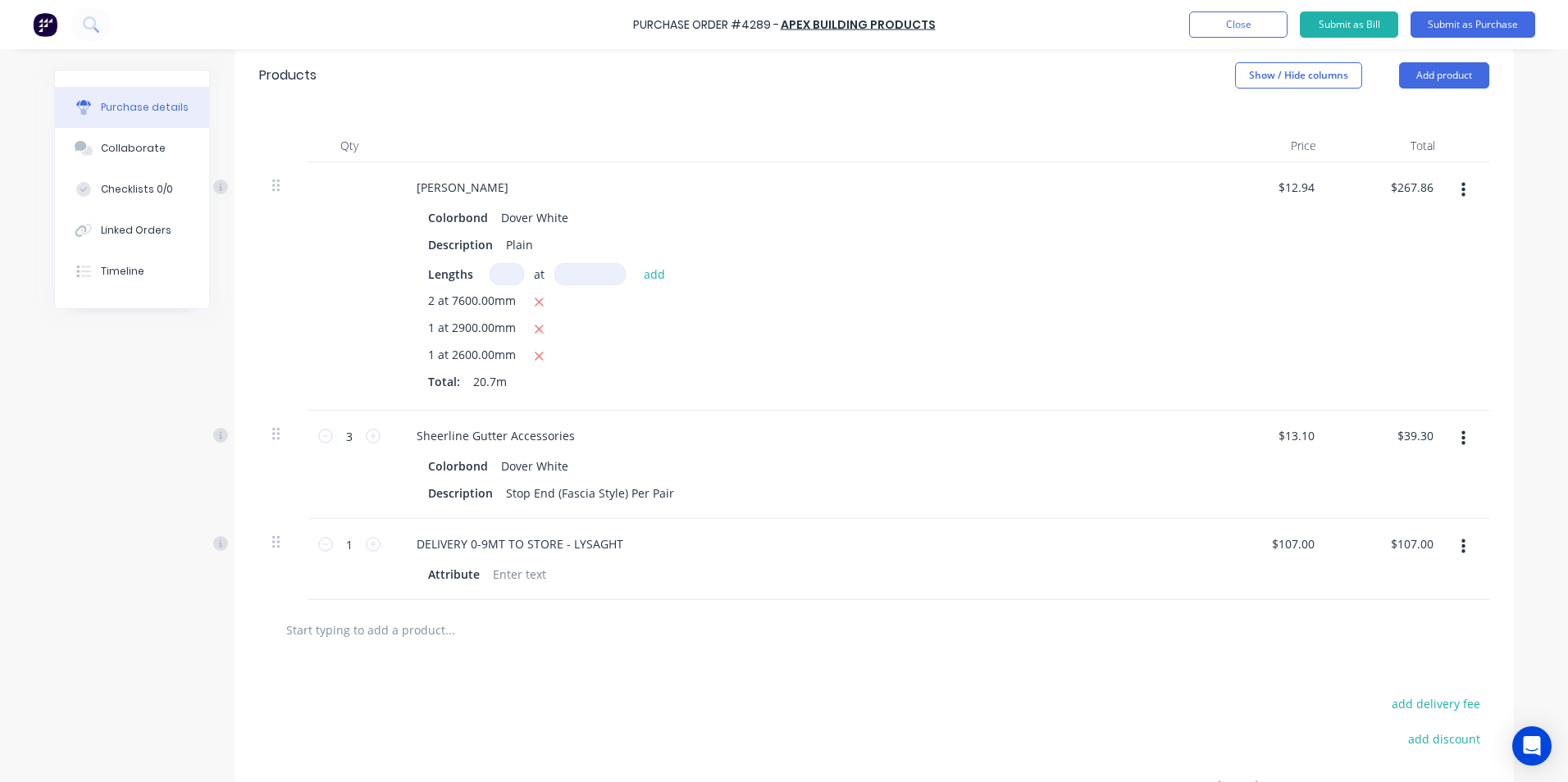
scroll to position [0, 0]
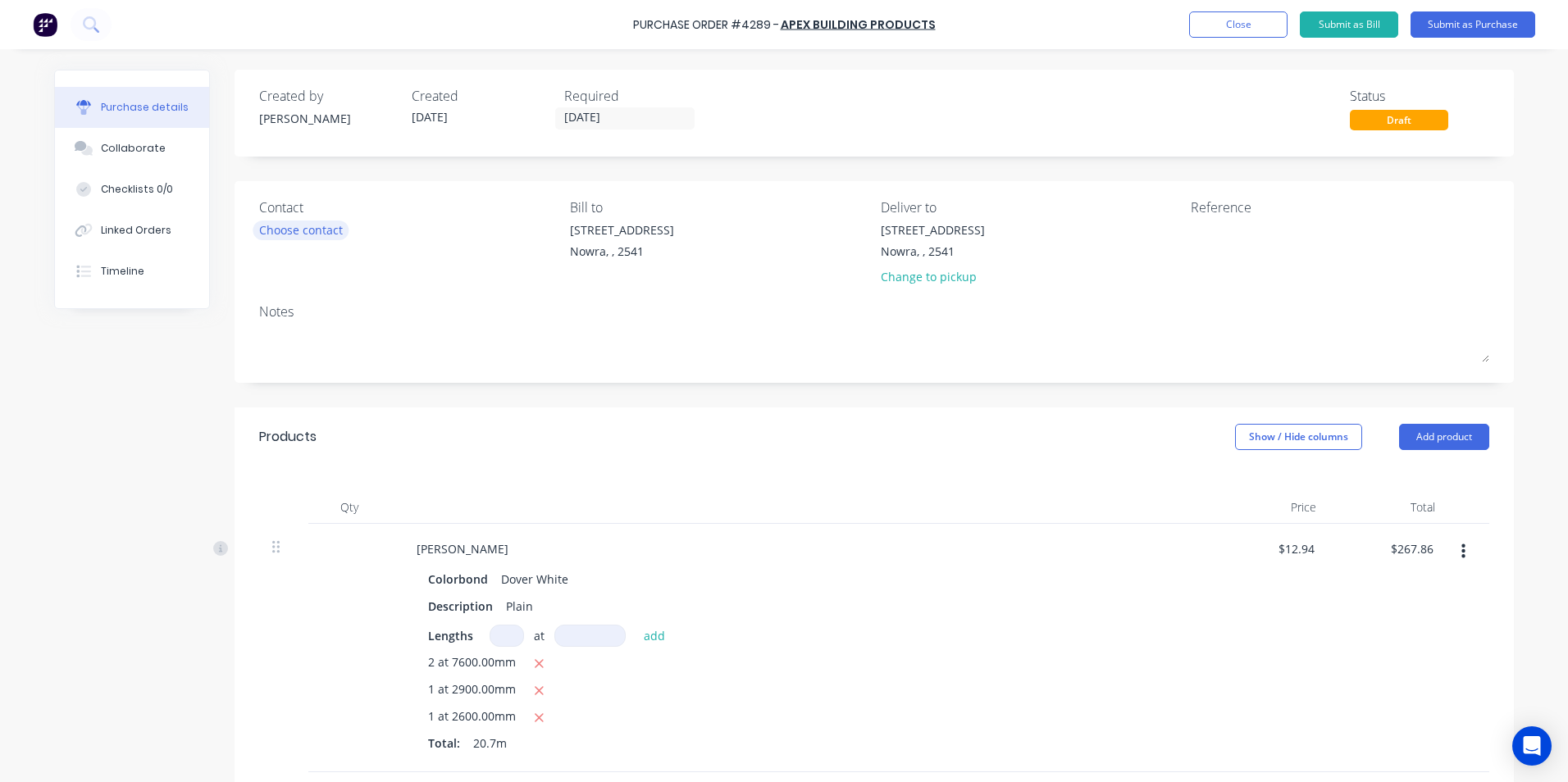
click at [319, 228] on div "Choose contact" at bounding box center [301, 230] width 84 height 17
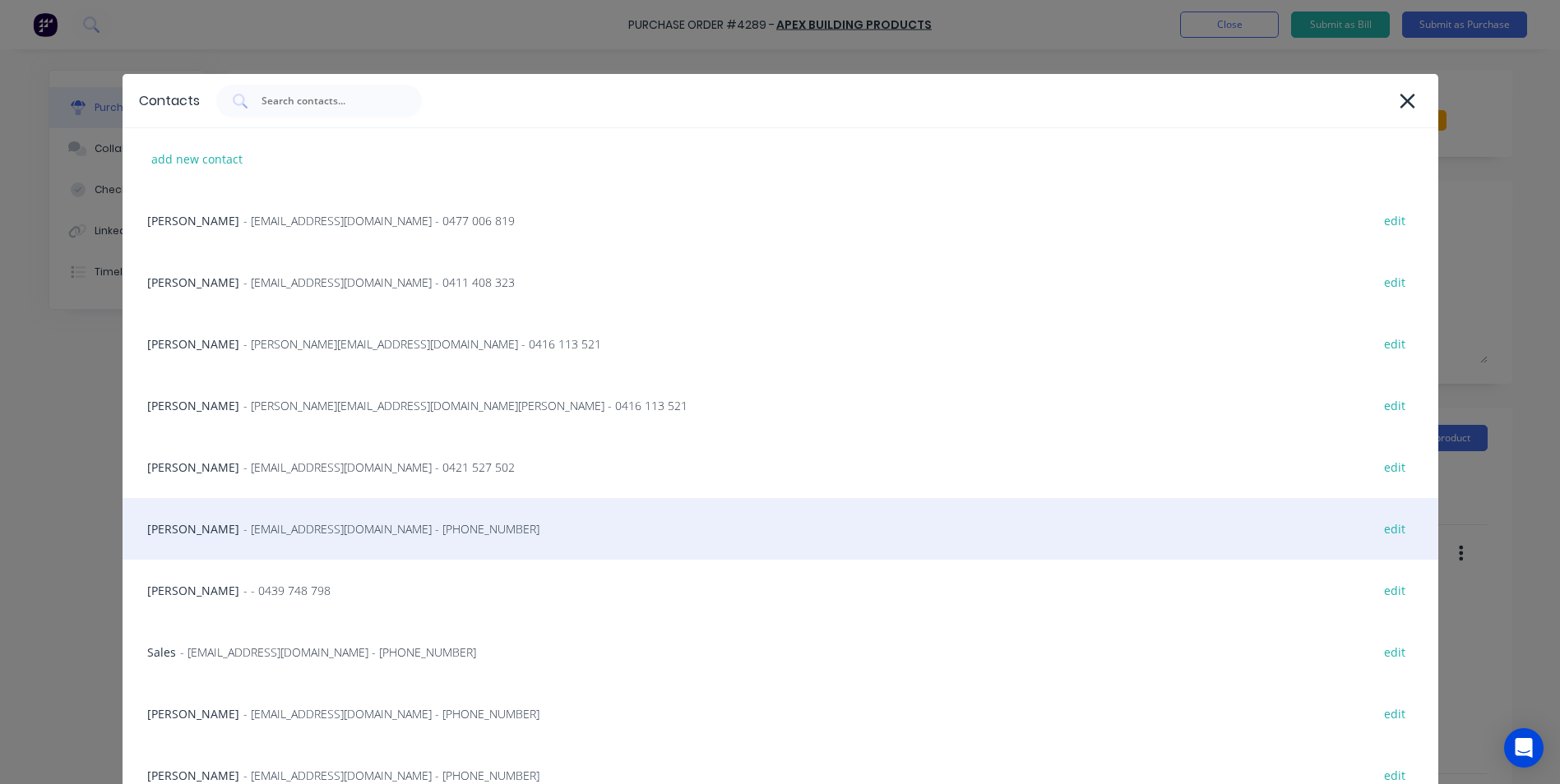
click at [268, 520] on span "- info@SCRS.net.au - (02) 4411 1090" at bounding box center [392, 529] width 296 height 17
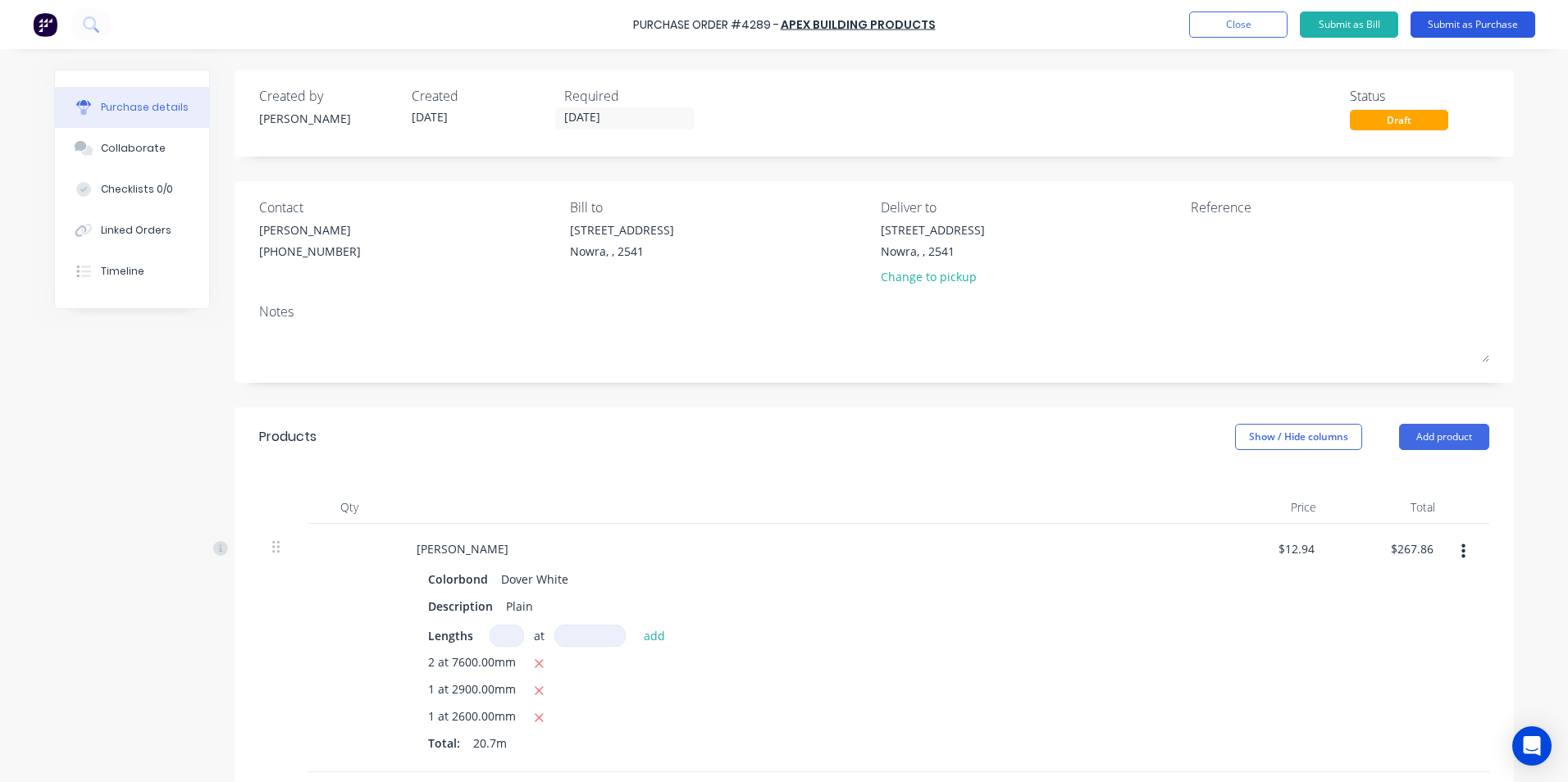
click at [1473, 33] on button "Submit as Purchase" at bounding box center [1472, 24] width 124 height 26
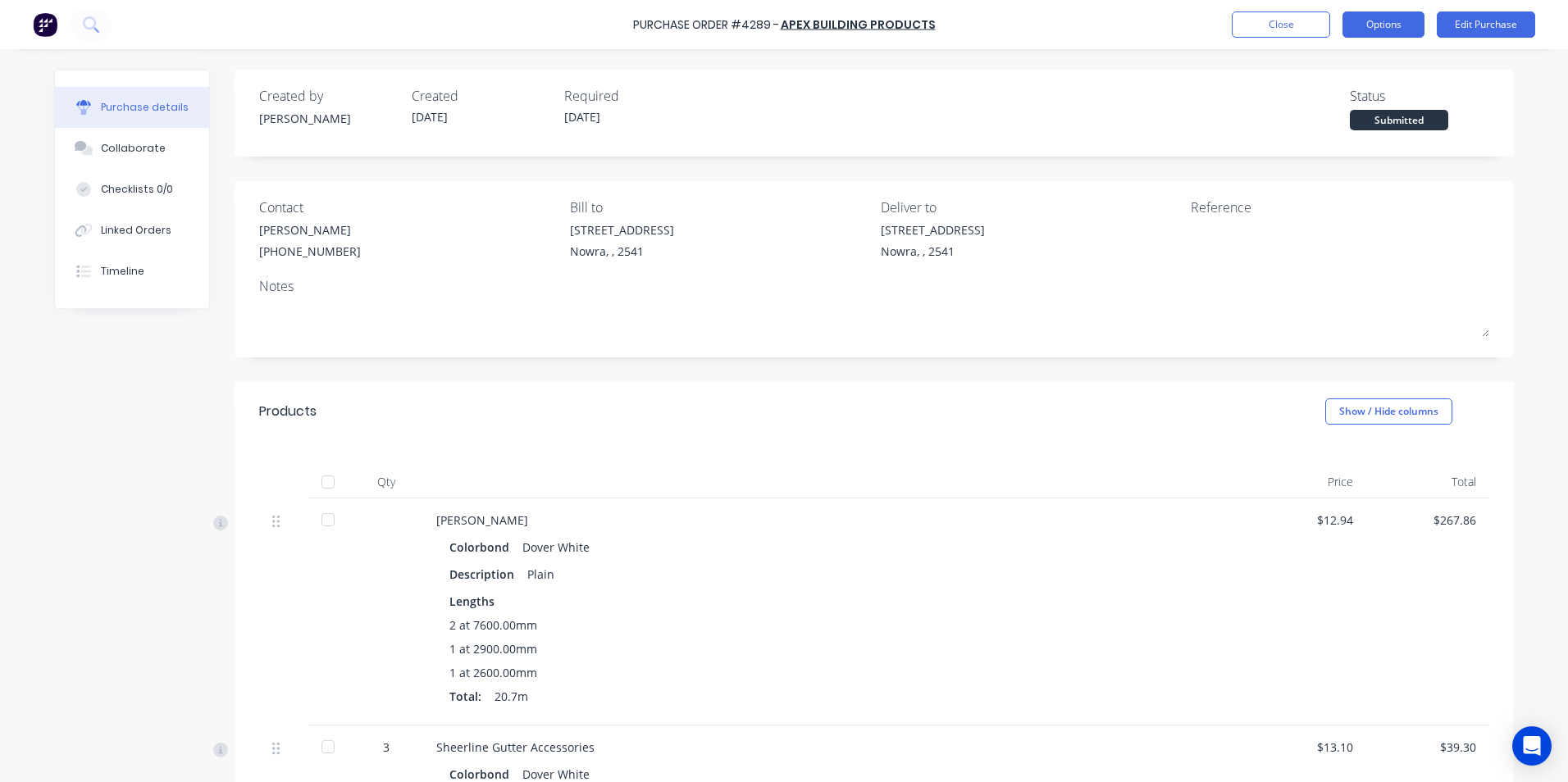
click at [1365, 25] on button "Options" at bounding box center [1383, 24] width 82 height 26
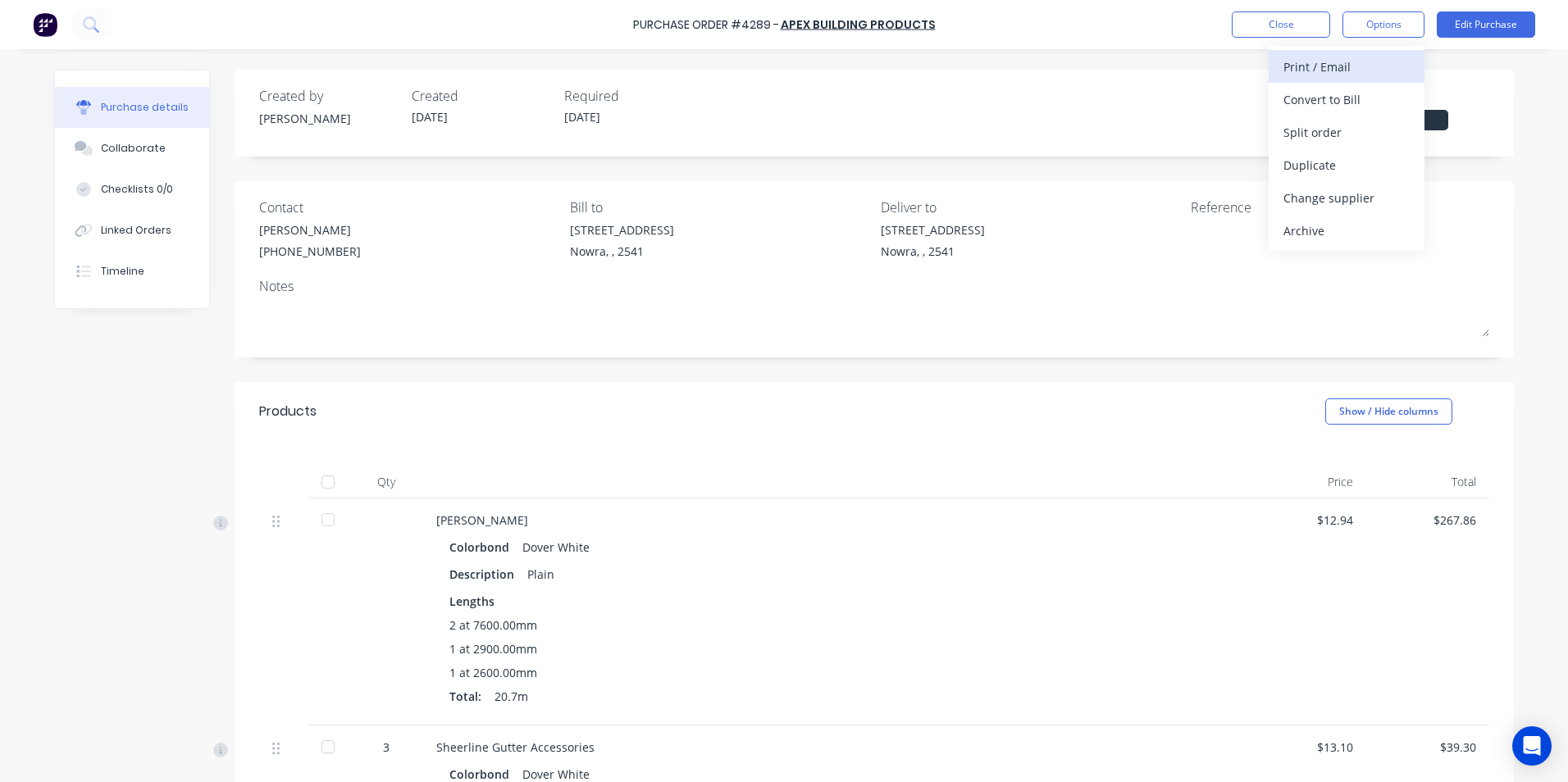
click at [1344, 67] on div "Print / Email" at bounding box center [1346, 67] width 126 height 24
click at [1338, 106] on div "With pricing" at bounding box center [1346, 99] width 126 height 24
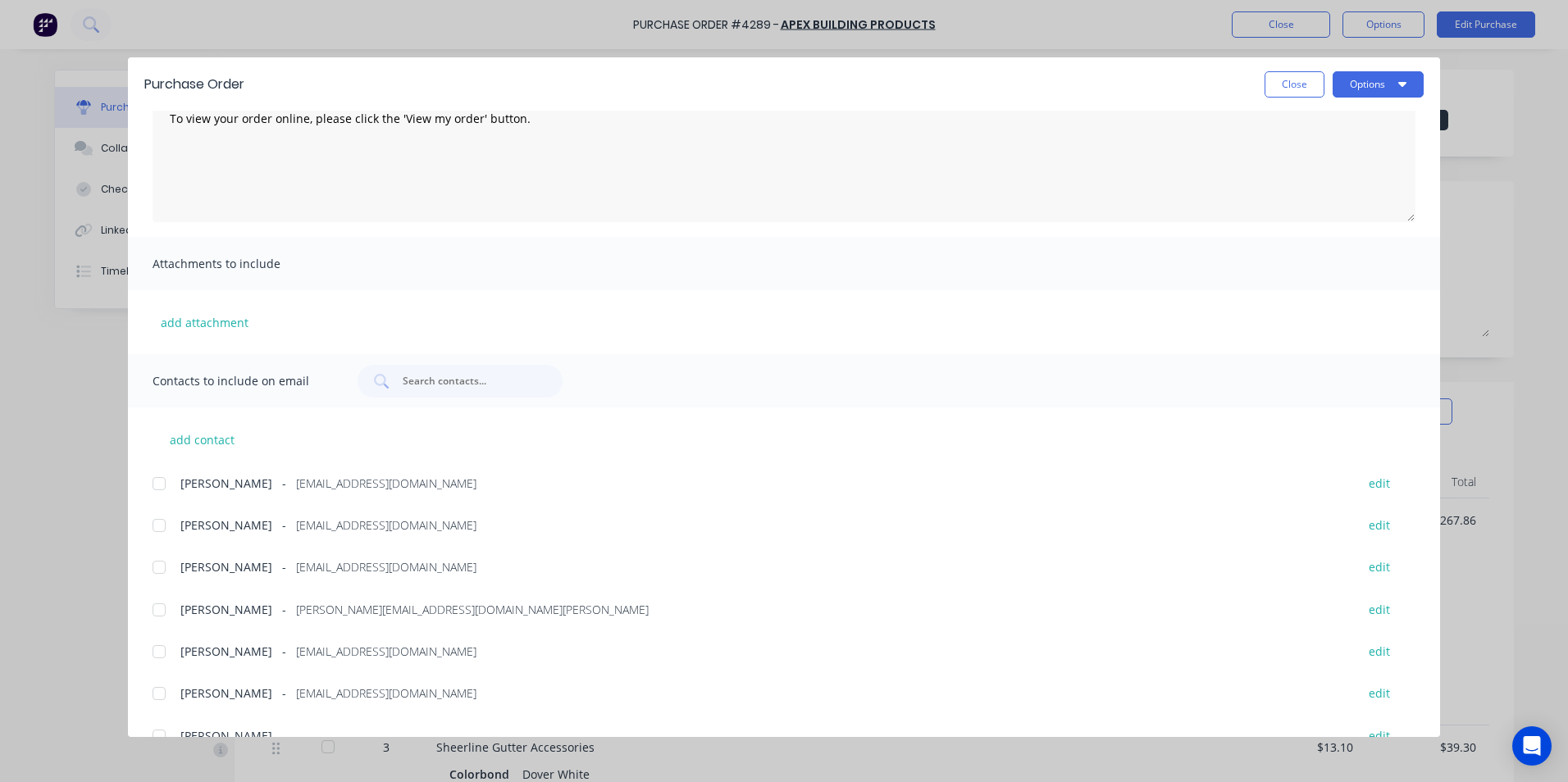
scroll to position [277, 0]
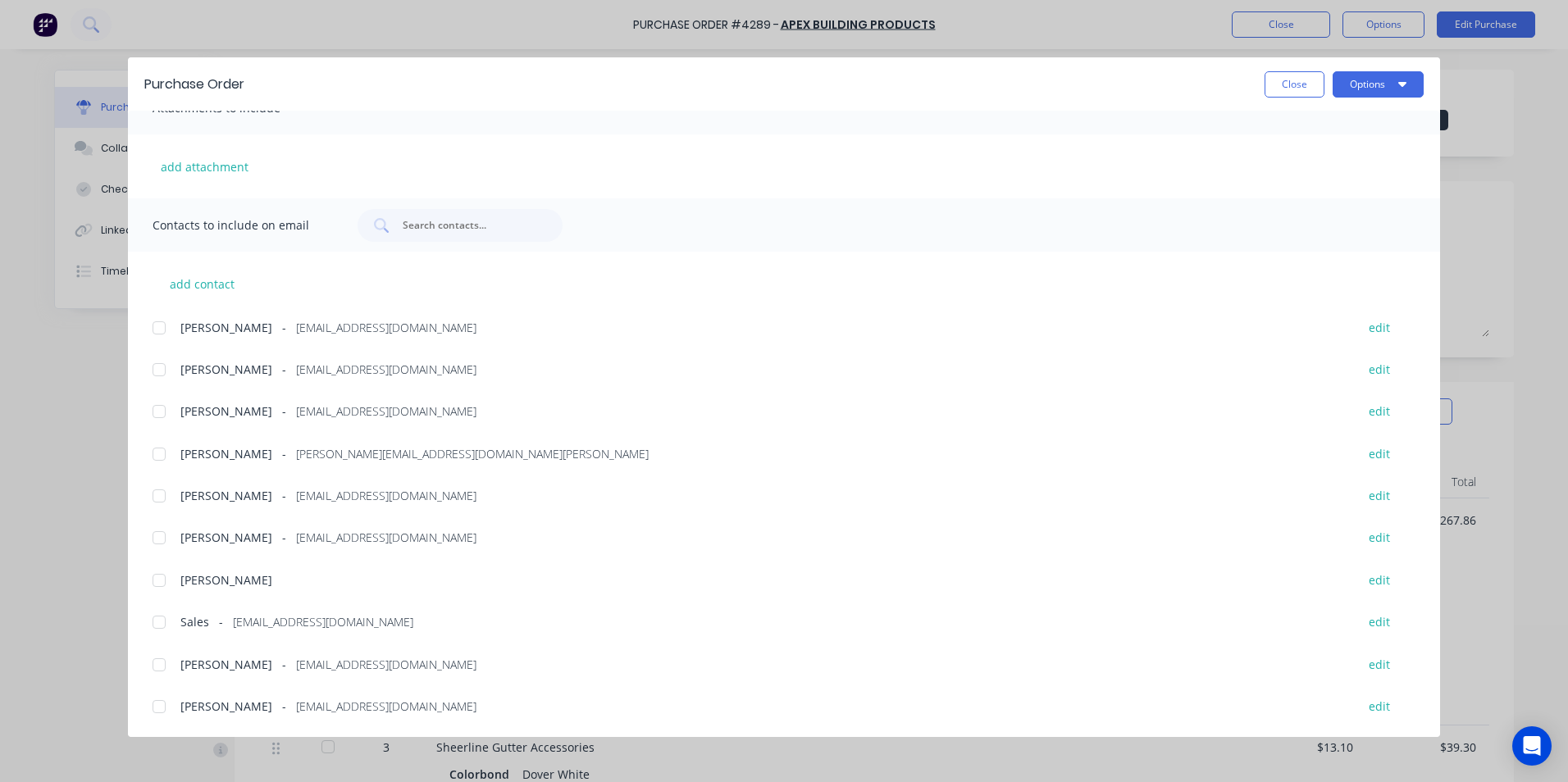
click at [179, 620] on div "Sales - salesnsw@apexsteel.com.au edit" at bounding box center [796, 621] width 1287 height 22
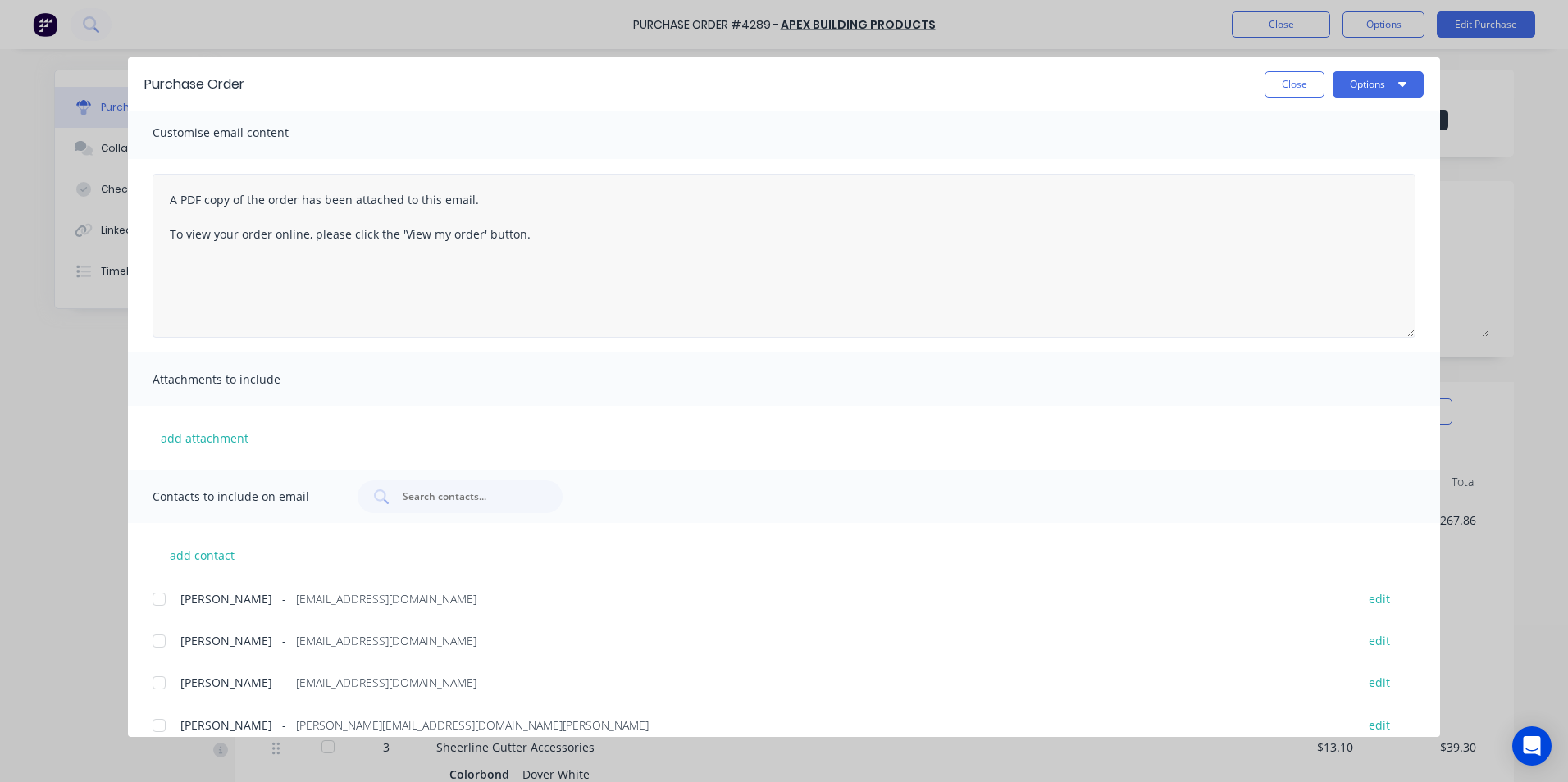
scroll to position [0, 0]
click at [1354, 95] on button "Options" at bounding box center [1378, 84] width 91 height 26
click at [1332, 184] on div "Email" at bounding box center [1345, 191] width 126 height 24
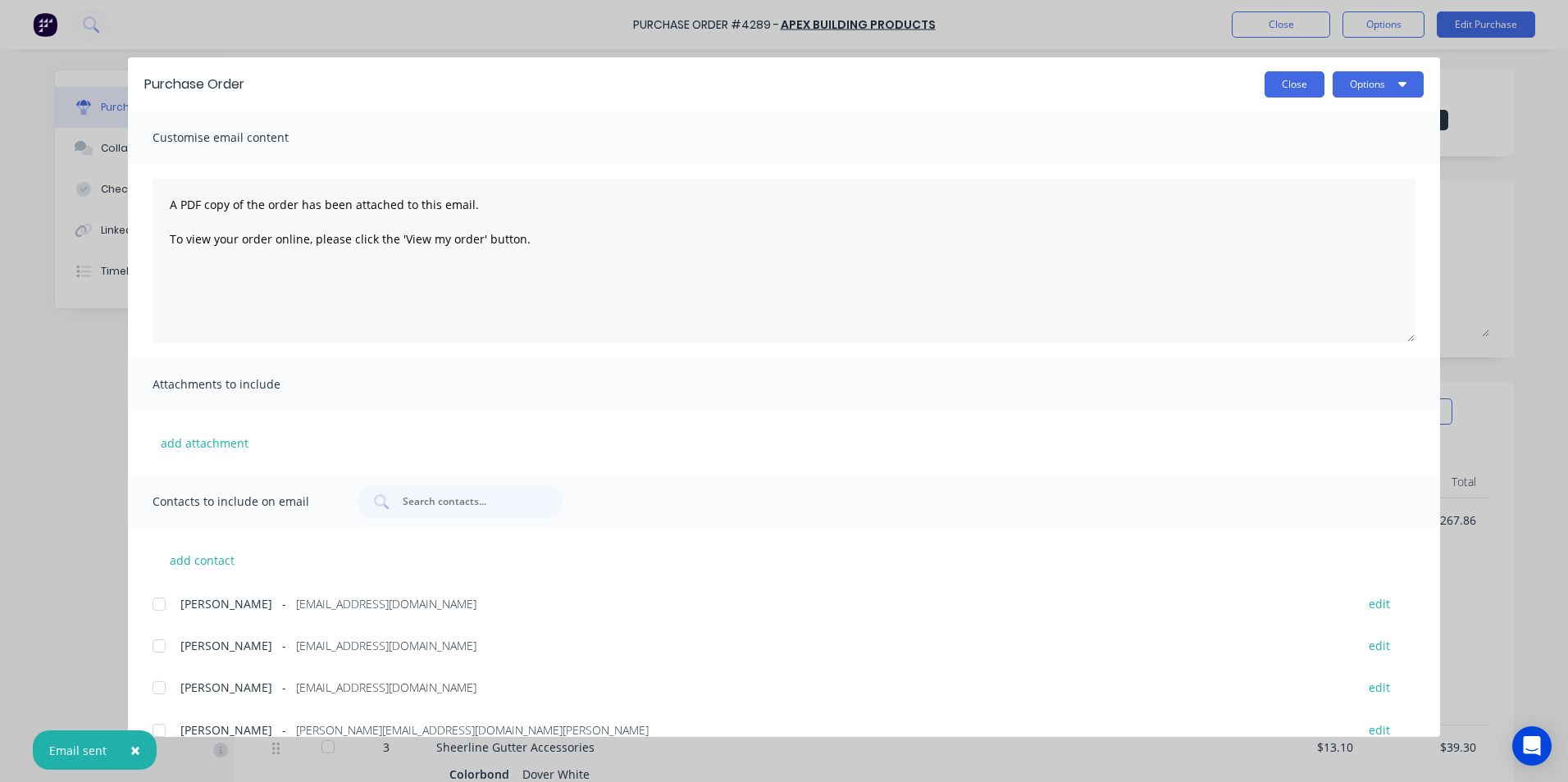
click at [1303, 85] on button "Close" at bounding box center [1294, 84] width 60 height 26
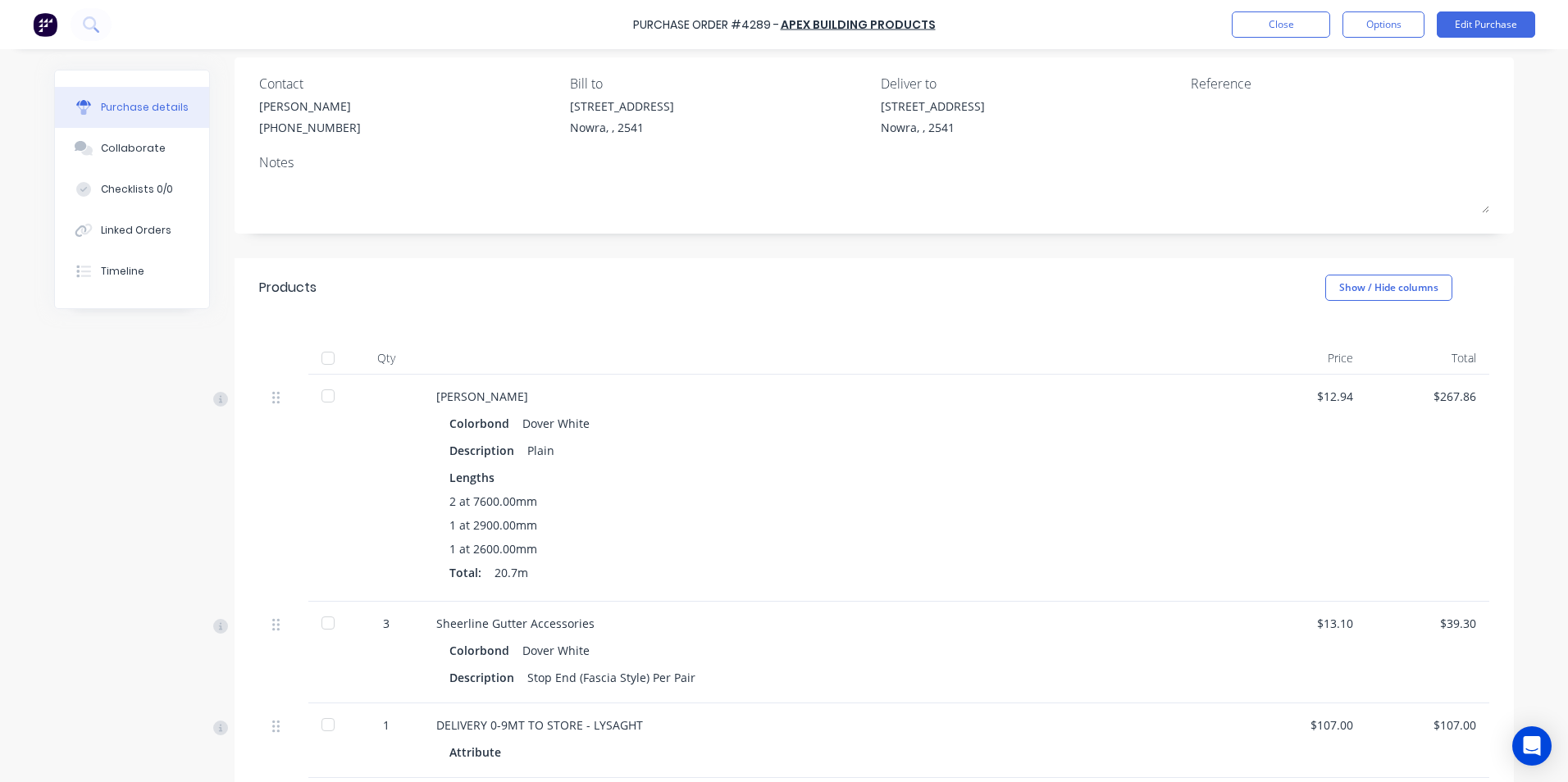
scroll to position [107, 0]
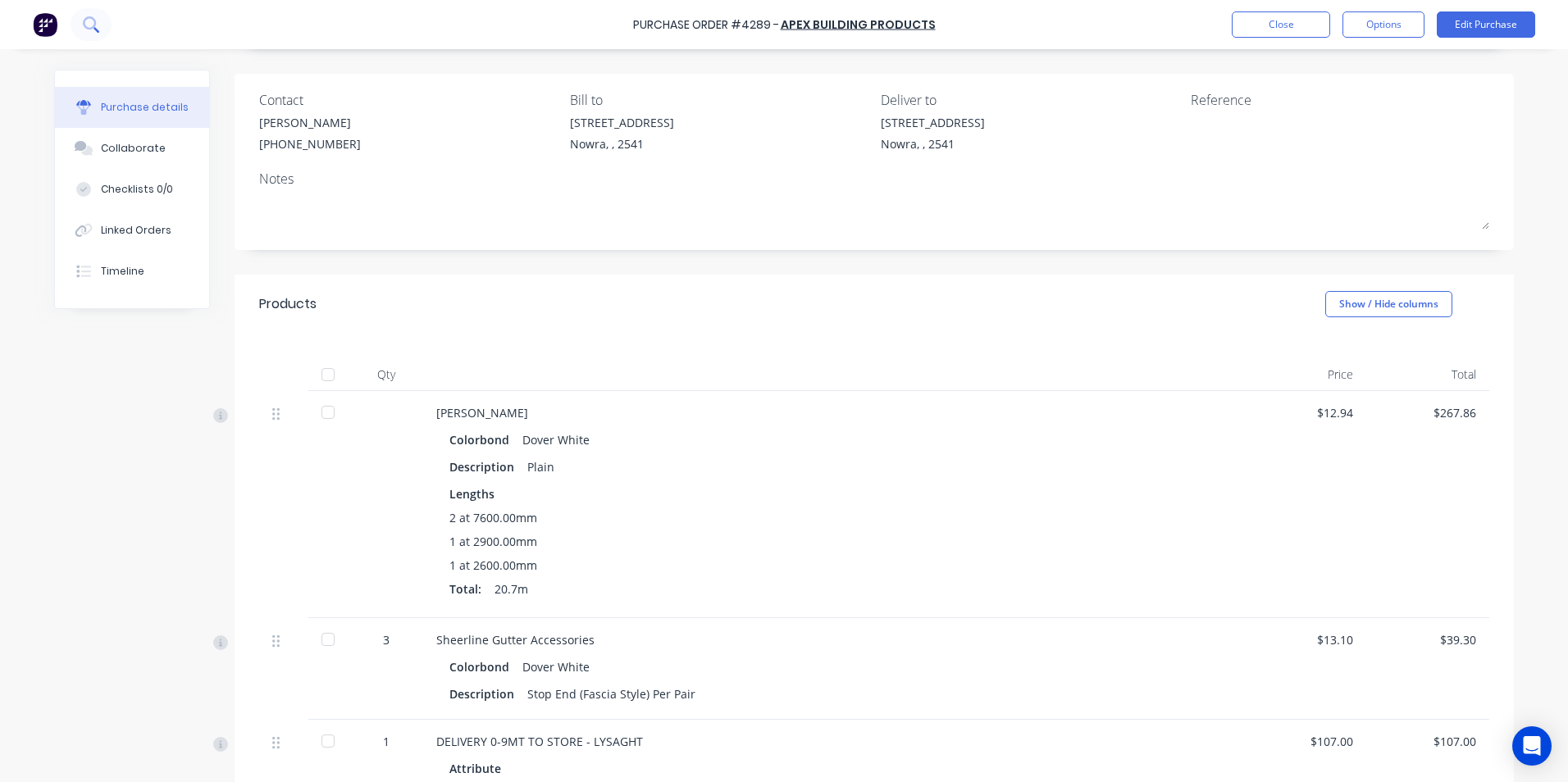
click at [96, 20] on icon at bounding box center [91, 24] width 15 height 15
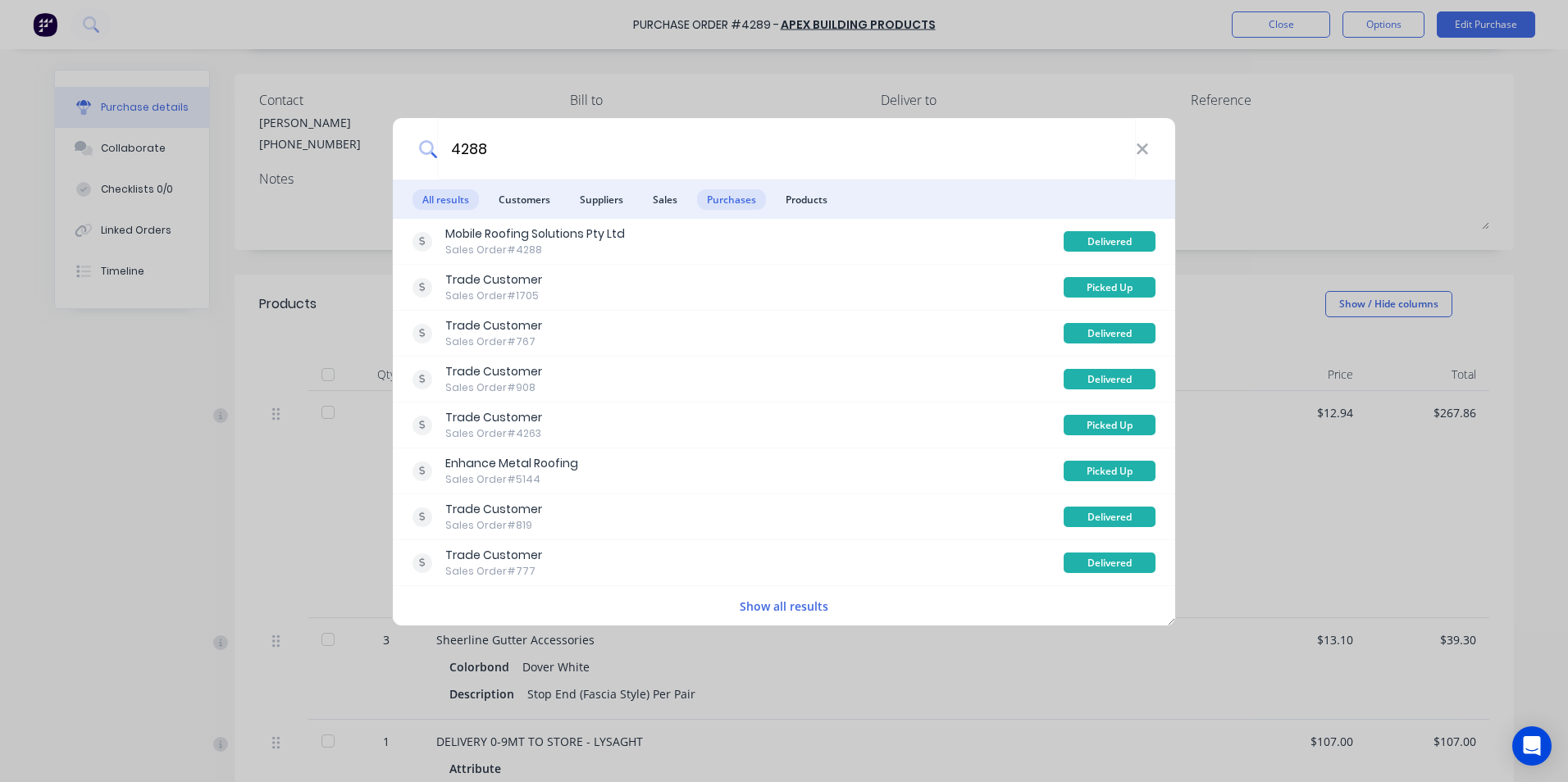
type input "4288"
click at [711, 196] on span "Purchases" at bounding box center [731, 199] width 68 height 20
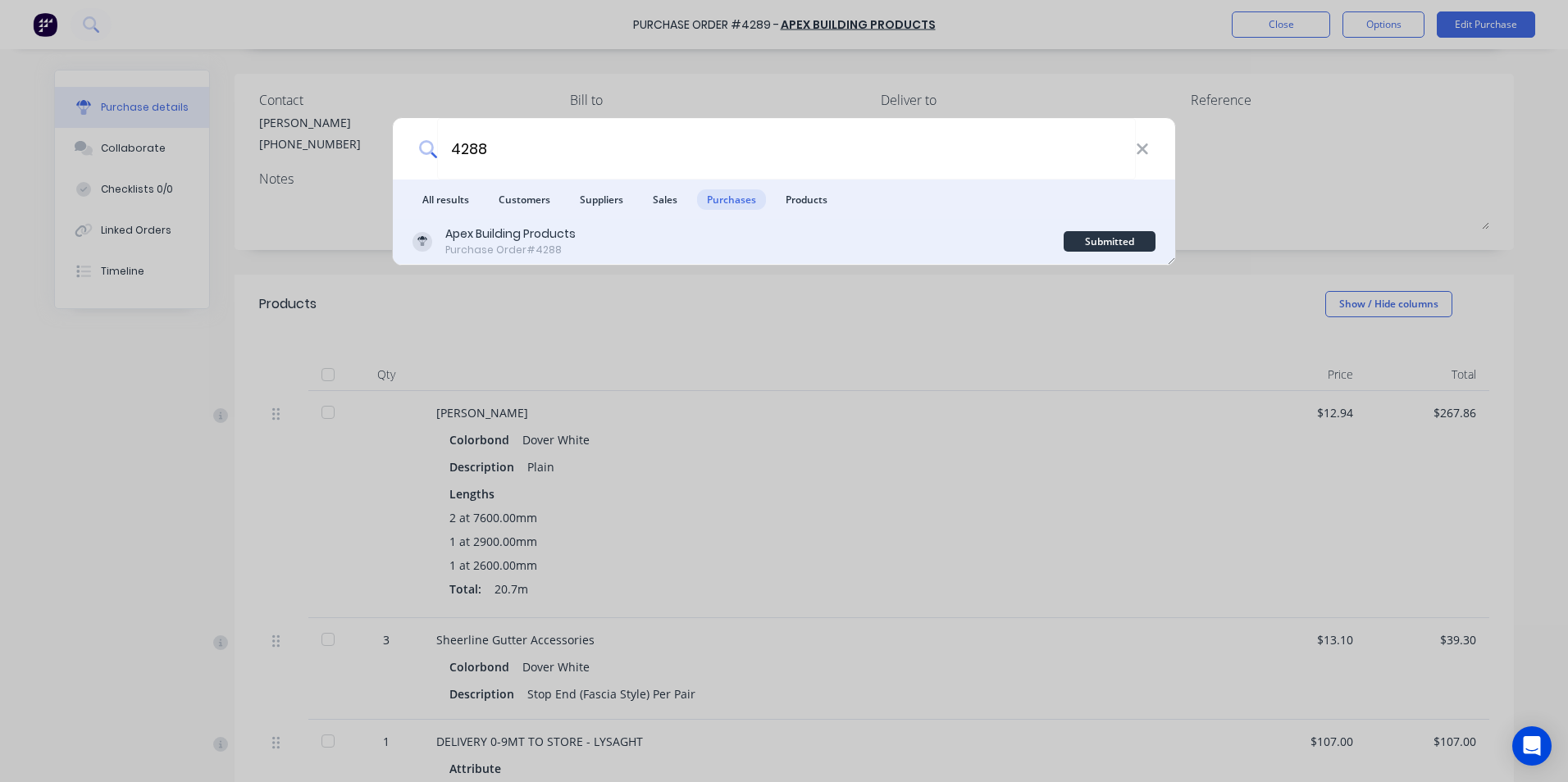
click at [692, 250] on div "Apex Building Products Purchase Order #4288" at bounding box center [738, 241] width 651 height 32
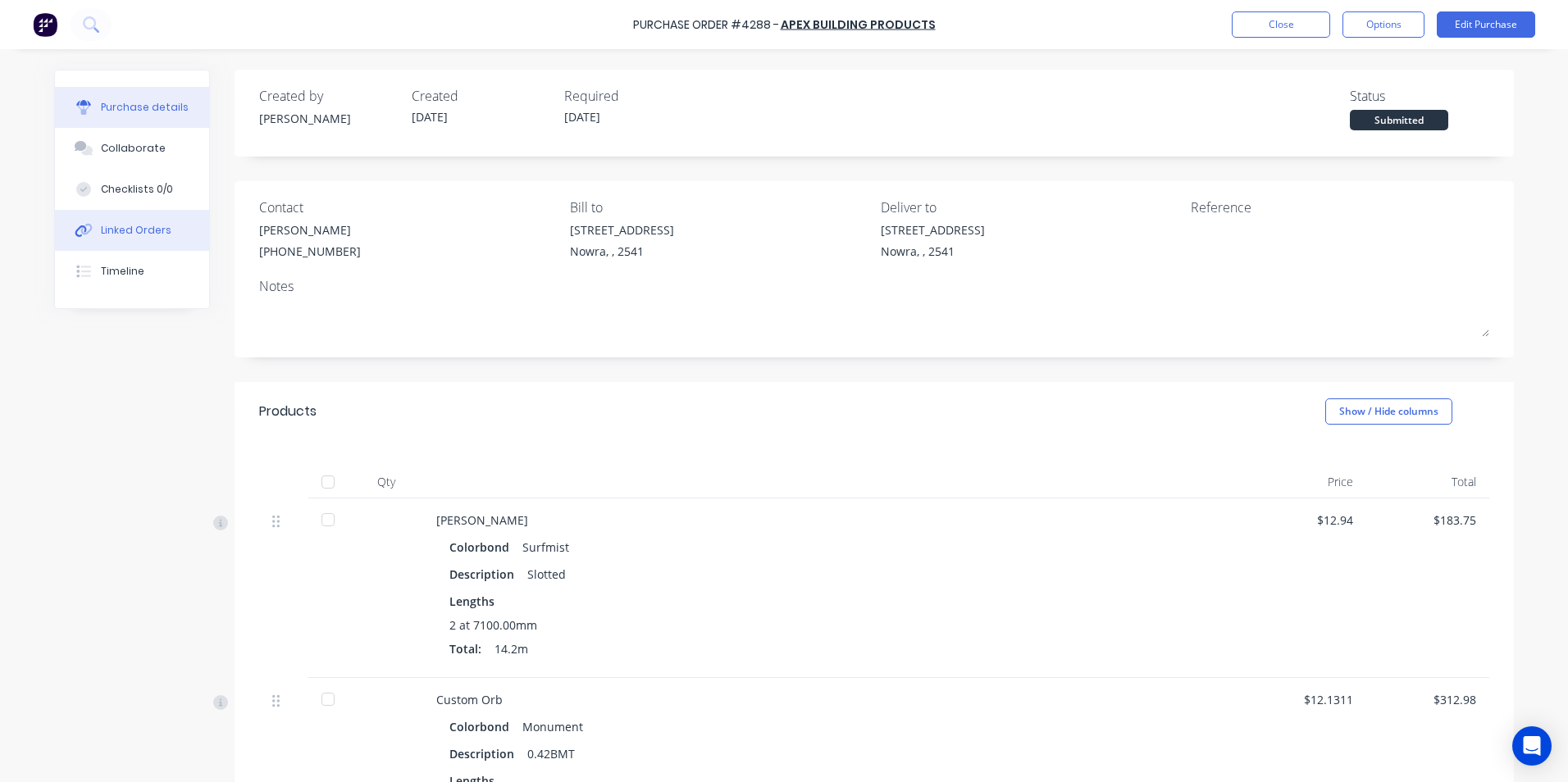
click at [151, 230] on div "Linked Orders" at bounding box center [136, 229] width 70 height 14
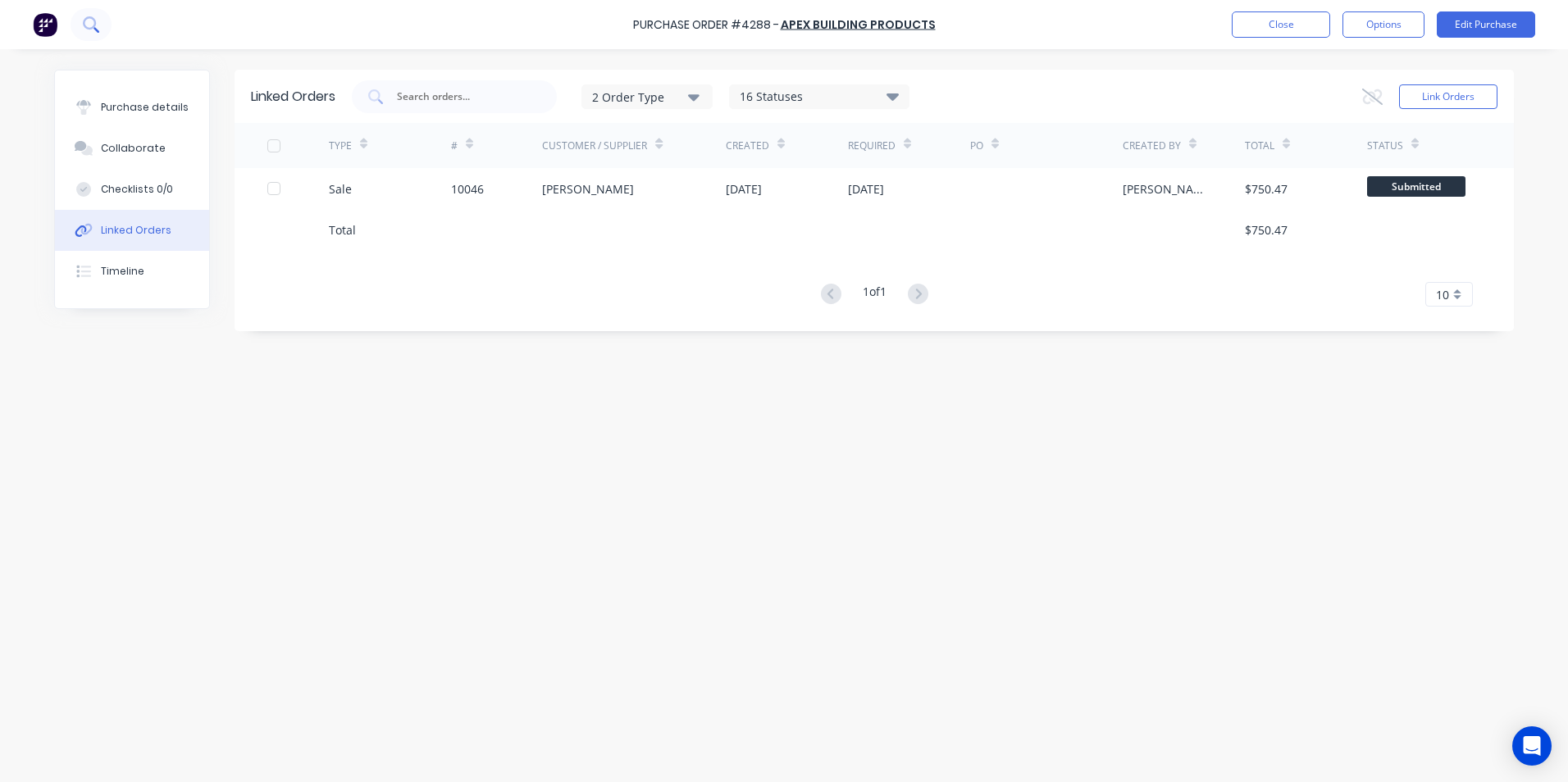
click at [95, 16] on icon at bounding box center [91, 24] width 15 height 15
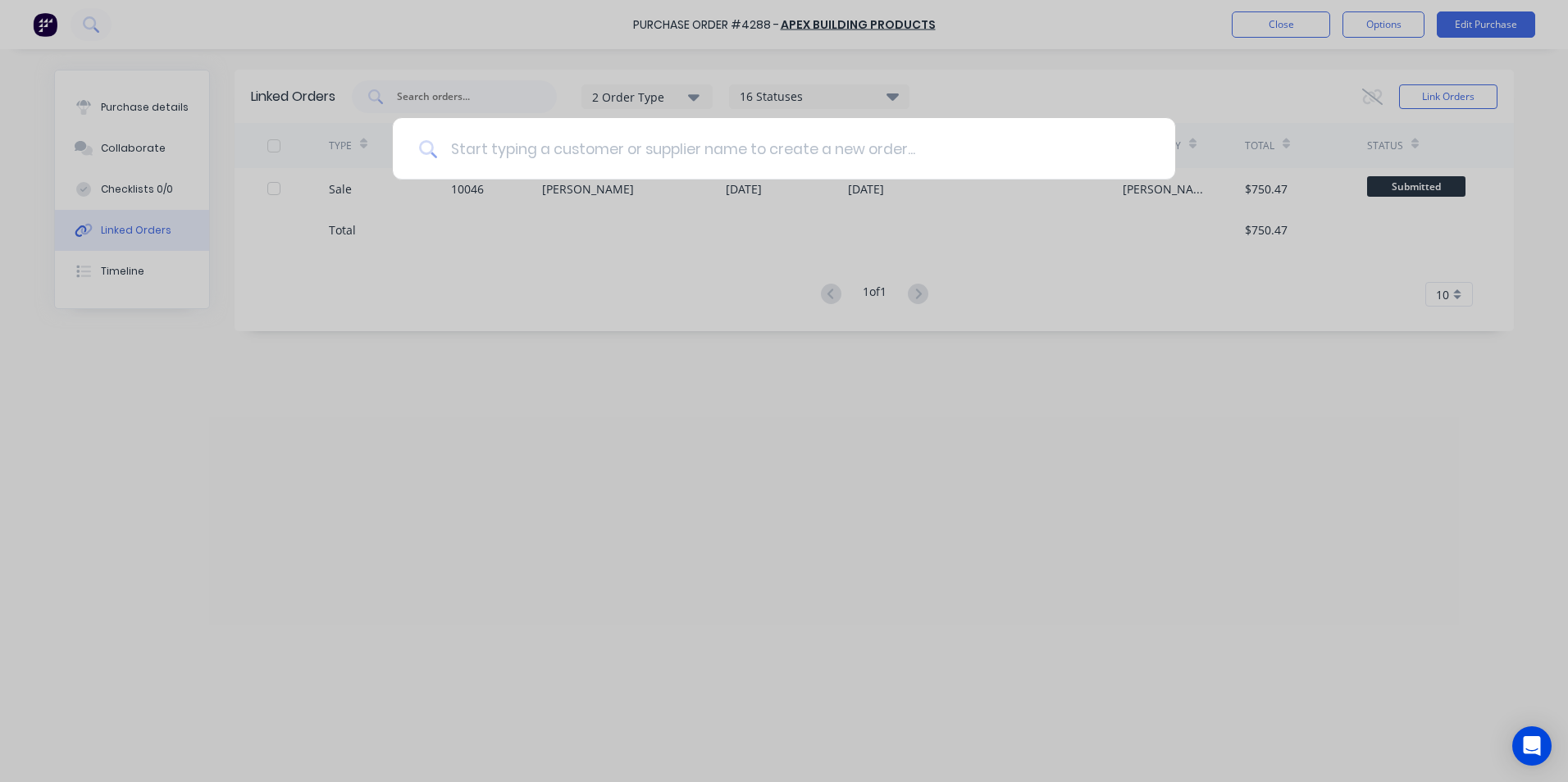
click at [567, 148] on input at bounding box center [793, 148] width 712 height 62
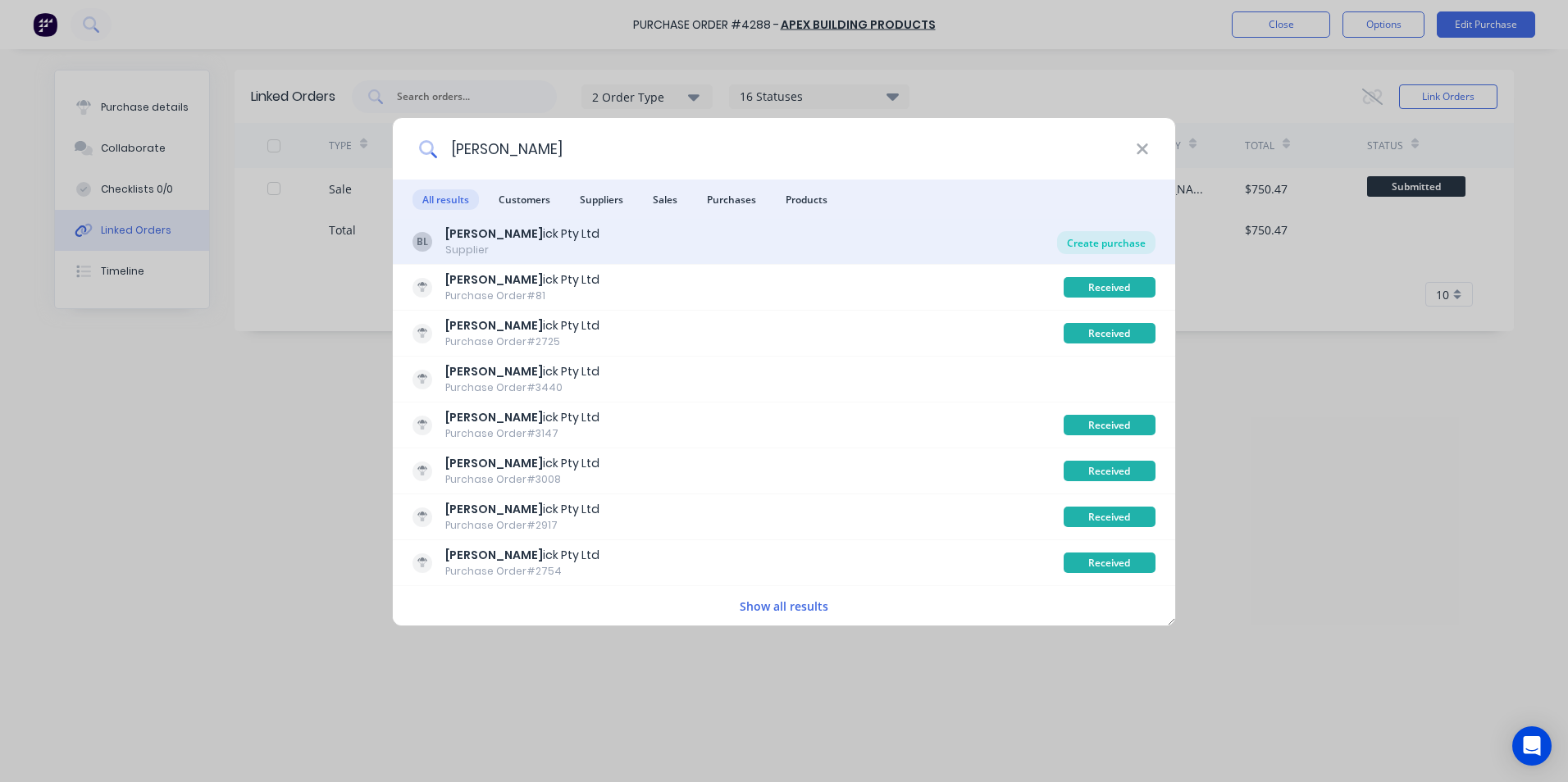
type input "brem"
click at [1070, 244] on div "Create purchase" at bounding box center [1106, 243] width 98 height 23
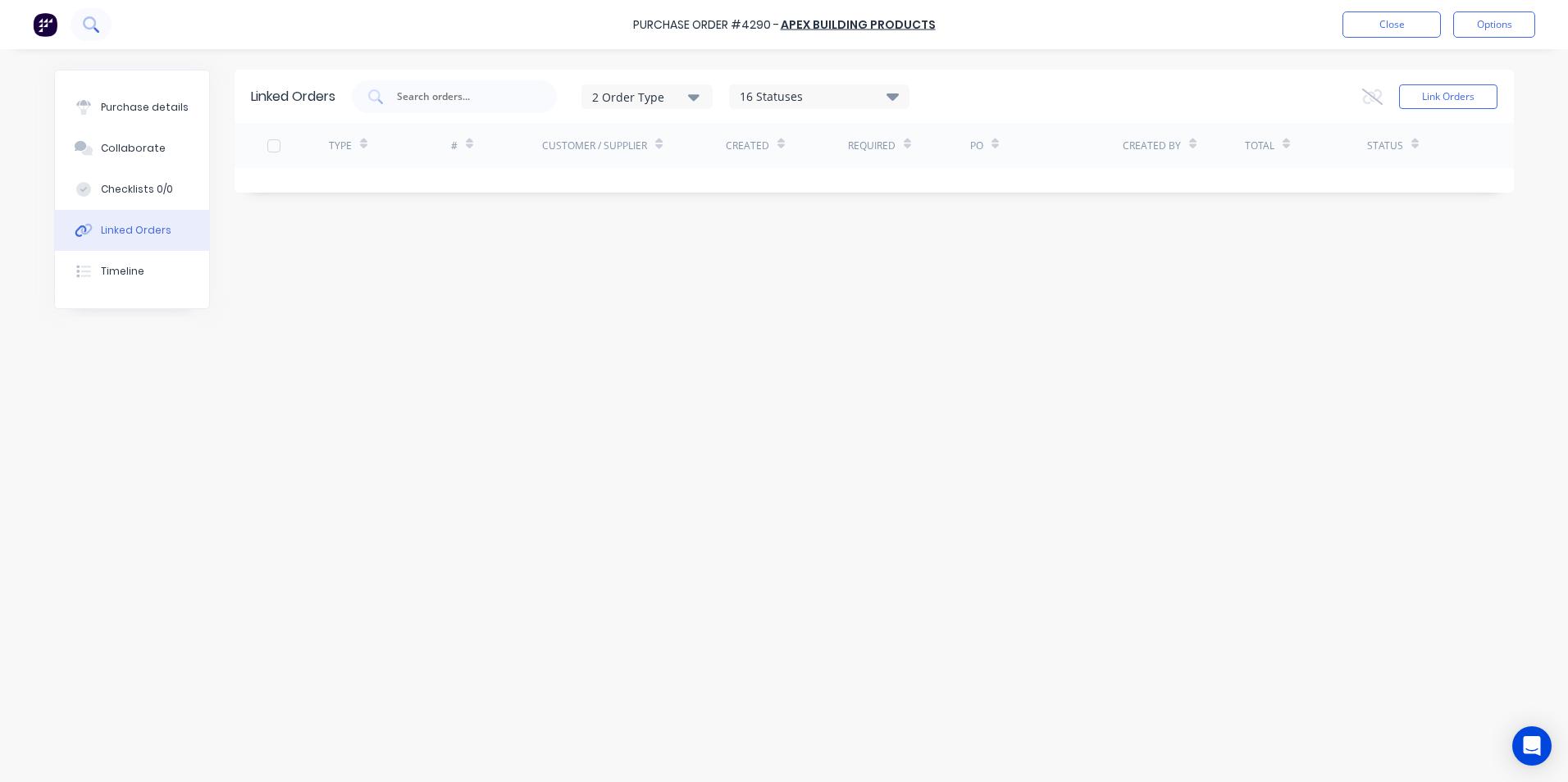
click at [87, 25] on icon at bounding box center [91, 24] width 15 height 15
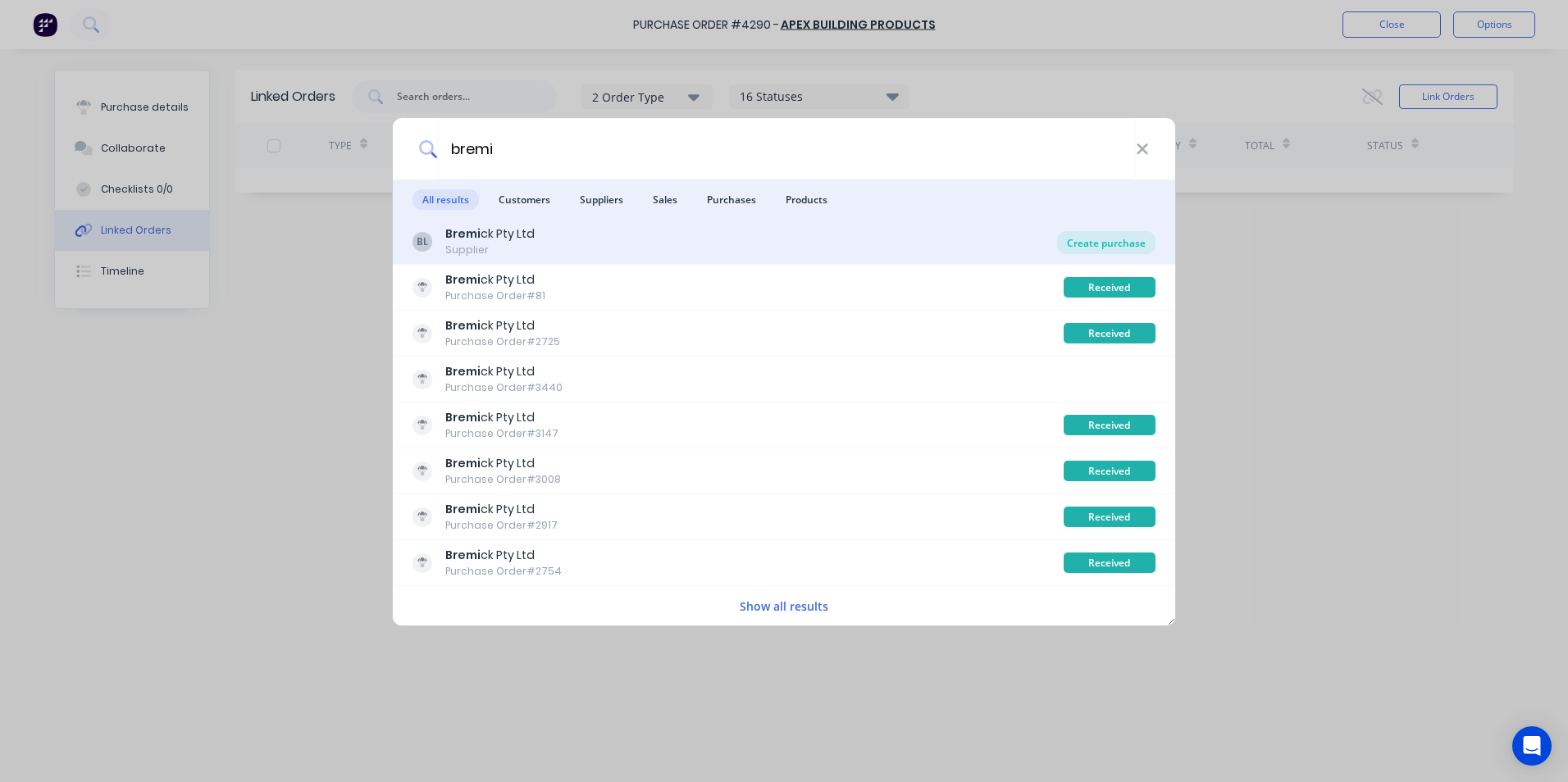
type input "bremi"
click at [1071, 247] on div "Create purchase" at bounding box center [1106, 243] width 98 height 23
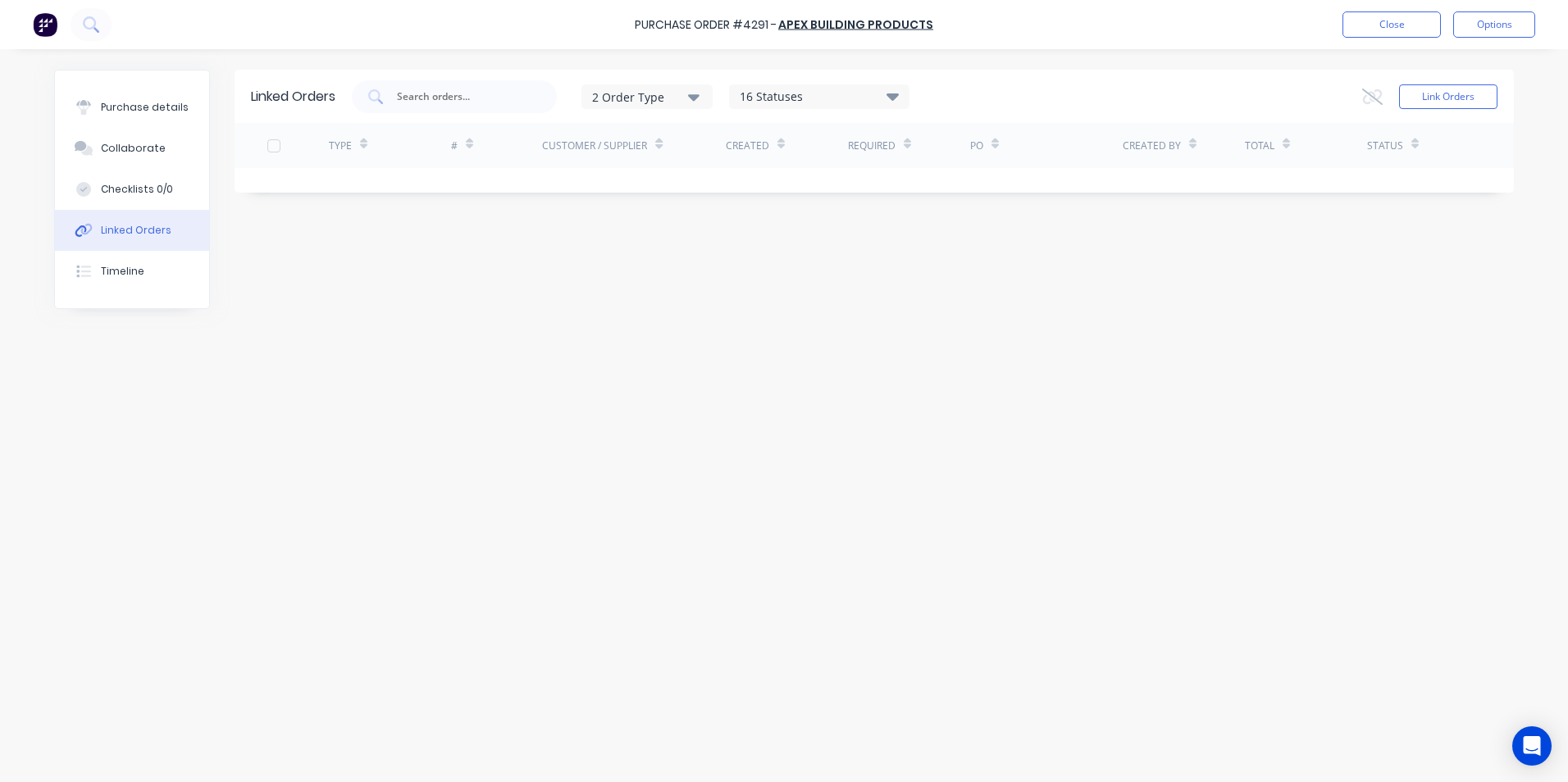
click at [35, 28] on img at bounding box center [45, 25] width 25 height 25
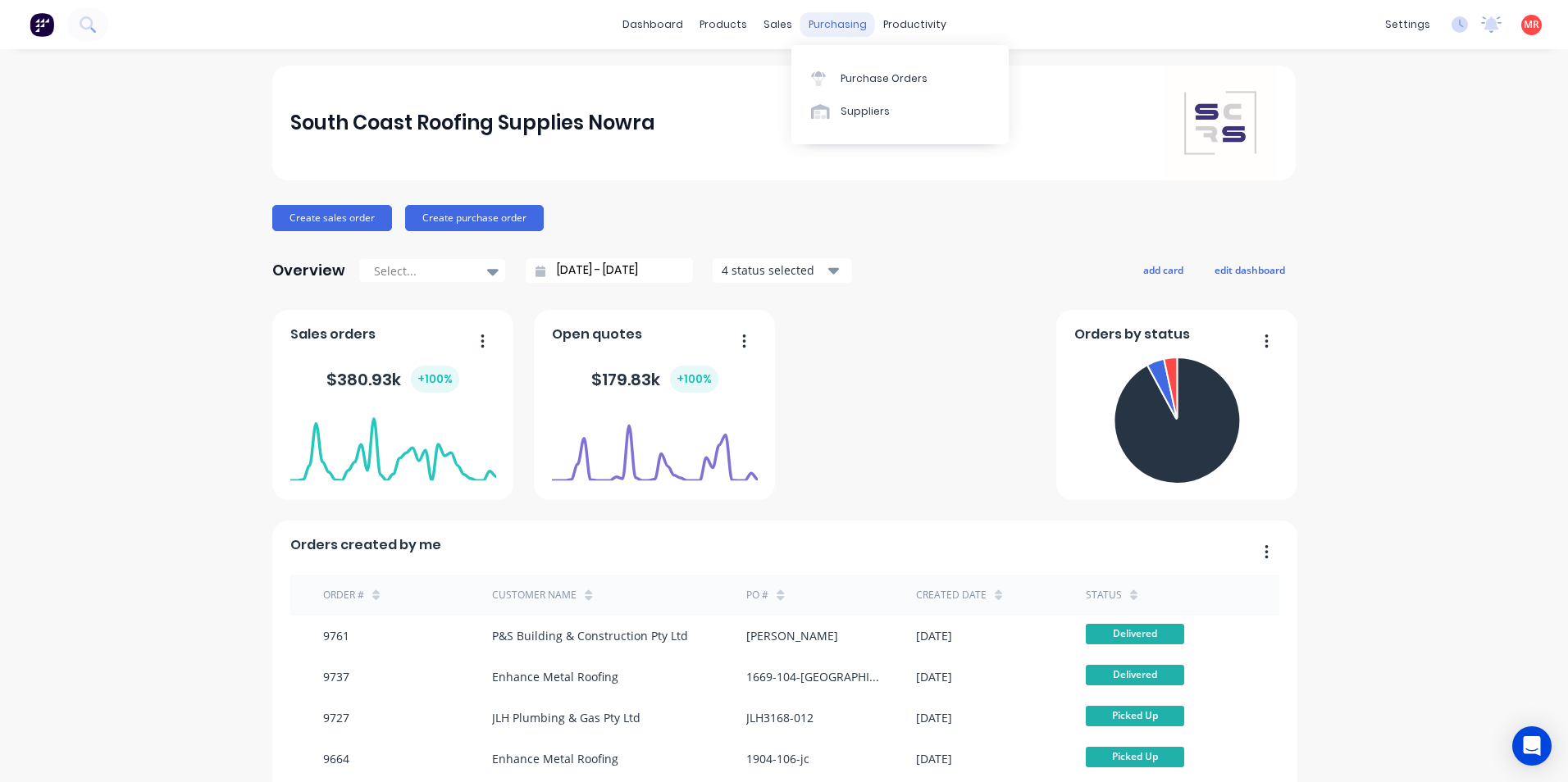
drag, startPoint x: 843, startPoint y: 36, endPoint x: 852, endPoint y: 84, distance: 48.8
click at [843, 36] on div "purchasing" at bounding box center [837, 25] width 74 height 25
click at [852, 84] on div "Purchase Orders" at bounding box center [884, 78] width 87 height 14
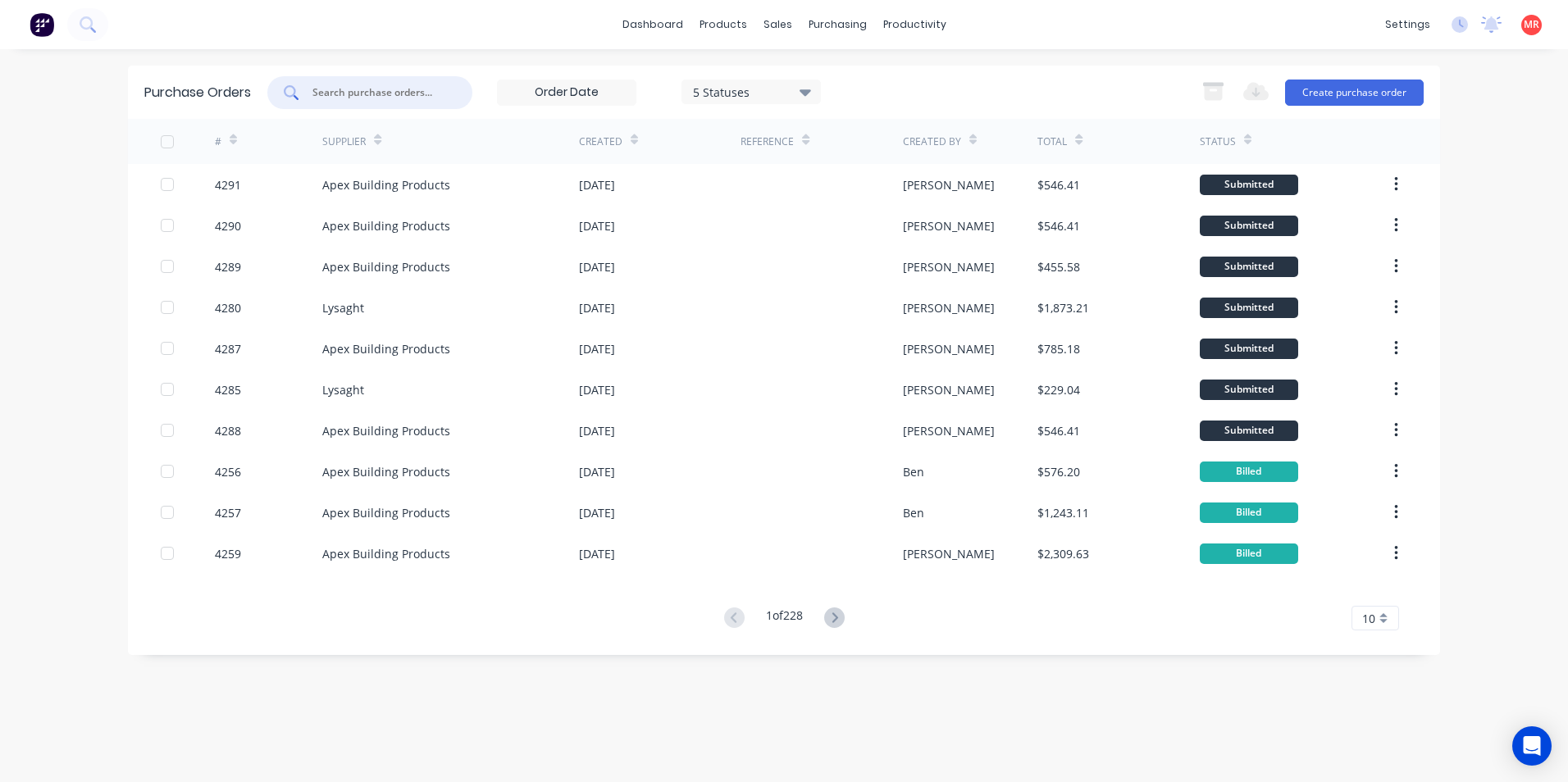
click at [370, 91] on input "text" at bounding box center [378, 93] width 136 height 16
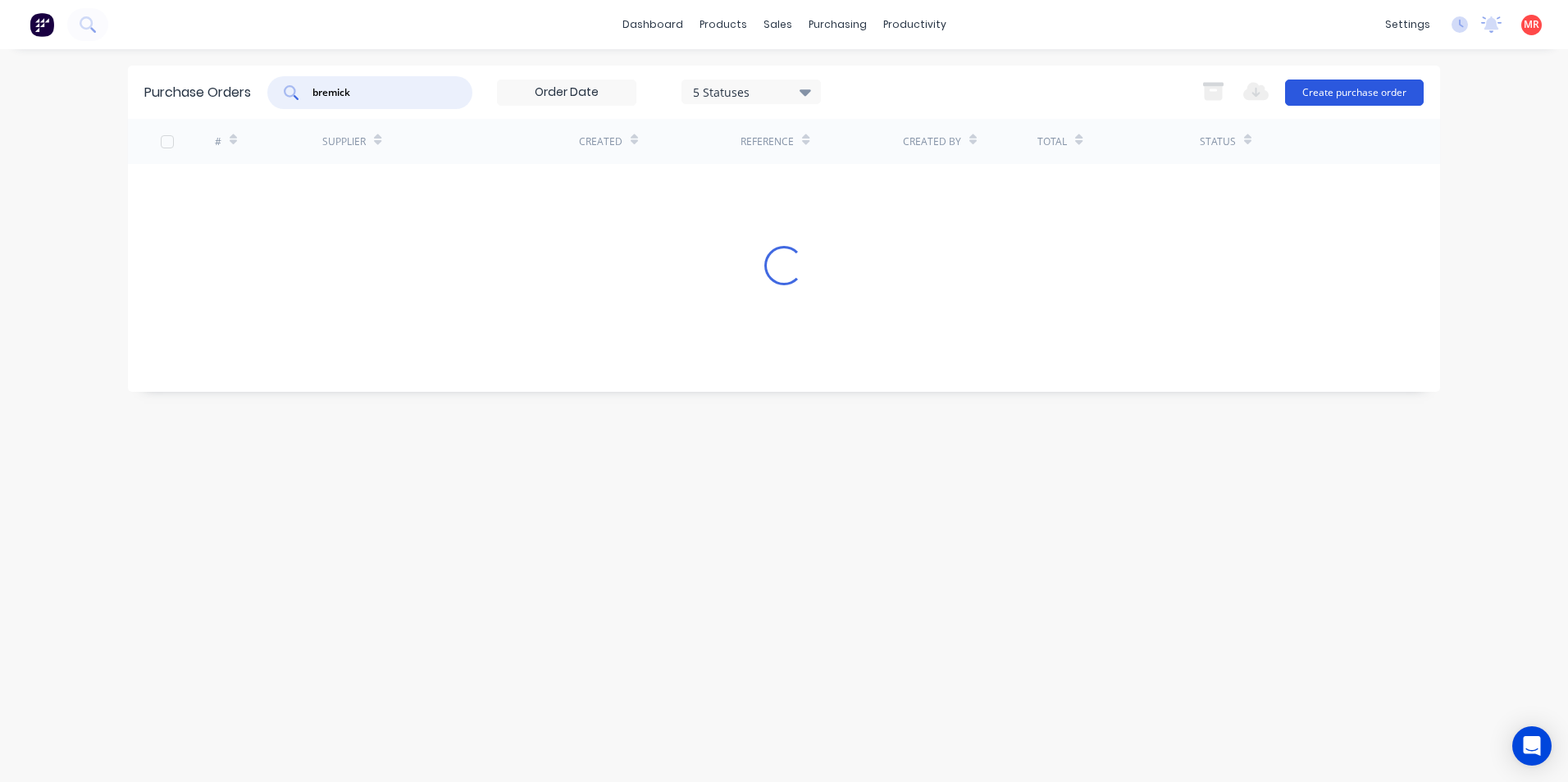
type input "bremick"
click at [1333, 99] on button "Create purchase order" at bounding box center [1354, 92] width 139 height 26
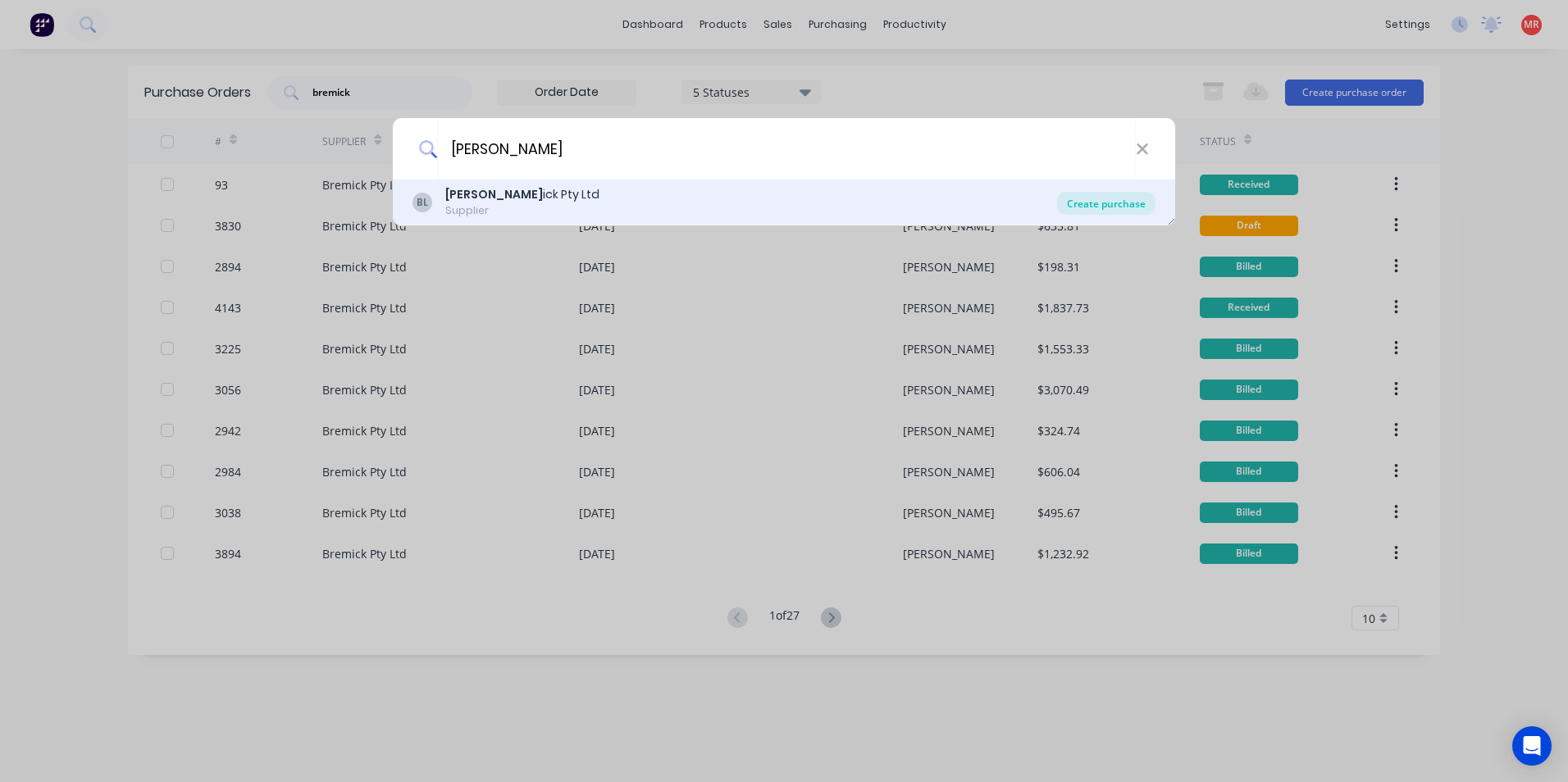
type input "brem"
click at [1080, 199] on div "Create purchase" at bounding box center [1106, 203] width 98 height 23
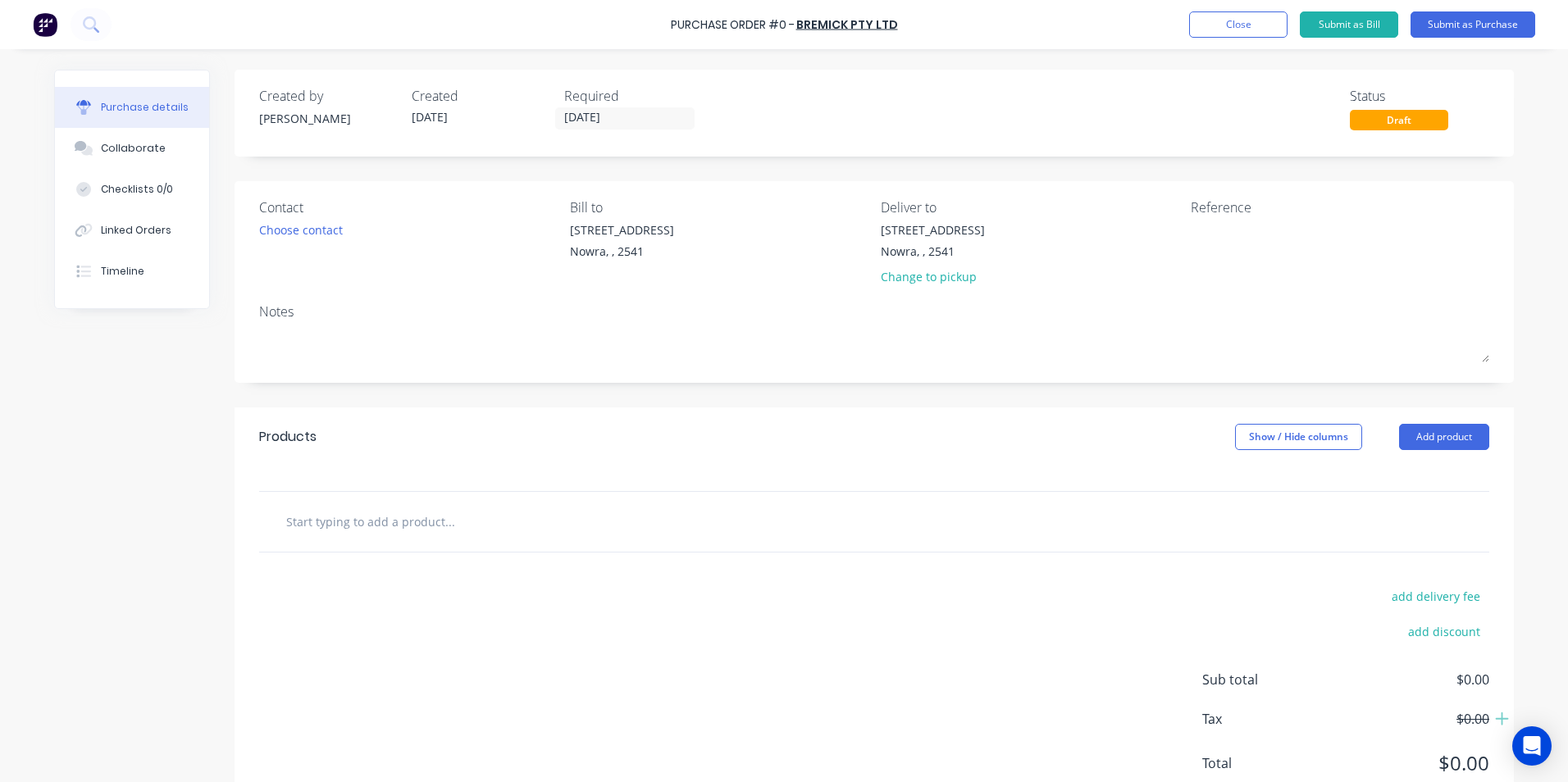
click at [304, 217] on div "Contact Choose contact" at bounding box center [409, 245] width 299 height 95
click at [304, 238] on div "Choose contact" at bounding box center [301, 230] width 84 height 17
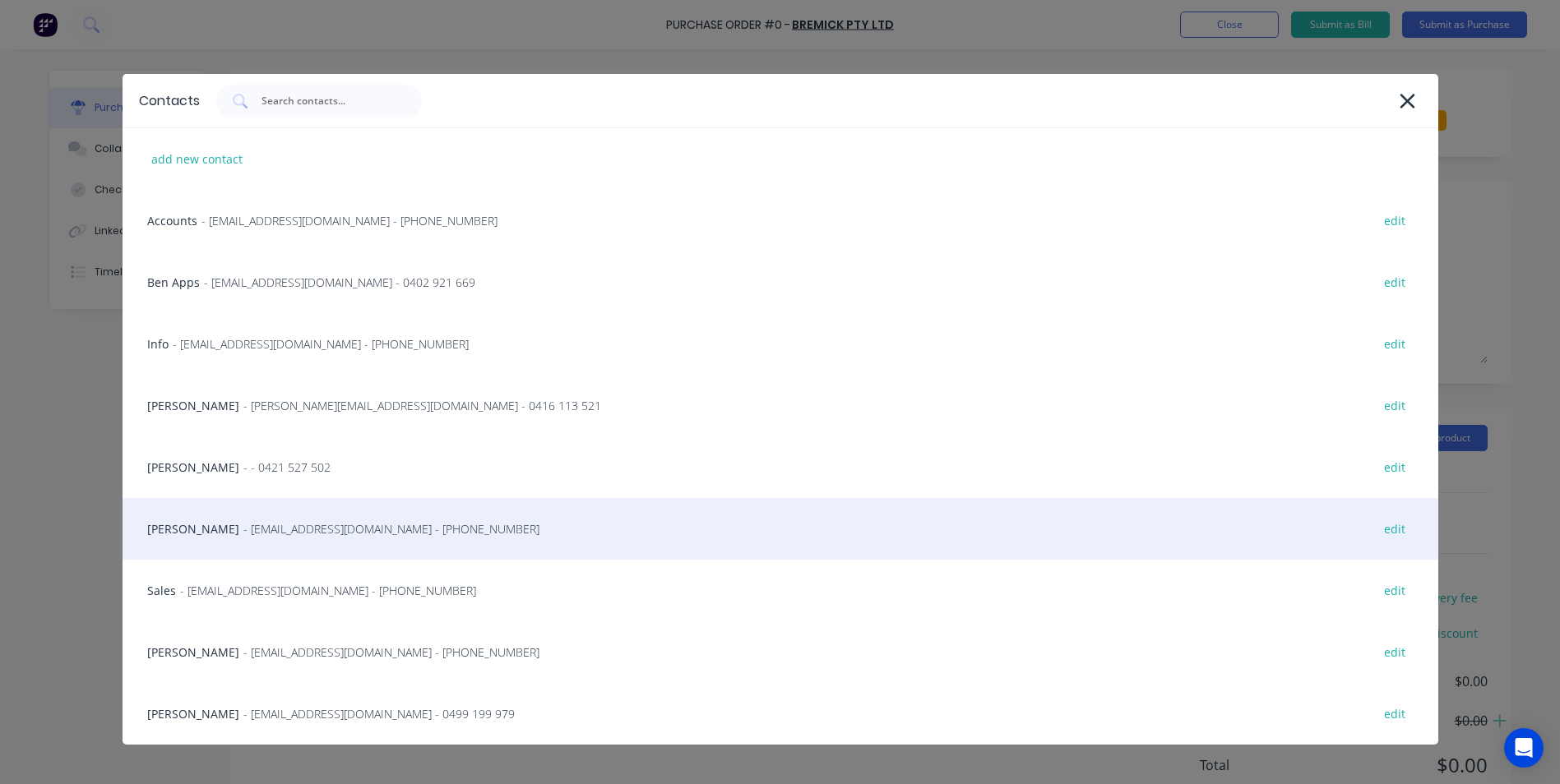
click at [284, 557] on div "Matt - Info@scrs.net.au - (02) 4411 1090 edit" at bounding box center [780, 529] width 1315 height 62
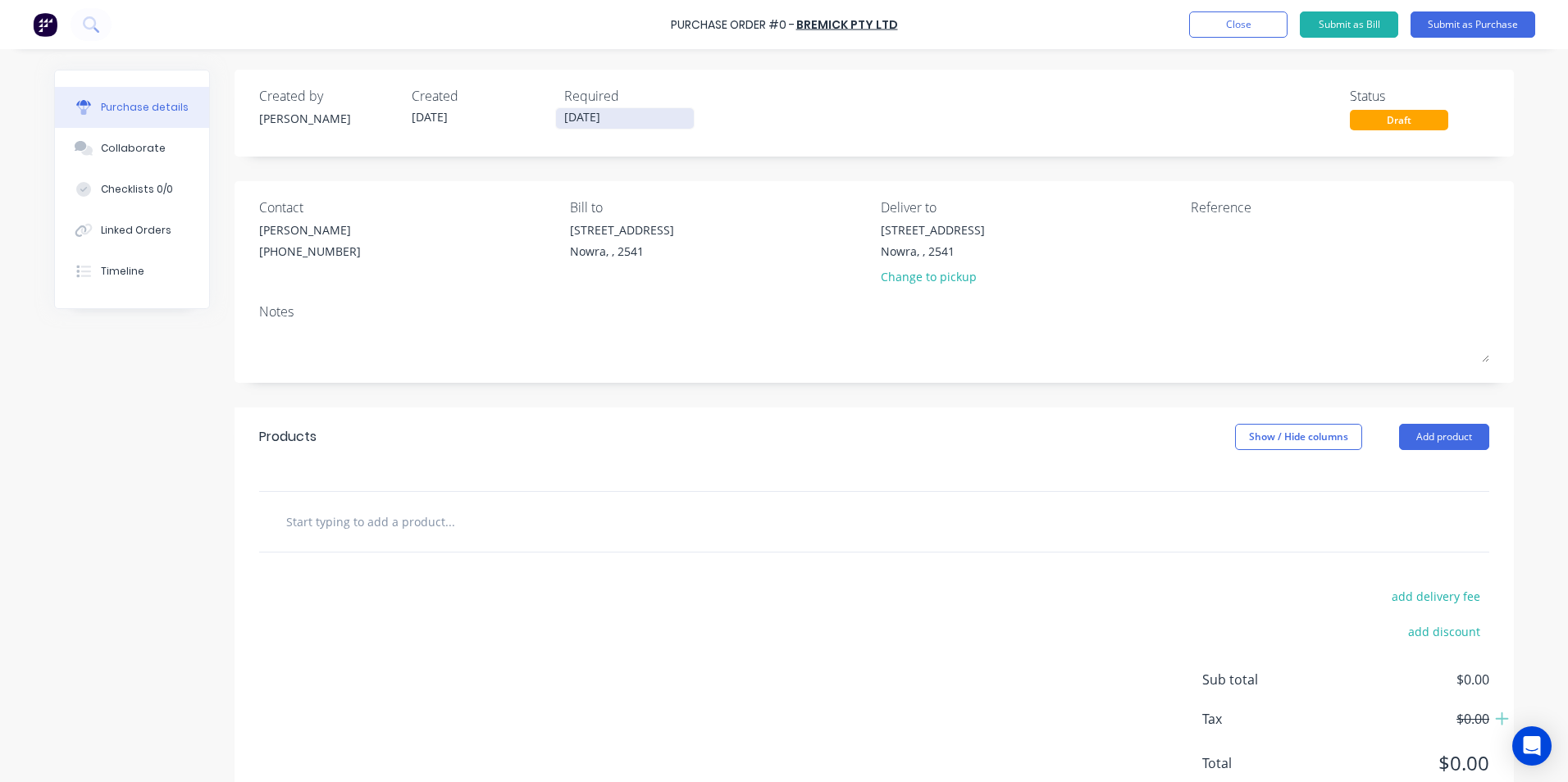
click at [597, 111] on input "[DATE]" at bounding box center [624, 118] width 138 height 20
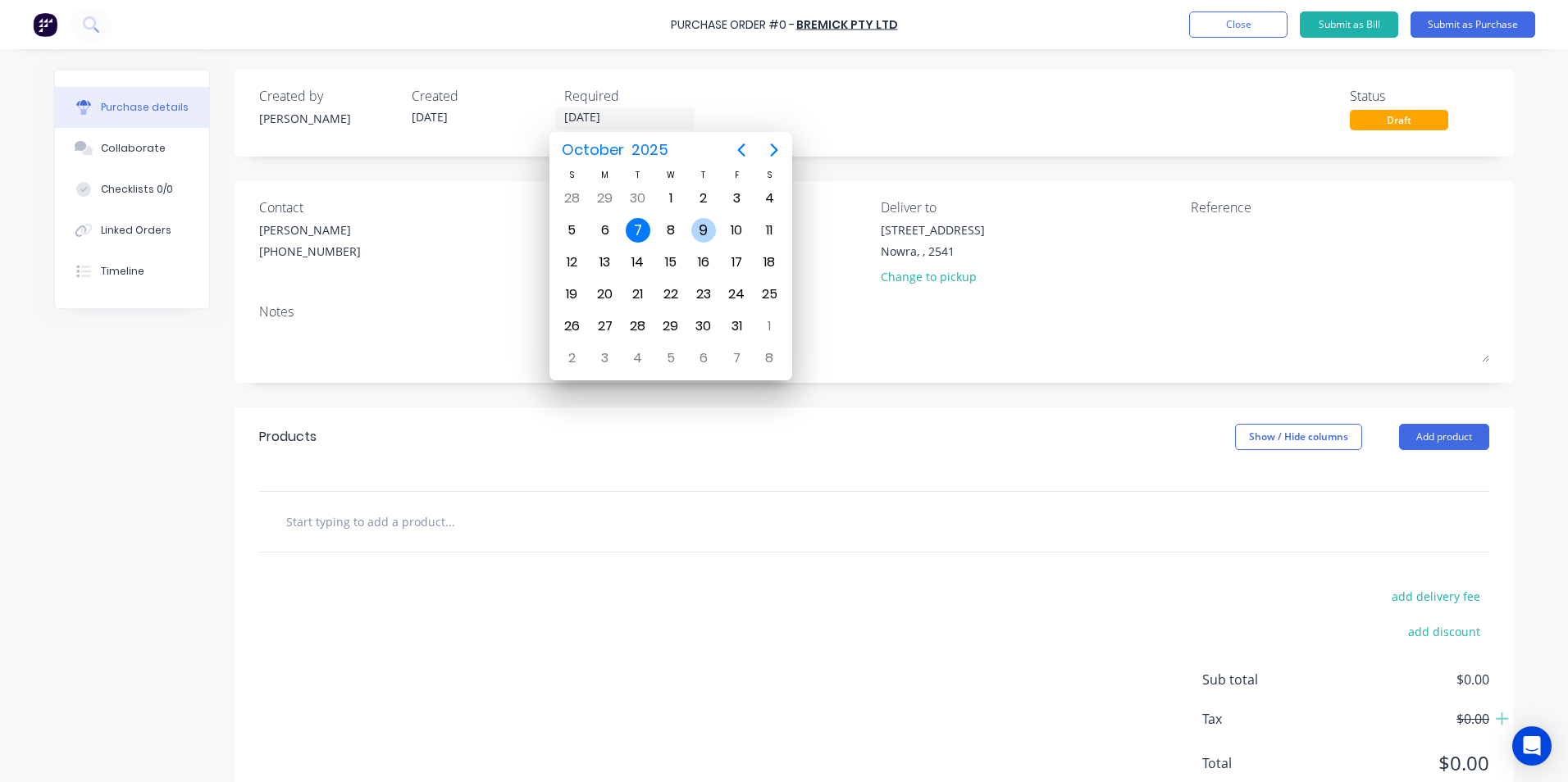
click at [703, 229] on div "9" at bounding box center [704, 230] width 25 height 25
type input "[DATE]"
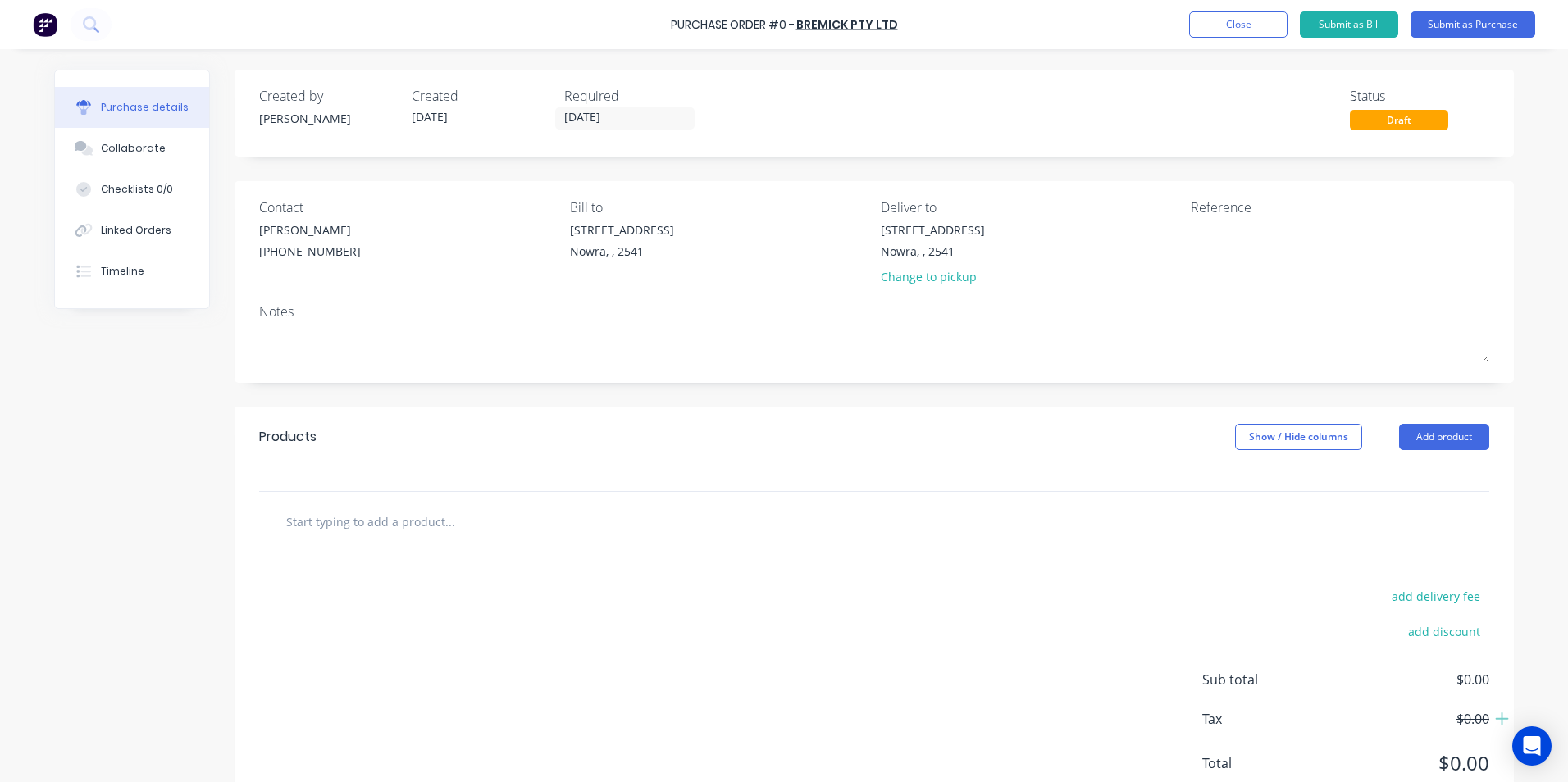
click at [416, 507] on input "text" at bounding box center [449, 522] width 328 height 33
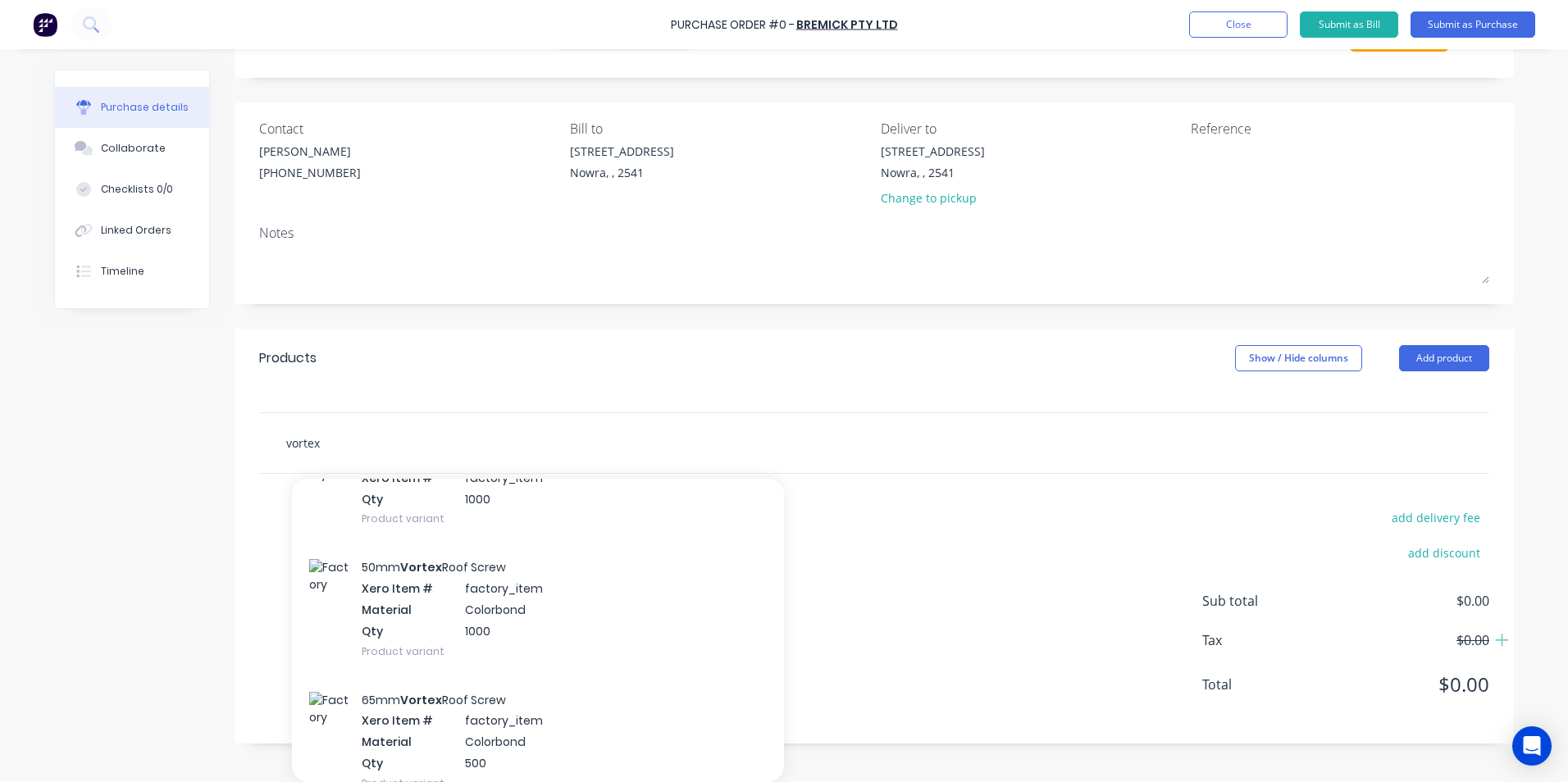
scroll to position [1476, 0]
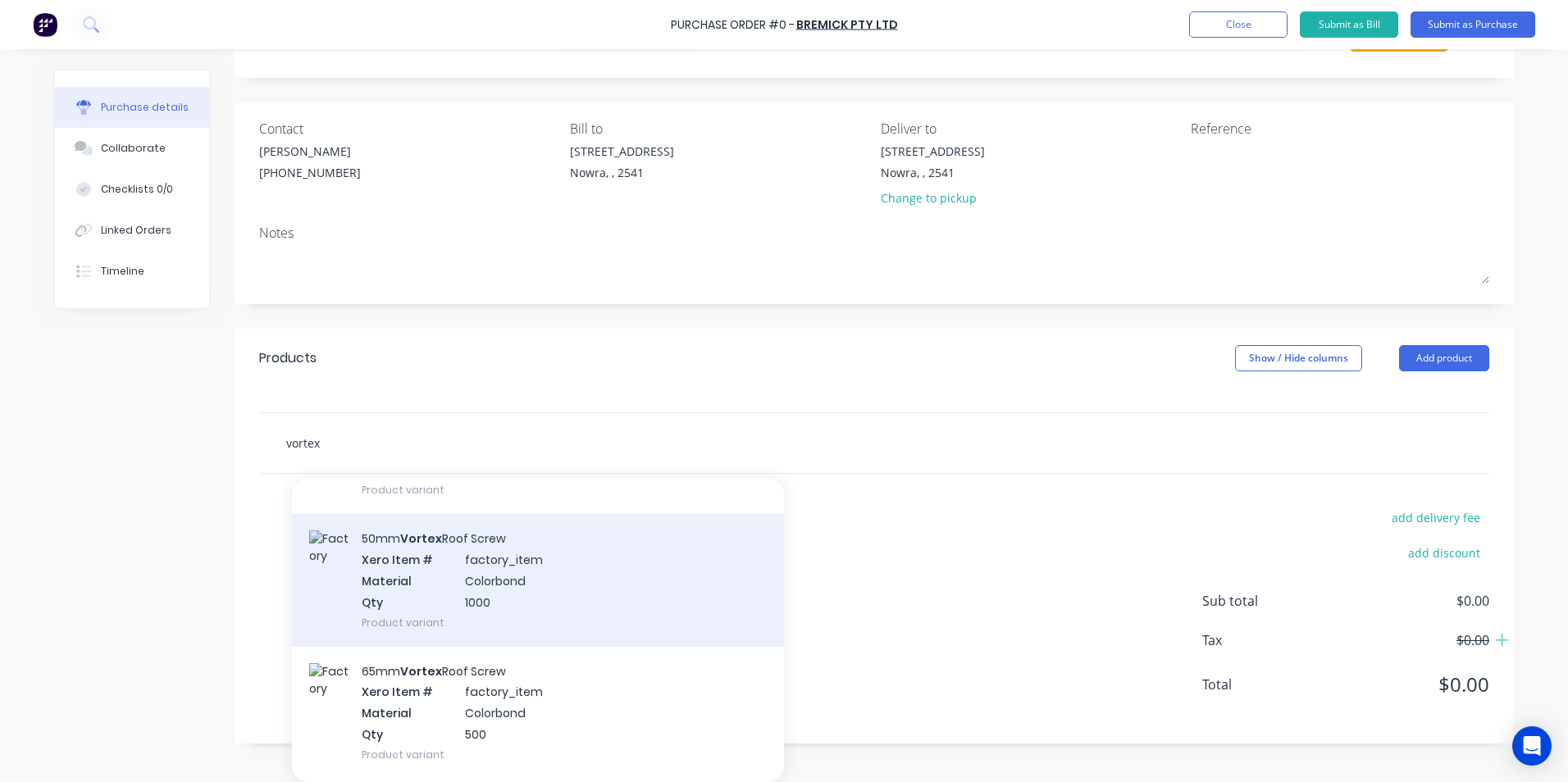
type input "vortex"
click at [528, 590] on div "50mm Vortex Roof Screw Xero Item # factory_item Material Colorbond Qty 1000 Pro…" at bounding box center [538, 580] width 492 height 132
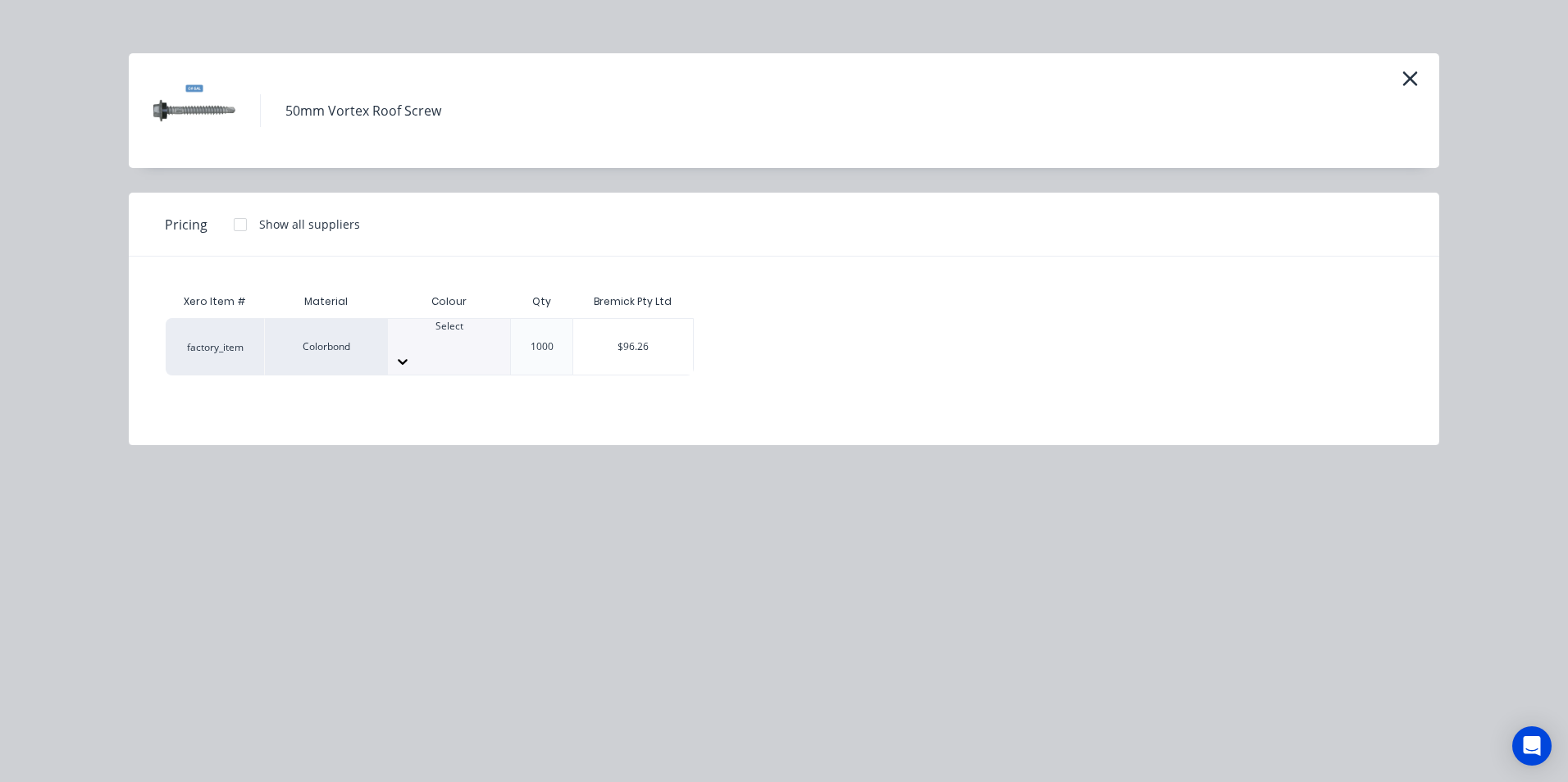
click at [428, 346] on div at bounding box center [448, 340] width 122 height 14
click at [653, 334] on div "$96.26" at bounding box center [633, 347] width 120 height 56
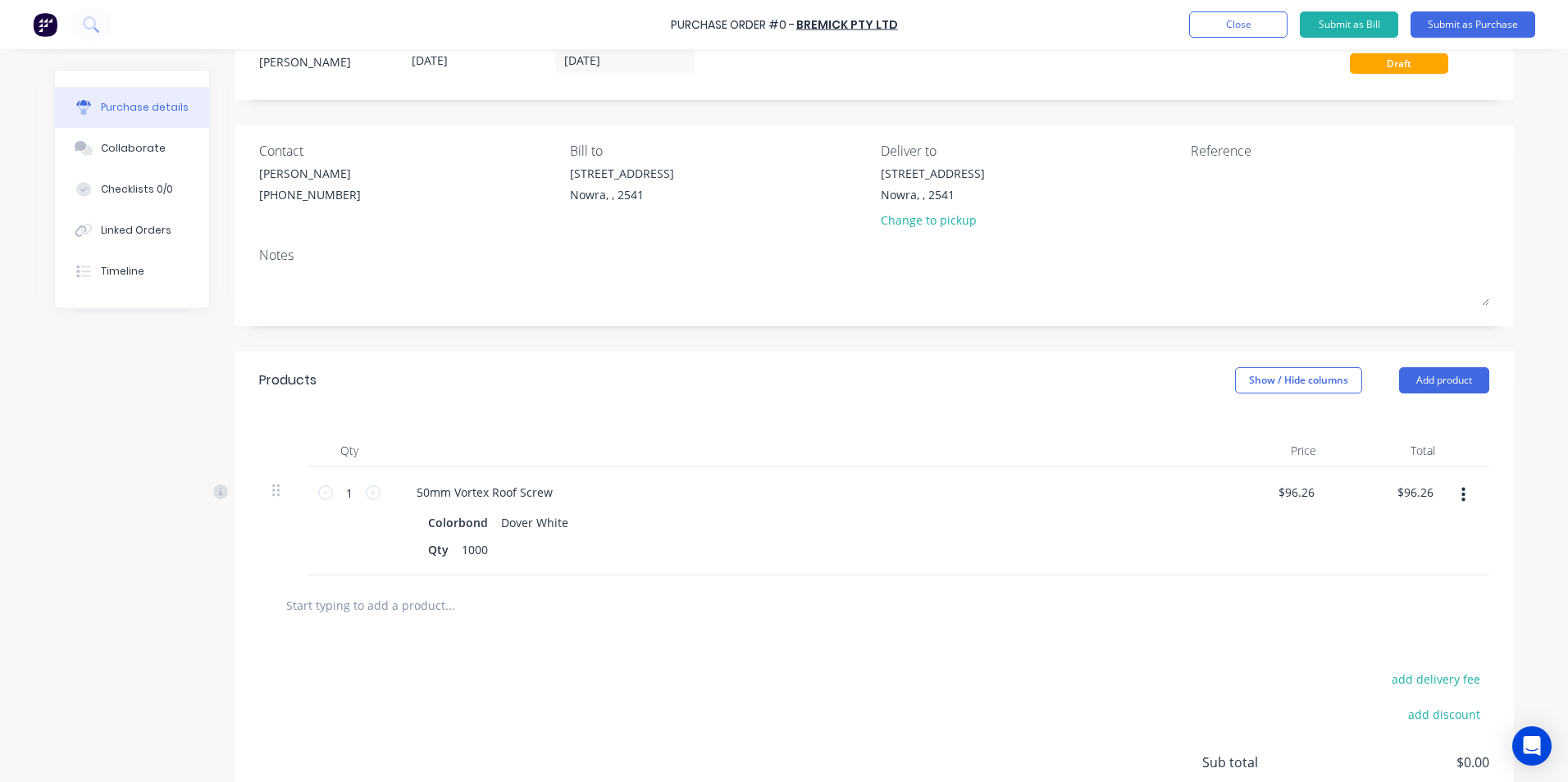
scroll to position [79, 0]
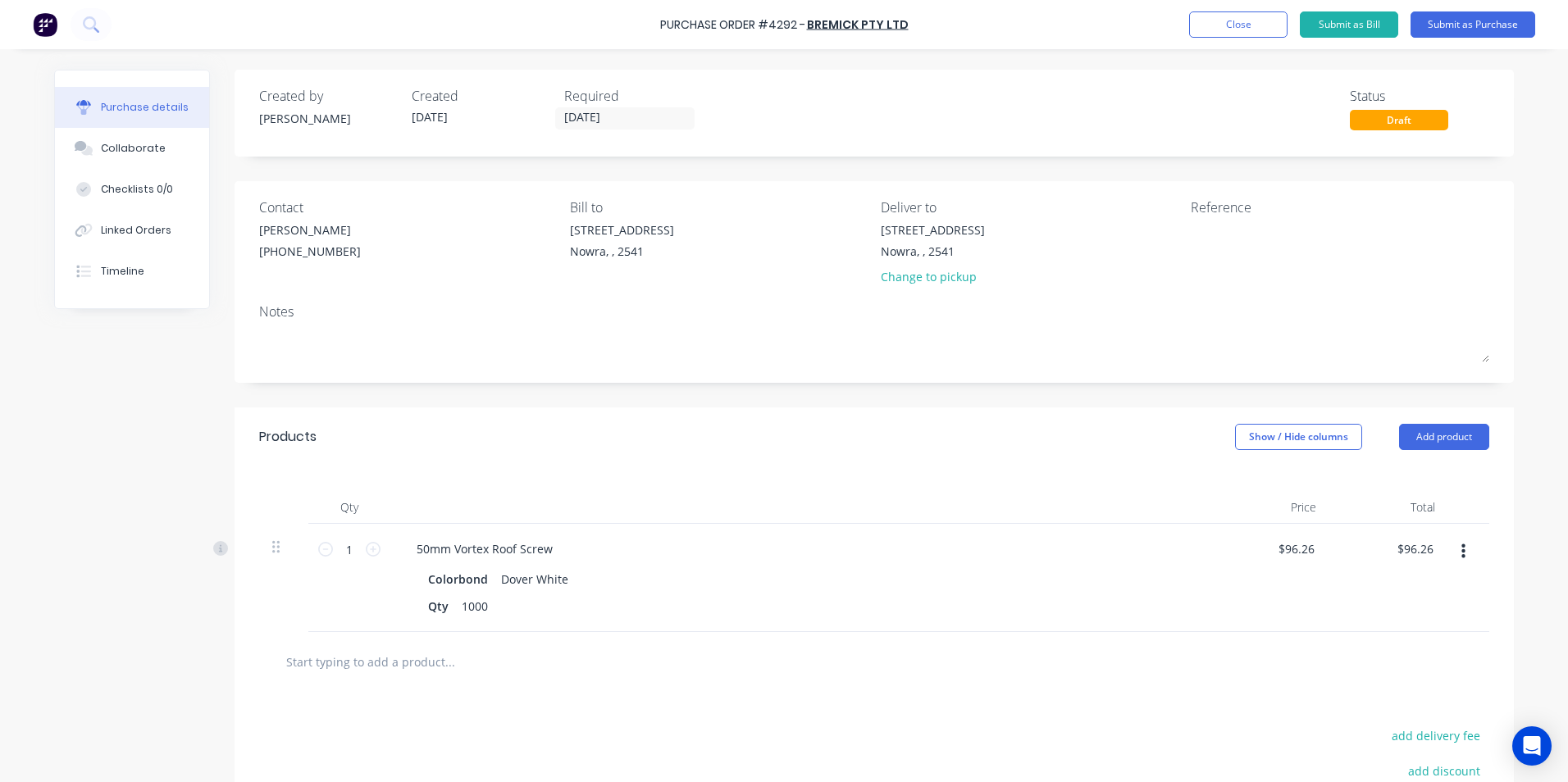
click at [1461, 553] on icon "button" at bounding box center [1463, 552] width 4 height 14
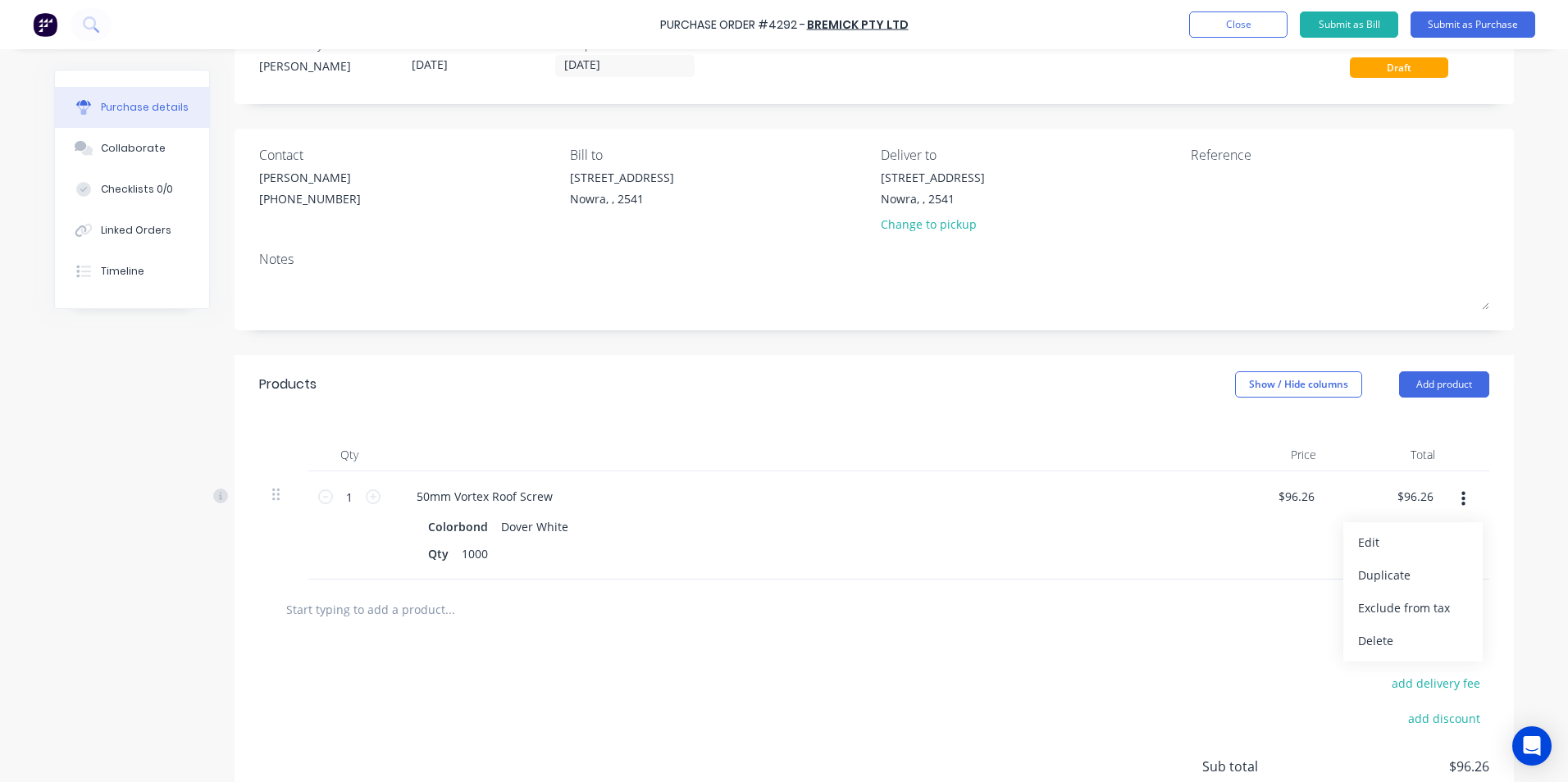
scroll to position [82, 0]
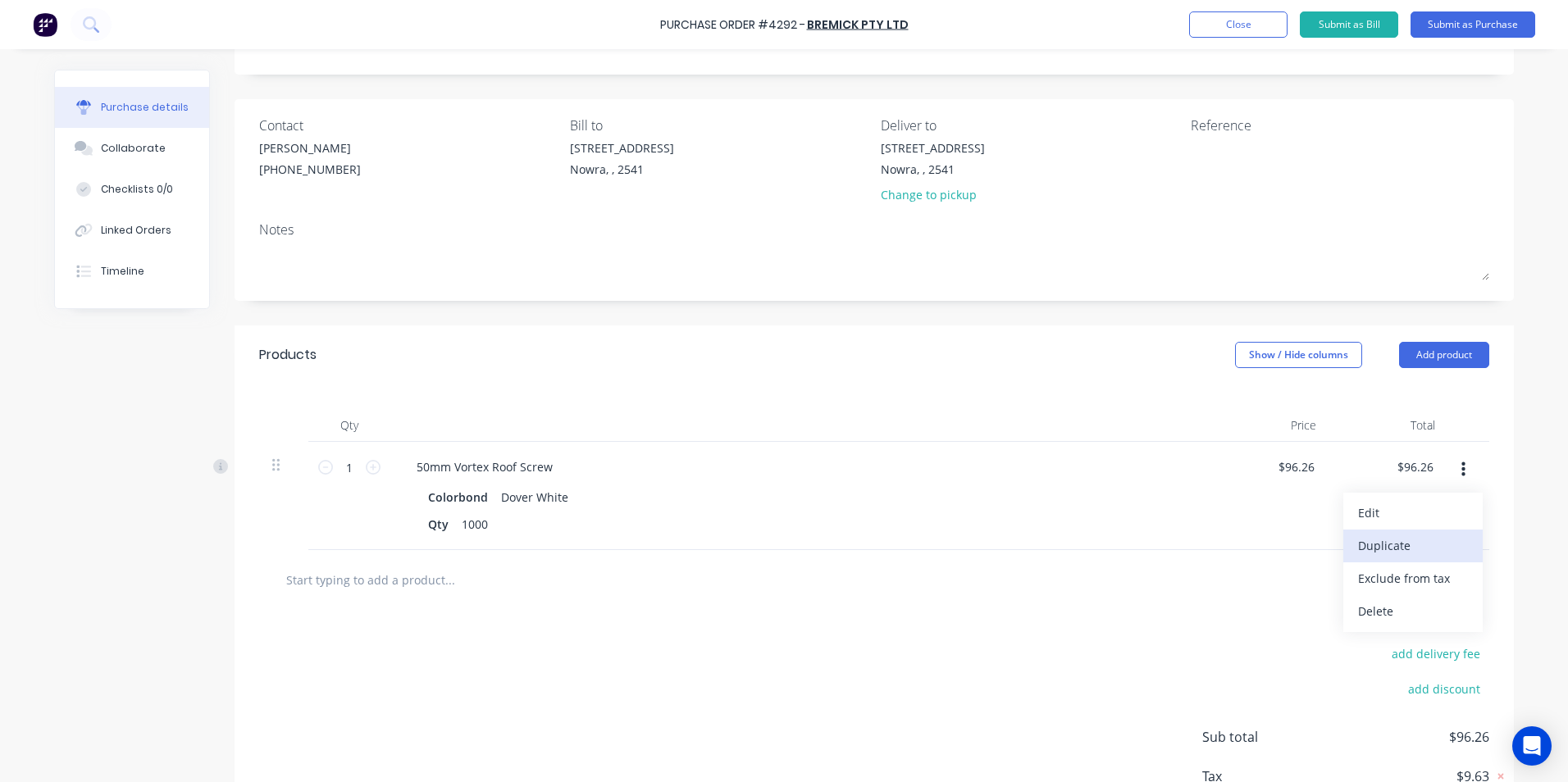
click at [1392, 559] on button "Duplicate" at bounding box center [1413, 546] width 140 height 33
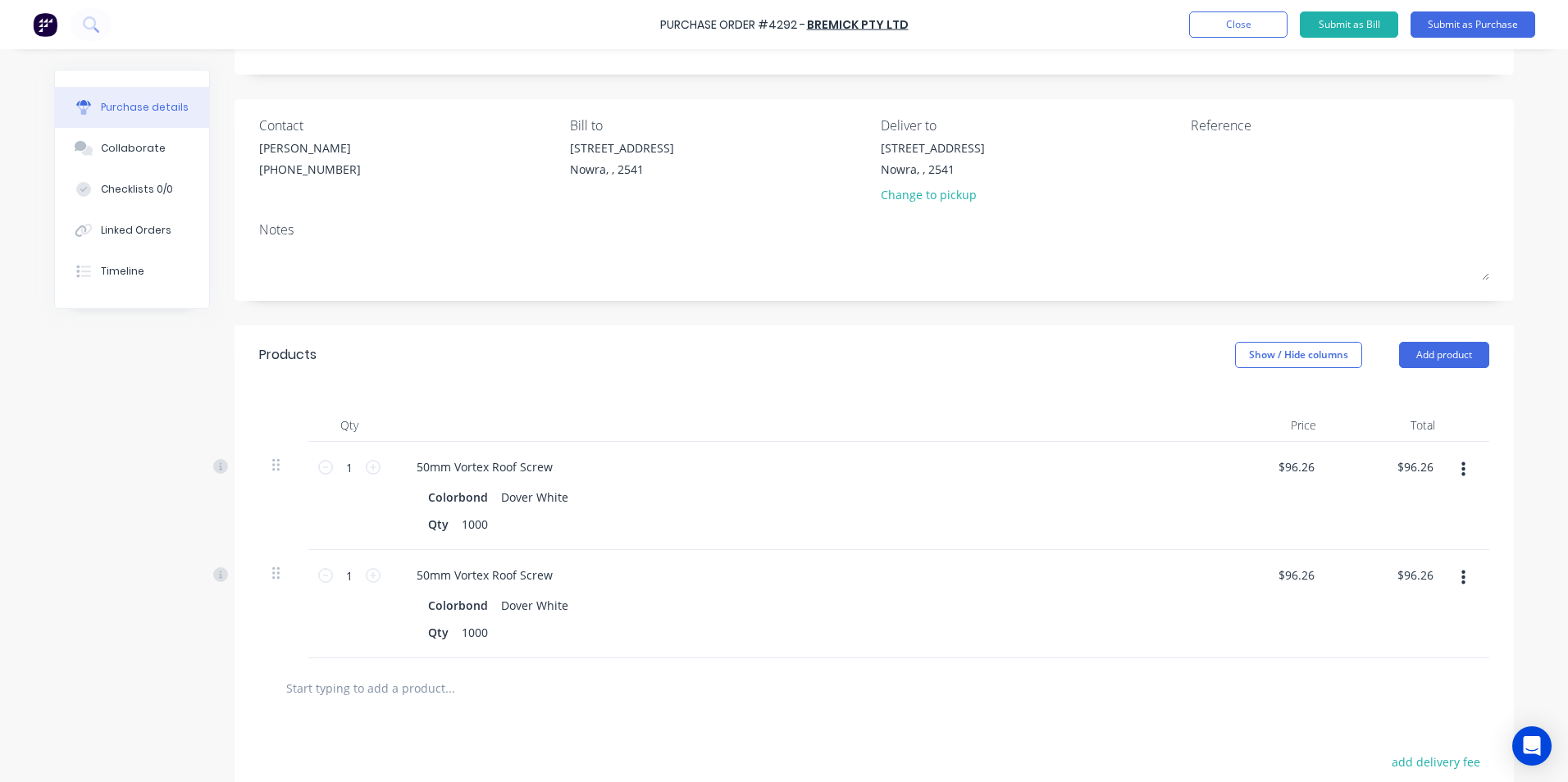
drag, startPoint x: 1456, startPoint y: 470, endPoint x: 1455, endPoint y: 479, distance: 9.1
click at [1461, 469] on icon "button" at bounding box center [1463, 470] width 4 height 14
click at [1419, 539] on button "Duplicate" at bounding box center [1413, 546] width 140 height 33
click at [1461, 472] on icon "button" at bounding box center [1463, 470] width 4 height 18
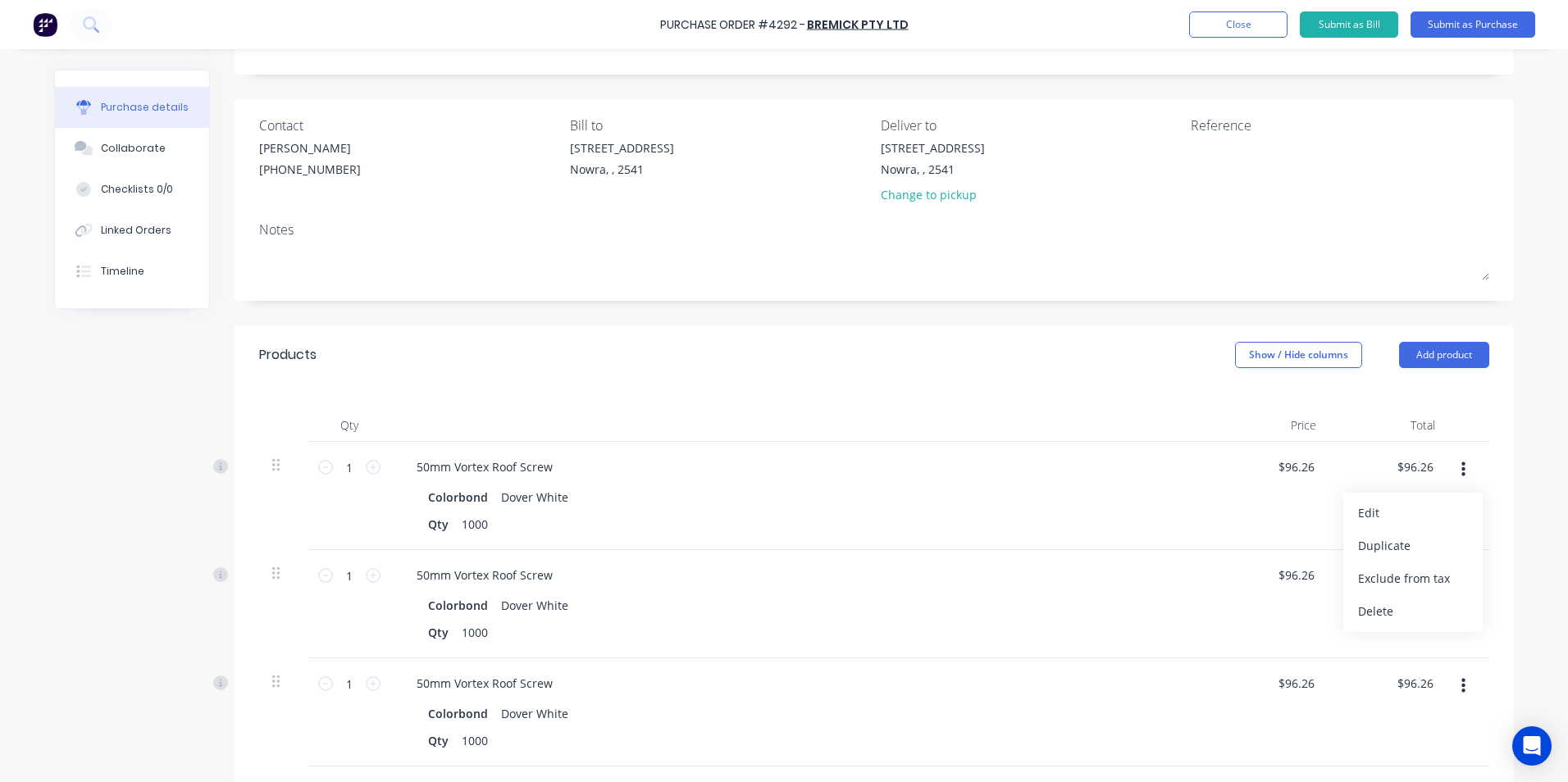
click at [1401, 551] on button "Duplicate" at bounding box center [1413, 546] width 140 height 33
click at [1461, 473] on icon "button" at bounding box center [1463, 470] width 4 height 18
click at [1411, 544] on button "Duplicate" at bounding box center [1413, 546] width 140 height 33
click at [1461, 472] on icon "button" at bounding box center [1463, 470] width 4 height 18
click at [1404, 547] on button "Duplicate" at bounding box center [1413, 546] width 140 height 33
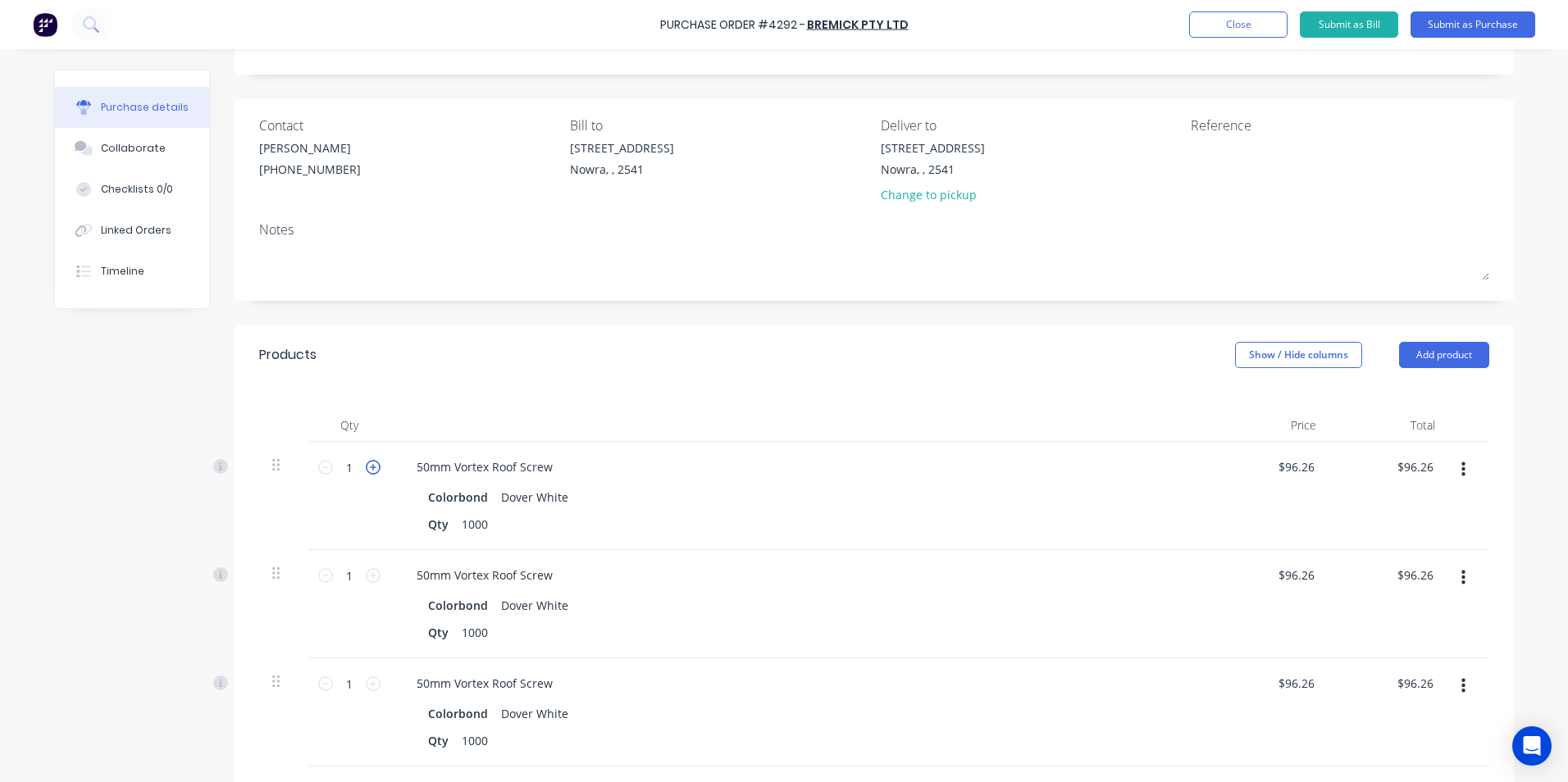
click at [366, 469] on icon at bounding box center [372, 467] width 14 height 14
type input "2"
type input "$192.52"
click at [366, 469] on icon at bounding box center [372, 467] width 14 height 14
type input "3"
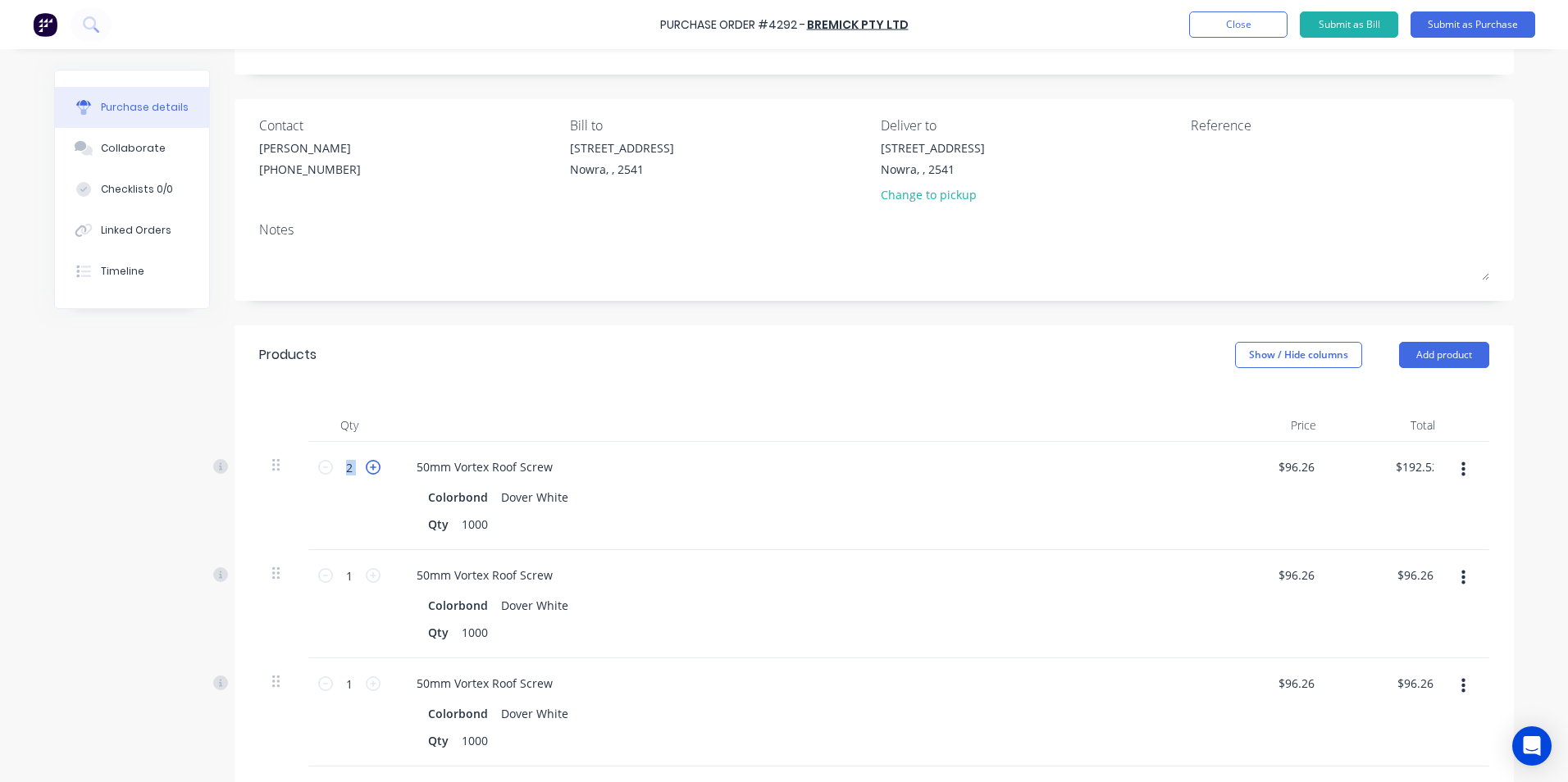
type input "$288.78"
click at [366, 469] on icon at bounding box center [372, 467] width 14 height 14
type input "4"
type input "$385.04"
click at [366, 469] on icon at bounding box center [372, 467] width 14 height 14
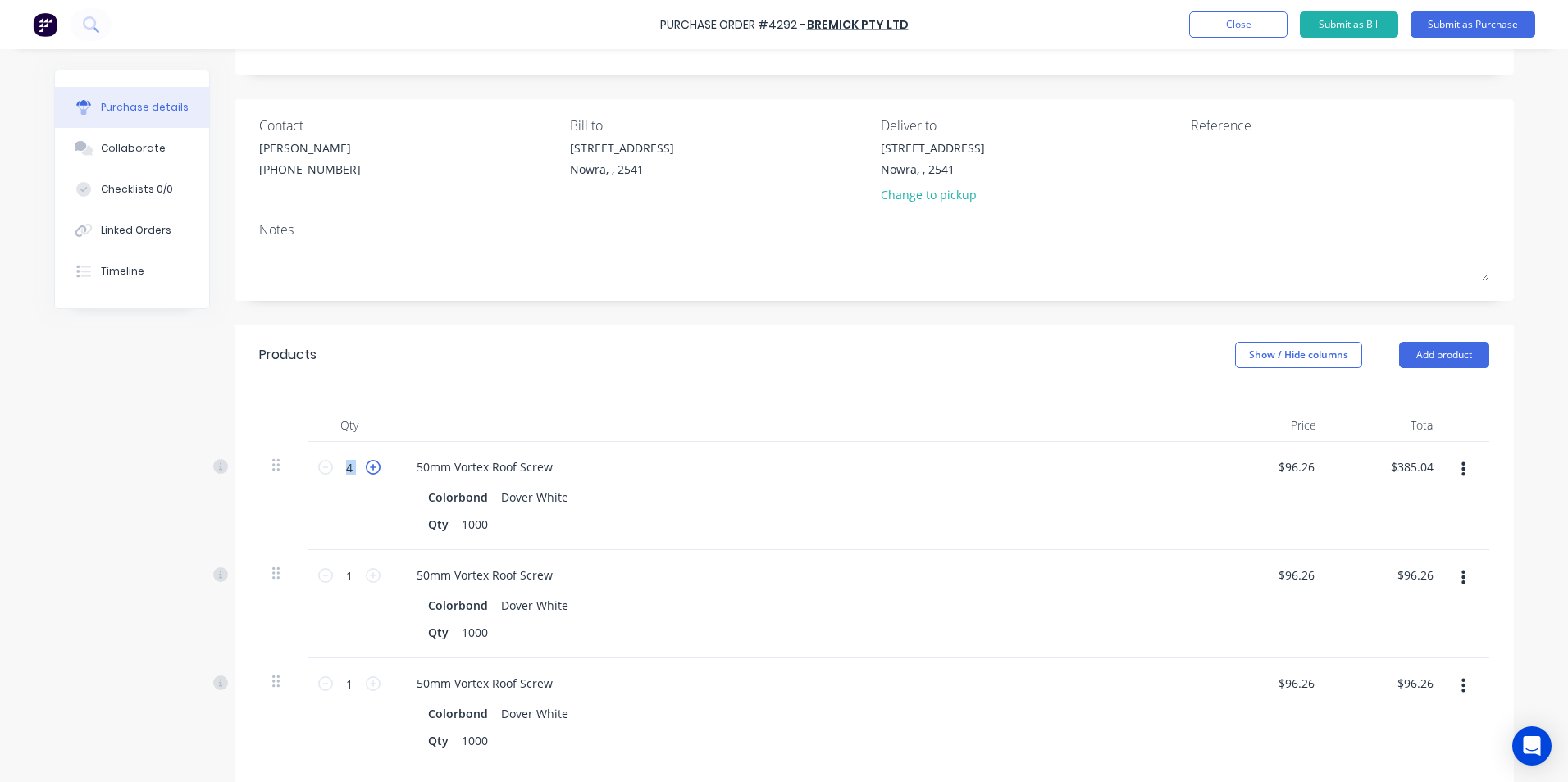
type input "5"
type input "$481.30"
click at [1460, 585] on button "button" at bounding box center [1463, 578] width 39 height 30
click at [1384, 624] on button "Edit" at bounding box center [1413, 622] width 140 height 33
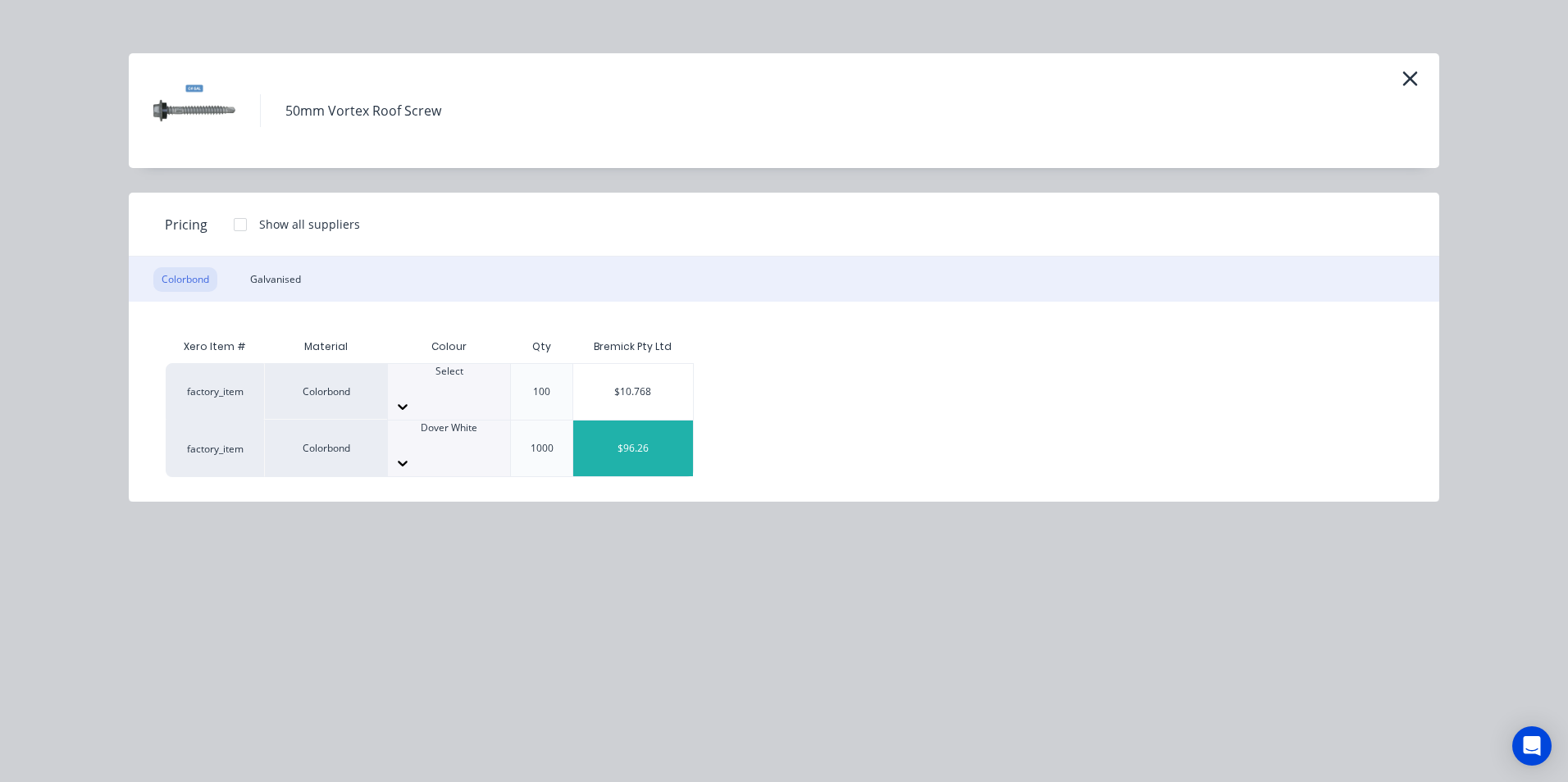
click at [469, 436] on div at bounding box center [448, 443] width 122 height 14
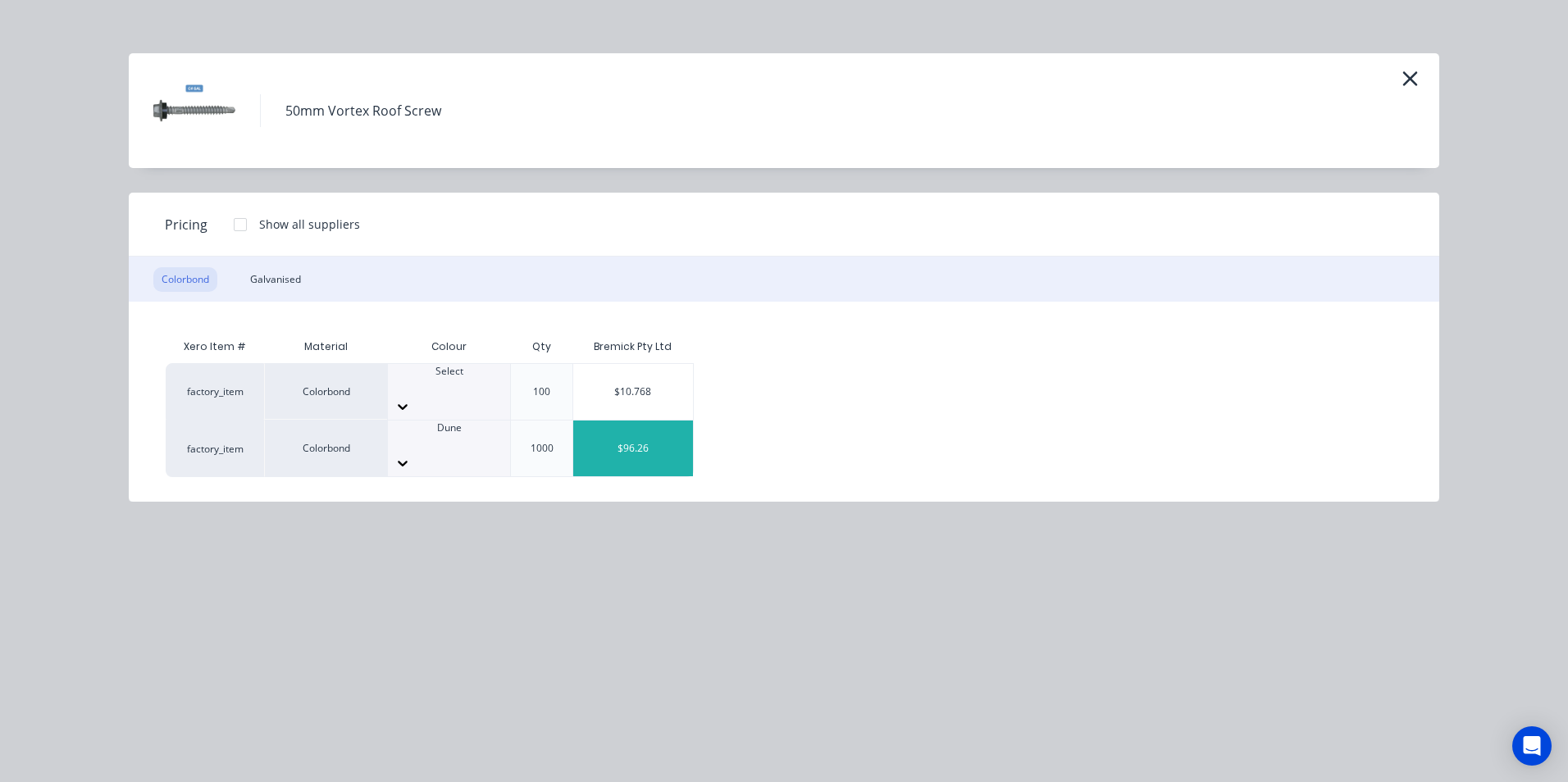
click at [635, 424] on div "$96.26" at bounding box center [633, 448] width 120 height 56
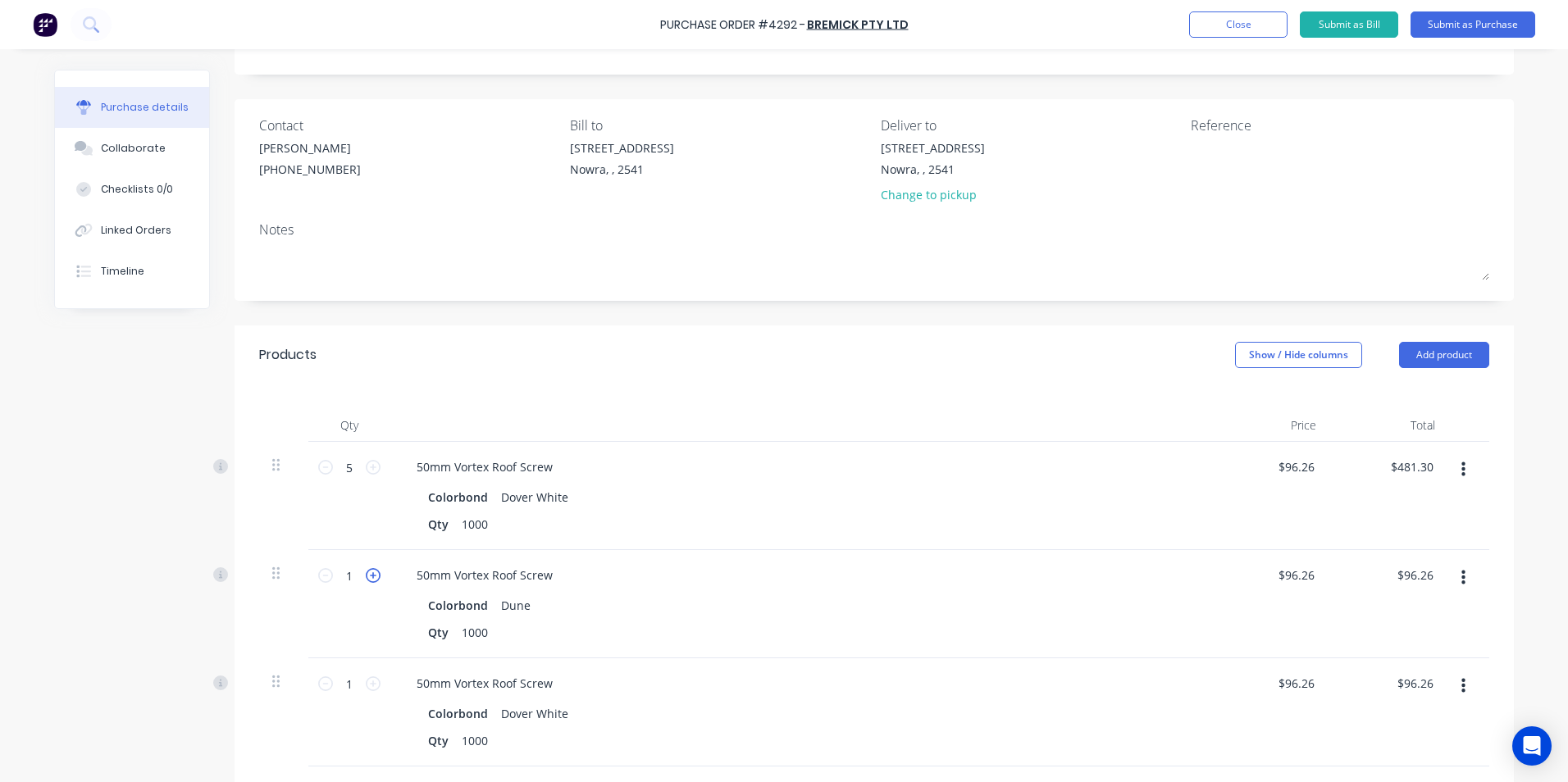
click at [367, 578] on icon at bounding box center [372, 575] width 14 height 14
type input "2"
type input "$192.52"
click at [367, 578] on icon at bounding box center [372, 575] width 14 height 14
type input "3"
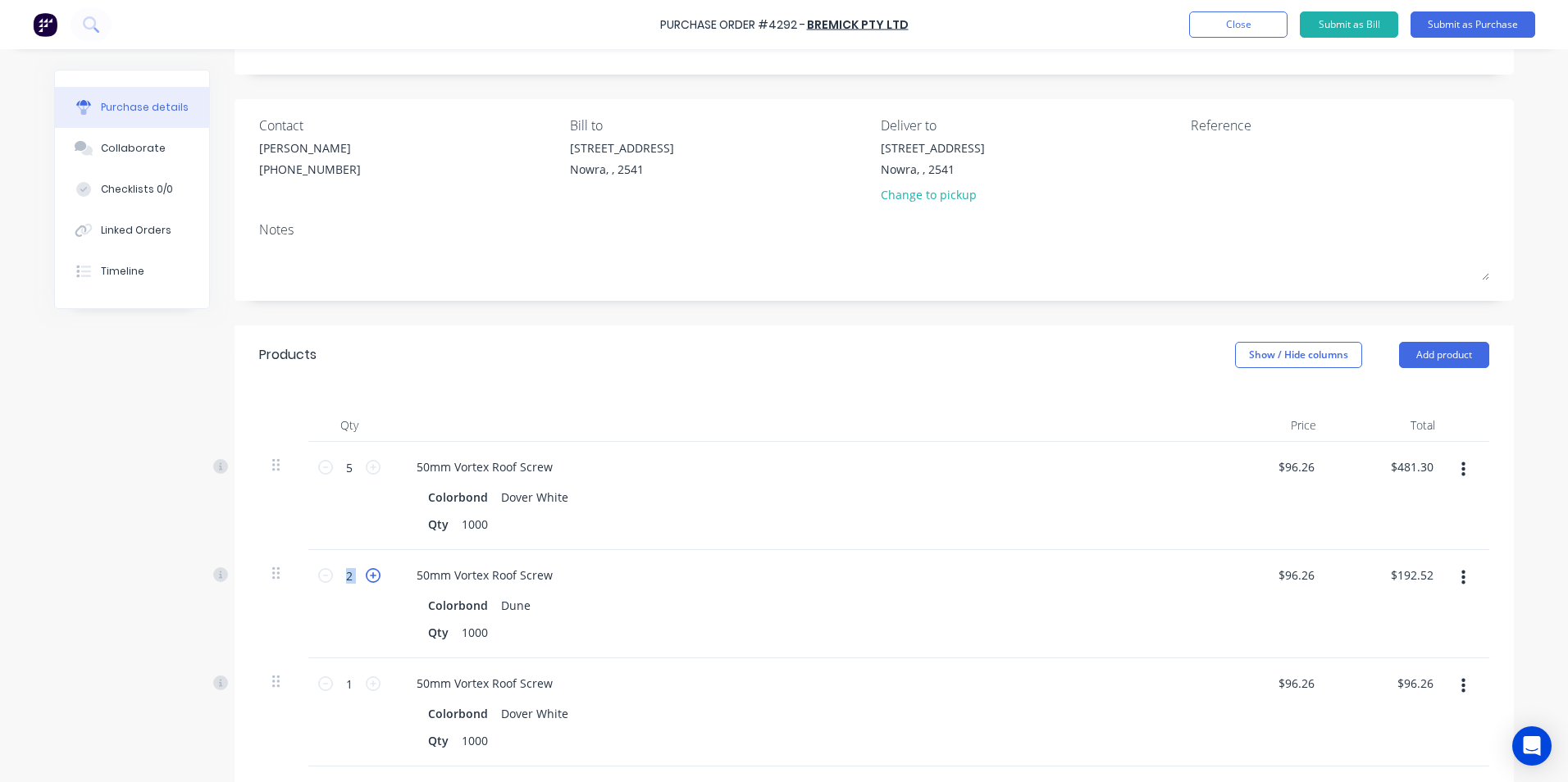
type input "$288.78"
click at [367, 578] on icon at bounding box center [372, 575] width 14 height 14
type input "4"
type input "$385.04"
click at [367, 578] on icon at bounding box center [372, 575] width 14 height 14
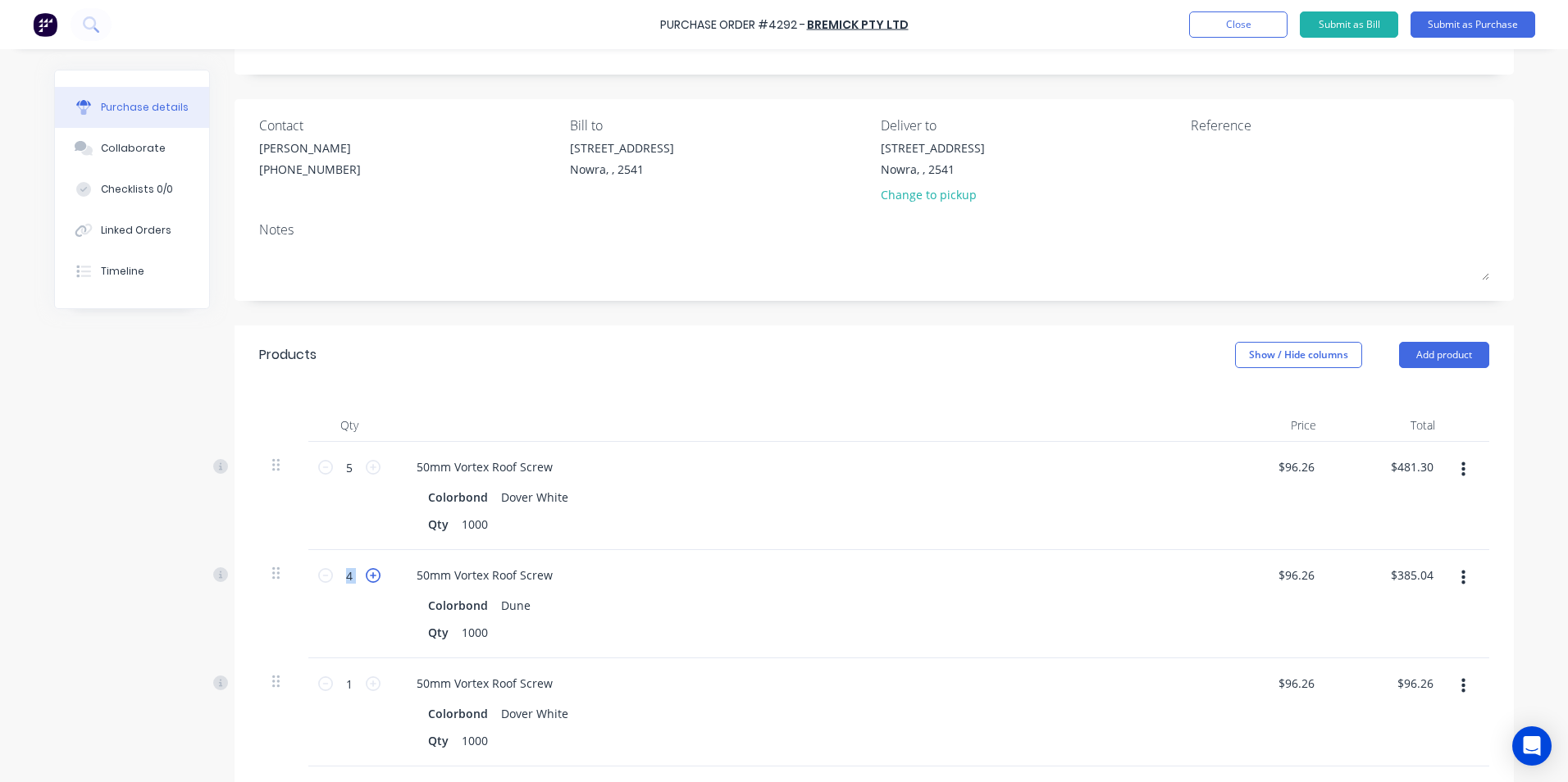
type input "5"
type input "$481.30"
click at [1465, 683] on button "button" at bounding box center [1463, 686] width 39 height 30
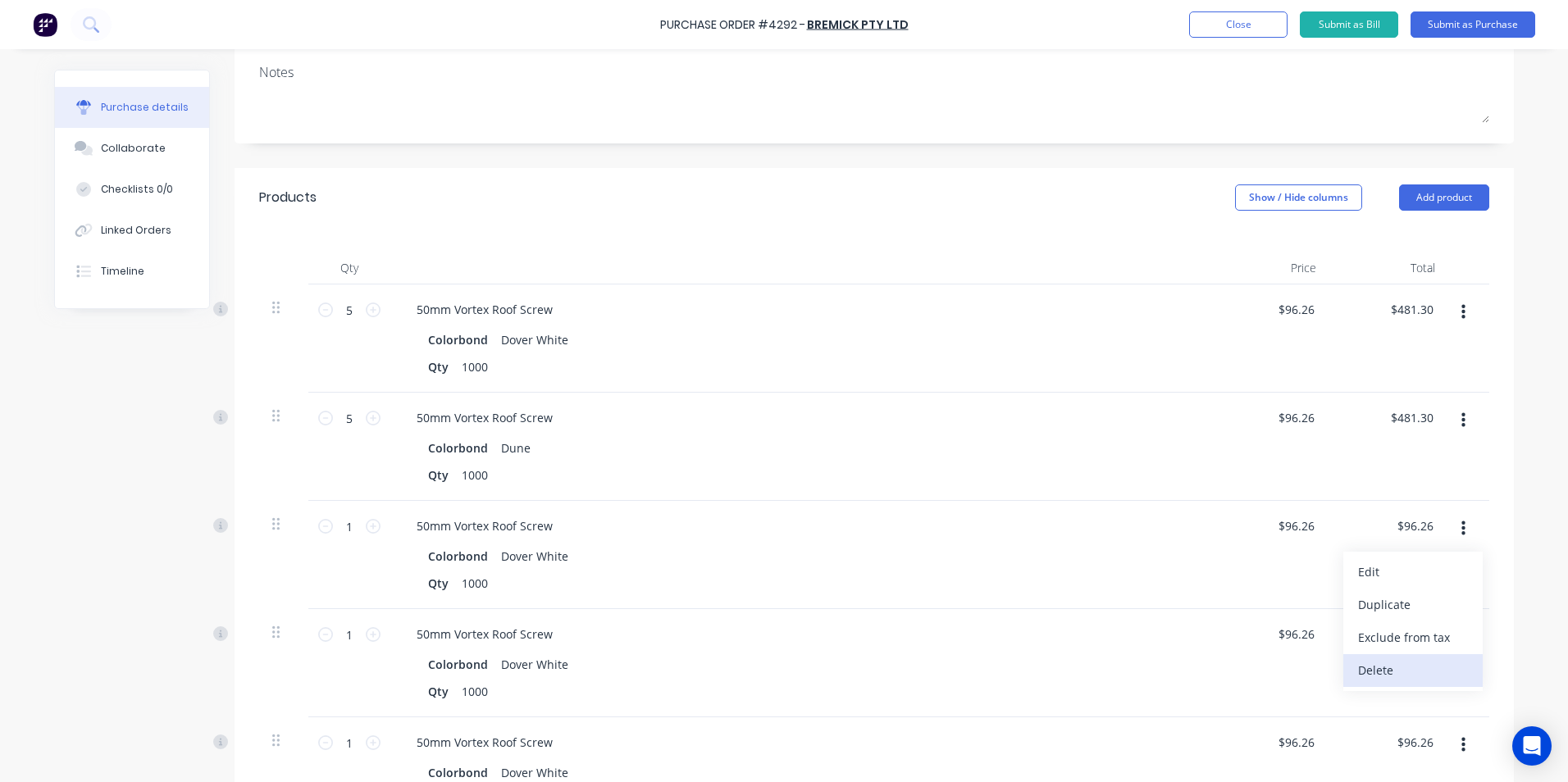
scroll to position [246, 0]
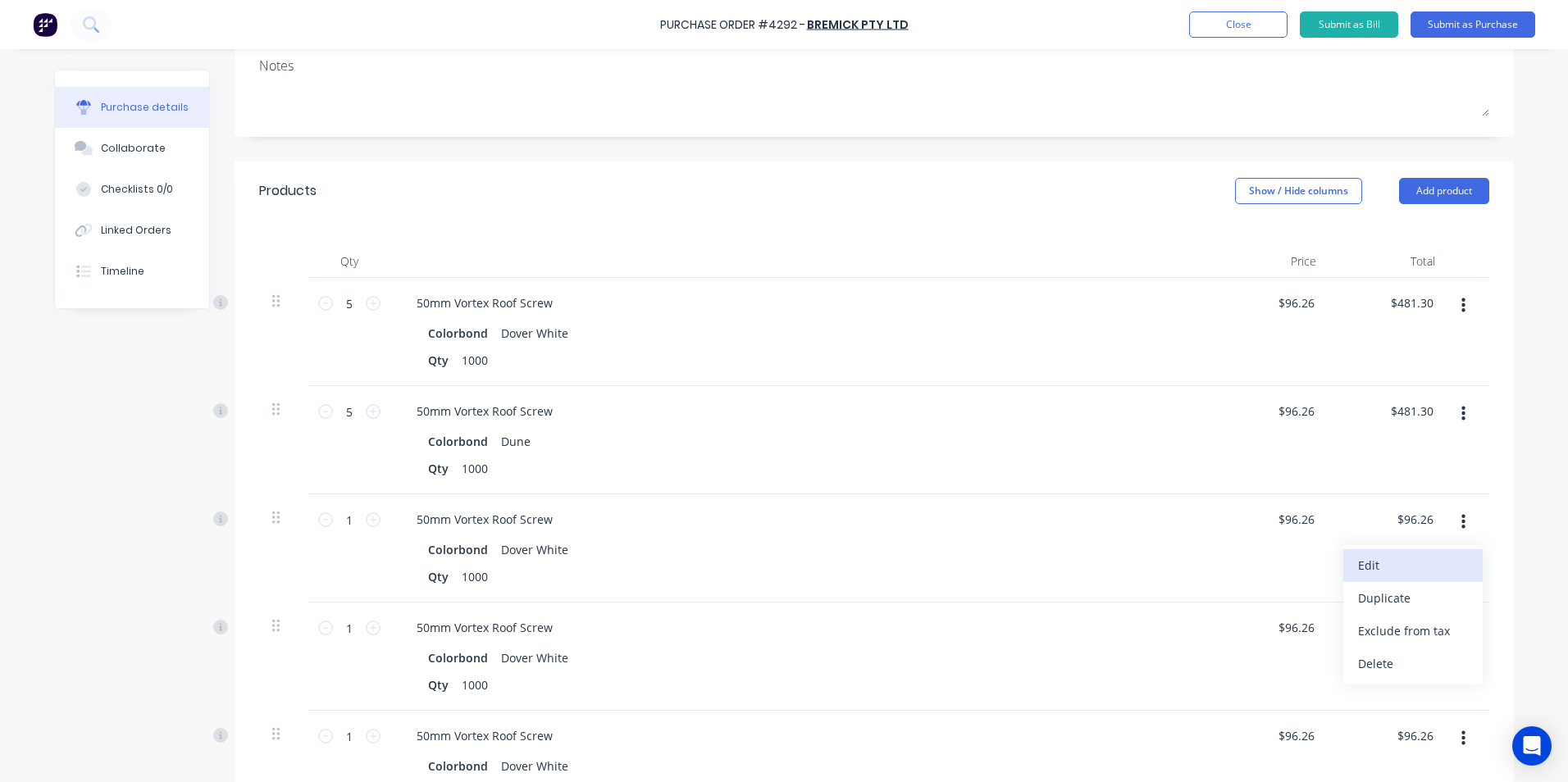
click at [1372, 569] on button "Edit" at bounding box center [1413, 566] width 140 height 33
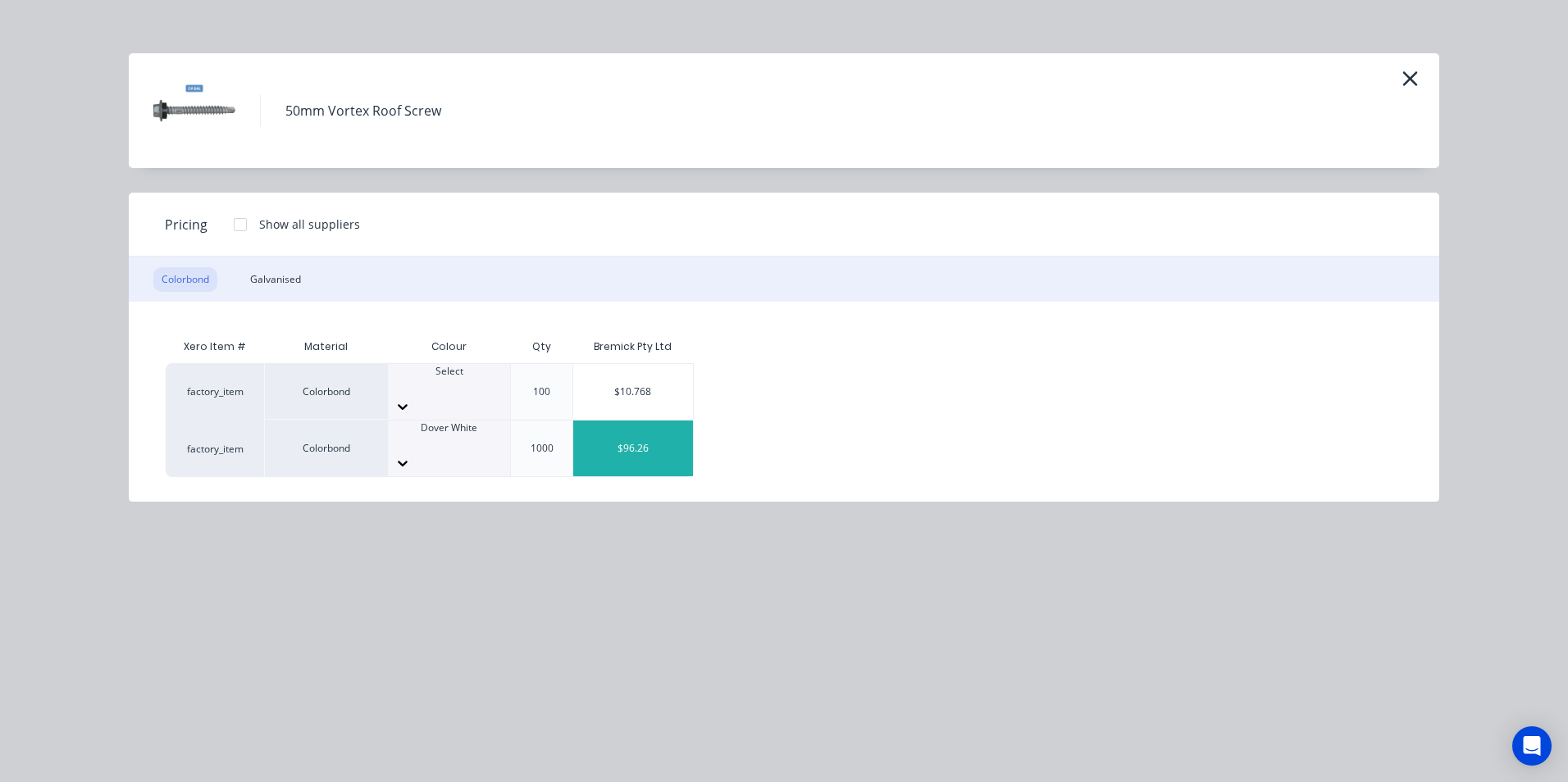
click at [469, 436] on div at bounding box center [448, 443] width 122 height 14
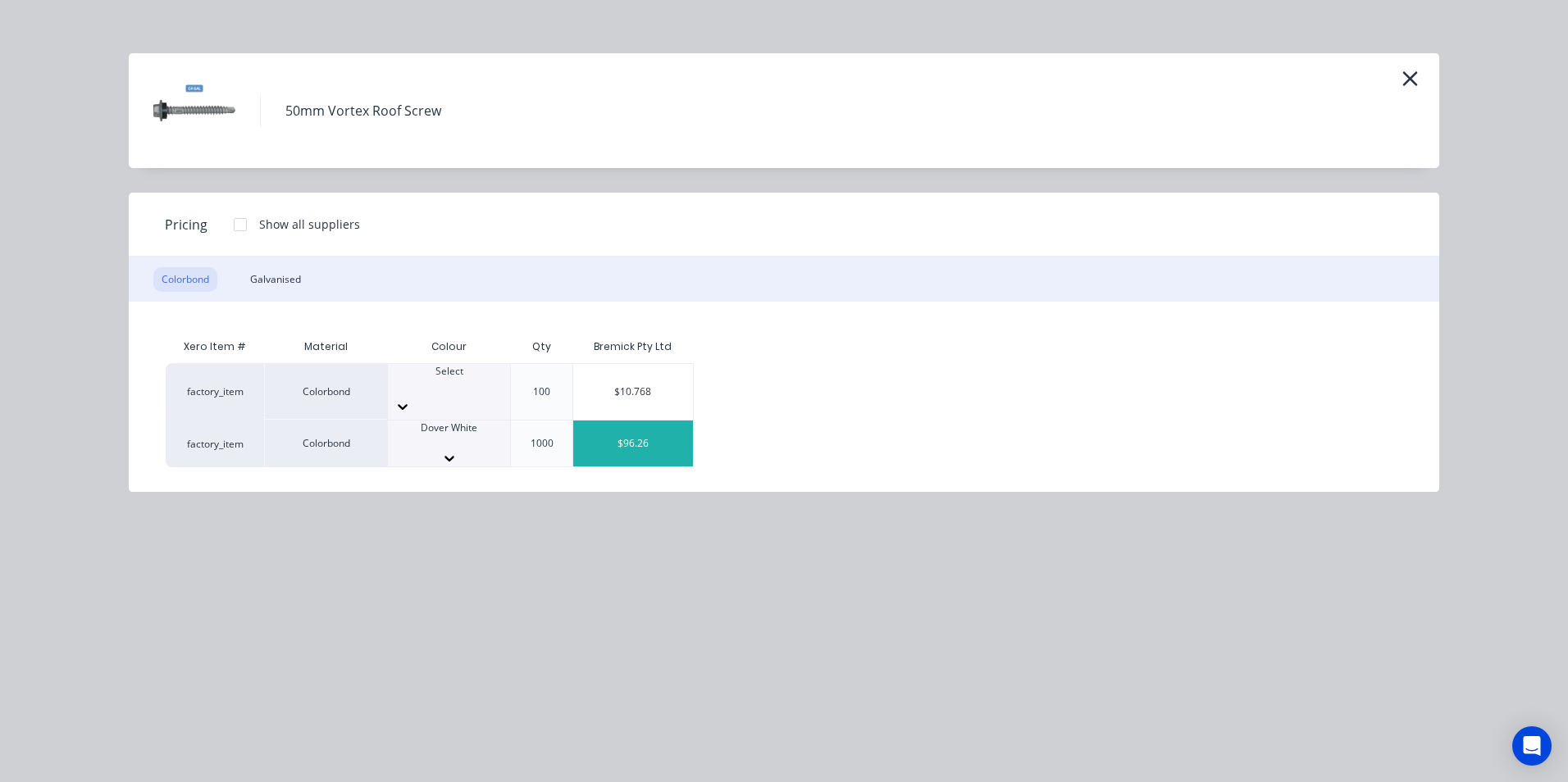
scroll to position [410, 0]
drag, startPoint x: 453, startPoint y: 545, endPoint x: 490, endPoint y: 527, distance: 41.1
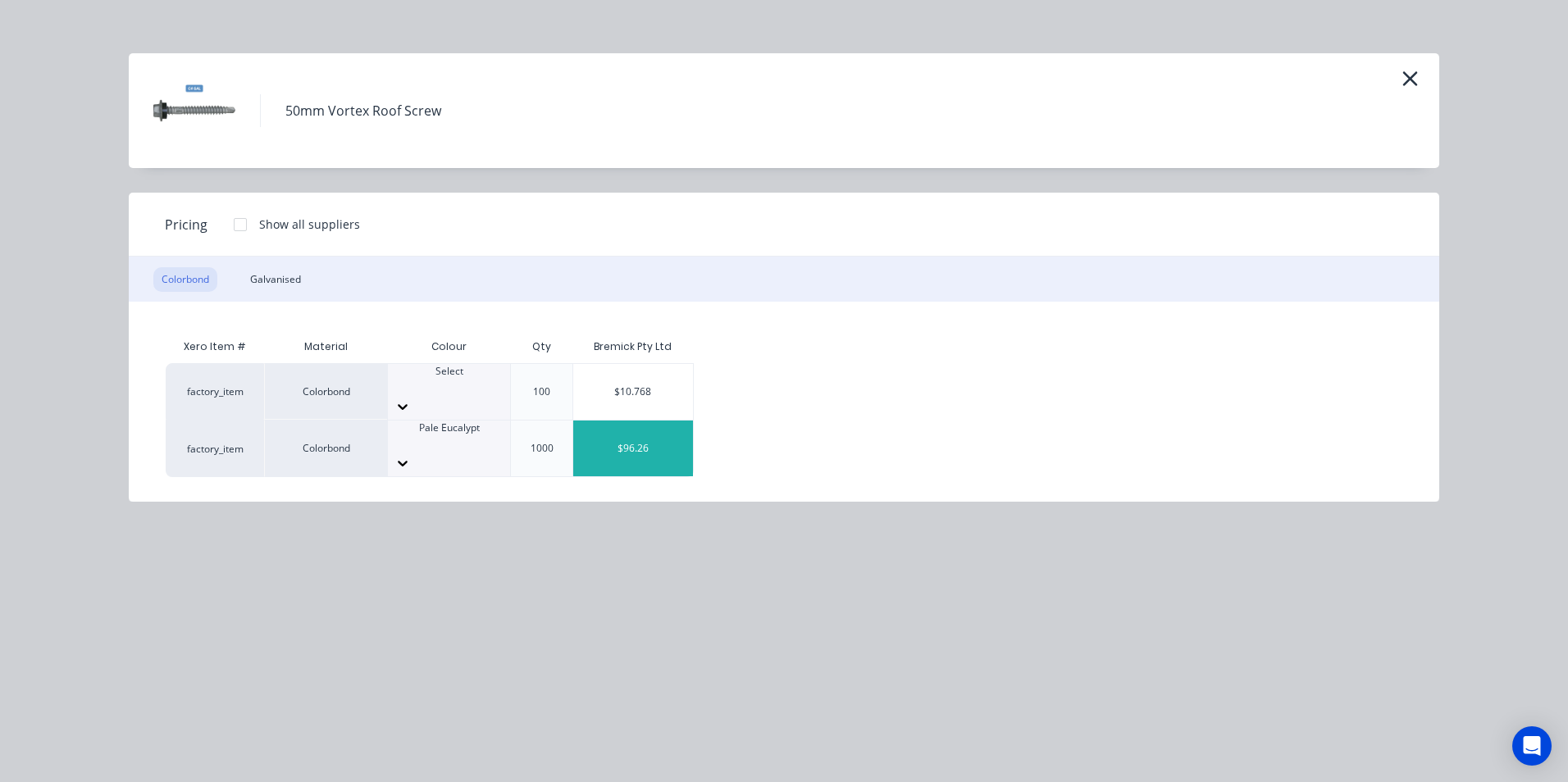
click at [642, 430] on div "$96.26" at bounding box center [633, 448] width 120 height 56
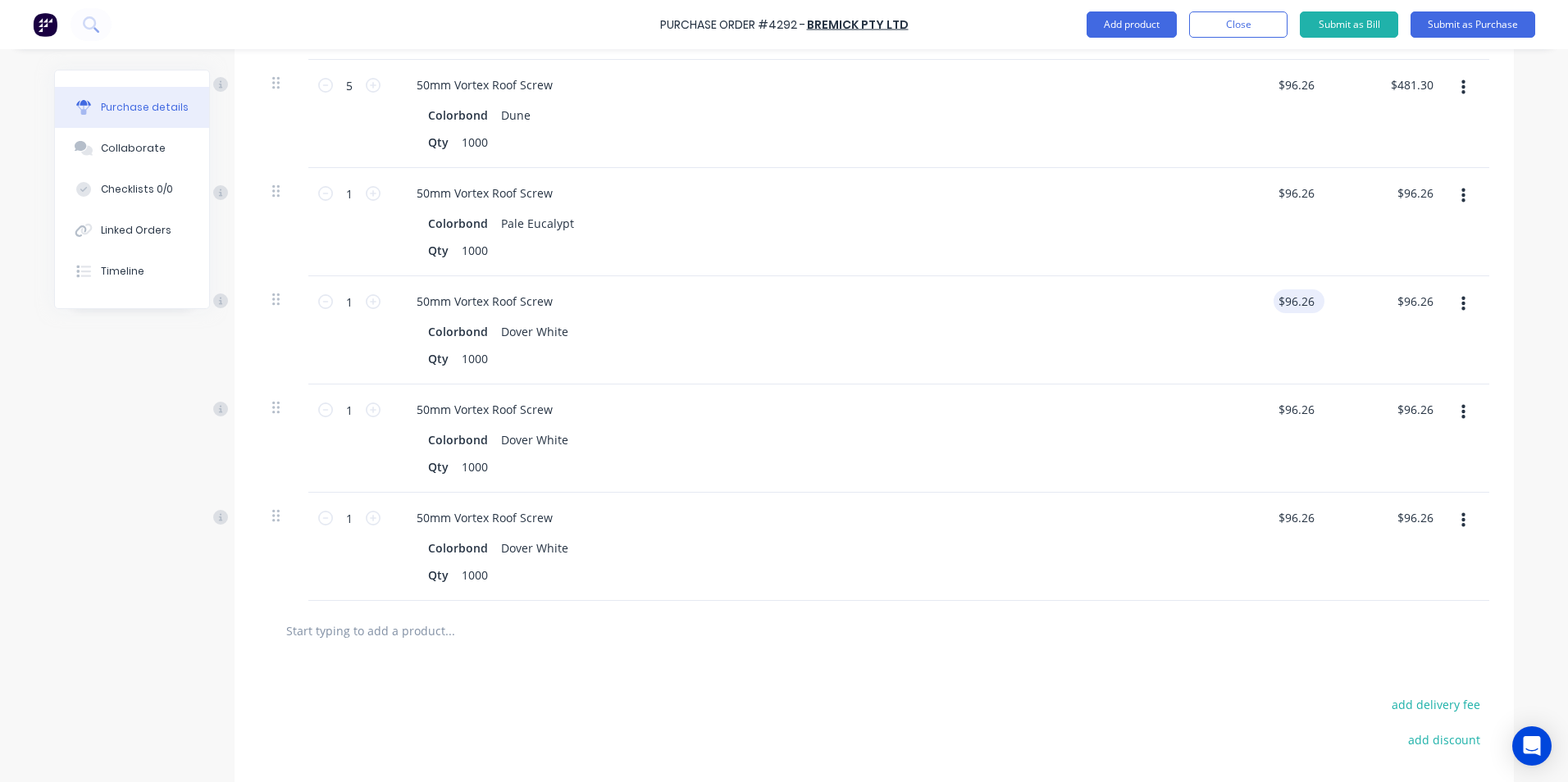
scroll to position [574, 0]
click at [1461, 304] on icon "button" at bounding box center [1463, 302] width 4 height 14
click at [1386, 347] on button "Edit" at bounding box center [1413, 346] width 140 height 33
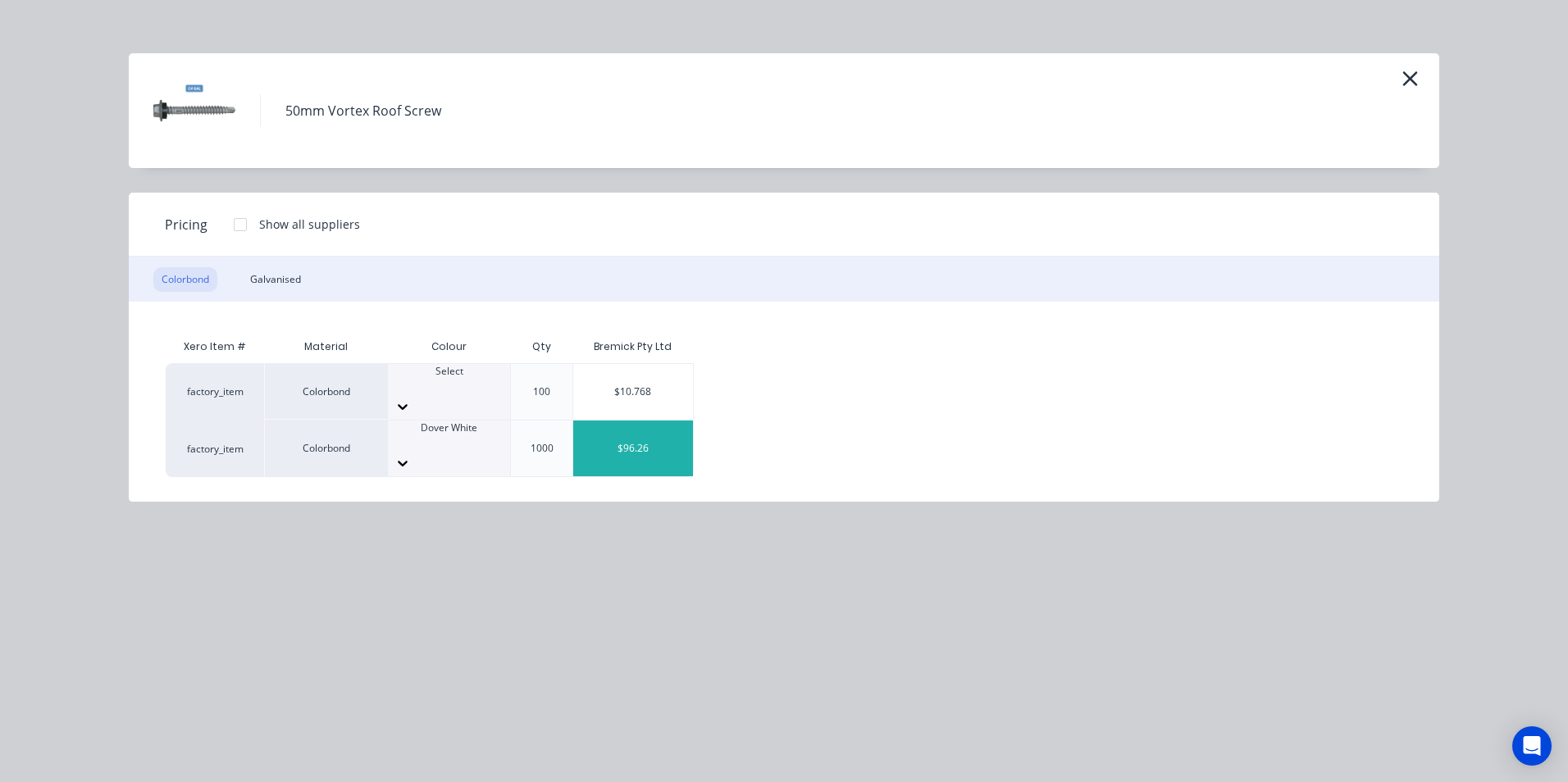
click at [411, 455] on icon at bounding box center [402, 463] width 16 height 16
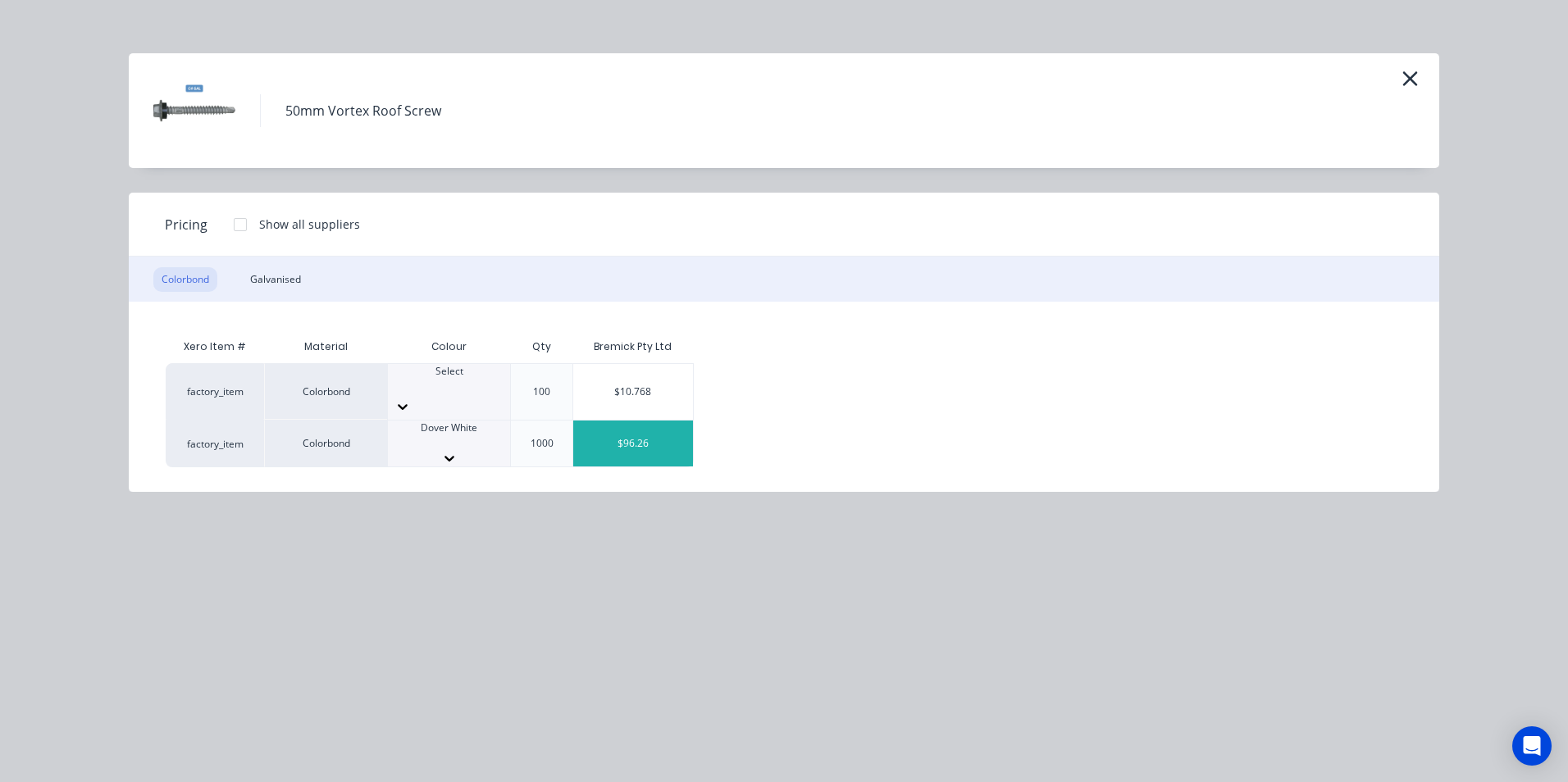
scroll to position [410, 0]
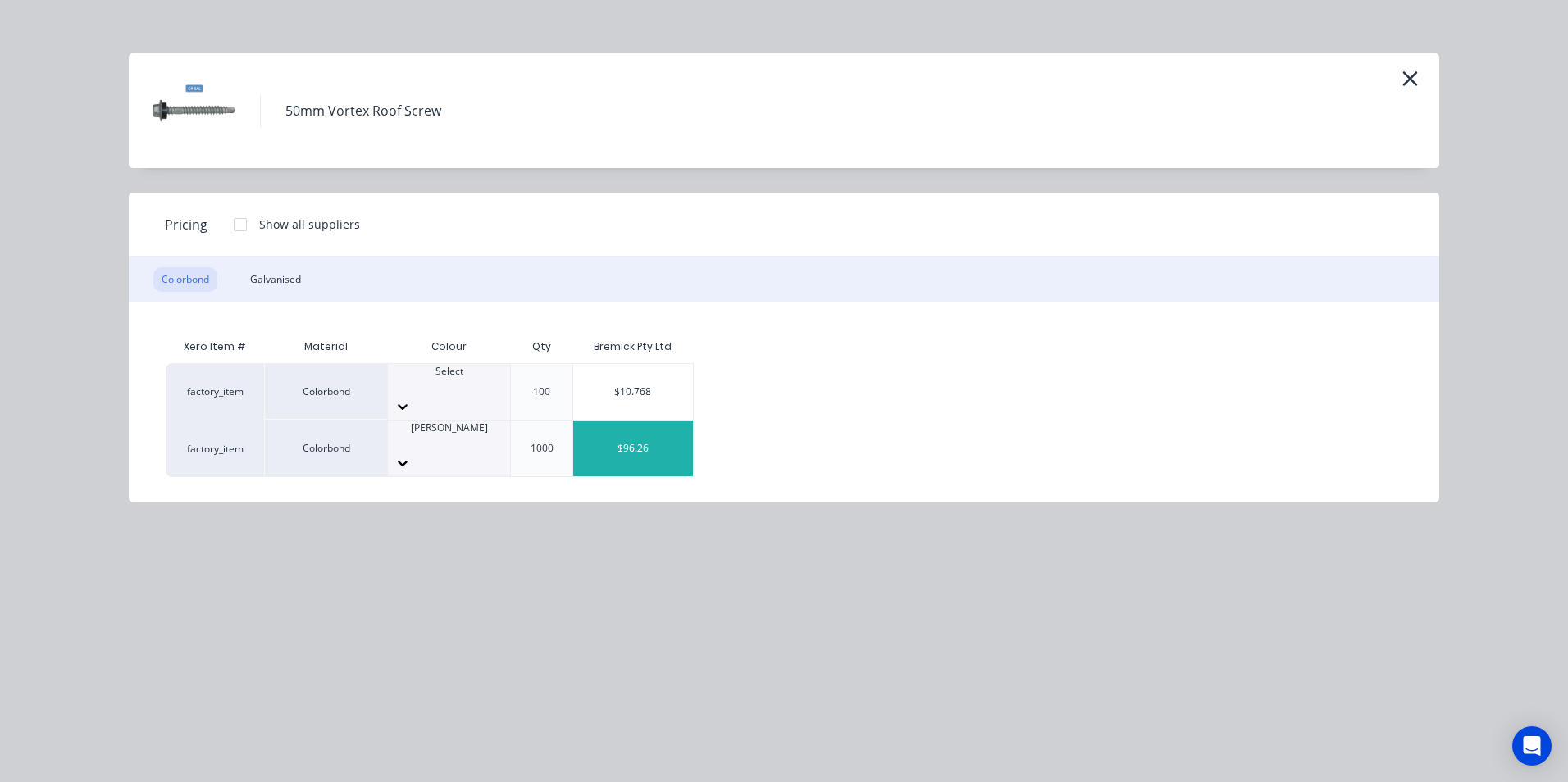
click at [637, 434] on div "$96.26" at bounding box center [633, 448] width 120 height 56
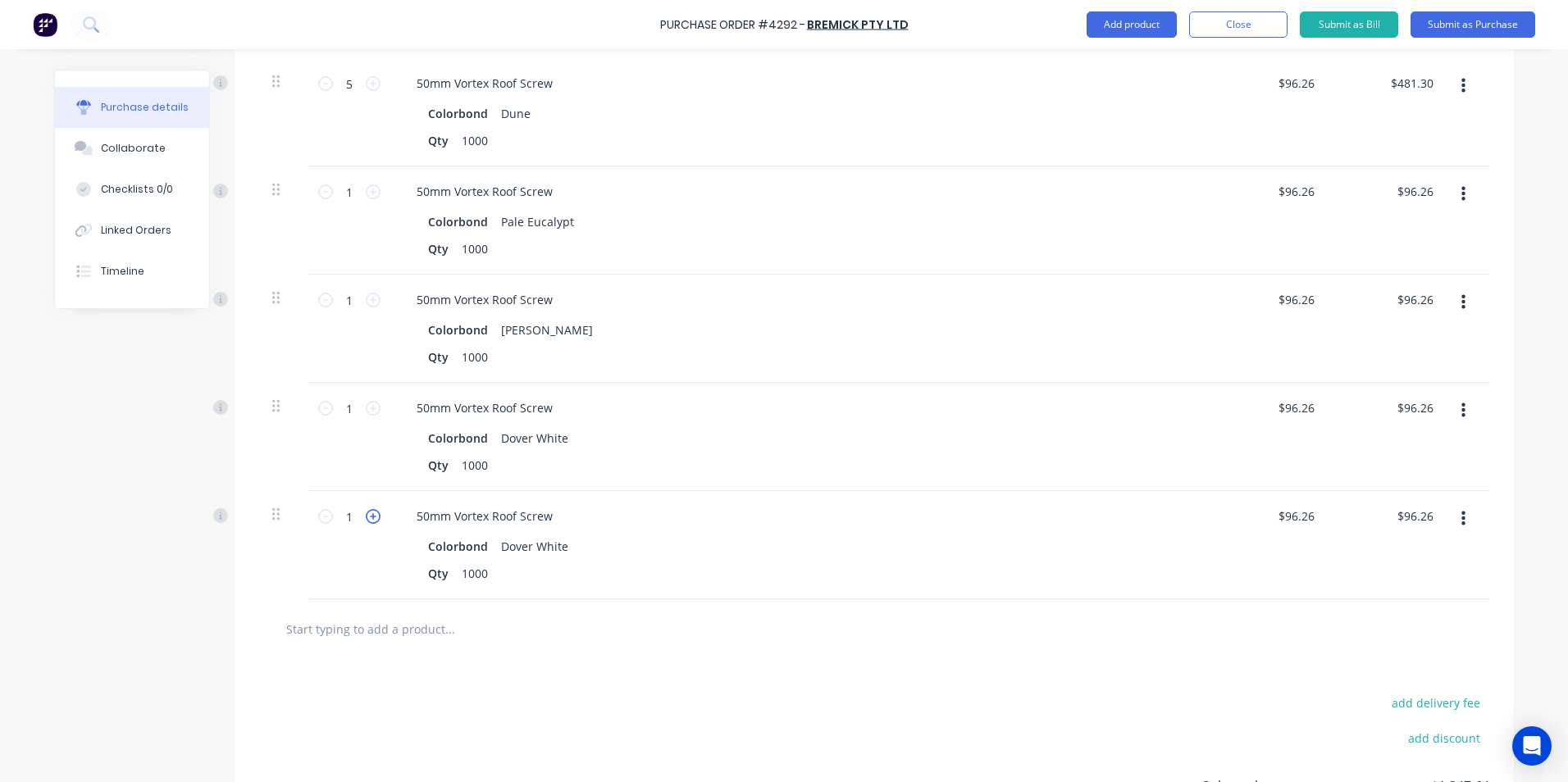
click at [370, 517] on icon at bounding box center [372, 516] width 14 height 14
type input "2"
type input "$192.52"
click at [370, 517] on icon at bounding box center [372, 516] width 14 height 14
type input "3"
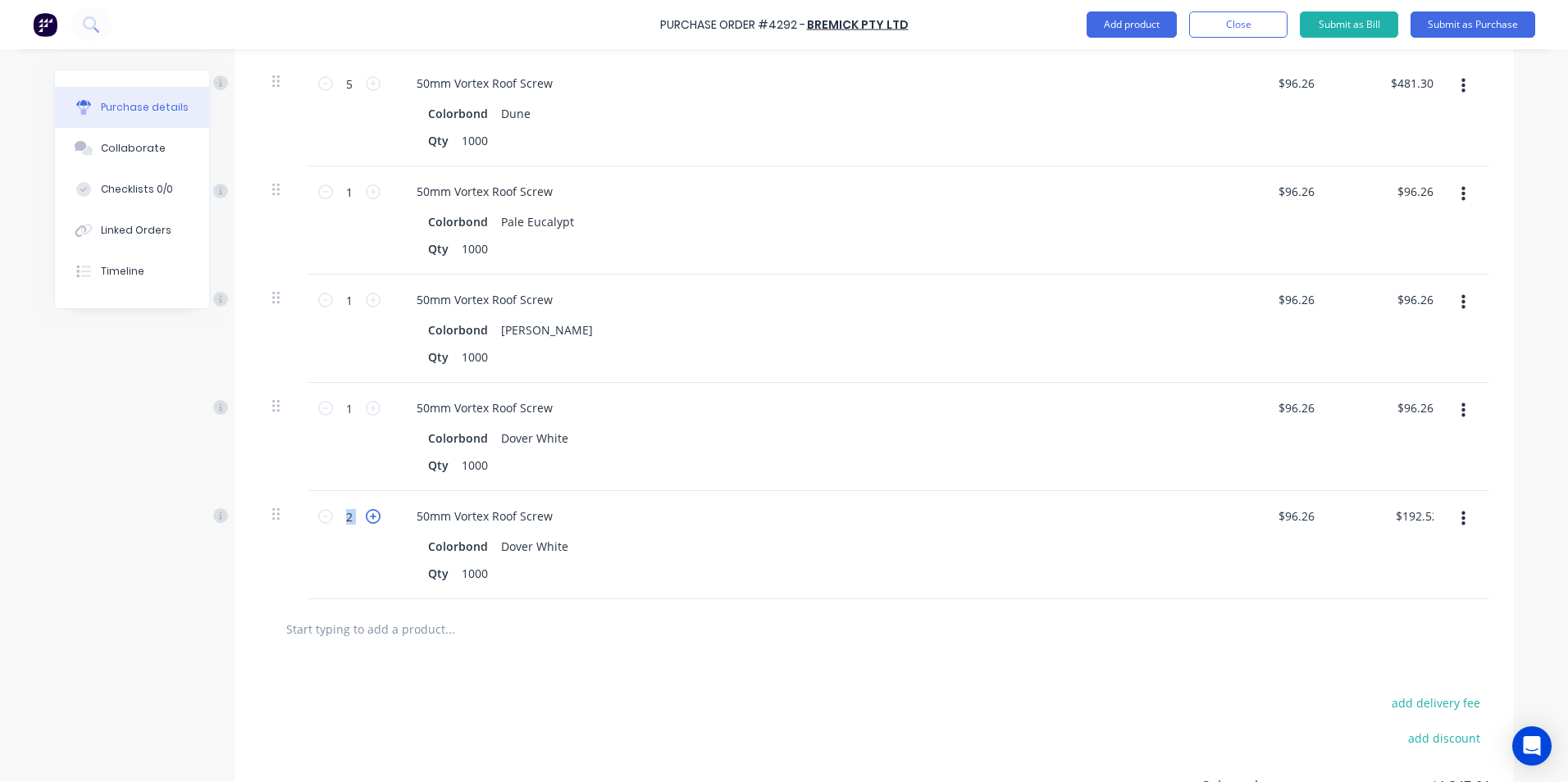
type input "$288.78"
click at [370, 517] on icon at bounding box center [372, 516] width 14 height 14
type input "4"
type input "$385.04"
click at [370, 518] on icon at bounding box center [372, 516] width 14 height 14
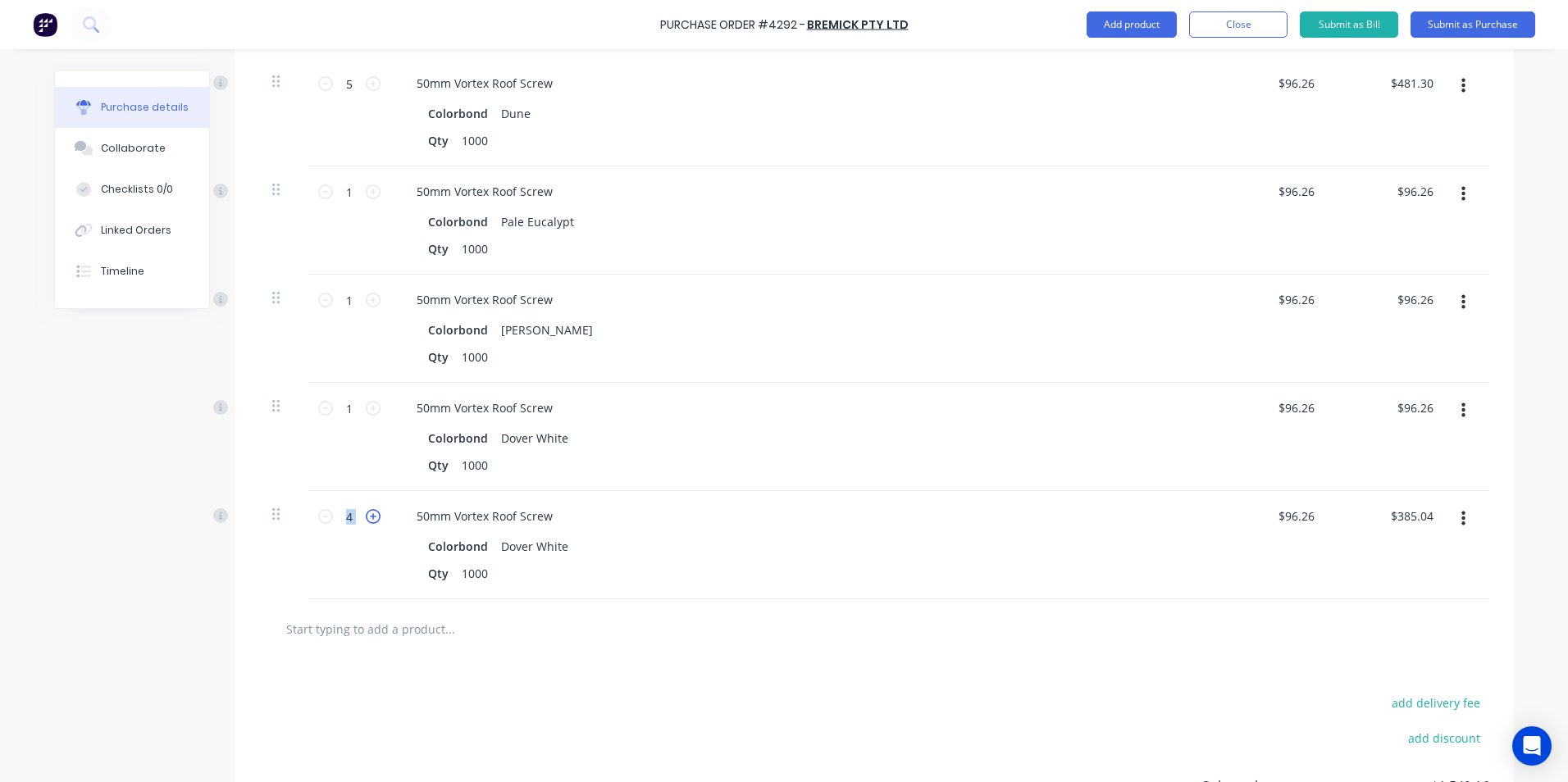
type input "5"
type input "$481.30"
drag, startPoint x: 370, startPoint y: 518, endPoint x: 365, endPoint y: 301, distance: 217.1
click at [365, 301] on icon at bounding box center [372, 300] width 14 height 14
type input "2"
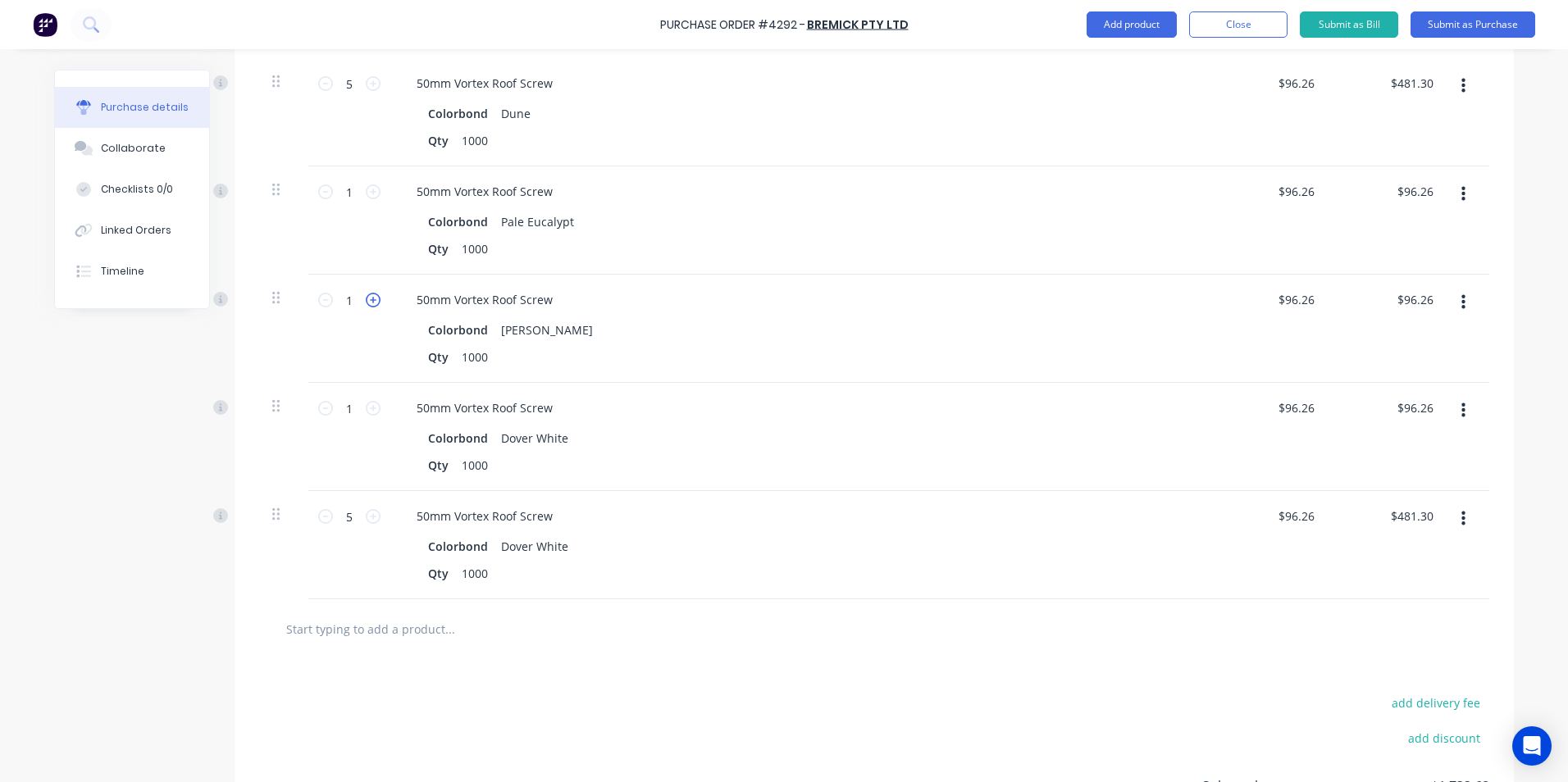
type input "$192.52"
click at [365, 301] on icon at bounding box center [372, 300] width 14 height 14
type input "3"
type input "$288.78"
click at [365, 301] on icon at bounding box center [372, 300] width 14 height 14
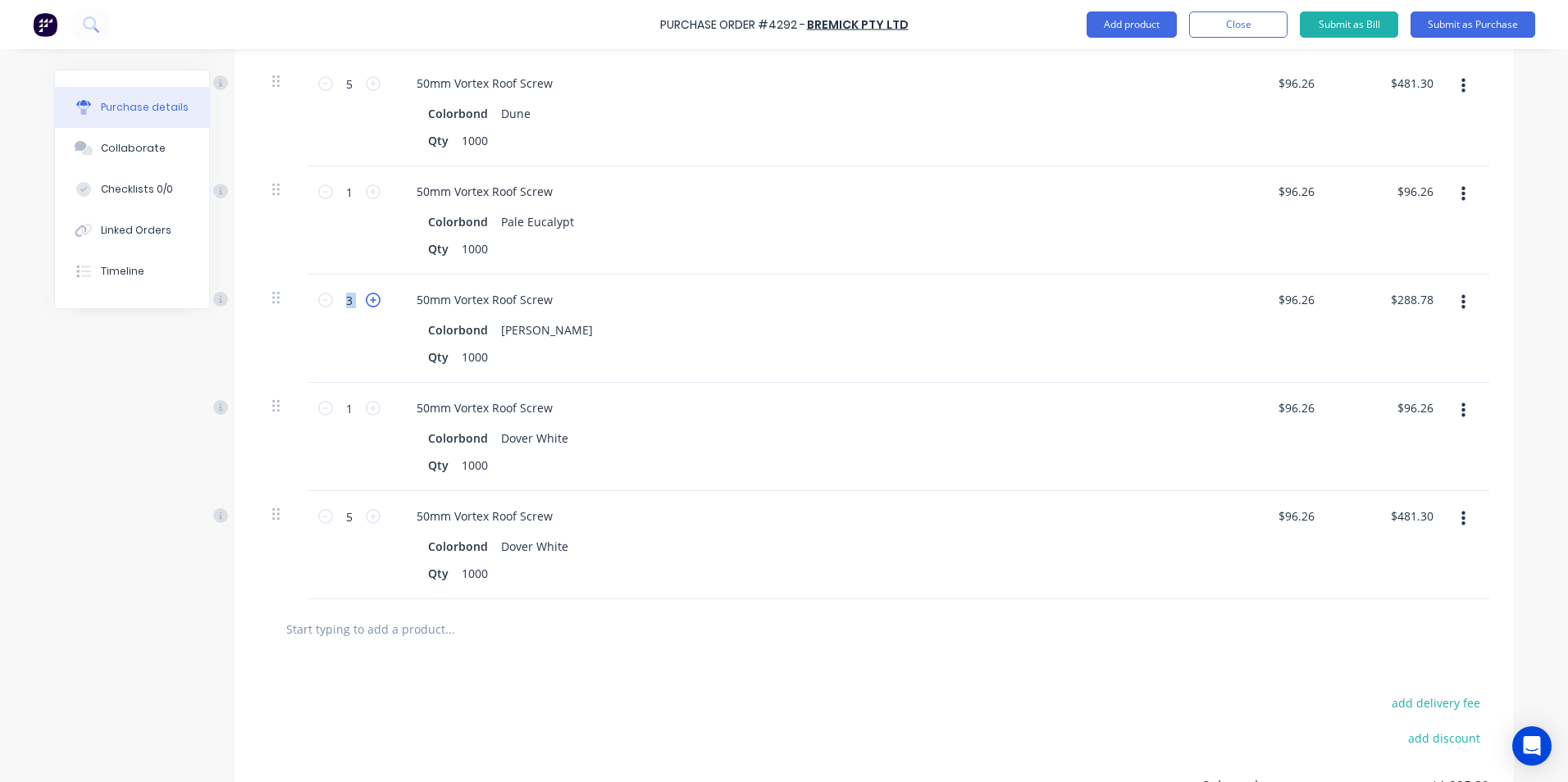
type input "4"
type input "$385.04"
click at [365, 301] on icon at bounding box center [372, 300] width 14 height 14
type input "5"
type input "$481.30"
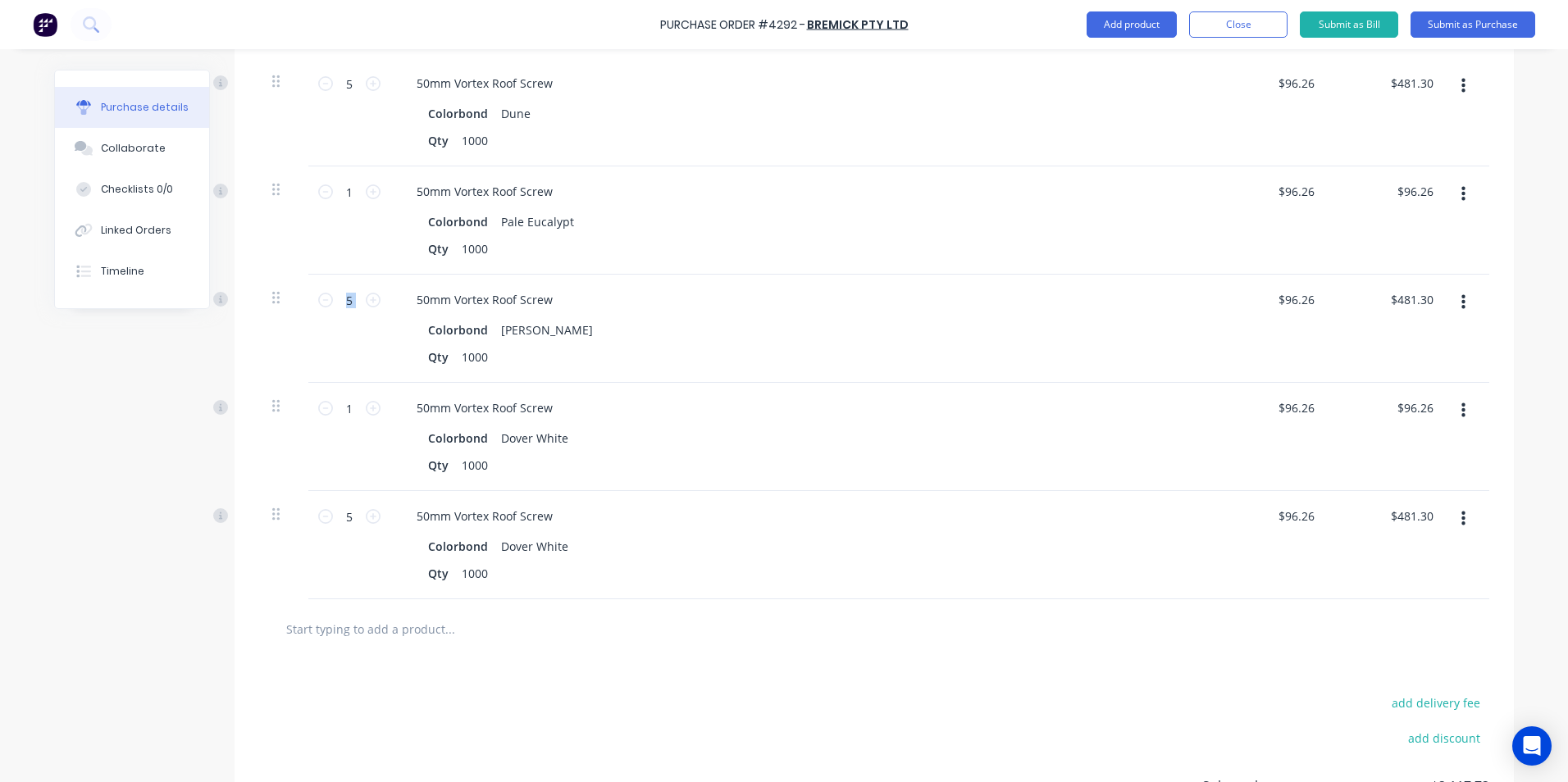
click at [1461, 411] on icon "button" at bounding box center [1463, 410] width 4 height 14
click at [1403, 458] on button "Edit" at bounding box center [1413, 454] width 140 height 33
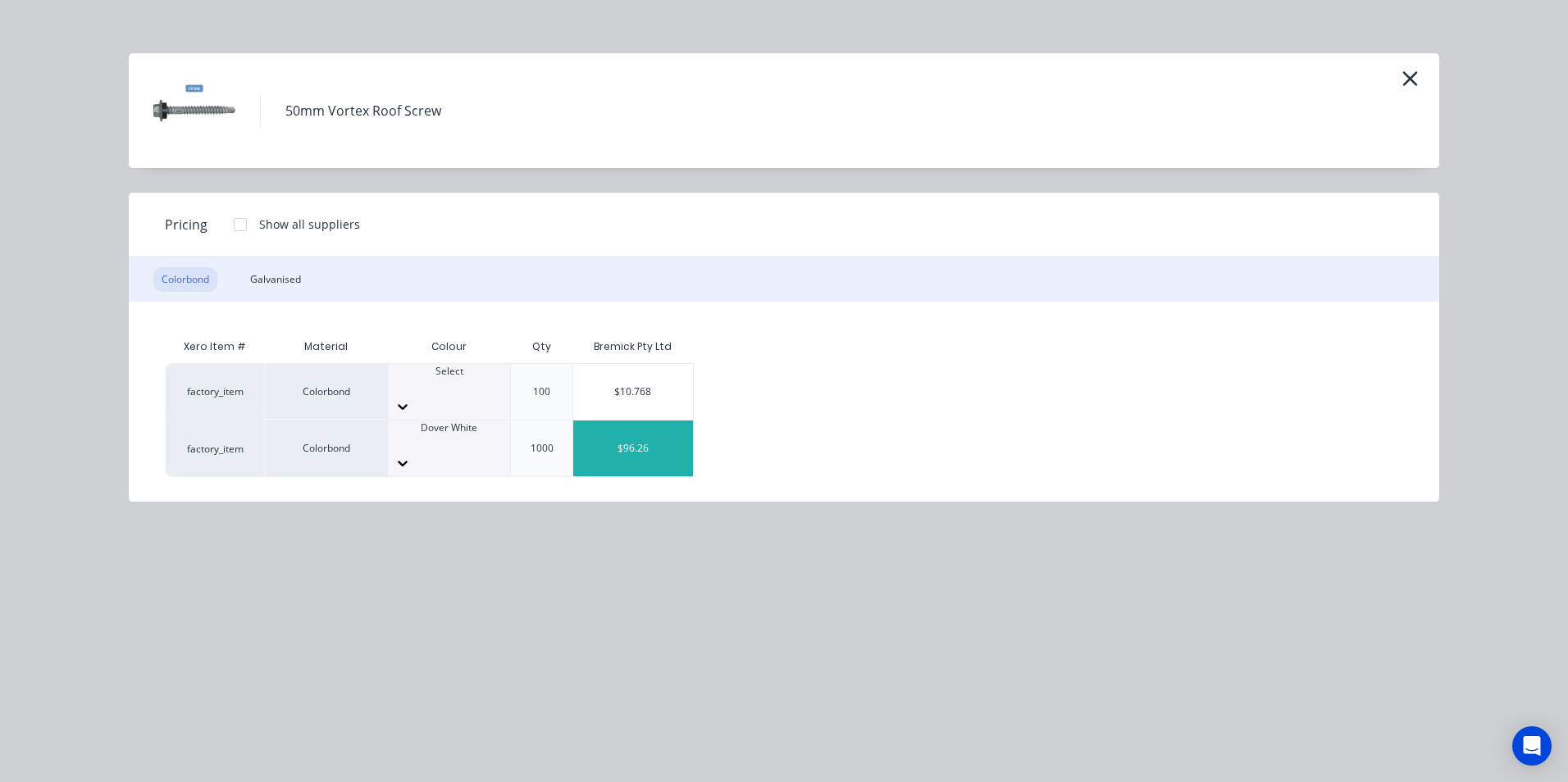
click at [455, 436] on div at bounding box center [448, 443] width 122 height 14
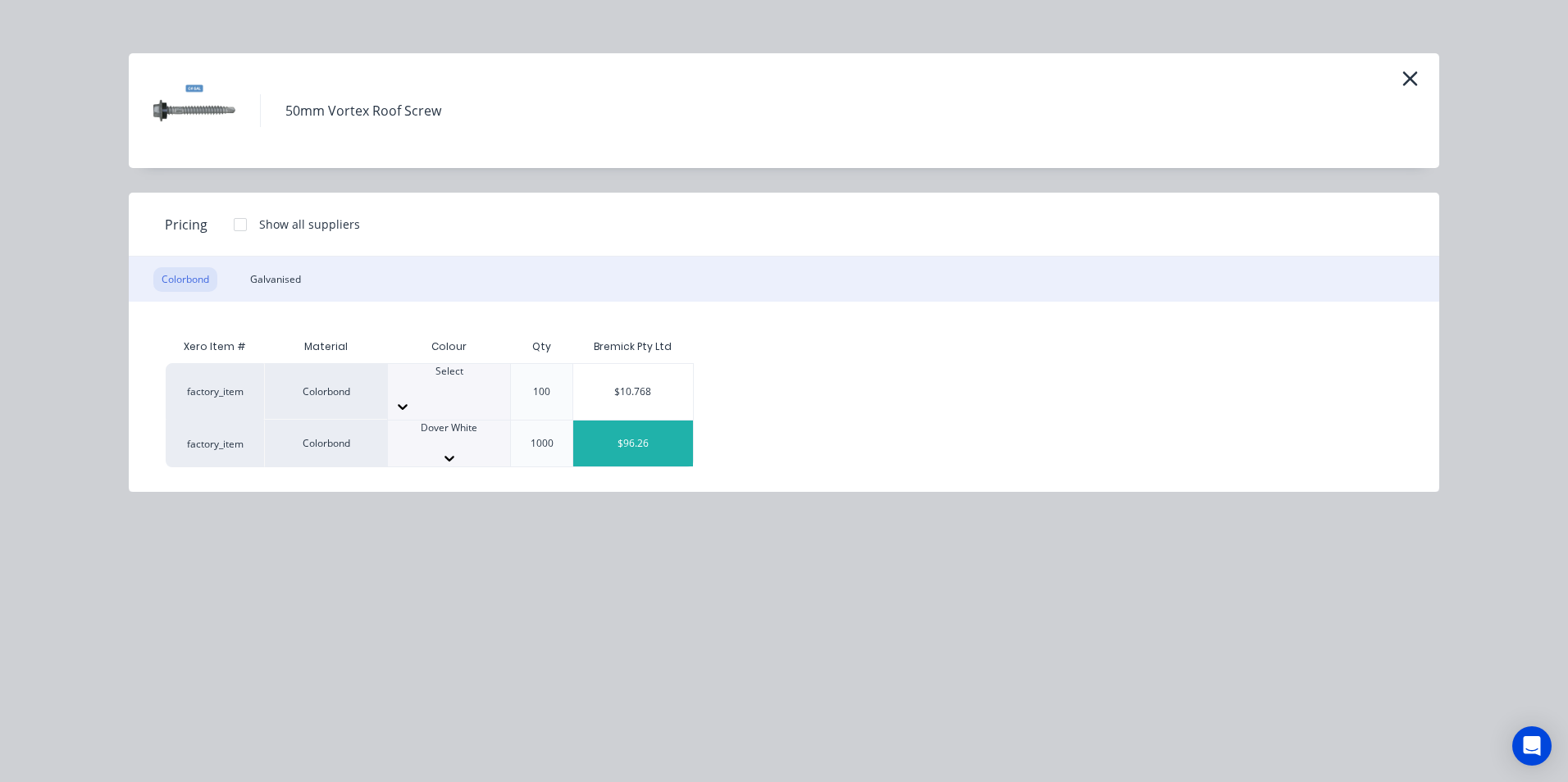
scroll to position [492, 0]
click at [491, 450] on div at bounding box center [448, 458] width 122 height 16
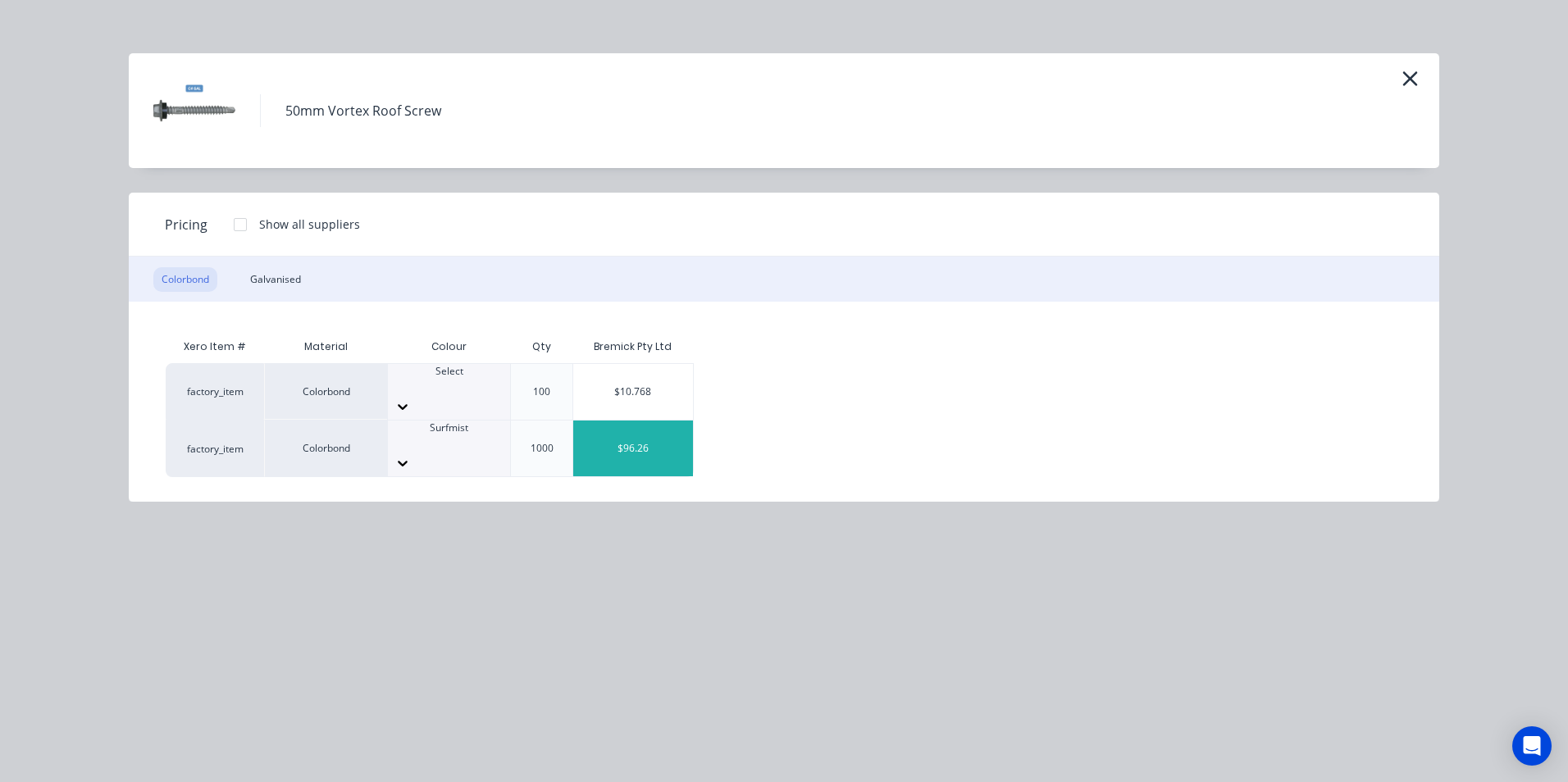
click at [627, 434] on div "$96.26" at bounding box center [633, 448] width 120 height 56
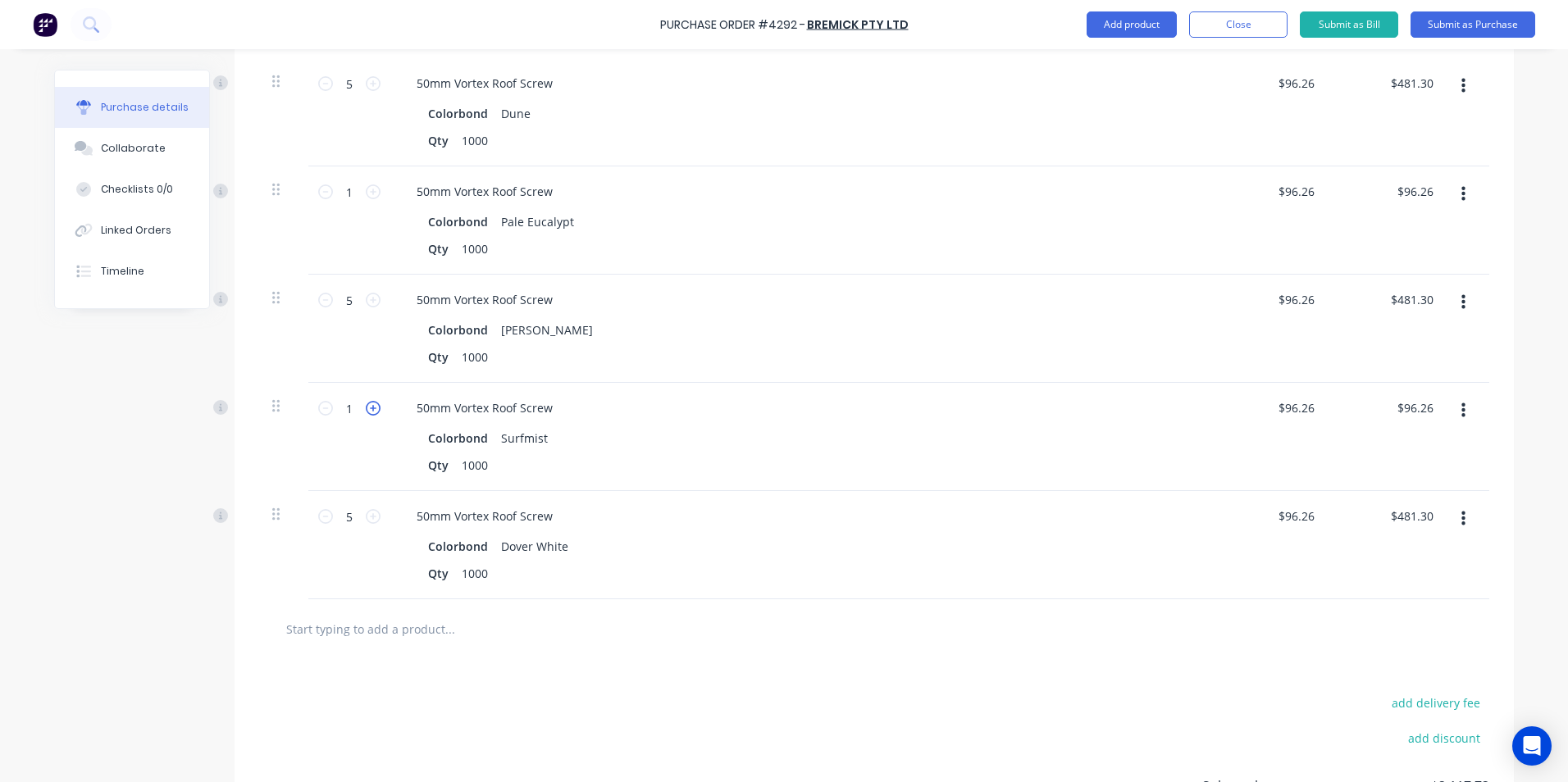
click at [367, 405] on icon at bounding box center [372, 408] width 14 height 14
type input "2"
type input "$192.52"
click at [367, 405] on icon at bounding box center [372, 408] width 14 height 14
type input "3"
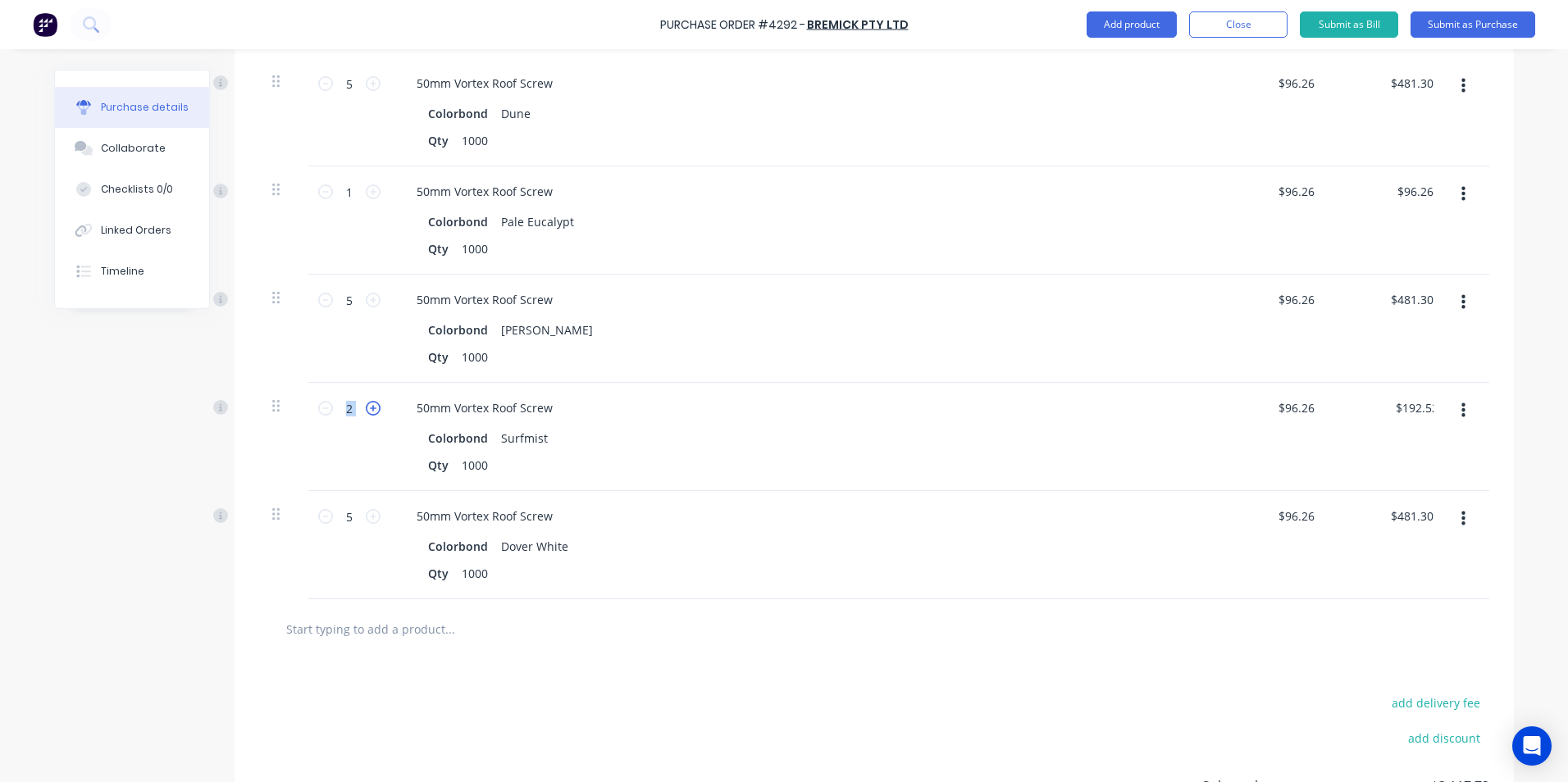
type input "$288.78"
click at [367, 405] on icon at bounding box center [372, 408] width 14 height 14
type input "4"
type input "$385.04"
click at [367, 405] on icon at bounding box center [372, 408] width 14 height 14
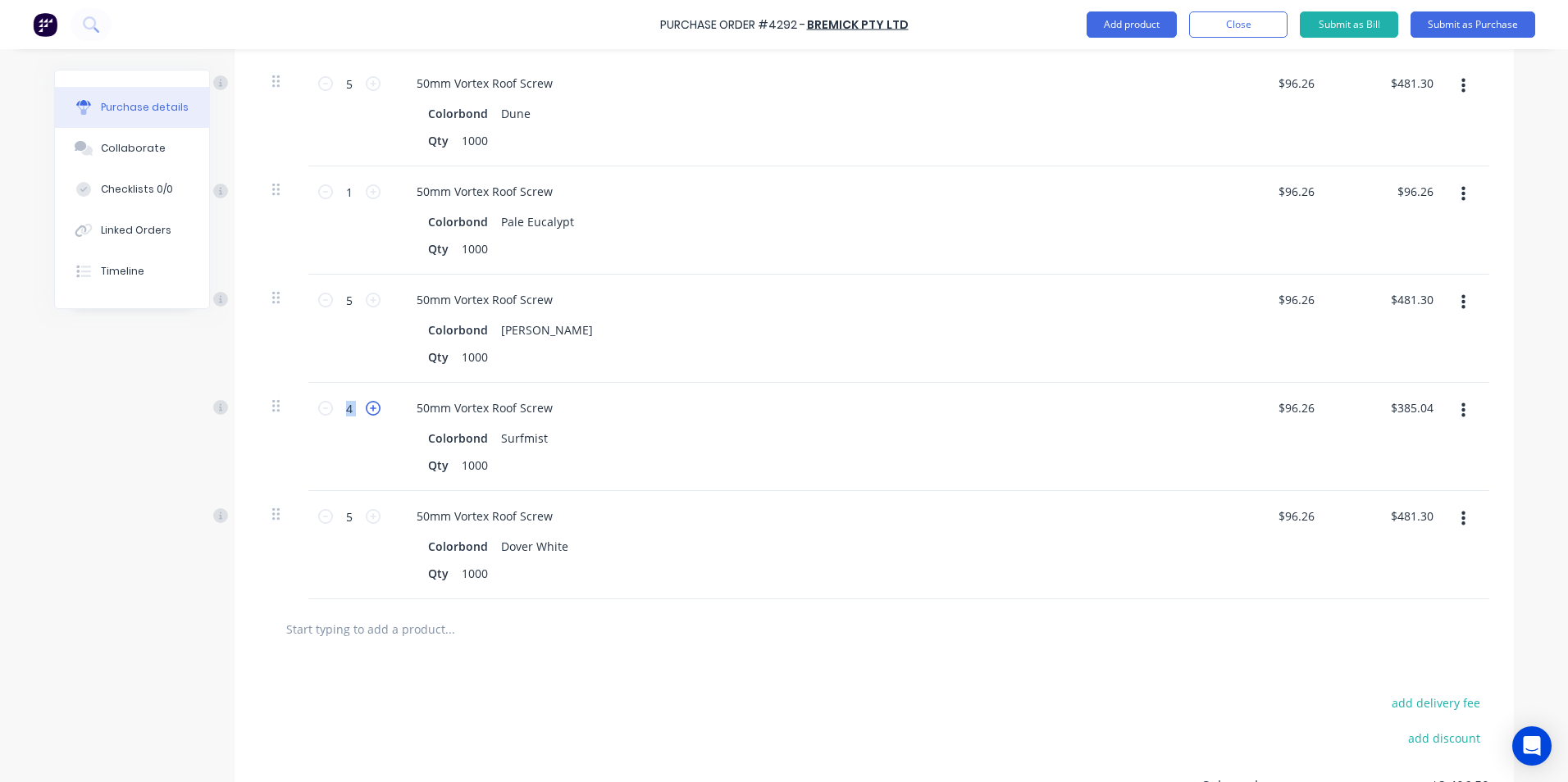
type input "5"
type input "$481.30"
click at [367, 405] on icon at bounding box center [372, 408] width 14 height 14
type input "6"
type input "$577.56"
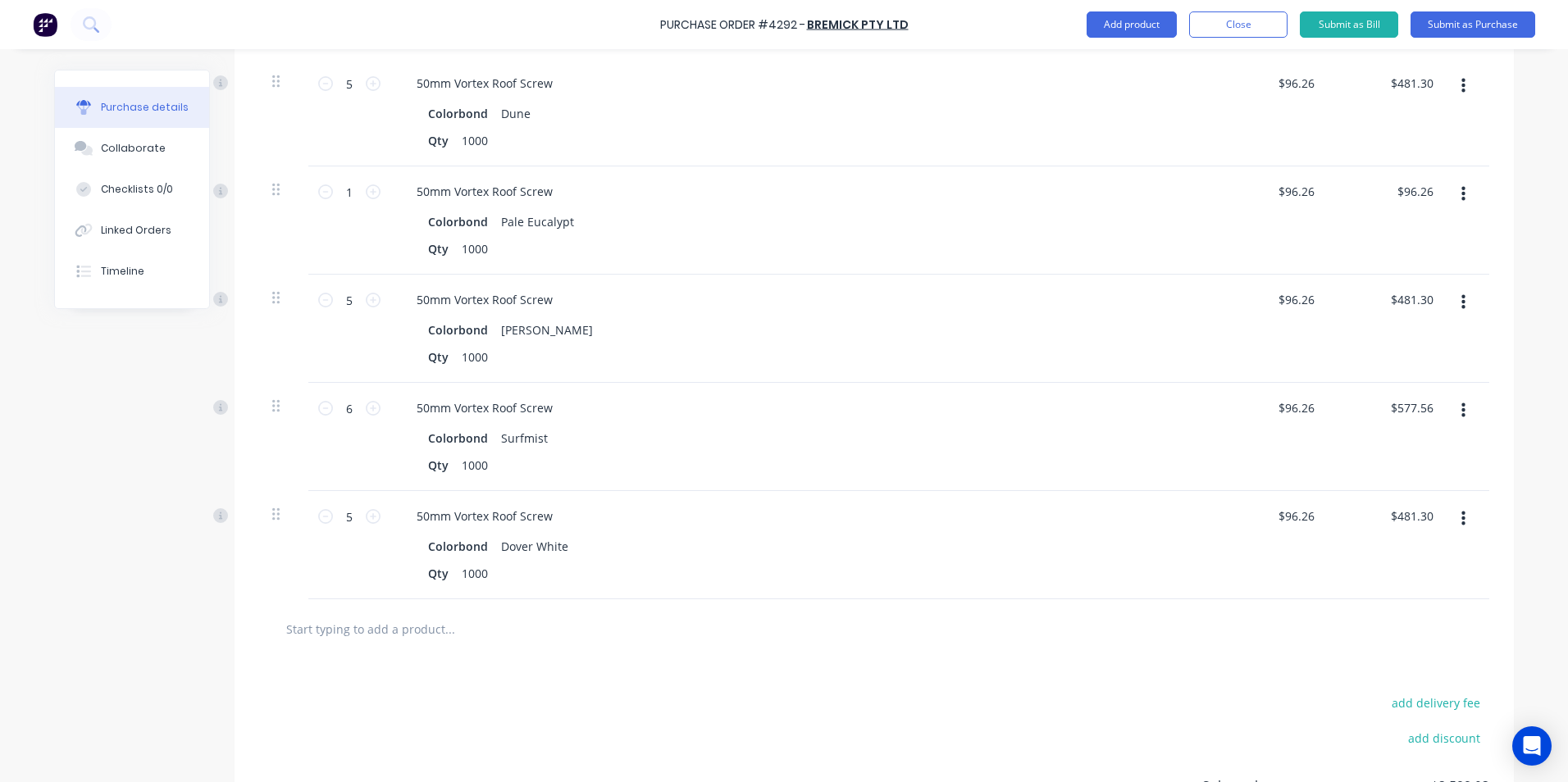
drag, startPoint x: 367, startPoint y: 405, endPoint x: 322, endPoint y: 427, distance: 50.1
click at [322, 410] on icon at bounding box center [325, 408] width 14 height 14
type input "5"
type input "$481.30"
click at [318, 515] on icon at bounding box center [325, 516] width 14 height 14
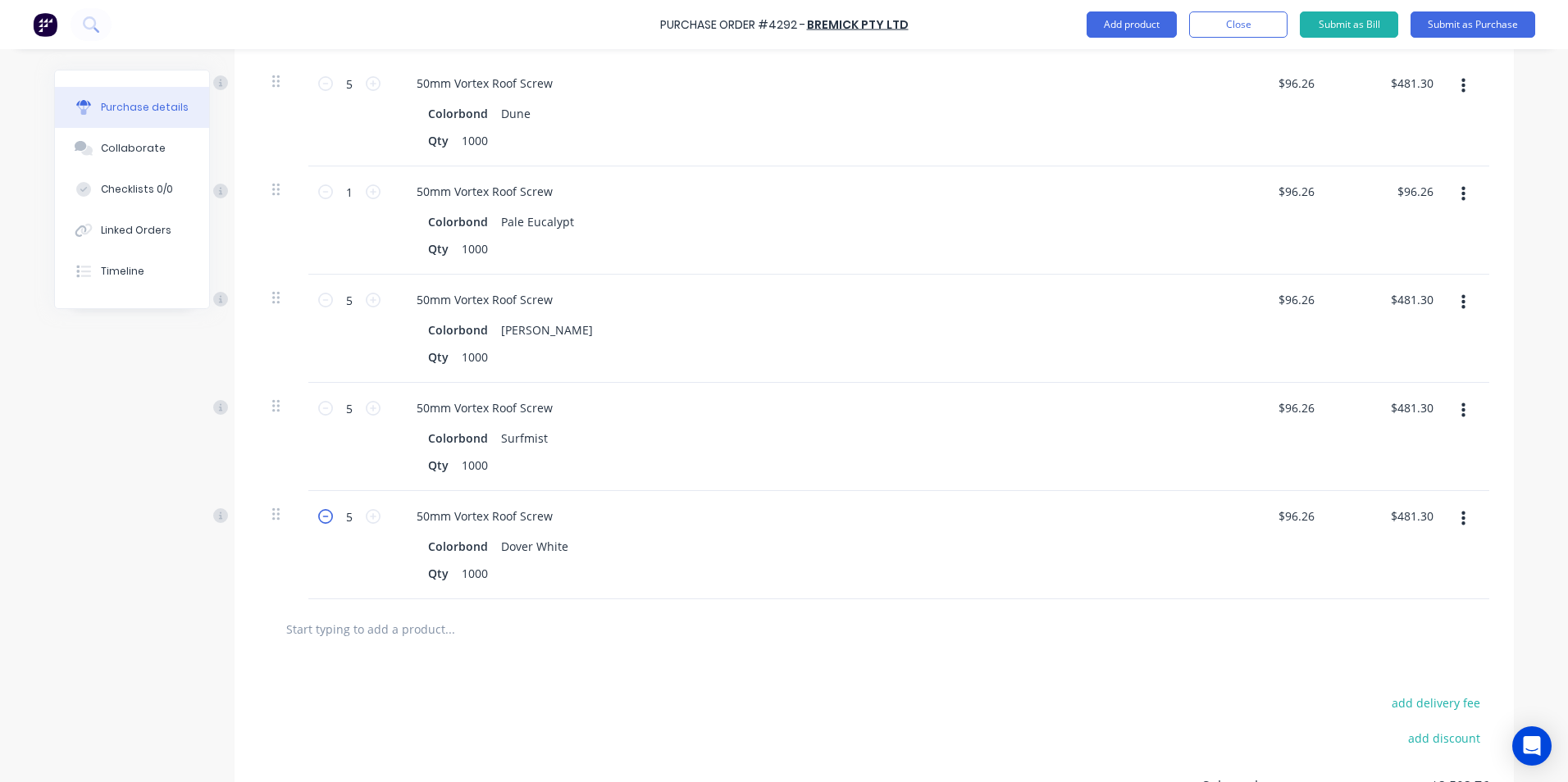
type input "4"
type input "$385.04"
click at [318, 515] on icon at bounding box center [325, 516] width 14 height 14
type input "3"
type input "$288.78"
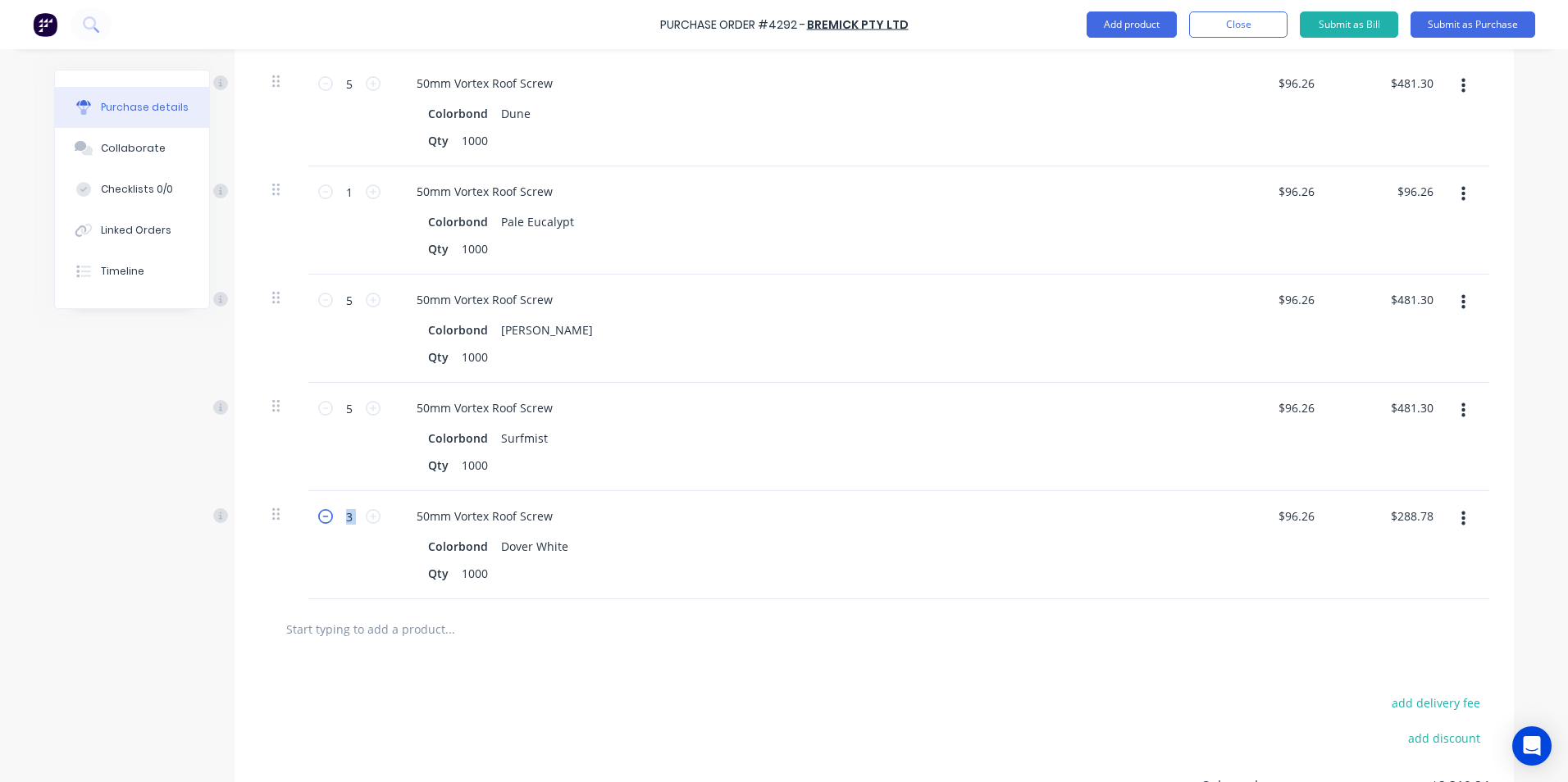
click at [318, 515] on icon at bounding box center [325, 516] width 14 height 14
type input "2"
type input "$192.52"
click at [318, 515] on icon at bounding box center [325, 516] width 14 height 14
type input "1"
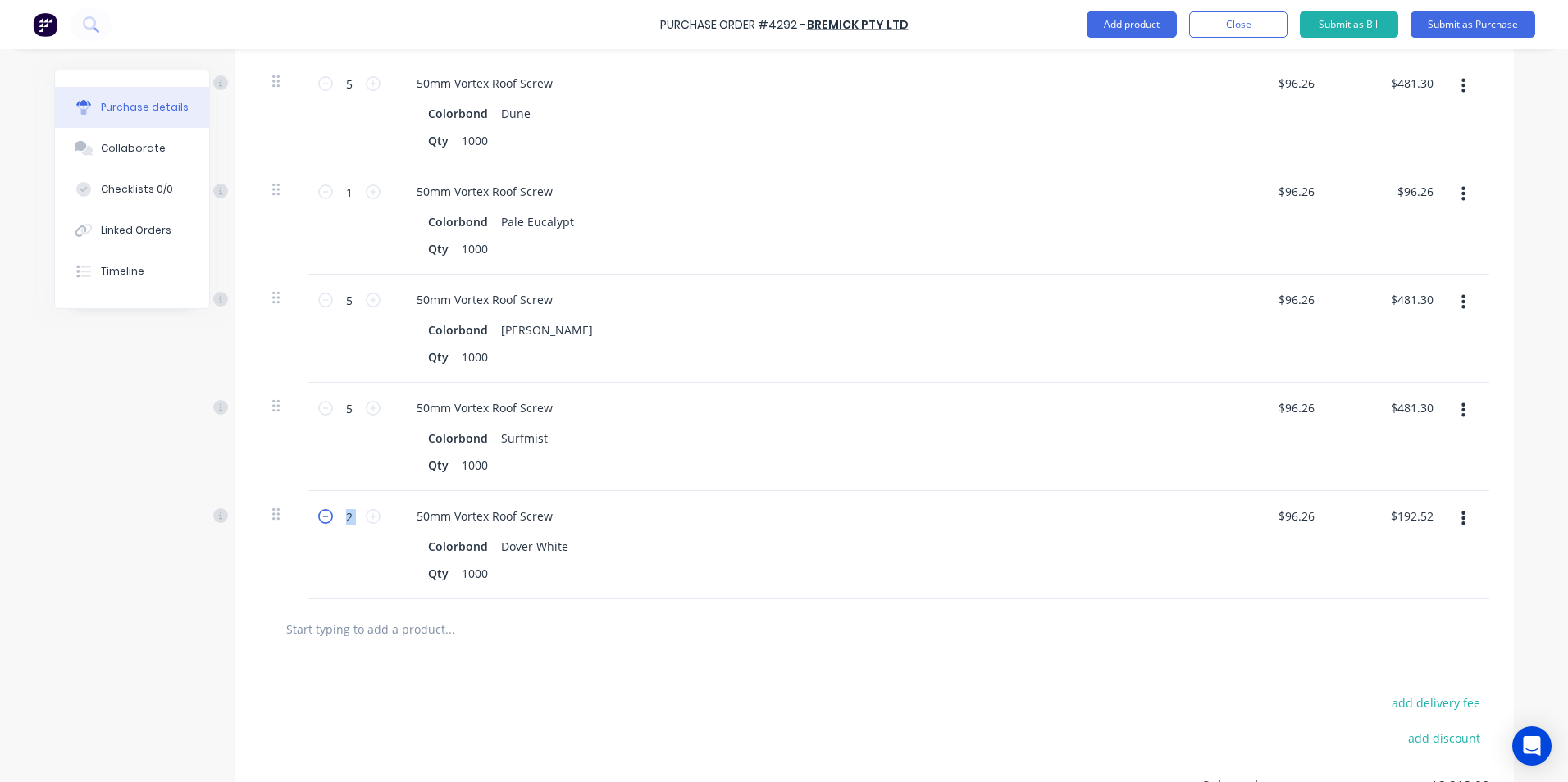
type input "$96.26"
click at [318, 515] on icon at bounding box center [325, 516] width 14 height 14
type input "0"
type input "$0.00"
click at [1461, 526] on icon "button" at bounding box center [1463, 519] width 4 height 18
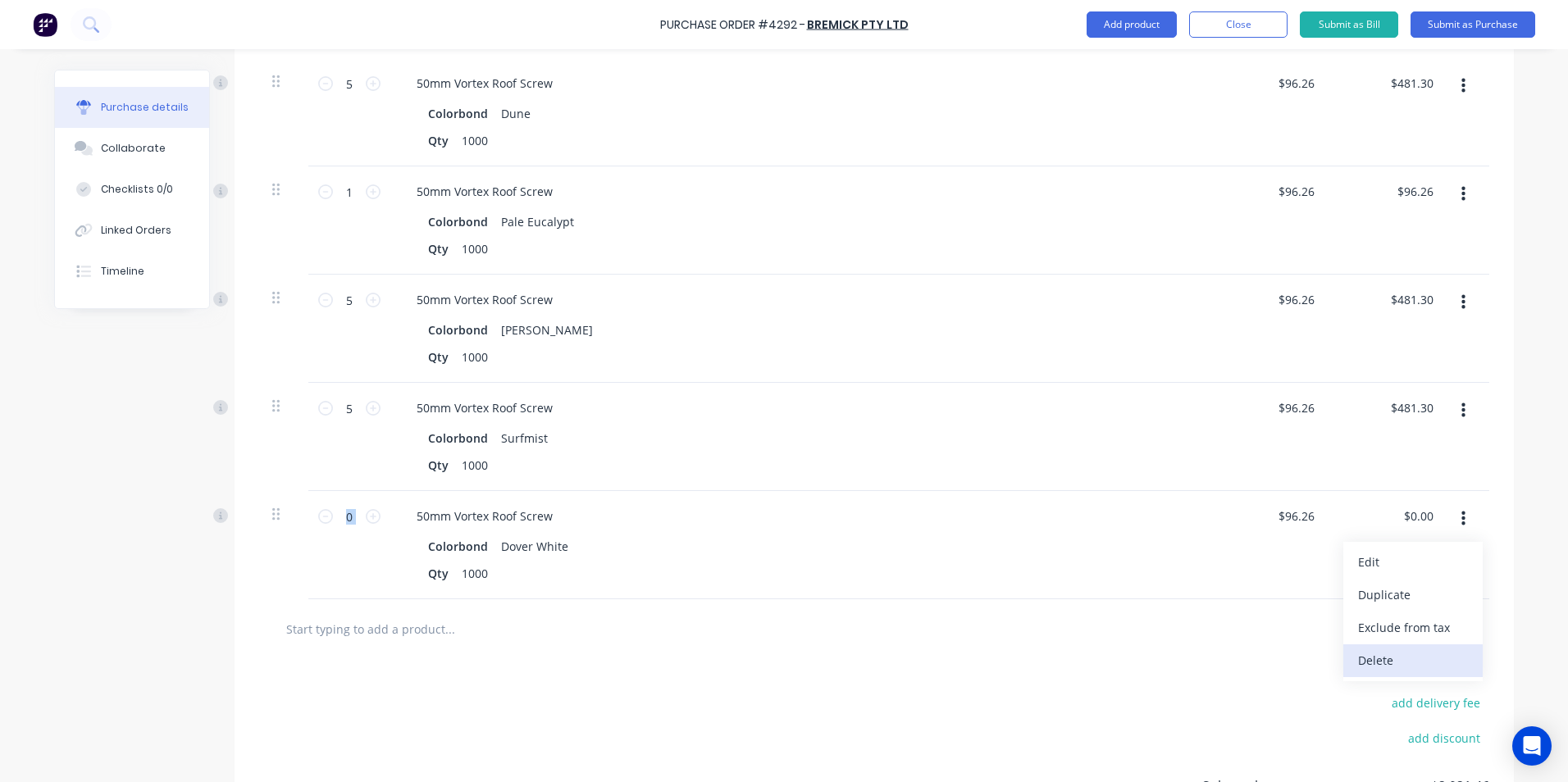
click at [1383, 660] on button "Delete" at bounding box center [1413, 661] width 140 height 33
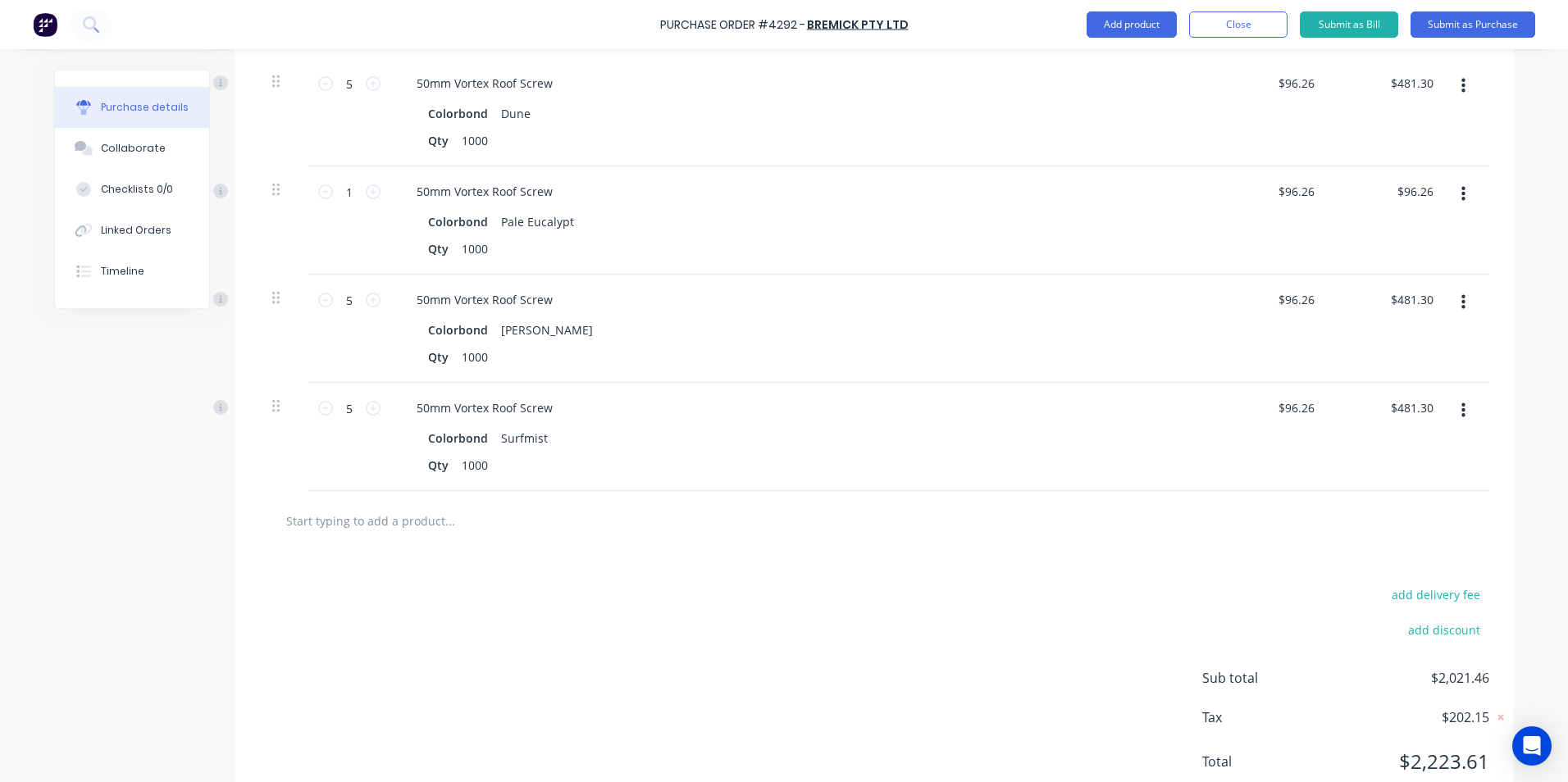
click at [388, 526] on input "text" at bounding box center [449, 521] width 328 height 33
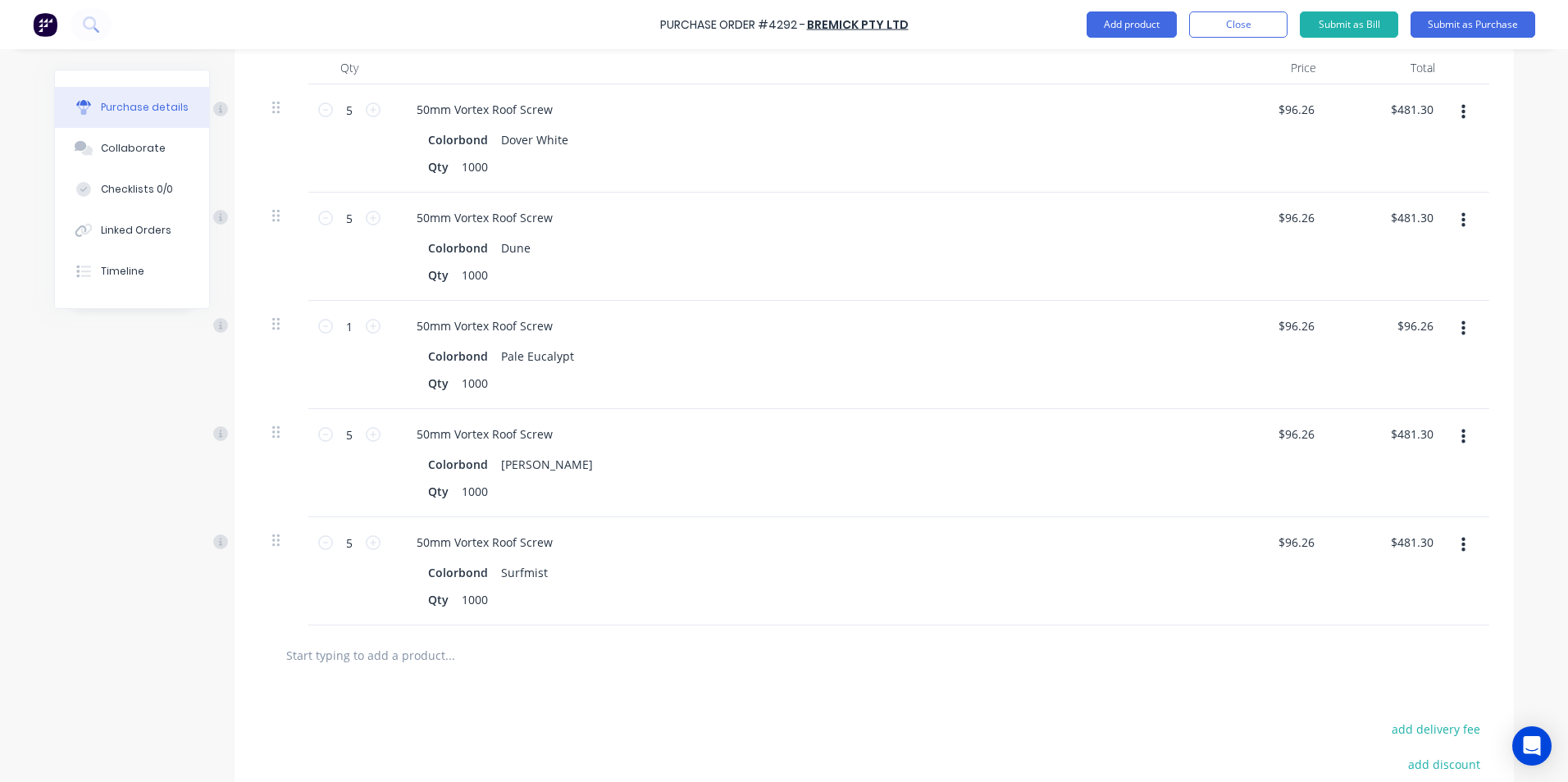
scroll to position [410, 0]
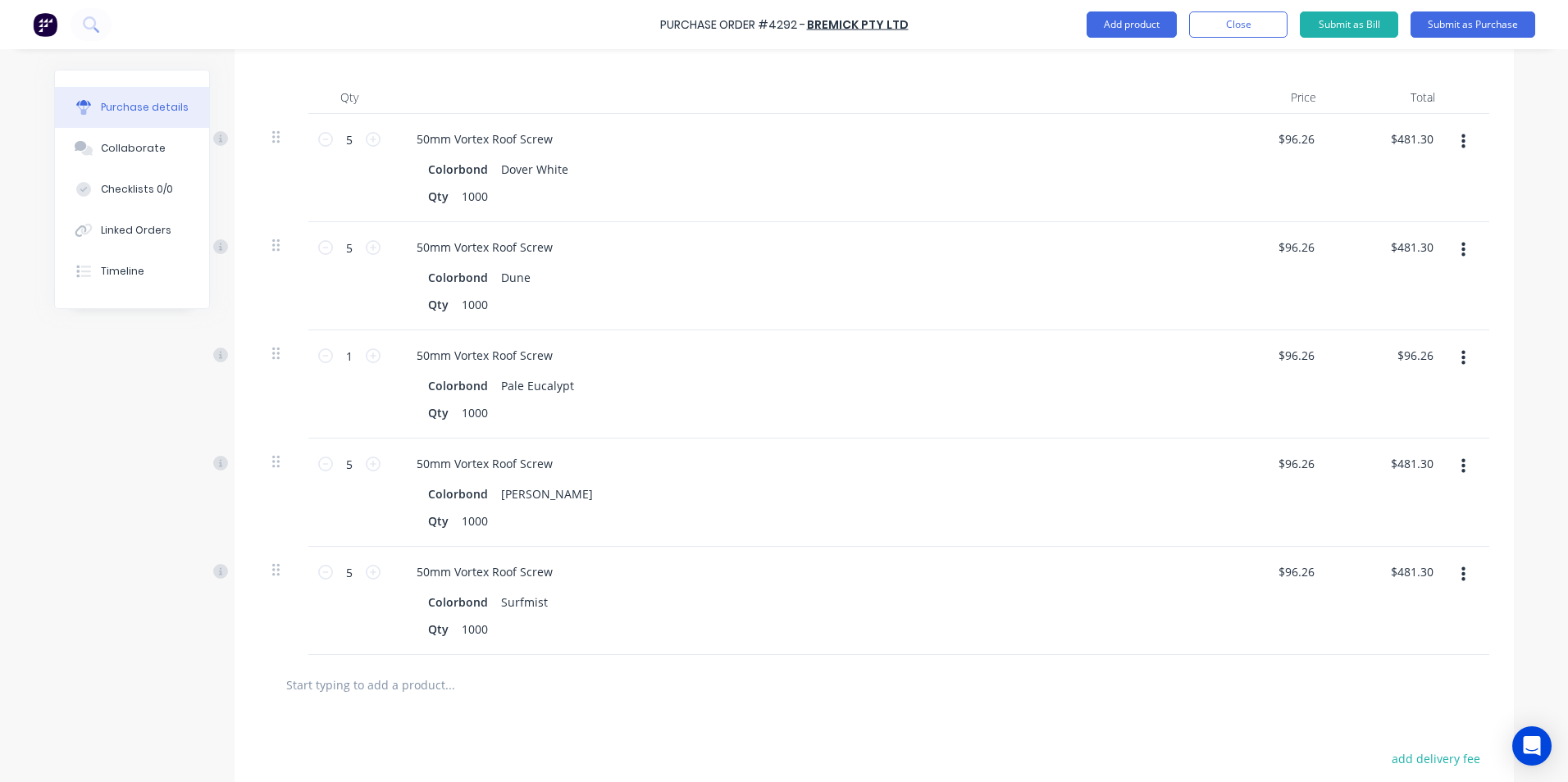
click at [413, 694] on input "text" at bounding box center [449, 685] width 328 height 33
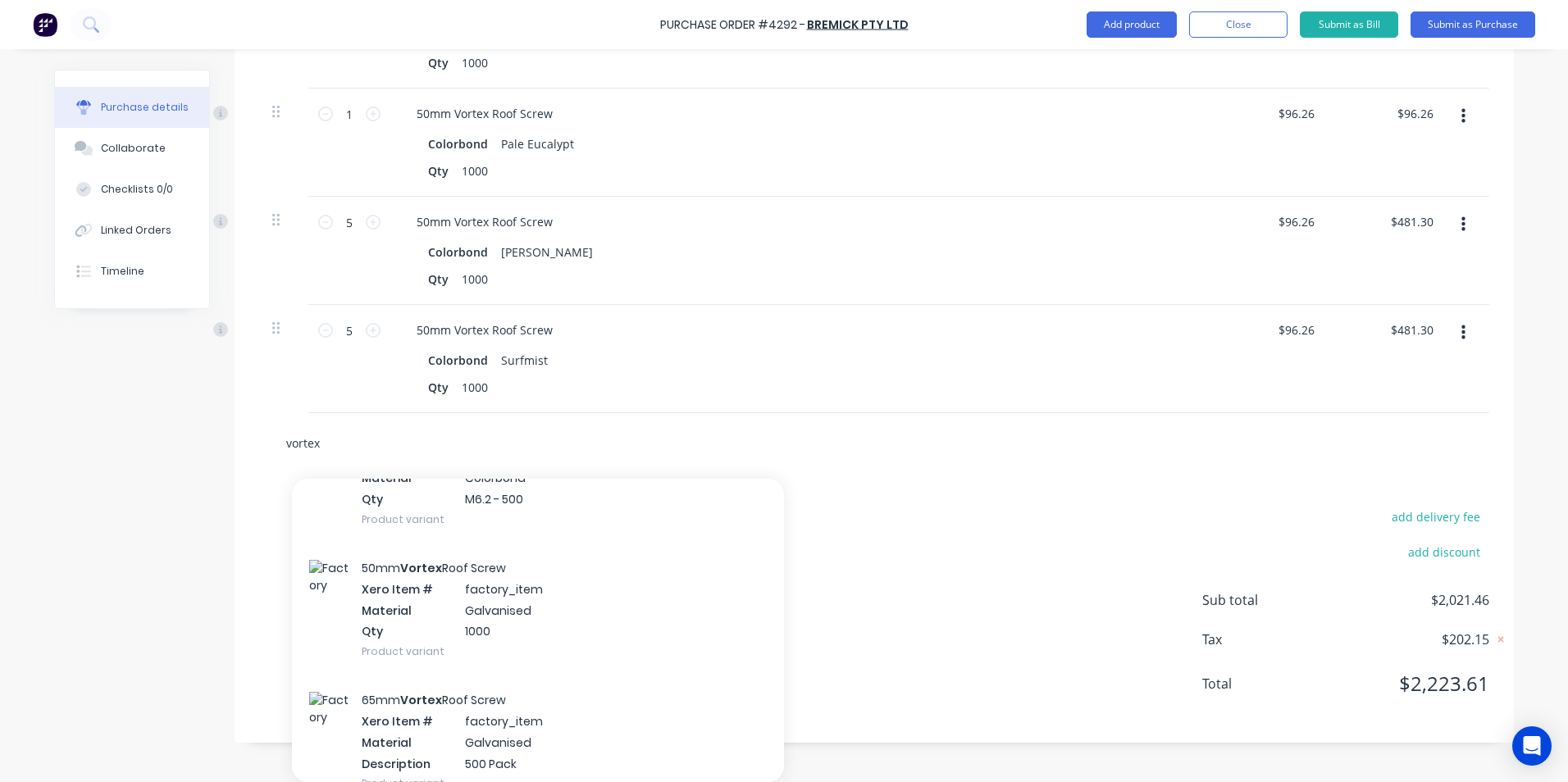
scroll to position [1886, 0]
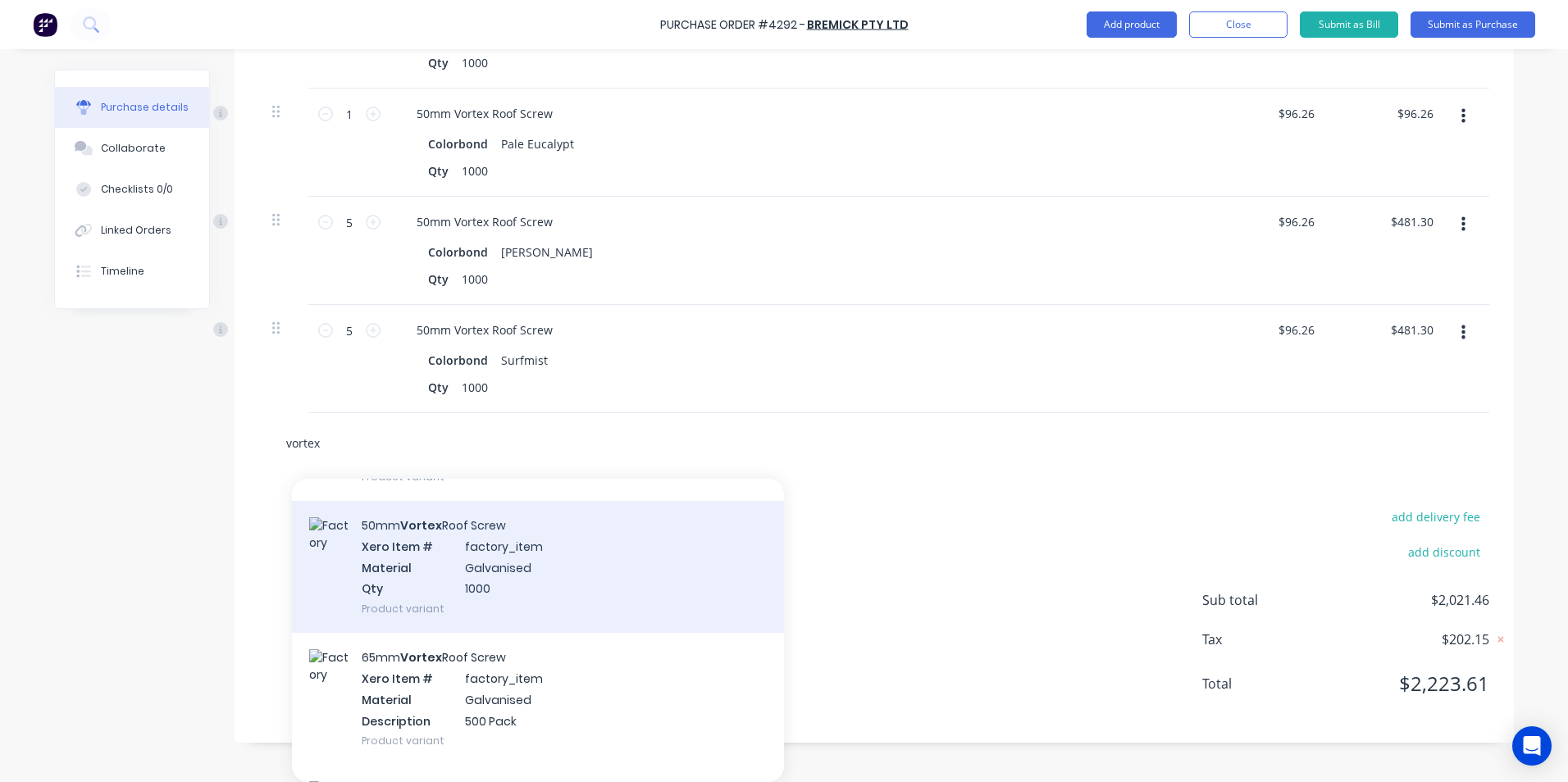
type input "vortex"
click at [490, 561] on div "50mm Vortex Roof Screw Xero Item # factory_item Material Galvanised Qty 1000 Pr…" at bounding box center [538, 567] width 492 height 132
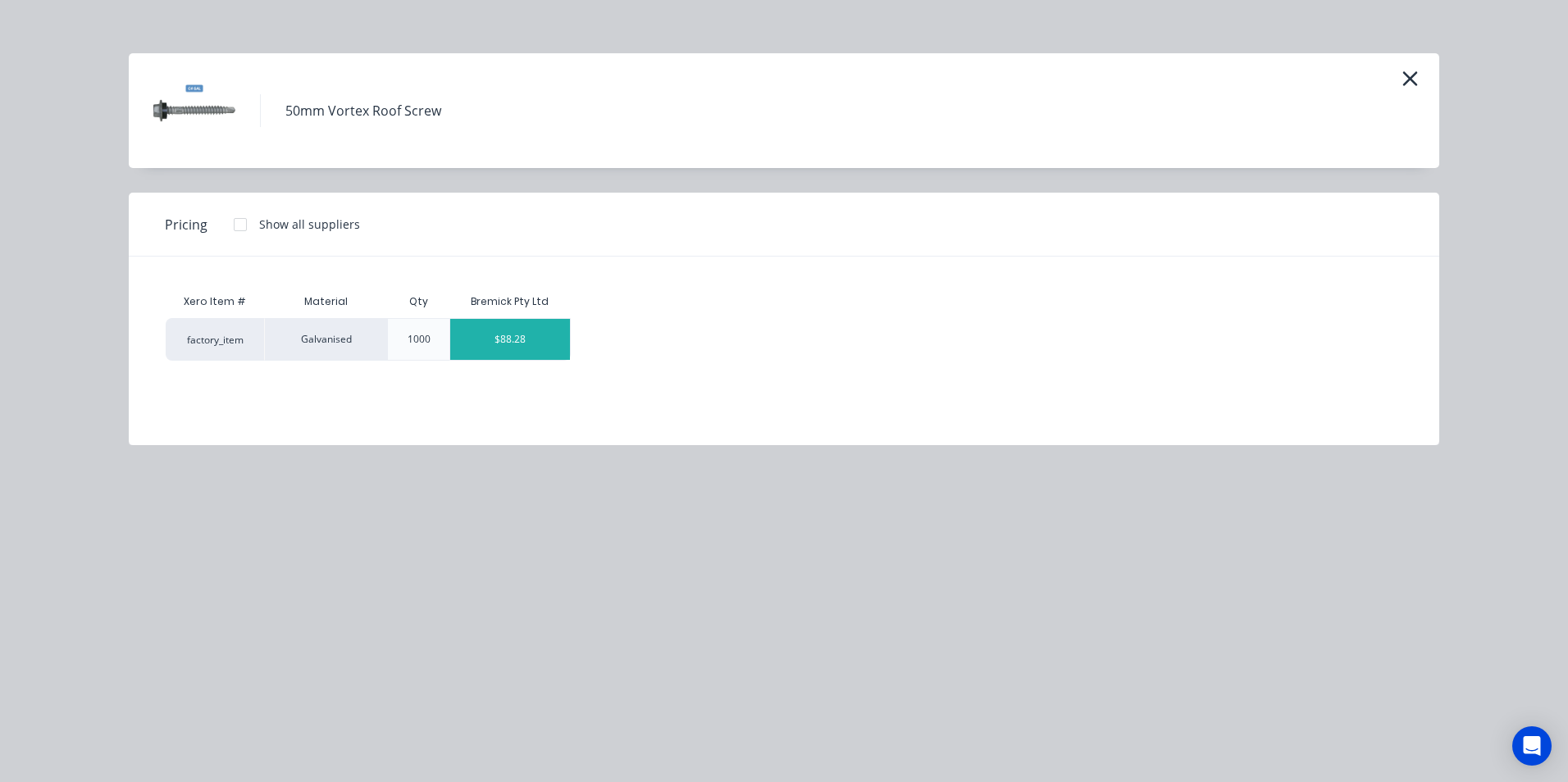
click at [496, 337] on div "$88.28" at bounding box center [510, 339] width 120 height 41
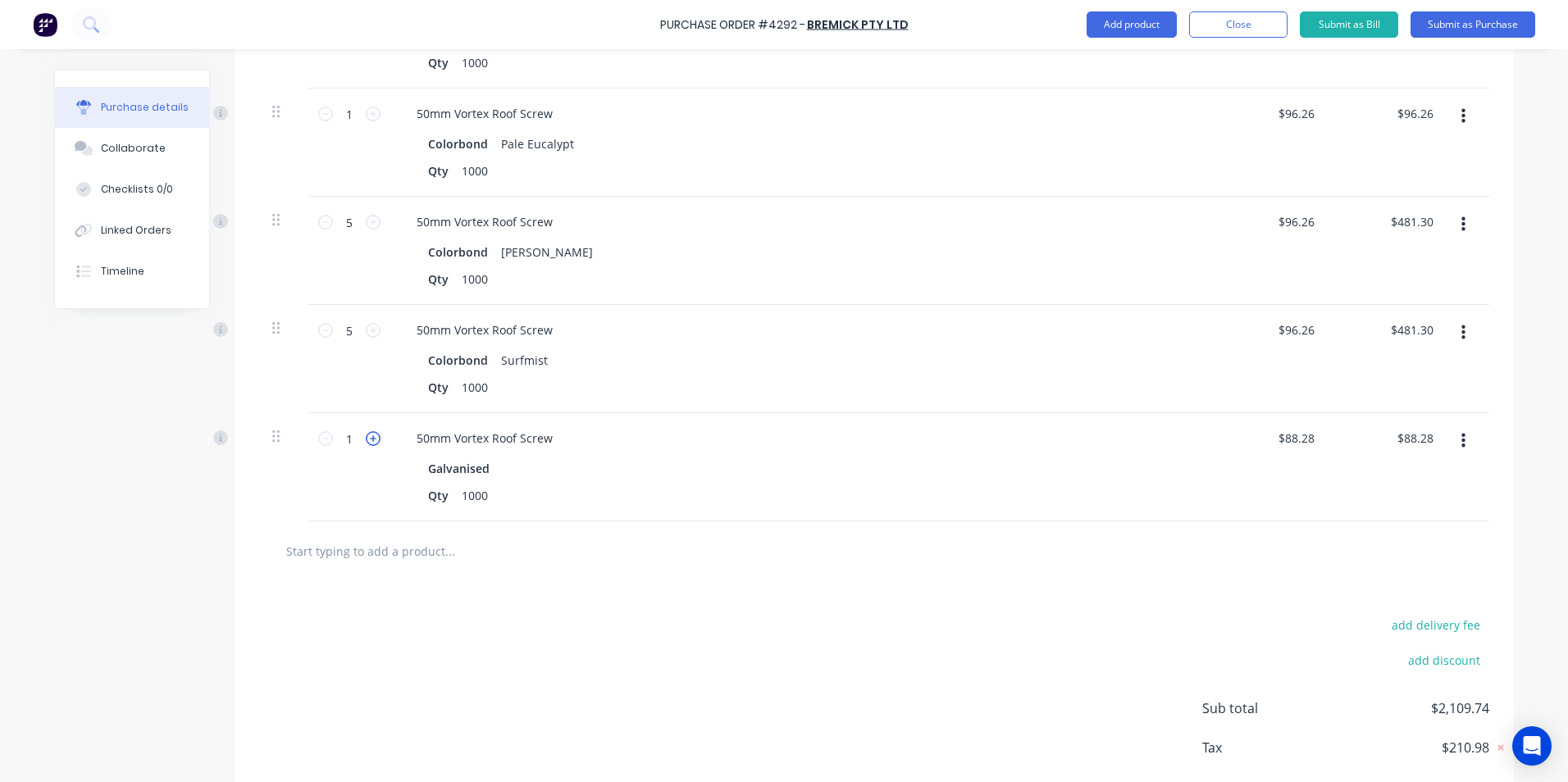
click at [365, 440] on icon at bounding box center [372, 438] width 14 height 14
type input "2"
type input "$176.56"
click at [365, 440] on icon at bounding box center [372, 438] width 14 height 14
type input "3"
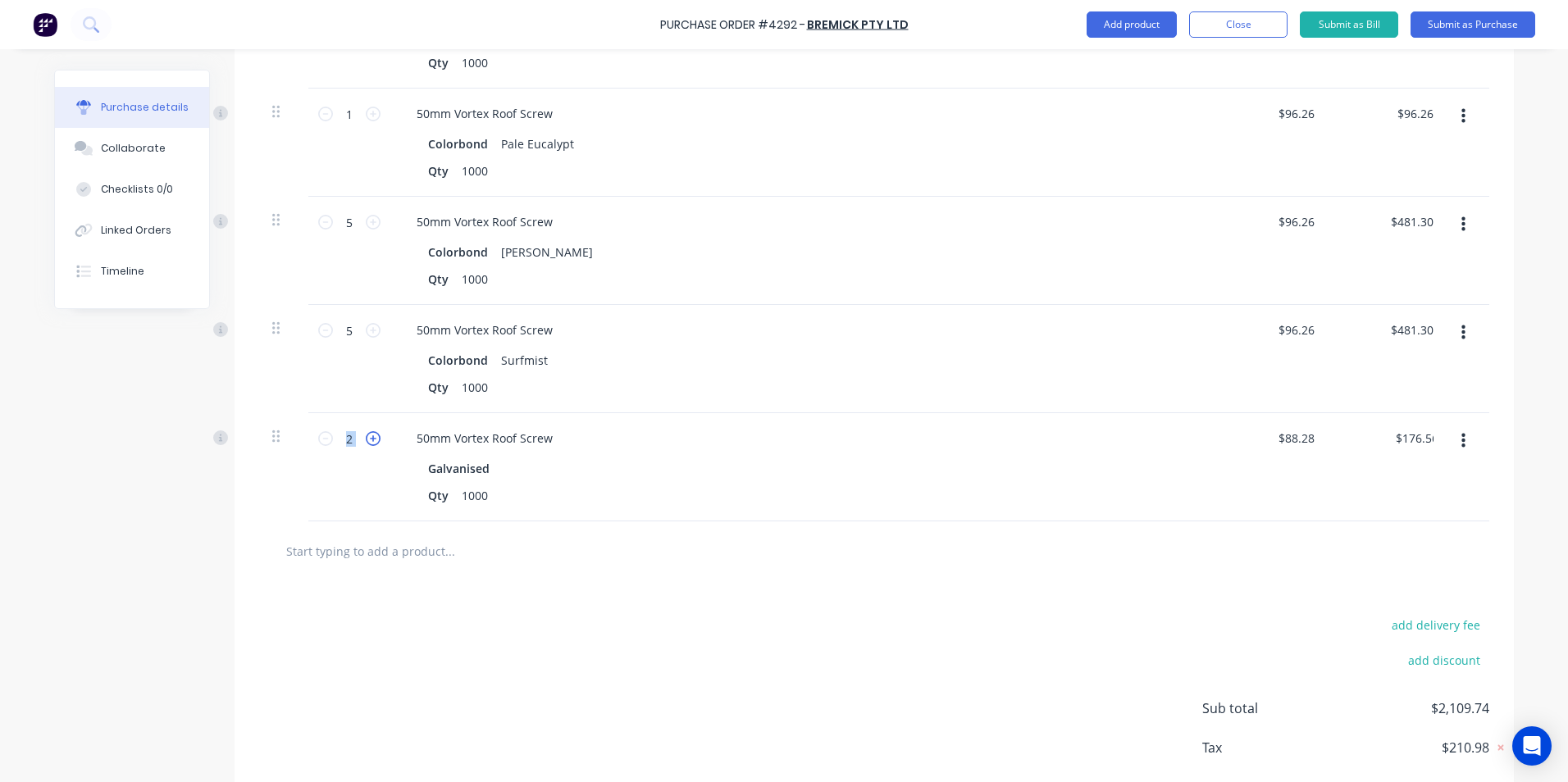
type input "$264.84"
click at [365, 440] on icon at bounding box center [372, 438] width 14 height 14
type input "4"
type input "$353.12"
click at [380, 551] on input "text" at bounding box center [449, 551] width 328 height 33
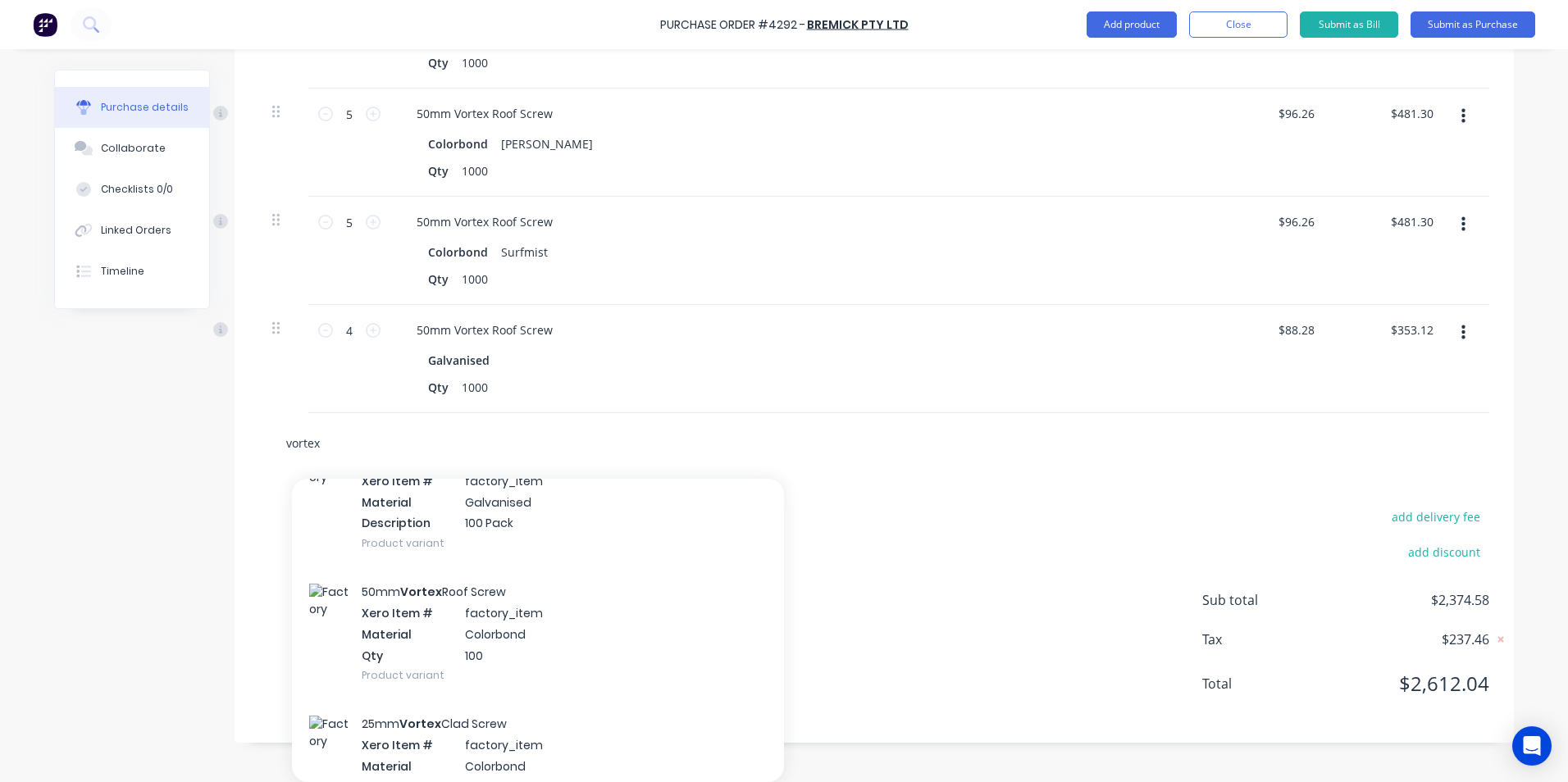
scroll to position [656, 0]
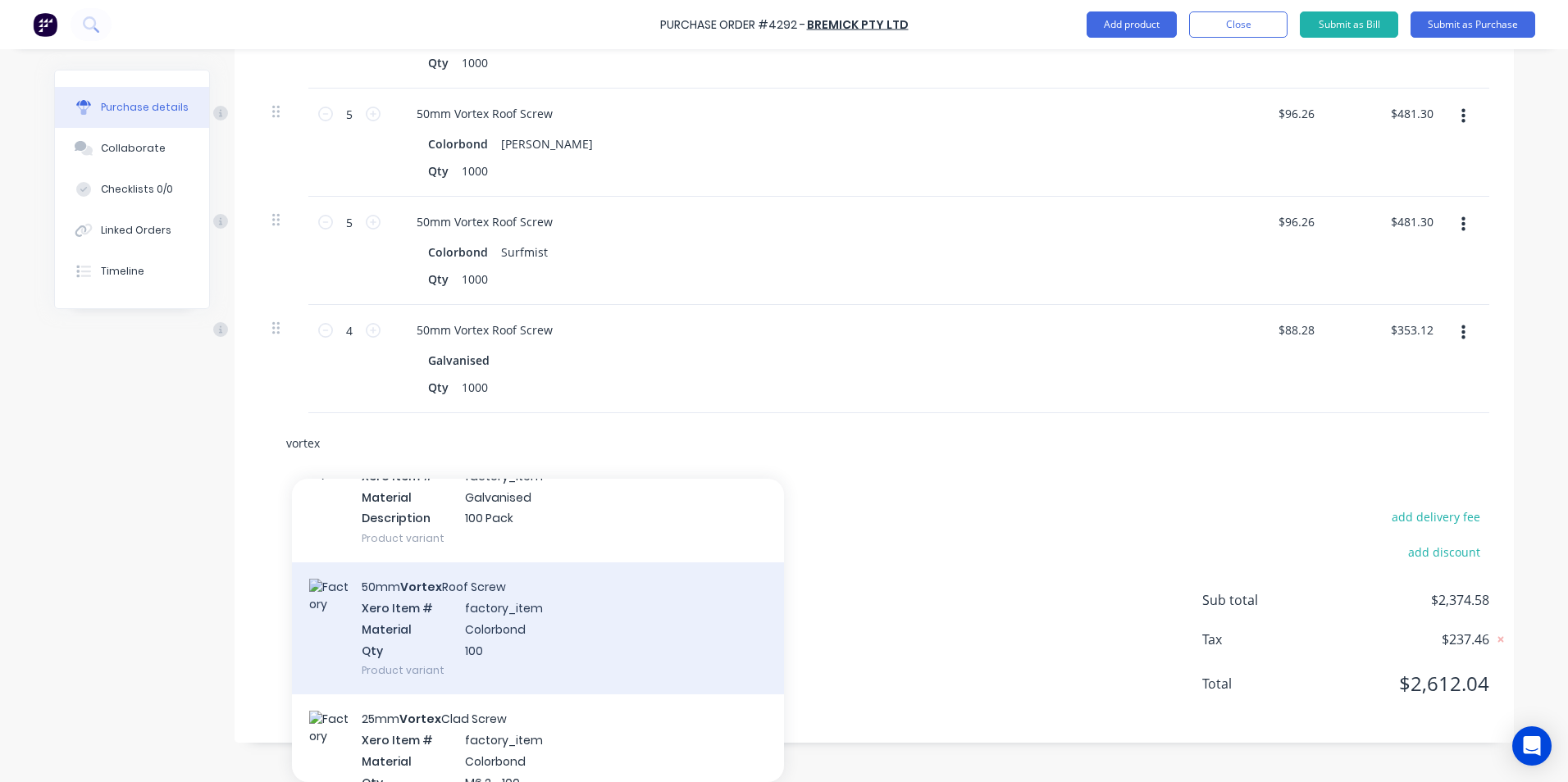
type input "vortex"
click at [565, 607] on div "50mm Vortex Roof Screw Xero Item # factory_item Material Colorbond Qty 100 Prod…" at bounding box center [538, 628] width 492 height 132
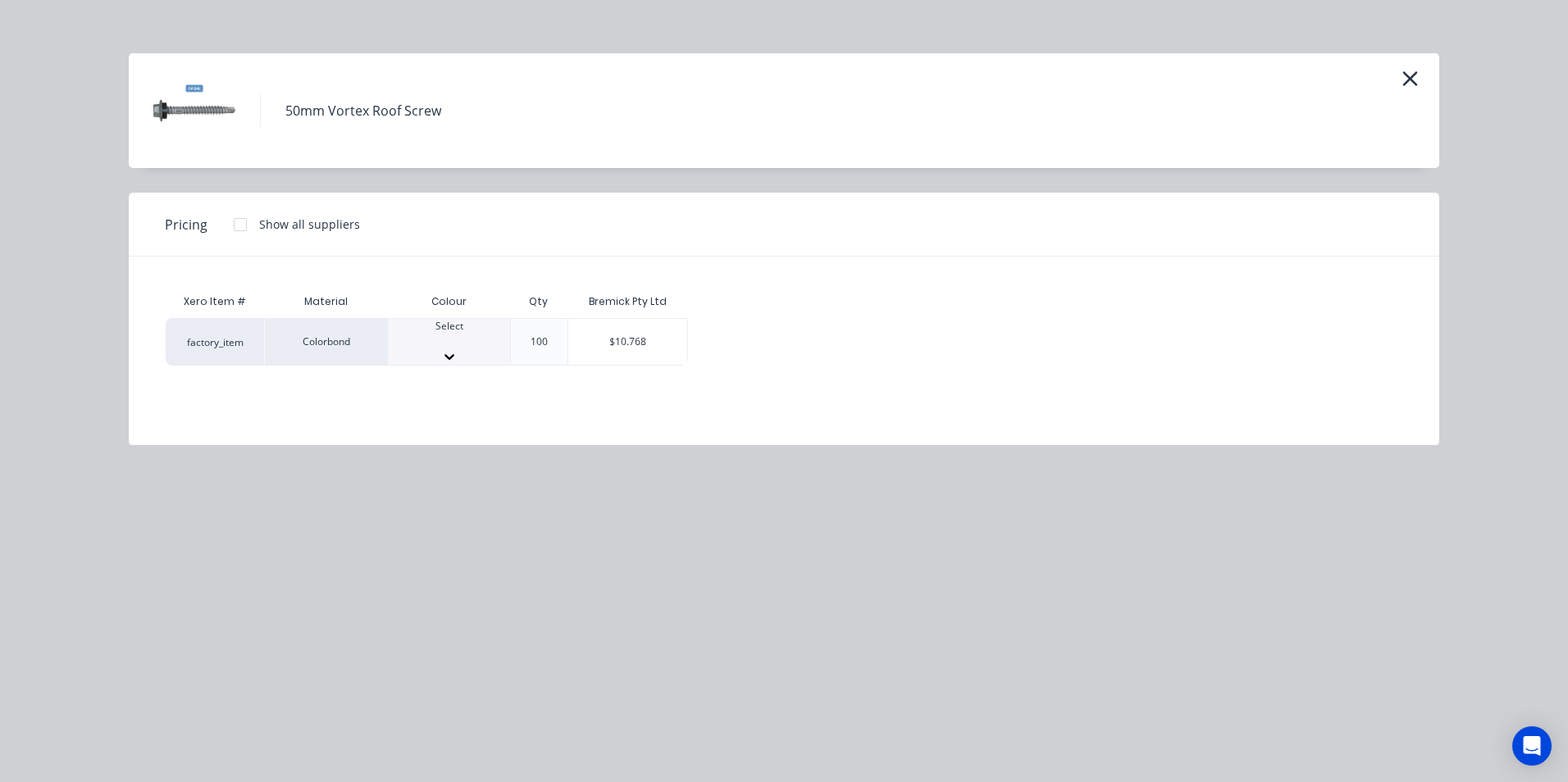
scroll to position [737, 0]
click at [436, 345] on div at bounding box center [448, 340] width 122 height 14
click at [649, 323] on div "$10.768" at bounding box center [628, 347] width 120 height 56
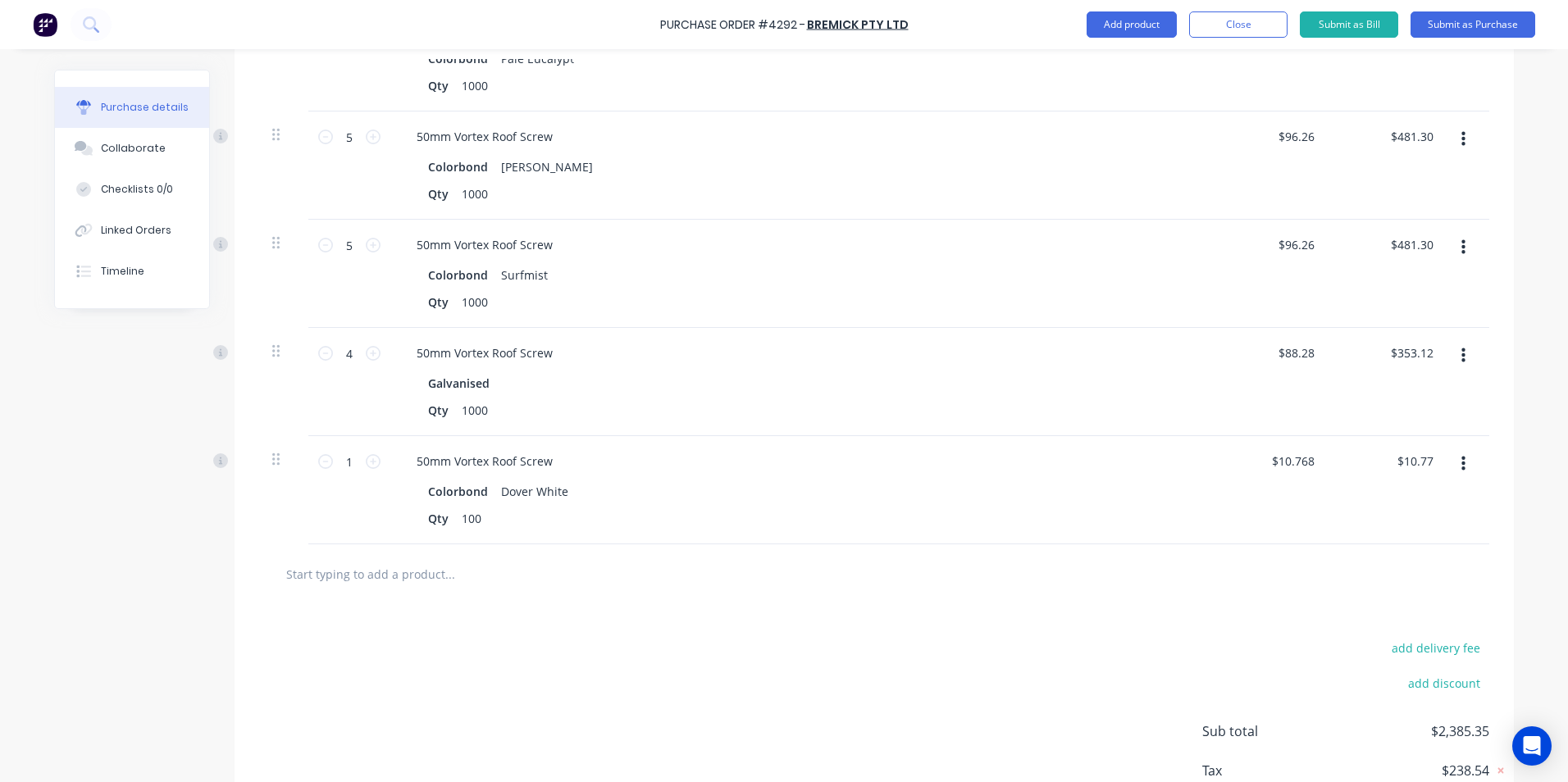
scroll to position [760, 0]
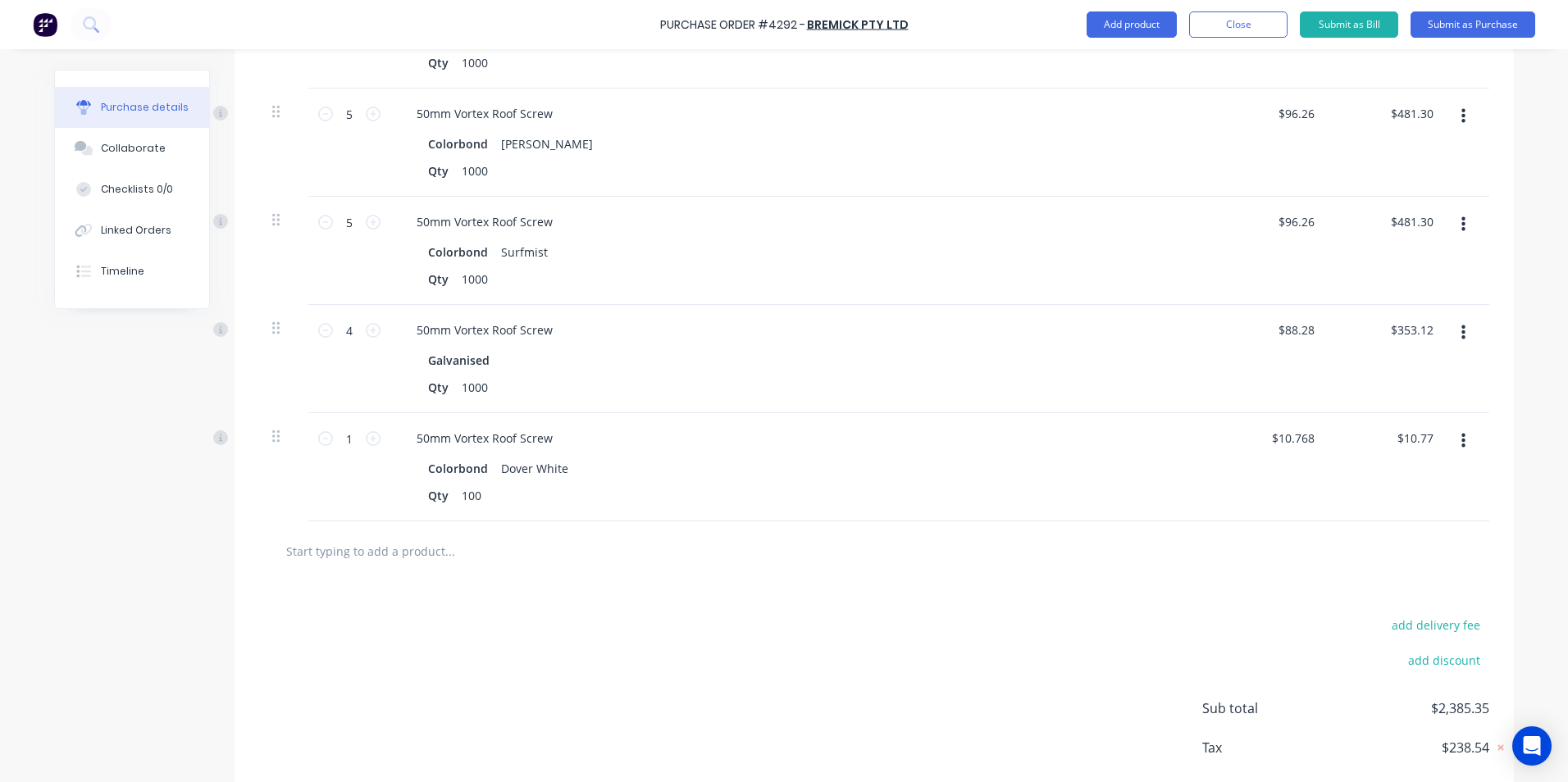
click at [1464, 445] on button "button" at bounding box center [1463, 441] width 39 height 30
drag, startPoint x: 1413, startPoint y: 532, endPoint x: 1446, endPoint y: 438, distance: 99.6
click at [1414, 532] on button "Duplicate" at bounding box center [1413, 518] width 140 height 33
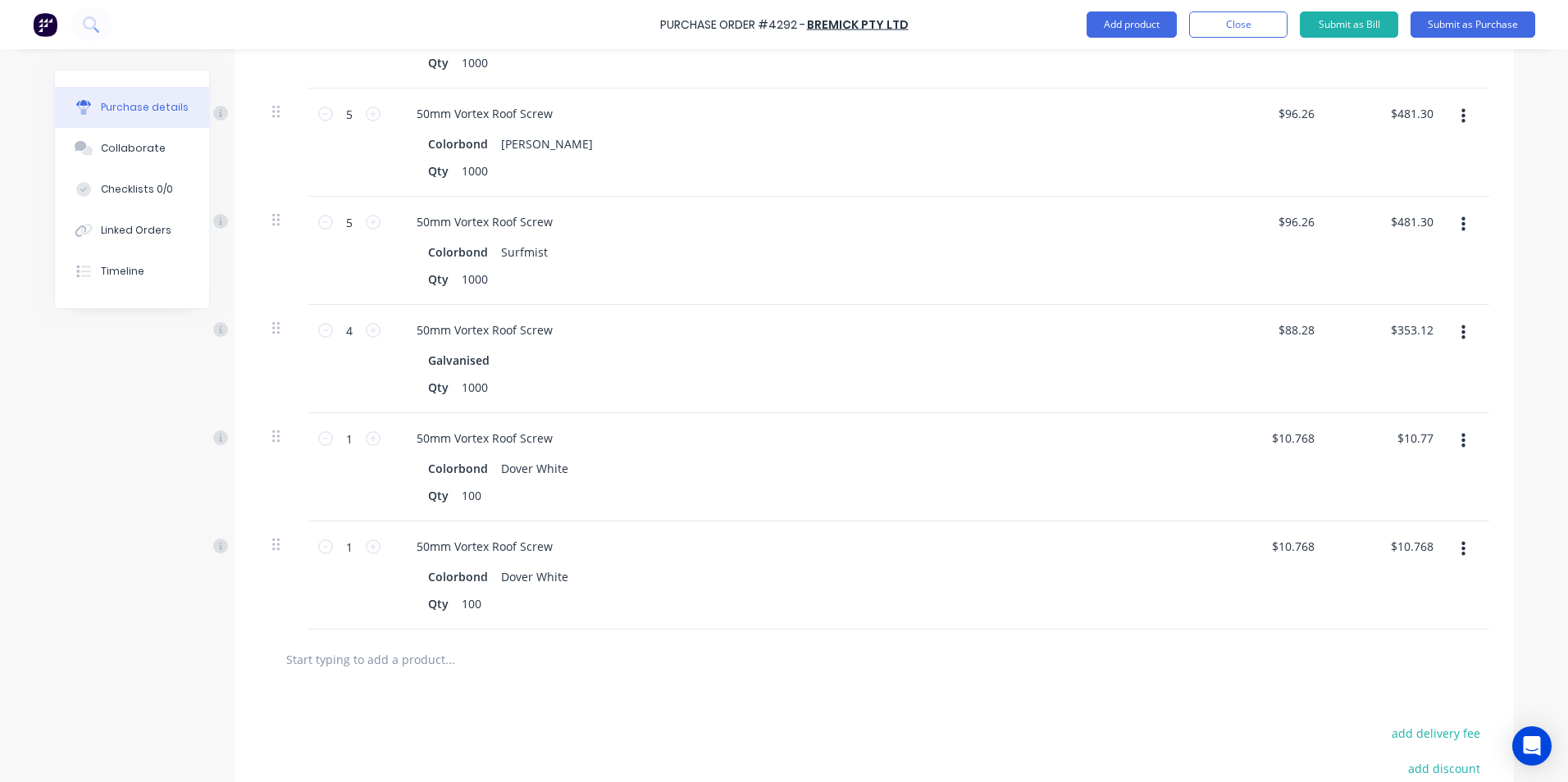
click at [1461, 434] on icon "button" at bounding box center [1463, 441] width 4 height 18
click at [1409, 512] on button "Duplicate" at bounding box center [1413, 518] width 140 height 33
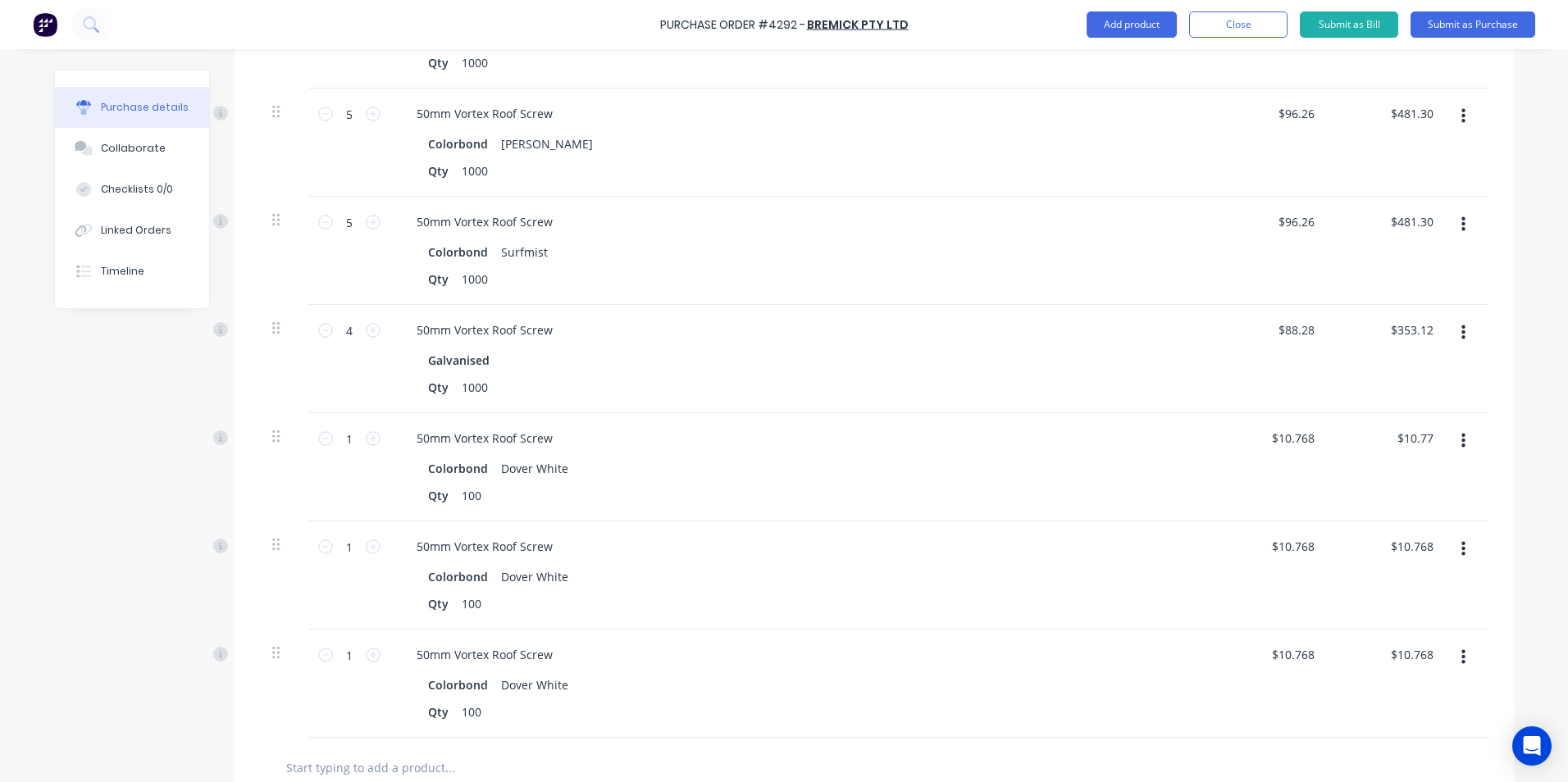
click at [1461, 447] on icon "button" at bounding box center [1463, 441] width 4 height 18
click at [1396, 523] on button "Duplicate" at bounding box center [1413, 518] width 140 height 33
click at [367, 440] on icon at bounding box center [372, 438] width 14 height 14
type input "2"
type input "$21.54"
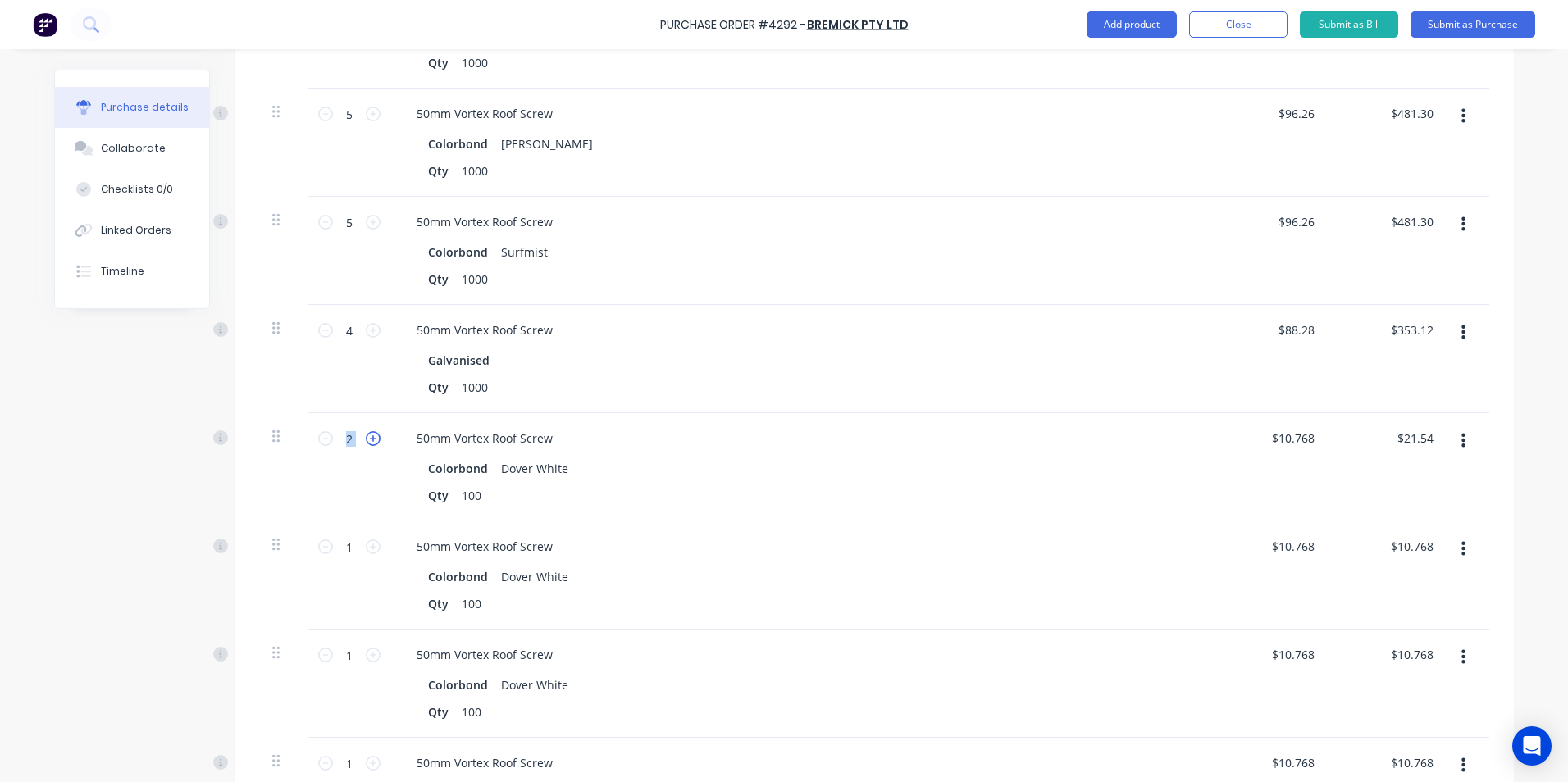
click at [367, 440] on icon at bounding box center [372, 438] width 14 height 14
type input "3"
type input "$32.30"
click at [367, 440] on icon at bounding box center [372, 438] width 14 height 14
type input "4"
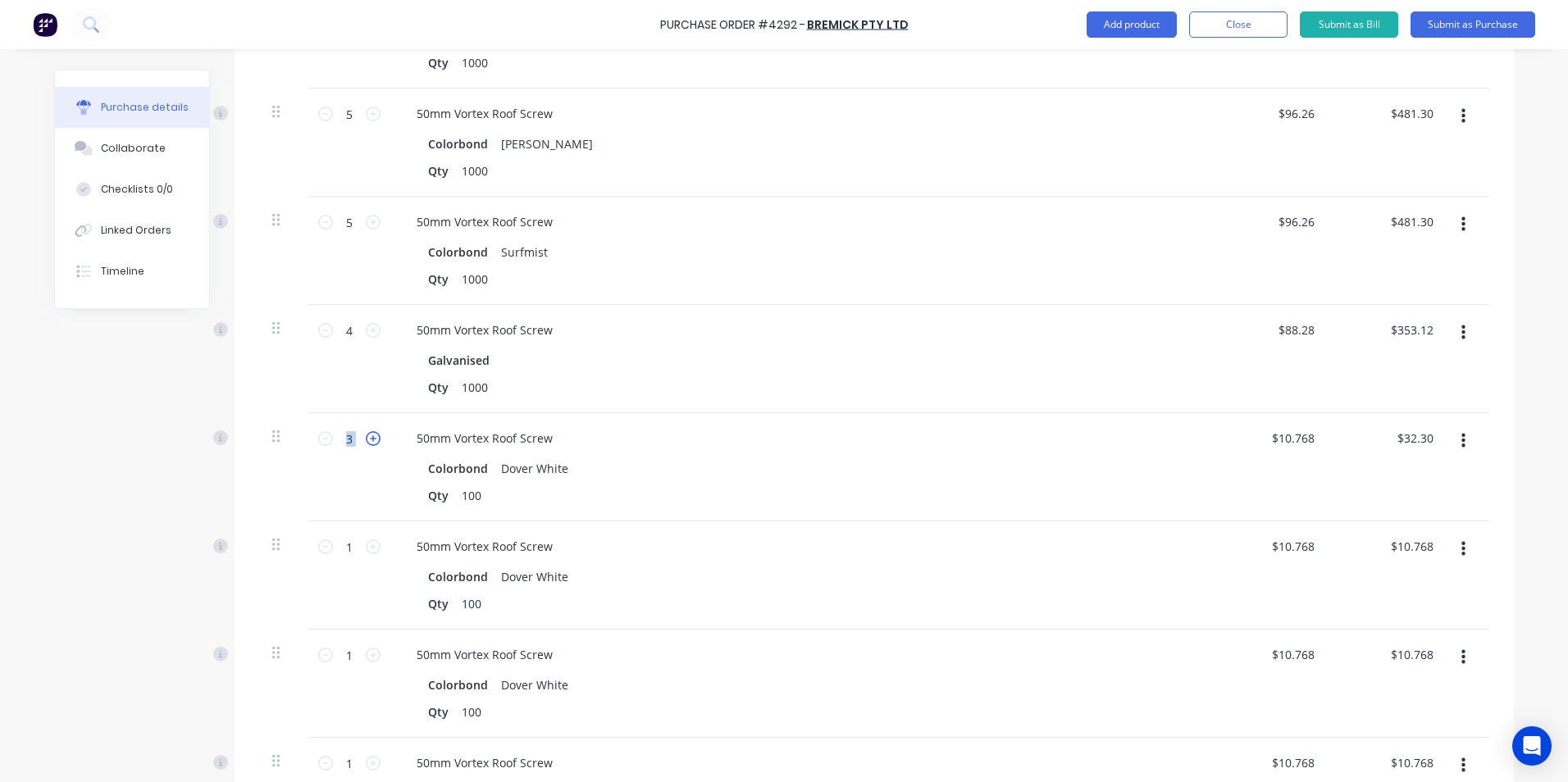
type input "$43.07"
click at [367, 440] on icon at bounding box center [372, 438] width 14 height 14
type input "5"
type input "$53.84"
click at [370, 440] on icon at bounding box center [372, 438] width 14 height 14
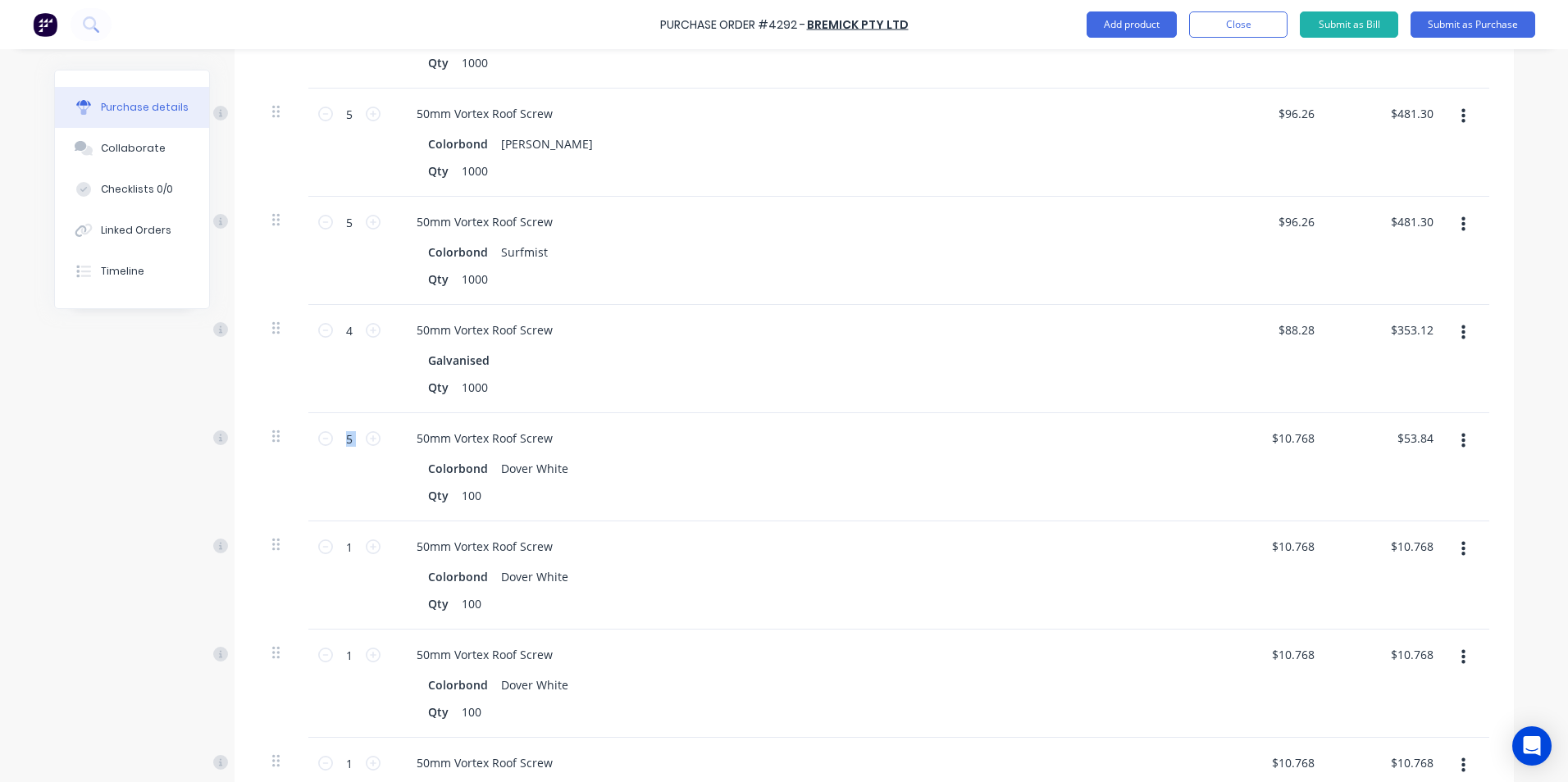
type input "6"
type input "$64.61"
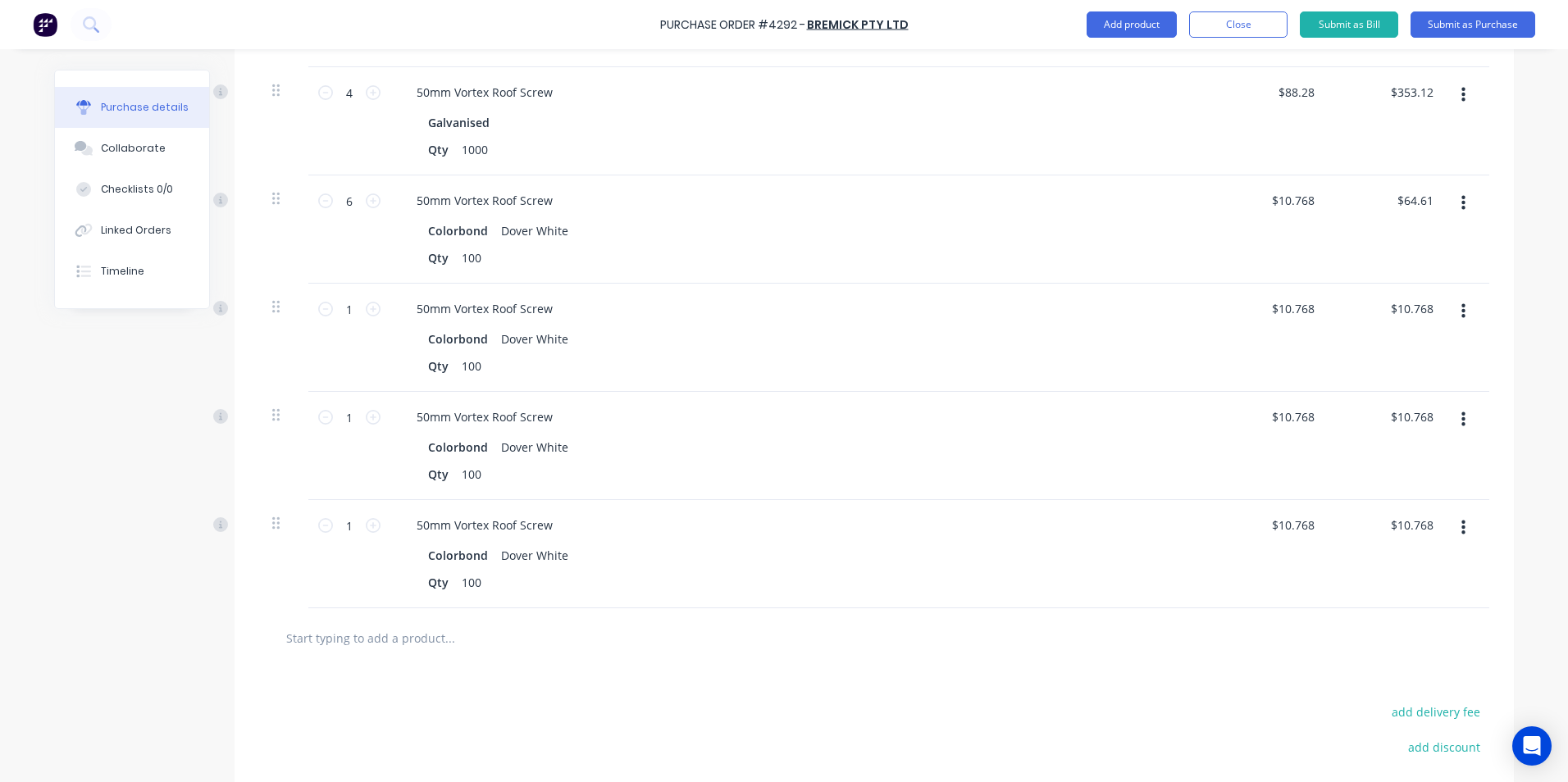
scroll to position [1006, 0]
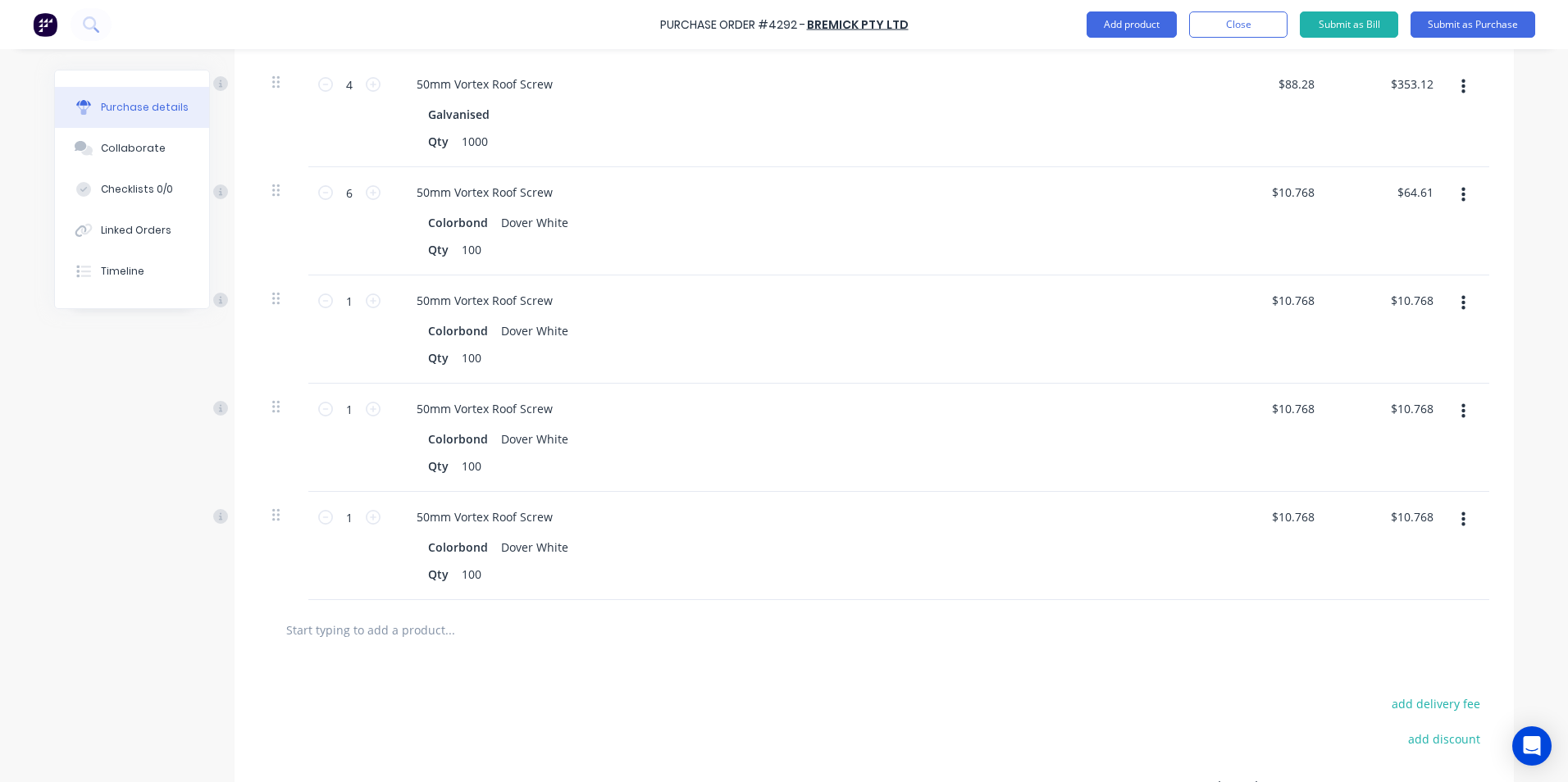
click at [1462, 303] on button "button" at bounding box center [1463, 303] width 39 height 30
click at [1393, 348] on button "Edit" at bounding box center [1413, 347] width 140 height 33
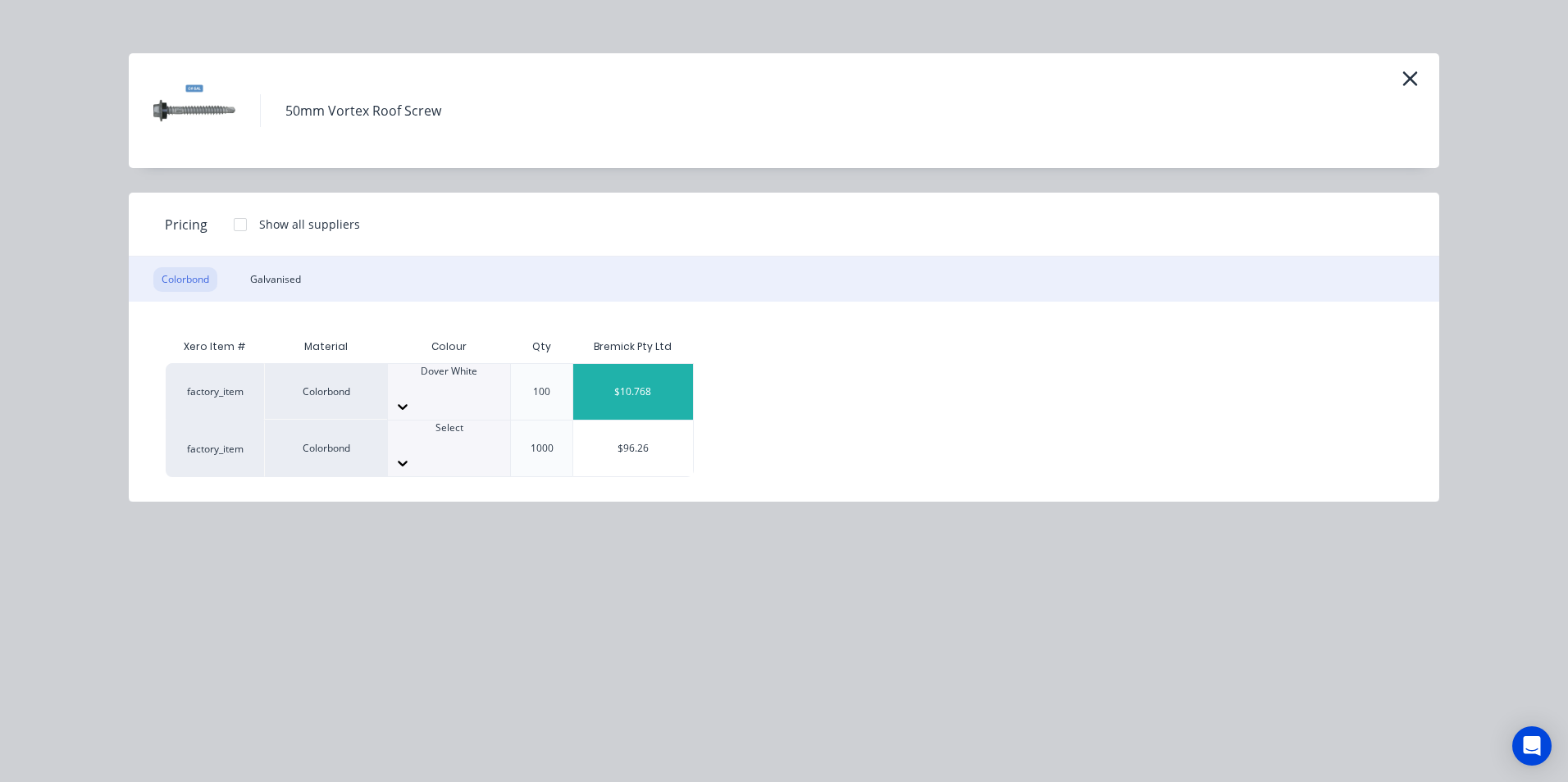
click at [463, 379] on div at bounding box center [448, 386] width 122 height 14
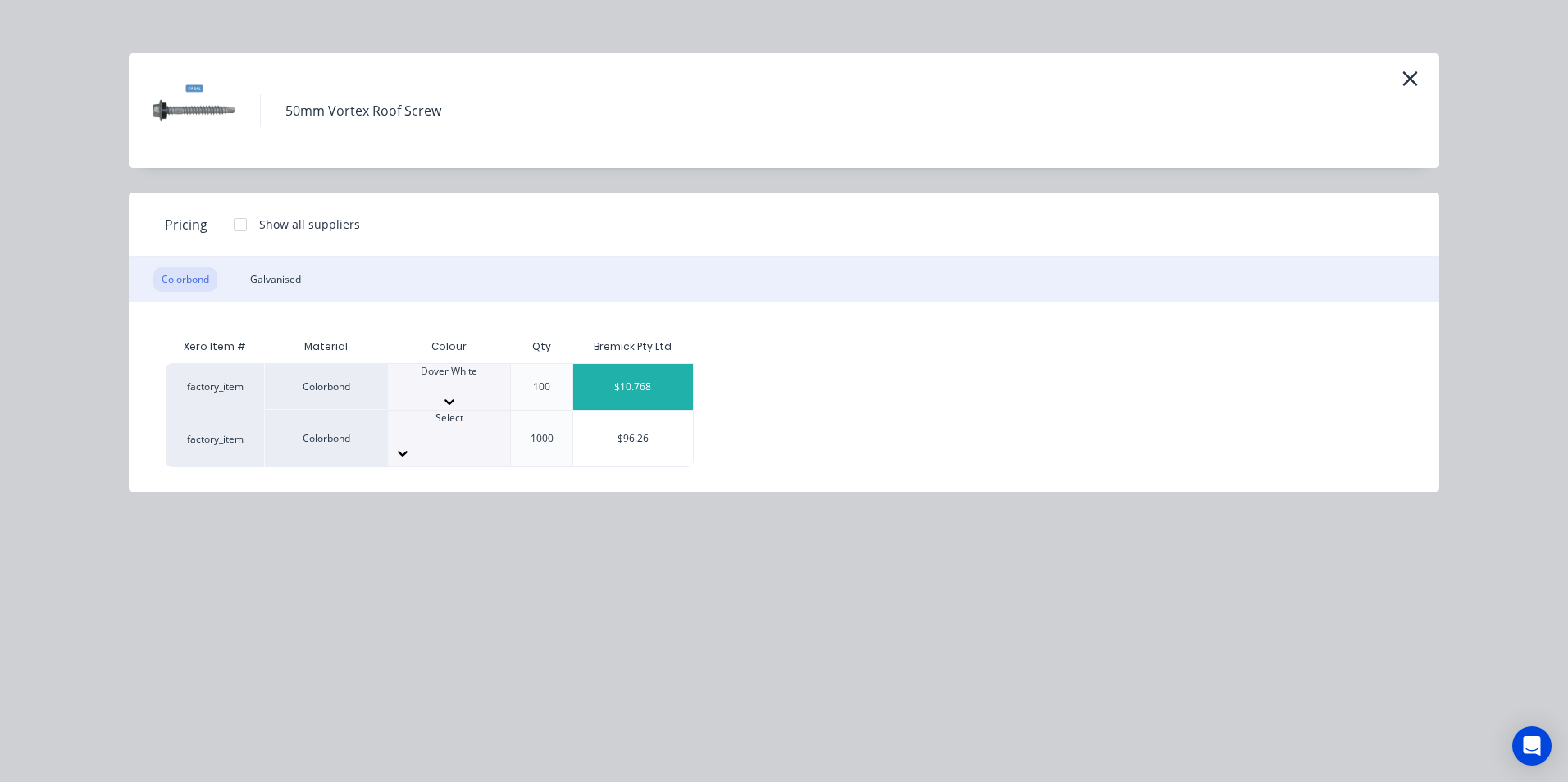
scroll to position [82, 0]
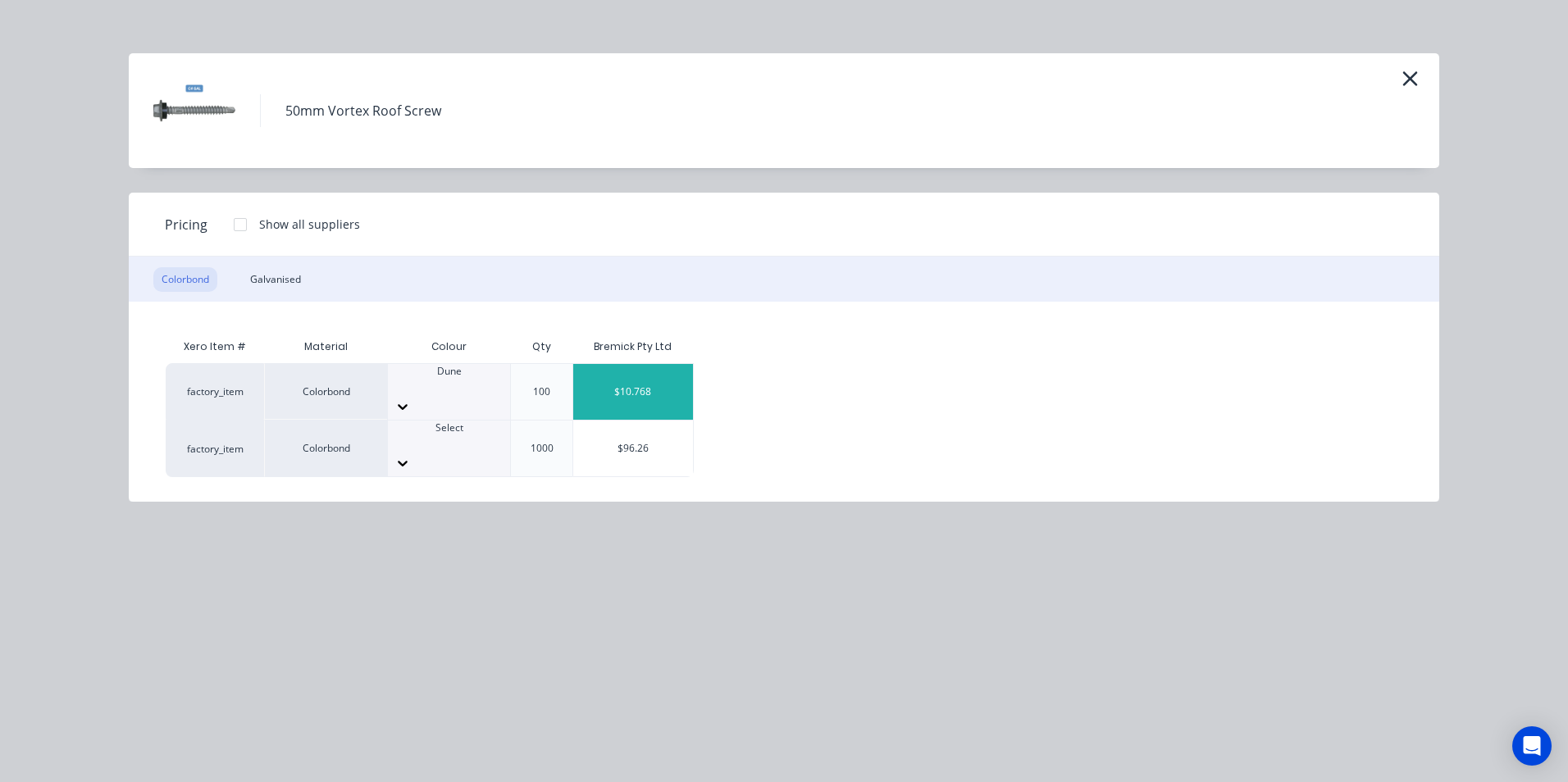
click at [654, 381] on div "$10.768" at bounding box center [633, 392] width 120 height 56
type input "$10.77"
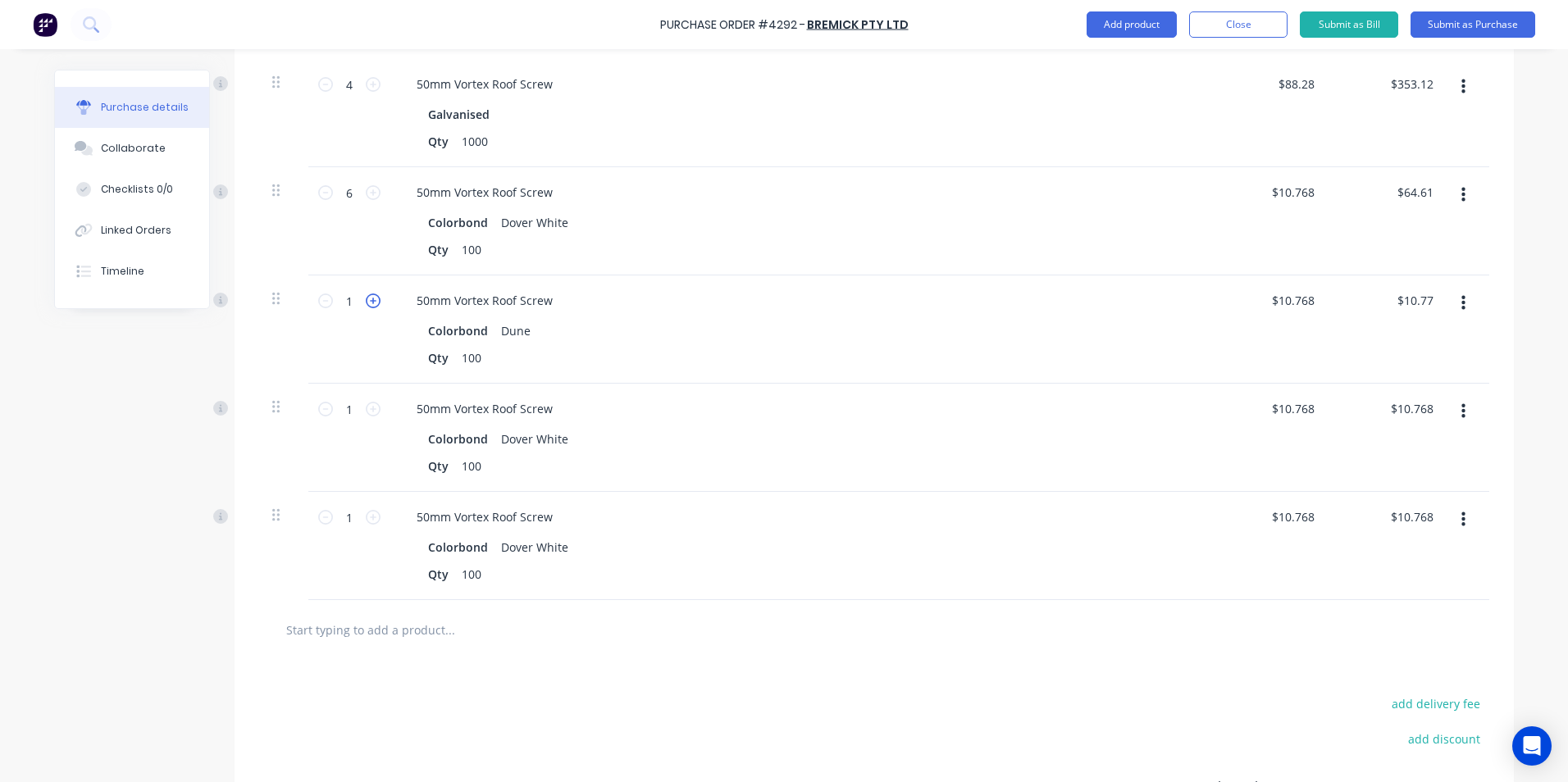
click at [369, 300] on icon at bounding box center [372, 300] width 14 height 14
type input "2"
type input "$21.54"
click at [369, 300] on icon at bounding box center [372, 300] width 14 height 14
type input "3"
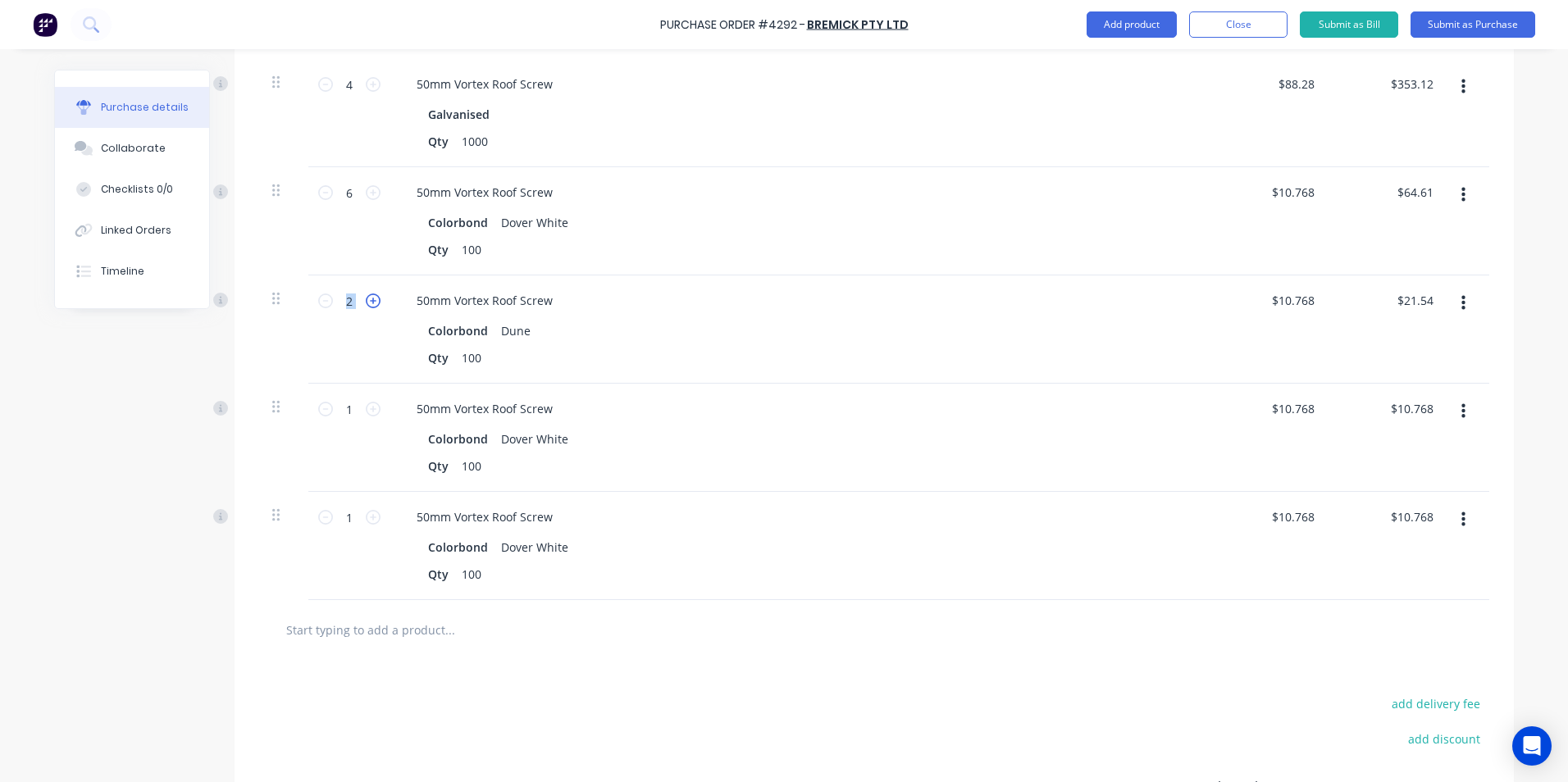
type input "$32.31"
click at [369, 300] on icon at bounding box center [372, 300] width 14 height 14
type input "4"
type input "$43.08"
click at [369, 300] on icon at bounding box center [372, 300] width 14 height 14
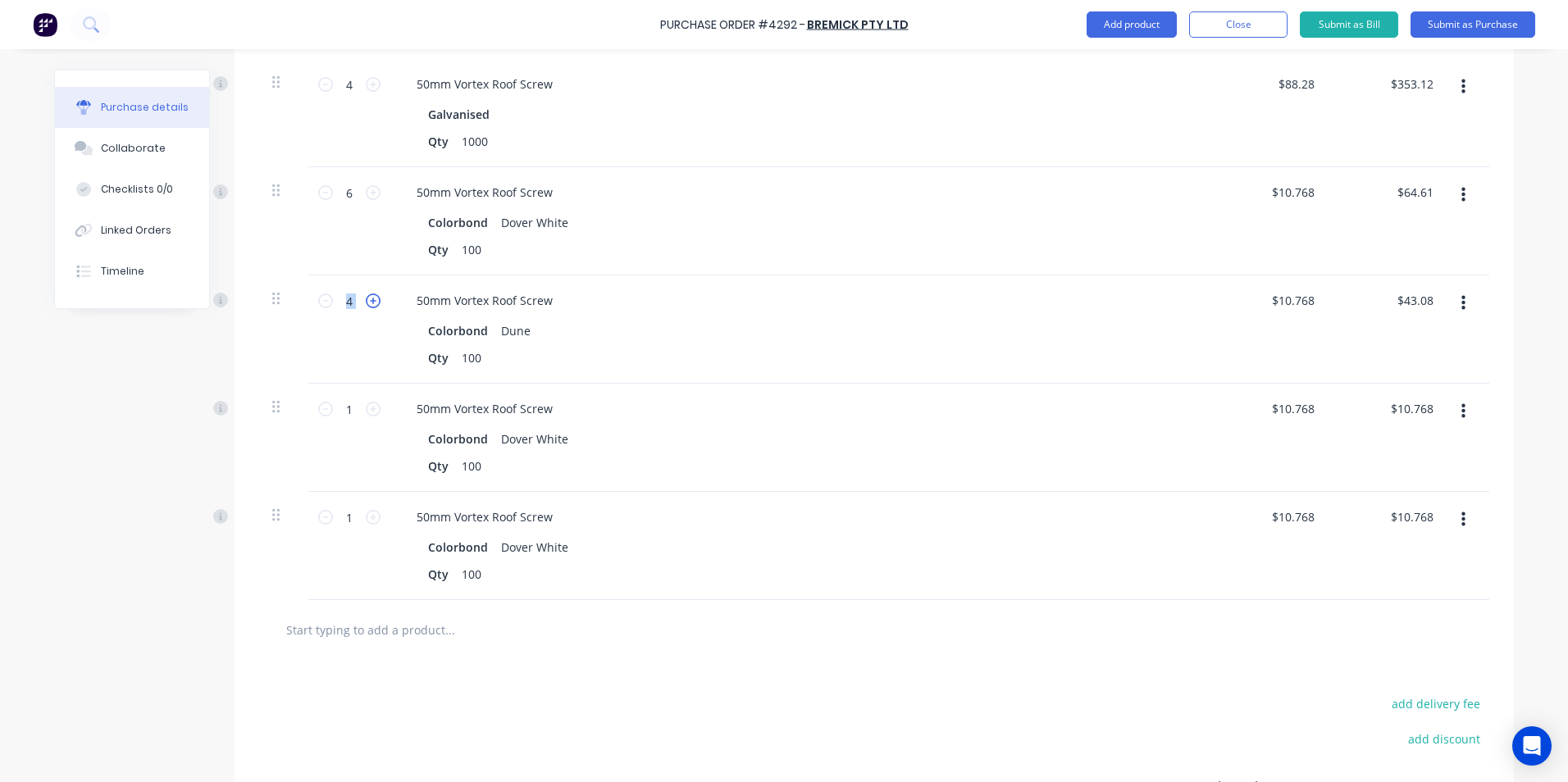
type input "5"
type input "$53.85"
click at [369, 300] on icon at bounding box center [372, 300] width 14 height 14
type input "6"
type input "$64.62"
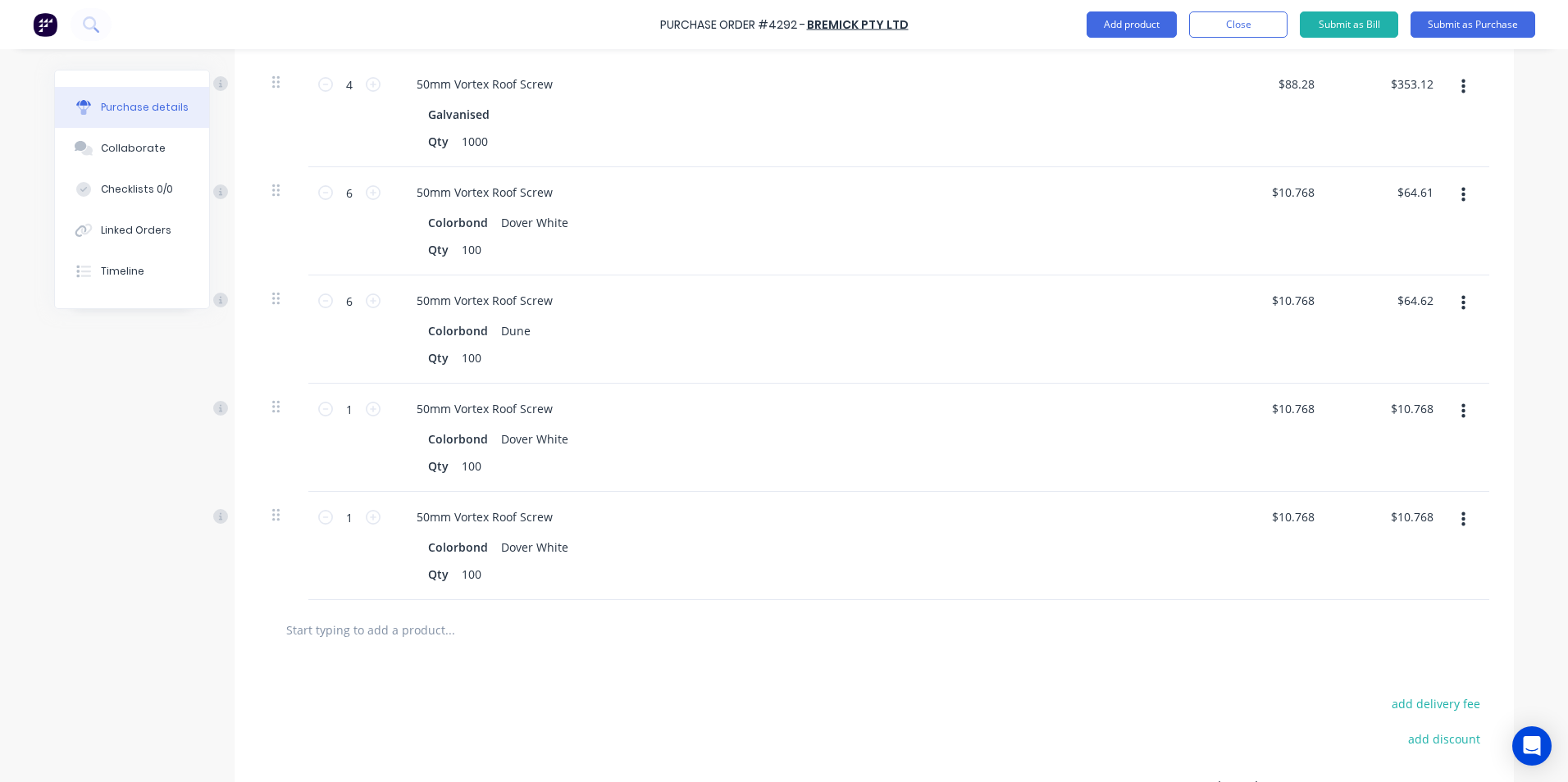
click at [1473, 417] on button "button" at bounding box center [1463, 412] width 39 height 30
click at [1397, 453] on button "Edit" at bounding box center [1413, 455] width 140 height 33
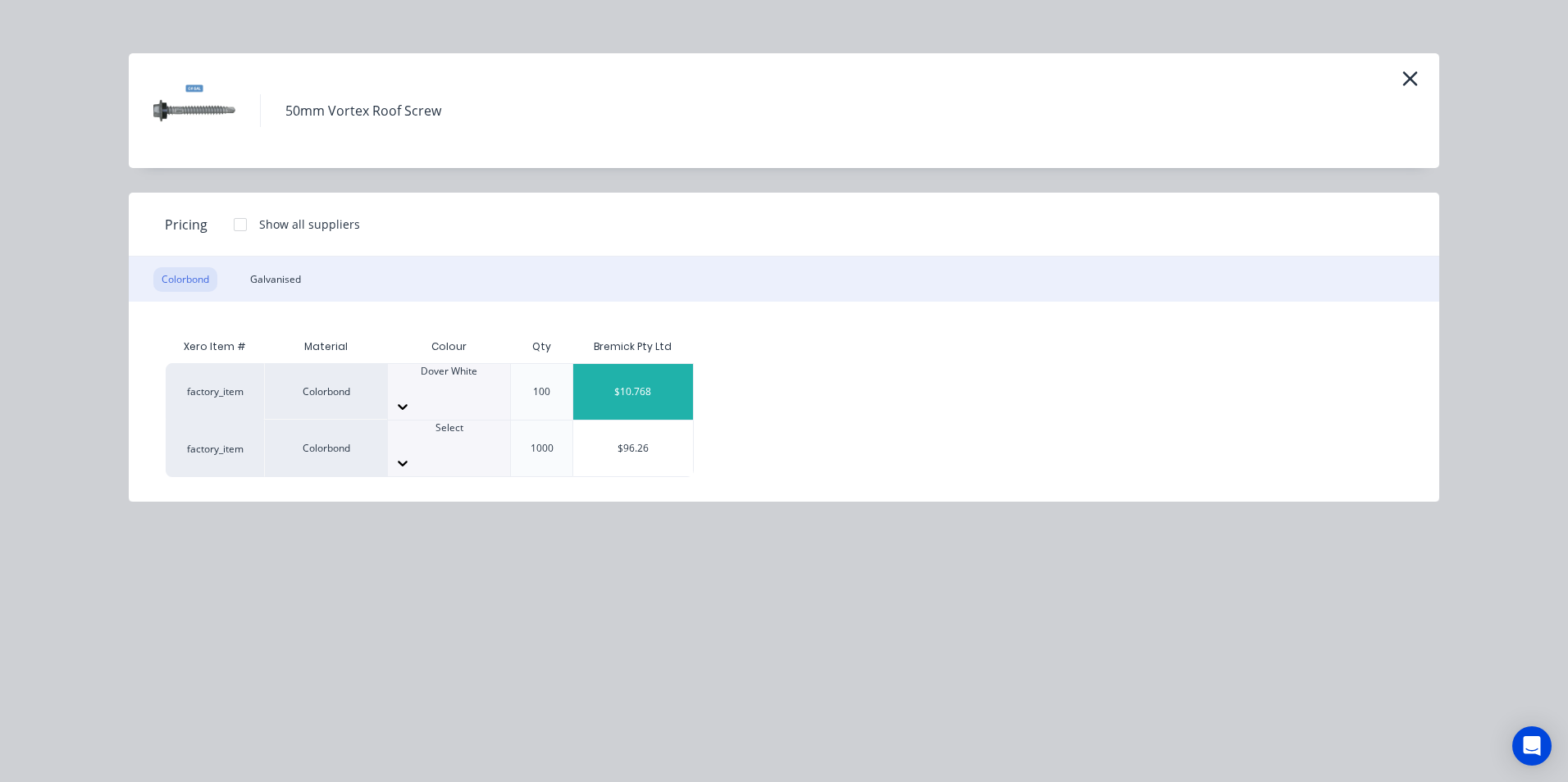
click at [408, 404] on icon at bounding box center [402, 407] width 10 height 6
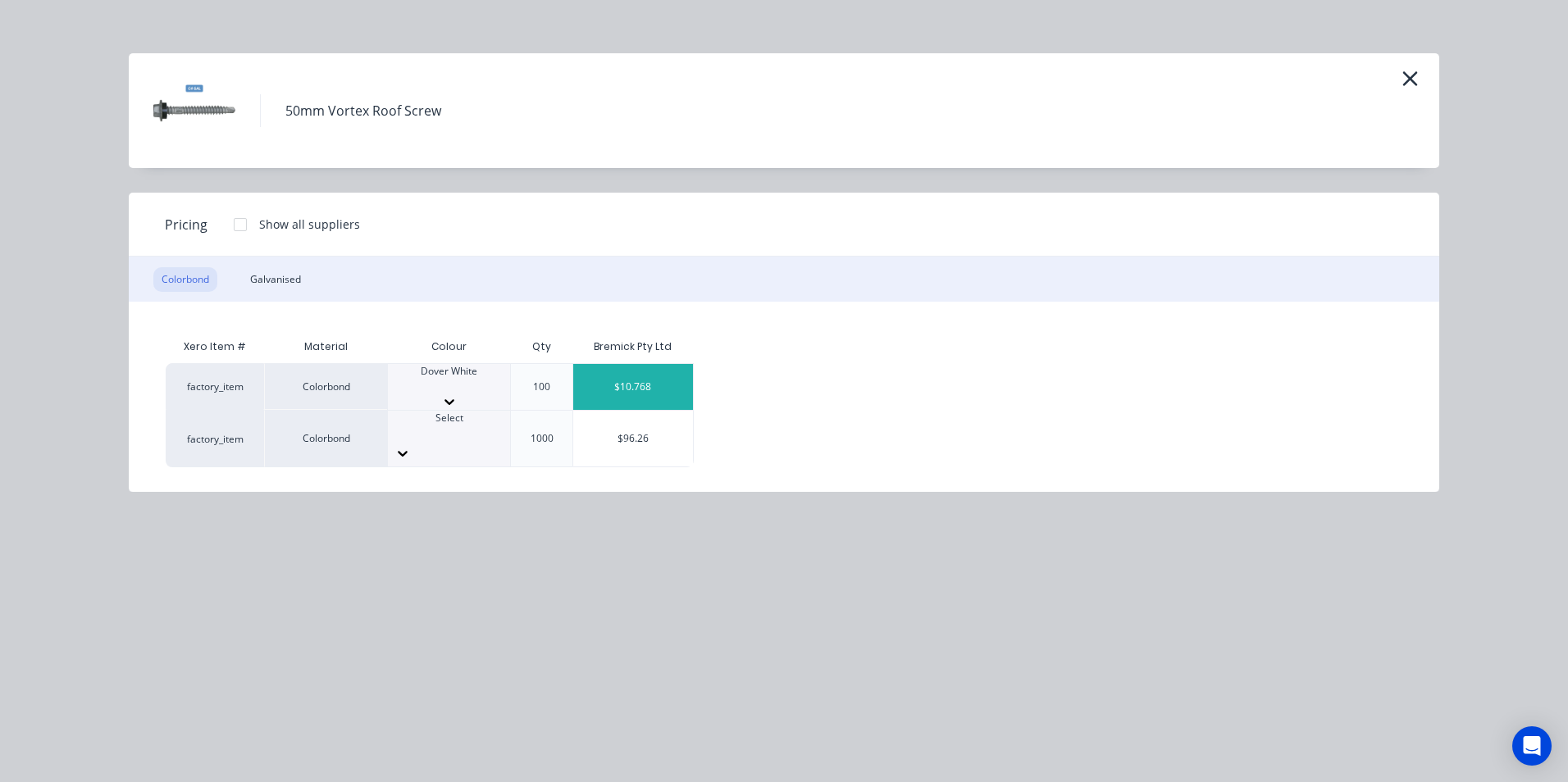
scroll to position [424, 0]
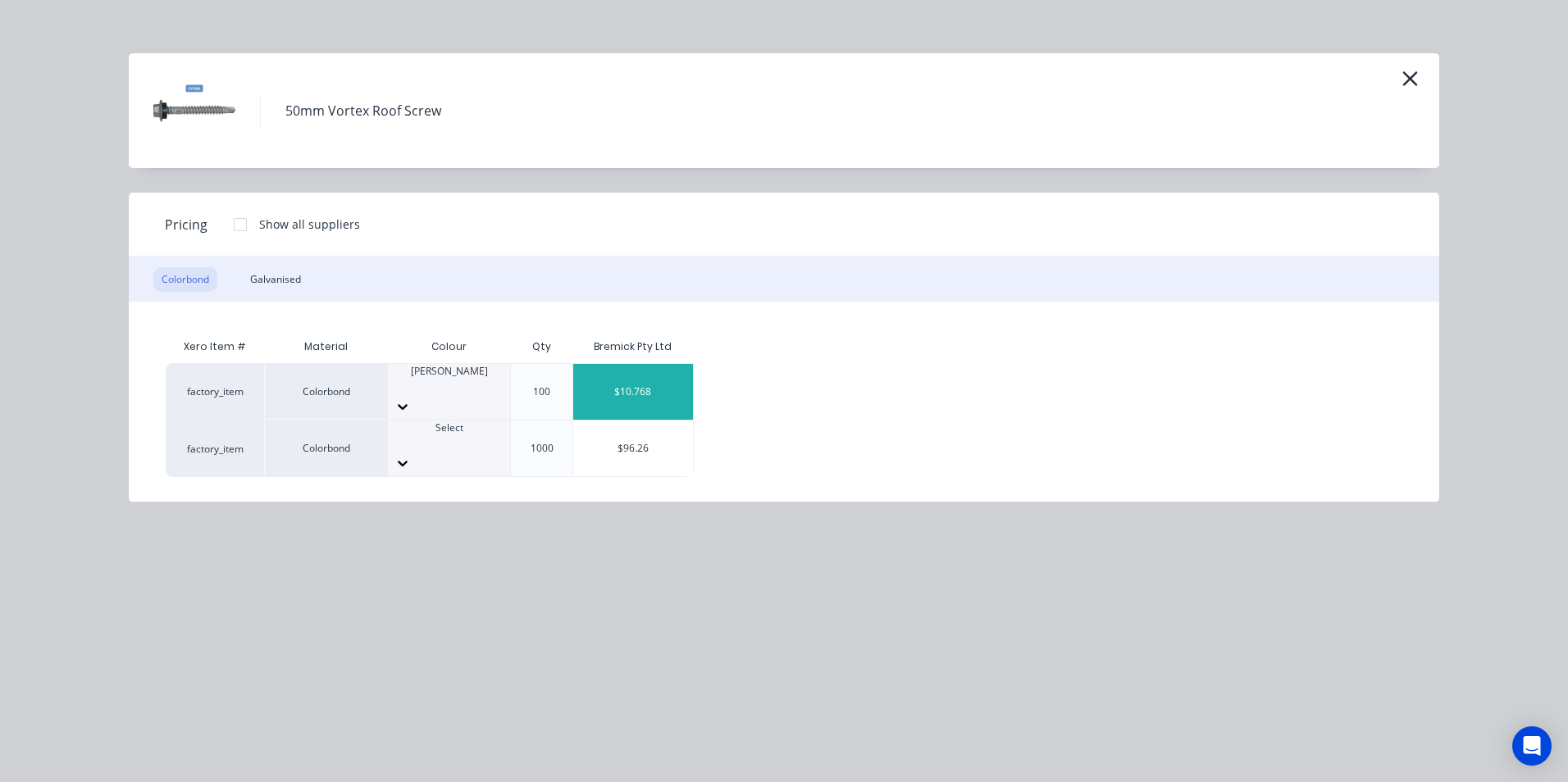
click at [630, 389] on div "$10.768" at bounding box center [633, 392] width 120 height 56
type input "$10.77"
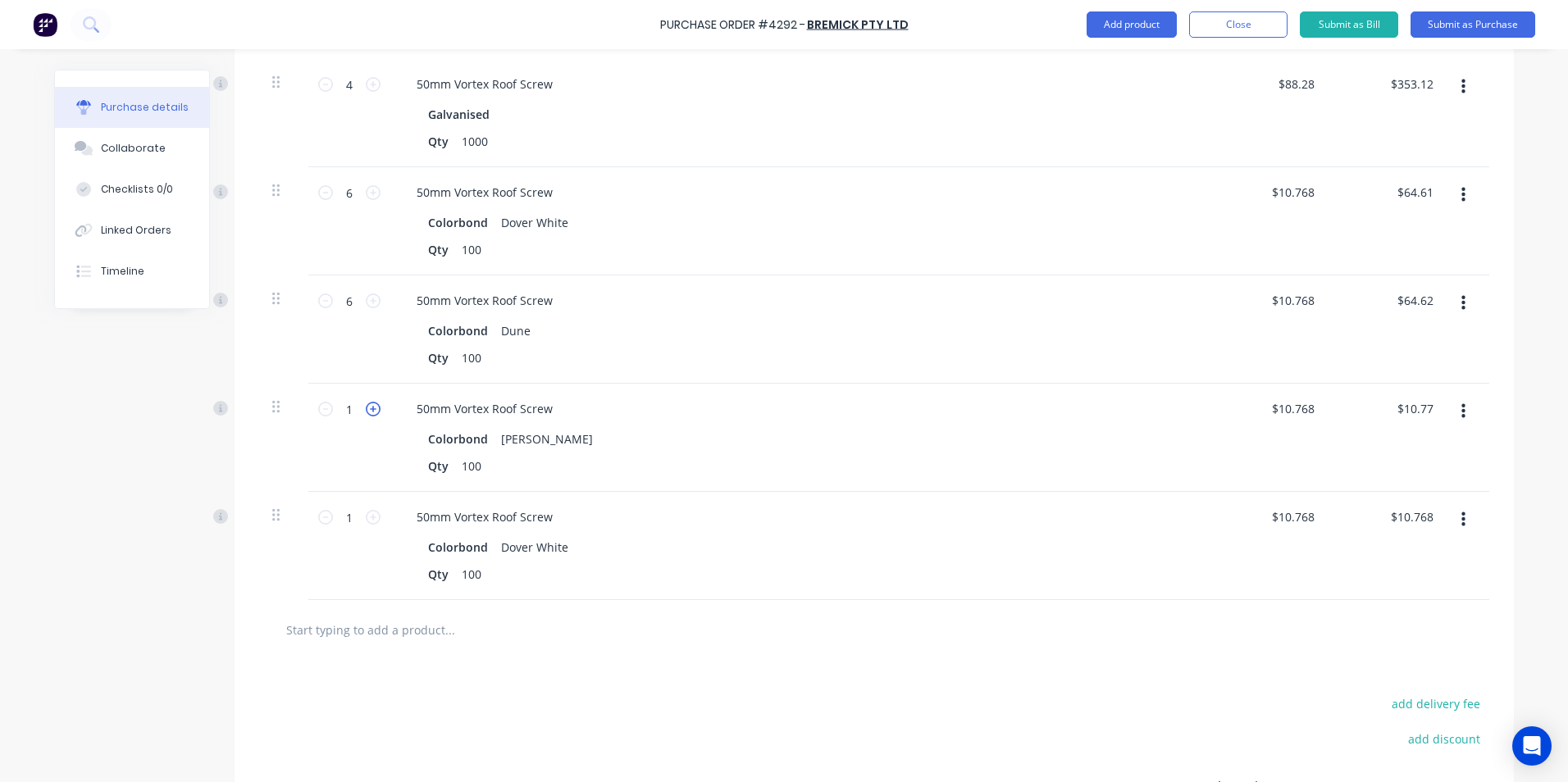
click at [369, 408] on icon at bounding box center [372, 409] width 14 height 14
type input "2"
type input "$21.54"
click at [369, 408] on icon at bounding box center [372, 409] width 14 height 14
type input "3"
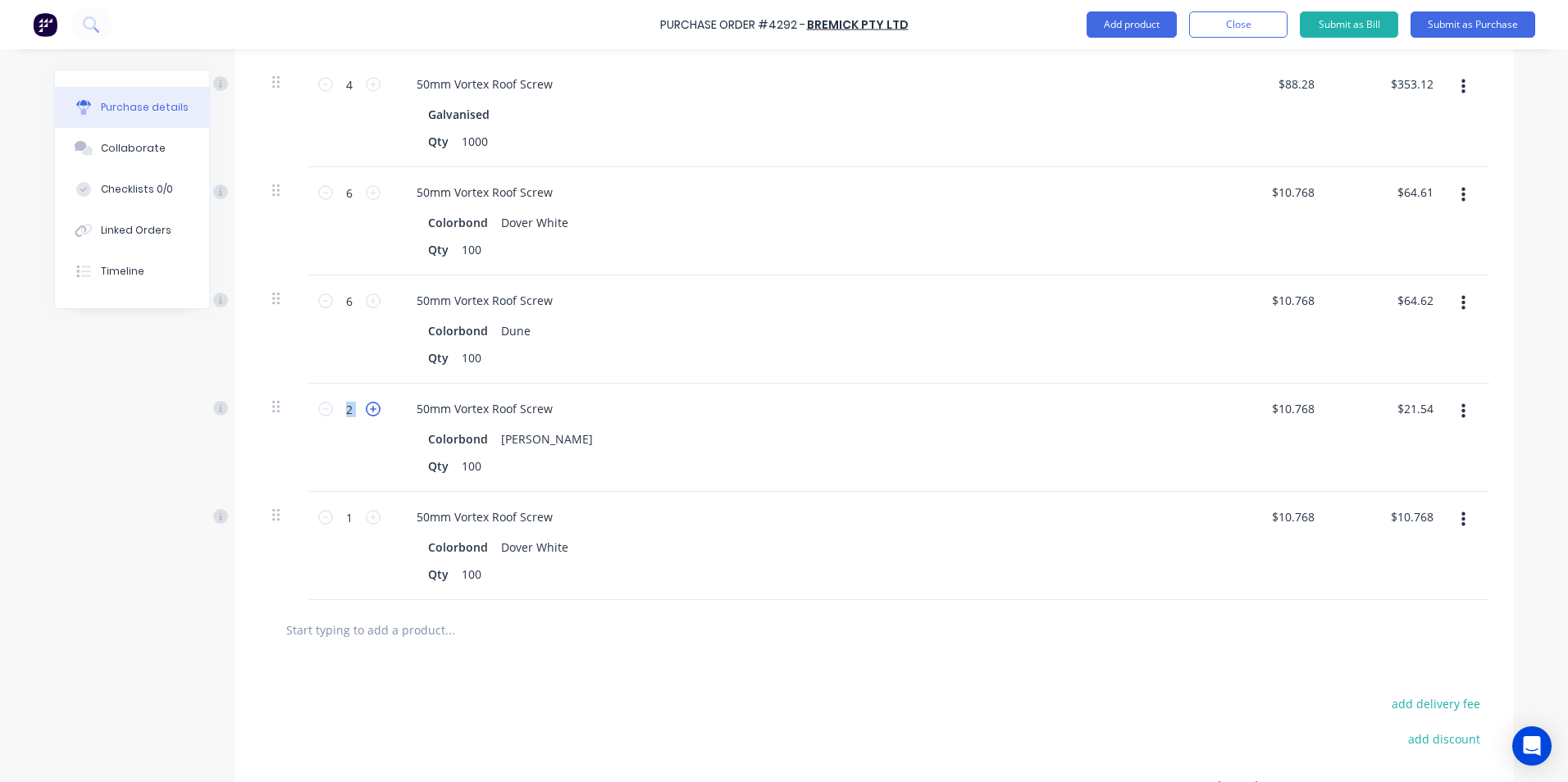
type input "$32.31"
click at [369, 408] on icon at bounding box center [372, 409] width 14 height 14
type input "4"
type input "$43.08"
click at [369, 408] on icon at bounding box center [372, 409] width 14 height 14
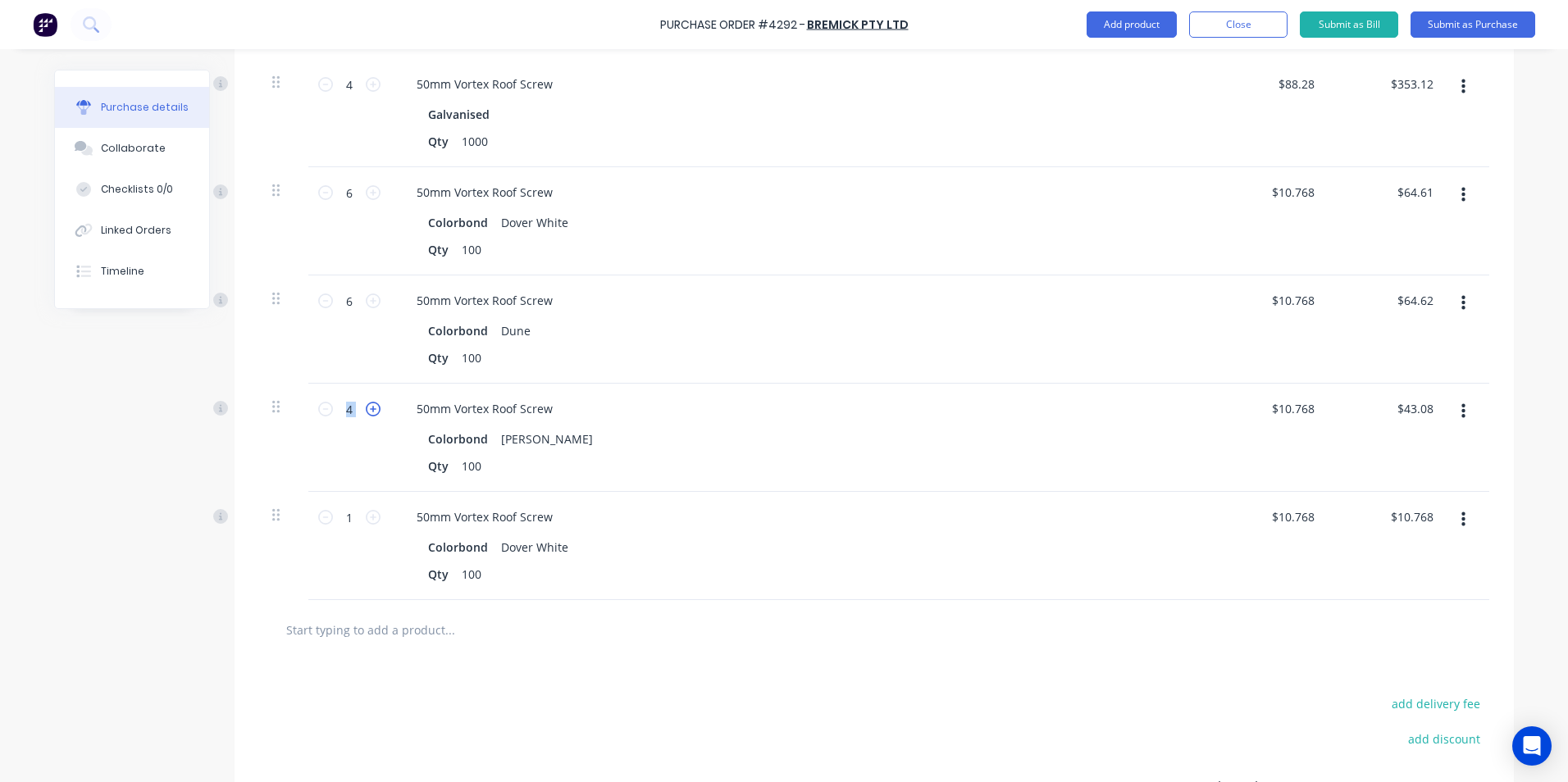
type input "5"
type input "$53.85"
click at [369, 408] on icon at bounding box center [372, 409] width 14 height 14
type input "6"
type input "$64.62"
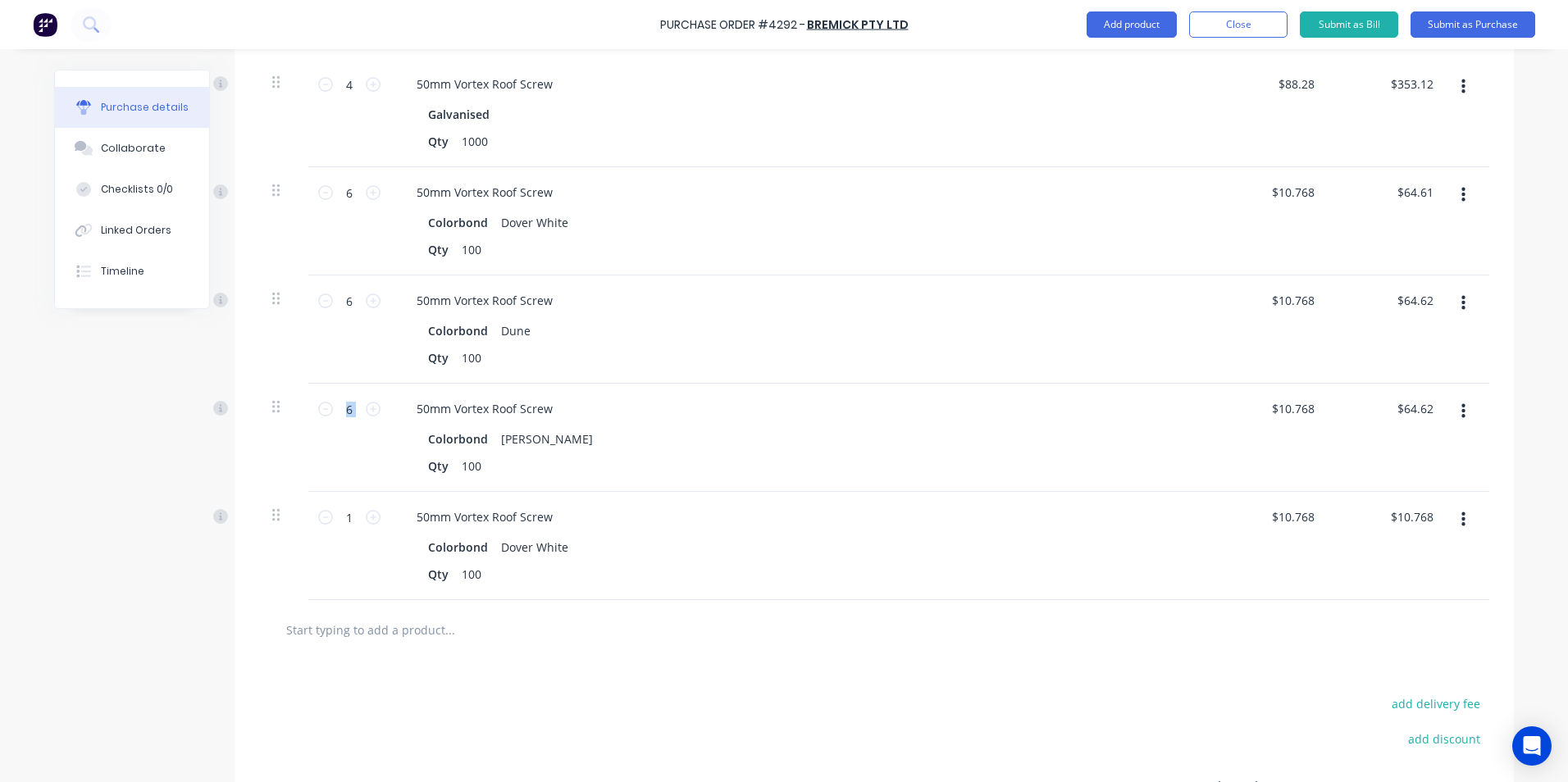
click at [1465, 520] on button "button" at bounding box center [1463, 520] width 39 height 30
click at [1403, 571] on button "Edit" at bounding box center [1413, 563] width 140 height 33
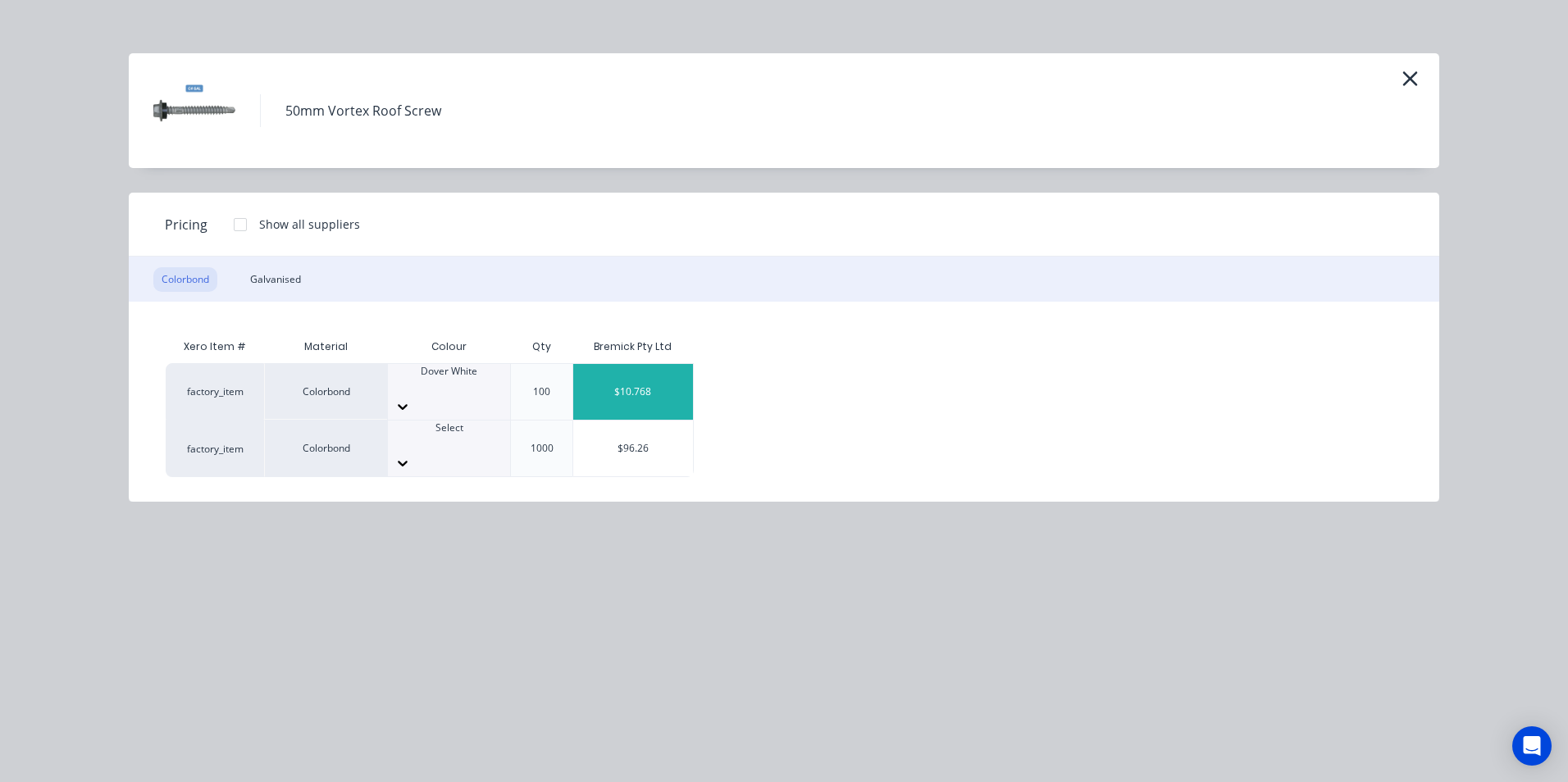
click at [456, 397] on div "Dover White" at bounding box center [448, 392] width 122 height 56
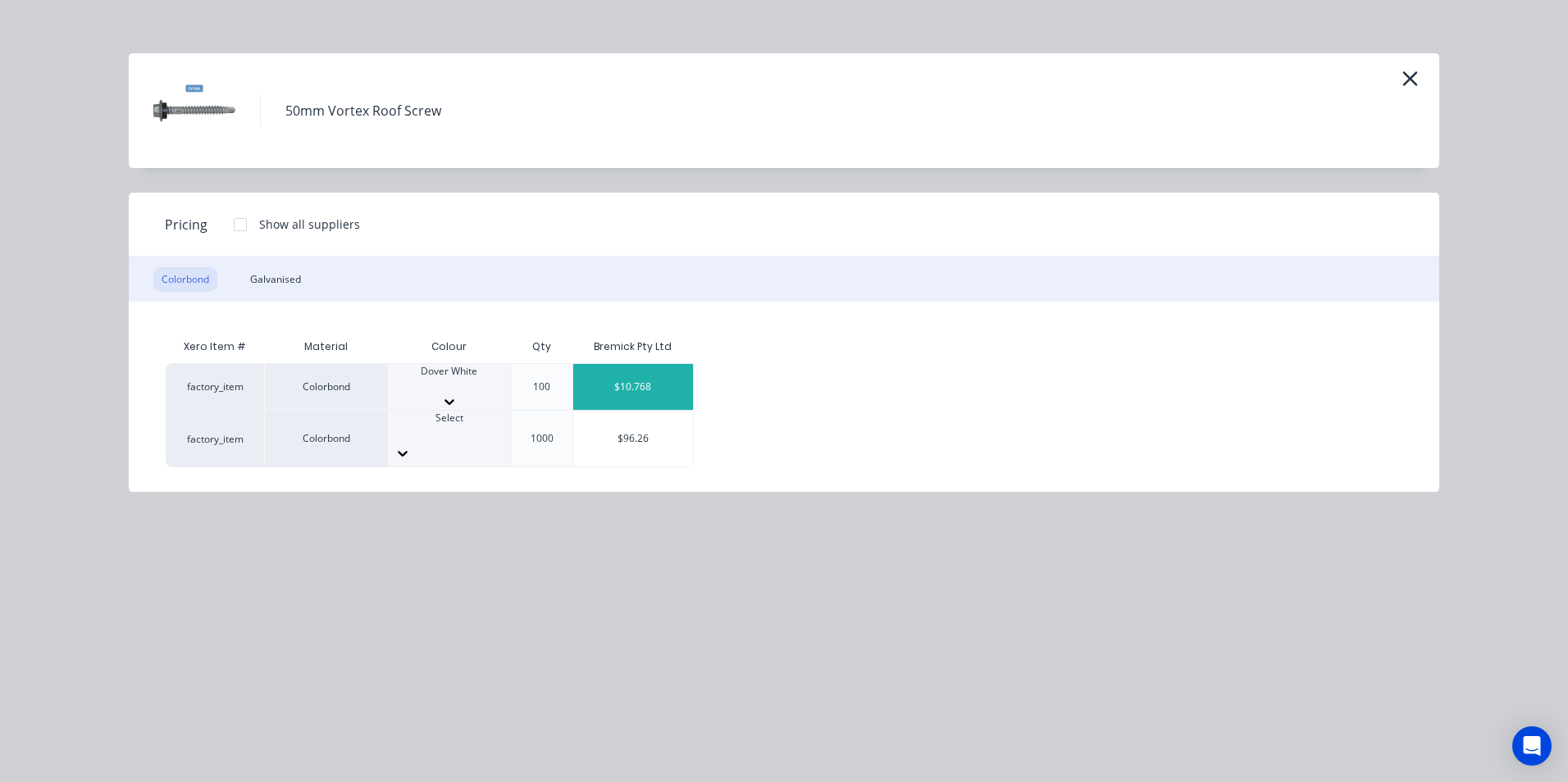
scroll to position [506, 0]
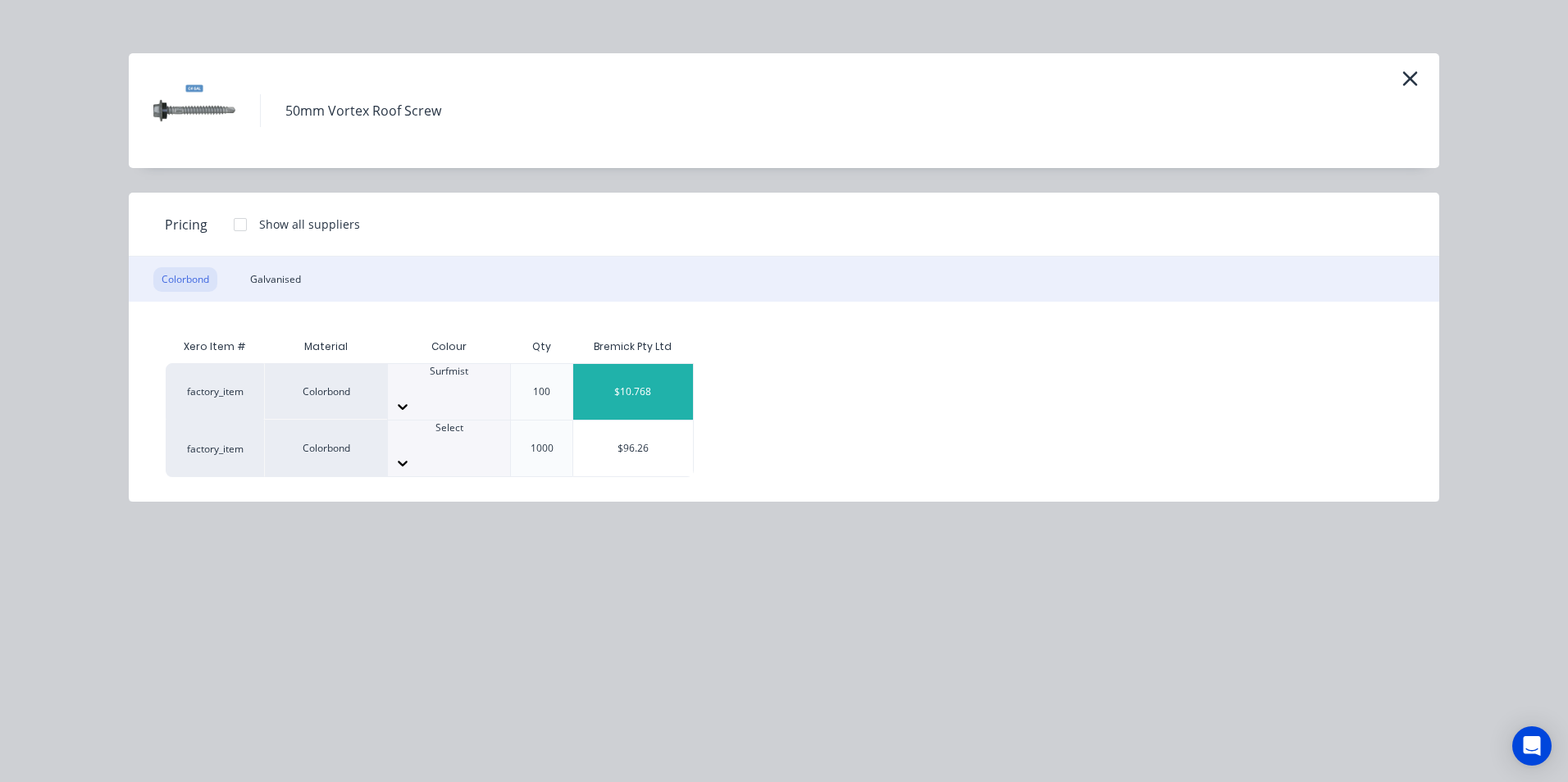
click at [633, 381] on div "$10.768" at bounding box center [633, 392] width 120 height 56
type input "$10.77"
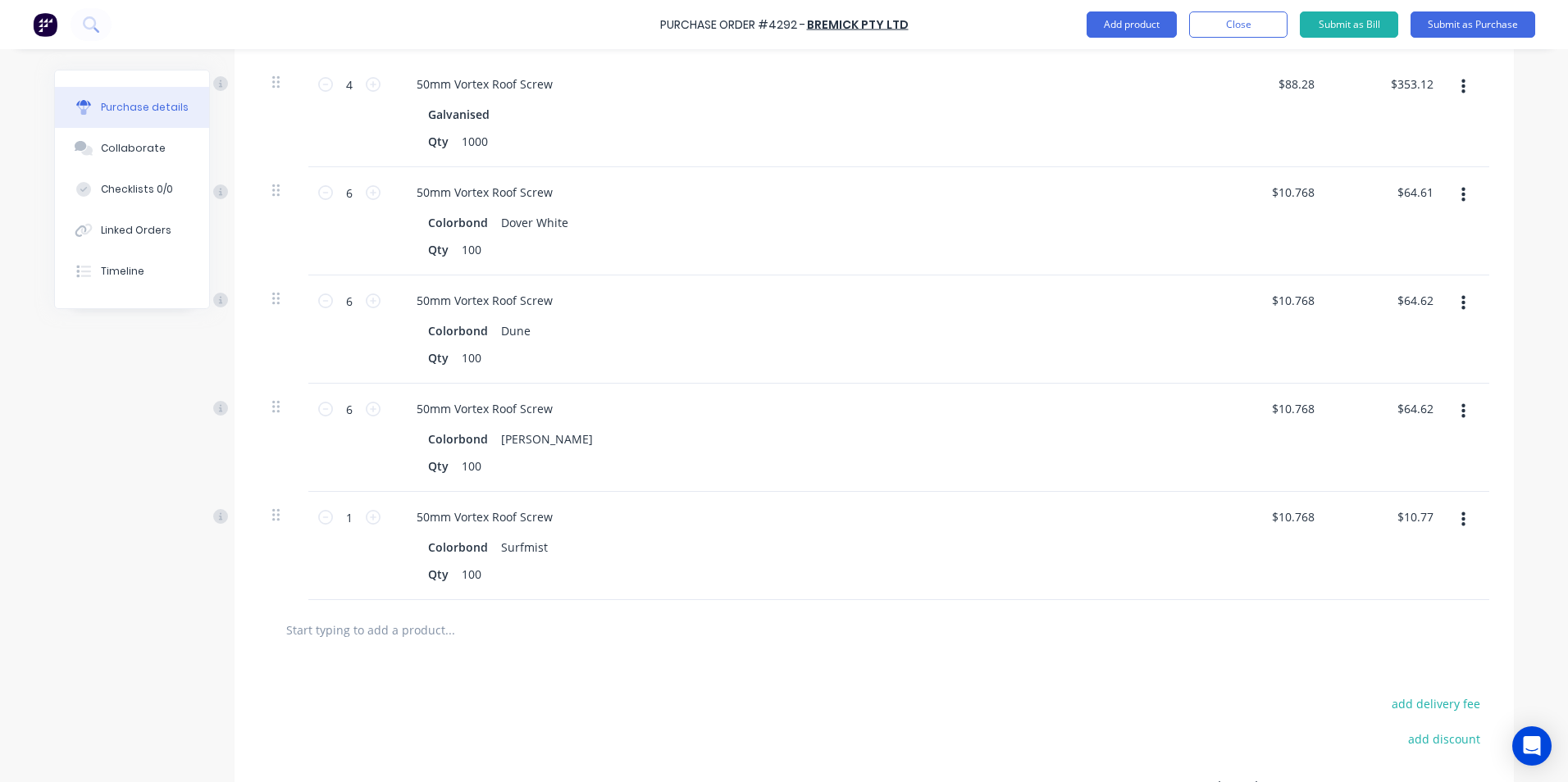
click at [379, 517] on div "1 1" at bounding box center [349, 546] width 82 height 108
click at [375, 517] on div "1 1" at bounding box center [349, 546] width 82 height 108
click at [373, 517] on icon at bounding box center [372, 517] width 14 height 14
type input "2"
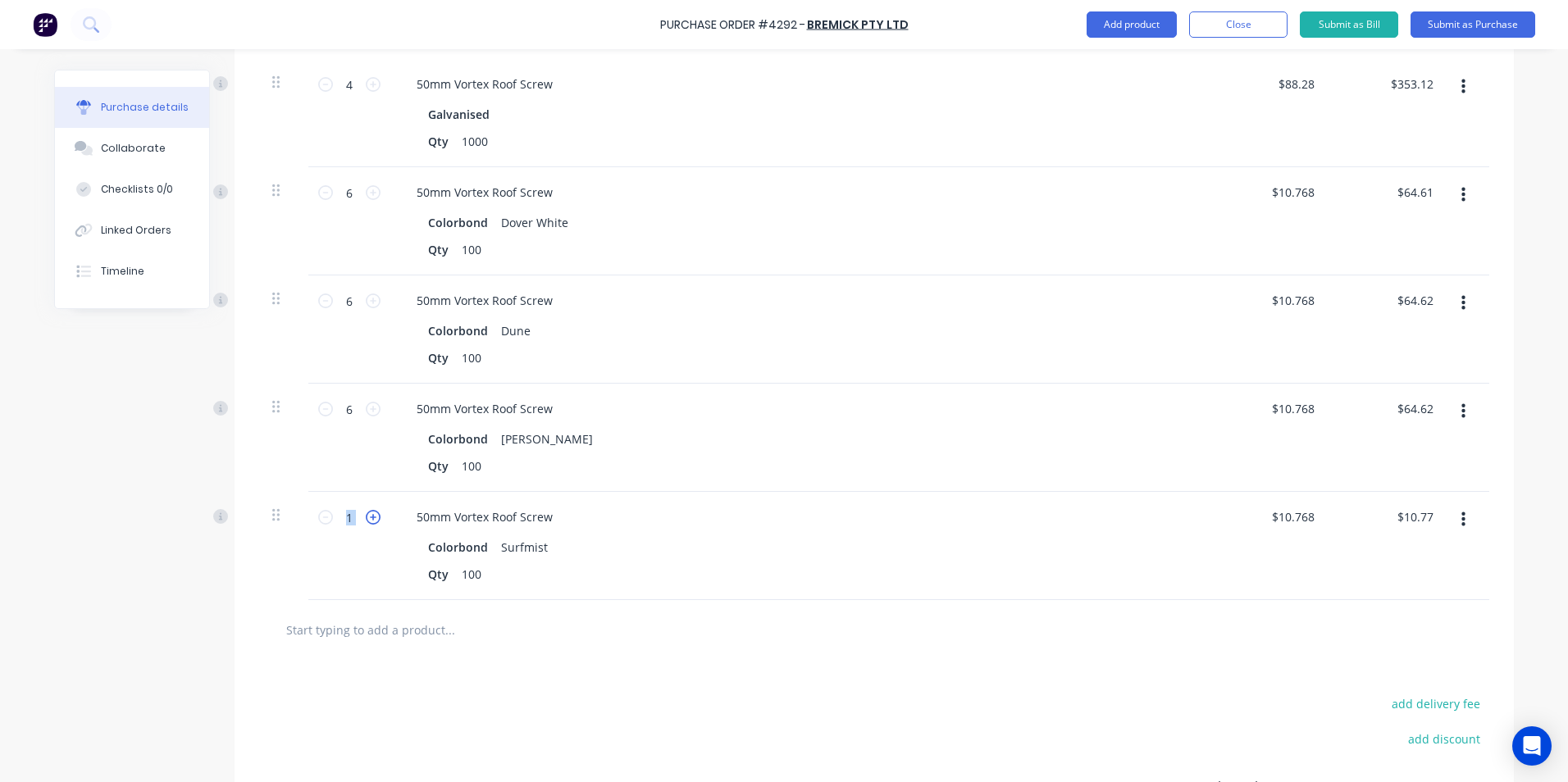
type input "$21.54"
click at [373, 517] on icon at bounding box center [372, 517] width 14 height 14
type input "3"
type input "$32.31"
click at [373, 517] on icon at bounding box center [372, 517] width 14 height 14
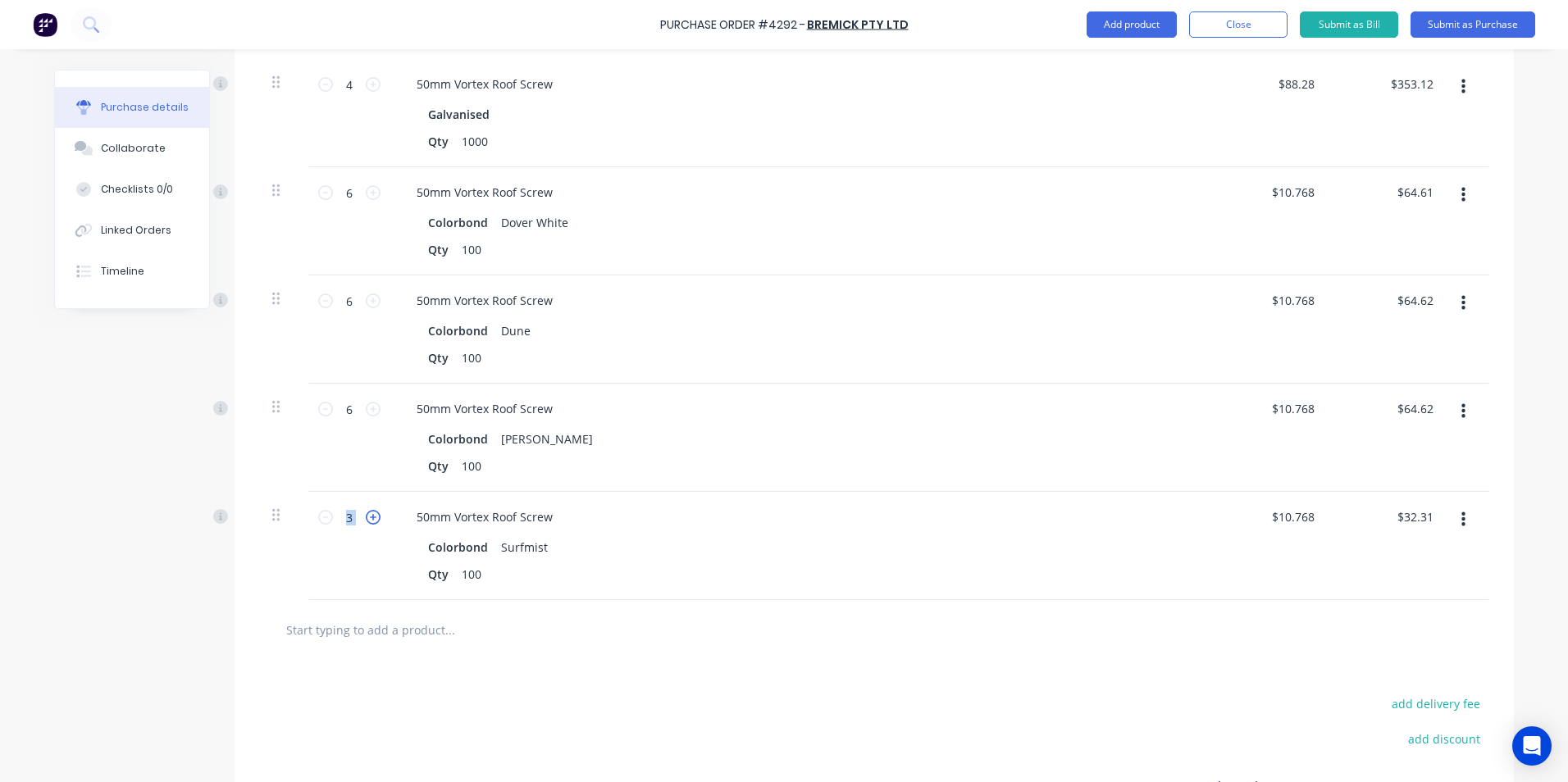
type input "4"
type input "$43.08"
click at [373, 517] on icon at bounding box center [372, 517] width 14 height 14
type input "5"
type input "$53.85"
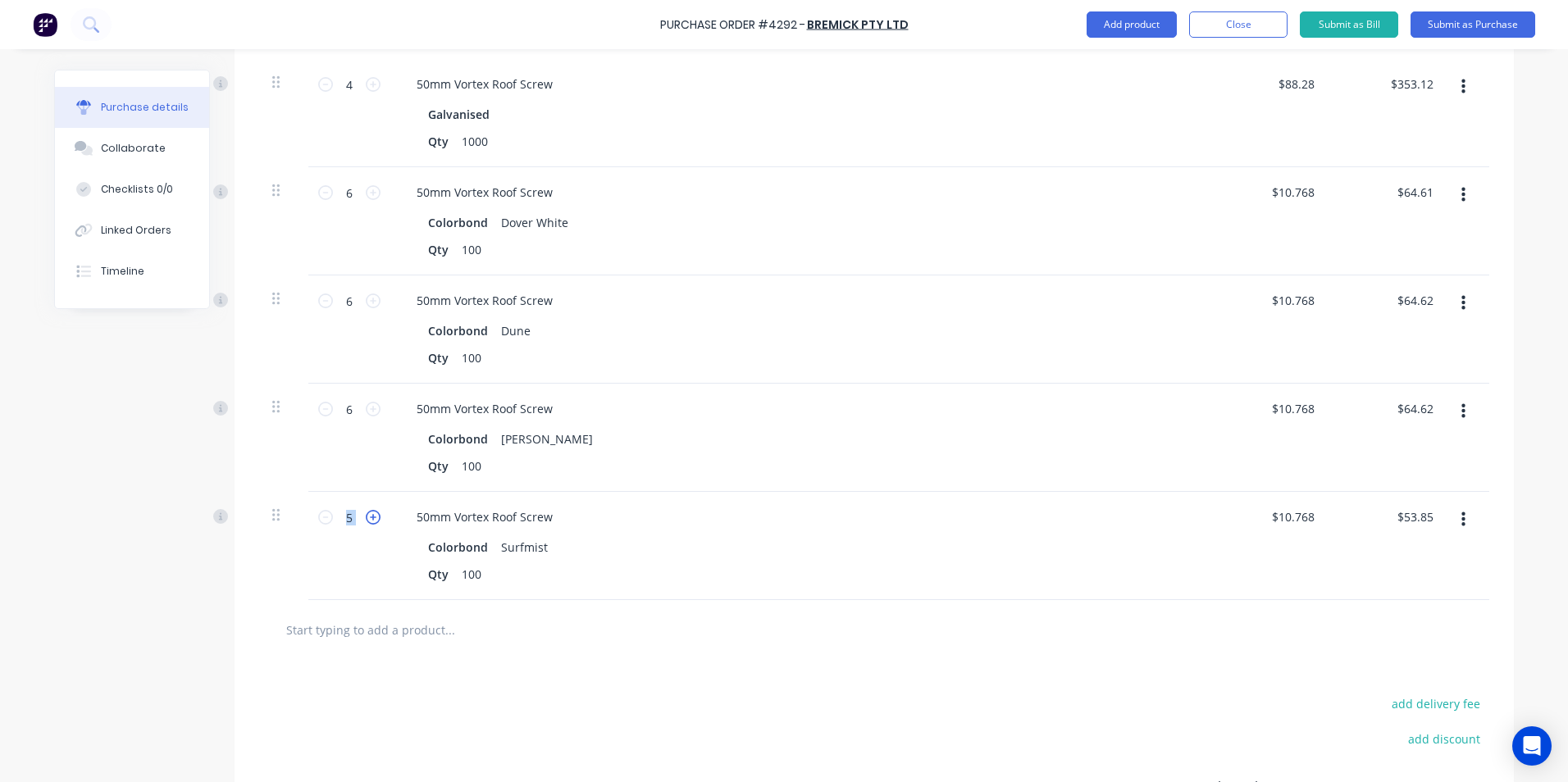
click at [373, 517] on icon at bounding box center [372, 517] width 14 height 14
type input "6"
type input "$64.62"
click at [431, 638] on input "text" at bounding box center [449, 630] width 328 height 33
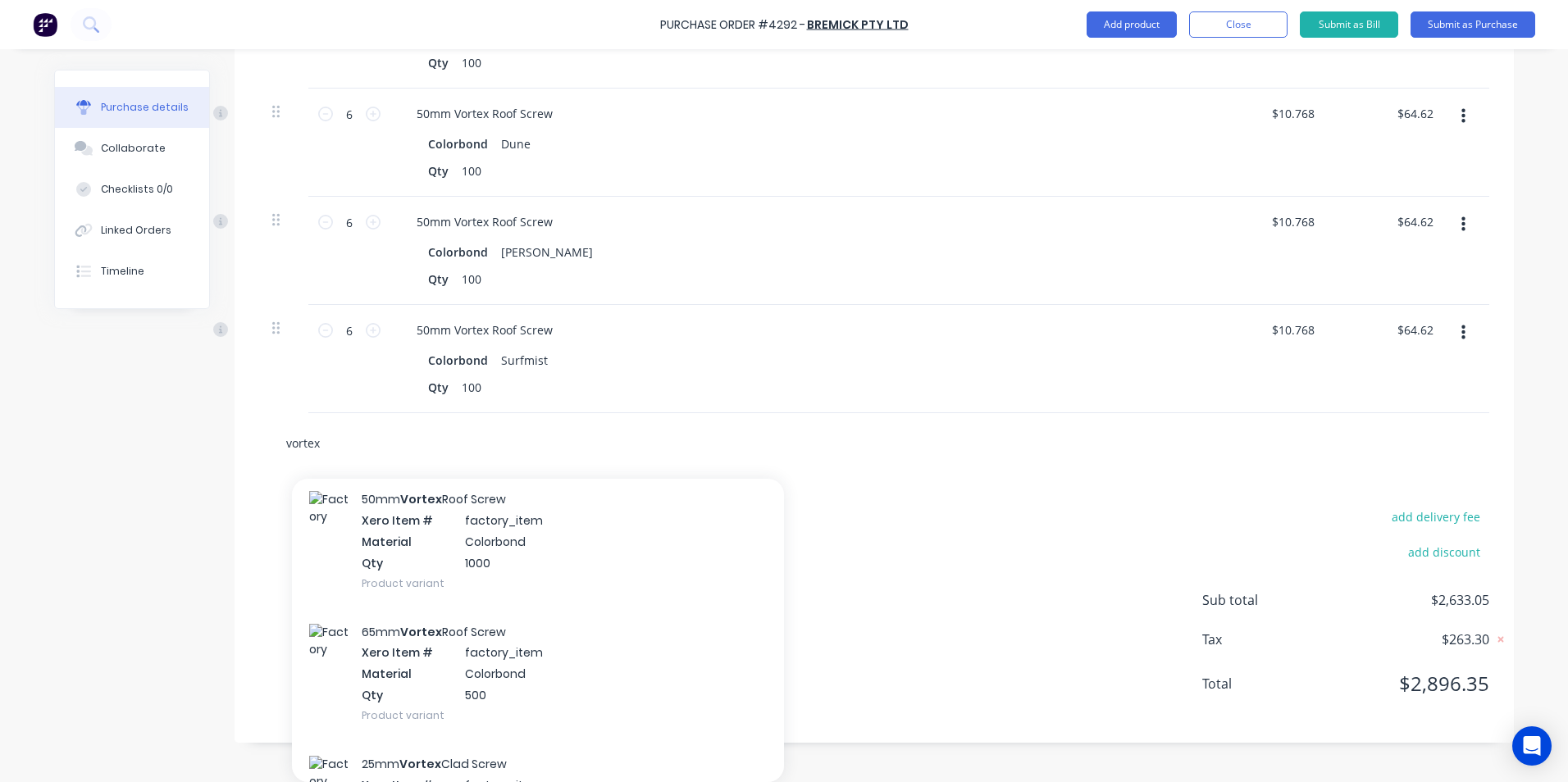
scroll to position [1558, 0]
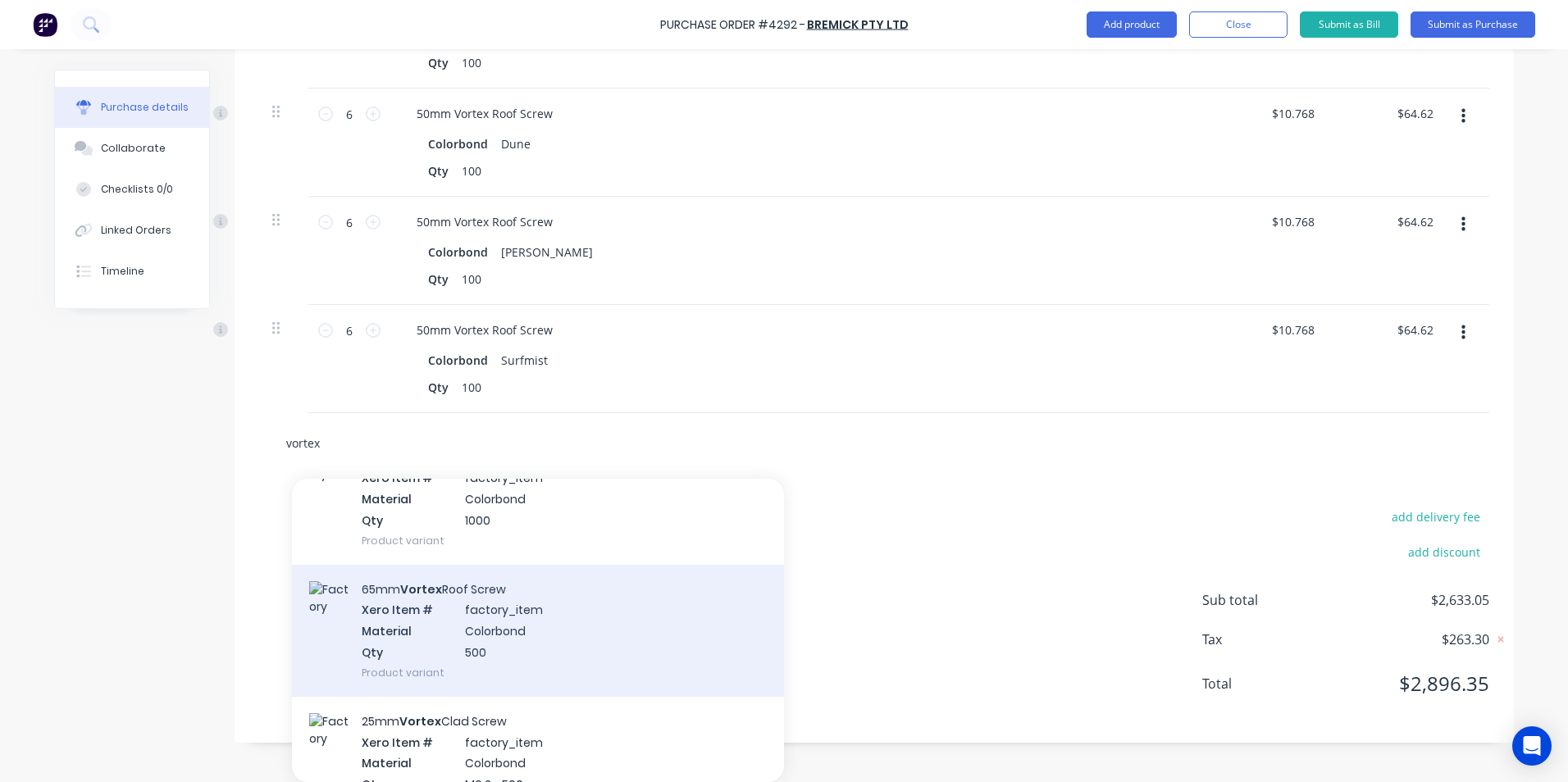
type input "vortex"
click at [506, 649] on div "65mm Vortex Roof Screw Xero Item # factory_item Material Colorbond Qty 500 Prod…" at bounding box center [538, 631] width 492 height 132
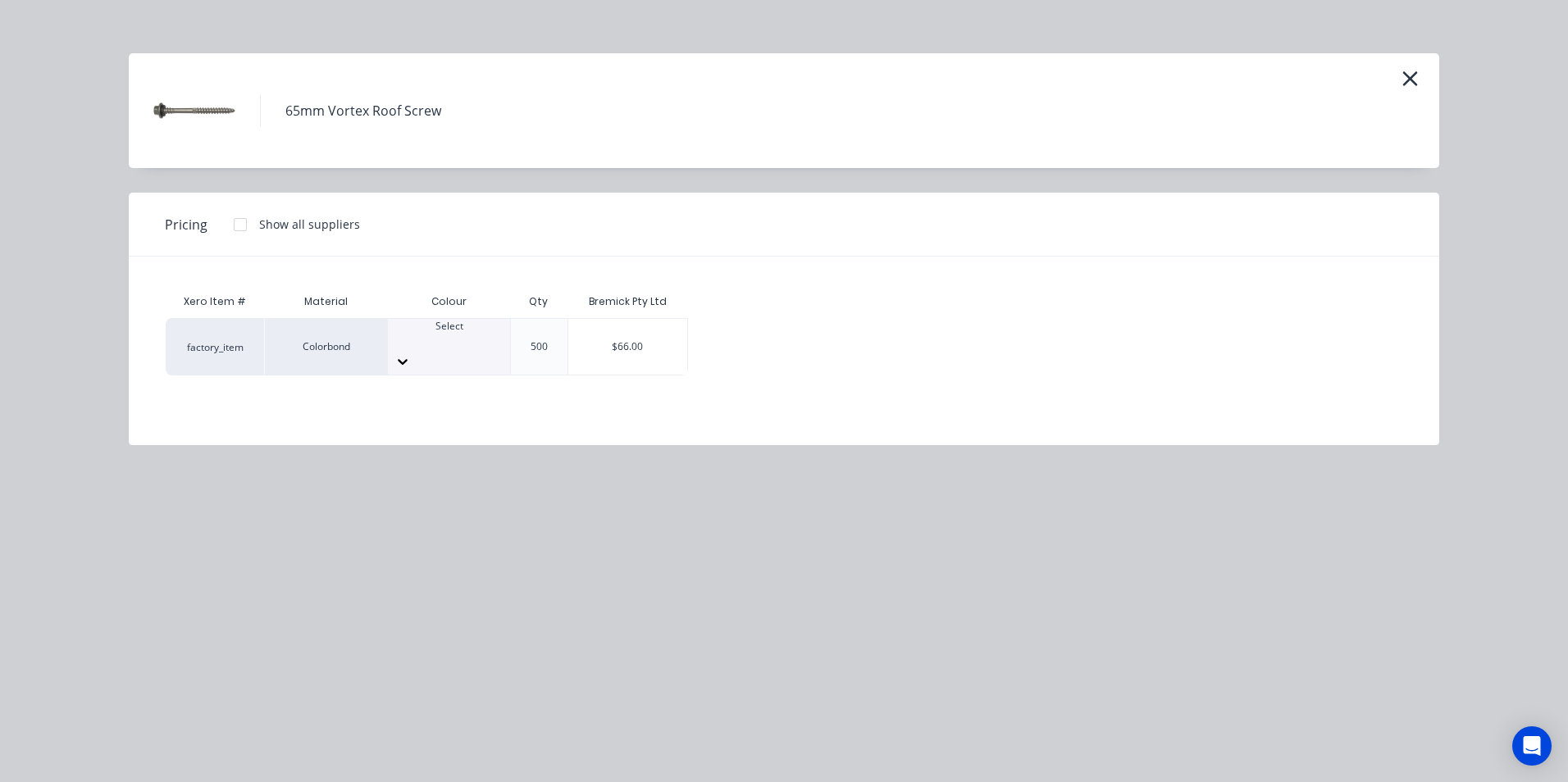
click at [441, 338] on div at bounding box center [448, 340] width 122 height 14
click at [644, 333] on div "$66.00" at bounding box center [628, 347] width 120 height 56
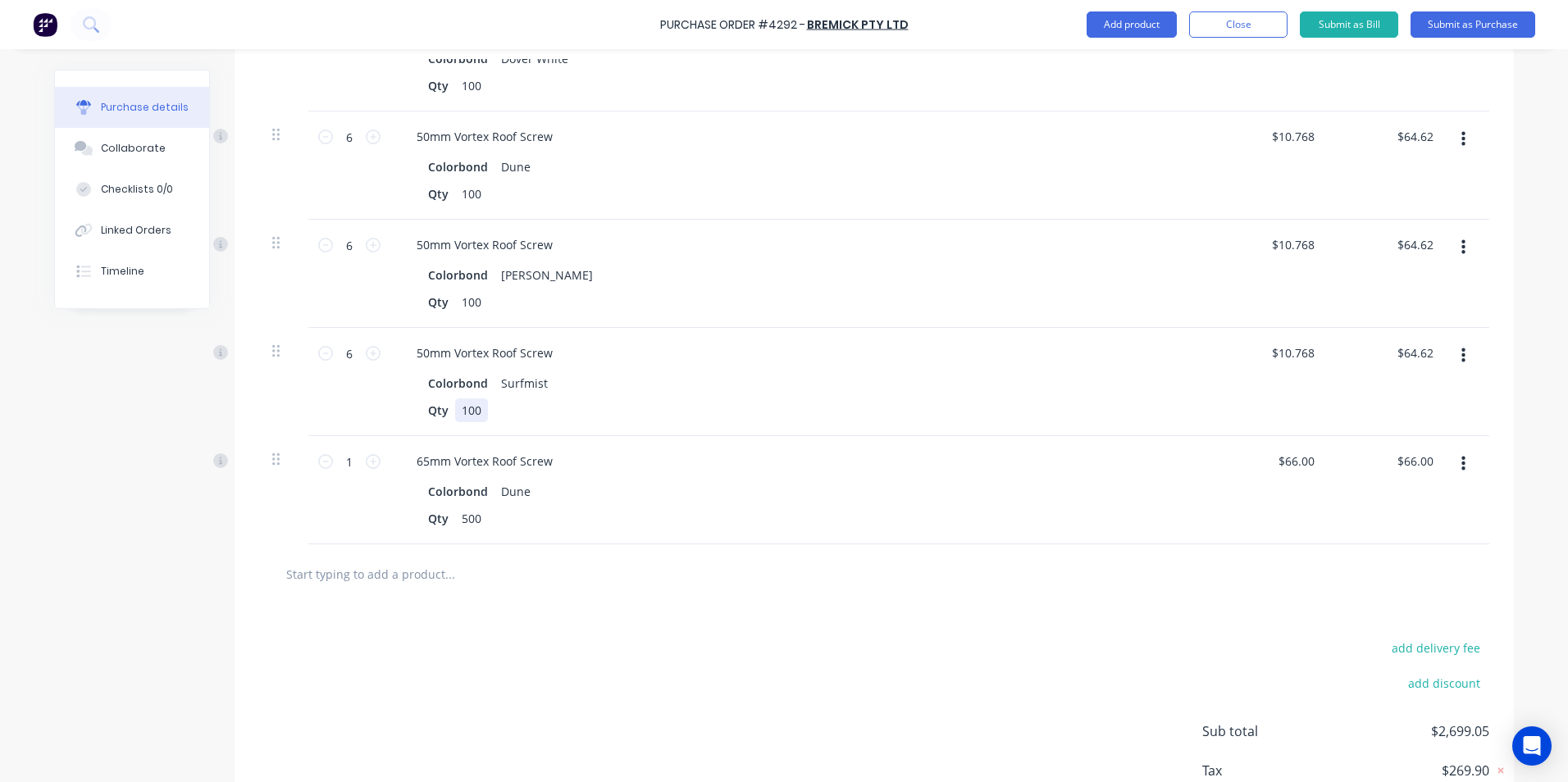
scroll to position [1193, 0]
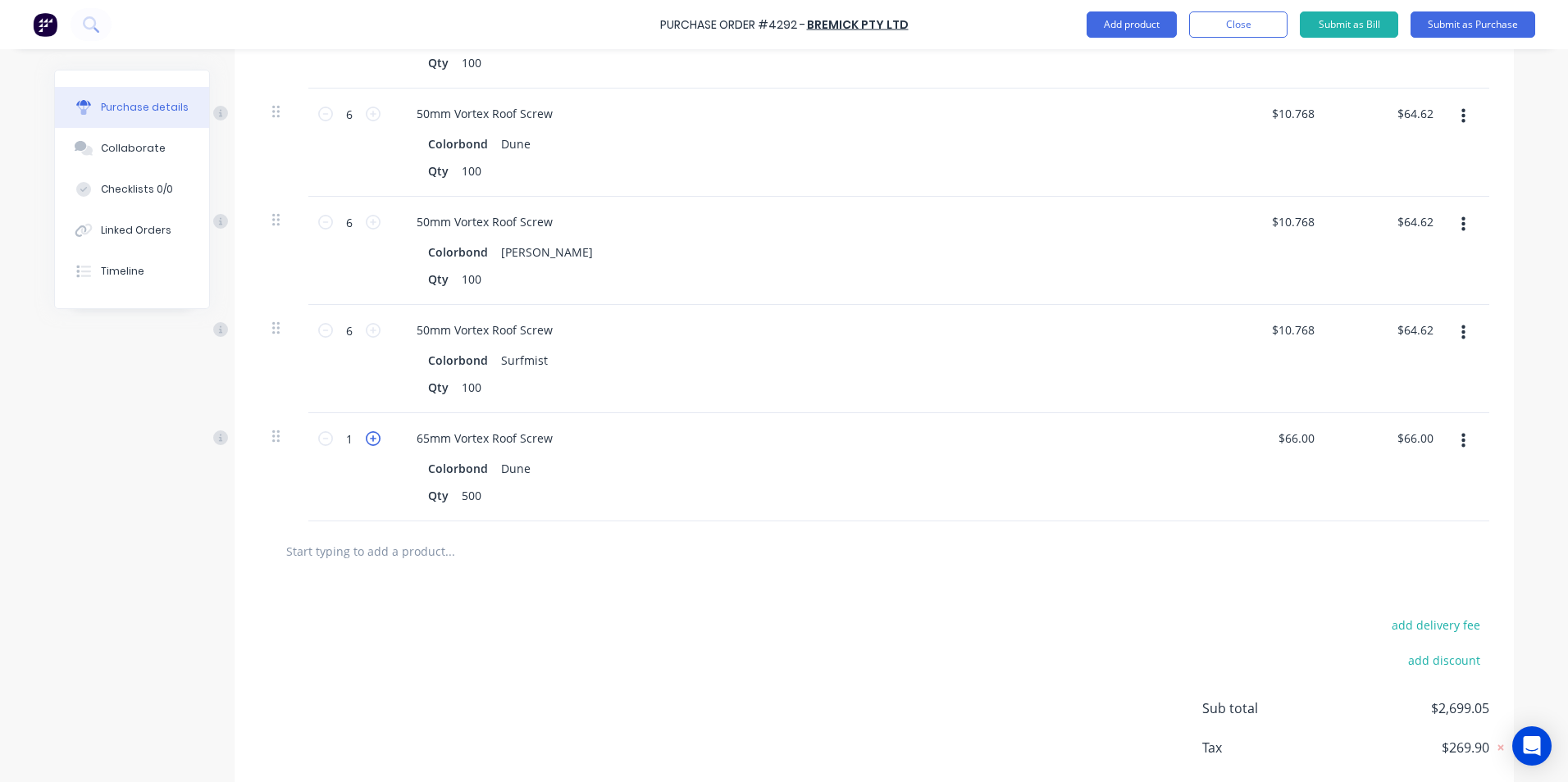
click at [365, 436] on icon at bounding box center [372, 438] width 14 height 14
type input "2"
type input "$132.00"
click at [413, 544] on input "text" at bounding box center [449, 551] width 328 height 33
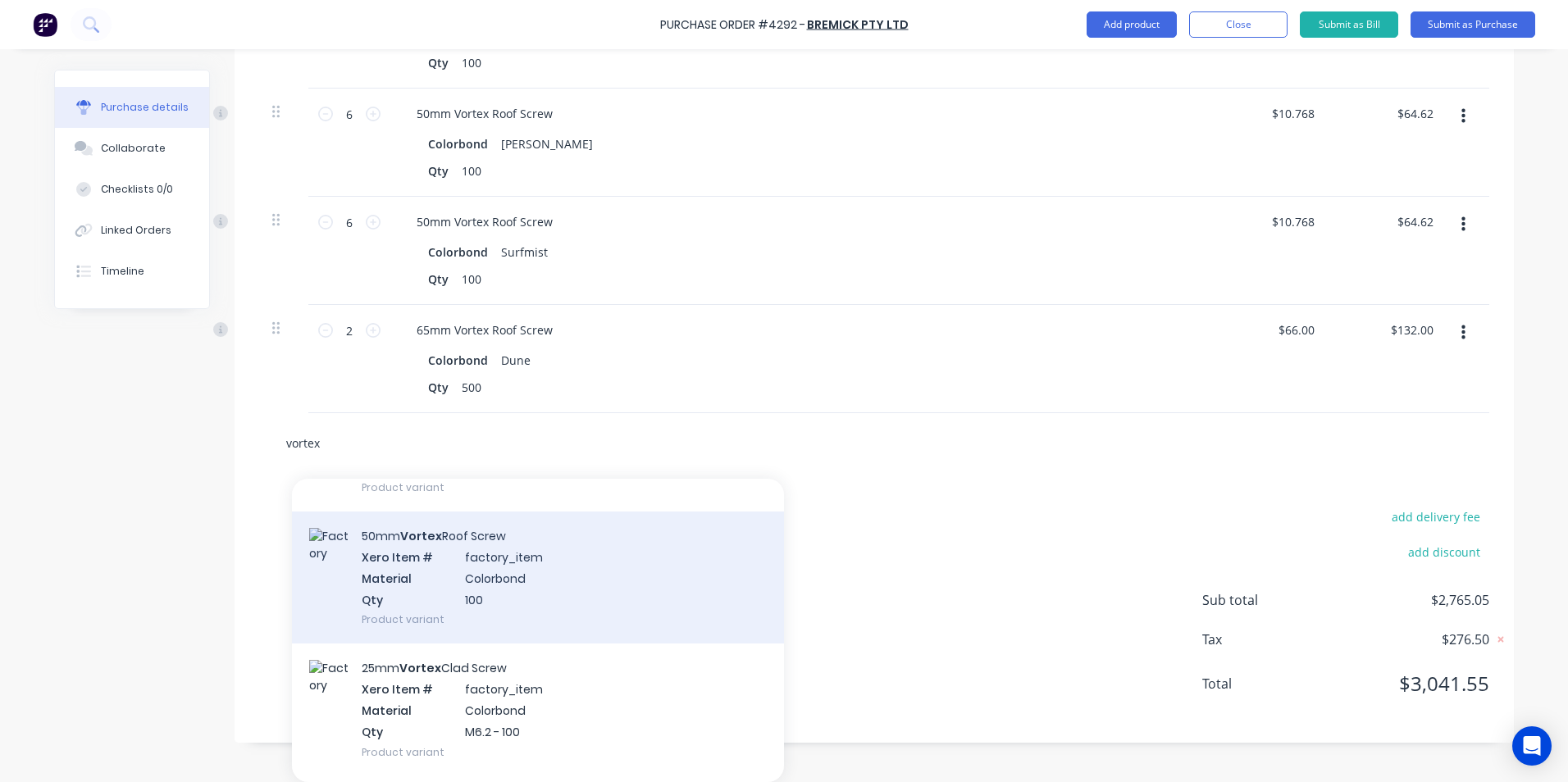
scroll to position [738, 0]
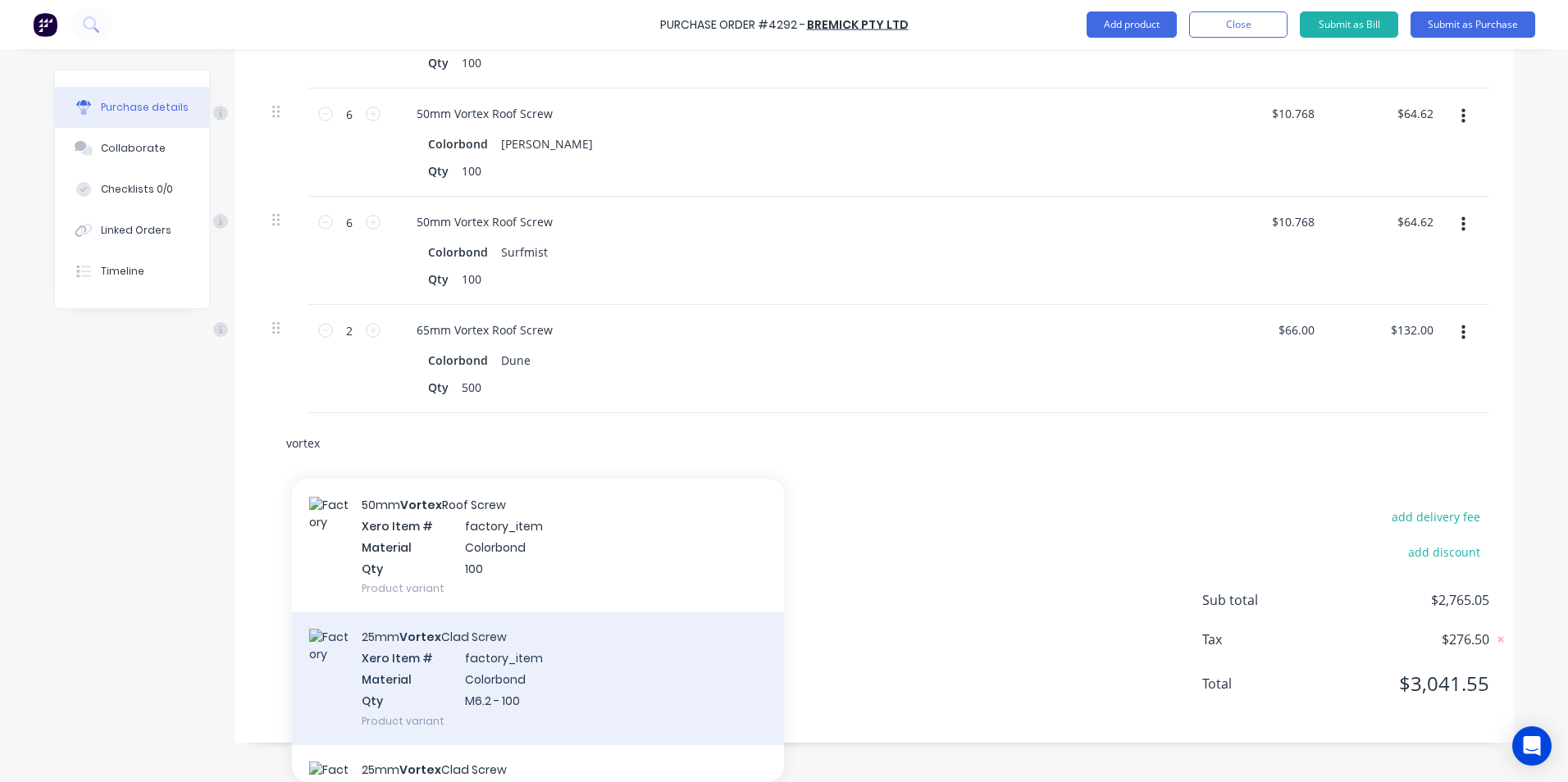
type input "vortex"
click at [590, 670] on div "25mm Vortex Clad Screw Xero Item # factory_item Material Colorbond Qty M6.2 - 1…" at bounding box center [538, 678] width 492 height 132
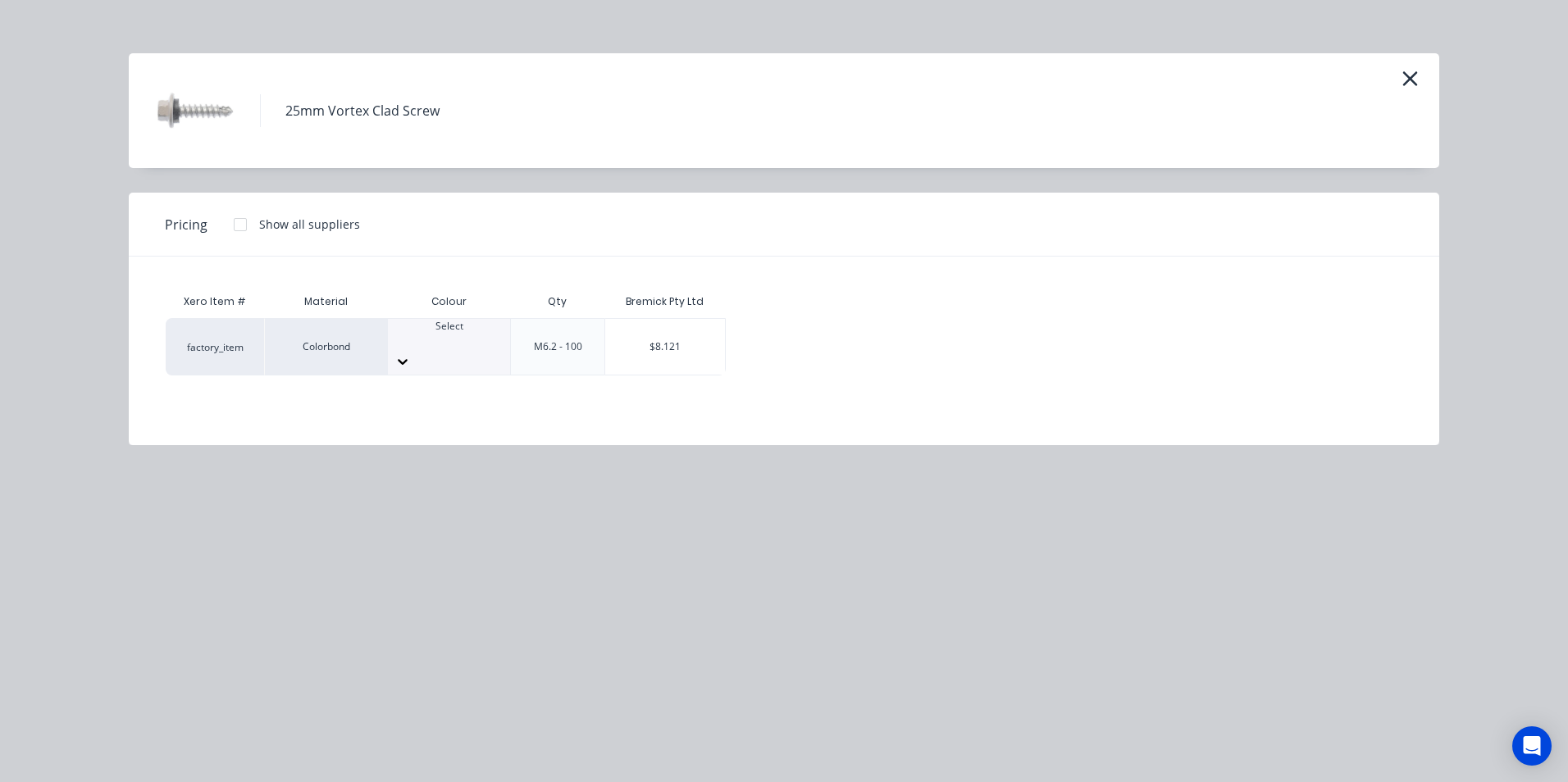
click at [459, 348] on div "Select" at bounding box center [448, 334] width 122 height 30
click at [651, 343] on div "$8.121" at bounding box center [665, 347] width 120 height 56
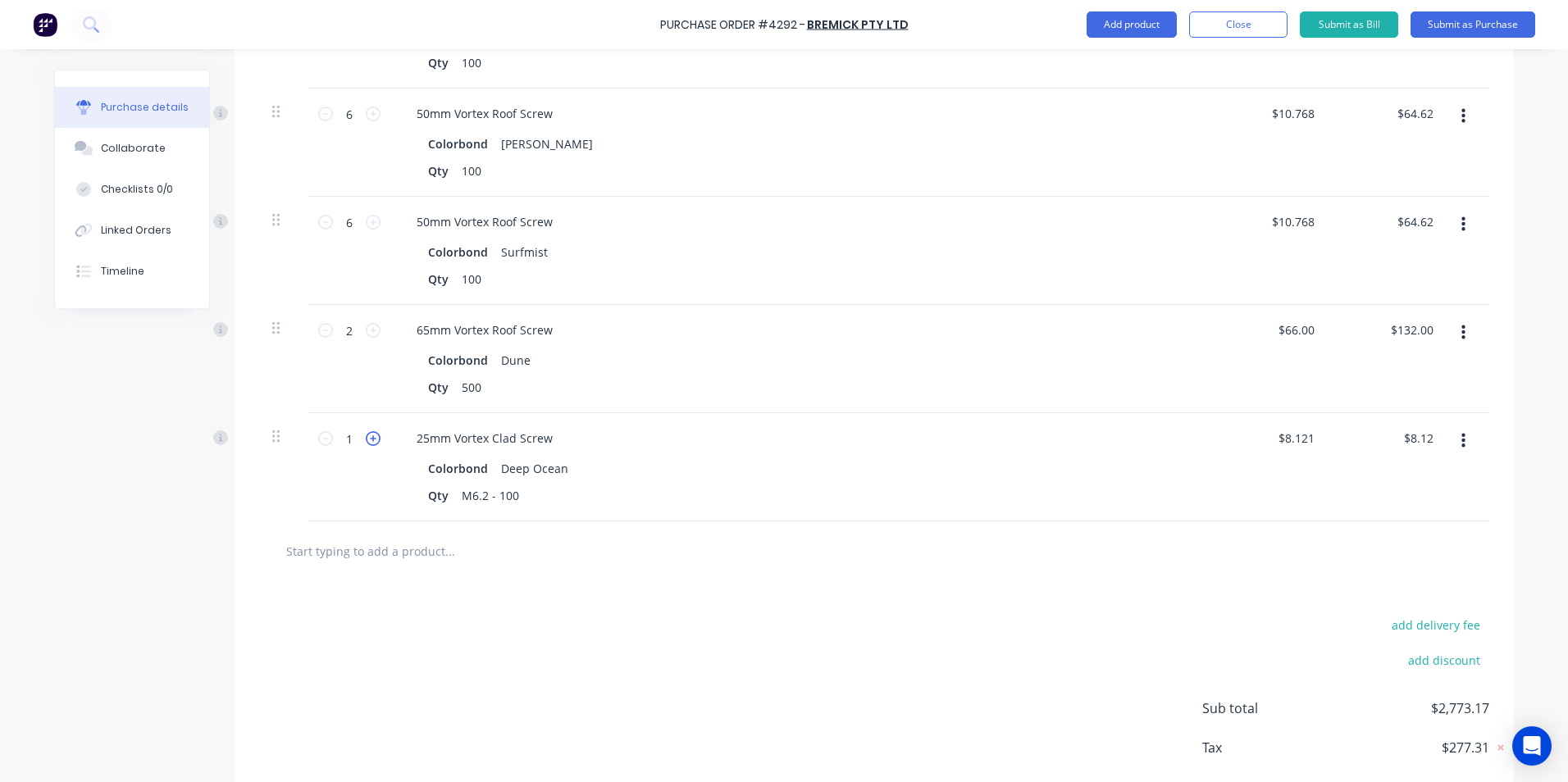
click at [369, 444] on icon at bounding box center [372, 438] width 14 height 14
type input "2"
type input "$16.24"
click at [369, 444] on icon at bounding box center [372, 438] width 14 height 14
type input "3"
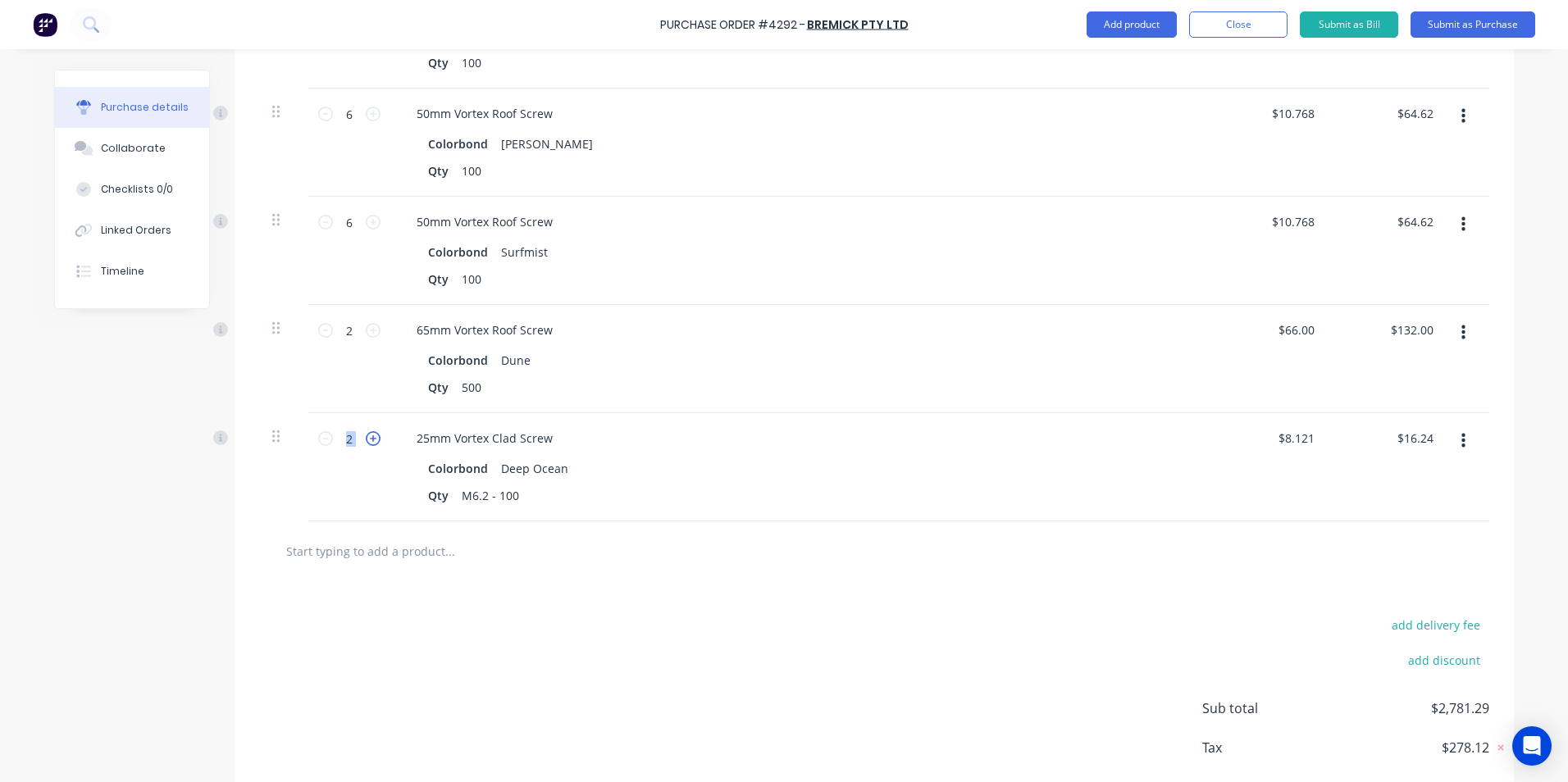
type input "$24.36"
click at [369, 444] on icon at bounding box center [372, 438] width 14 height 14
type input "4"
type input "$32.48"
click at [369, 444] on icon at bounding box center [372, 438] width 14 height 14
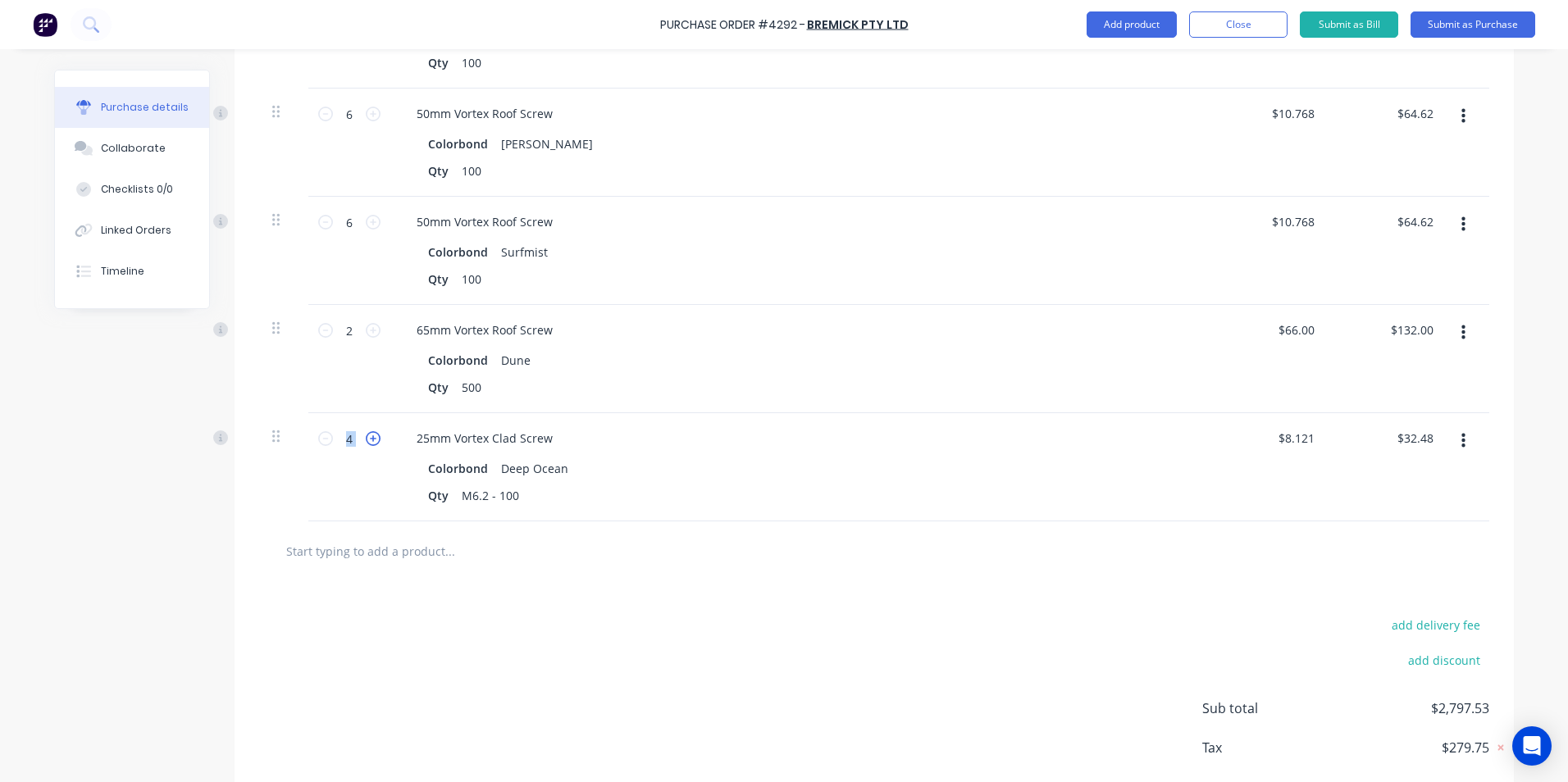
type input "5"
type input "$40.61"
click at [1454, 443] on button "button" at bounding box center [1463, 441] width 39 height 30
click at [1391, 518] on button "Duplicate" at bounding box center [1413, 518] width 140 height 33
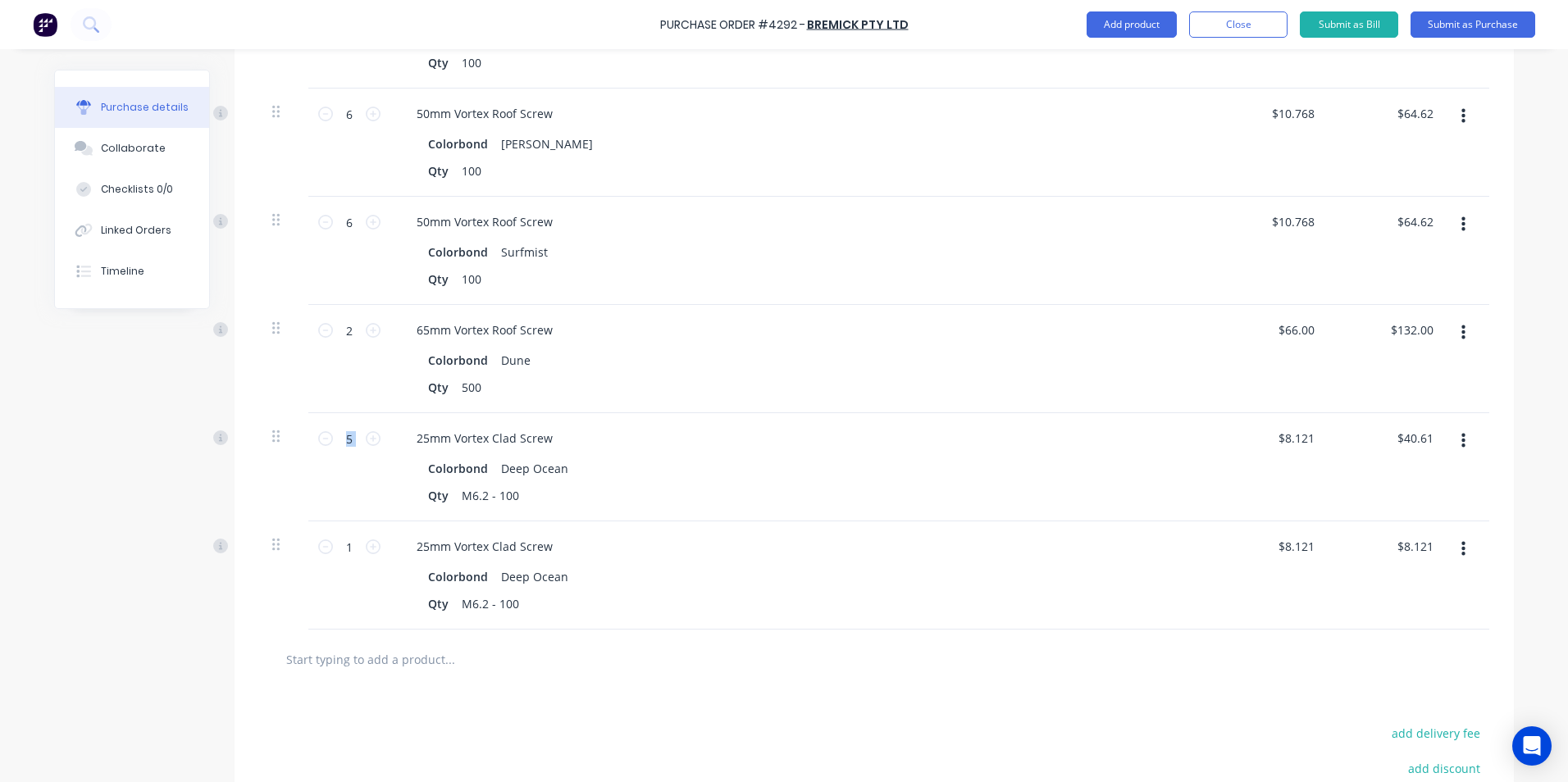
click at [1463, 552] on button "button" at bounding box center [1463, 549] width 39 height 30
click at [1416, 604] on button "Edit" at bounding box center [1413, 593] width 140 height 33
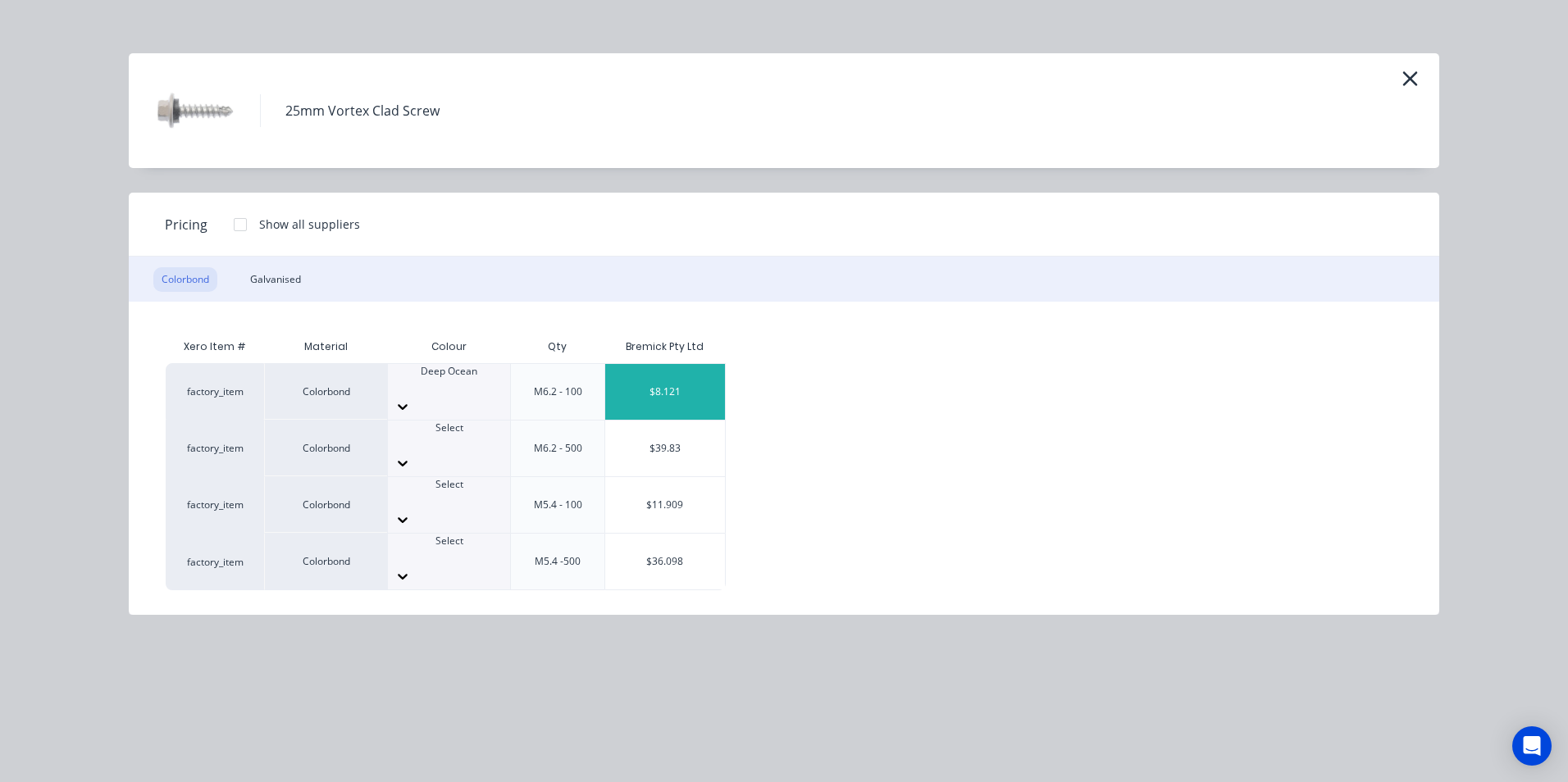
click at [435, 436] on div at bounding box center [448, 443] width 122 height 14
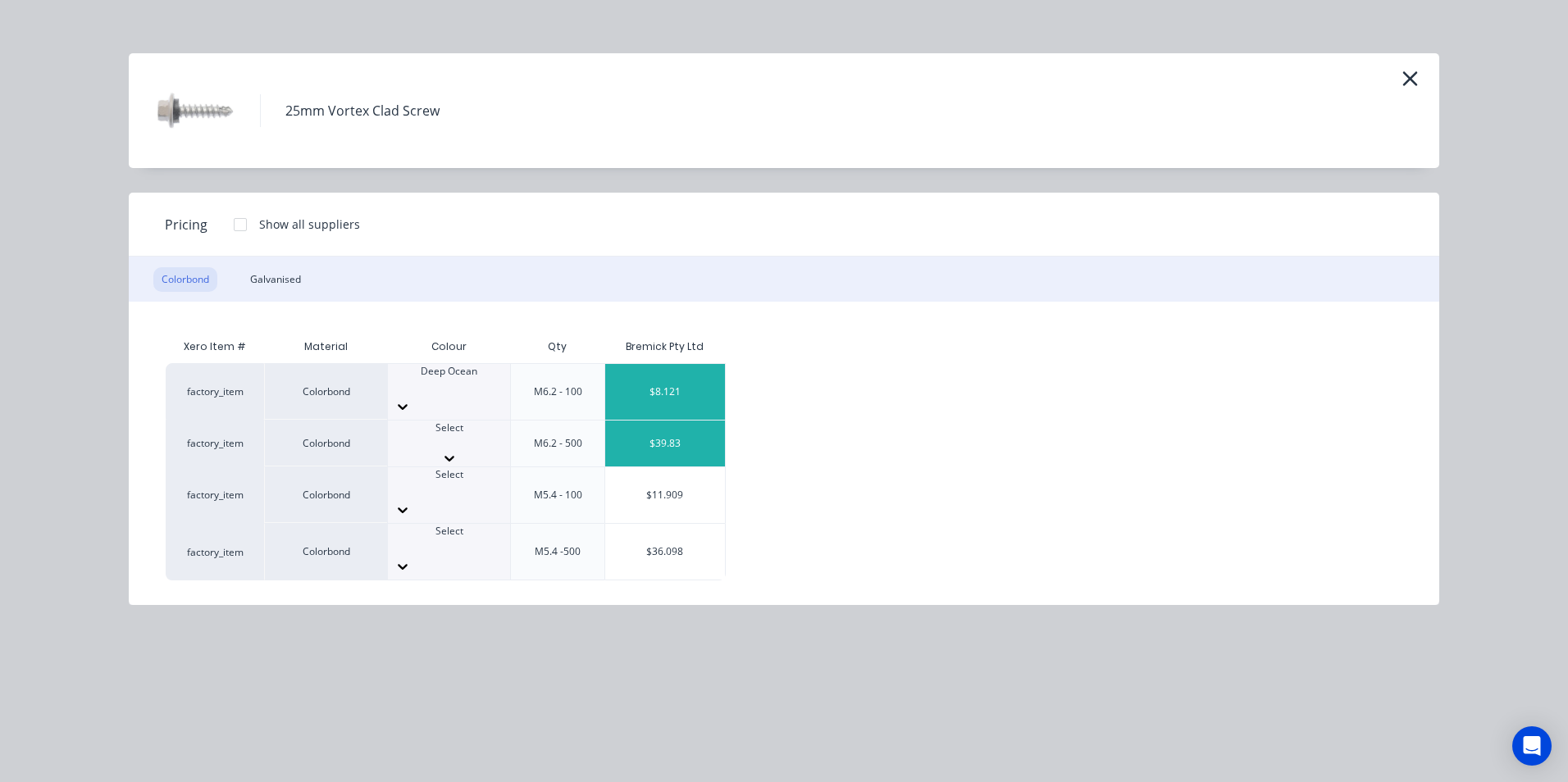
drag, startPoint x: 452, startPoint y: 662, endPoint x: 699, endPoint y: 431, distance: 338.2
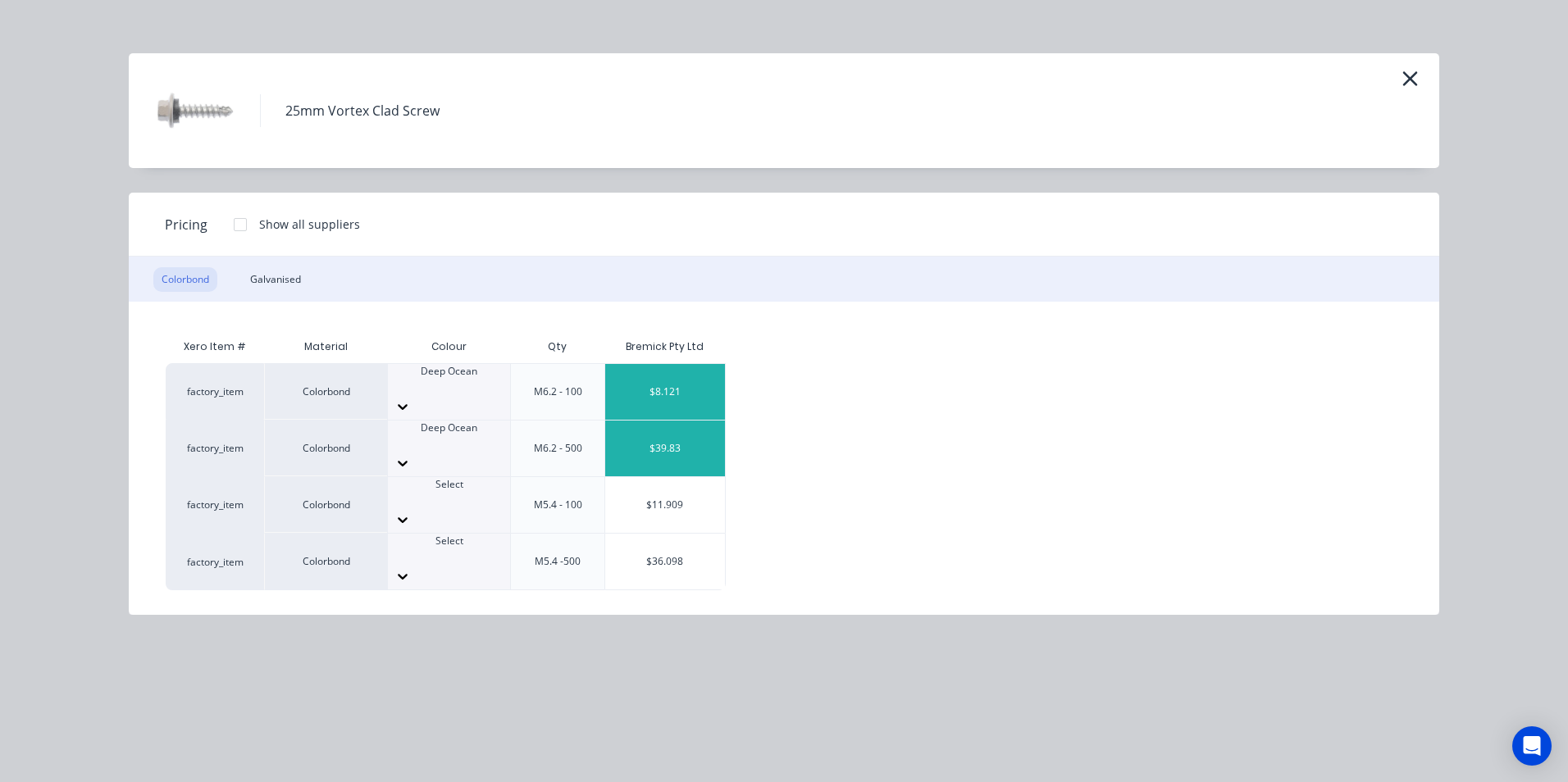
click at [704, 427] on div "$39.83" at bounding box center [665, 448] width 120 height 56
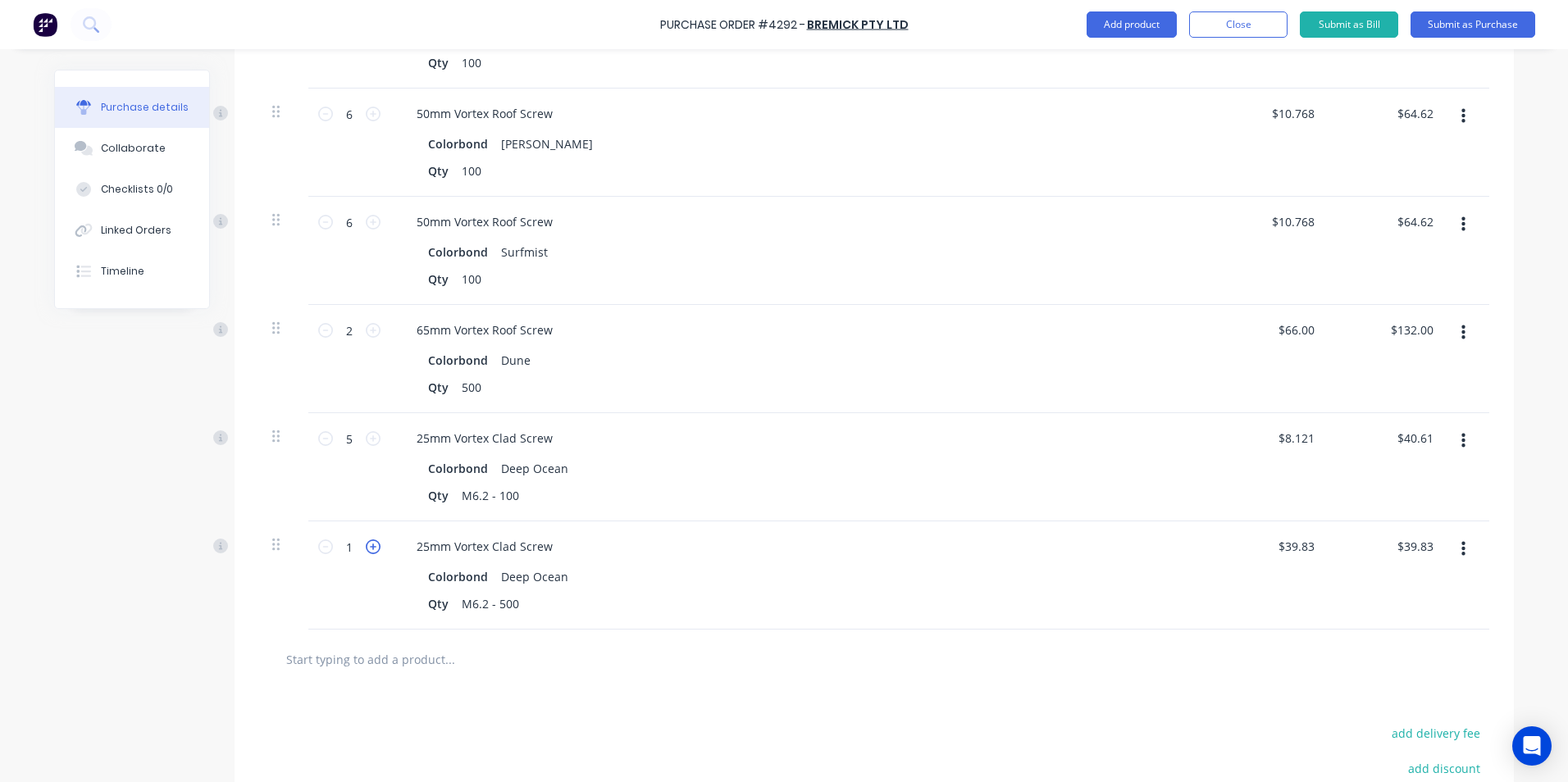
click at [369, 545] on icon at bounding box center [372, 546] width 14 height 14
type input "2"
type input "$79.66"
click at [408, 646] on input "text" at bounding box center [449, 660] width 328 height 33
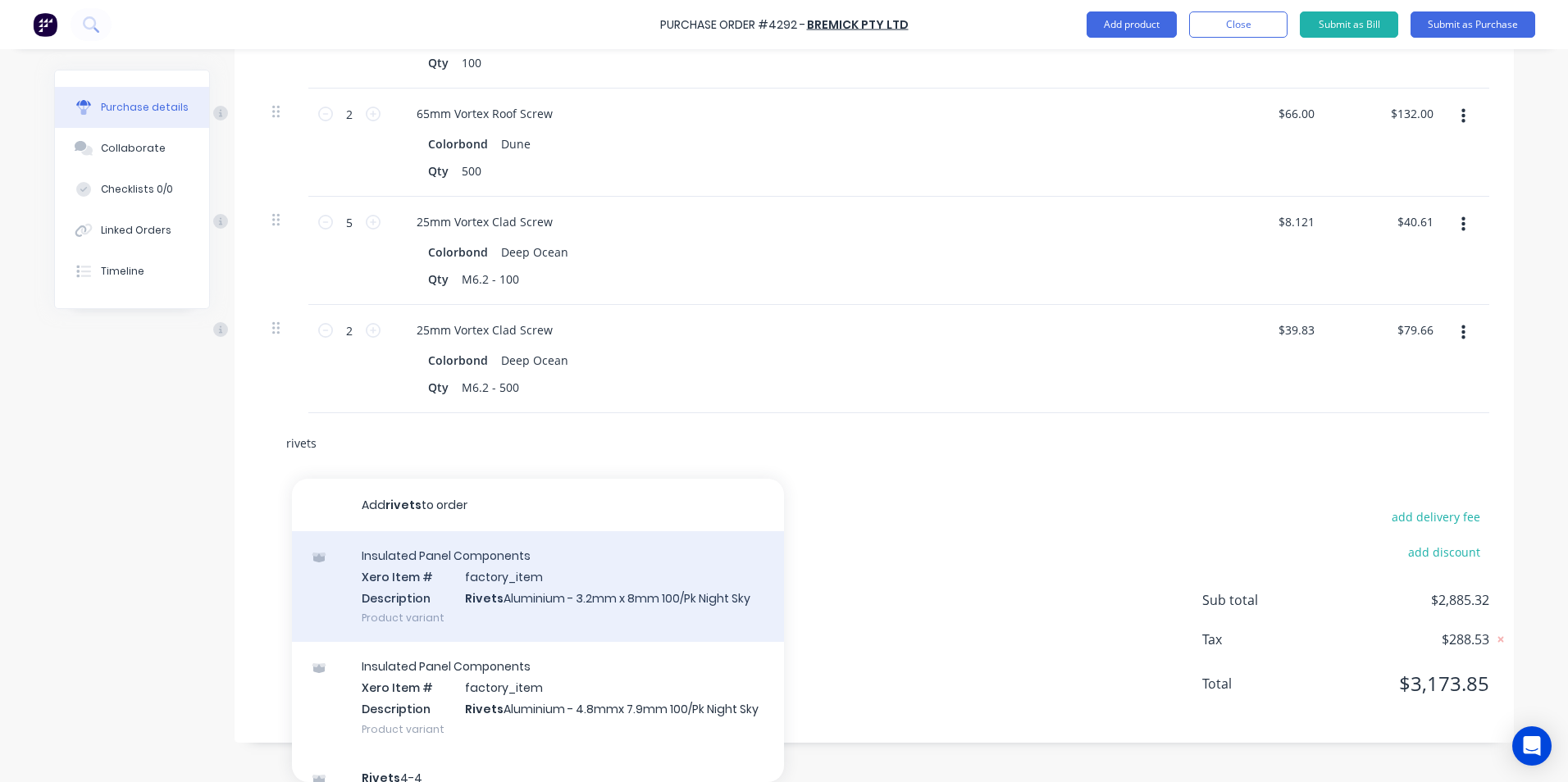
scroll to position [246, 0]
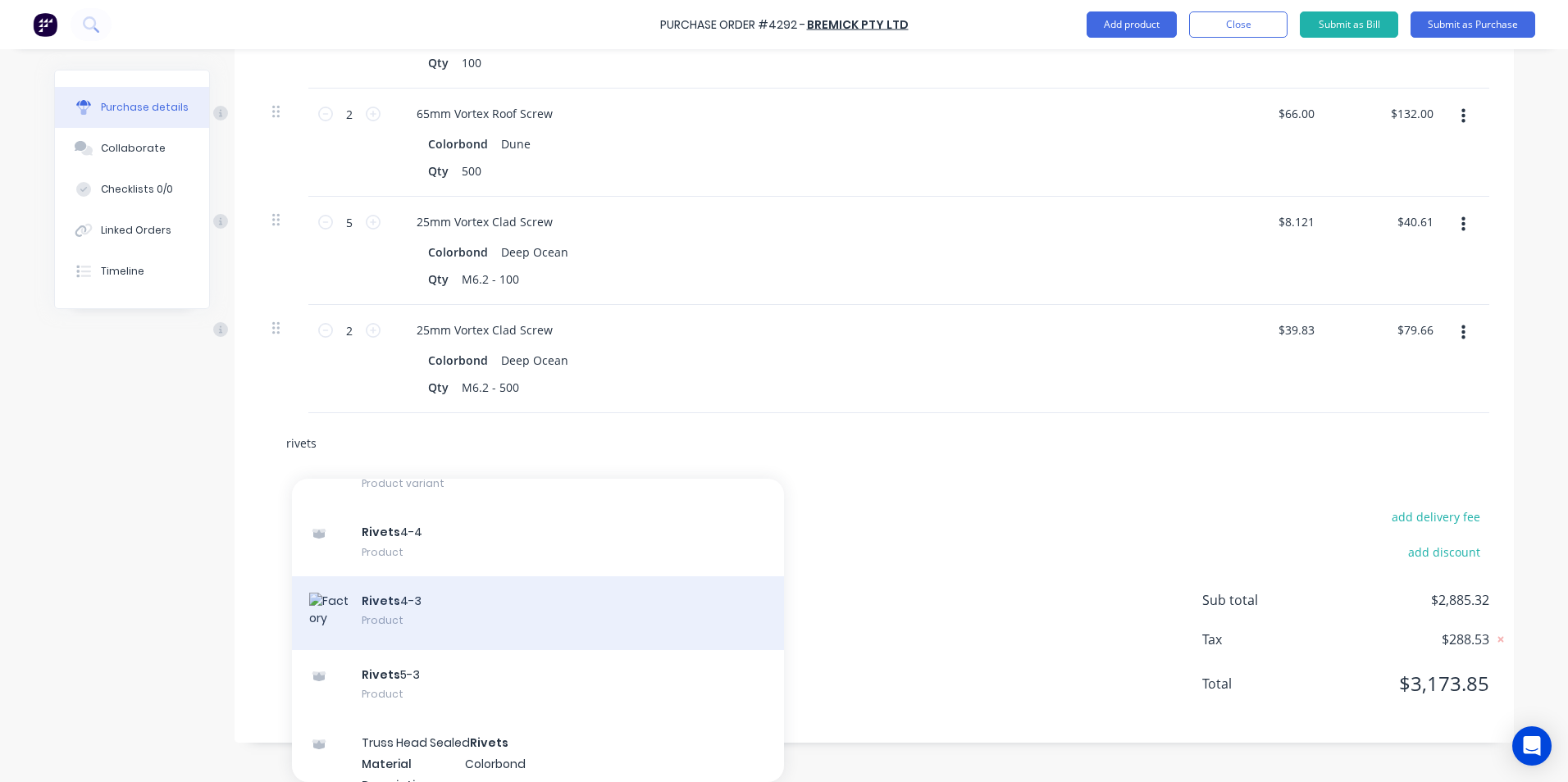
type input "rivets"
click at [441, 591] on div "Rivets 4-3 Product" at bounding box center [538, 613] width 492 height 74
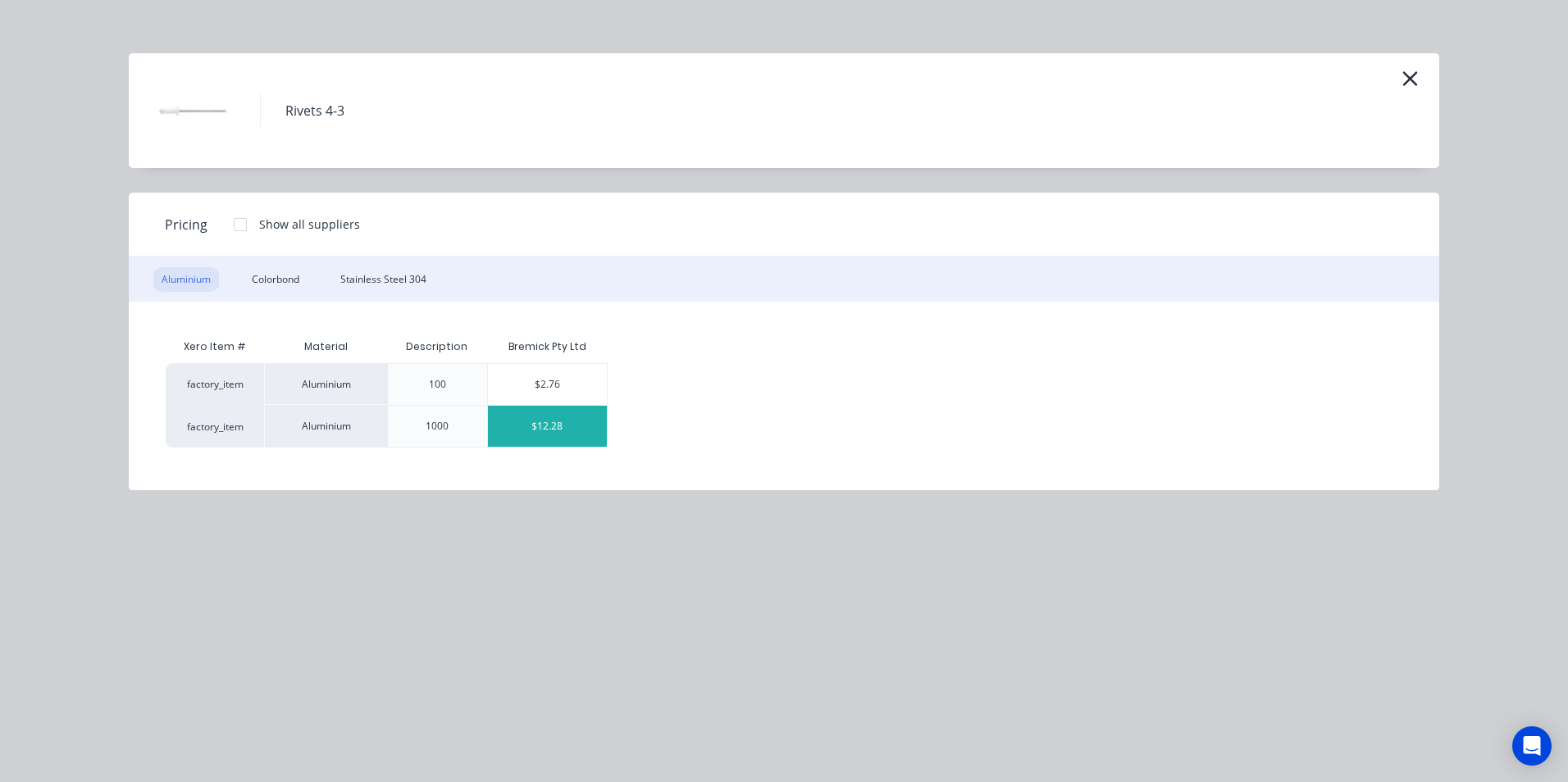
click at [549, 429] on div "$12.28" at bounding box center [548, 426] width 120 height 41
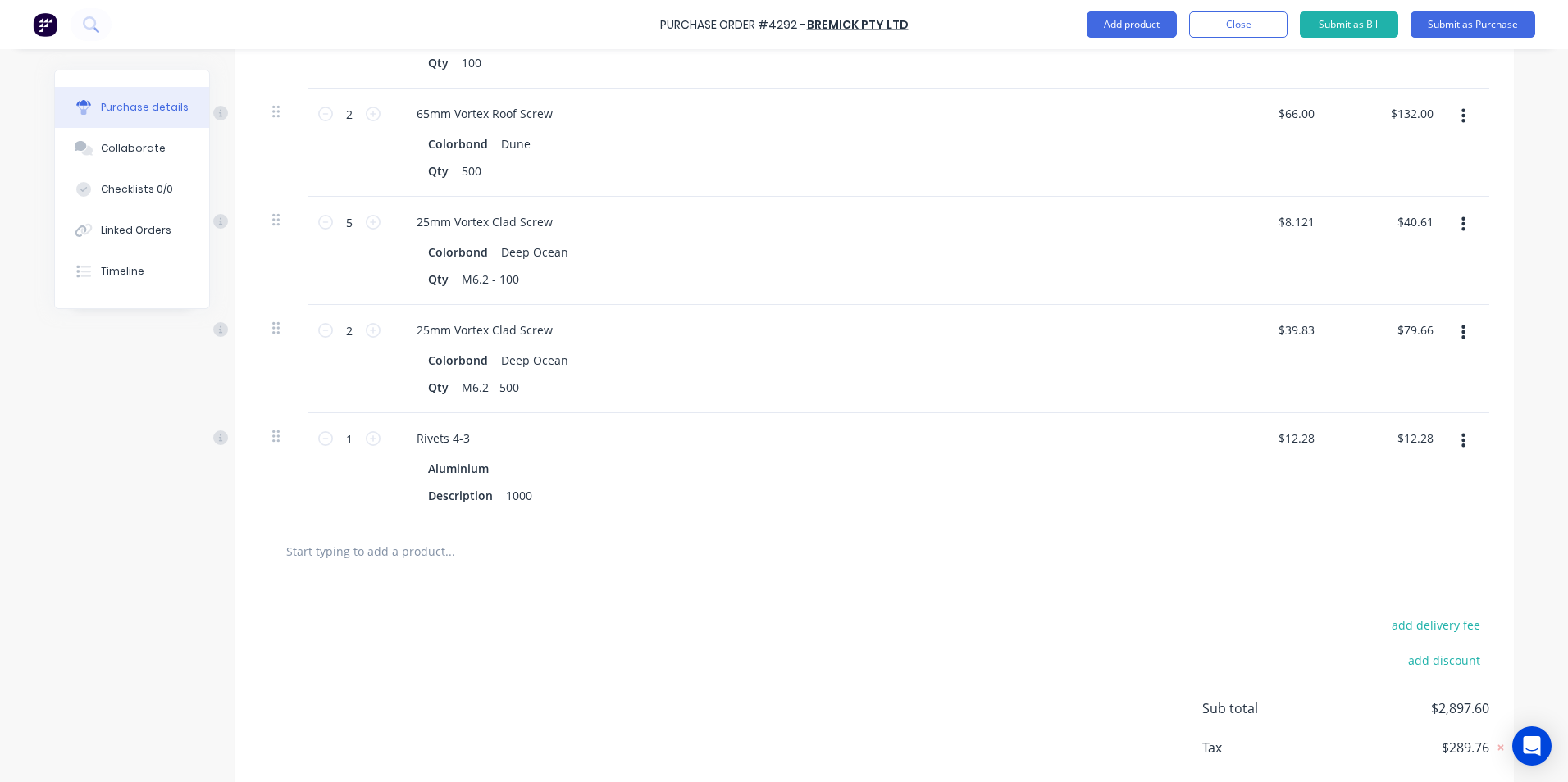
click at [365, 446] on div "1 1" at bounding box center [349, 439] width 56 height 25
click at [366, 437] on icon at bounding box center [372, 438] width 14 height 14
type input "2"
type input "$24.56"
click at [380, 553] on input "text" at bounding box center [449, 551] width 328 height 33
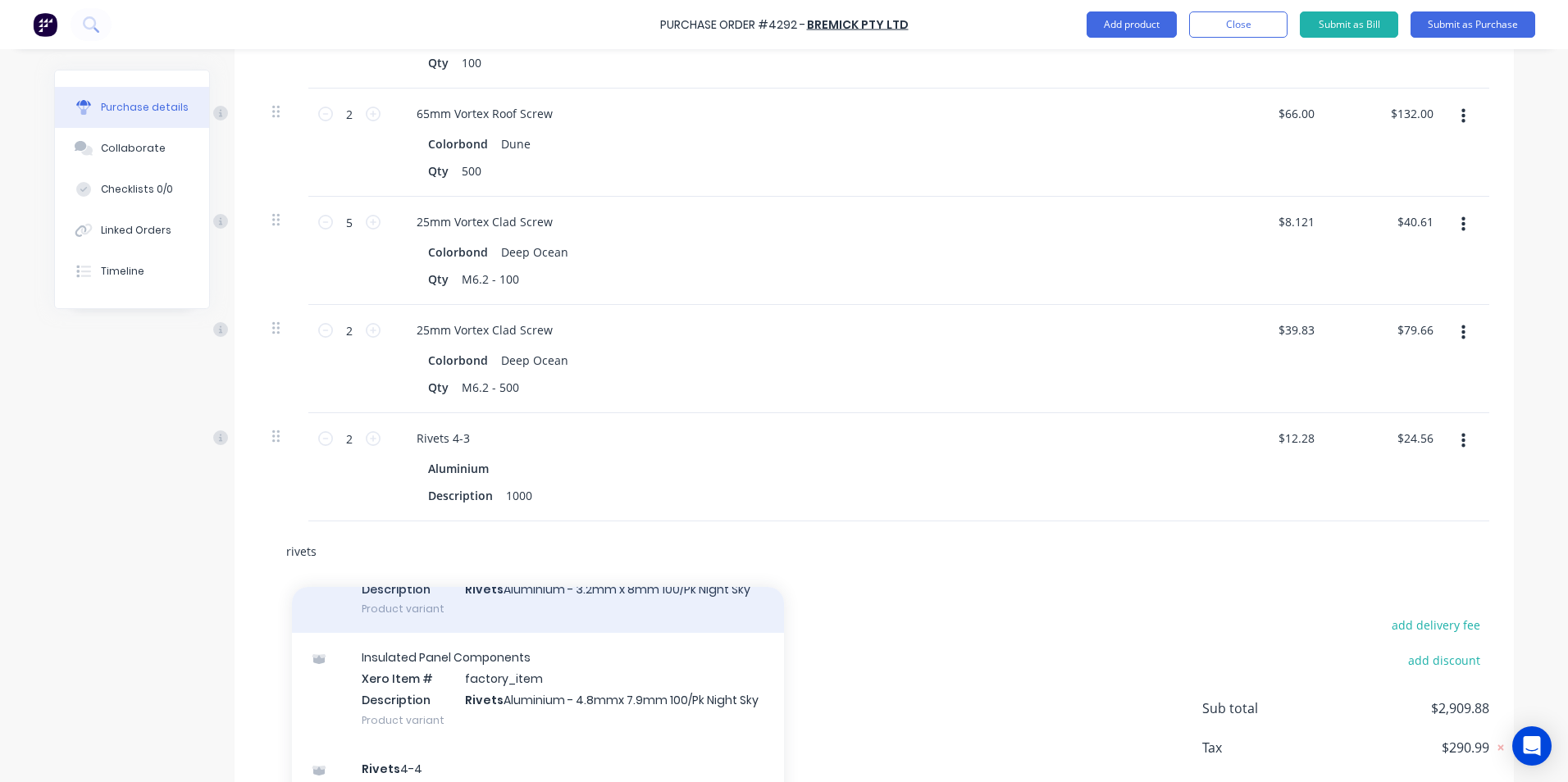
scroll to position [328, 0]
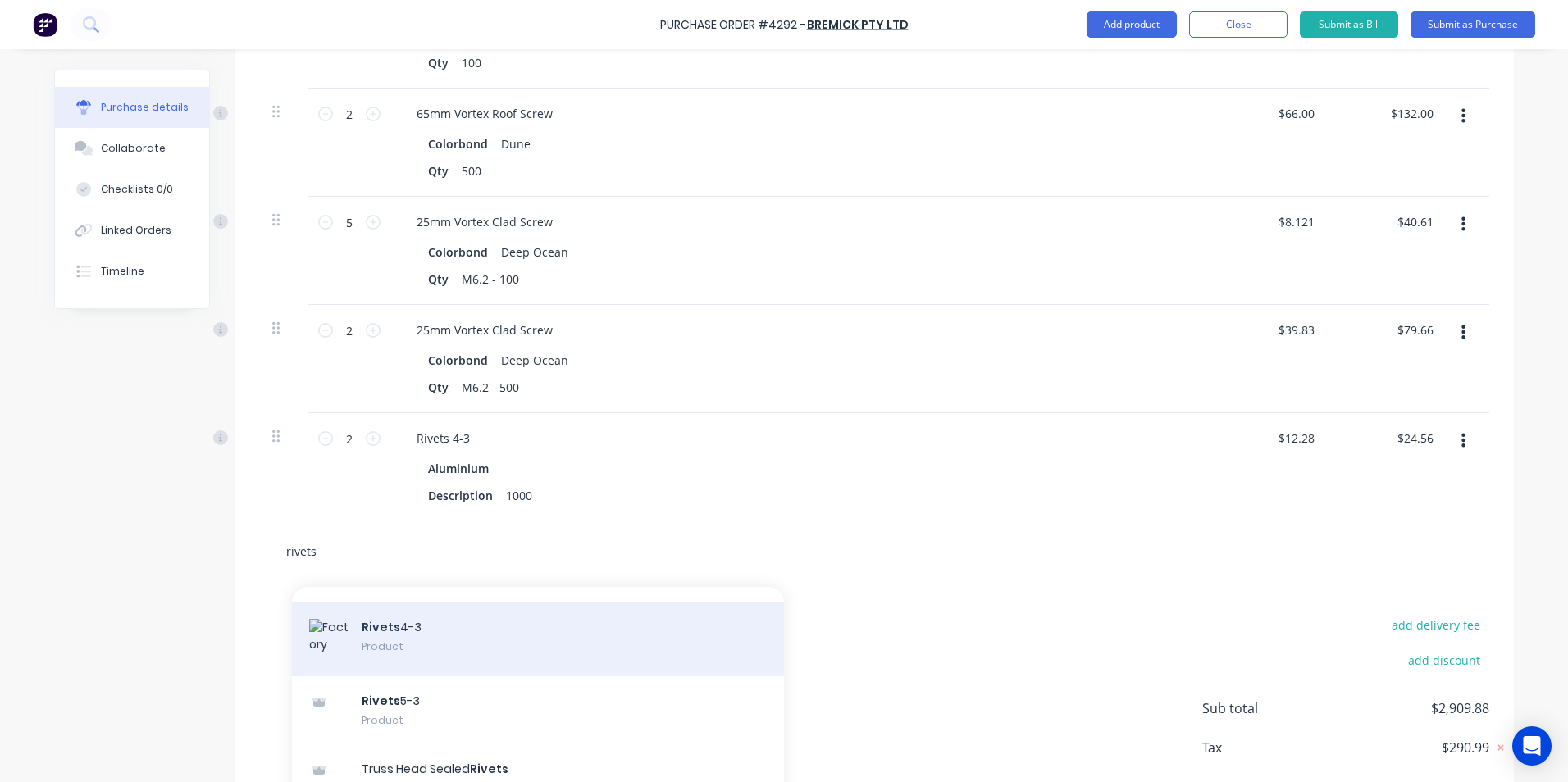
type input "rivets"
click at [485, 652] on div "Rivets 4-3 Product" at bounding box center [538, 639] width 492 height 74
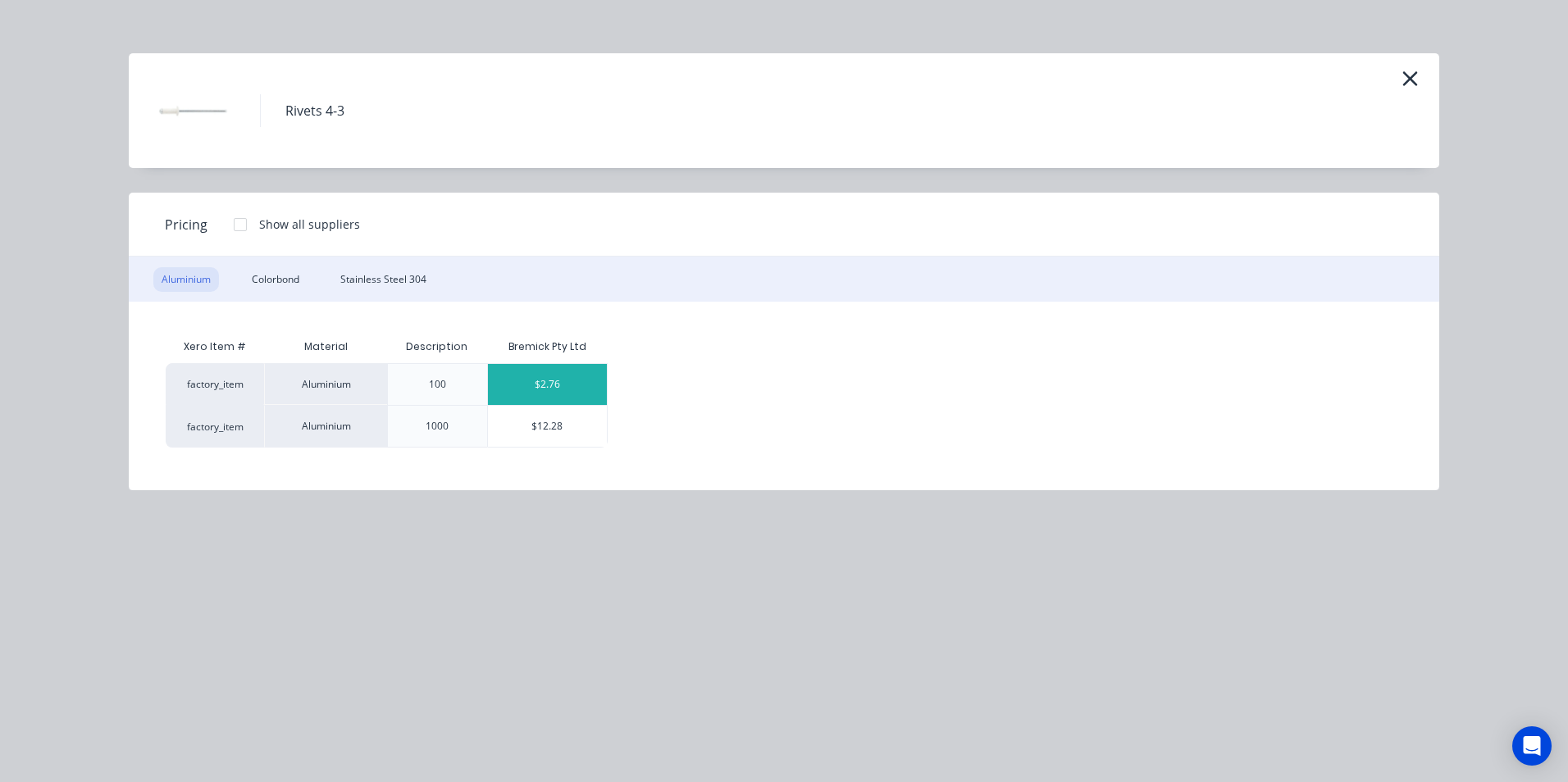
click at [553, 381] on div "$2.76" at bounding box center [548, 385] width 120 height 41
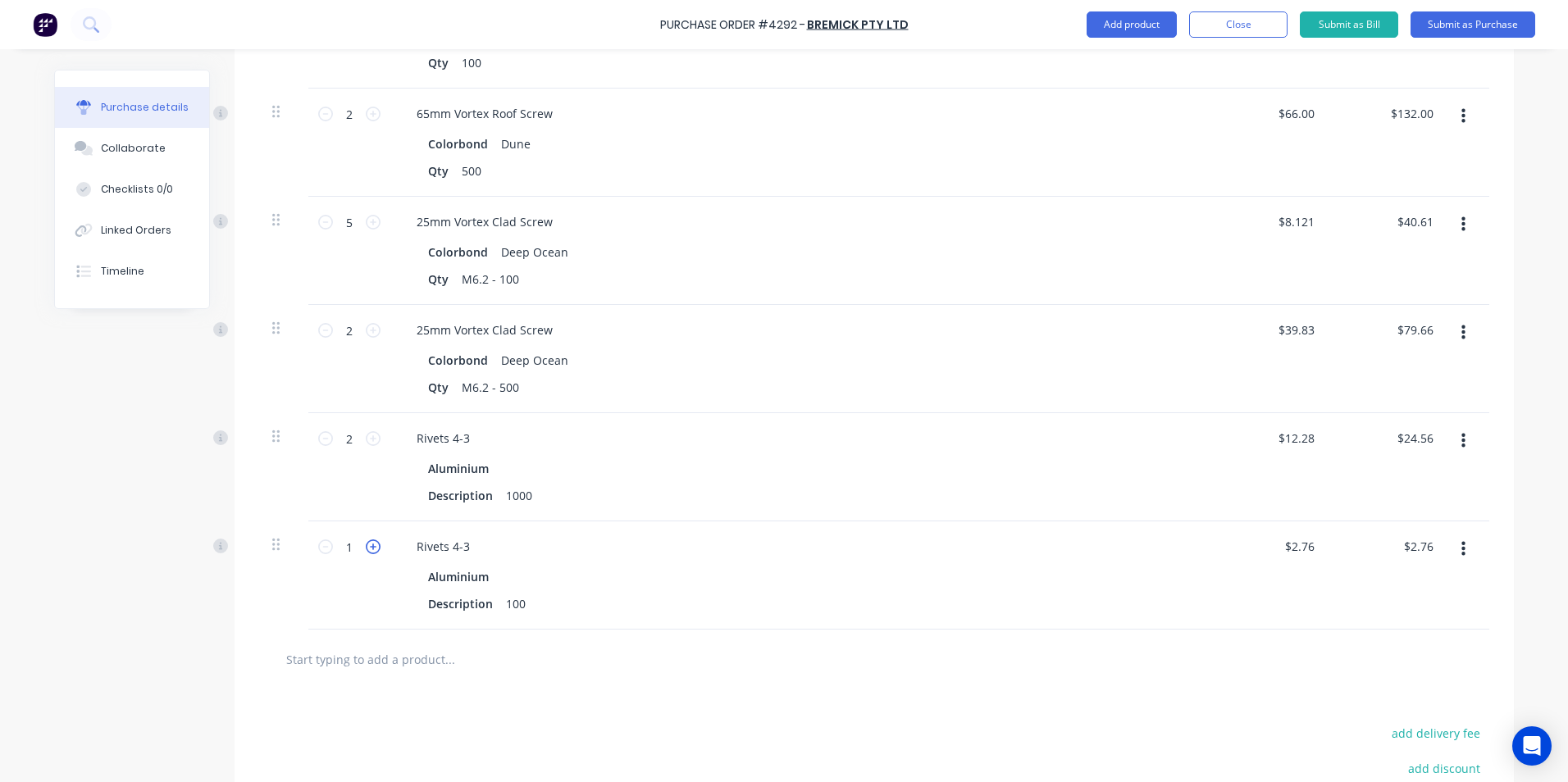
click at [366, 539] on icon at bounding box center [372, 546] width 14 height 14
type input "2"
type input "$5.52"
click at [366, 539] on icon at bounding box center [372, 546] width 14 height 14
type input "3"
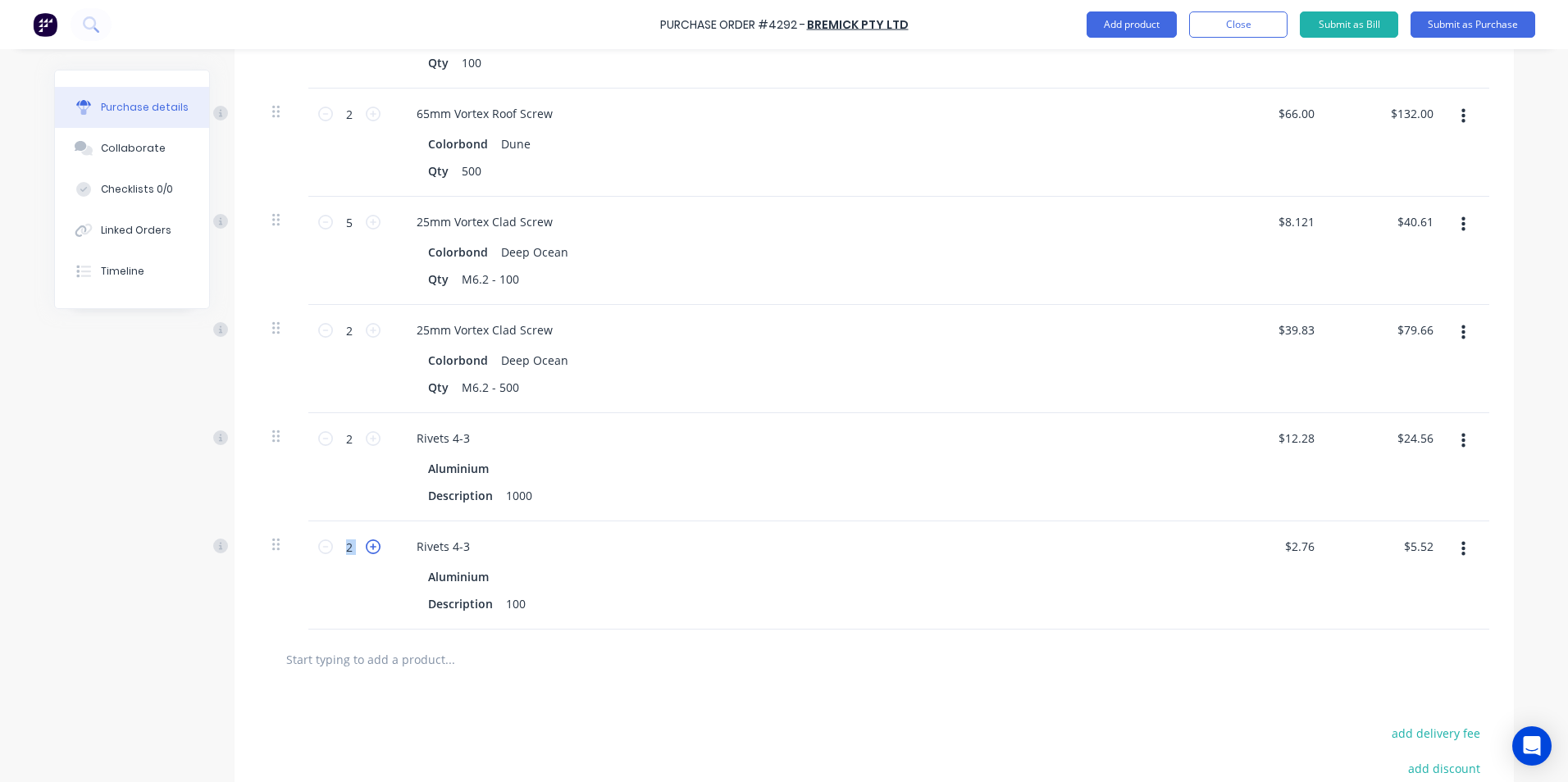
type input "$8.28"
click at [366, 539] on icon at bounding box center [372, 546] width 14 height 14
type input "4"
type input "$11.04"
click at [366, 539] on icon at bounding box center [372, 546] width 14 height 14
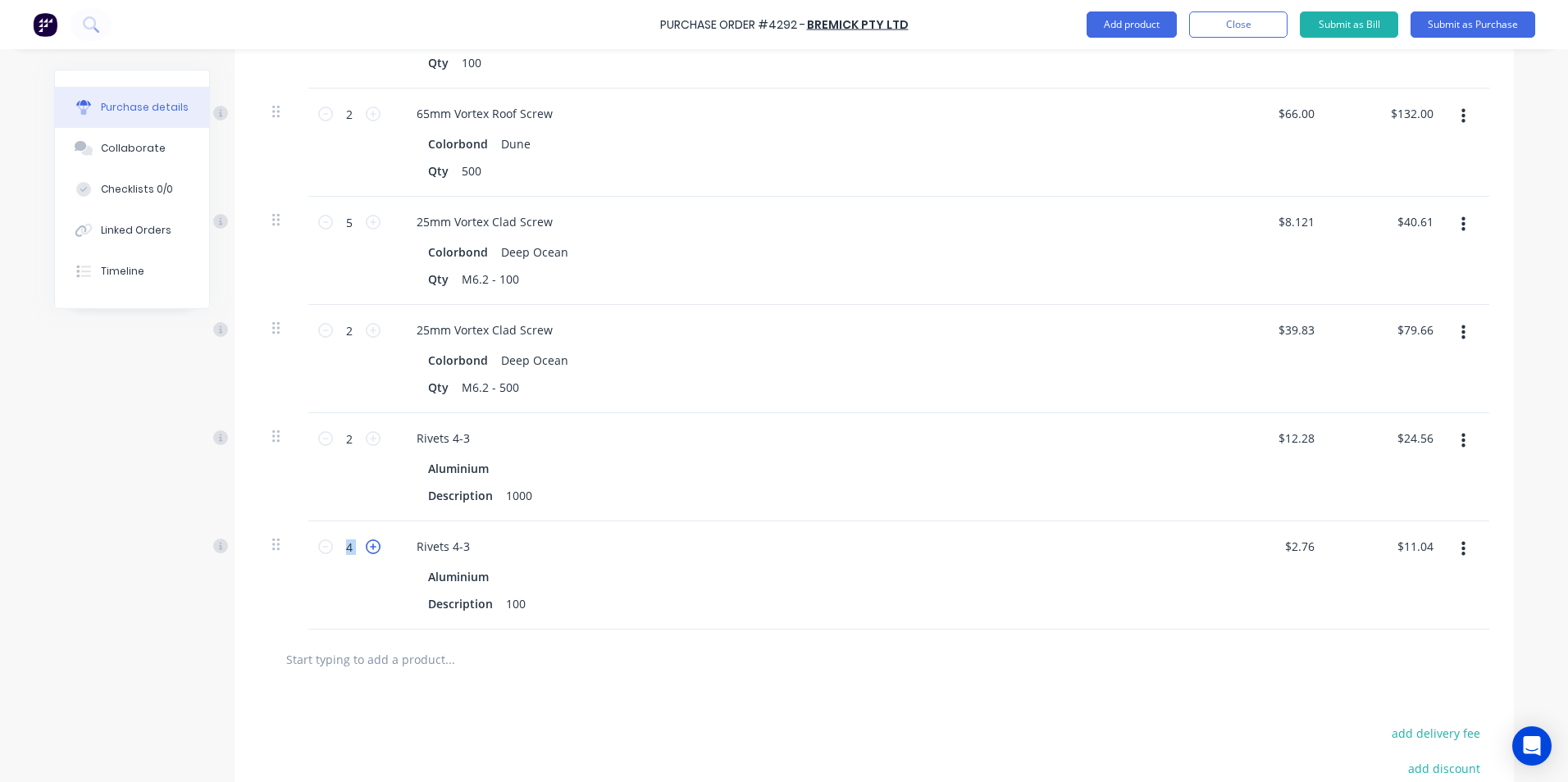
type input "5"
type input "$13.80"
drag, startPoint x: 366, startPoint y: 539, endPoint x: 366, endPoint y: 549, distance: 10.0
click at [366, 549] on icon at bounding box center [372, 546] width 14 height 14
type input "6"
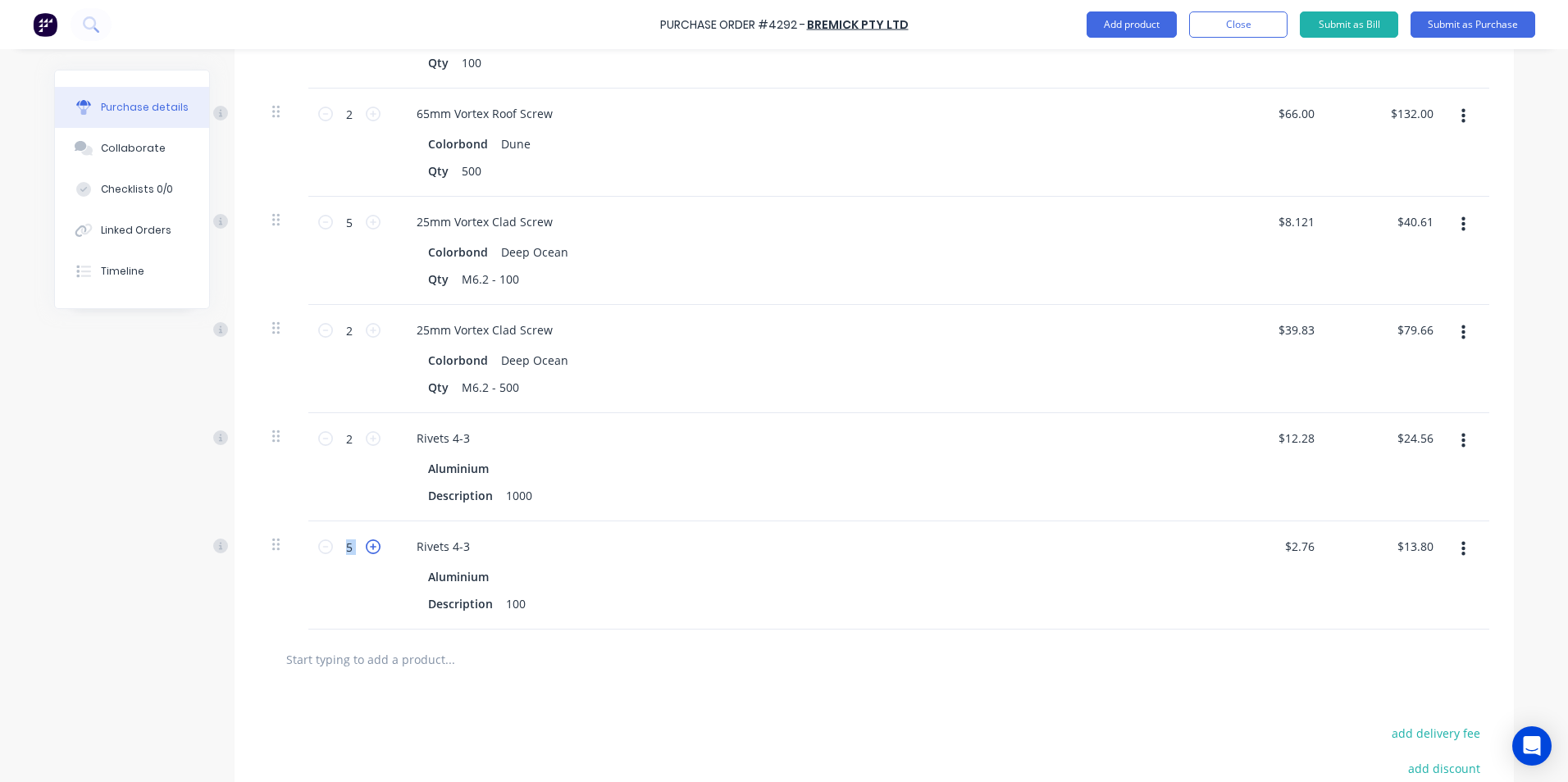
type input "$16.56"
click at [1447, 23] on button "Submit as Purchase" at bounding box center [1472, 24] width 124 height 26
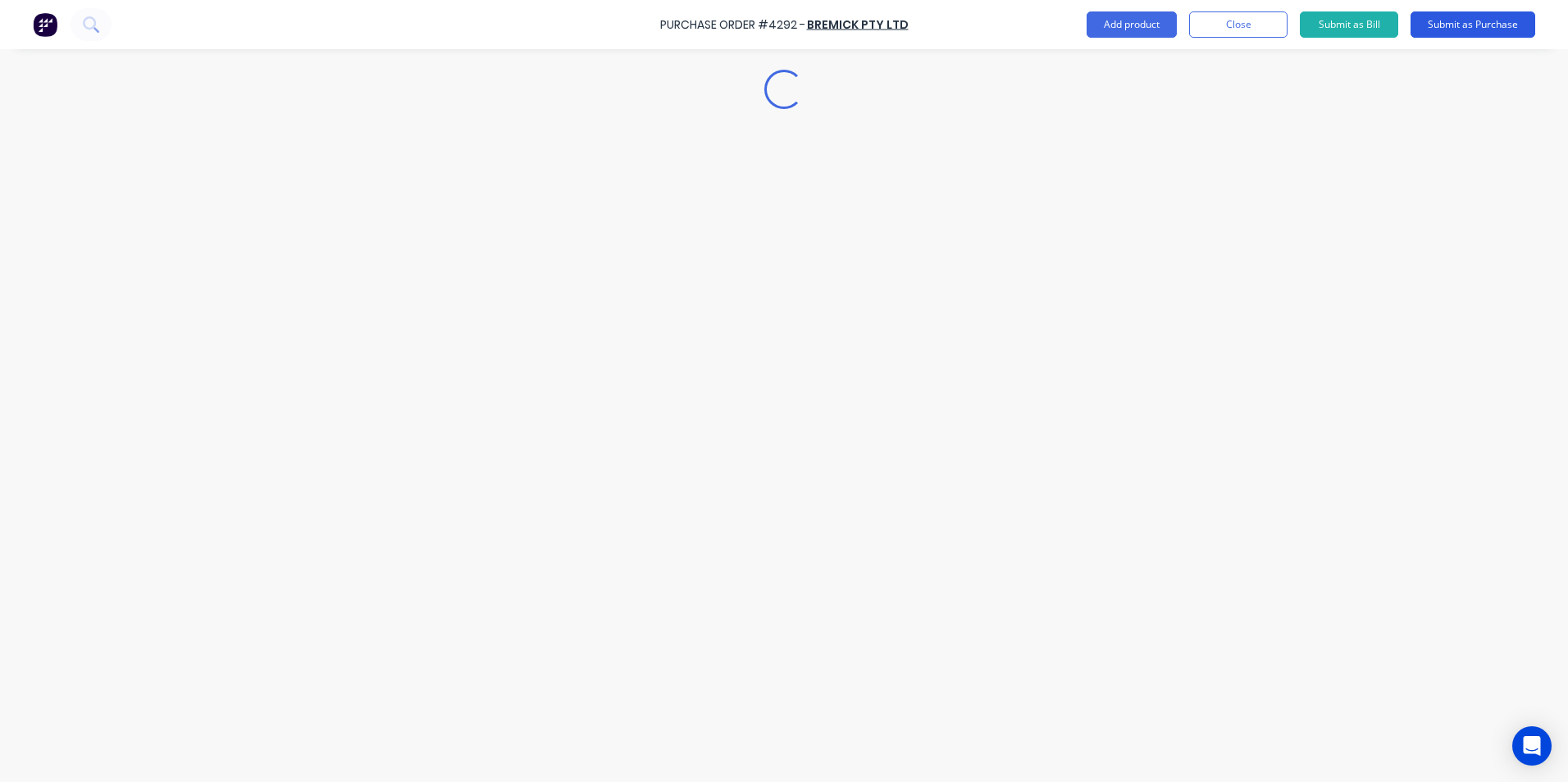
scroll to position [0, 0]
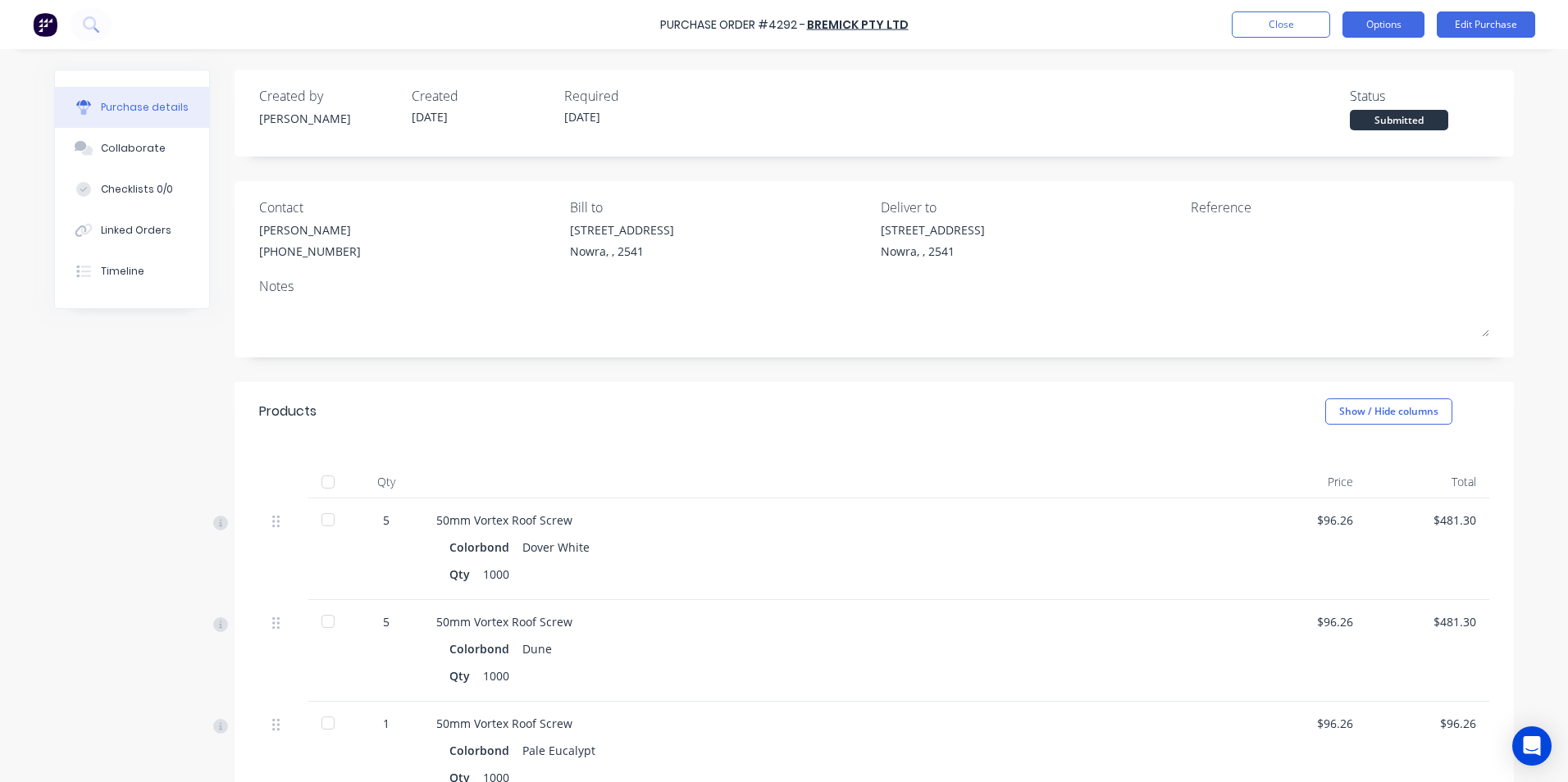
click at [1372, 23] on button "Options" at bounding box center [1383, 24] width 82 height 26
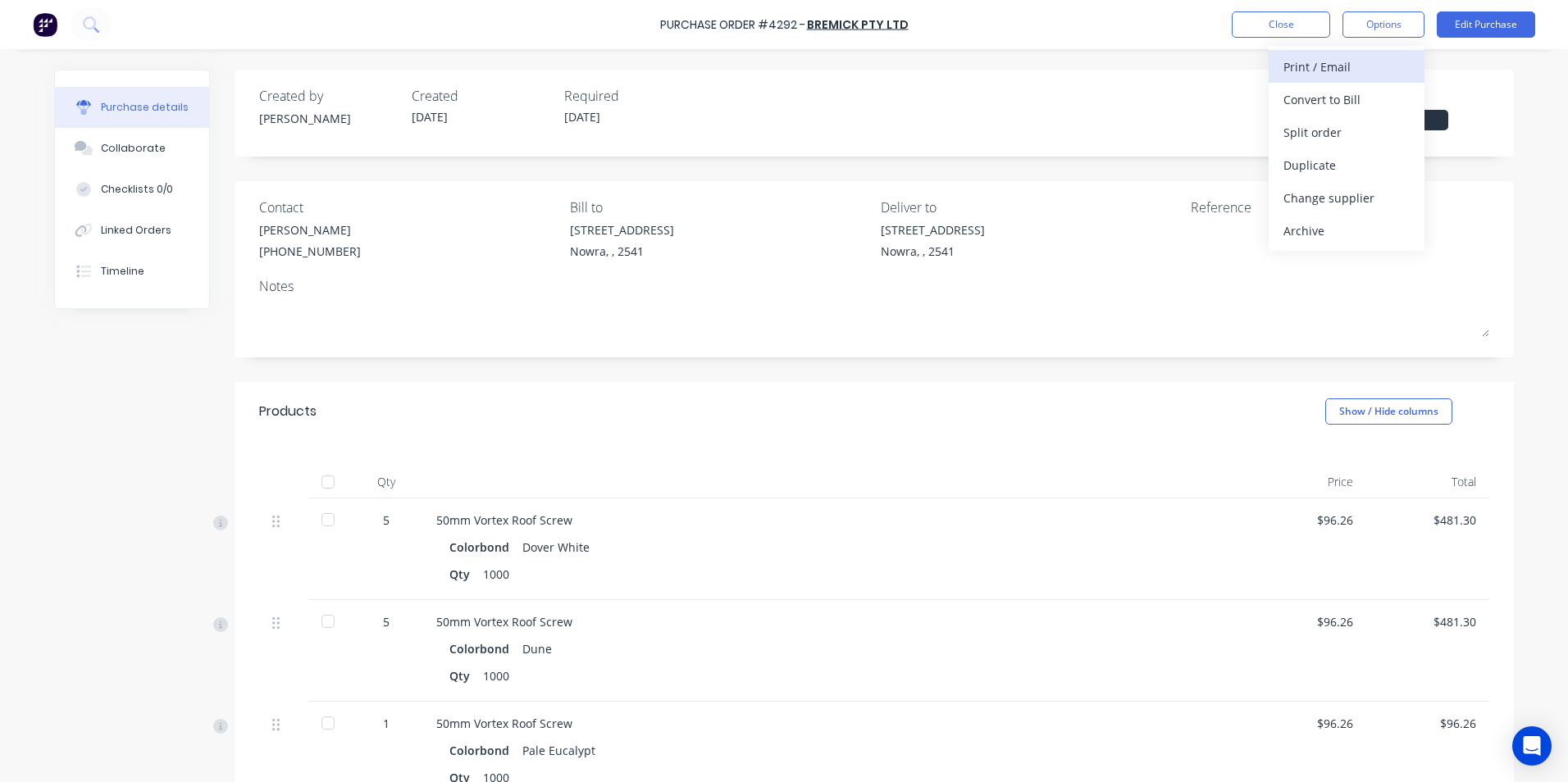
click at [1356, 70] on div "Print / Email" at bounding box center [1346, 67] width 126 height 24
click at [1352, 99] on div "With pricing" at bounding box center [1346, 99] width 126 height 24
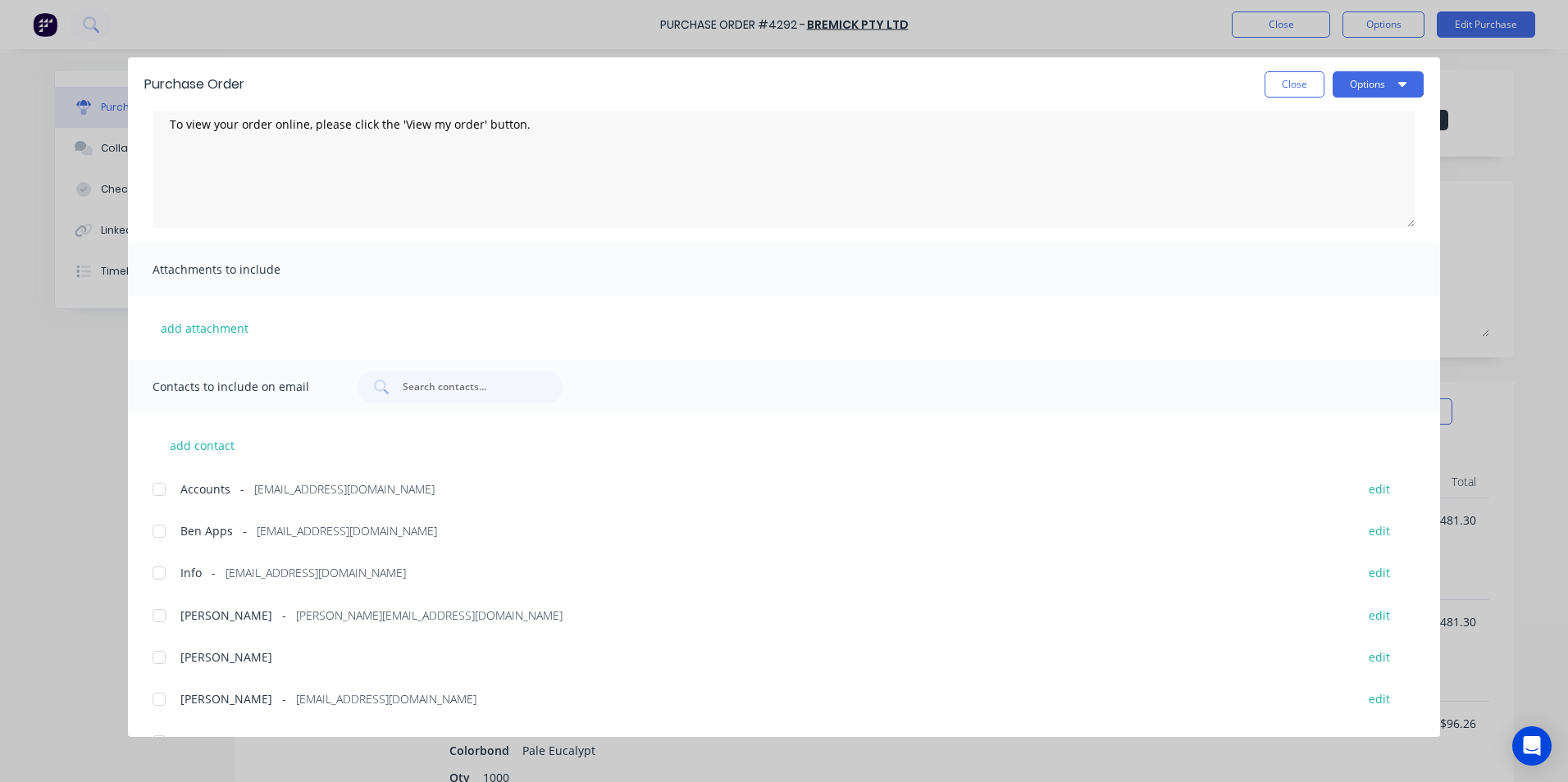
scroll to position [234, 0]
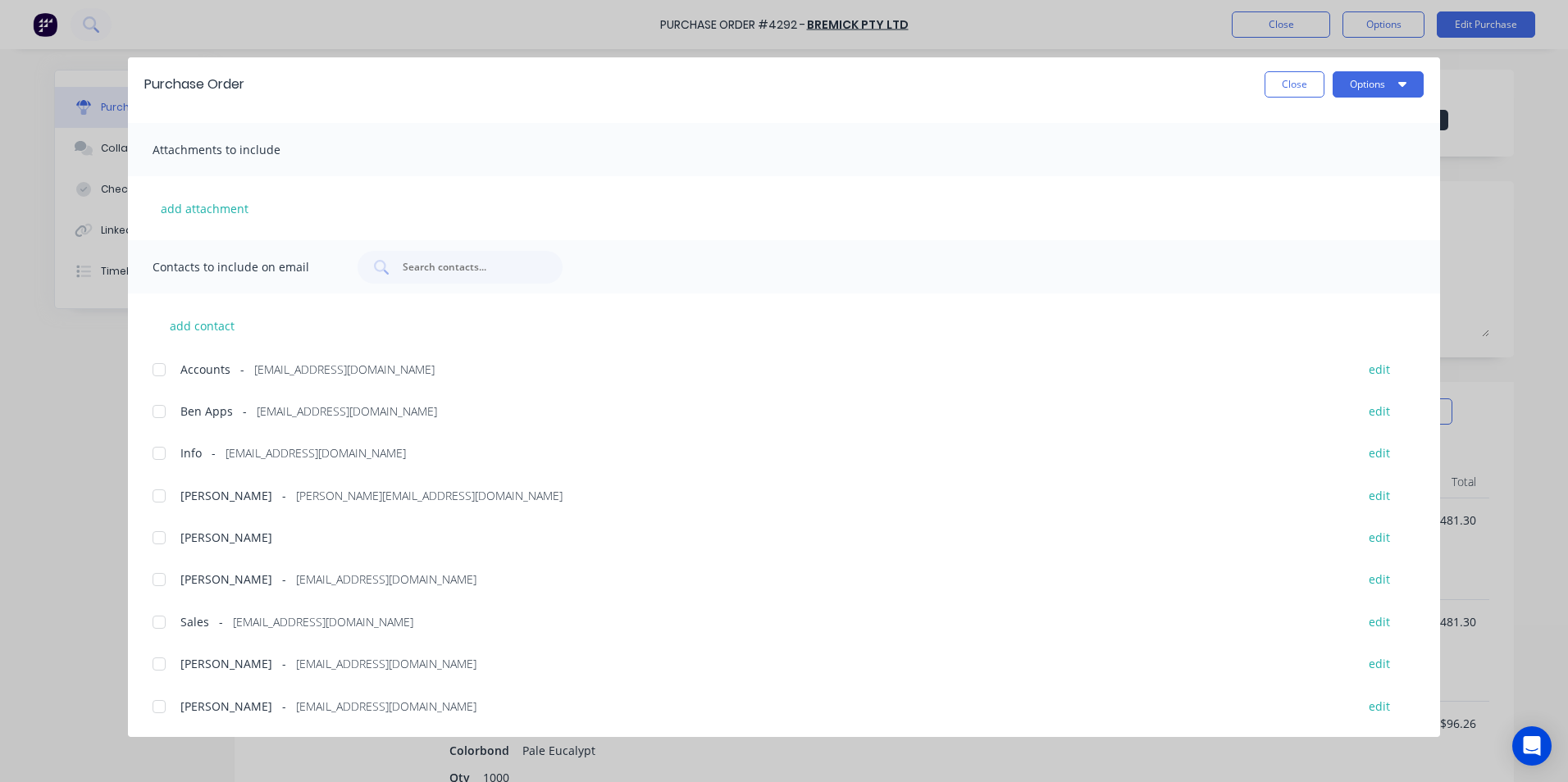
click at [167, 630] on div at bounding box center [159, 622] width 33 height 33
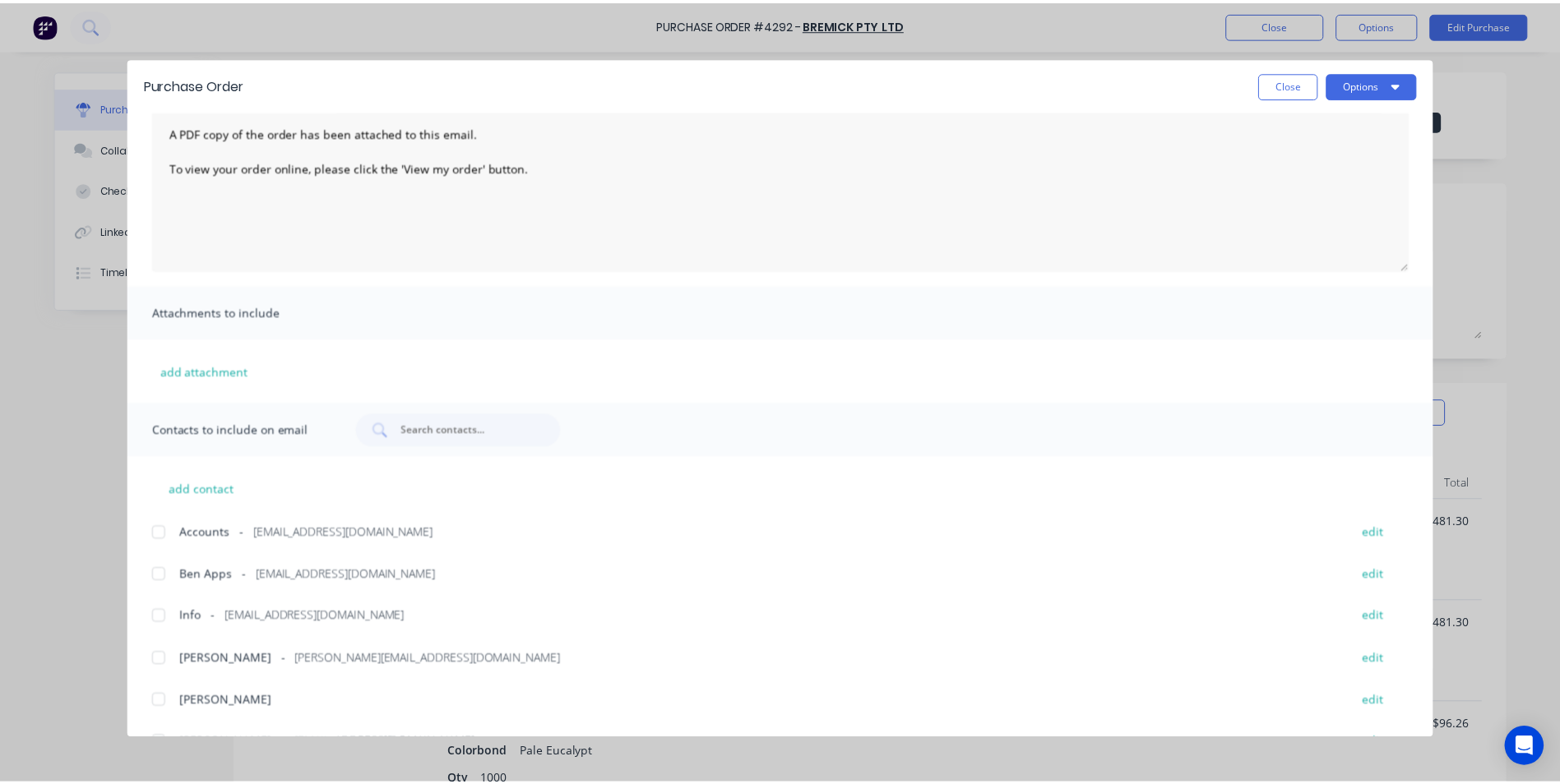
scroll to position [0, 0]
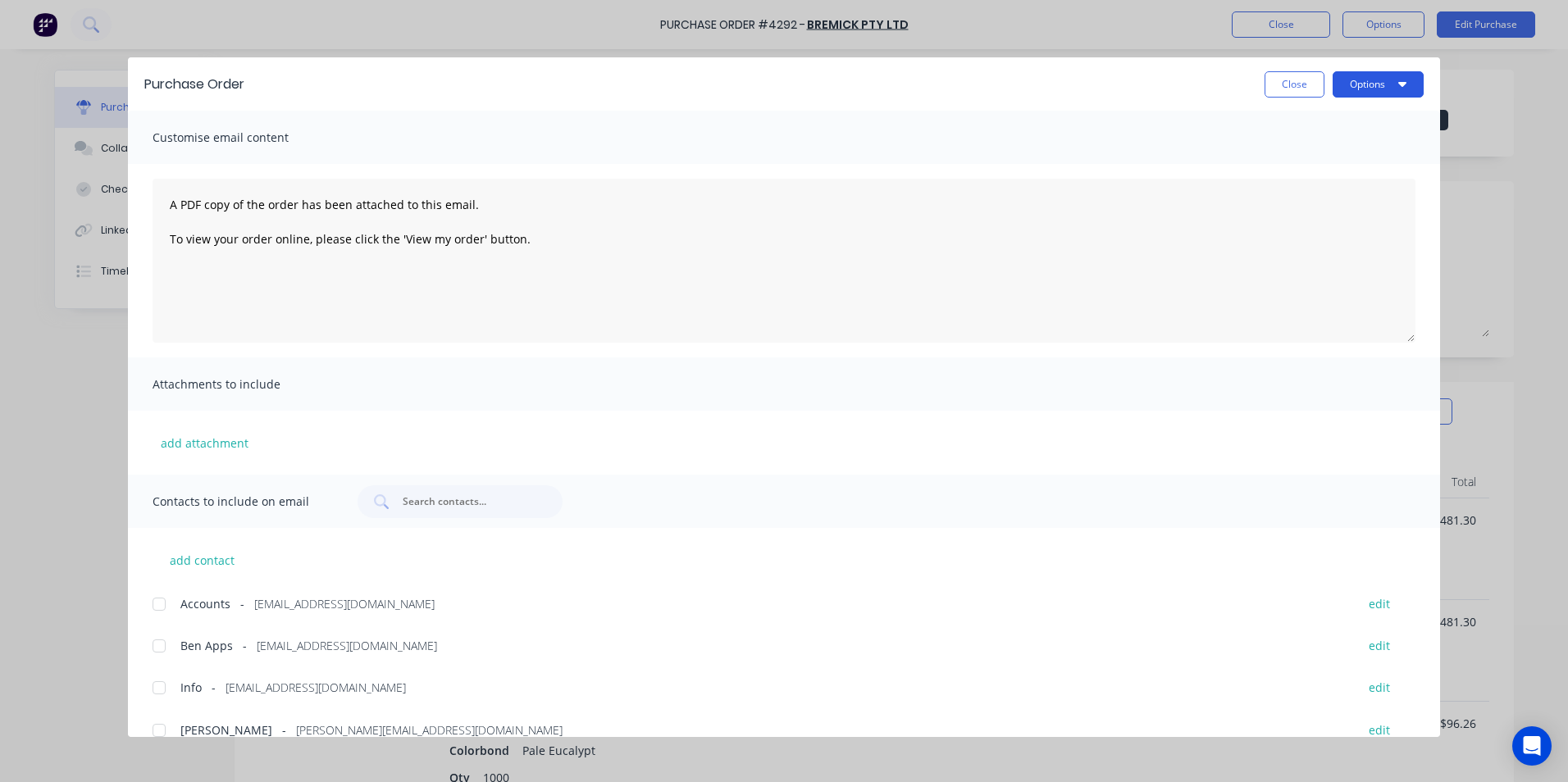
click at [1399, 74] on button "Options" at bounding box center [1378, 84] width 91 height 26
click at [1317, 197] on div "Email" at bounding box center [1345, 191] width 126 height 24
drag, startPoint x: 1281, startPoint y: 89, endPoint x: 1259, endPoint y: 91, distance: 22.1
click at [1281, 89] on button "Close" at bounding box center [1294, 84] width 60 height 26
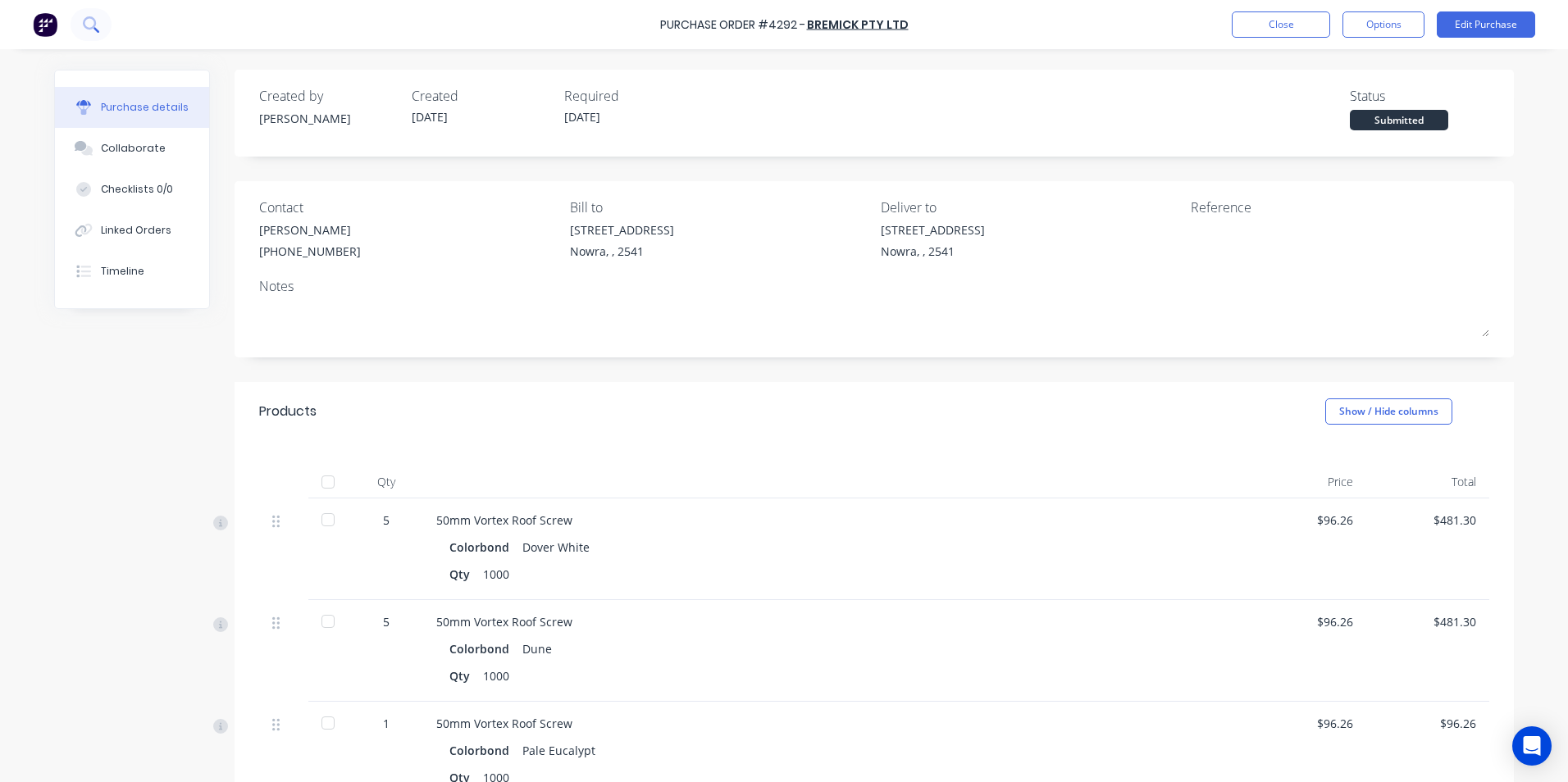
click at [88, 19] on icon at bounding box center [90, 23] width 14 height 13
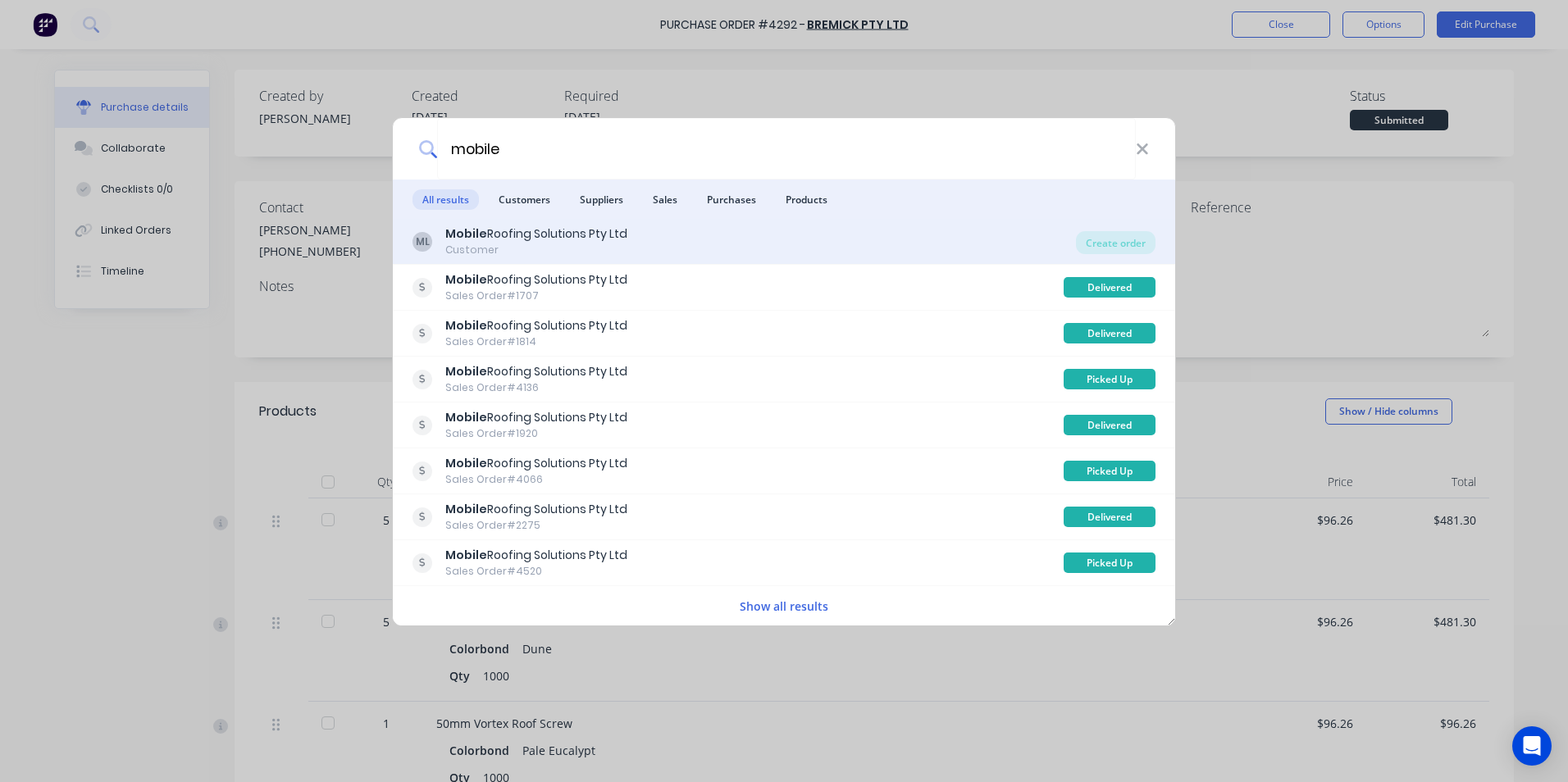
type input "mobile"
click at [793, 243] on div "ML Mobile Roofing Solutions Pty Ltd Customer" at bounding box center [744, 241] width 663 height 32
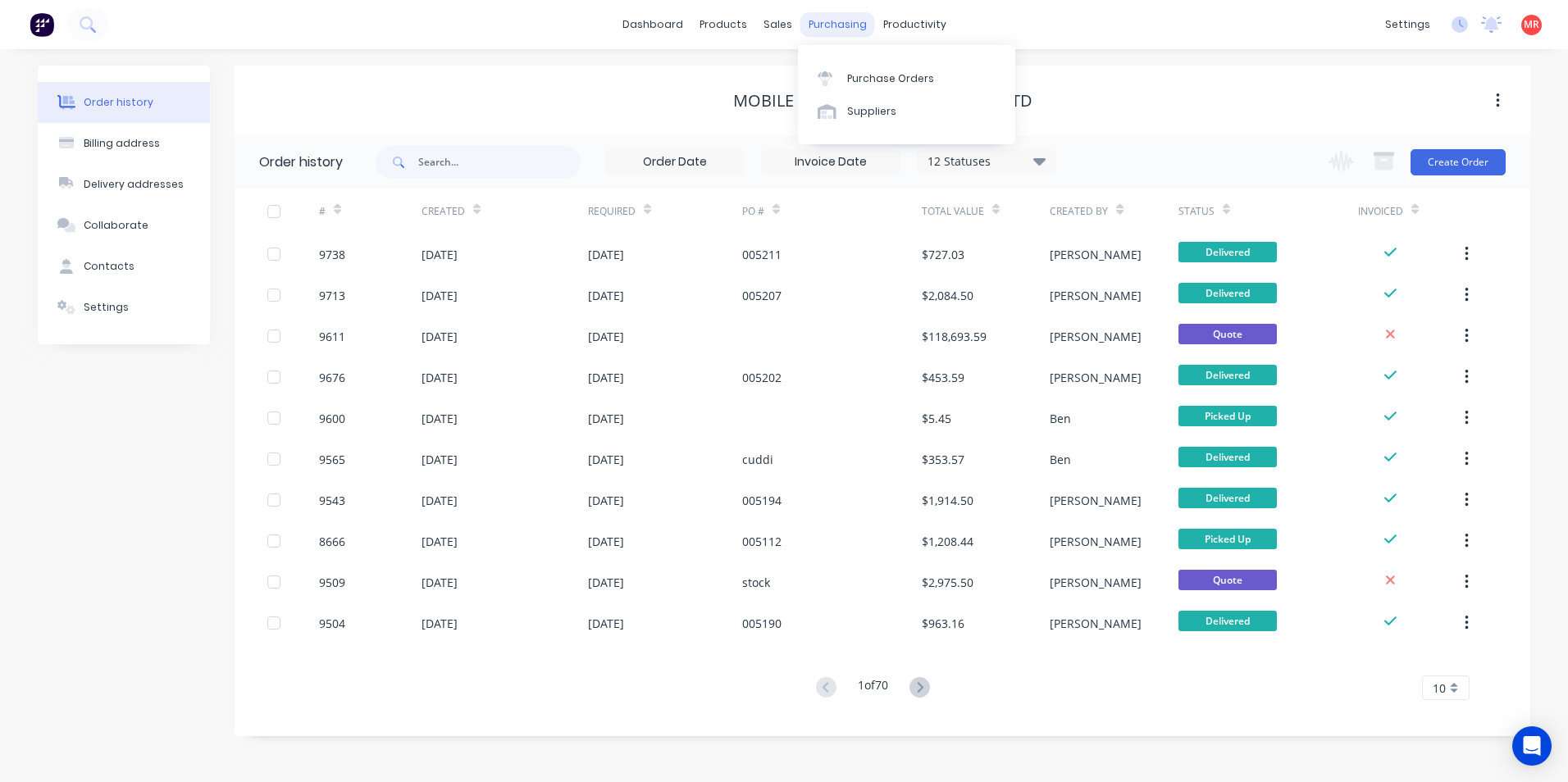
click at [841, 14] on div "purchasing" at bounding box center [837, 25] width 74 height 25
click at [860, 69] on link "Purchase Orders" at bounding box center [906, 78] width 217 height 33
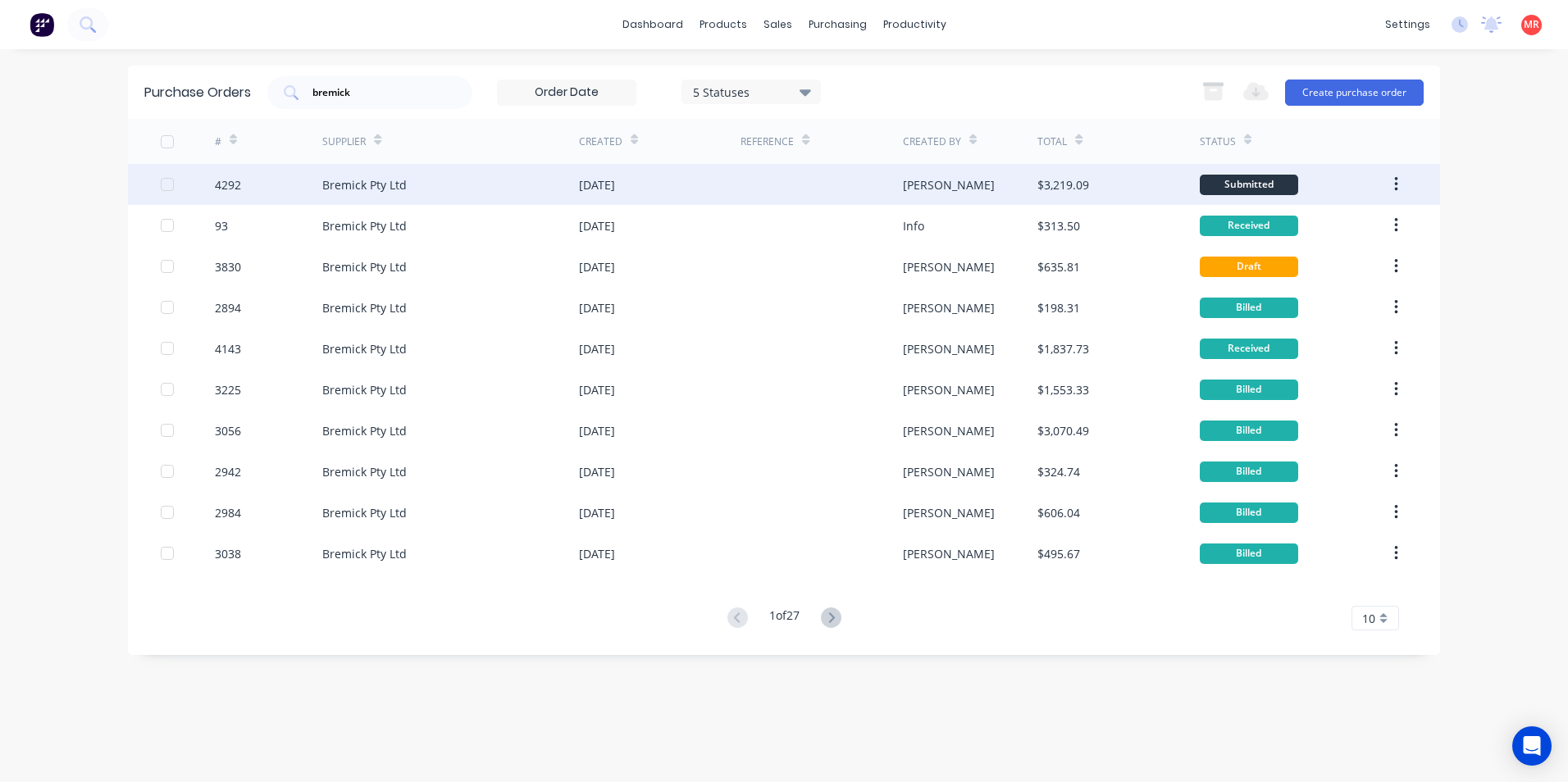
click at [809, 192] on div at bounding box center [822, 184] width 162 height 41
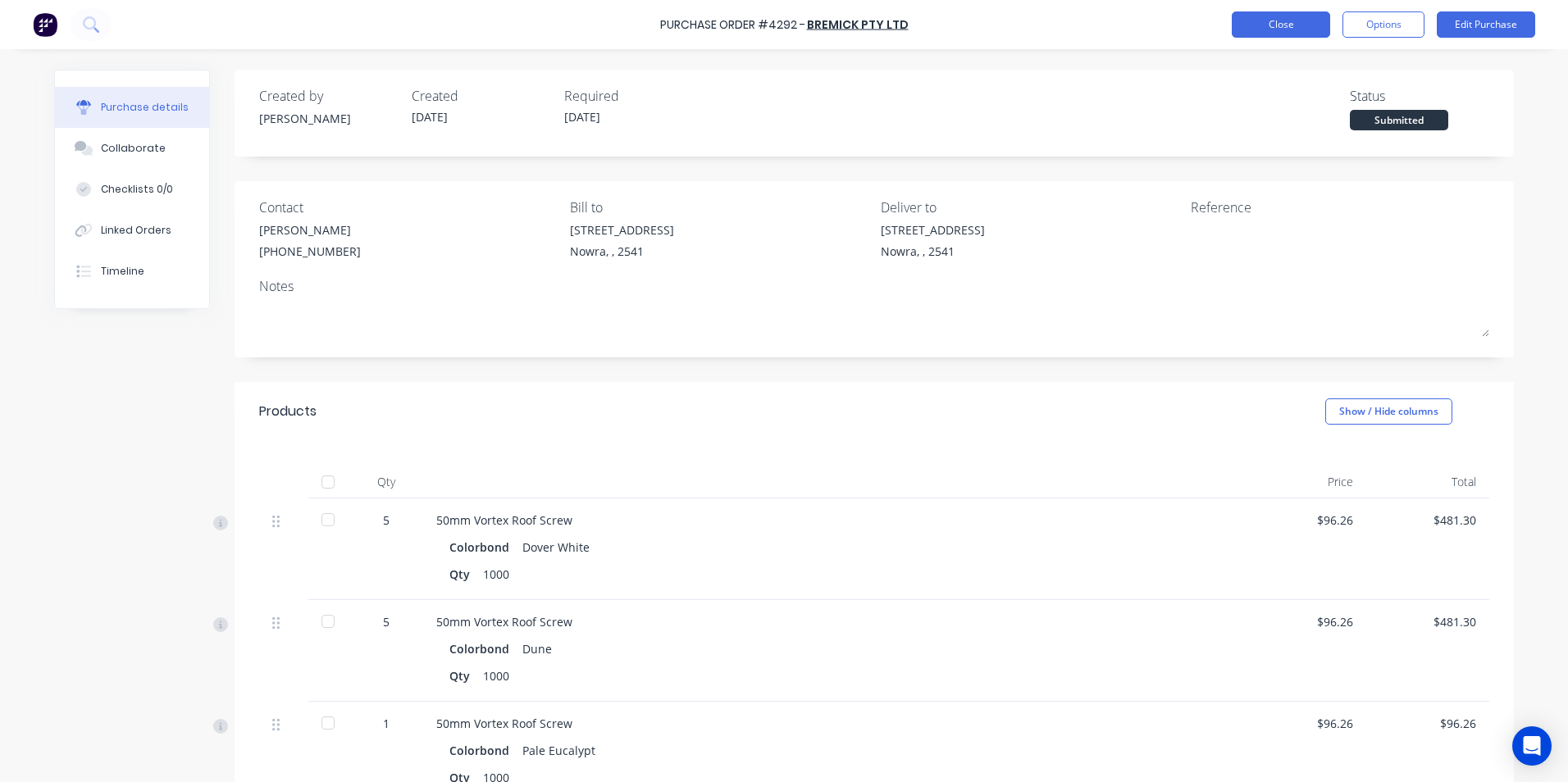
click at [1285, 35] on button "Close" at bounding box center [1281, 24] width 98 height 26
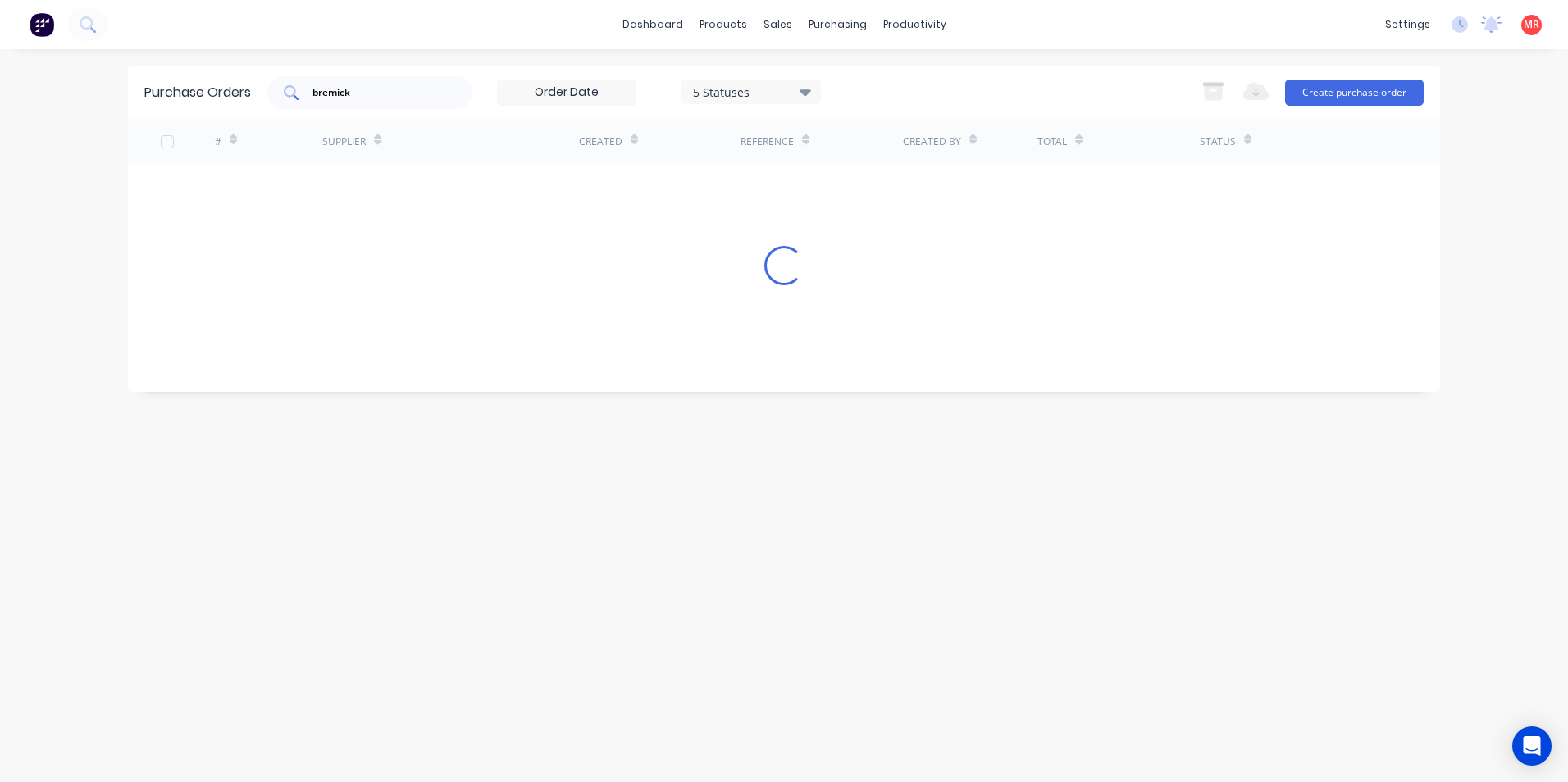
click at [373, 100] on input "bremick" at bounding box center [378, 93] width 136 height 16
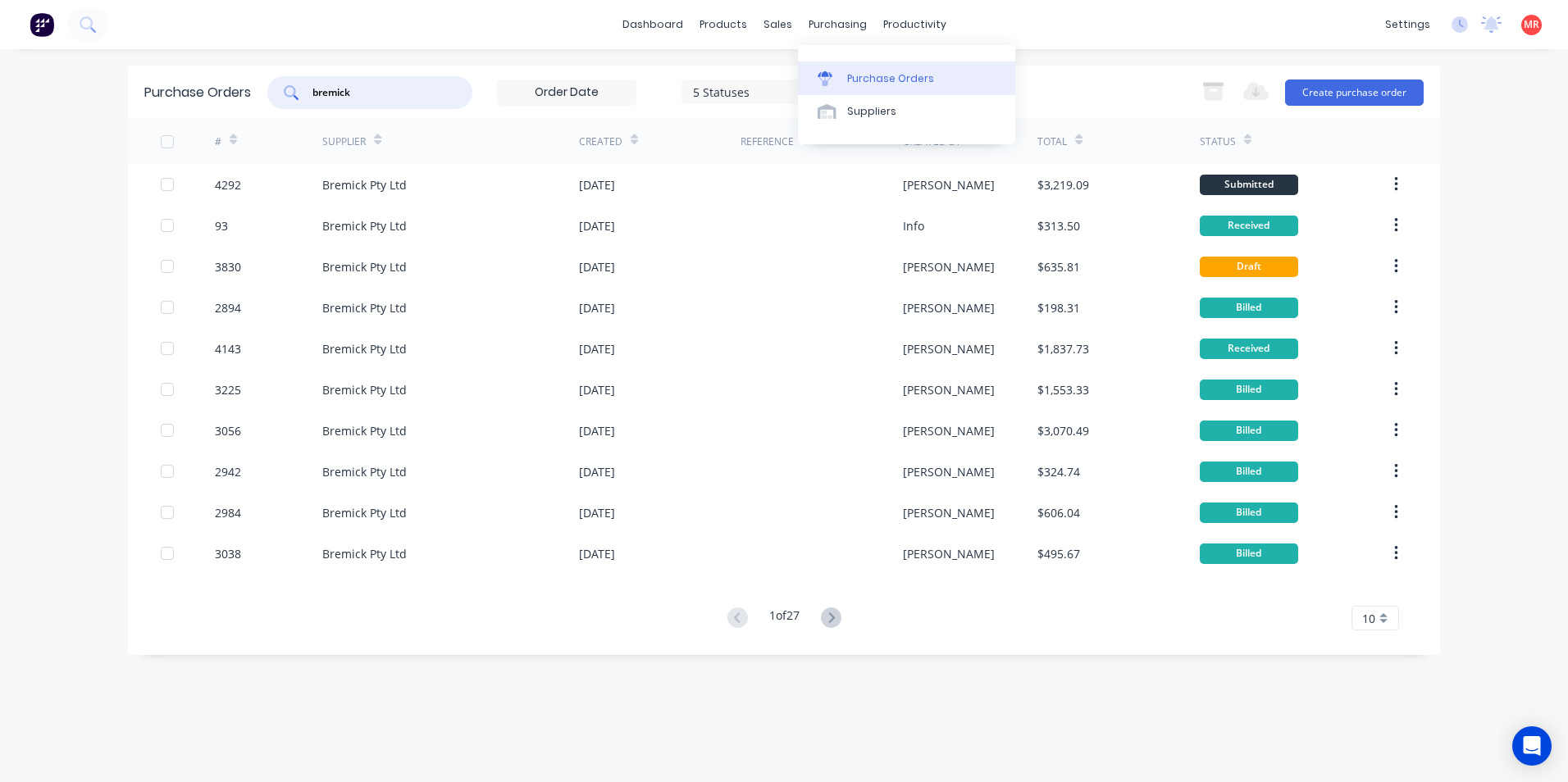
click at [851, 76] on div "Purchase Orders" at bounding box center [890, 78] width 87 height 14
click at [91, 28] on icon at bounding box center [94, 30] width 6 height 6
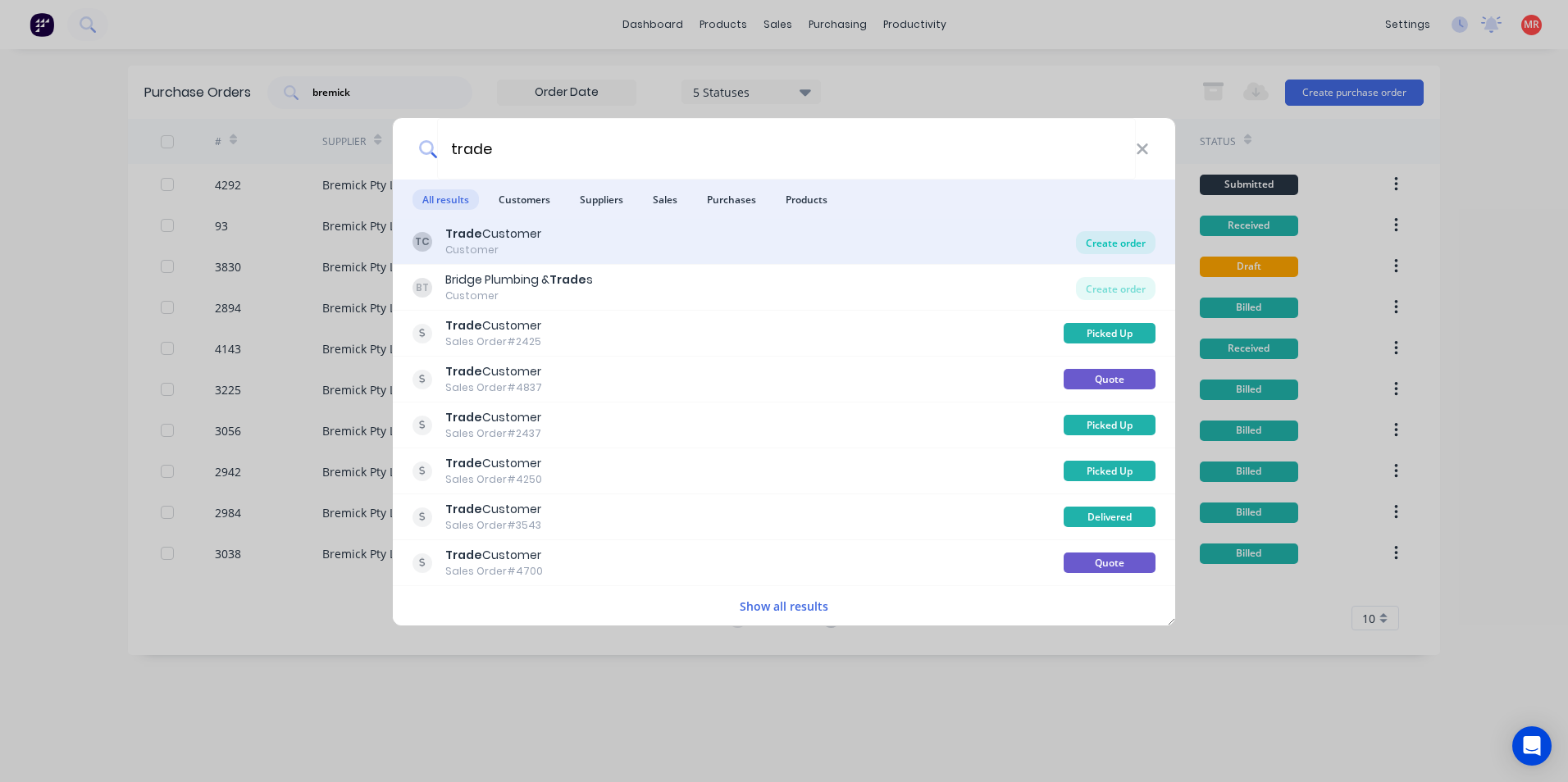
type input "trade"
click at [1103, 238] on div "Create order" at bounding box center [1116, 243] width 79 height 23
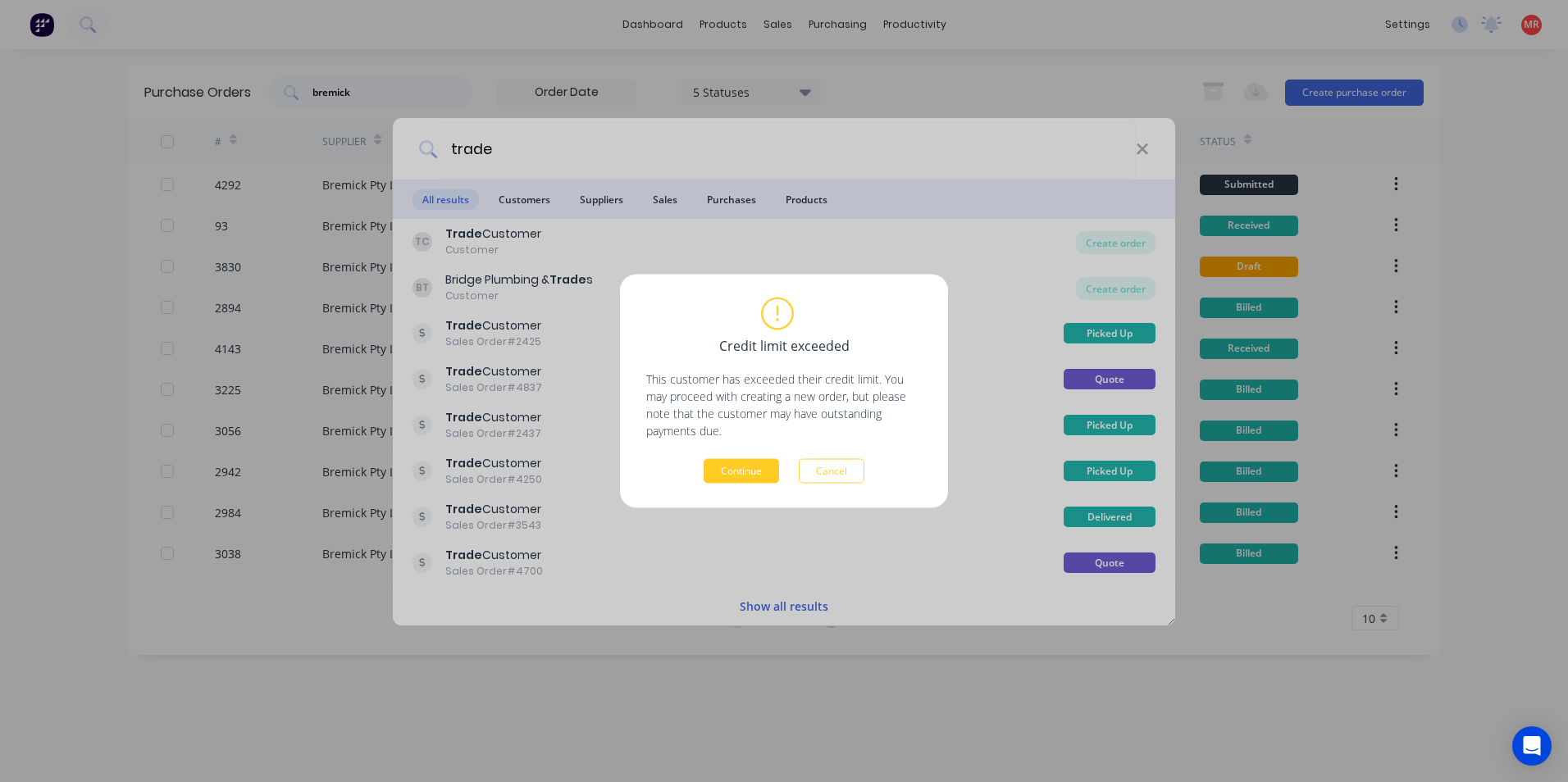
click at [764, 479] on button "Continue" at bounding box center [742, 472] width 75 height 25
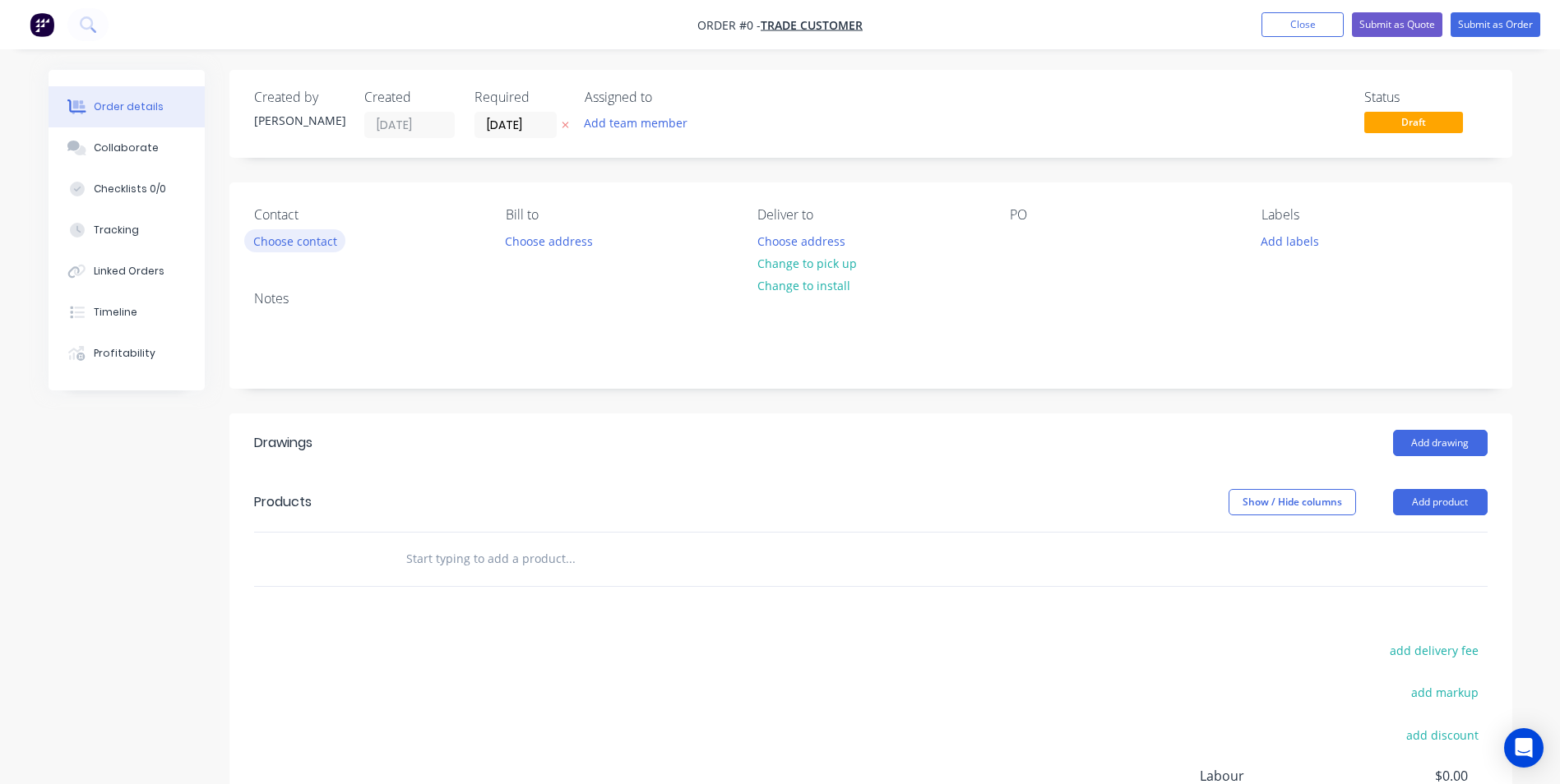
click at [320, 247] on button "Choose contact" at bounding box center [295, 240] width 102 height 22
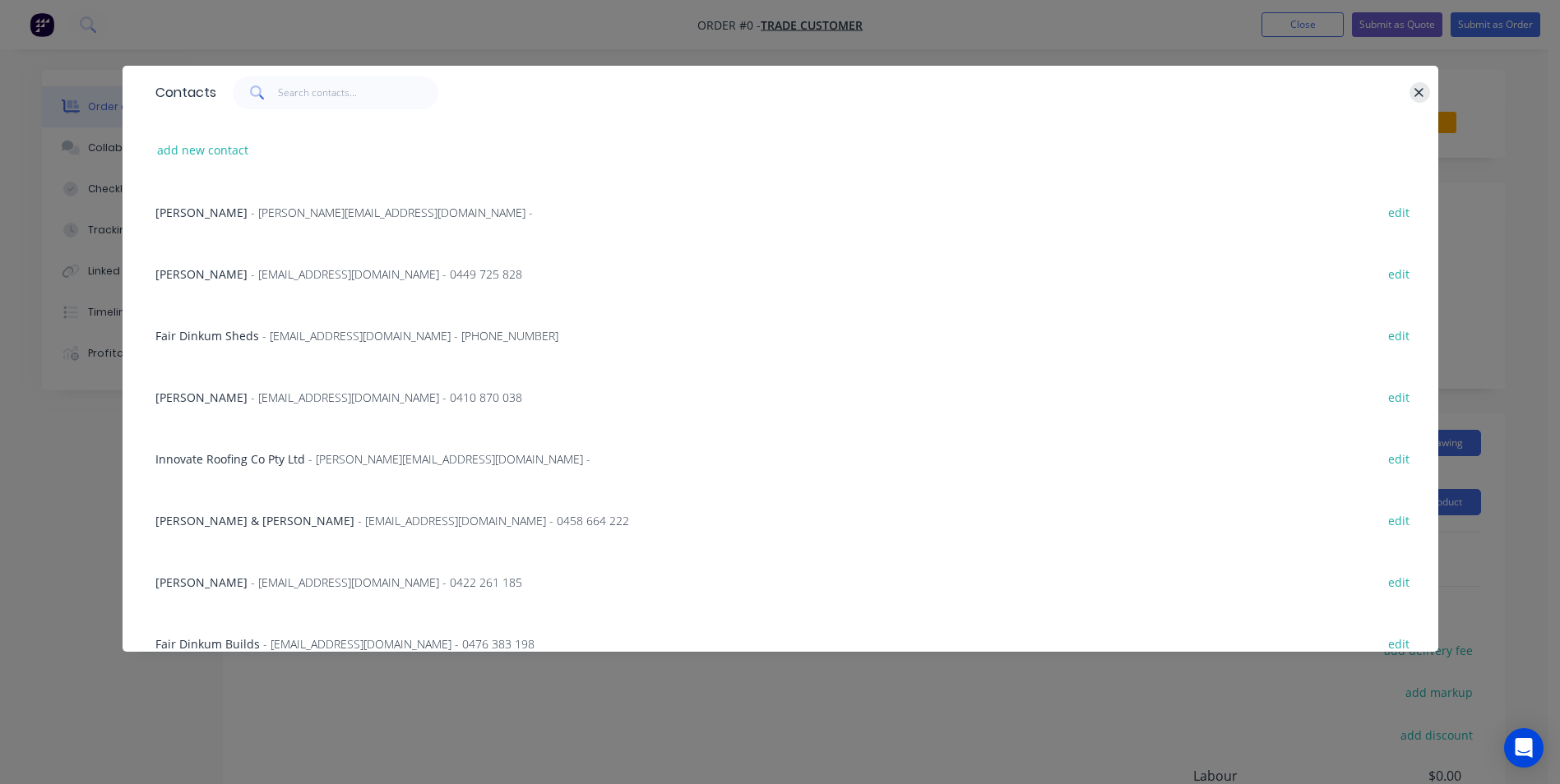
click at [1420, 95] on icon "button" at bounding box center [1419, 92] width 11 height 15
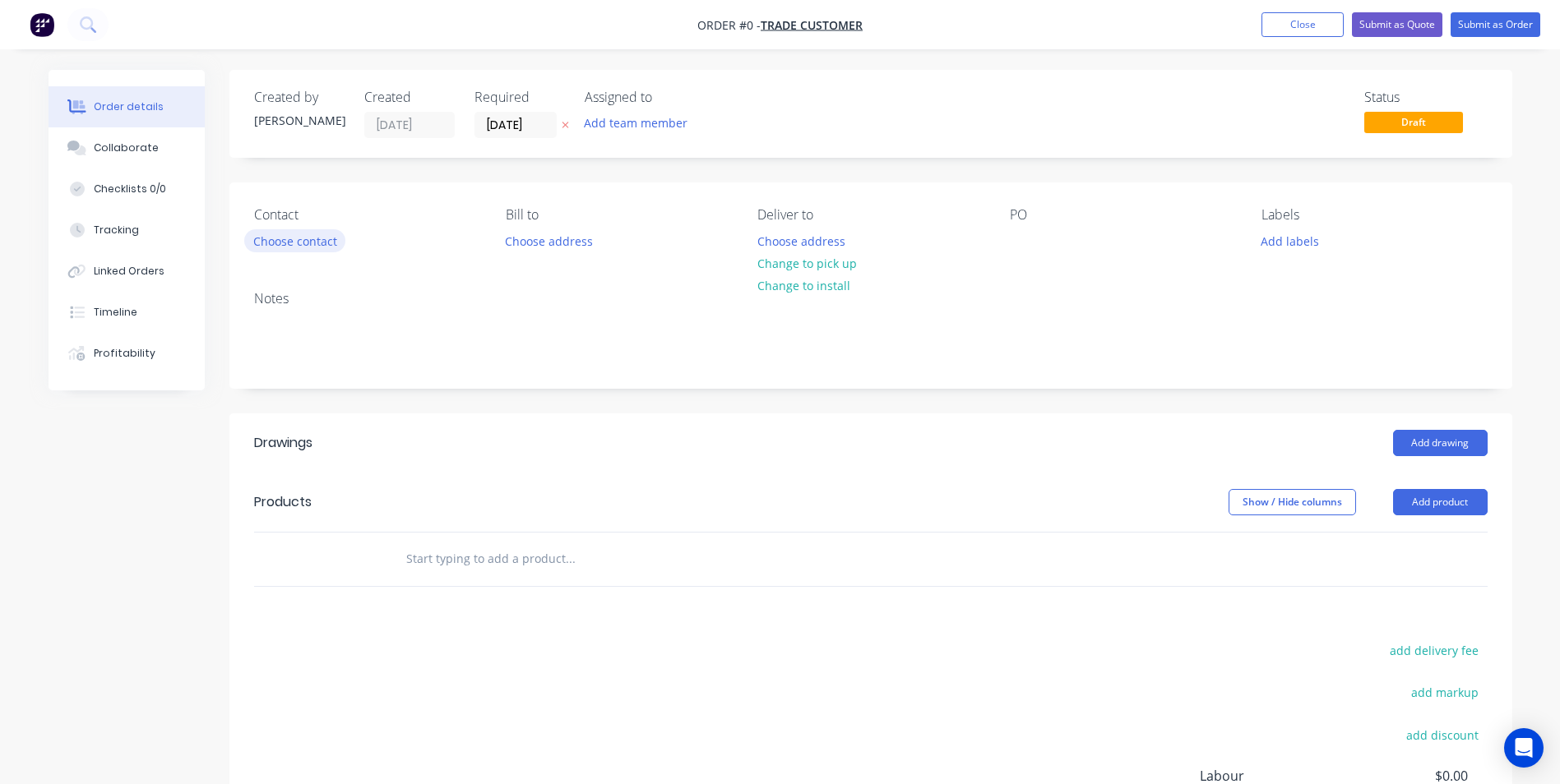
click at [338, 239] on button "Choose contact" at bounding box center [295, 240] width 102 height 22
click at [538, 568] on input "text" at bounding box center [570, 559] width 329 height 33
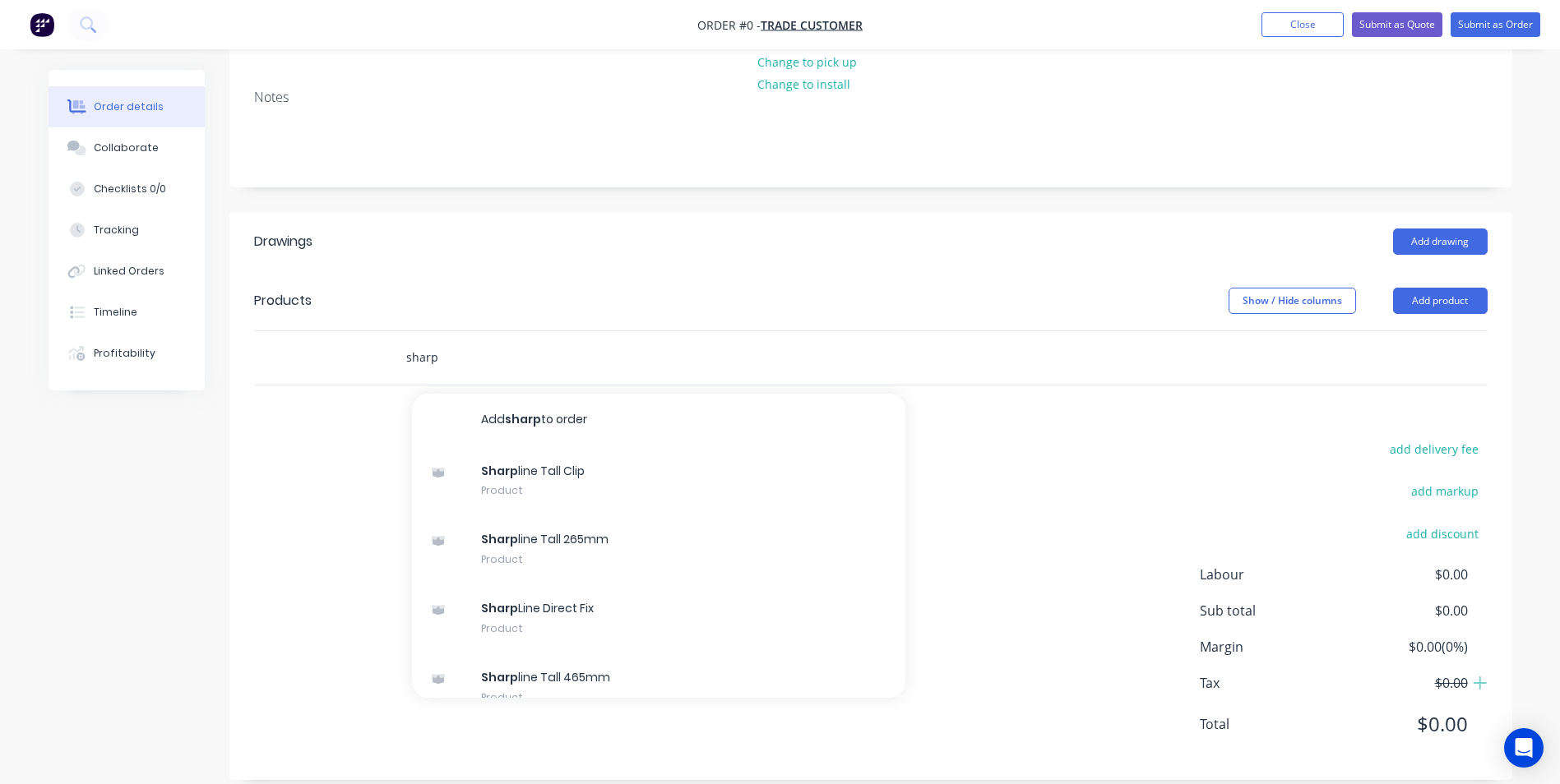
scroll to position [222, 0]
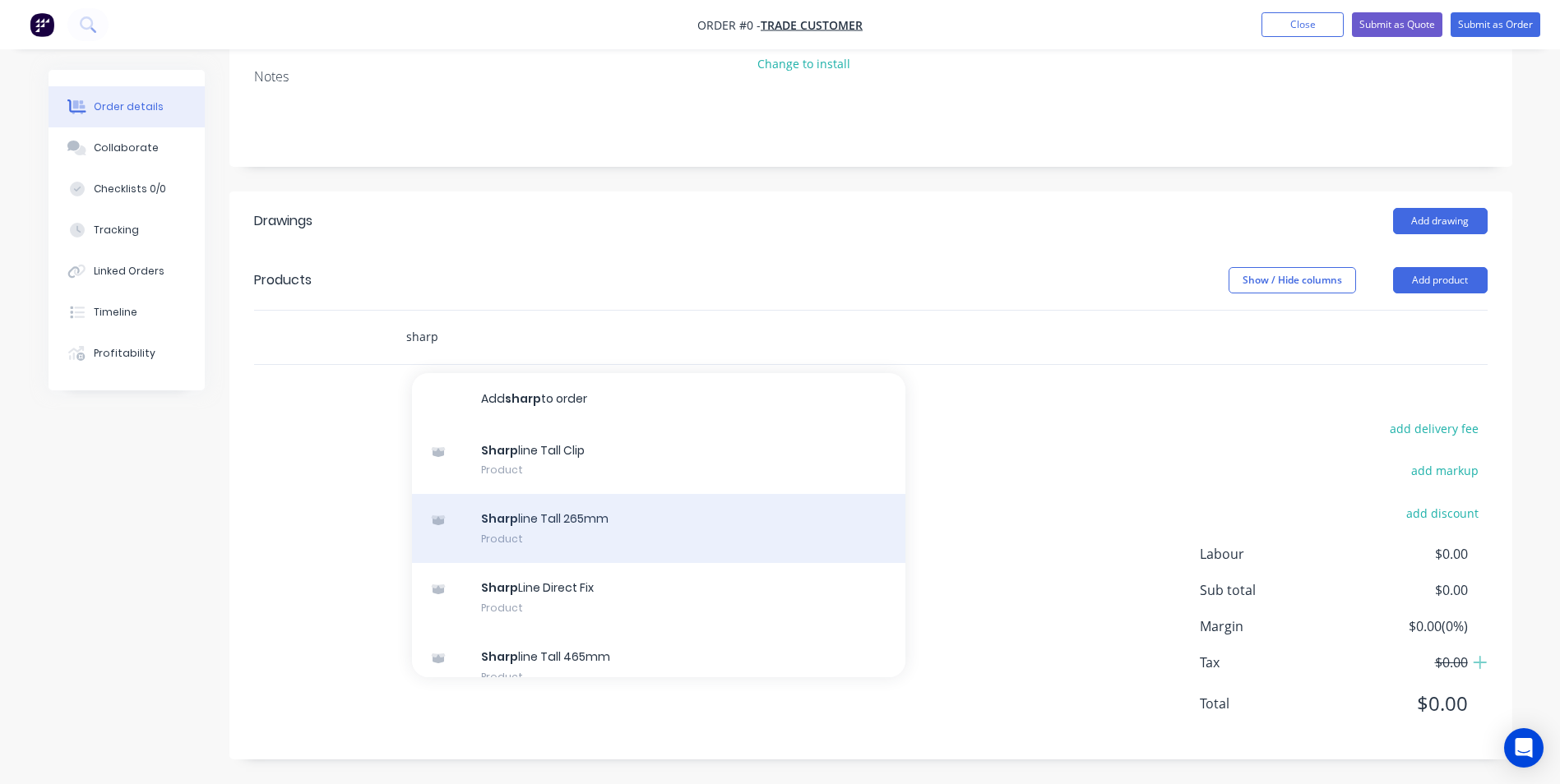
type input "sharp"
click at [565, 530] on div "Sharp line Tall 265mm Product" at bounding box center [659, 528] width 493 height 69
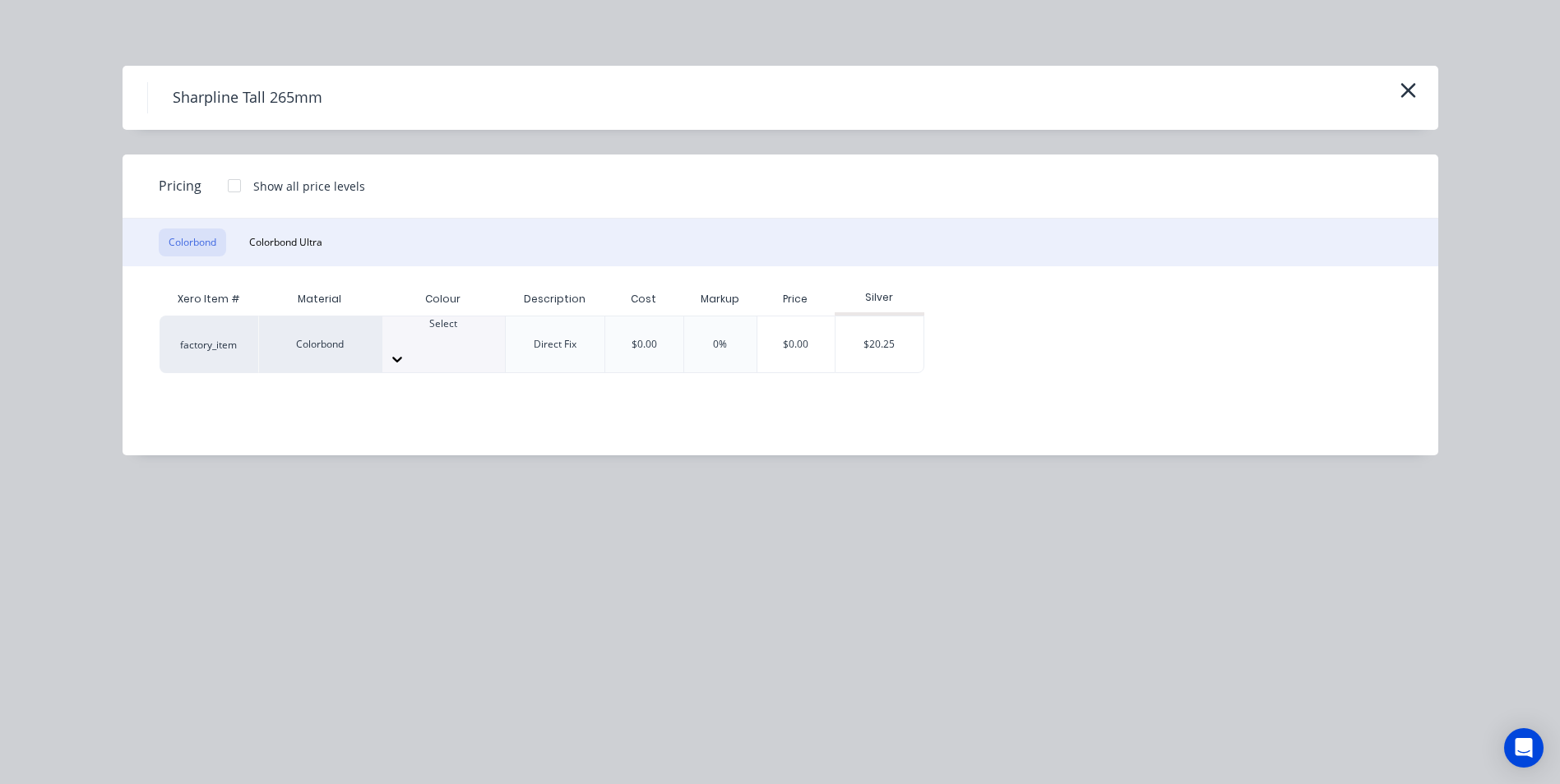
click at [236, 194] on div at bounding box center [234, 186] width 33 height 33
click at [382, 350] on div "Select" at bounding box center [443, 344] width 123 height 56
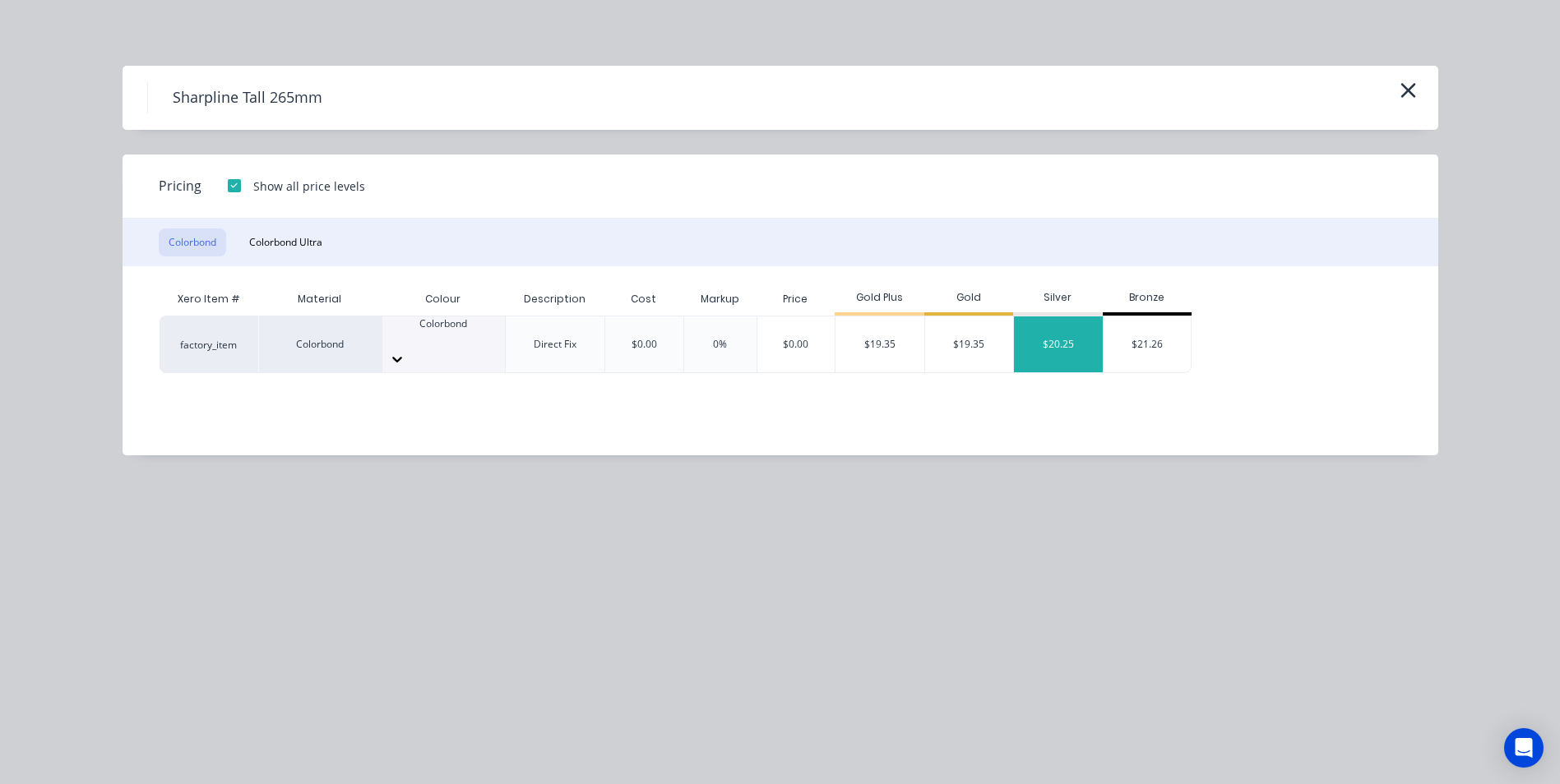
click at [1069, 337] on div "$20.25" at bounding box center [1058, 344] width 89 height 56
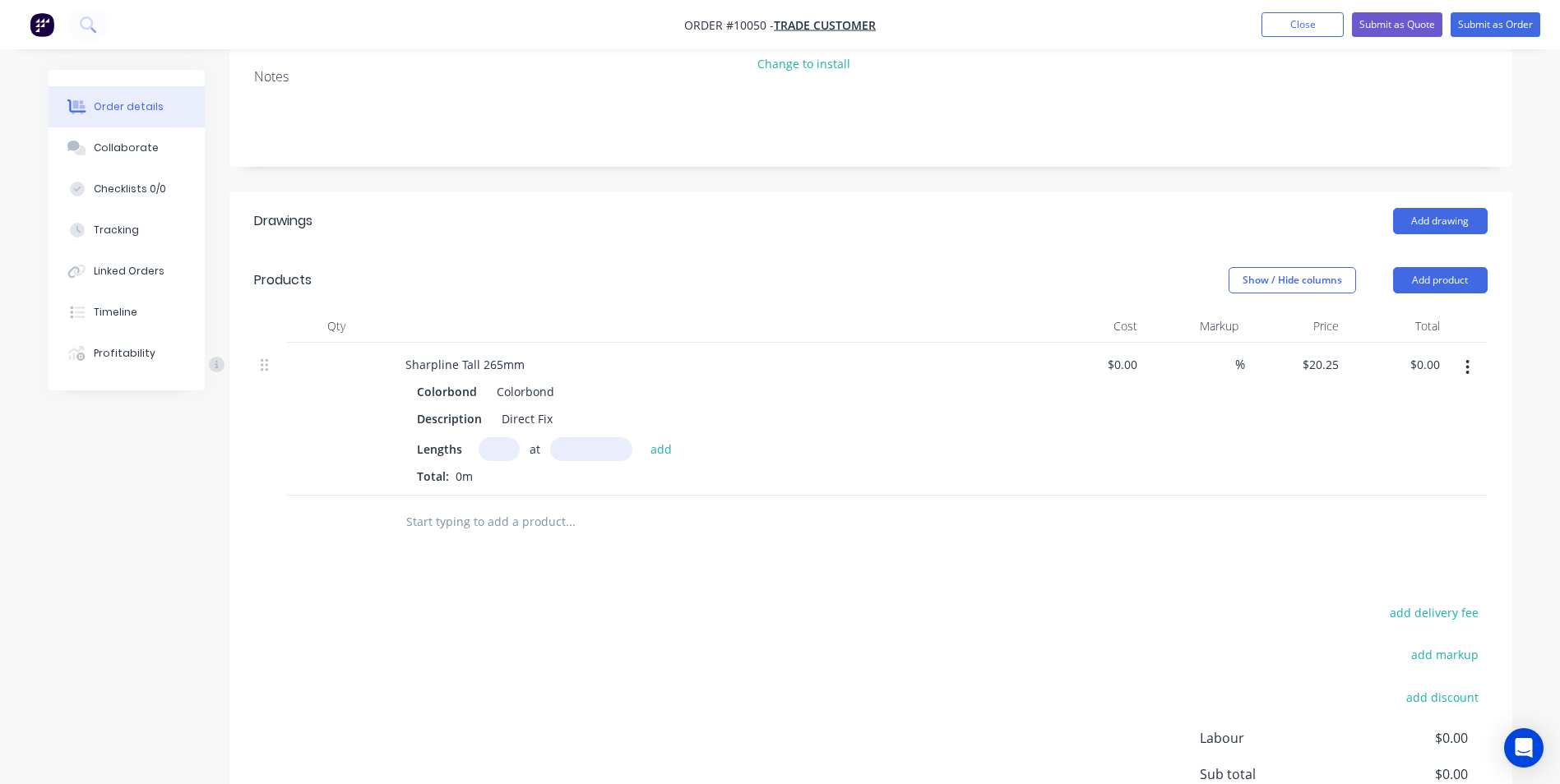
click at [534, 518] on input "text" at bounding box center [570, 522] width 329 height 33
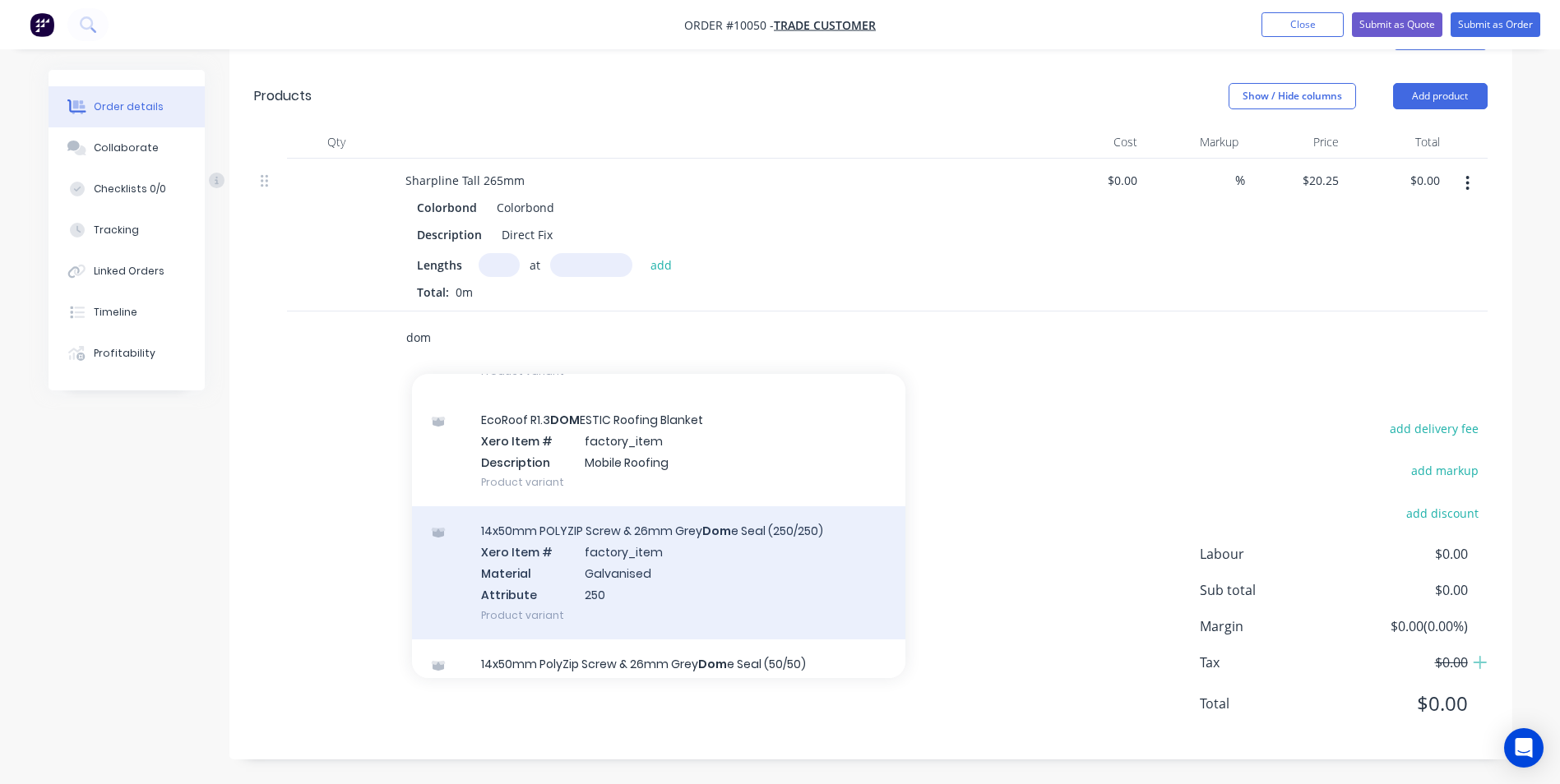
scroll to position [164, 0]
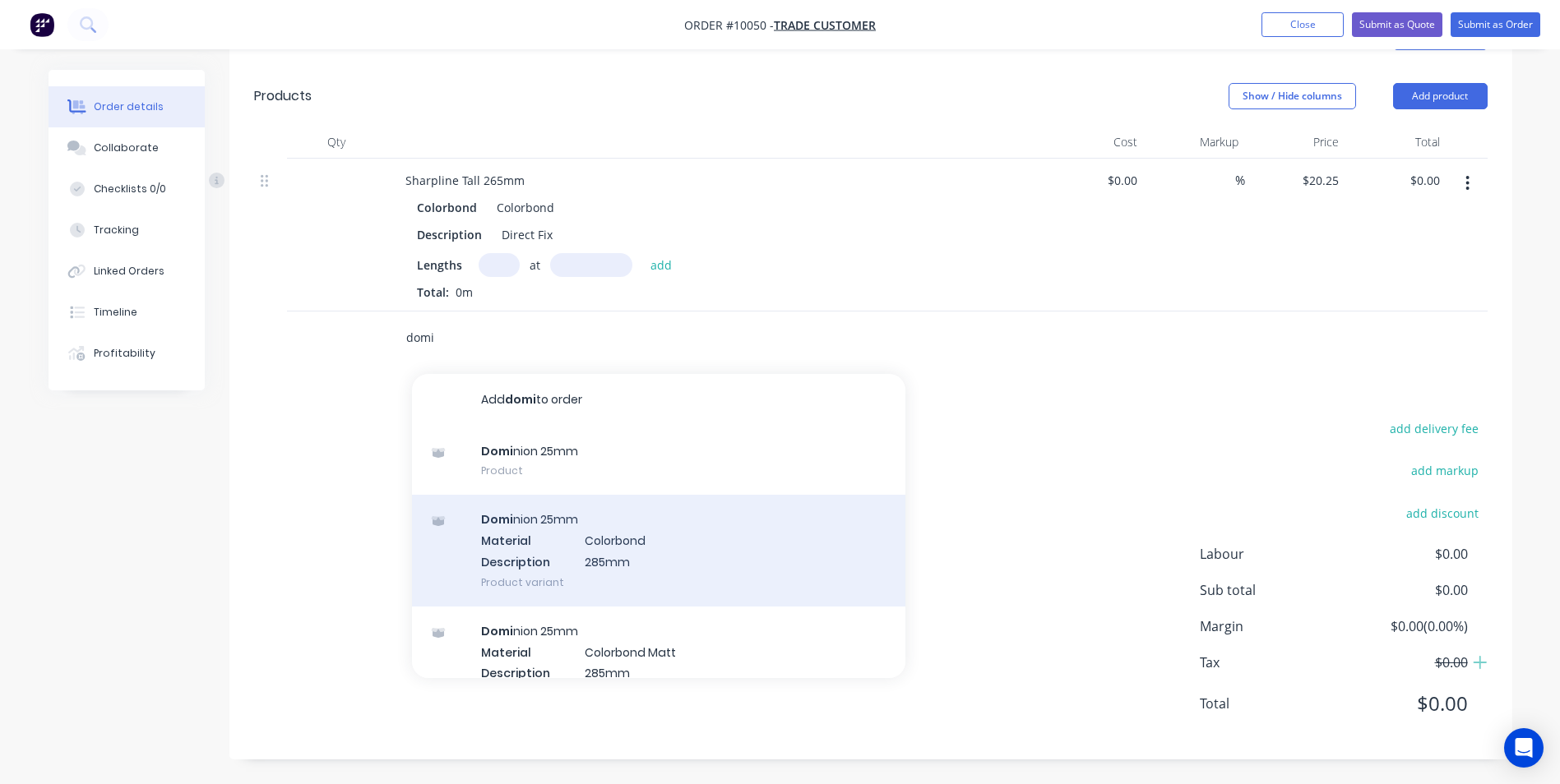
type input "domi"
click at [607, 537] on div "Domi nion 25mm Material Colorbond Description 285mm Product variant" at bounding box center [659, 550] width 493 height 111
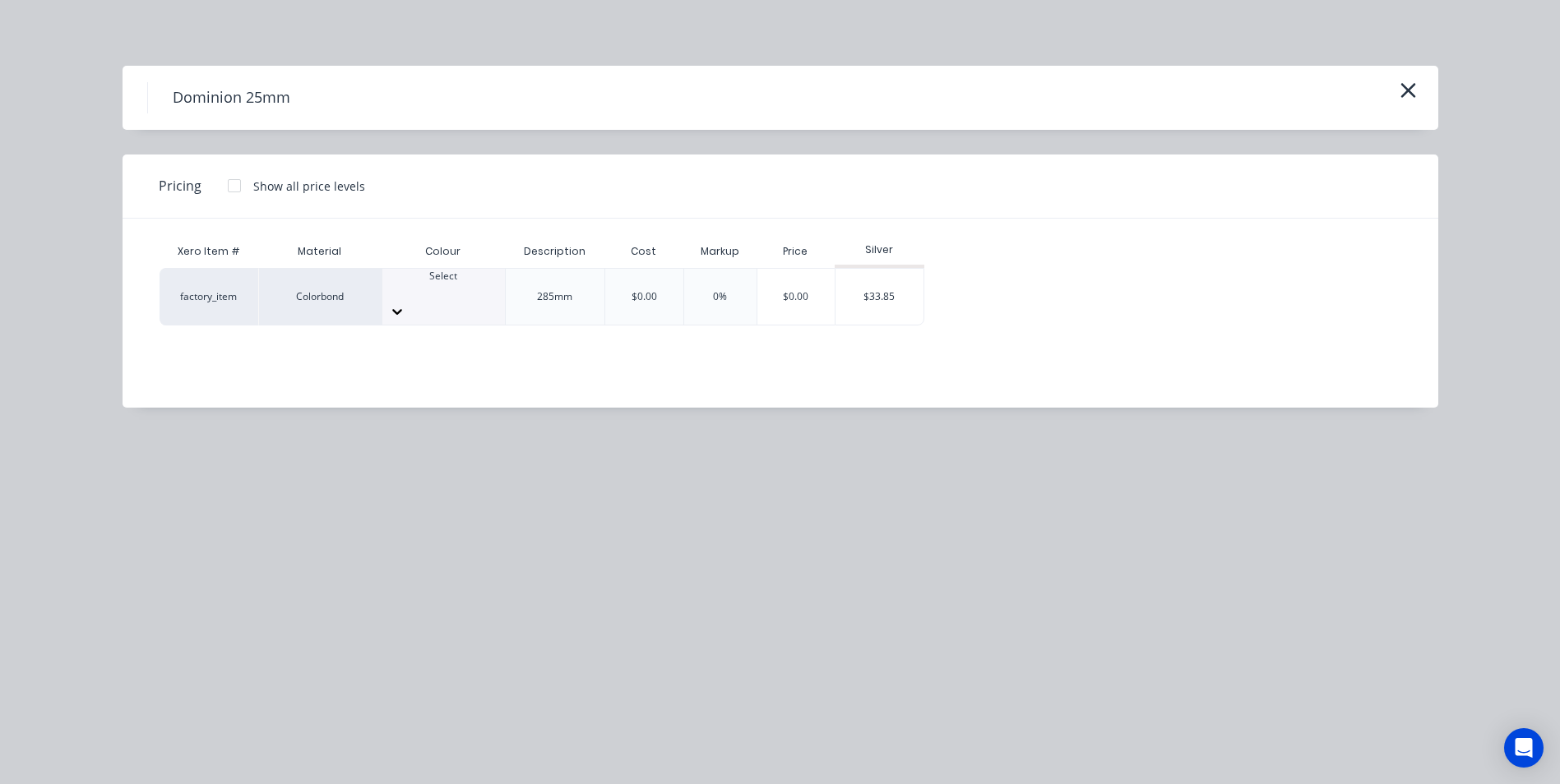
click at [456, 288] on div at bounding box center [443, 290] width 123 height 15
click at [866, 303] on div "$33.85" at bounding box center [879, 297] width 88 height 56
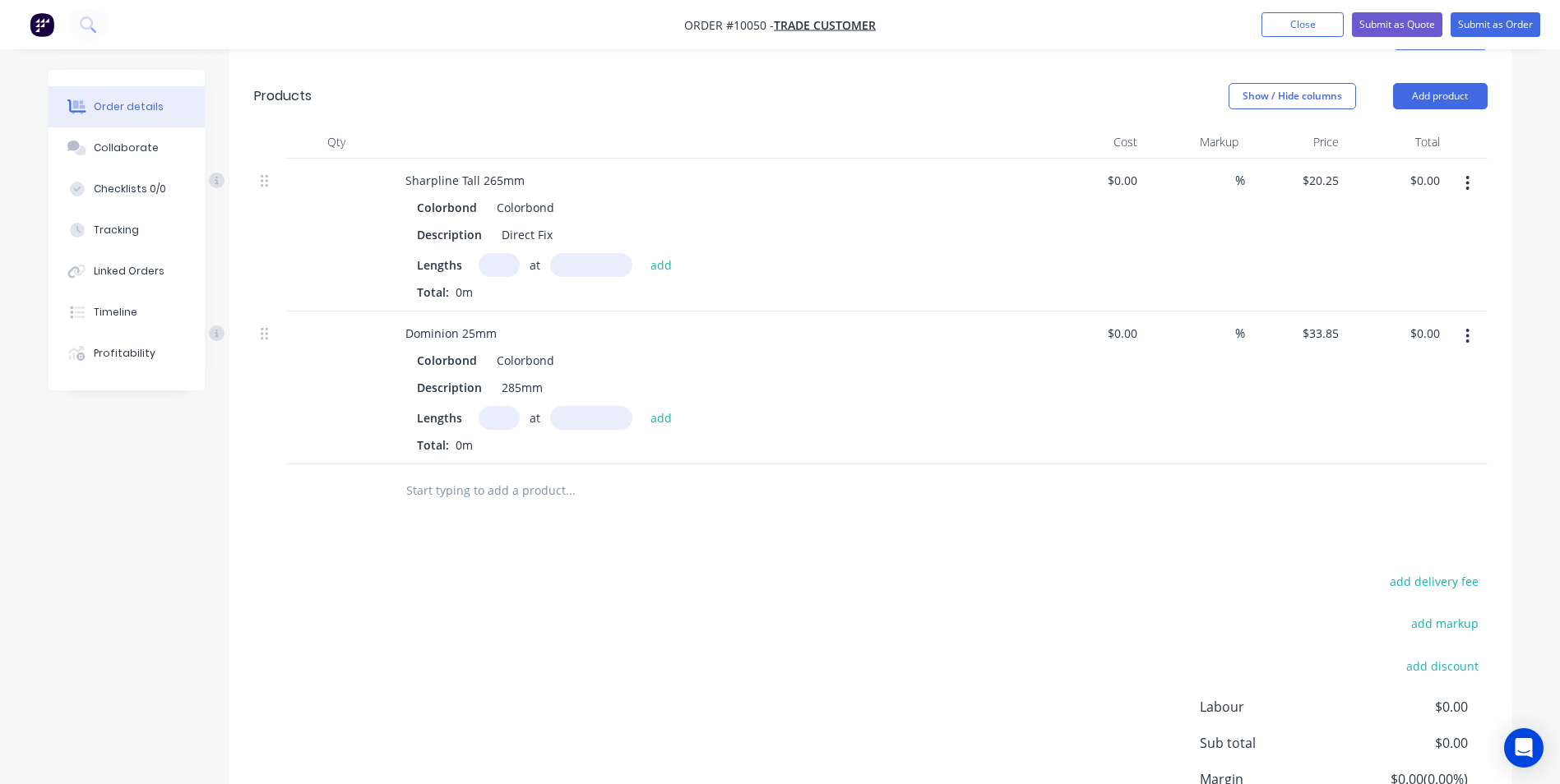
click at [471, 486] on input "text" at bounding box center [570, 491] width 329 height 33
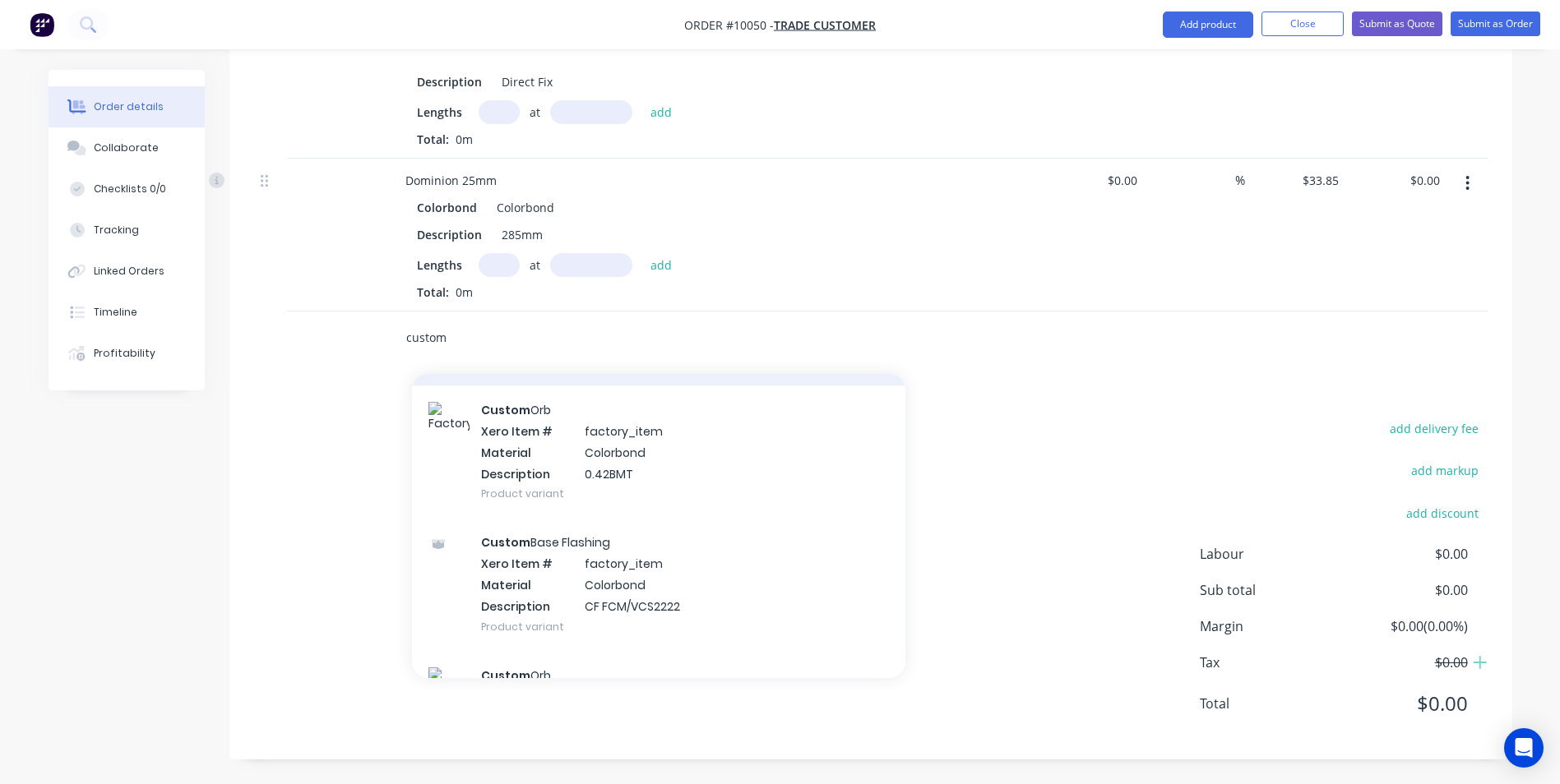
scroll to position [493, 0]
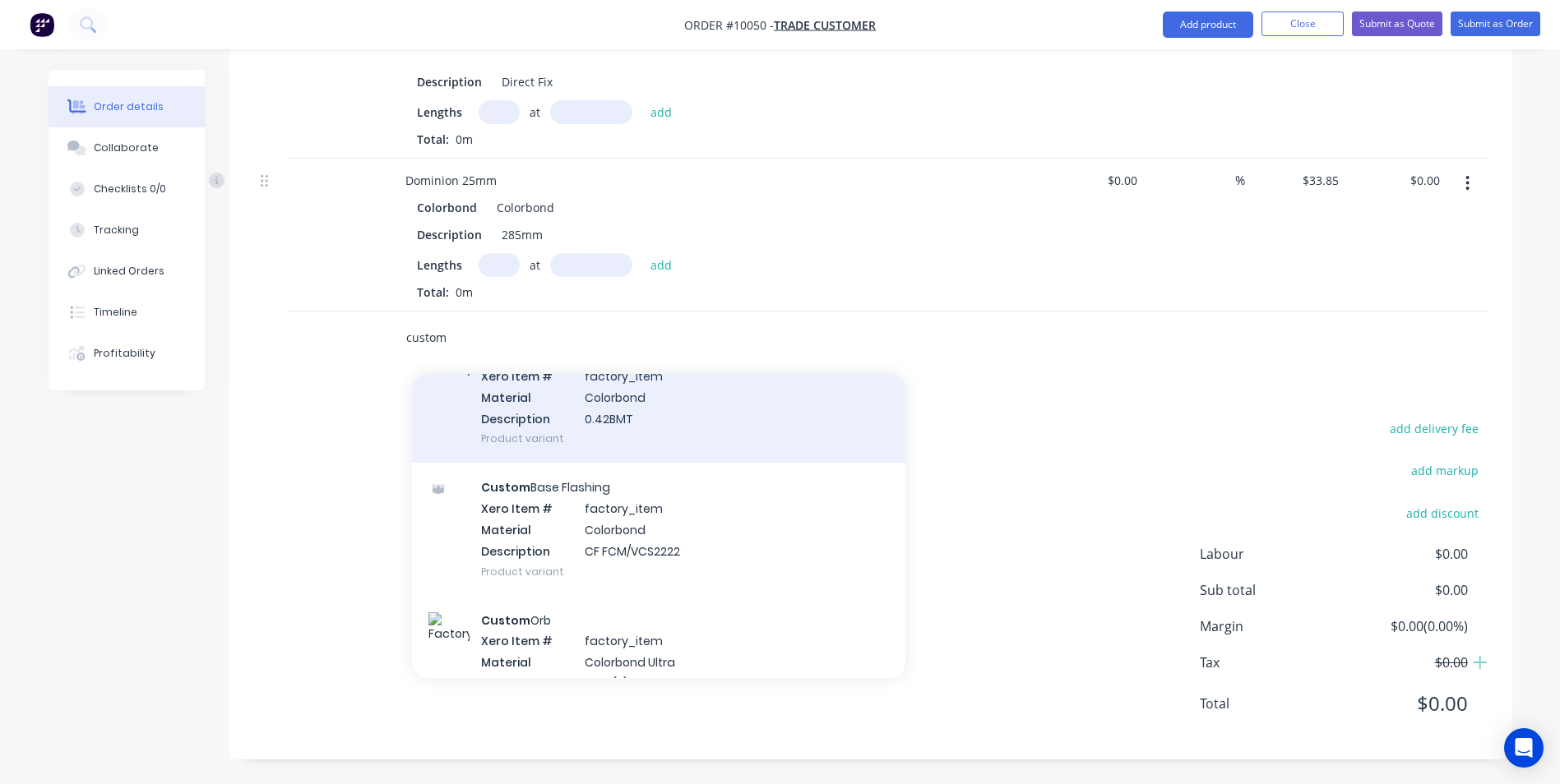
type input "custom"
click at [632, 421] on div "Custom Orb Xero Item # factory_item Material Colorbond Description 0.42BMT Prod…" at bounding box center [659, 396] width 493 height 132
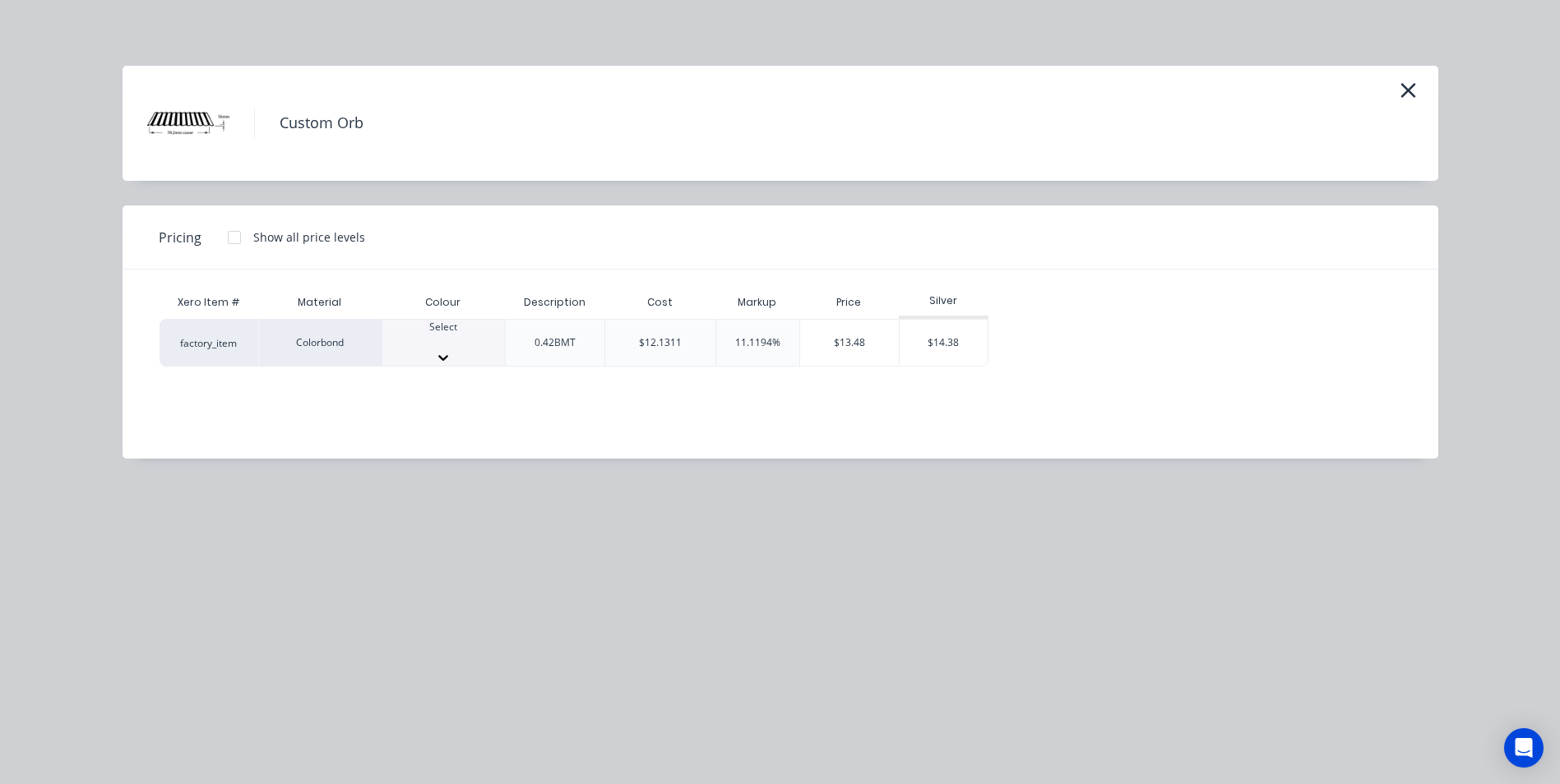
click at [480, 349] on div at bounding box center [443, 357] width 123 height 16
click at [947, 339] on div "$14.38" at bounding box center [943, 348] width 88 height 56
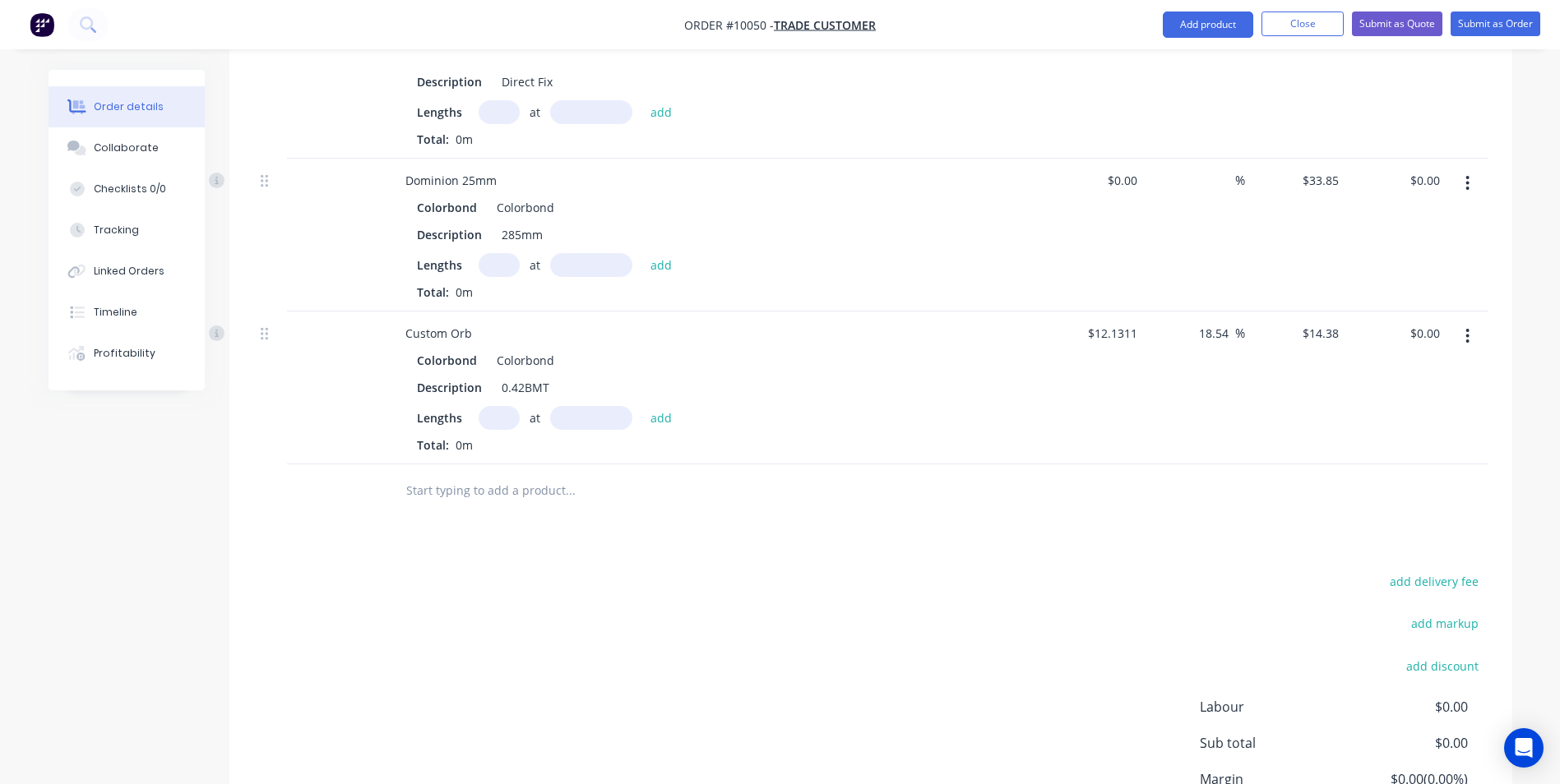
click at [507, 110] on input "text" at bounding box center [499, 112] width 42 height 24
type input "1"
type input "1000"
click at [642, 101] on button "add" at bounding box center [662, 111] width 39 height 22
type input "$20.25"
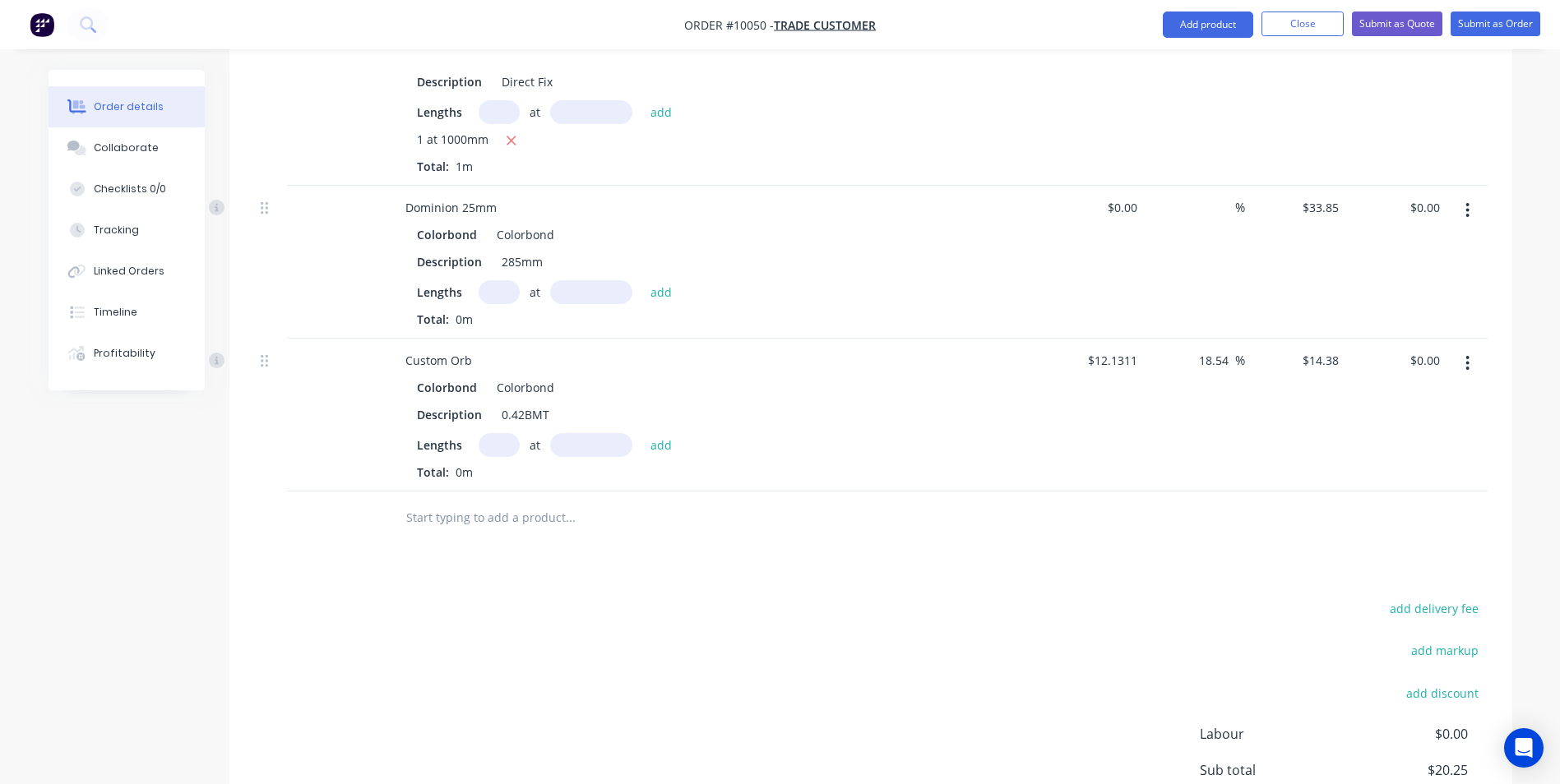
click at [505, 284] on input "text" at bounding box center [499, 292] width 42 height 24
type input "1"
type input "1000"
click at [642, 280] on button "add" at bounding box center [662, 291] width 39 height 22
type input "$33.85"
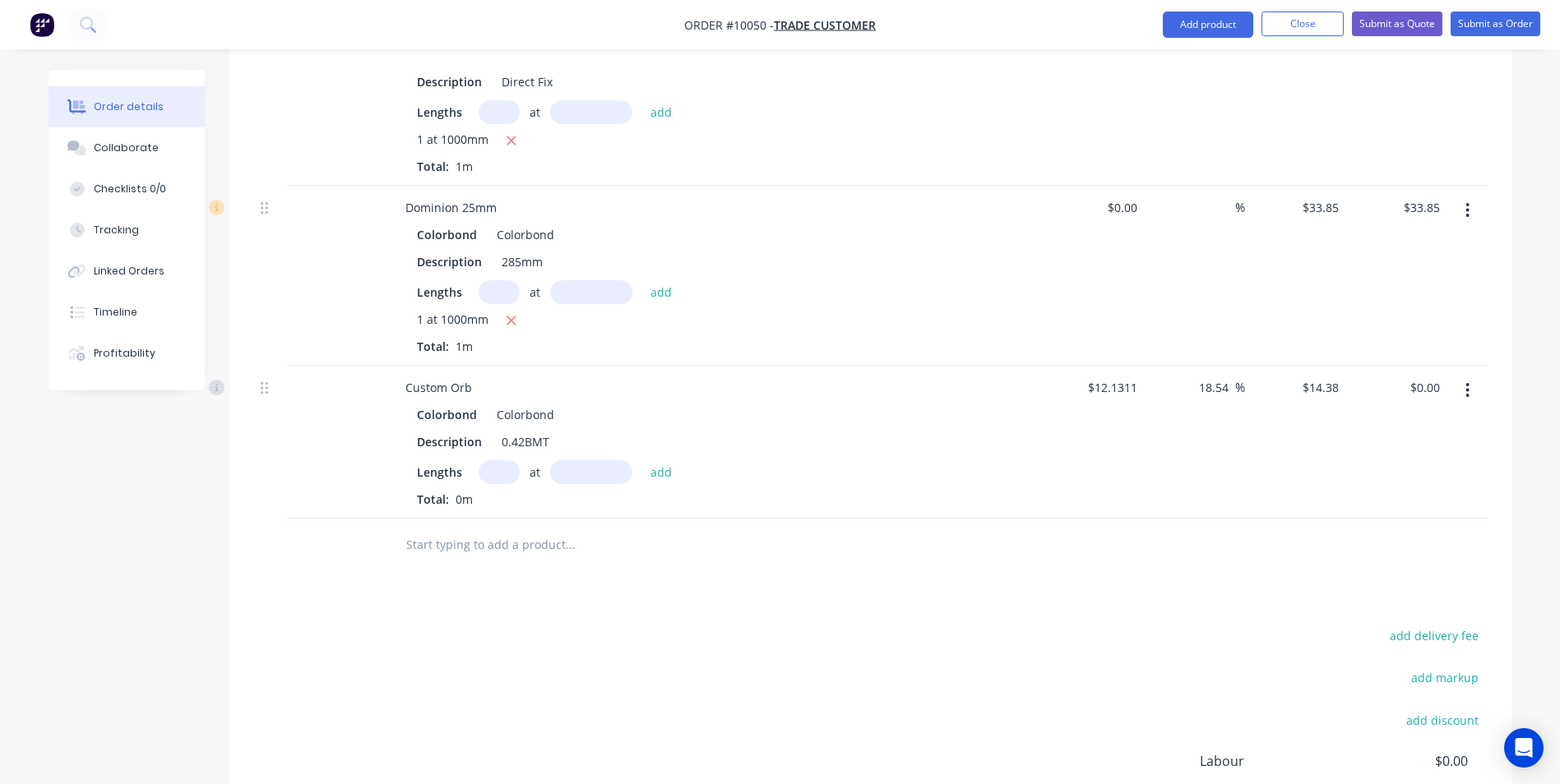
click at [507, 476] on input "text" at bounding box center [499, 472] width 42 height 24
type input "1"
type input "1000"
click at [642, 460] on button "add" at bounding box center [662, 471] width 39 height 22
type input "$14.38"
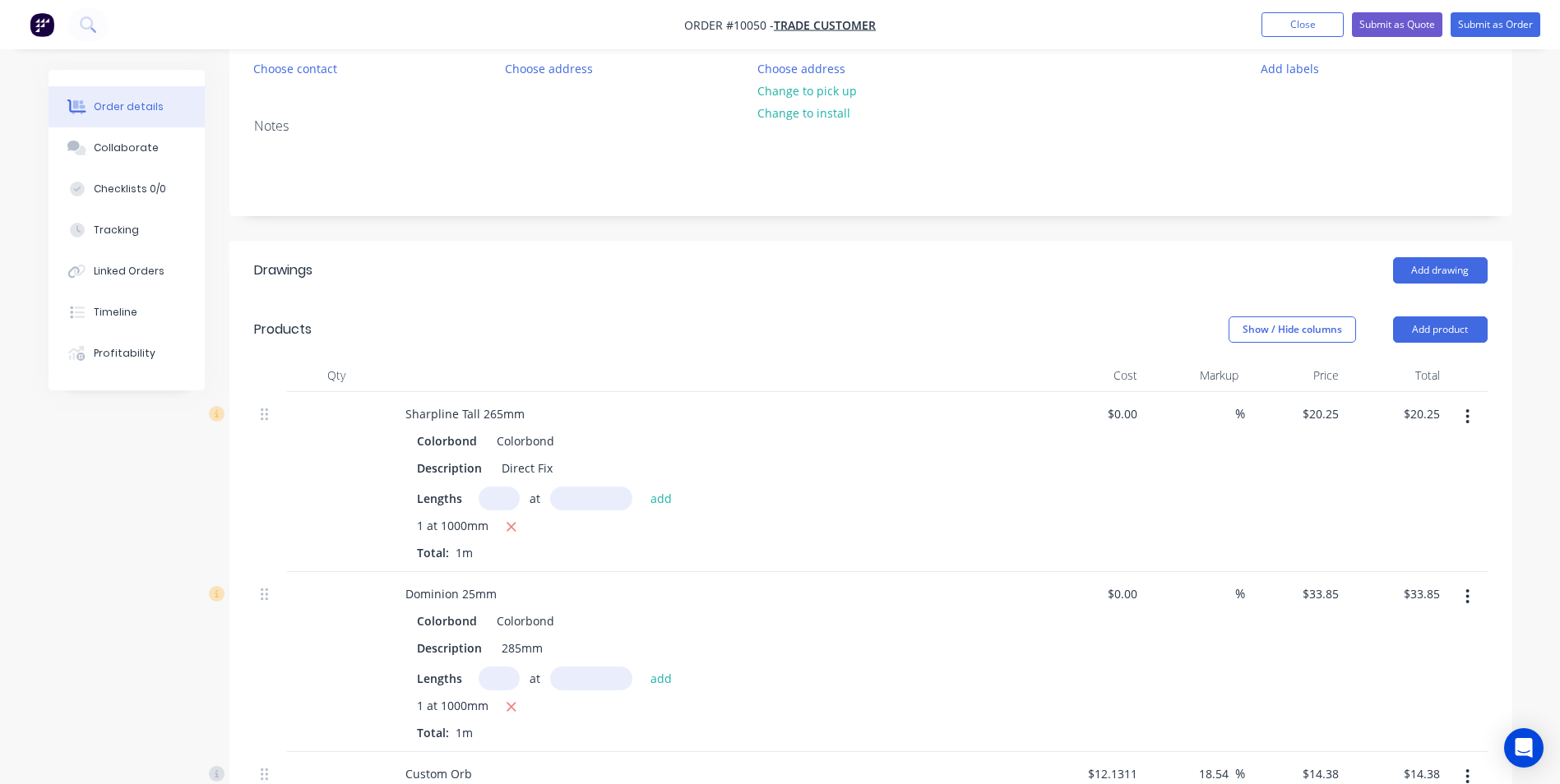
scroll to position [135, 0]
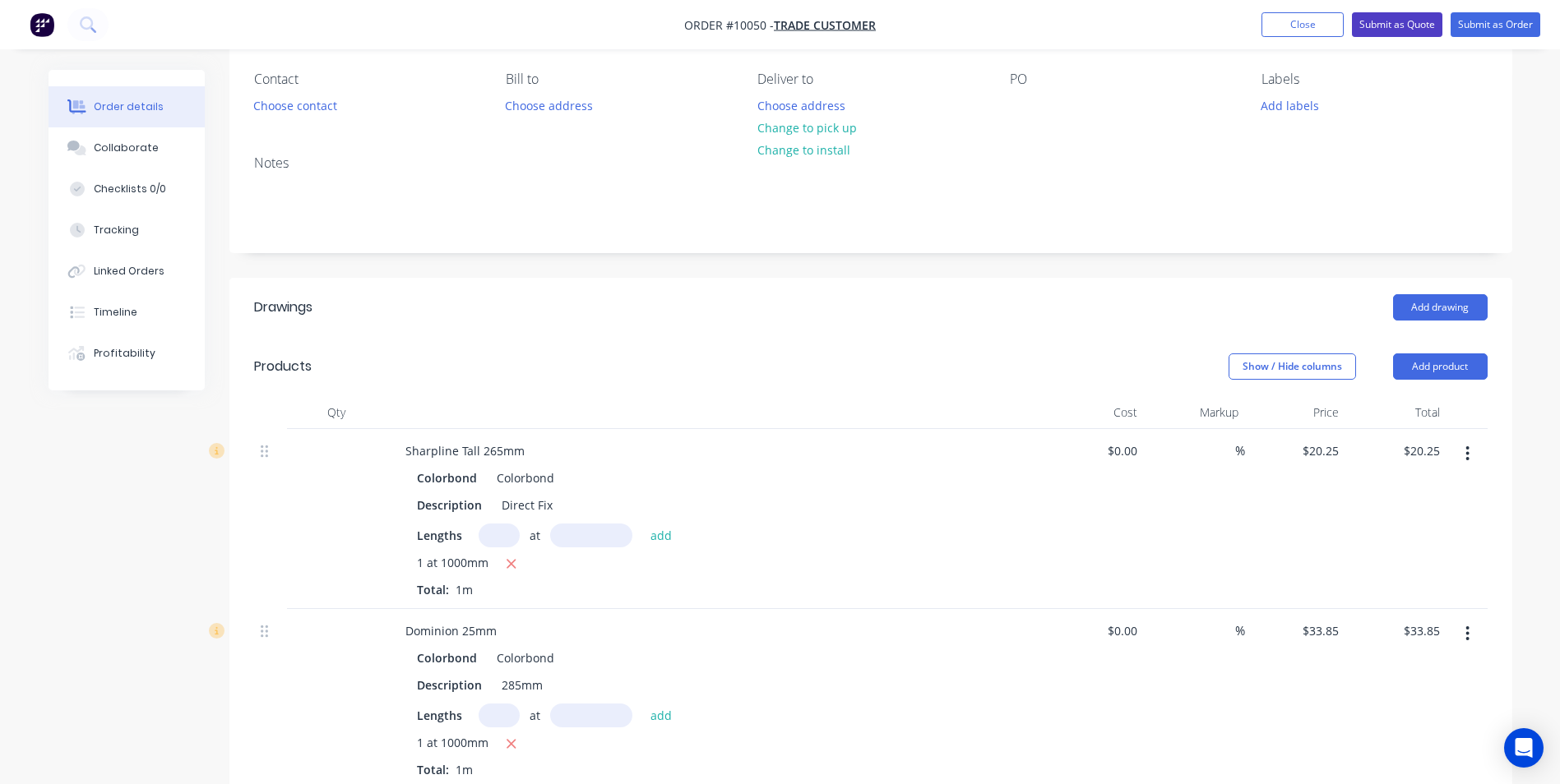
click at [1411, 15] on button "Submit as Quote" at bounding box center [1398, 25] width 91 height 25
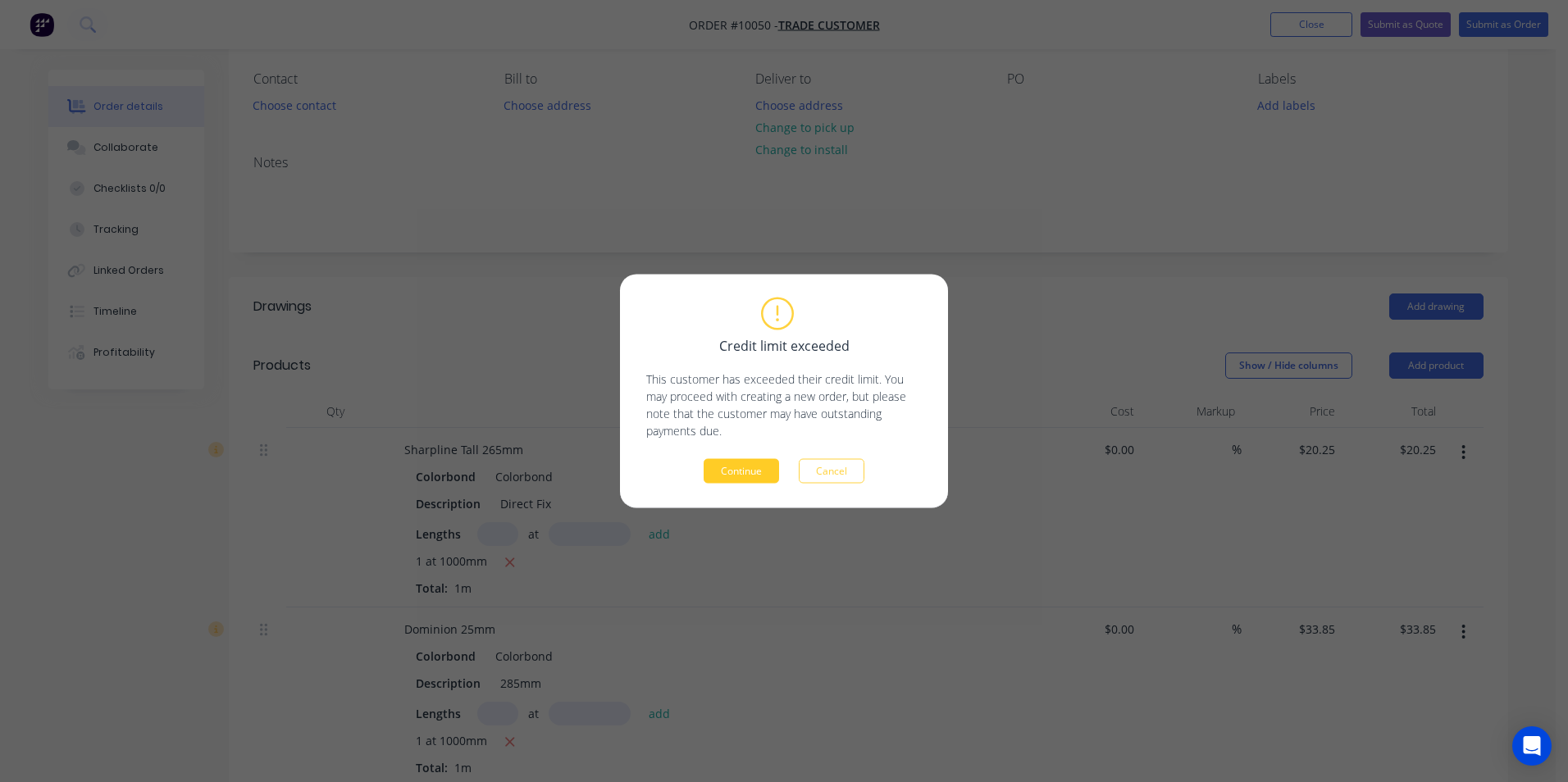
click at [751, 473] on button "Continue" at bounding box center [742, 472] width 75 height 25
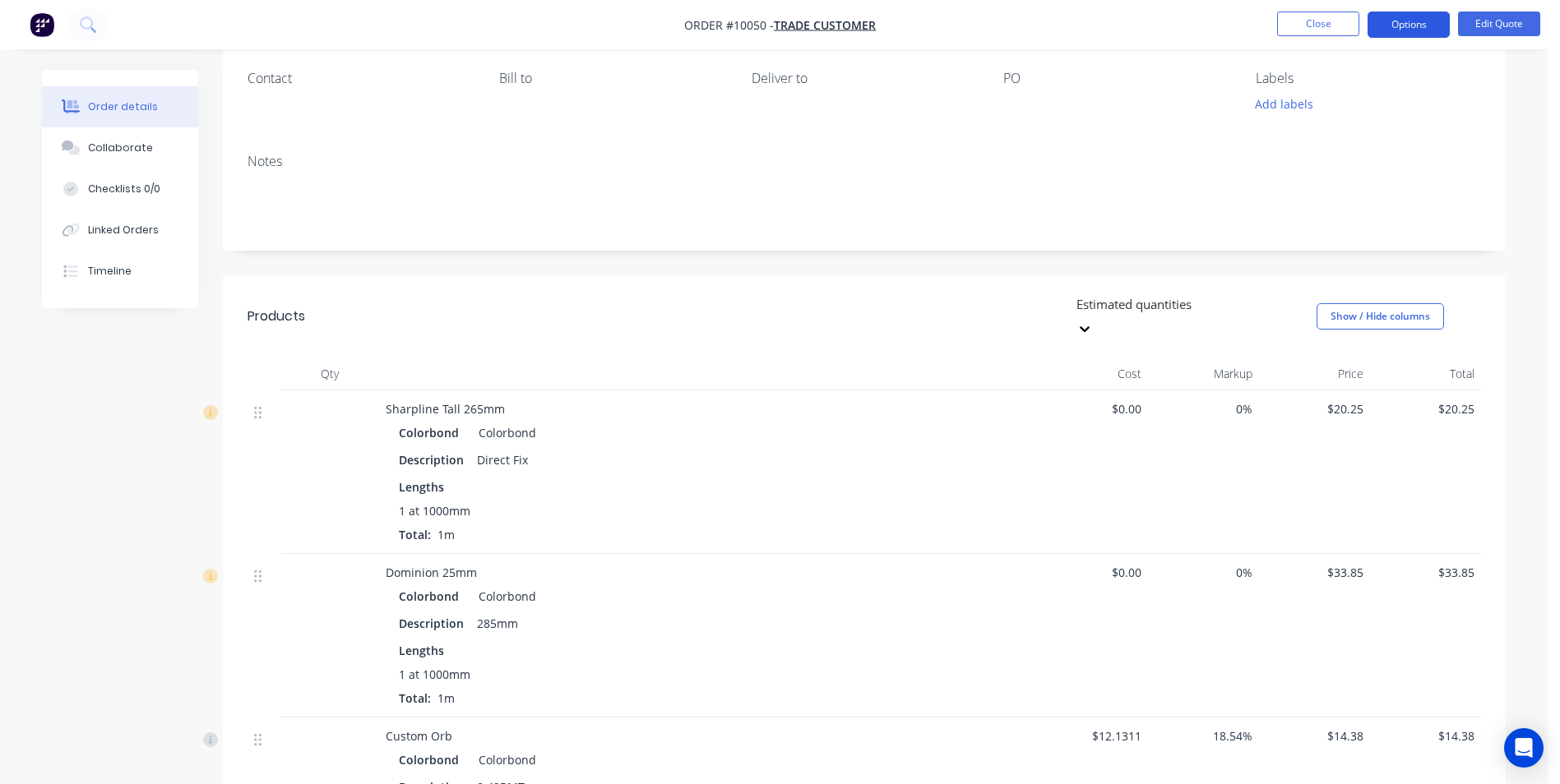
click at [1409, 31] on button "Options" at bounding box center [1408, 24] width 82 height 26
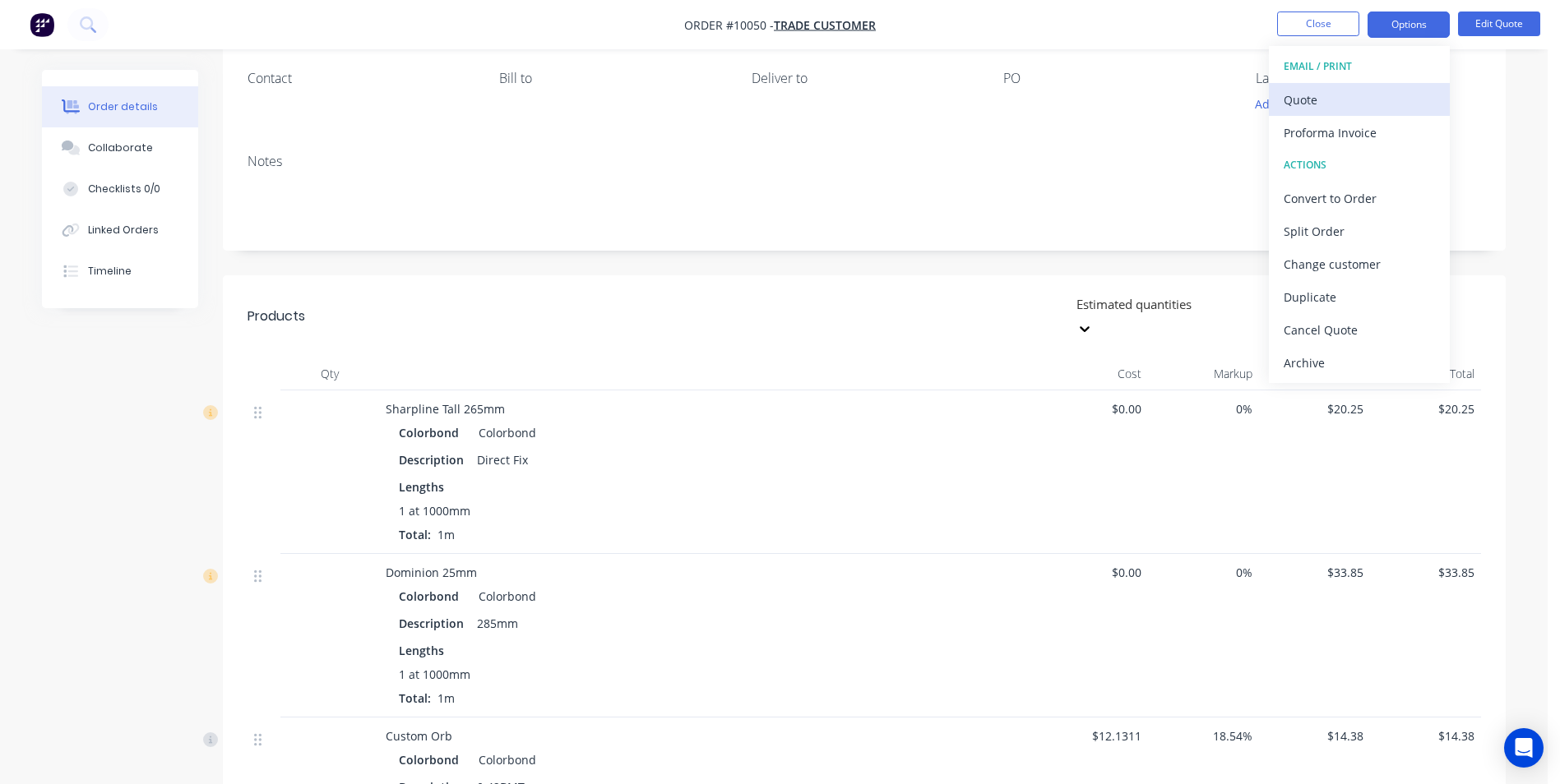
click at [1332, 92] on div "Quote" at bounding box center [1359, 100] width 151 height 24
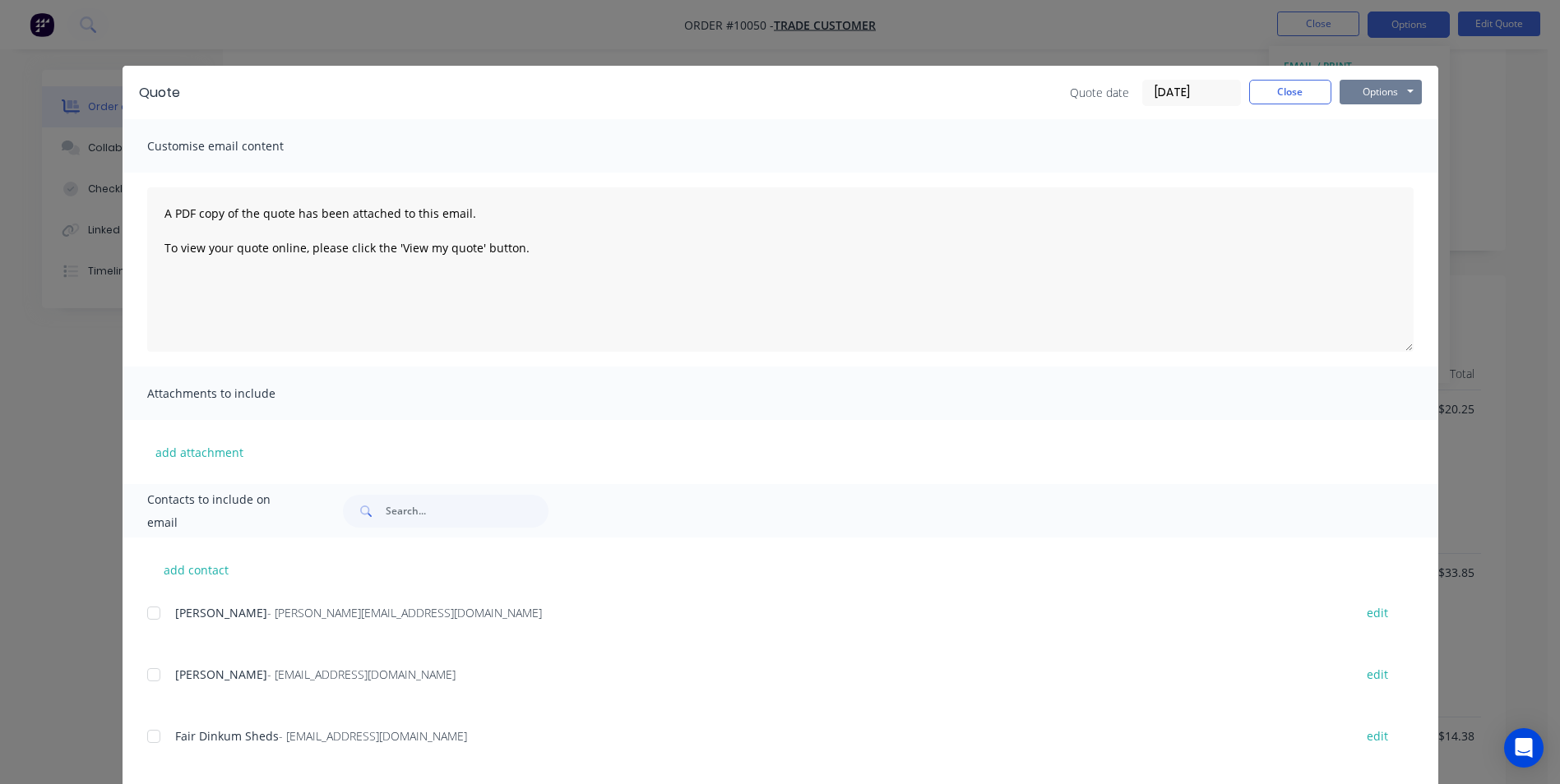
click at [1368, 87] on button "Options" at bounding box center [1380, 92] width 82 height 25
click at [1362, 146] on button "Print" at bounding box center [1392, 148] width 105 height 27
click at [1299, 86] on button "Close" at bounding box center [1290, 92] width 82 height 25
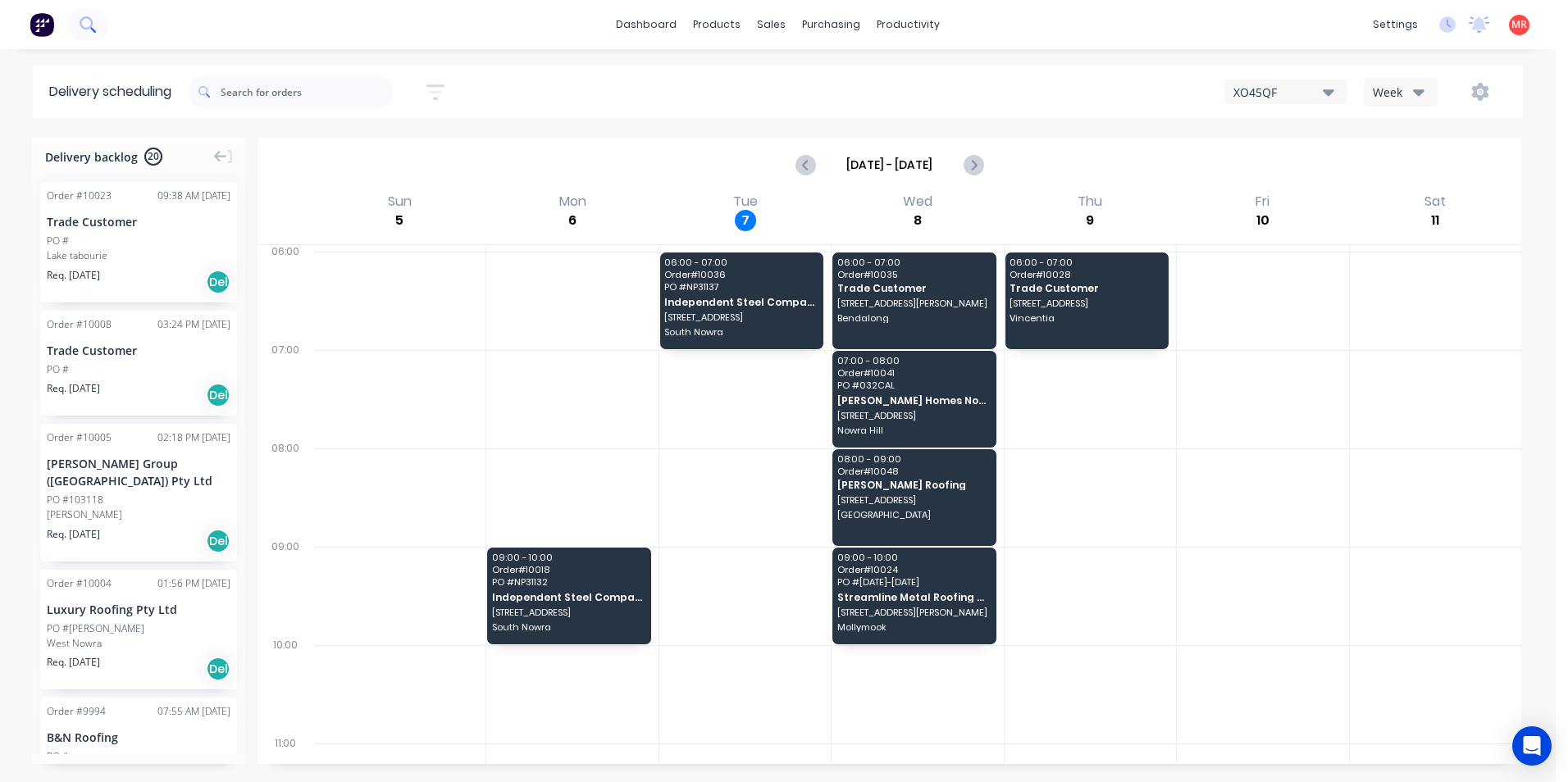
click at [88, 28] on icon at bounding box center [86, 23] width 14 height 13
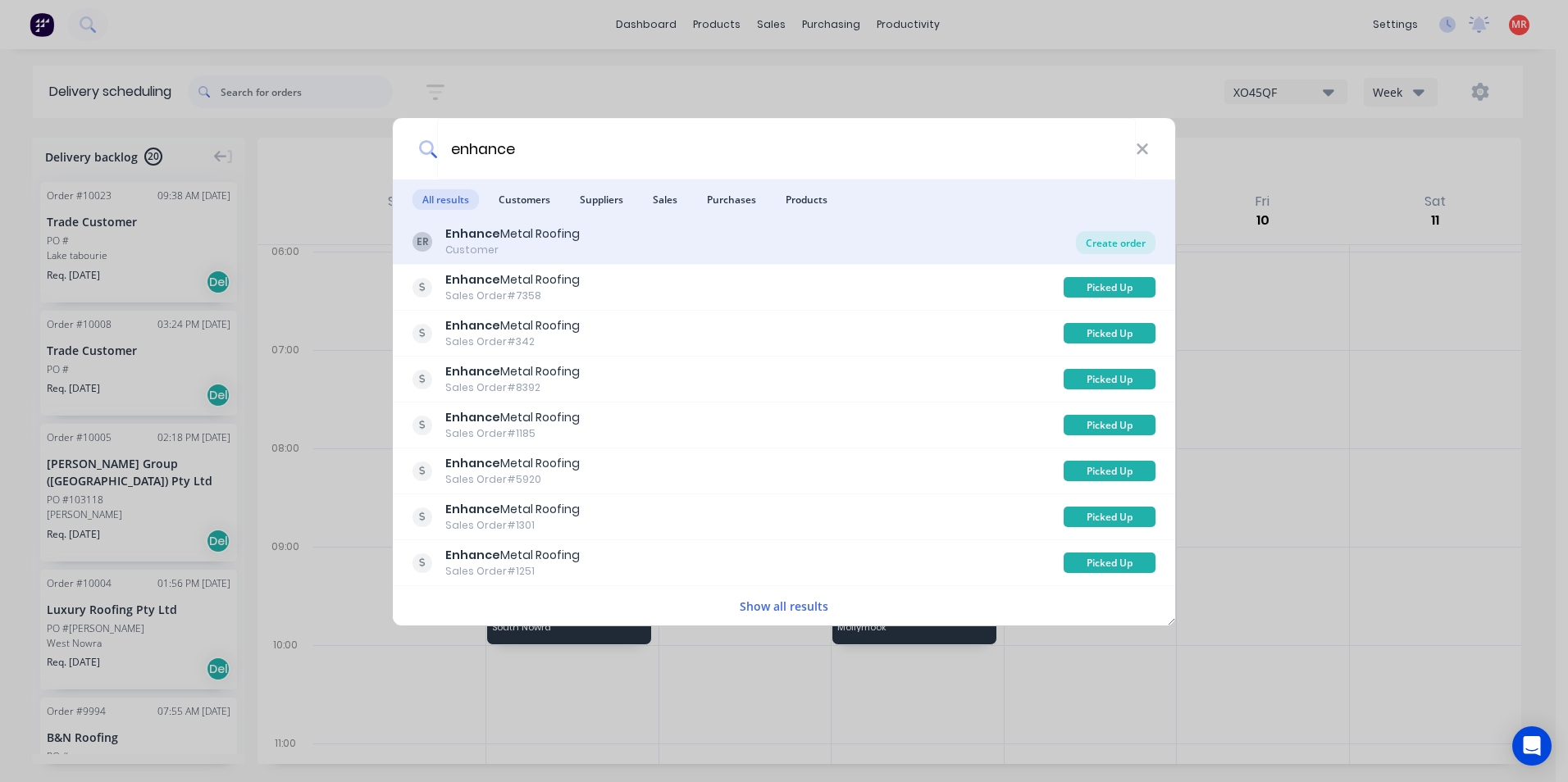
type input "enhance"
click at [1108, 248] on div "Create order" at bounding box center [1116, 243] width 79 height 23
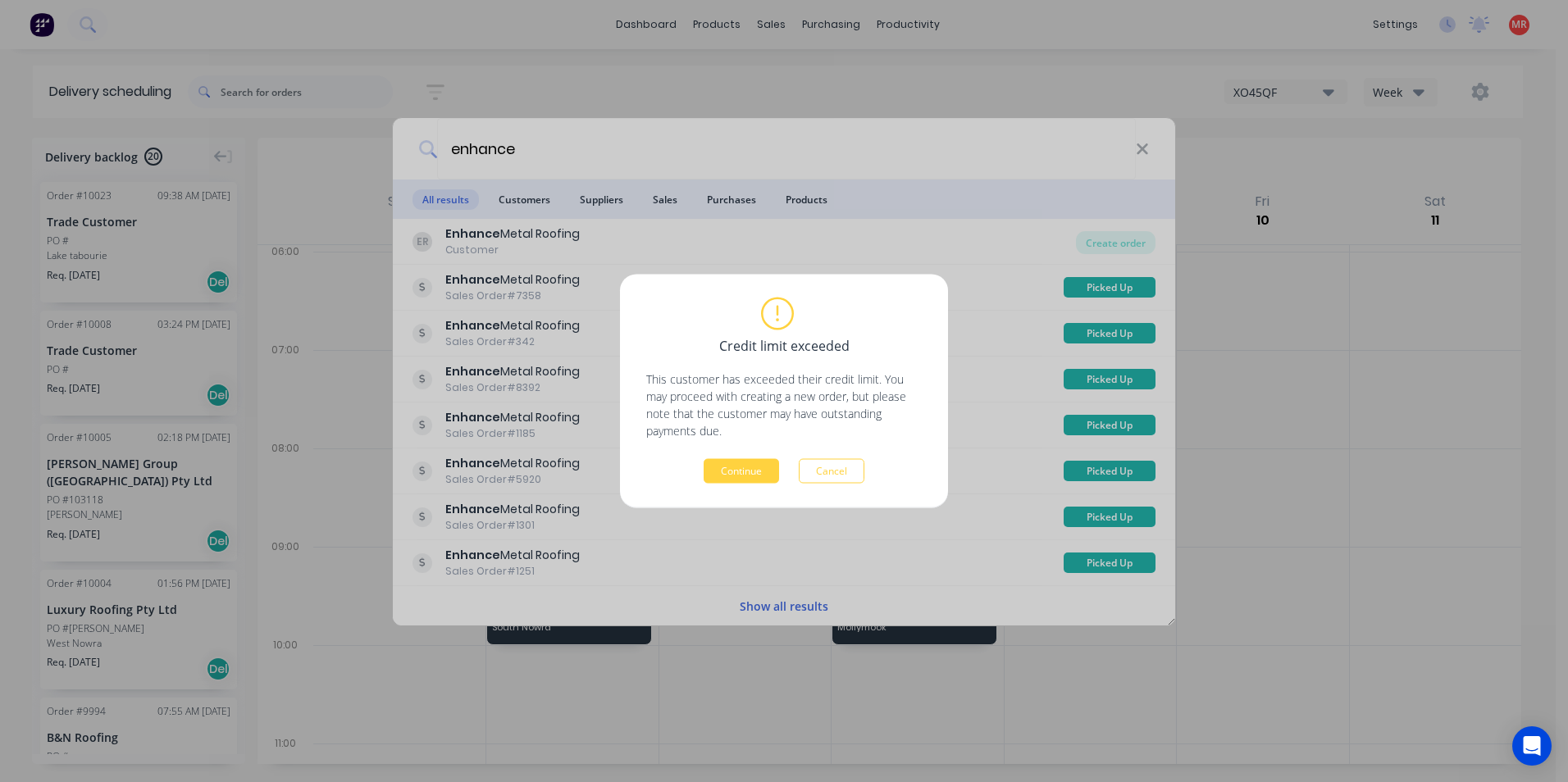
click at [743, 457] on div "Credit limit exceeded This customer has exceeded their credit limit. You may pr…" at bounding box center [784, 391] width 276 height 184
click at [742, 479] on button "Continue" at bounding box center [742, 472] width 75 height 25
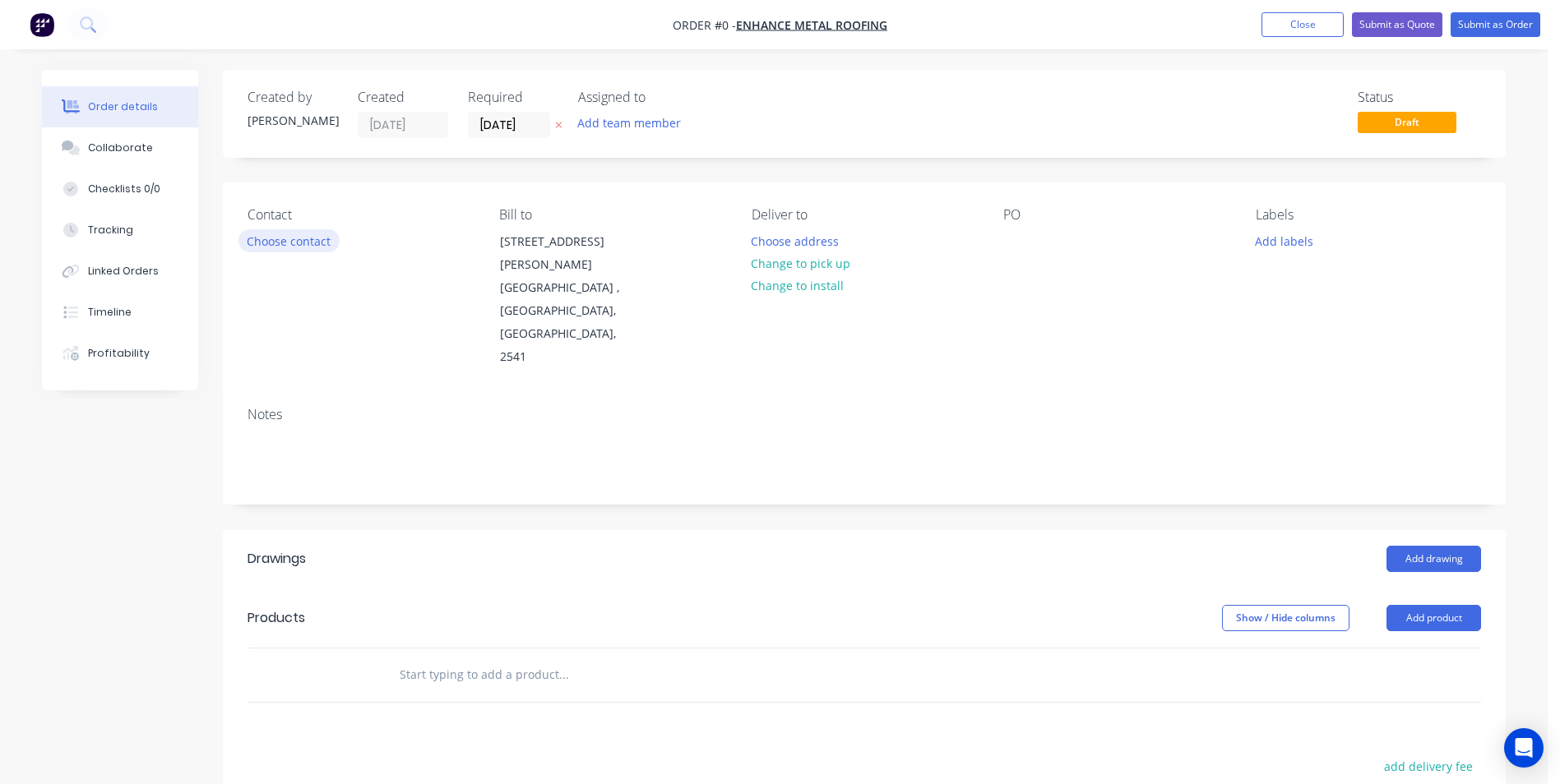
click at [295, 241] on button "Choose contact" at bounding box center [289, 240] width 102 height 22
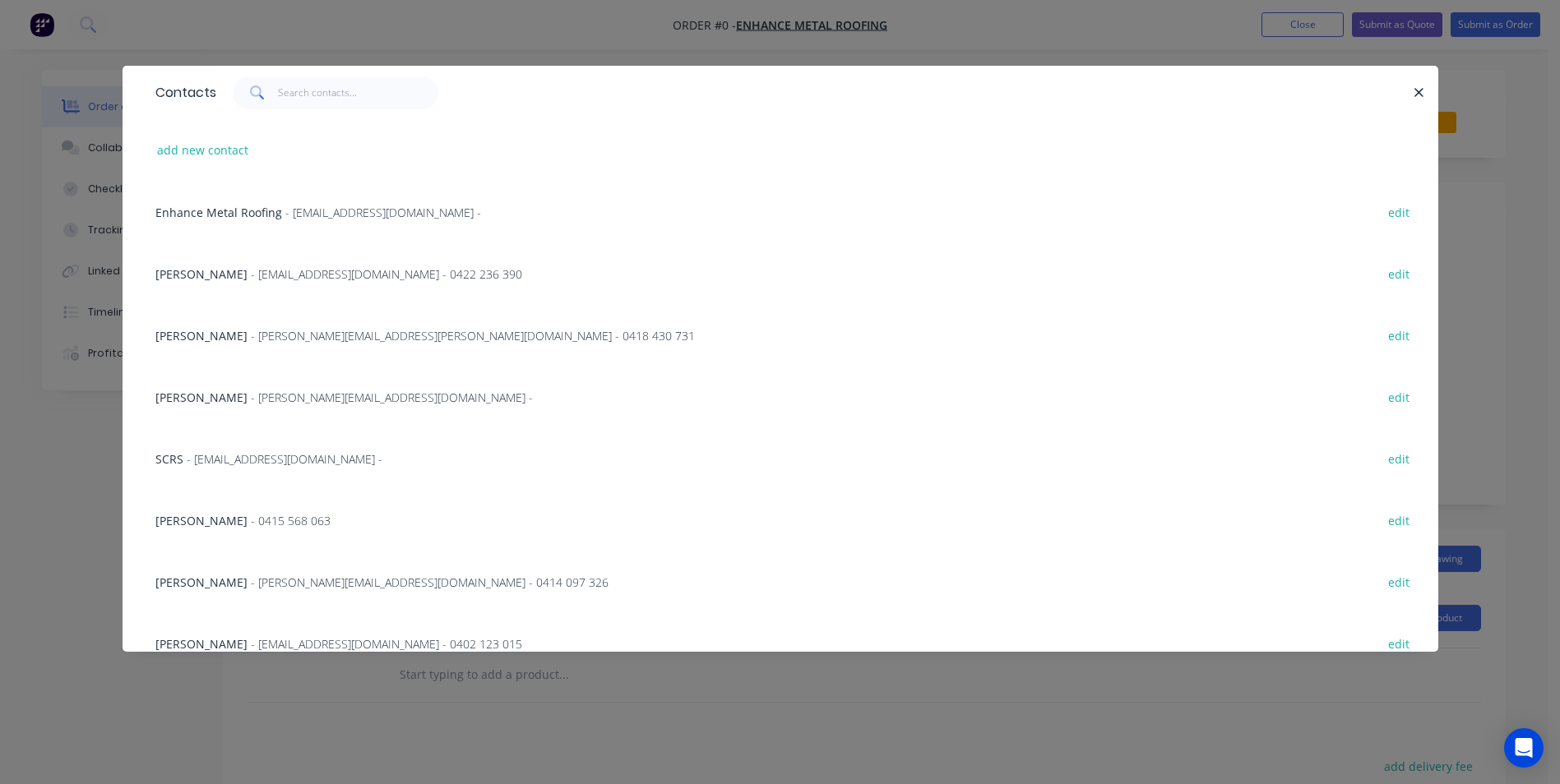
click at [278, 574] on span "- [PERSON_NAME][EMAIL_ADDRESS][DOMAIN_NAME] - 0414 097 326" at bounding box center [429, 582] width 358 height 15
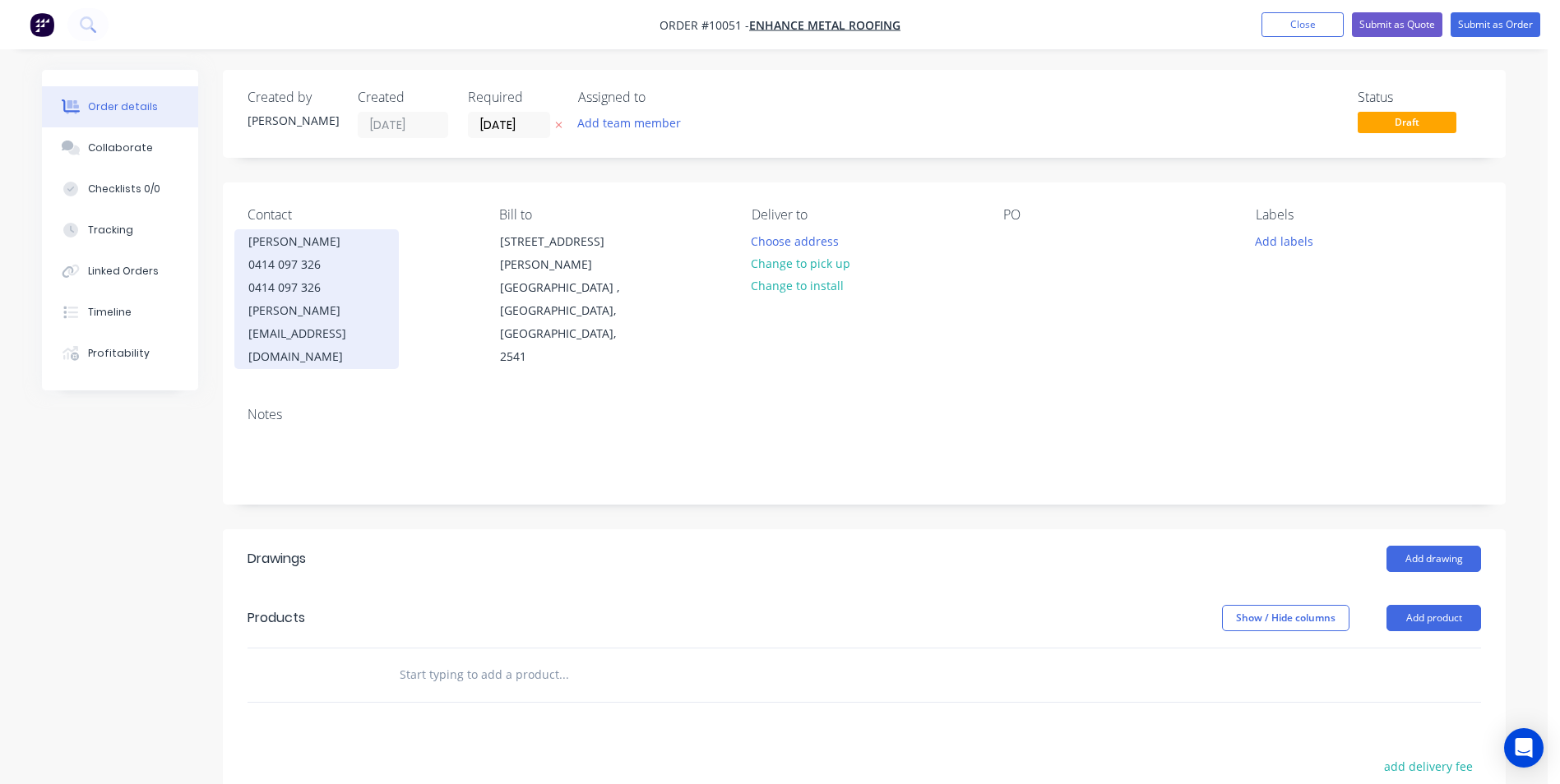
click at [279, 260] on div "0414 097 326" at bounding box center [316, 265] width 136 height 23
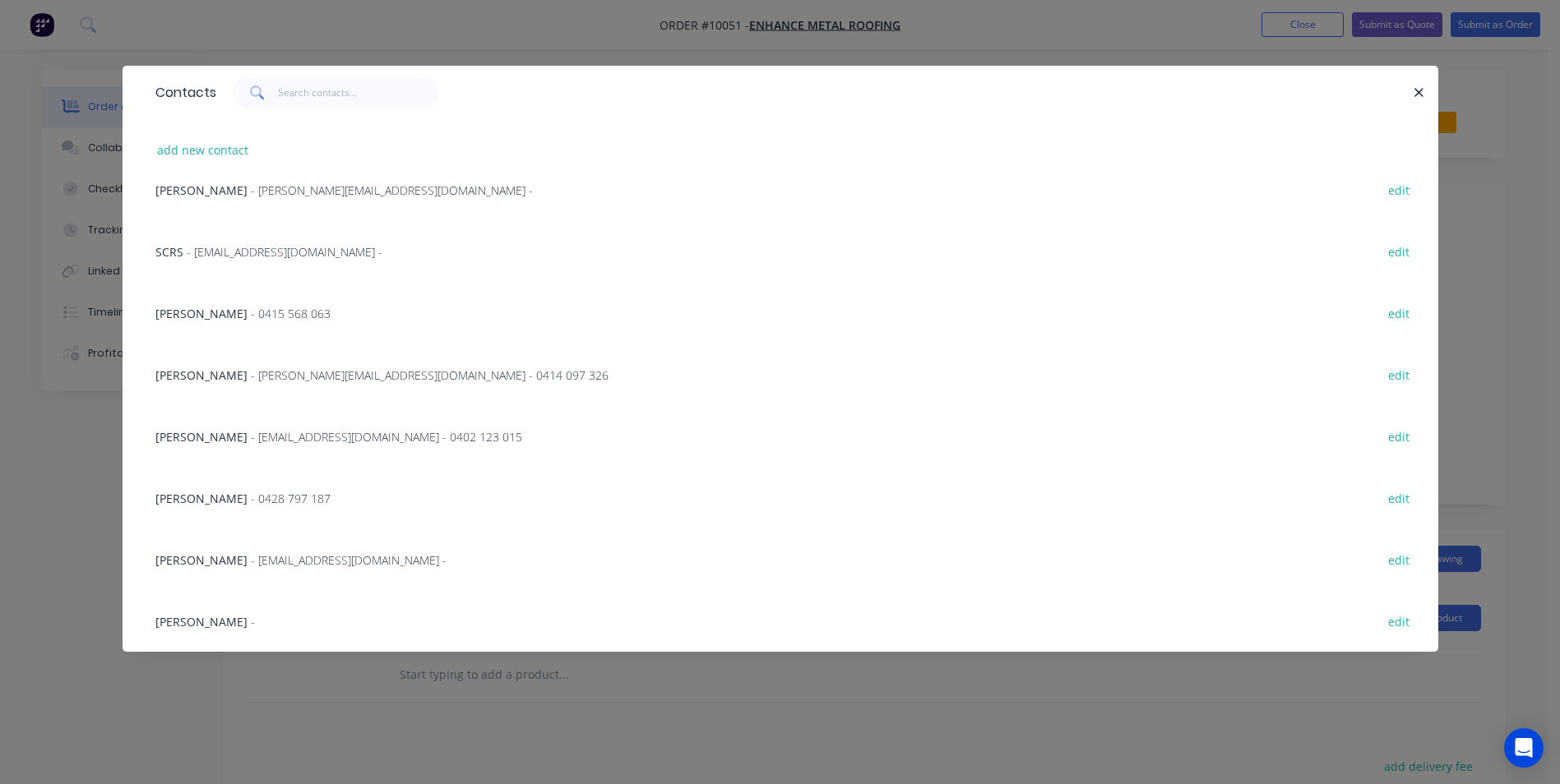
scroll to position [208, 0]
click at [290, 366] on span "- [PERSON_NAME][EMAIL_ADDRESS][DOMAIN_NAME] - 0414 097 326" at bounding box center [429, 374] width 358 height 15
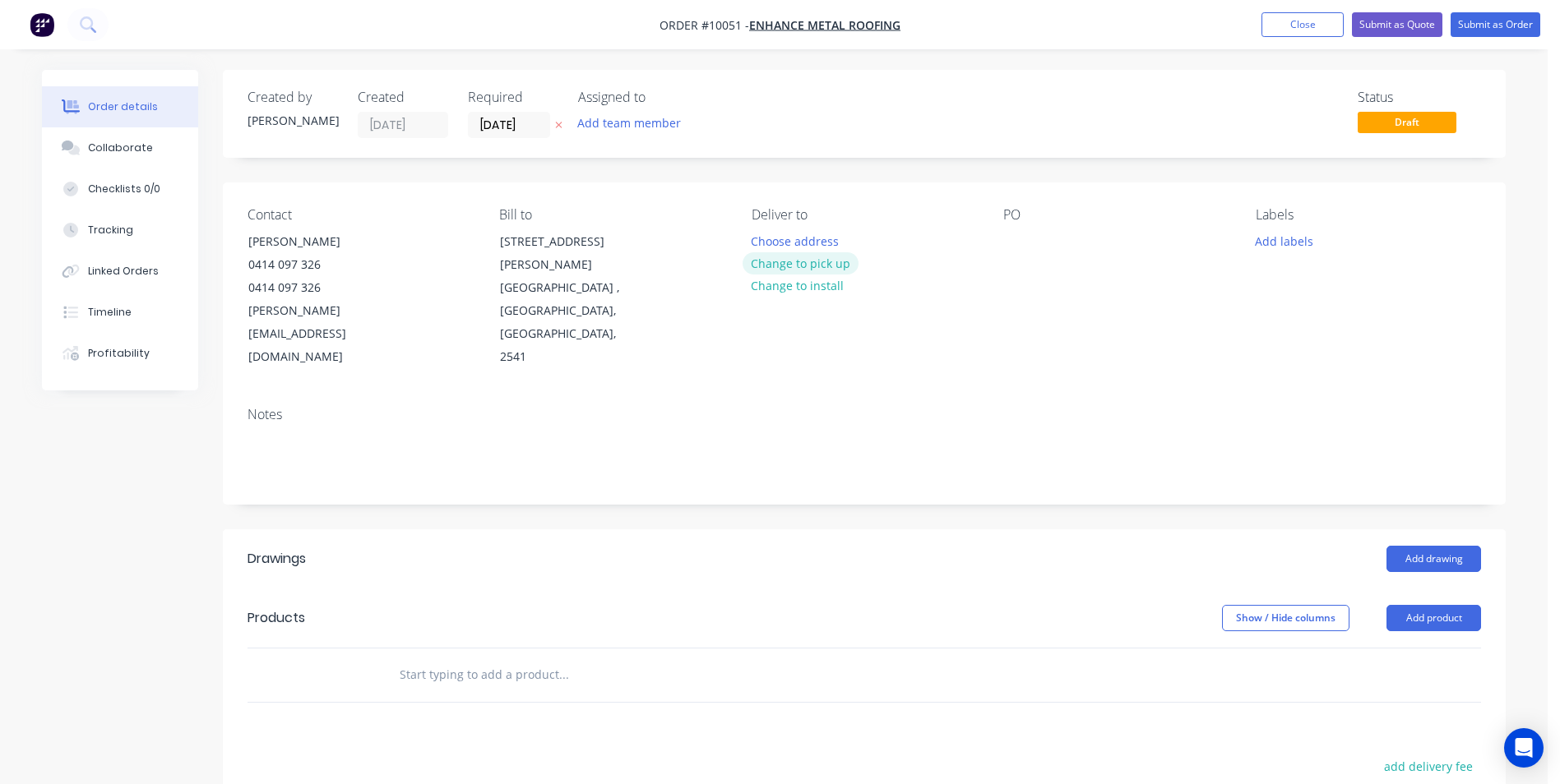
click at [771, 258] on button "Change to pick up" at bounding box center [801, 263] width 117 height 22
click at [1022, 239] on div at bounding box center [1015, 241] width 26 height 24
click at [1415, 546] on button "Add drawing" at bounding box center [1434, 559] width 95 height 26
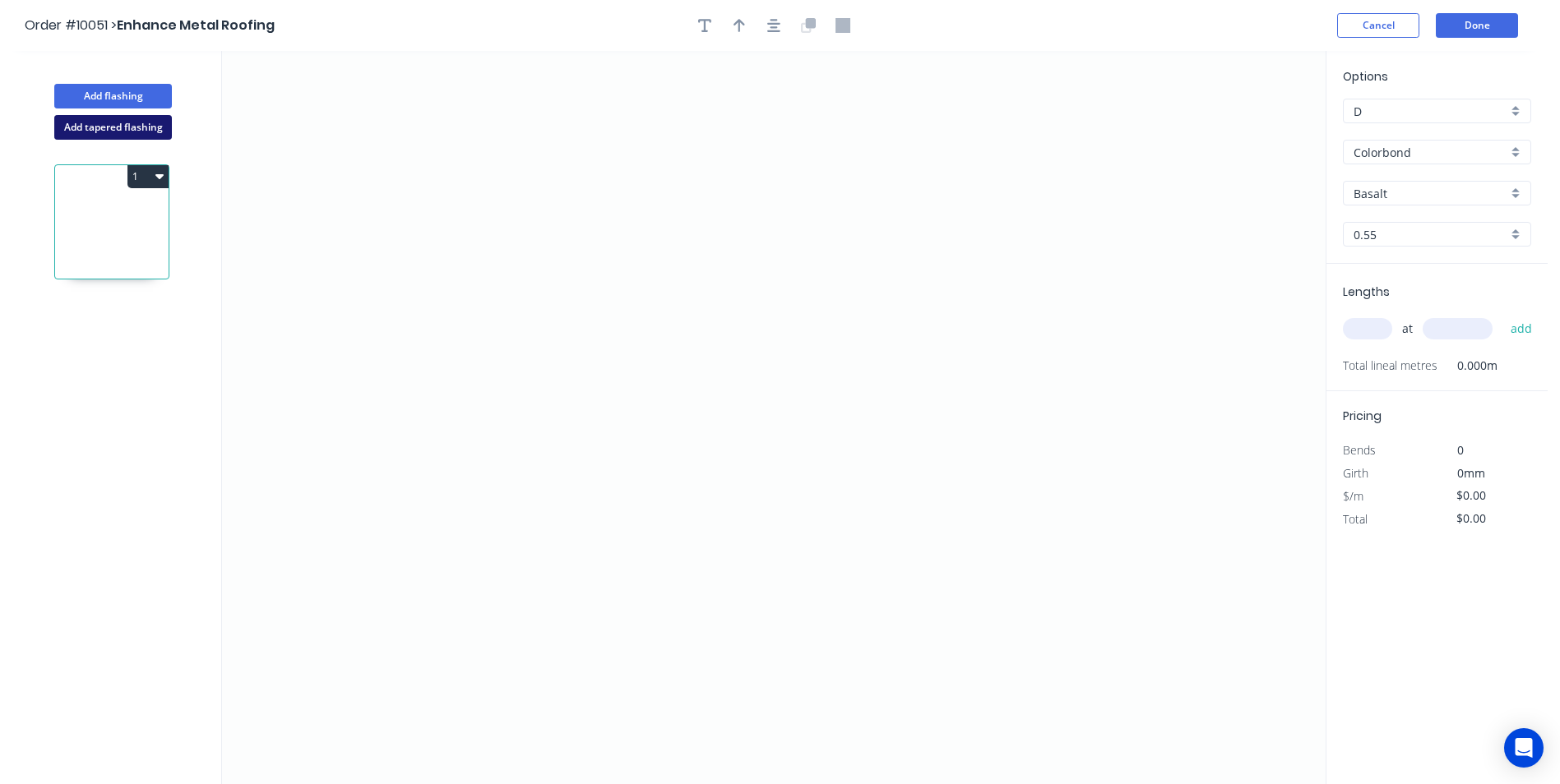
click at [151, 131] on button "Add tapered flashing" at bounding box center [113, 128] width 118 height 25
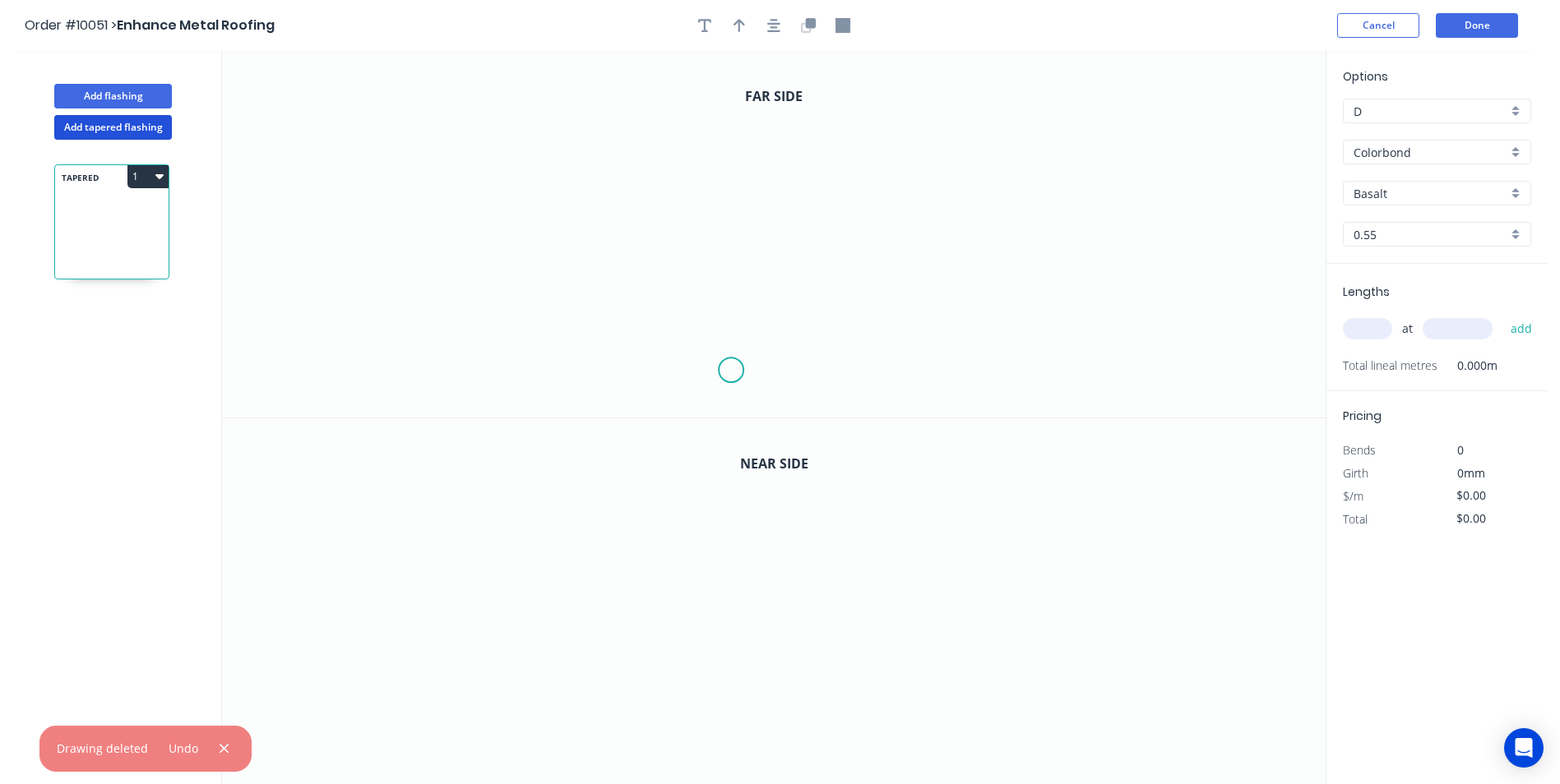
click at [731, 368] on icon "0" at bounding box center [774, 234] width 1104 height 366
click at [729, 342] on icon "0" at bounding box center [774, 234] width 1104 height 366
click at [679, 181] on icon "0 ? ?" at bounding box center [774, 234] width 1104 height 366
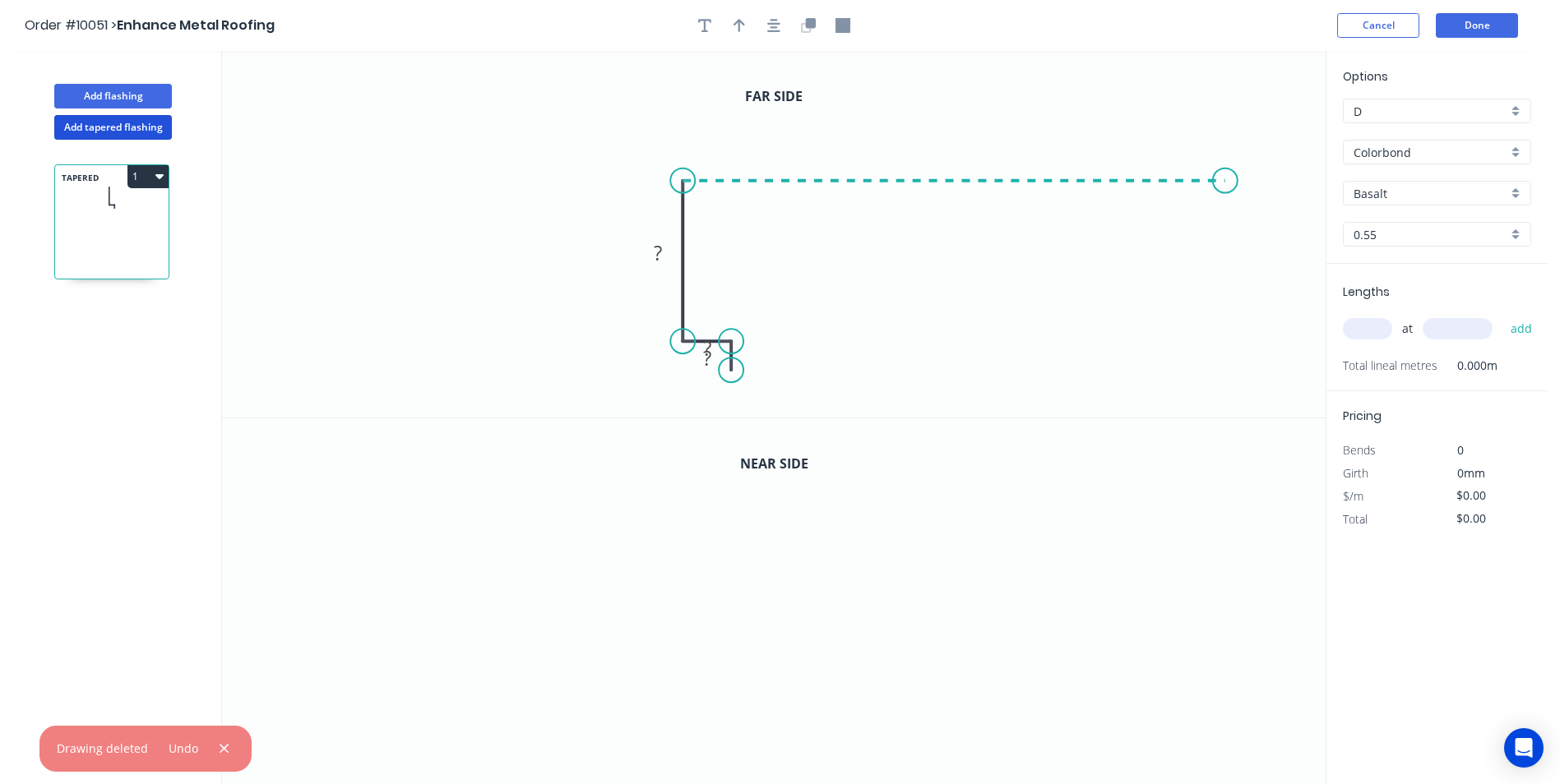
click at [1226, 179] on icon "0 ? ? ?" at bounding box center [774, 234] width 1104 height 366
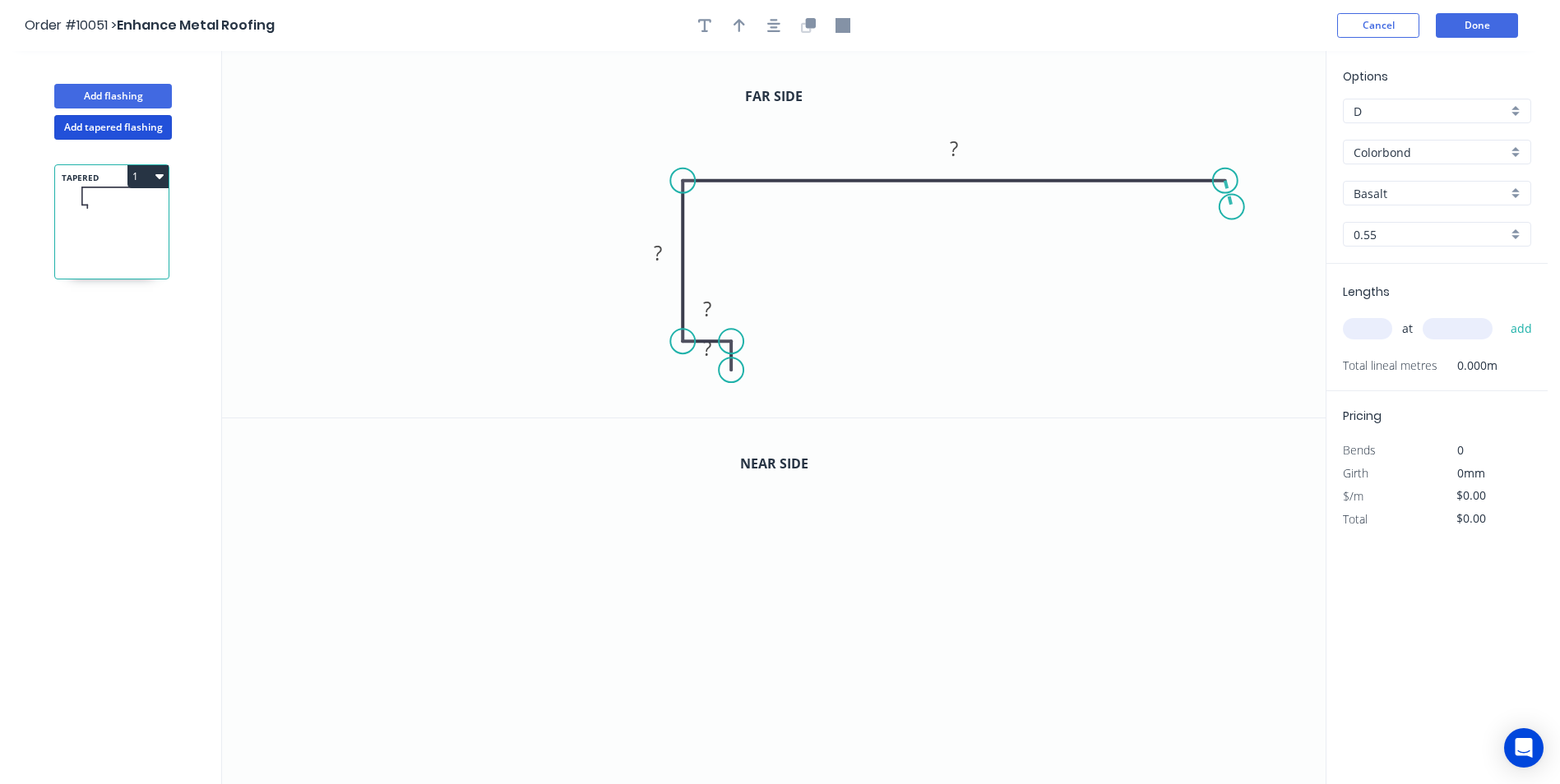
click at [1233, 207] on icon "0 ? ? ? ?" at bounding box center [774, 234] width 1104 height 366
click at [1233, 207] on circle at bounding box center [1232, 208] width 25 height 25
click at [816, 23] on button "button" at bounding box center [809, 26] width 25 height 25
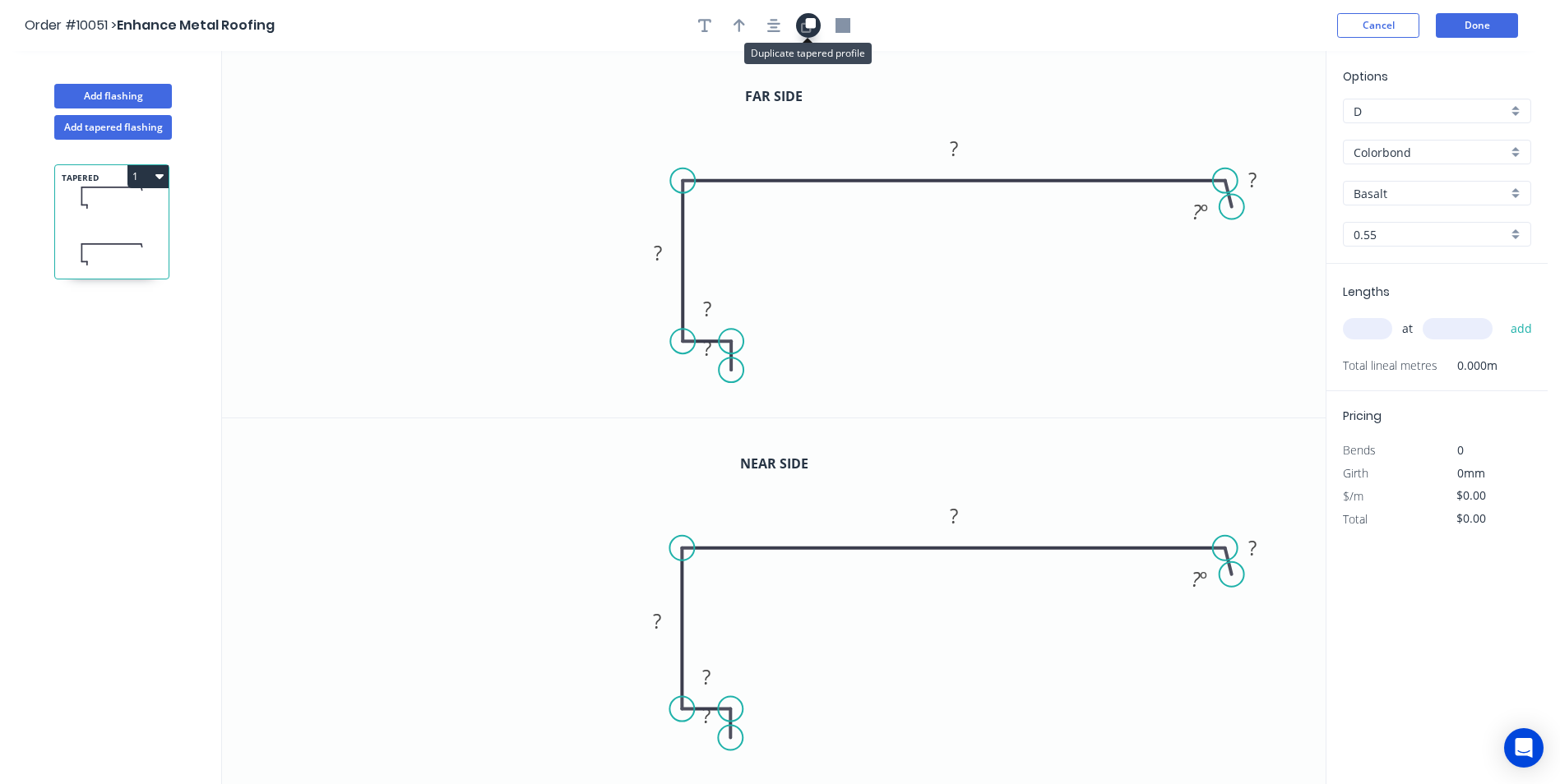
click at [816, 23] on button "button" at bounding box center [809, 26] width 25 height 25
click at [848, 29] on icon "button" at bounding box center [842, 25] width 15 height 15
click at [848, 29] on icon "button" at bounding box center [843, 25] width 13 height 15
click at [780, 19] on button "button" at bounding box center [774, 26] width 25 height 25
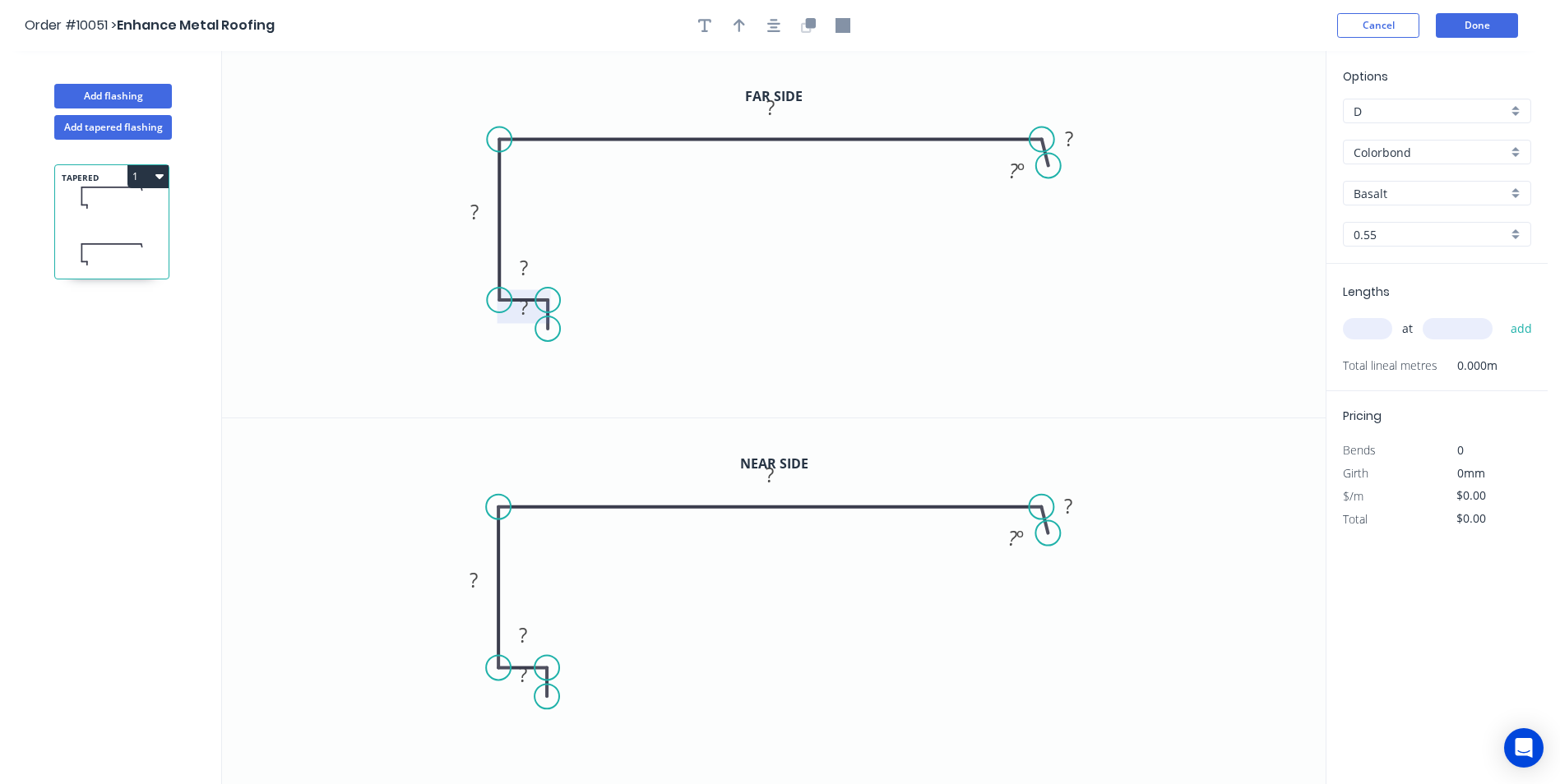
click at [515, 310] on rect at bounding box center [524, 308] width 33 height 23
click at [624, 574] on icon "0 ? ? ? ? ? ? º" at bounding box center [774, 602] width 1104 height 367
type input "$24.14"
click at [532, 670] on rect at bounding box center [523, 676] width 33 height 23
click at [1484, 195] on input "Basalt" at bounding box center [1430, 193] width 154 height 17
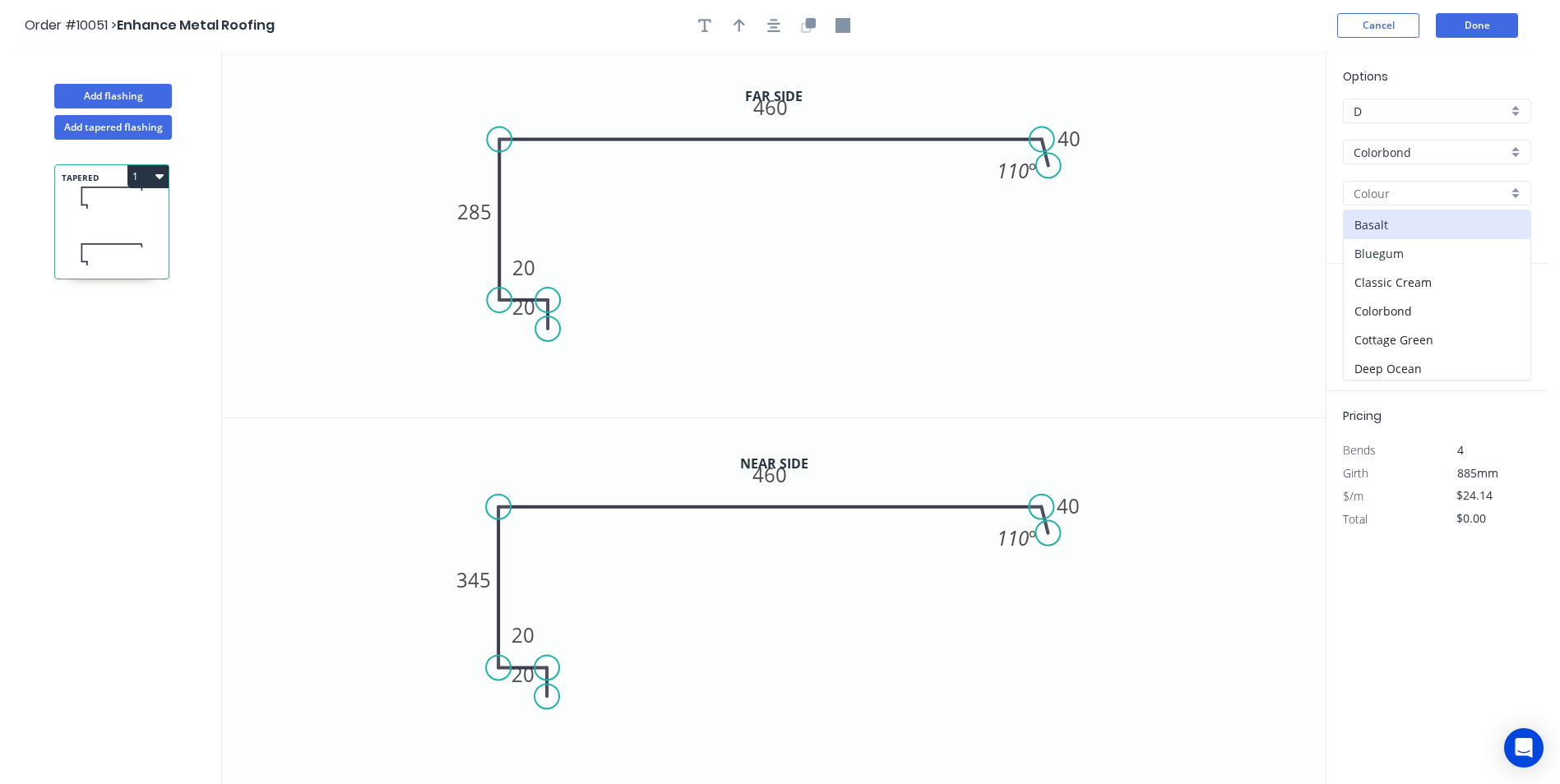
click at [1463, 264] on div "Bluegum" at bounding box center [1436, 253] width 187 height 29
type input "Bluegum"
click at [1374, 326] on input "text" at bounding box center [1368, 329] width 49 height 21
type input "1"
type input "3000"
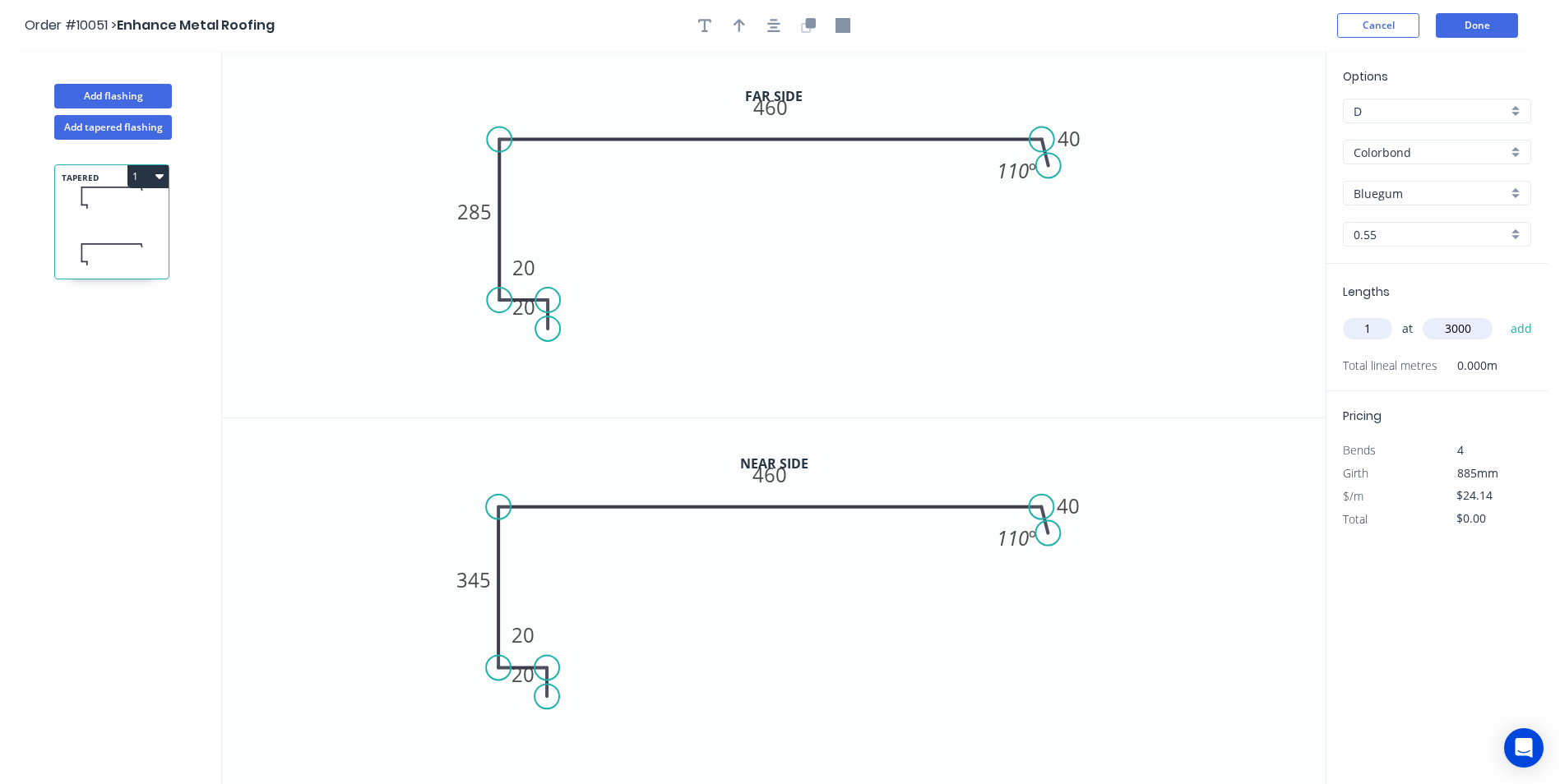
click at [1502, 315] on button "add" at bounding box center [1521, 329] width 39 height 28
click at [156, 173] on icon "button" at bounding box center [160, 176] width 9 height 14
click at [136, 219] on div "Duplicate" at bounding box center [90, 218] width 127 height 24
type input "$0.00"
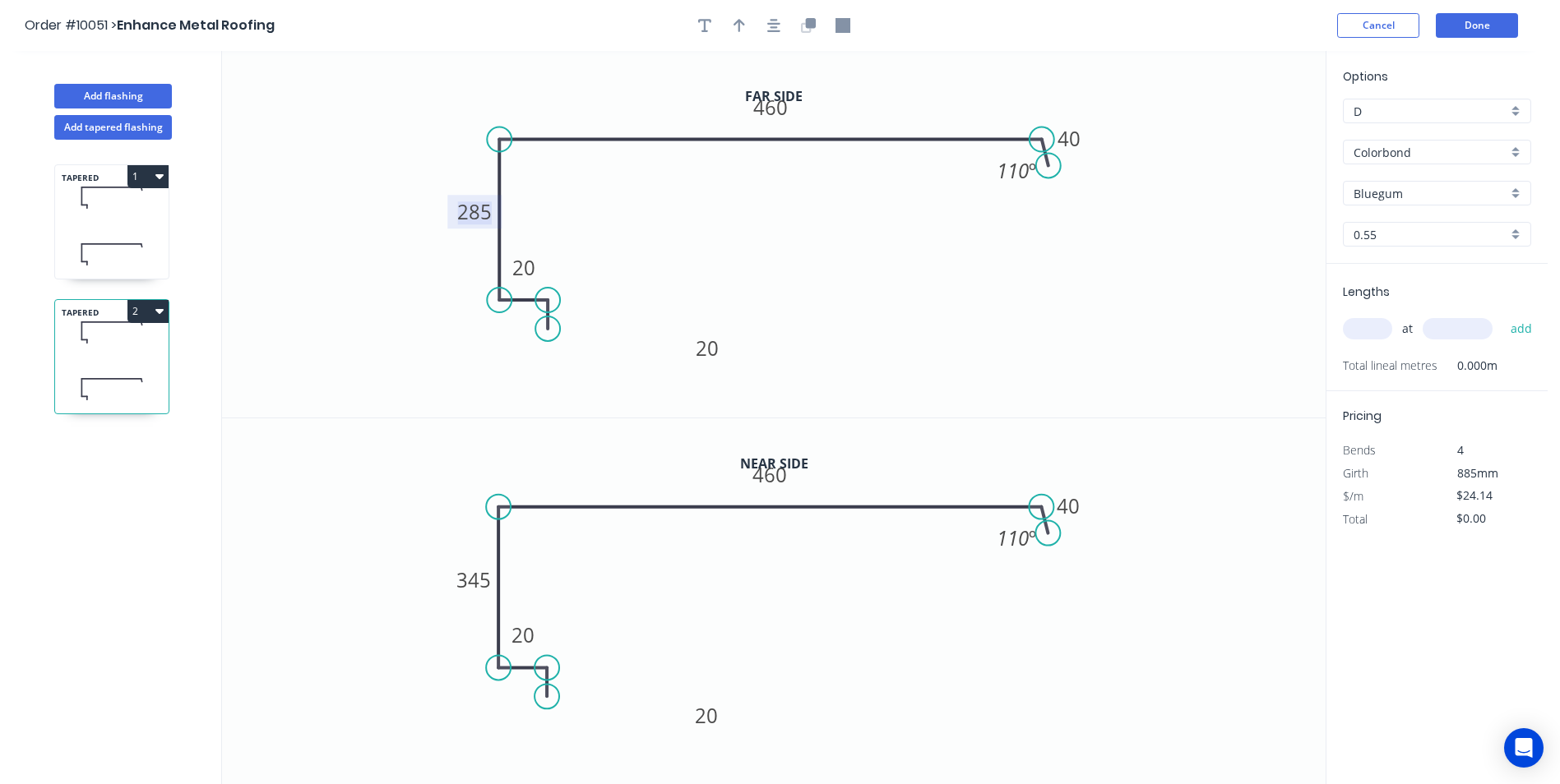
click at [484, 207] on tspan "285" at bounding box center [475, 212] width 35 height 27
click at [776, 106] on tspan "460" at bounding box center [771, 107] width 35 height 27
click at [909, 282] on icon "0 20 20 345 350 40 110 º" at bounding box center [774, 234] width 1104 height 366
type input "$24.14"
click at [477, 585] on tspan "345" at bounding box center [475, 579] width 35 height 27
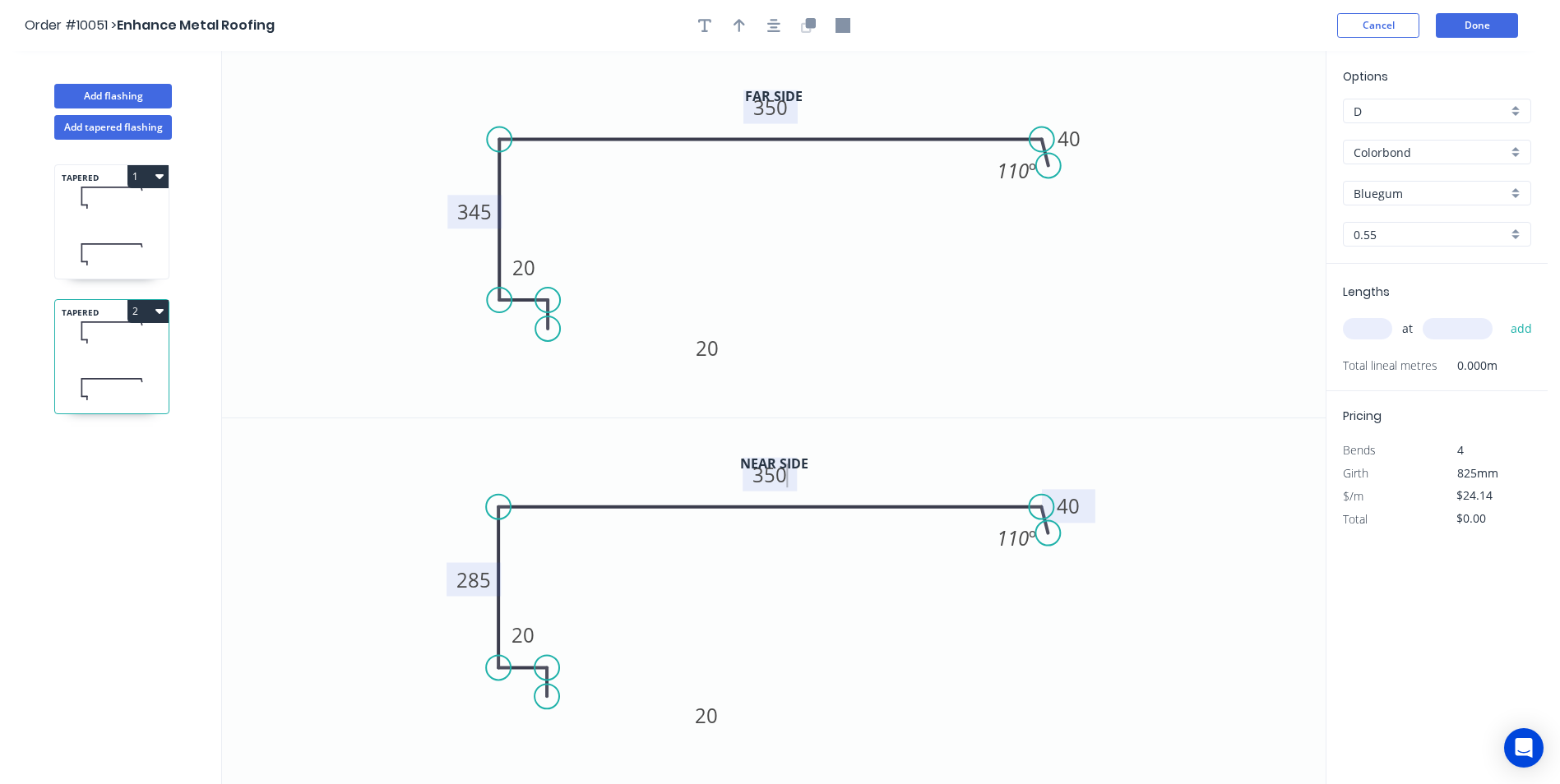
click at [1090, 521] on rect at bounding box center [1069, 506] width 53 height 34
click at [1192, 585] on icon "0 20 20 285 350 40 110 º" at bounding box center [774, 602] width 1104 height 367
click at [1380, 332] on input "text" at bounding box center [1368, 329] width 49 height 21
type input "1"
type input "3000"
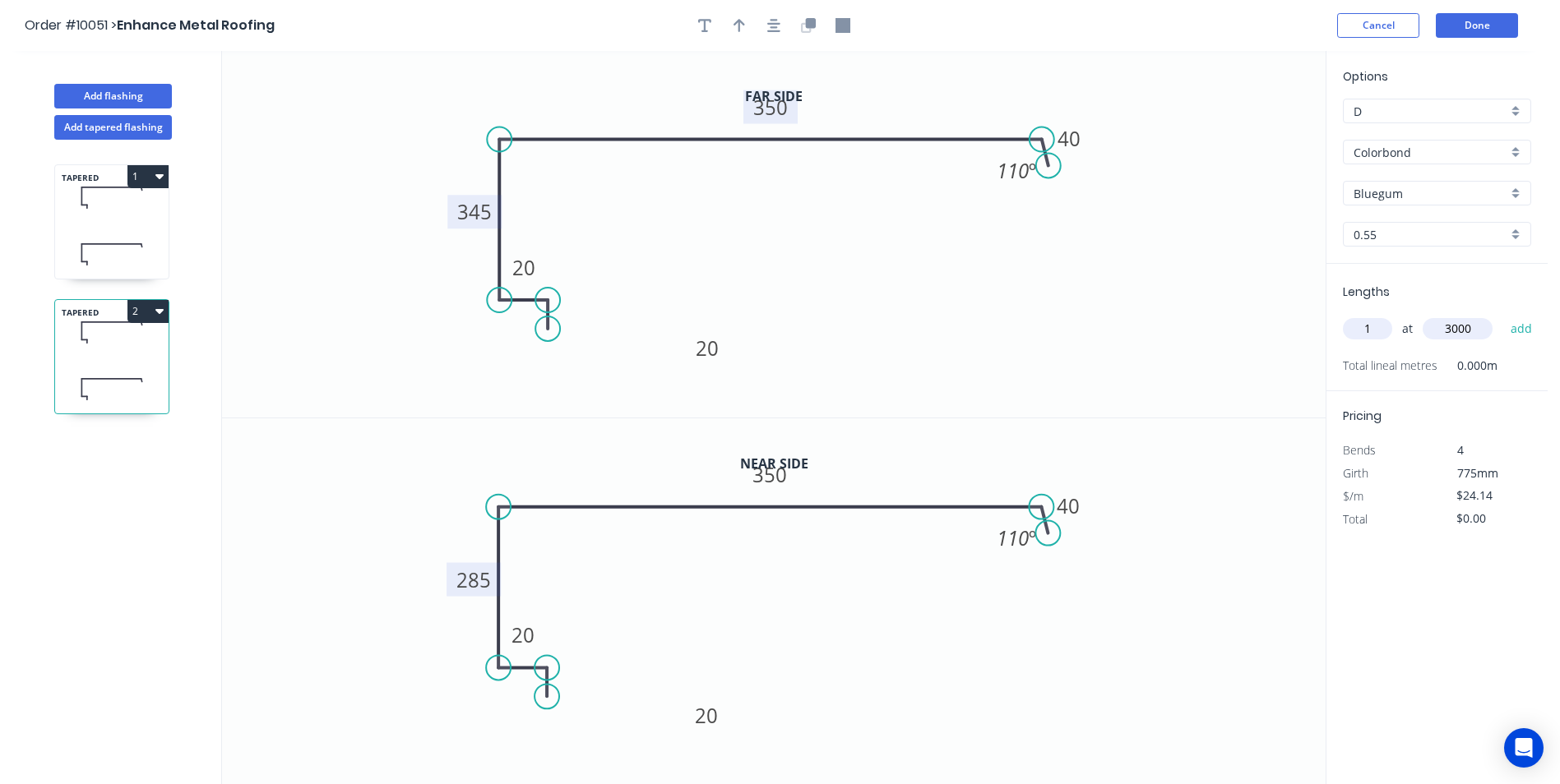
click at [1502, 315] on button "add" at bounding box center [1521, 329] width 39 height 28
type input "$72.42"
click at [139, 234] on icon at bounding box center [111, 254] width 113 height 48
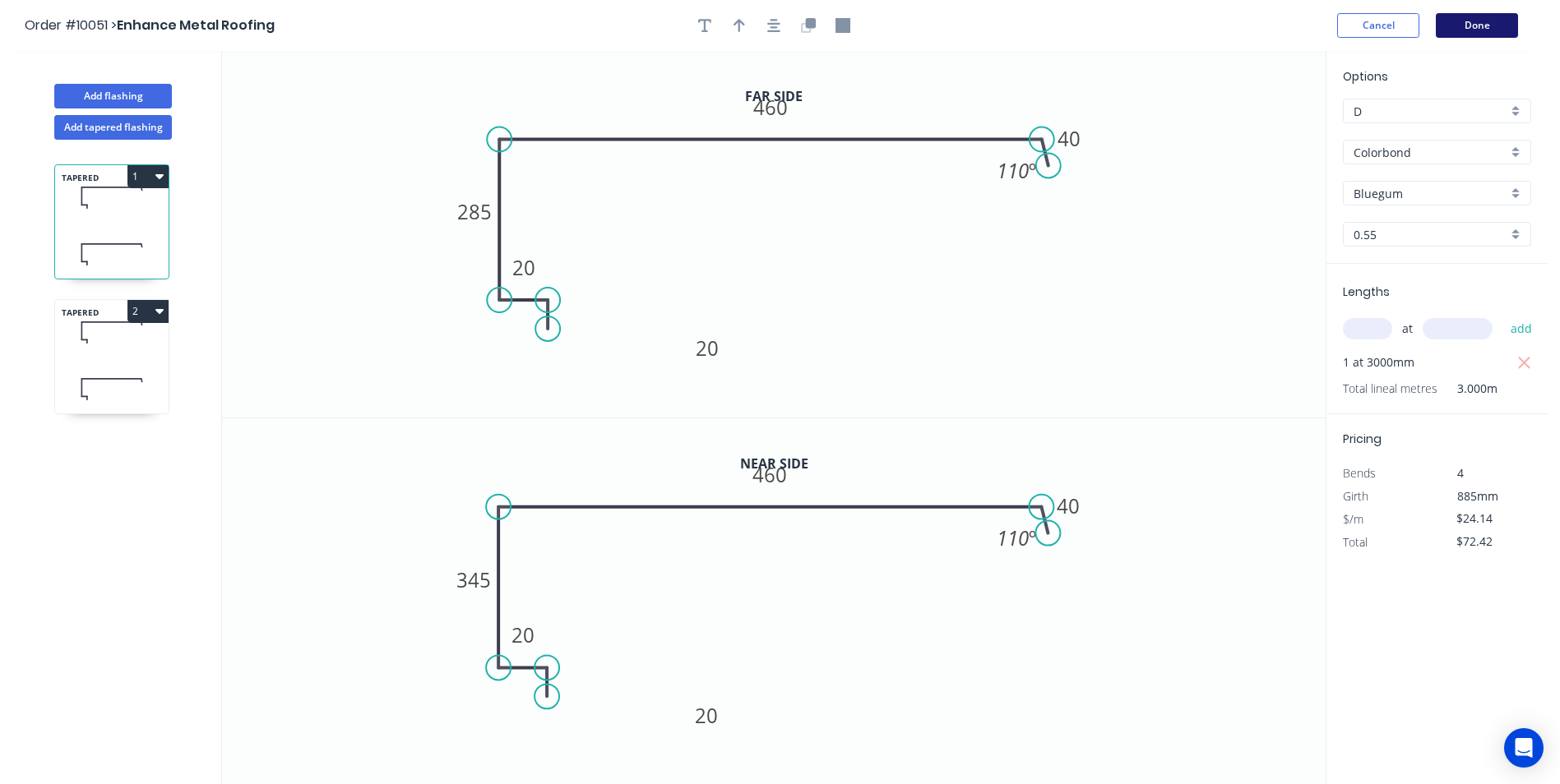
click at [1491, 19] on button "Done" at bounding box center [1477, 26] width 82 height 25
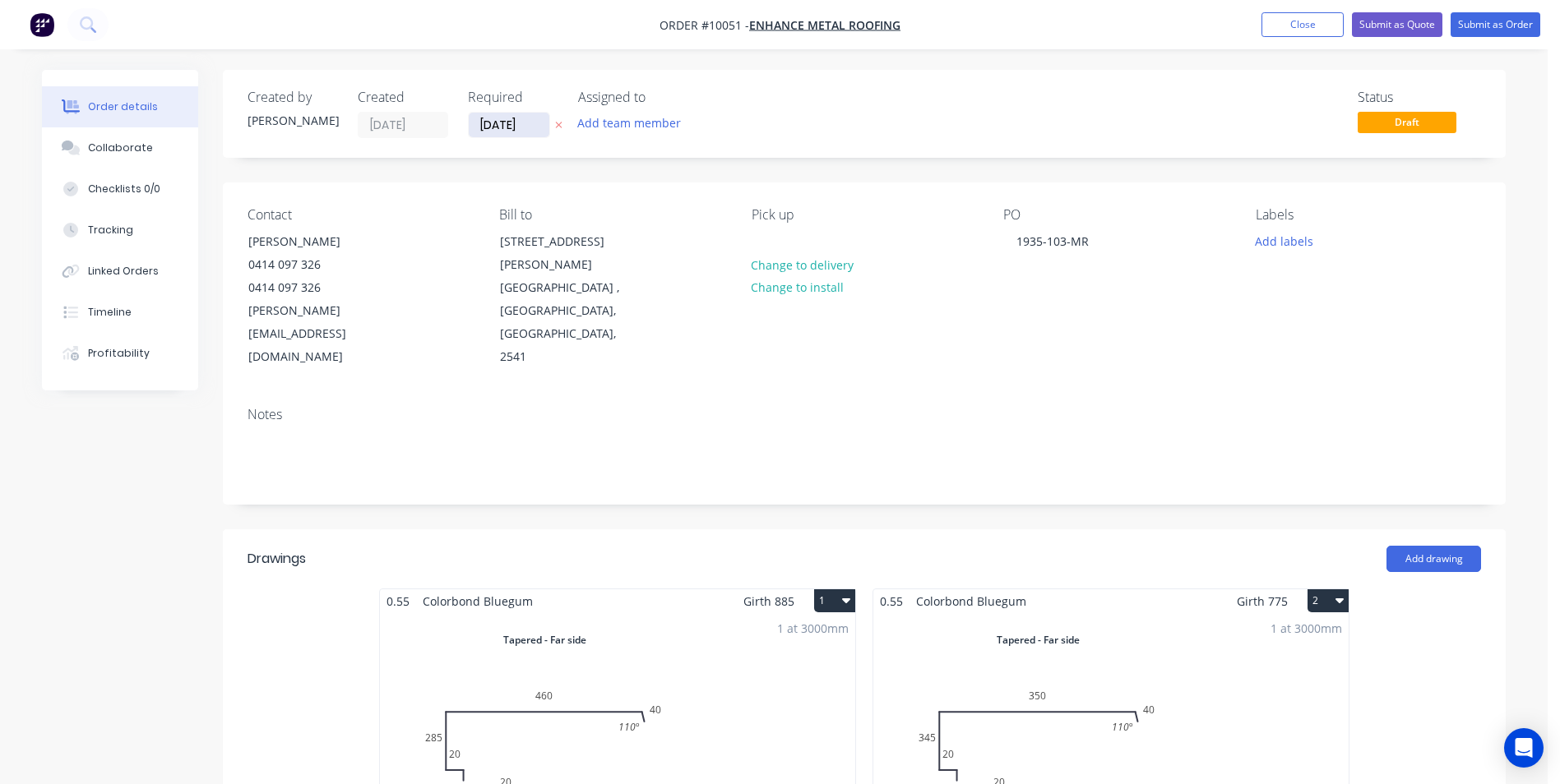
click at [517, 120] on input "[DATE]" at bounding box center [509, 125] width 80 height 25
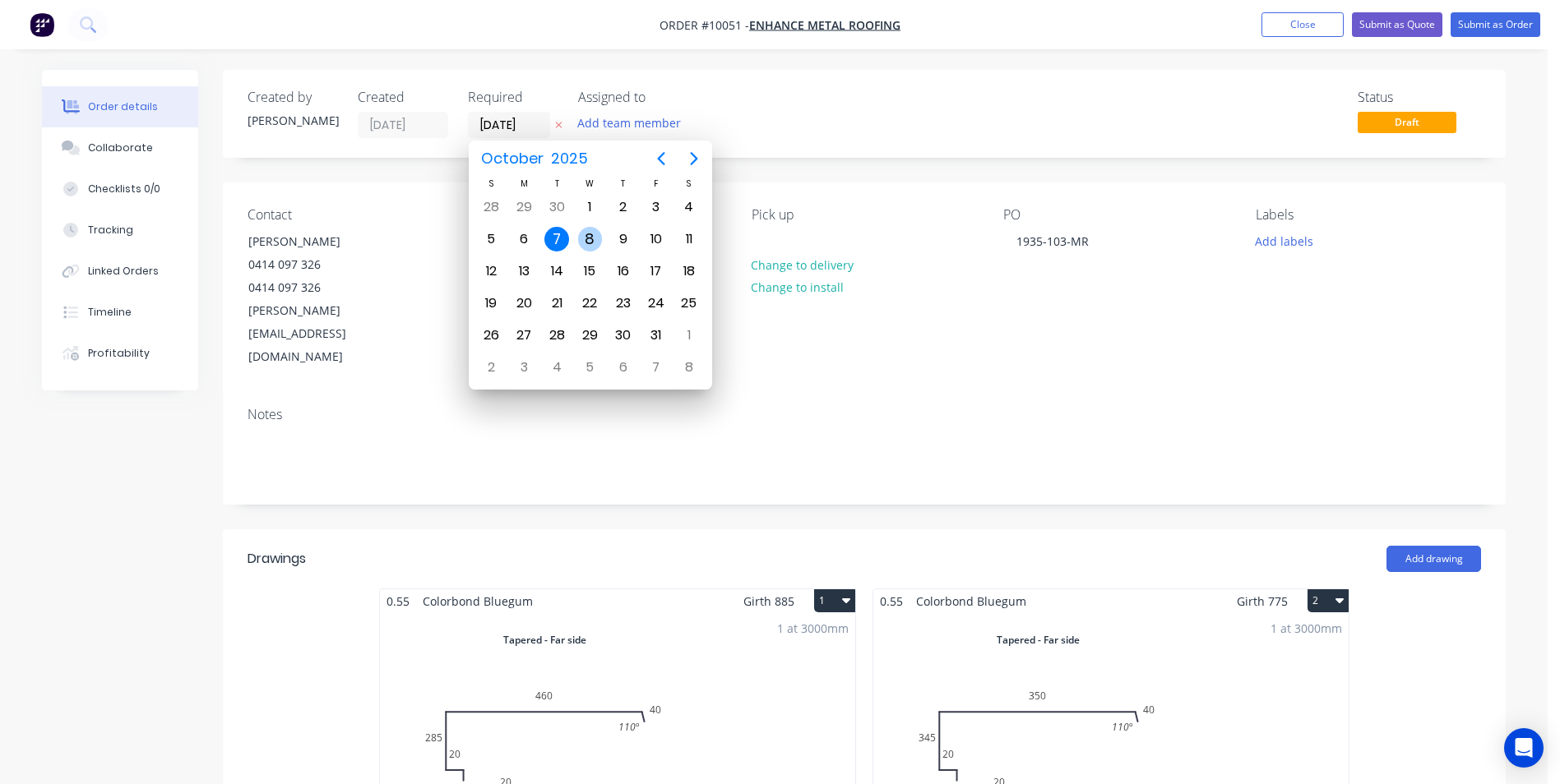
click at [582, 233] on div "8" at bounding box center [591, 240] width 25 height 25
type input "[DATE]"
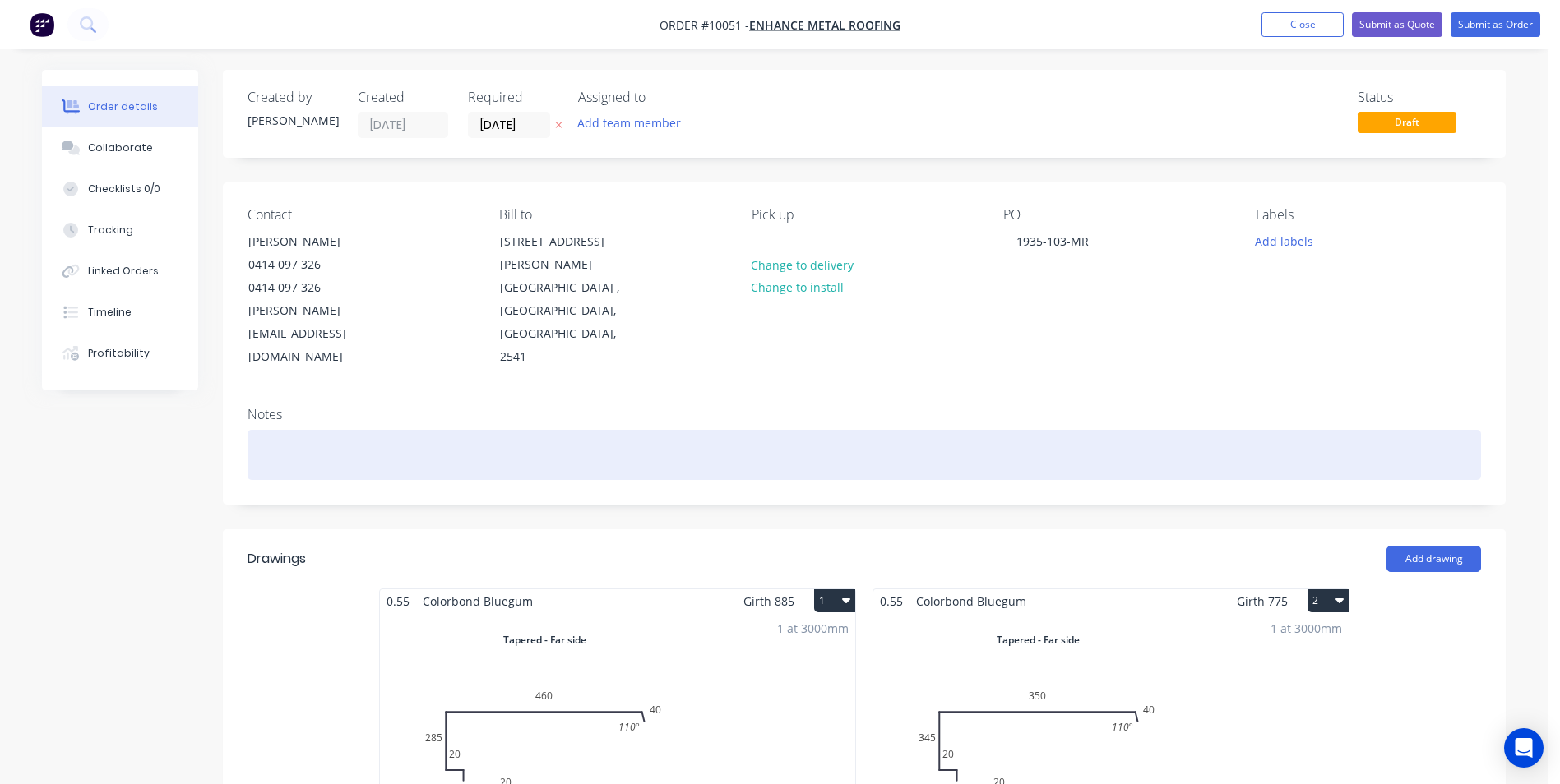
click at [279, 430] on div at bounding box center [864, 455] width 1233 height 50
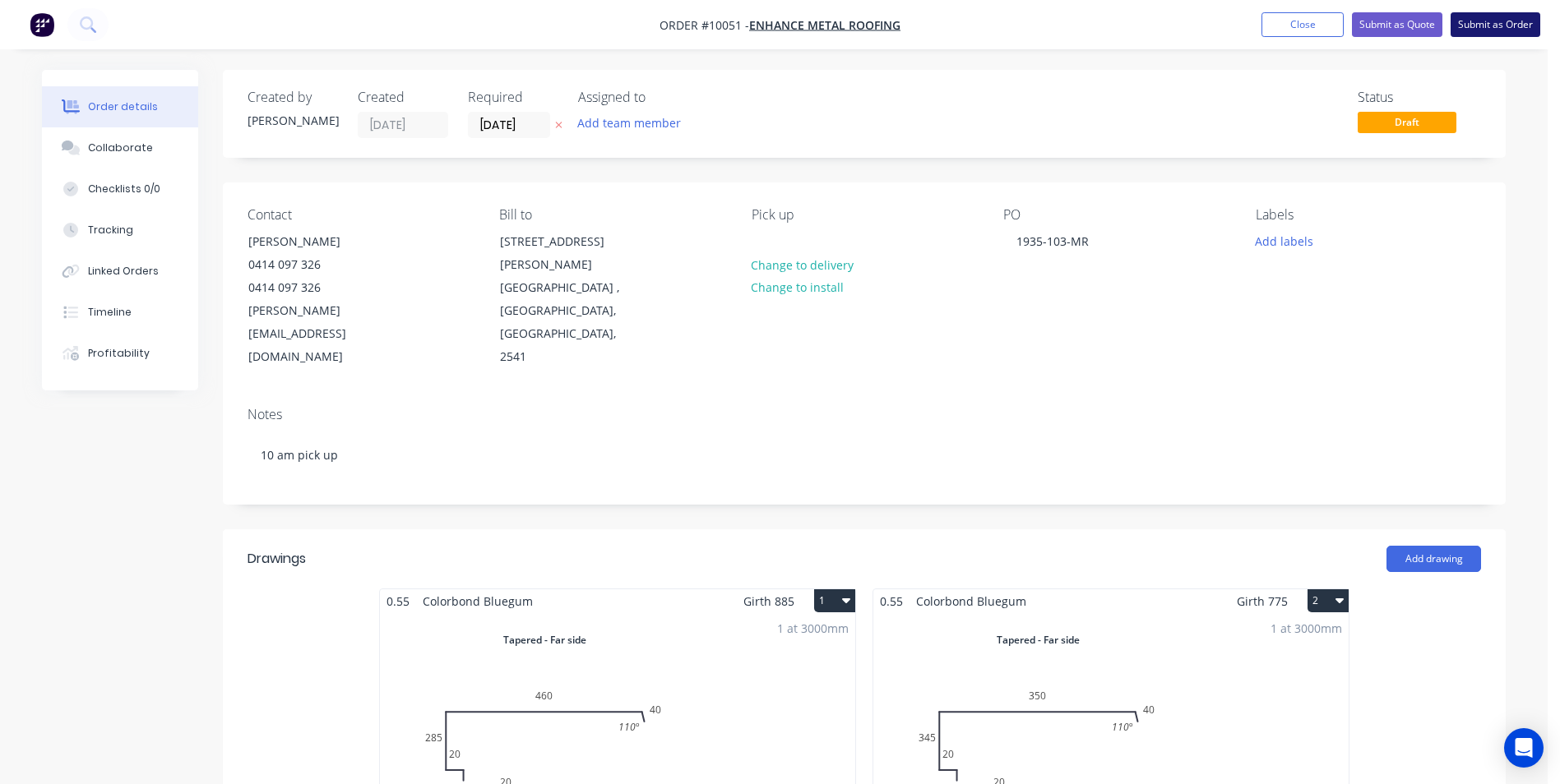
click at [1489, 20] on button "Submit as Order" at bounding box center [1495, 25] width 90 height 25
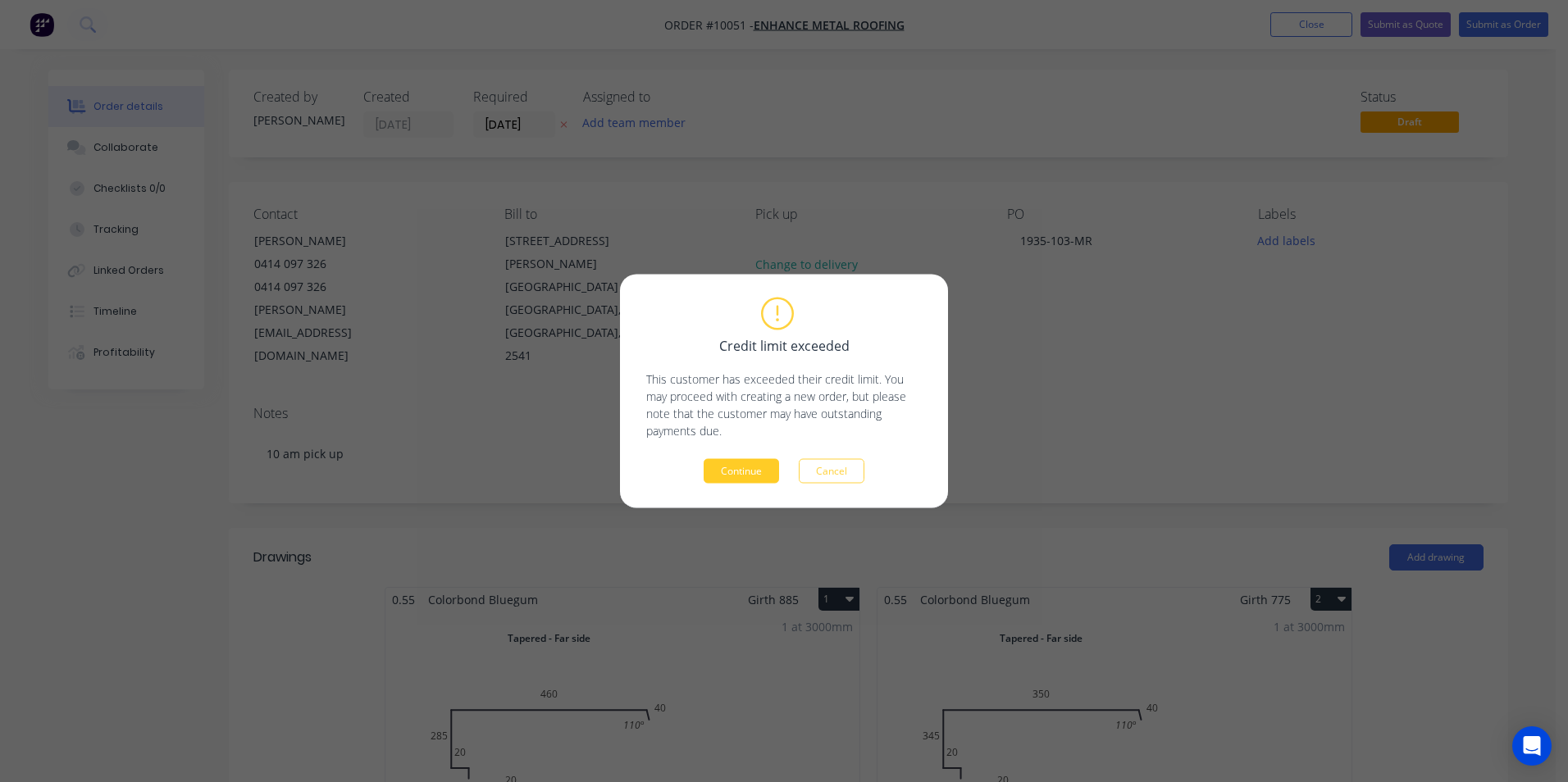
click at [737, 473] on button "Continue" at bounding box center [742, 472] width 75 height 25
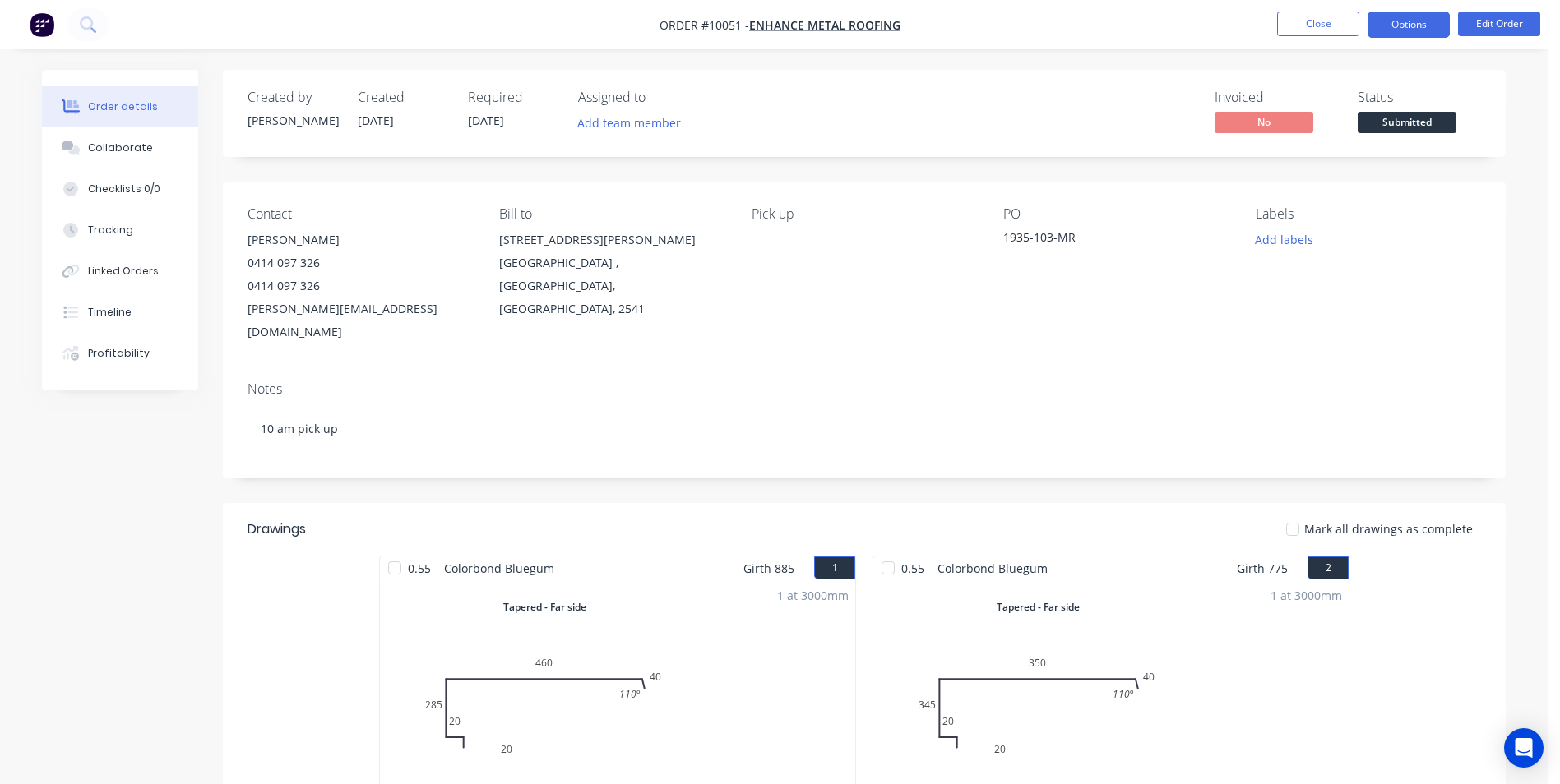
click at [1403, 29] on button "Options" at bounding box center [1408, 24] width 82 height 26
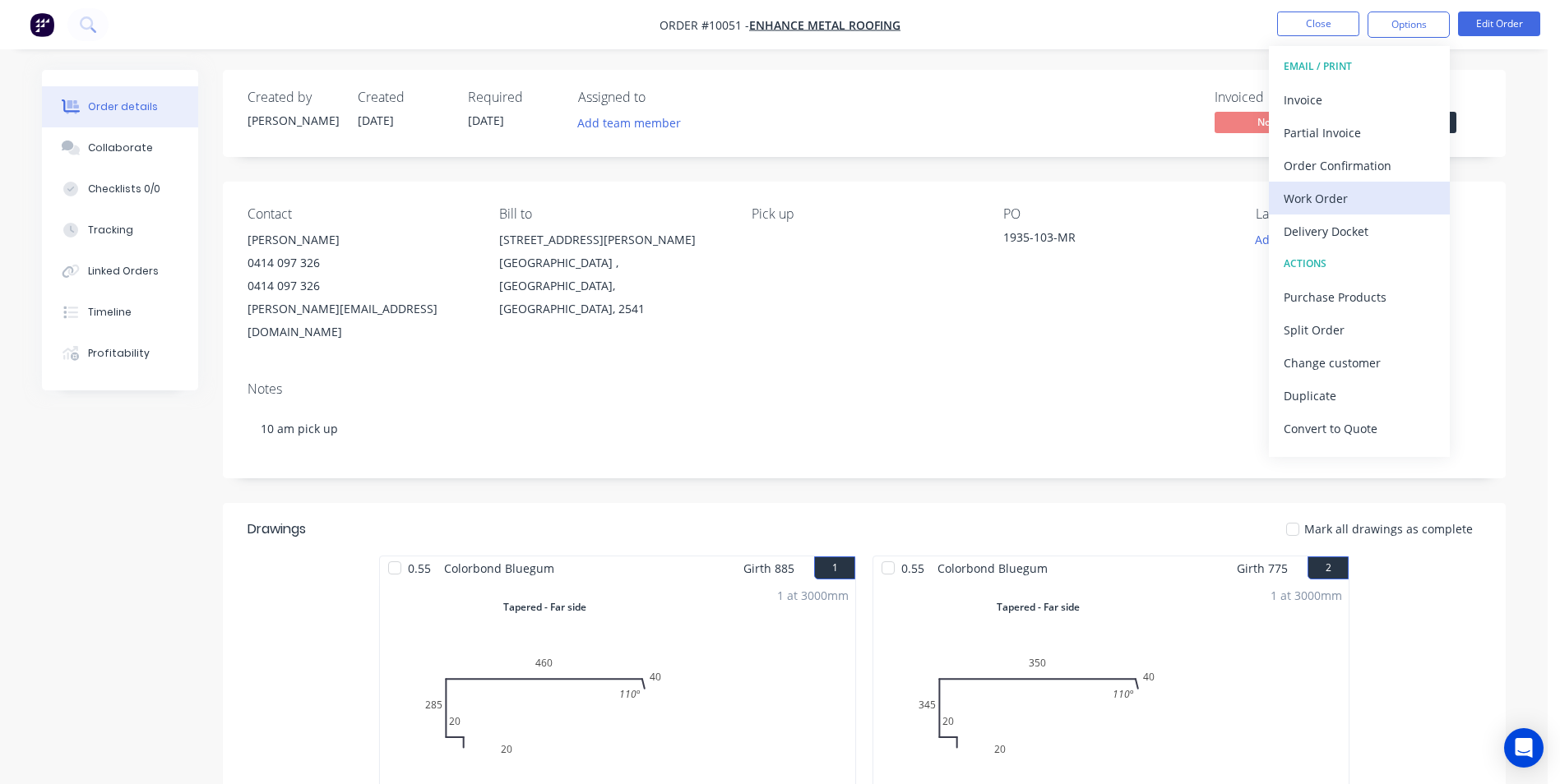
click at [1341, 206] on div "Work Order" at bounding box center [1359, 198] width 151 height 24
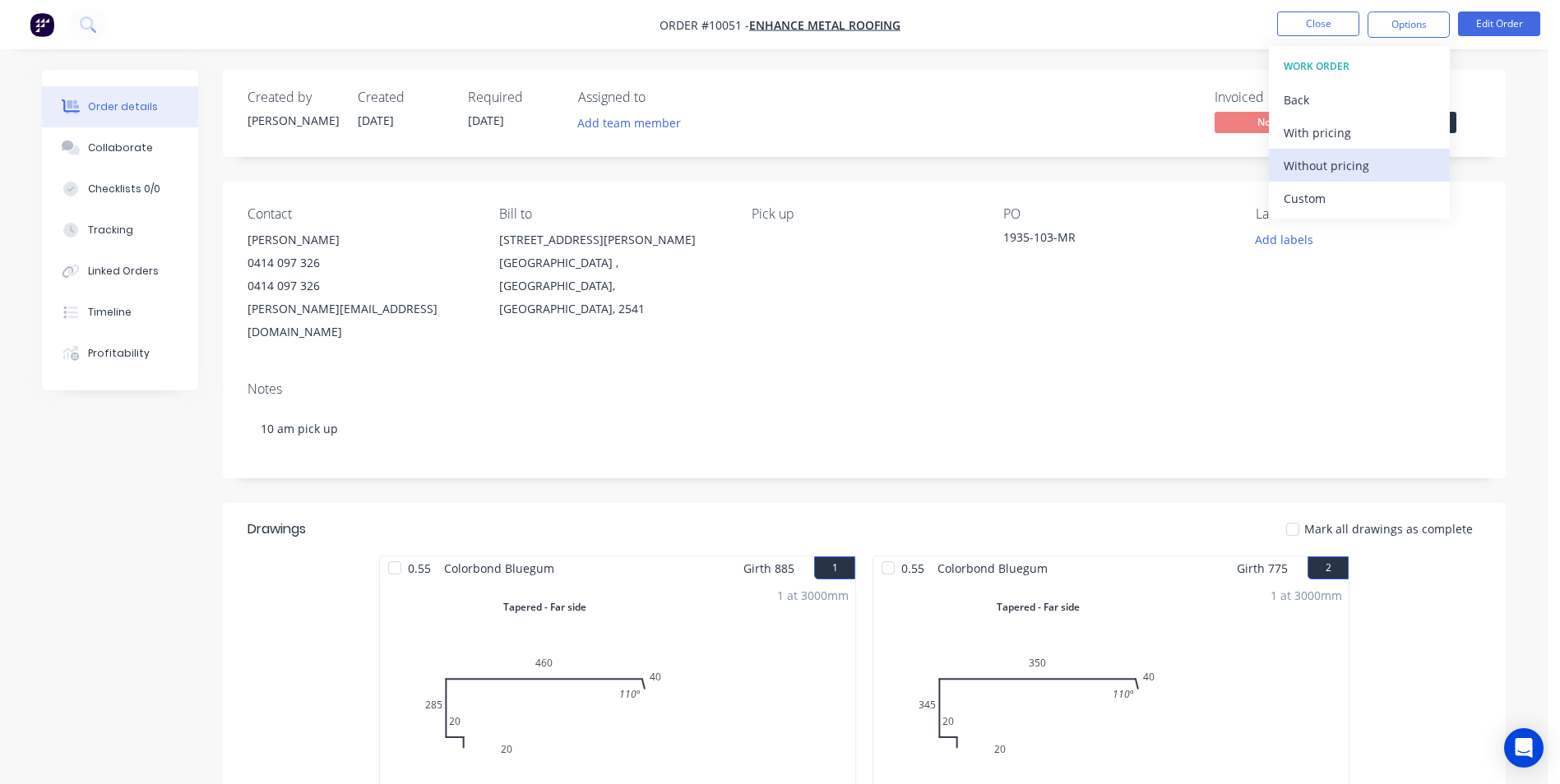
click at [1346, 175] on div "Without pricing" at bounding box center [1359, 165] width 151 height 24
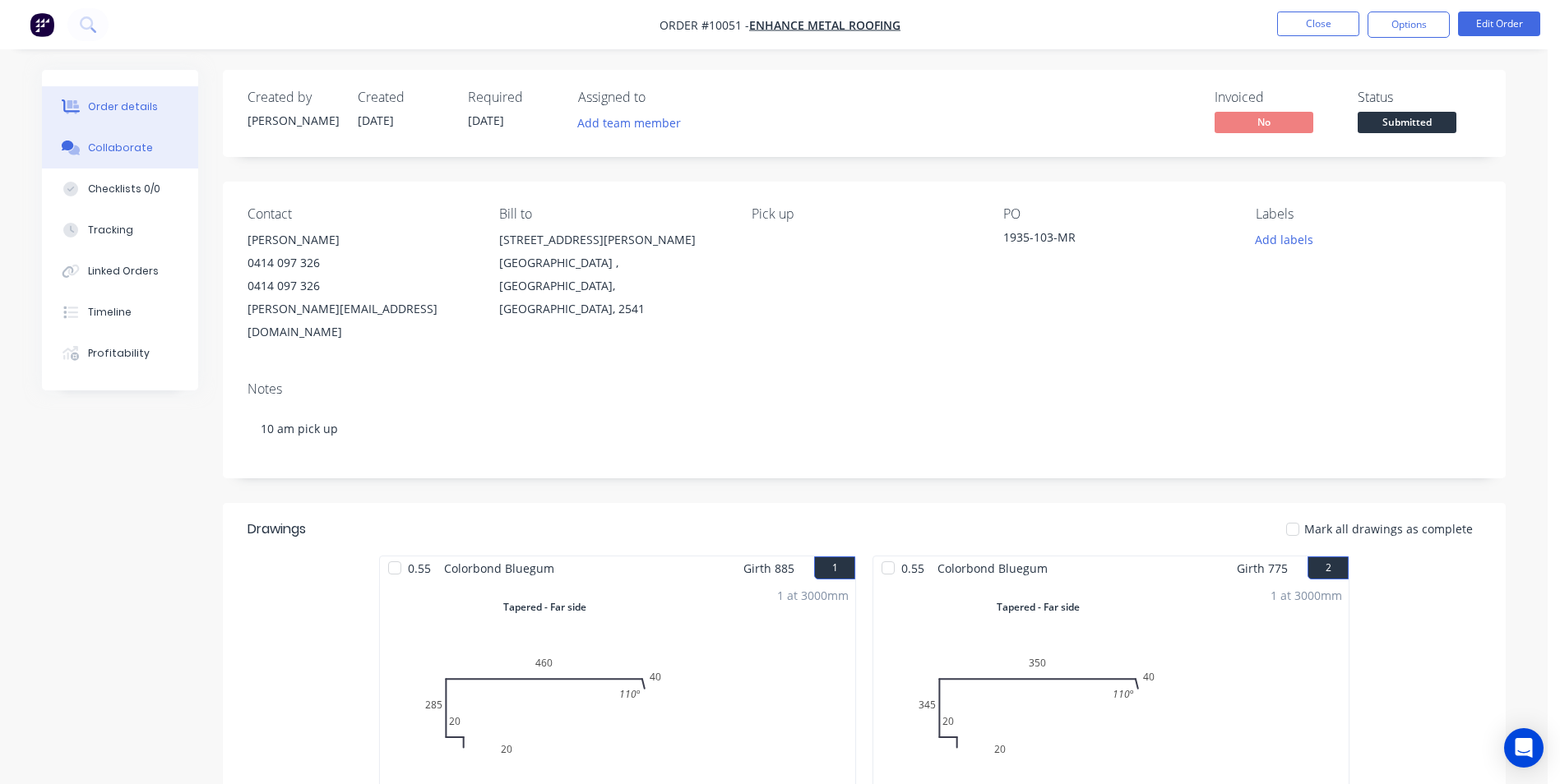
click at [148, 155] on button "Collaborate" at bounding box center [120, 148] width 157 height 42
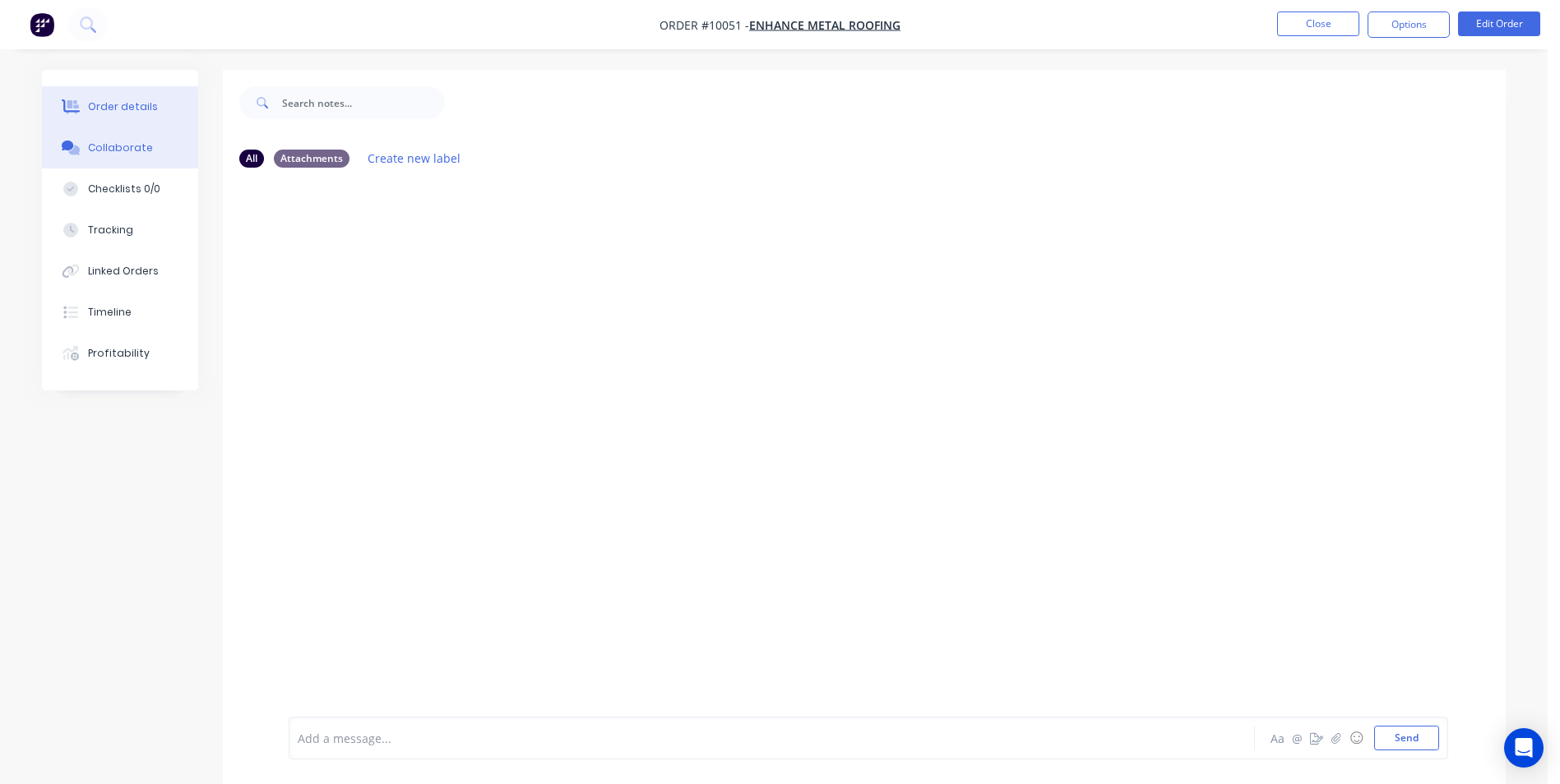
click at [153, 107] on button "Order details" at bounding box center [120, 106] width 157 height 42
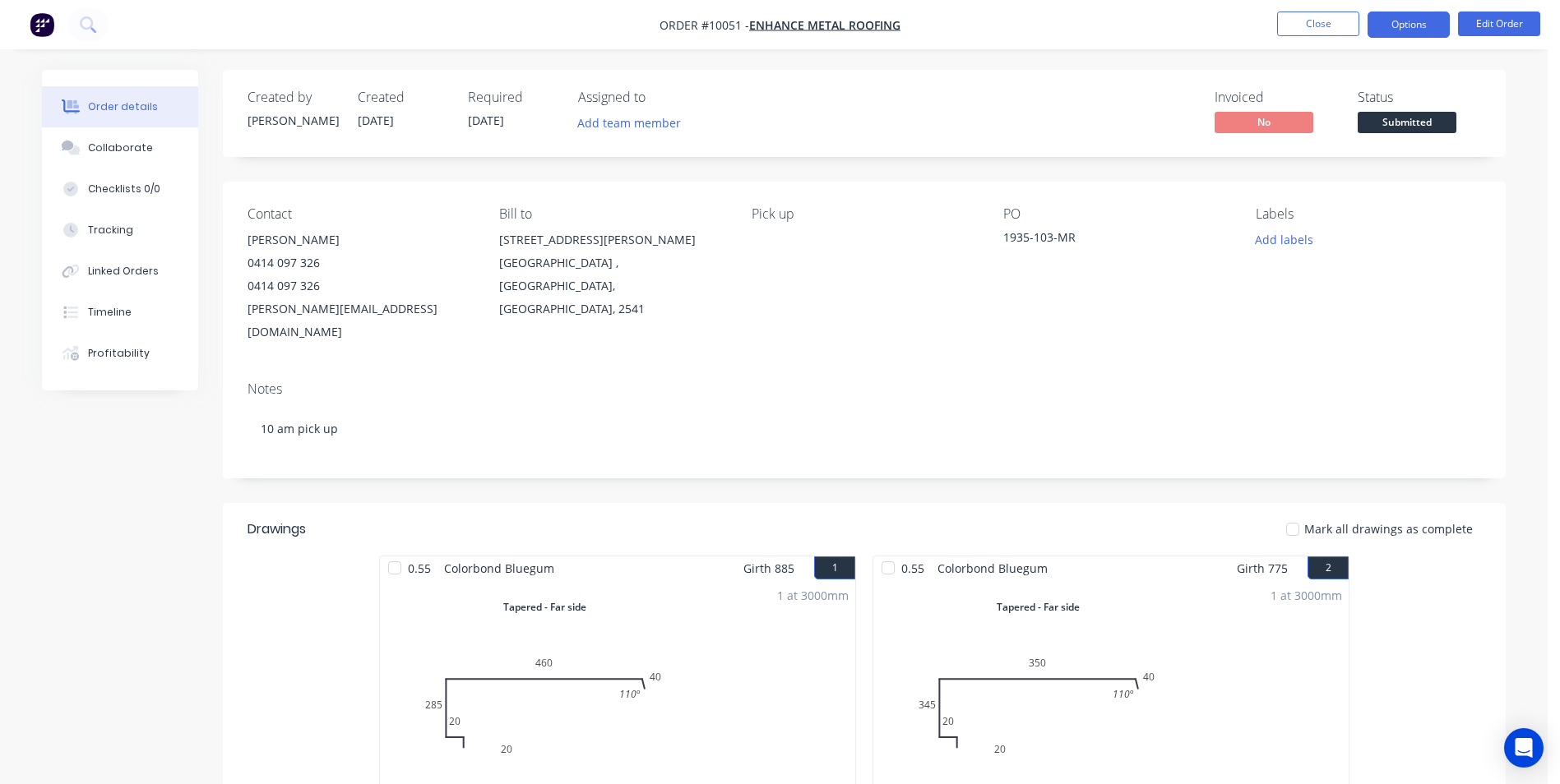
click at [1420, 27] on button "Options" at bounding box center [1408, 24] width 82 height 26
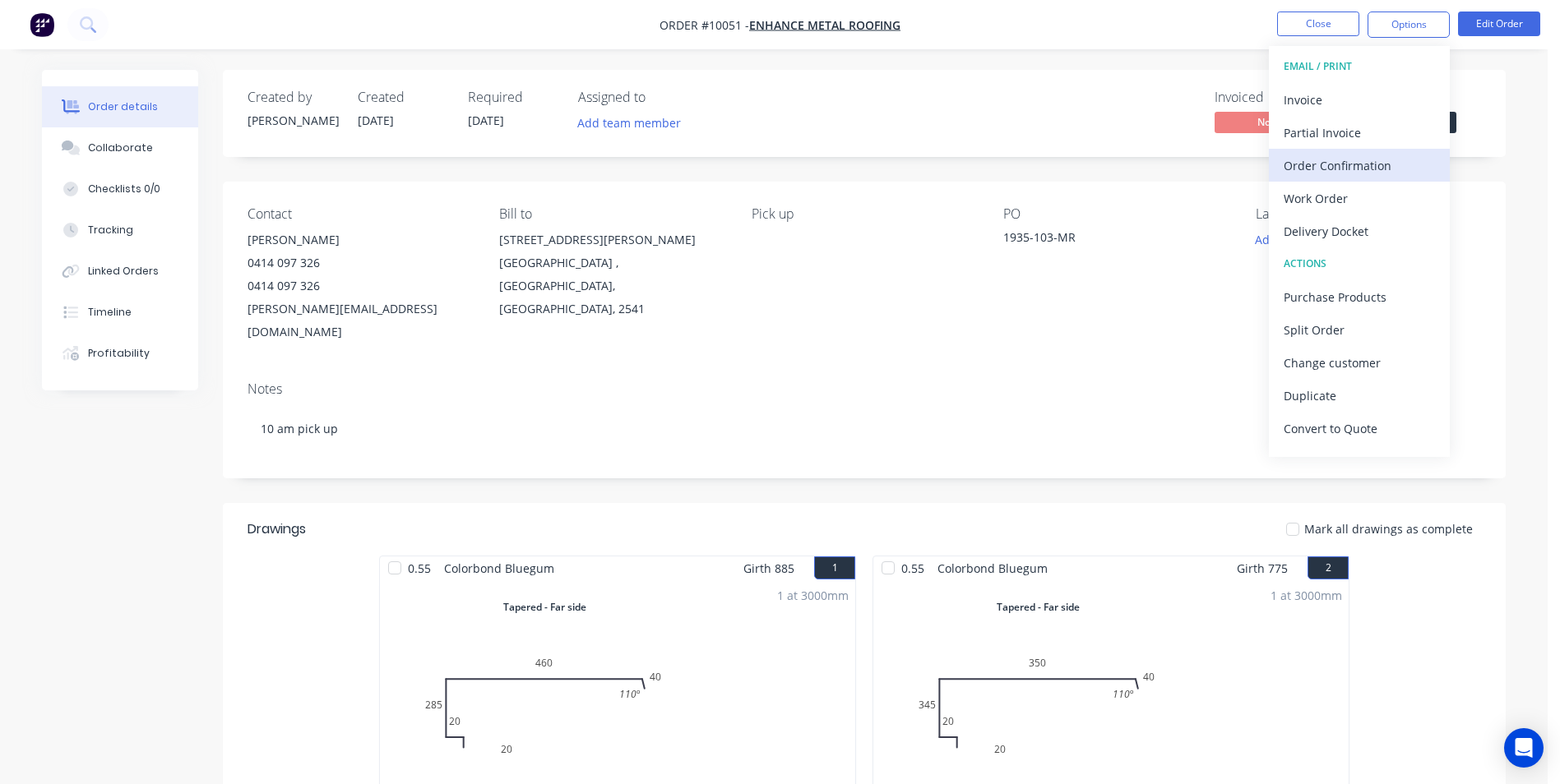
click at [1387, 165] on div "Order Confirmation" at bounding box center [1359, 165] width 151 height 24
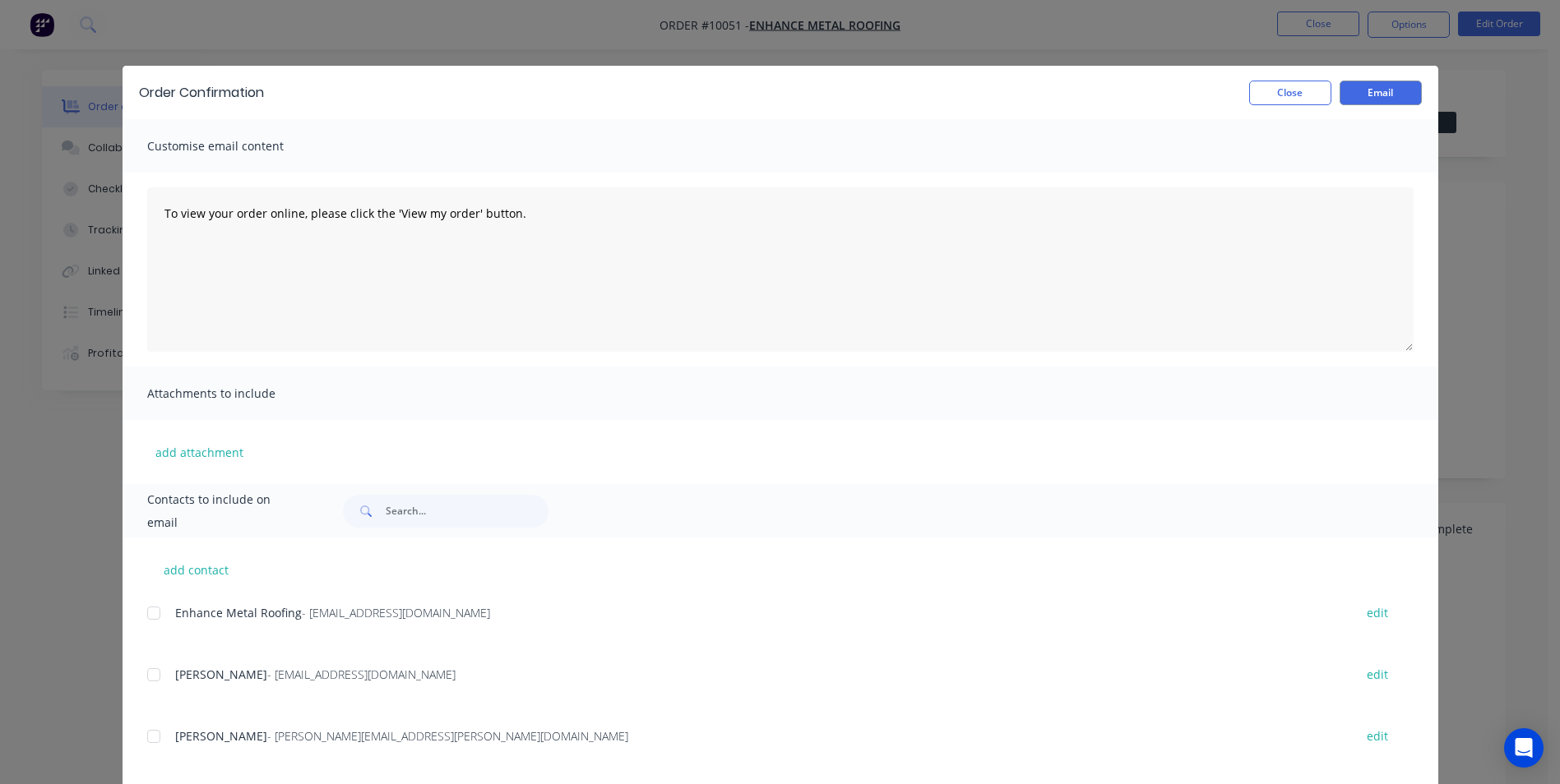
click at [149, 615] on div at bounding box center [154, 613] width 33 height 33
click at [1360, 96] on button "Email" at bounding box center [1380, 93] width 82 height 25
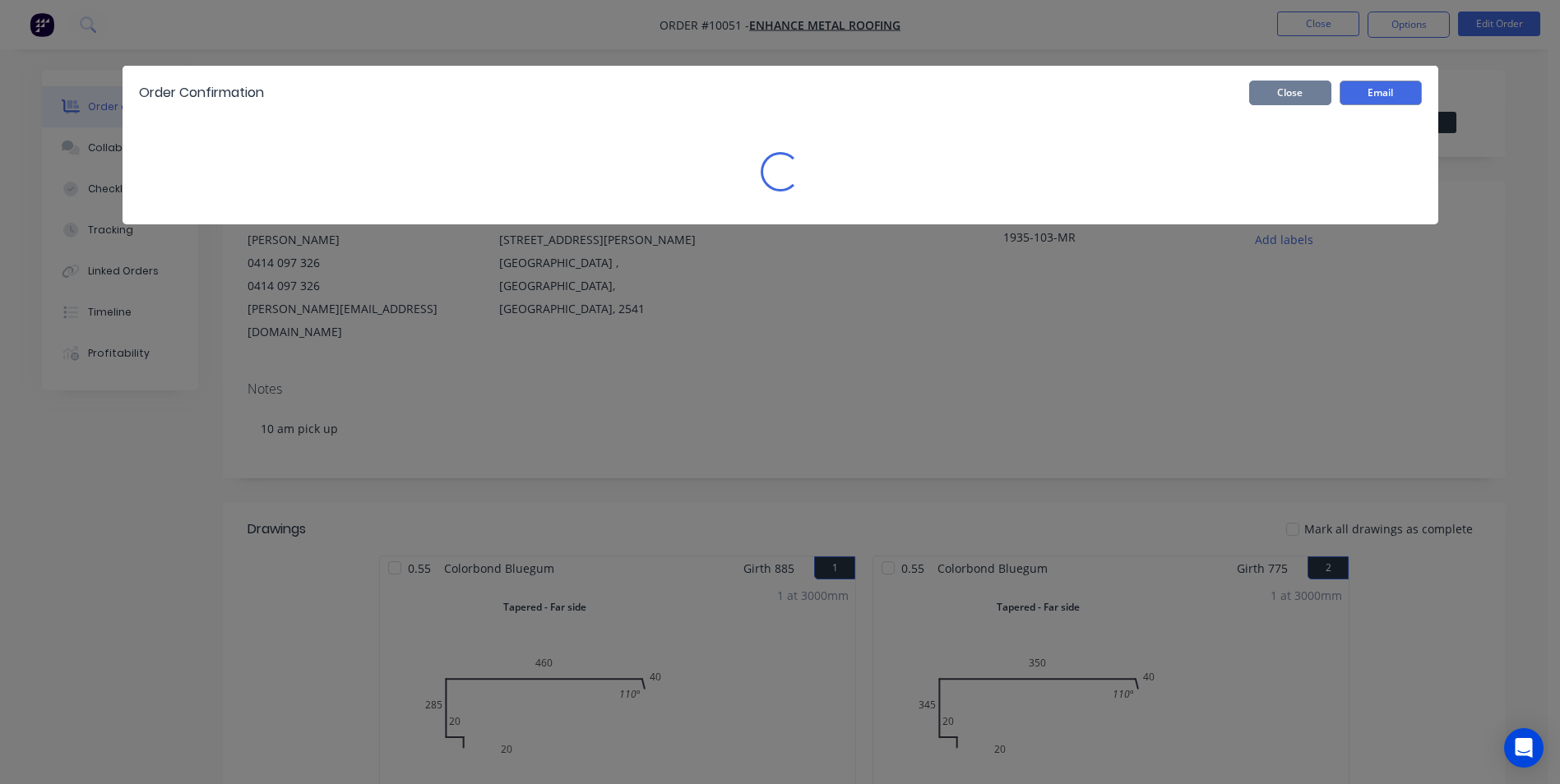
click at [1315, 96] on button "Close" at bounding box center [1290, 93] width 82 height 25
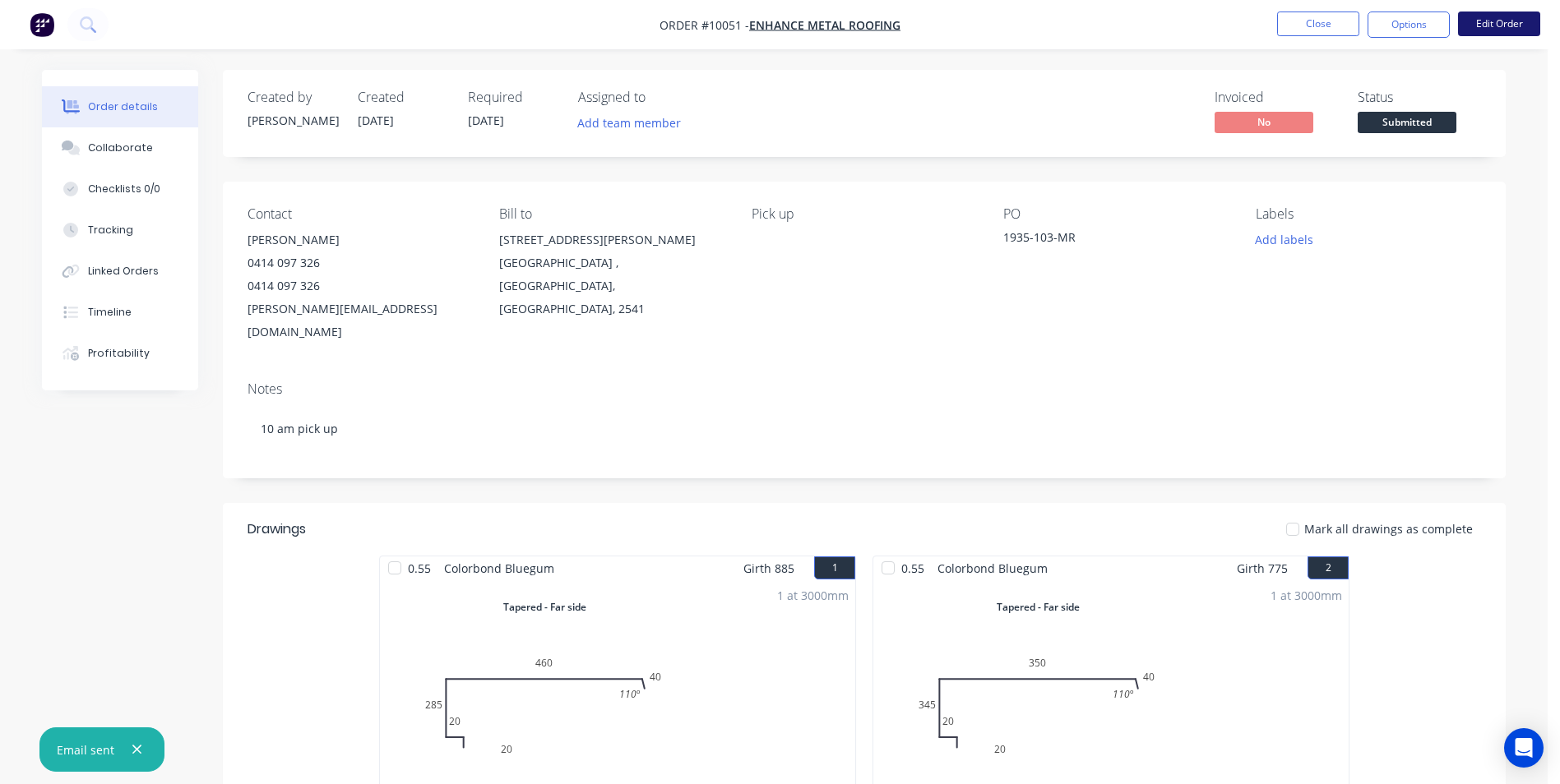
click at [1470, 27] on button "Edit Order" at bounding box center [1499, 24] width 82 height 25
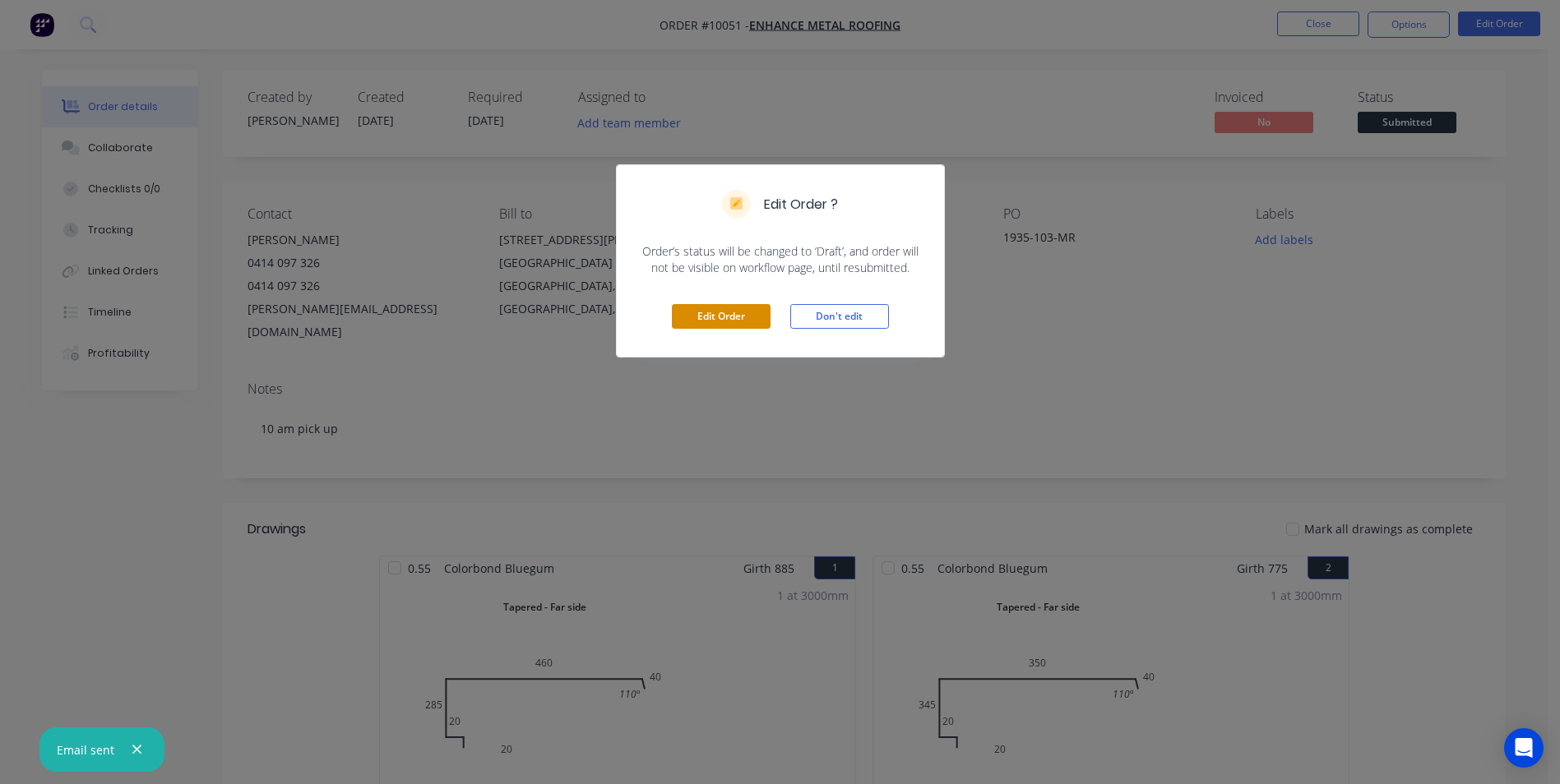
click at [741, 323] on button "Edit Order" at bounding box center [721, 317] width 99 height 25
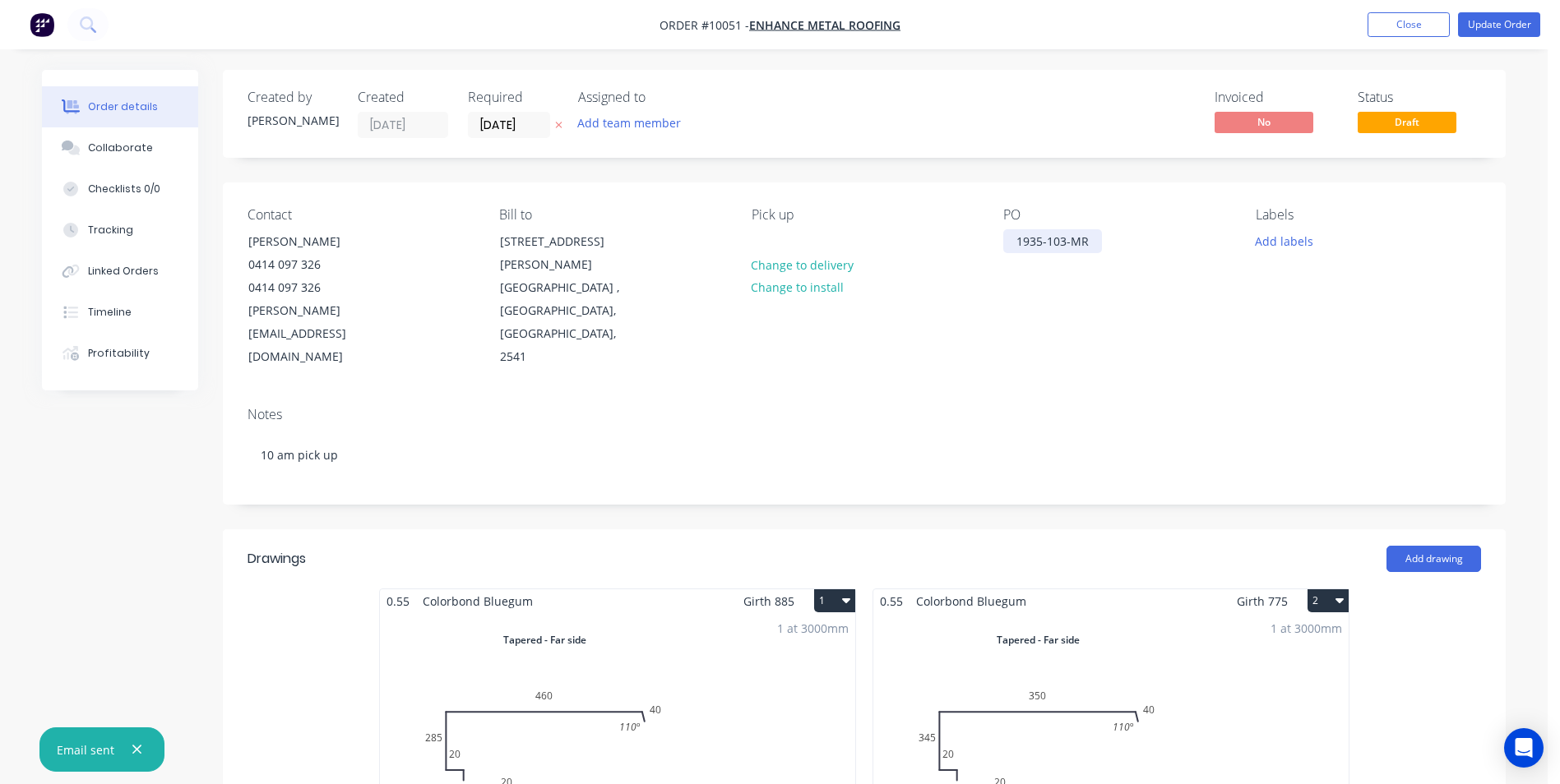
click at [1067, 239] on div "1935-103-MR" at bounding box center [1052, 241] width 99 height 24
click at [876, 407] on div "Notes" at bounding box center [864, 415] width 1233 height 15
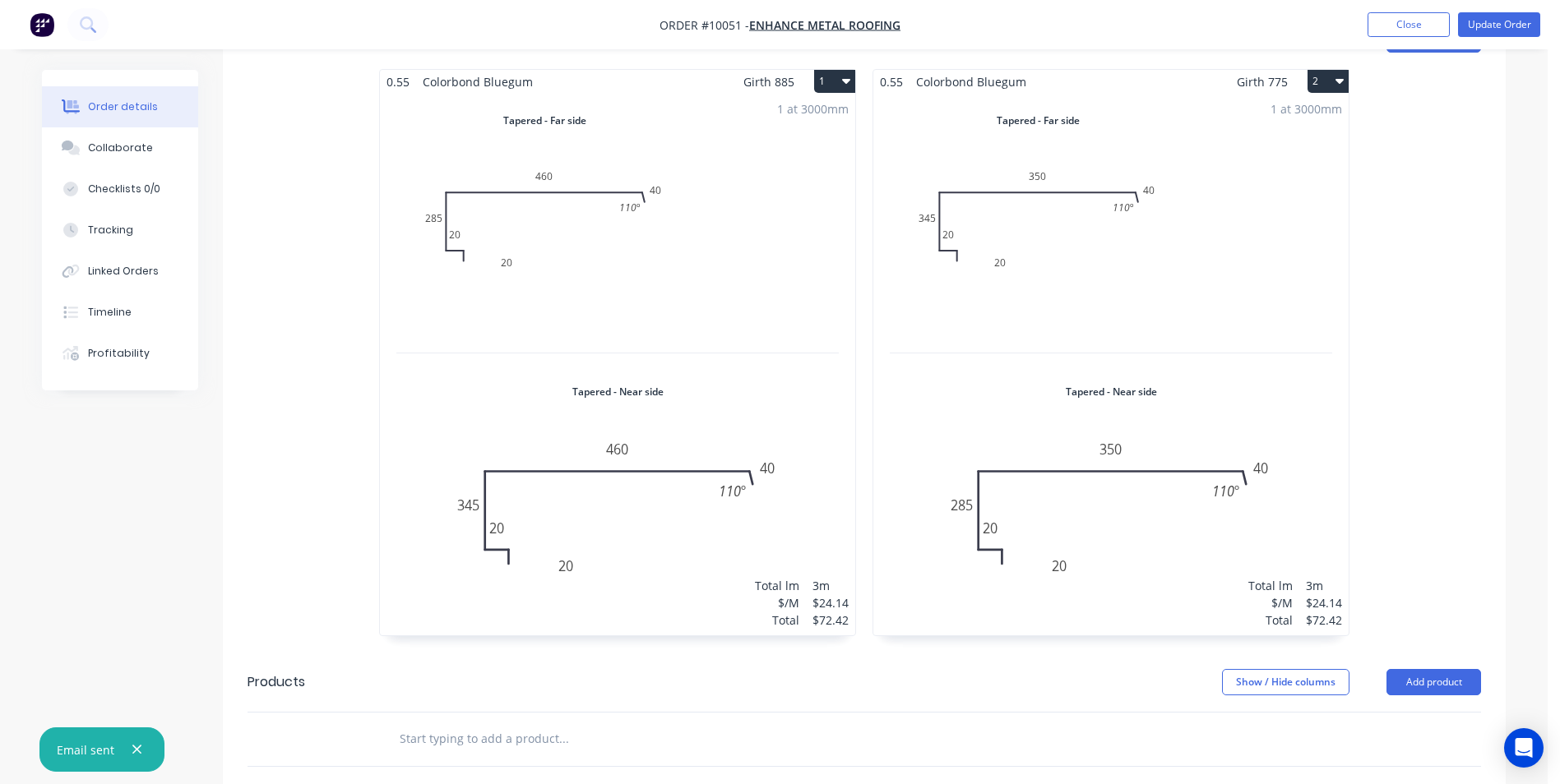
scroll to position [411, 0]
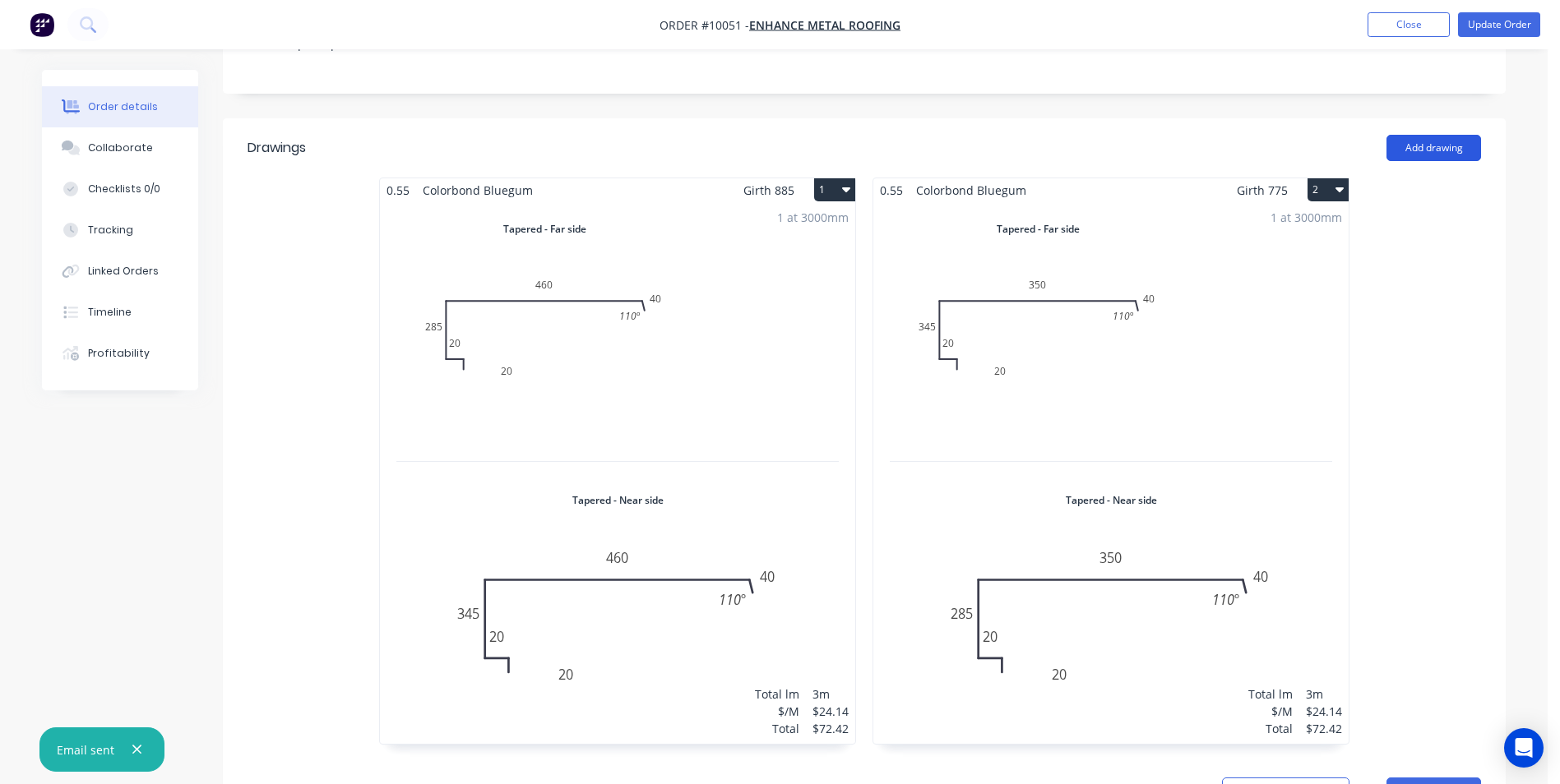
click at [1423, 134] on button "Add drawing" at bounding box center [1434, 147] width 95 height 26
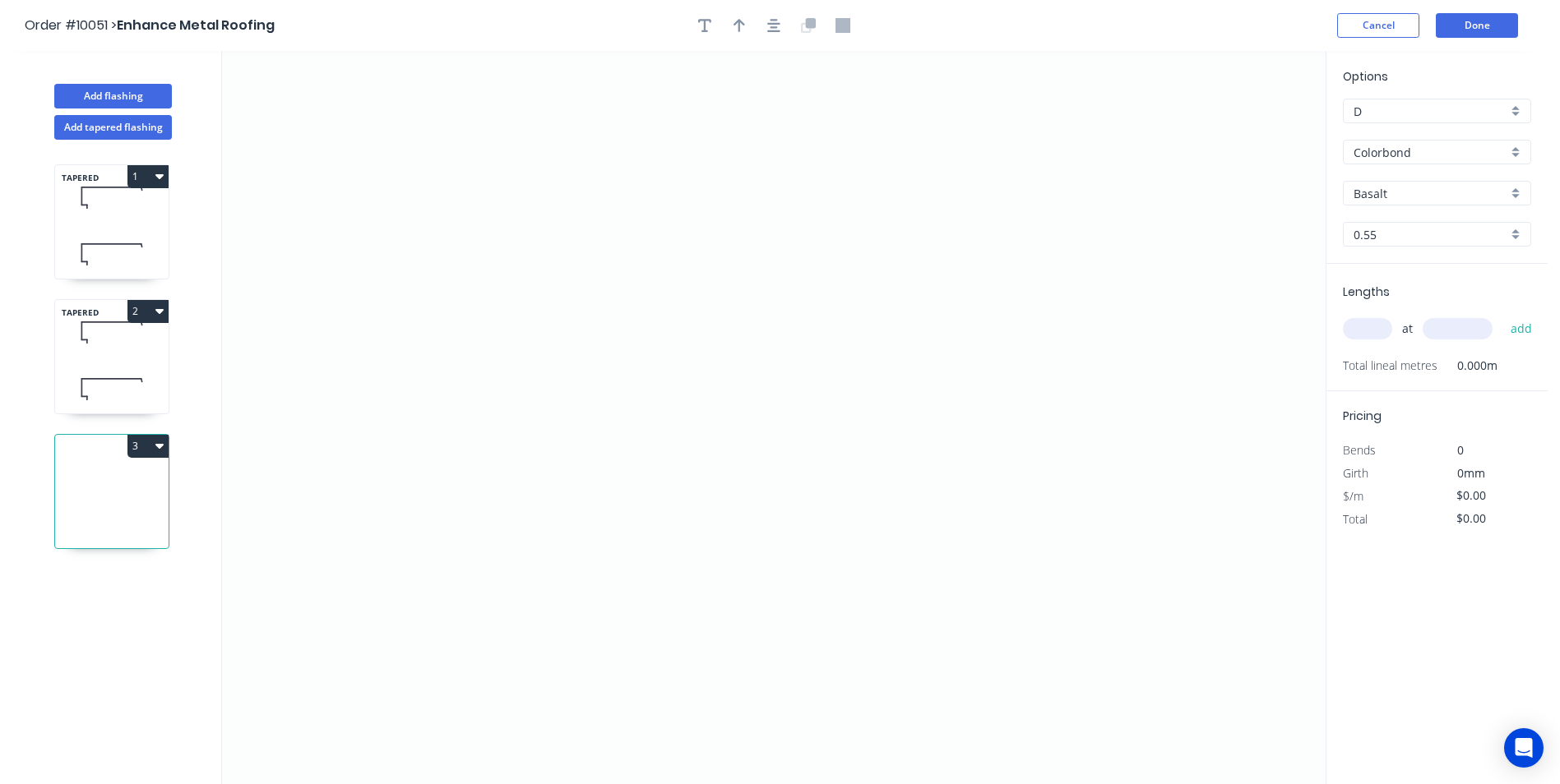
click at [156, 313] on icon "button" at bounding box center [160, 311] width 9 height 14
click at [110, 355] on div "Duplicate" at bounding box center [90, 352] width 127 height 24
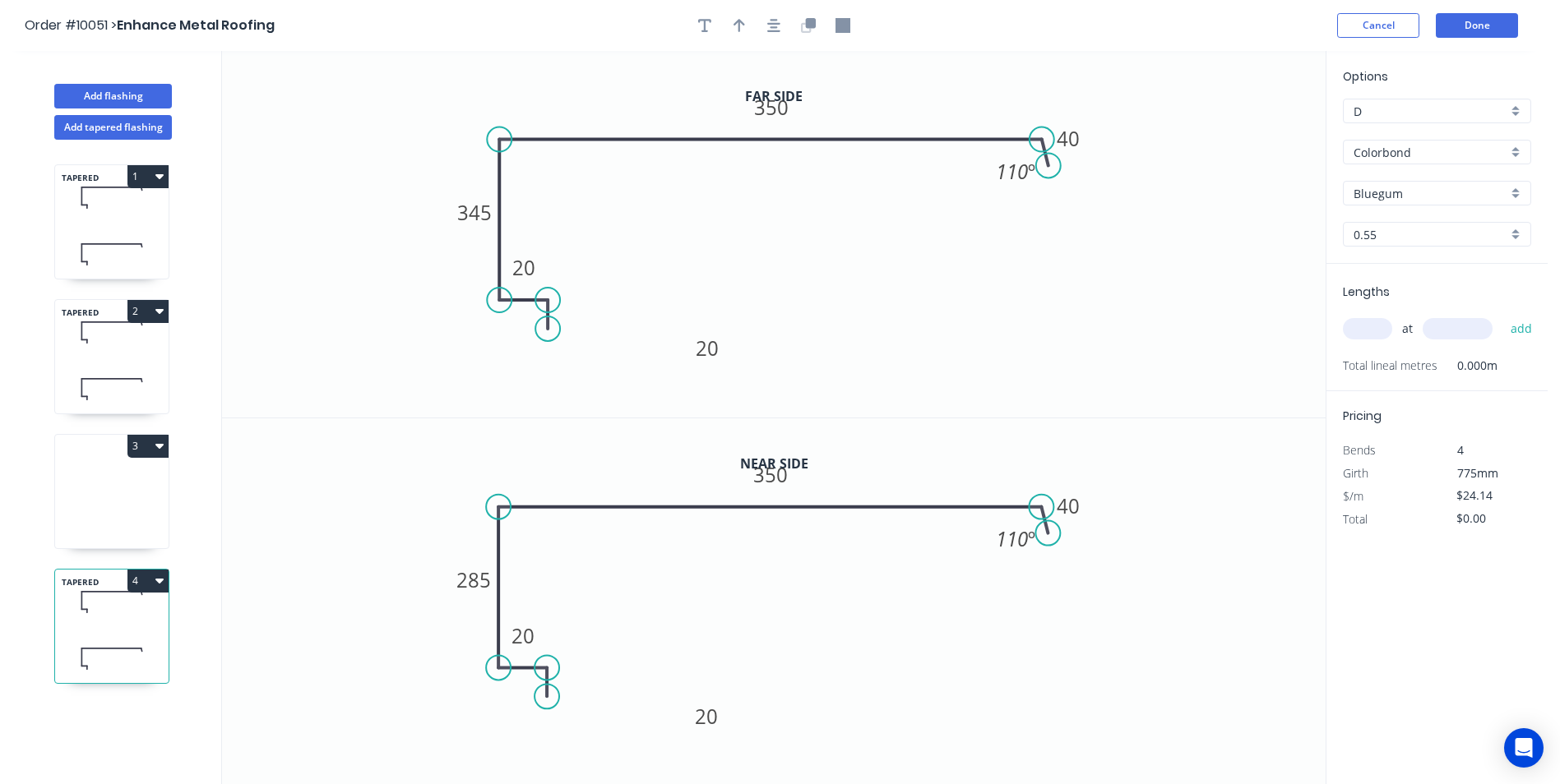
click at [160, 456] on button "3" at bounding box center [148, 447] width 42 height 23
click at [117, 512] on div "Delete" at bounding box center [90, 519] width 127 height 24
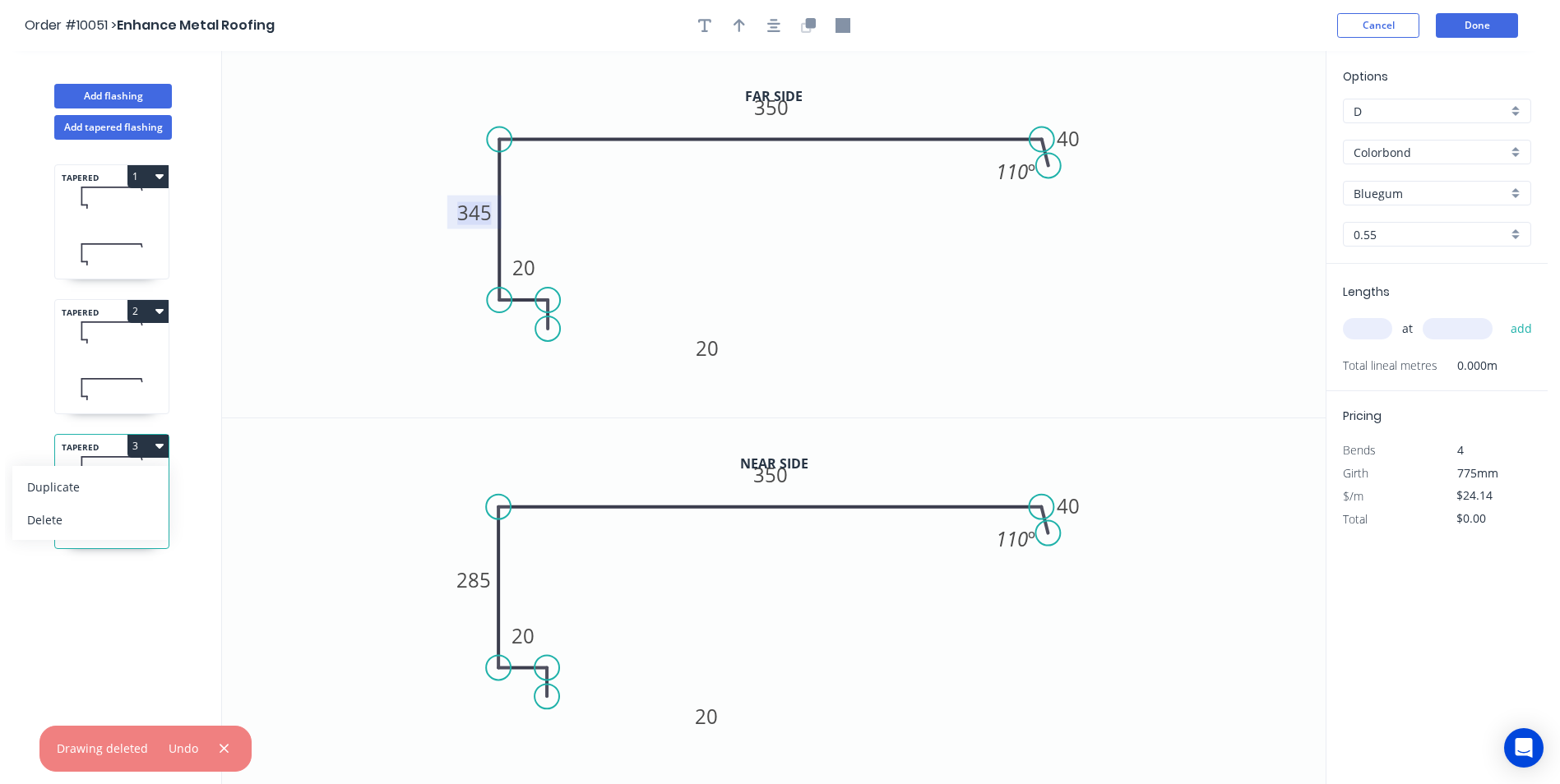
click at [488, 214] on tspan "345" at bounding box center [475, 213] width 35 height 27
click at [632, 448] on icon "0 20 20 285 350 40 110 º" at bounding box center [774, 602] width 1104 height 367
type input "$24.14"
click at [465, 591] on tspan "285" at bounding box center [474, 580] width 35 height 27
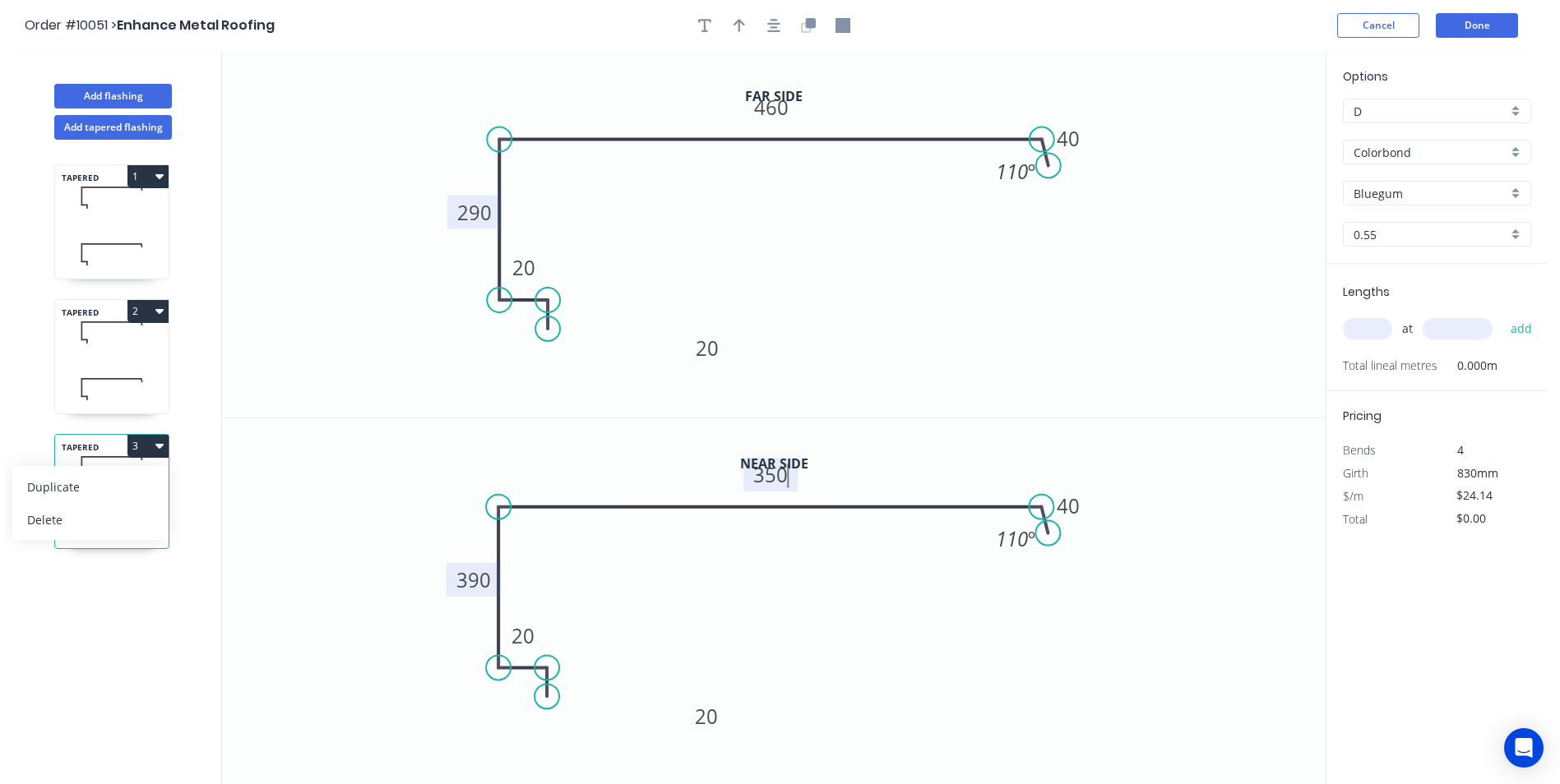
click at [717, 647] on icon "0 20 20 390 350 40 110 º" at bounding box center [774, 602] width 1104 height 367
click at [465, 585] on tspan "390" at bounding box center [474, 580] width 35 height 27
click at [370, 487] on icon "0 20 20 385 350 40 110 º" at bounding box center [774, 602] width 1104 height 367
click at [160, 587] on div "TAPERED 1 TAPERED 2 TAPERED 3 Duplicate Delete" at bounding box center [113, 478] width 217 height 675
click at [1367, 336] on input "text" at bounding box center [1368, 329] width 49 height 21
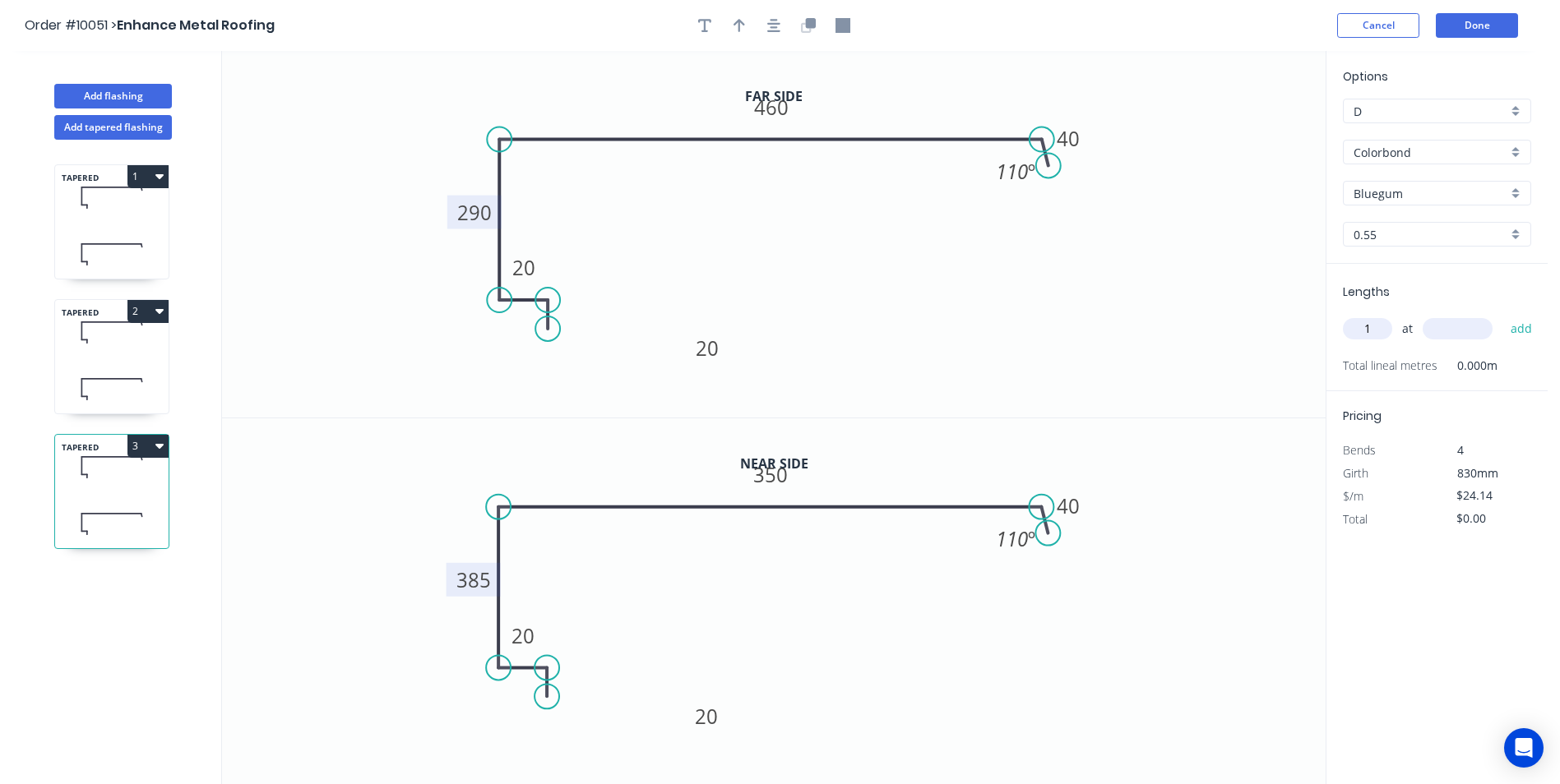
type input "1"
type input "3000"
click at [1502, 315] on button "add" at bounding box center [1521, 329] width 39 height 28
click at [162, 453] on button "3" at bounding box center [148, 447] width 42 height 23
click at [124, 480] on div "Duplicate" at bounding box center [90, 486] width 127 height 24
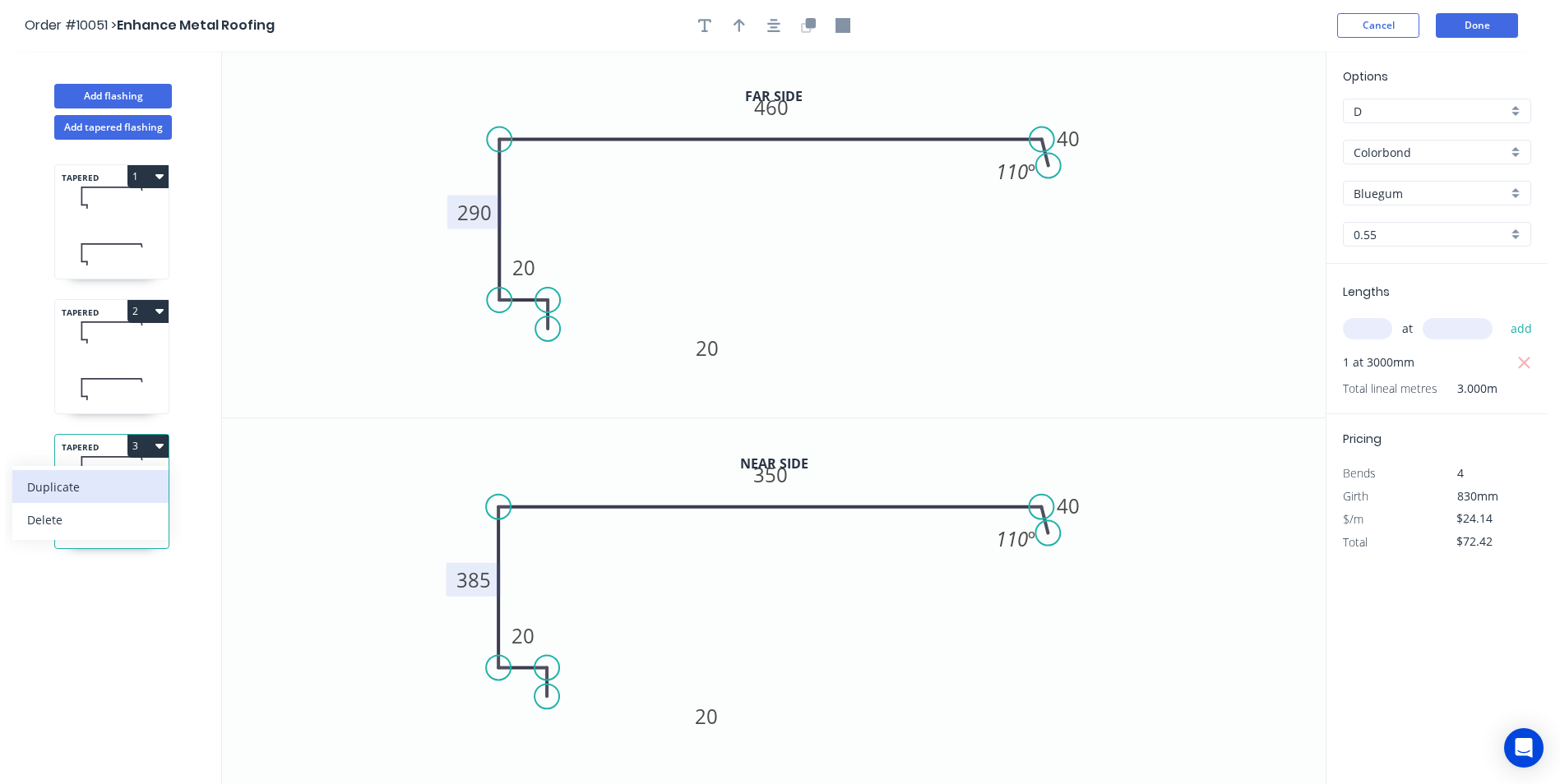
type input "$0.00"
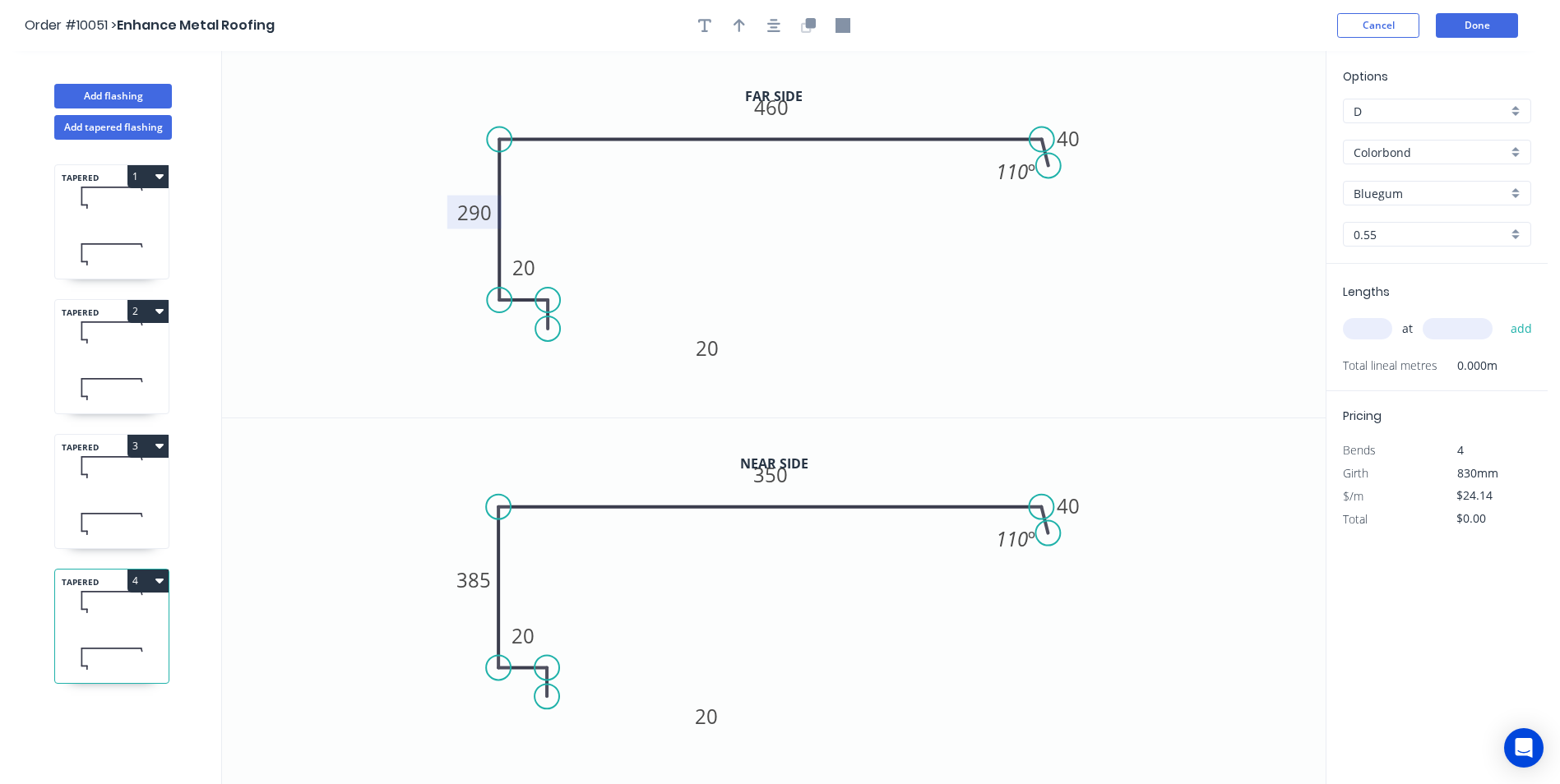
click at [481, 212] on tspan "290" at bounding box center [475, 213] width 35 height 27
click at [472, 573] on tspan "385" at bounding box center [474, 580] width 35 height 27
type input "$26.27"
click at [351, 506] on icon "0 20 20 280 350 40 110 º" at bounding box center [774, 602] width 1104 height 367
click at [1374, 330] on input "text" at bounding box center [1368, 329] width 49 height 21
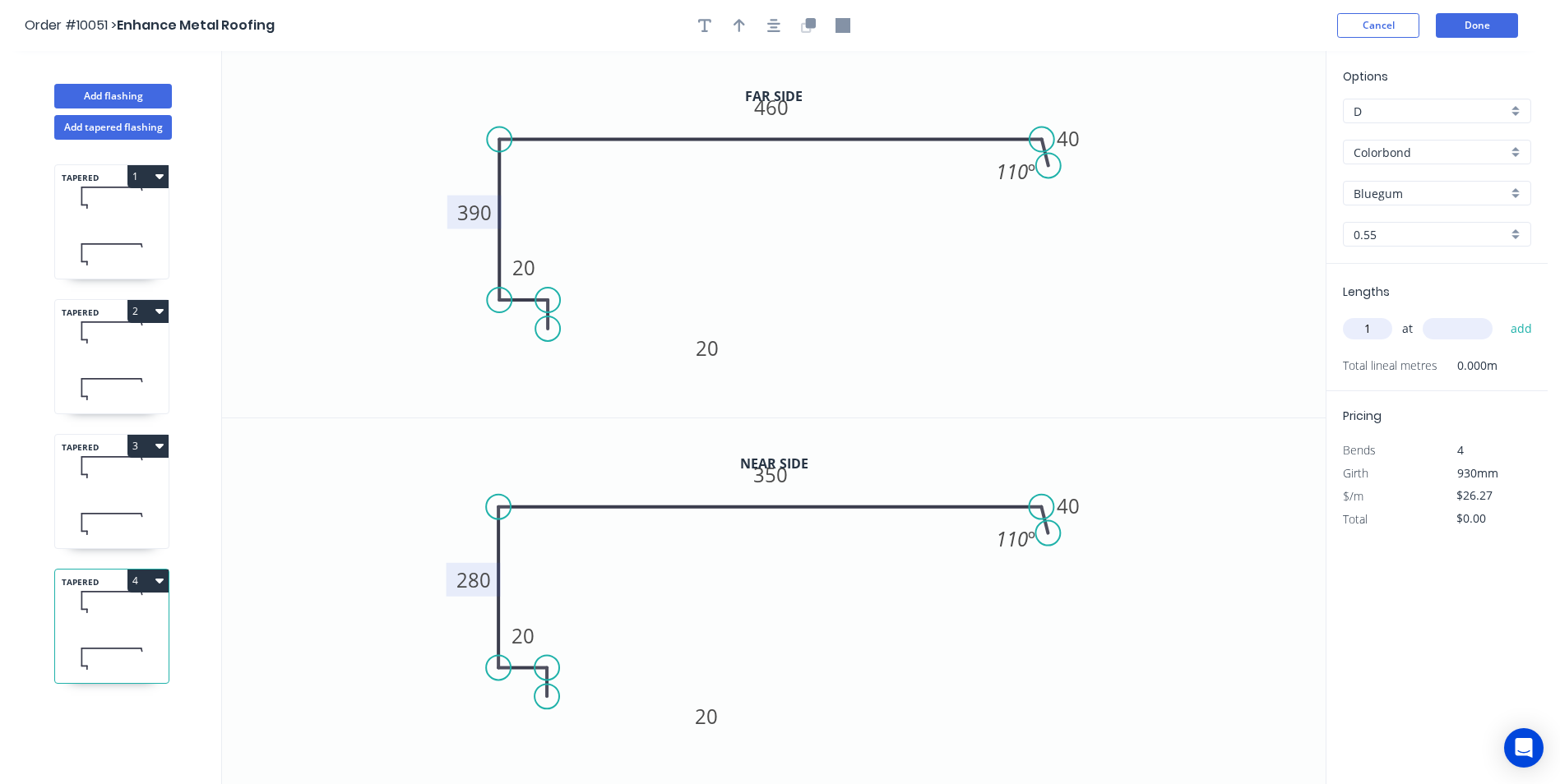
type input "1"
type input "3000"
click at [1502, 315] on button "add" at bounding box center [1521, 329] width 39 height 28
type input "$78.81"
click at [1481, 19] on button "Done" at bounding box center [1477, 26] width 82 height 25
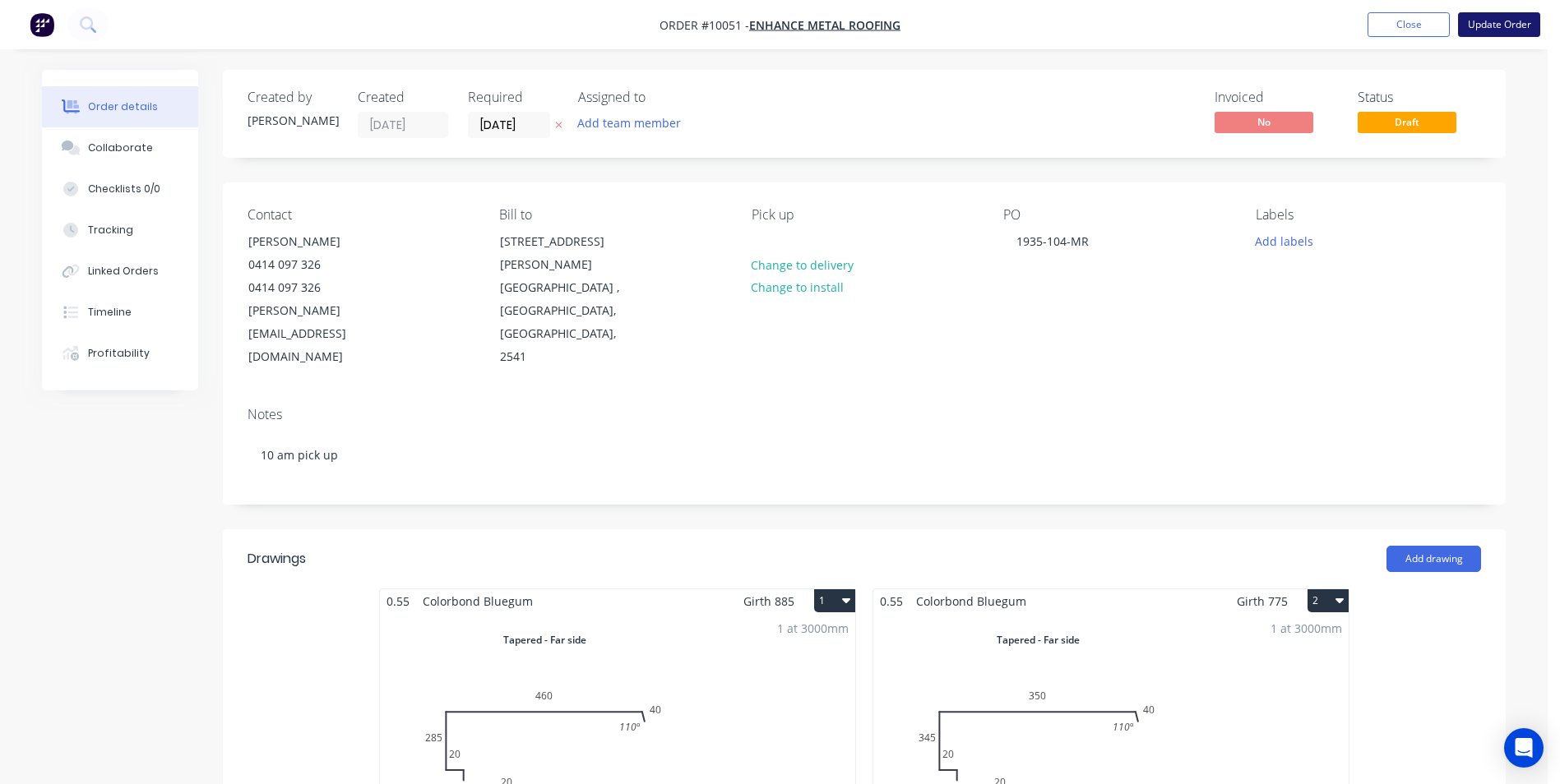
click at [1488, 15] on button "Update Order" at bounding box center [1499, 25] width 82 height 25
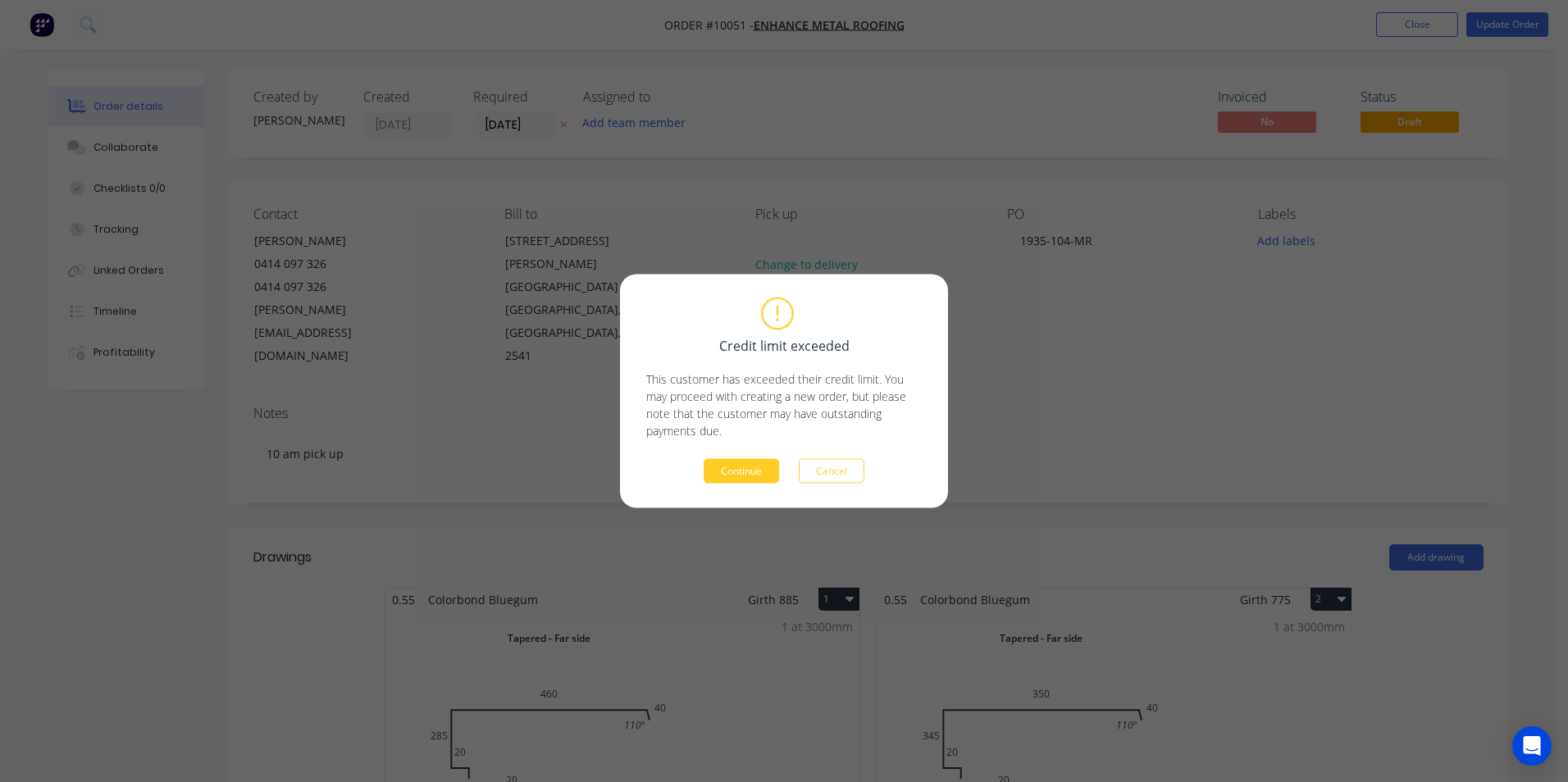
click at [743, 470] on button "Continue" at bounding box center [742, 472] width 75 height 25
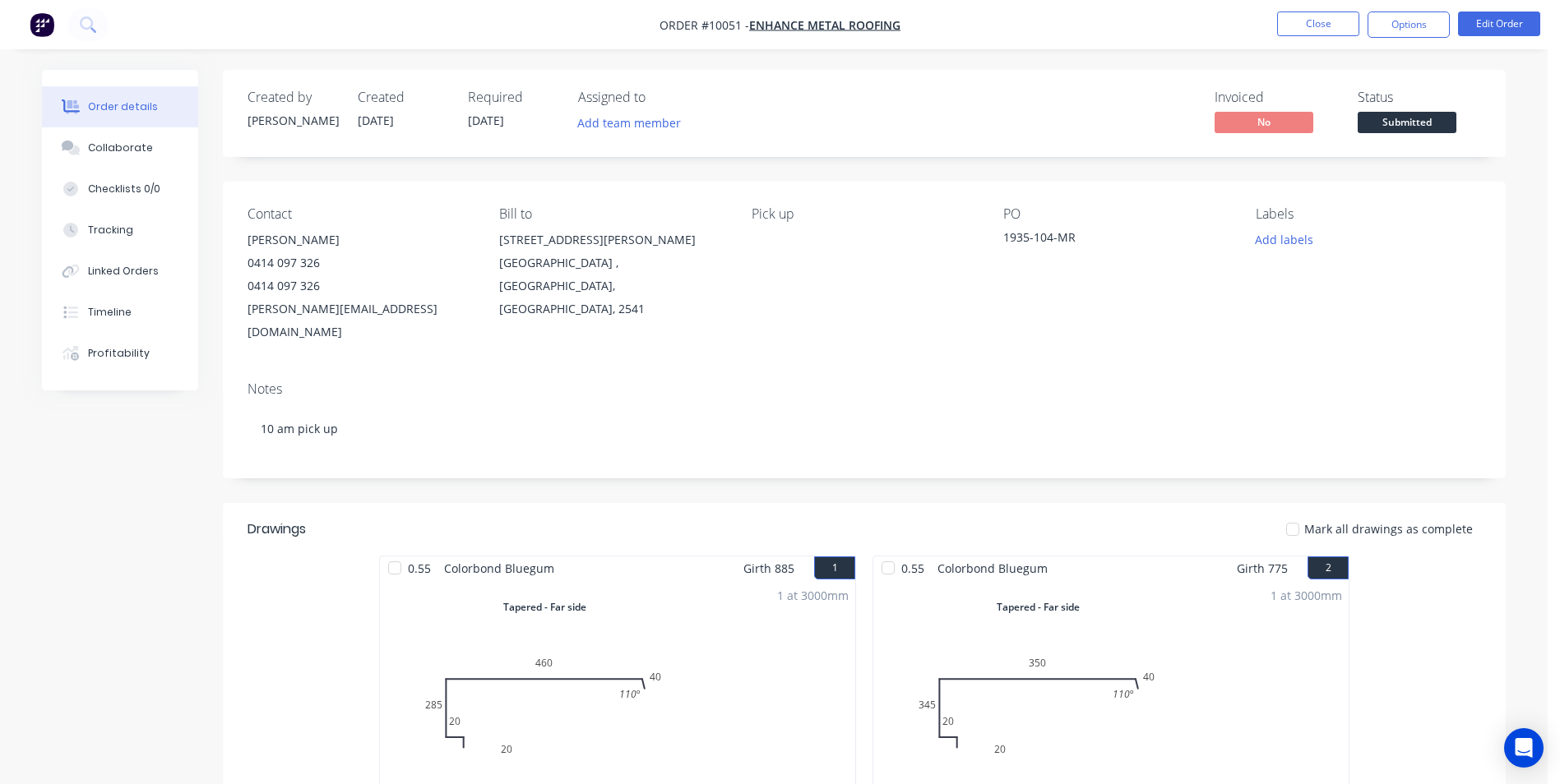
click at [1450, 26] on ul "Close Options Edit Order" at bounding box center [1408, 24] width 303 height 26
click at [1434, 20] on button "Options" at bounding box center [1408, 24] width 82 height 26
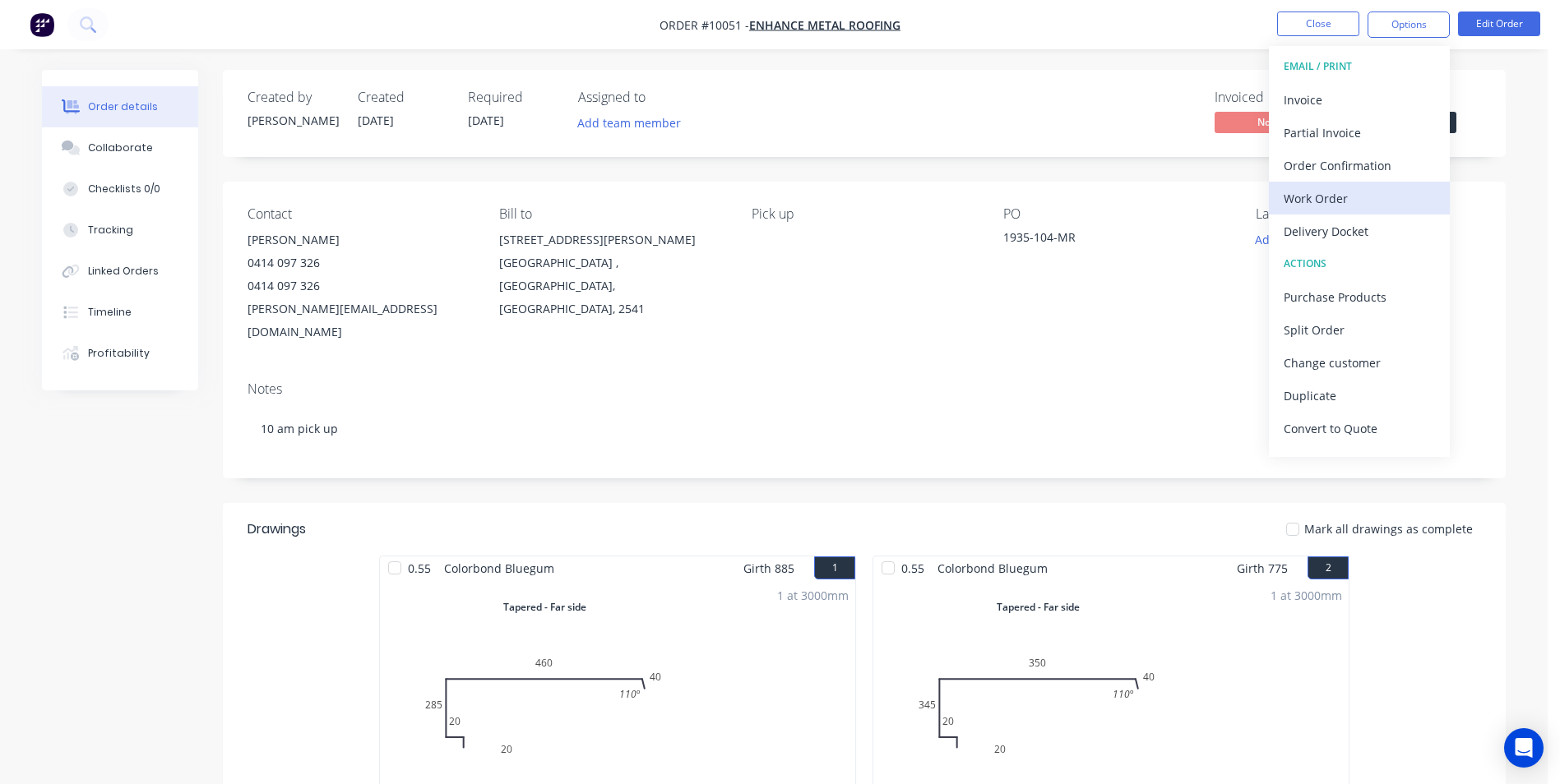
click at [1343, 190] on div "Work Order" at bounding box center [1359, 198] width 151 height 24
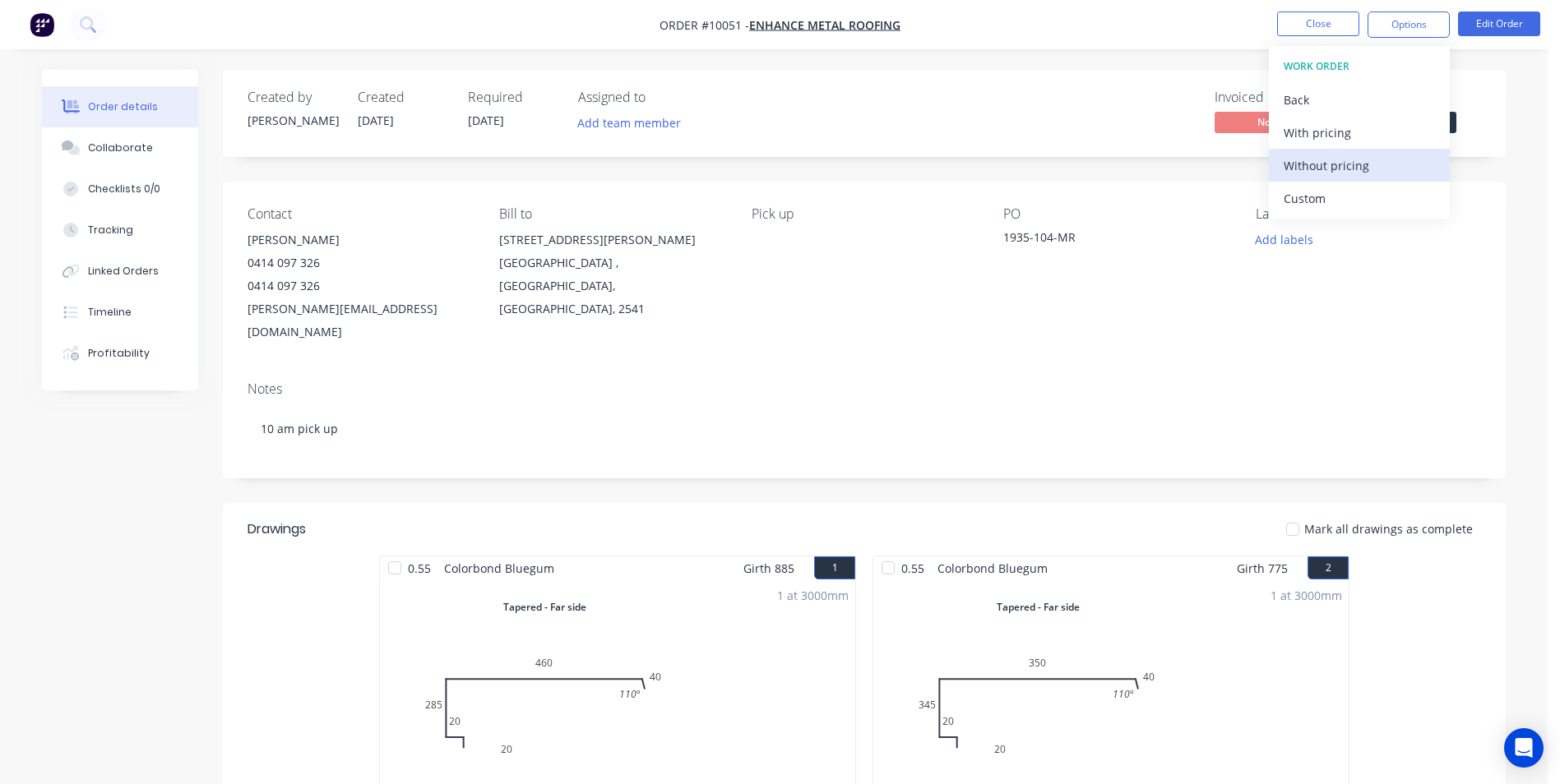
click at [1347, 175] on div "Without pricing" at bounding box center [1359, 165] width 151 height 24
click at [1312, 154] on div "Order Confirmation" at bounding box center [1359, 165] width 151 height 24
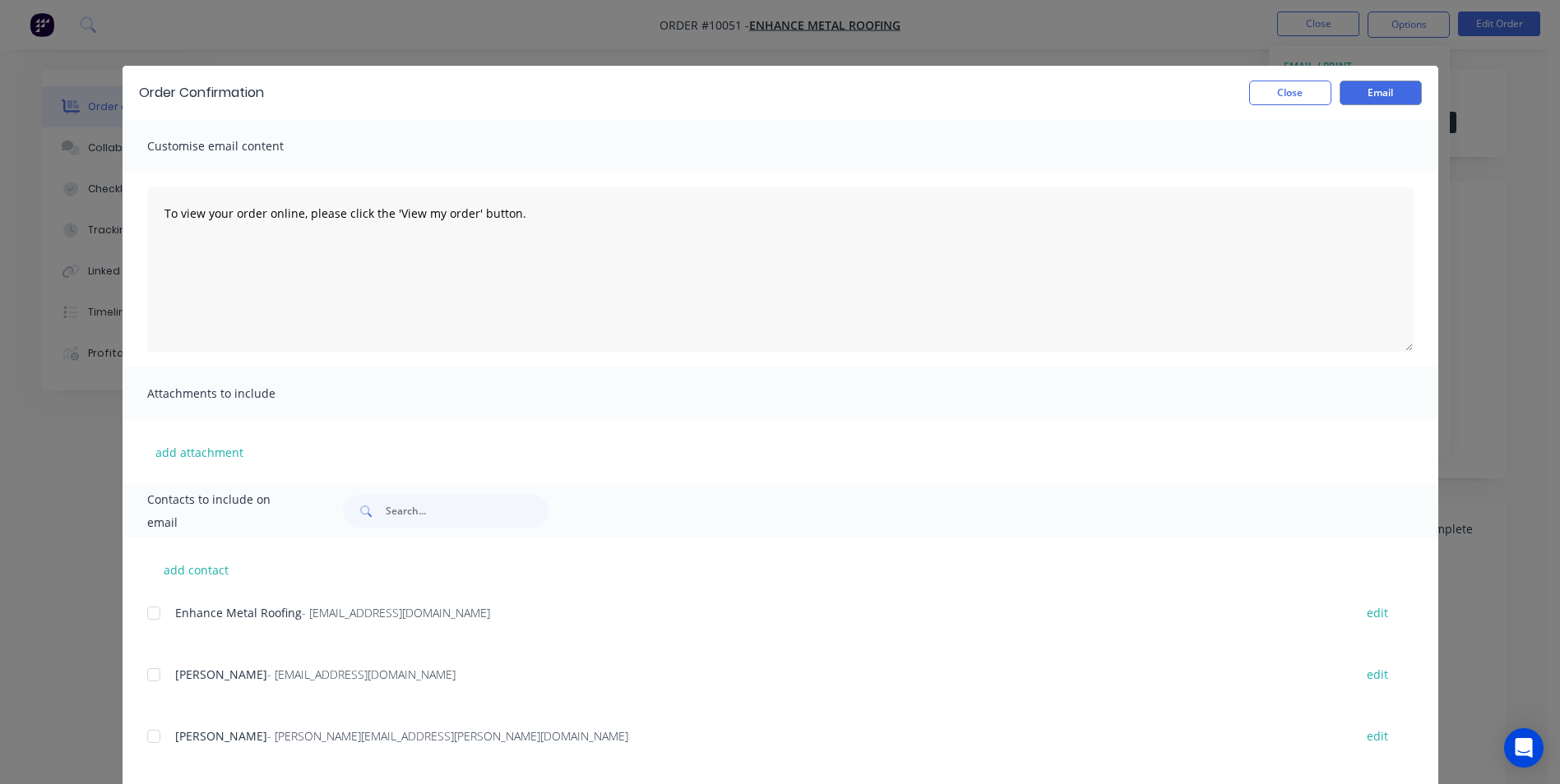
click at [156, 605] on div at bounding box center [154, 613] width 33 height 33
click at [1392, 79] on div "Order Confirmation Close Email" at bounding box center [780, 92] width 1315 height 53
click at [1388, 91] on button "Email" at bounding box center [1380, 93] width 82 height 25
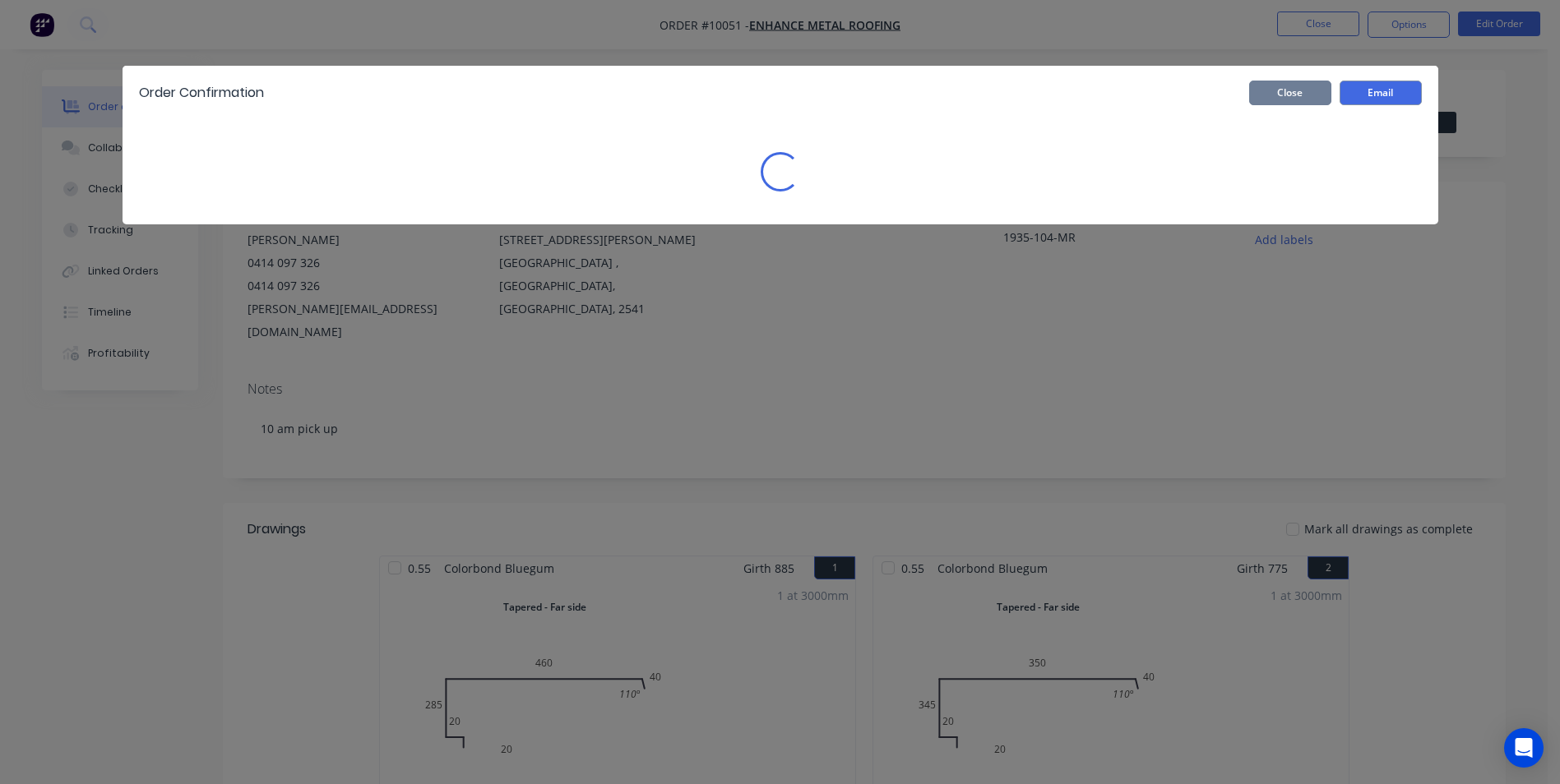
click at [1305, 95] on button "Close" at bounding box center [1290, 93] width 82 height 25
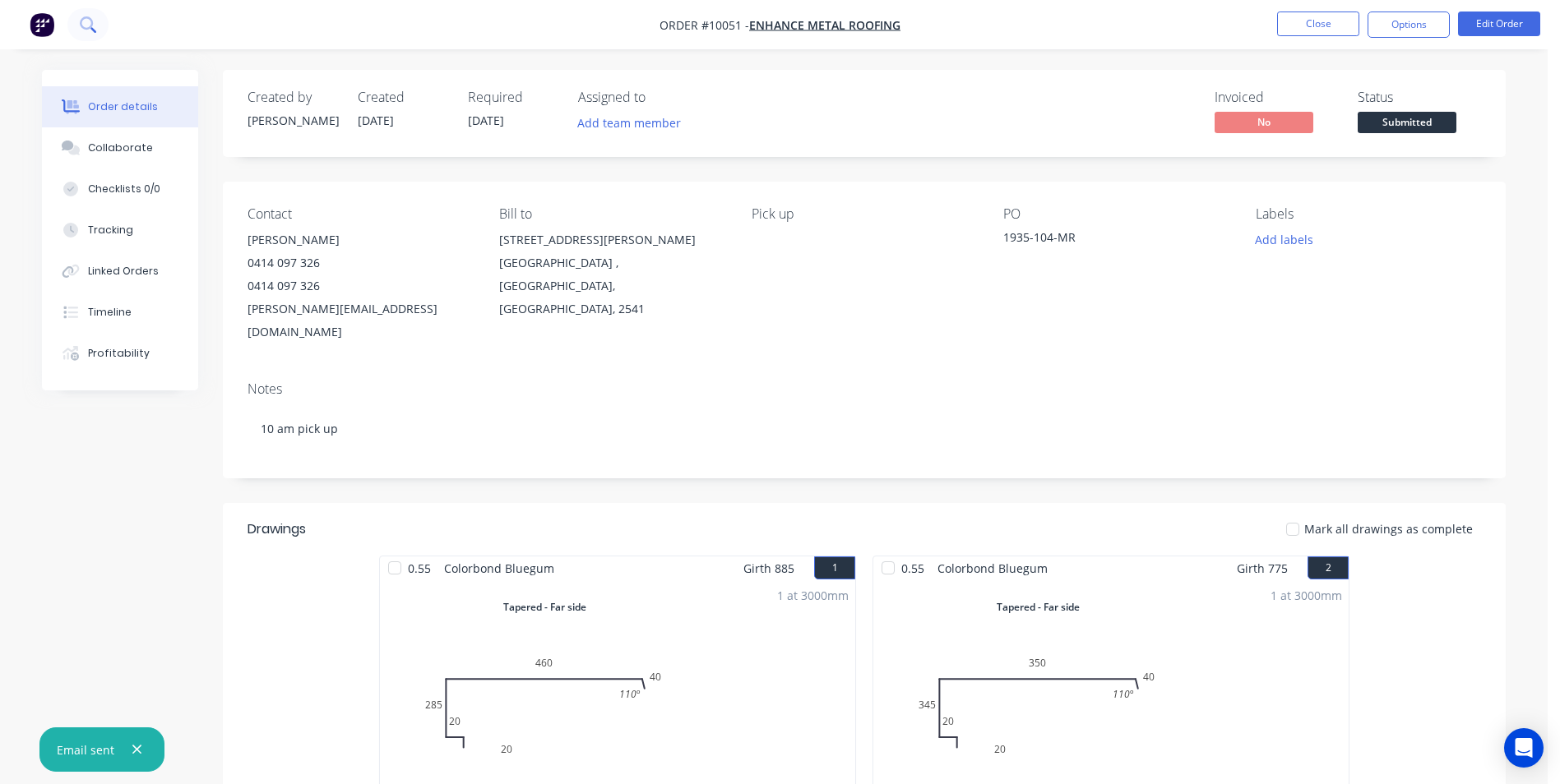
click at [91, 25] on icon at bounding box center [86, 23] width 14 height 14
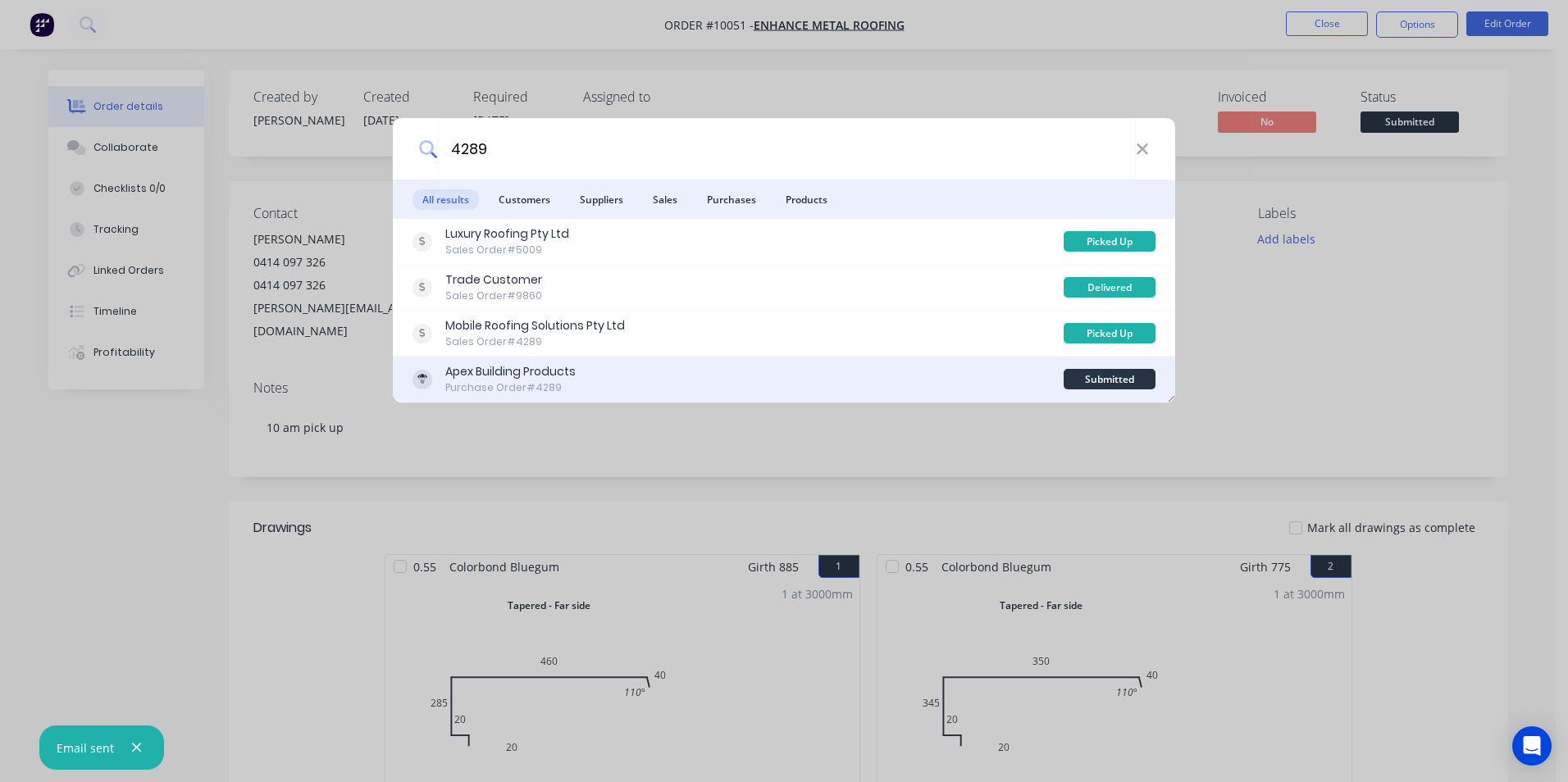
type input "4289"
click at [636, 375] on div "Apex Building Products Purchase Order #4289" at bounding box center [738, 379] width 651 height 32
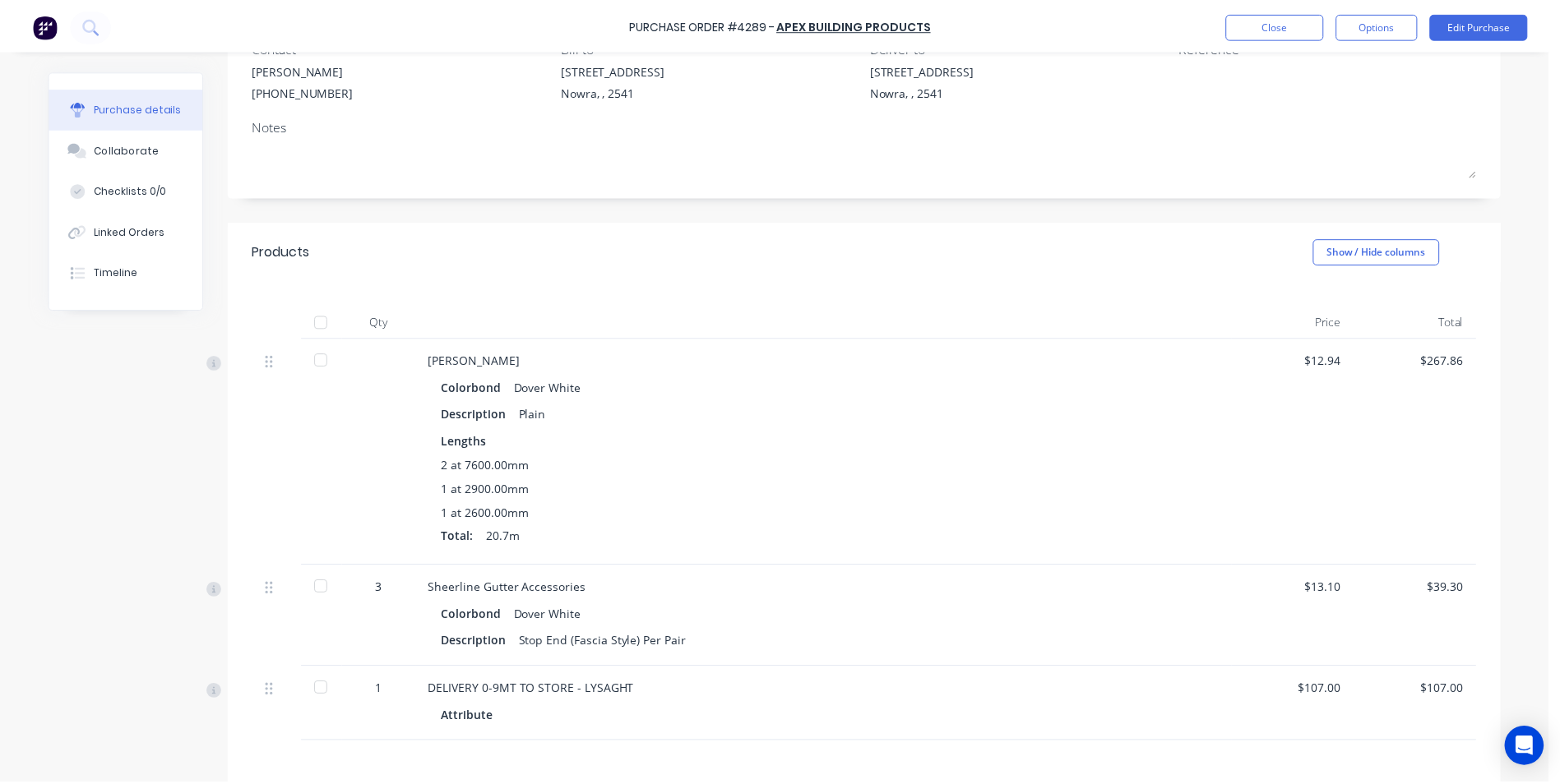
scroll to position [354, 0]
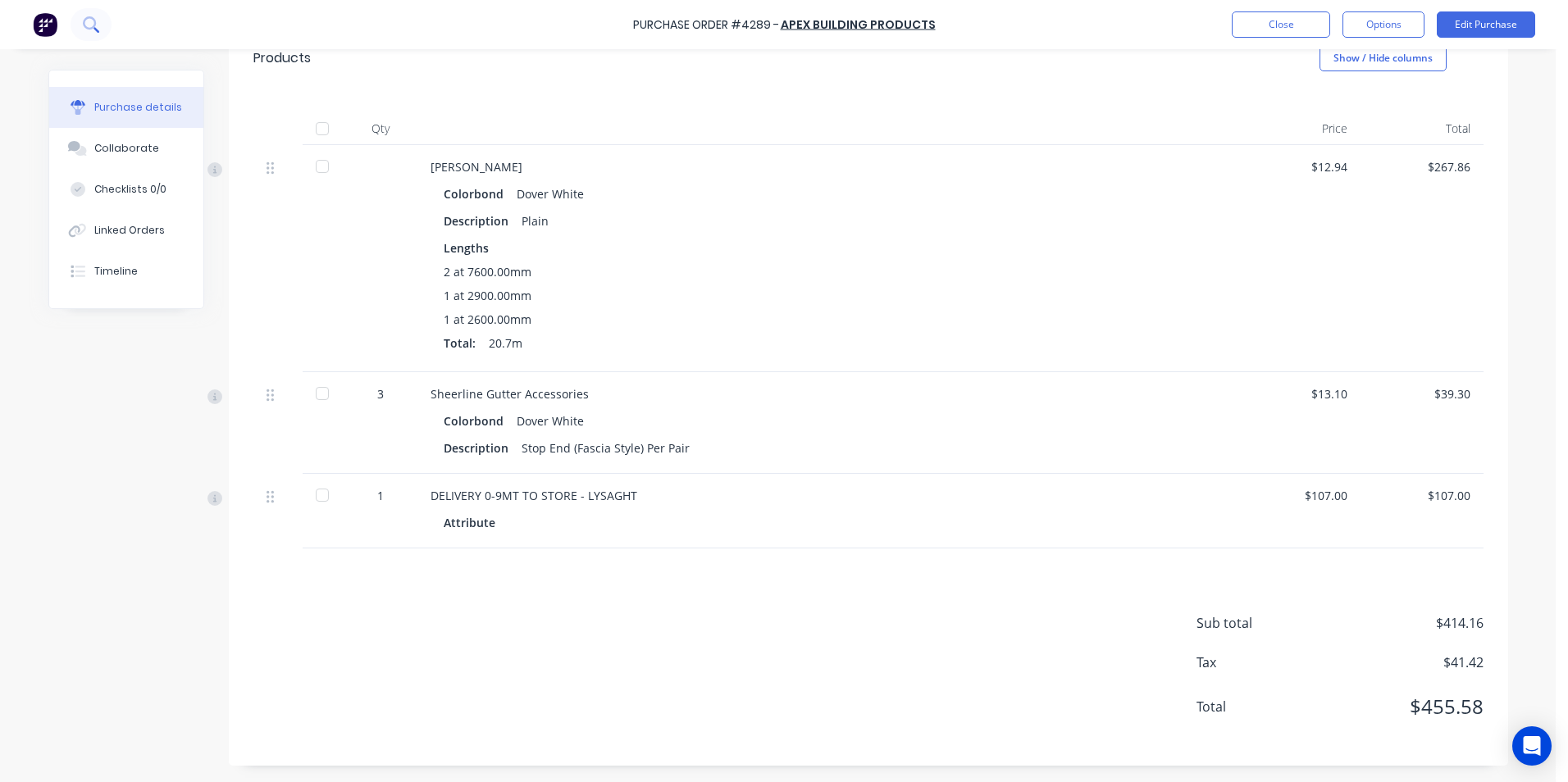
click at [95, 32] on icon at bounding box center [91, 24] width 15 height 15
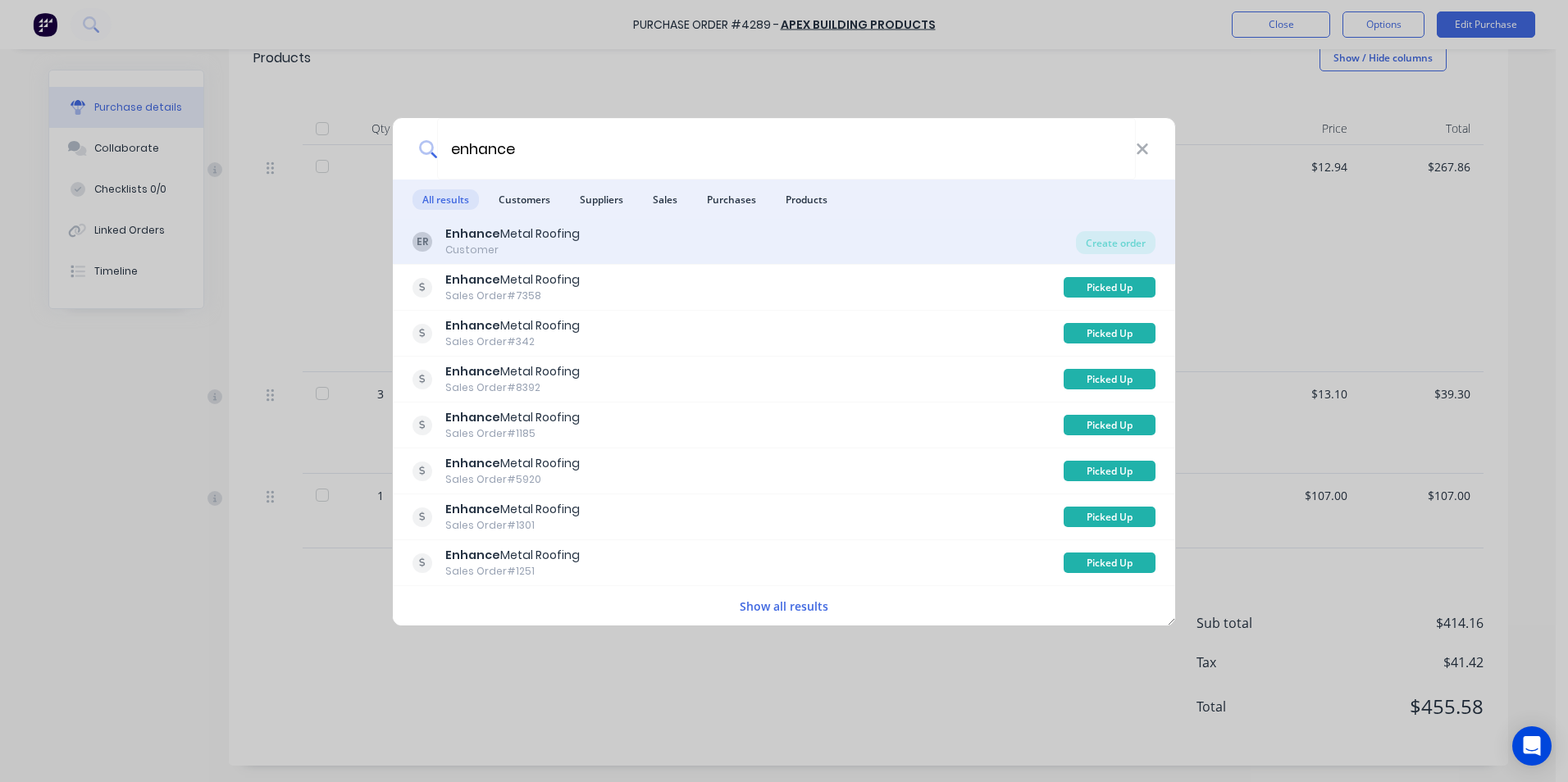
type input "enhance"
click at [980, 249] on div "ER Enhance Metal Roofing Customer" at bounding box center [744, 241] width 663 height 32
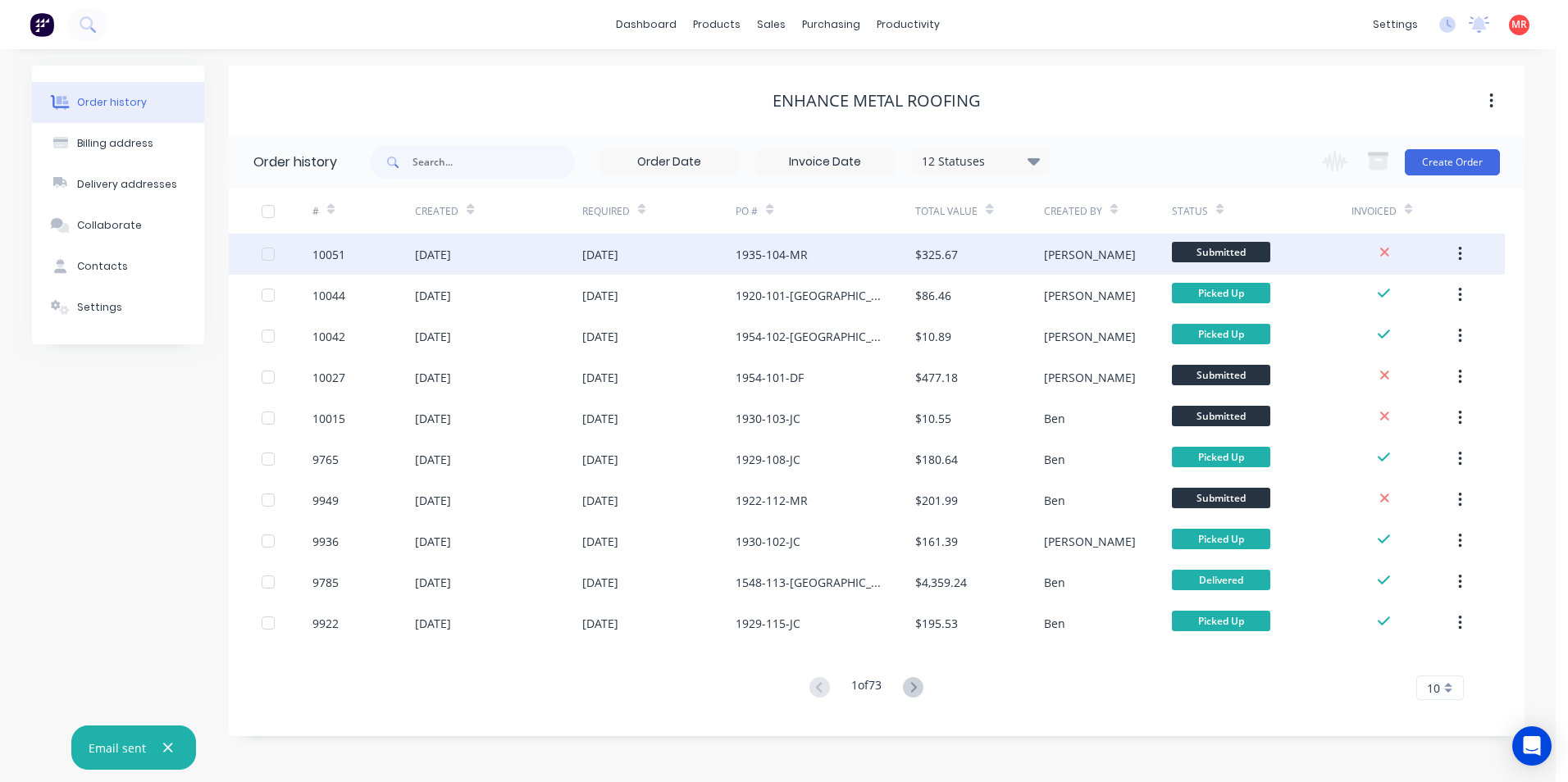
click at [983, 247] on div "$325.67" at bounding box center [979, 254] width 128 height 41
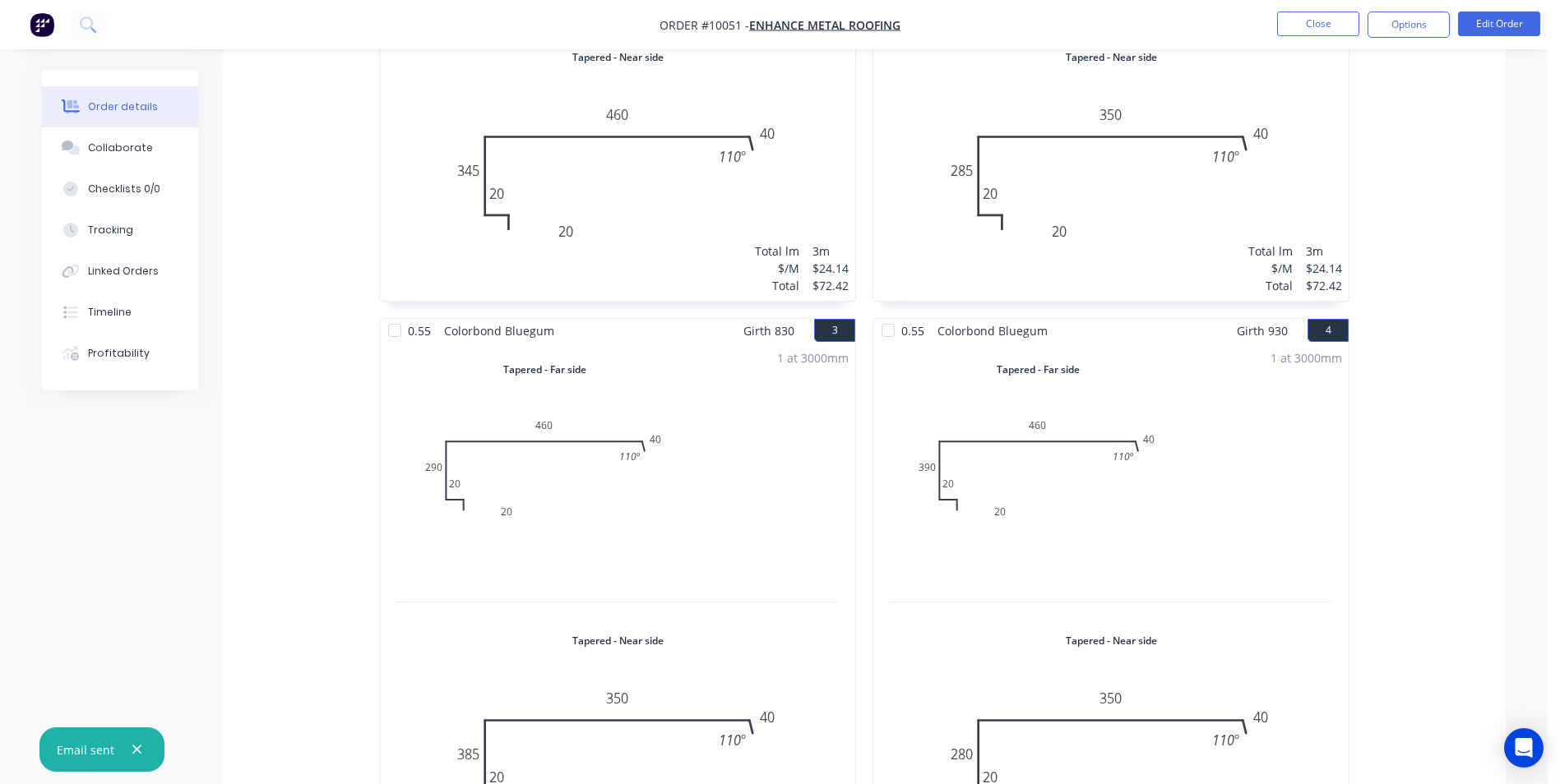
scroll to position [822, 0]
click at [662, 524] on div "1 at 3000mm Total lm $/M Total 3m $24.14 $72.42" at bounding box center [617, 613] width 475 height 541
click at [1495, 23] on button "Edit Order" at bounding box center [1499, 24] width 82 height 25
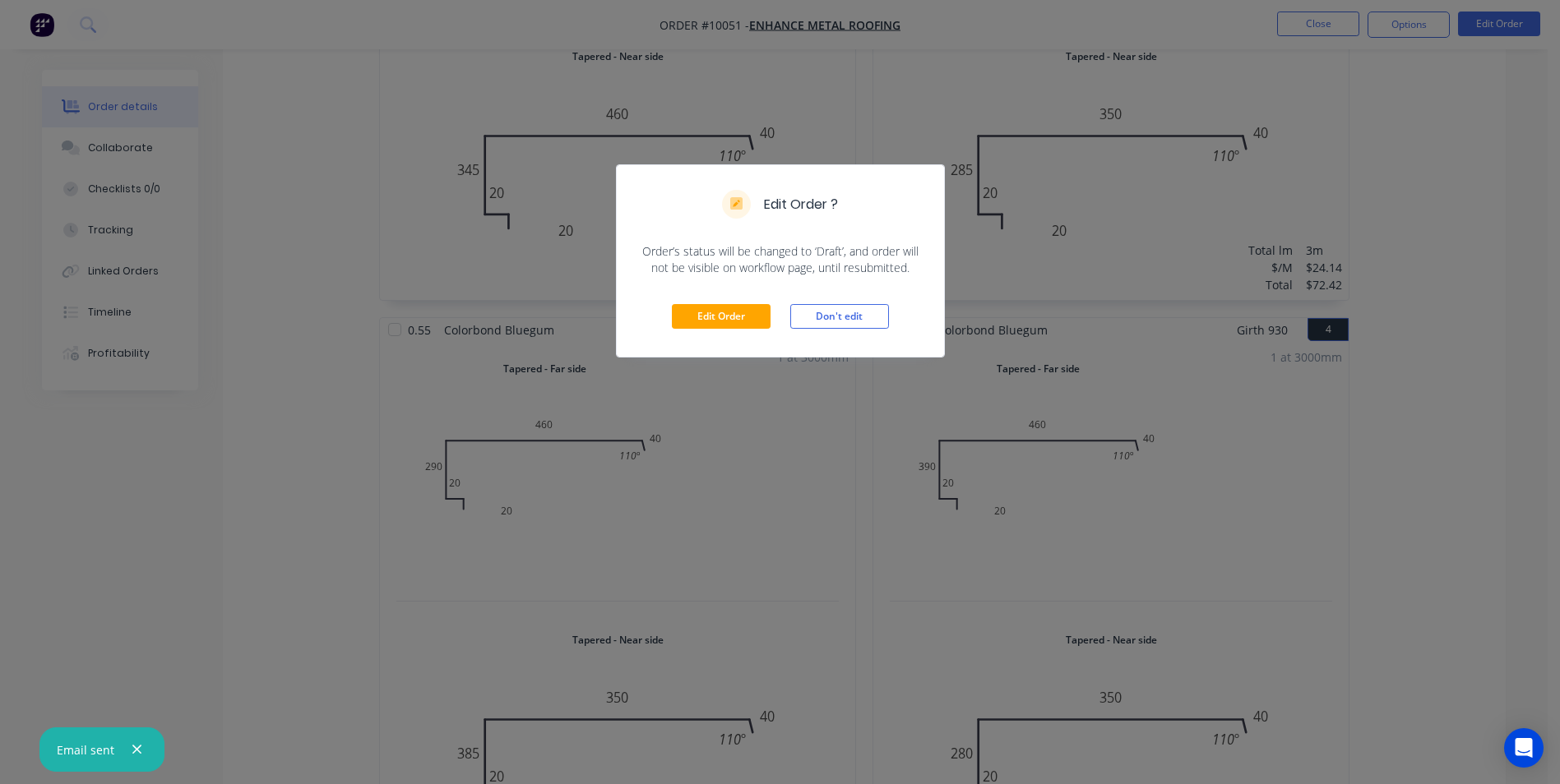
click at [695, 302] on div "Edit Order Don't edit" at bounding box center [780, 316] width 327 height 80
click at [695, 304] on div "Edit Order Don't edit" at bounding box center [780, 316] width 327 height 80
click at [700, 322] on button "Edit Order" at bounding box center [721, 317] width 99 height 25
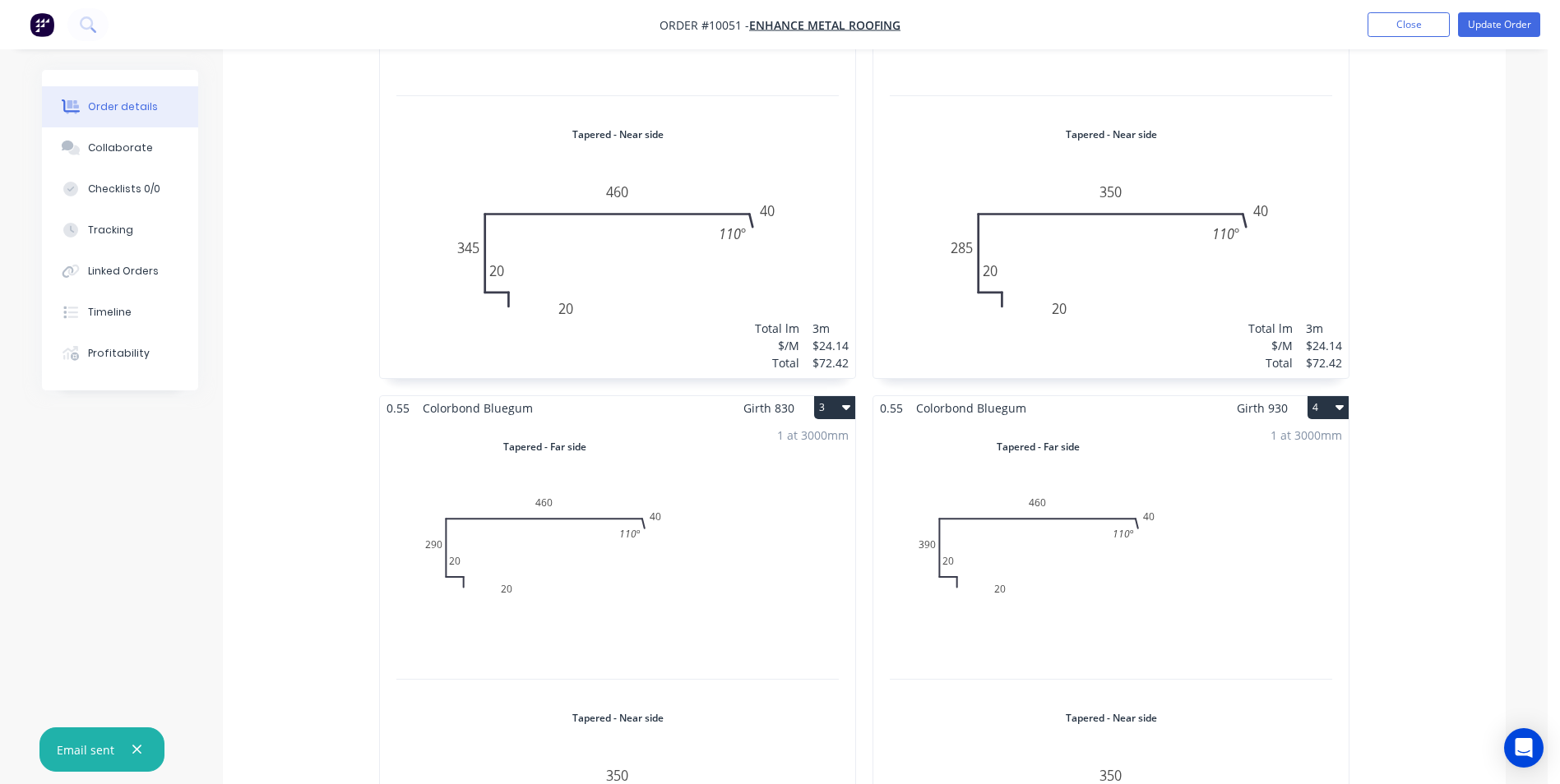
scroll to position [555, 0]
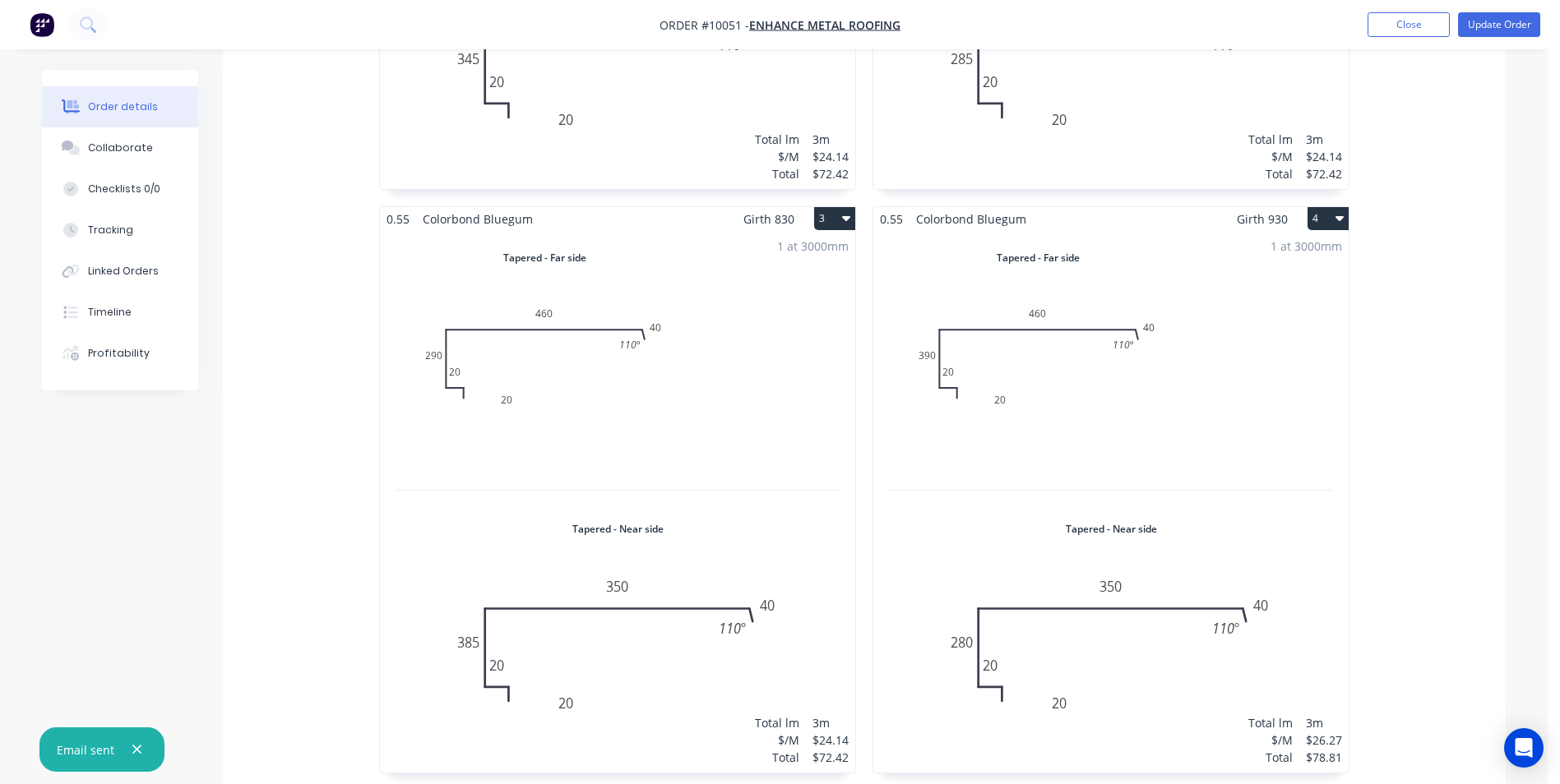
click at [674, 402] on div "1 at 3000mm Total lm $/M Total 3m $24.14 $72.42" at bounding box center [617, 502] width 475 height 541
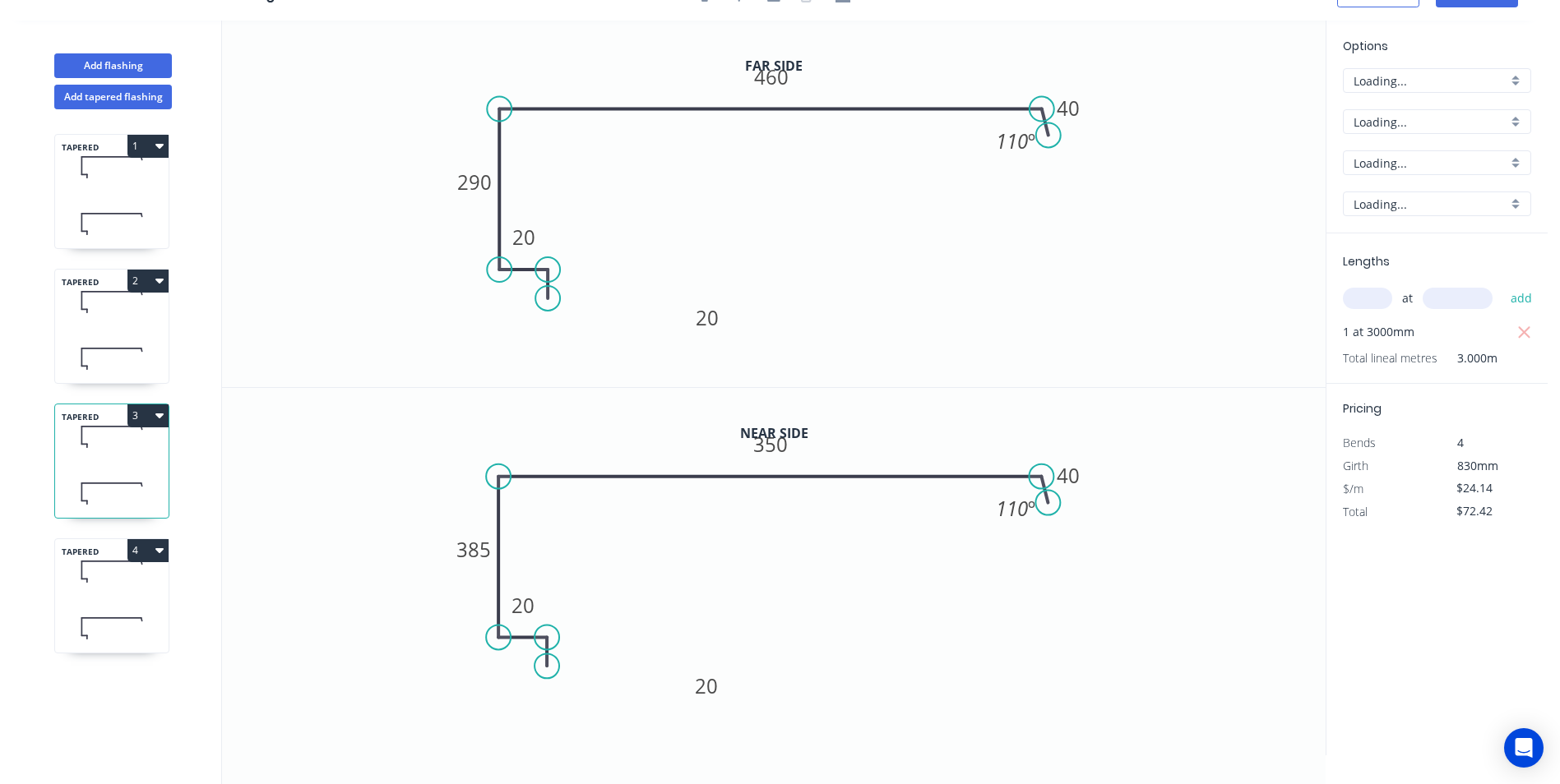
scroll to position [30, 0]
click at [790, 447] on rect at bounding box center [772, 444] width 54 height 34
click at [780, 441] on tspan "350" at bounding box center [772, 445] width 35 height 27
click at [1038, 398] on icon "0 20 20 385 460 40 110 º" at bounding box center [774, 571] width 1104 height 367
type input "$26.27"
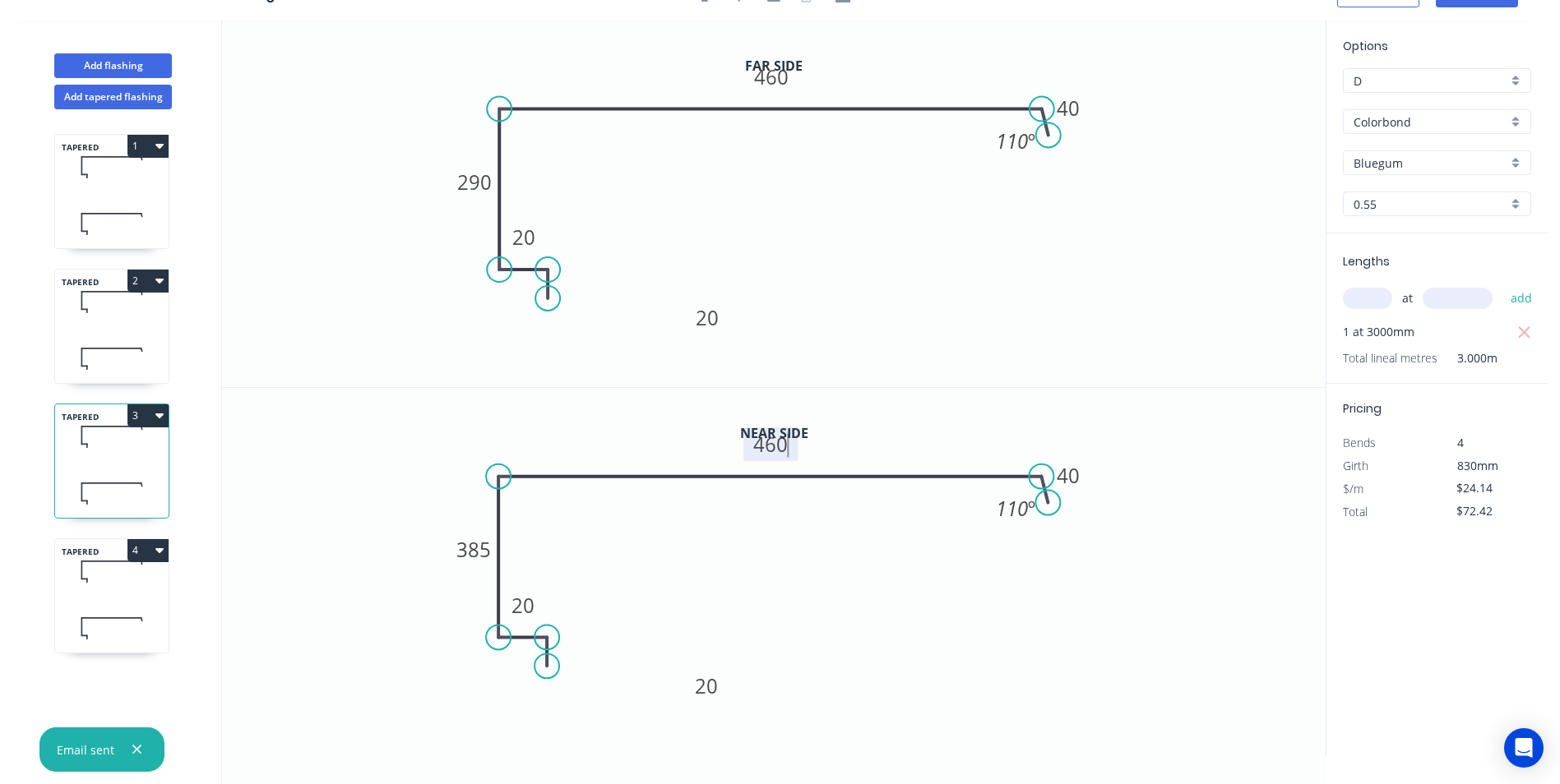
type input "$78.81"
click at [137, 622] on icon at bounding box center [111, 628] width 113 height 48
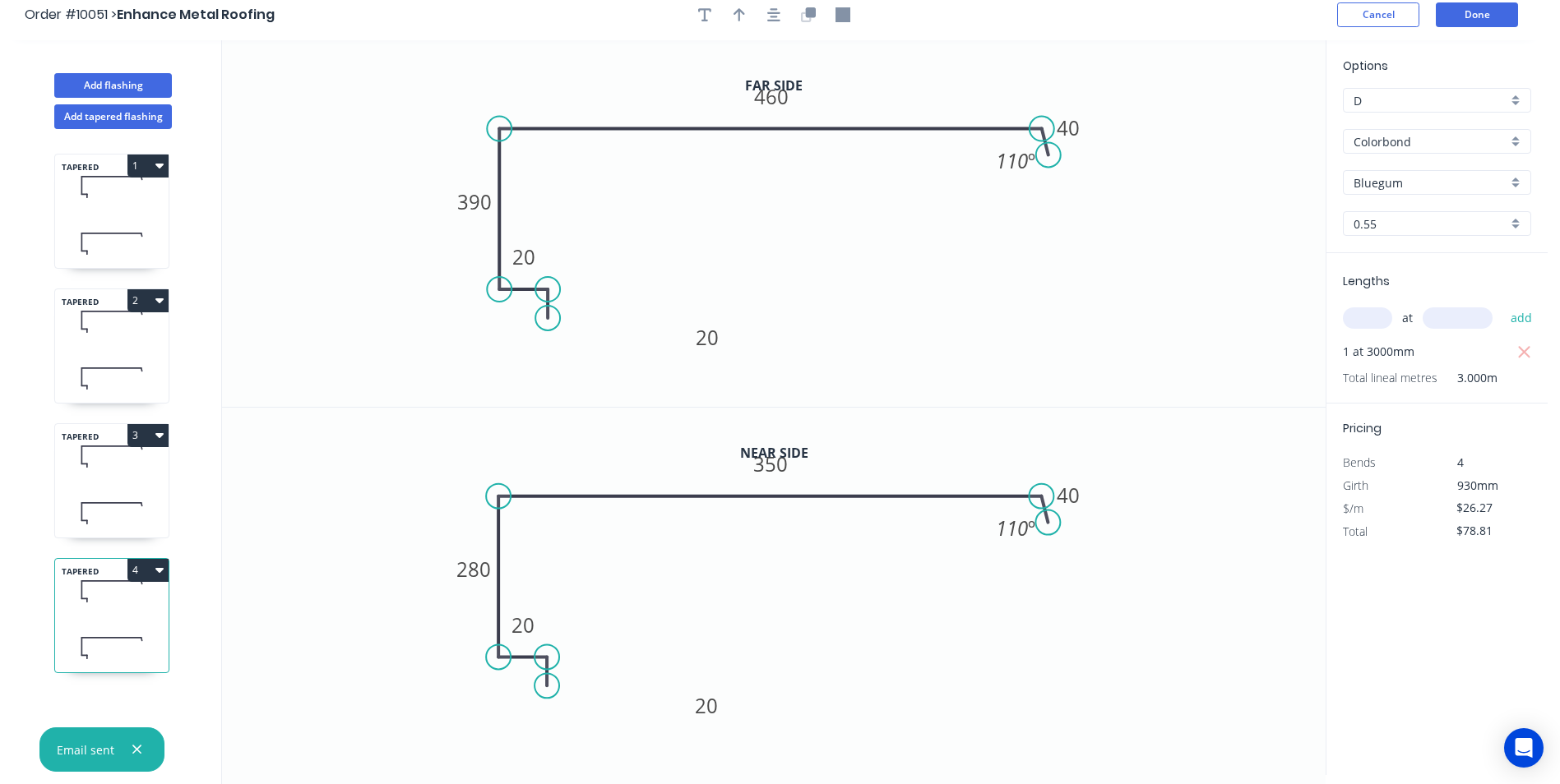
scroll to position [0, 0]
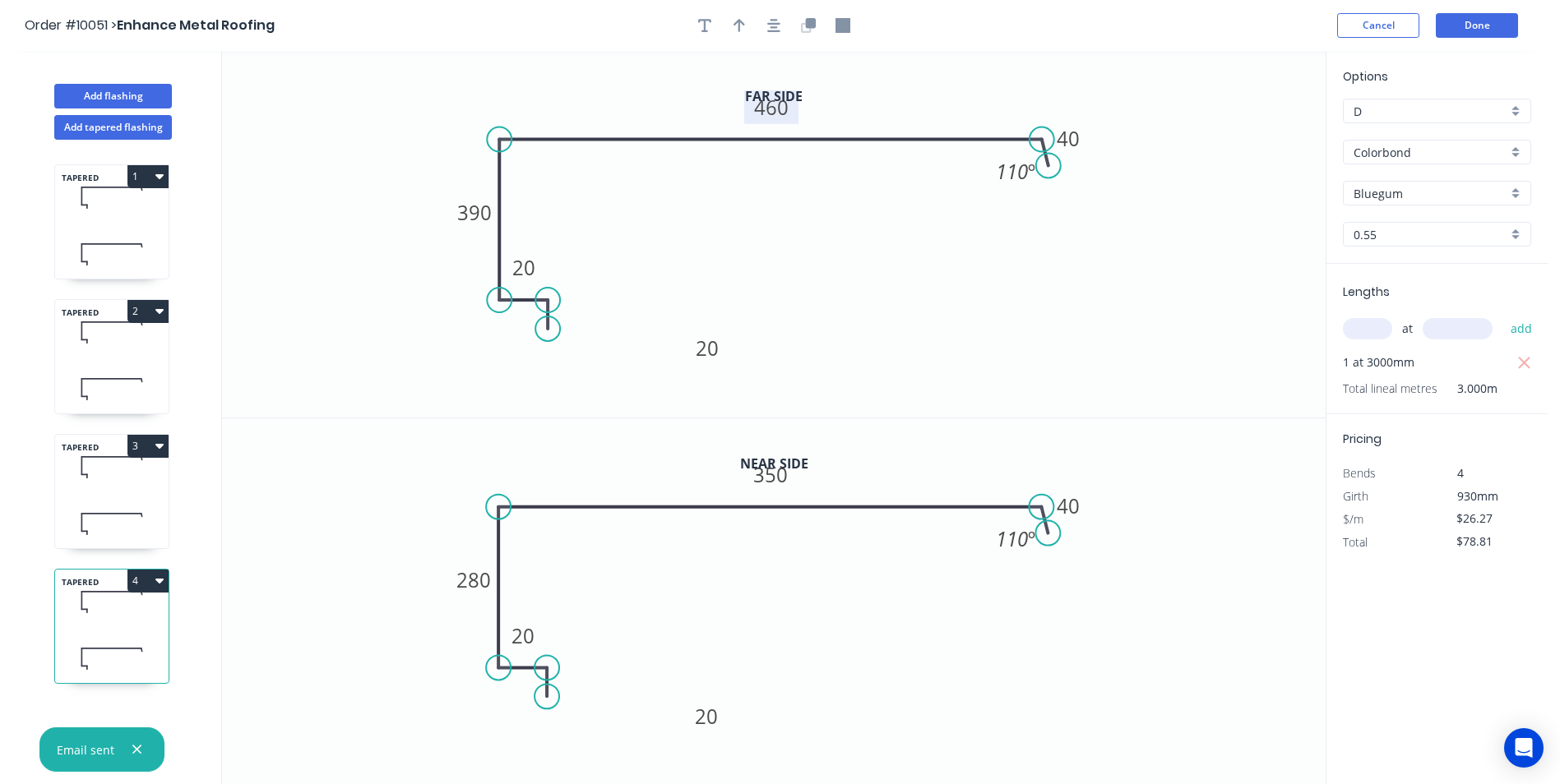
click at [777, 109] on tspan "460" at bounding box center [772, 107] width 35 height 27
click at [855, 228] on icon "0 20 20 390 350 40 110 º" at bounding box center [774, 234] width 1104 height 366
type input "$24.14"
type input "$72.42"
click at [1502, 28] on button "Done" at bounding box center [1477, 26] width 82 height 25
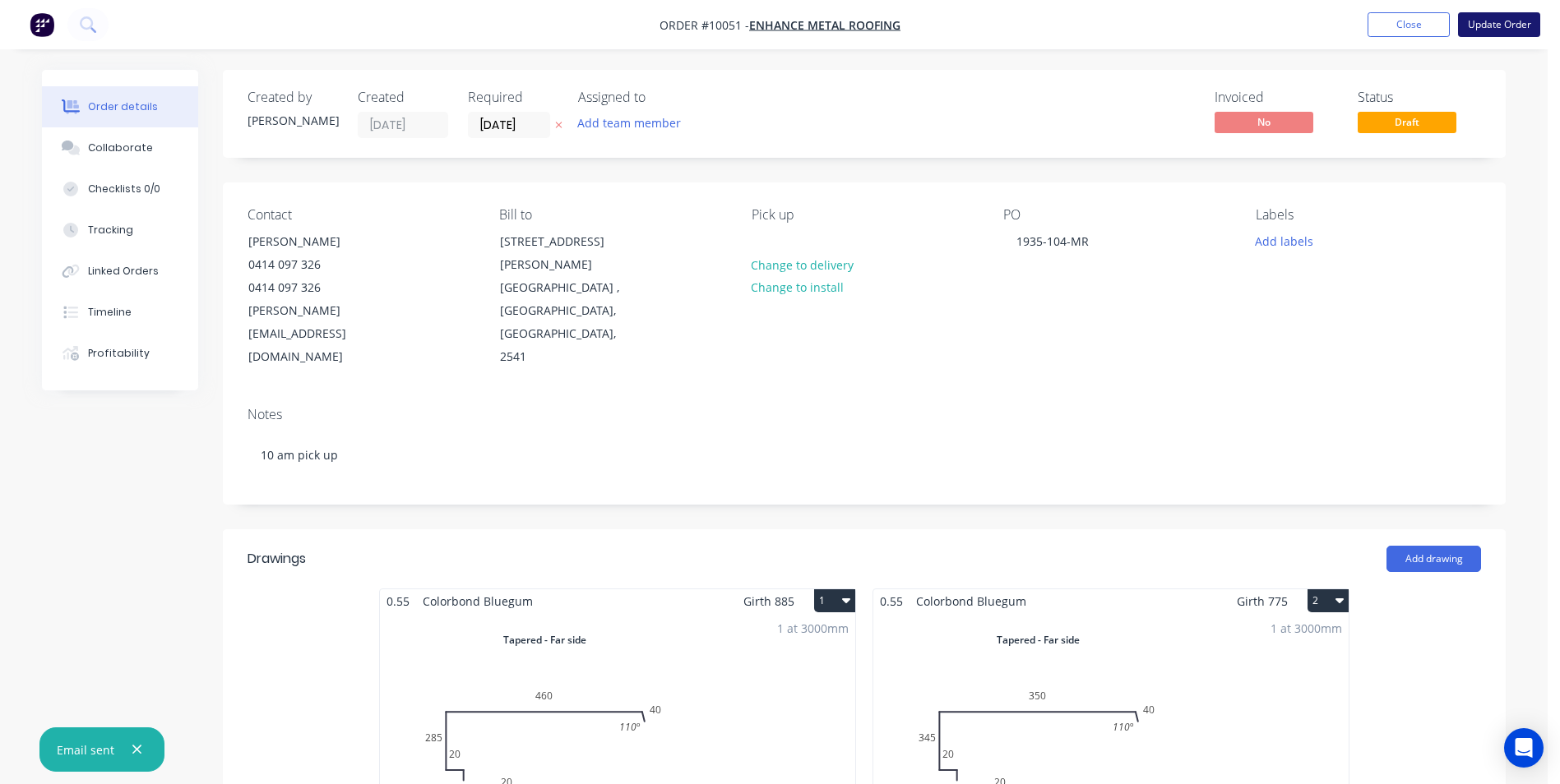
click at [1501, 23] on button "Update Order" at bounding box center [1499, 25] width 82 height 25
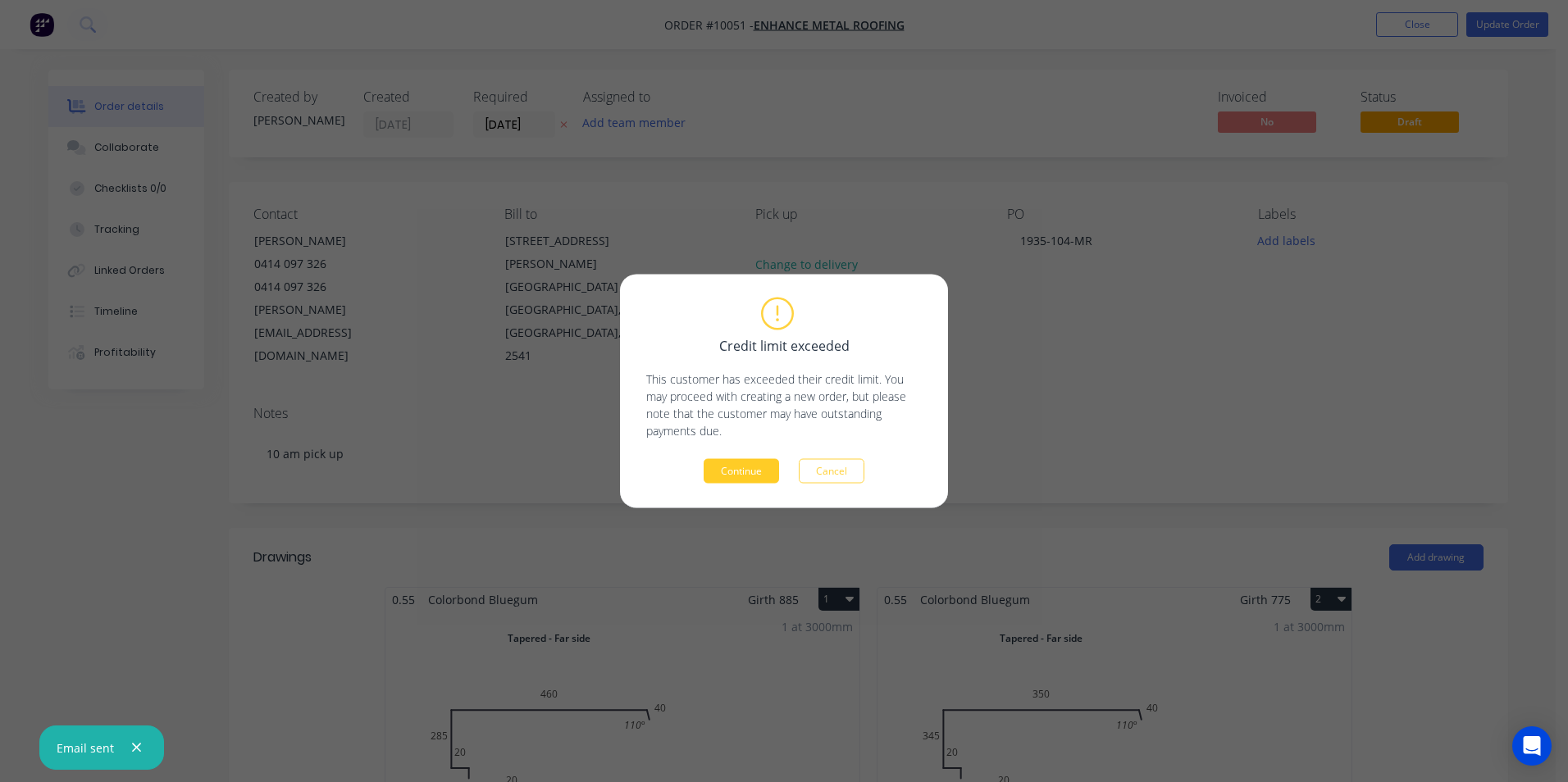
click at [741, 469] on button "Continue" at bounding box center [742, 472] width 75 height 25
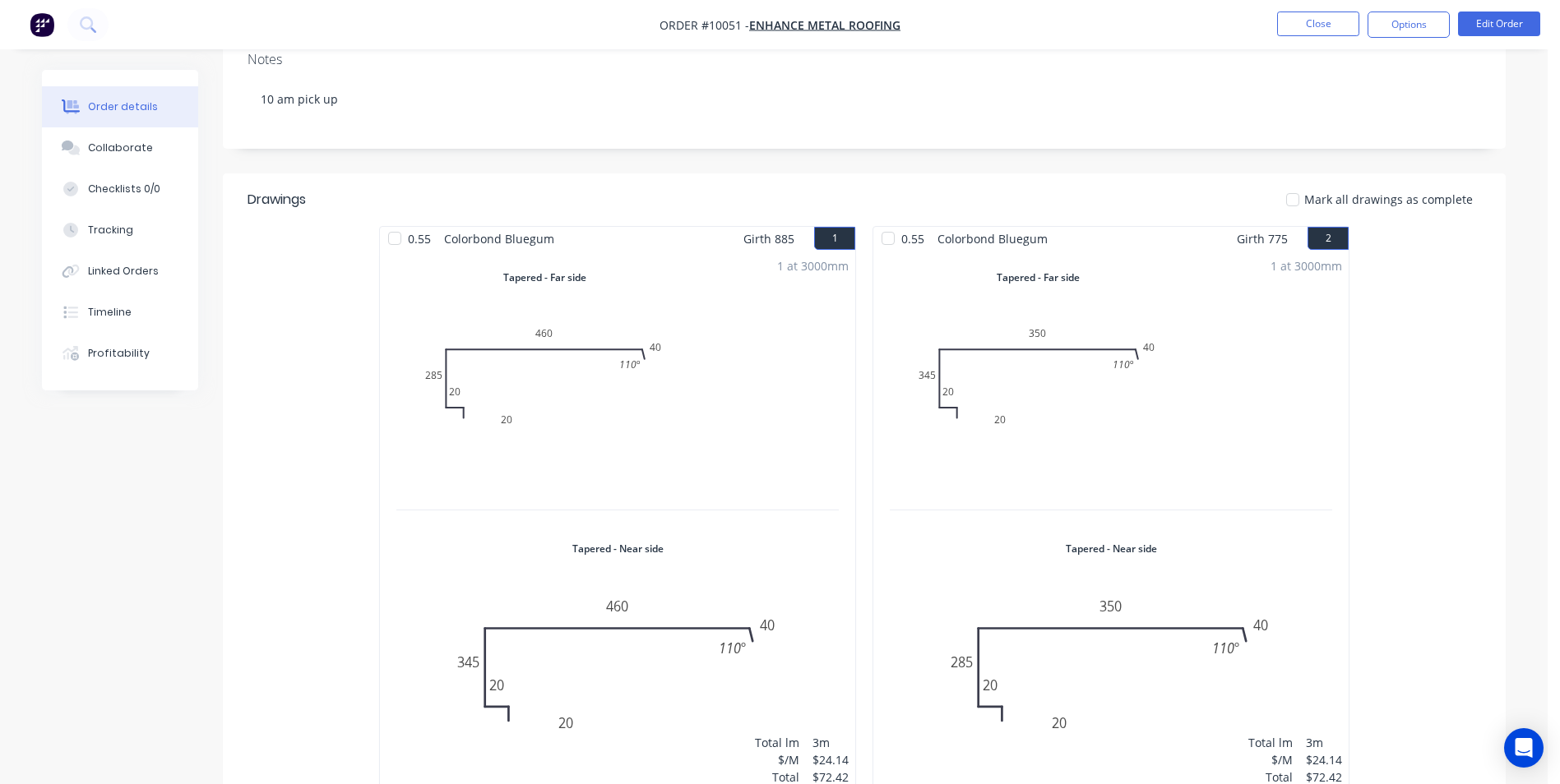
scroll to position [329, 0]
click at [1417, 32] on button "Options" at bounding box center [1408, 24] width 82 height 26
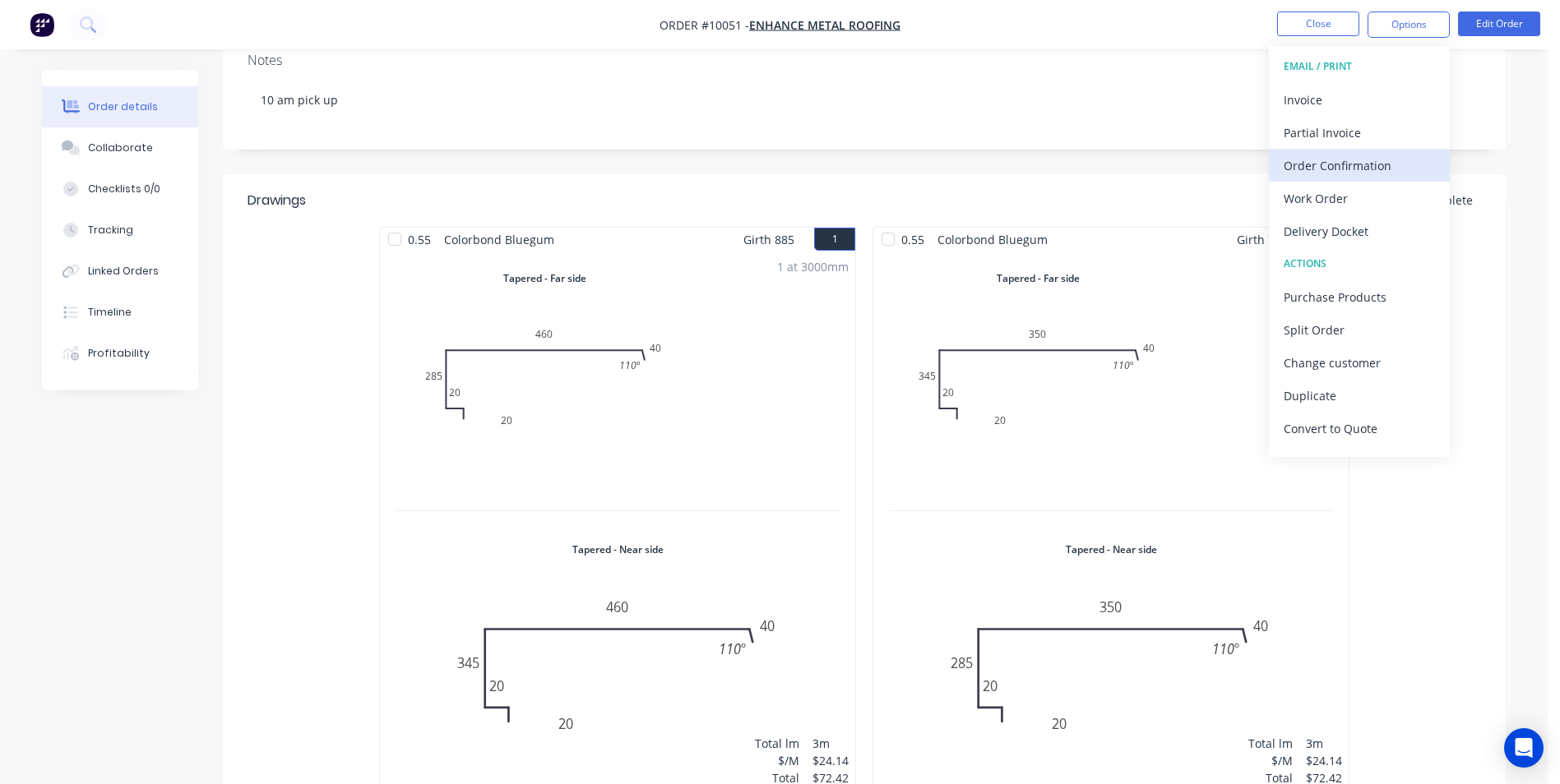
click at [1342, 173] on div "Order Confirmation" at bounding box center [1359, 165] width 151 height 24
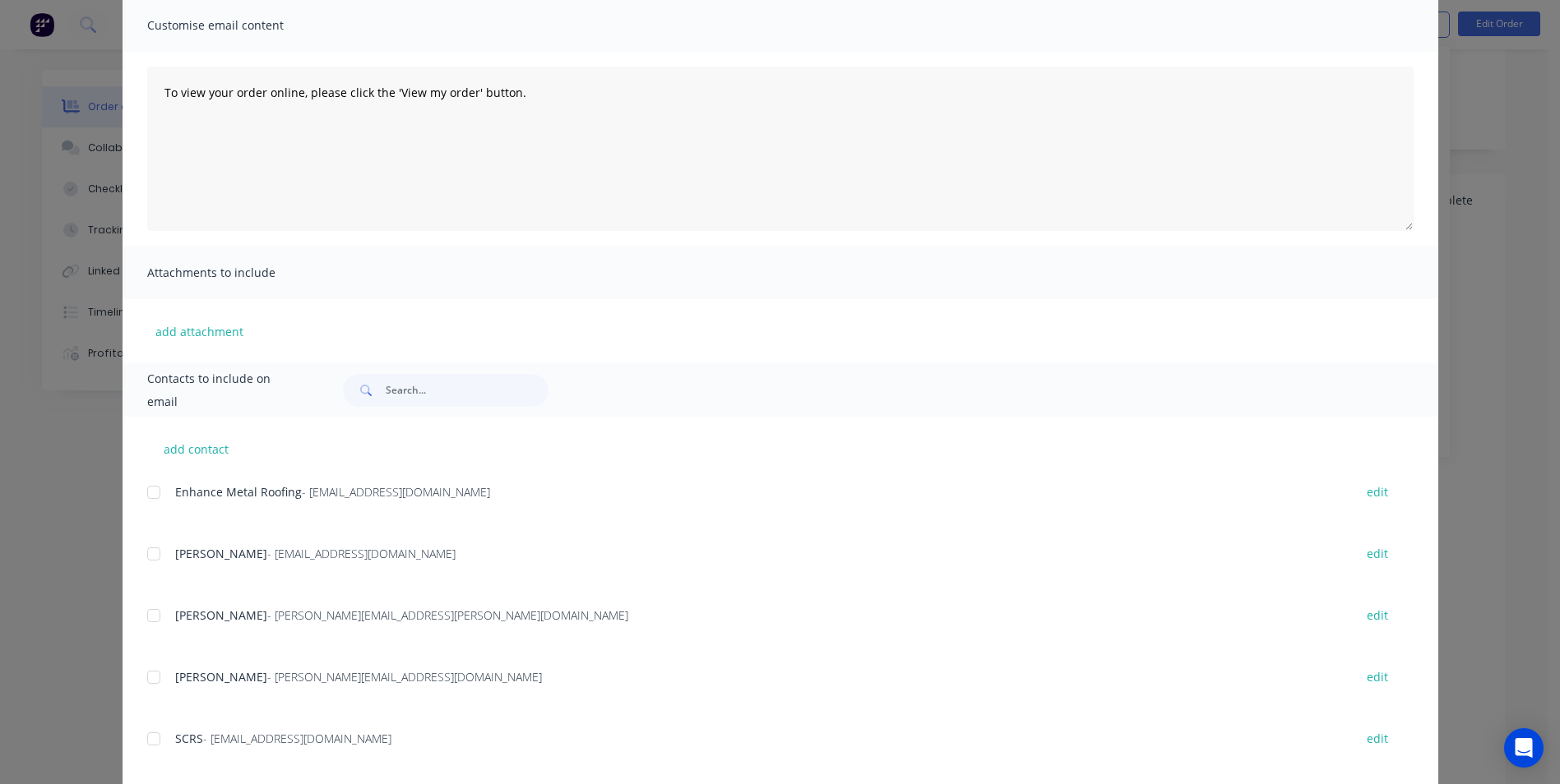
scroll to position [0, 0]
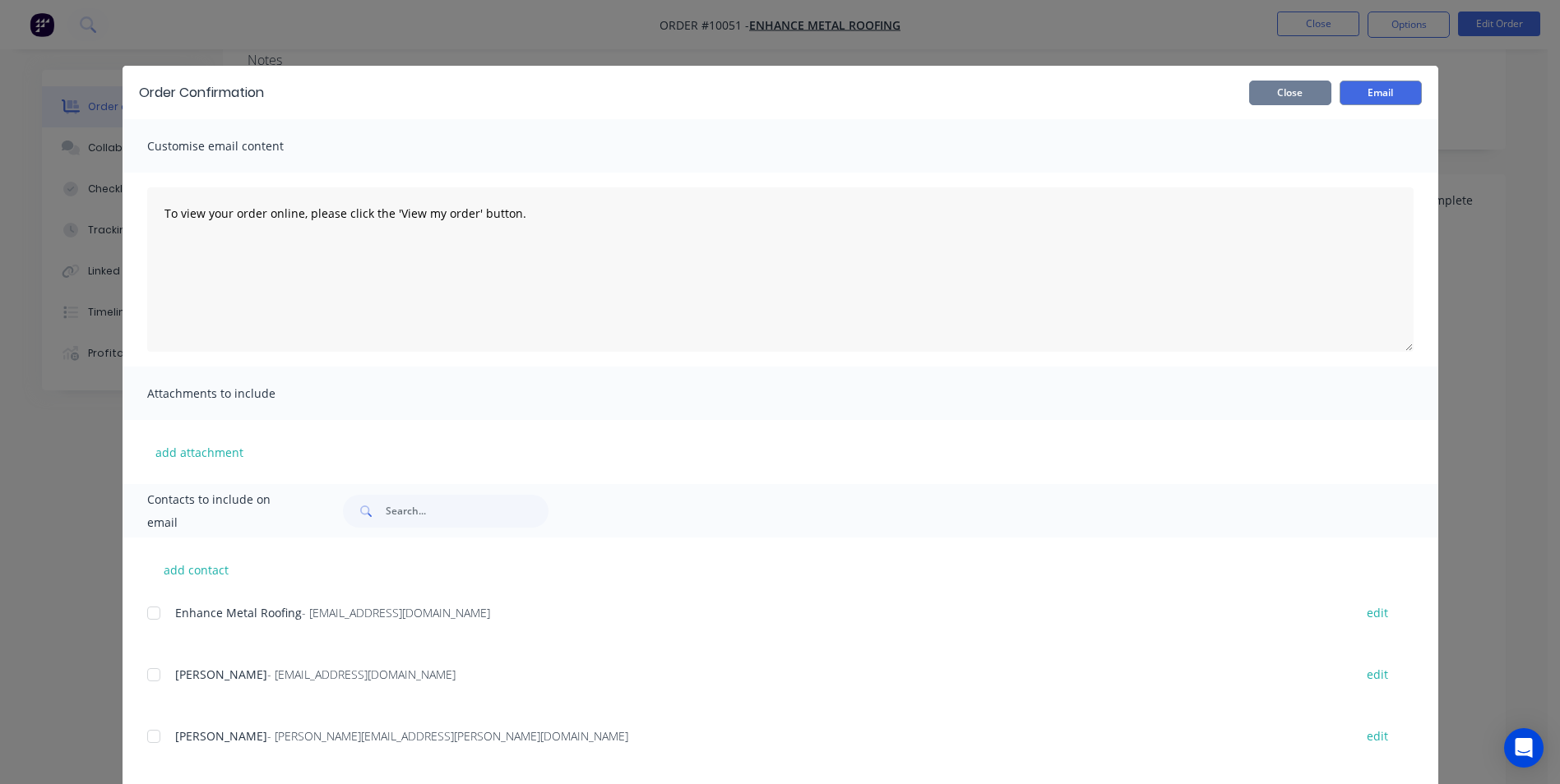
click at [1284, 93] on button "Close" at bounding box center [1290, 93] width 82 height 25
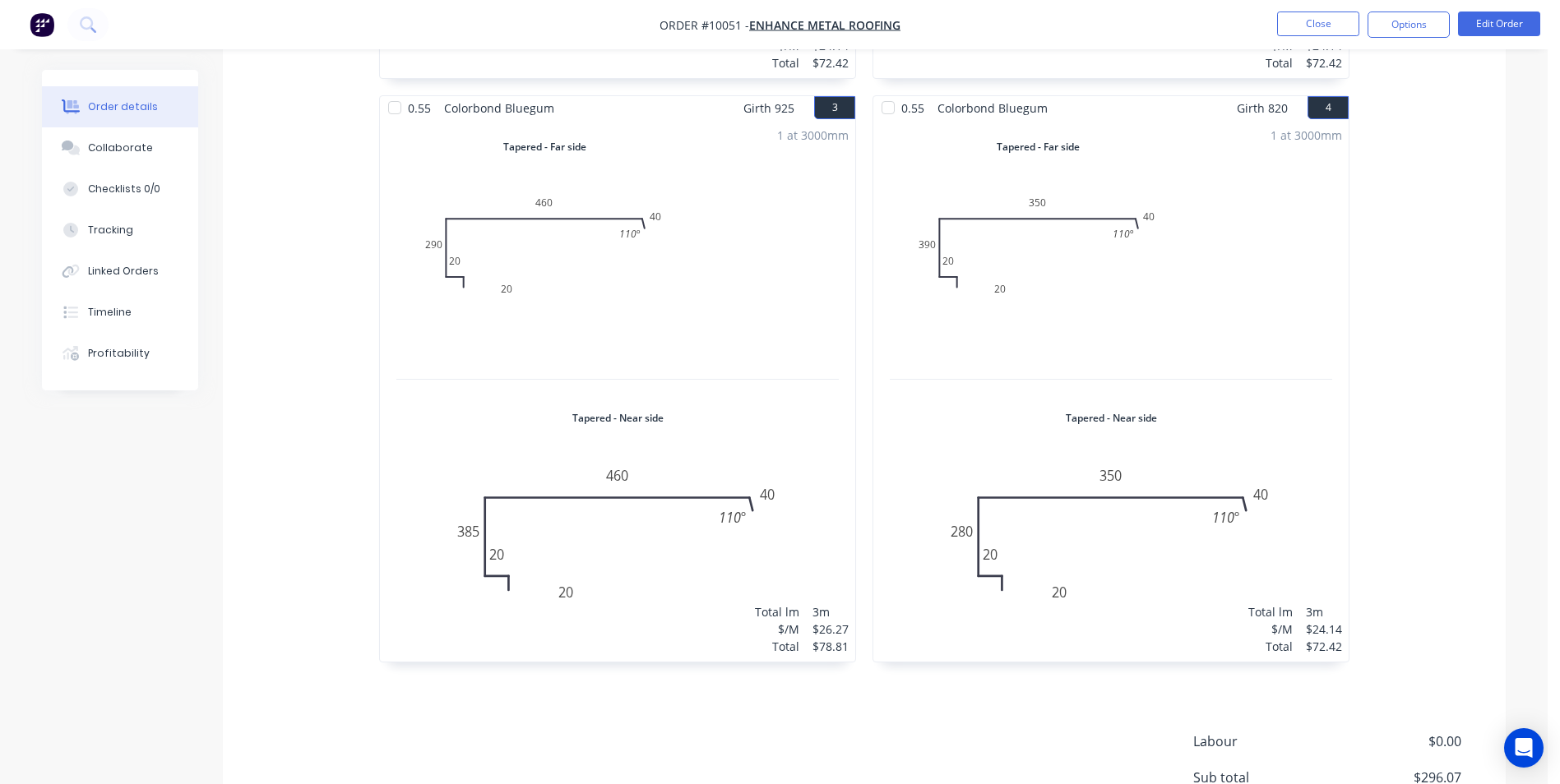
scroll to position [551, 0]
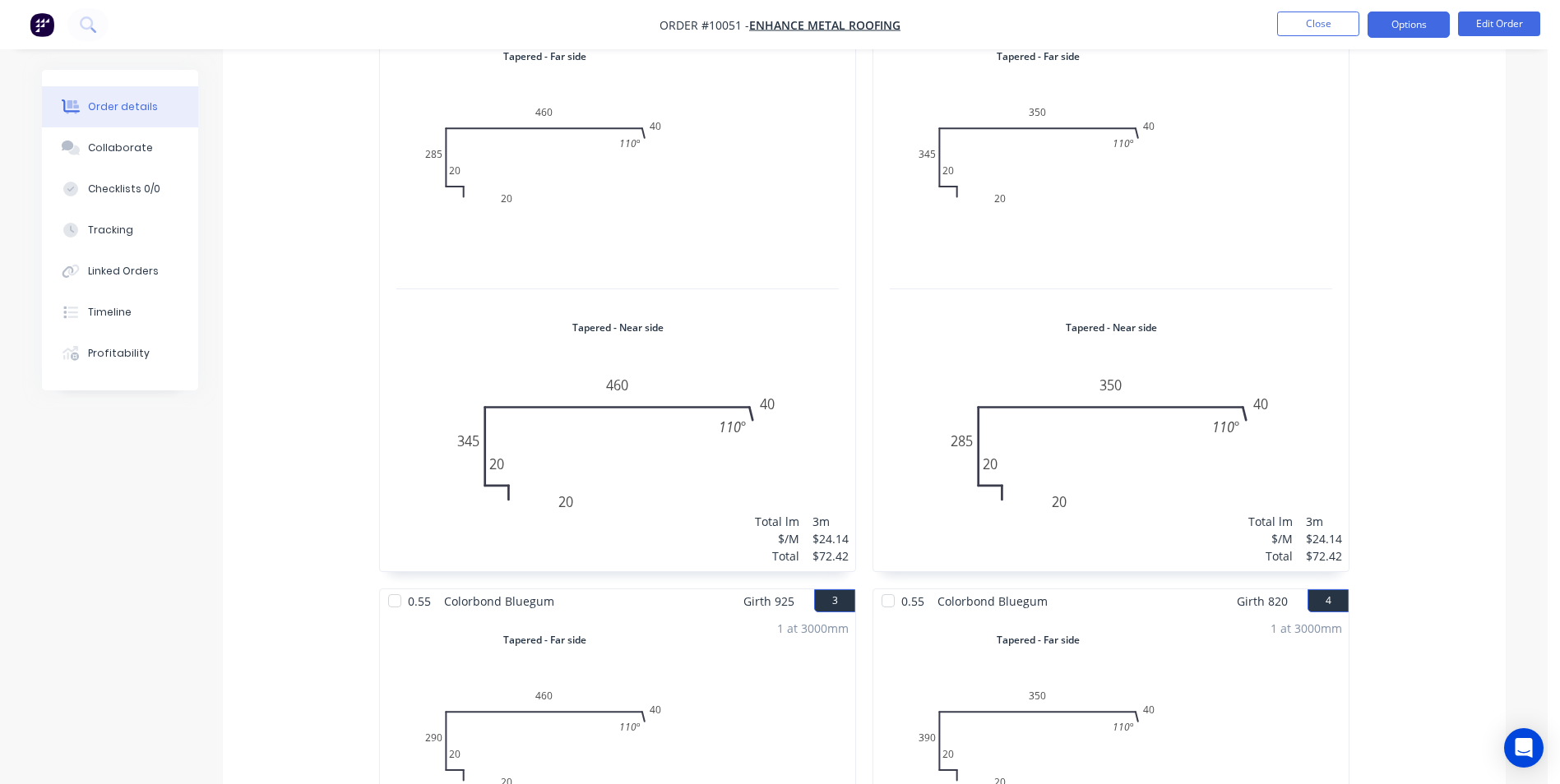
click at [1436, 28] on button "Options" at bounding box center [1408, 24] width 82 height 26
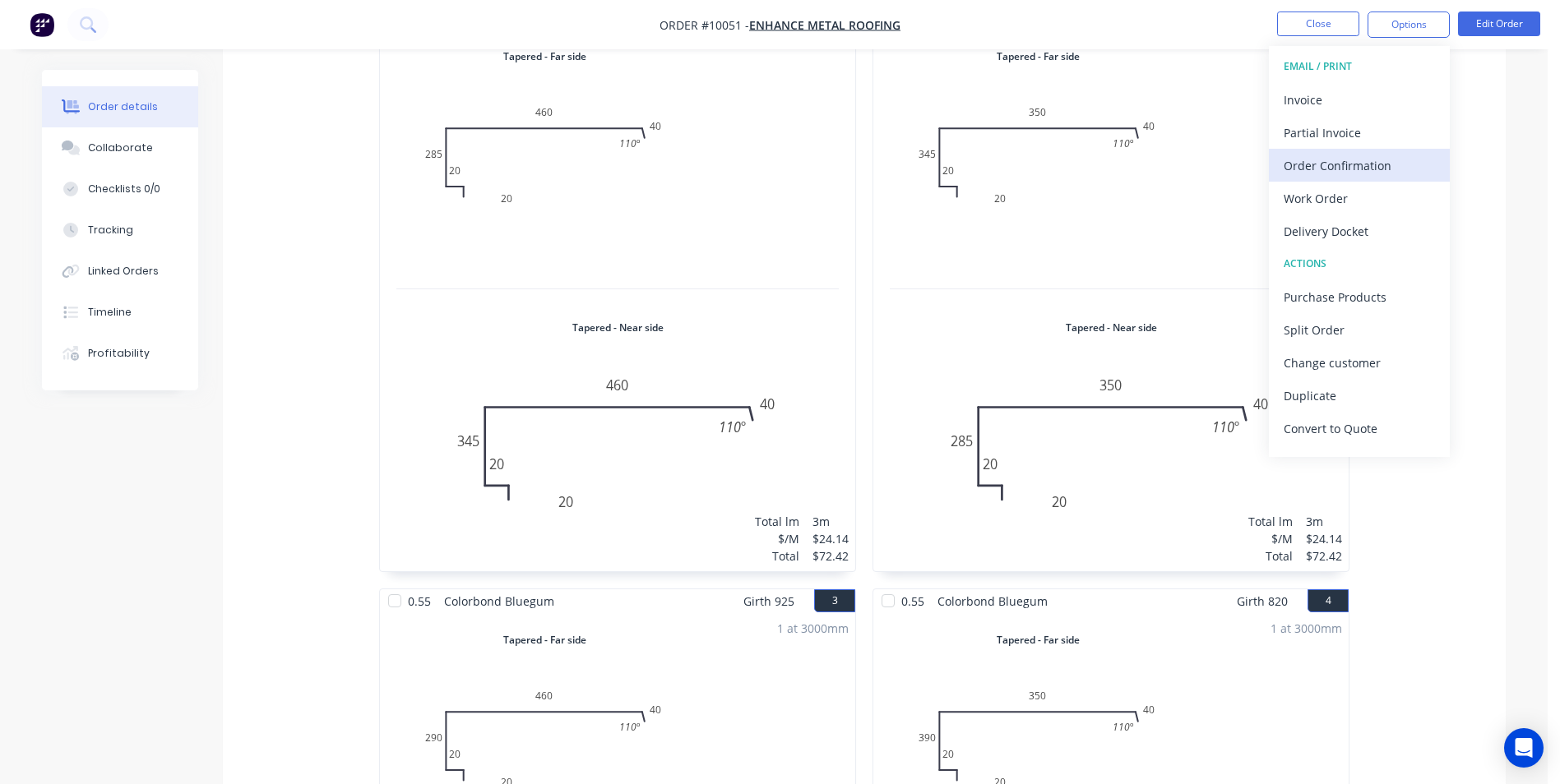
click at [1370, 157] on div "Order Confirmation" at bounding box center [1359, 165] width 151 height 24
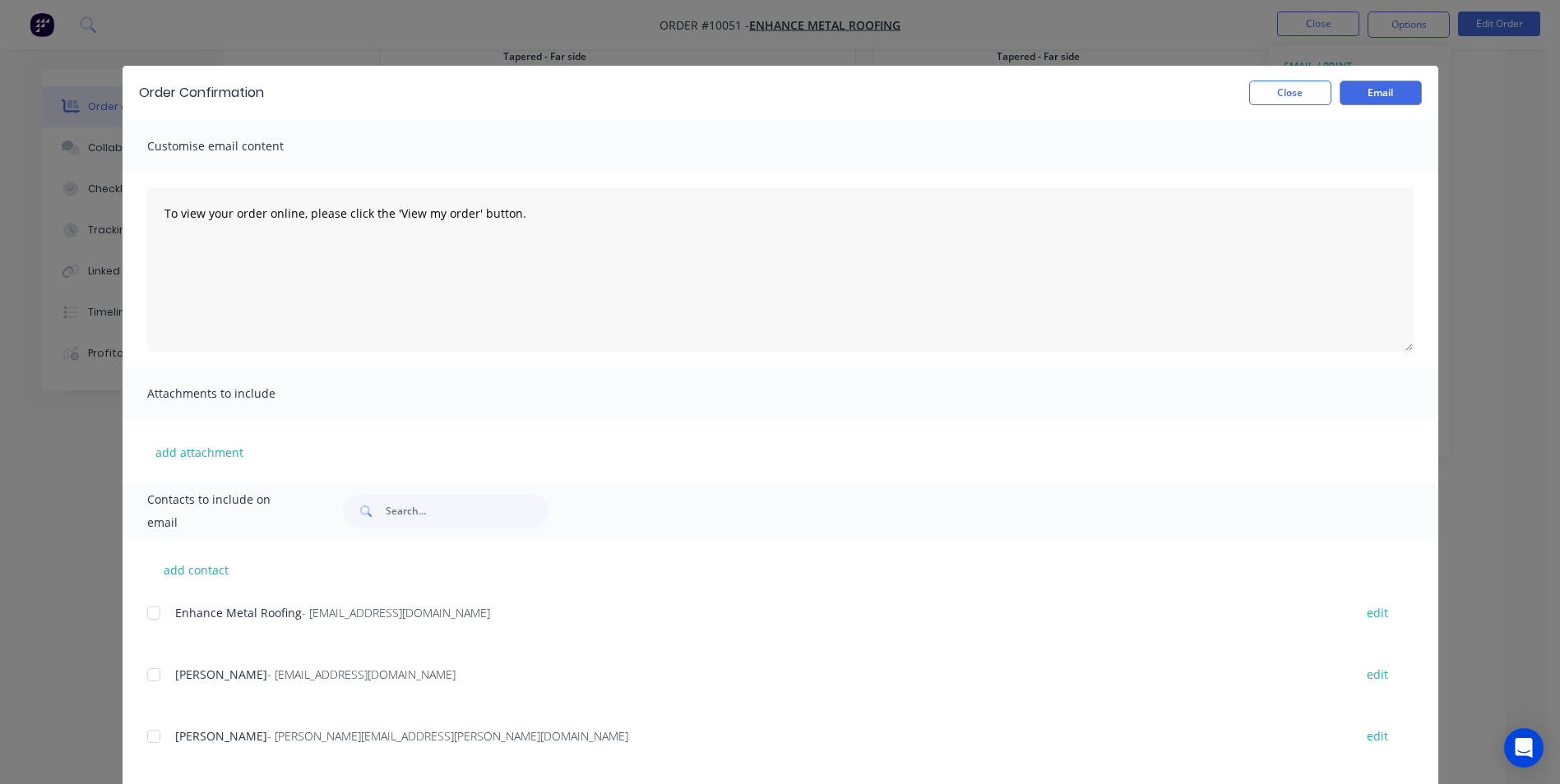
click at [151, 618] on div at bounding box center [154, 613] width 33 height 33
drag, startPoint x: 1375, startPoint y: 91, endPoint x: 1315, endPoint y: 95, distance: 60.1
click at [1365, 91] on button "Email" at bounding box center [1380, 93] width 82 height 25
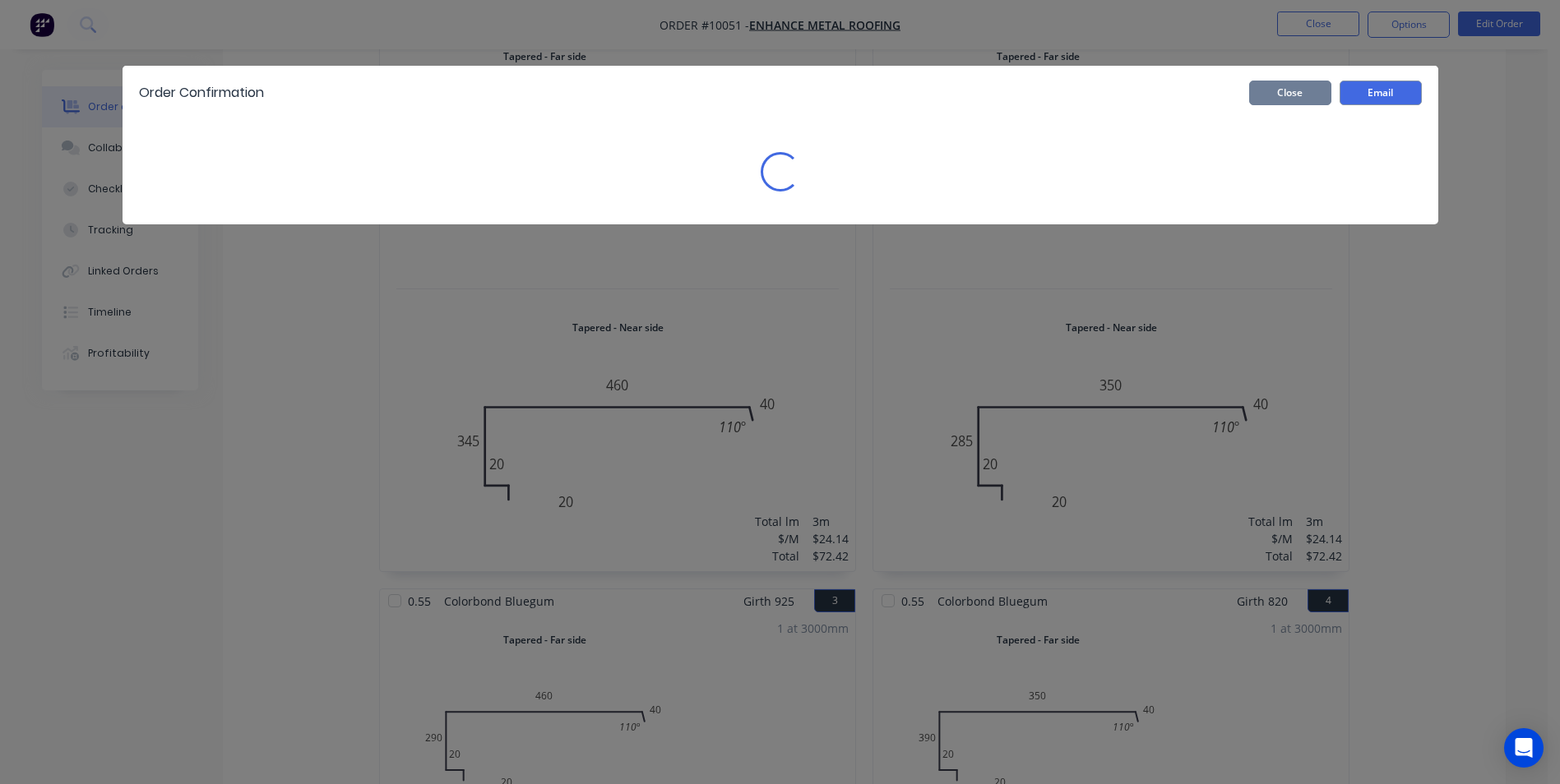
click at [1305, 95] on button "Close" at bounding box center [1290, 93] width 82 height 25
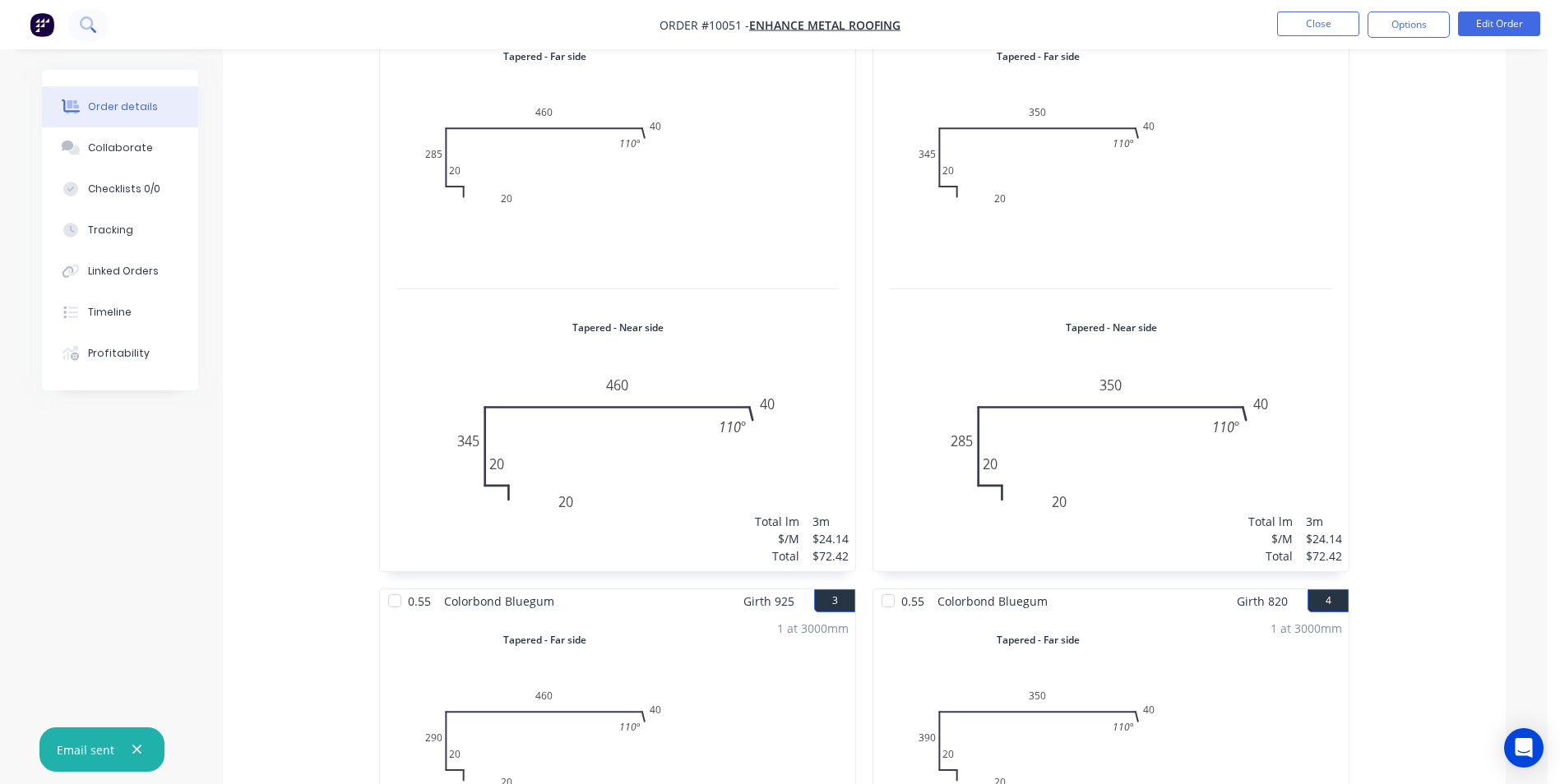
click at [85, 30] on icon at bounding box center [87, 24] width 15 height 15
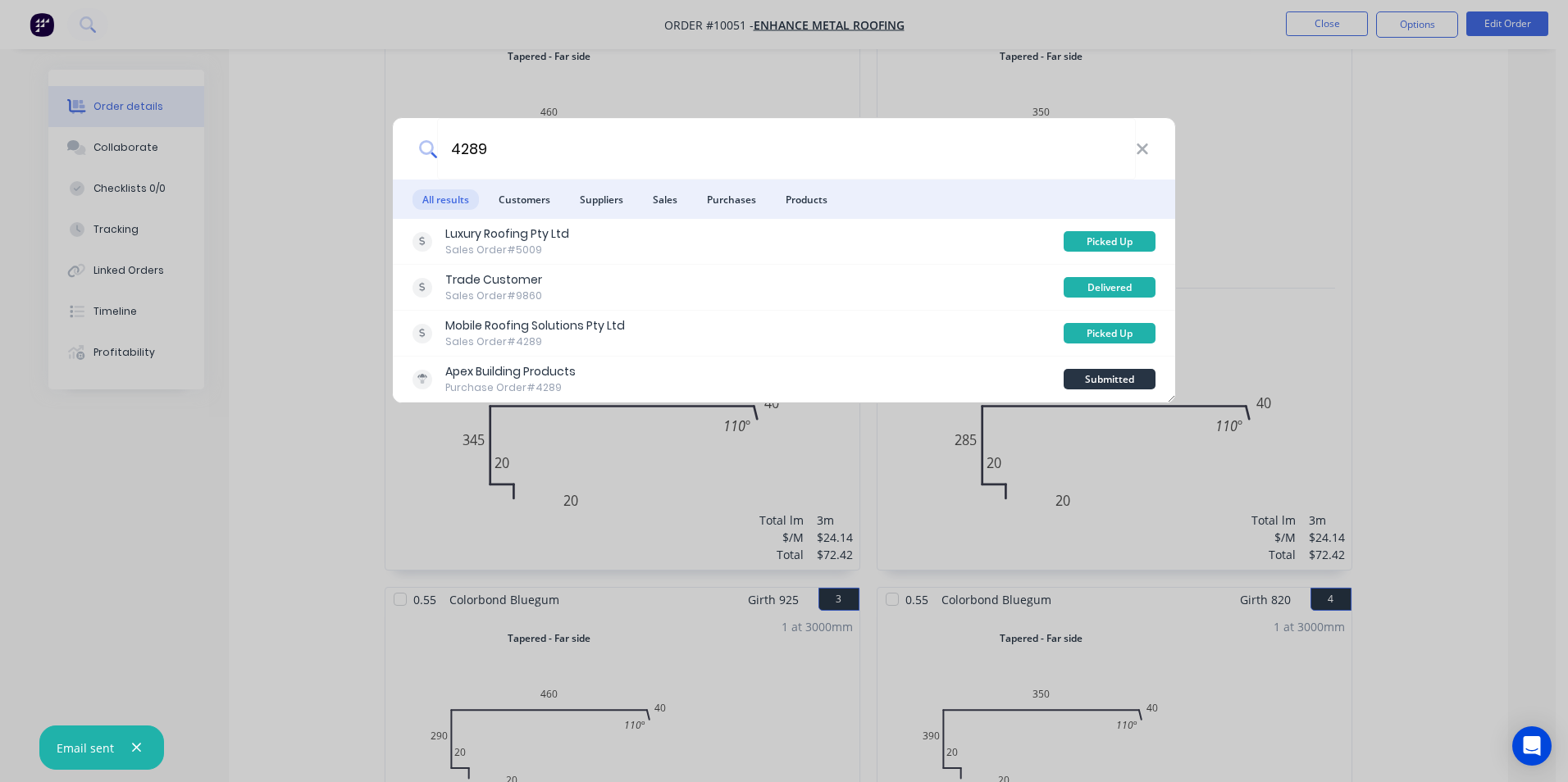
type input "4289"
click at [1284, 255] on div "4289 All results Customers Suppliers Sales Purchases Products Luxury Roofing Pt…" at bounding box center [784, 391] width 1568 height 782
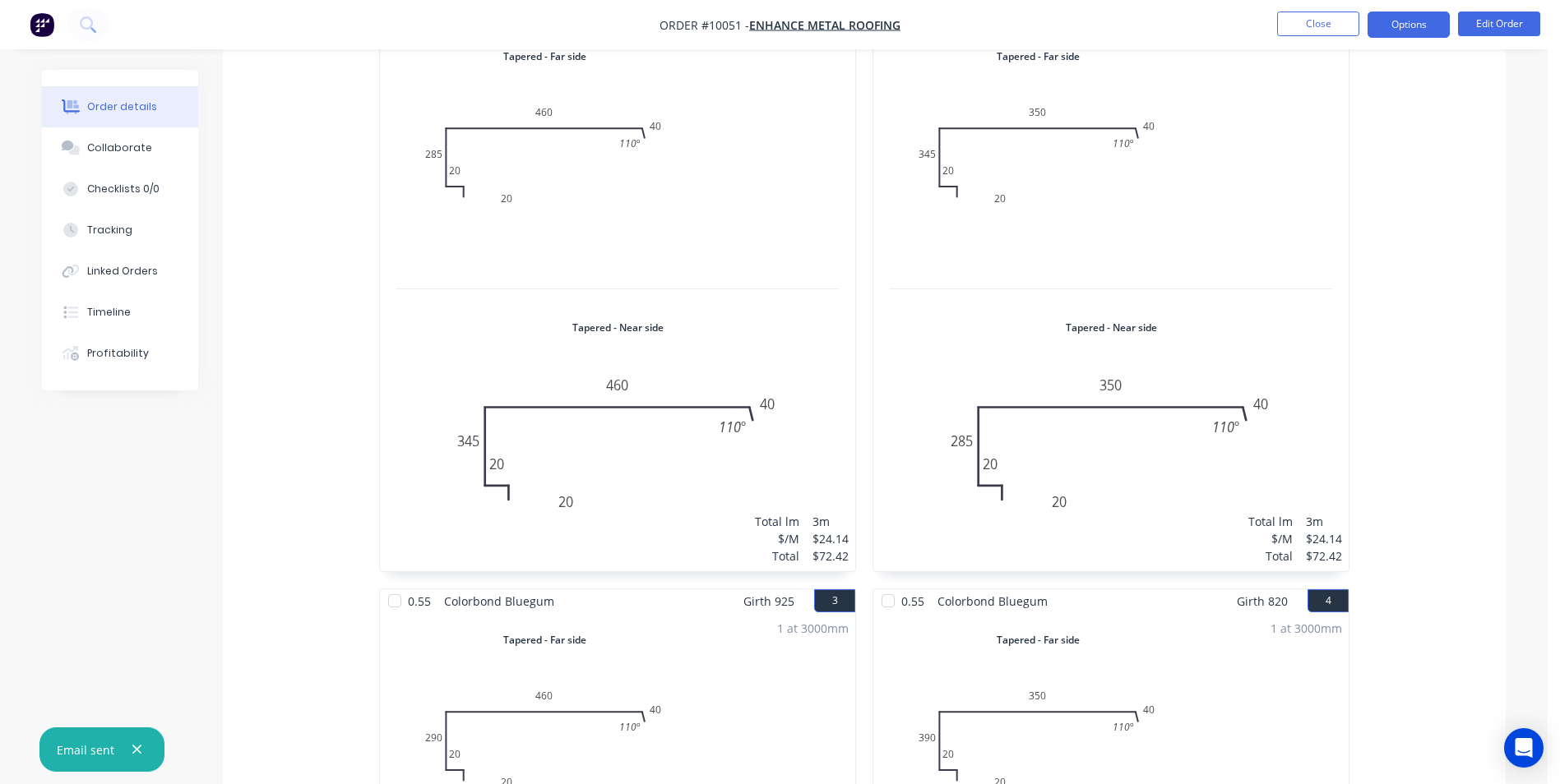
click at [1416, 27] on button "Options" at bounding box center [1408, 24] width 82 height 26
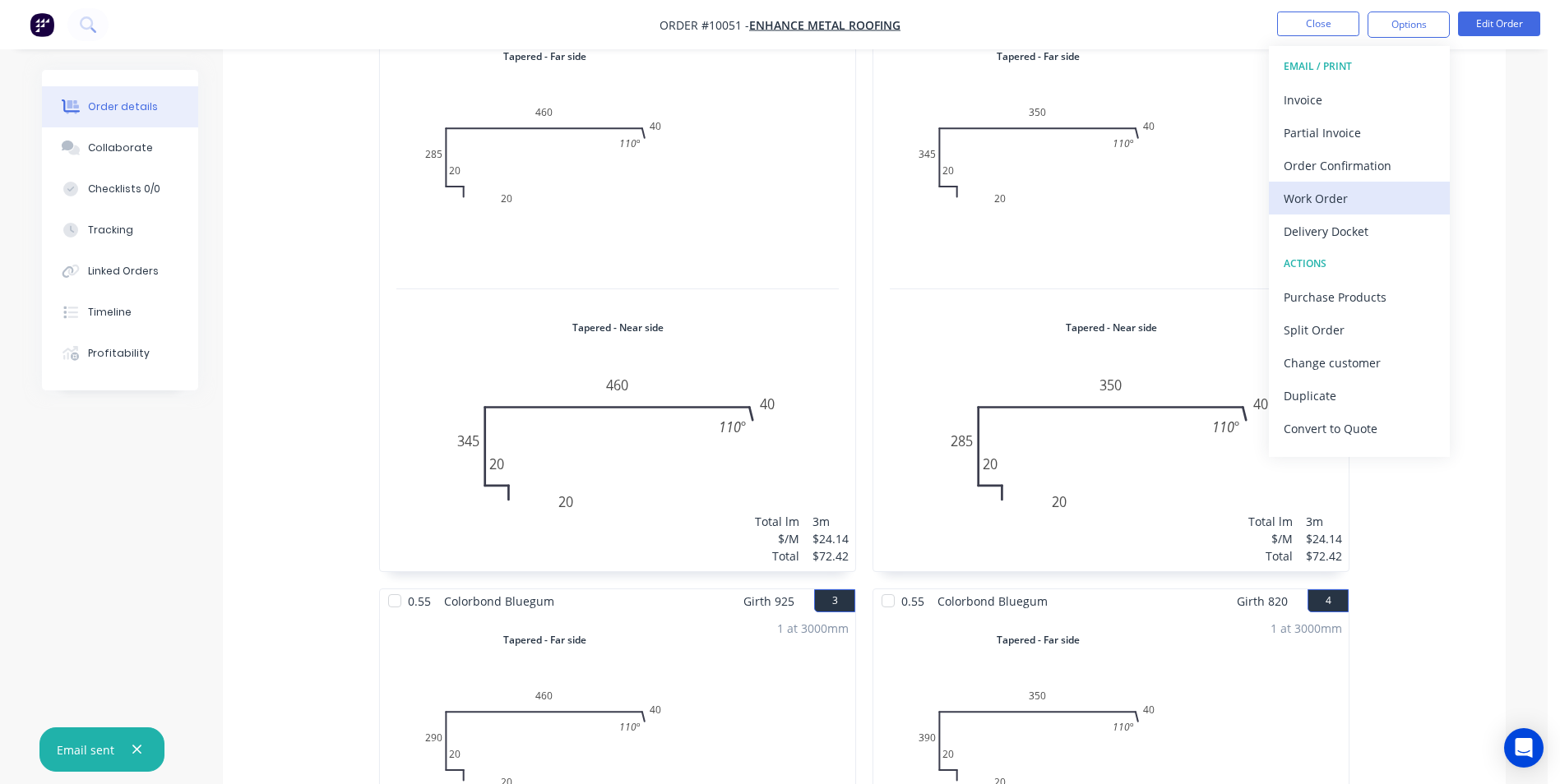
click at [1352, 194] on div "Work Order" at bounding box center [1359, 198] width 151 height 24
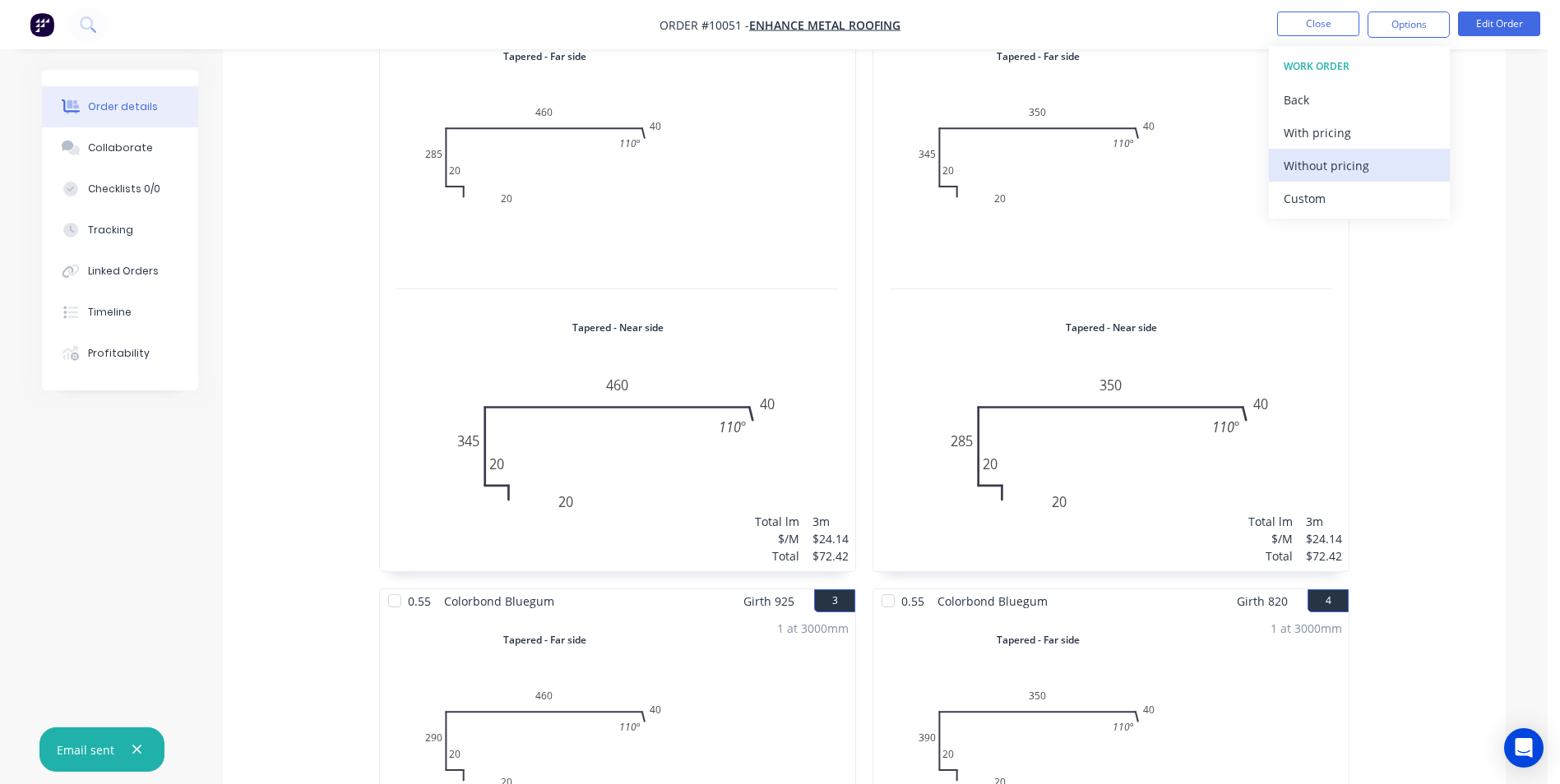
click at [1343, 178] on button "Without pricing" at bounding box center [1359, 165] width 181 height 33
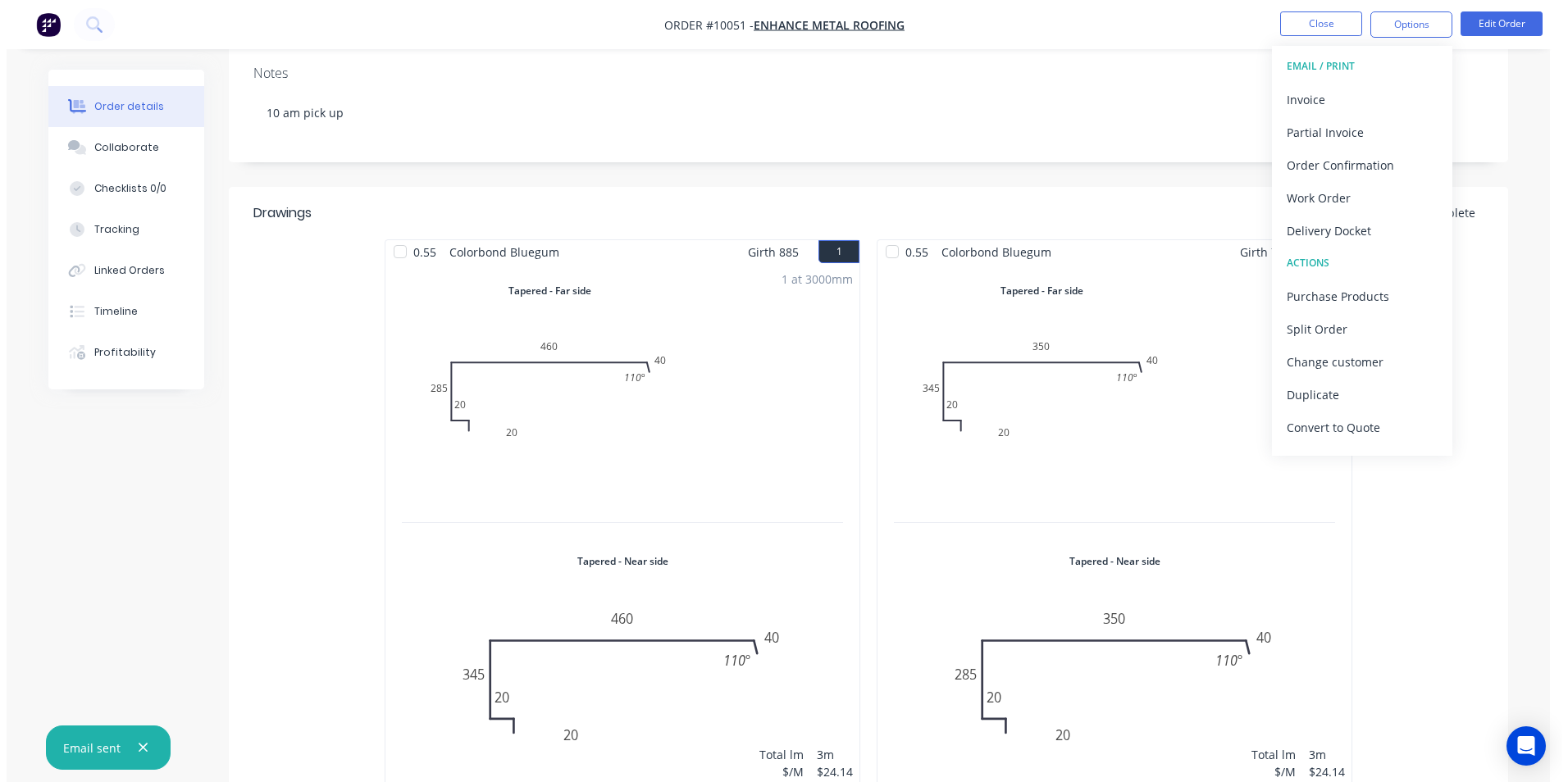
scroll to position [304, 0]
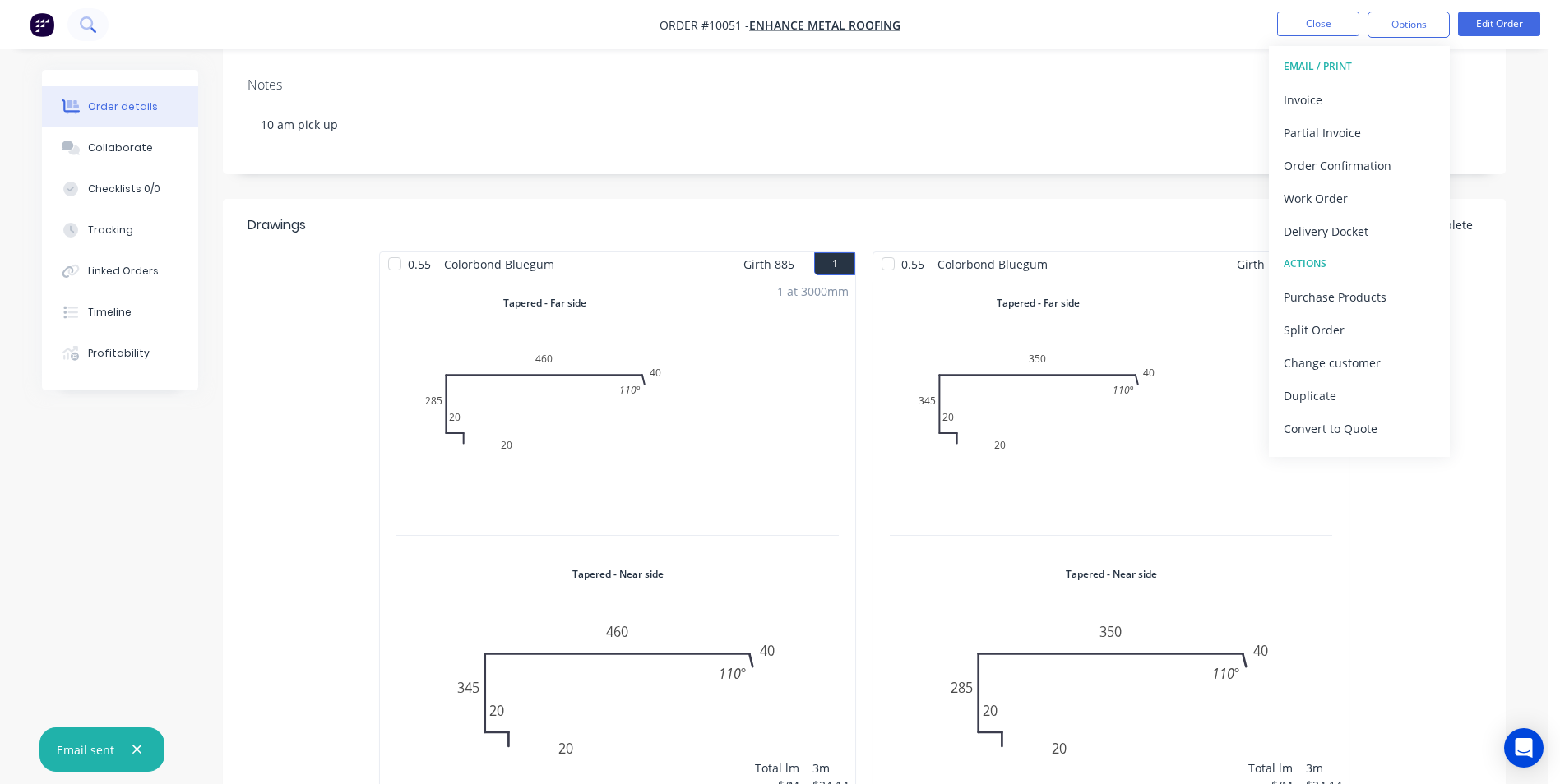
click at [97, 22] on button at bounding box center [88, 25] width 42 height 33
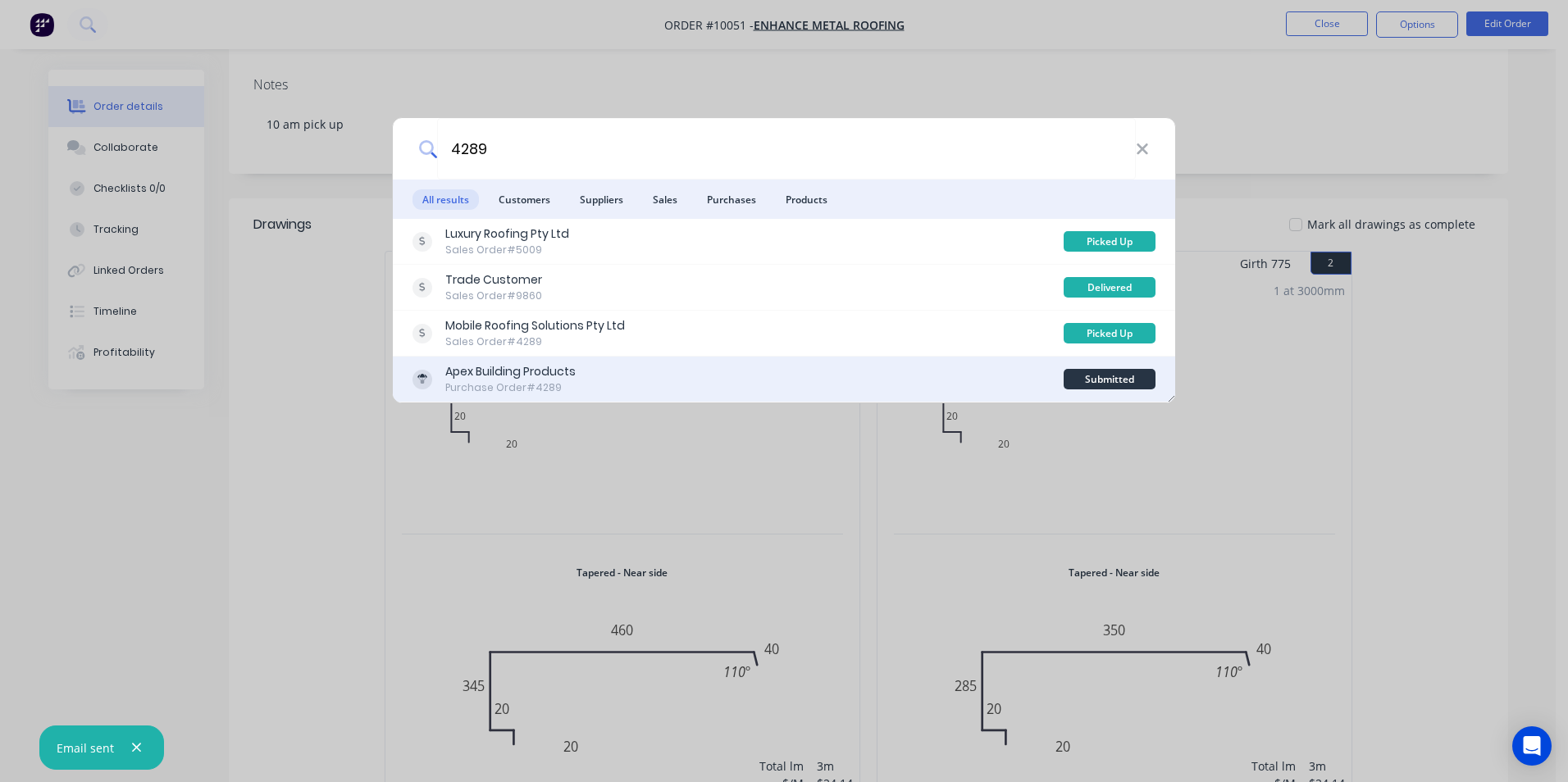
type input "4289"
click at [640, 372] on div "Apex Building Products Purchase Order #4289" at bounding box center [738, 379] width 651 height 32
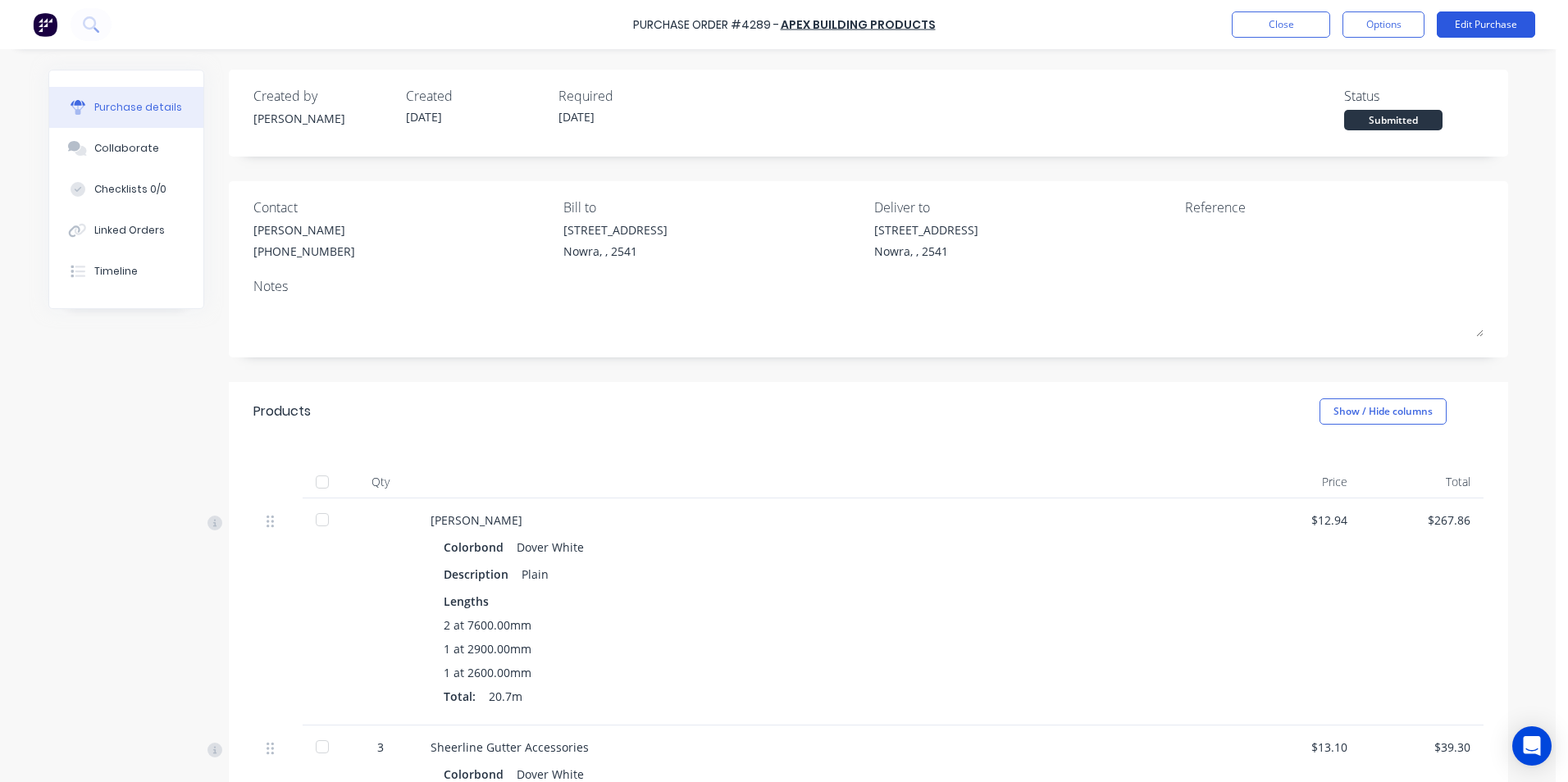
click at [1484, 26] on button "Edit Purchase" at bounding box center [1486, 24] width 98 height 26
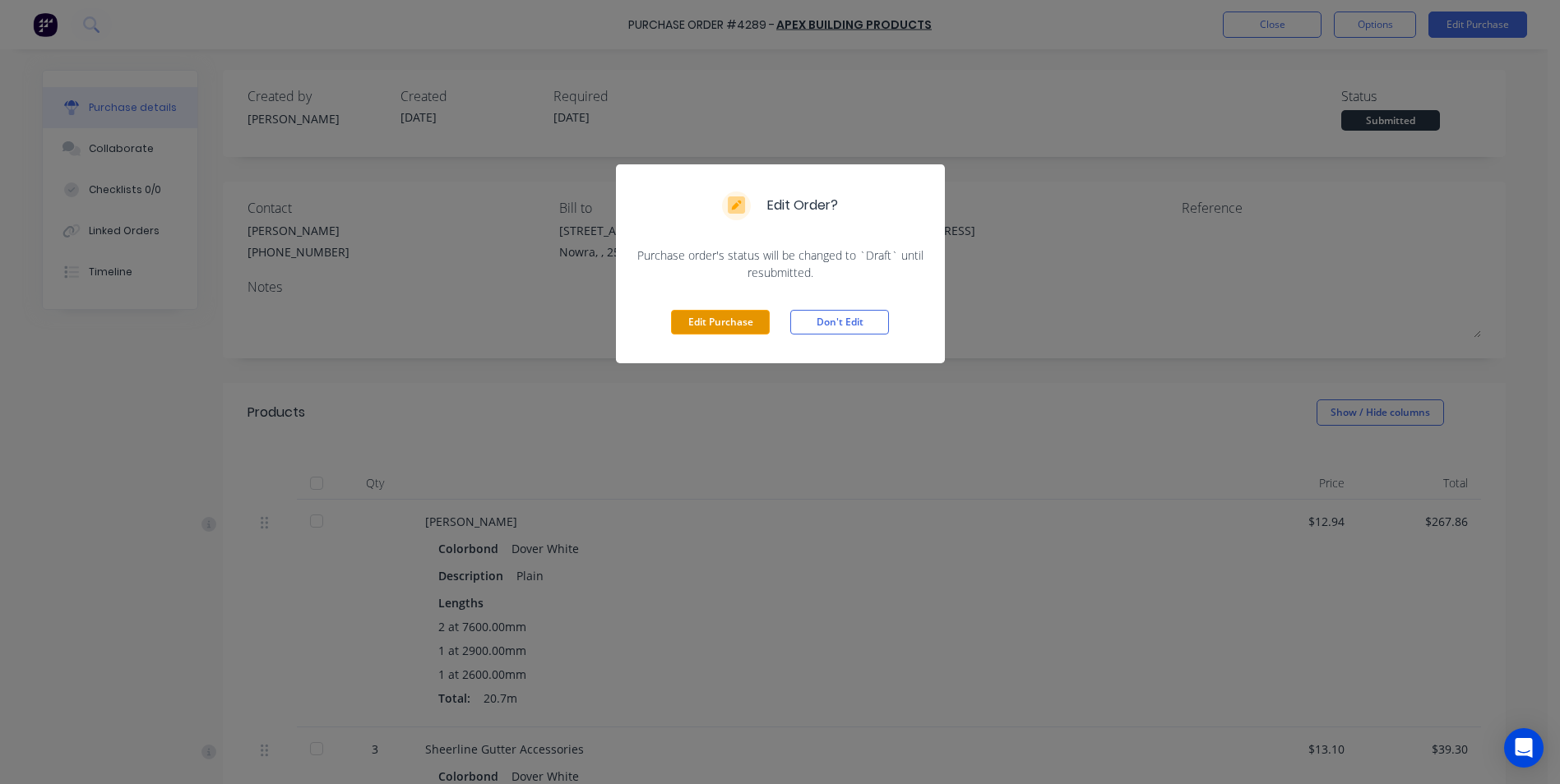
click at [742, 333] on button "Edit Purchase" at bounding box center [721, 323] width 99 height 25
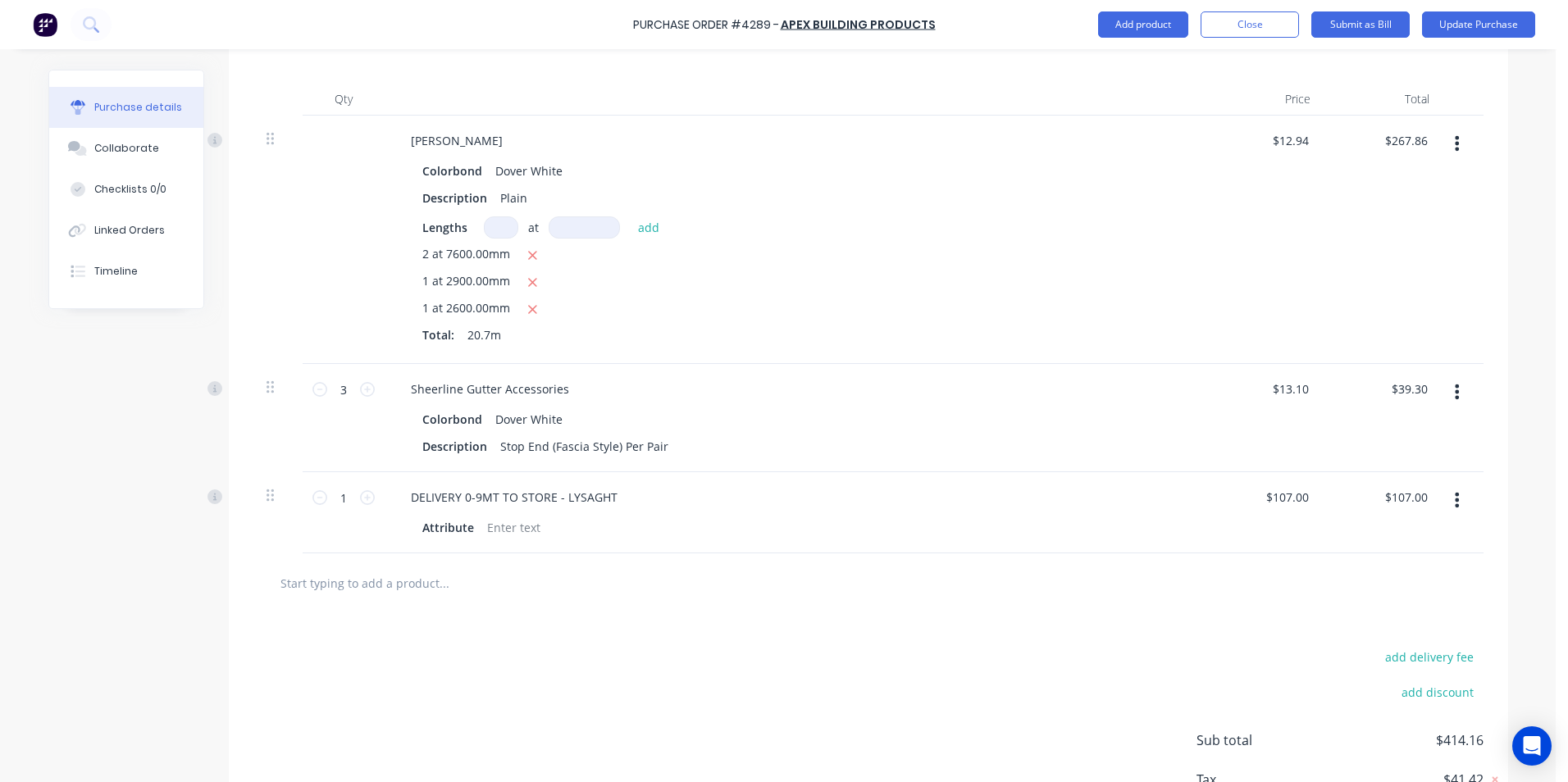
scroll to position [410, 0]
click at [1454, 499] on icon "button" at bounding box center [1456, 499] width 4 height 18
click at [1365, 643] on button "Delete" at bounding box center [1407, 640] width 140 height 33
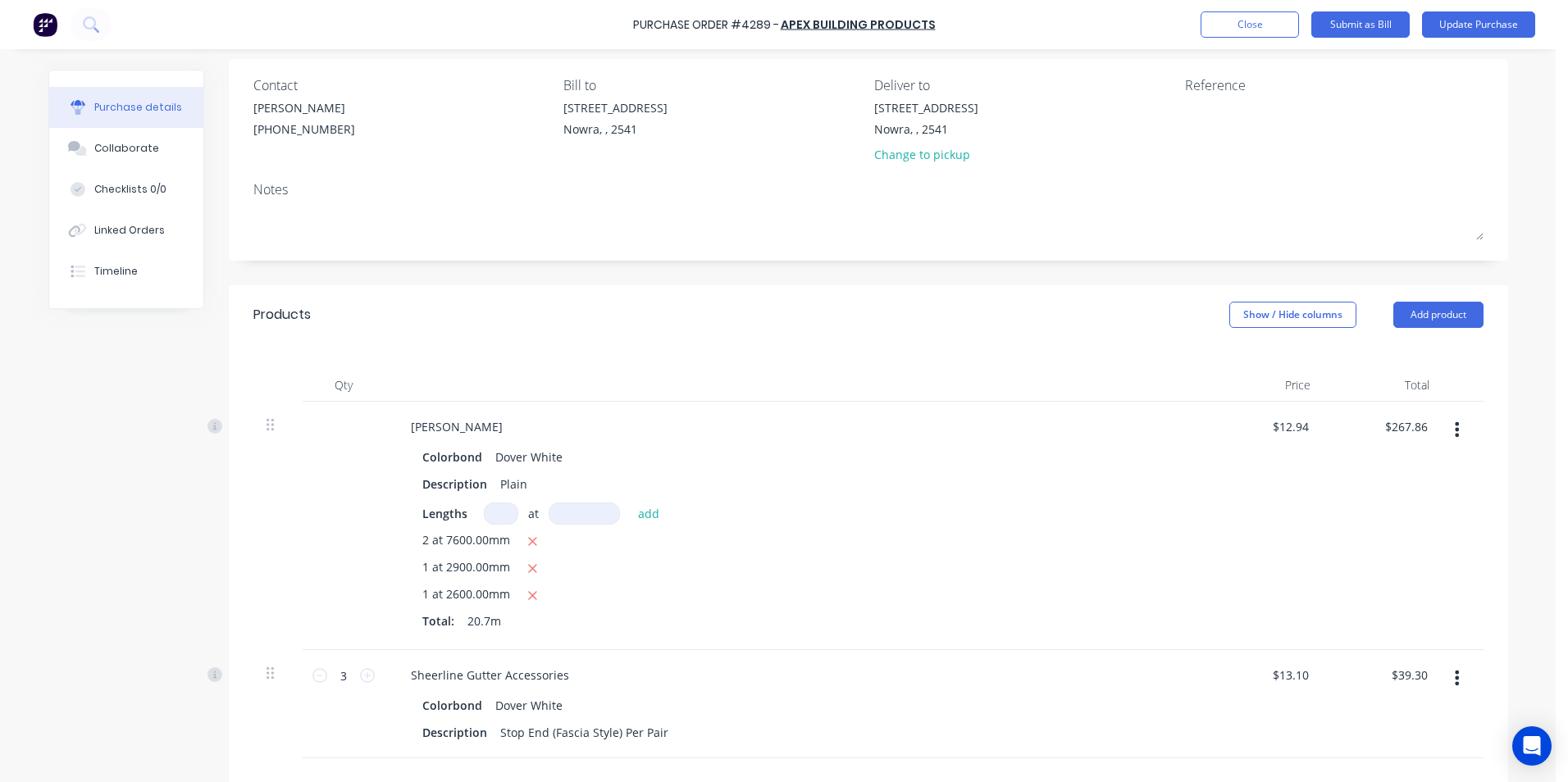
scroll to position [281, 0]
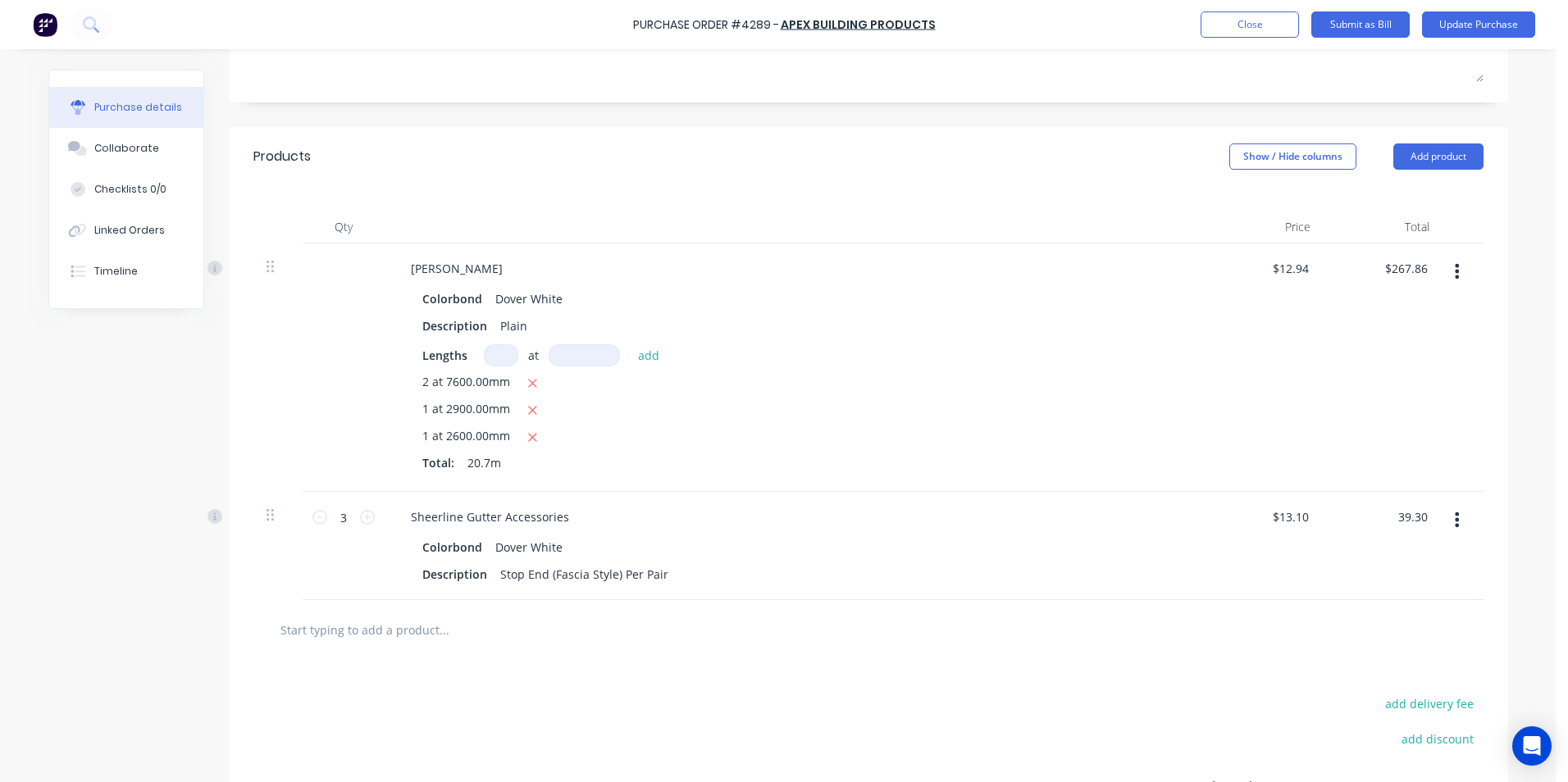
drag, startPoint x: 1420, startPoint y: 516, endPoint x: 1372, endPoint y: 514, distance: 48.0
click at [1372, 514] on div "39.30 39.30" at bounding box center [1382, 546] width 119 height 108
type input "6."
type input "2.00"
type input "$6.00"
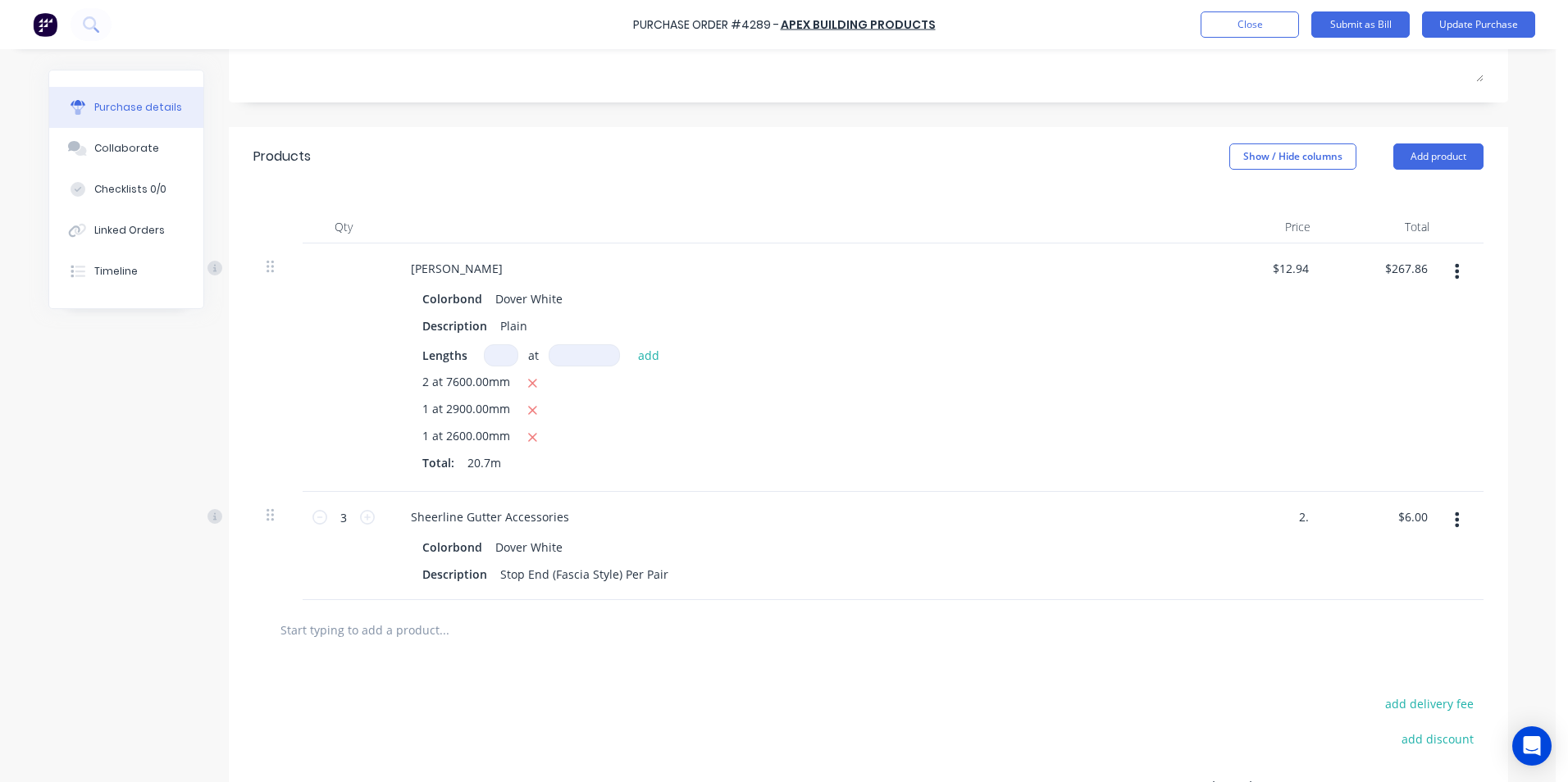
type input "2"
type input "8"
type input "$6.86"
type input "$20.58"
click at [1296, 600] on div "$6.86 6.86" at bounding box center [1263, 546] width 119 height 108
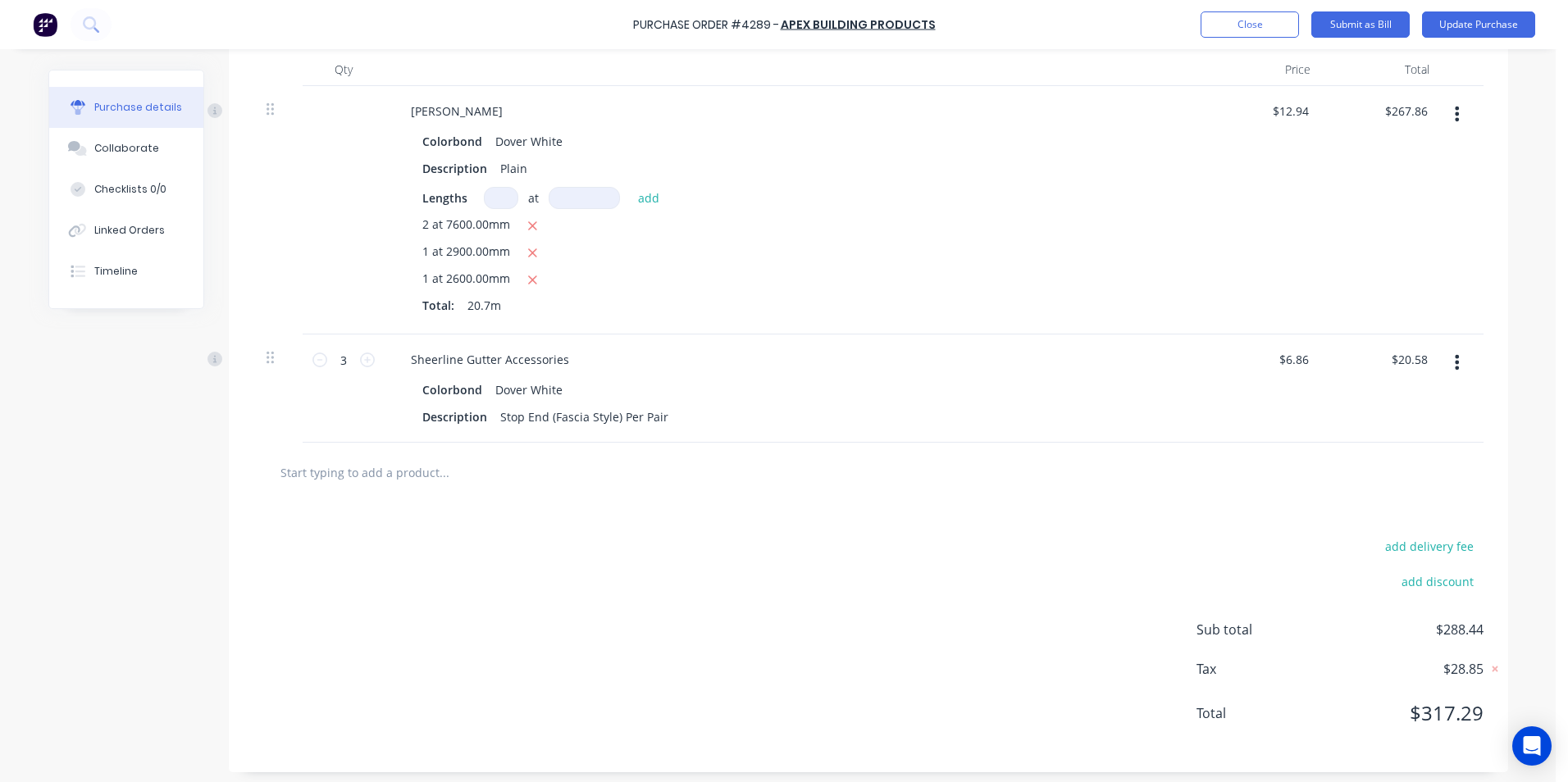
scroll to position [445, 0]
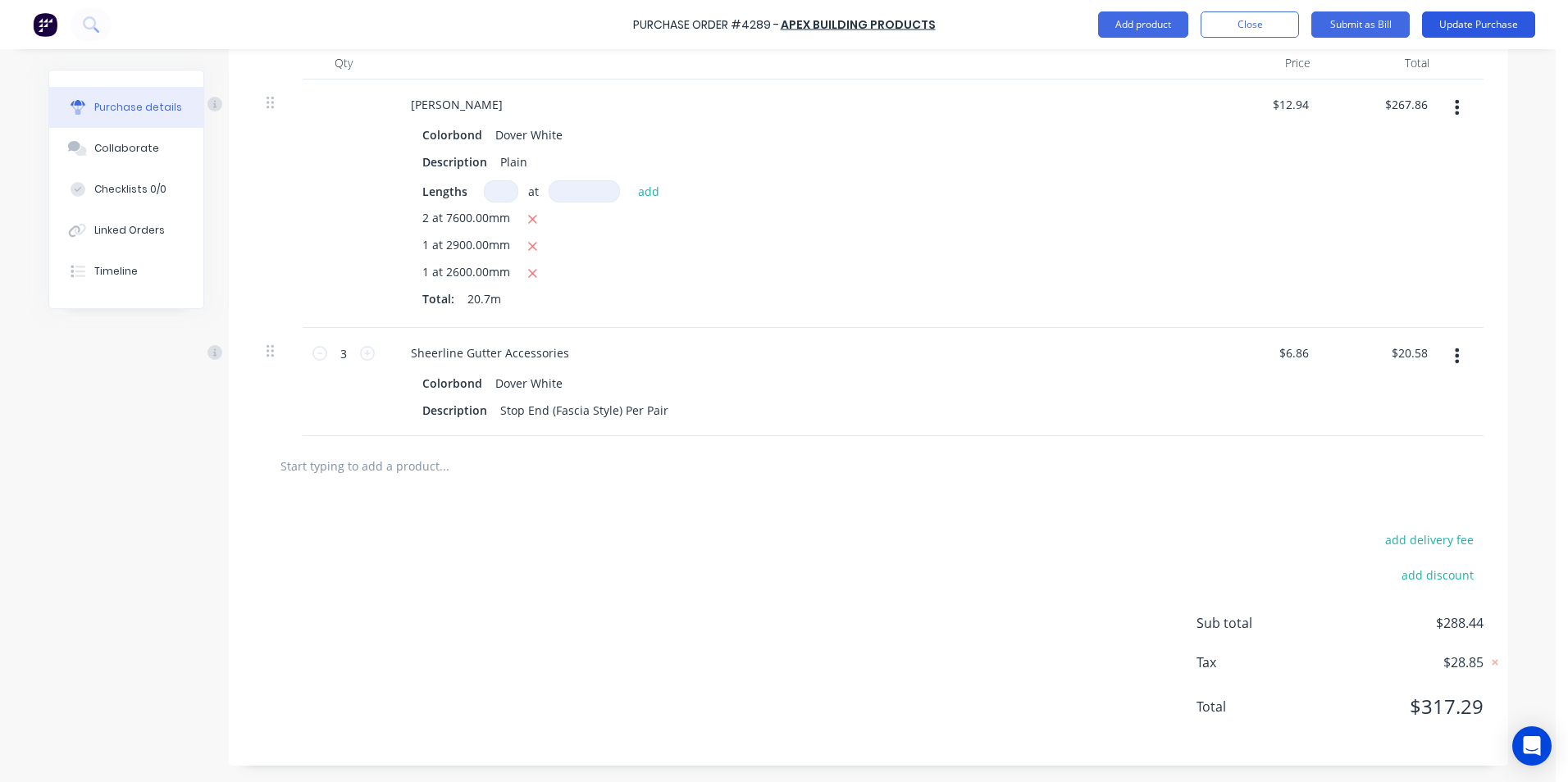
click at [1460, 29] on button "Update Purchase" at bounding box center [1477, 24] width 113 height 26
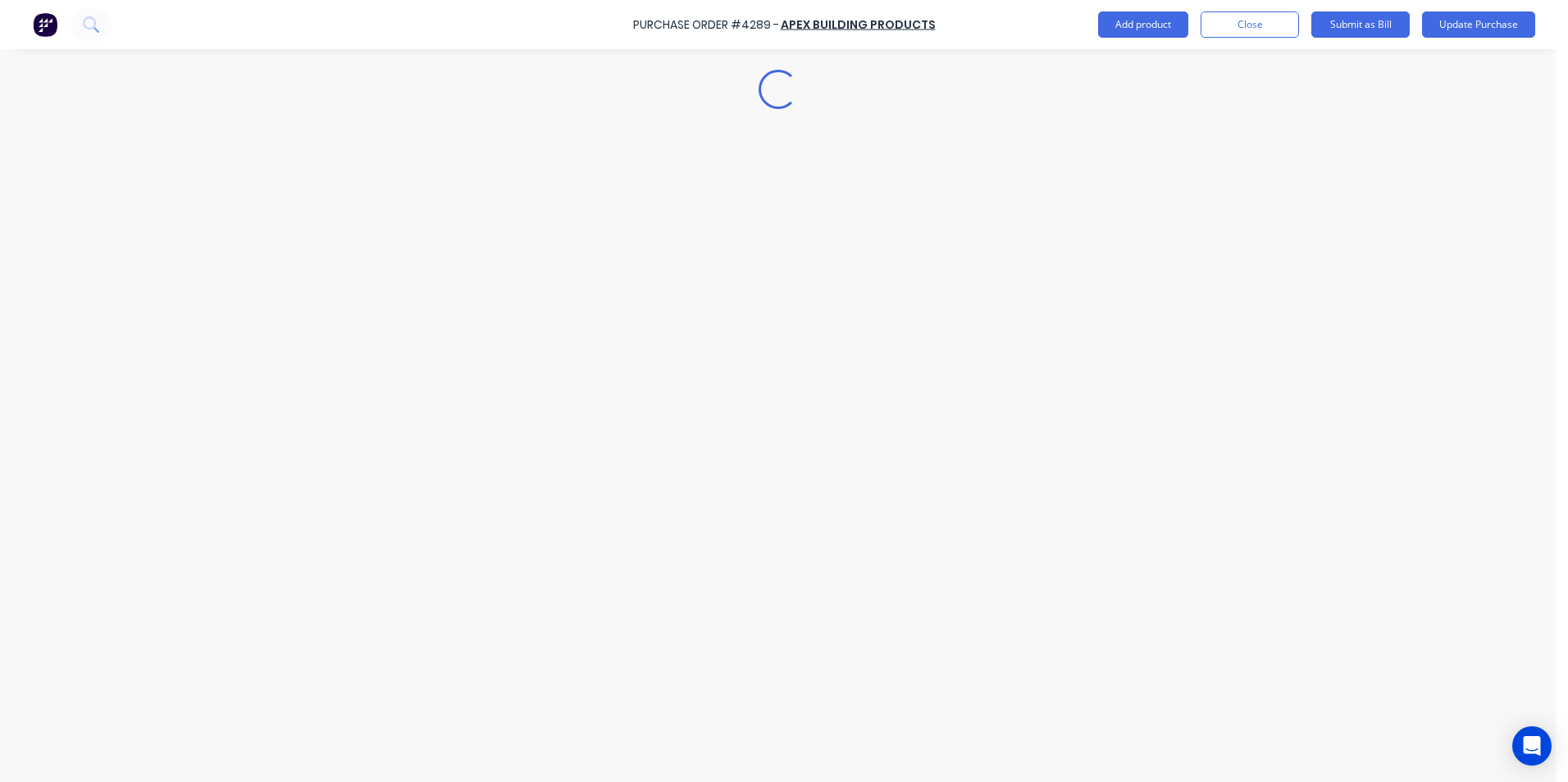
scroll to position [0, 0]
